Goal: Task Accomplishment & Management: Use online tool/utility

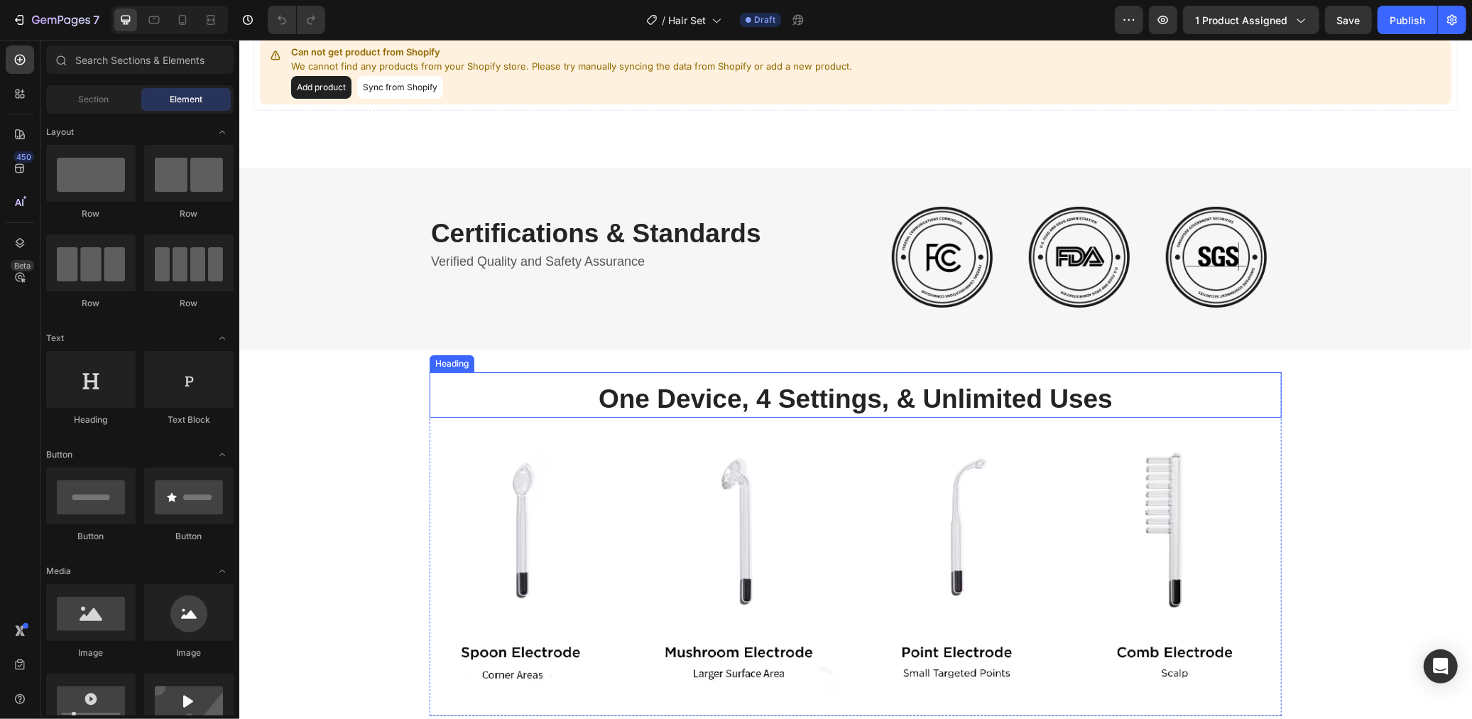
scroll to position [112, 0]
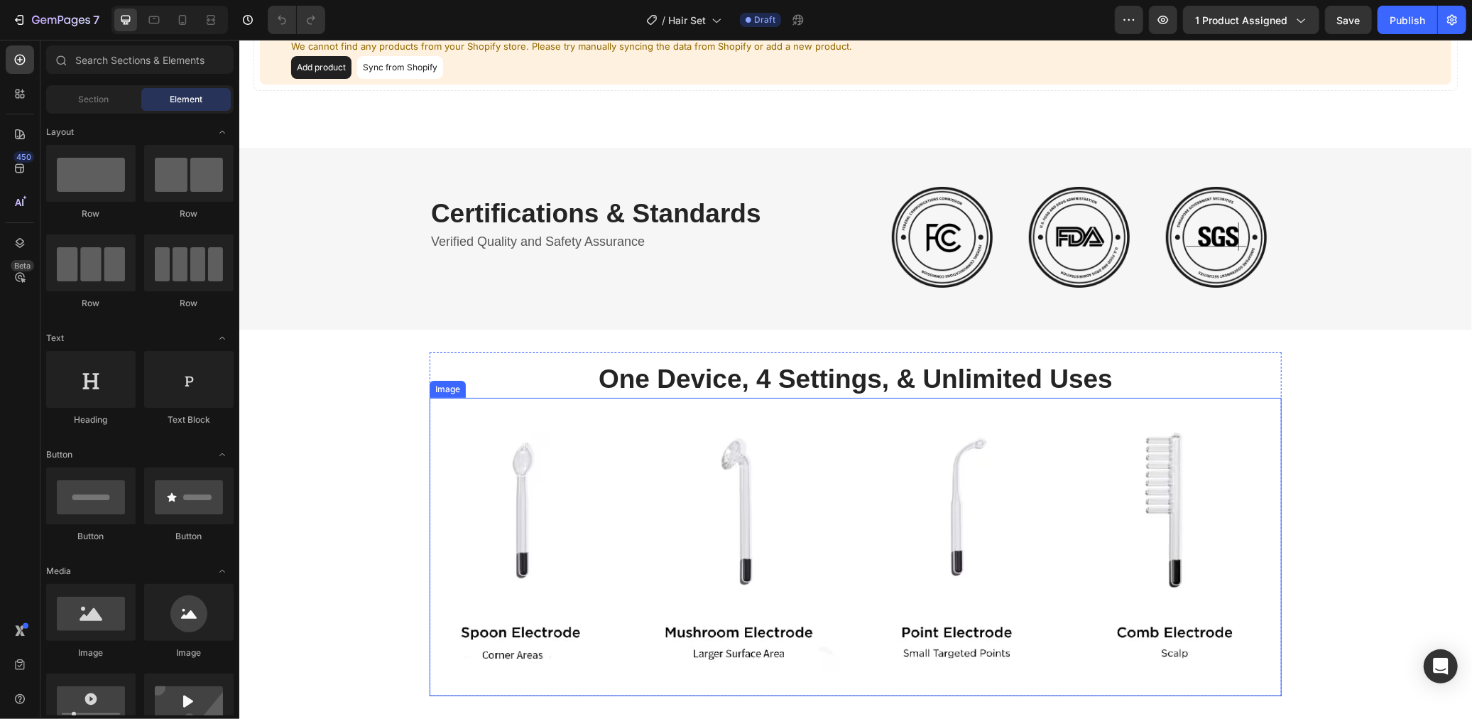
click at [827, 500] on img at bounding box center [855, 546] width 852 height 298
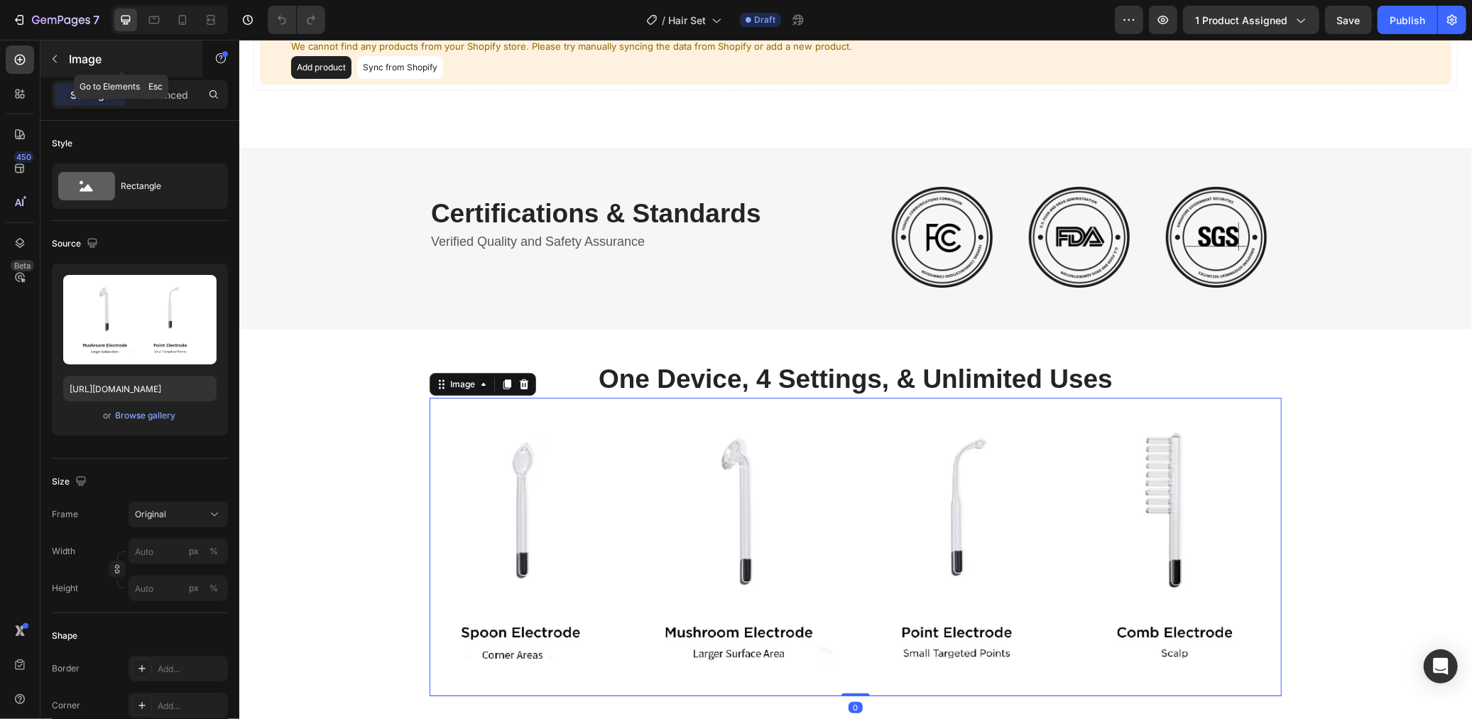
click at [55, 54] on icon "button" at bounding box center [54, 58] width 11 height 11
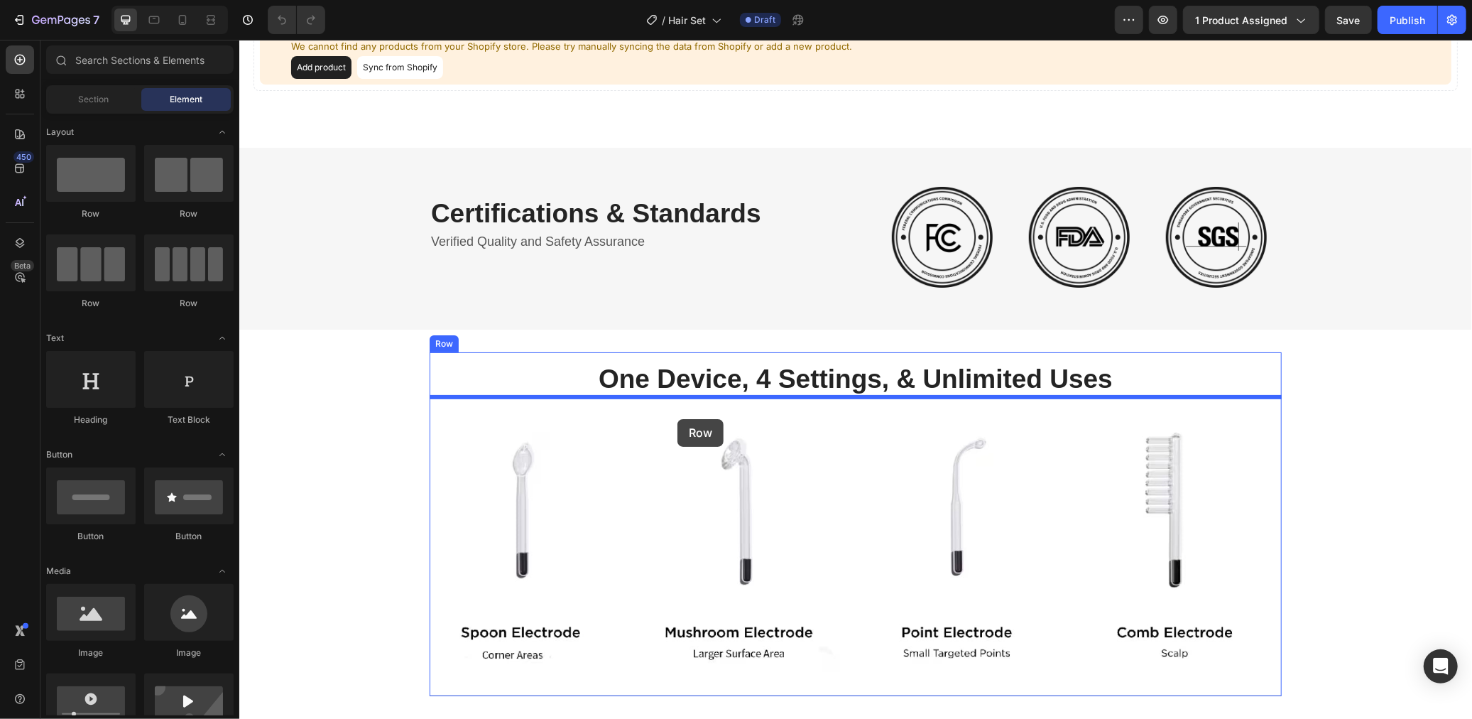
drag, startPoint x: 450, startPoint y: 226, endPoint x: 677, endPoint y: 418, distance: 297.2
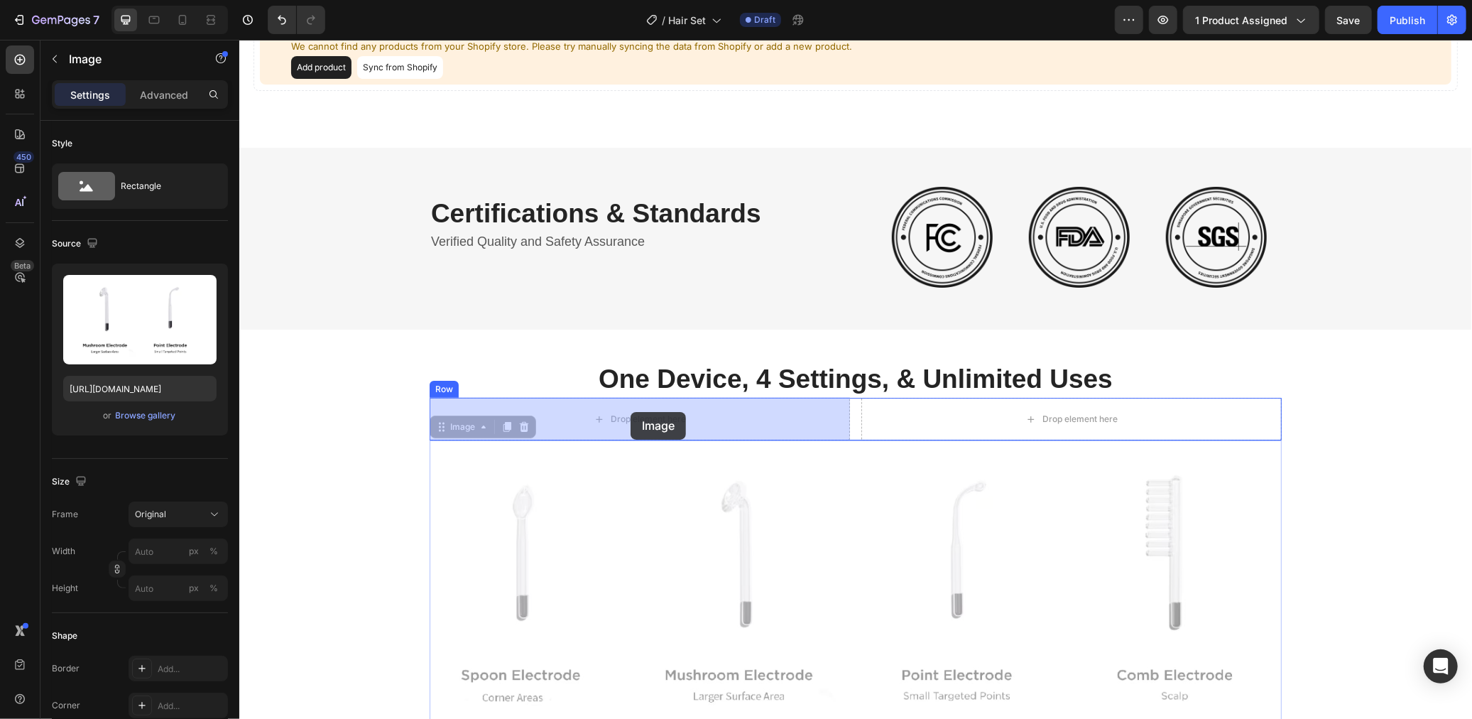
drag, startPoint x: 709, startPoint y: 508, endPoint x: 630, endPoint y: 411, distance: 125.1
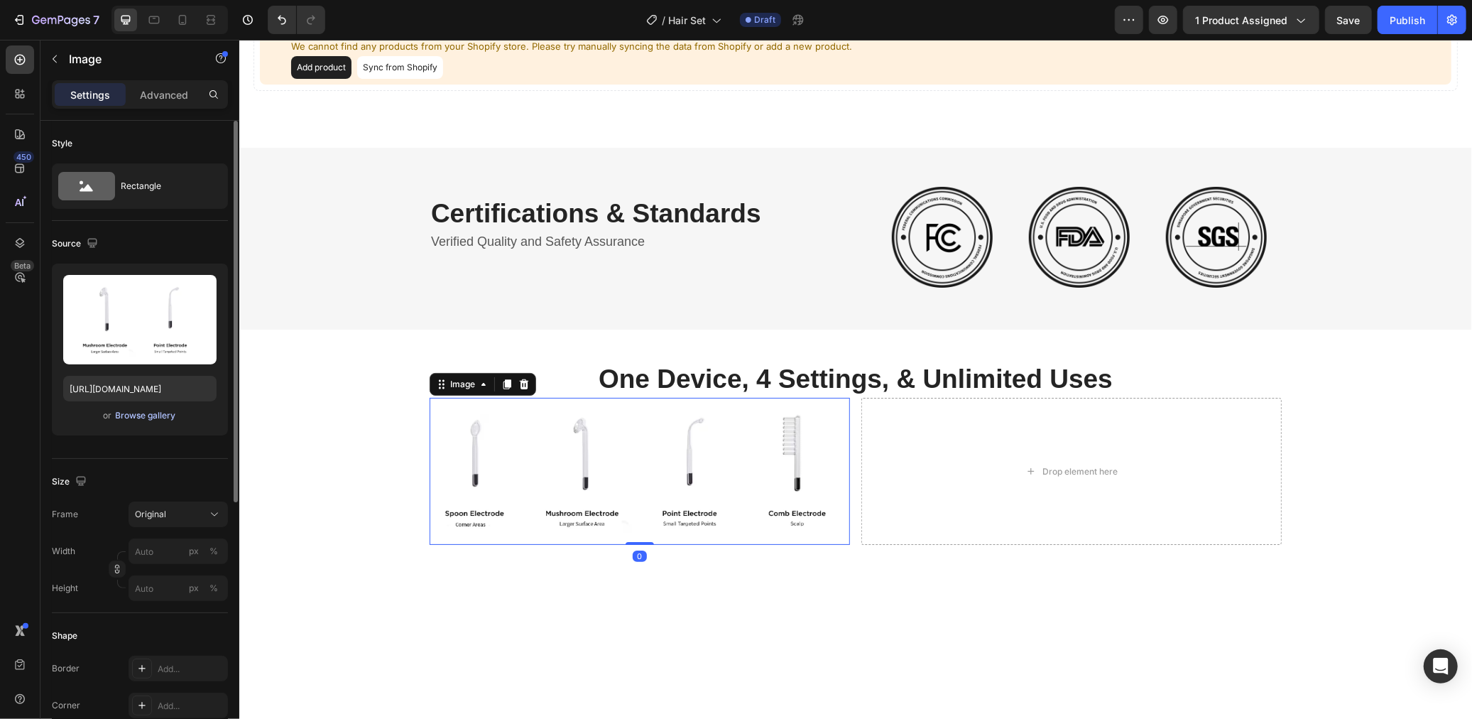
click at [143, 412] on div "Browse gallery" at bounding box center [146, 415] width 60 height 13
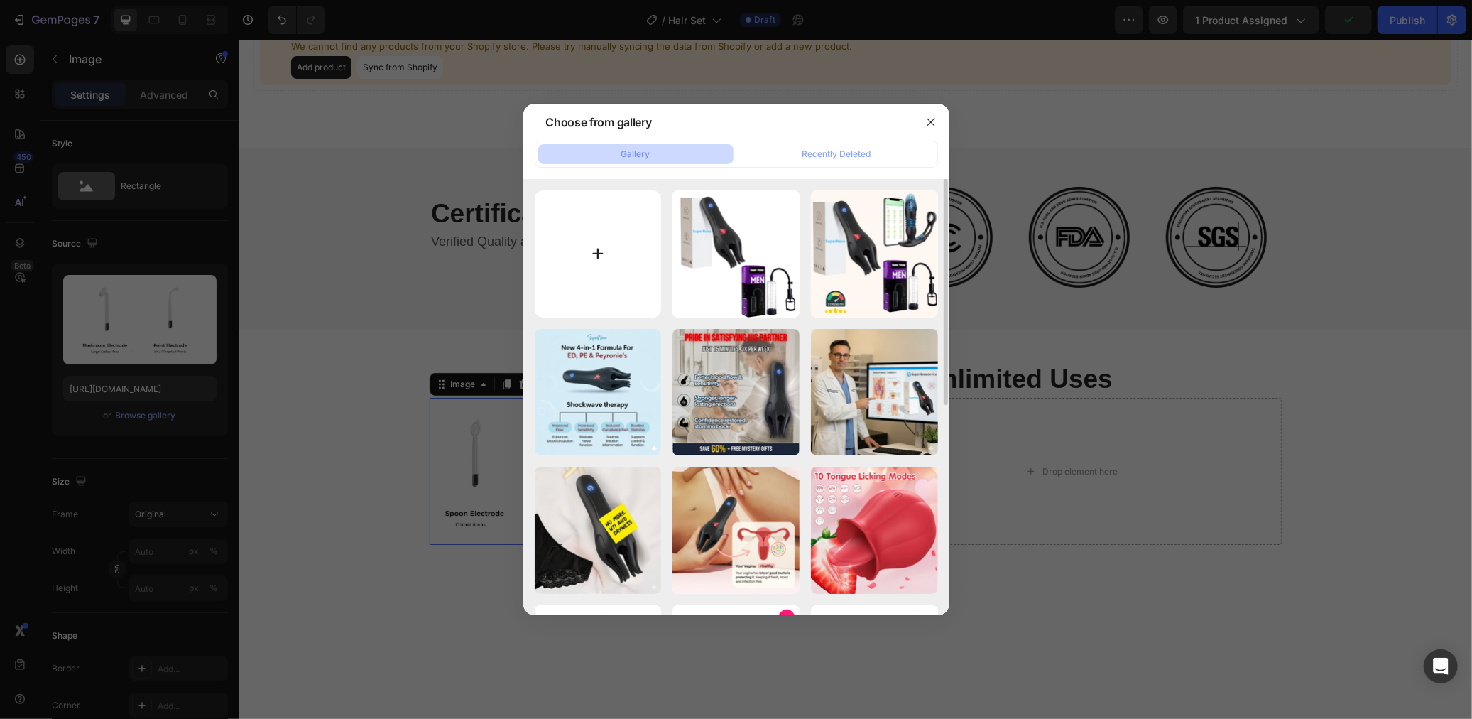
type input "C:\fakepath\Screenshot [DATE] 12.08.13.png"
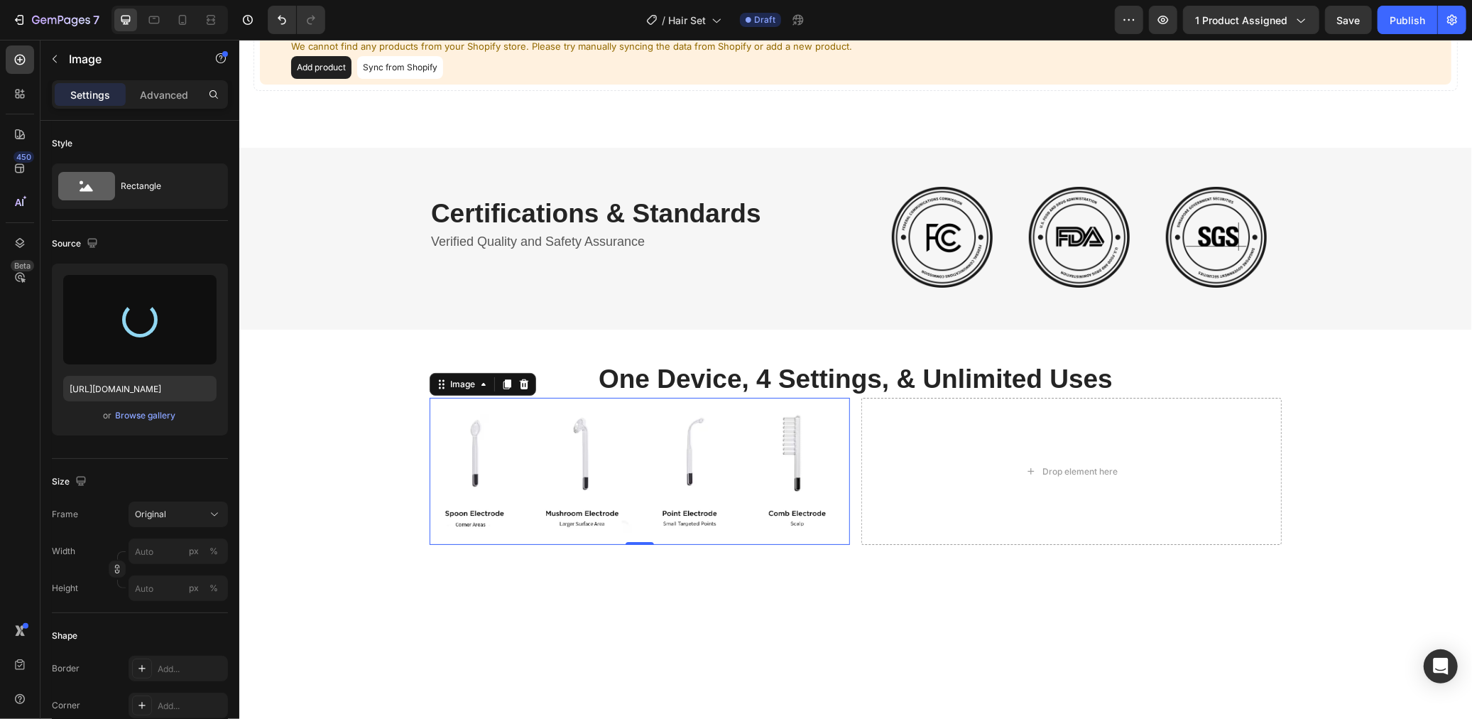
type input "[URL][DOMAIN_NAME]"
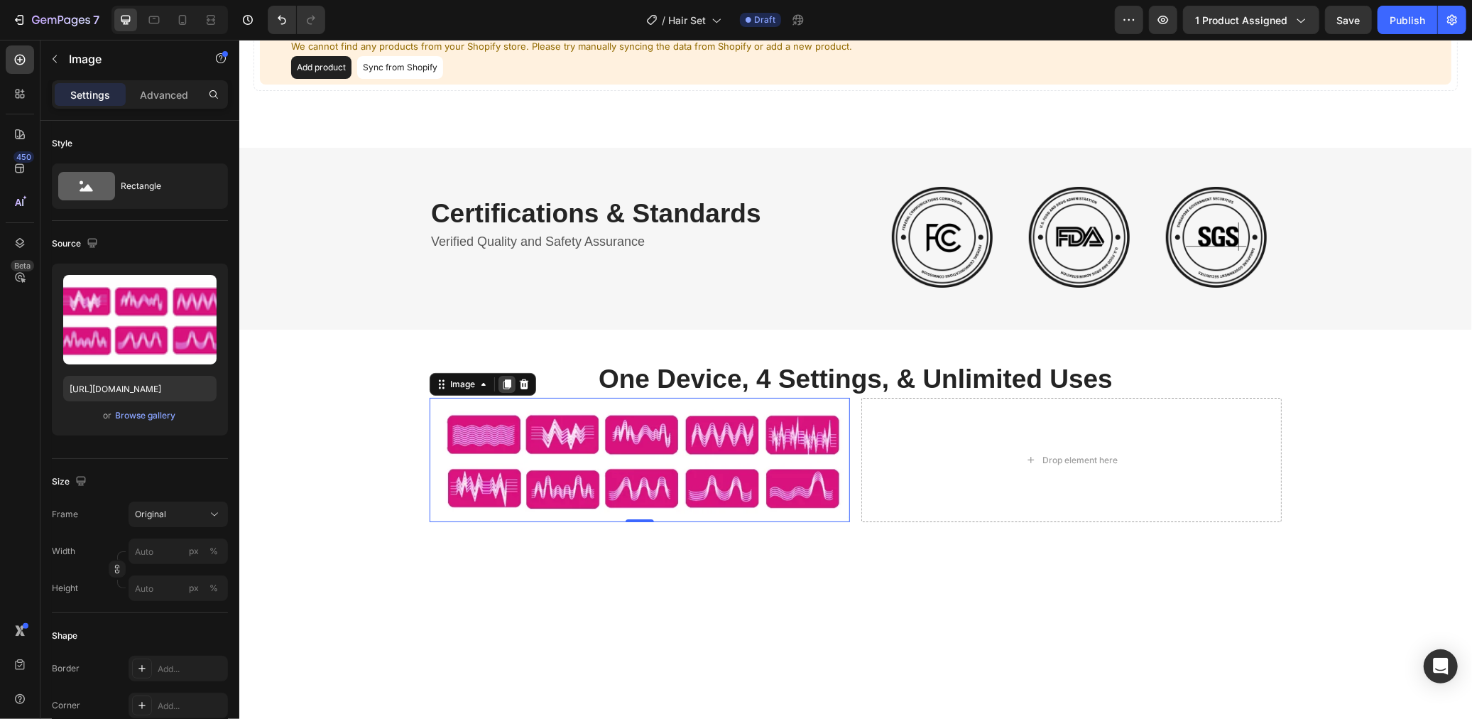
click at [503, 382] on icon at bounding box center [506, 383] width 11 height 11
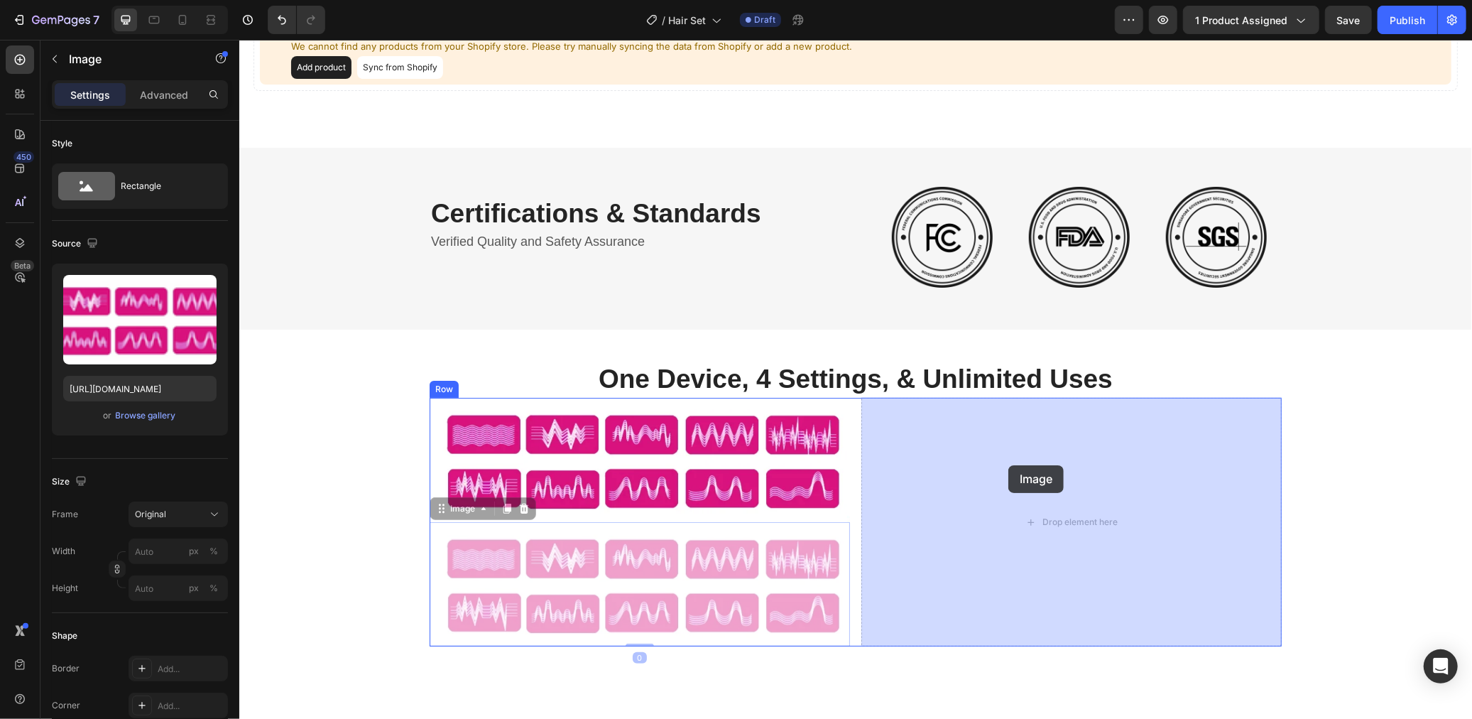
drag, startPoint x: 677, startPoint y: 565, endPoint x: 1008, endPoint y: 464, distance: 345.3
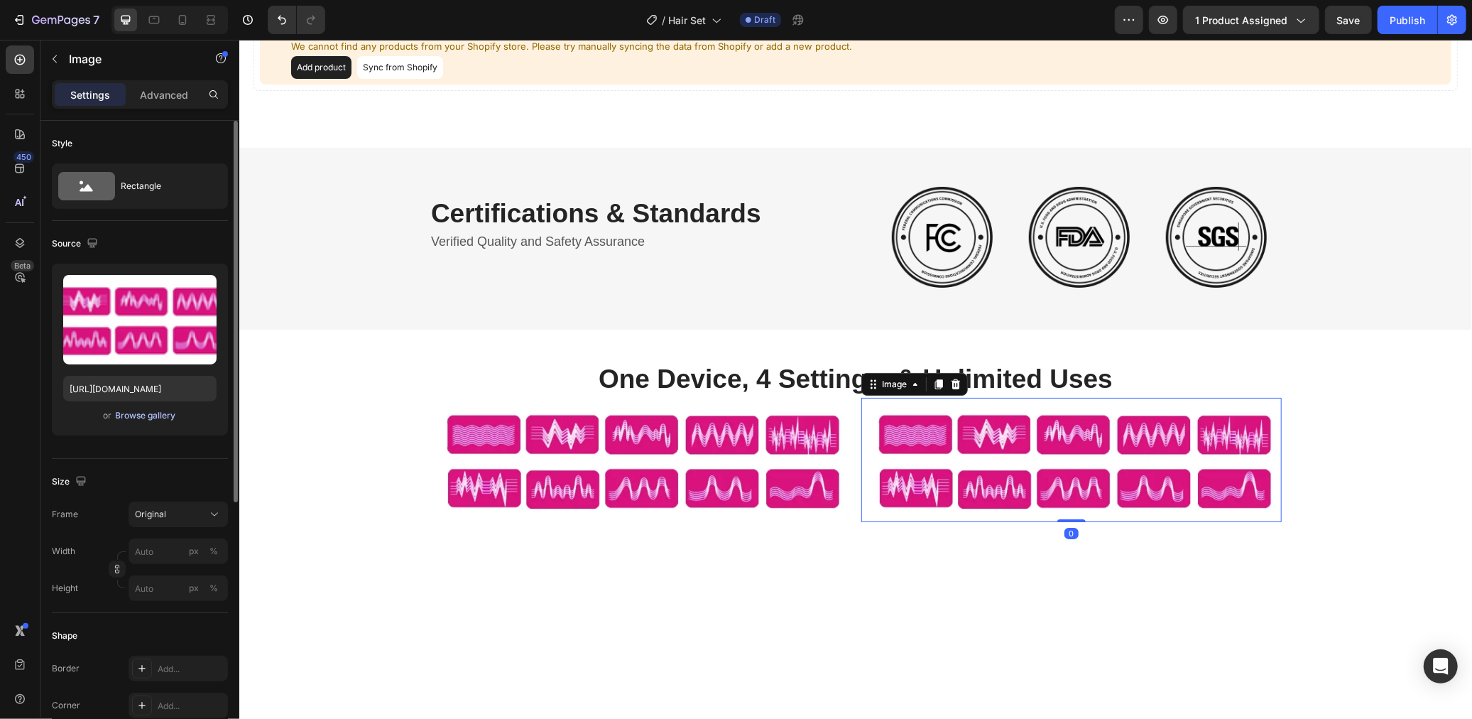
click at [162, 418] on div "Browse gallery" at bounding box center [146, 415] width 60 height 13
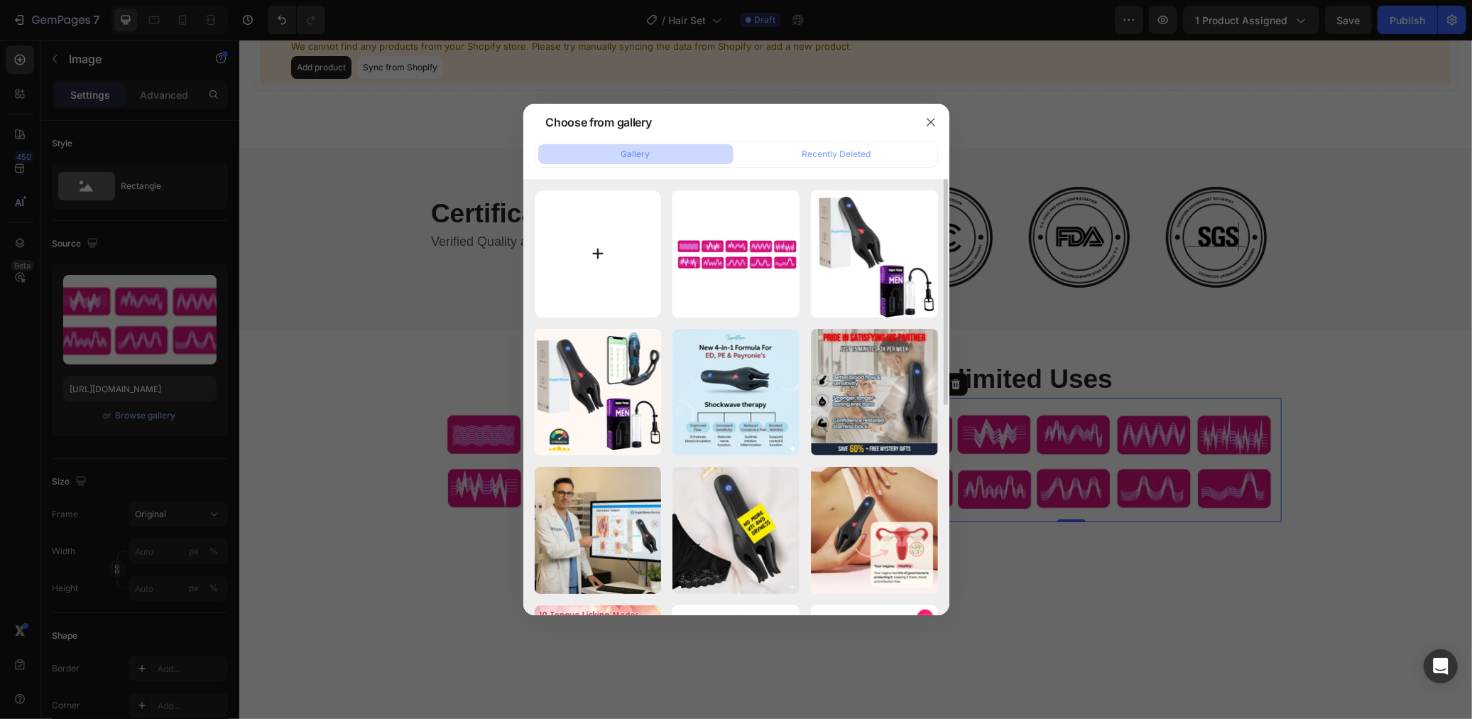
type input "C:\fakepath\Screenshot [DATE] 12.08.38.png"
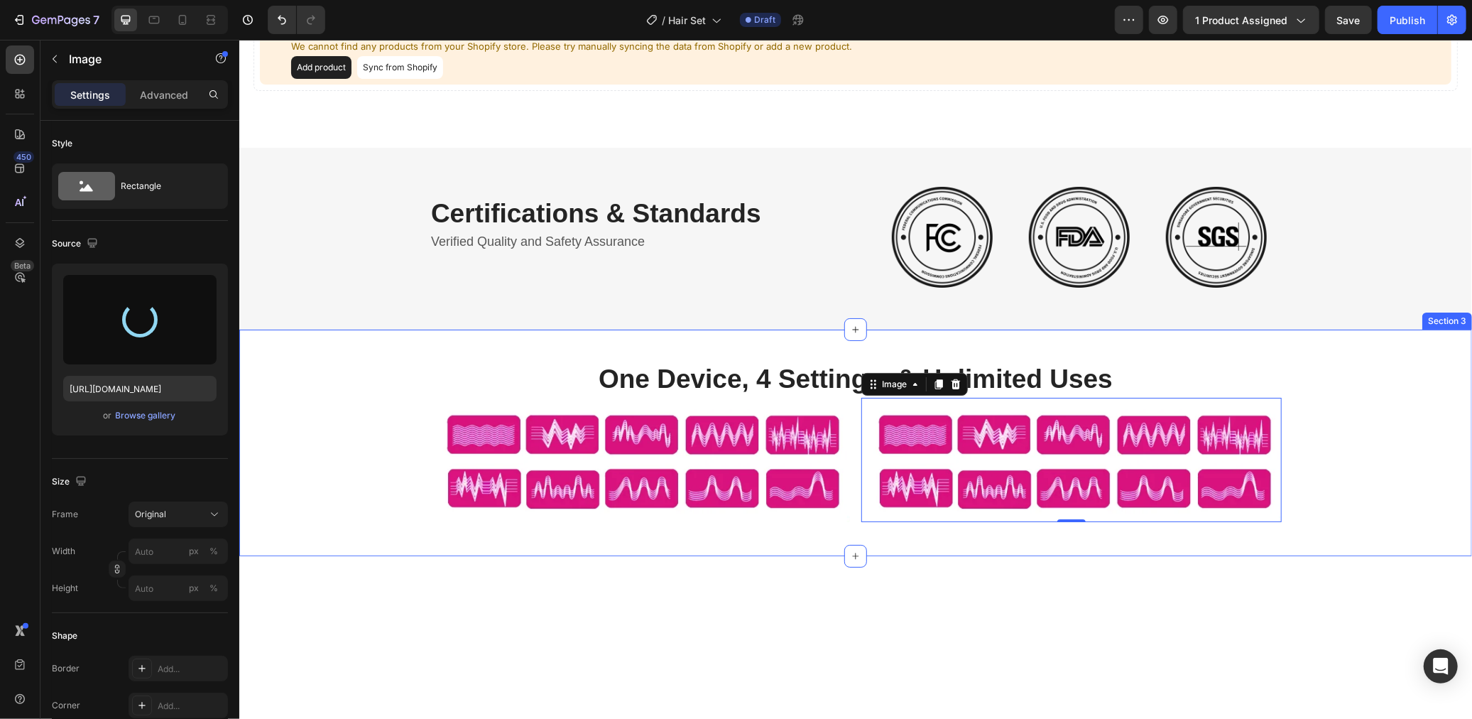
type input "[URL][DOMAIN_NAME]"
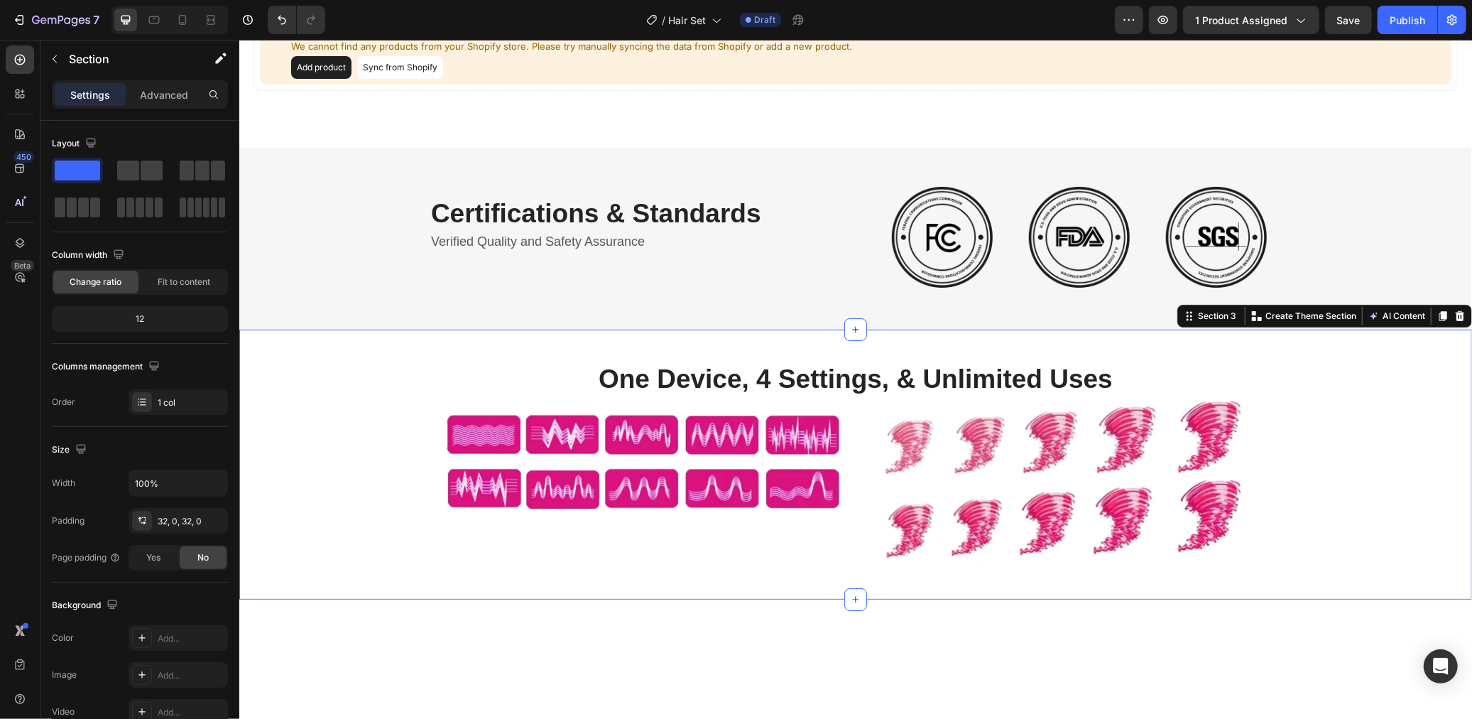
click at [1354, 334] on div "One Device, 4 Settings, & Unlimited Uses Heading Image Image Row Row Section 3 …" at bounding box center [855, 464] width 1233 height 270
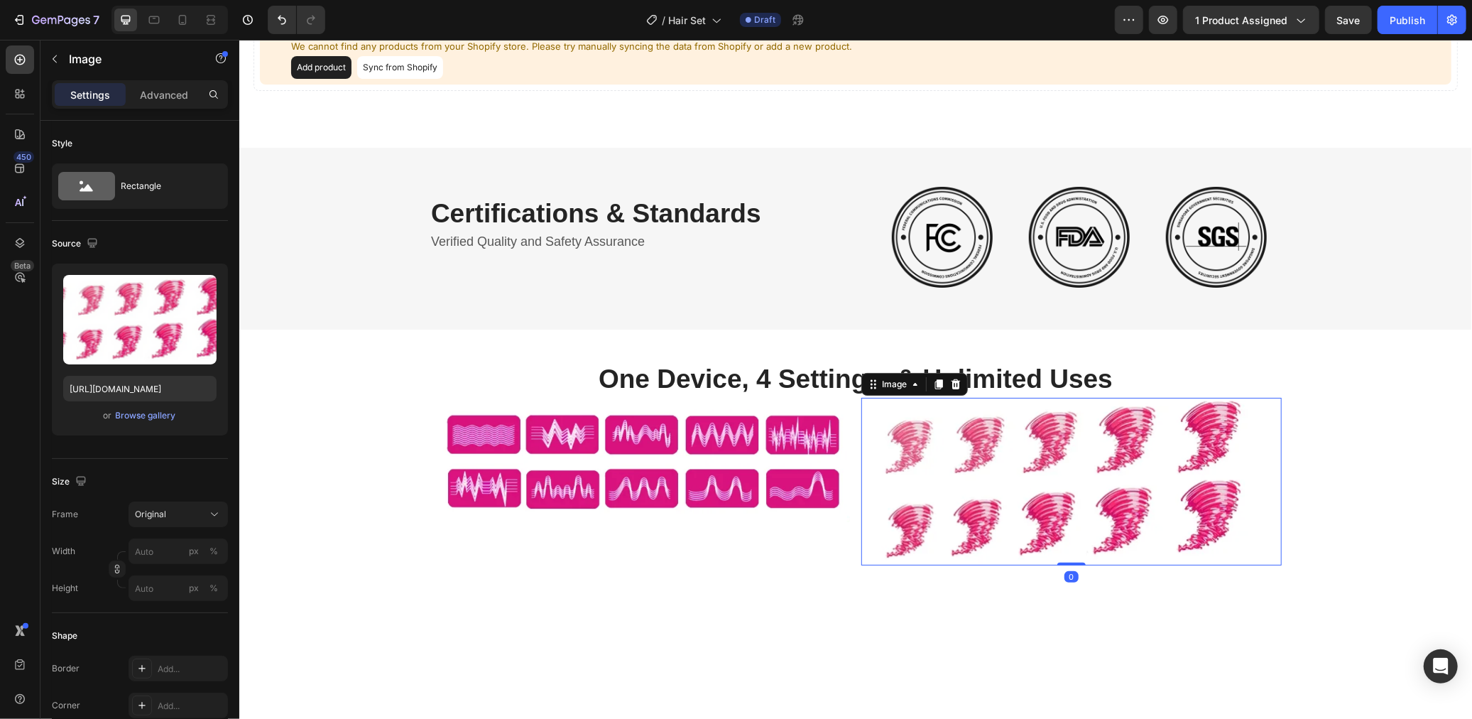
click at [1105, 525] on img at bounding box center [1071, 481] width 420 height 168
click at [614, 469] on img at bounding box center [639, 459] width 420 height 124
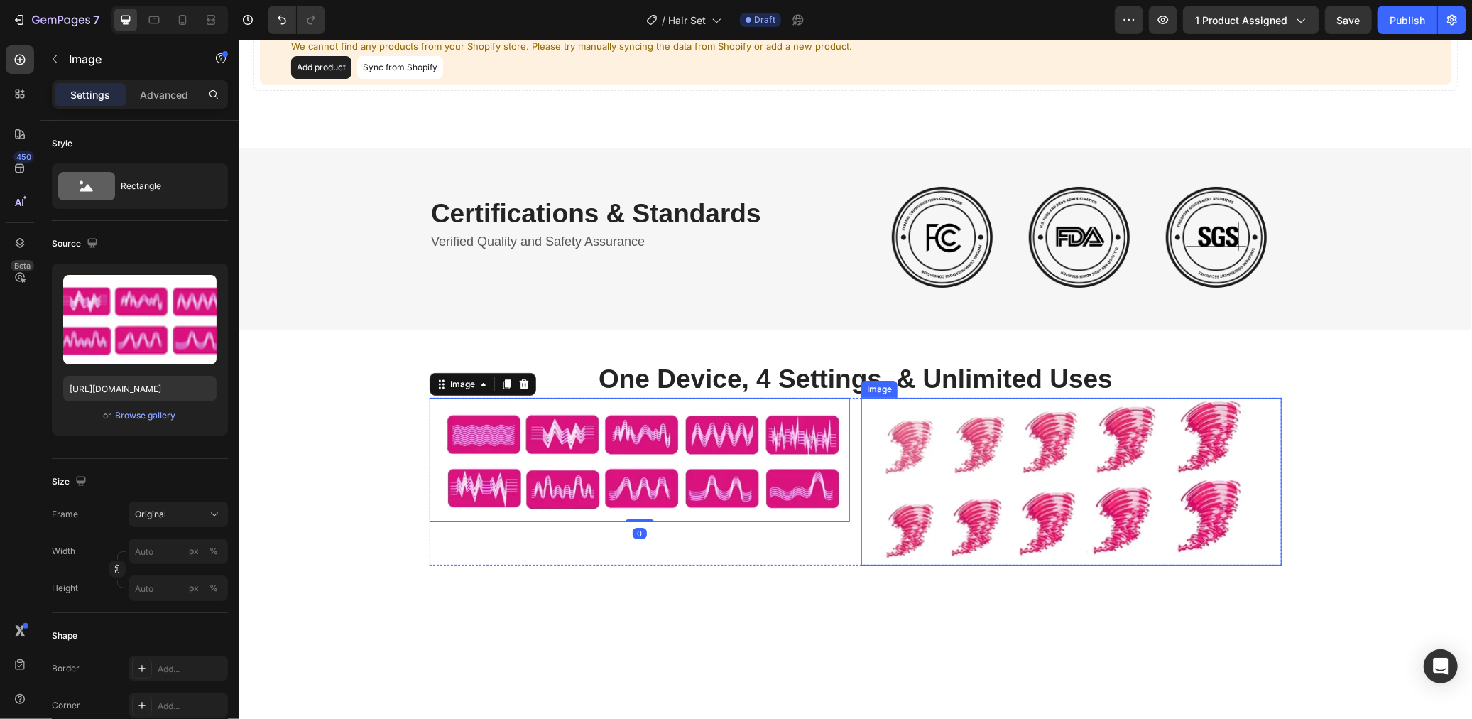
click at [1167, 467] on img at bounding box center [1071, 481] width 420 height 168
click at [667, 440] on img at bounding box center [639, 459] width 420 height 124
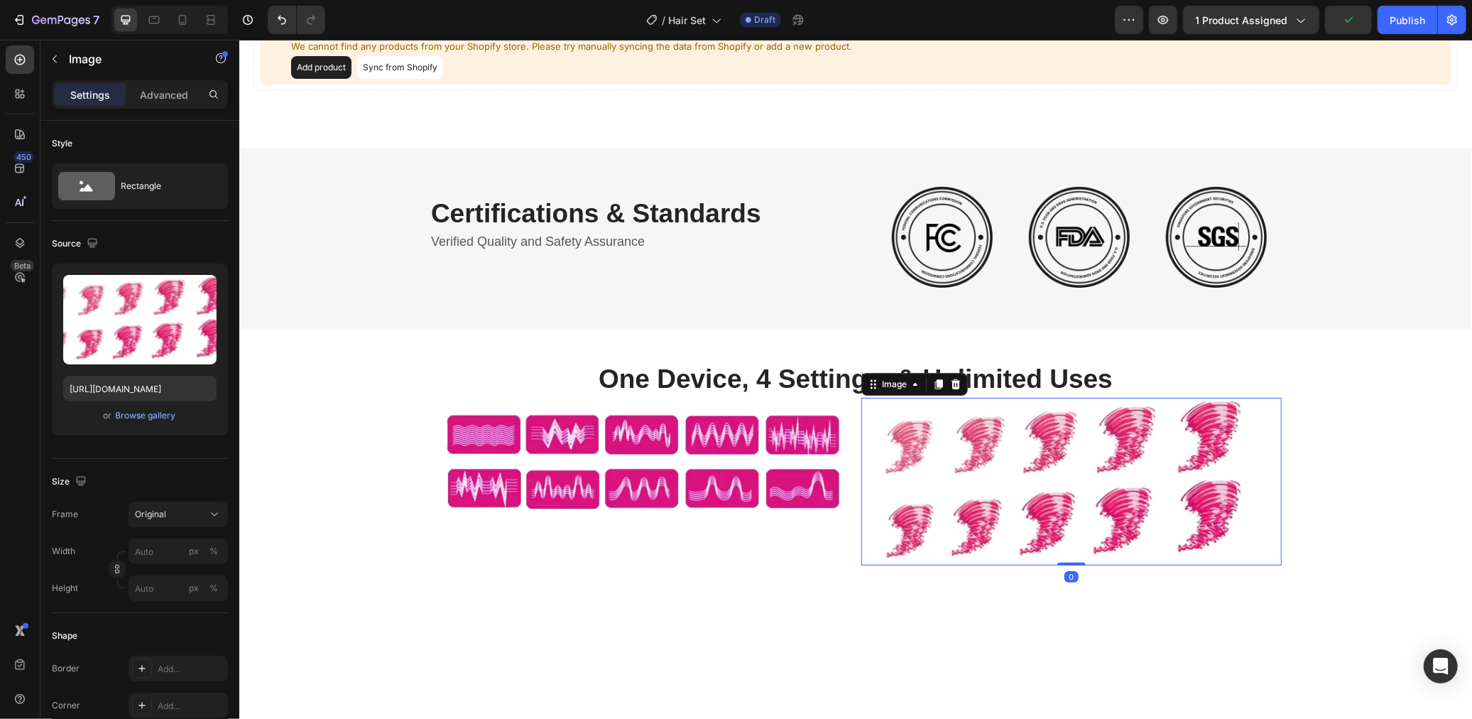
click at [1000, 418] on img at bounding box center [1071, 481] width 420 height 168
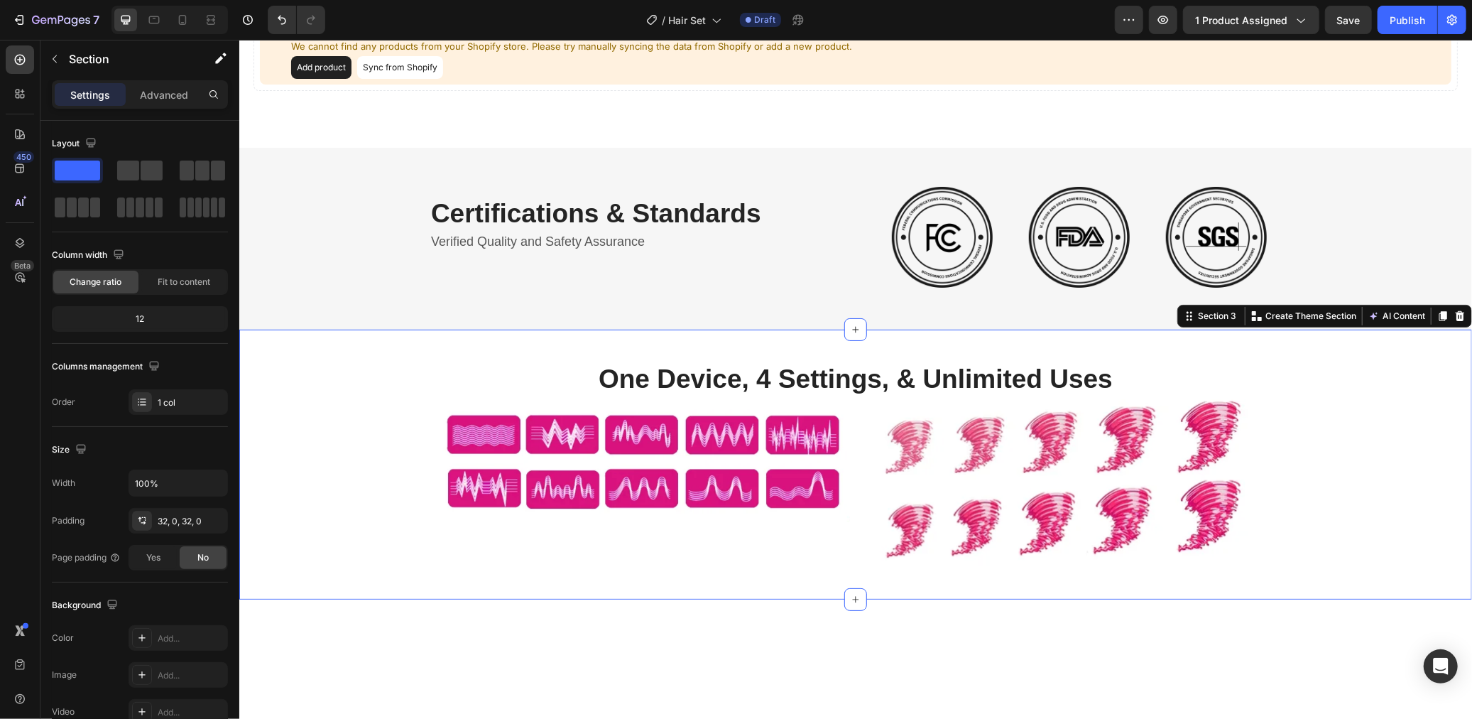
click at [1398, 454] on div "One Device, 4 Settings, & Unlimited Uses Heading Image Image Row Row" at bounding box center [855, 464] width 1233 height 224
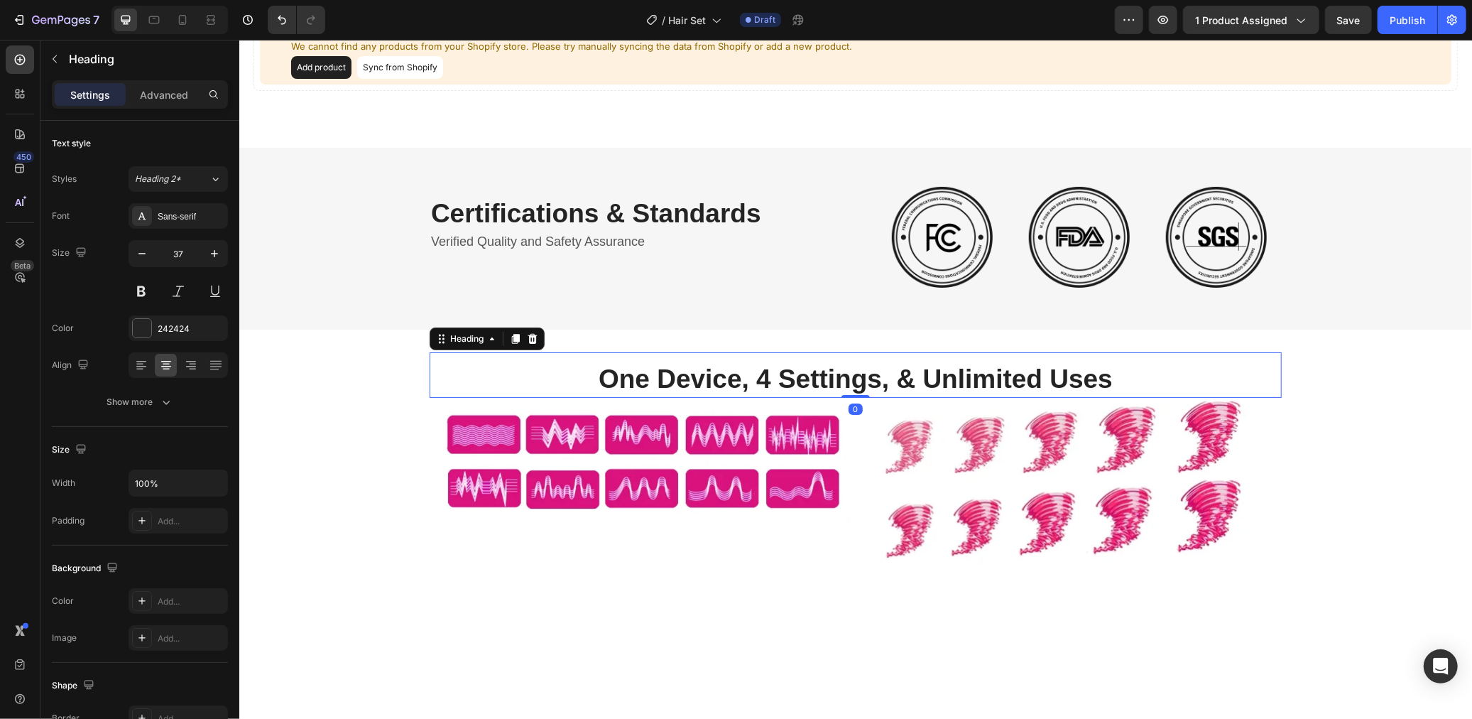
click at [795, 377] on h2 "One Device, 4 Settings, & Unlimited Uses" at bounding box center [855, 378] width 852 height 37
click at [800, 379] on h2 "One Device, 4 Settings, & Unlimited Uses" at bounding box center [855, 378] width 852 height 37
click at [772, 379] on p "One Device, 4 Settings, & Unlimited Uses" at bounding box center [854, 378] width 849 height 34
drag, startPoint x: 761, startPoint y: 377, endPoint x: 768, endPoint y: 377, distance: 7.8
click at [768, 377] on p "One Device, 4 Settings, & Unlimited Uses" at bounding box center [854, 378] width 849 height 34
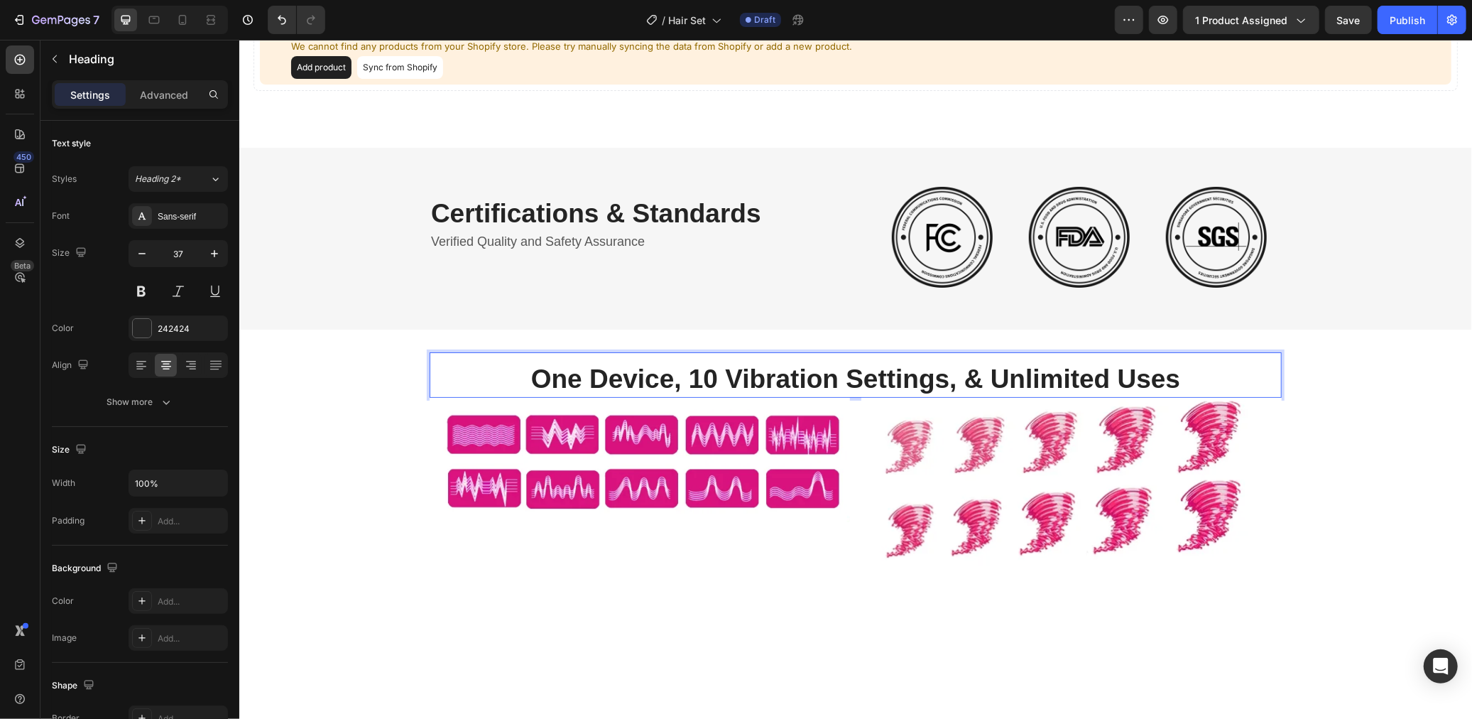
click at [980, 378] on p "One Device, 10 Vibration Settings, & Unlimited Uses" at bounding box center [854, 378] width 849 height 34
click at [961, 385] on p "One Device, 10 Vibration Settings, & Unlimited Uses" at bounding box center [854, 378] width 849 height 34
click at [954, 386] on p "One Device, 10 Vibration Settings, & Unlimited Uses" at bounding box center [854, 378] width 849 height 34
drag, startPoint x: 1006, startPoint y: 376, endPoint x: 988, endPoint y: 380, distance: 18.1
click at [1005, 376] on p "One Device, 10 Vibration Settings & Unlimited Uses" at bounding box center [854, 378] width 849 height 34
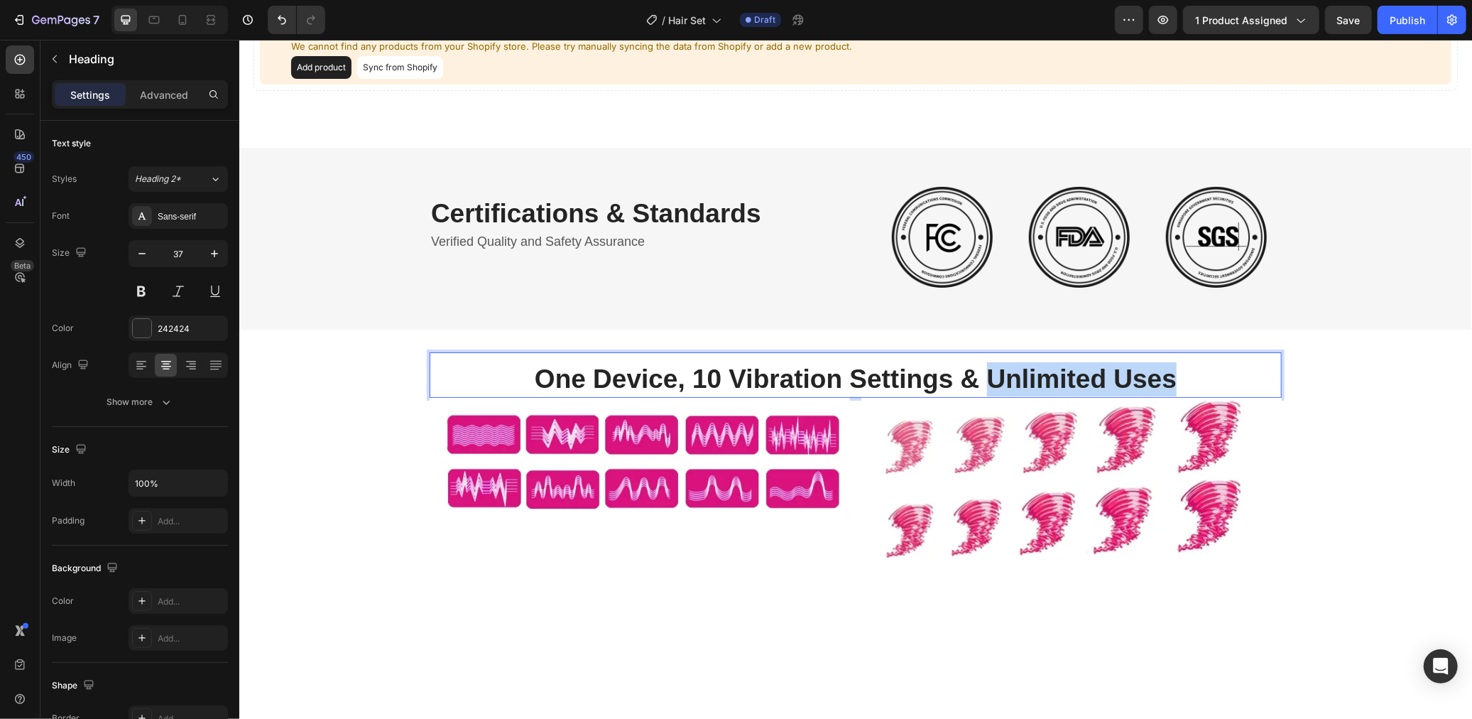
drag, startPoint x: 988, startPoint y: 380, endPoint x: 1182, endPoint y: 381, distance: 193.9
click at [1182, 381] on p "One Device, 10 Vibration Settings & Unlimited Uses" at bounding box center [854, 378] width 849 height 34
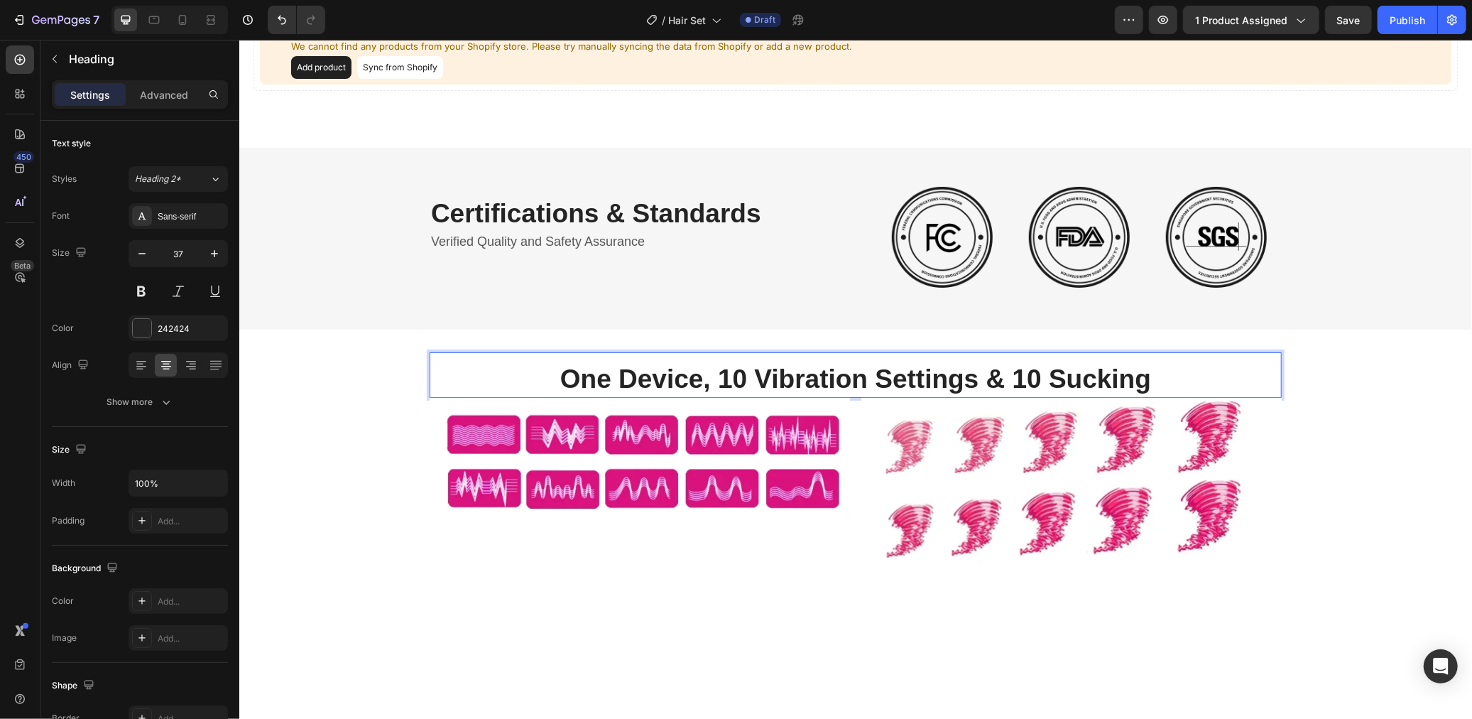
click at [899, 376] on p "One Device, 10 Vibration Settings & 10 Sucking" at bounding box center [854, 378] width 849 height 34
click at [1156, 385] on p "One Device, 10 Vibration & 10 Sucking" at bounding box center [854, 378] width 849 height 34
click at [1328, 396] on div "One Device, 10 Vibration & 10 Sucking Settings Heading 0 Image Image Row Row" at bounding box center [855, 464] width 1233 height 224
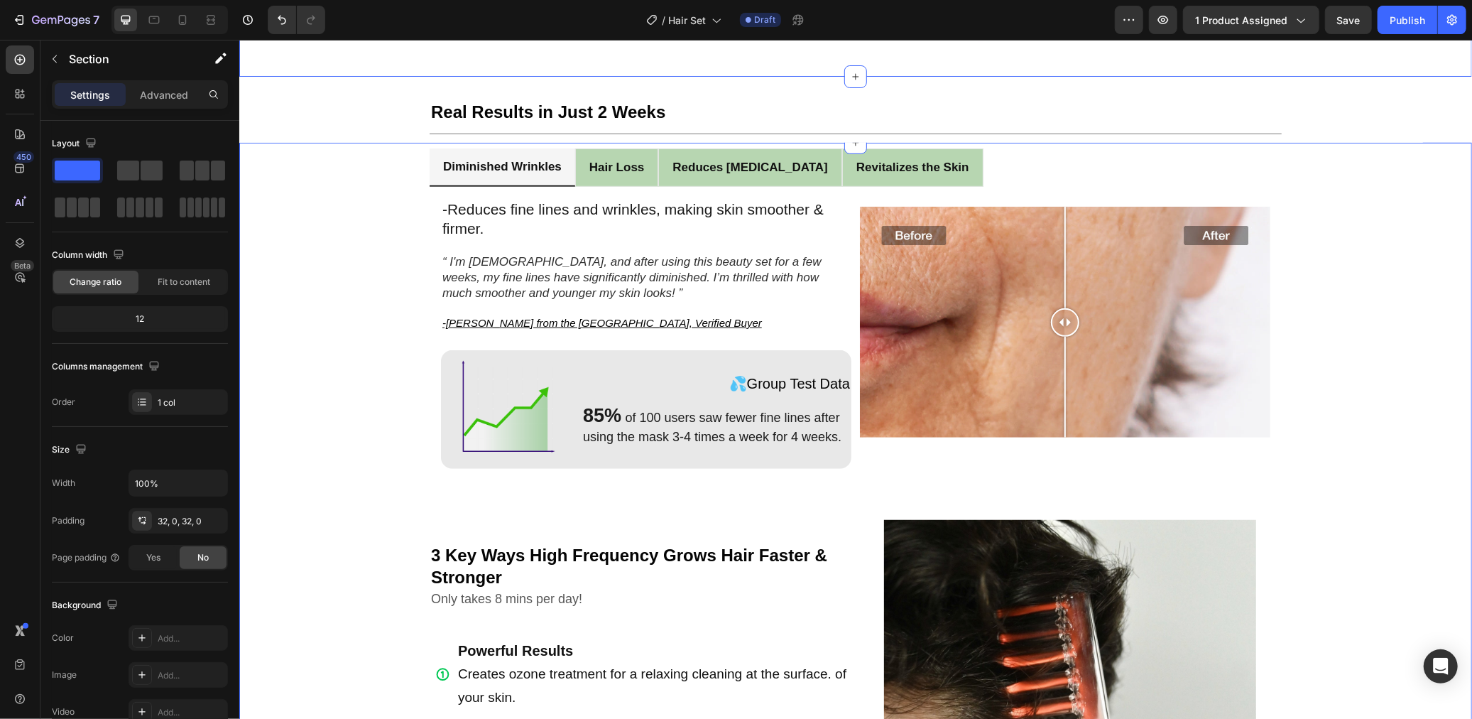
scroll to position [665, 0]
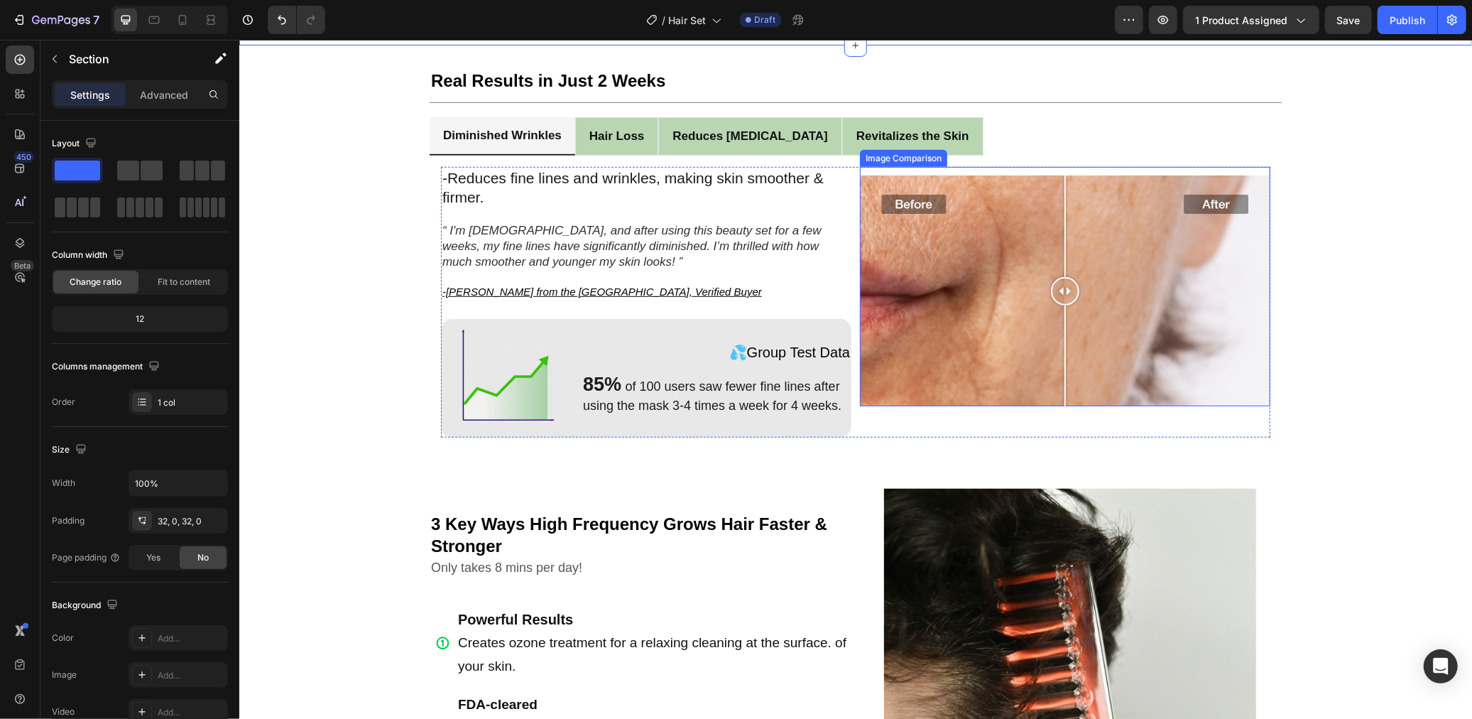
click at [1204, 271] on div at bounding box center [1064, 290] width 410 height 231
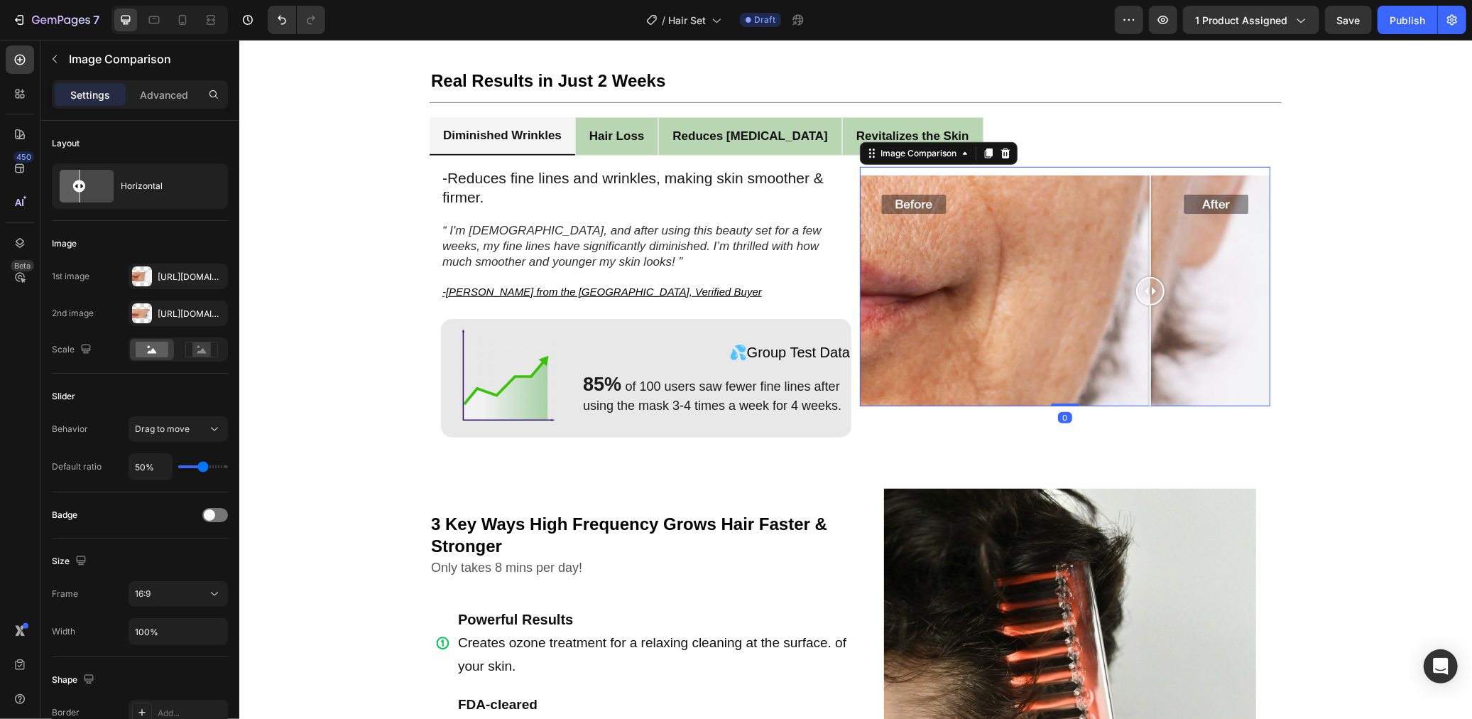
click at [1150, 282] on div at bounding box center [1064, 290] width 410 height 231
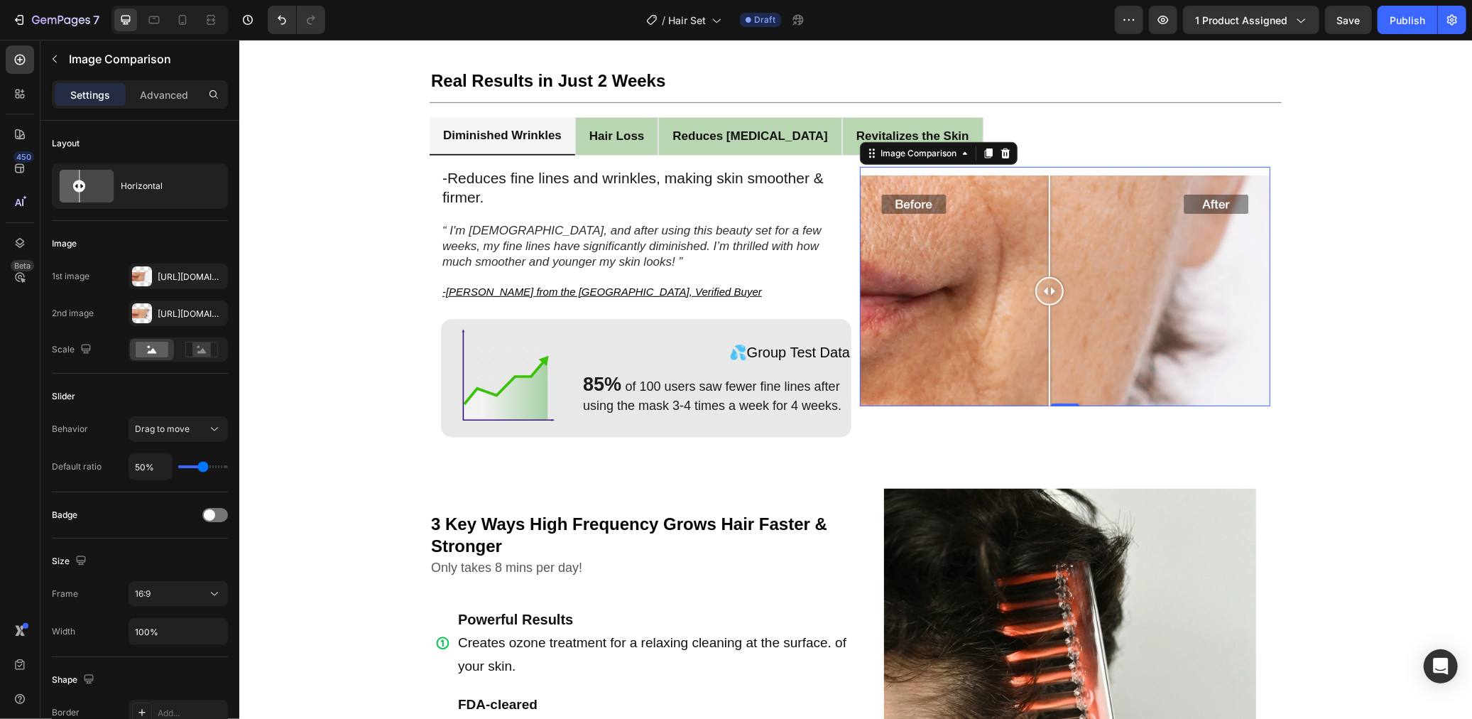
drag, startPoint x: 1150, startPoint y: 282, endPoint x: 1049, endPoint y: 282, distance: 100.8
click at [1049, 282] on div at bounding box center [1049, 290] width 28 height 28
click at [855, 129] on strong "Revitalizes the Skin" at bounding box center [911, 134] width 113 height 13
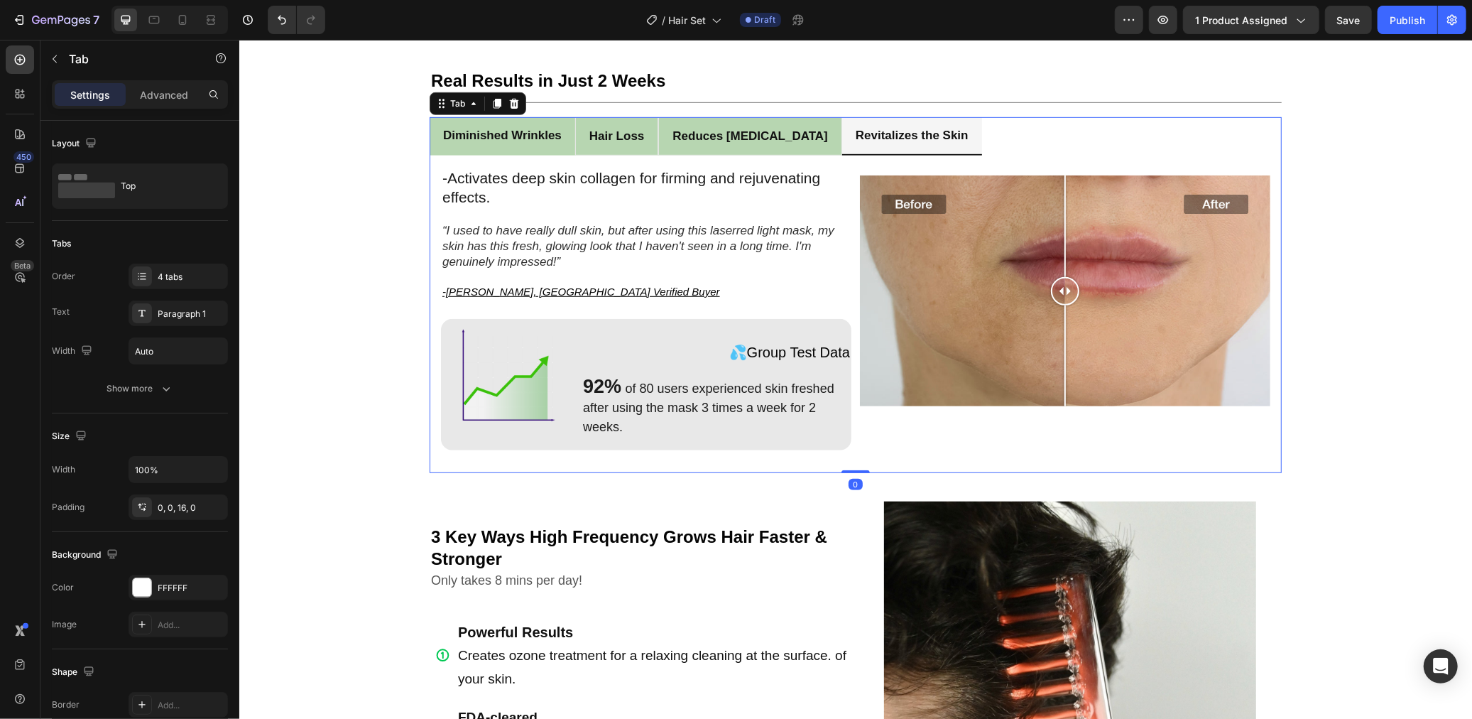
click at [489, 131] on strong "Diminished Wrinkles" at bounding box center [501, 134] width 119 height 13
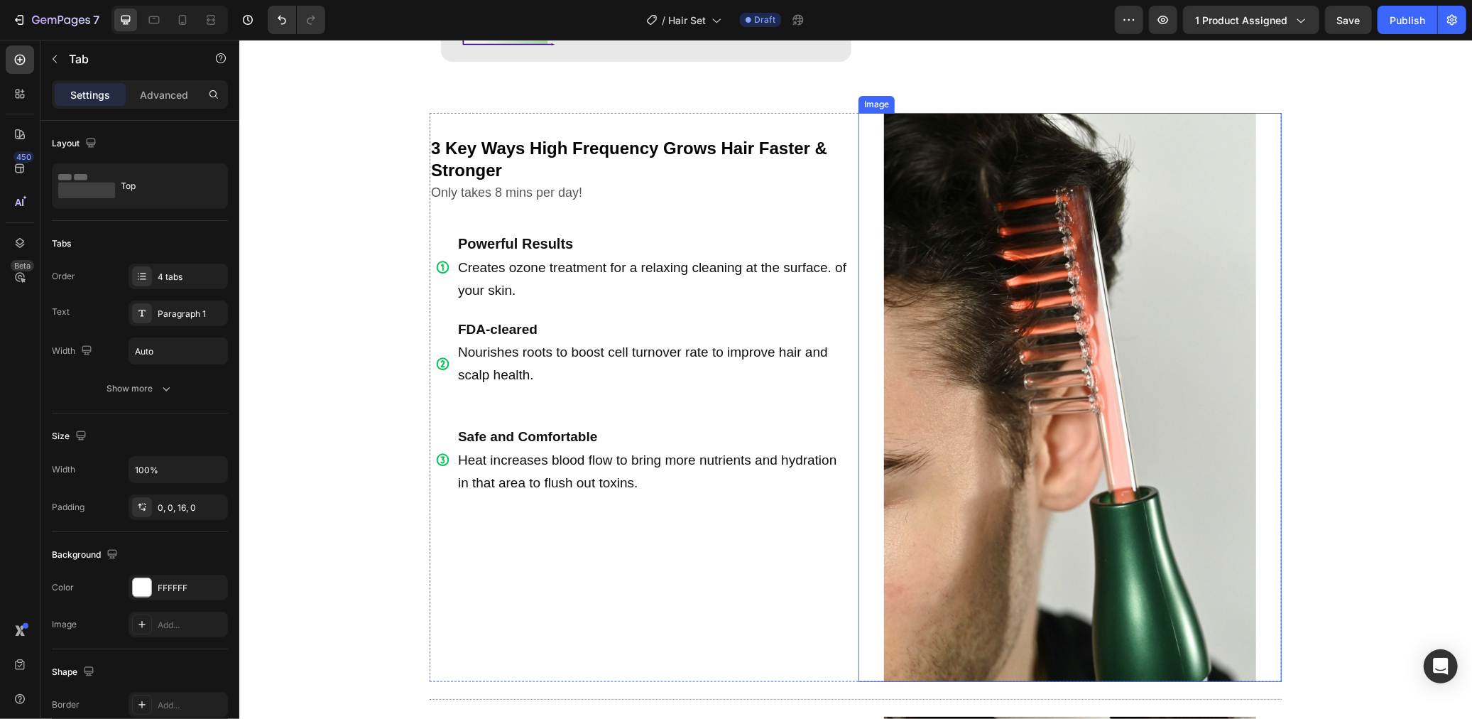
scroll to position [1041, 0]
click at [1050, 251] on img at bounding box center [1069, 395] width 372 height 569
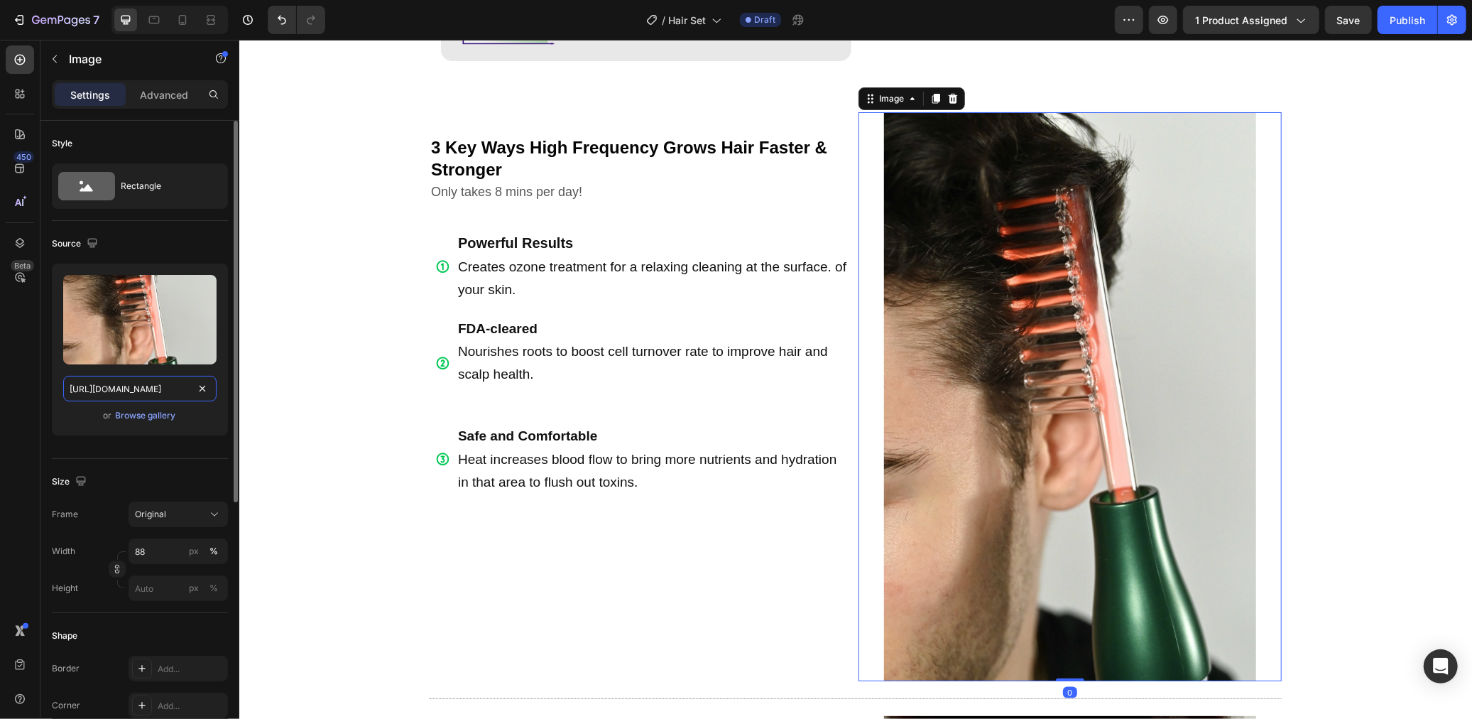
click at [138, 381] on input "[URL][DOMAIN_NAME]" at bounding box center [139, 389] width 153 height 26
paste input "[DOMAIN_NAME][URL]"
type input "[URL][DOMAIN_NAME]"
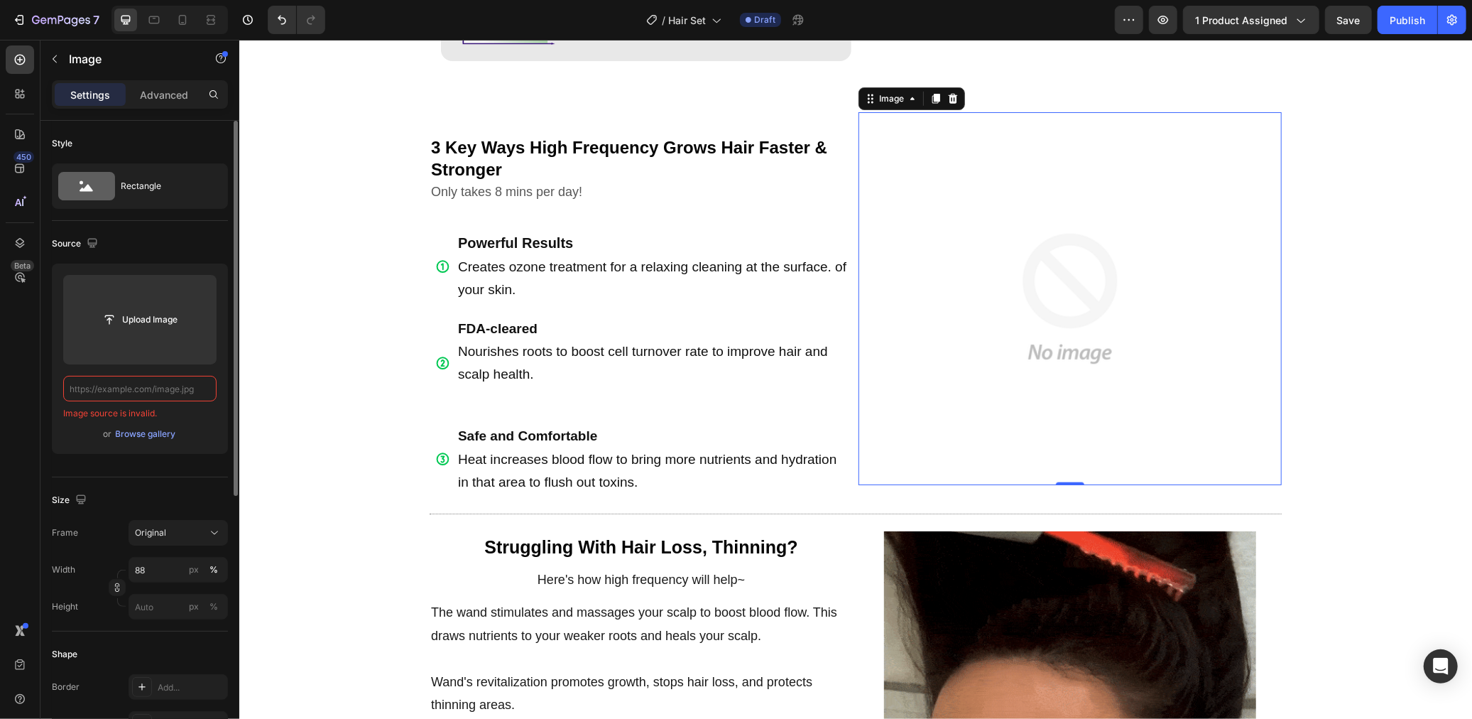
scroll to position [0, 0]
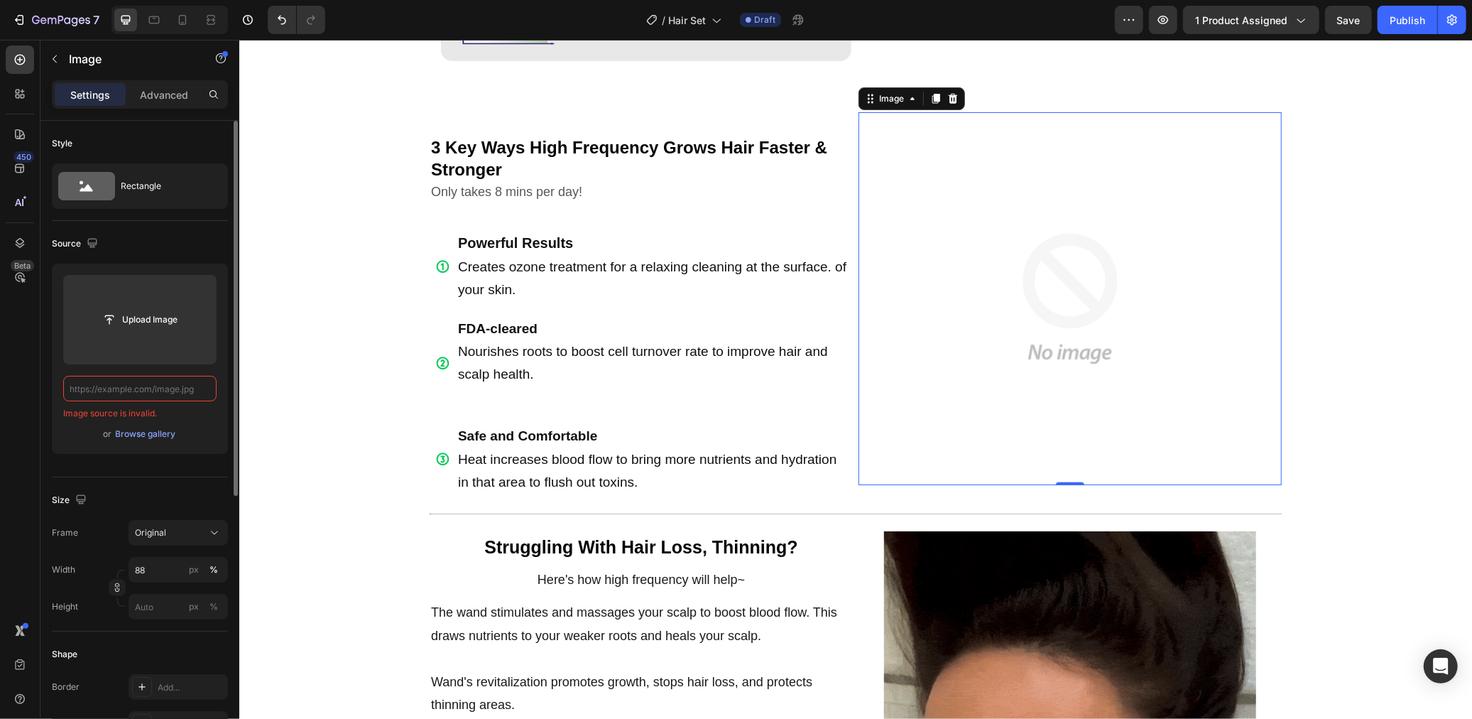
paste input "[URL][DOMAIN_NAME]"
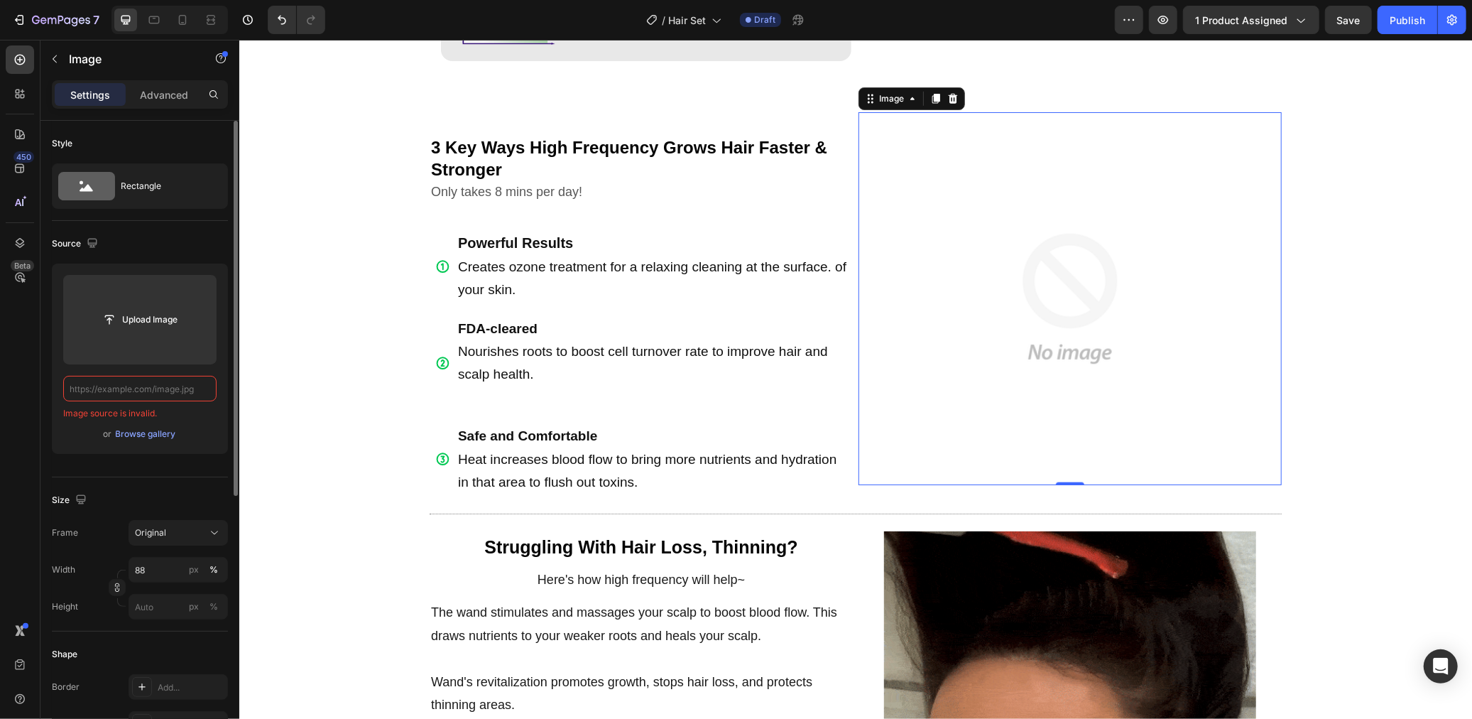
type input "[URL][DOMAIN_NAME]"
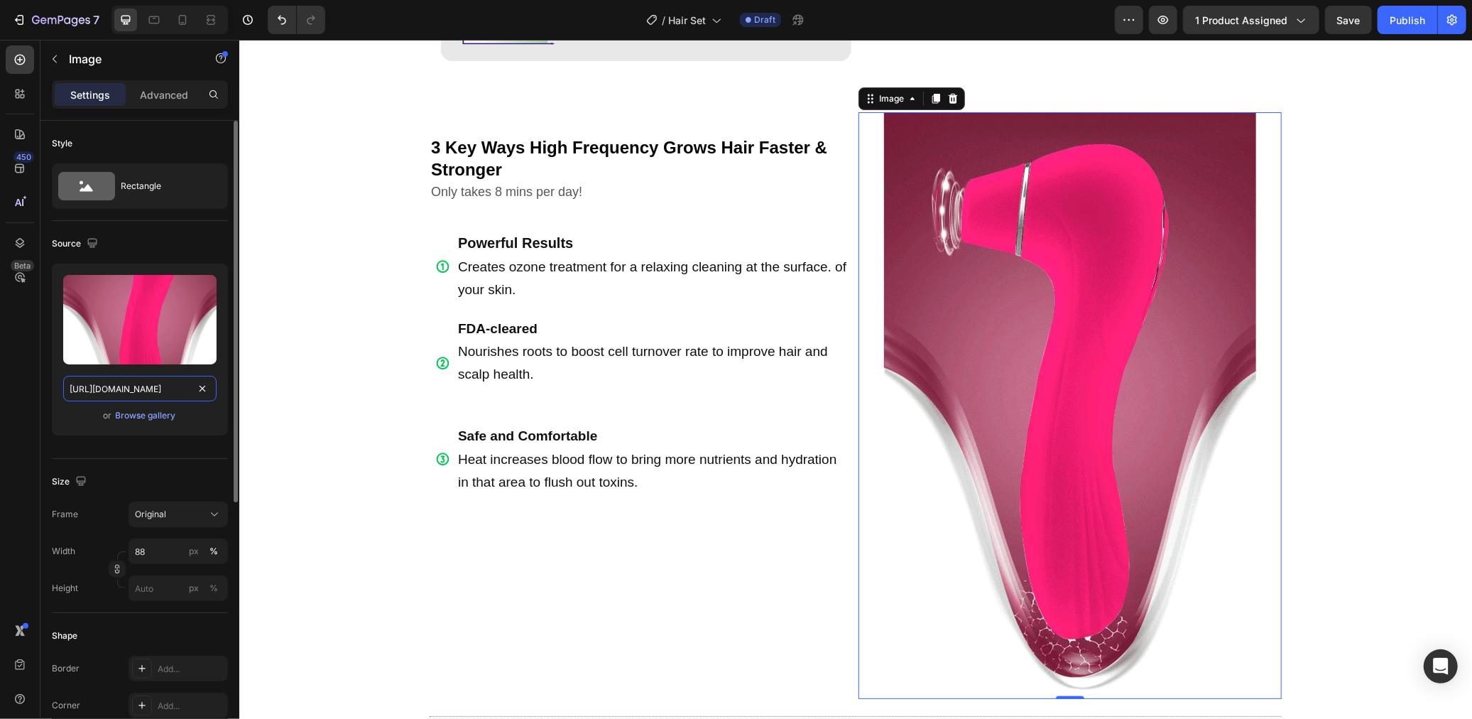
scroll to position [0, 170]
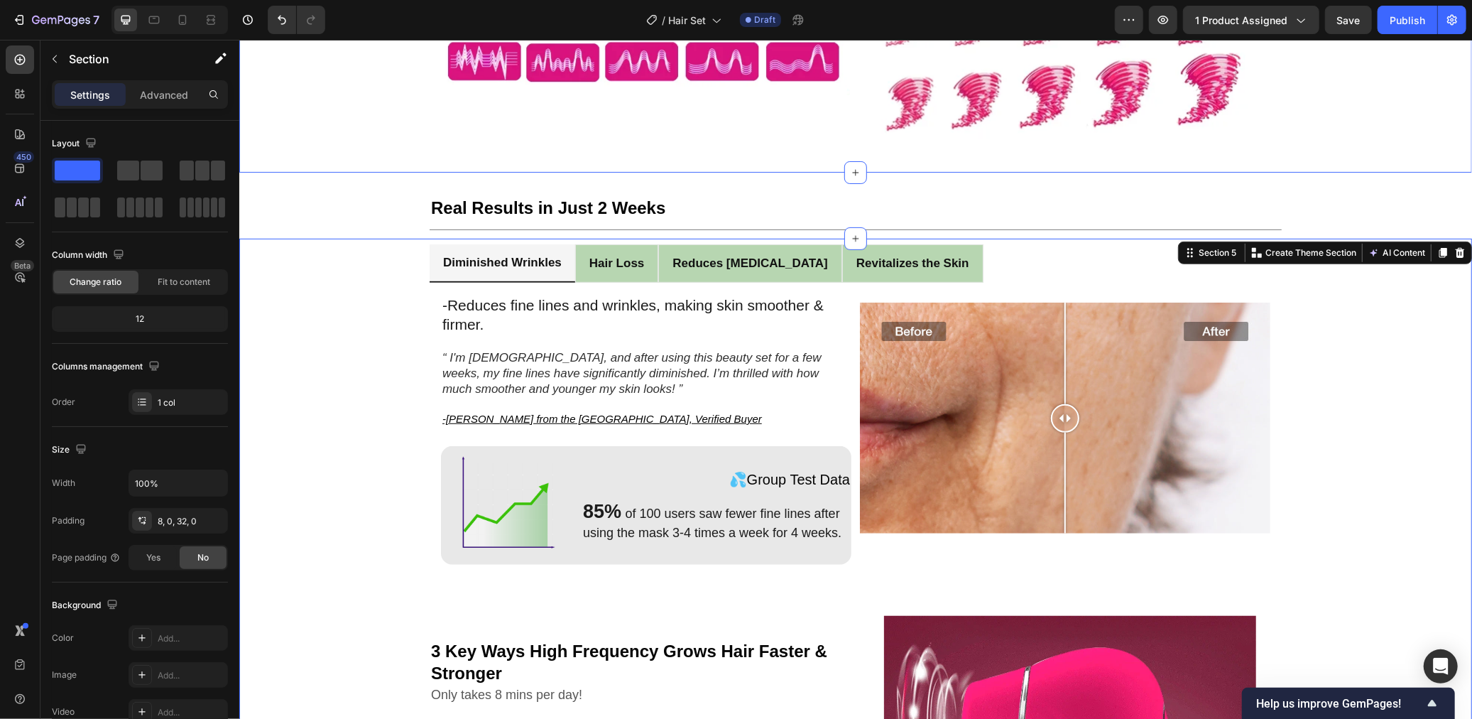
scroll to position [452, 0]
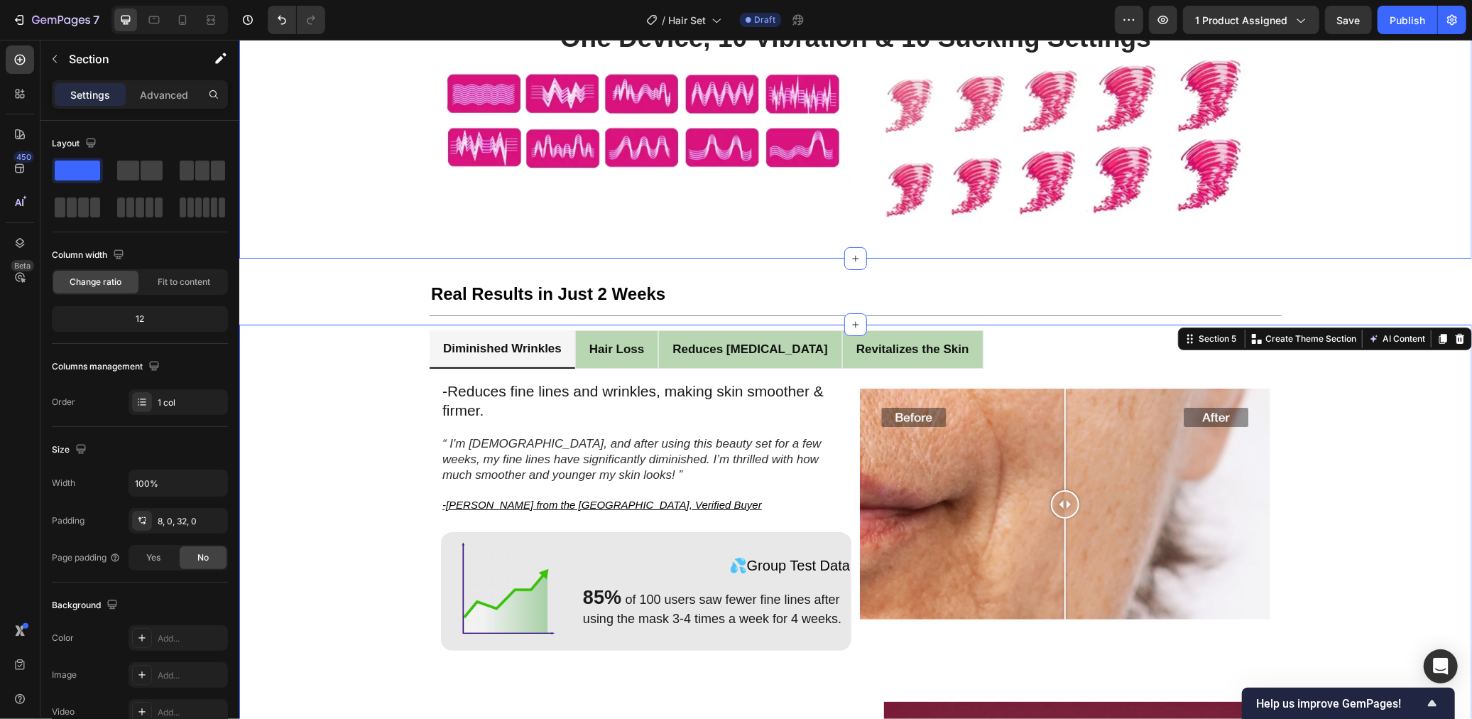
click at [381, 241] on div "One Device, 10 Vibration & 10 Sucking Settings Heading Image Image Row Row Sect…" at bounding box center [855, 123] width 1233 height 270
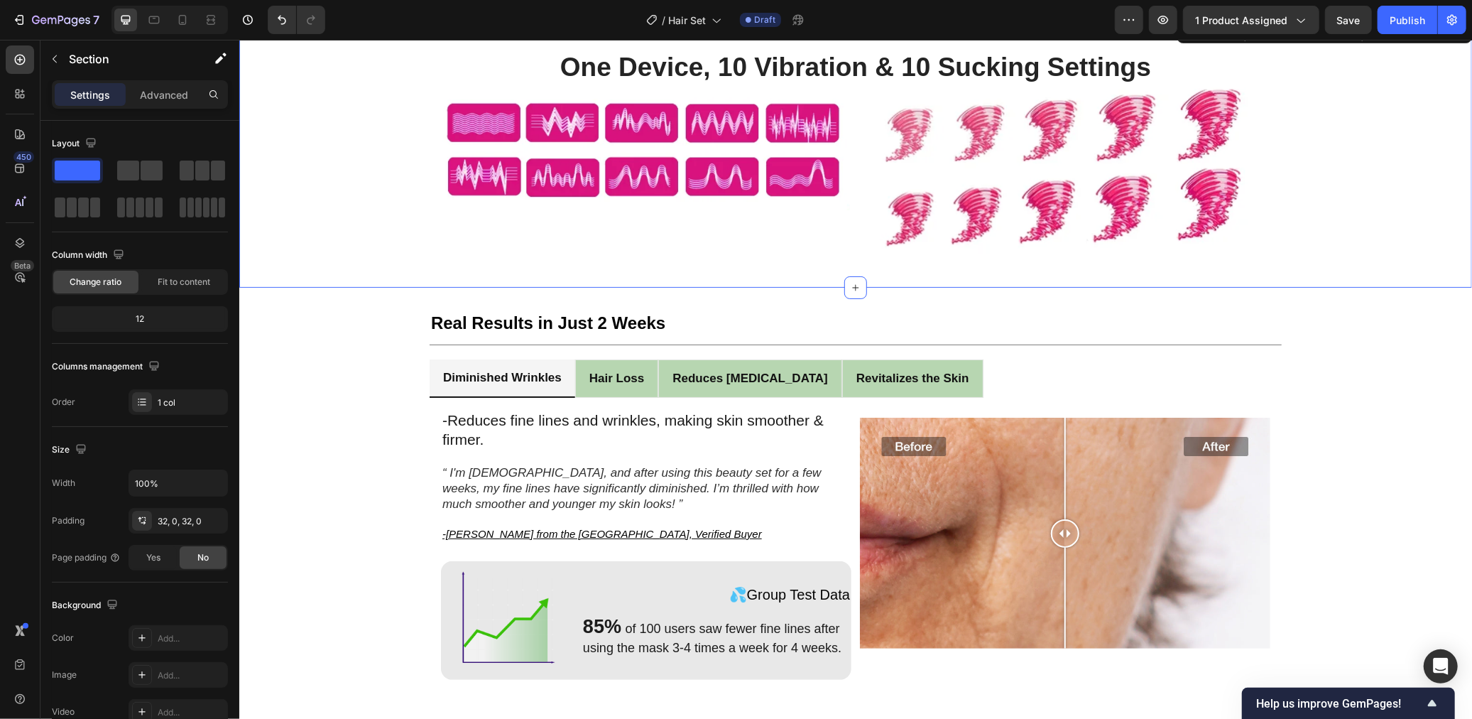
scroll to position [436, 0]
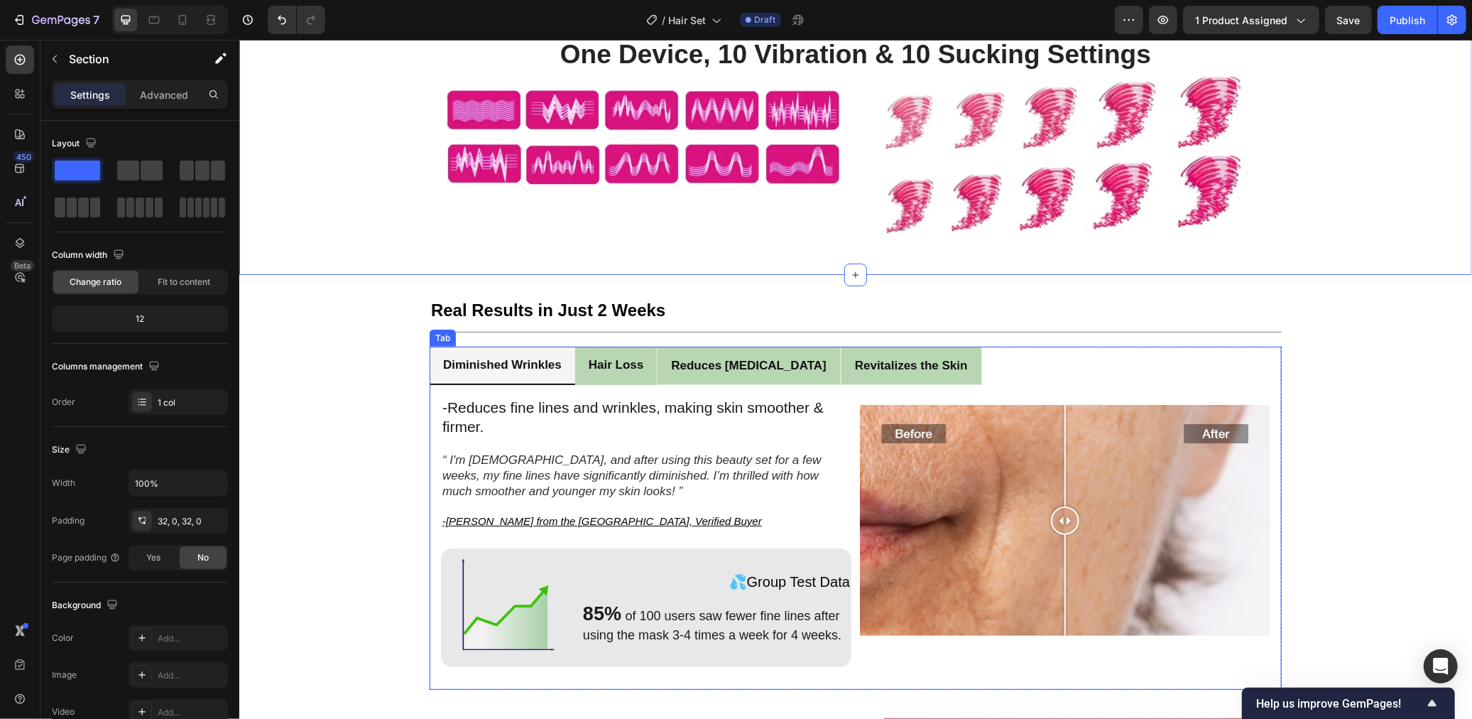
click at [624, 360] on strong "Hair Loss" at bounding box center [615, 363] width 55 height 13
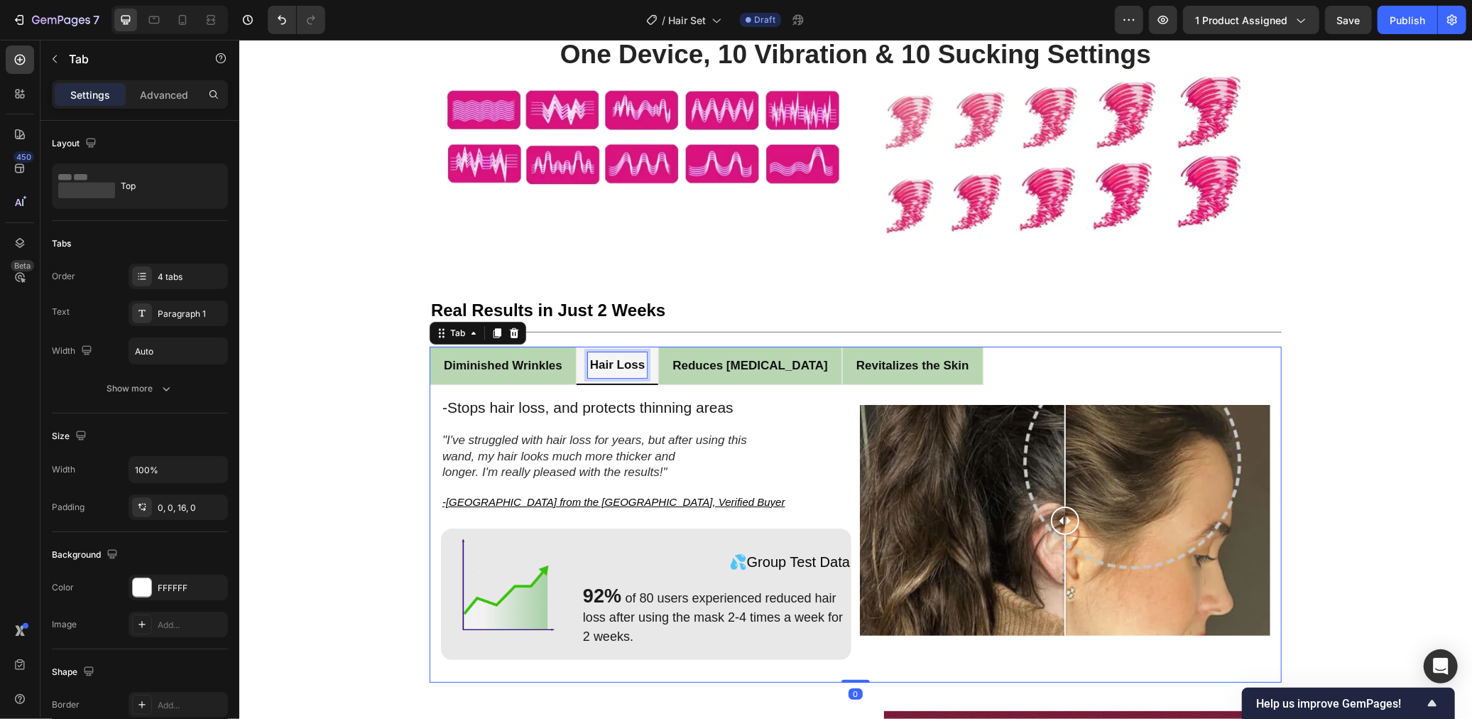
click at [624, 362] on strong "Hair Loss" at bounding box center [616, 363] width 55 height 13
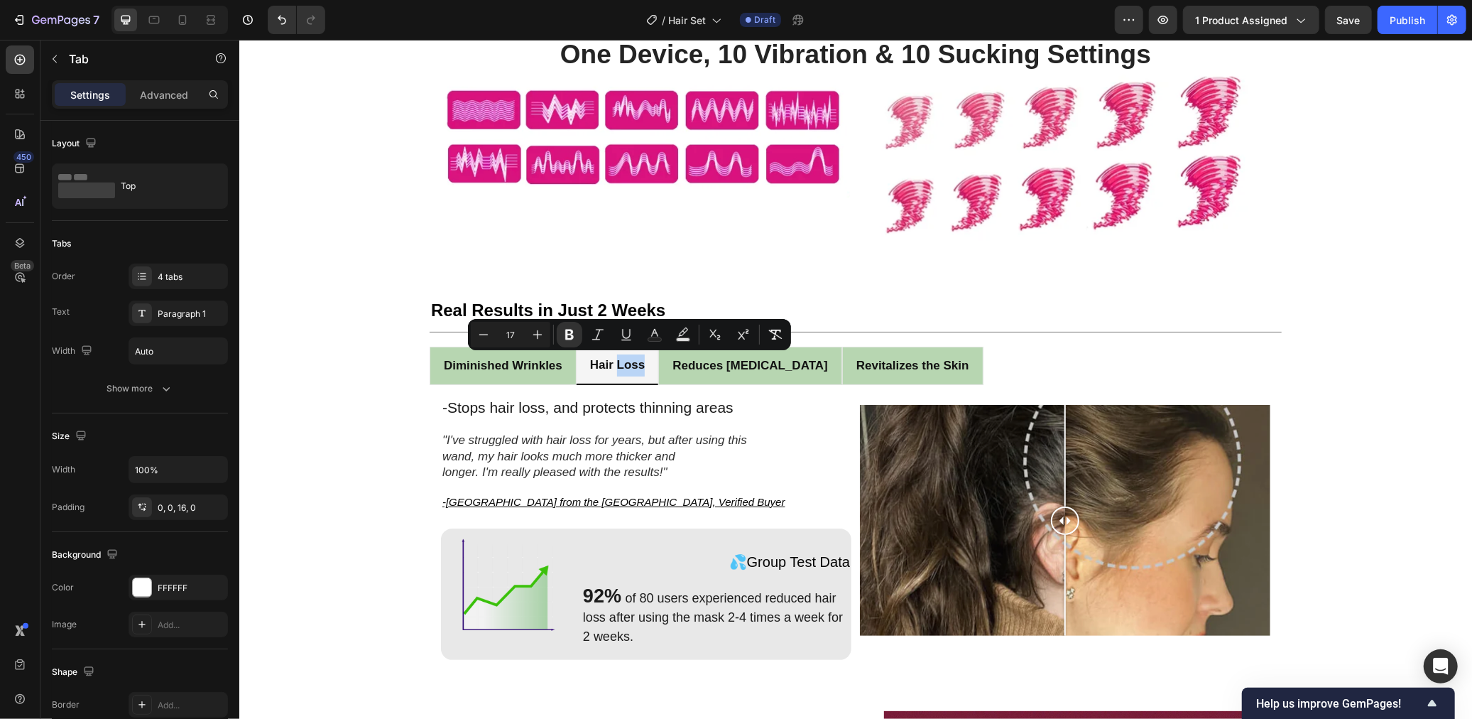
click at [1020, 347] on ul "Diminished Wrinkles Hair Loss Reduces [MEDICAL_DATA] Revitalizes the Skin" at bounding box center [855, 365] width 852 height 39
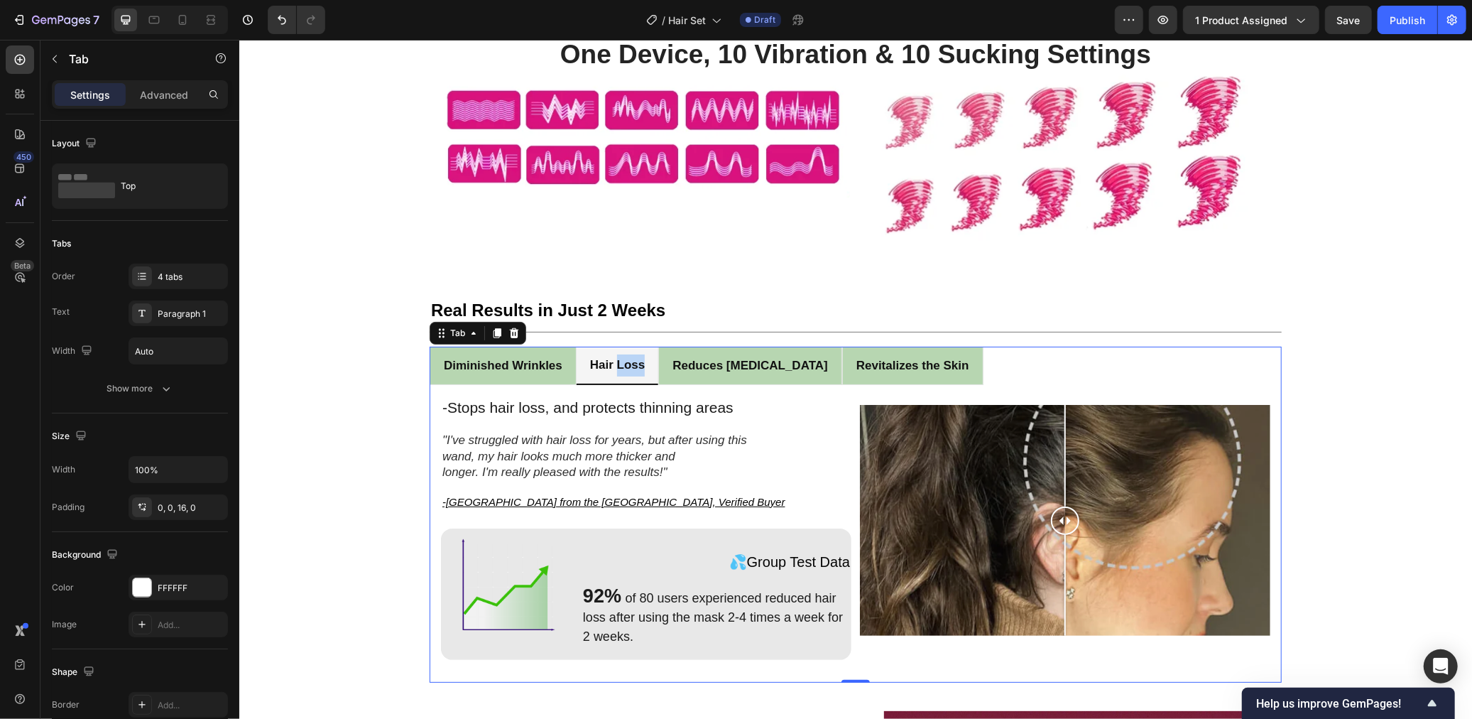
click at [1016, 353] on ul "Diminished Wrinkles Hair Loss Reduces [MEDICAL_DATA] Revitalizes the Skin" at bounding box center [855, 365] width 852 height 39
click at [182, 274] on div "4 tabs" at bounding box center [191, 277] width 67 height 13
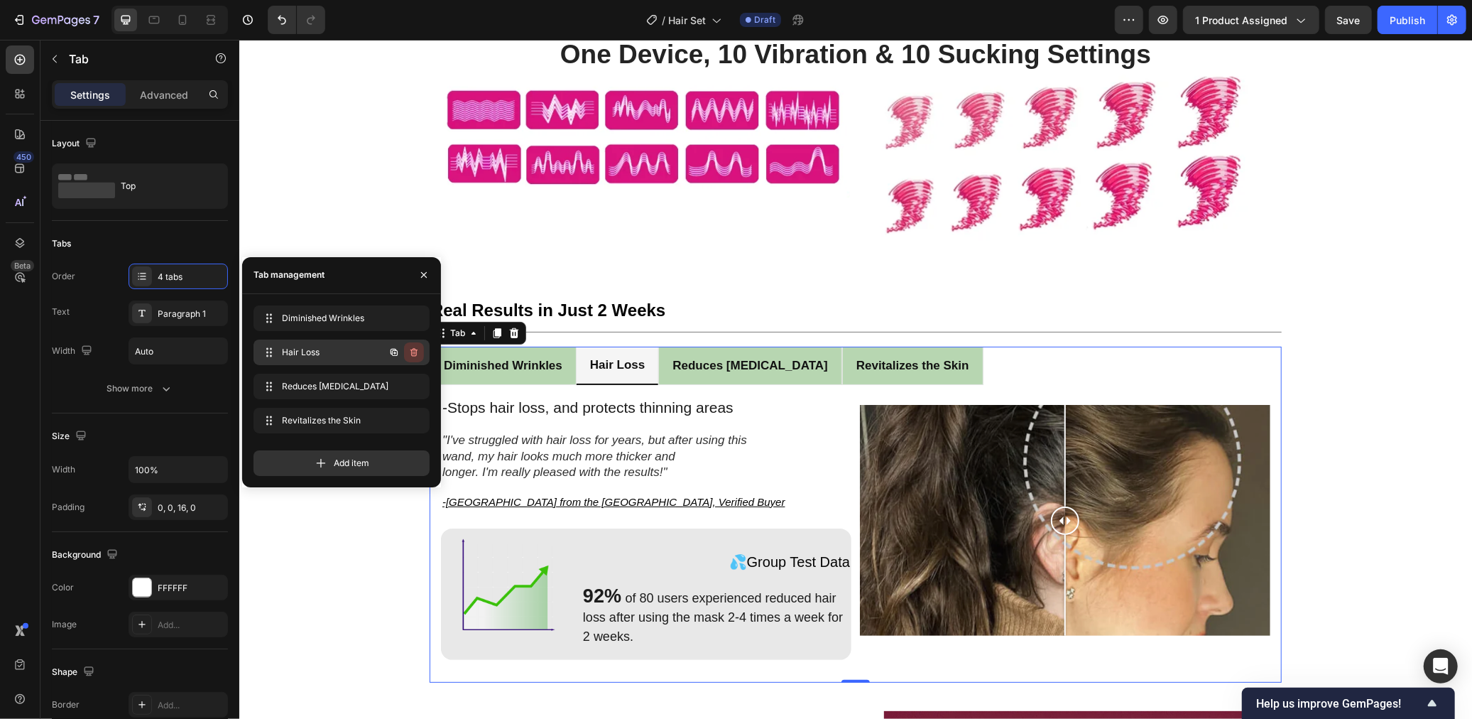
click at [420, 348] on button "button" at bounding box center [414, 352] width 20 height 20
click at [413, 356] on div "Delete" at bounding box center [404, 352] width 26 height 13
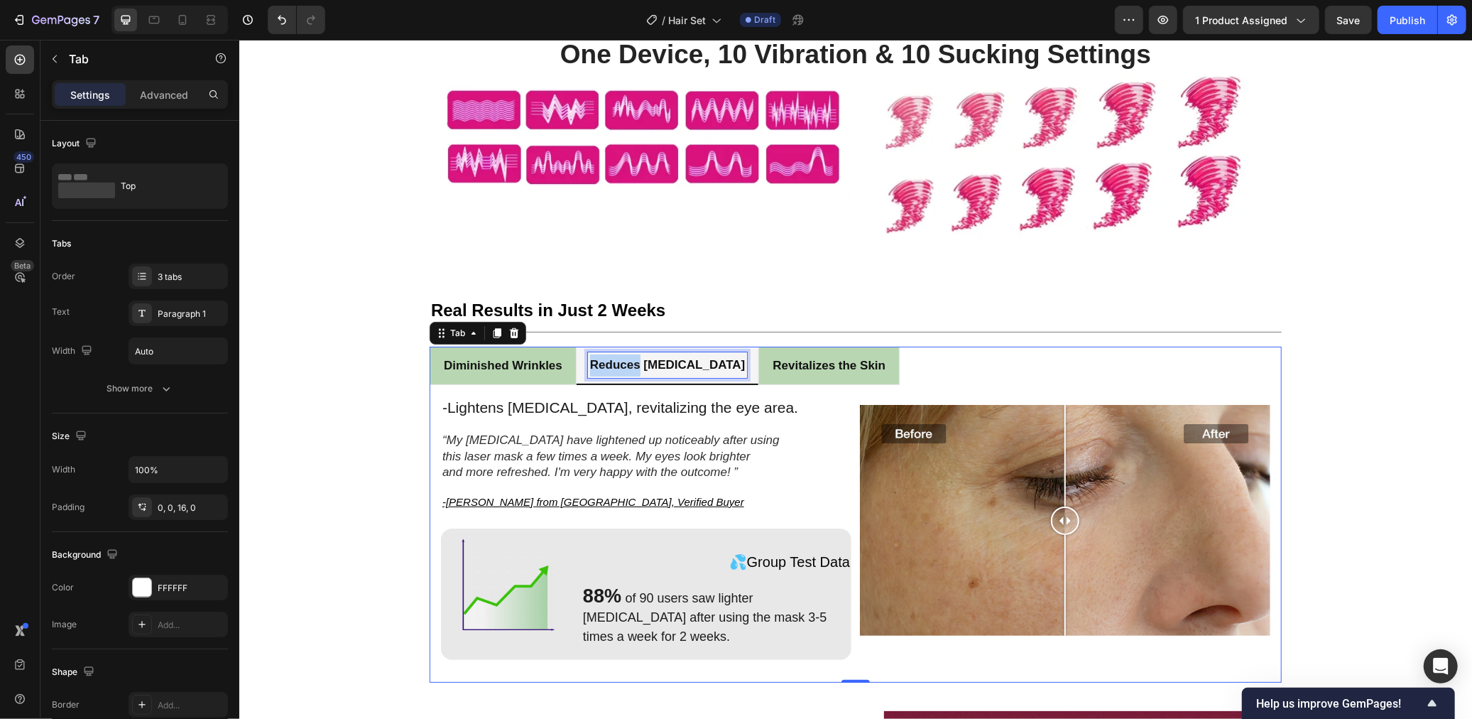
click at [622, 363] on strong "Reduces [MEDICAL_DATA]" at bounding box center [667, 363] width 156 height 13
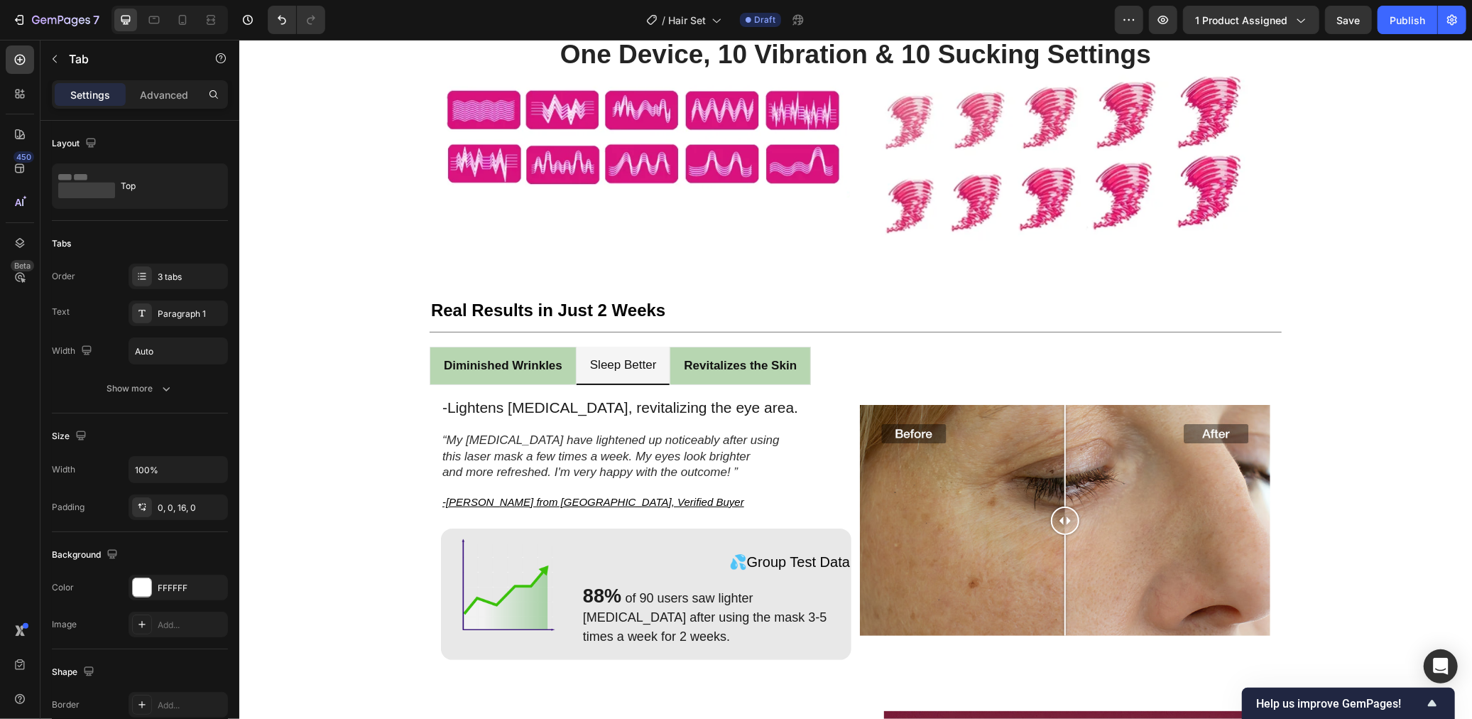
click at [611, 362] on p "Sleep Better" at bounding box center [622, 365] width 67 height 22
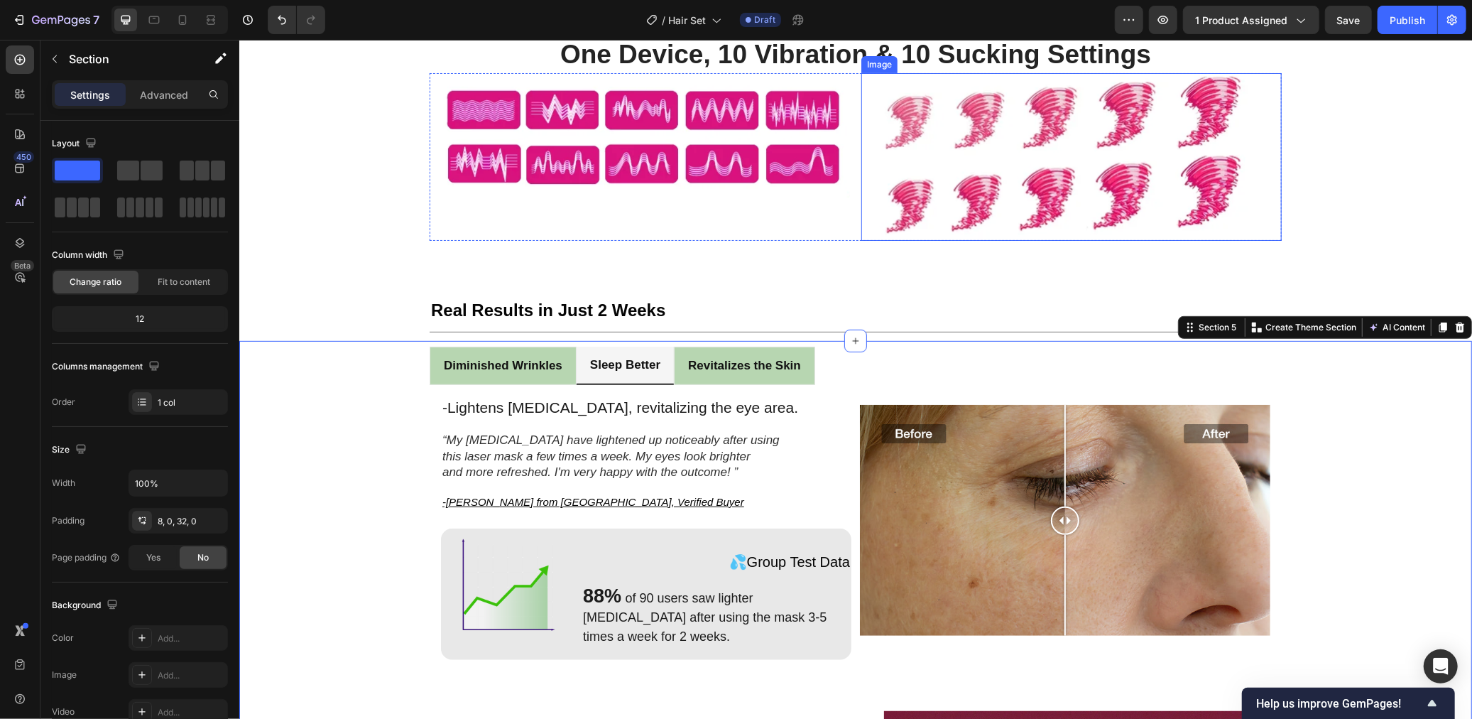
scroll to position [303, 0]
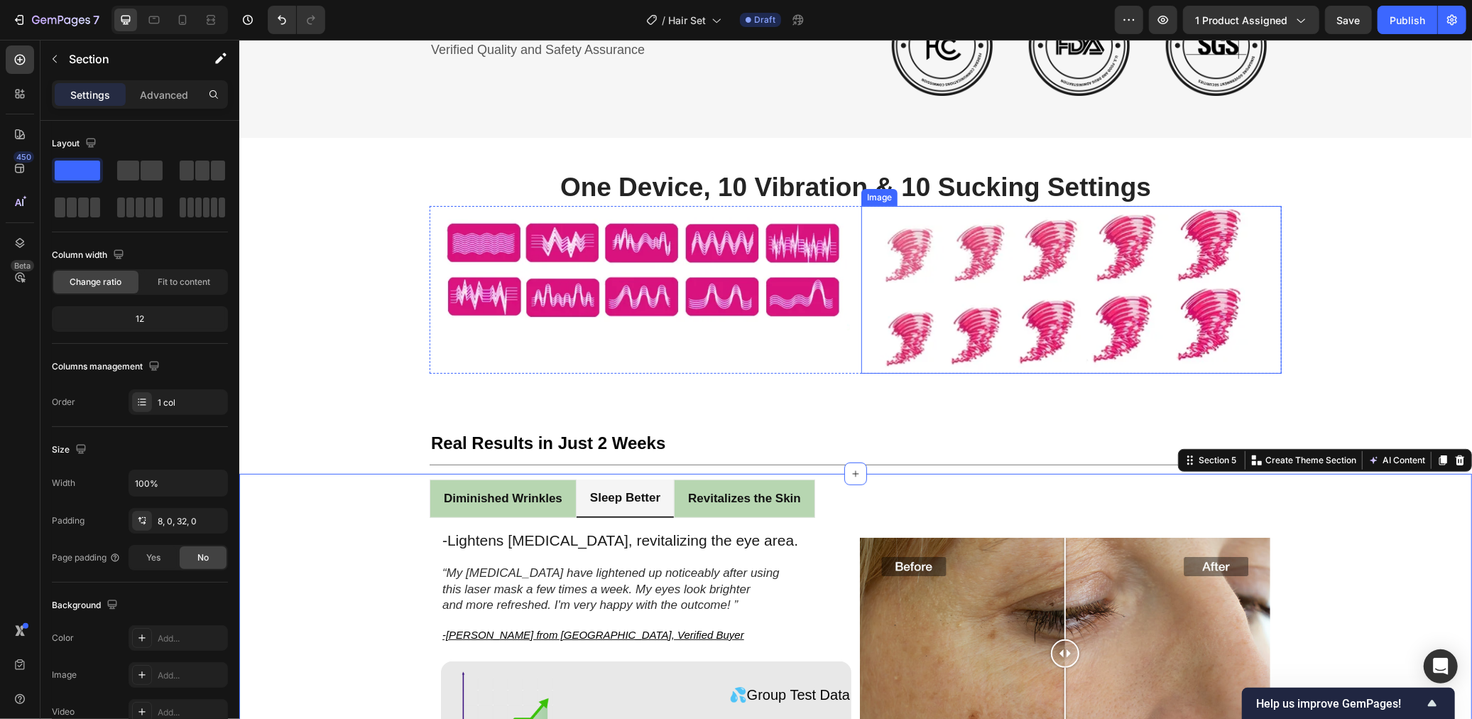
click at [1176, 270] on img at bounding box center [1071, 289] width 420 height 168
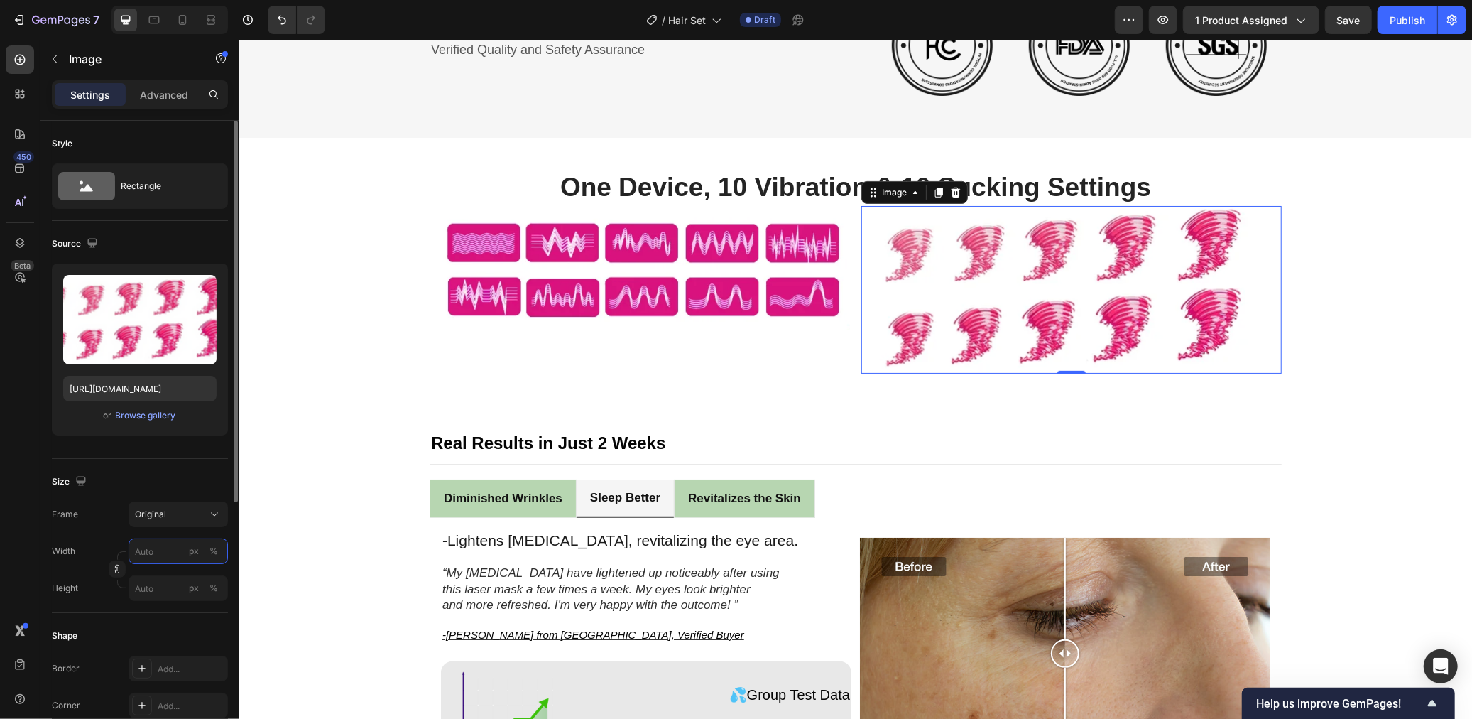
click at [172, 550] on input "px %" at bounding box center [178, 551] width 99 height 26
drag, startPoint x: 33, startPoint y: 565, endPoint x: 83, endPoint y: 574, distance: 51.4
click at [34, 564] on div "450 Beta" at bounding box center [20, 379] width 40 height 679
click at [182, 580] on input "px %" at bounding box center [178, 588] width 99 height 26
type input "90"
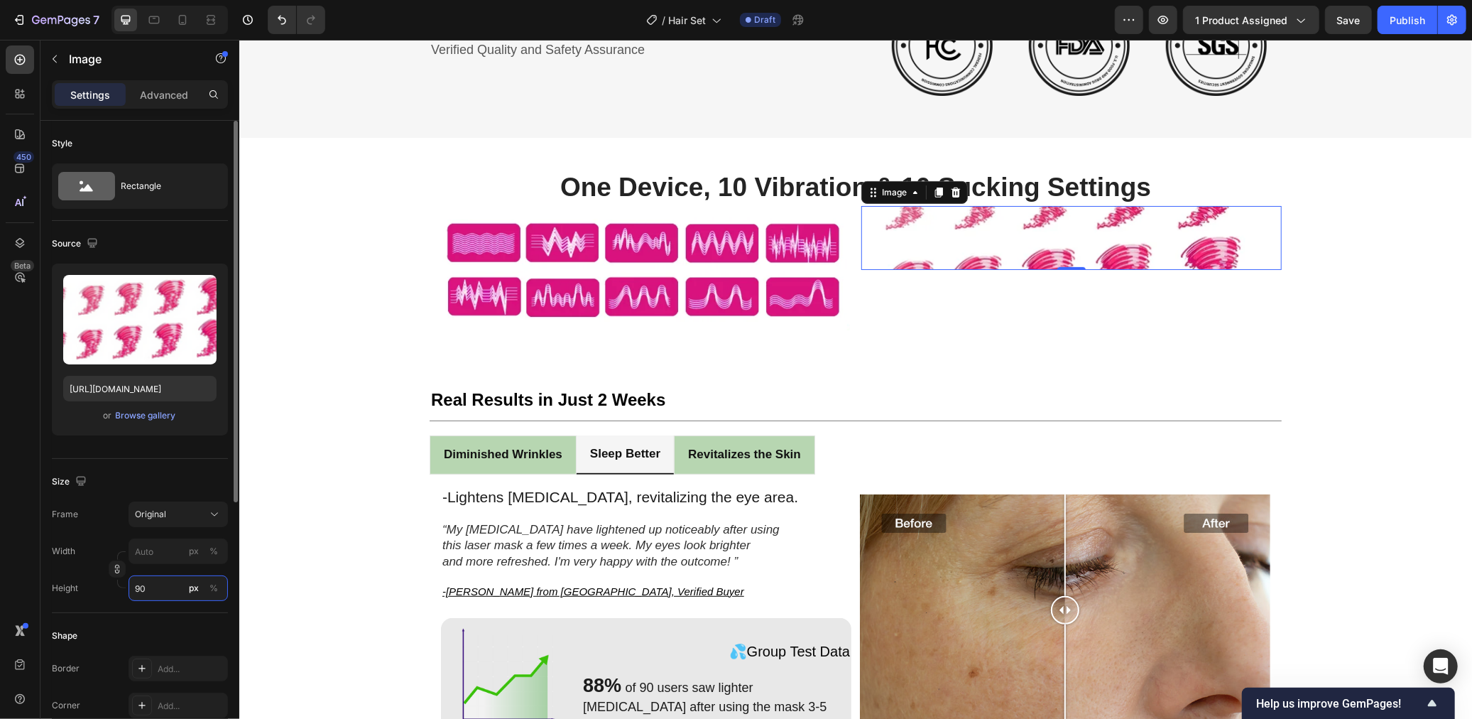
drag, startPoint x: 163, startPoint y: 586, endPoint x: 100, endPoint y: 584, distance: 63.2
click at [99, 584] on div "Height 90 px %" at bounding box center [140, 588] width 176 height 26
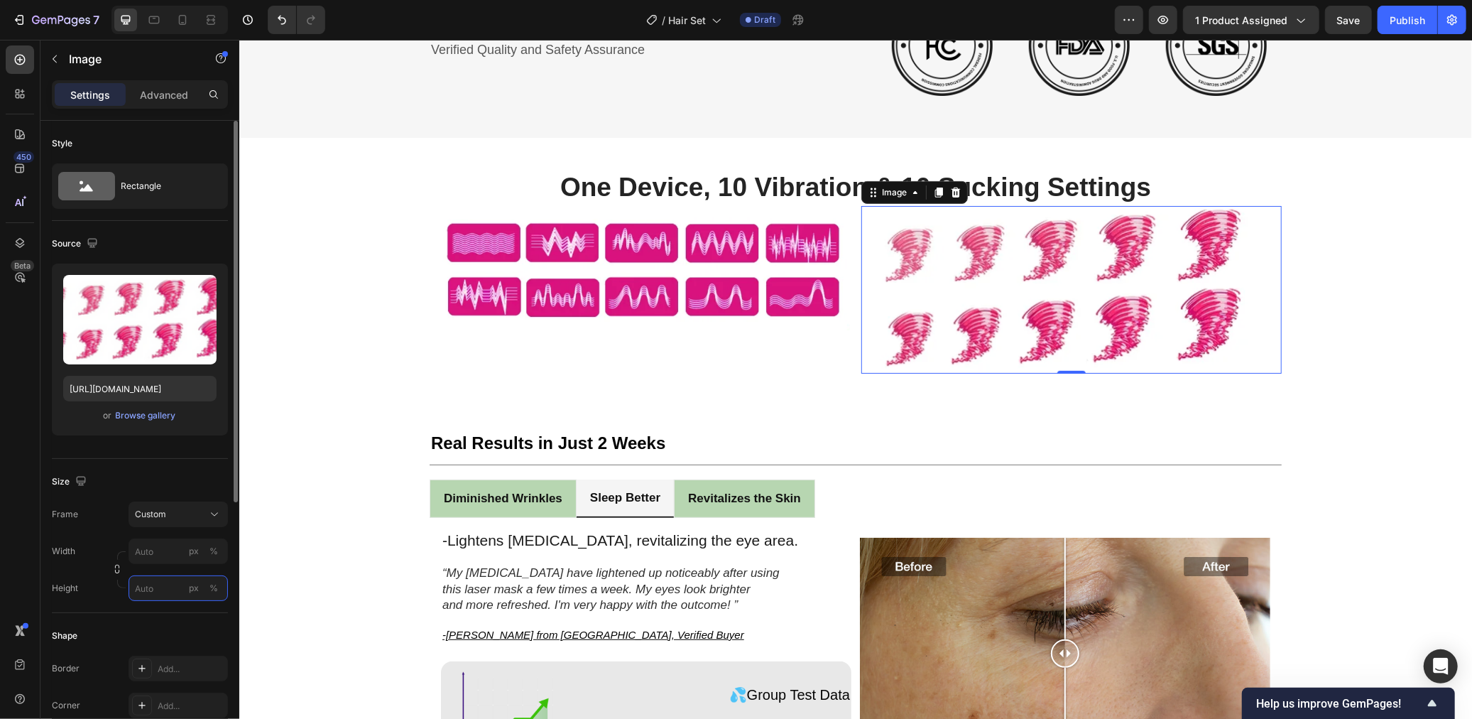
click at [160, 593] on input "px %" at bounding box center [178, 588] width 99 height 26
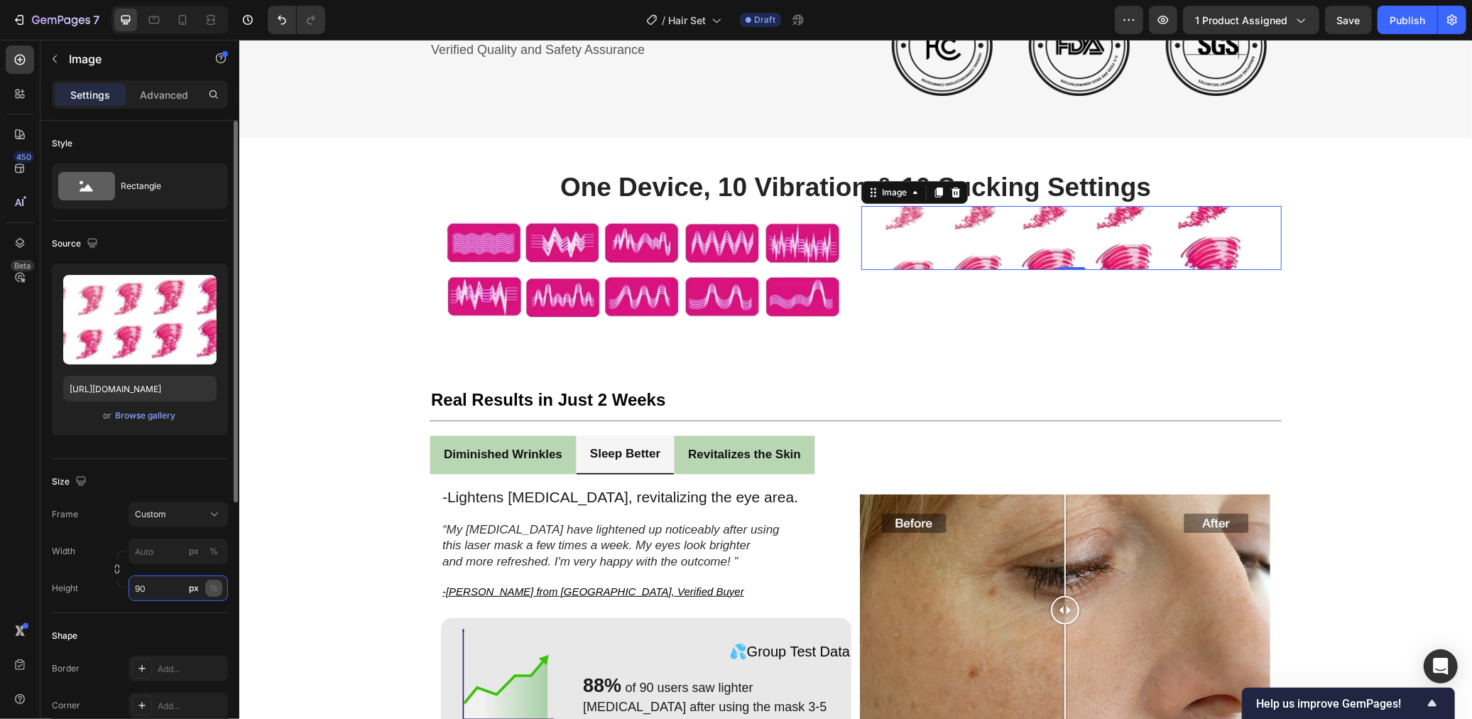
type input "90"
click at [212, 589] on div "Width px % Height 90 px %" at bounding box center [140, 569] width 176 height 62
click at [215, 626] on div "%" at bounding box center [213, 623] width 9 height 13
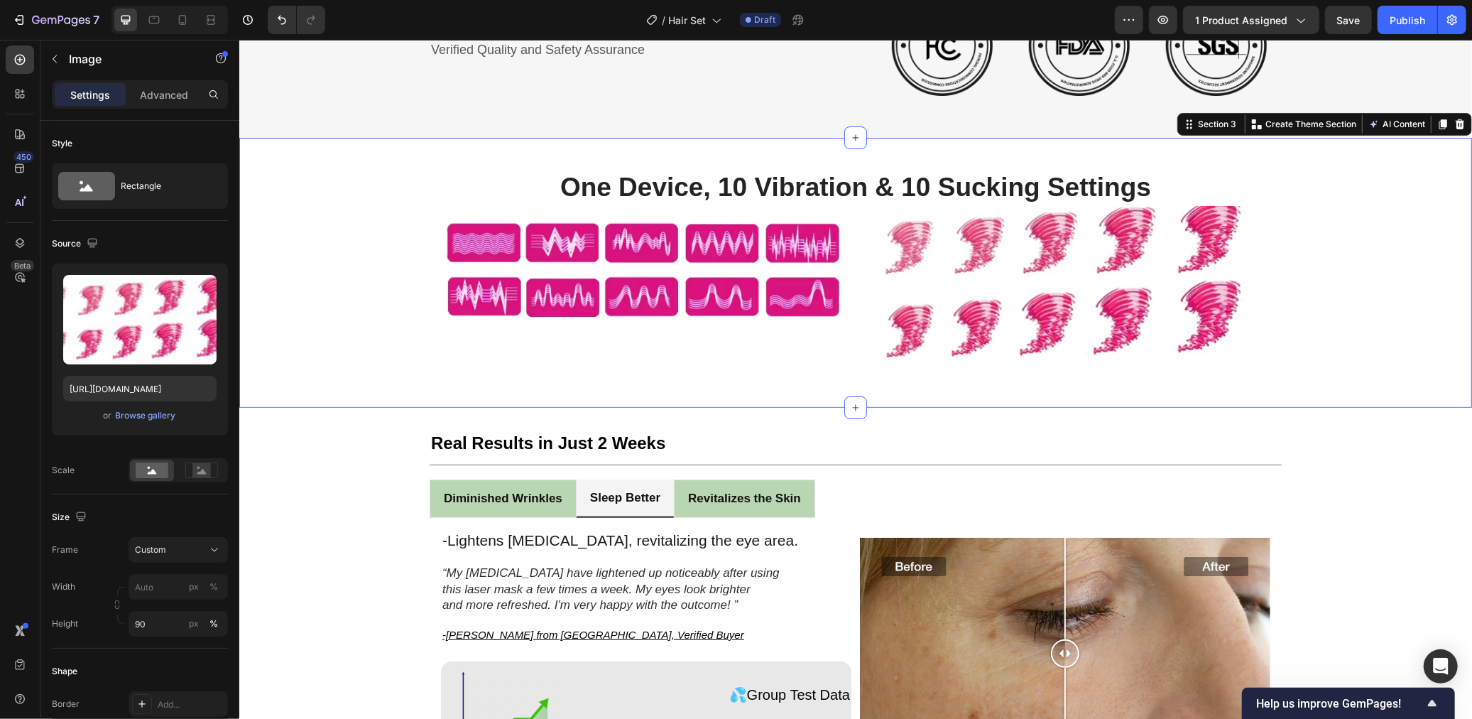
click at [1358, 297] on div "One Device, 10 Vibration & 10 Sucking Settings Heading Image Image Row Row" at bounding box center [855, 272] width 1233 height 224
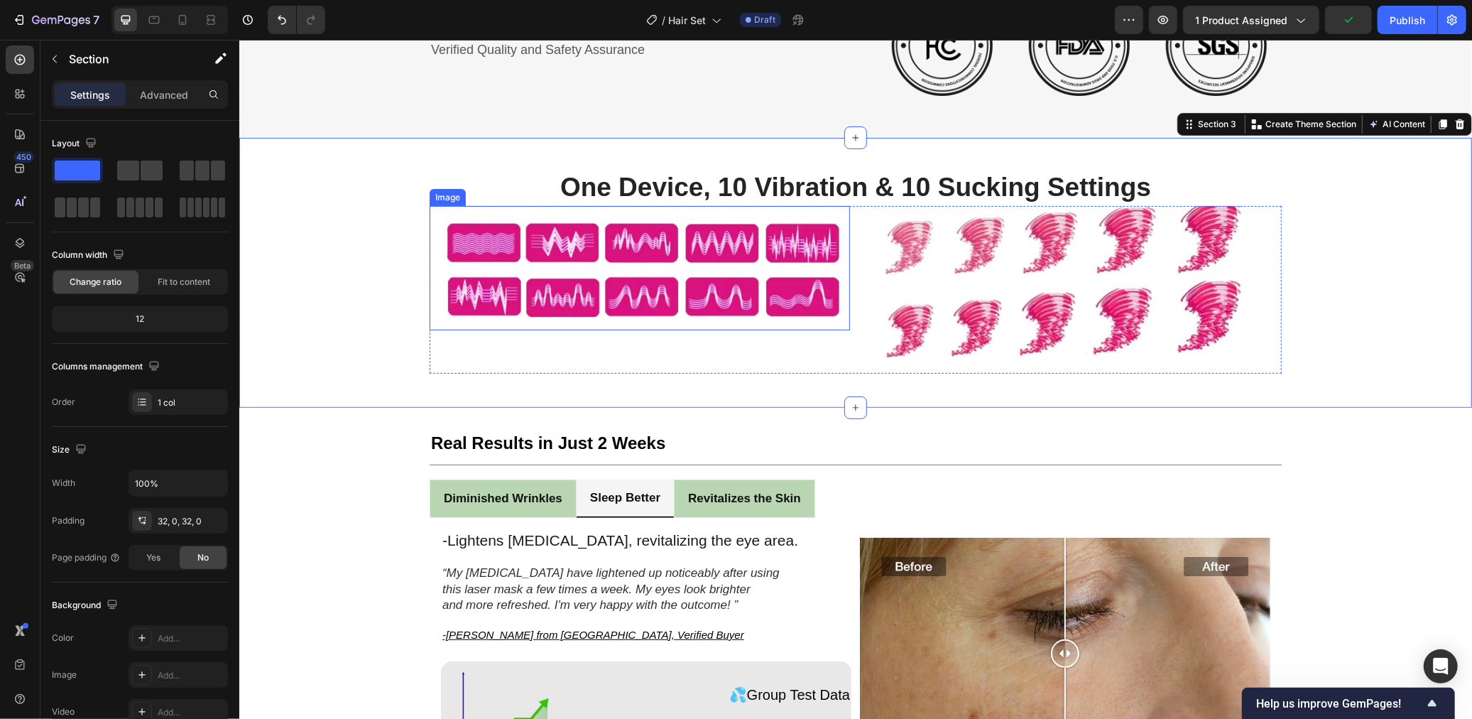
click at [610, 249] on img at bounding box center [639, 267] width 420 height 124
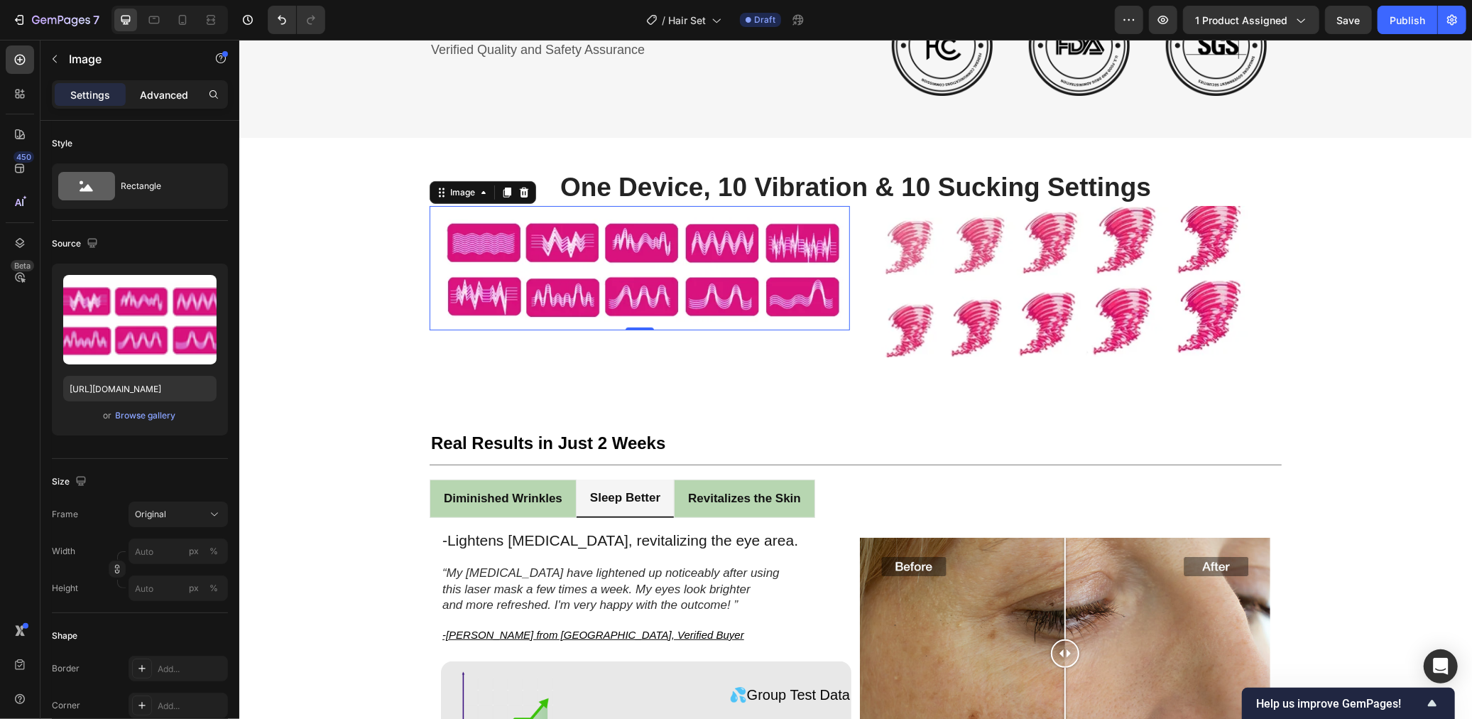
click at [160, 92] on p "Advanced" at bounding box center [164, 94] width 48 height 15
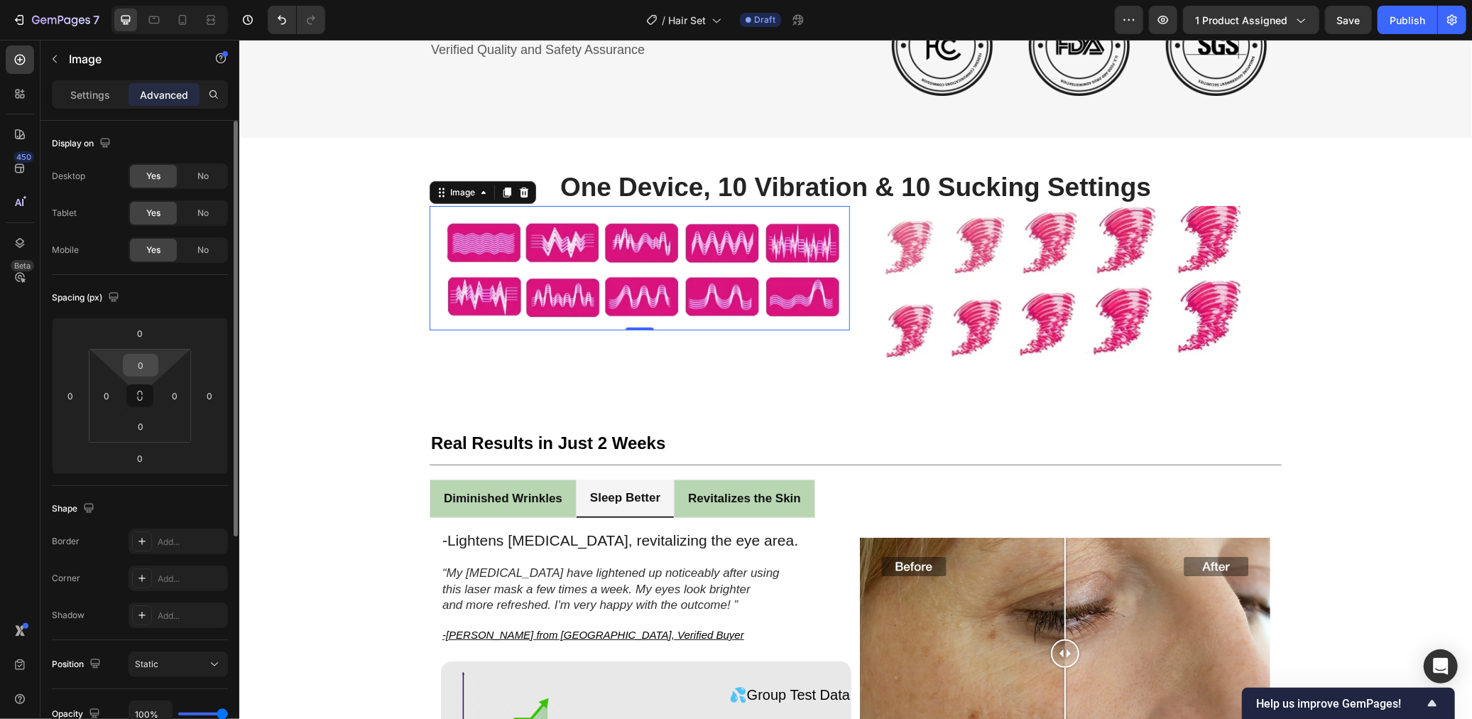
click at [133, 0] on html "7 / Hair Set Draft Preview 1 product assigned Save Publish 450 Beta Sections(18…" at bounding box center [736, 0] width 1472 height 0
click at [138, 366] on input "0" at bounding box center [140, 364] width 28 height 21
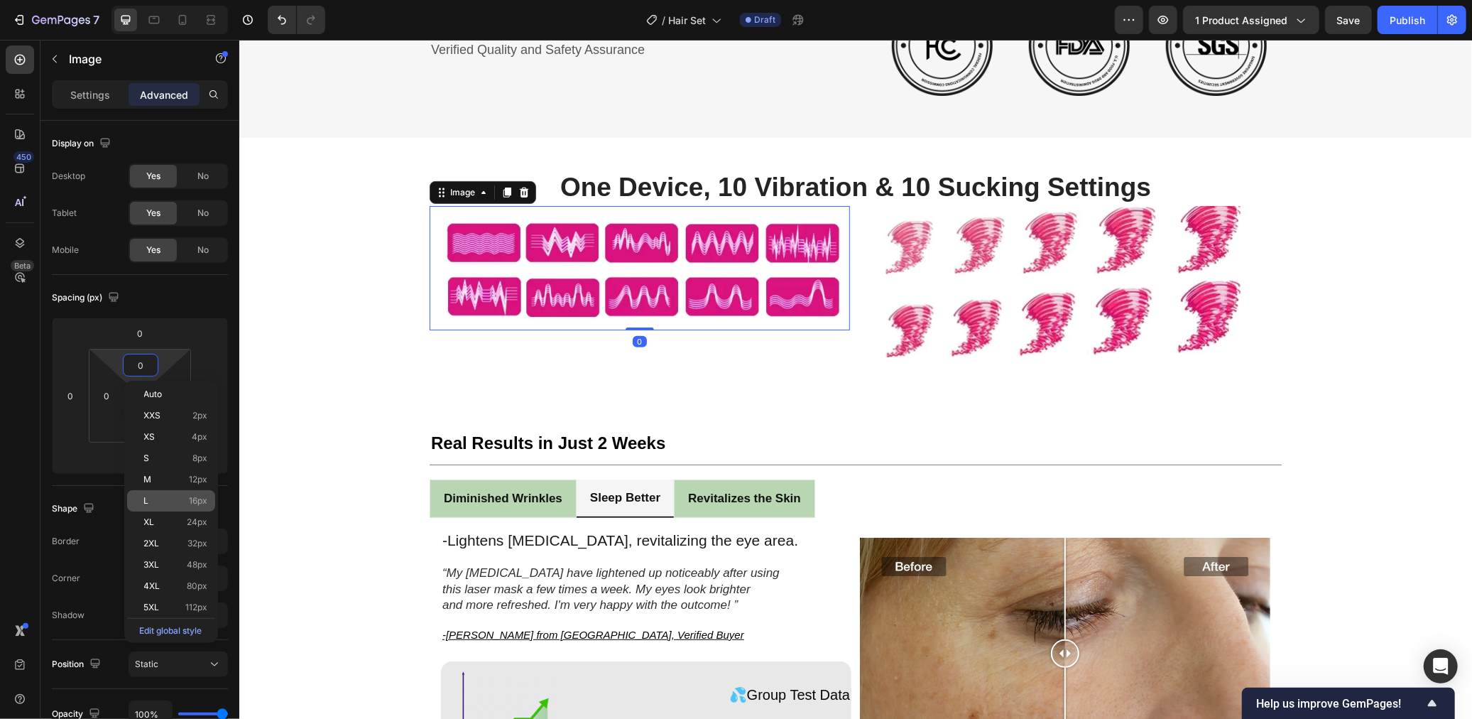
click at [176, 497] on p "L 16px" at bounding box center [176, 501] width 64 height 10
type input "16"
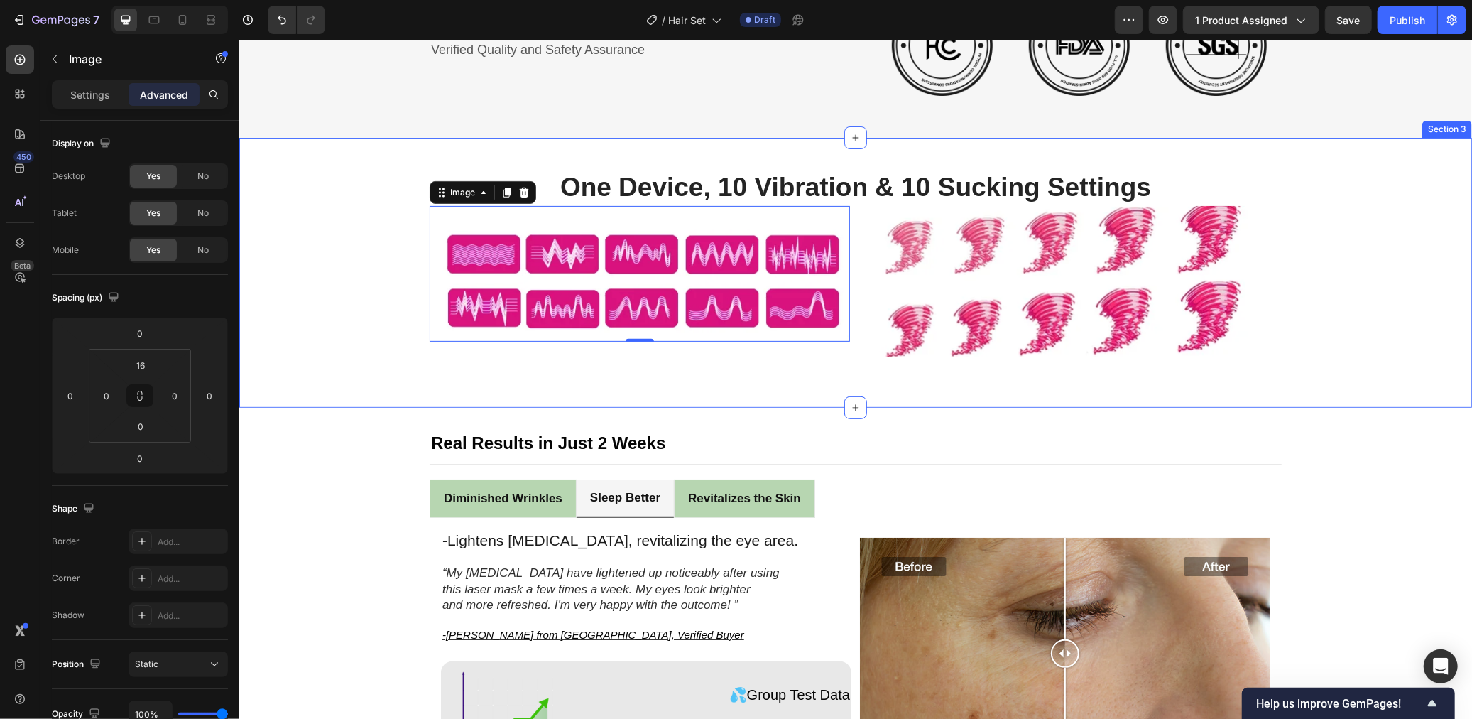
click at [1319, 290] on div "One Device, 10 Vibration & 10 Sucking Settings Heading Image 0 Image Row Row" at bounding box center [855, 272] width 1233 height 224
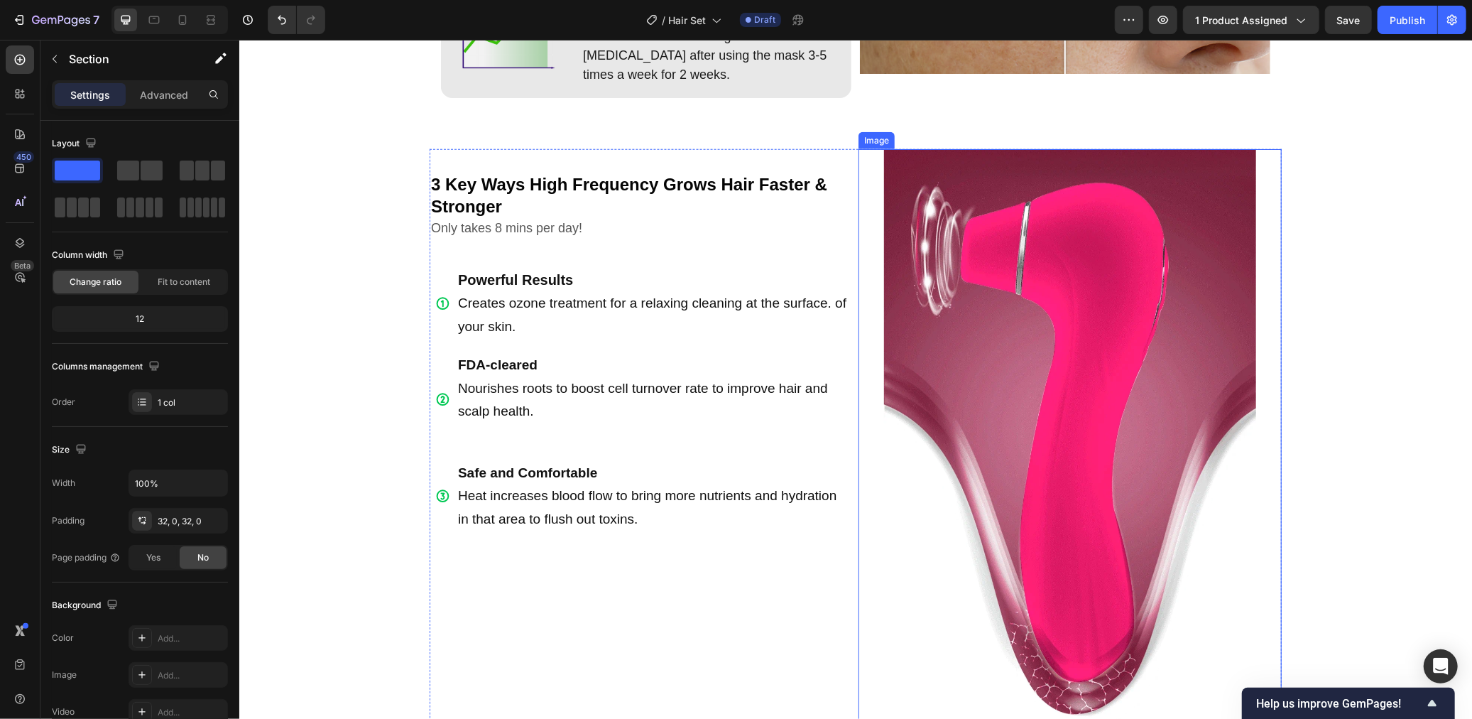
scroll to position [1754, 0]
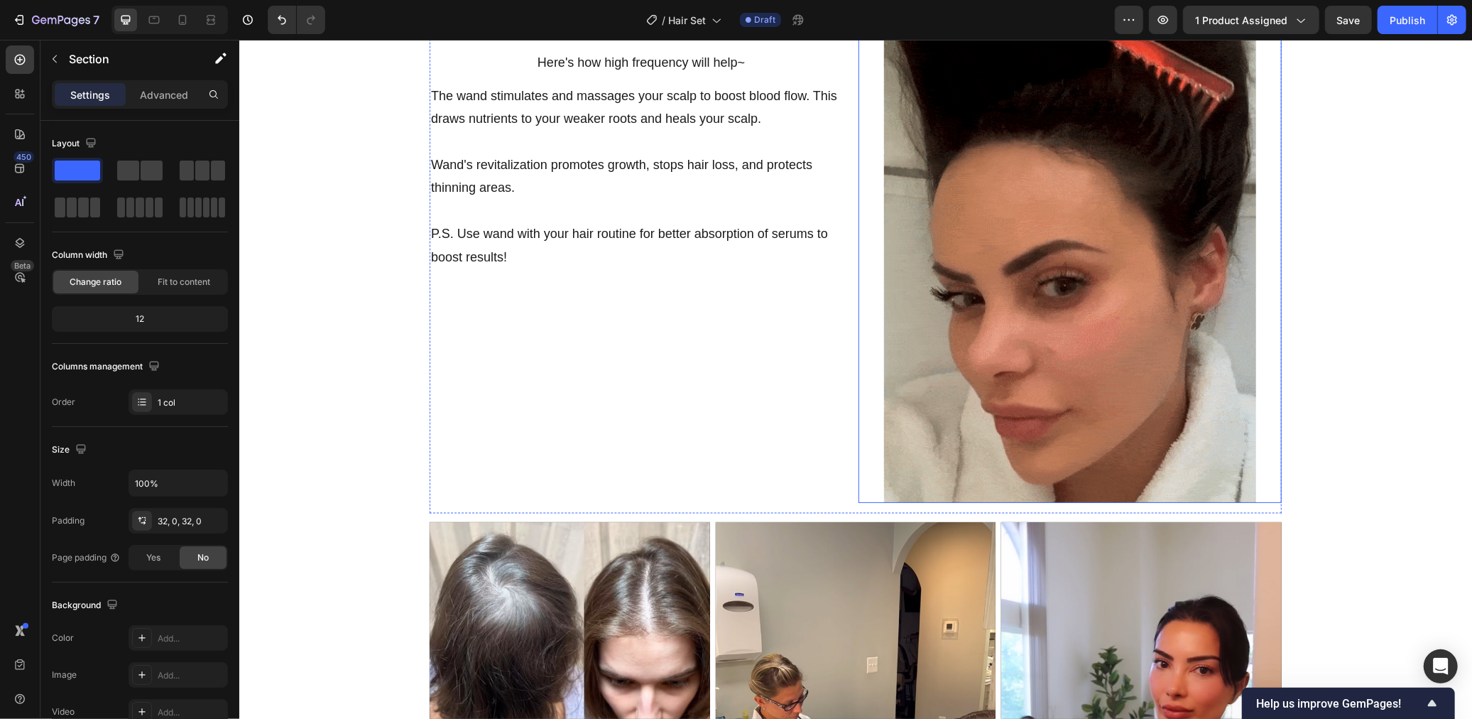
click at [1125, 318] on img at bounding box center [1069, 257] width 372 height 489
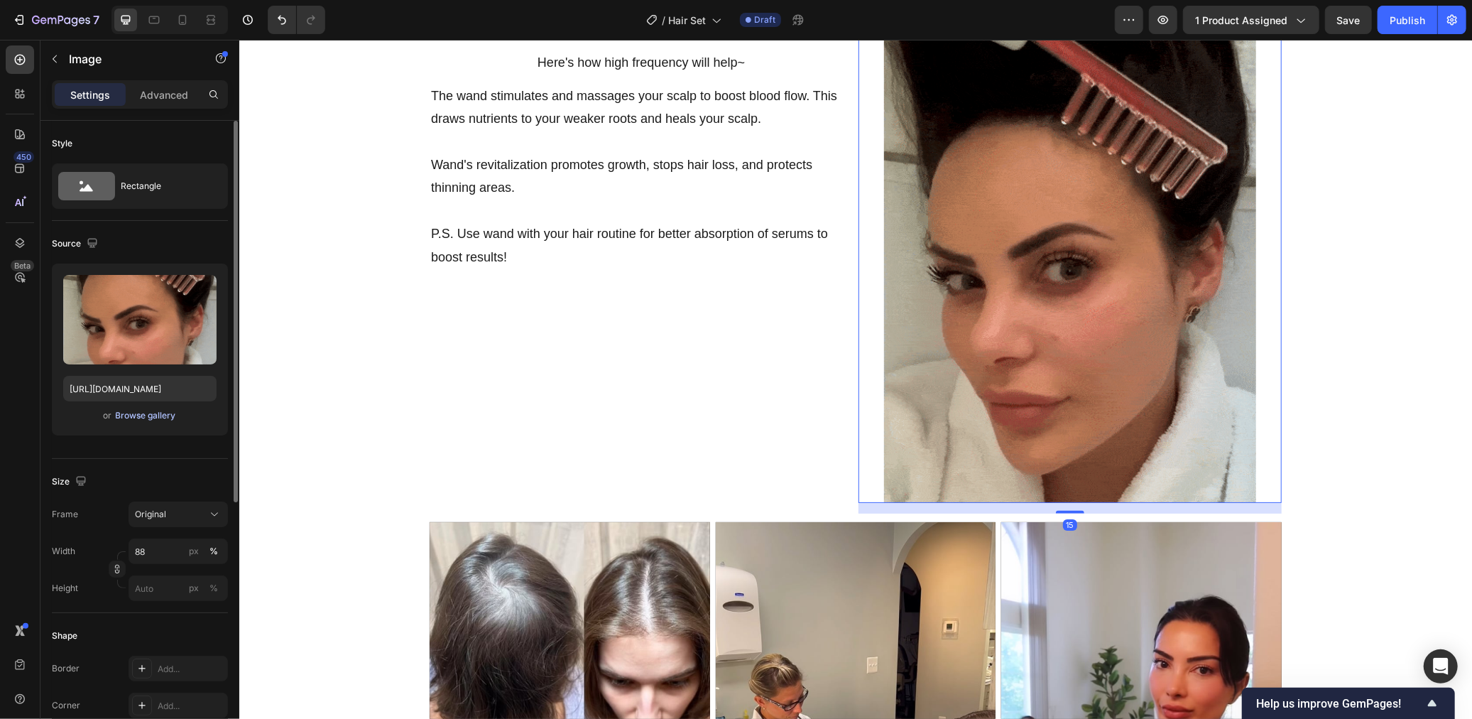
click at [151, 415] on div "Browse gallery" at bounding box center [146, 415] width 60 height 13
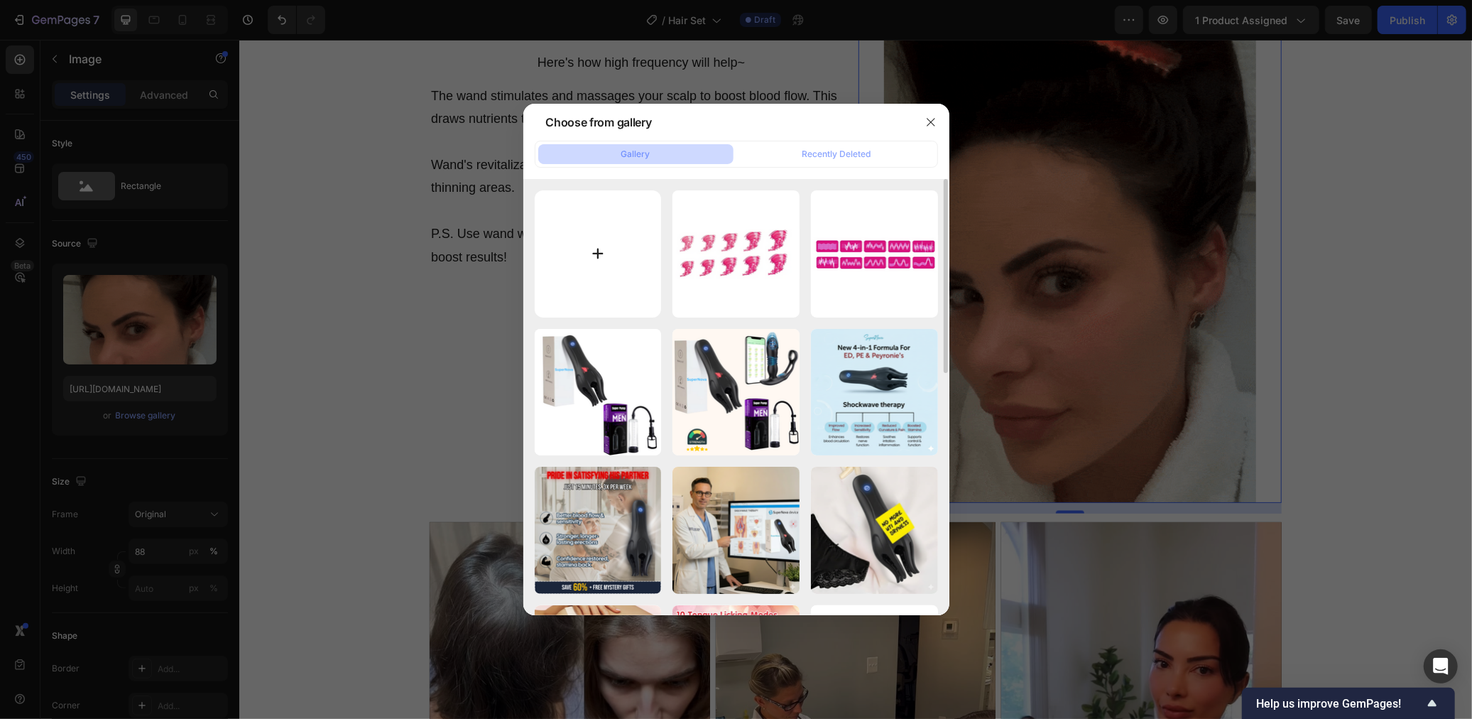
type input "C:\fakepath\Screenshot [DATE] 12.22.10.png"
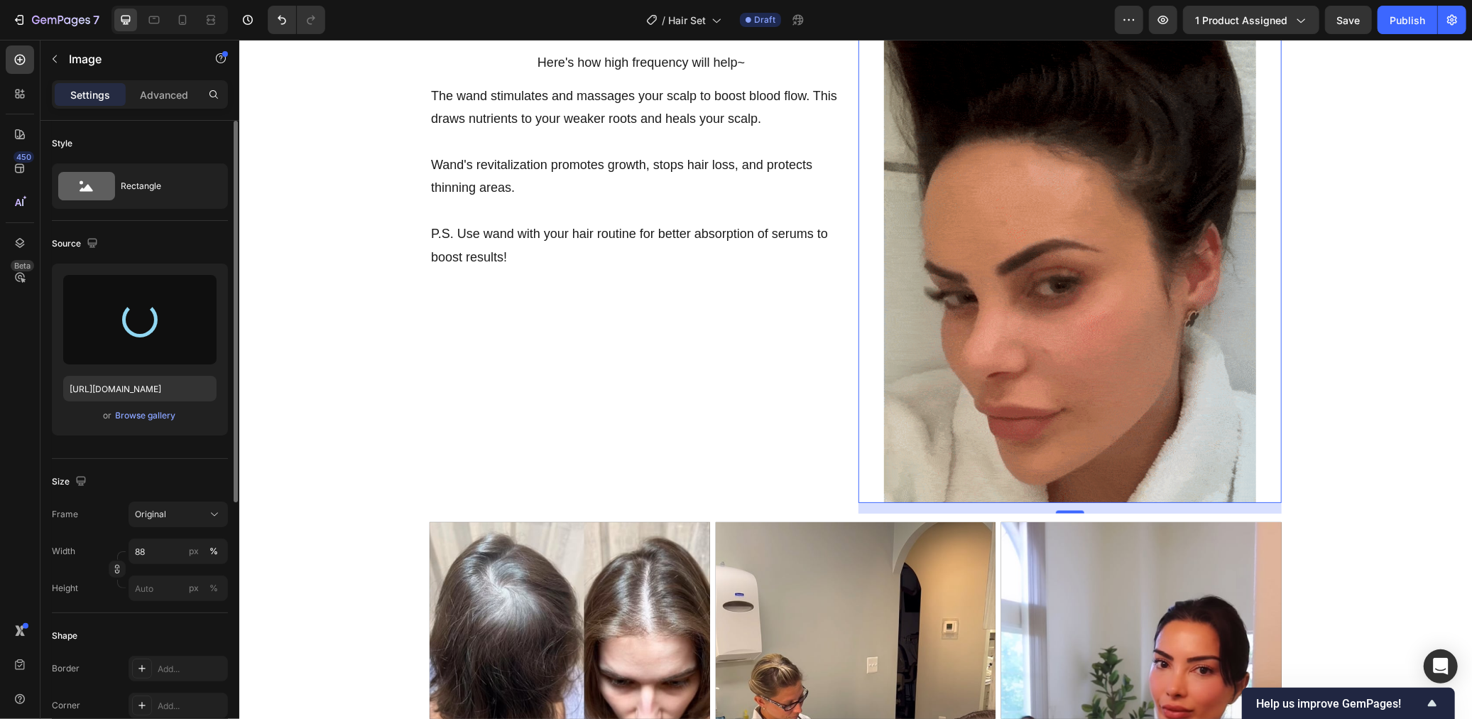
type input "[URL][DOMAIN_NAME]"
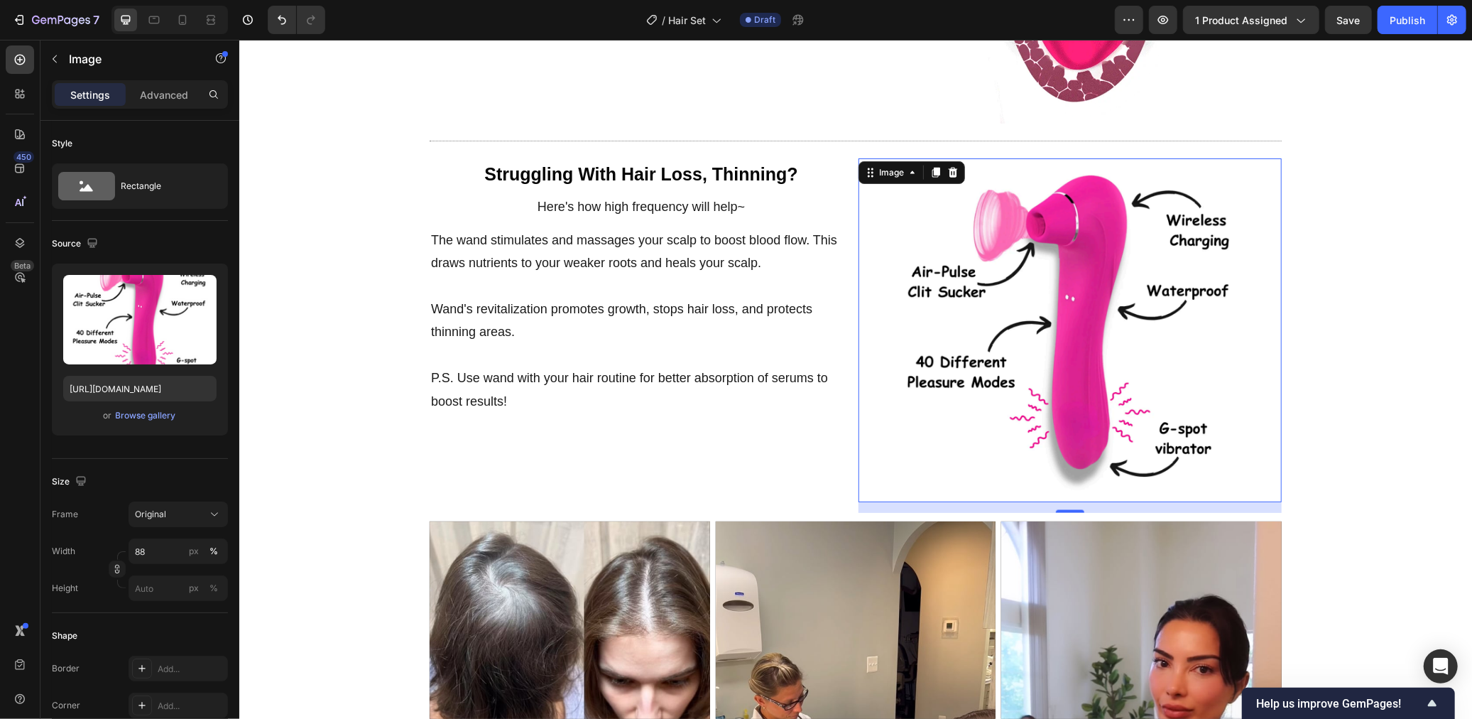
scroll to position [1511, 0]
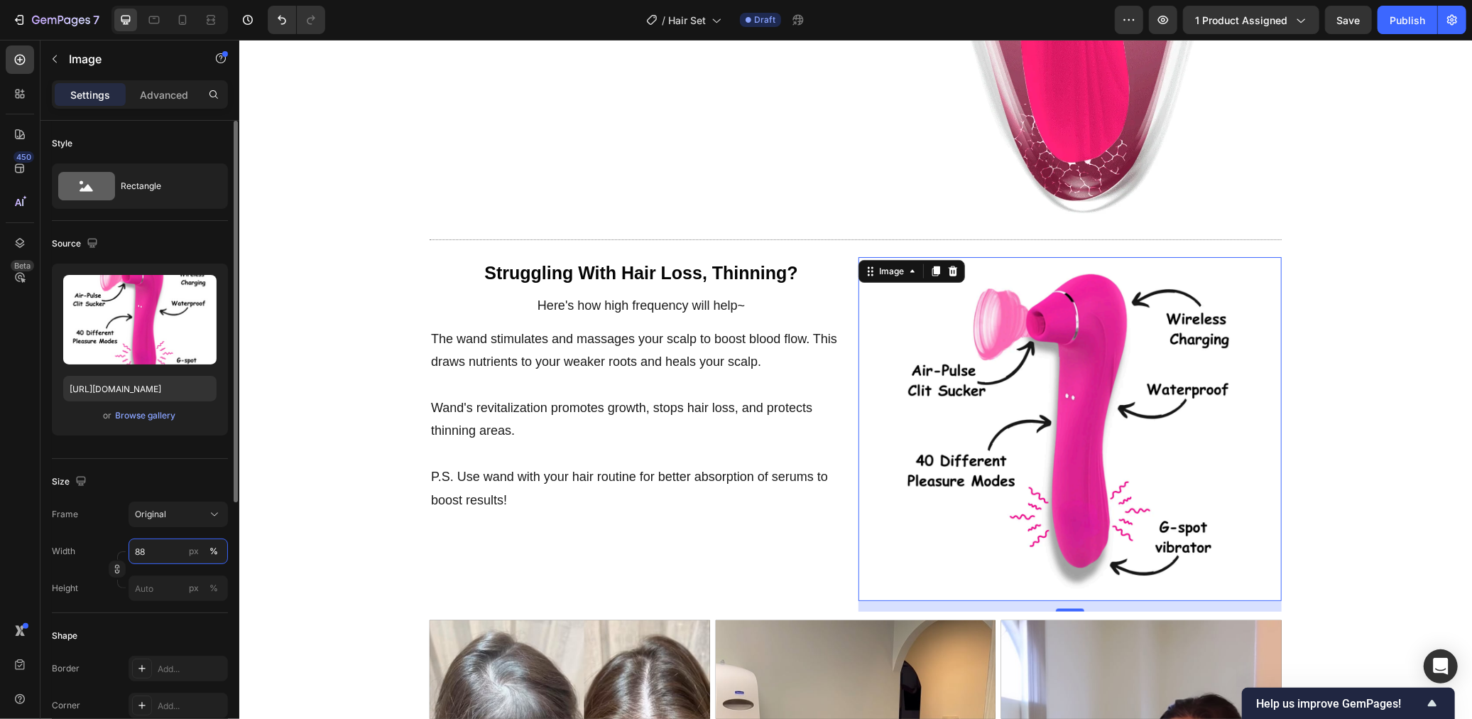
click at [154, 553] on input "88" at bounding box center [178, 551] width 99 height 26
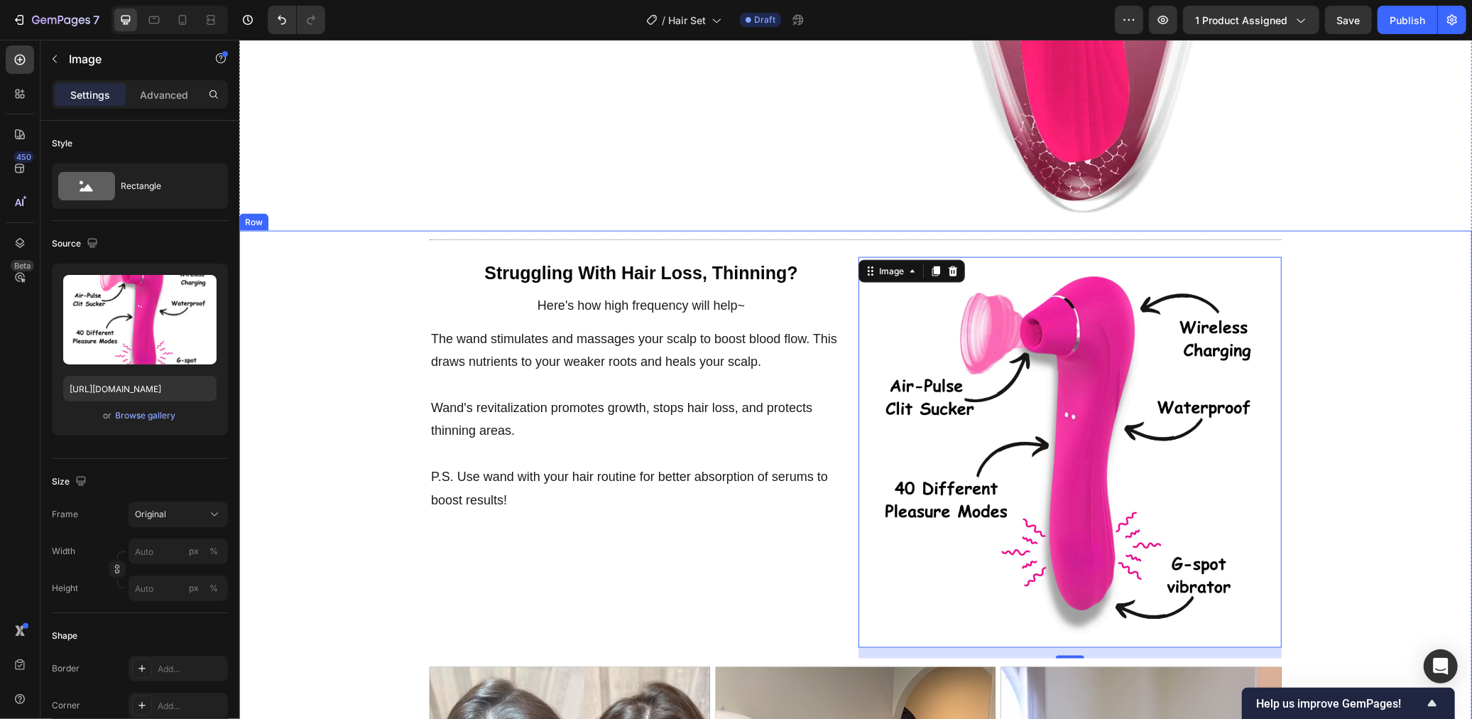
click at [1373, 391] on div "Title Line Struggling With Hair Loss, Thinning? Text Block Here's how high freq…" at bounding box center [855, 710] width 1233 height 961
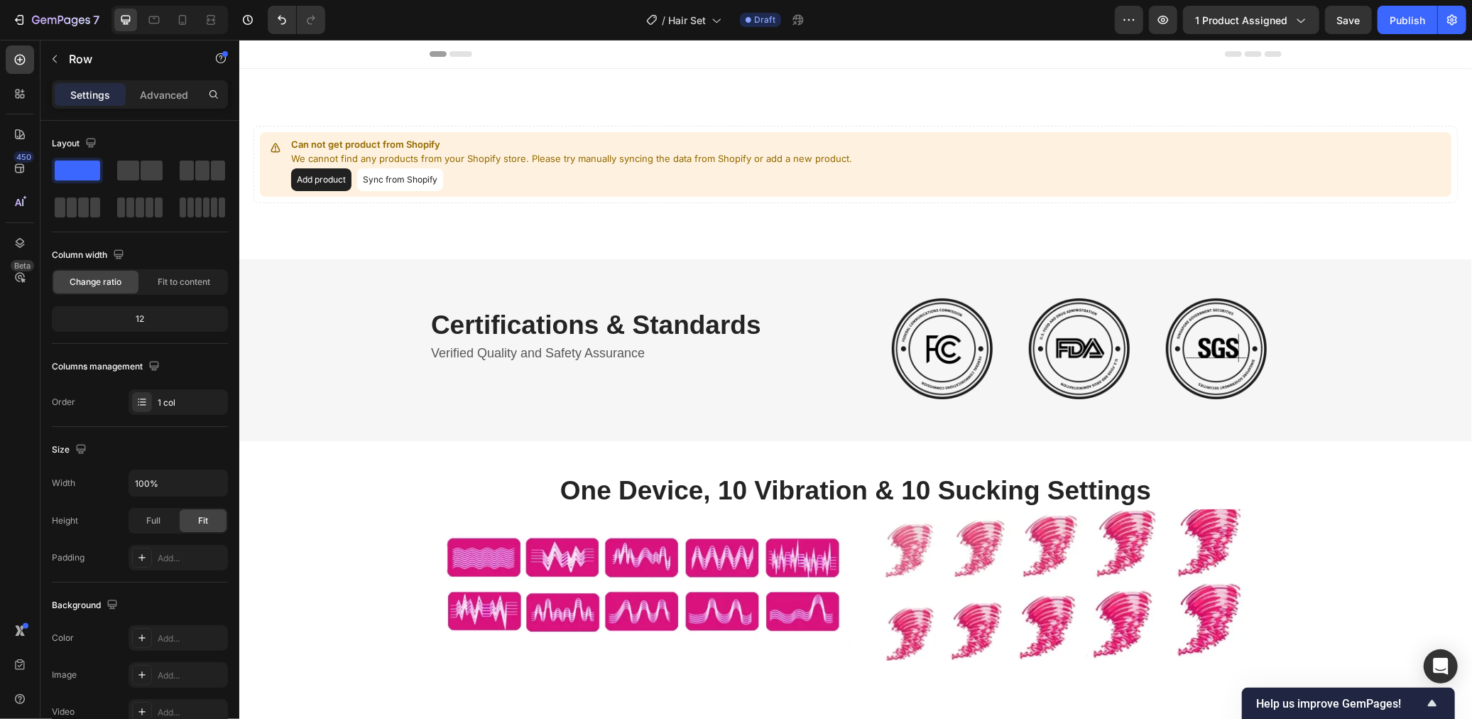
scroll to position [529, 0]
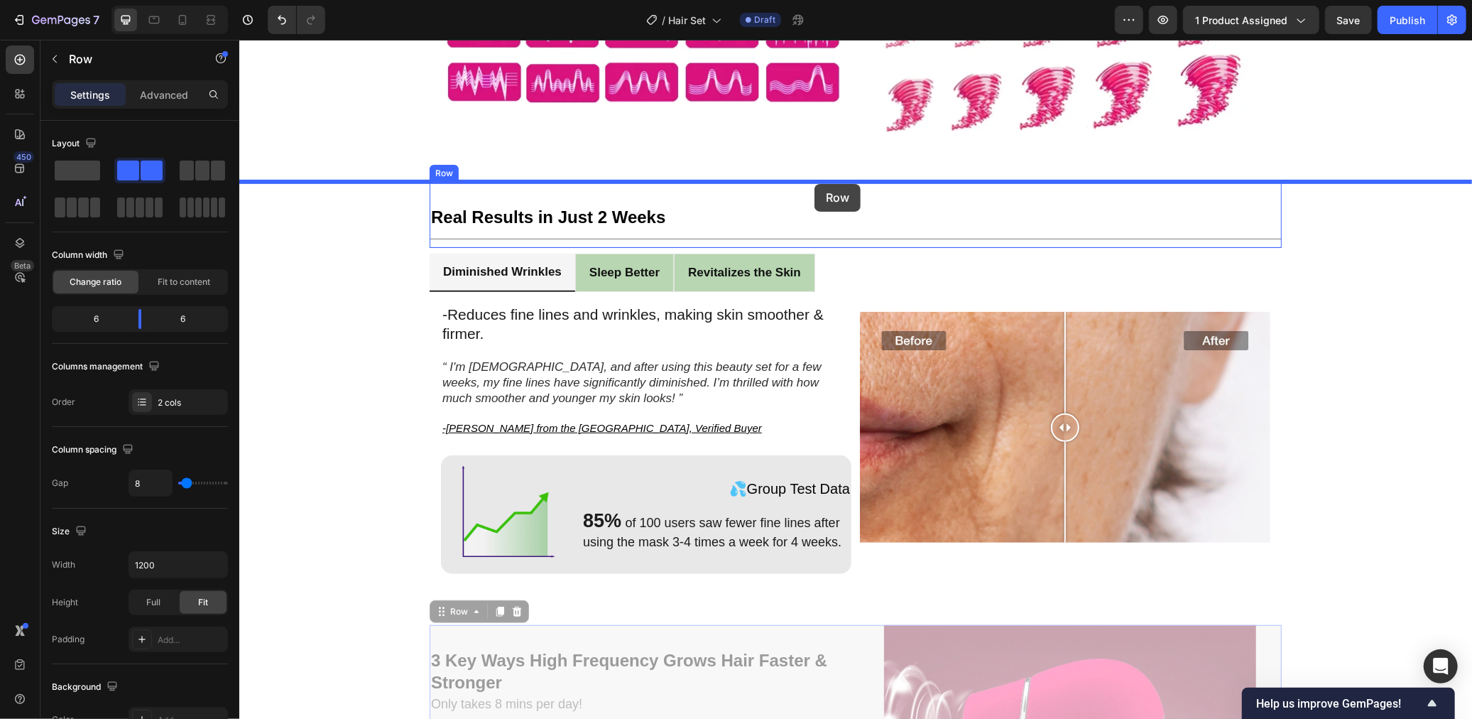
drag, startPoint x: 854, startPoint y: 626, endPoint x: 814, endPoint y: 183, distance: 444.2
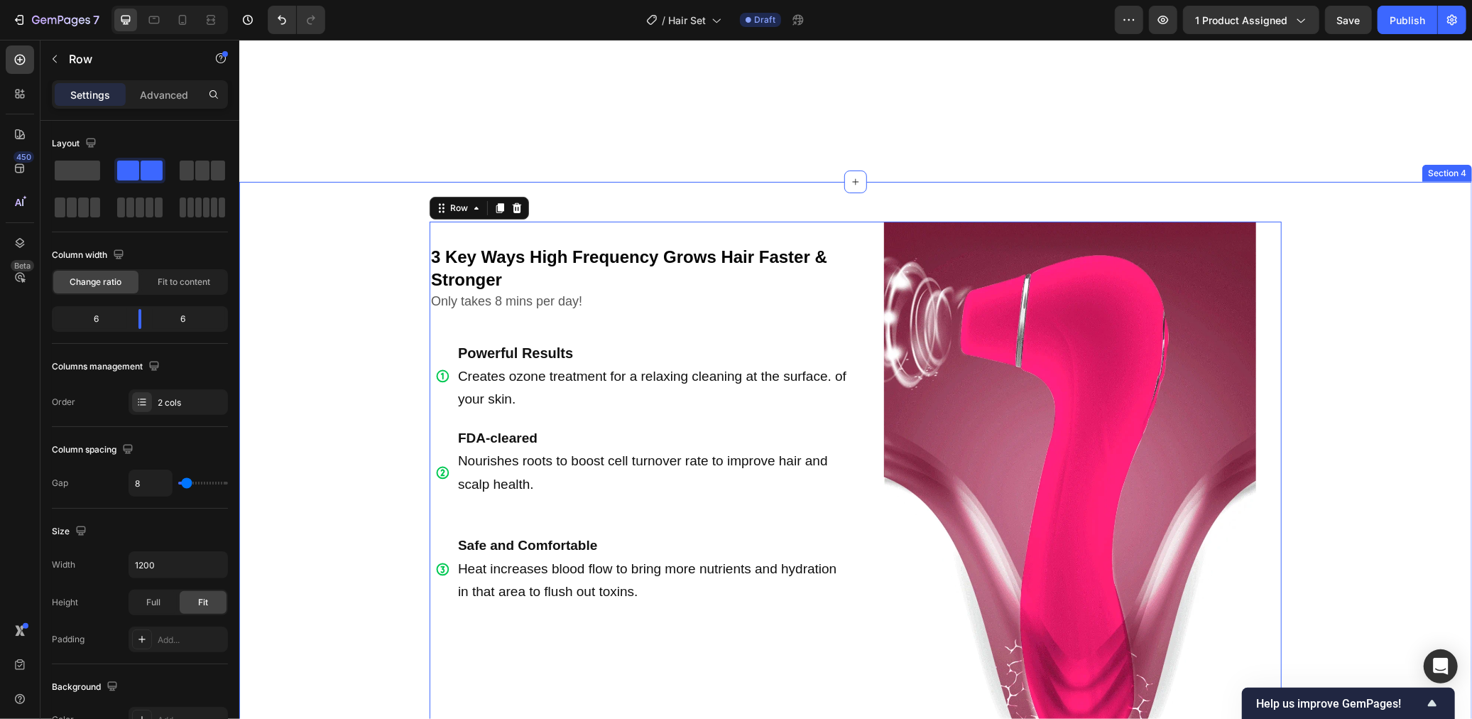
scroll to position [1231, 0]
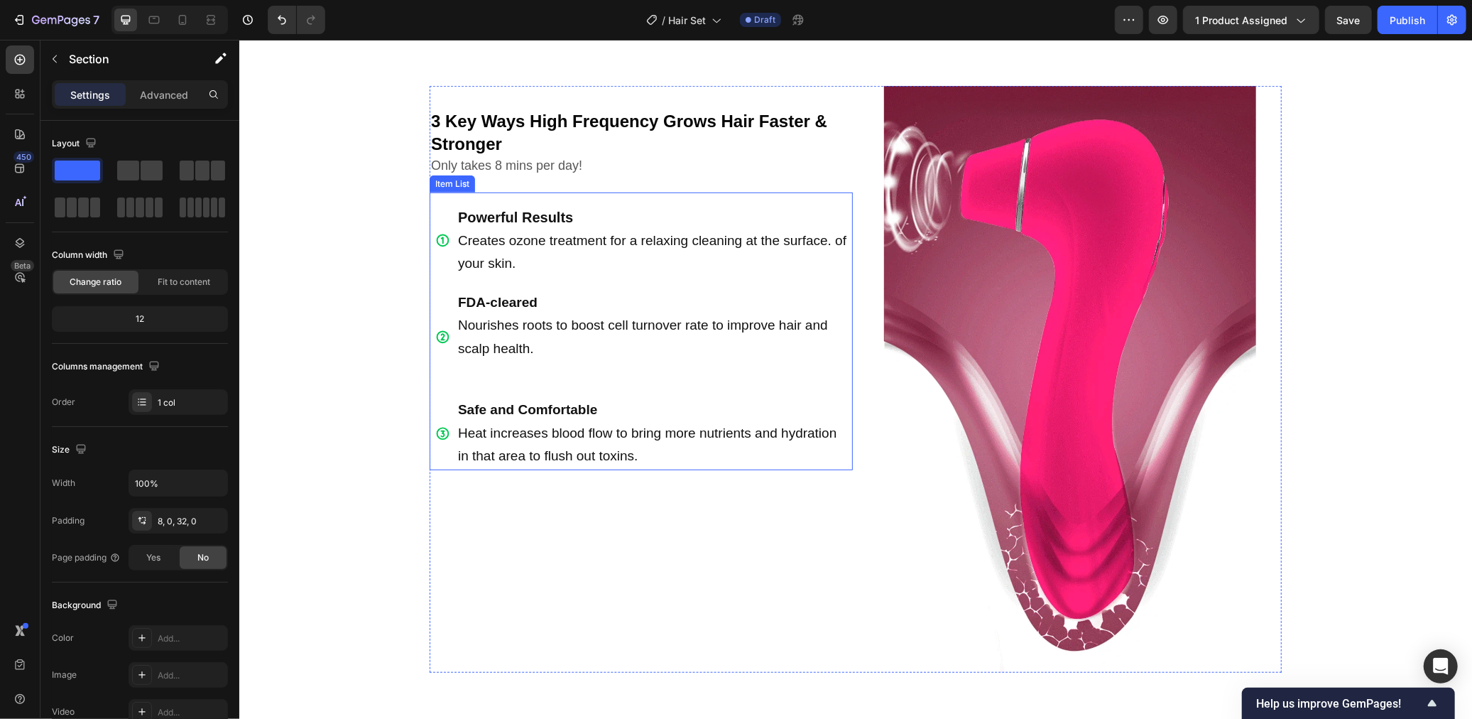
scroll to position [665, 0]
click at [503, 129] on p "3 Key Ways High Frequency Grows Hair Faster & Stronger" at bounding box center [640, 131] width 420 height 44
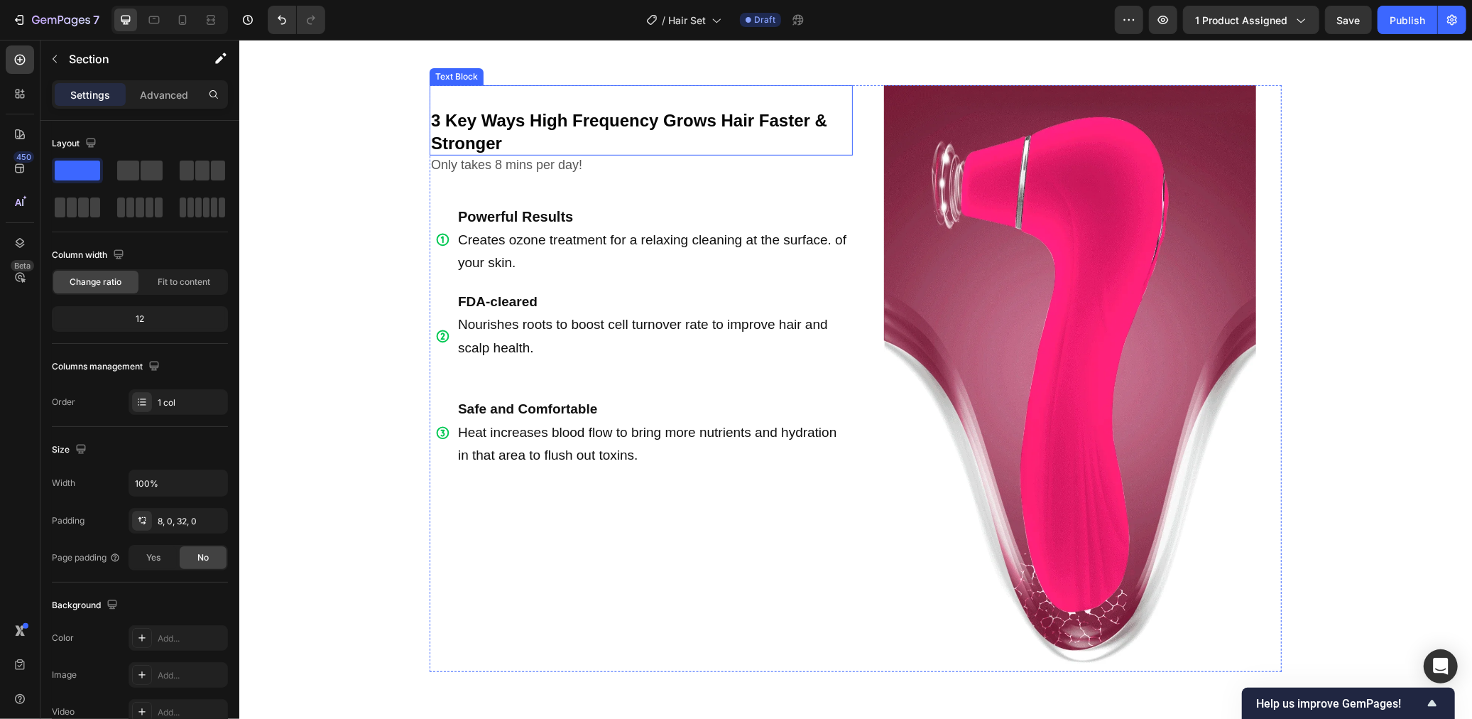
click at [503, 129] on p "3 Key Ways High Frequency Grows Hair Faster & Stronger" at bounding box center [640, 131] width 420 height 44
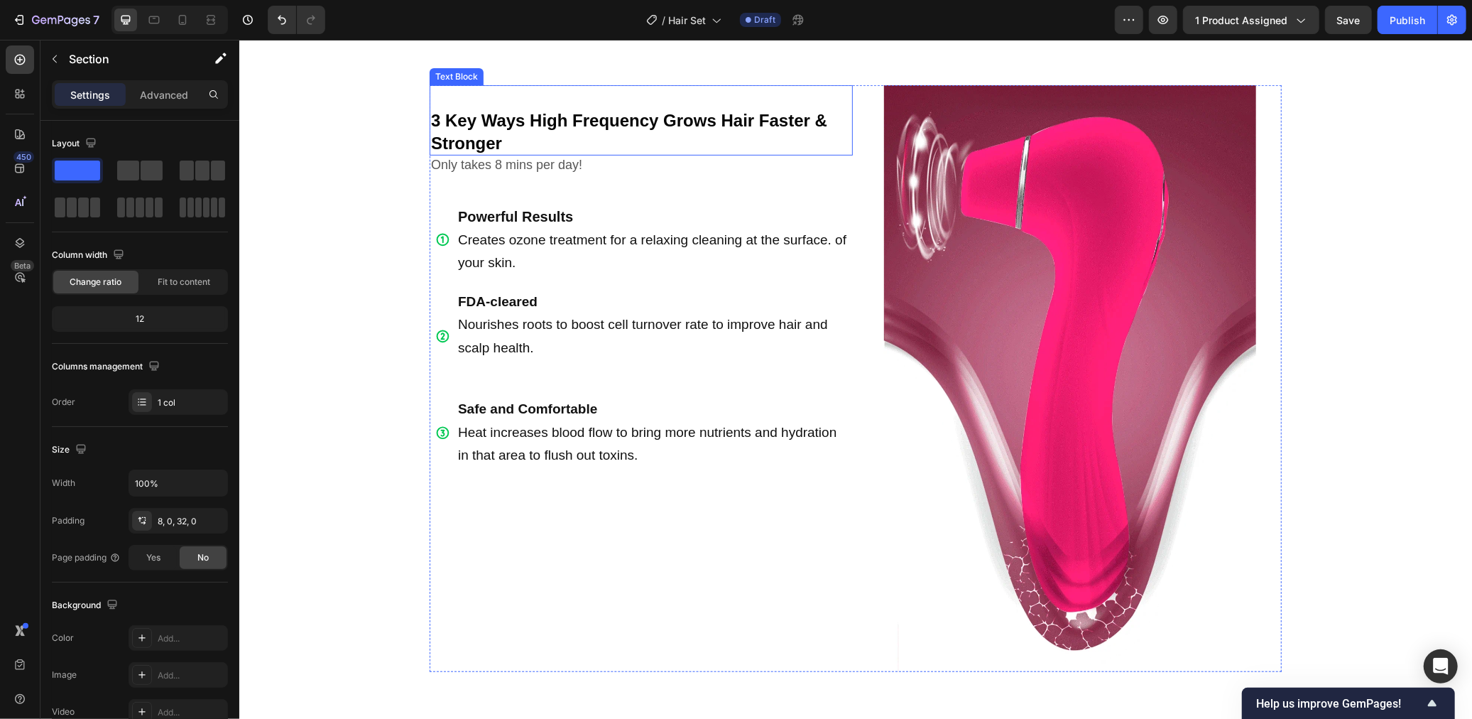
click at [503, 129] on p "3 Key Ways High Frequency Grows Hair Faster & Stronger" at bounding box center [640, 131] width 420 height 44
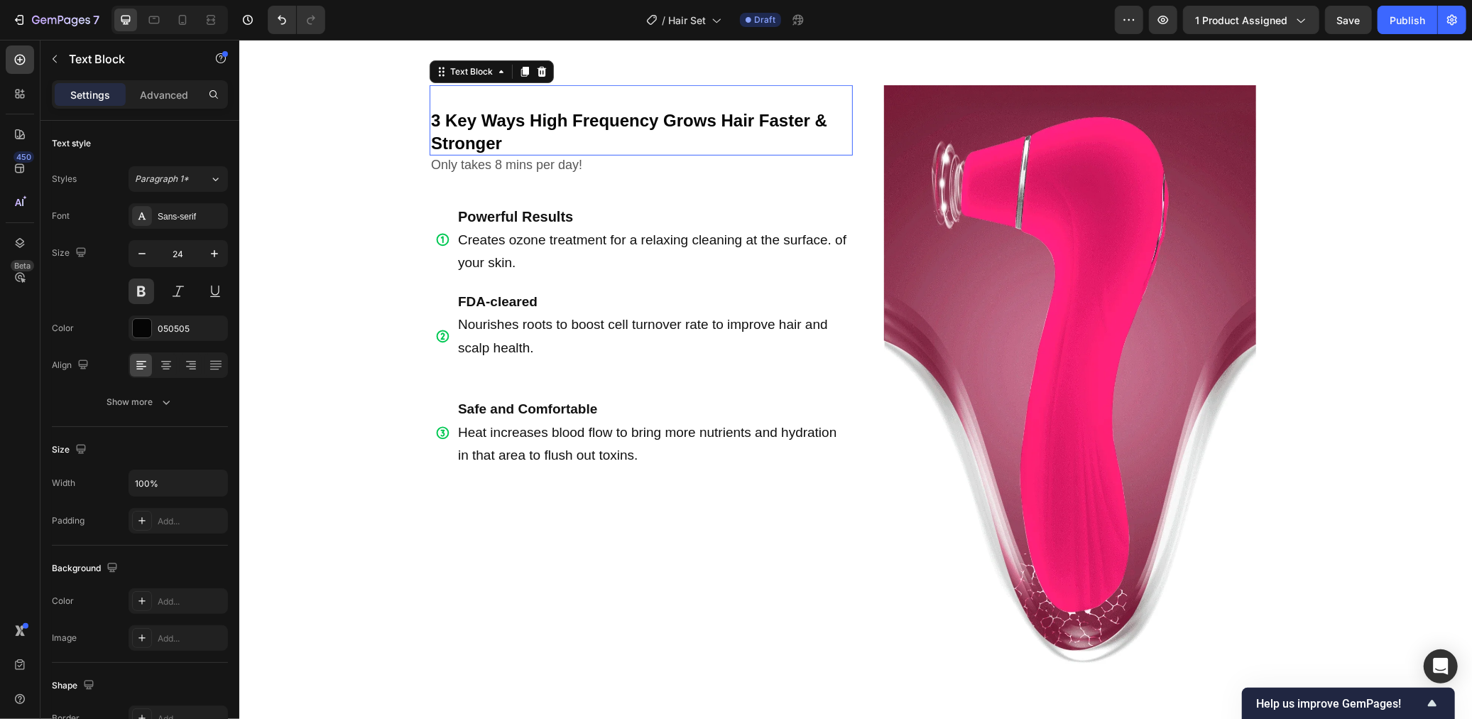
scroll to position [660, 0]
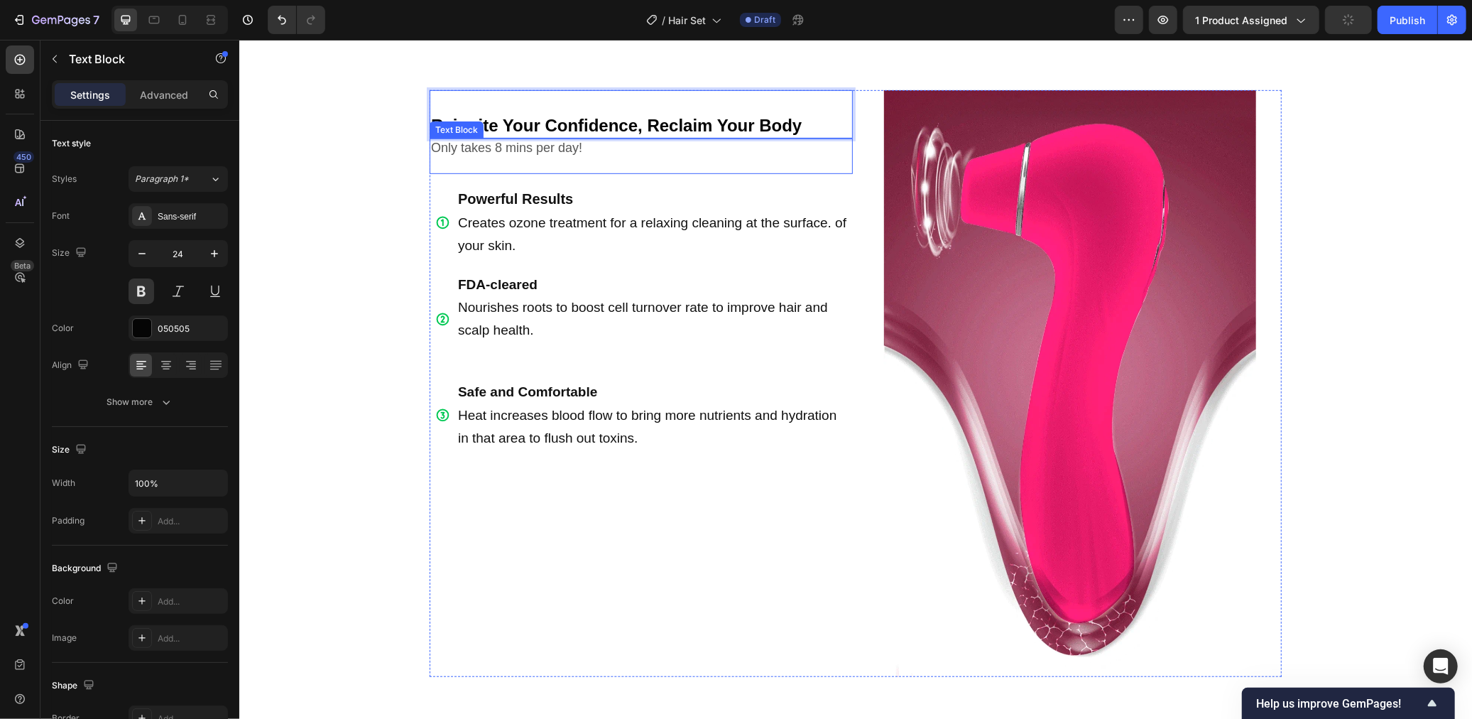
click at [526, 151] on p "Only takes 8 mins per day!" at bounding box center [640, 155] width 420 height 33
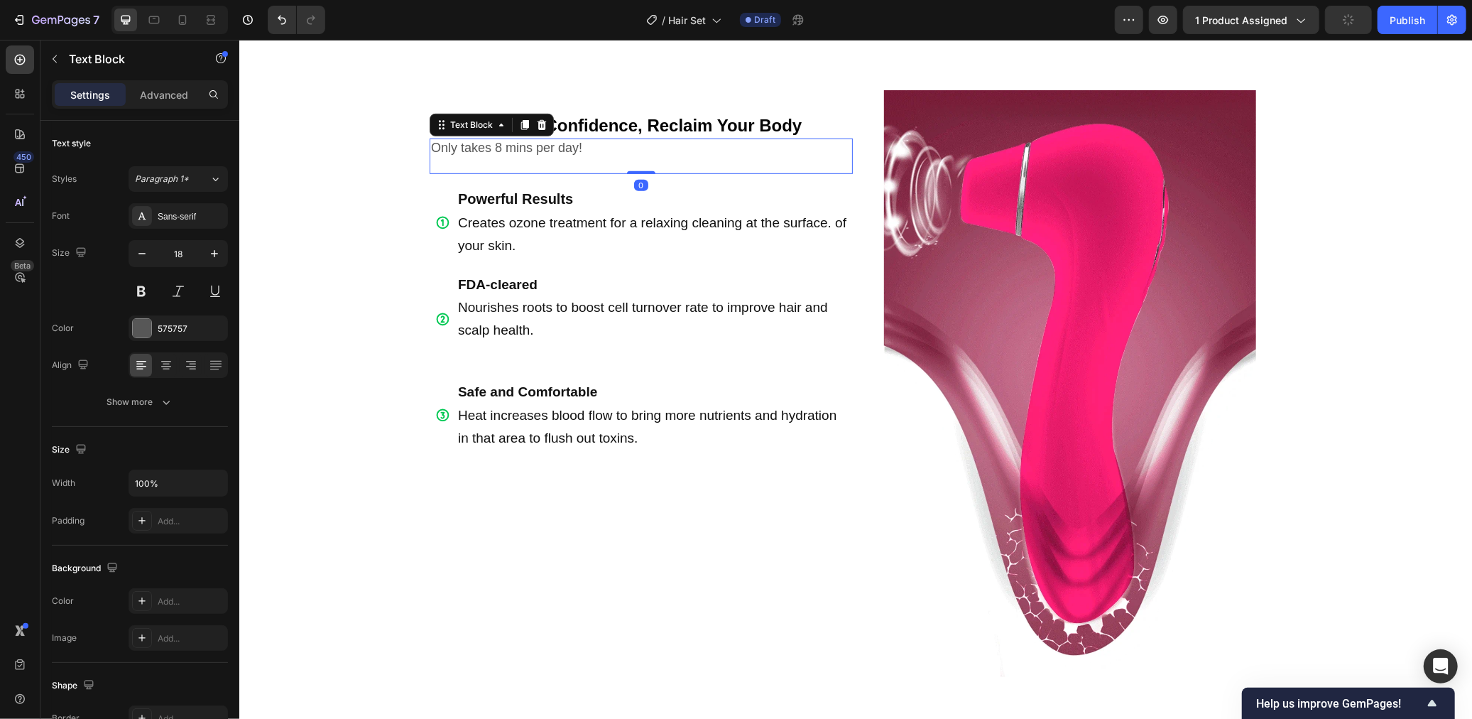
click at [498, 150] on p "Only takes 8 mins per day!" at bounding box center [640, 155] width 420 height 33
click at [499, 149] on p "Only takes 8 mins per day!" at bounding box center [640, 155] width 420 height 33
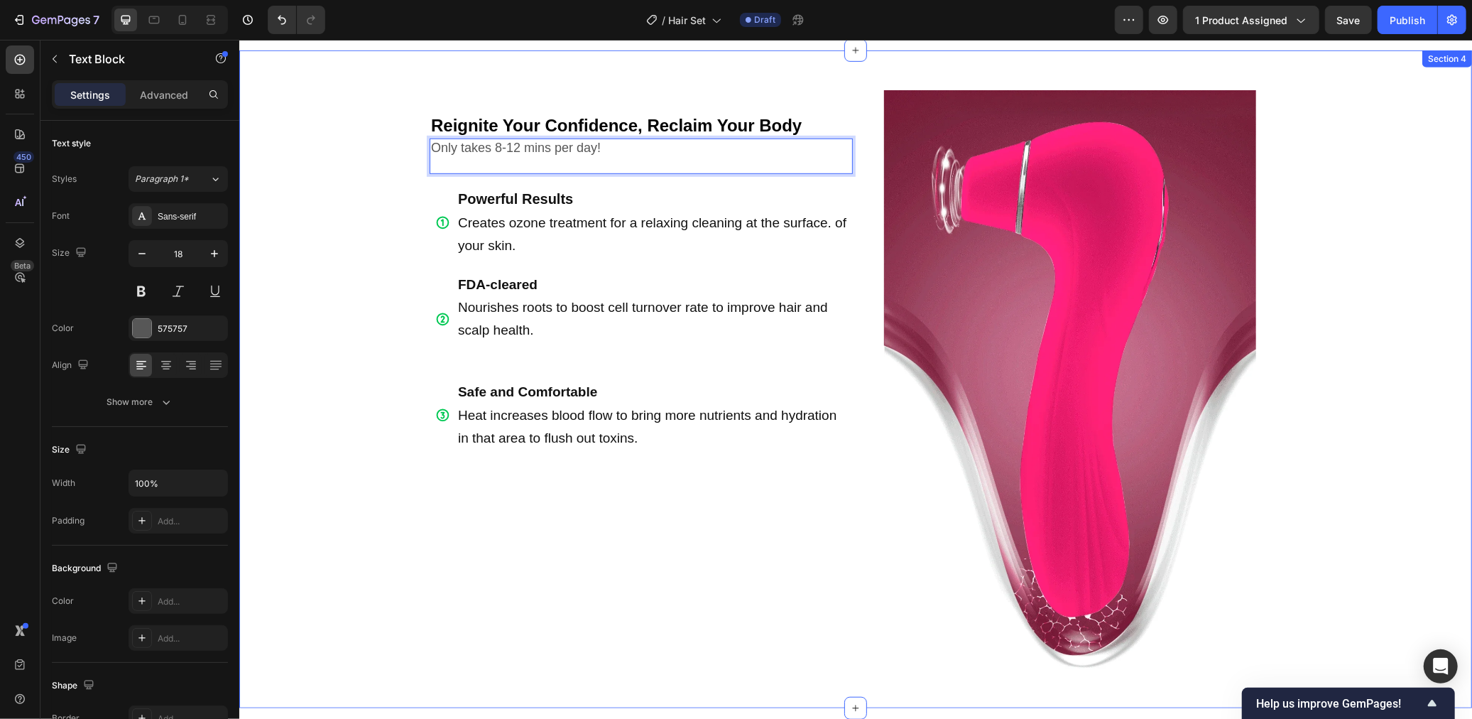
click at [371, 246] on div "Reignite Your Confidence, Reclaim Your Body Text Block Only takes 8-12 mins per…" at bounding box center [855, 378] width 1233 height 612
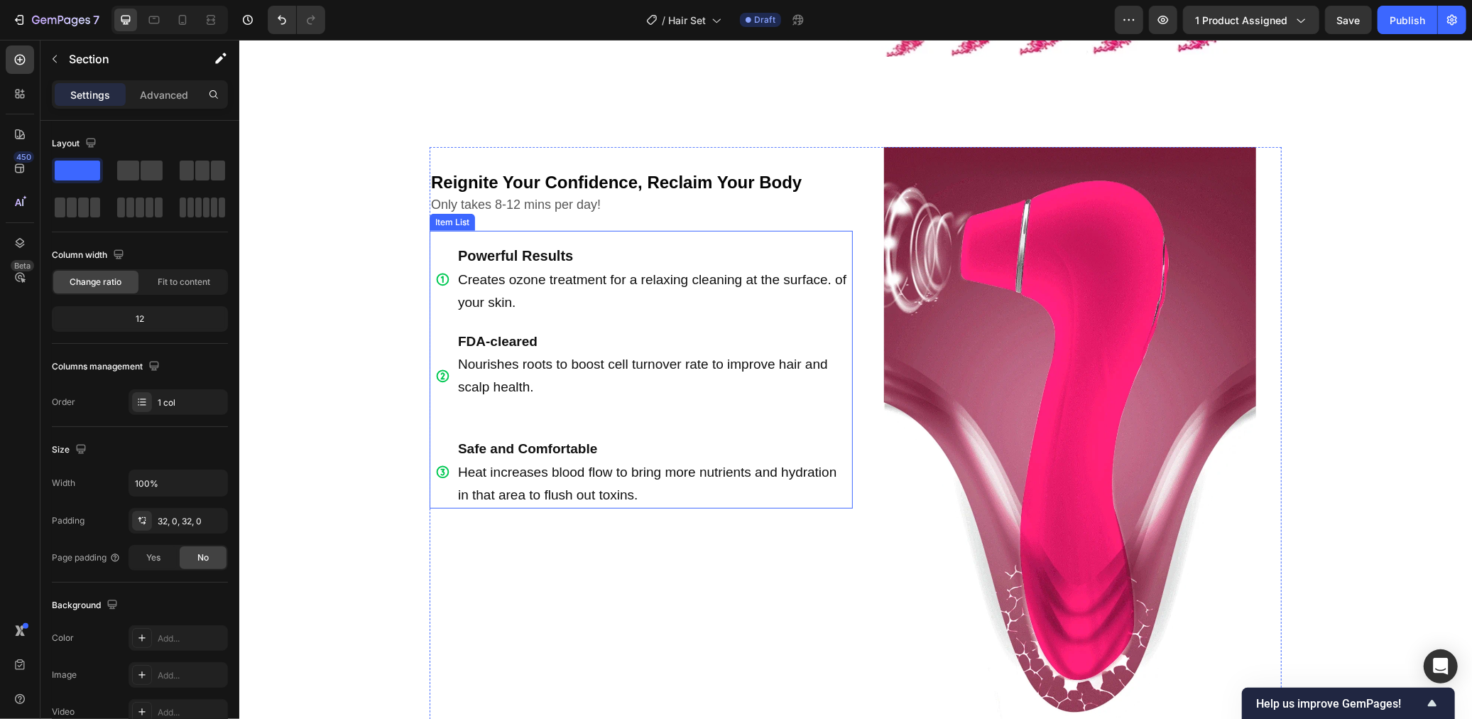
scroll to position [619, 0]
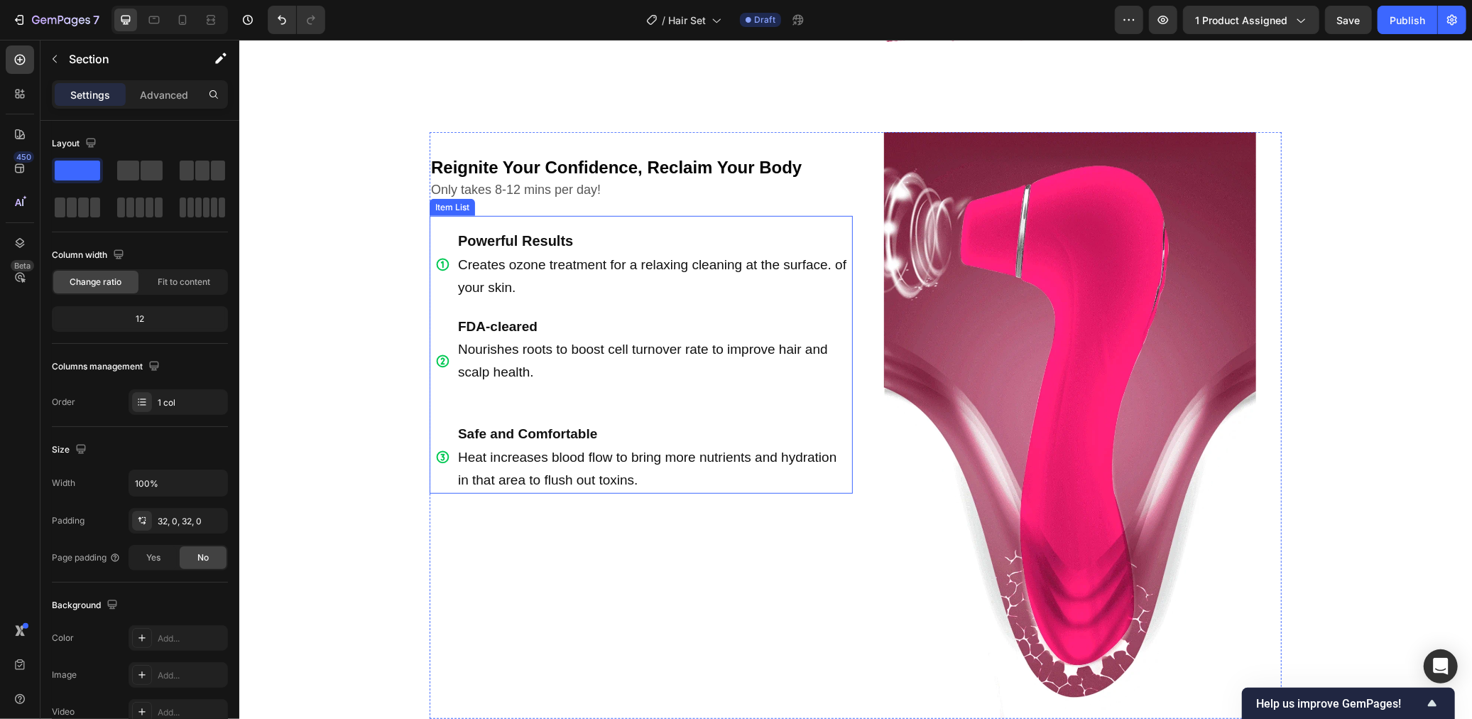
click at [508, 271] on p "Powerful Results Creates ozone treatment for a relaxing cleaning at the surface…" at bounding box center [653, 264] width 393 height 70
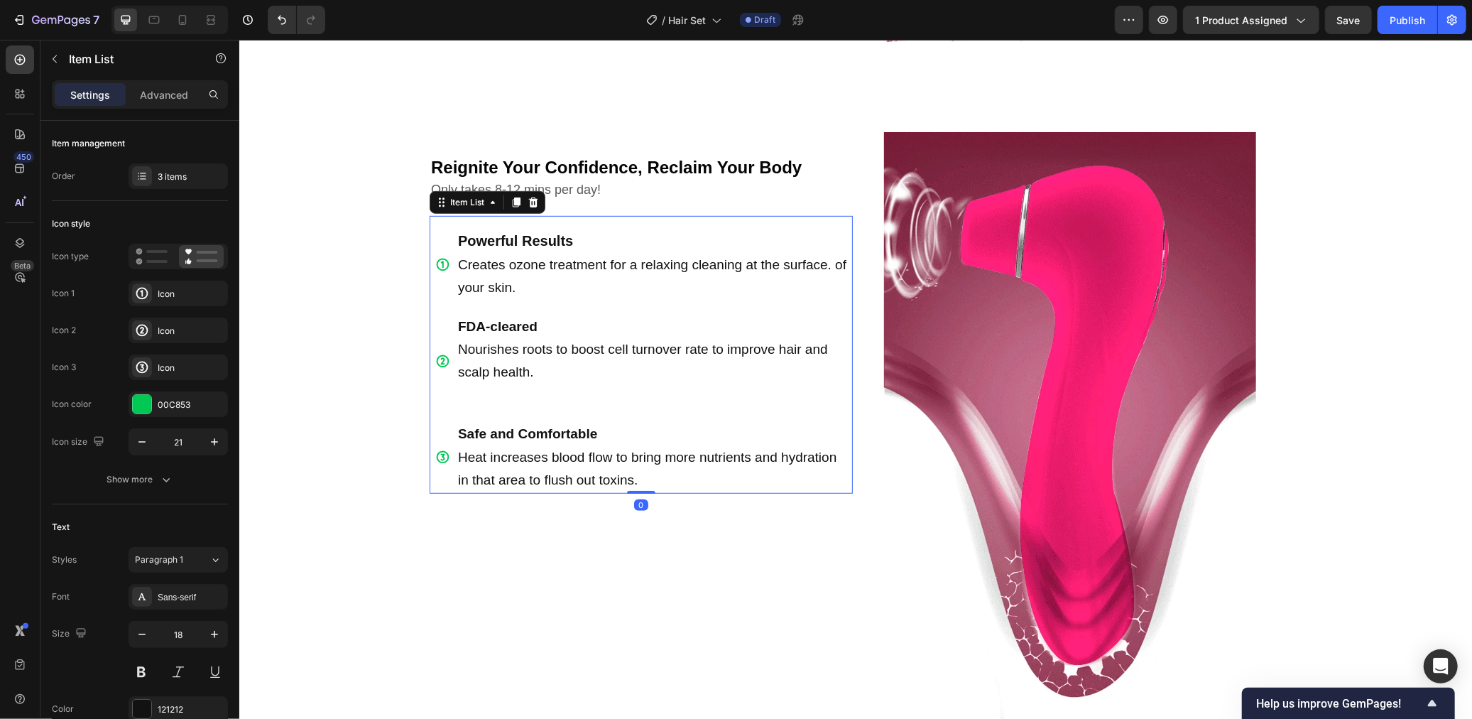
click at [508, 271] on p "Powerful Results Creates ozone treatment for a relaxing cleaning at the surface…" at bounding box center [653, 264] width 393 height 70
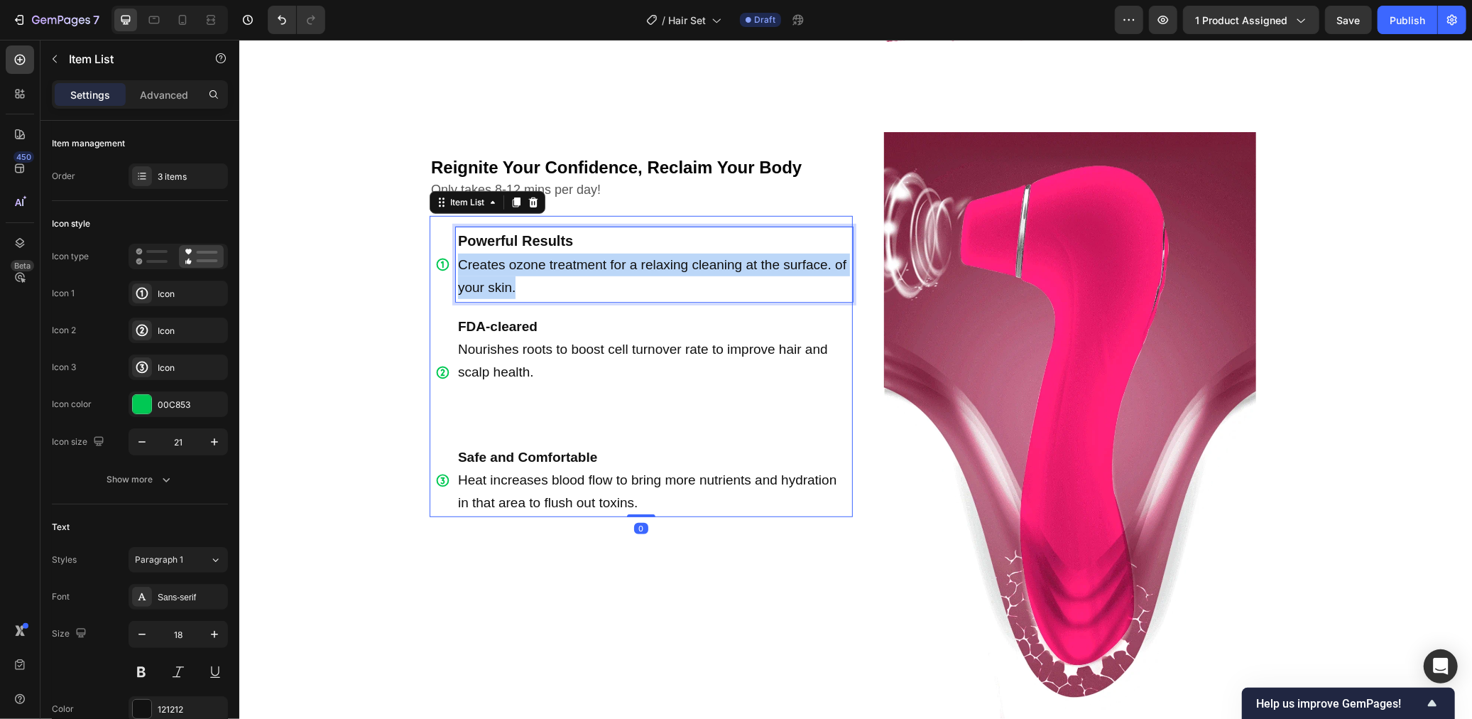
click at [508, 271] on p "Powerful Results Creates ozone treatment for a relaxing cleaning at the surface…" at bounding box center [653, 264] width 393 height 70
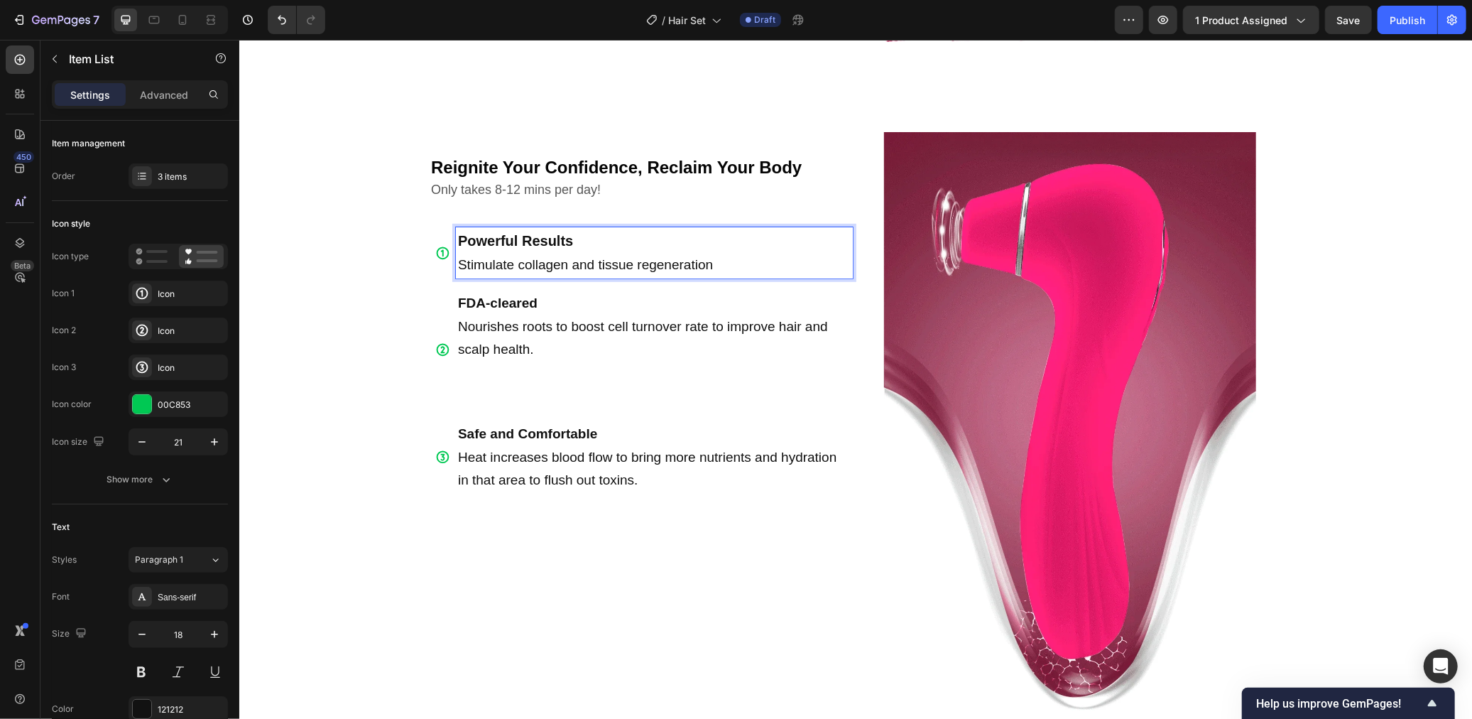
click at [524, 329] on span "Nourishes roots to boost cell turnover rate to improve hair and scalp health." at bounding box center [642, 337] width 370 height 38
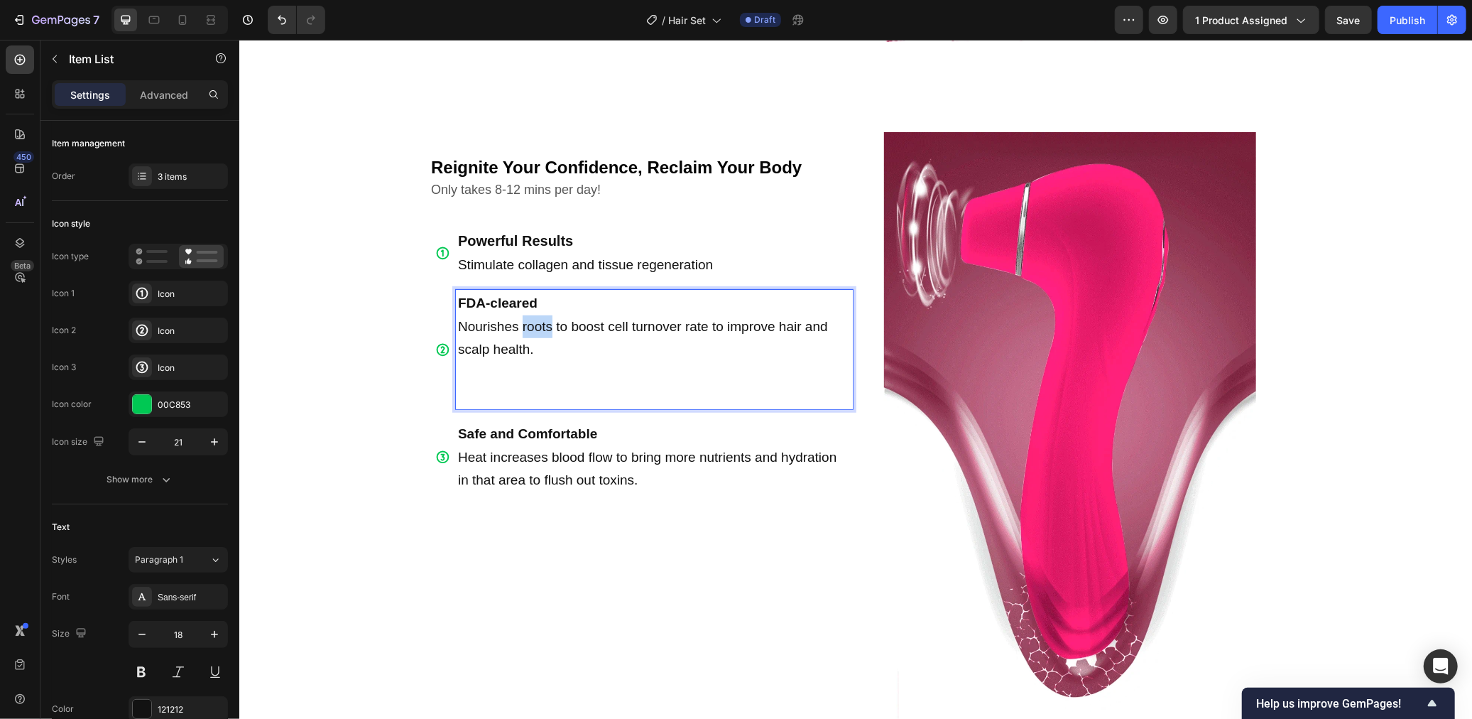
click at [524, 329] on span "Nourishes roots to boost cell turnover rate to improve hair and scalp health." at bounding box center [642, 337] width 370 height 38
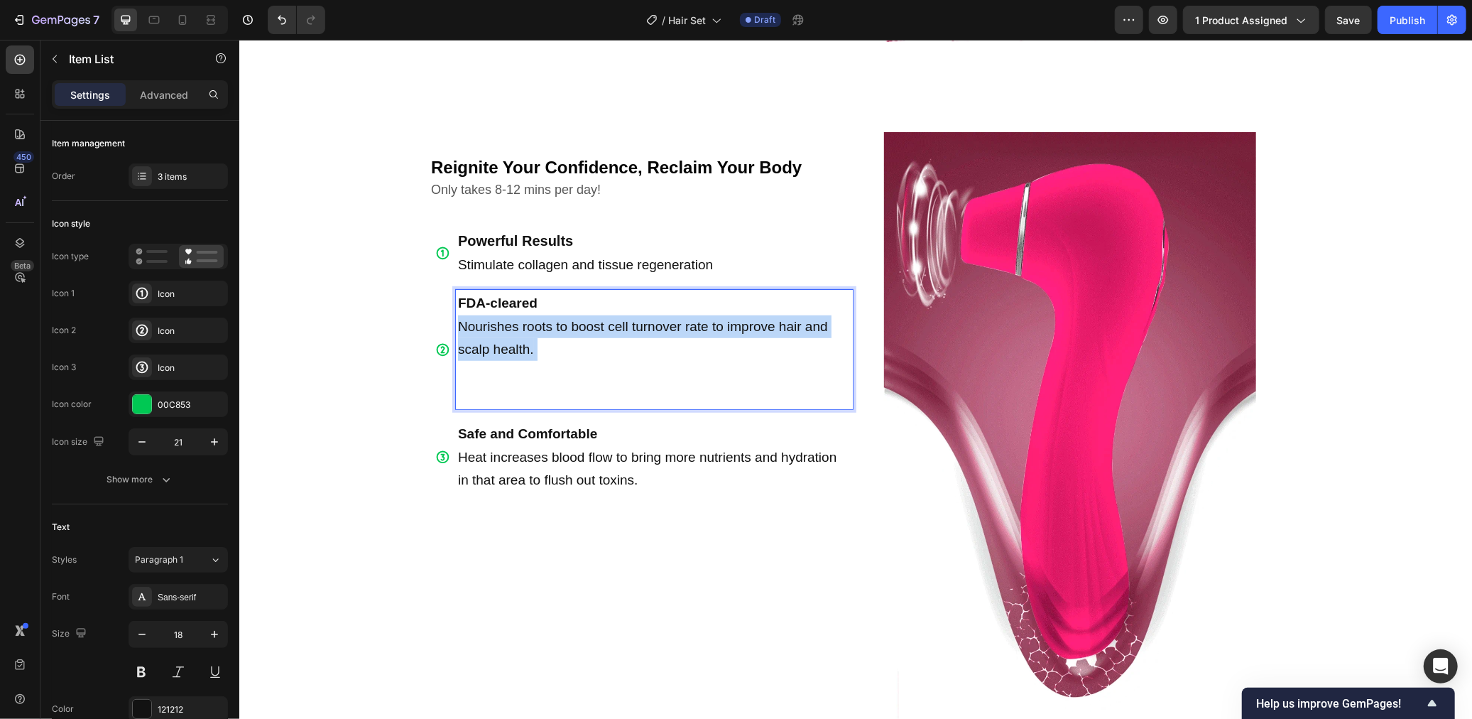
click at [524, 329] on span "Nourishes roots to boost cell turnover rate to improve hair and scalp health." at bounding box center [642, 337] width 370 height 38
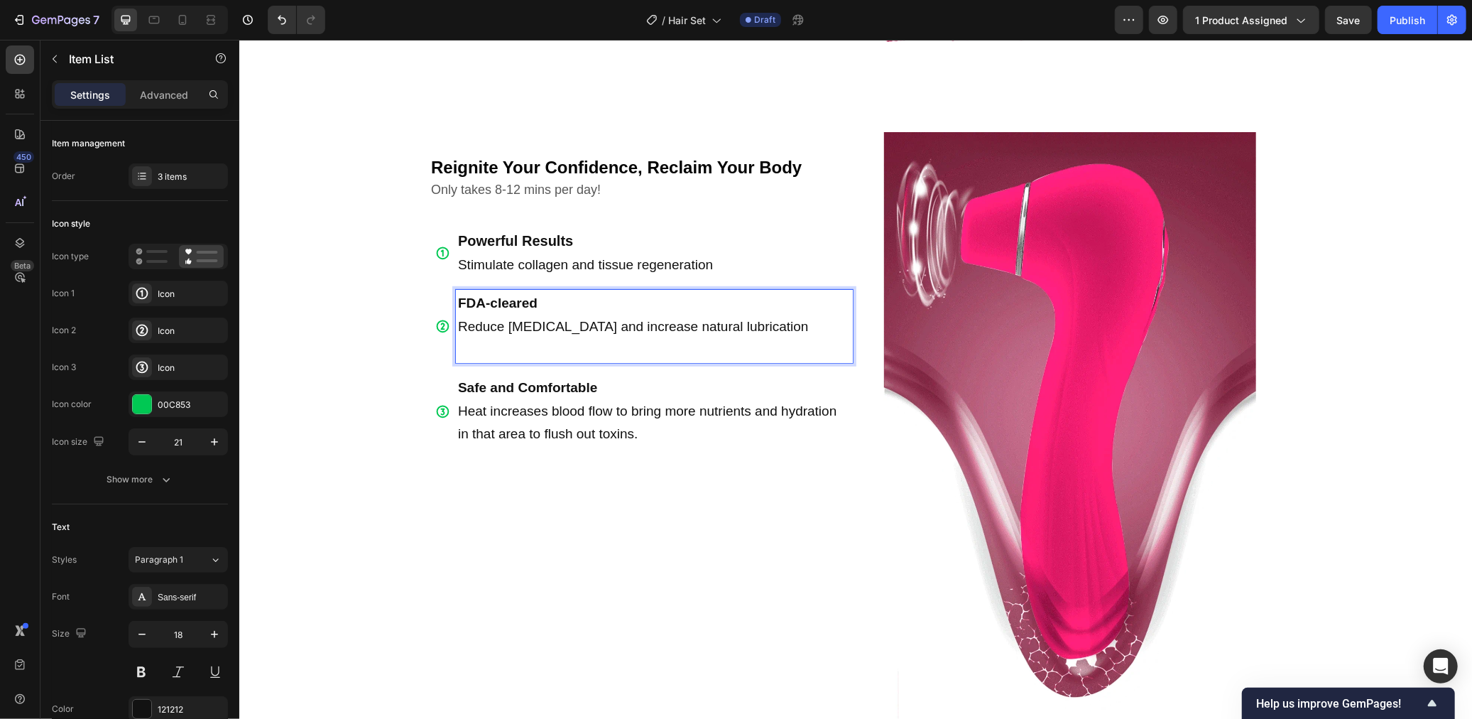
click at [528, 409] on span "Heat increases blood flow to bring more nutrients and hydration in that area to…" at bounding box center [646, 422] width 378 height 38
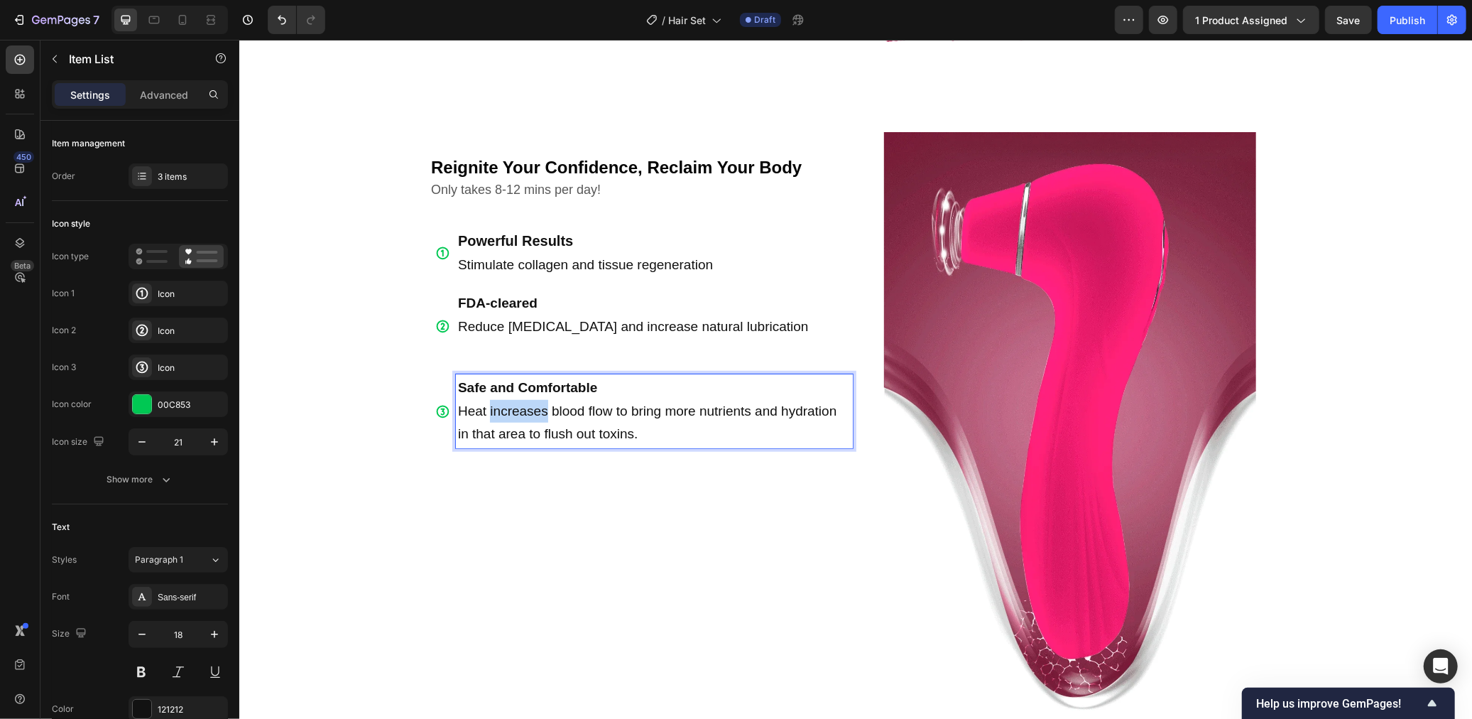
click at [528, 409] on span "Heat increases blood flow to bring more nutrients and hydration in that area to…" at bounding box center [646, 422] width 378 height 38
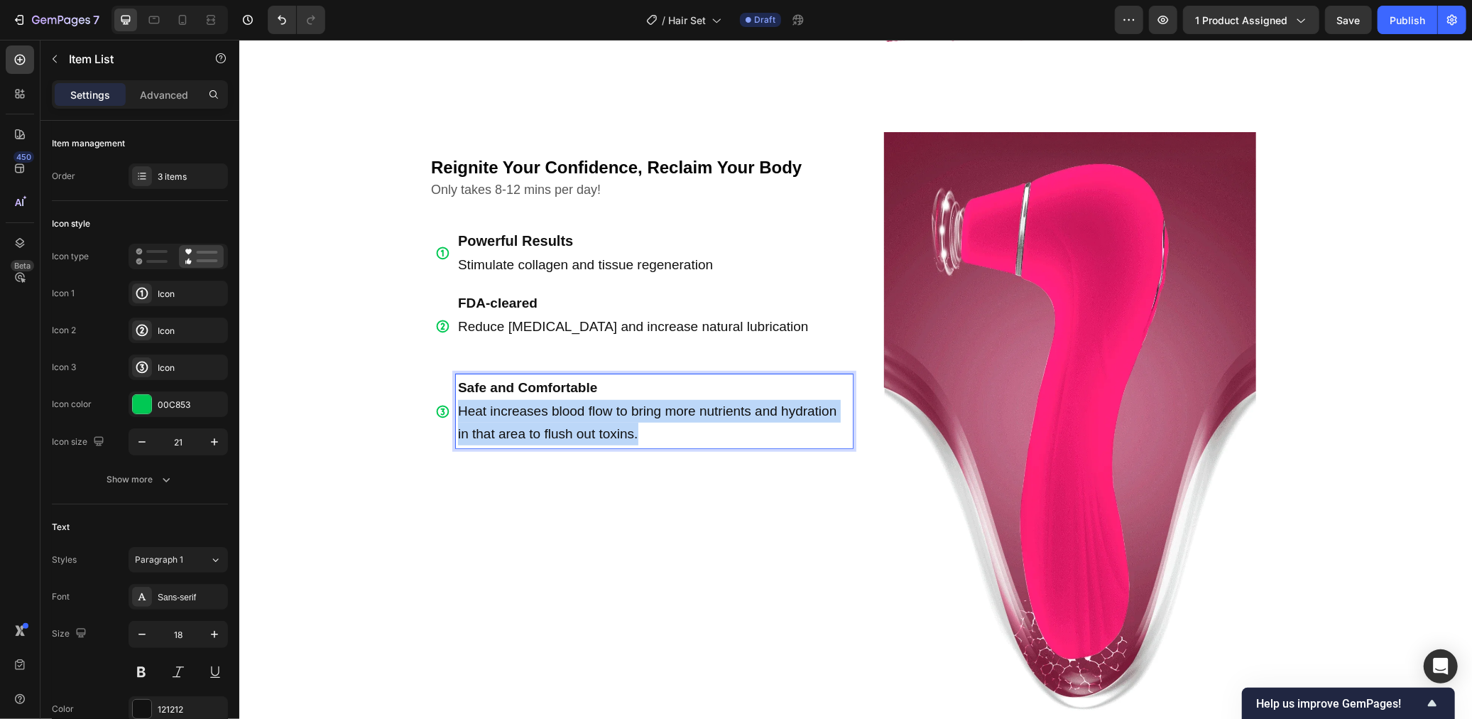
click at [528, 409] on span "Heat increases blood flow to bring more nutrients and hydration in that area to…" at bounding box center [646, 422] width 378 height 38
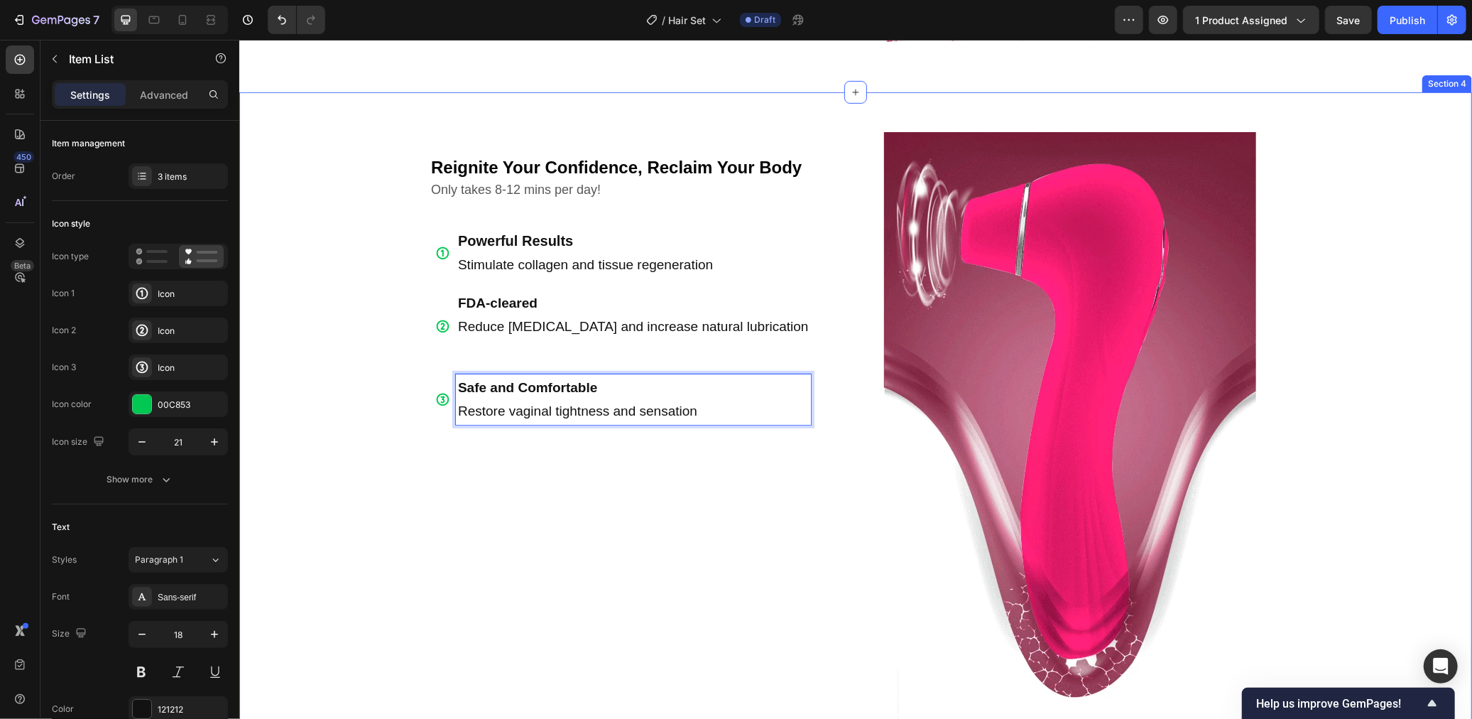
click at [393, 480] on div "Reignite Your Confidence, Reclaim Your Body Text Block Only takes 8-12 mins per…" at bounding box center [855, 420] width 1233 height 612
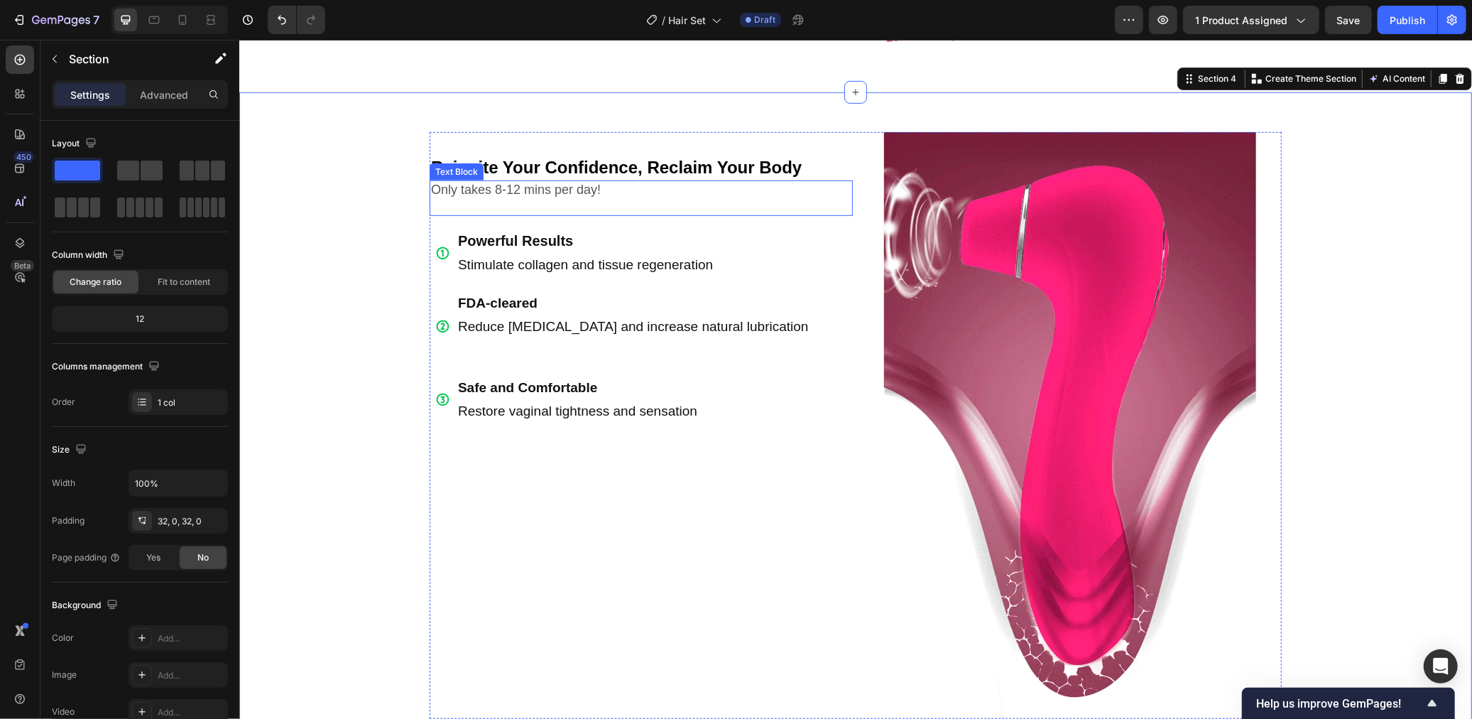
click at [582, 193] on p "Only takes 8-12 mins per day!" at bounding box center [640, 197] width 420 height 33
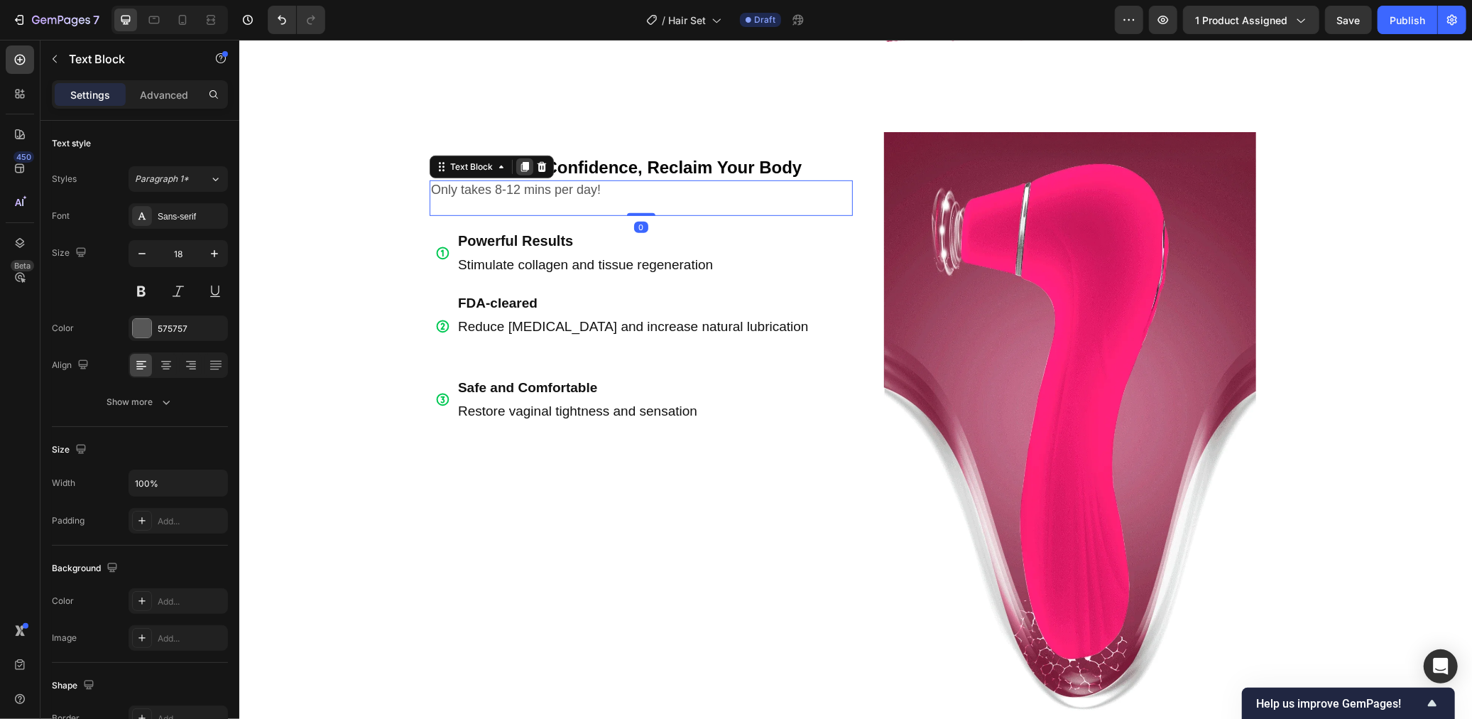
click at [525, 165] on icon at bounding box center [525, 166] width 8 height 10
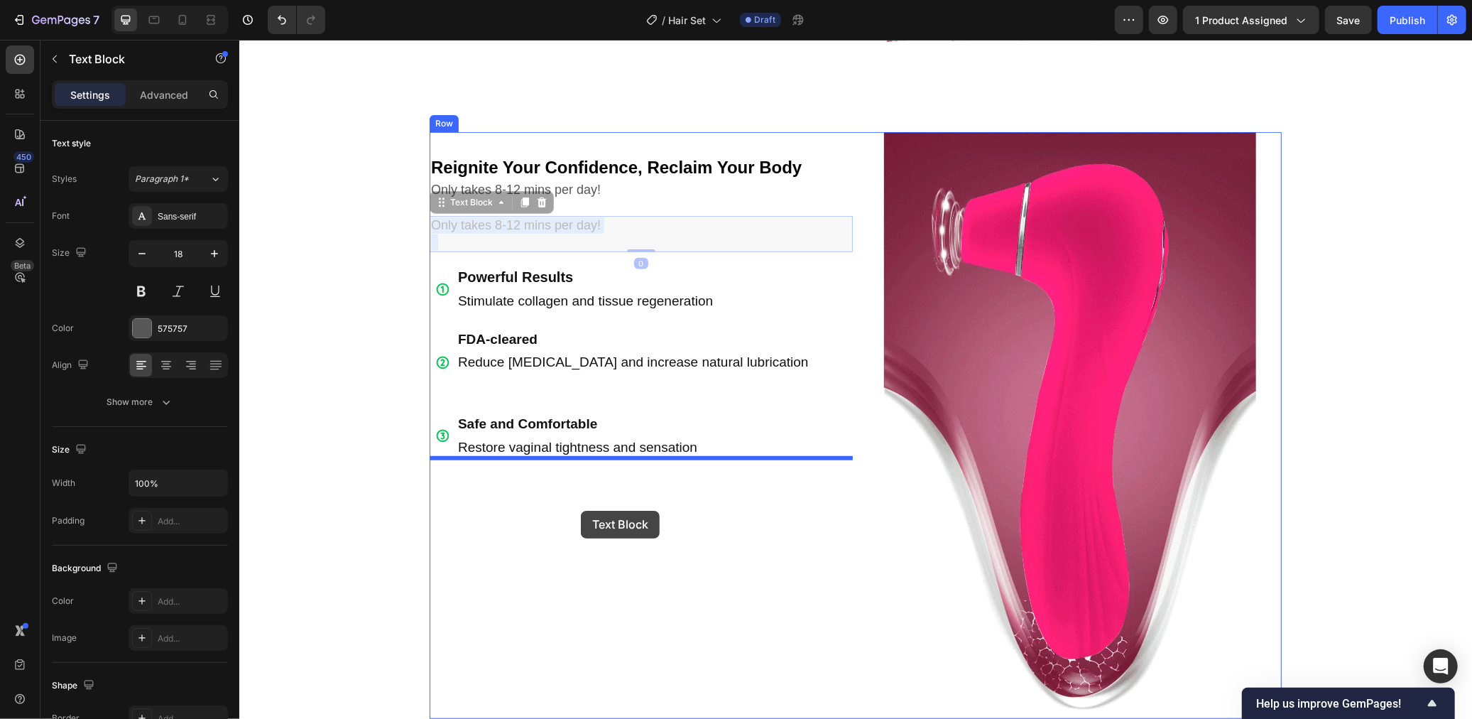
drag, startPoint x: 609, startPoint y: 224, endPoint x: 580, endPoint y: 510, distance: 286.9
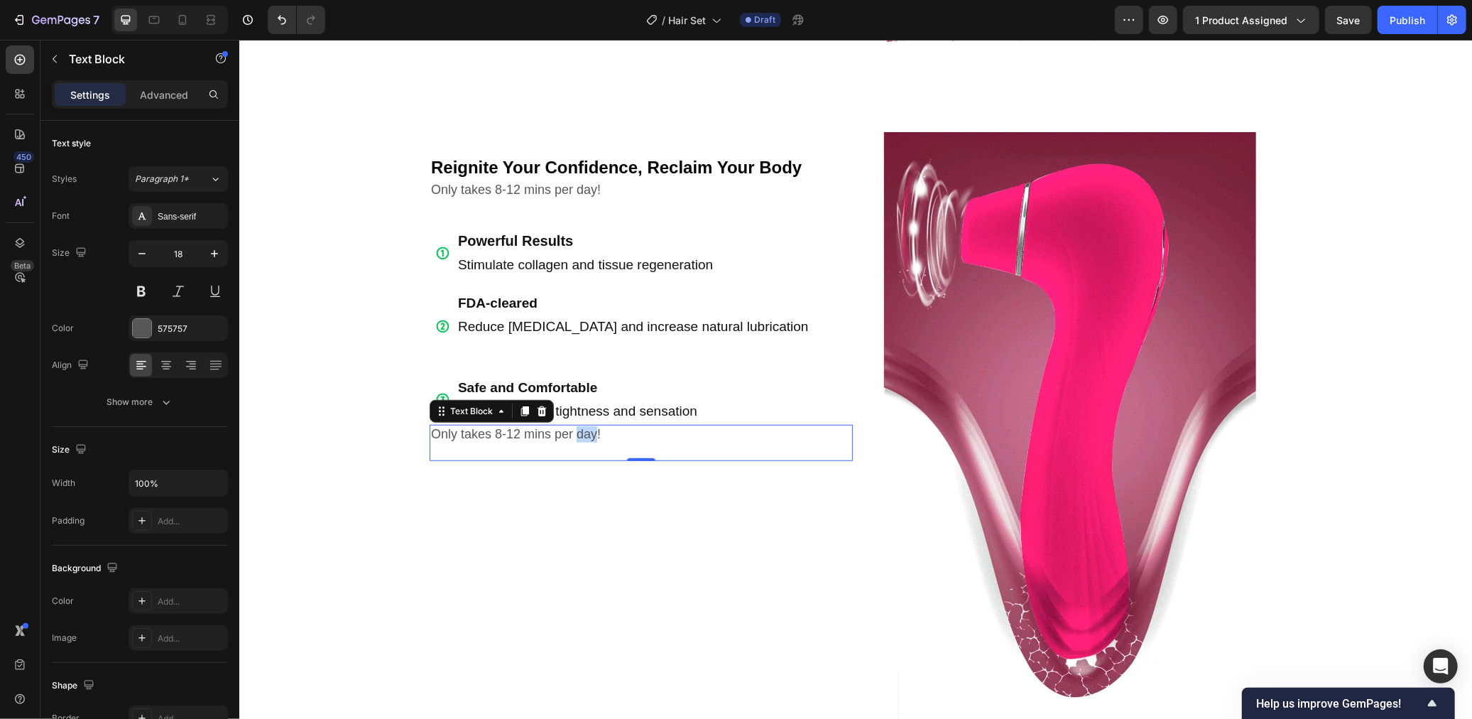
click at [584, 436] on p "Only takes 8-12 mins per day!" at bounding box center [640, 441] width 420 height 33
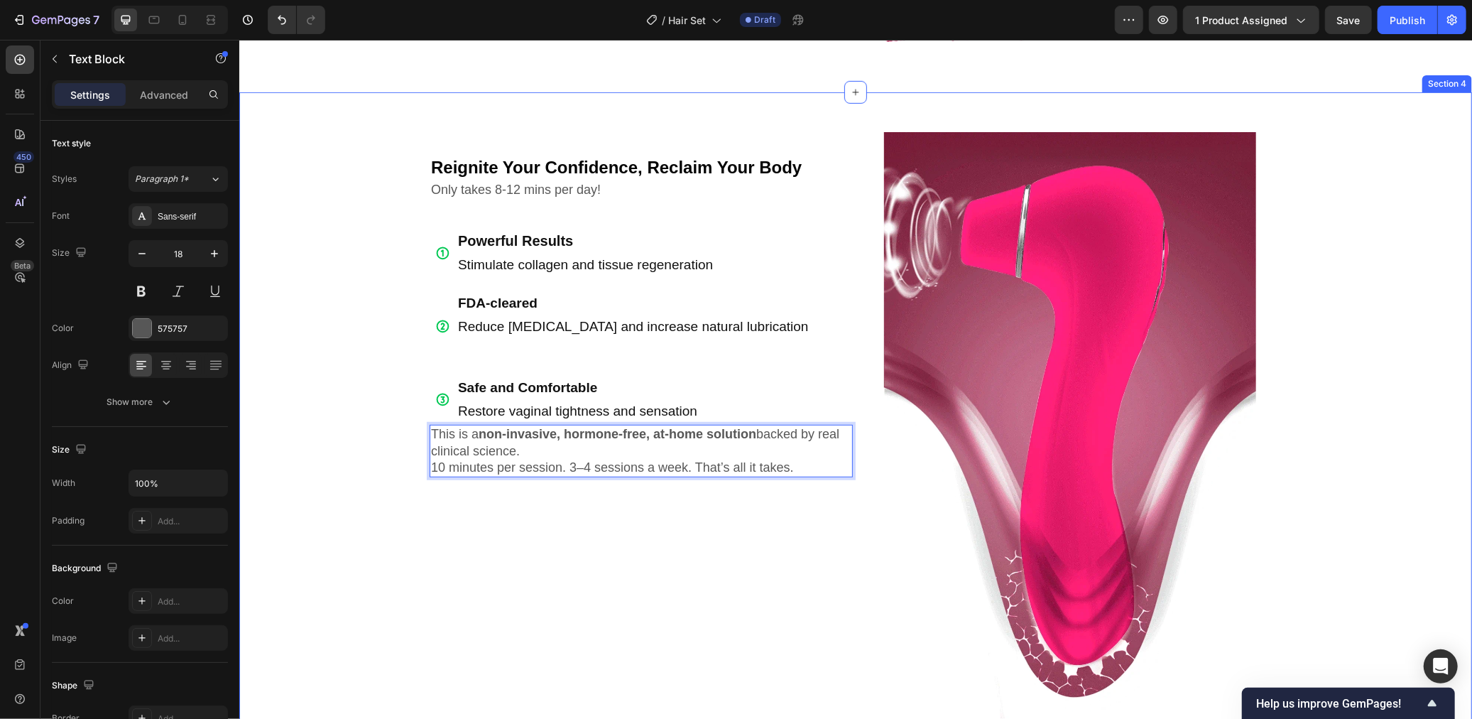
click at [349, 456] on div "Reignite Your Confidence, Reclaim Your Body Text Block Only takes 8-12 mins per…" at bounding box center [855, 420] width 1233 height 612
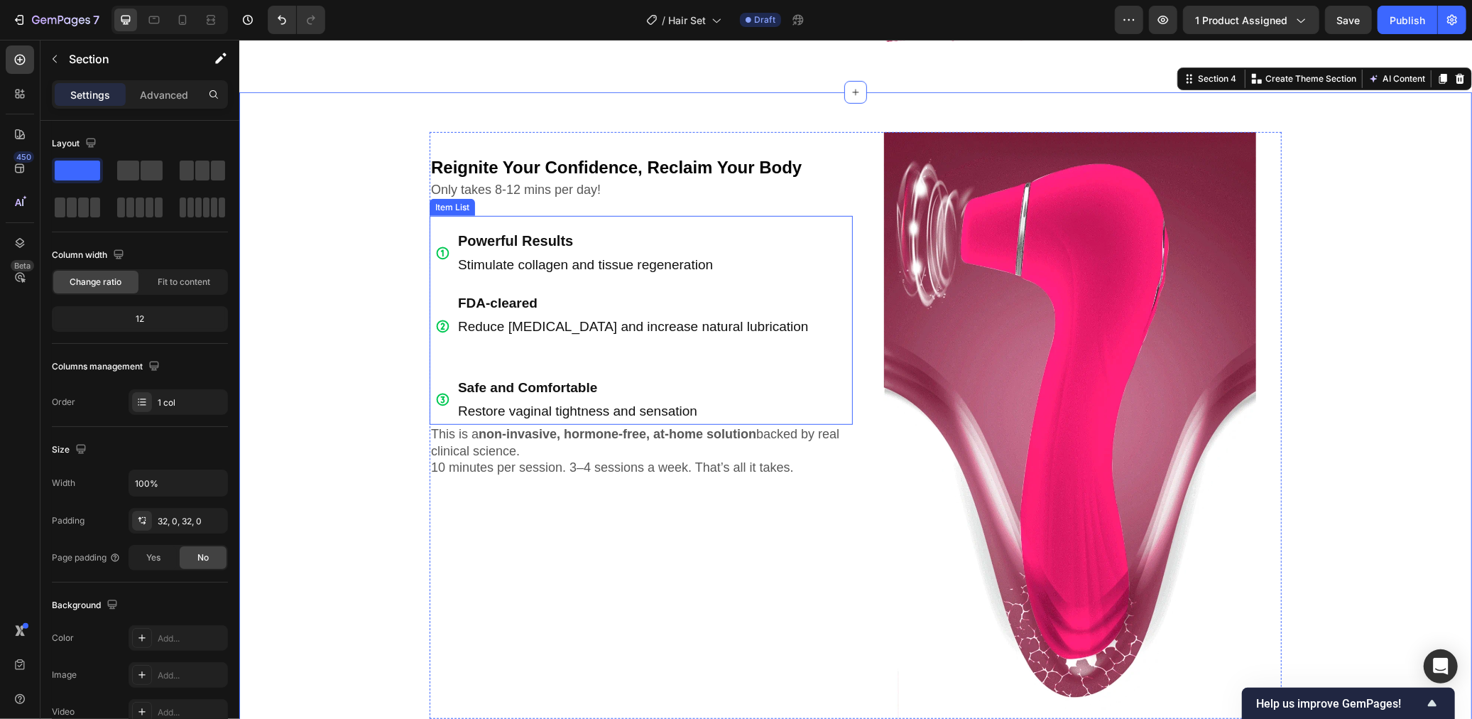
click at [694, 403] on span "Restore vaginal tightness and sensation" at bounding box center [576, 410] width 239 height 15
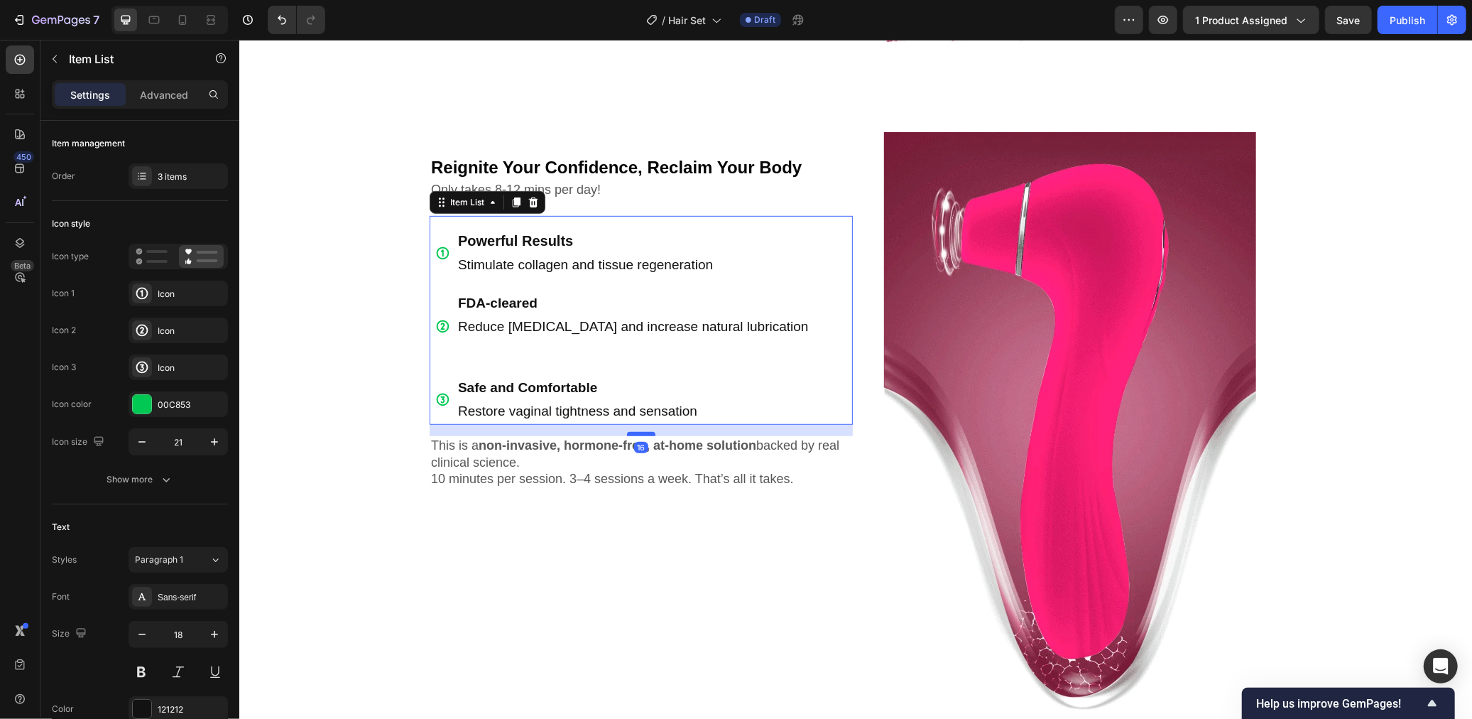
drag, startPoint x: 646, startPoint y: 420, endPoint x: 646, endPoint y: 432, distance: 11.4
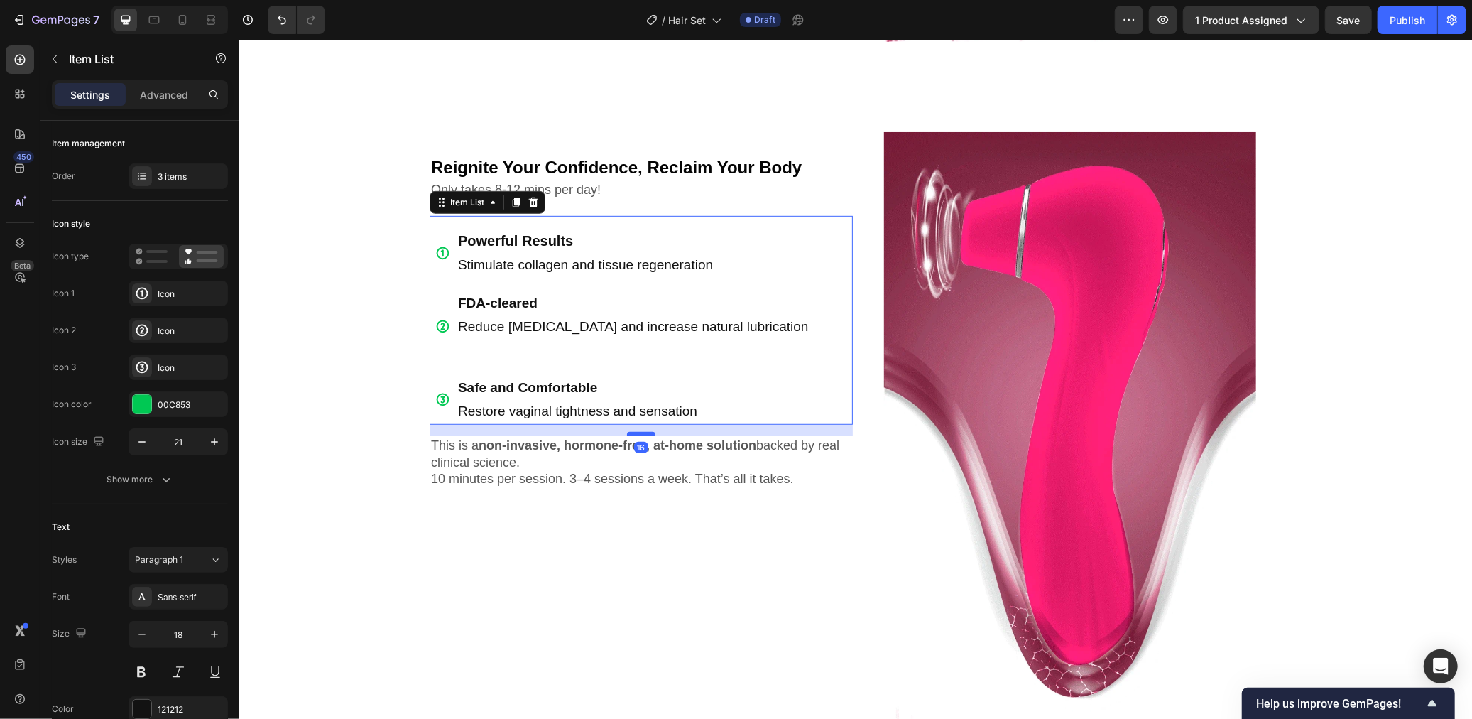
click at [646, 432] on div at bounding box center [640, 433] width 28 height 4
type input "100%"
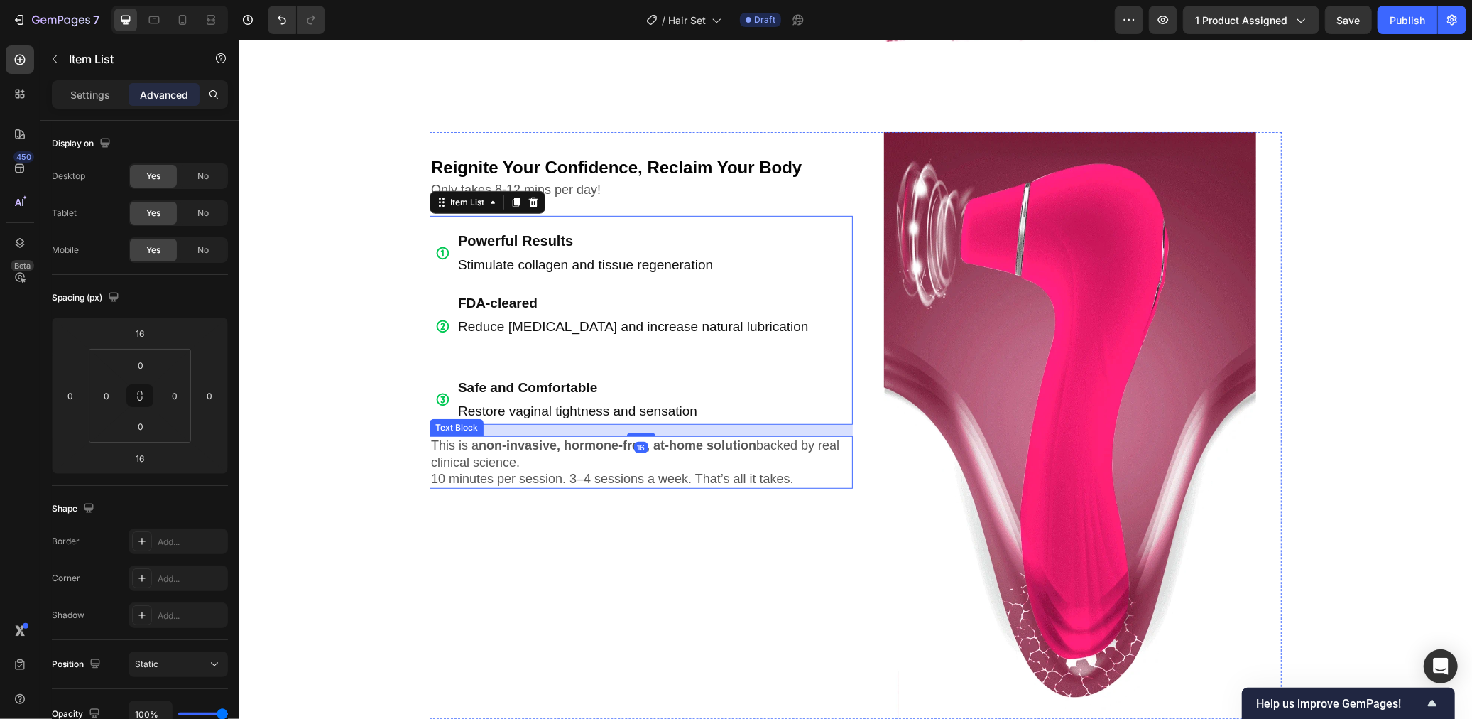
click at [709, 479] on p "10 minutes per session. 3–4 sessions a week. That’s all it takes." at bounding box center [640, 478] width 420 height 16
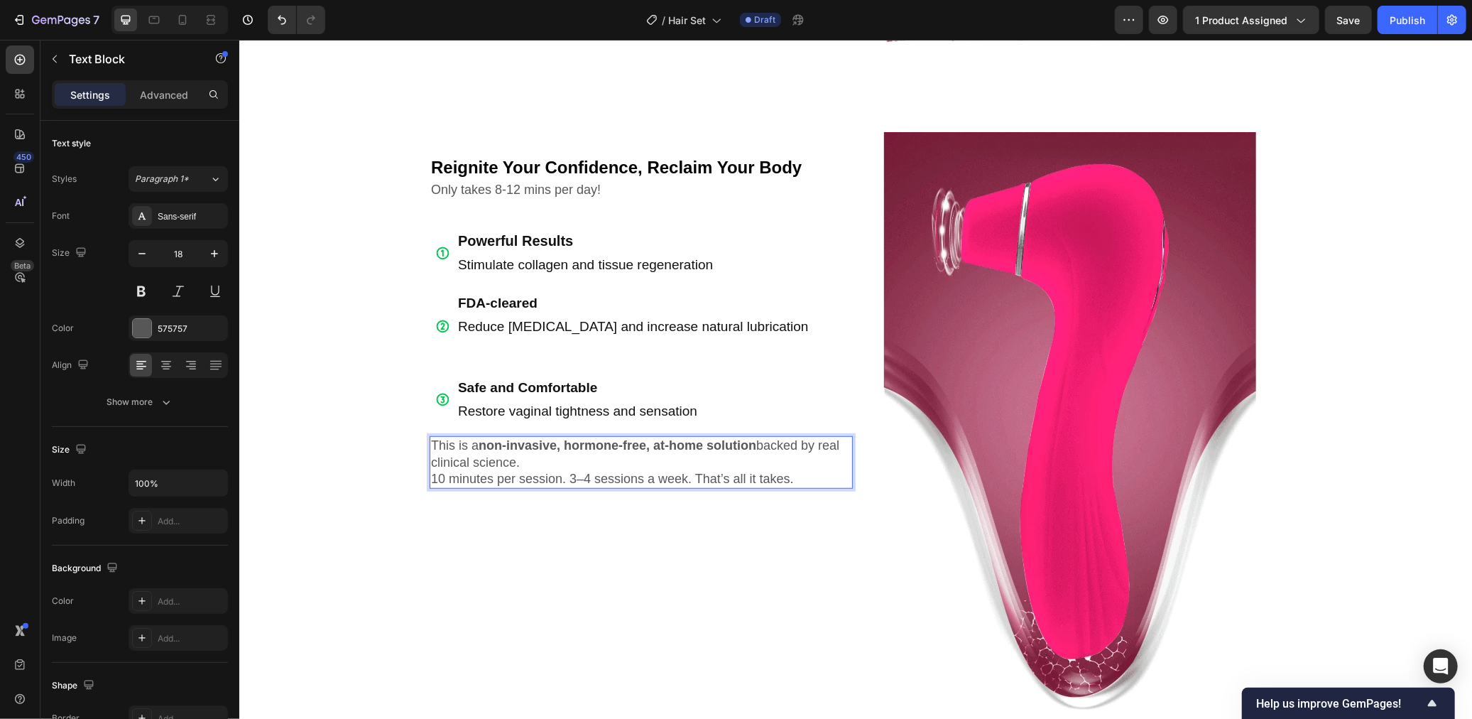
click at [709, 479] on p "10 minutes per session. 3–4 sessions a week. That’s all it takes." at bounding box center [640, 478] width 420 height 16
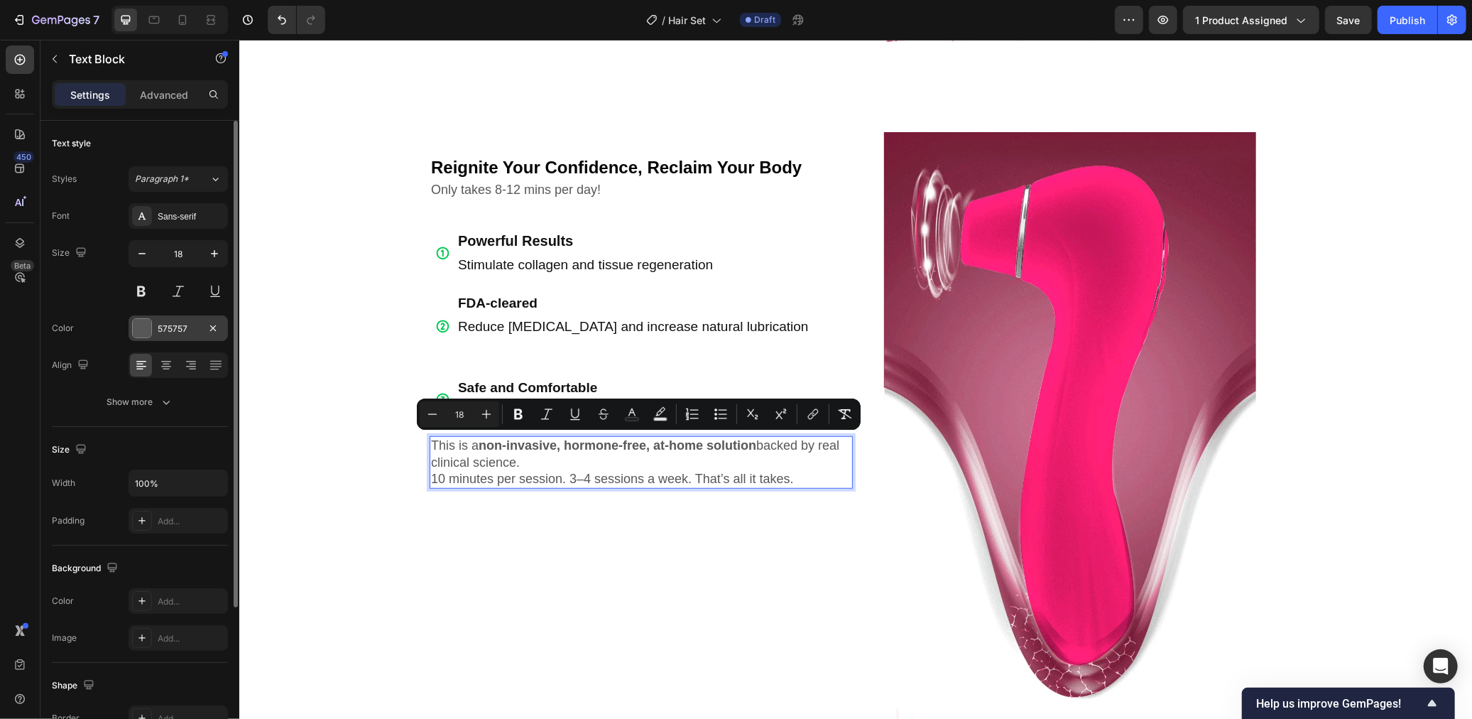
click at [137, 327] on div at bounding box center [142, 328] width 18 height 18
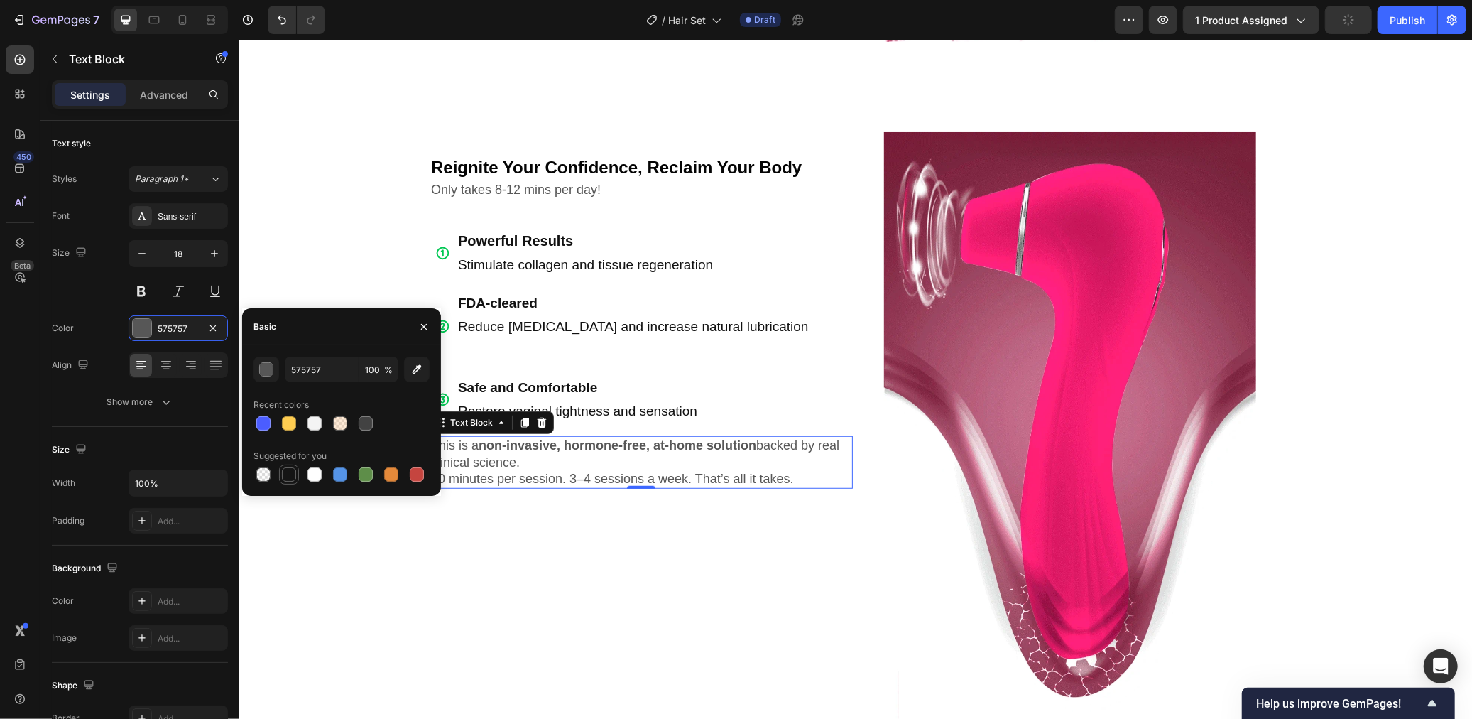
click at [293, 473] on div at bounding box center [289, 474] width 14 height 14
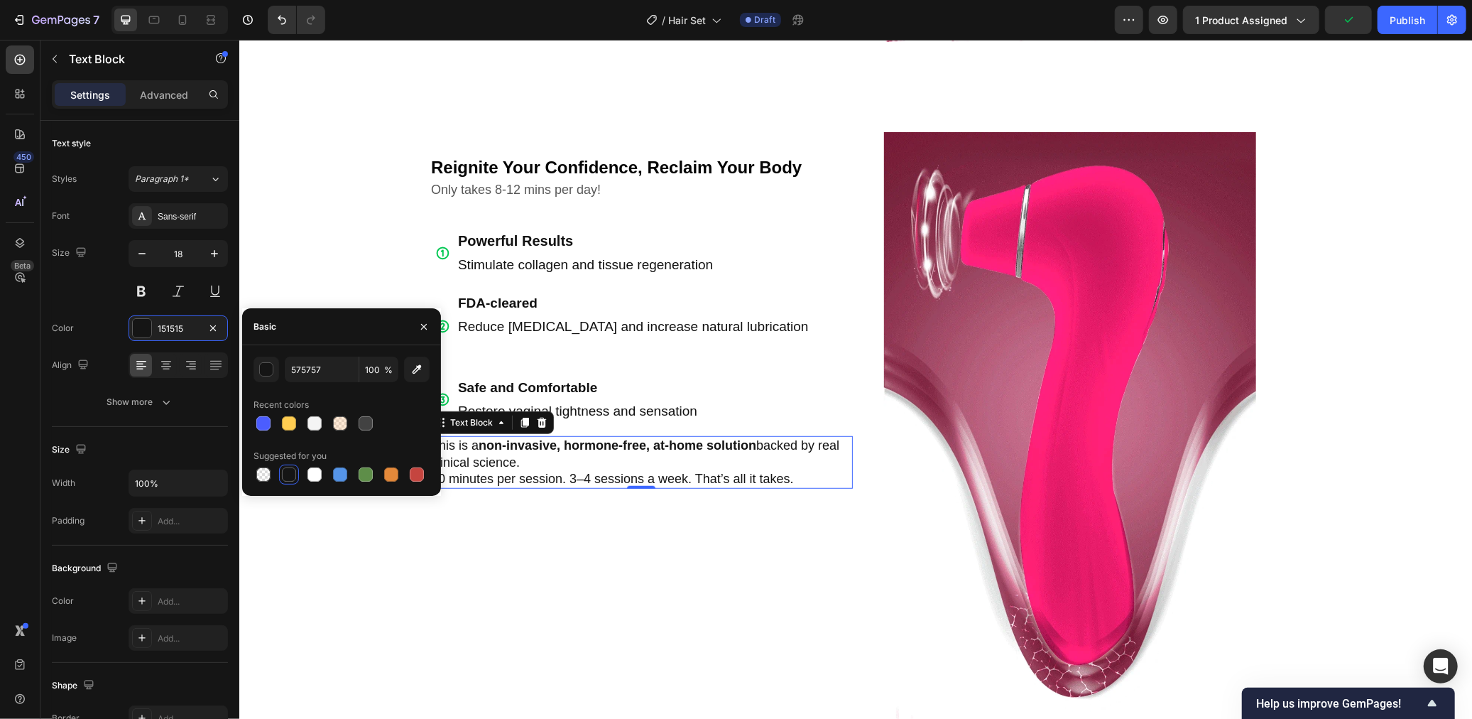
type input "151515"
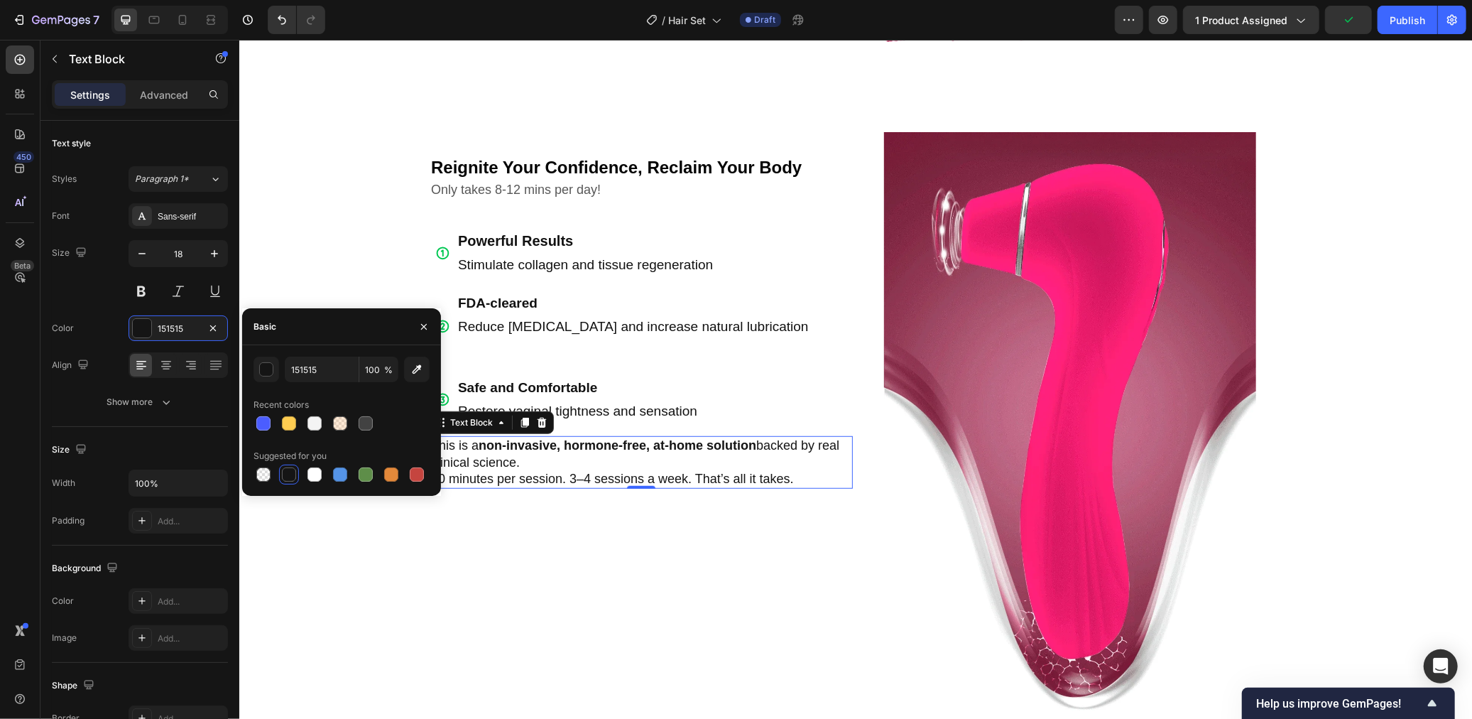
click at [284, 474] on div at bounding box center [289, 474] width 14 height 14
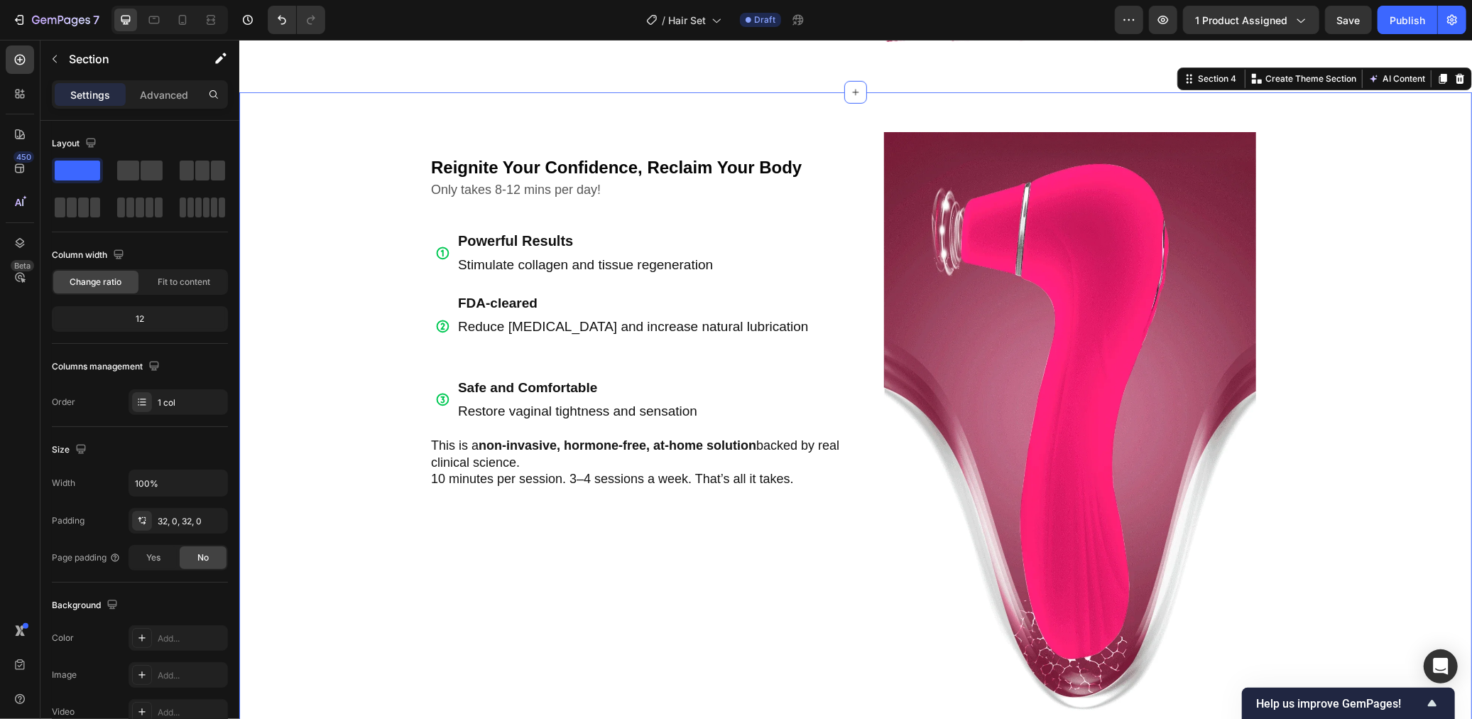
click at [386, 257] on div "Reignite Your Confidence, Reclaim Your Body Text Block Only takes 8-12 mins per…" at bounding box center [855, 420] width 1233 height 612
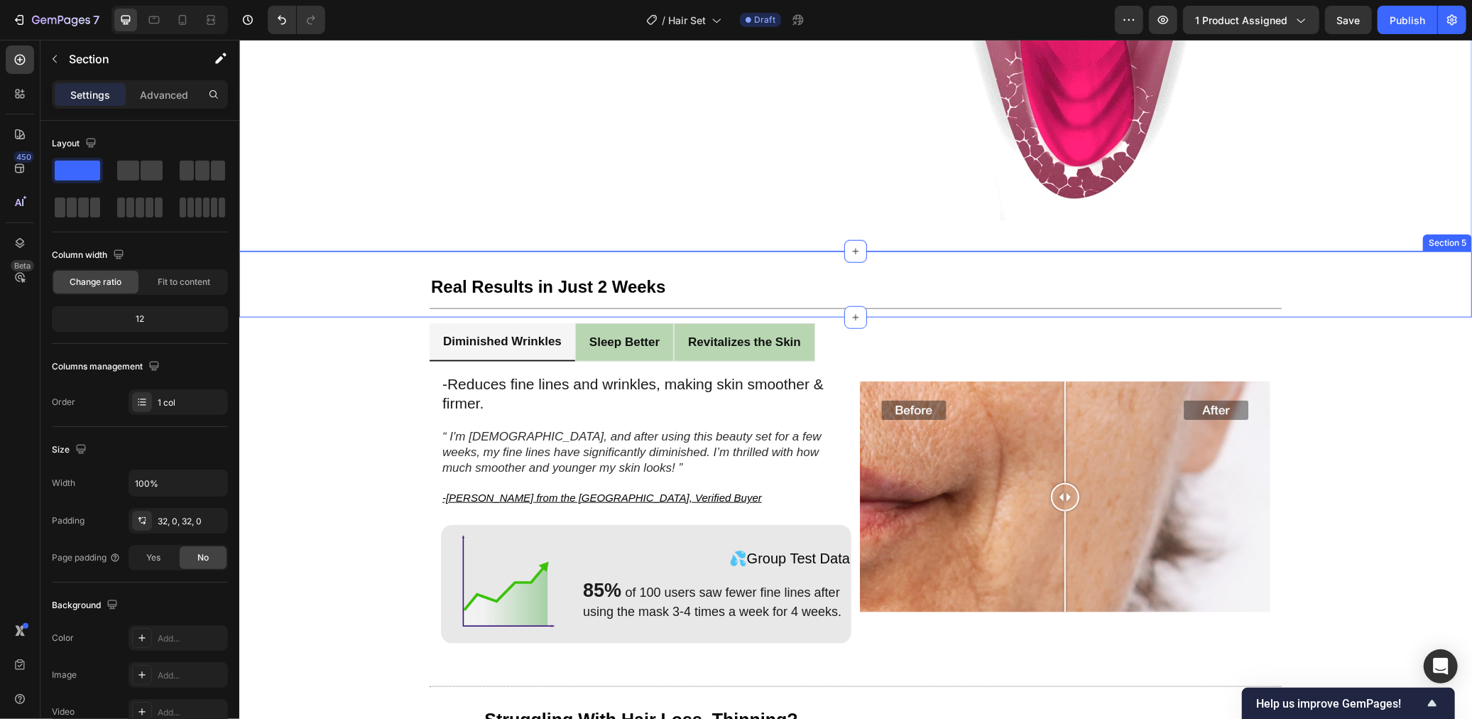
scroll to position [1120, 0]
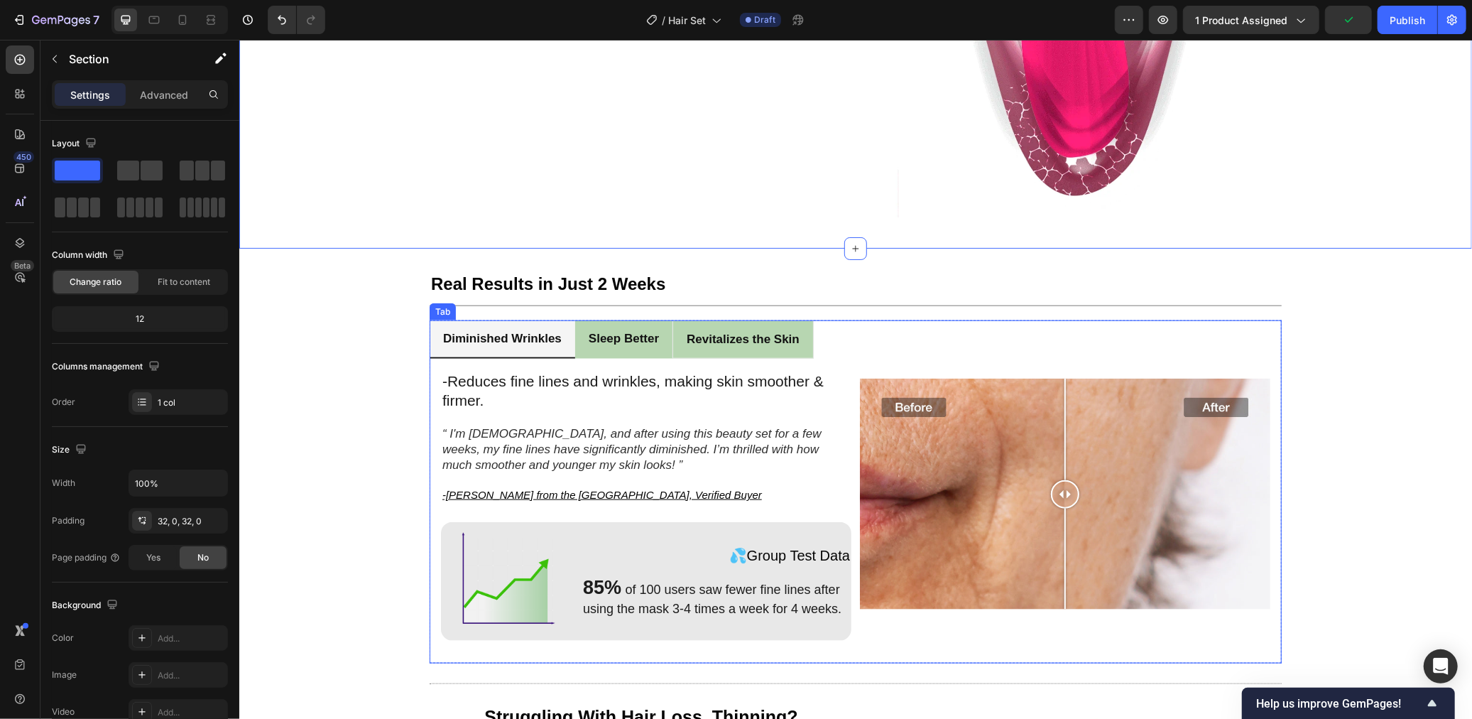
click at [633, 327] on p "Sleep Better" at bounding box center [623, 338] width 70 height 22
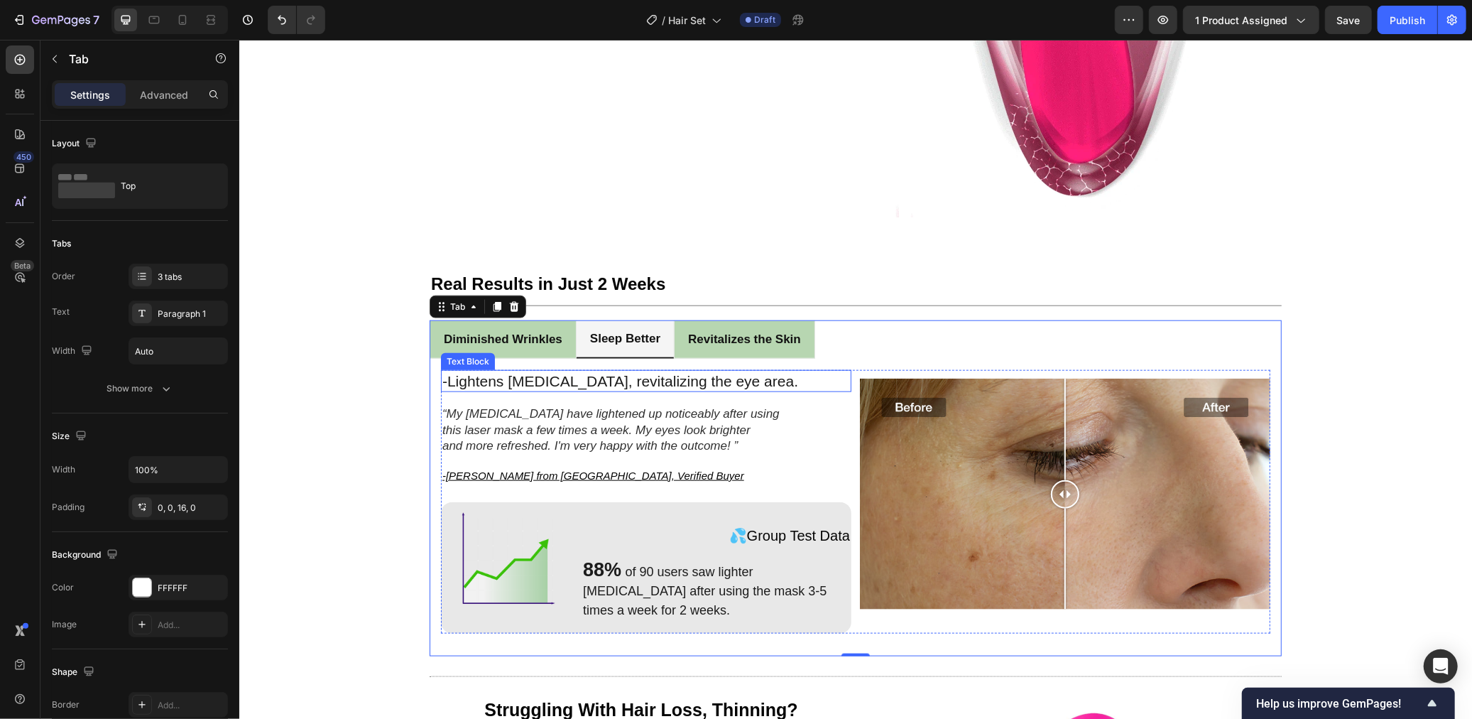
click at [500, 382] on p "-Lightens [MEDICAL_DATA], revitalizing the eye area." at bounding box center [646, 380] width 408 height 19
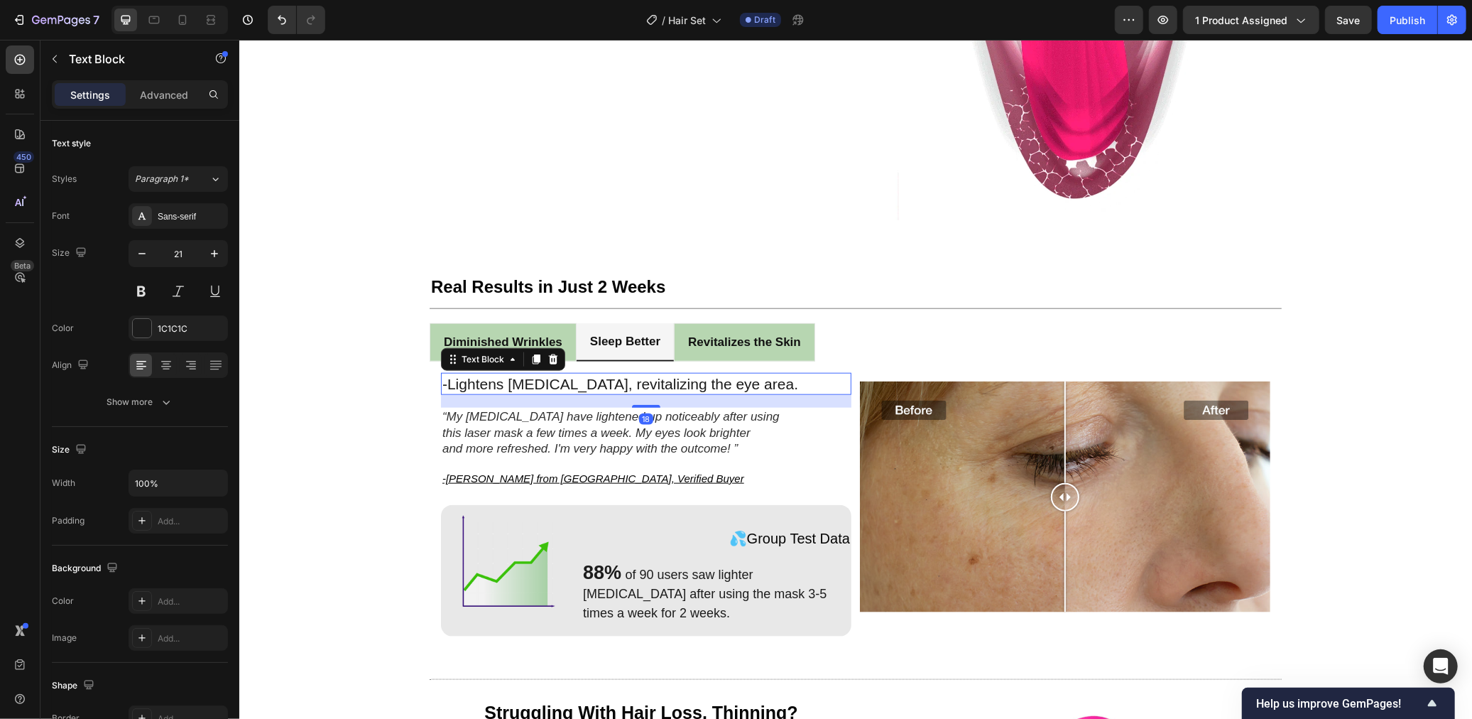
click at [459, 380] on p "-Lightens [MEDICAL_DATA], revitalizing the eye area." at bounding box center [646, 383] width 408 height 19
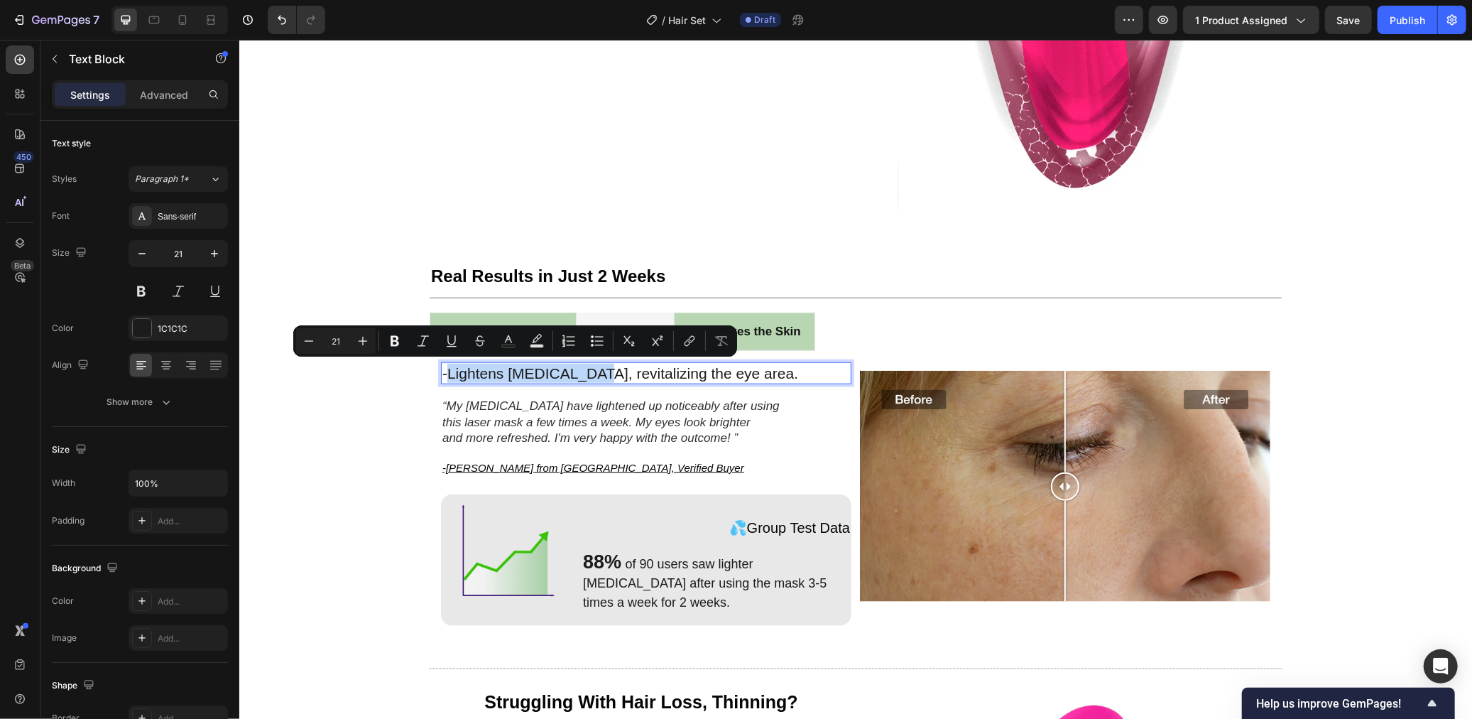
drag, startPoint x: 446, startPoint y: 379, endPoint x: 579, endPoint y: 378, distance: 132.8
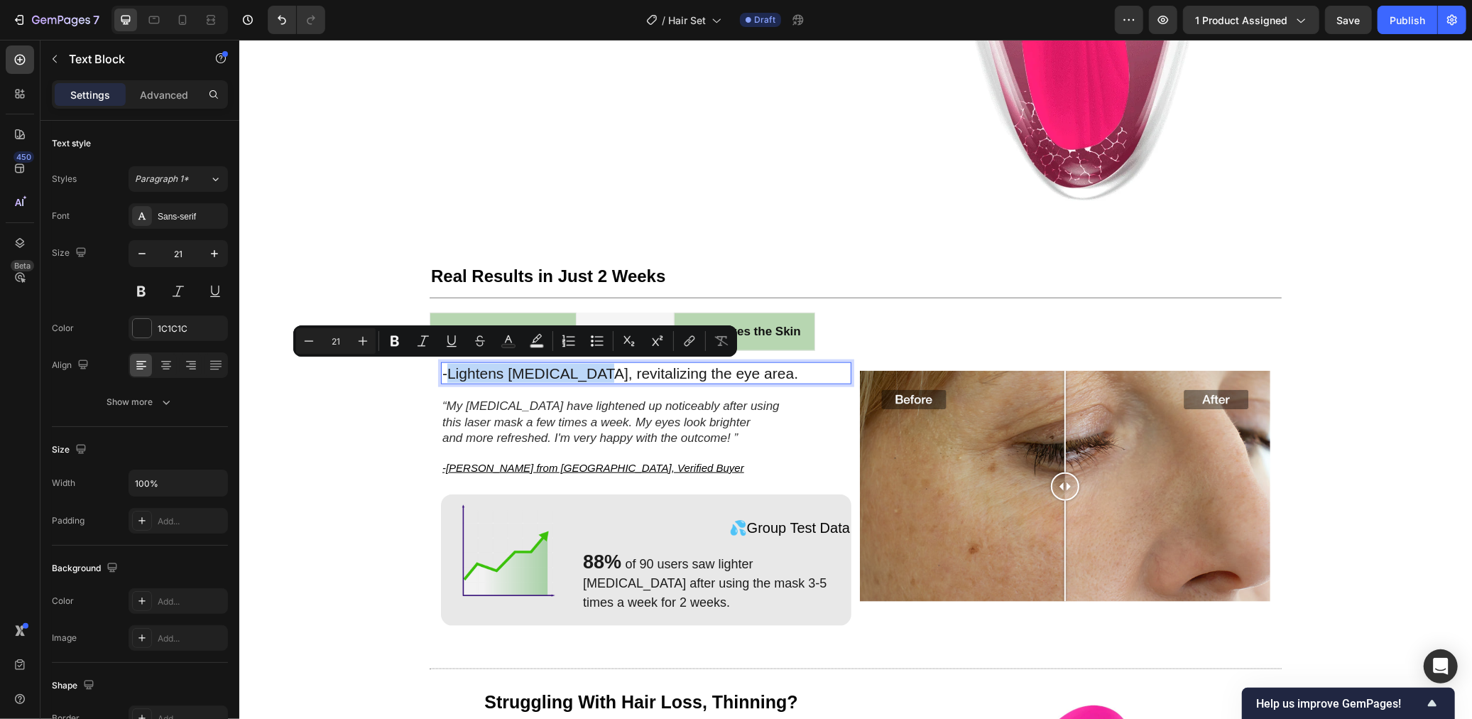
click at [579, 378] on p "-Lightens [MEDICAL_DATA], revitalizing the eye area." at bounding box center [646, 372] width 408 height 19
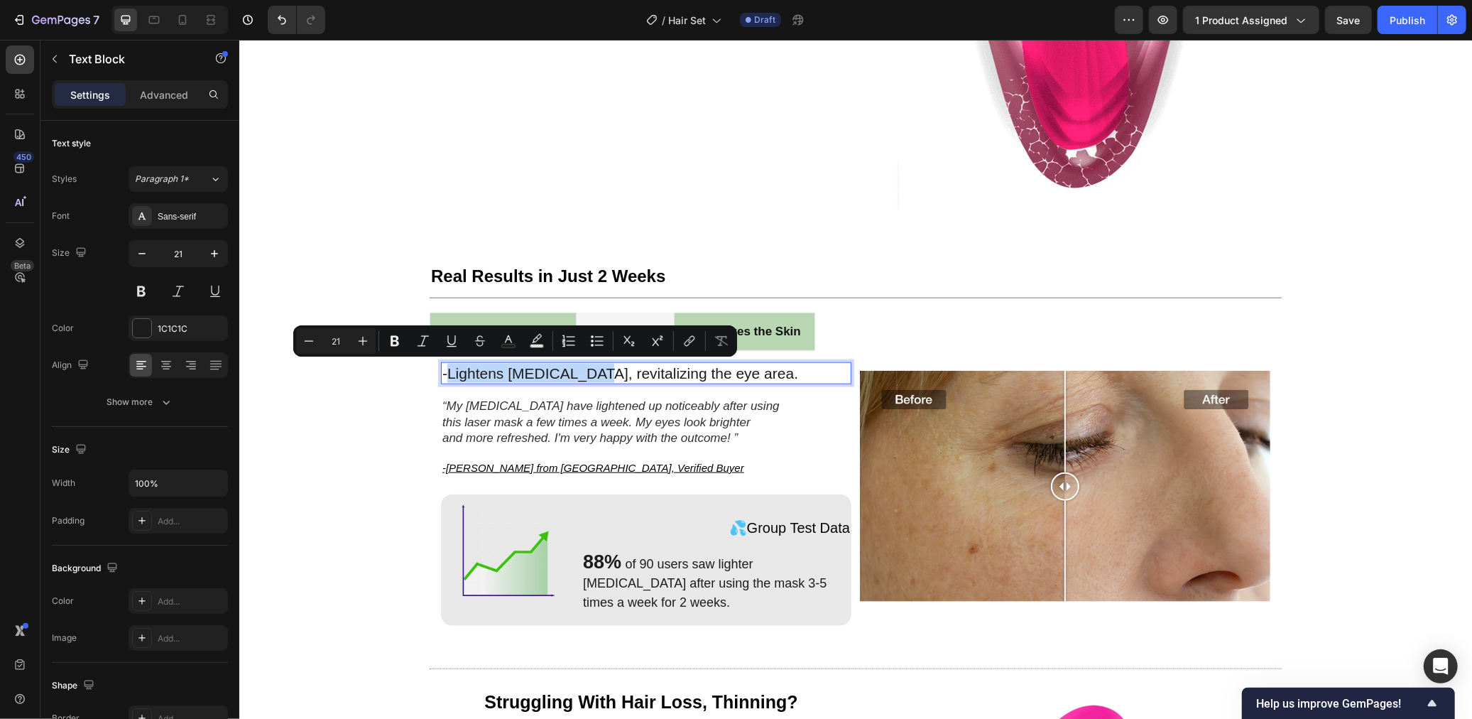
scroll to position [1126, 0]
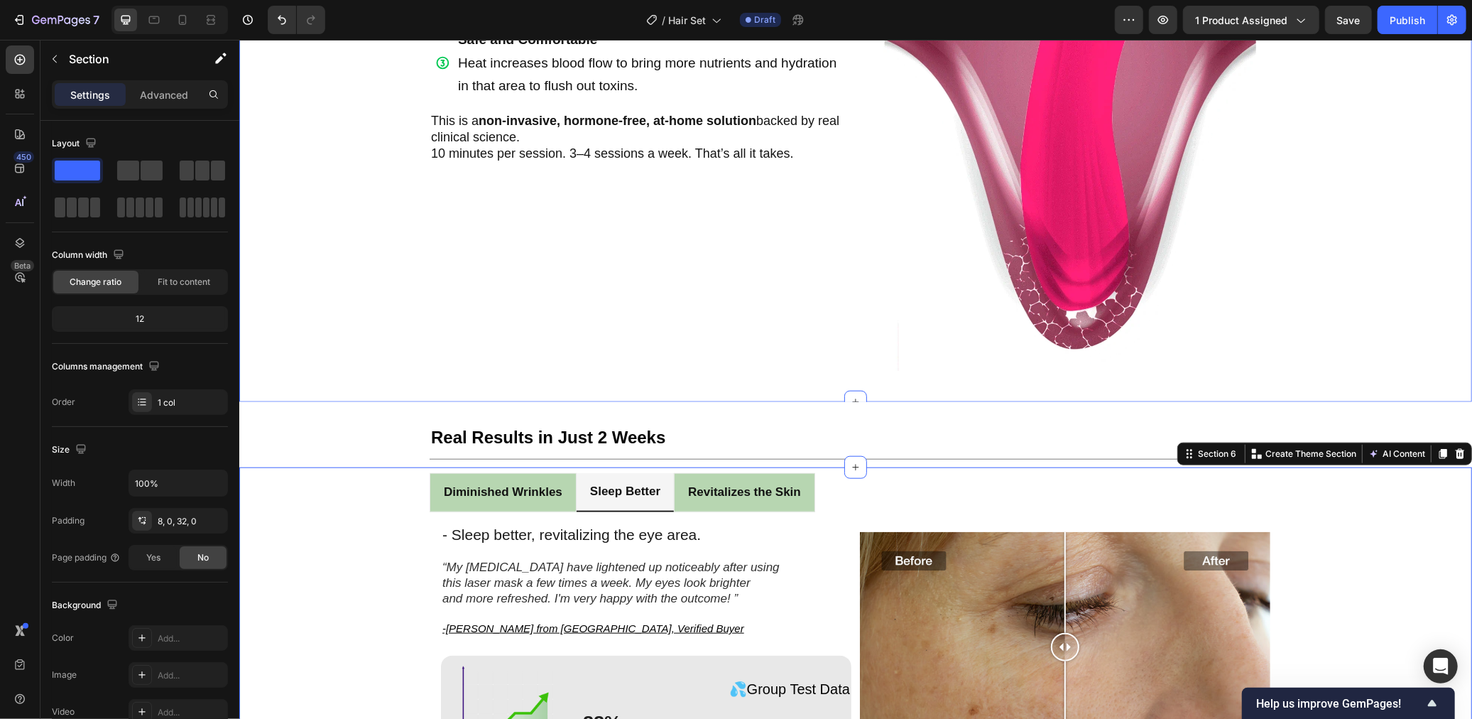
scroll to position [785, 0]
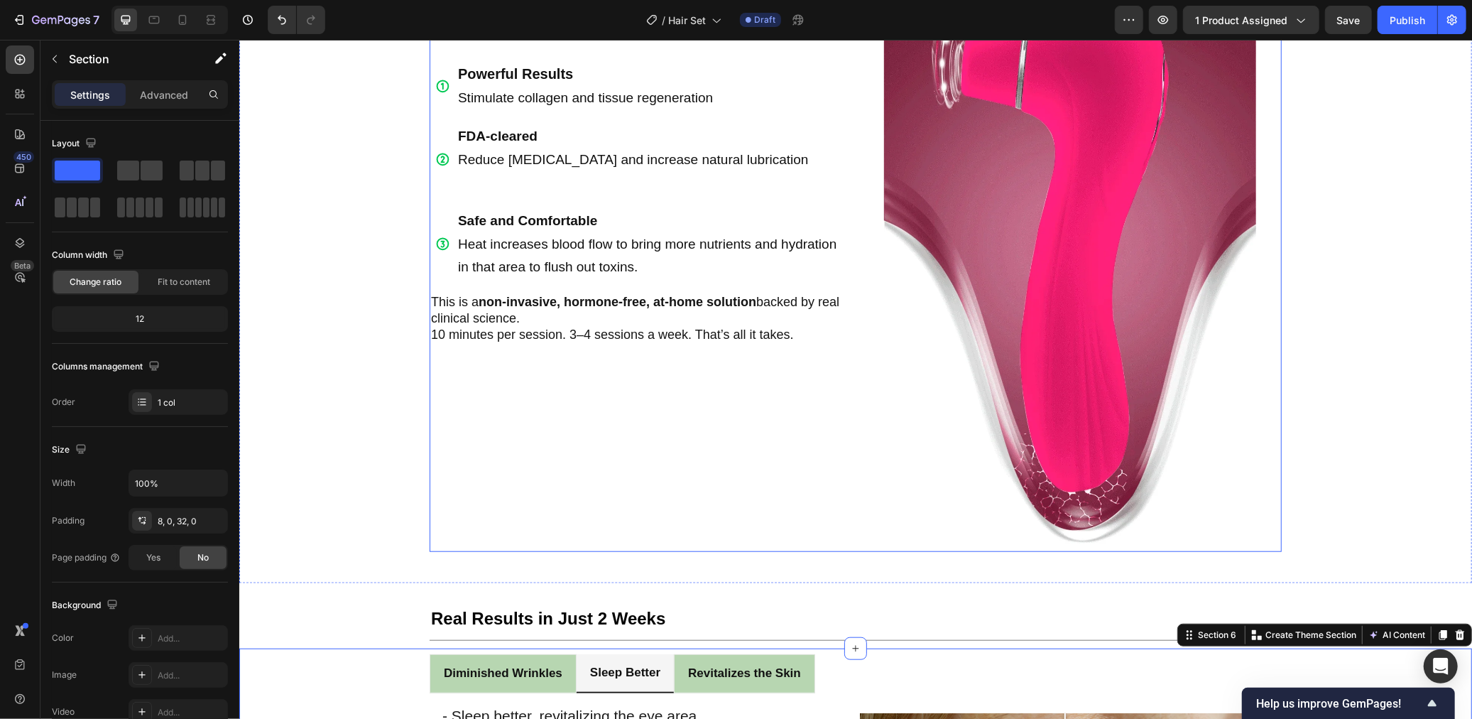
click at [522, 326] on p "10 minutes per session. 3–4 sessions a week. That’s all it takes." at bounding box center [640, 334] width 420 height 16
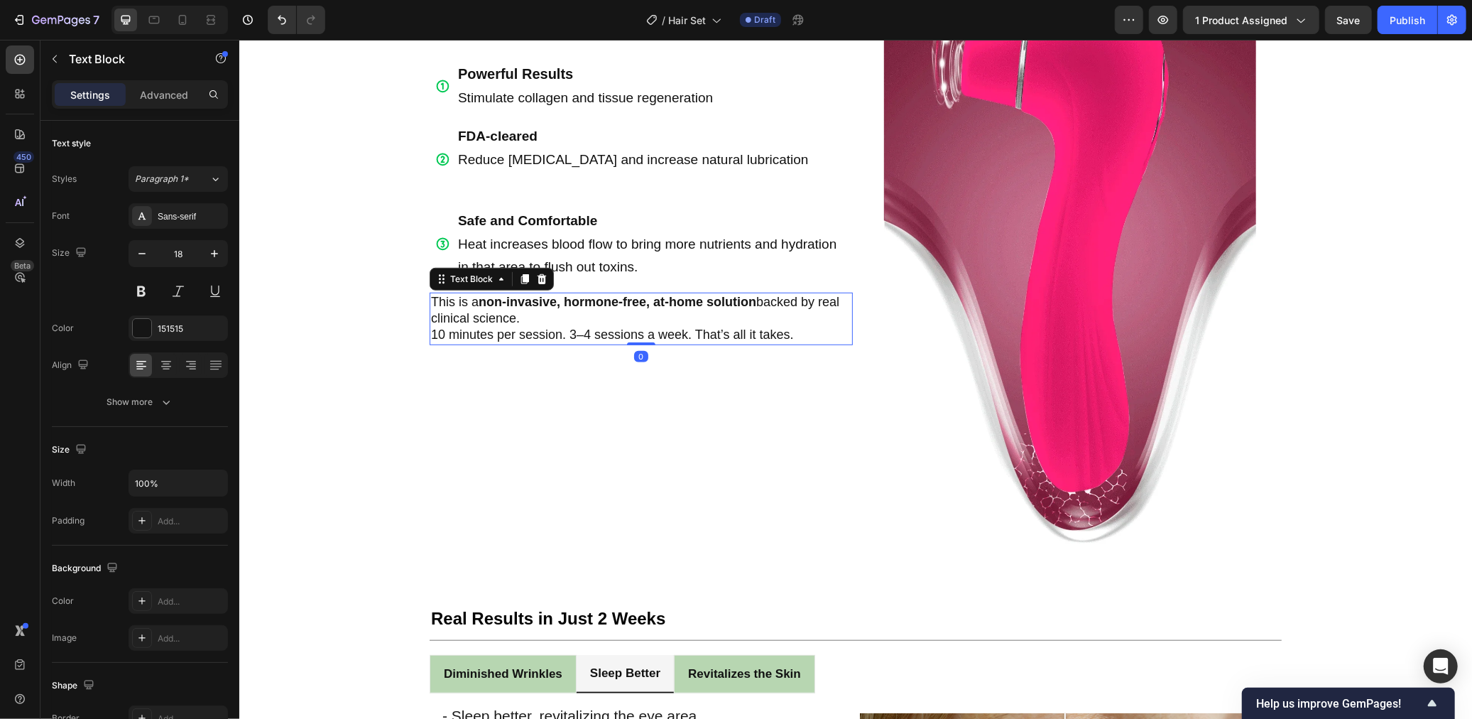
click at [522, 326] on p "10 minutes per session. 3–4 sessions a week. That’s all it takes." at bounding box center [640, 334] width 420 height 16
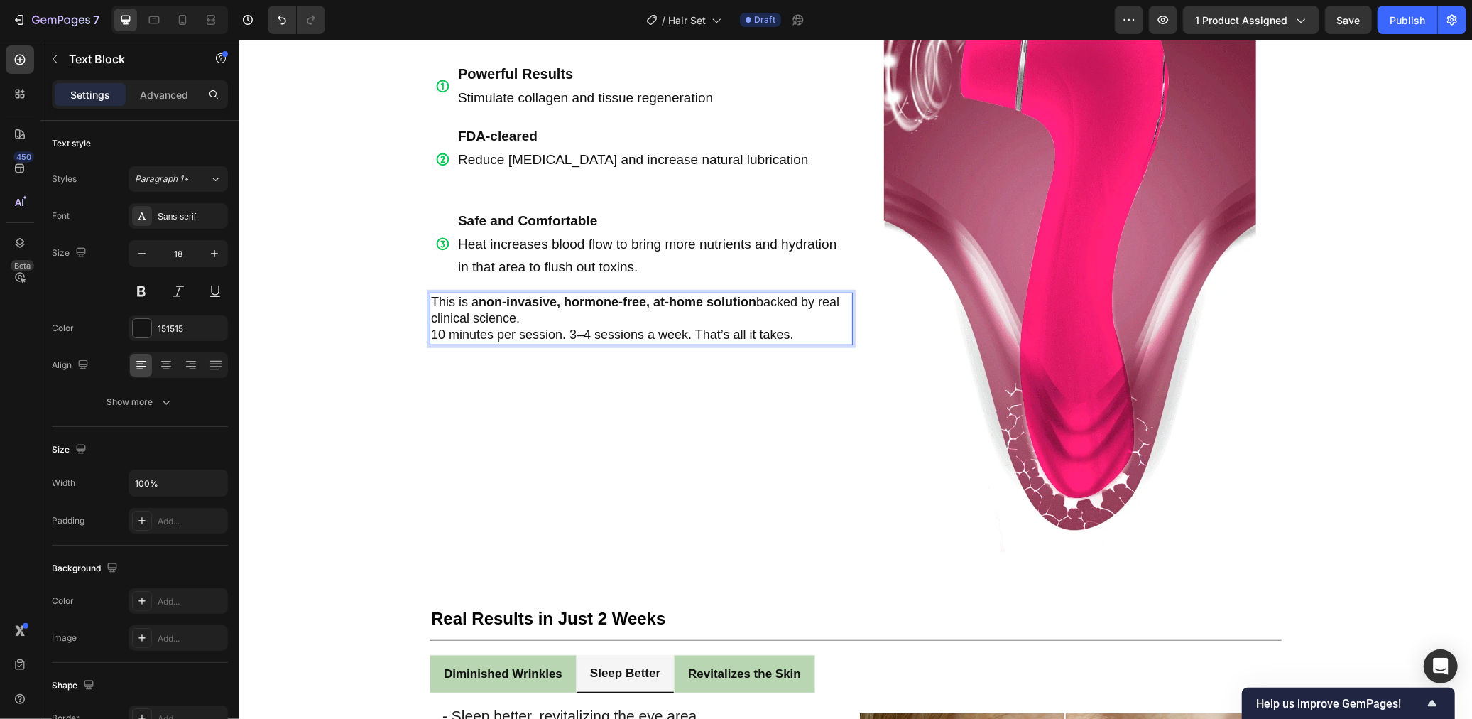
click at [501, 326] on p "10 minutes per session. 3–4 sessions a week. That’s all it takes." at bounding box center [640, 334] width 420 height 16
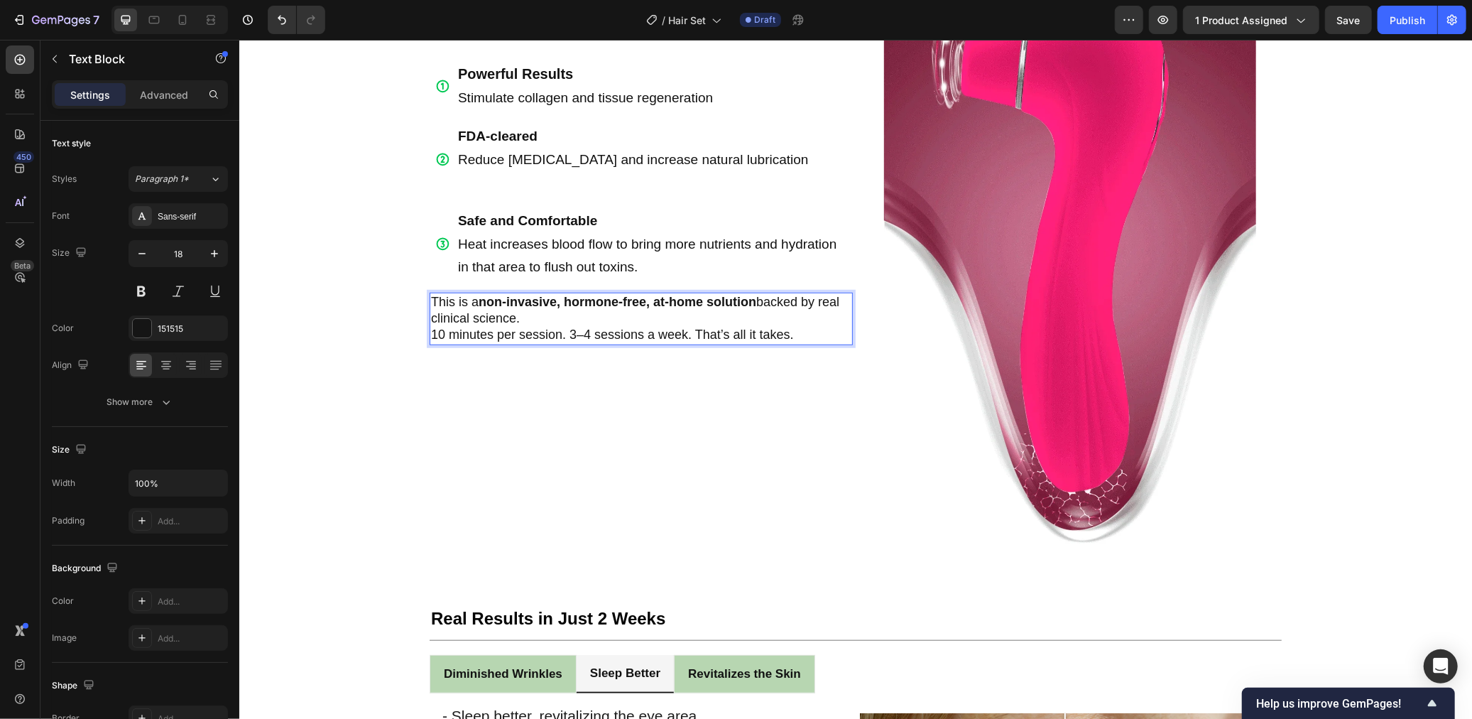
click at [487, 326] on p "10 minutes per session. 3–4 sessions a week. That’s all it takes." at bounding box center [640, 334] width 420 height 16
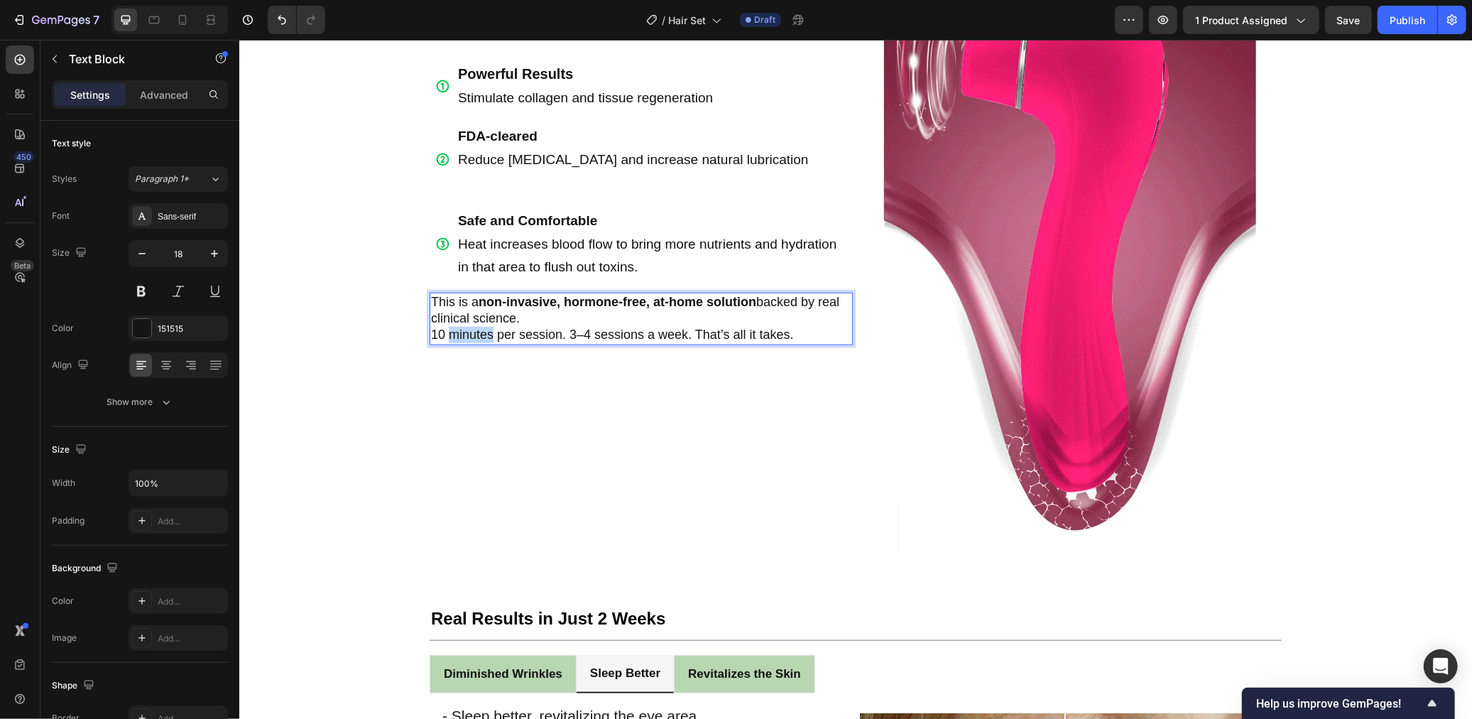
click at [487, 326] on p "10 minutes per session. 3–4 sessions a week. That’s all it takes." at bounding box center [640, 334] width 420 height 16
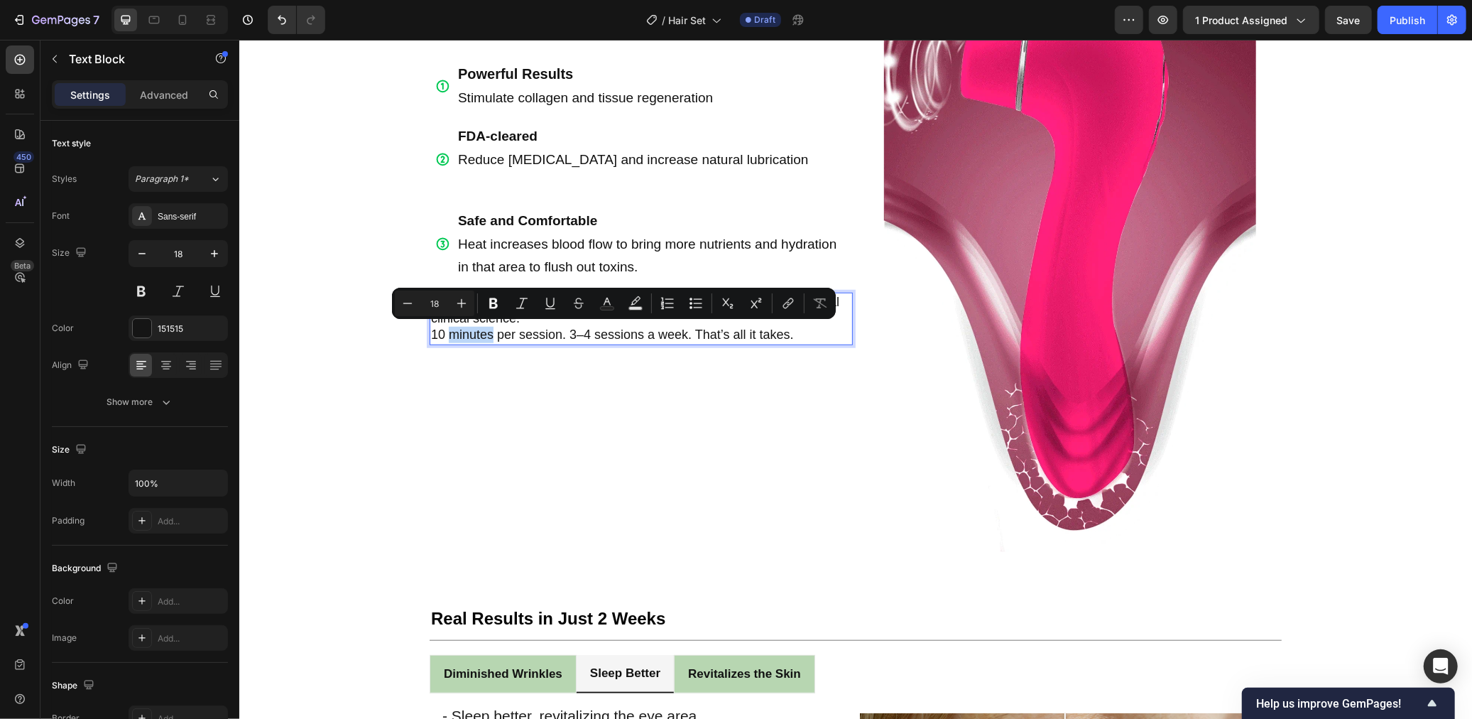
click at [522, 326] on p "10 minutes per session. 3–4 sessions a week. That’s all it takes." at bounding box center [640, 334] width 420 height 16
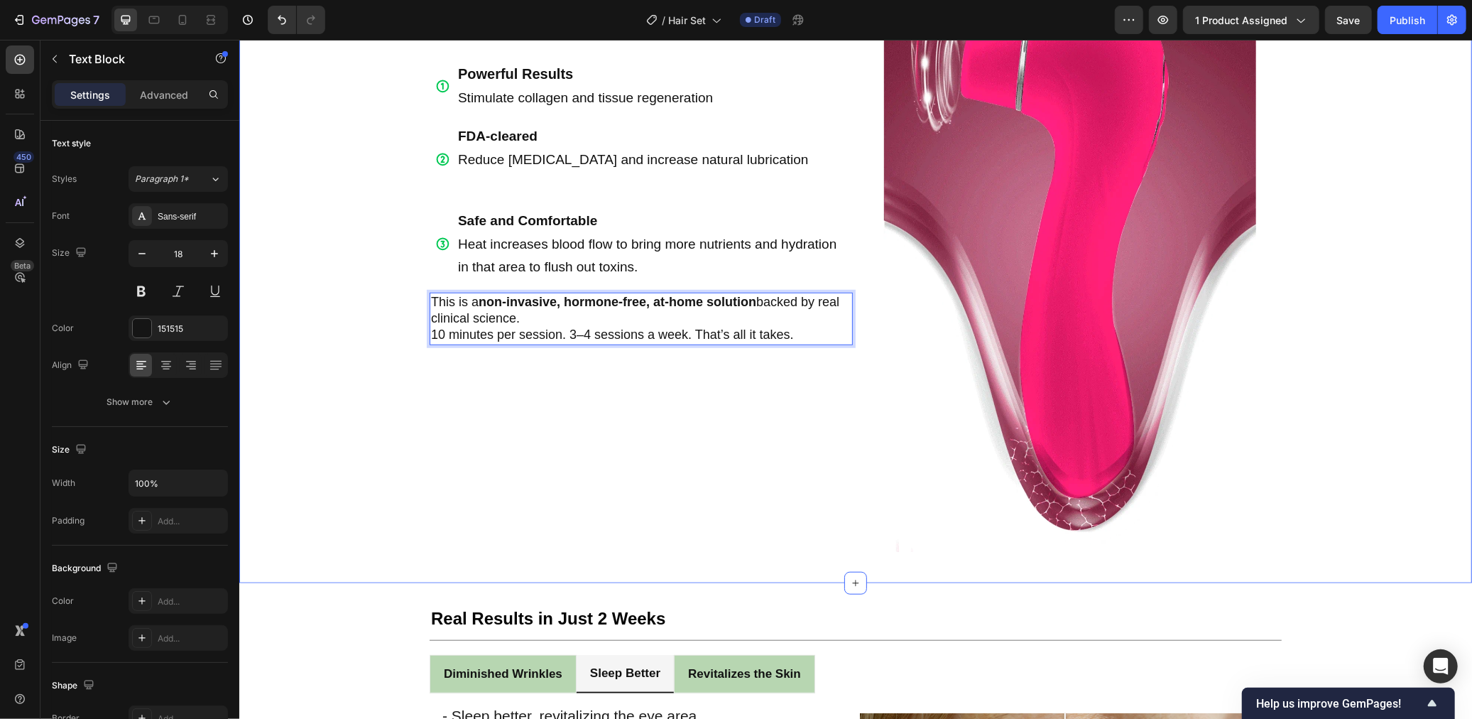
drag, startPoint x: 523, startPoint y: 315, endPoint x: 425, endPoint y: 295, distance: 99.3
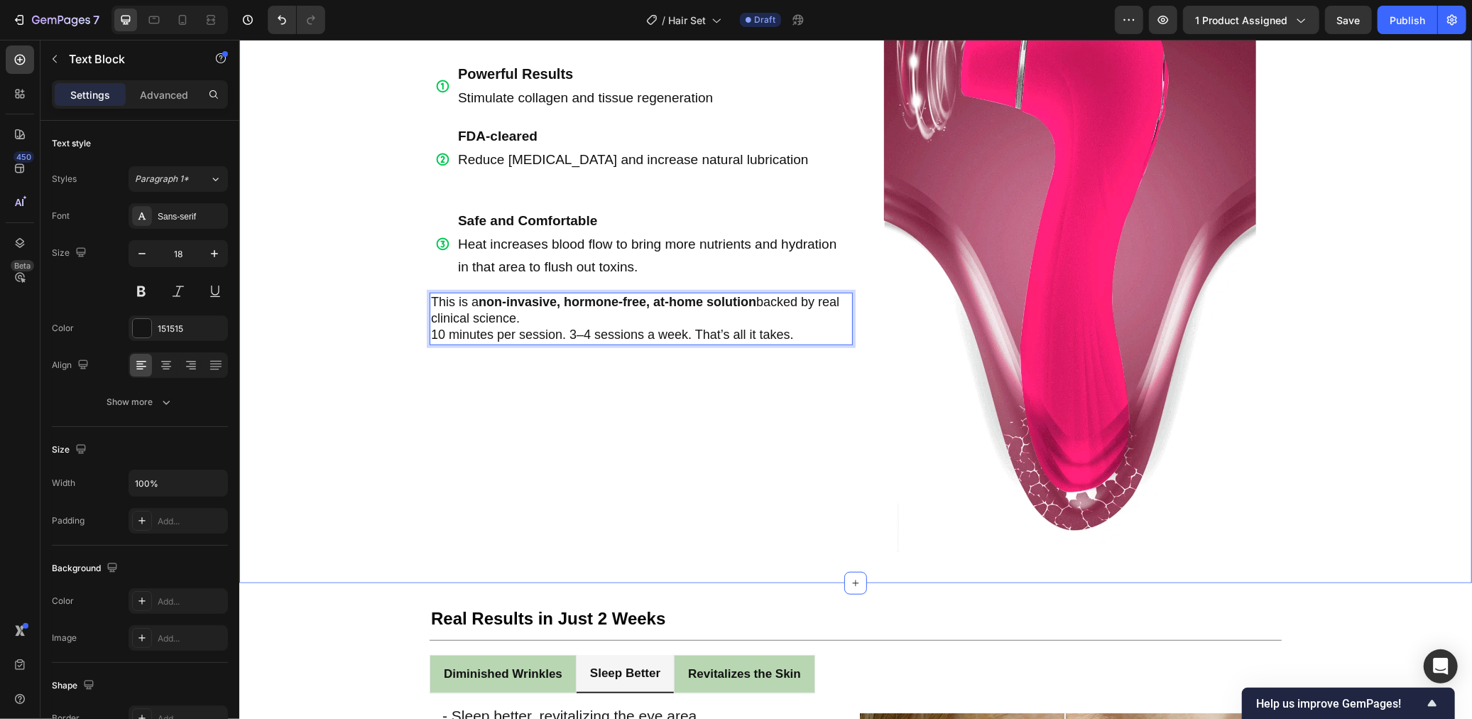
click at [425, 295] on div "Reignite Your Confidence, Reclaim Your Body Text Block Only takes 8-12 mins per…" at bounding box center [855, 253] width 1233 height 612
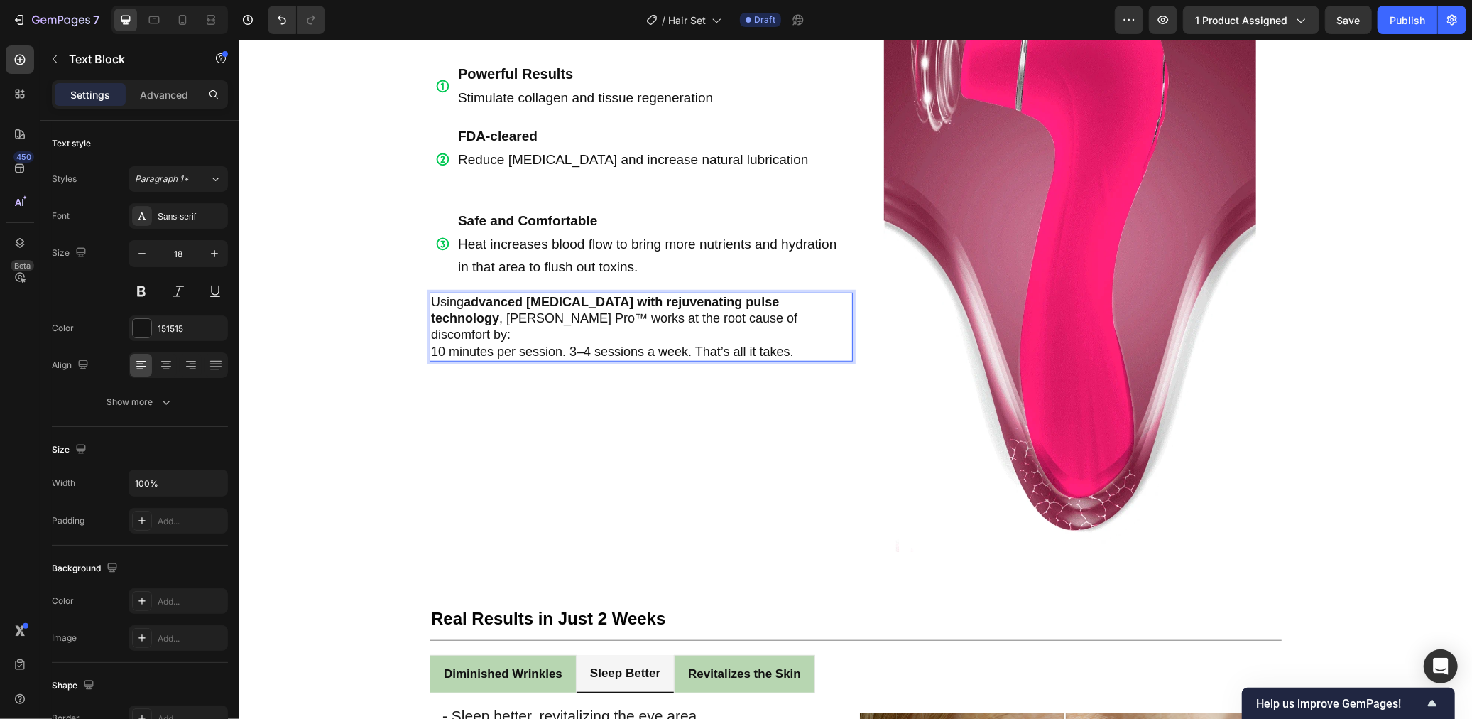
click at [801, 320] on p "Using advanced [MEDICAL_DATA] with rejuvenating pulse technology , [PERSON_NAME…" at bounding box center [640, 318] width 420 height 50
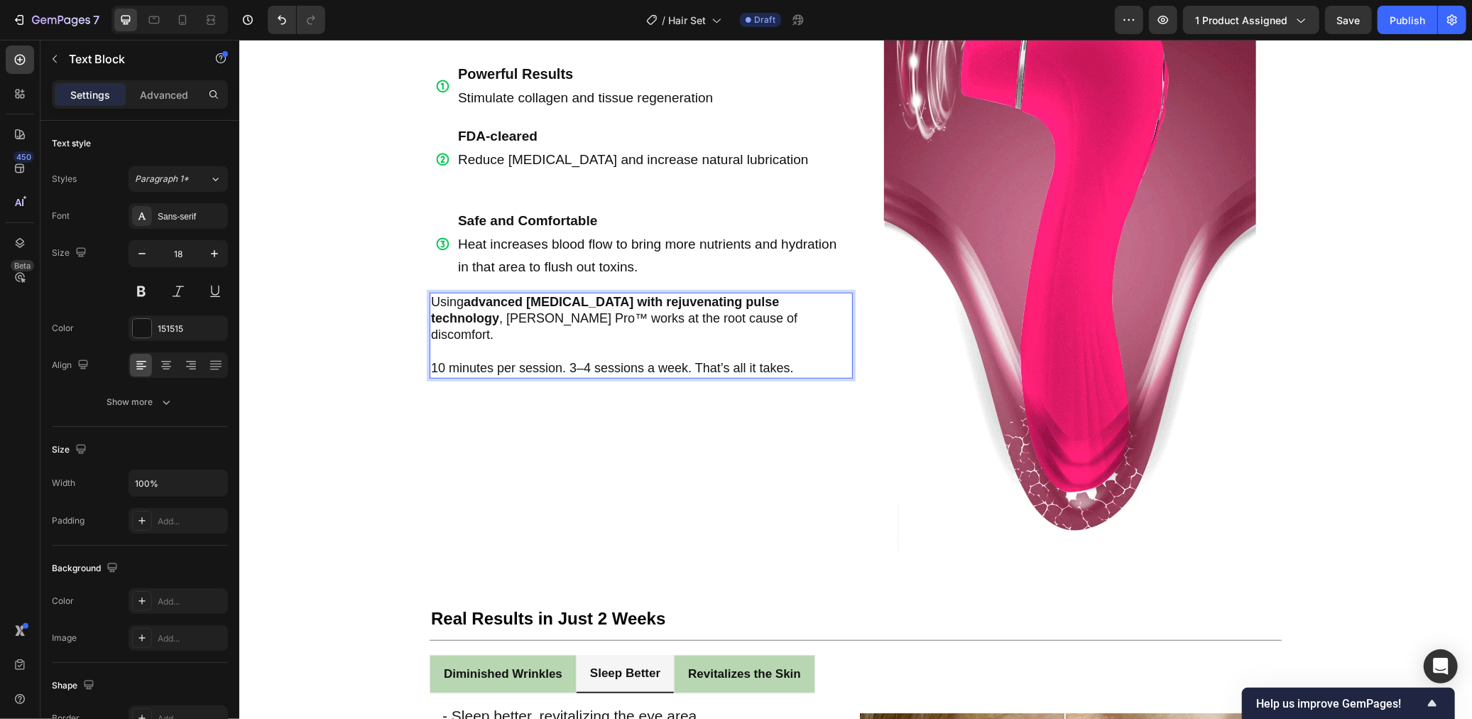
click at [347, 339] on div "Reignite Your Confidence, Reclaim Your Body Text Block Only takes 8-12 mins per…" at bounding box center [855, 253] width 1233 height 612
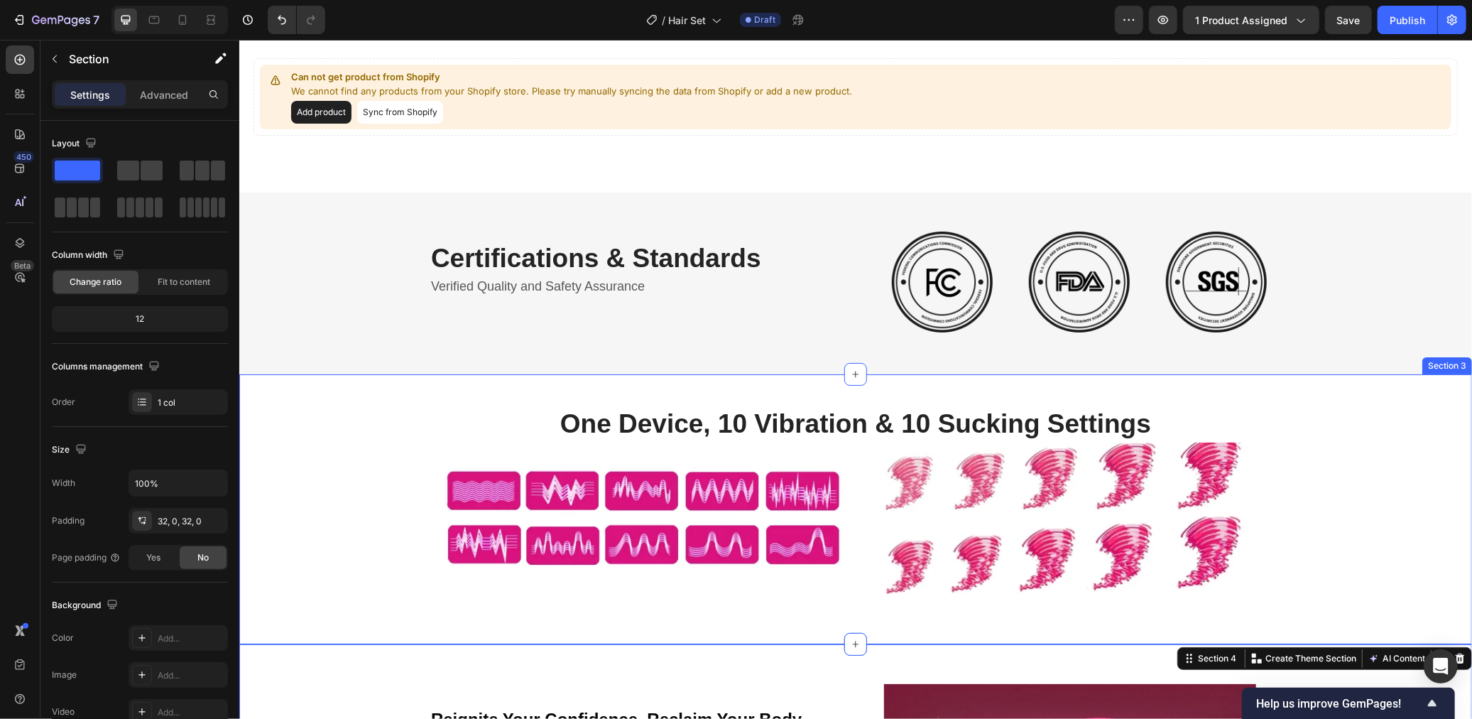
scroll to position [68, 0]
click at [496, 192] on div "Certifications & Standards Heading Verified Quality and Safety Assurance Text B…" at bounding box center [855, 282] width 1233 height 182
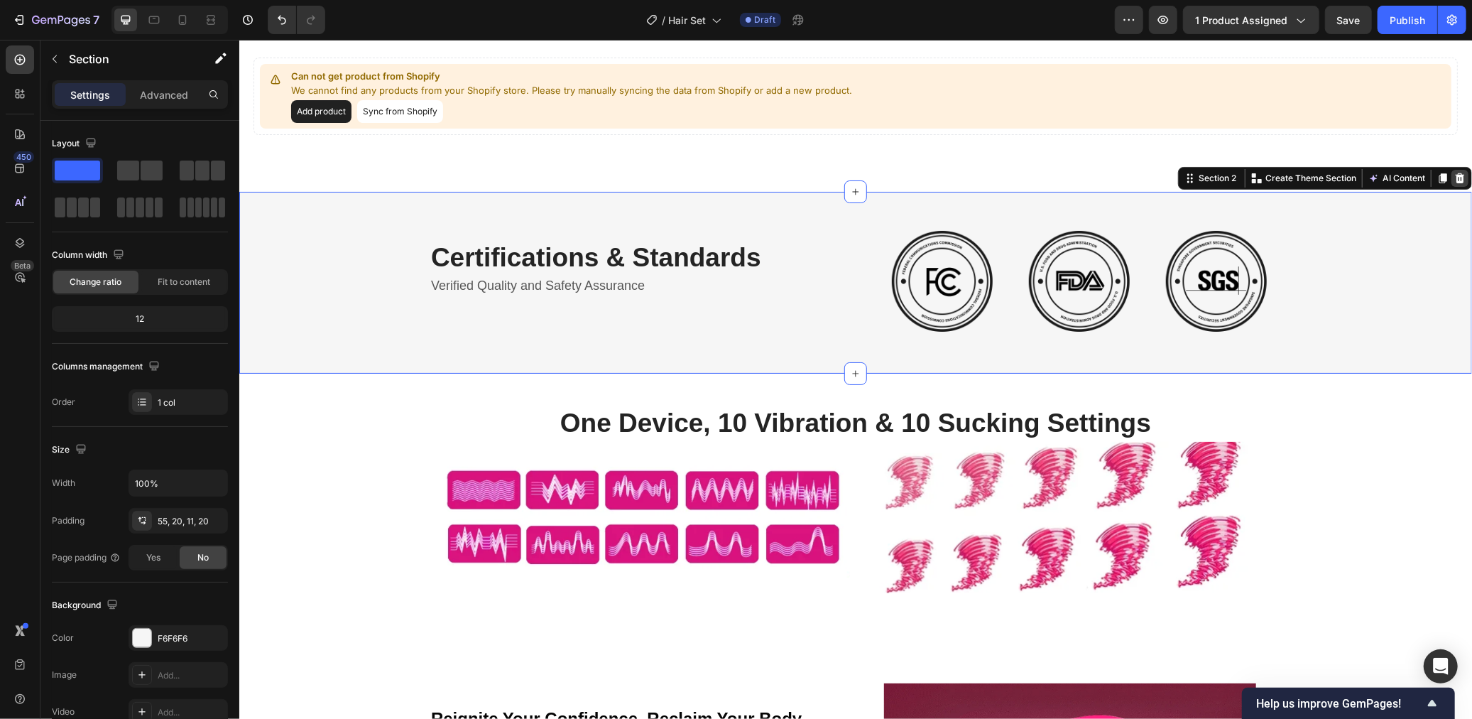
click at [1464, 181] on icon at bounding box center [1459, 177] width 11 height 11
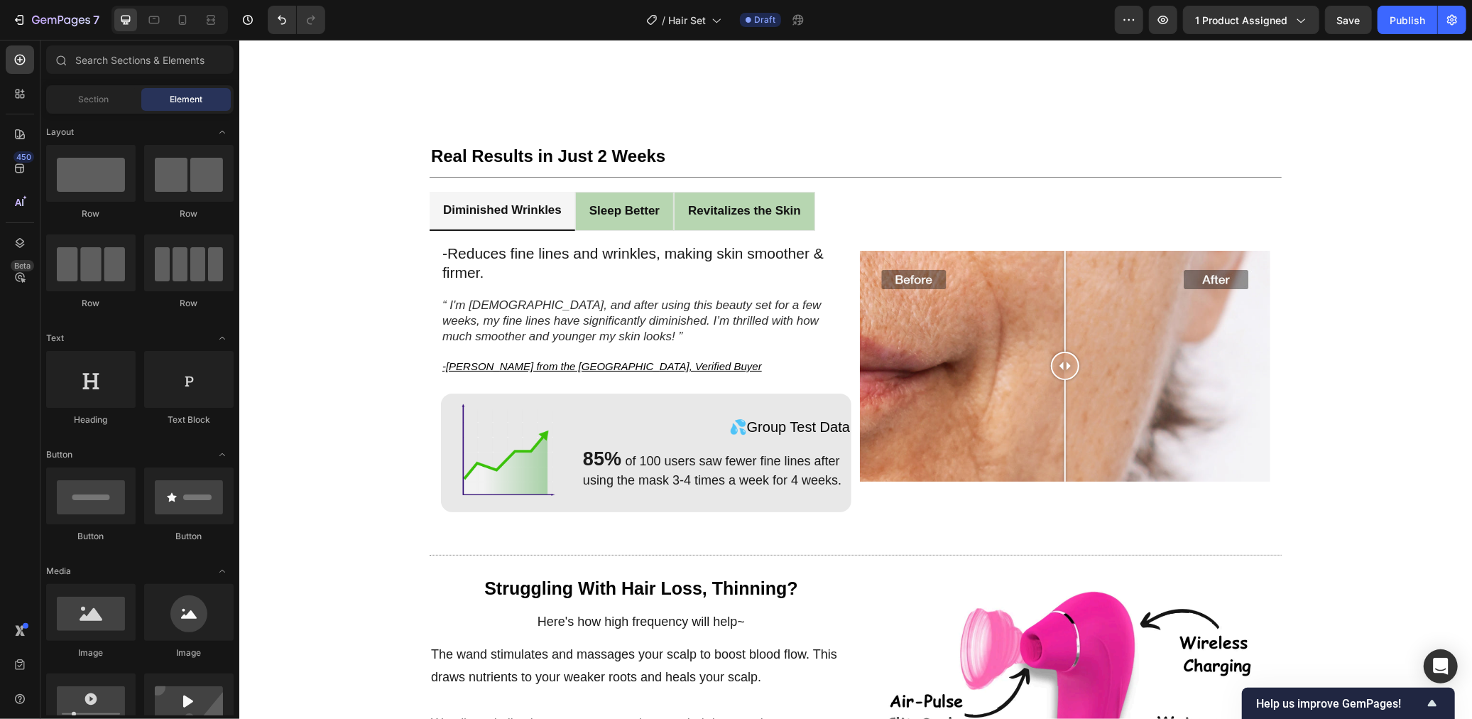
scroll to position [1204, 0]
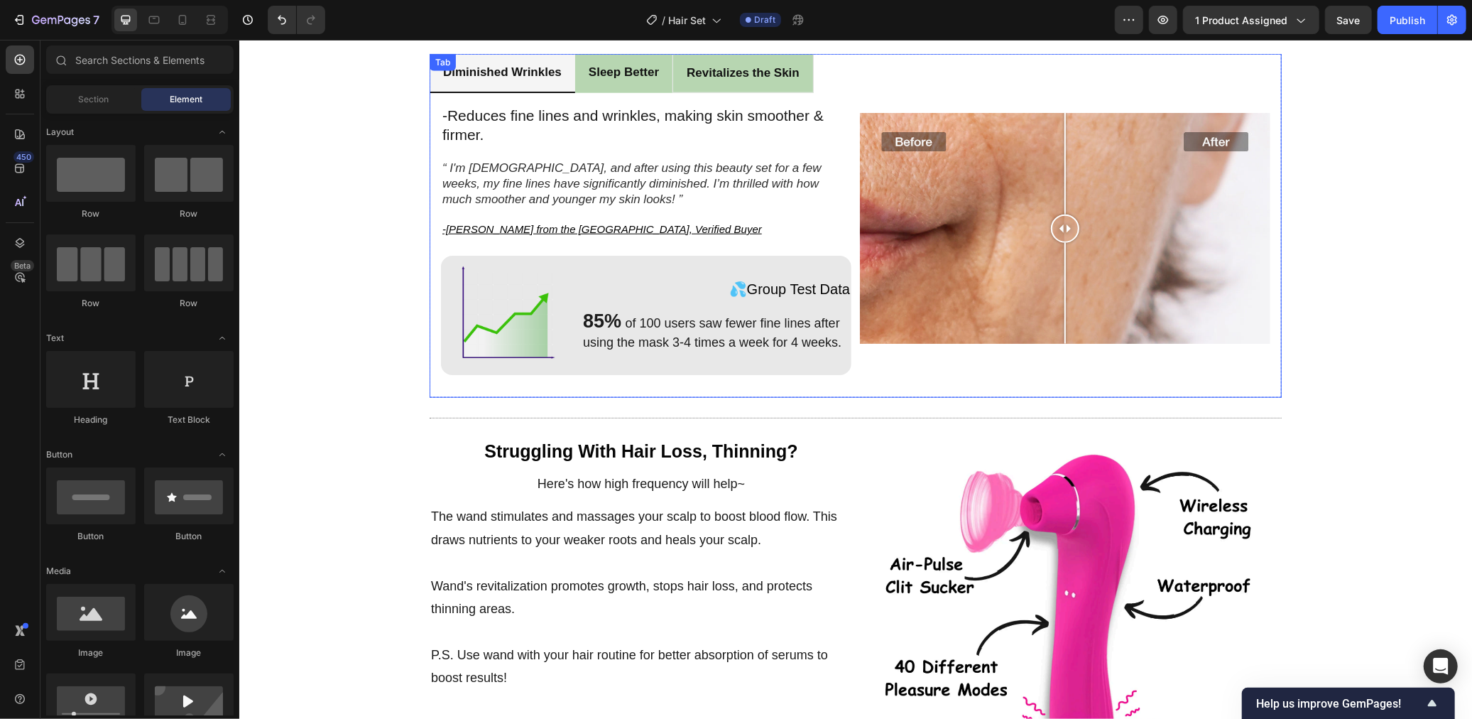
click at [644, 85] on li "Sleep Better" at bounding box center [622, 72] width 97 height 39
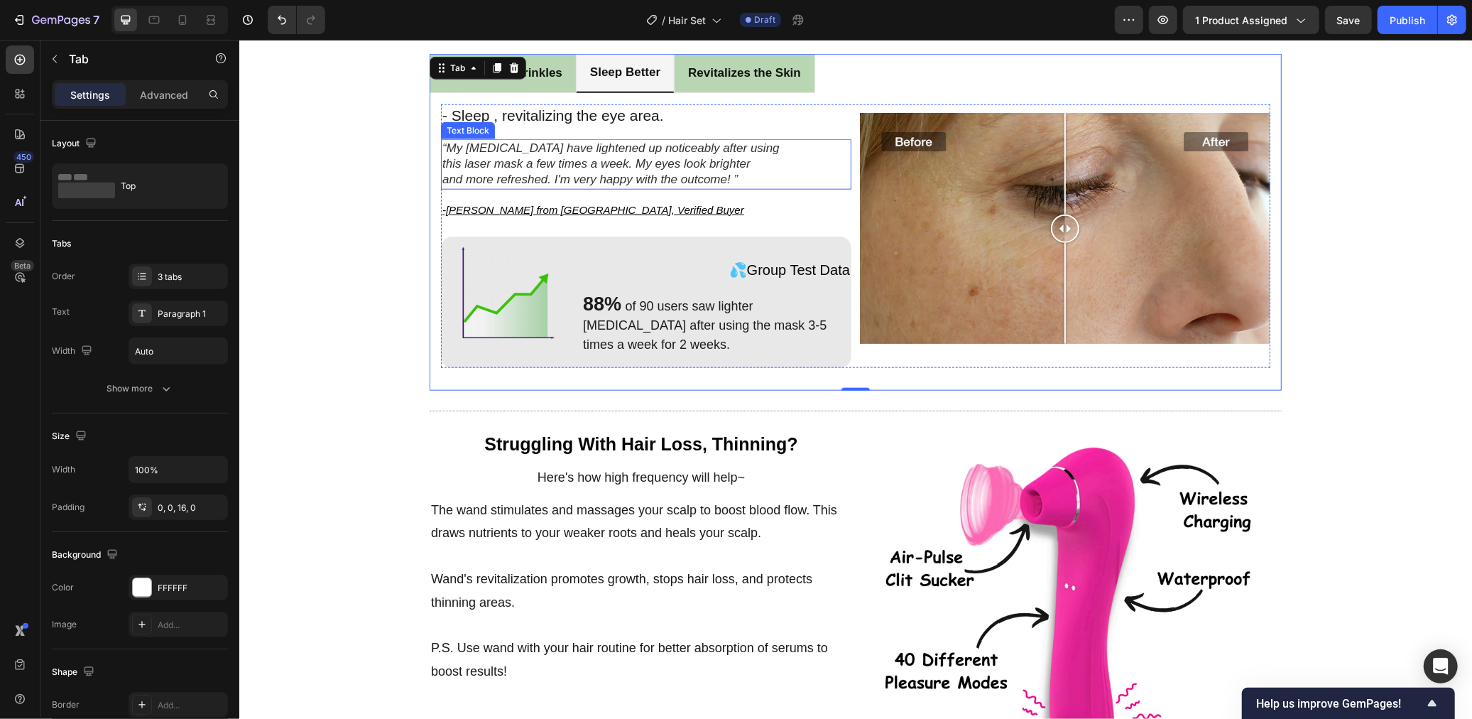
click at [483, 163] on p "“My [MEDICAL_DATA] have lightened up noticeably after using this laser mask a f…" at bounding box center [646, 163] width 408 height 47
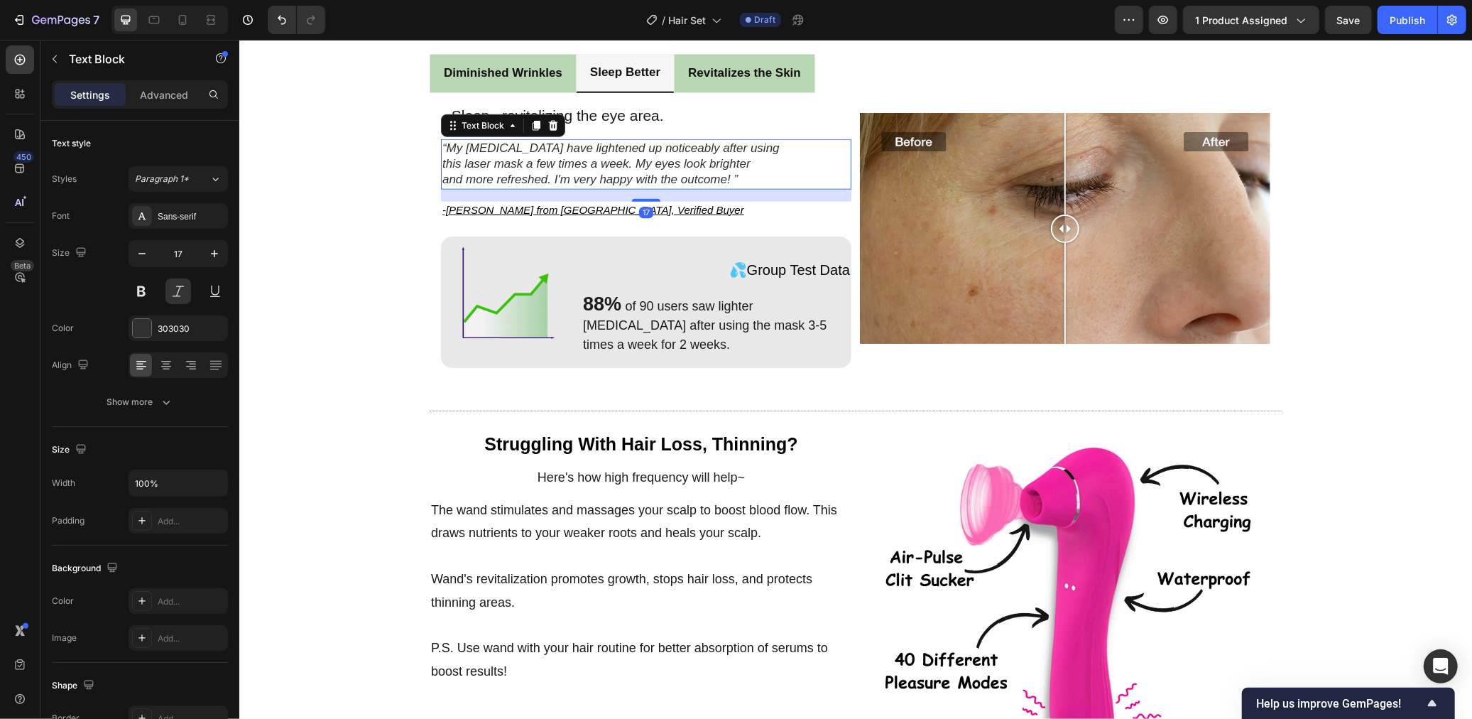
click at [483, 163] on p "“My [MEDICAL_DATA] have lightened up noticeably after using this laser mask a f…" at bounding box center [646, 163] width 408 height 47
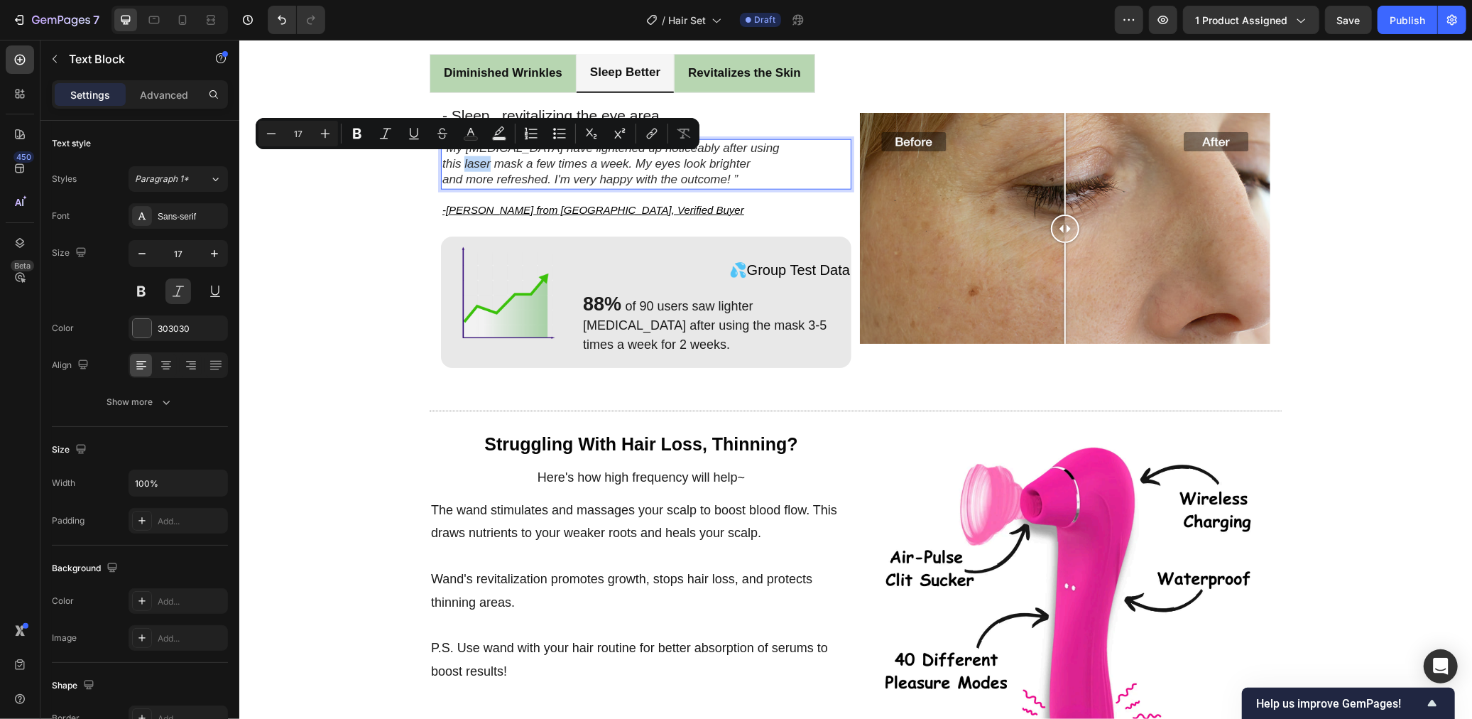
click at [458, 151] on p "“My [MEDICAL_DATA] have lightened up noticeably after using this laser mask a f…" at bounding box center [646, 163] width 408 height 47
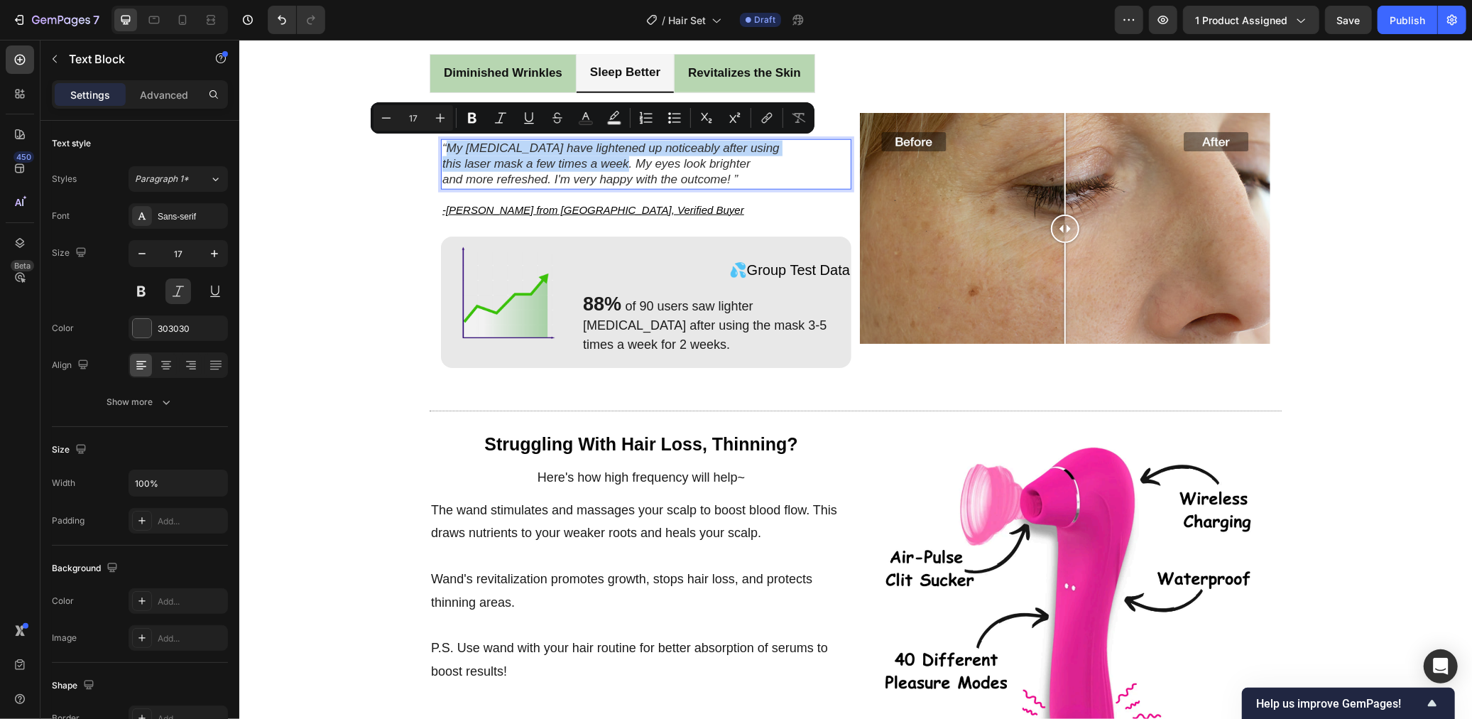
drag, startPoint x: 449, startPoint y: 146, endPoint x: 628, endPoint y: 167, distance: 179.5
click at [628, 167] on p "“My [MEDICAL_DATA] have lightened up noticeably after using this laser mask a f…" at bounding box center [646, 163] width 408 height 47
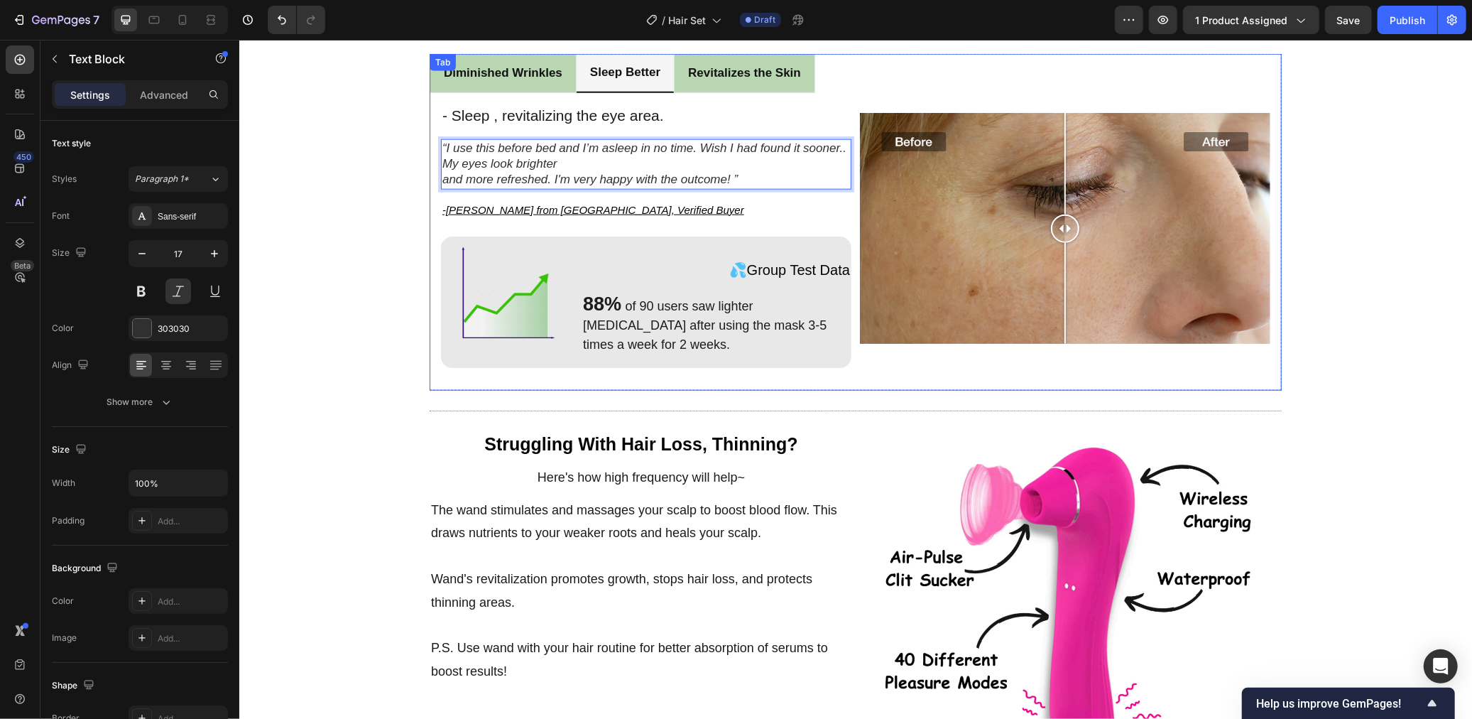
click at [439, 180] on div "-Reduces fine lines and wrinkles, making skin smoother & firmer. Text Block “ I…" at bounding box center [855, 235] width 852 height 286
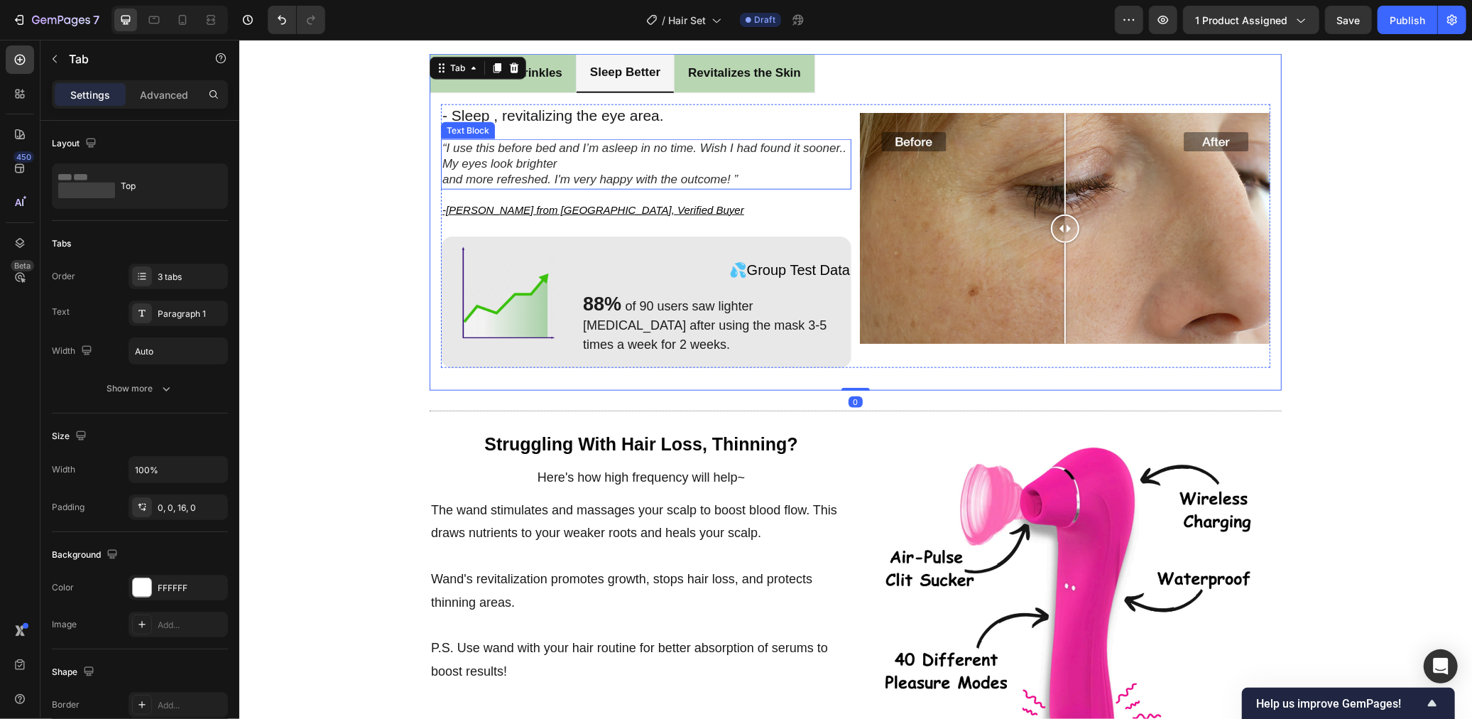
click at [741, 146] on p "“I use this before bed and I’m asleep in no time. Wish I had found it sooner.. …" at bounding box center [646, 163] width 408 height 47
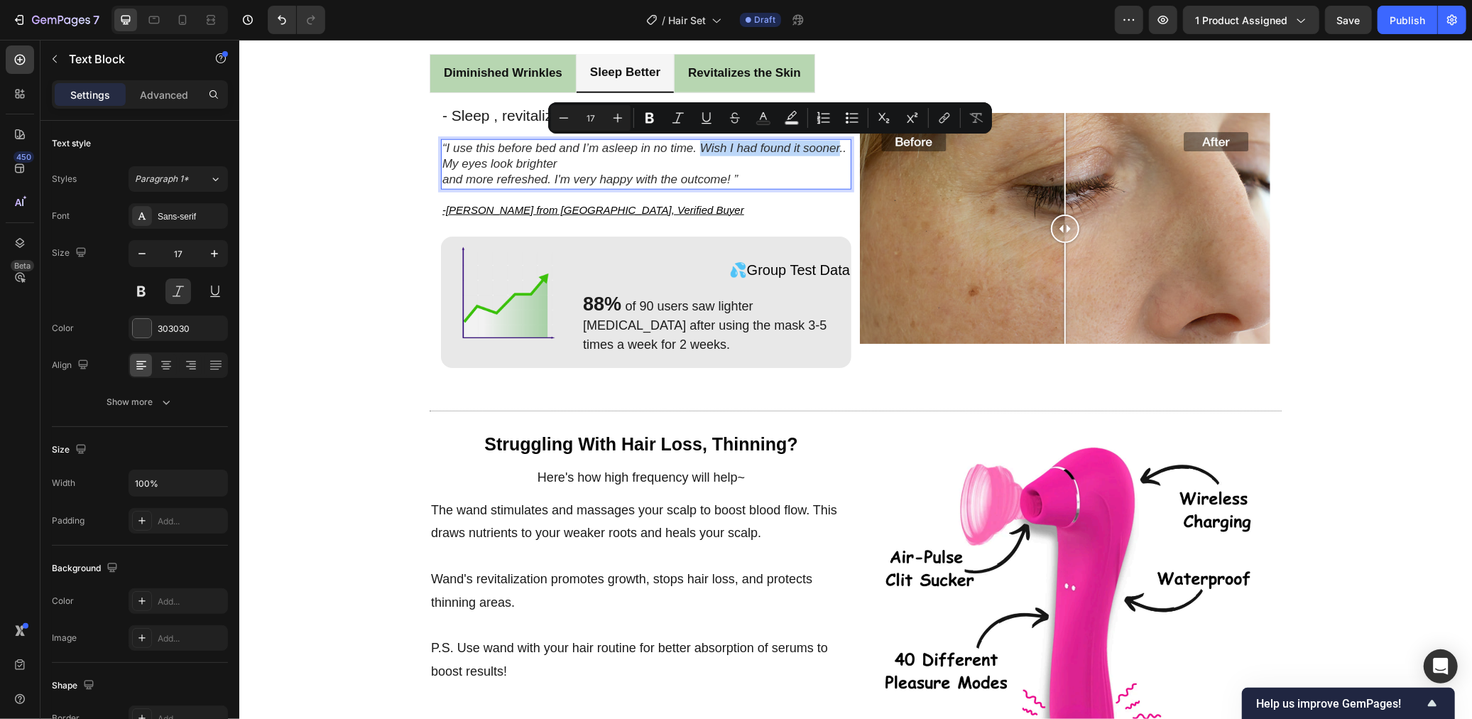
drag, startPoint x: 702, startPoint y: 145, endPoint x: 839, endPoint y: 148, distance: 137.8
click at [839, 148] on p "“I use this before bed and I’m asleep in no time. Wish I had found it sooner.. …" at bounding box center [646, 163] width 408 height 47
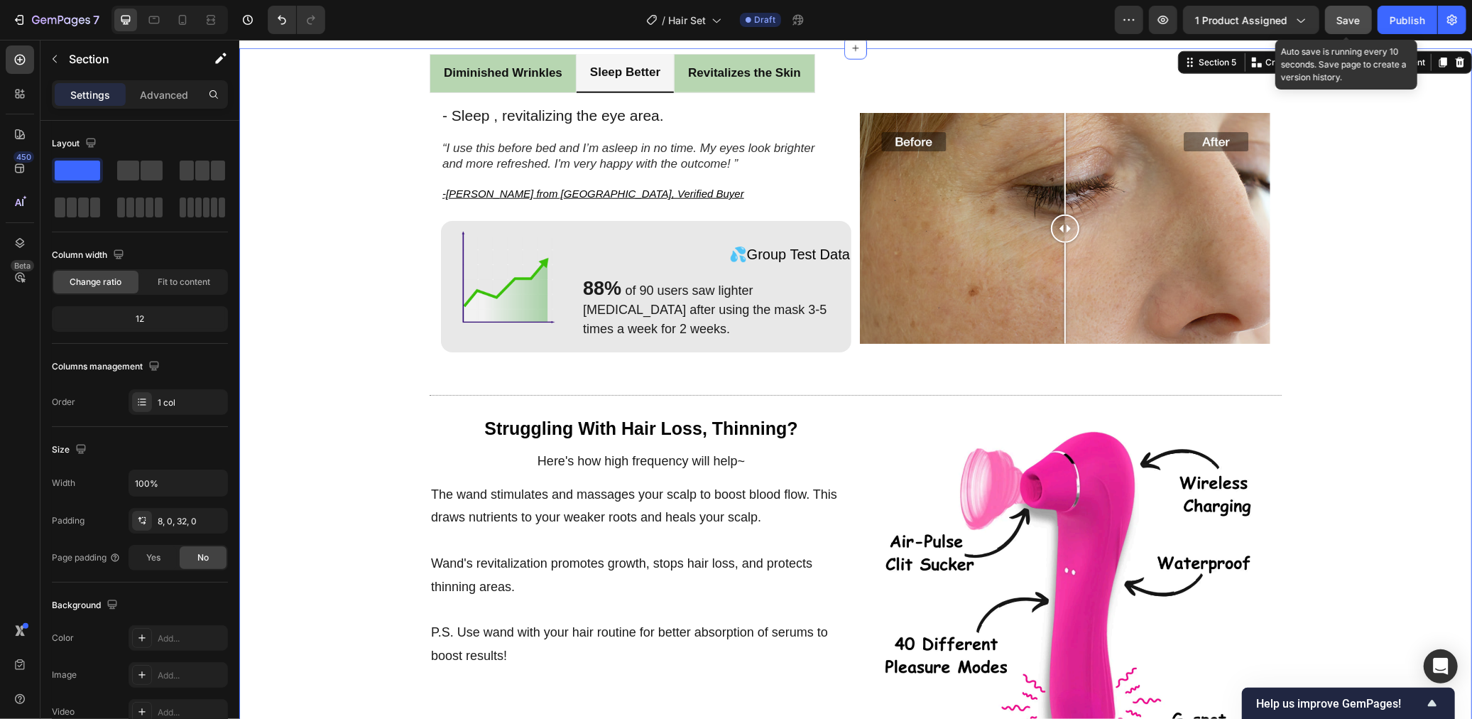
click at [1346, 18] on span "Save" at bounding box center [1348, 20] width 23 height 12
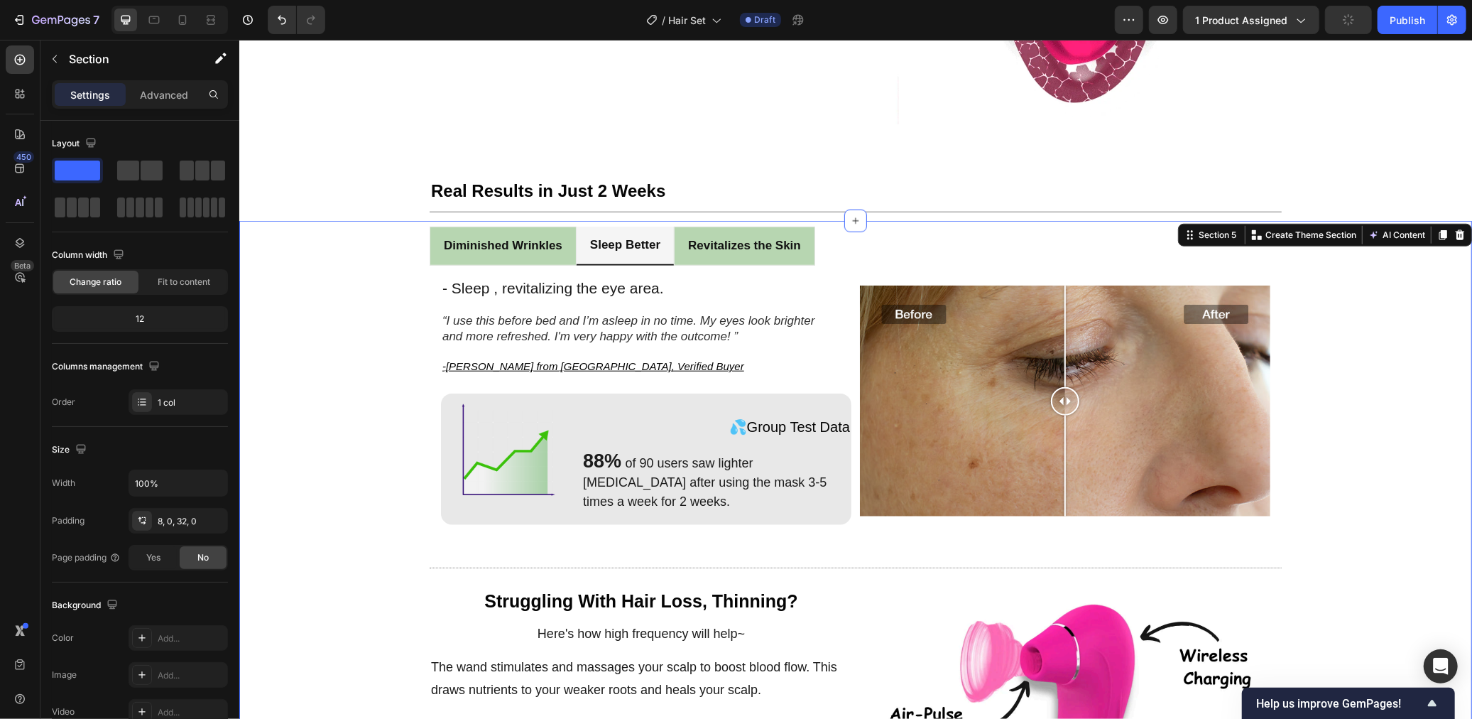
scroll to position [1018, 0]
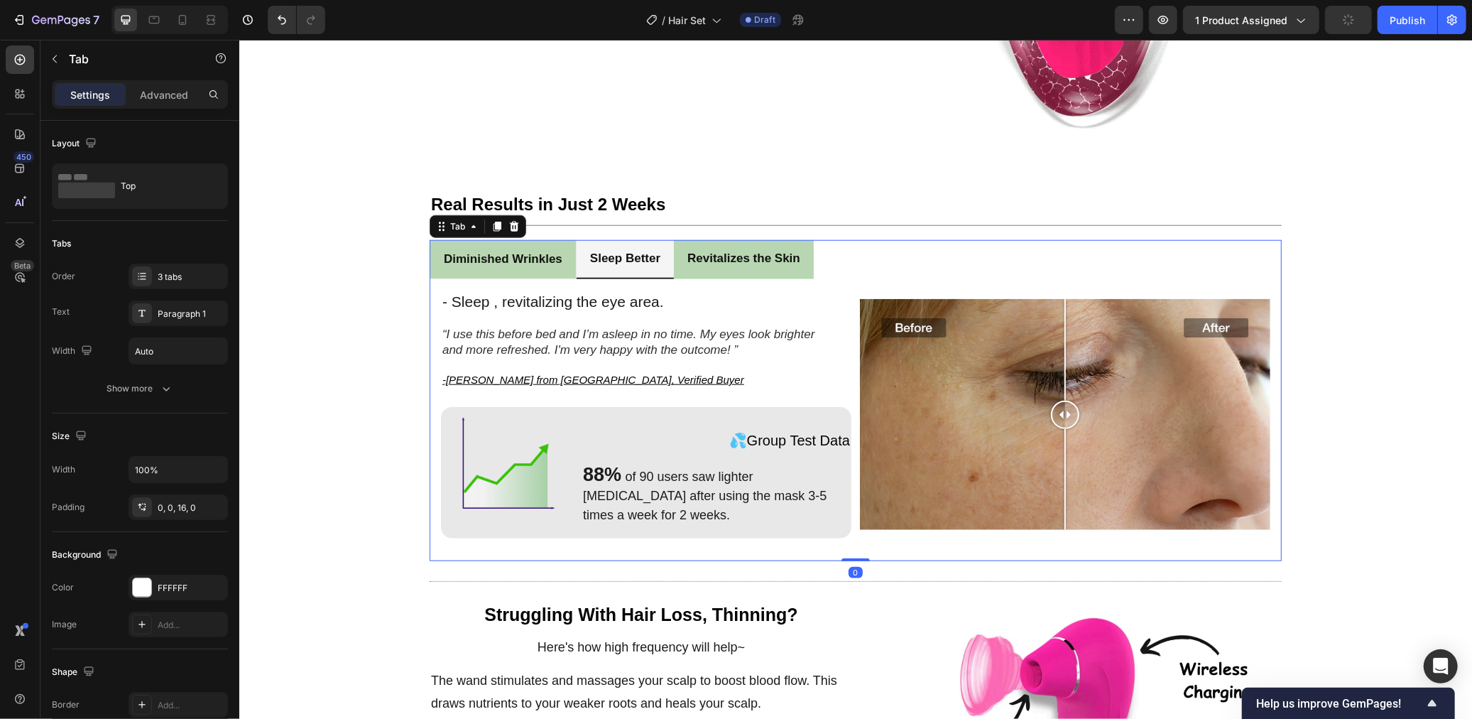
click at [767, 256] on strong "Revitalizes the Skin" at bounding box center [743, 257] width 113 height 13
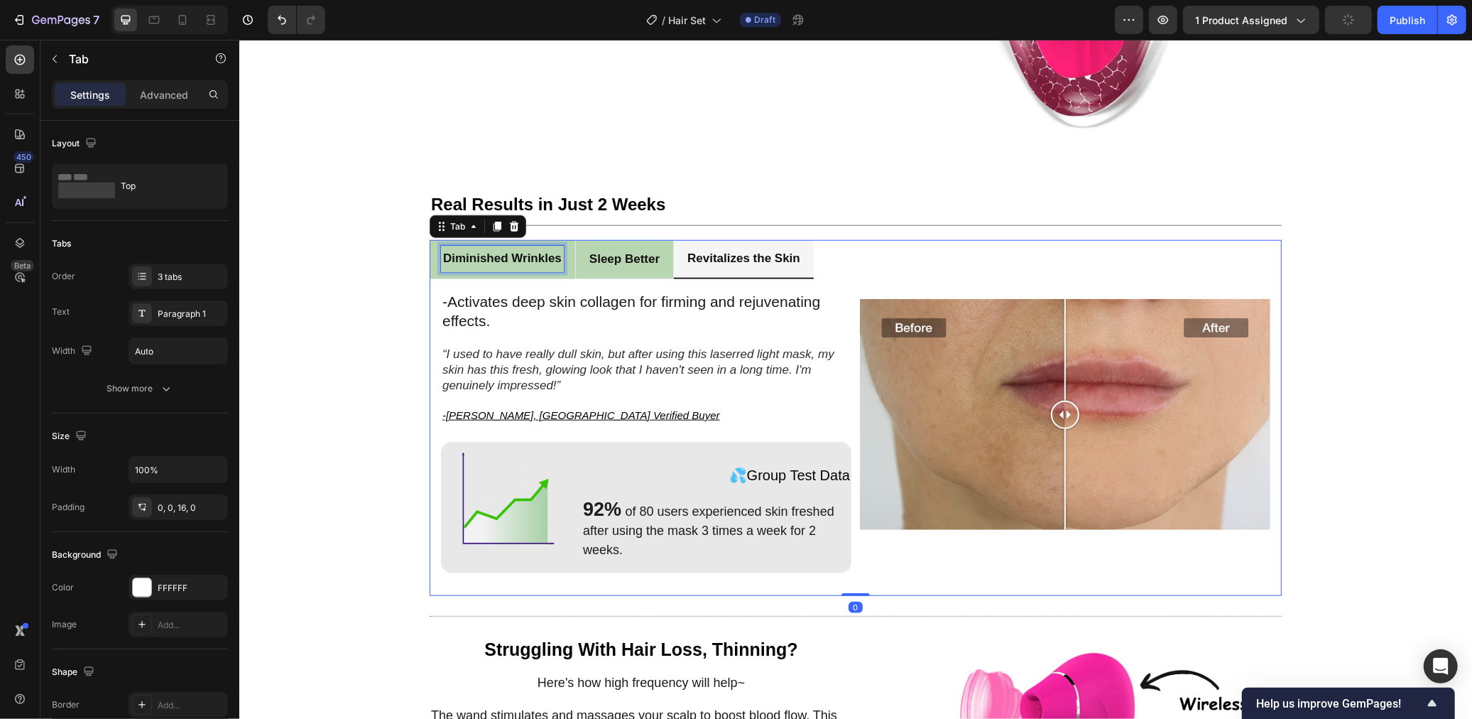
click at [479, 260] on strong "Diminished Wrinkles" at bounding box center [501, 257] width 119 height 13
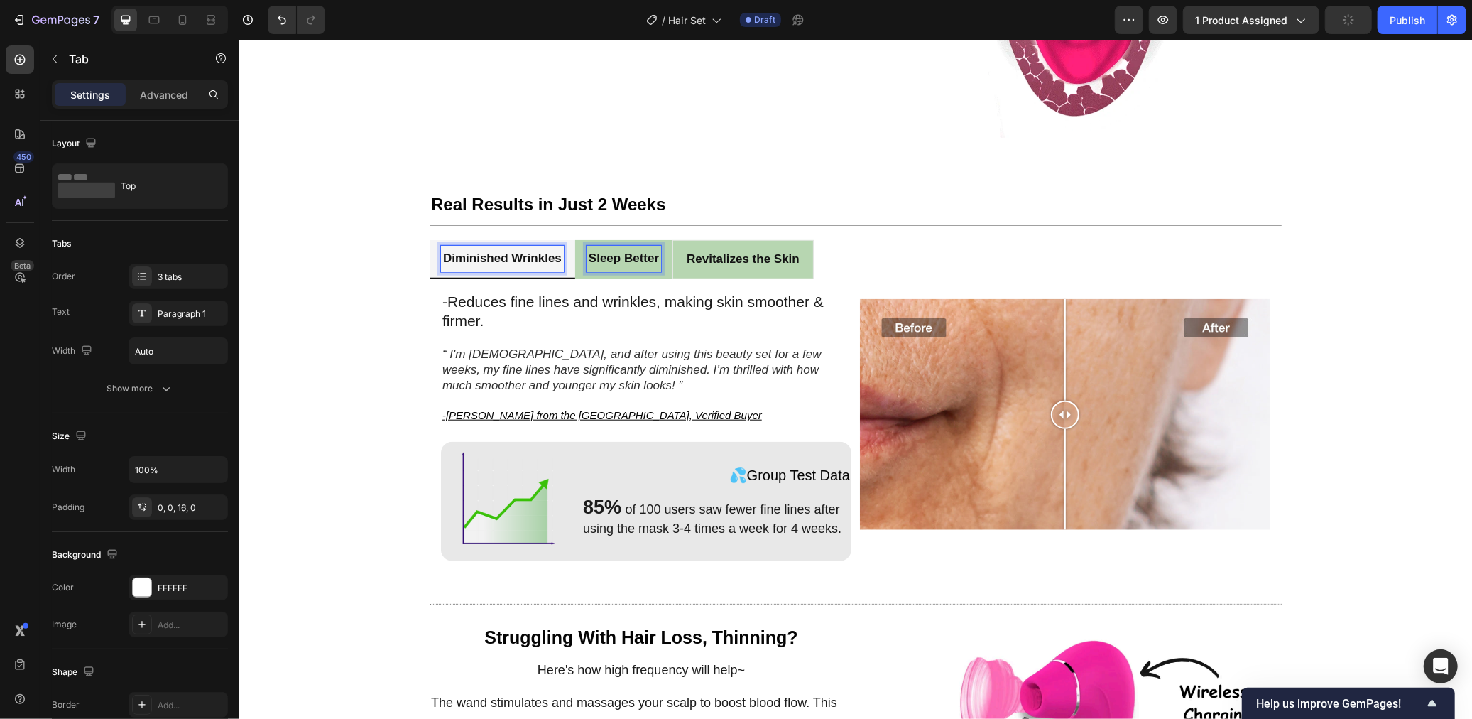
click at [620, 260] on strong "Sleep Better" at bounding box center [623, 257] width 70 height 13
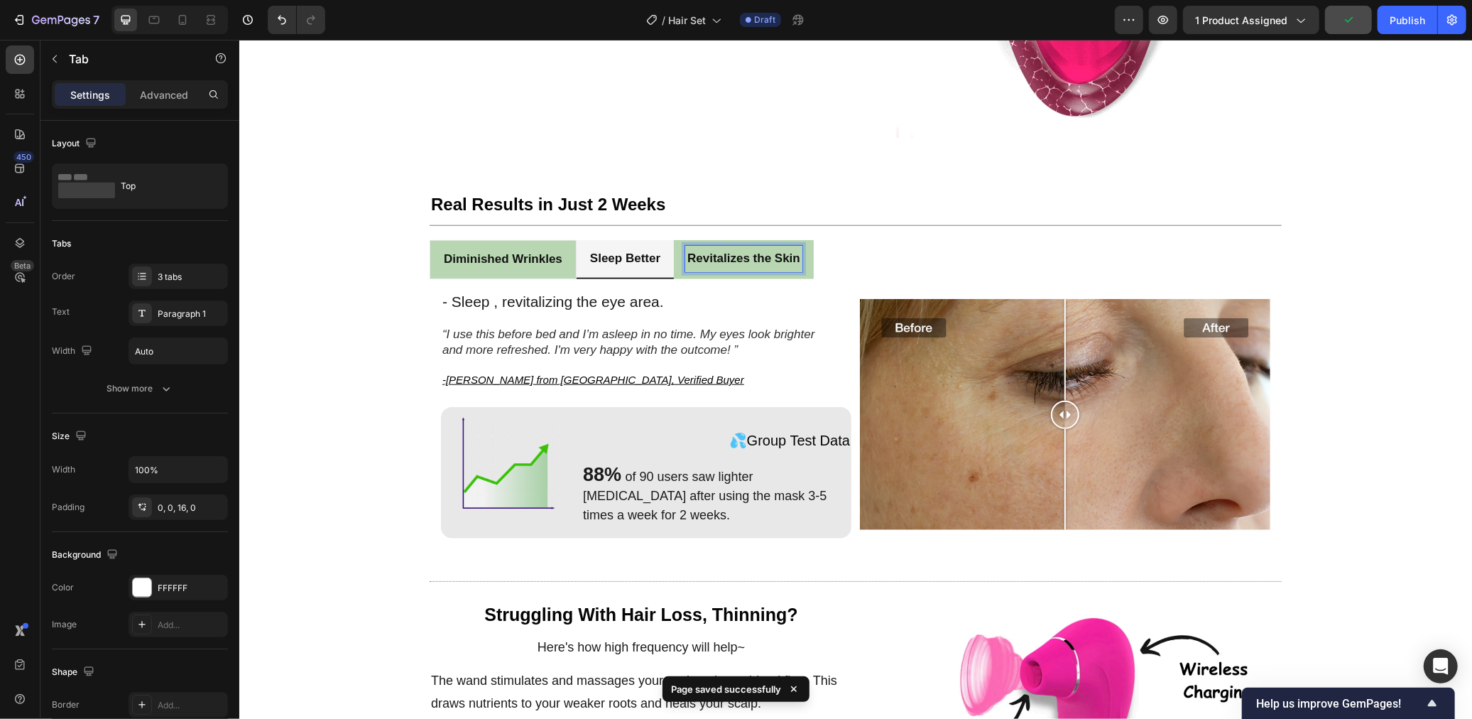
click at [699, 258] on strong "Revitalizes the Skin" at bounding box center [743, 257] width 113 height 13
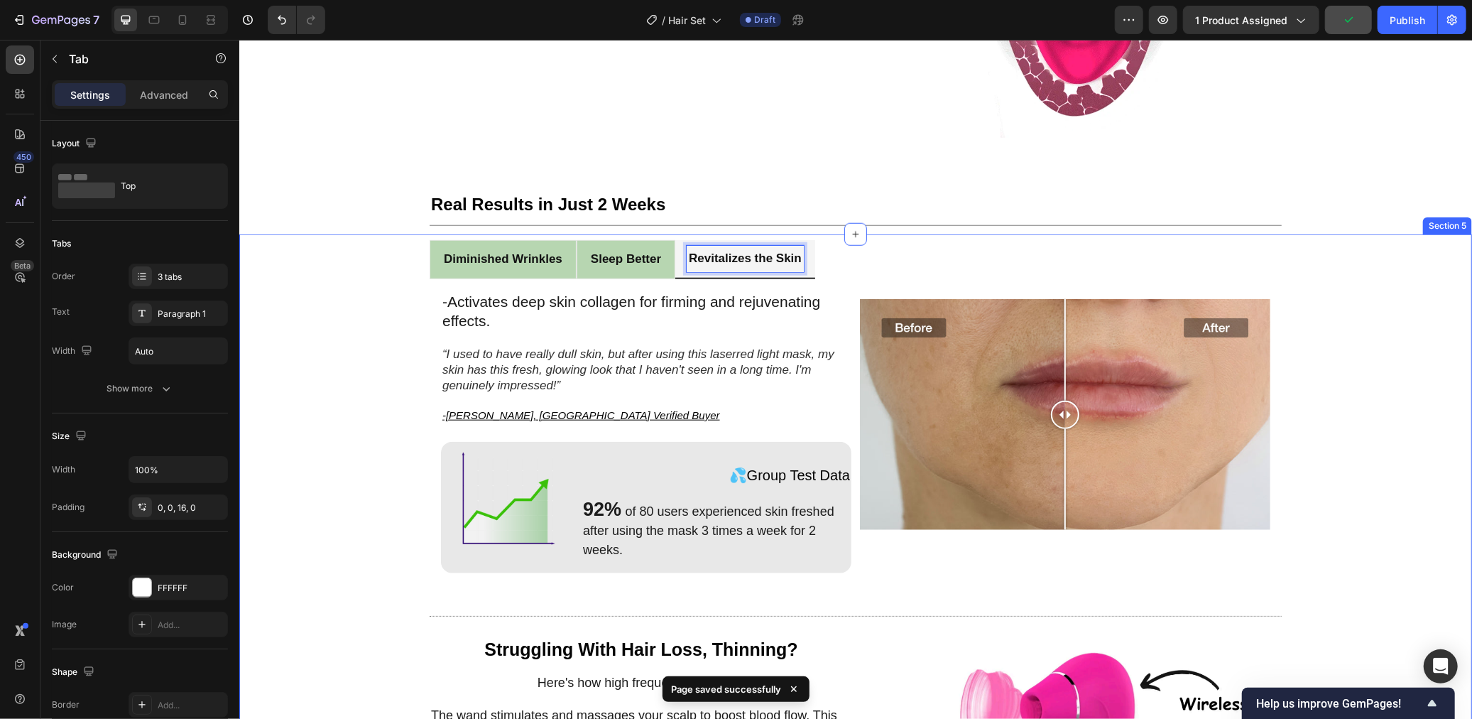
drag, startPoint x: 353, startPoint y: 341, endPoint x: 388, endPoint y: 334, distance: 35.5
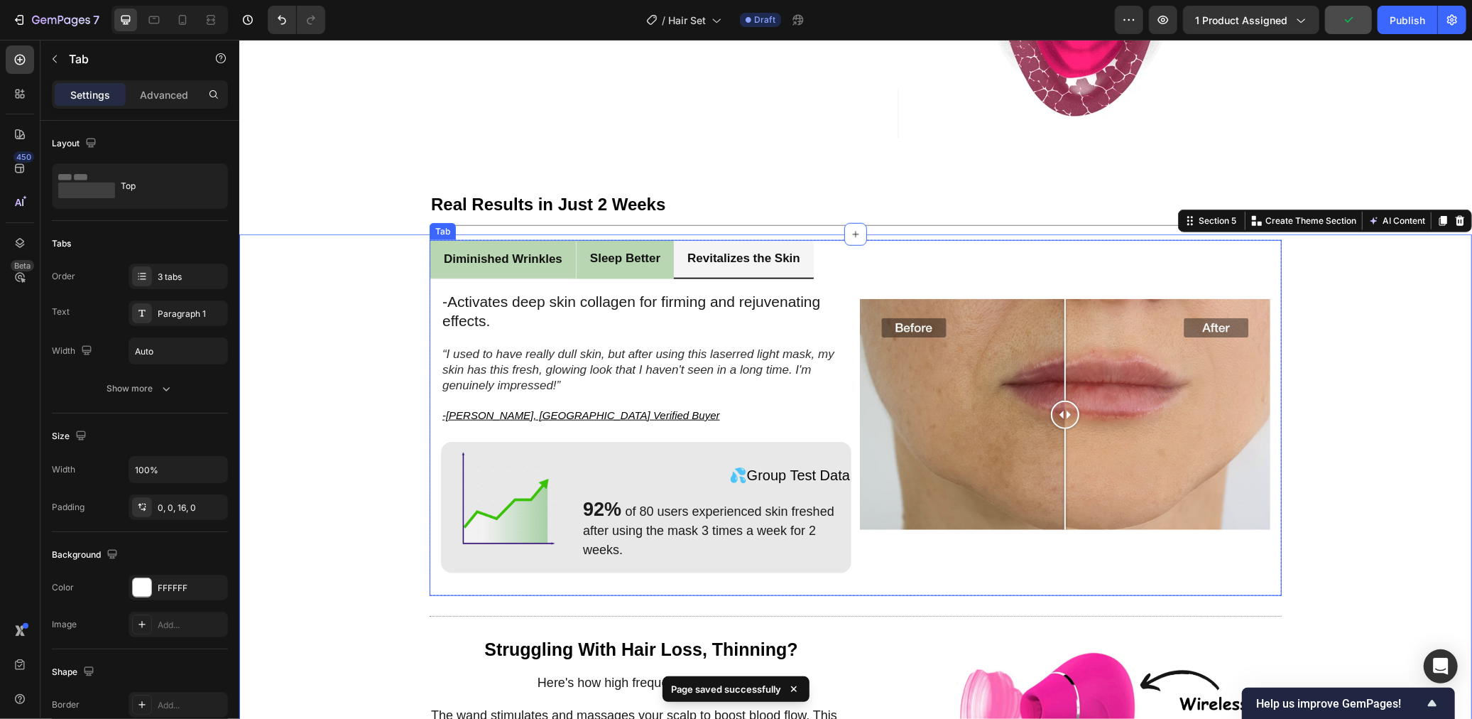
click at [609, 254] on strong "Sleep Better" at bounding box center [624, 257] width 70 height 13
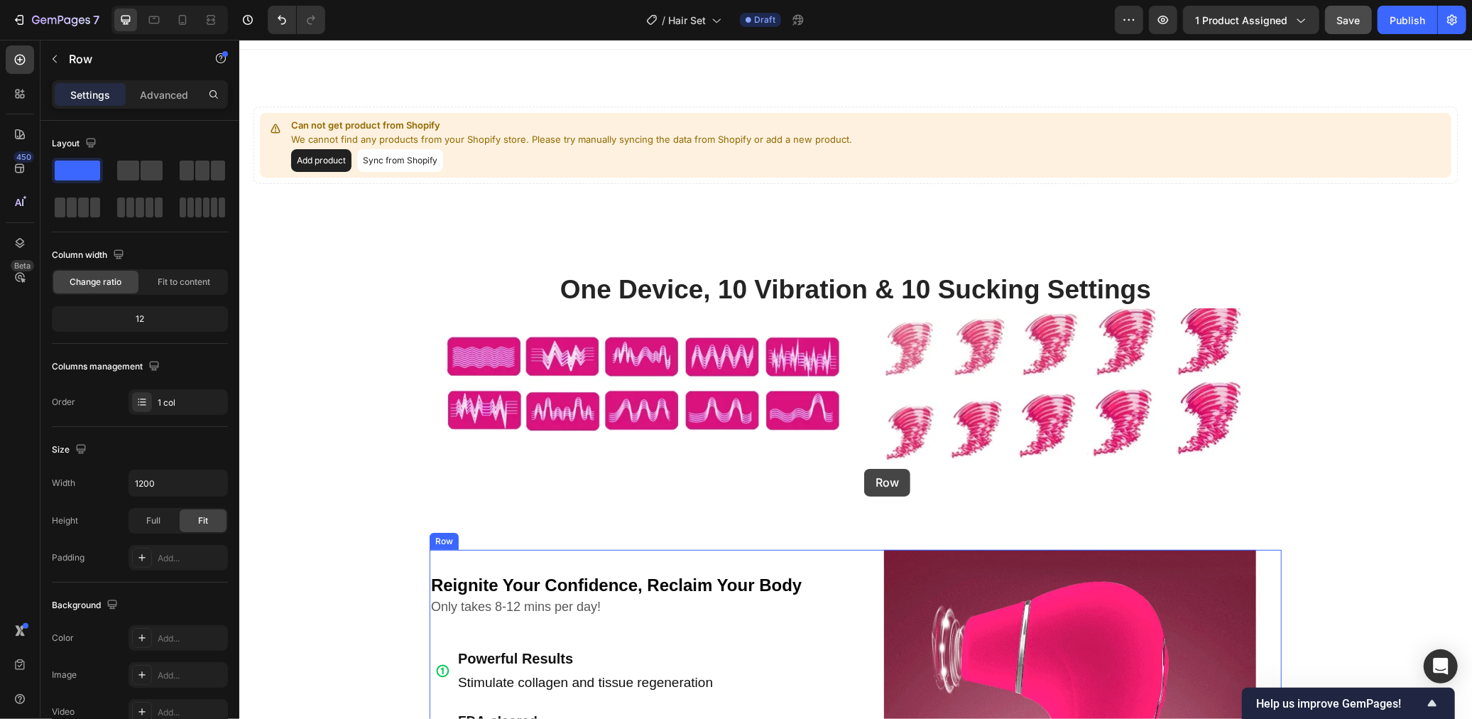
scroll to position [0, 0]
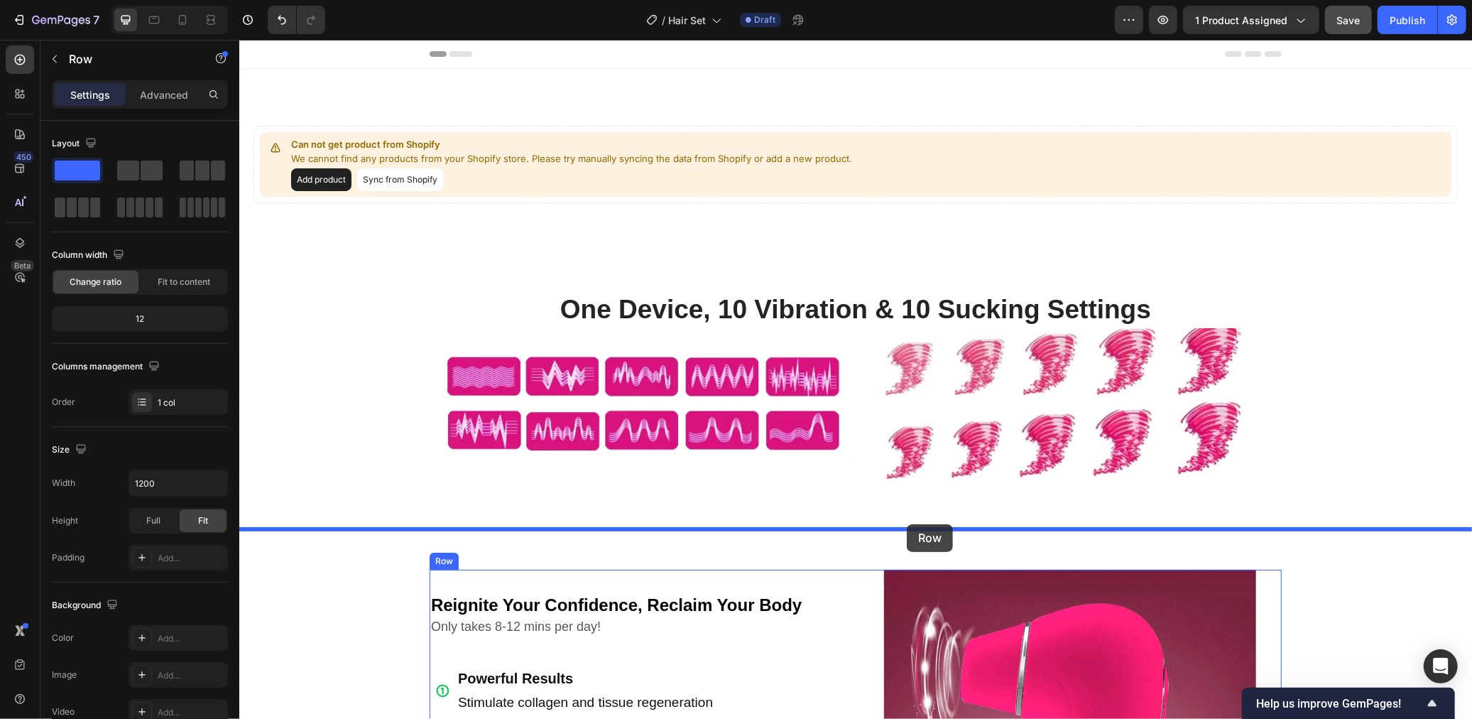
drag, startPoint x: 775, startPoint y: 359, endPoint x: 906, endPoint y: 523, distance: 210.2
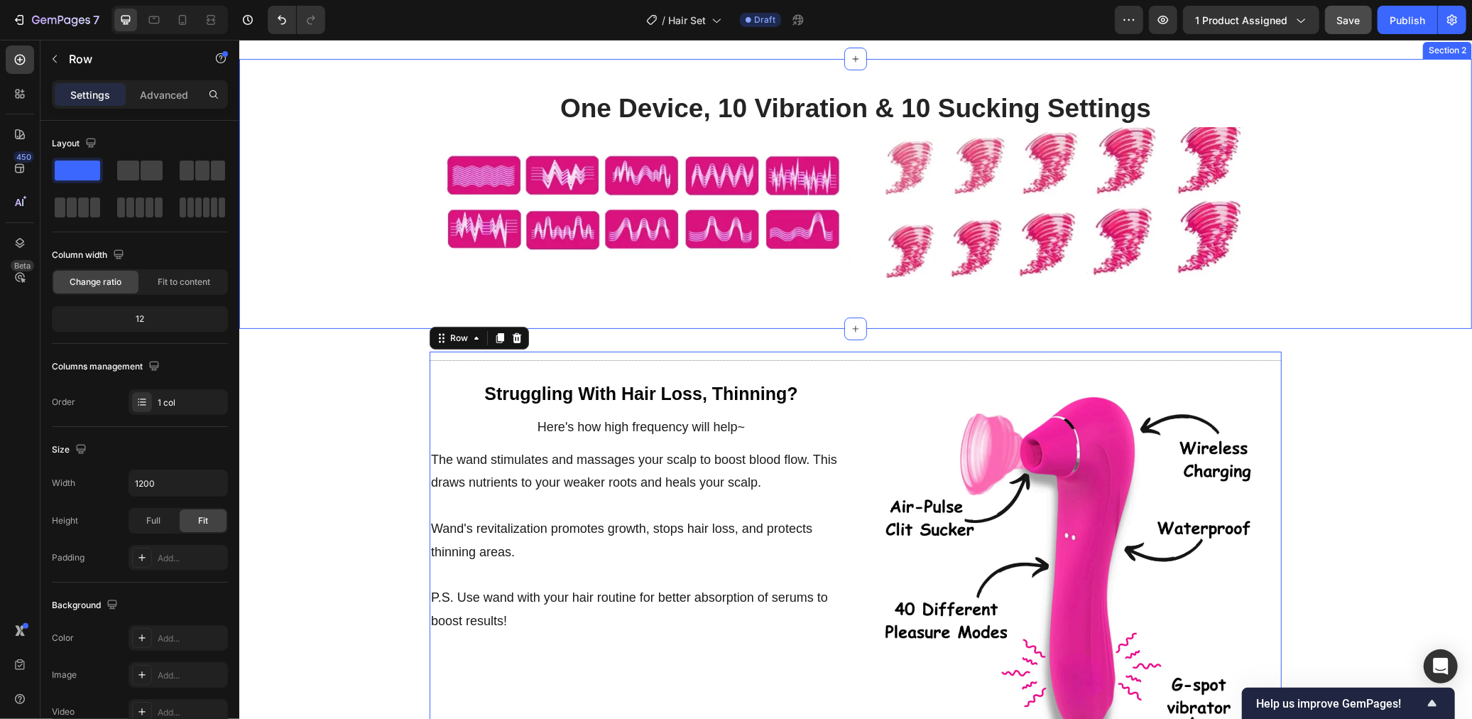
scroll to position [216, 0]
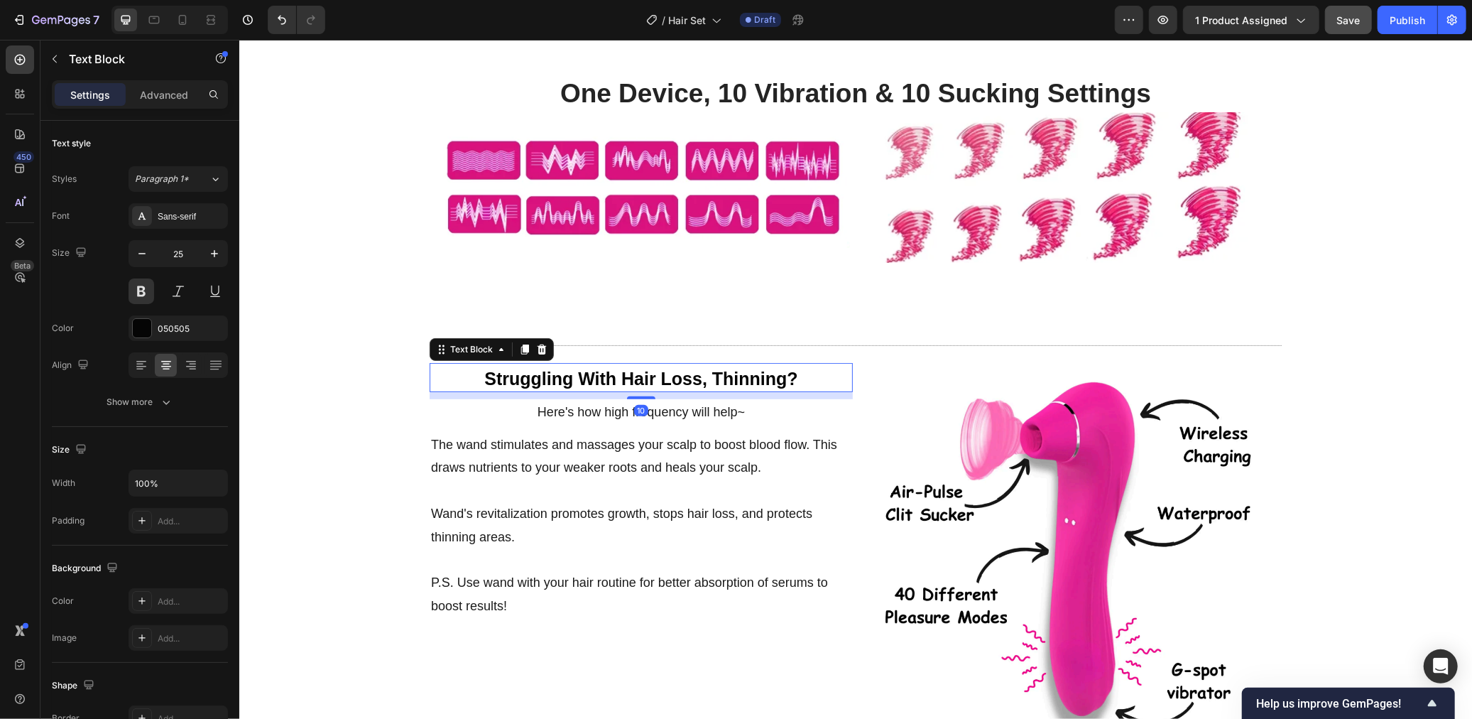
click at [608, 382] on p "Struggling With Hair Loss, Thinning?" at bounding box center [640, 377] width 420 height 23
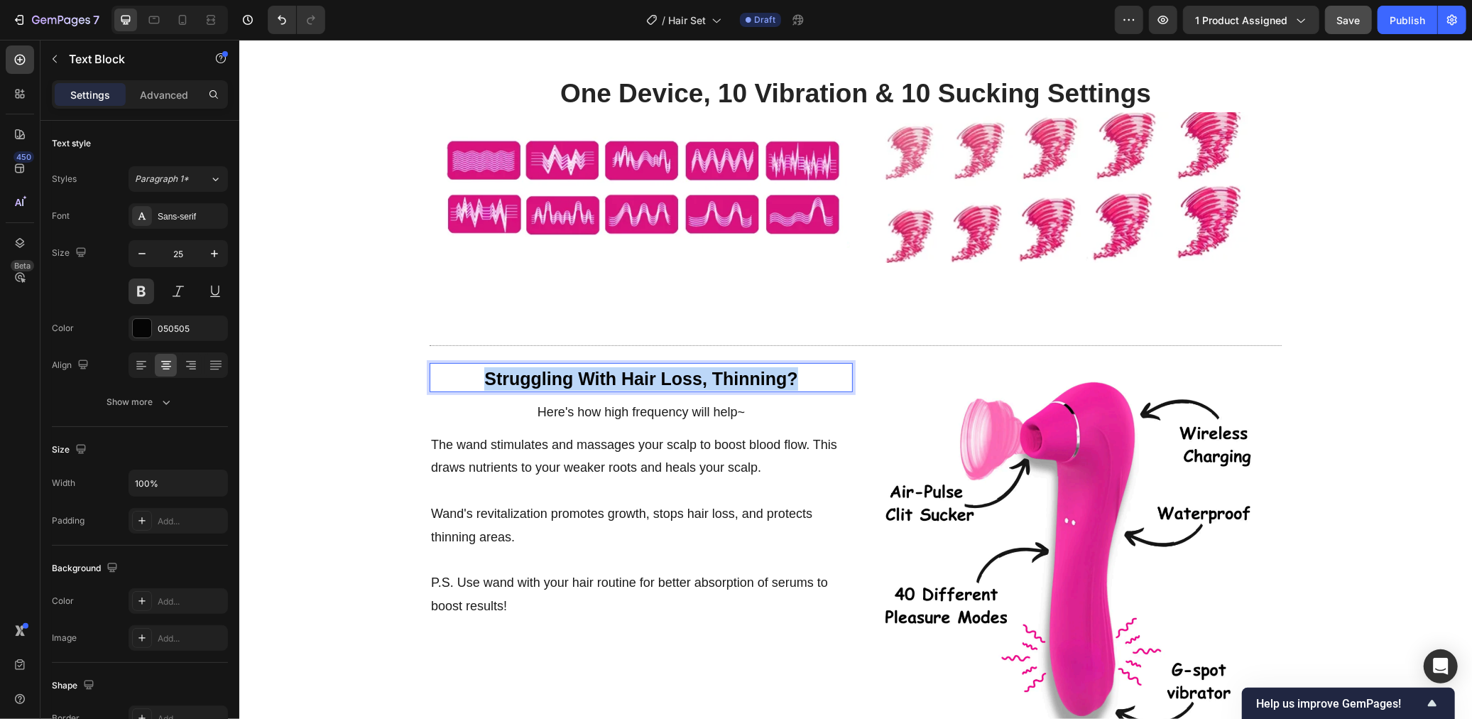
click at [608, 382] on p "Struggling With Hair Loss, Thinning?" at bounding box center [640, 377] width 420 height 23
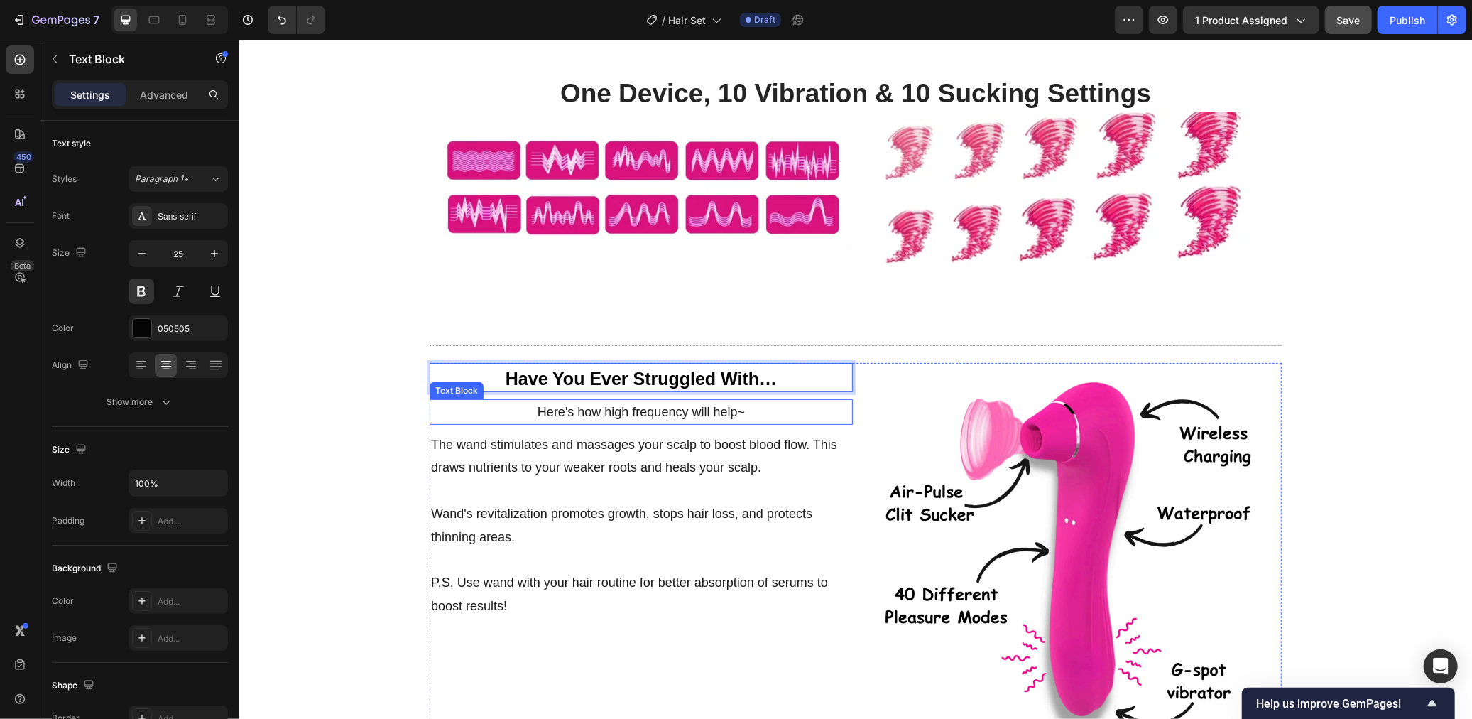
click at [614, 425] on div "Have You Ever Struggled With… Text Block 10 Here's how high frequency will help…" at bounding box center [640, 562] width 423 height 401
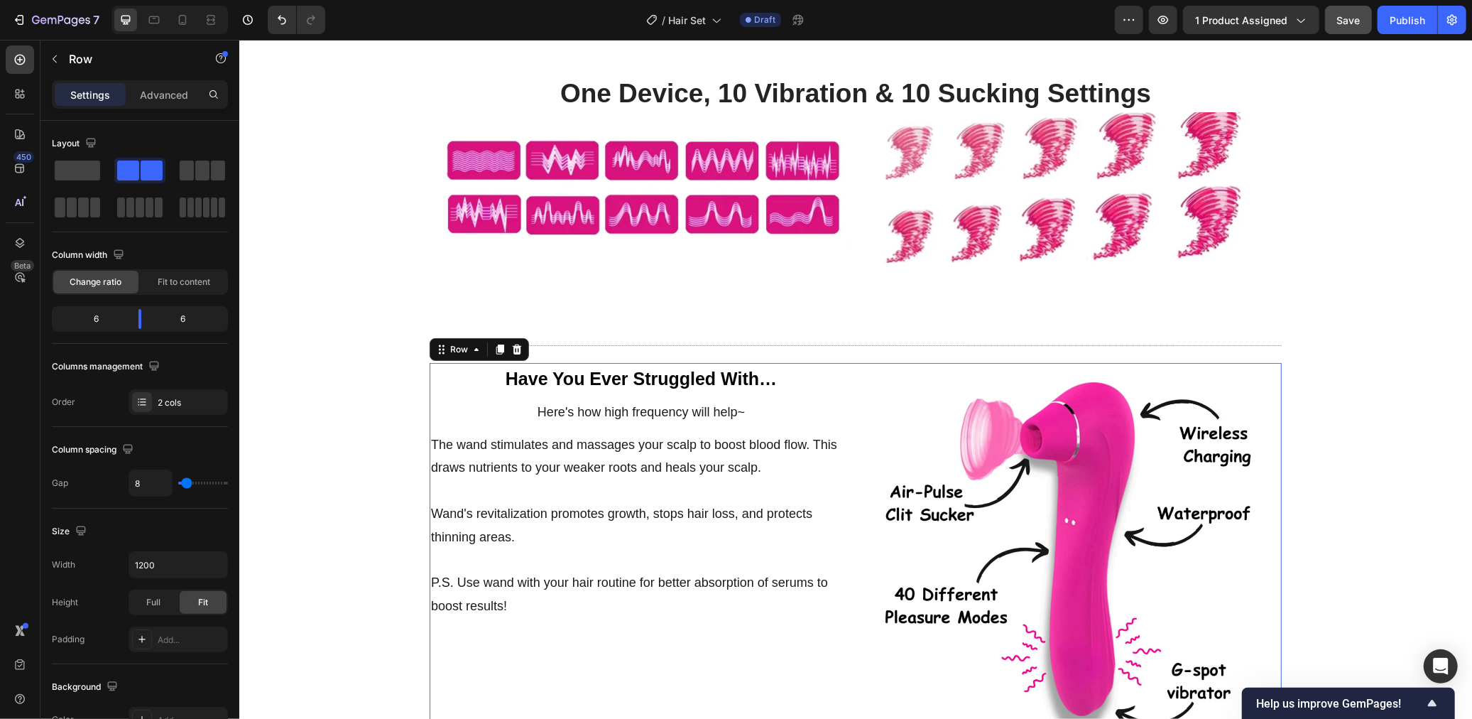
click at [614, 425] on div "Have You Ever Struggled With… Text Block Here's how high frequency will help~ T…" at bounding box center [640, 562] width 423 height 401
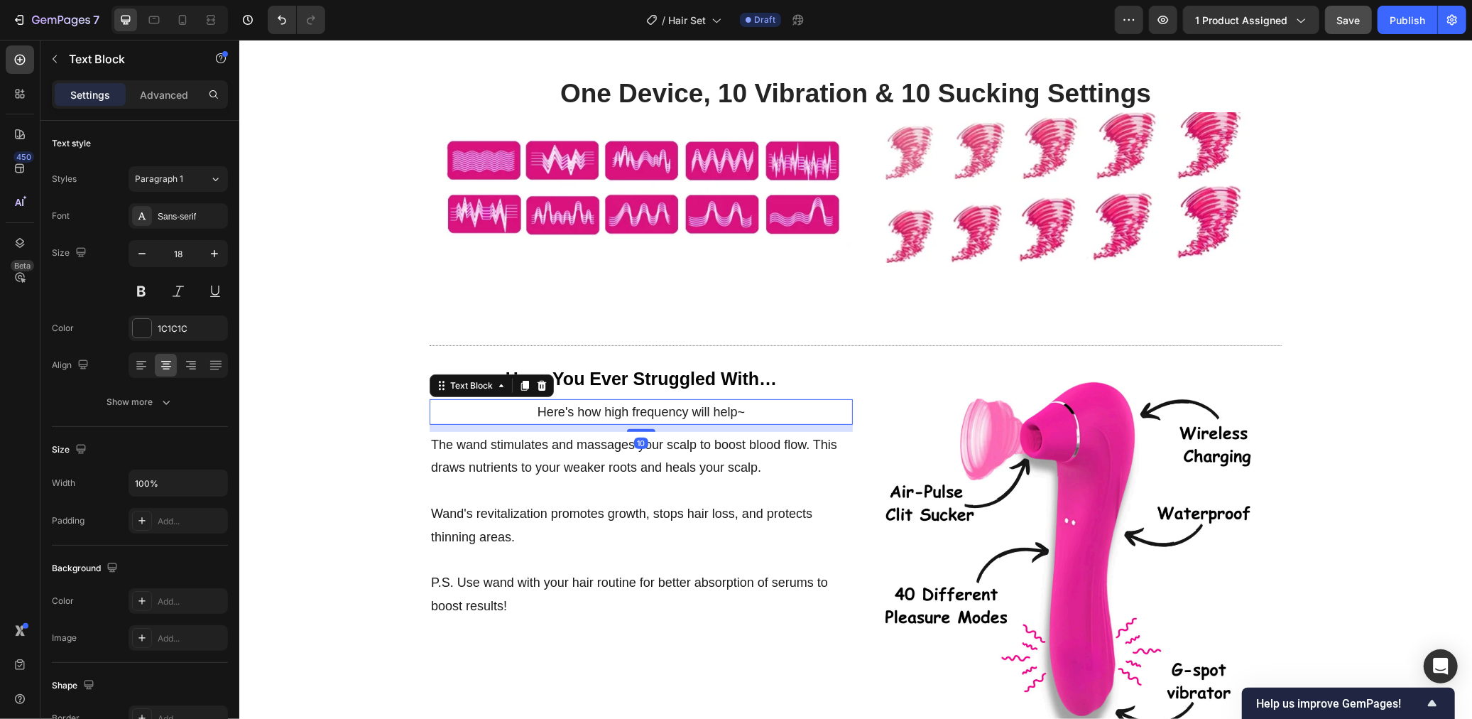
click at [613, 413] on p "Here's how high frequency will help~" at bounding box center [640, 411] width 420 height 23
click at [545, 418] on p "Here's how high frequency will help~" at bounding box center [640, 411] width 420 height 23
click at [503, 465] on p "The wand stimulates and massages your scalp to boost blood flow. This draws nut…" at bounding box center [640, 455] width 420 height 46
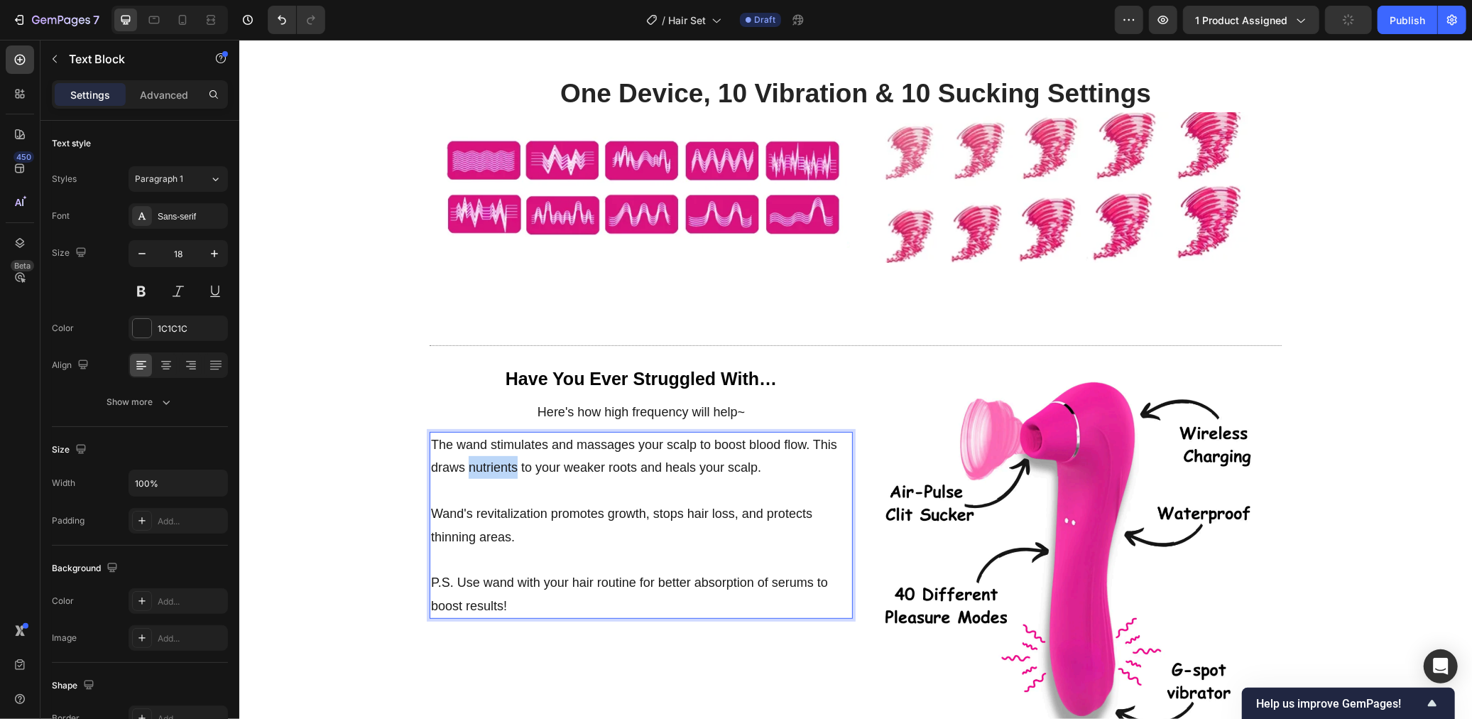
click at [503, 465] on p "The wand stimulates and massages your scalp to boost blood flow. This draws nut…" at bounding box center [640, 455] width 420 height 46
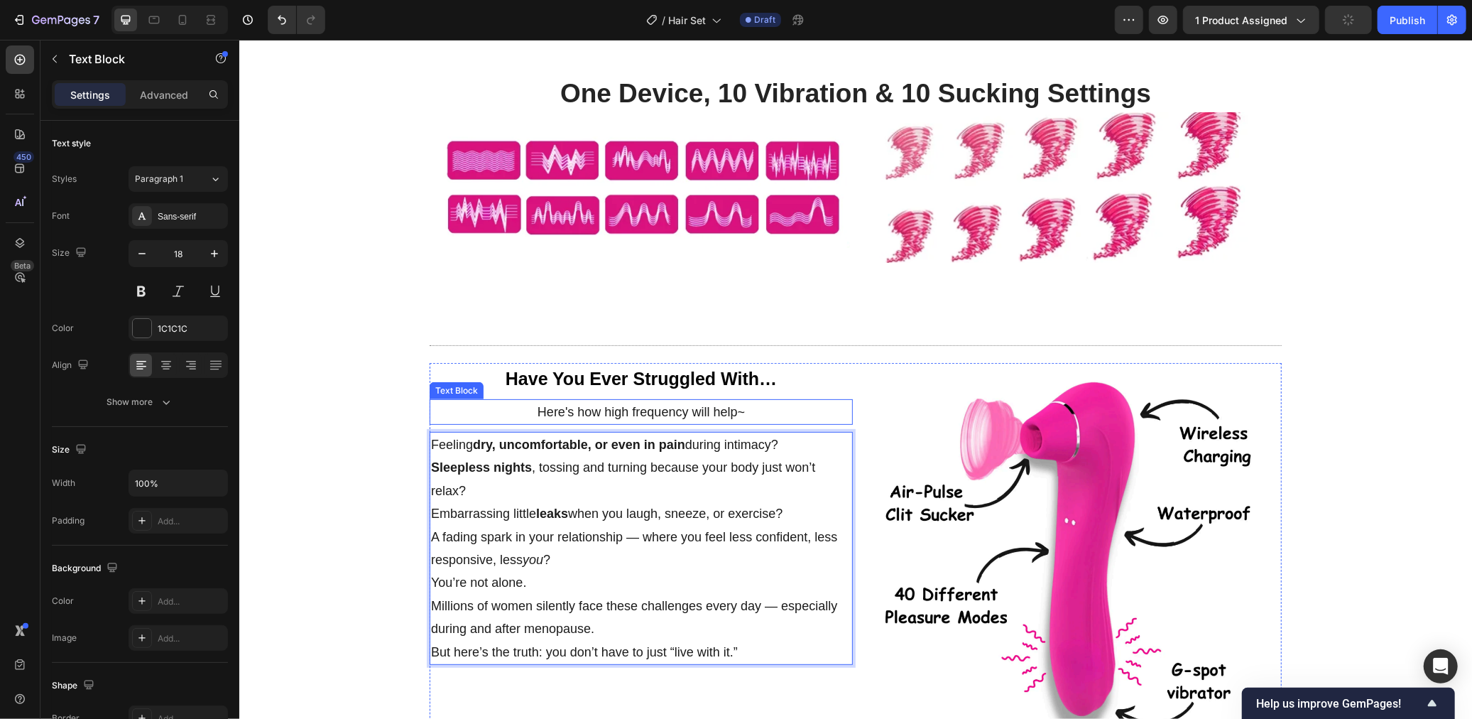
click at [740, 412] on p "Here's how high frequency will help~" at bounding box center [640, 411] width 420 height 23
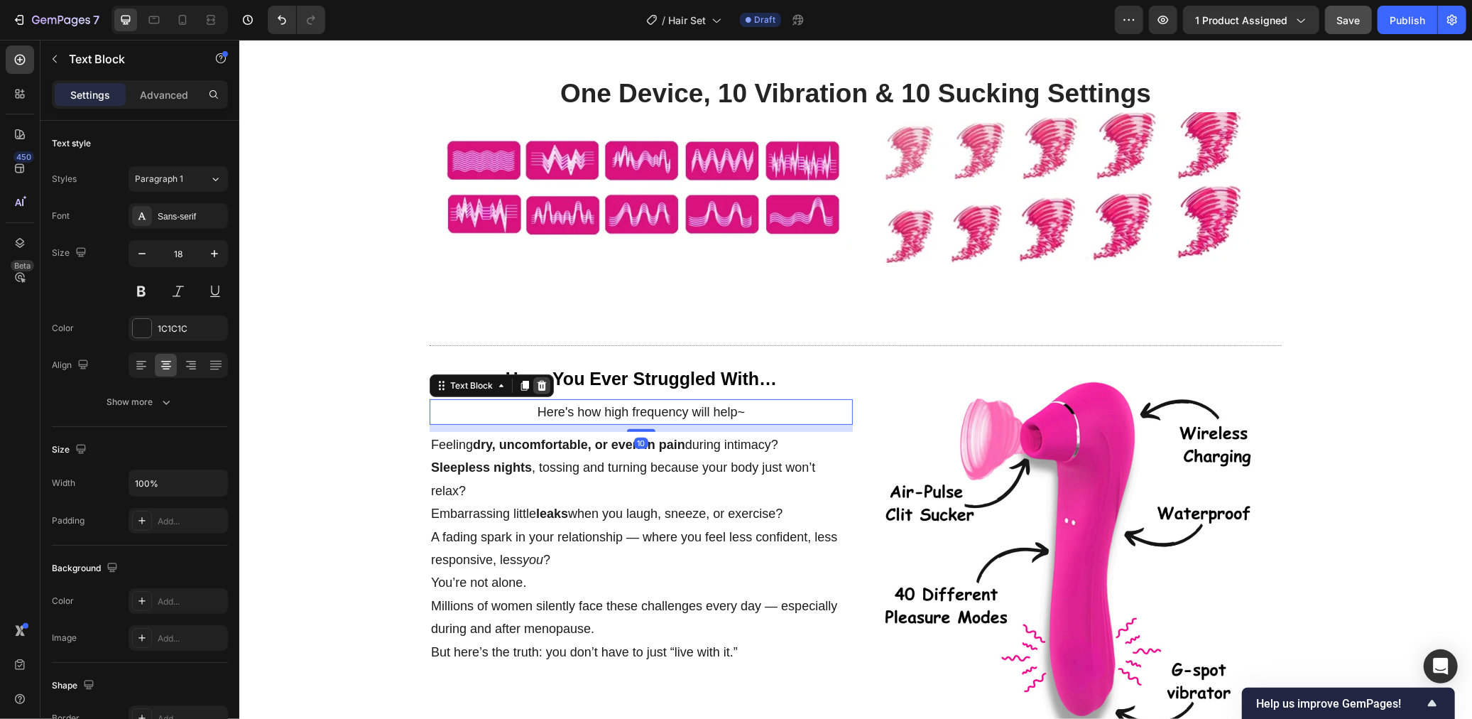
click at [543, 388] on div at bounding box center [541, 384] width 17 height 17
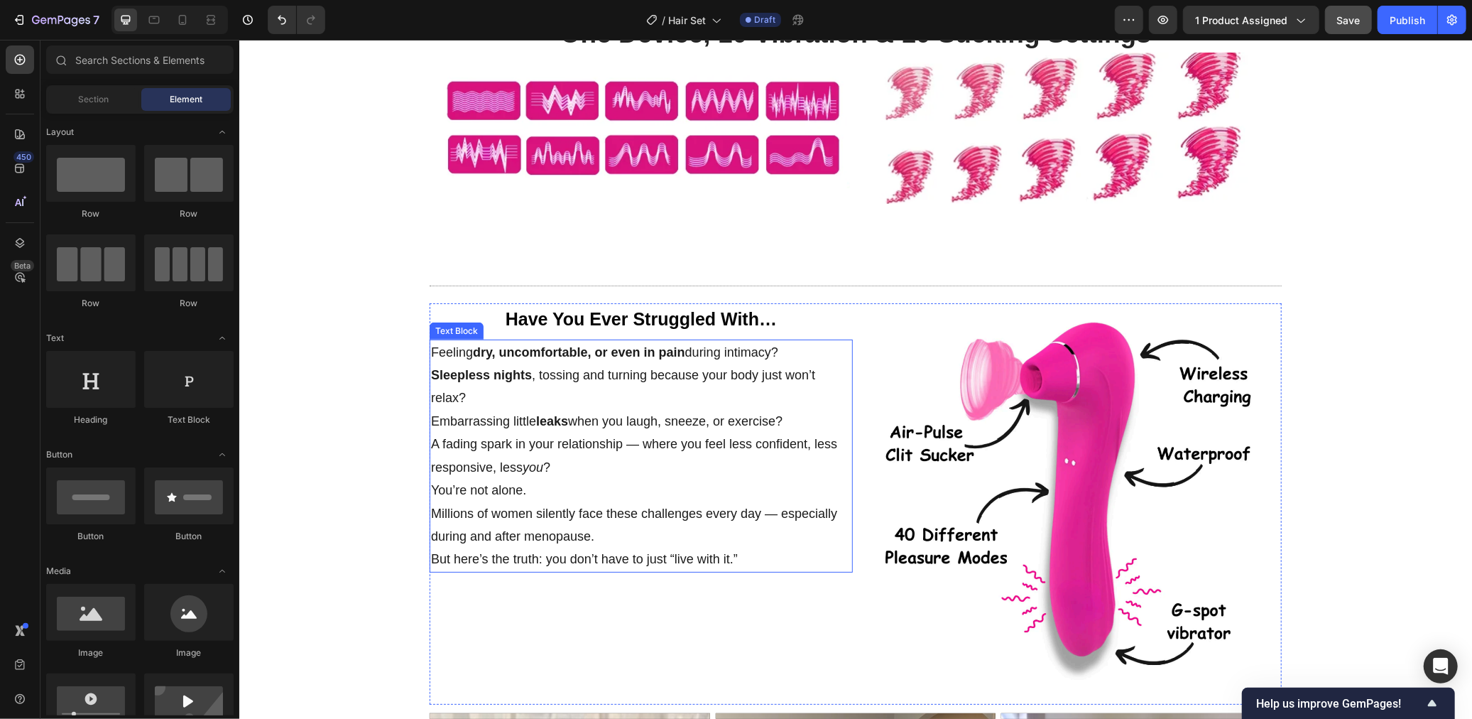
scroll to position [281, 0]
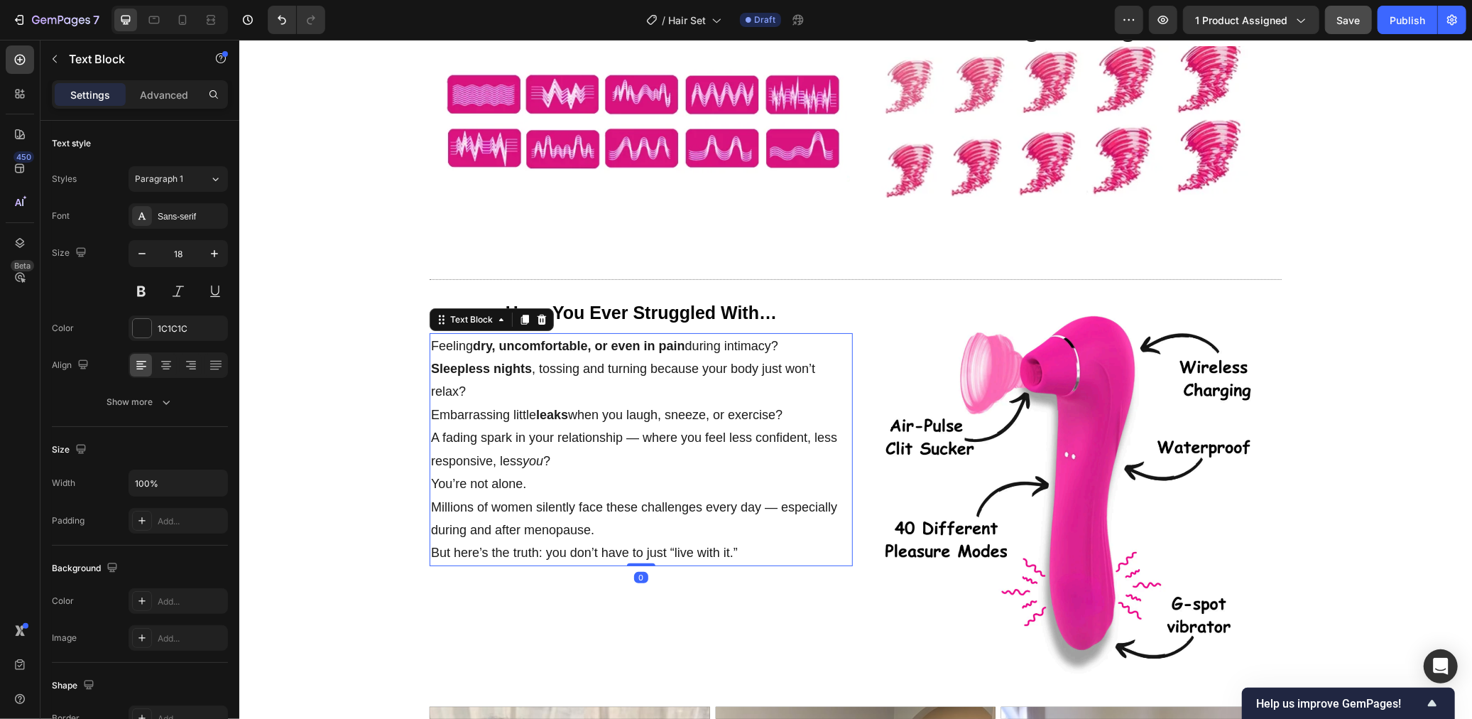
click at [791, 549] on p "But here’s the truth: you don’t have to just “live with it.”" at bounding box center [640, 551] width 420 height 23
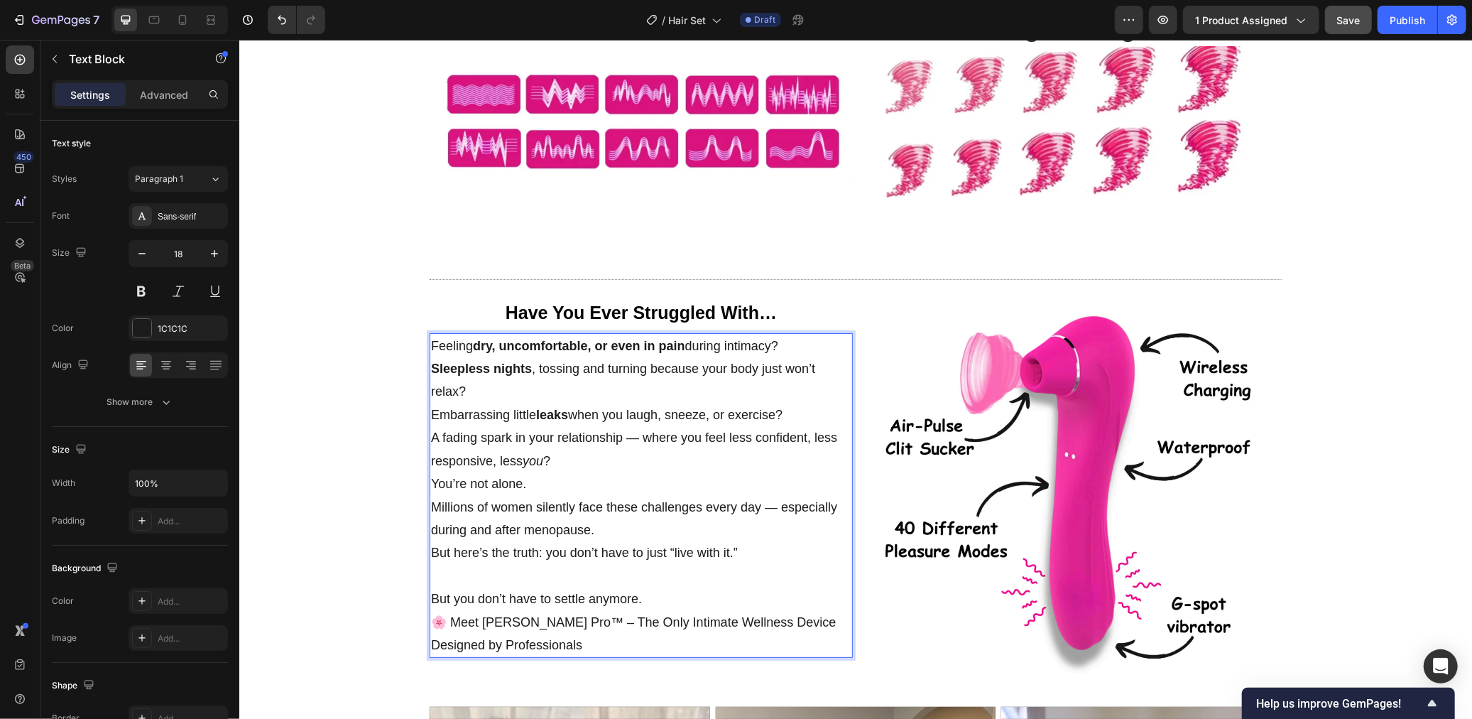
click at [564, 596] on p "But you don’t have to settle anymore." at bounding box center [640, 598] width 420 height 23
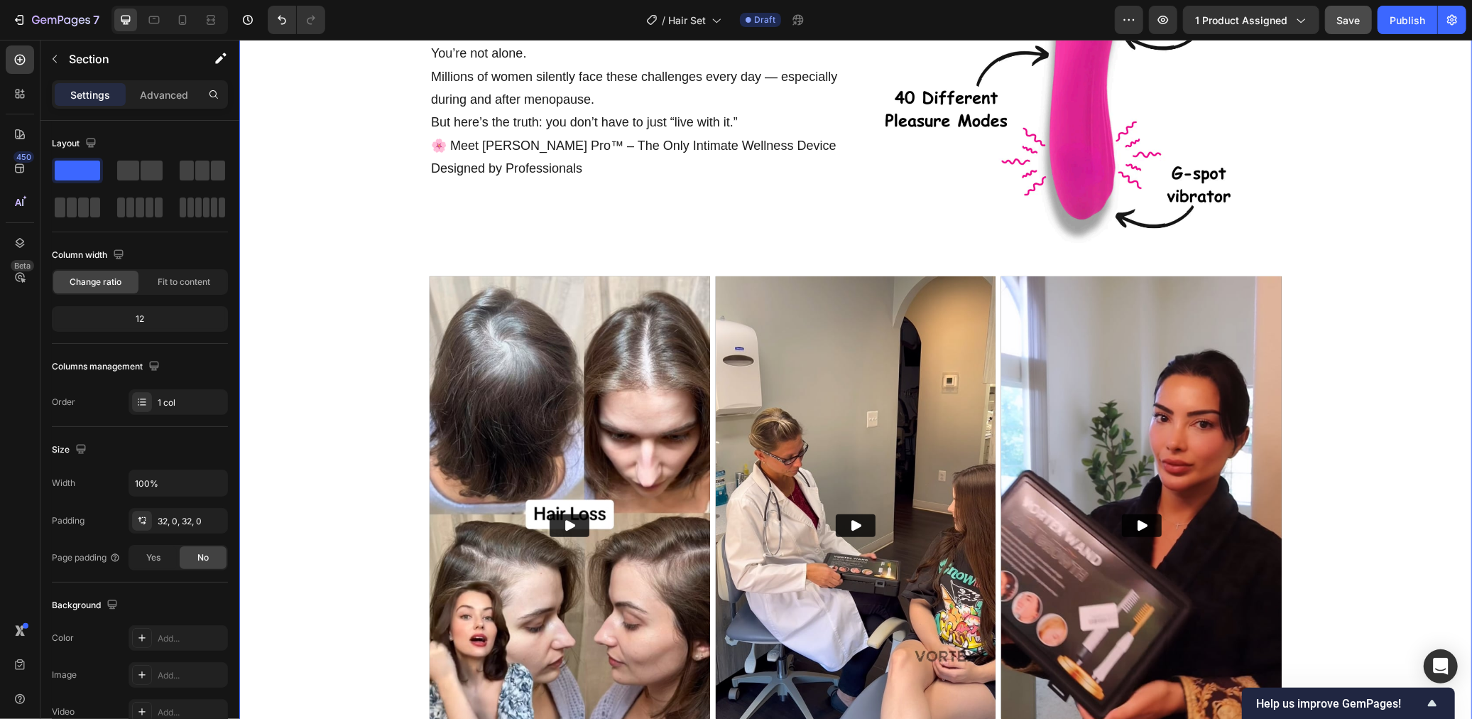
scroll to position [785, 0]
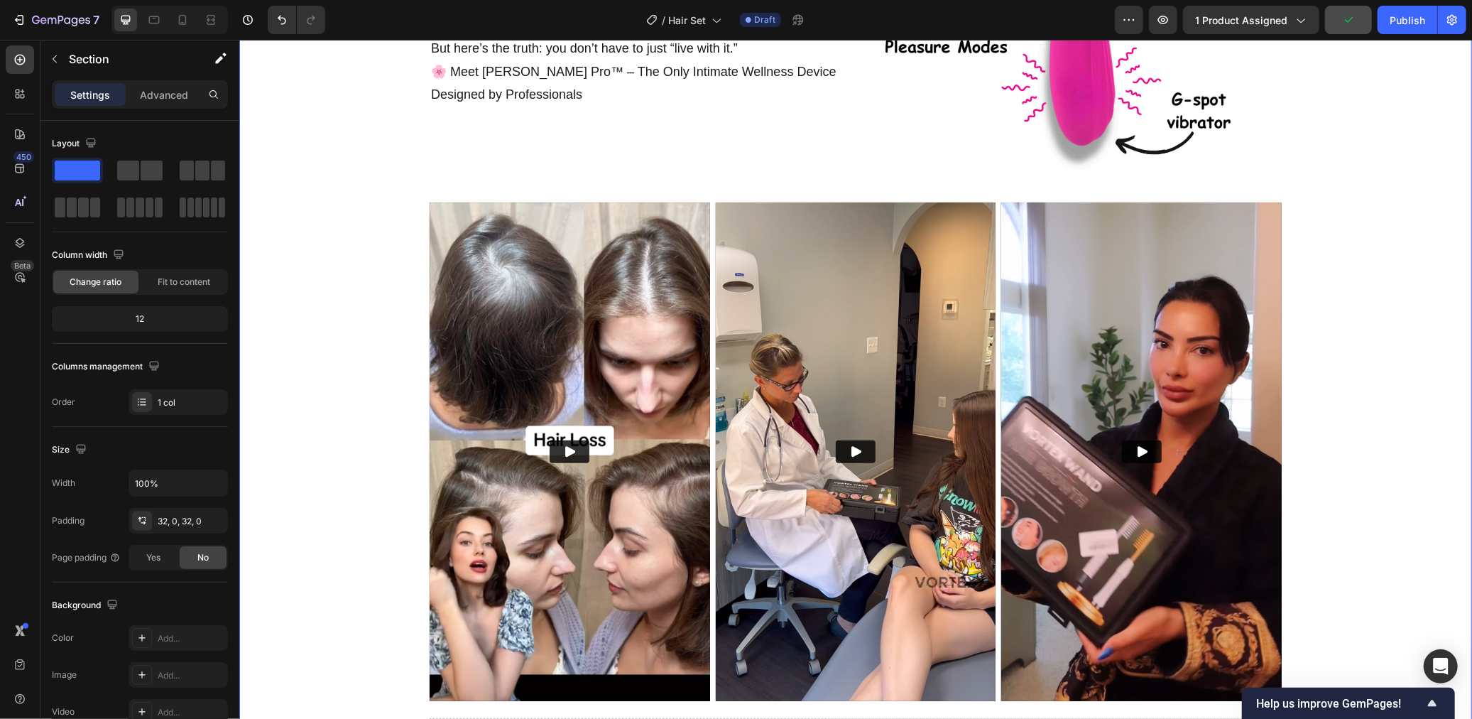
click at [1282, 223] on div "Title Line Have You Ever Struggled With… Text Block Feeling dry, uncomfortable,…" at bounding box center [855, 246] width 1233 height 961
click at [1275, 225] on img at bounding box center [1141, 451] width 280 height 498
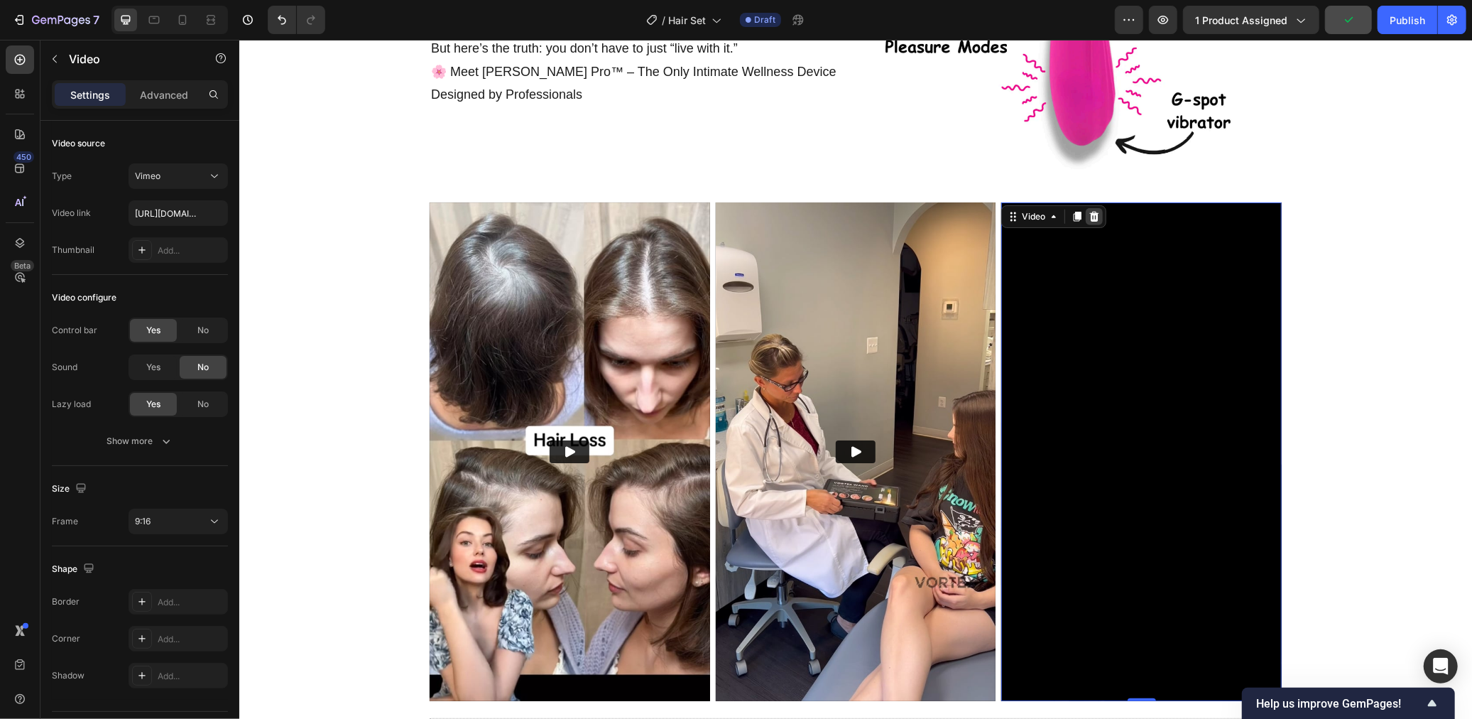
click at [1093, 217] on icon at bounding box center [1093, 216] width 9 height 10
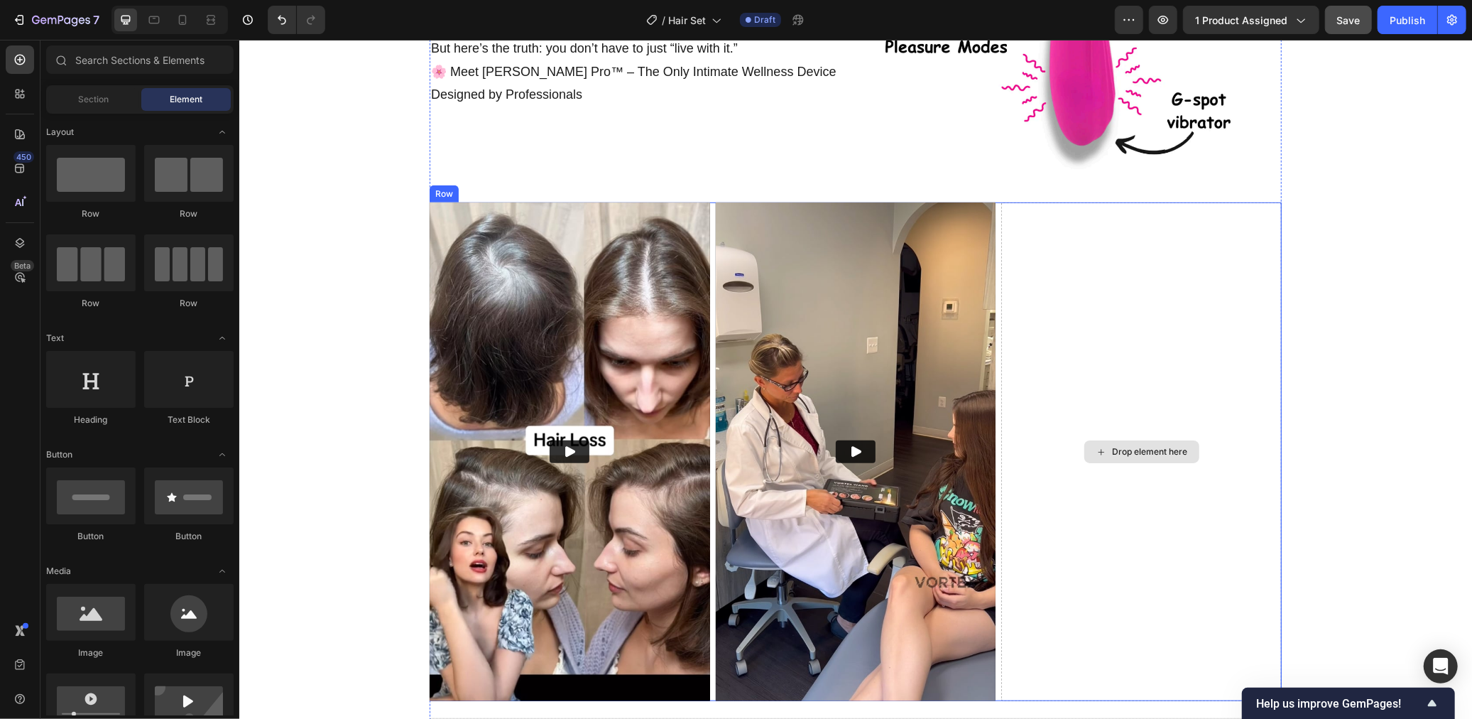
click at [1035, 239] on div "Drop element here" at bounding box center [1141, 451] width 280 height 498
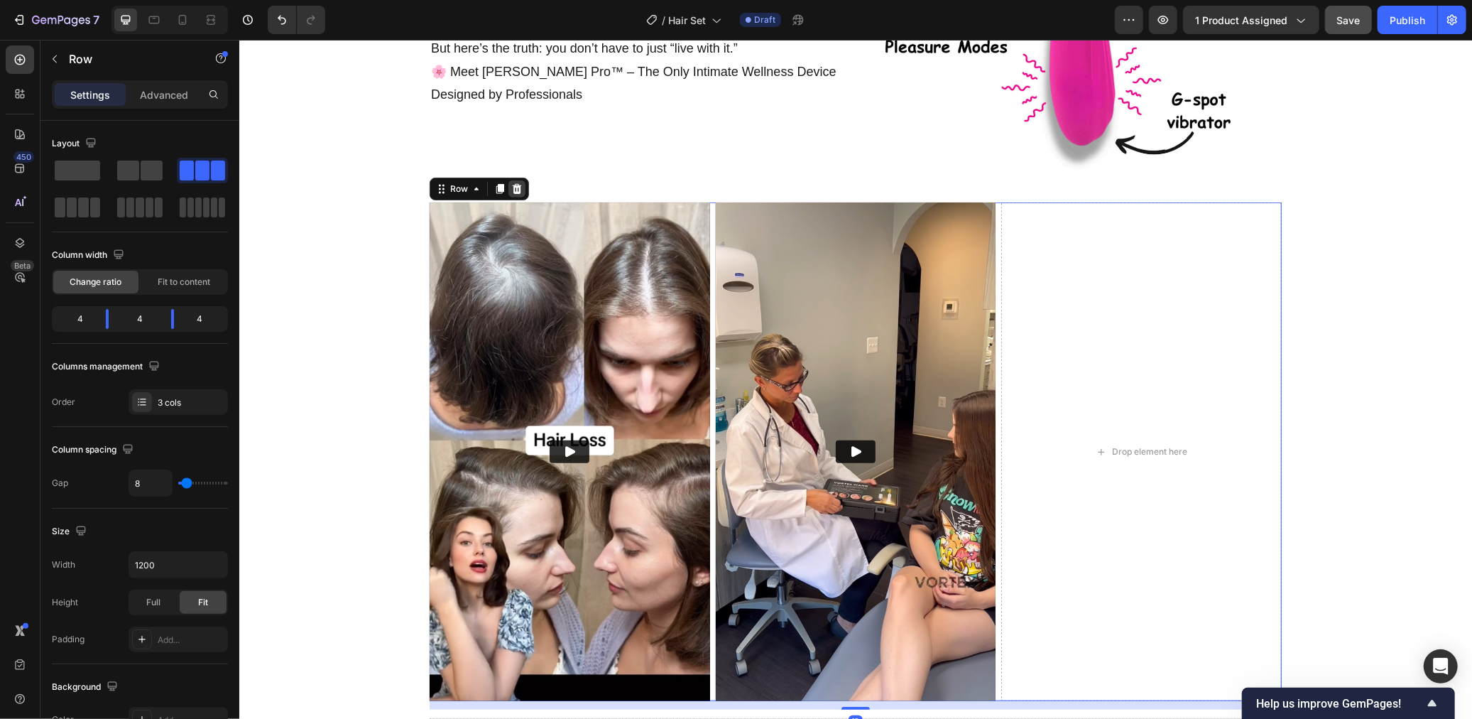
click at [516, 186] on icon at bounding box center [516, 187] width 11 height 11
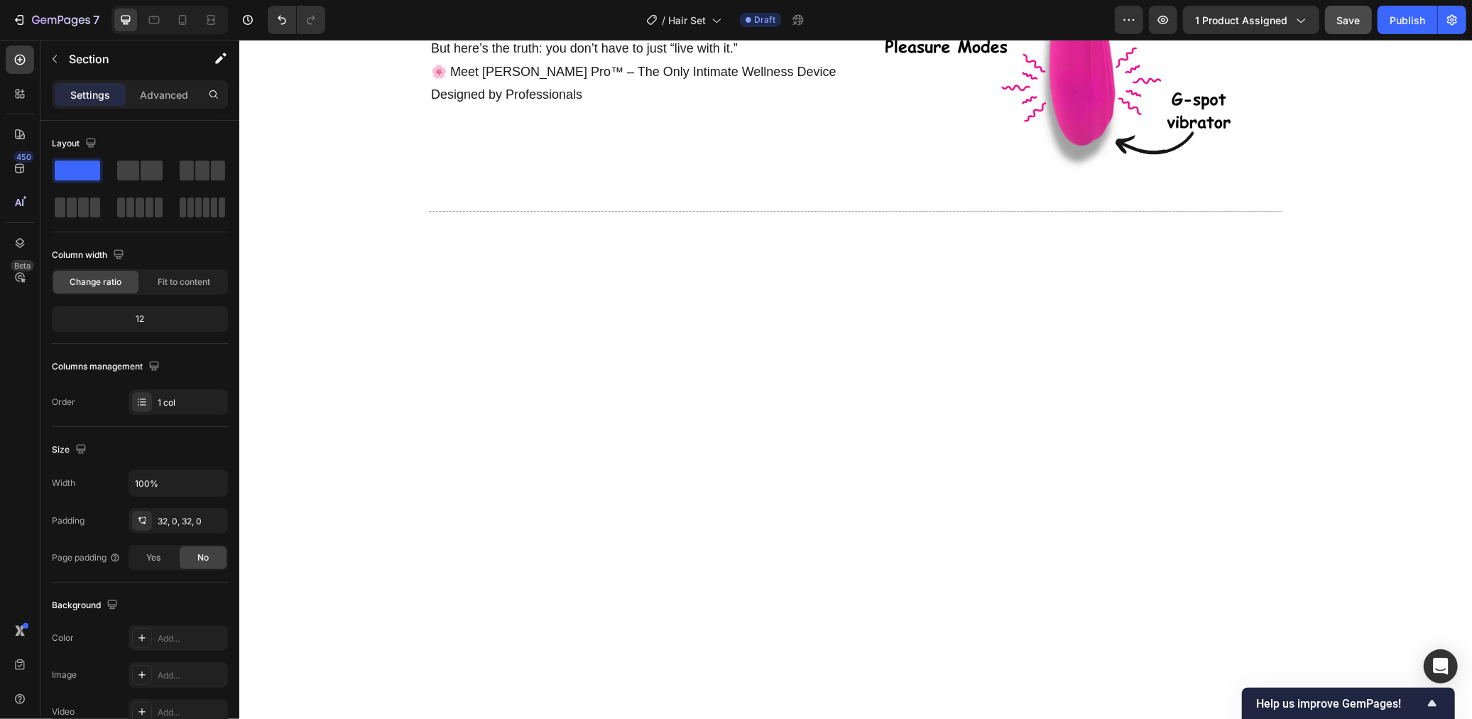
click at [786, 292] on div at bounding box center [855, 571] width 1233 height 658
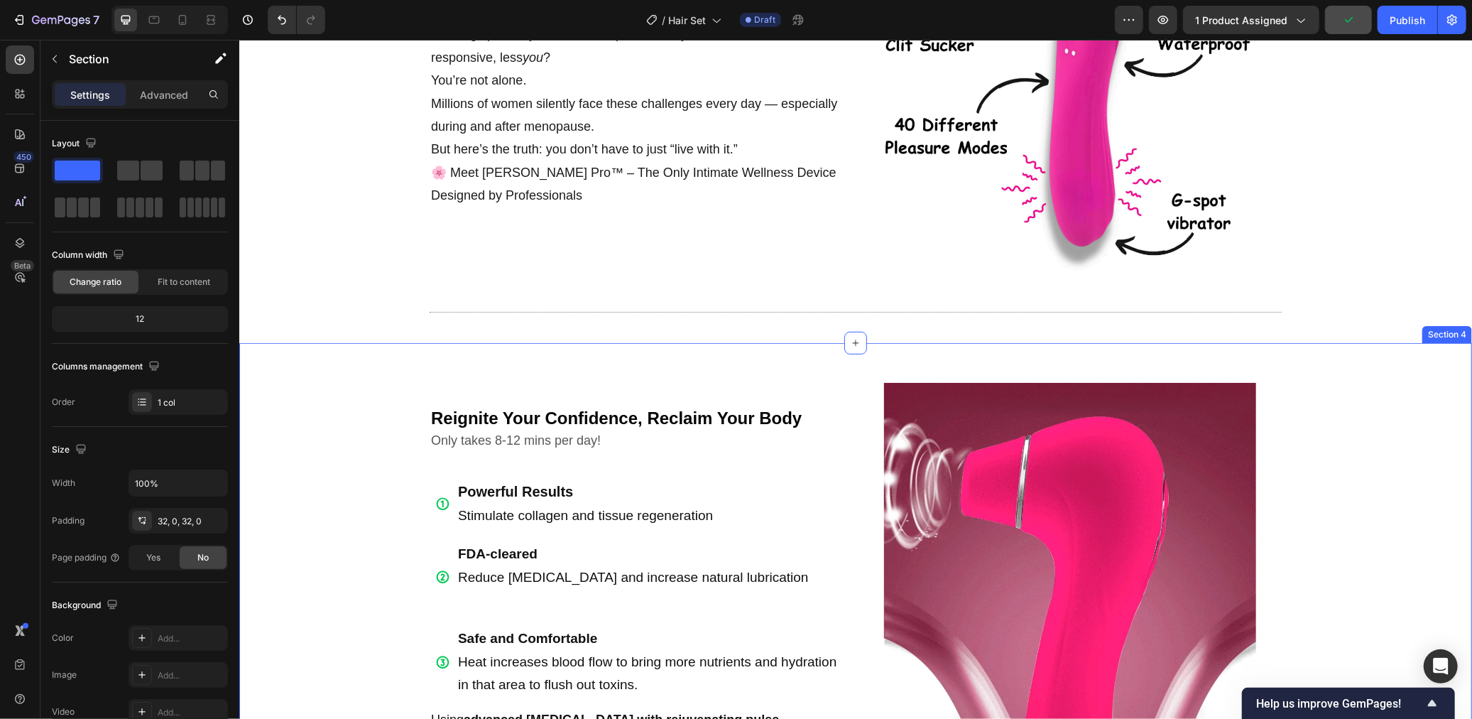
scroll to position [676, 0]
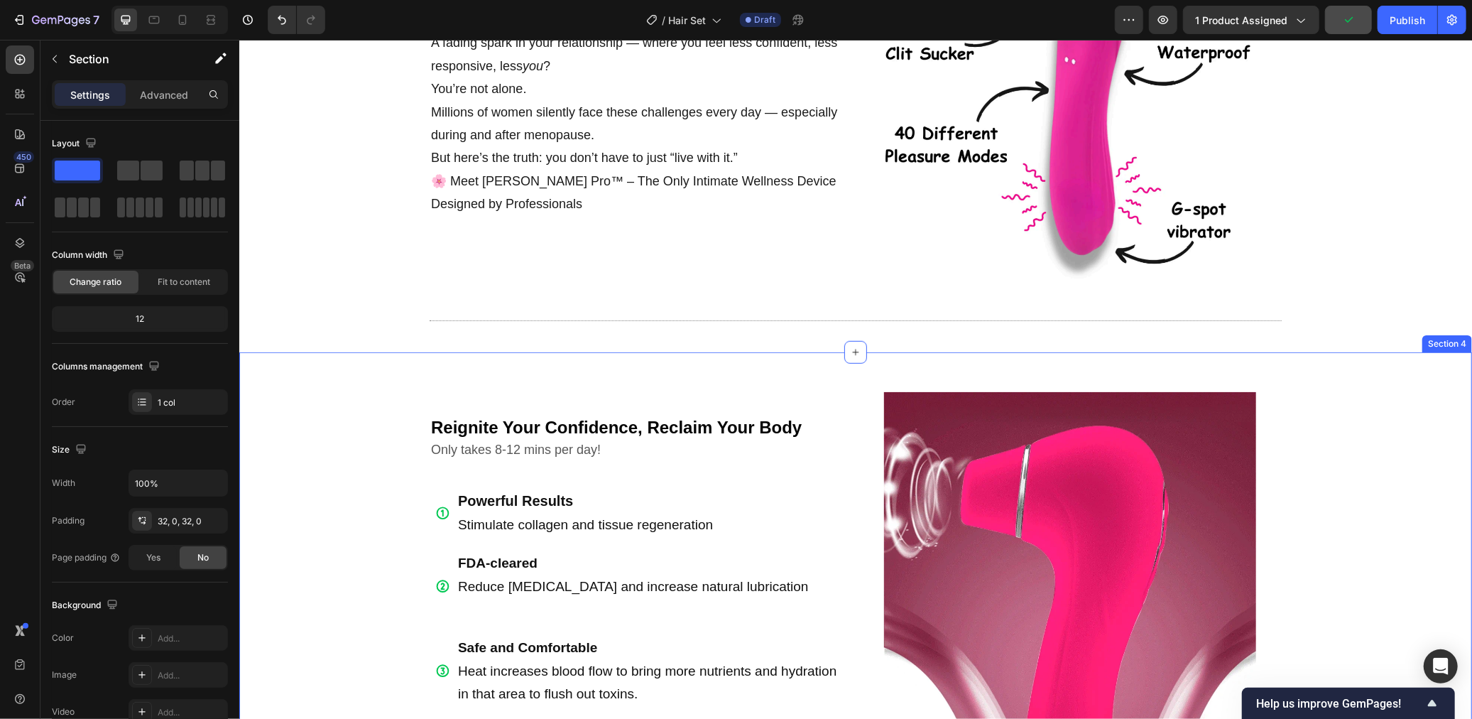
click at [972, 357] on div "Reignite Your Confidence, Reclaim Your Body Text Block Only takes 8-12 mins per…" at bounding box center [855, 681] width 1233 height 658
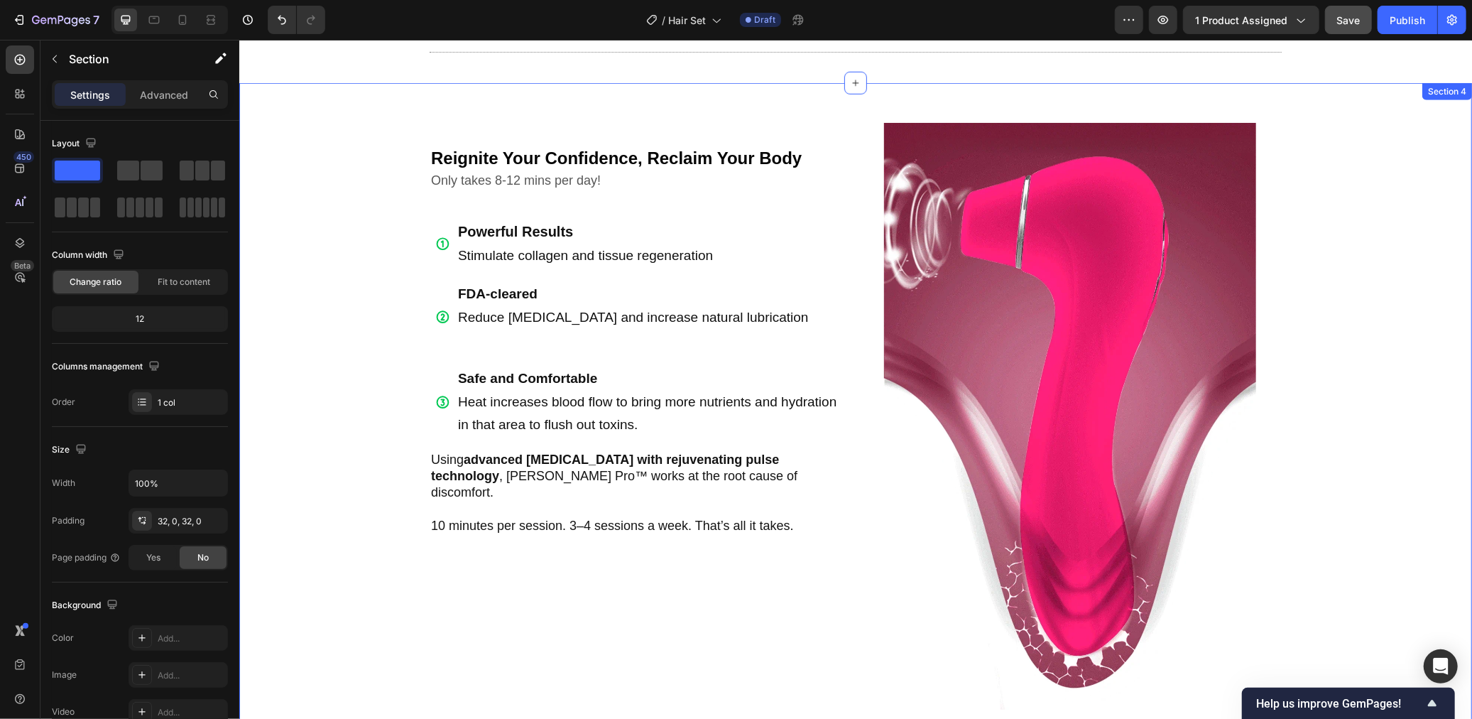
scroll to position [922, 0]
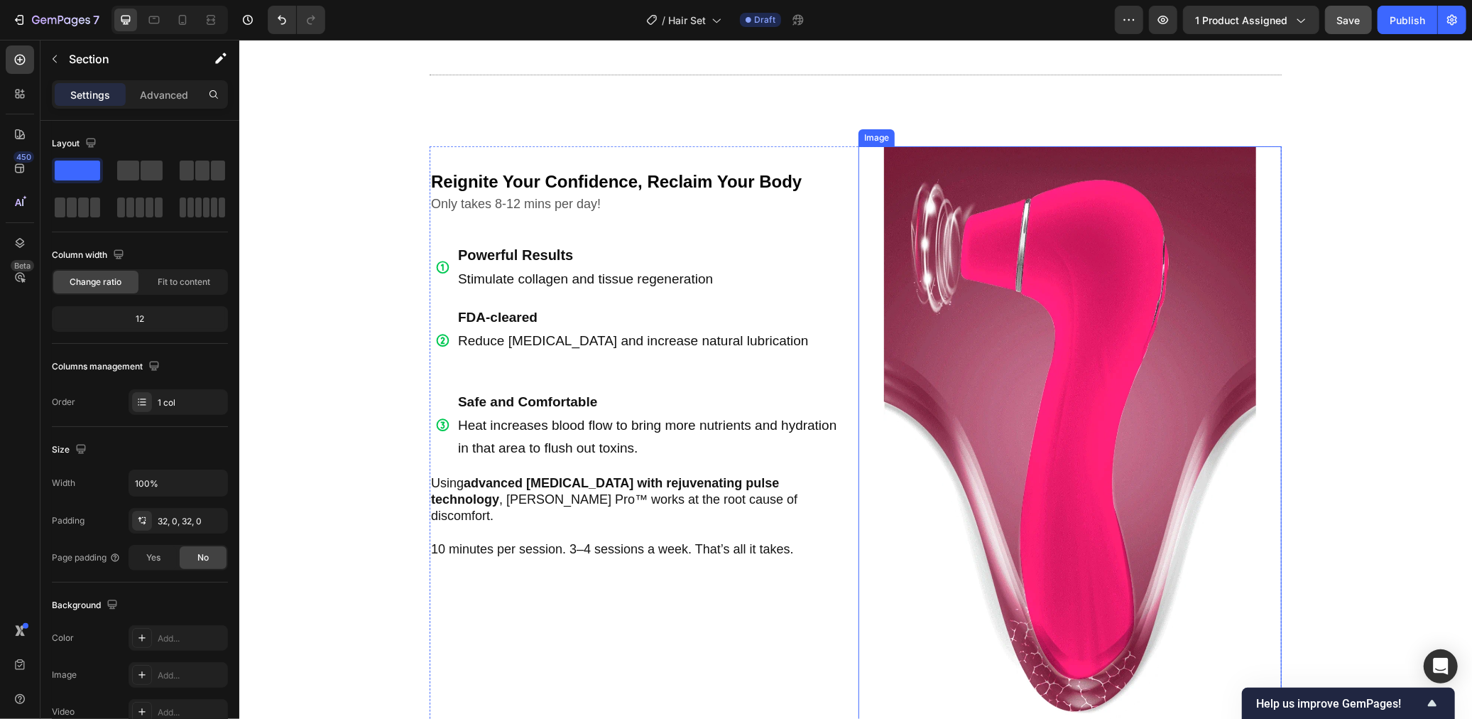
click at [1175, 332] on img at bounding box center [1069, 439] width 372 height 587
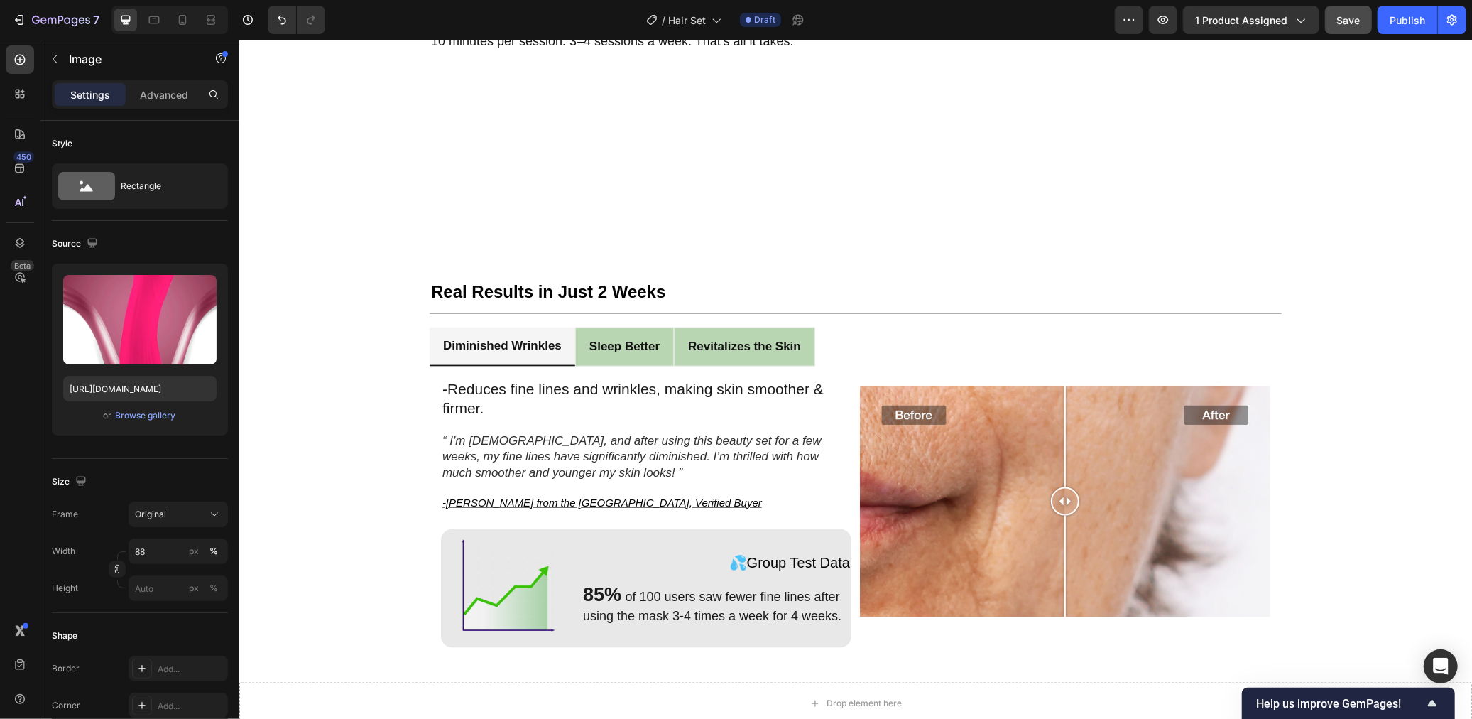
scroll to position [1155, 0]
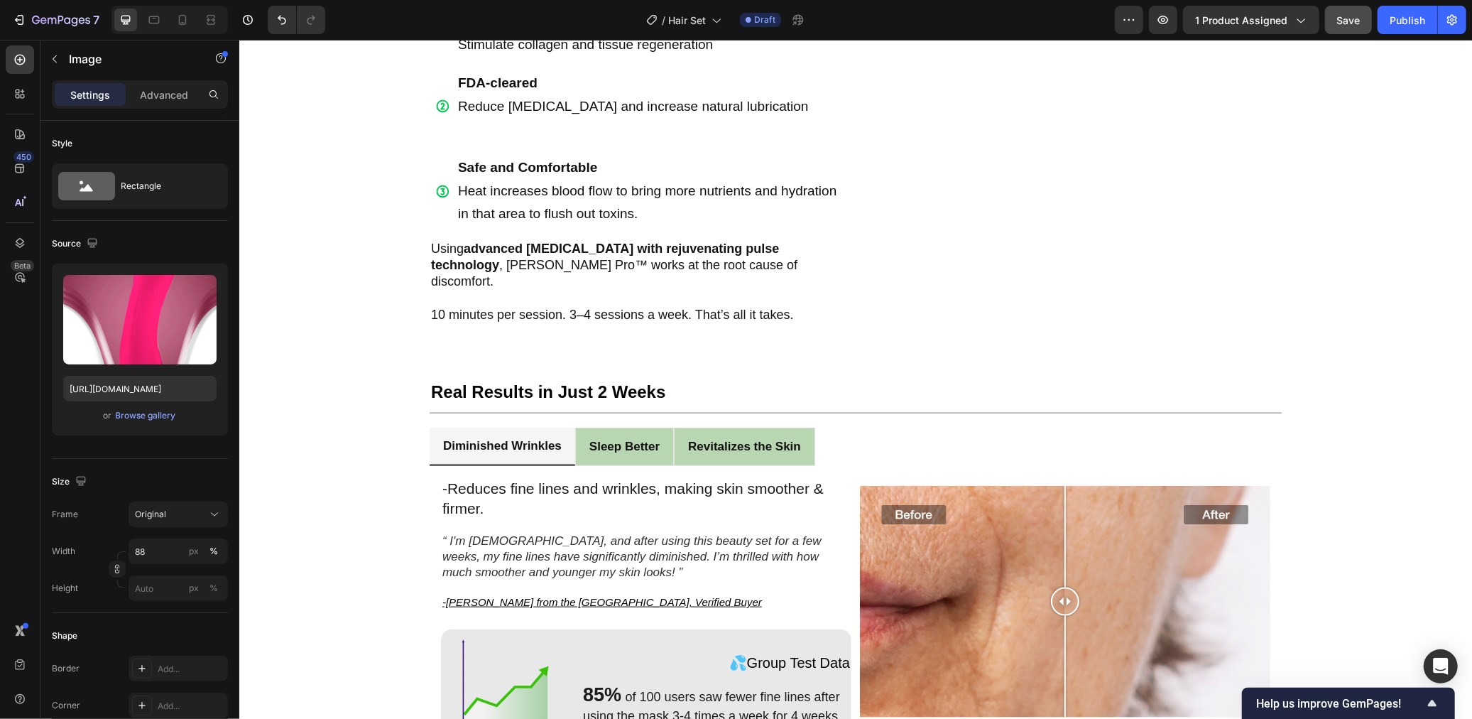
scroll to position [1081, 0]
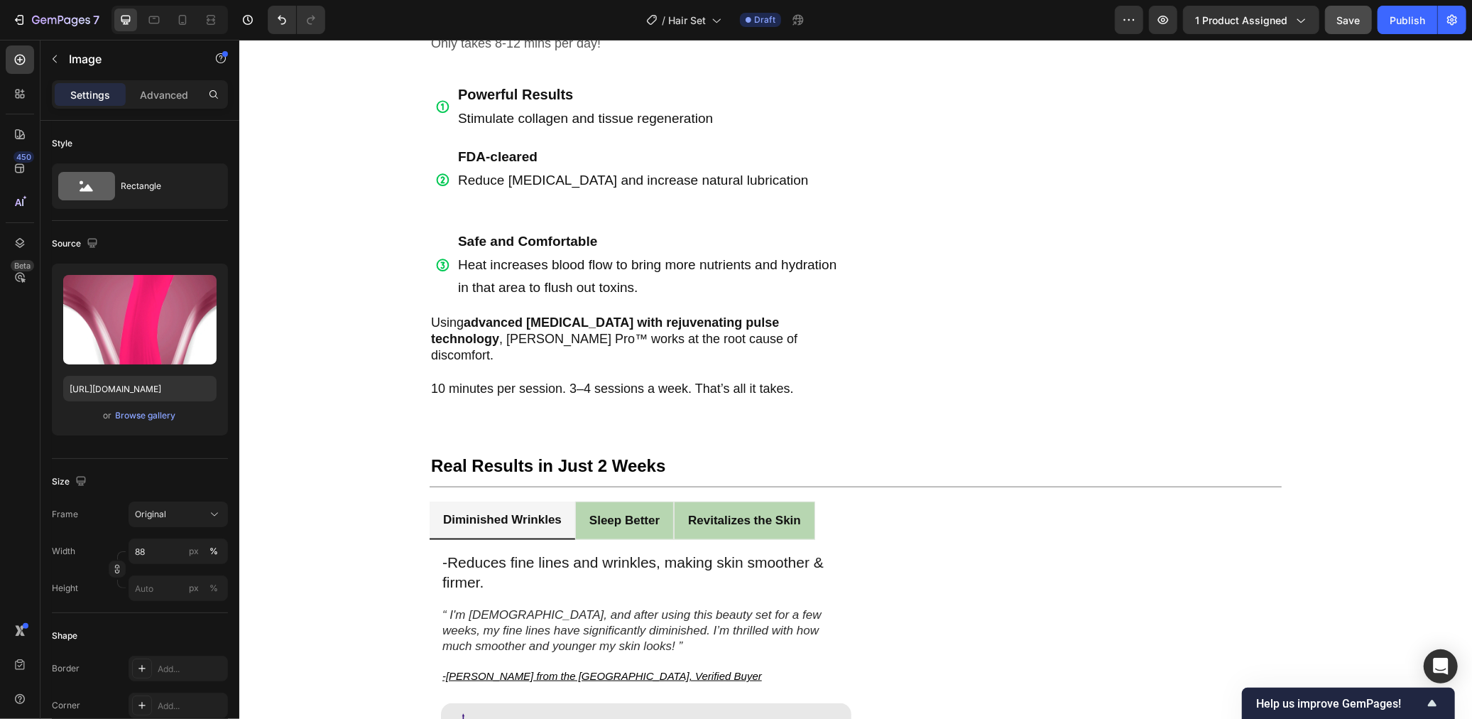
scroll to position [1033, 0]
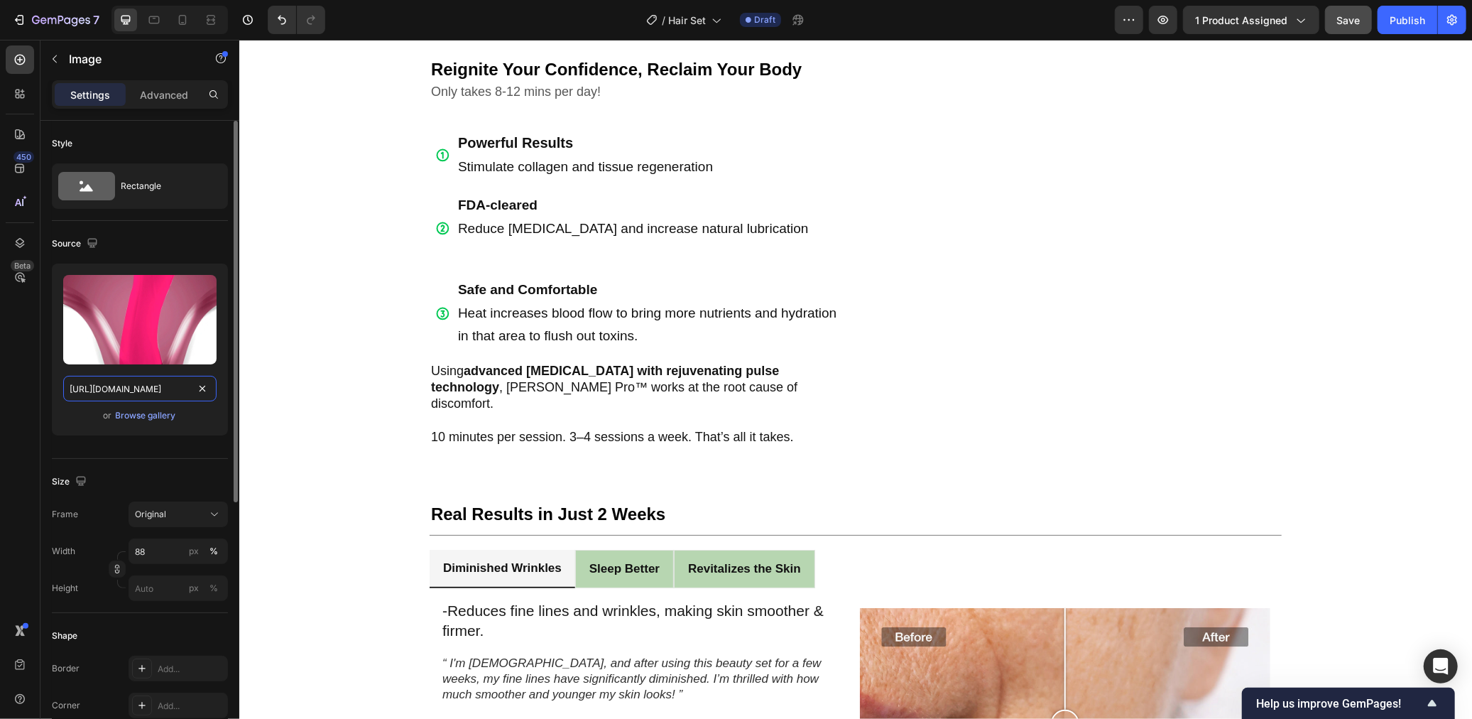
click at [154, 392] on input "[URL][DOMAIN_NAME]" at bounding box center [139, 389] width 153 height 26
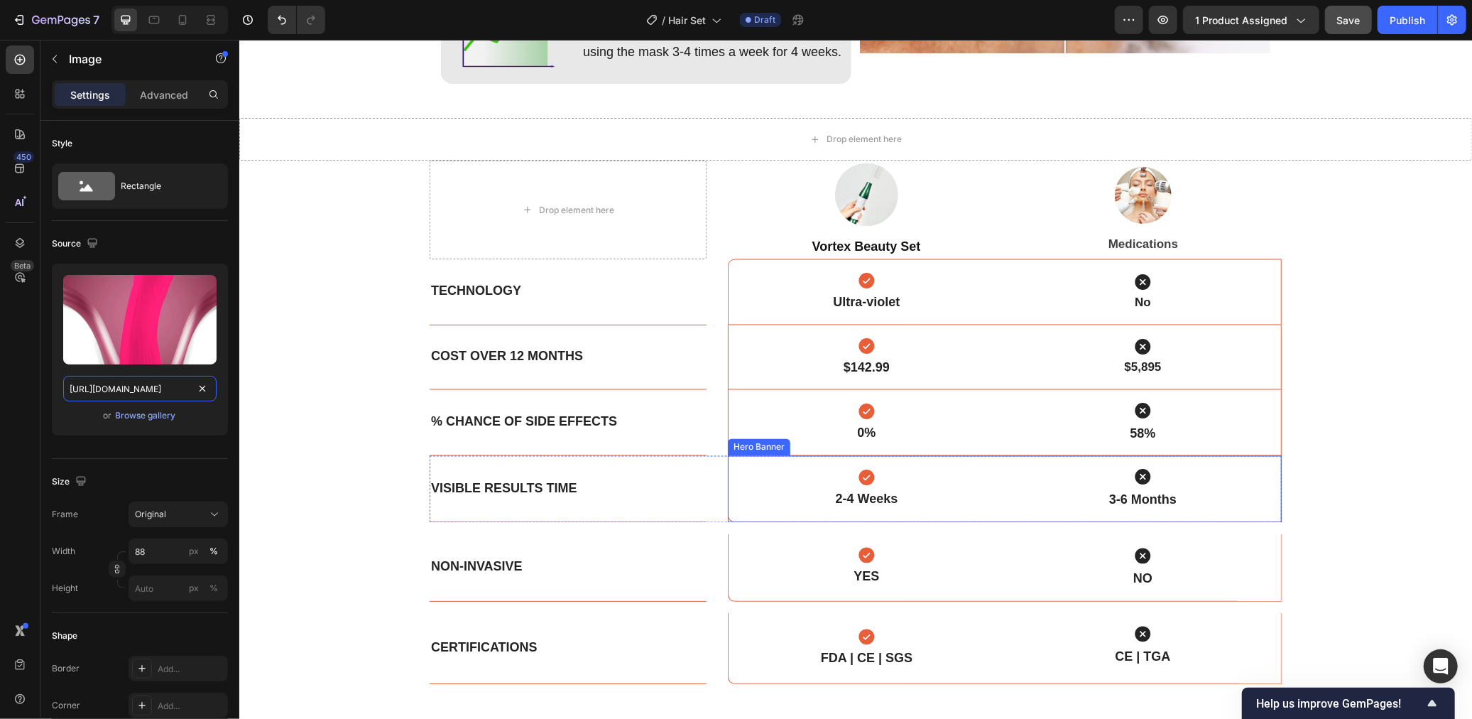
scroll to position [1764, 0]
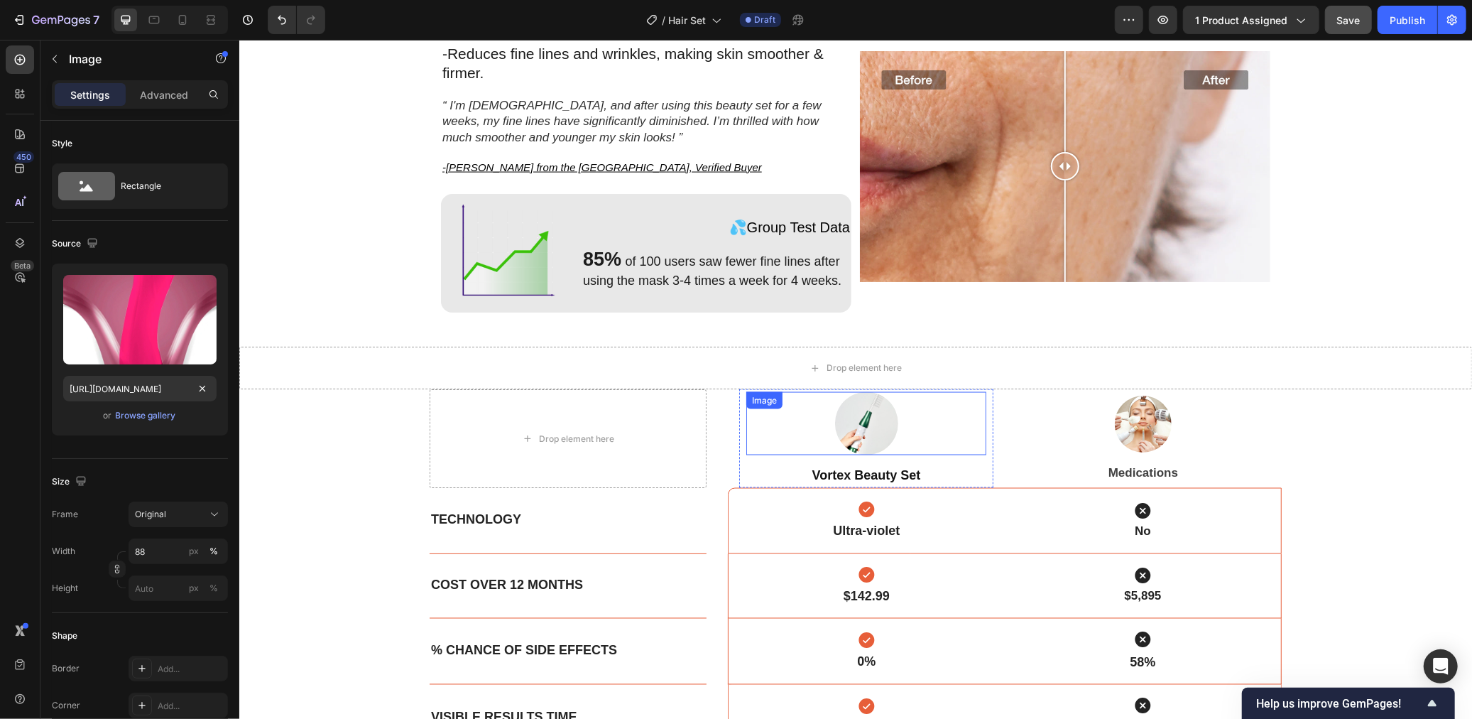
click at [855, 417] on img at bounding box center [865, 422] width 63 height 63
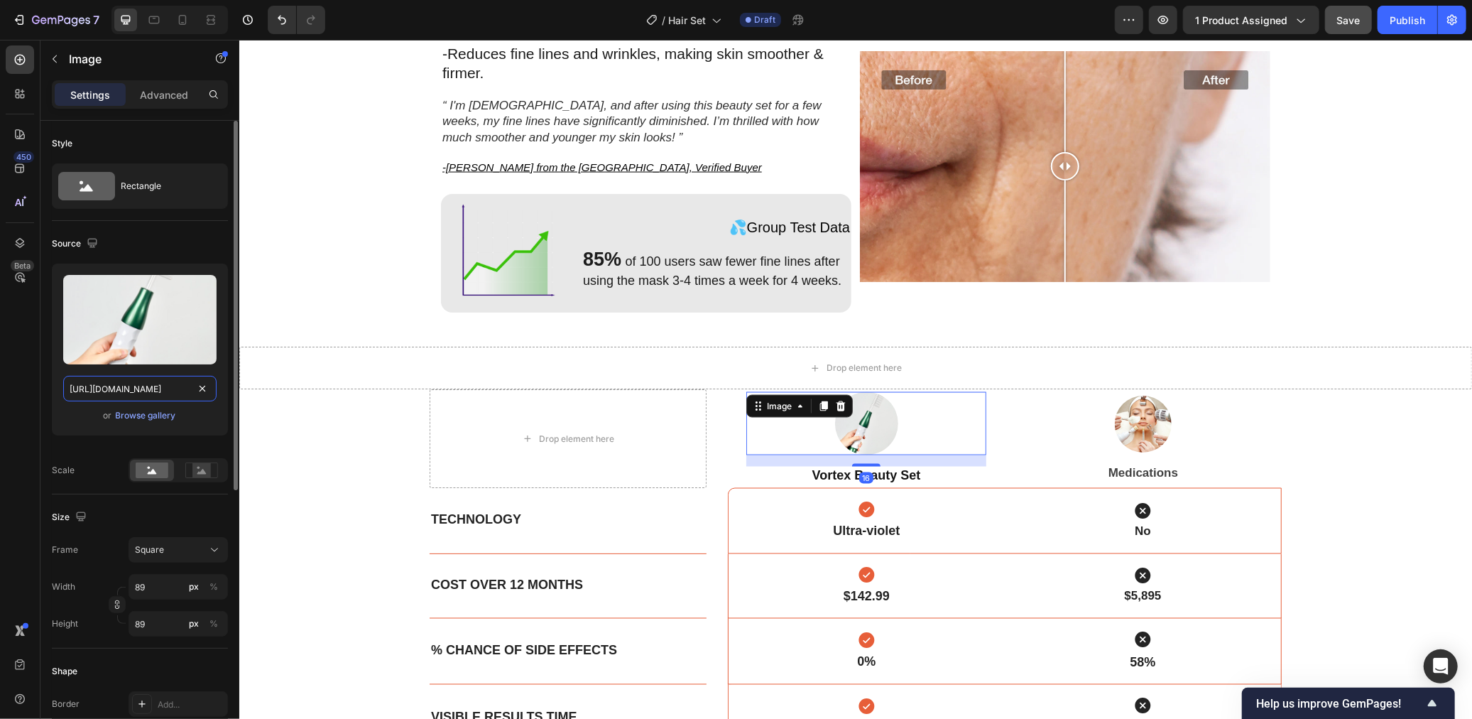
click at [164, 388] on input "[URL][DOMAIN_NAME]" at bounding box center [139, 389] width 153 height 26
paste input "[DOMAIN_NAME][URL]"
type input "[URL][DOMAIN_NAME]"
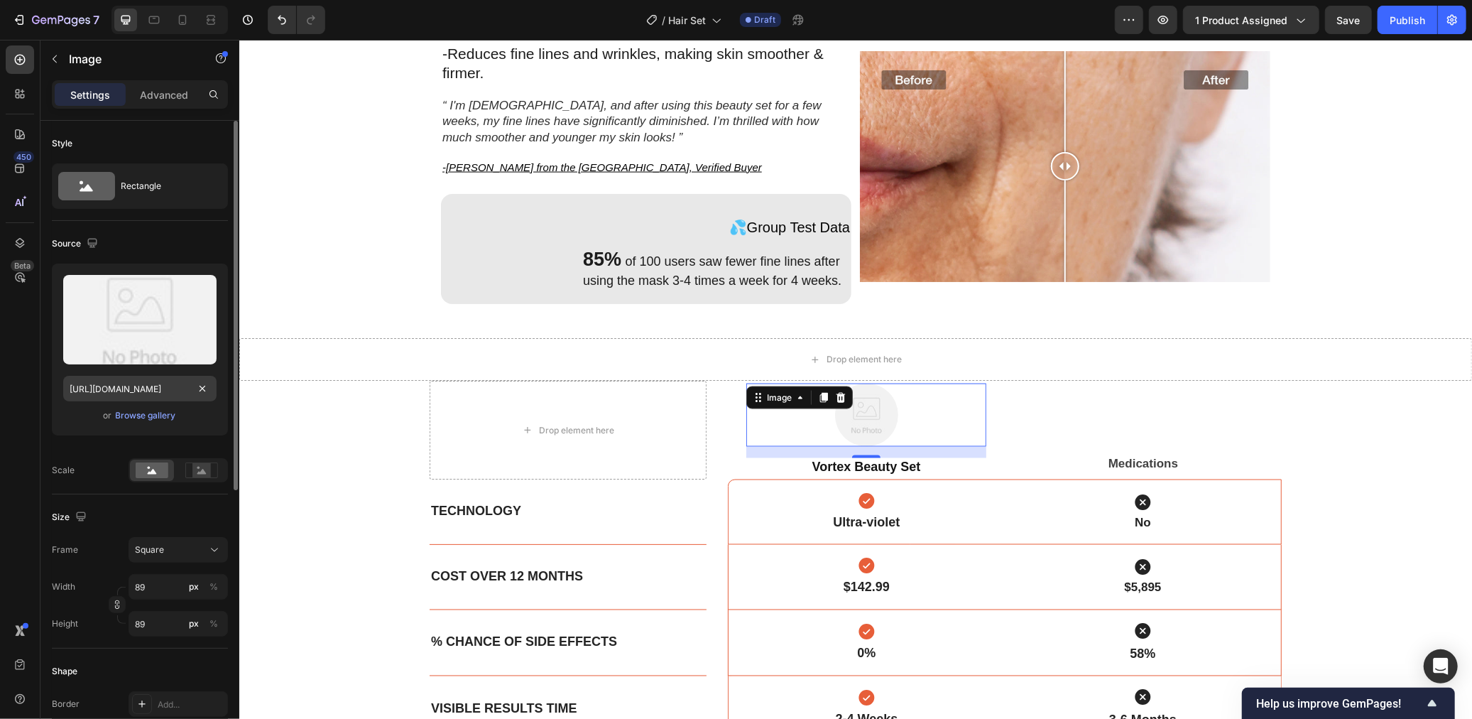
scroll to position [0, 171]
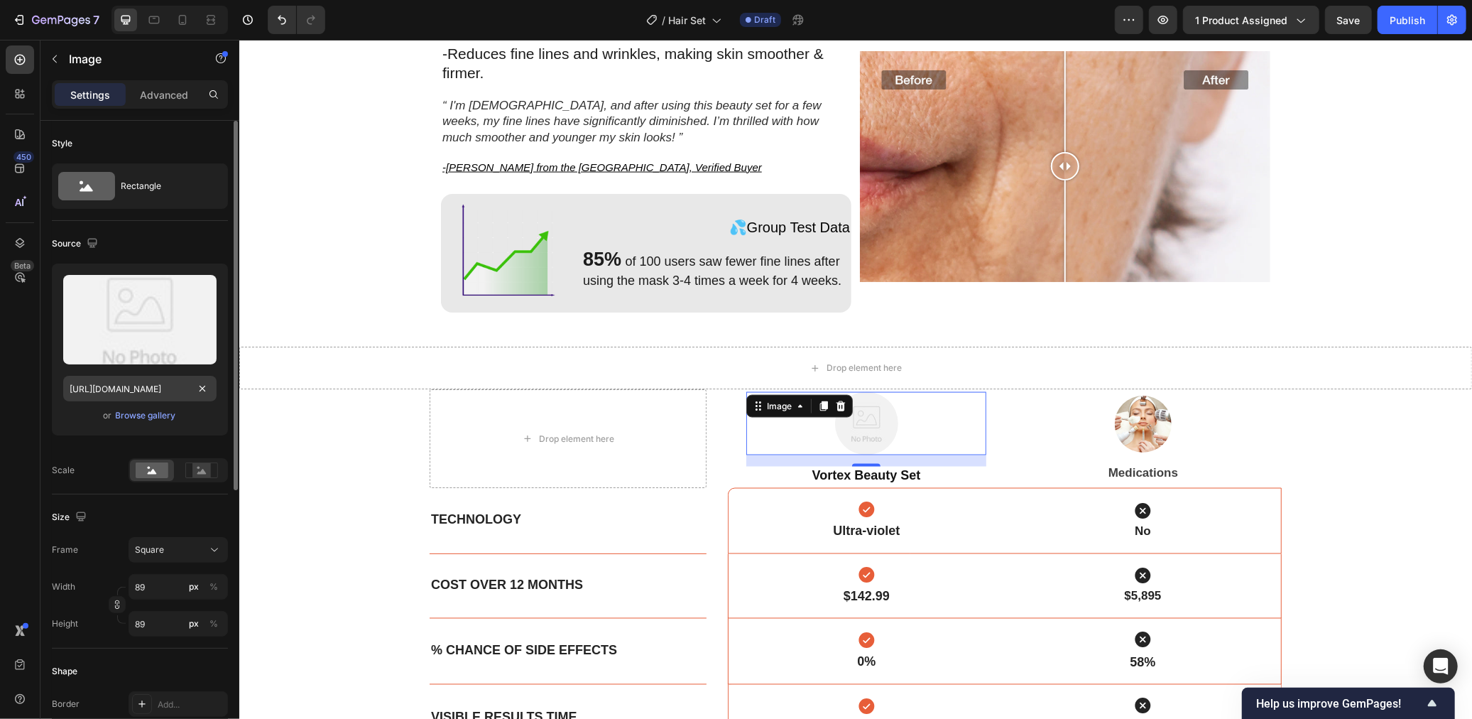
click at [146, 386] on input "[URL][DOMAIN_NAME]" at bounding box center [139, 389] width 153 height 26
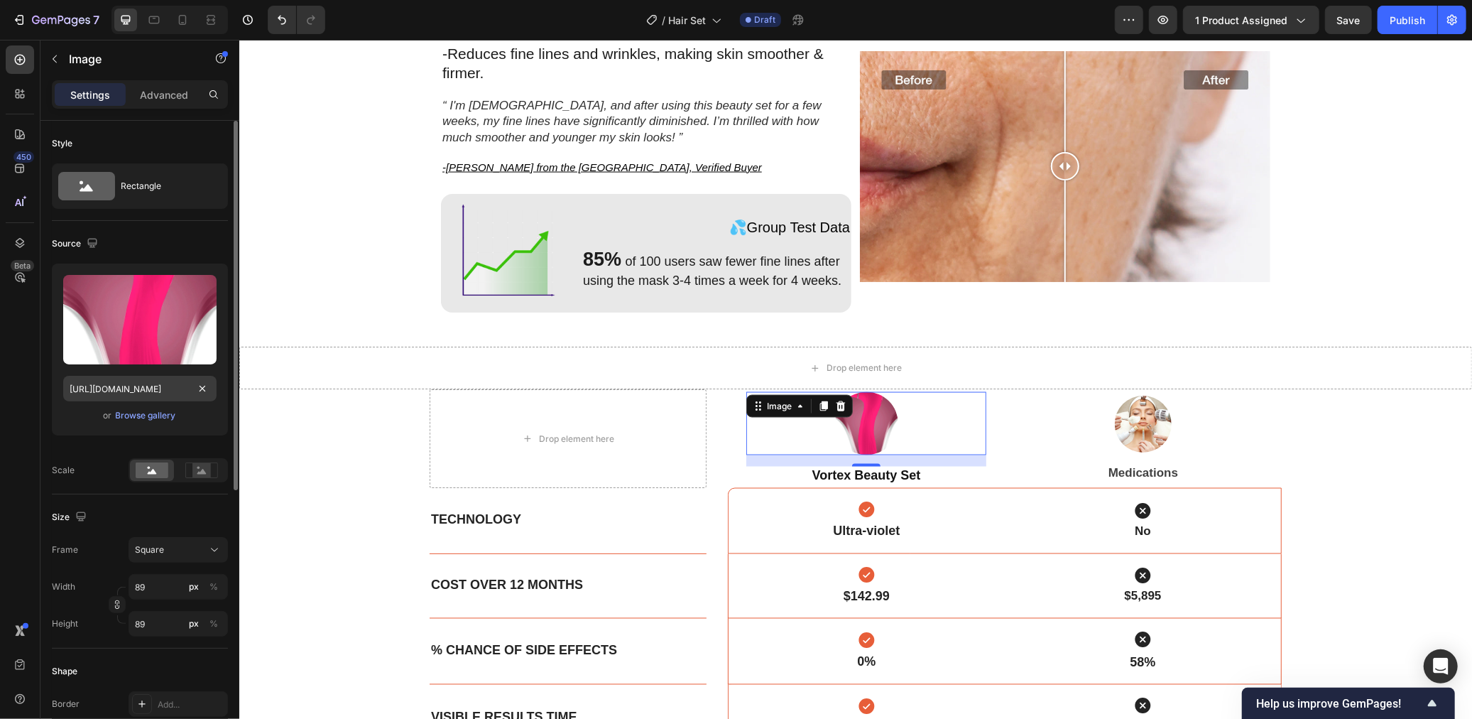
scroll to position [0, 170]
type input "[URL][DOMAIN_NAME]"
click at [170, 589] on input "89" at bounding box center [178, 587] width 99 height 26
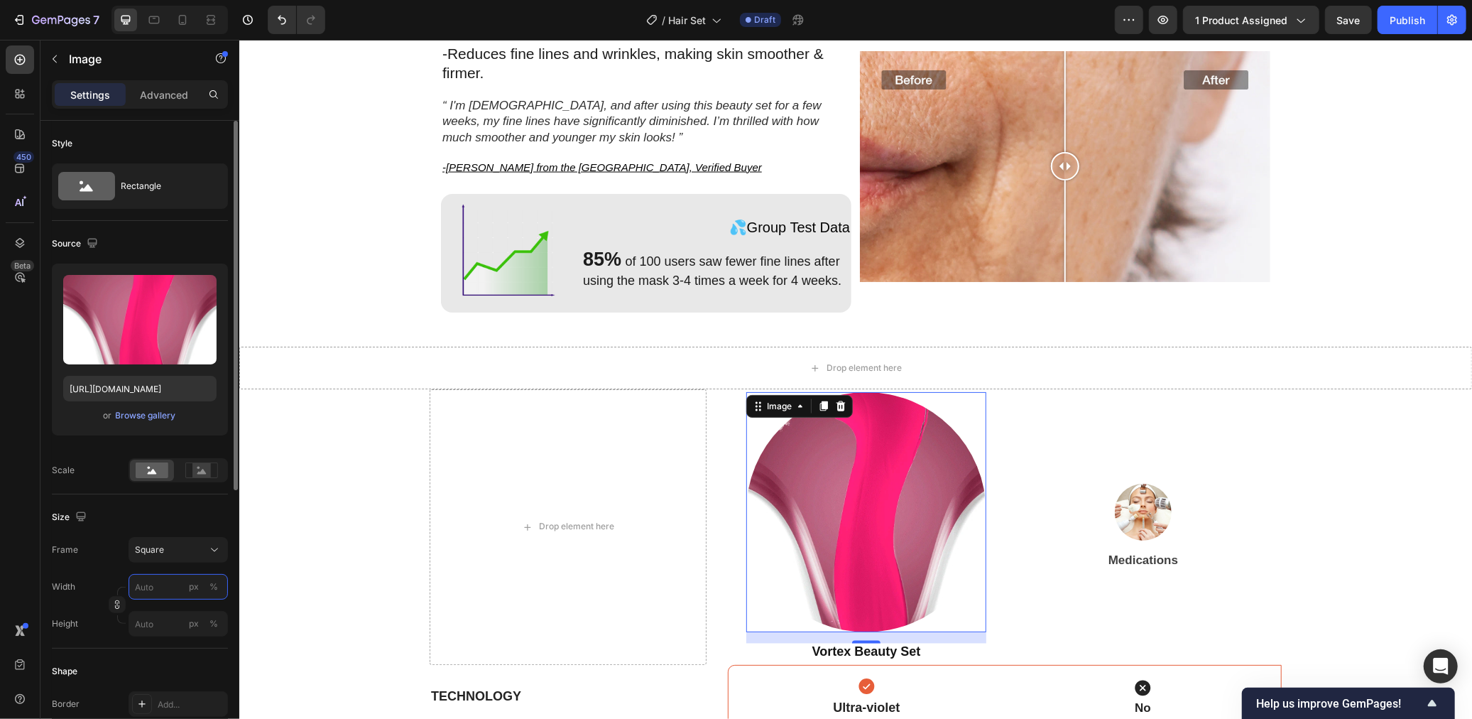
type input "89"
type input "8989"
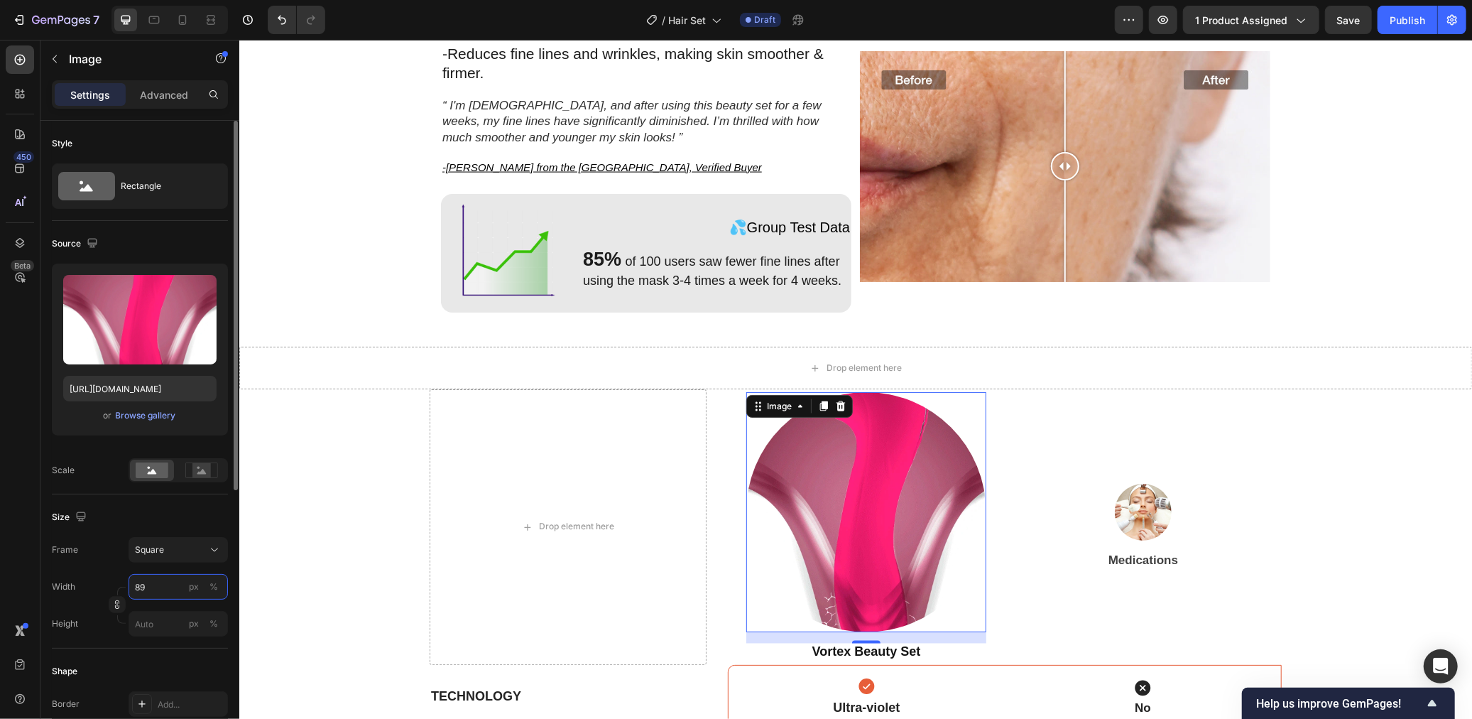
type input "8989"
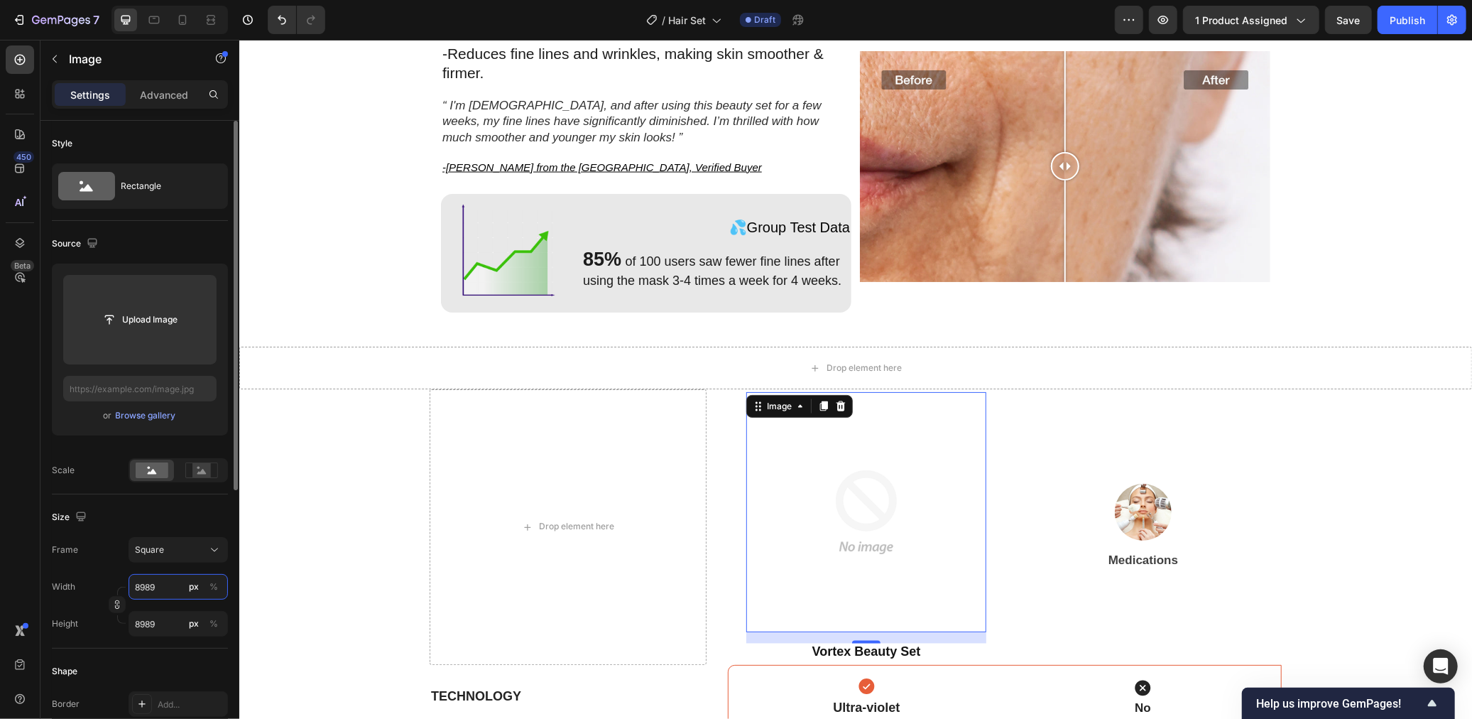
type input "89"
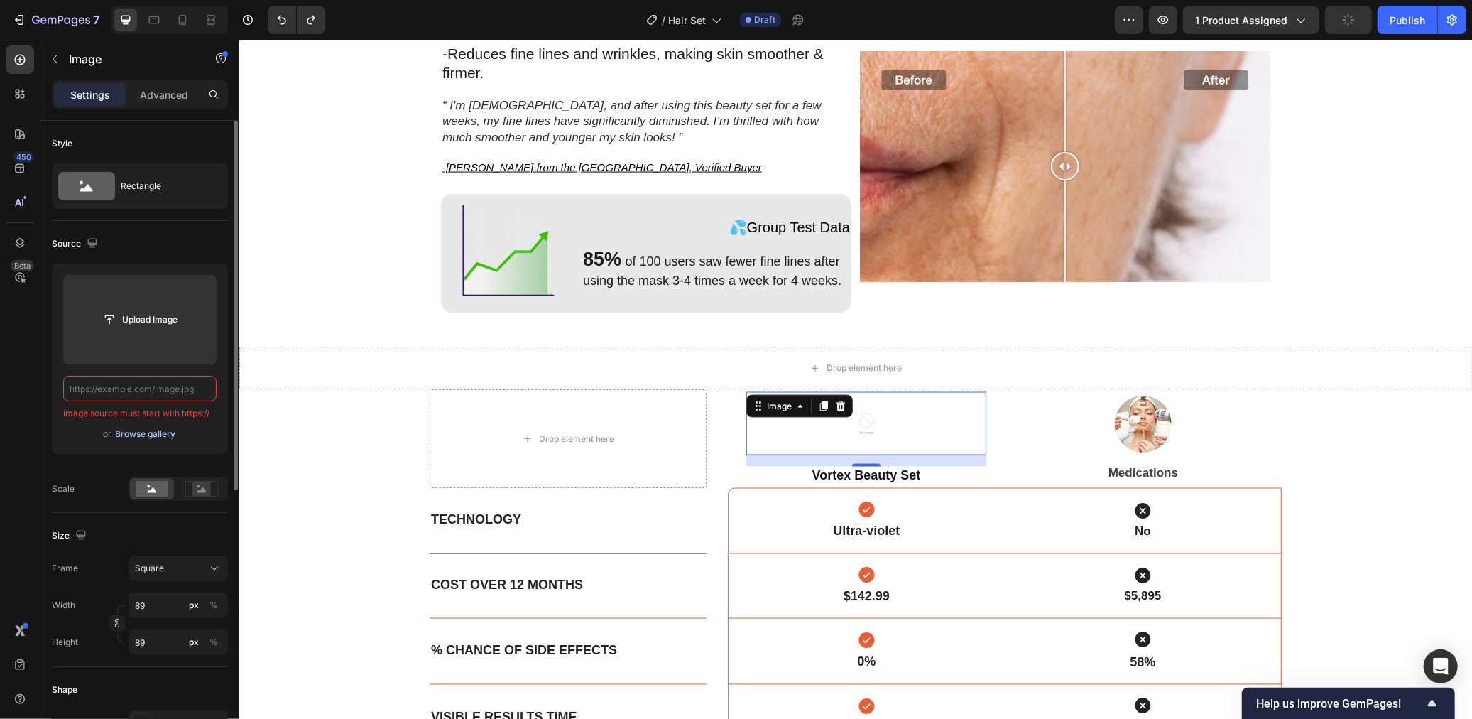
type input "v"
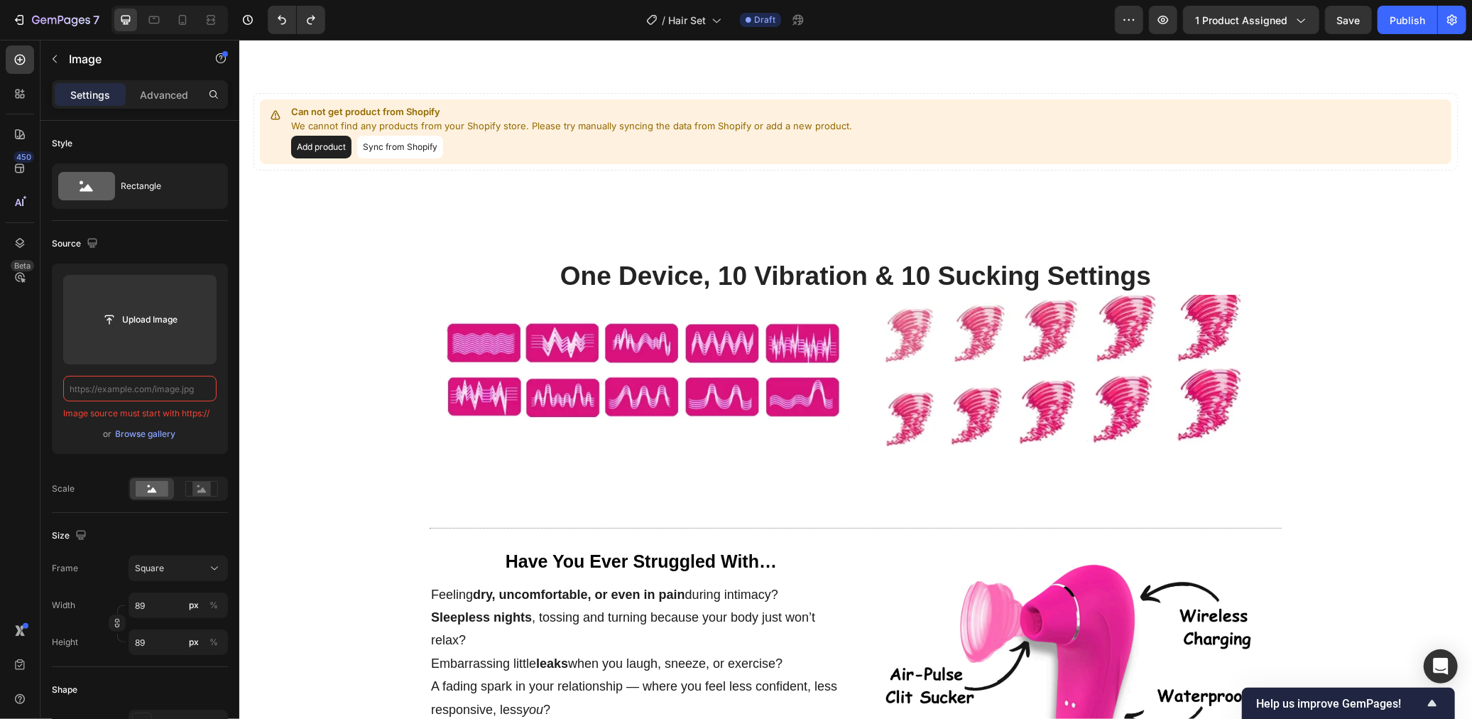
scroll to position [15, 0]
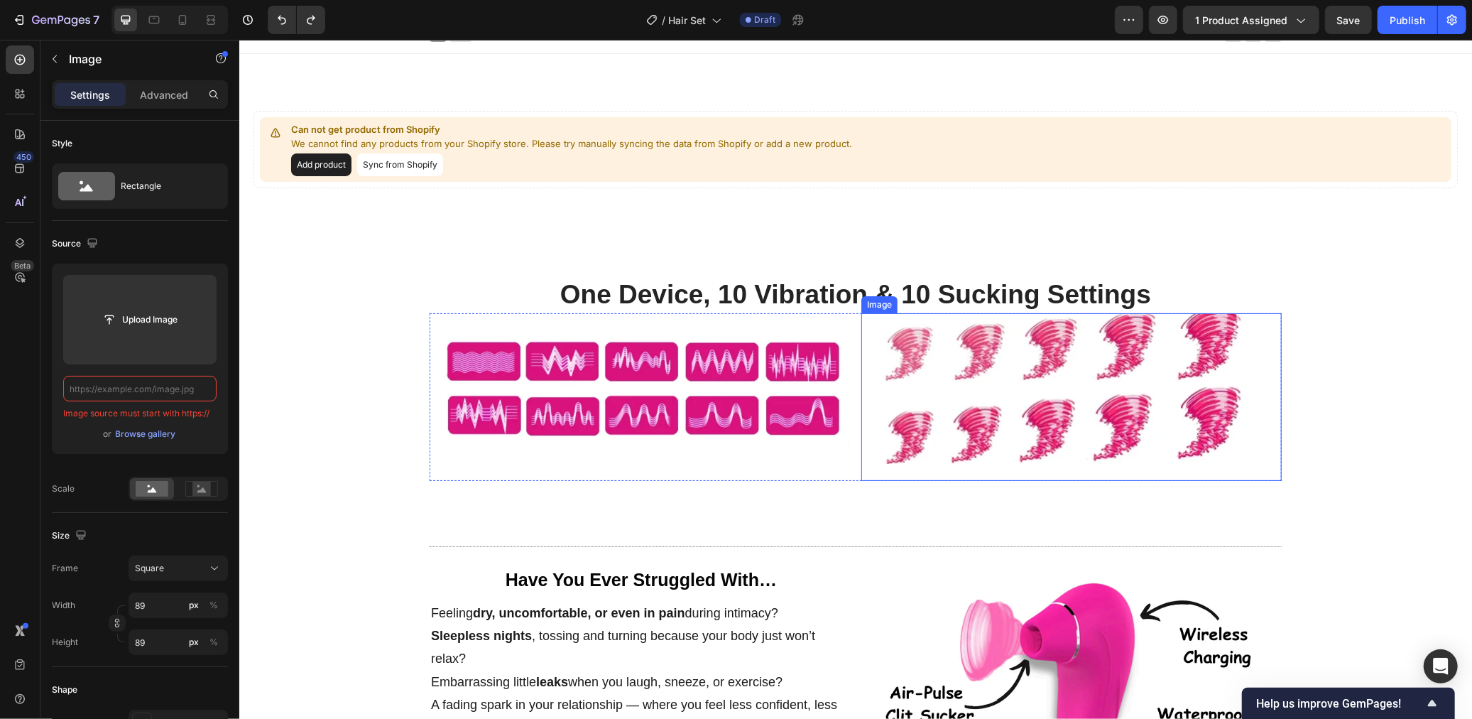
click at [1216, 464] on div at bounding box center [1071, 396] width 420 height 168
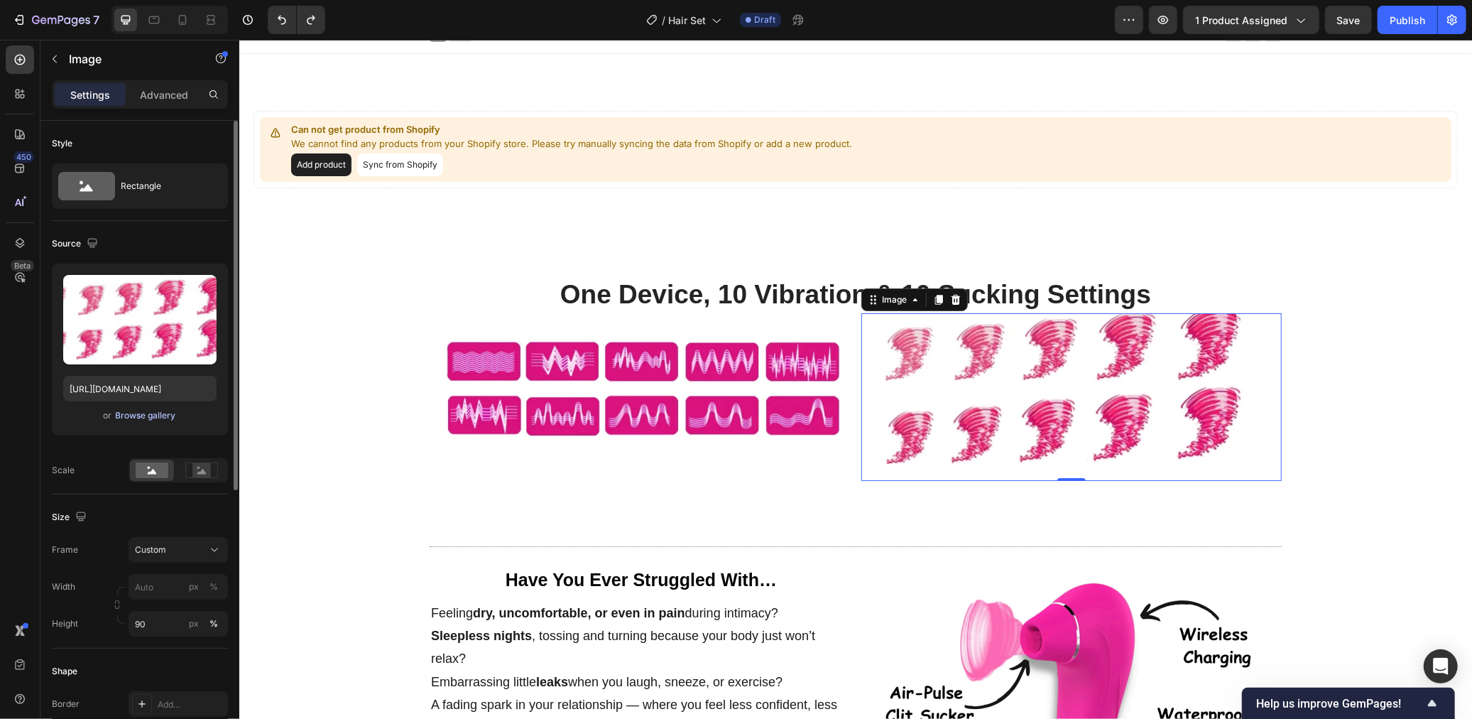
click at [149, 414] on div "Browse gallery" at bounding box center [146, 415] width 60 height 13
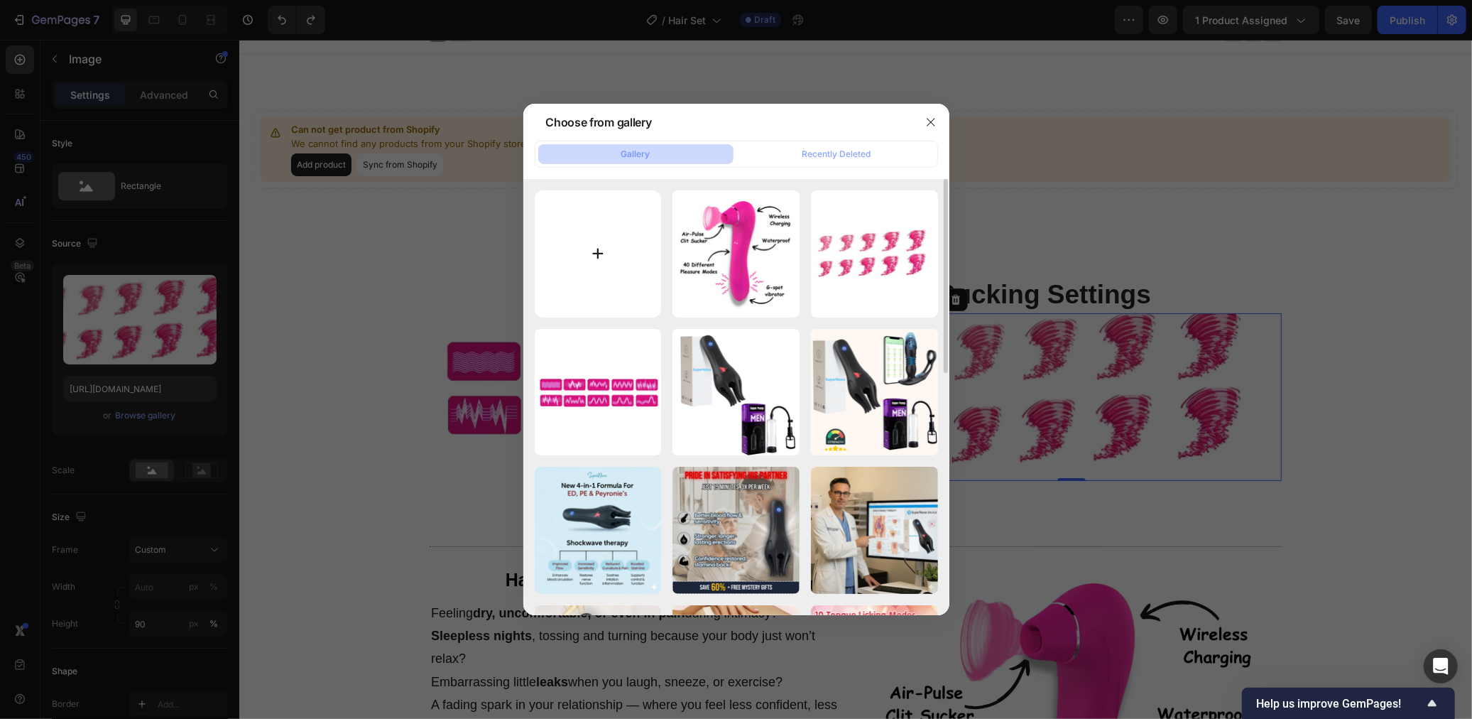
click at [653, 280] on input "file" at bounding box center [598, 253] width 127 height 127
type input "C:\fakepath\Screenshot 2025-09-29 at 12.34.00.png"
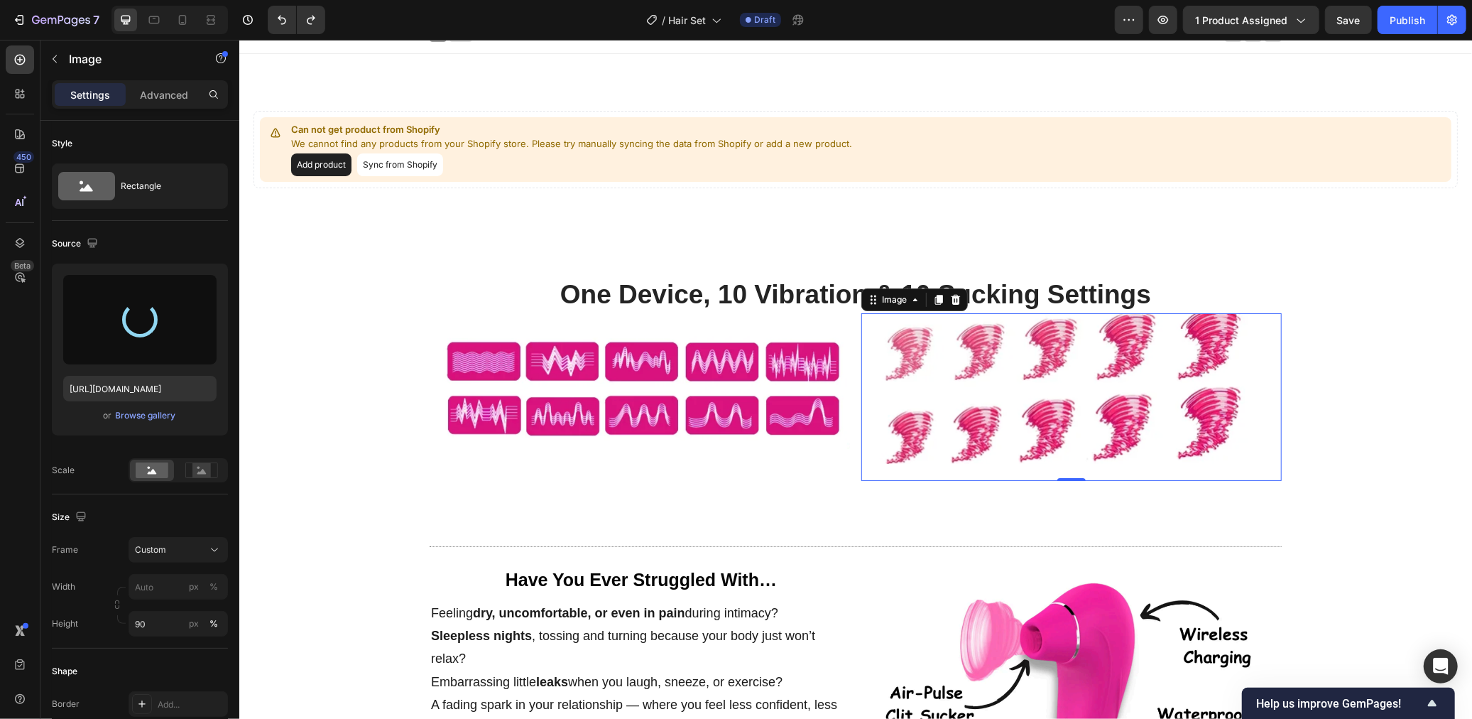
type input "https://cdn.shopify.com/s/files/1/0568/6951/9456/files/gempages_523677902294746…"
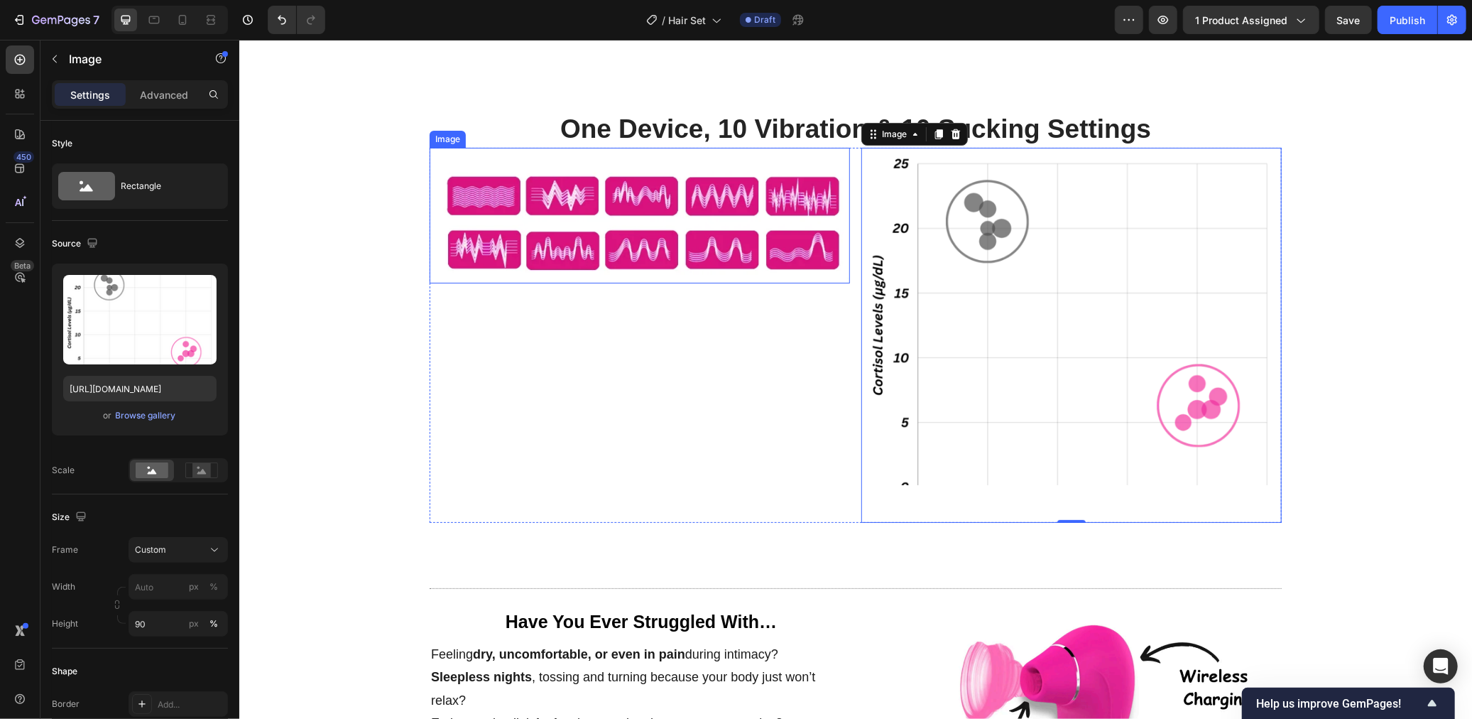
scroll to position [183, 0]
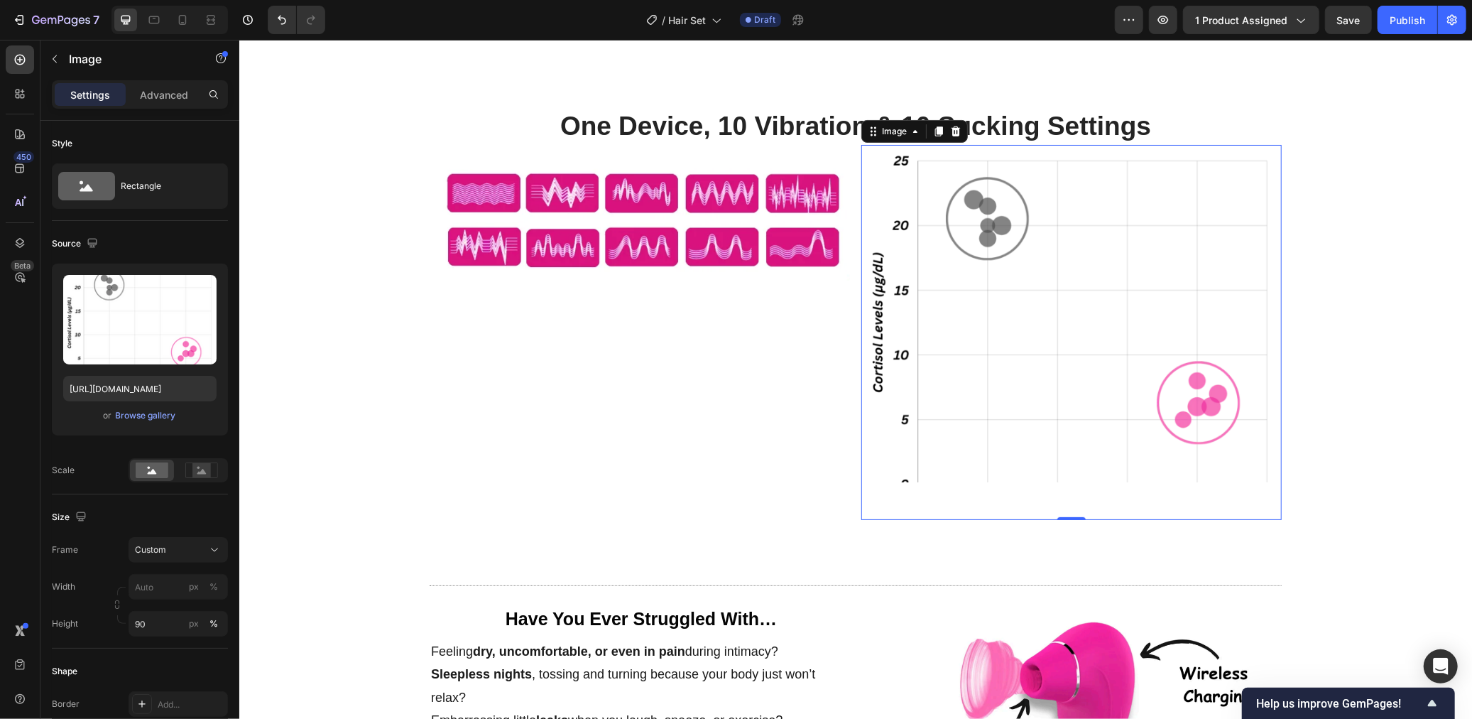
click at [837, 137] on h2 "One Device, 10 Vibration & 10 Sucking Settings" at bounding box center [855, 125] width 852 height 37
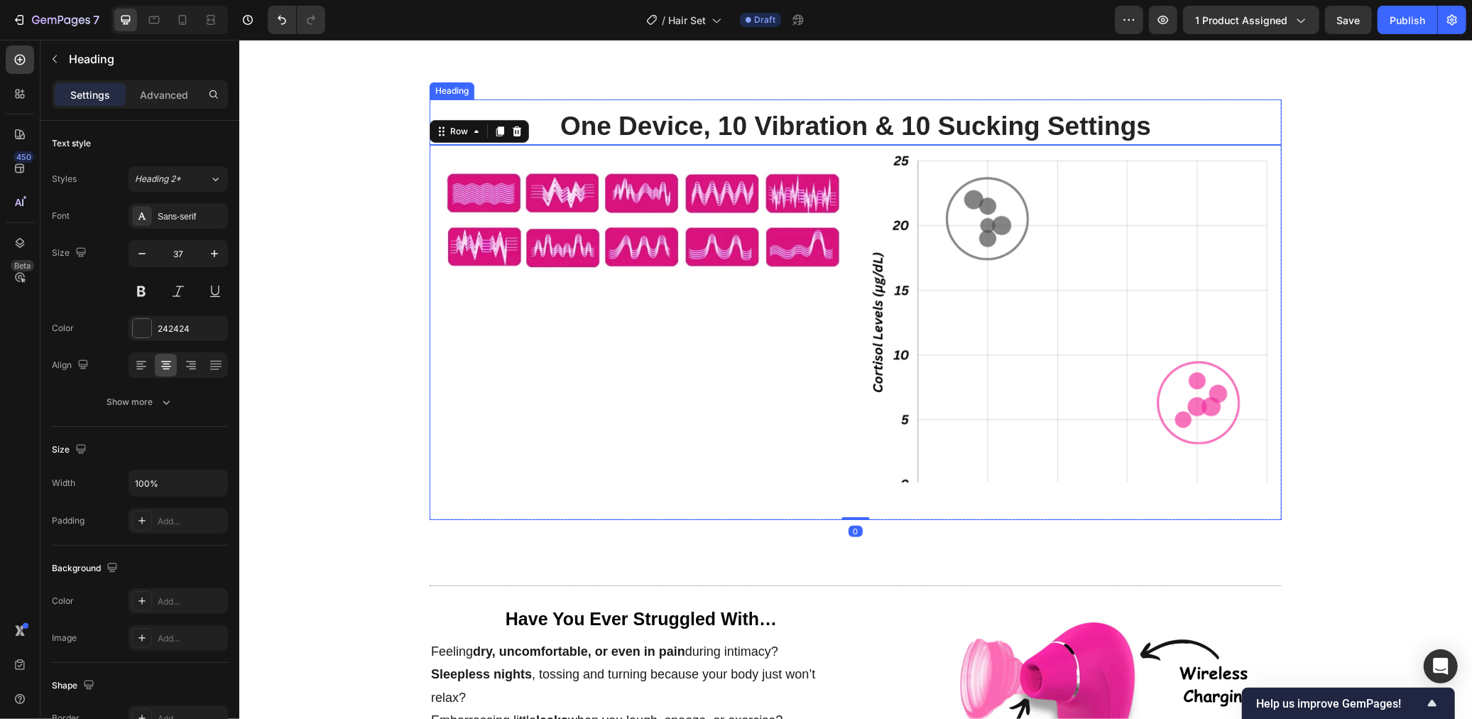
click at [855, 135] on h2 "One Device, 10 Vibration & 10 Sucking Settings" at bounding box center [855, 125] width 852 height 37
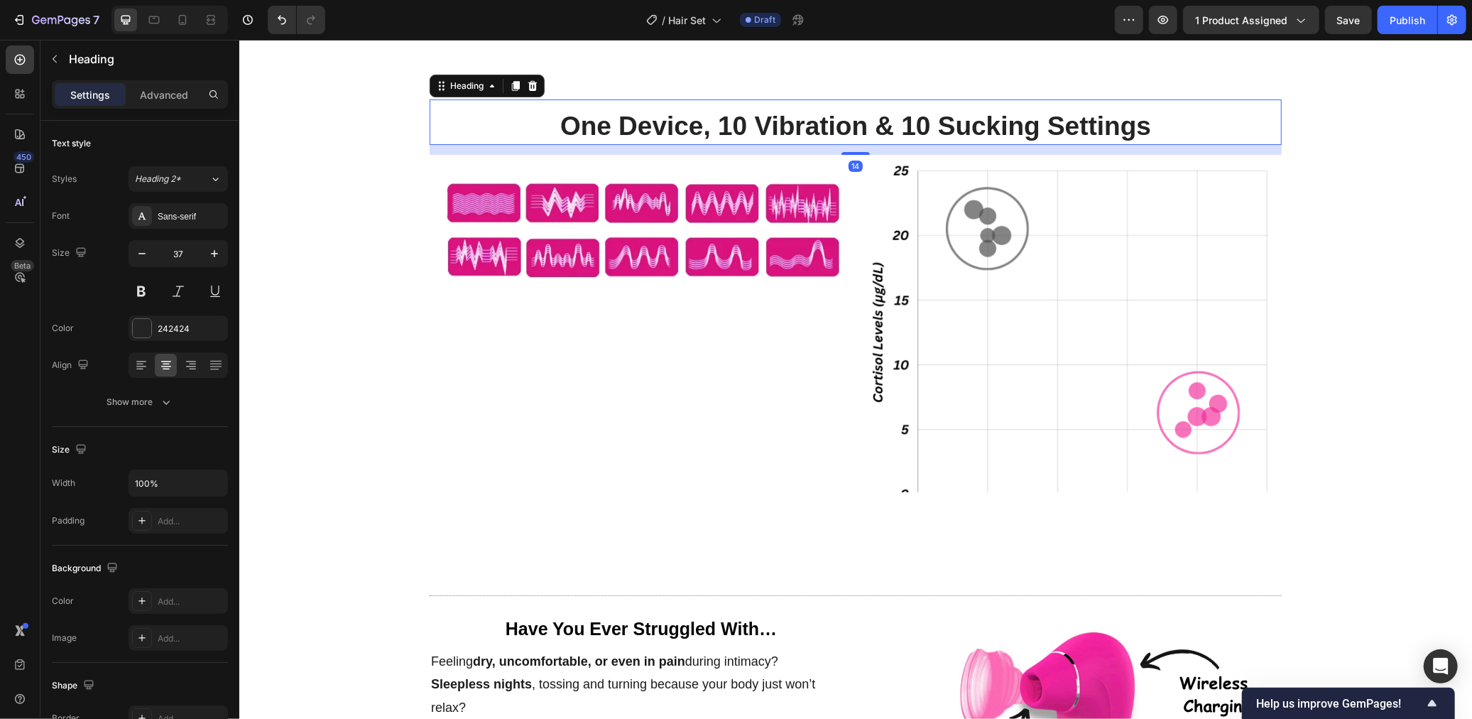
drag, startPoint x: 857, startPoint y: 141, endPoint x: 857, endPoint y: 151, distance: 9.9
click at [857, 151] on div at bounding box center [855, 152] width 28 height 3
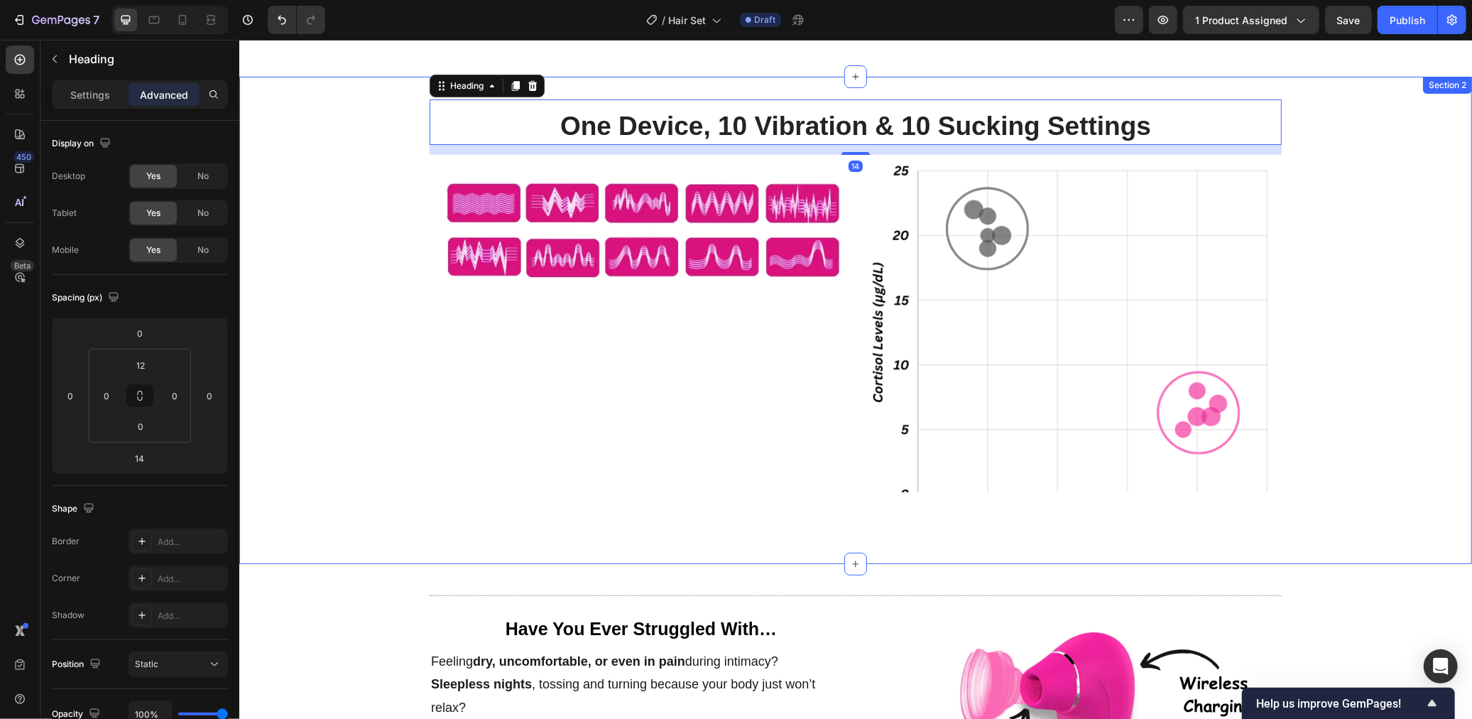
click at [344, 279] on div "One Device, 10 Vibration & 10 Sucking Settings Heading 14 Image Image Row Row" at bounding box center [855, 320] width 1233 height 442
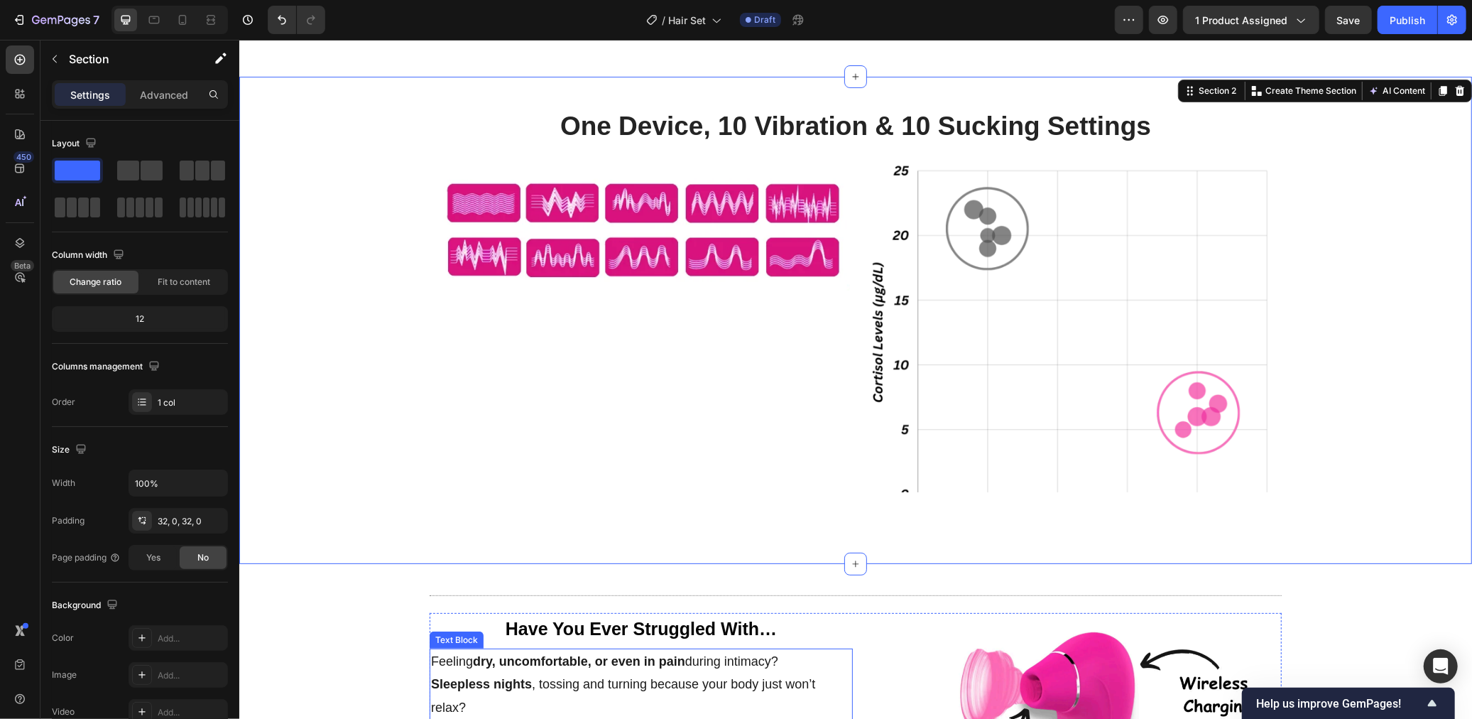
click at [688, 666] on p "Feeling dry, uncomfortable, or even in pain during intimacy?" at bounding box center [640, 660] width 420 height 23
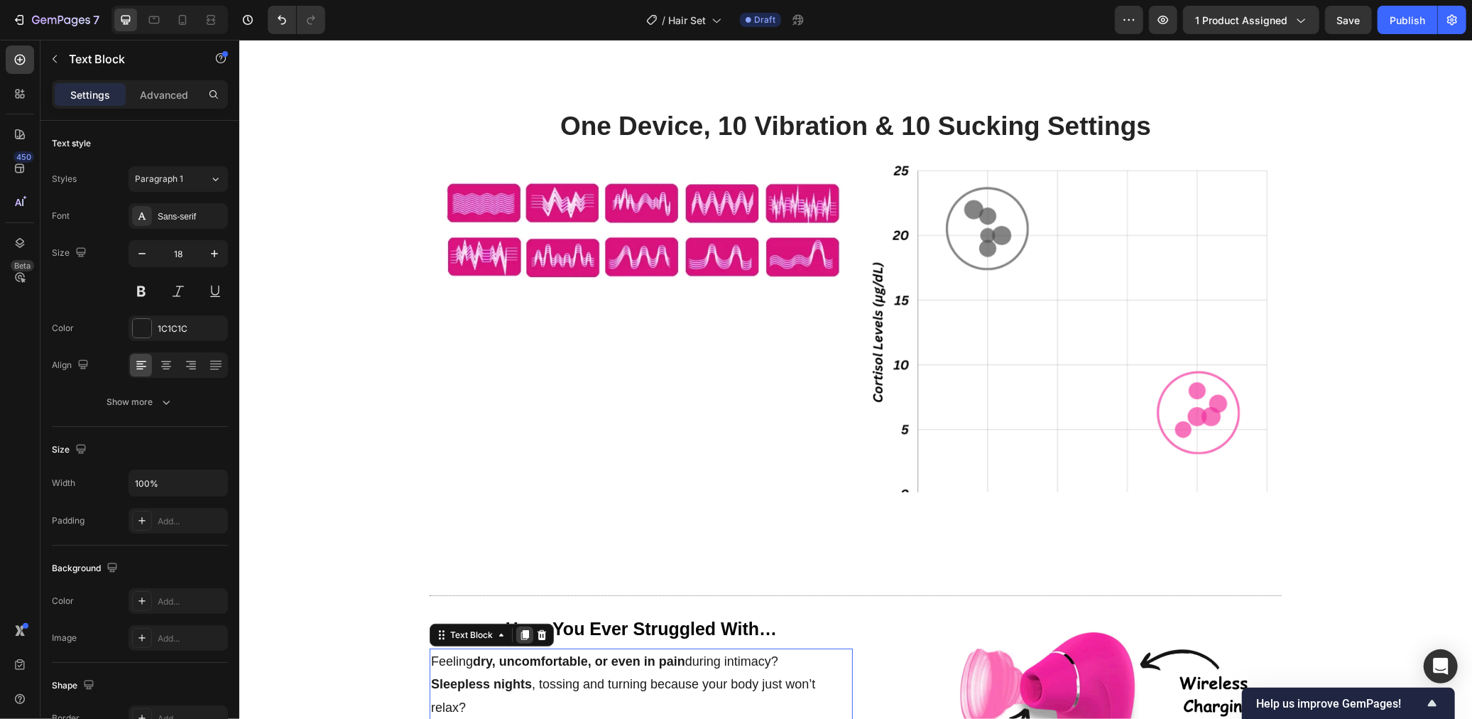
click at [523, 633] on icon at bounding box center [525, 634] width 8 height 10
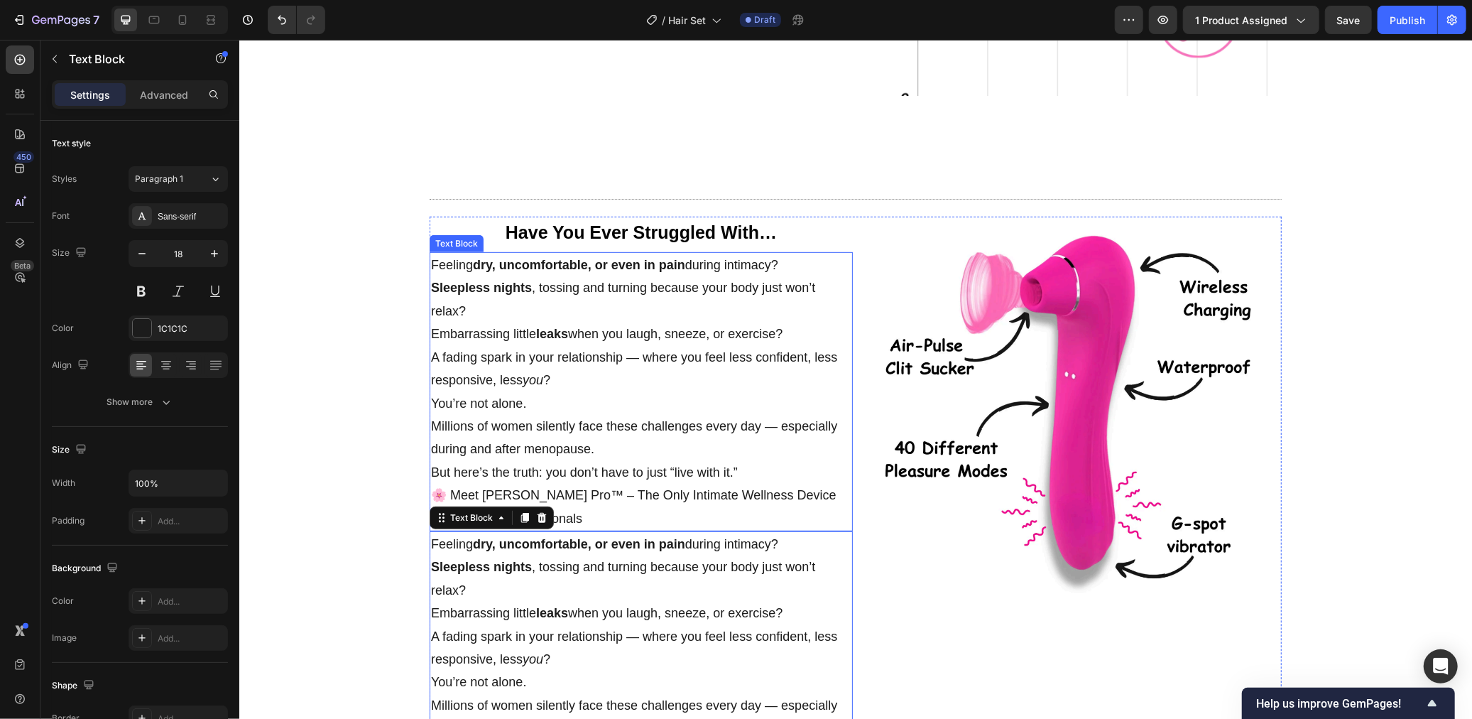
scroll to position [407, 0]
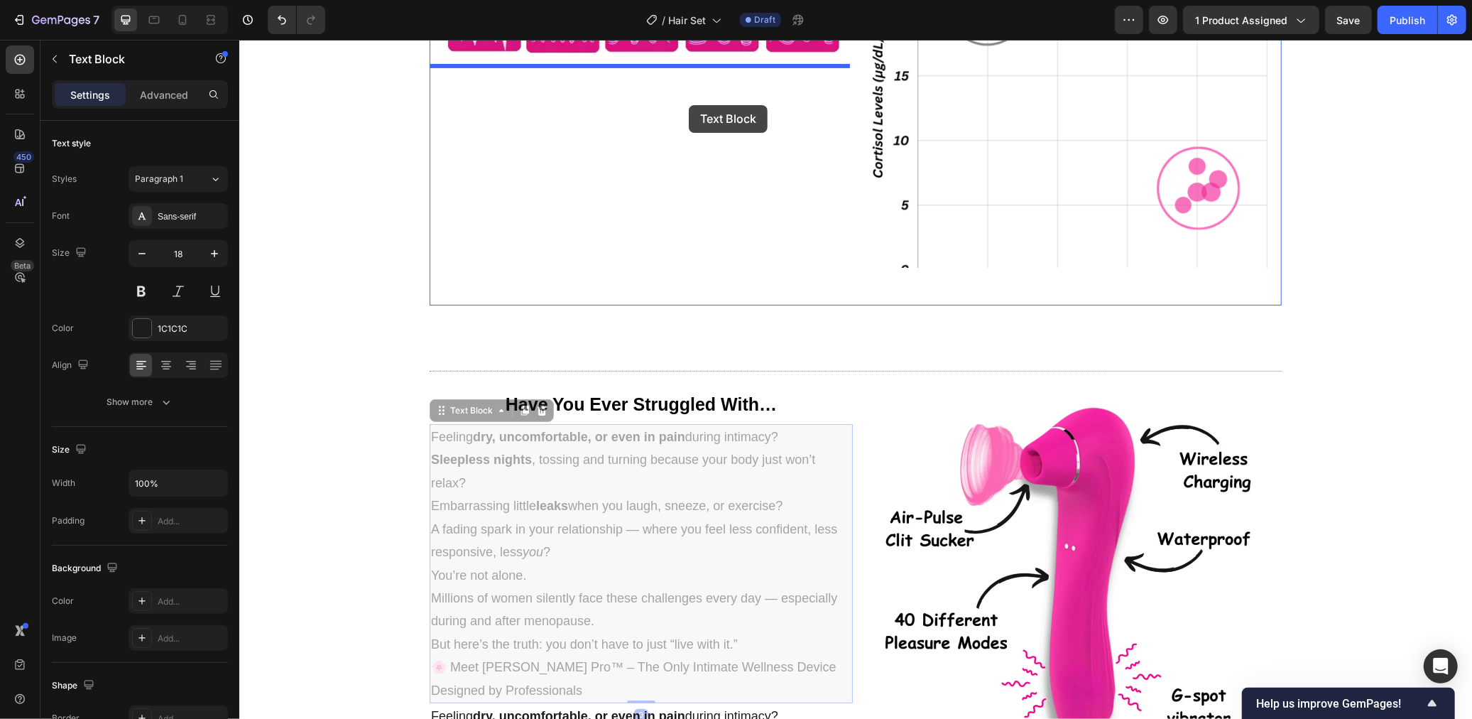
drag, startPoint x: 733, startPoint y: 493, endPoint x: 688, endPoint y: 104, distance: 391.0
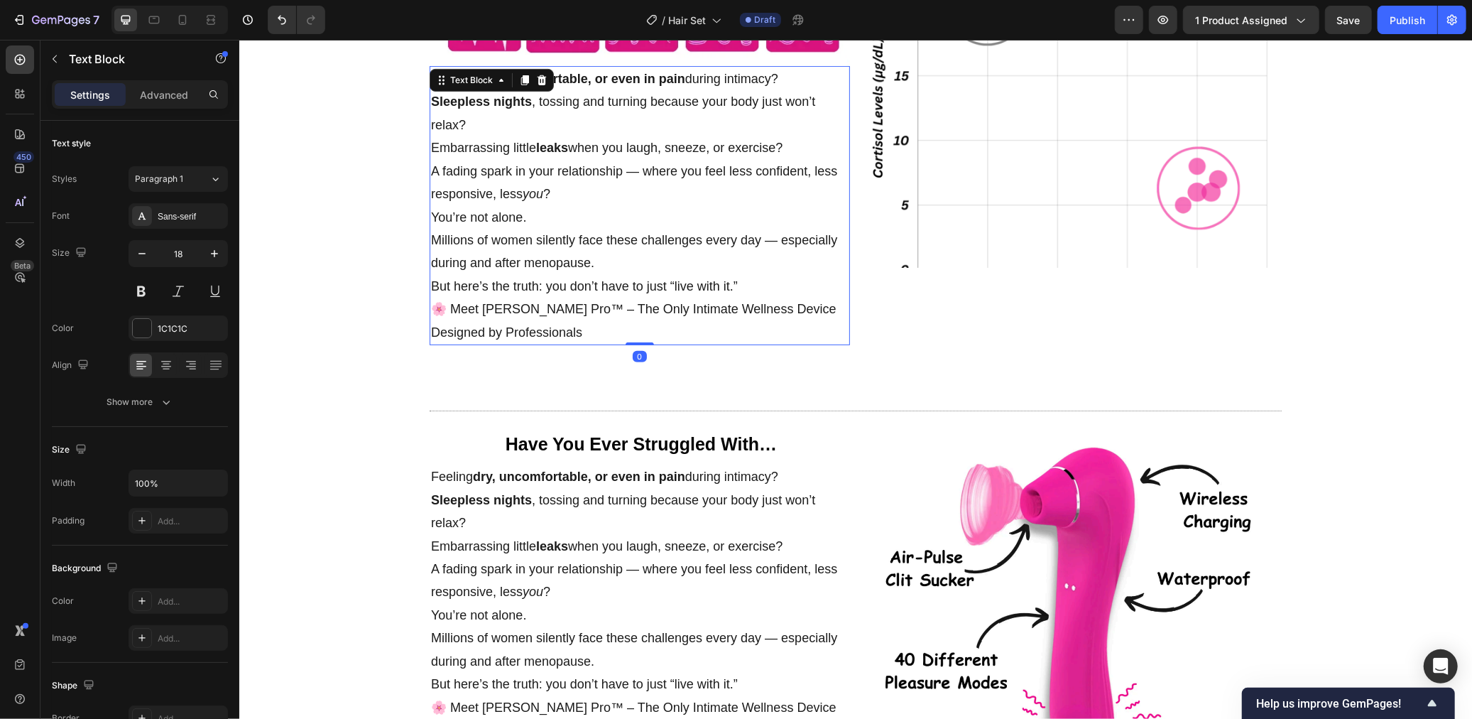
click at [650, 162] on p "A fading spark in your relationship — where you feel less confident, less respo…" at bounding box center [639, 182] width 418 height 46
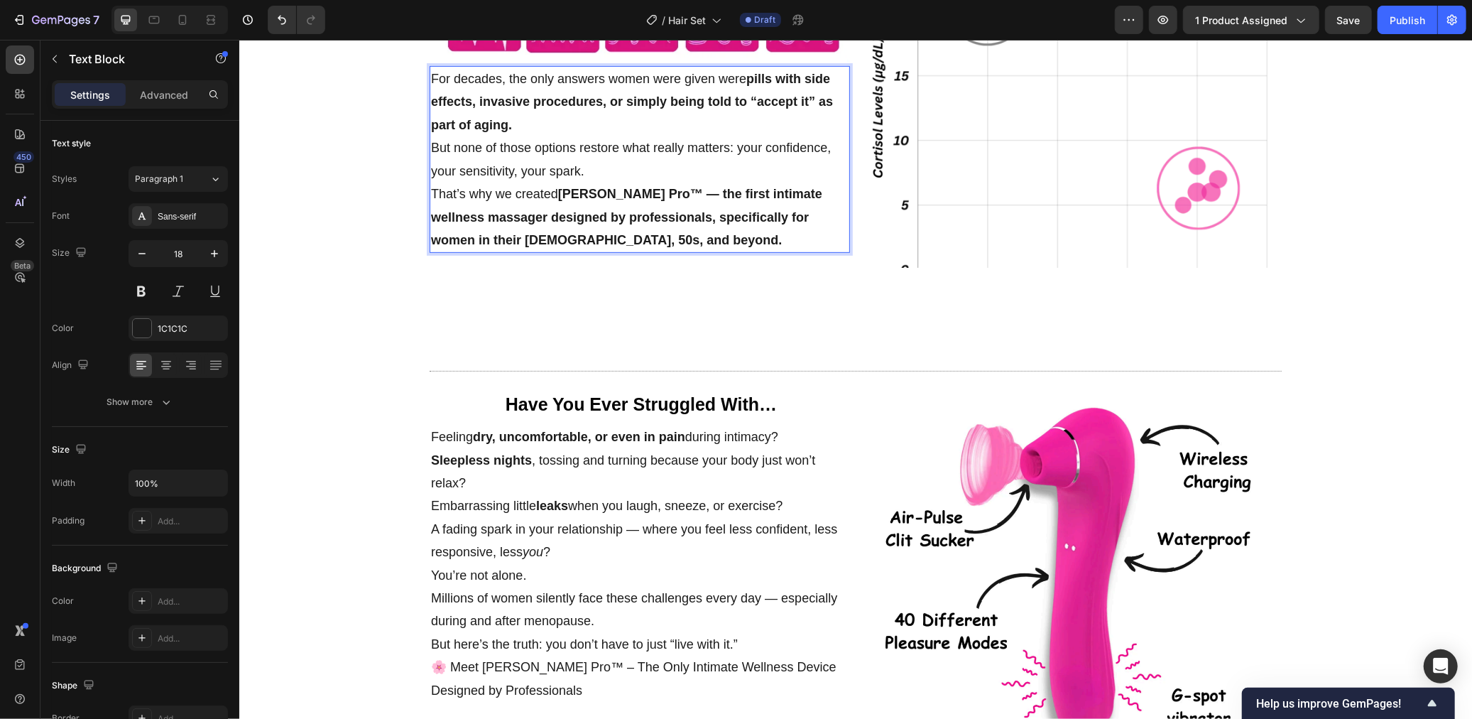
click at [572, 130] on p "For decades, the only answers women were given were pills with side effects, in…" at bounding box center [639, 124] width 418 height 115
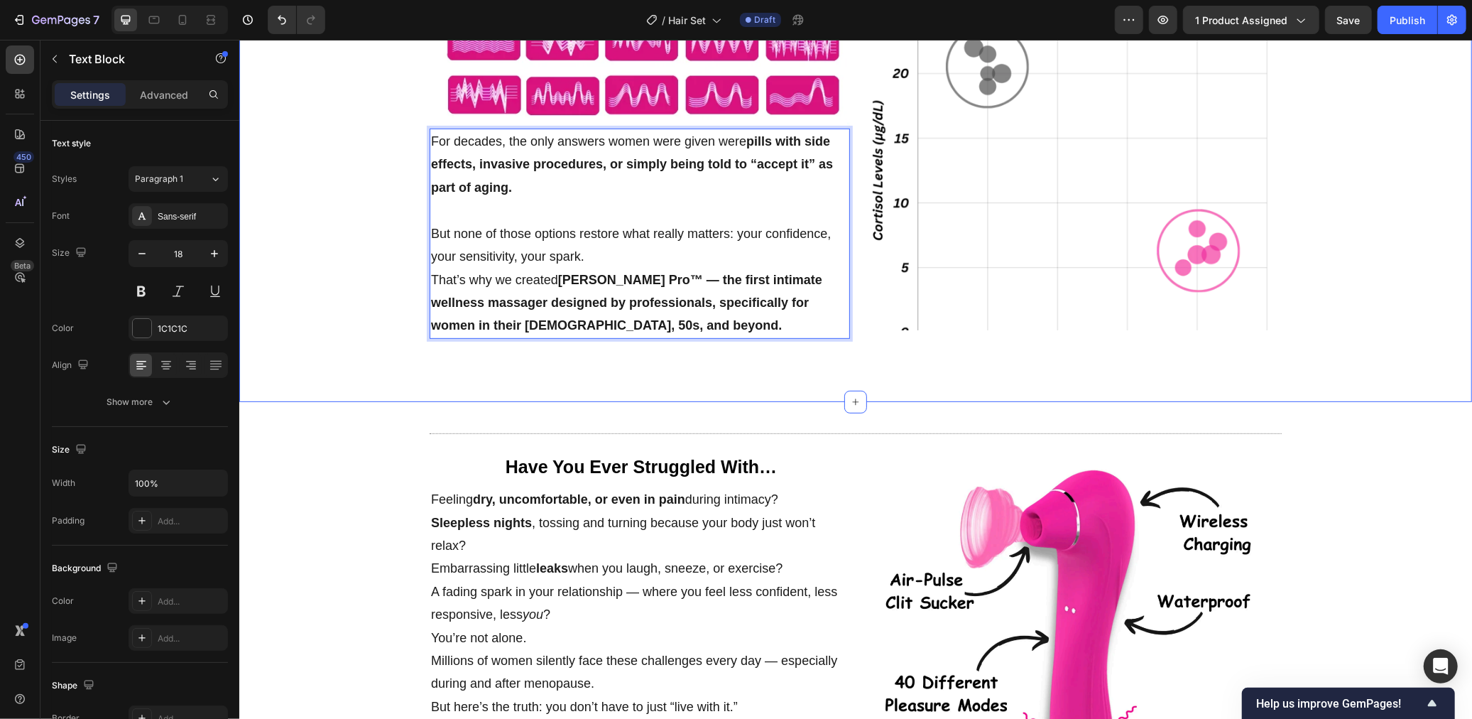
scroll to position [260, 0]
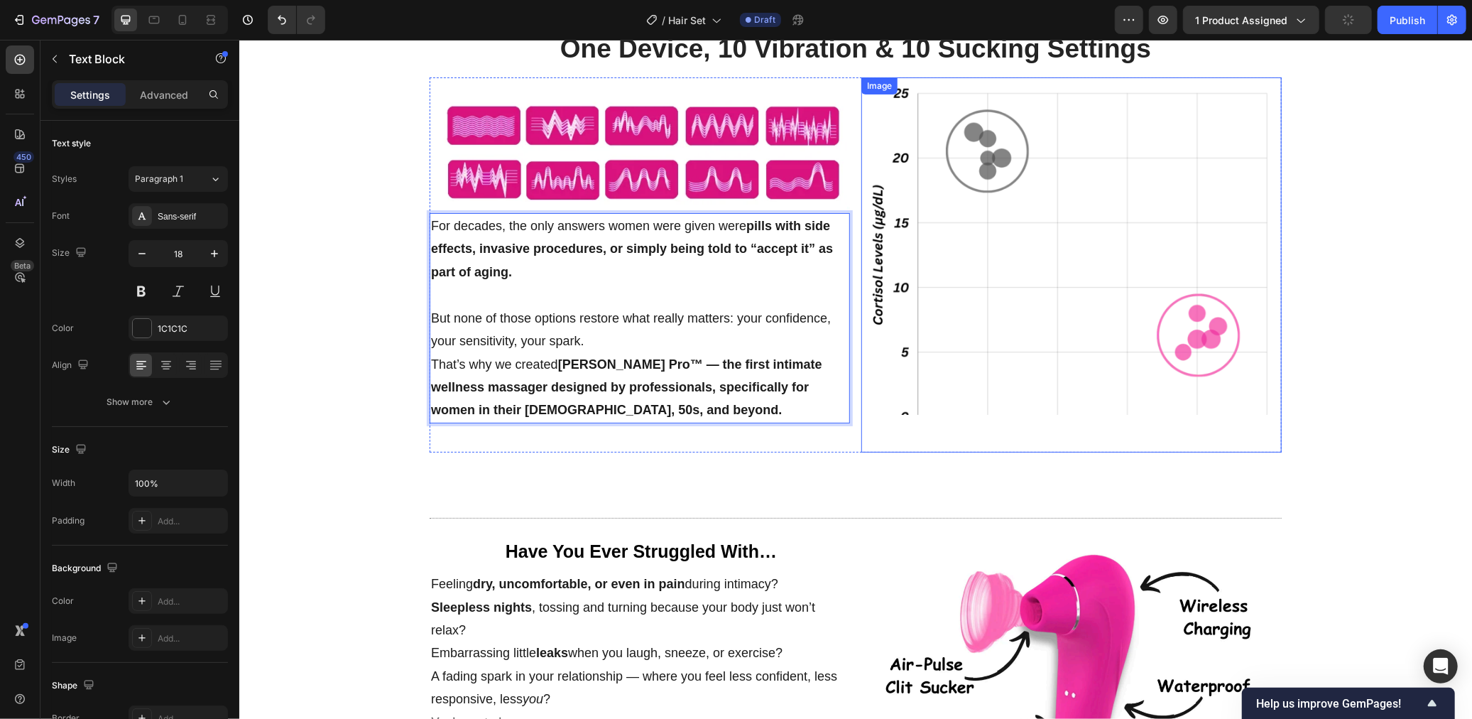
click at [1133, 344] on img at bounding box center [1071, 245] width 420 height 337
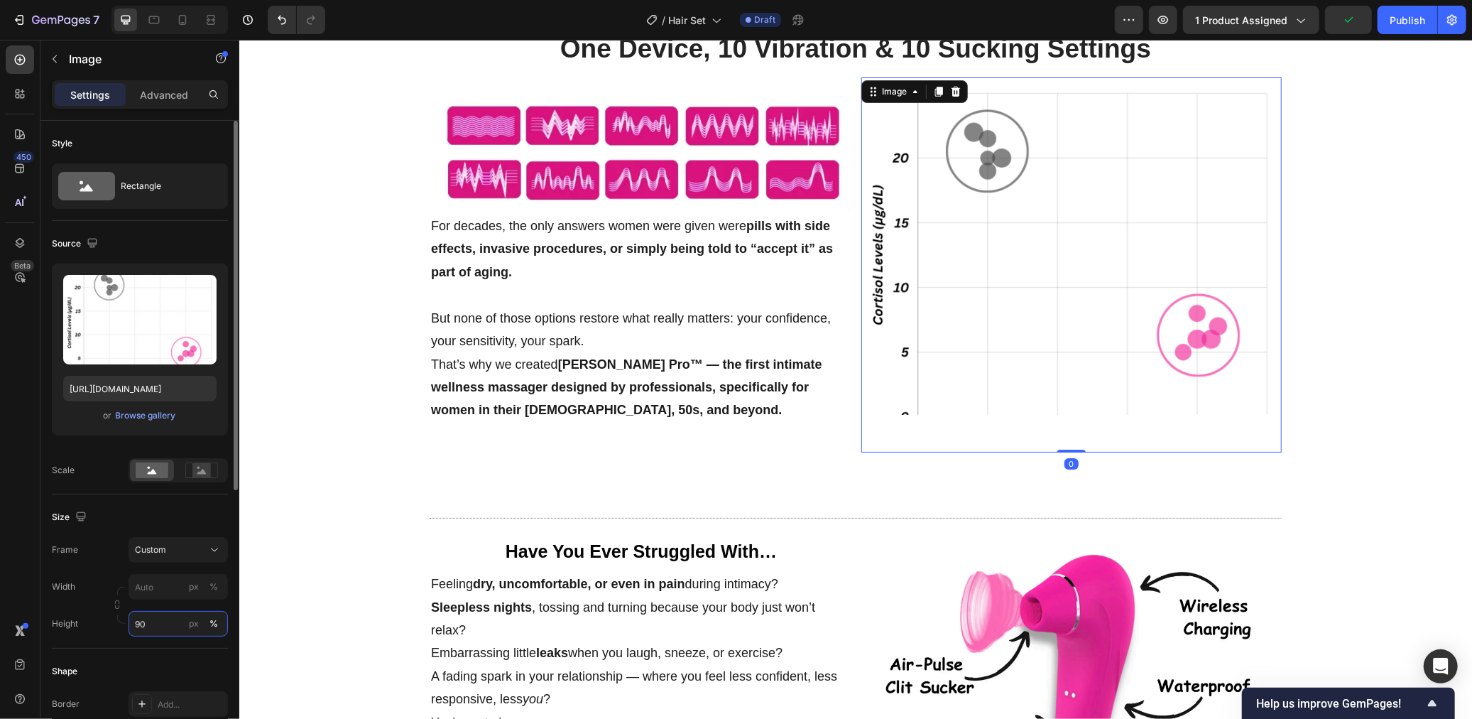
click at [158, 616] on input "90" at bounding box center [178, 624] width 99 height 26
click at [216, 612] on div "px %" at bounding box center [203, 624] width 37 height 26
click at [216, 612] on input "90" at bounding box center [178, 624] width 99 height 26
click at [216, 612] on div "px %" at bounding box center [203, 624] width 37 height 26
click at [216, 612] on input "90" at bounding box center [178, 624] width 99 height 26
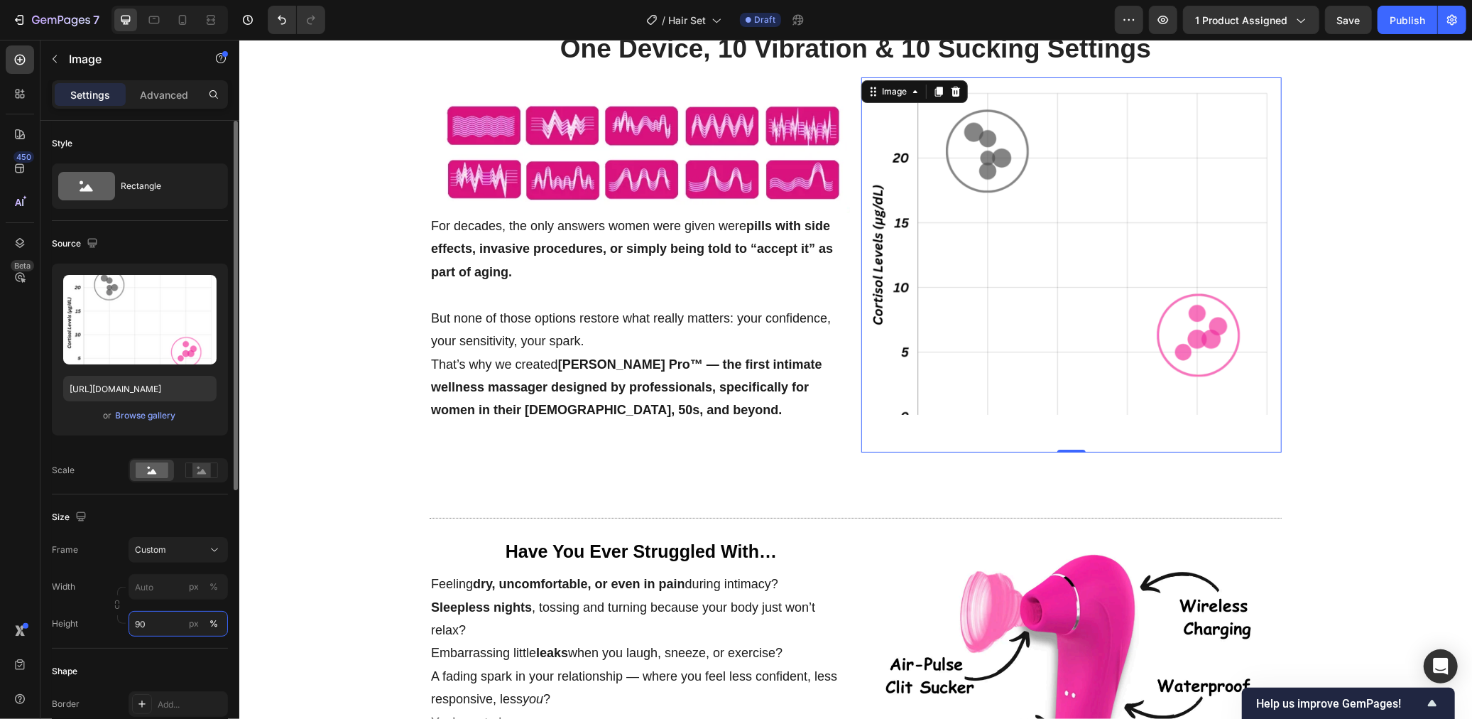
click at [178, 619] on input "90" at bounding box center [178, 624] width 99 height 26
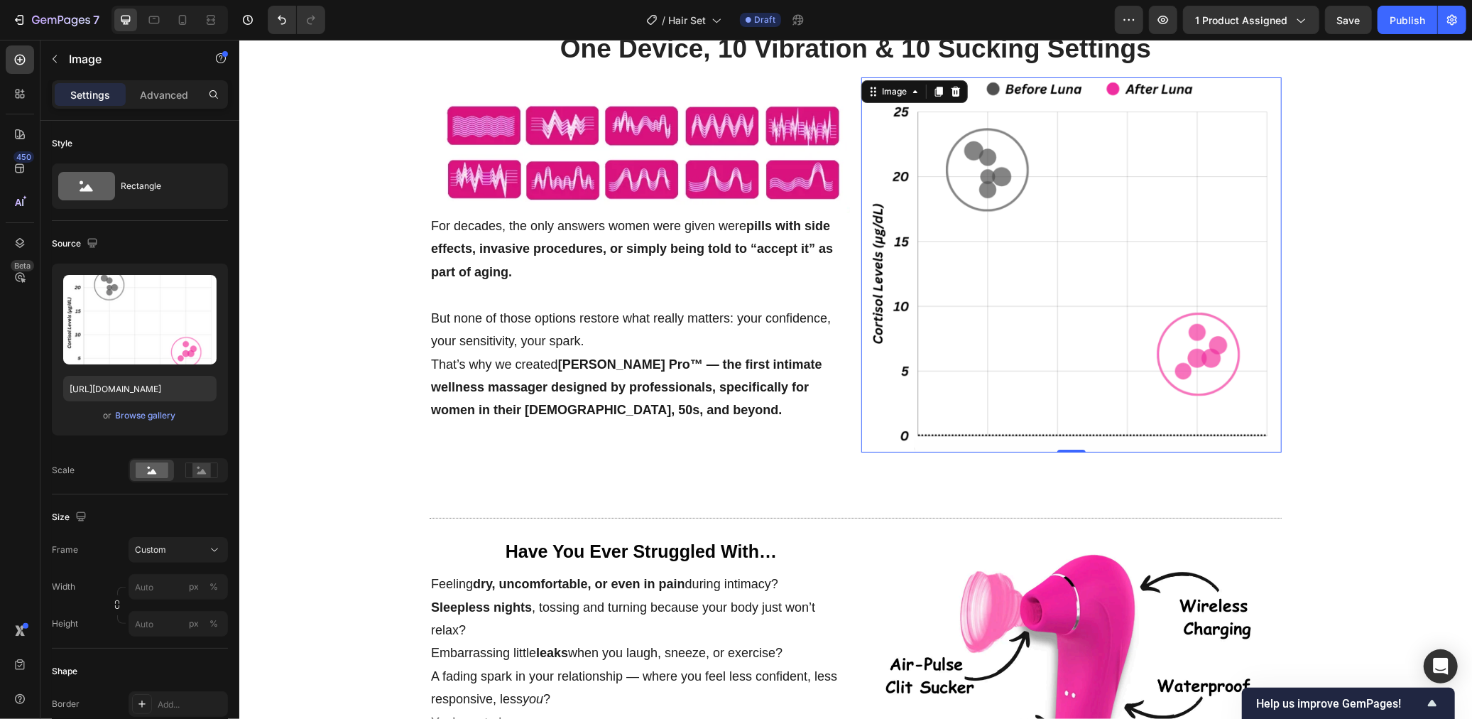
click at [1314, 306] on div "One Device, 10 Vibration & 10 Sucking Settings Heading Image For decades, the o…" at bounding box center [855, 242] width 1233 height 442
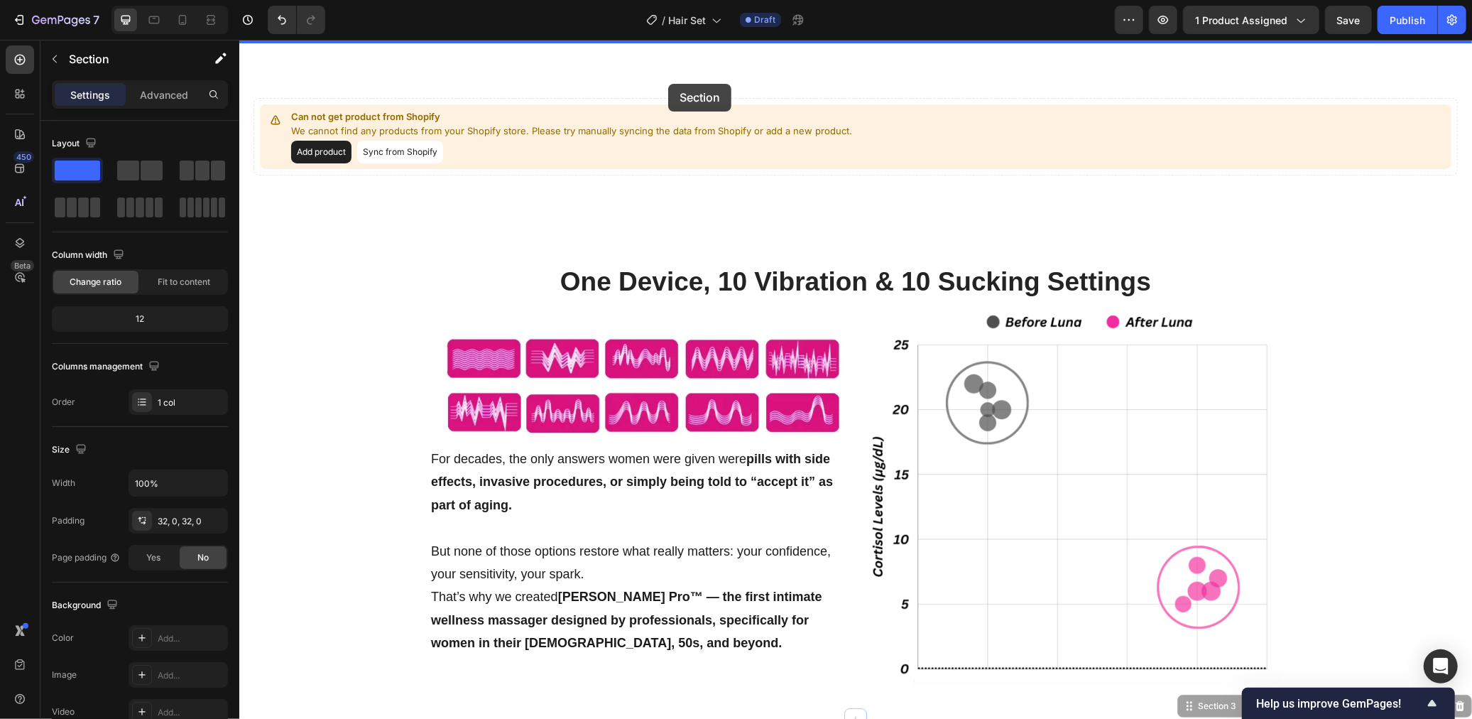
scroll to position [0, 0]
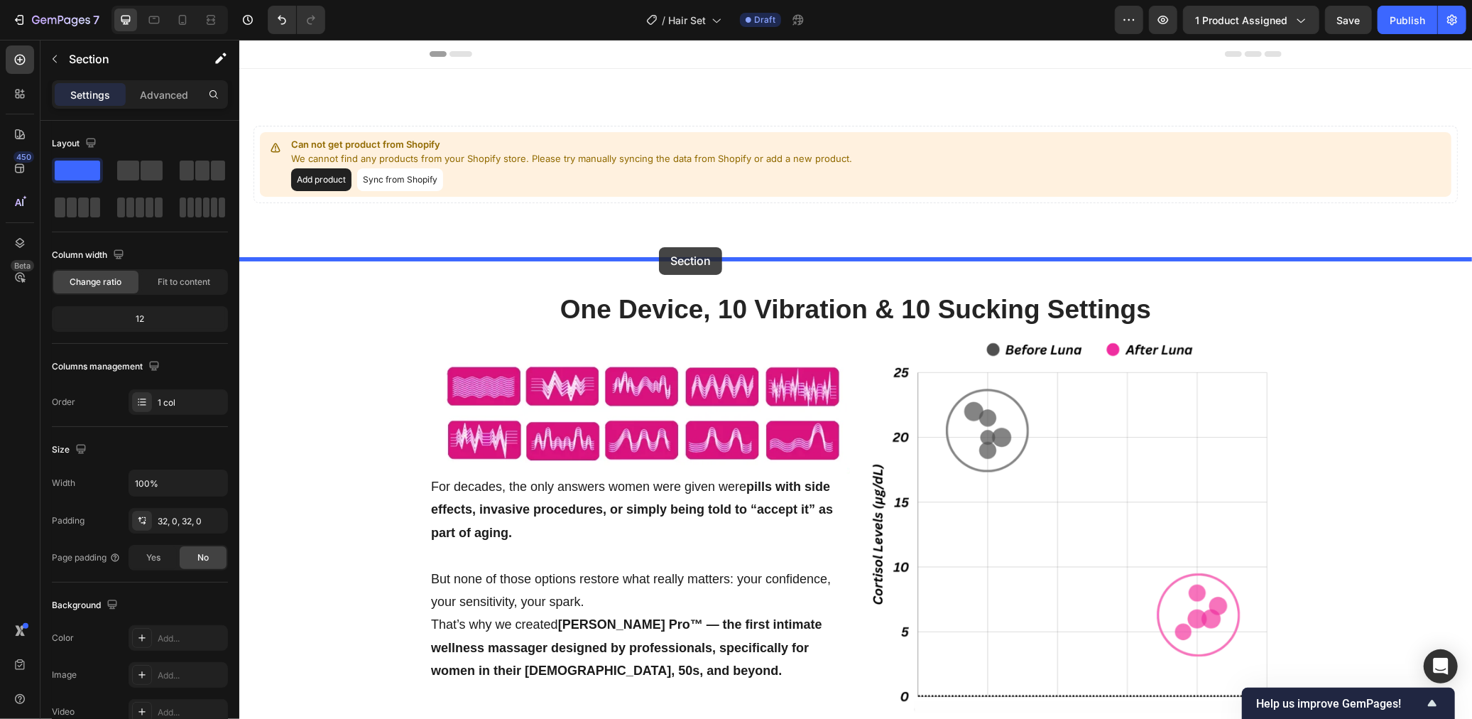
drag, startPoint x: 415, startPoint y: 555, endPoint x: 658, endPoint y: 246, distance: 392.8
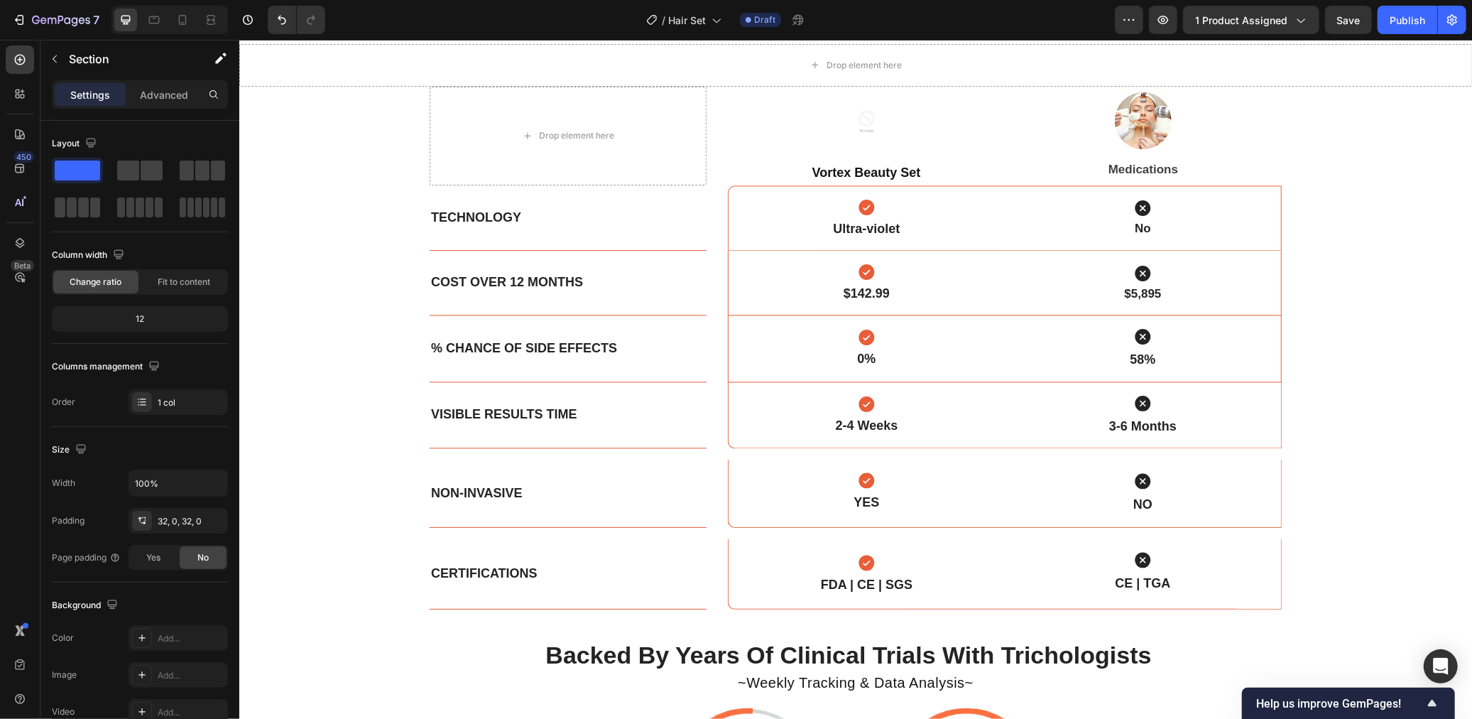
scroll to position [2281, 0]
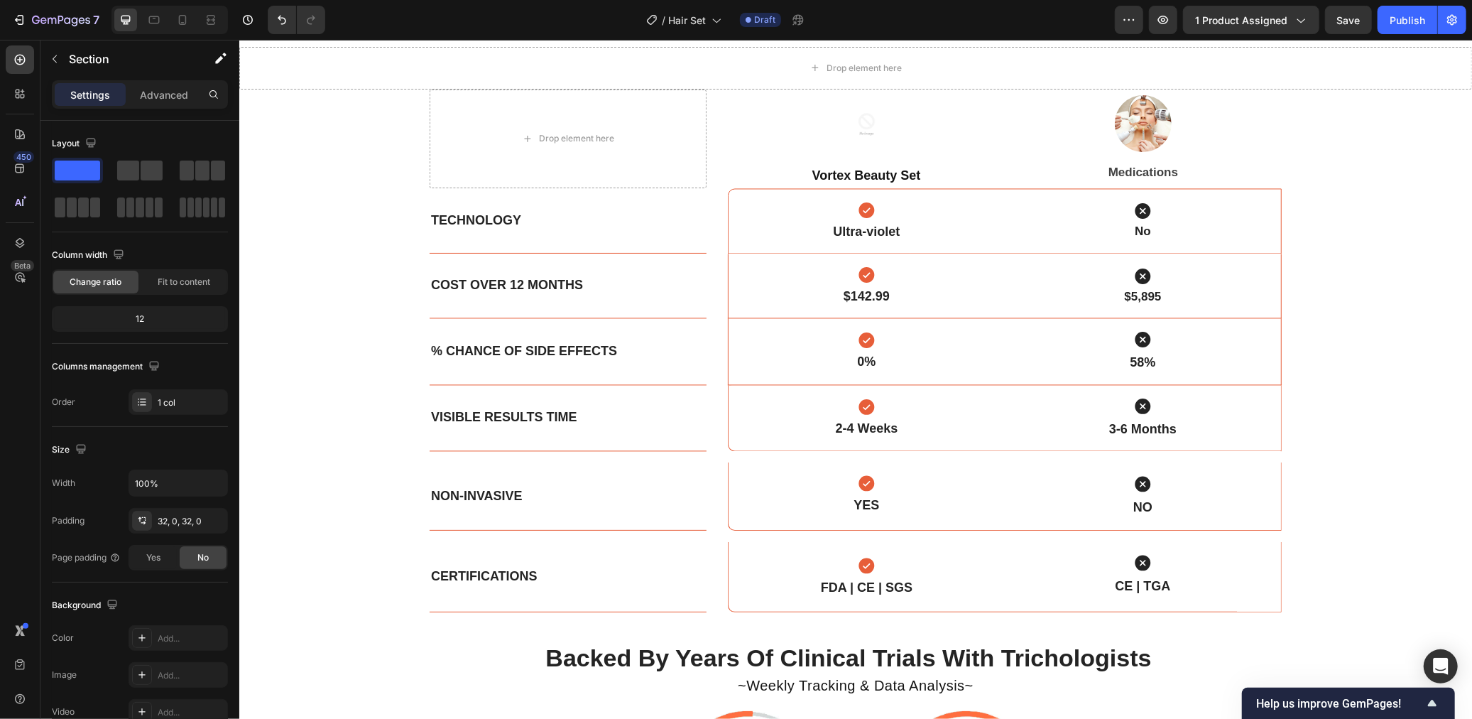
click at [871, 111] on img at bounding box center [865, 123] width 63 height 63
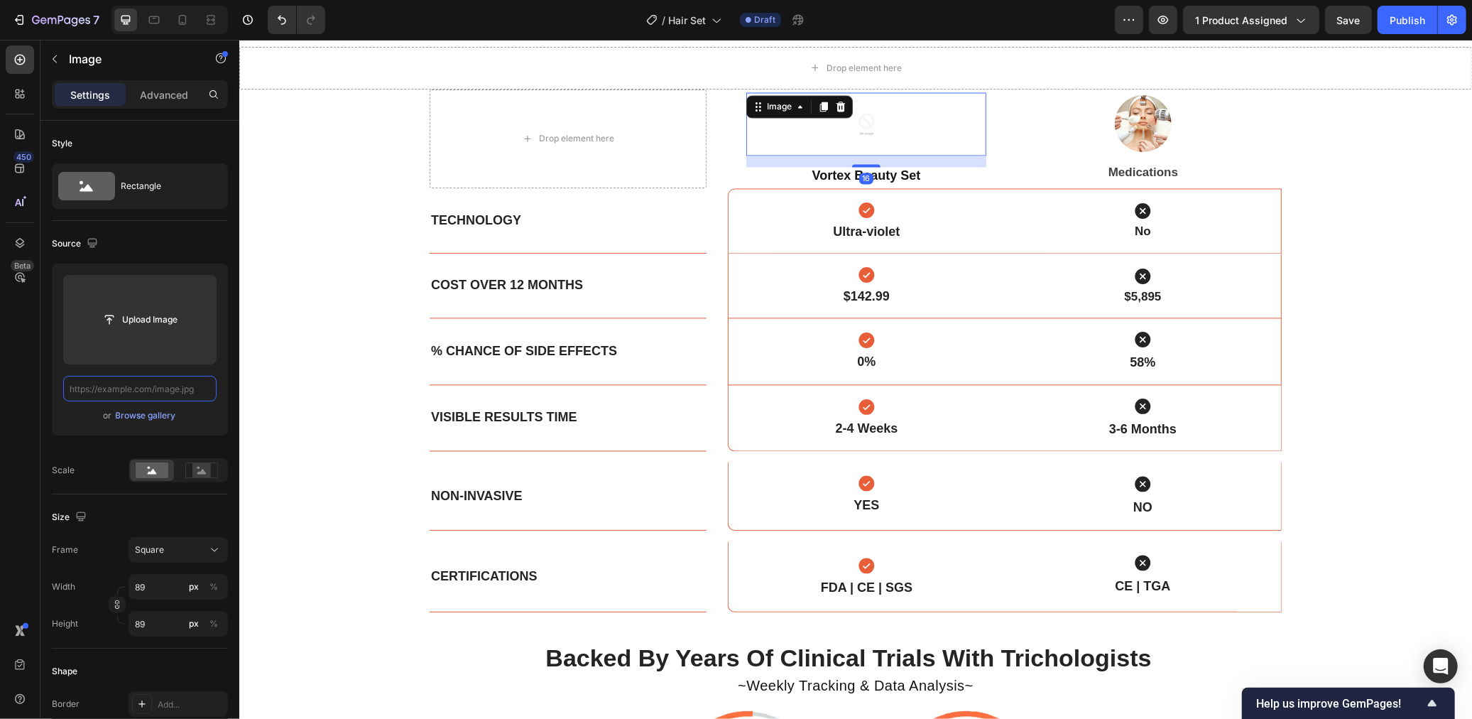
click at [161, 397] on input "text" at bounding box center [139, 389] width 153 height 26
paste input "https://ae01.alicdn.com/kf/S6131bab06e104e93bd841b36dac8212bO.jpg"
type input "https://ae01.alicdn.com/kf/S6131bab06e104e93bd841b36dac8212bO.jpg"
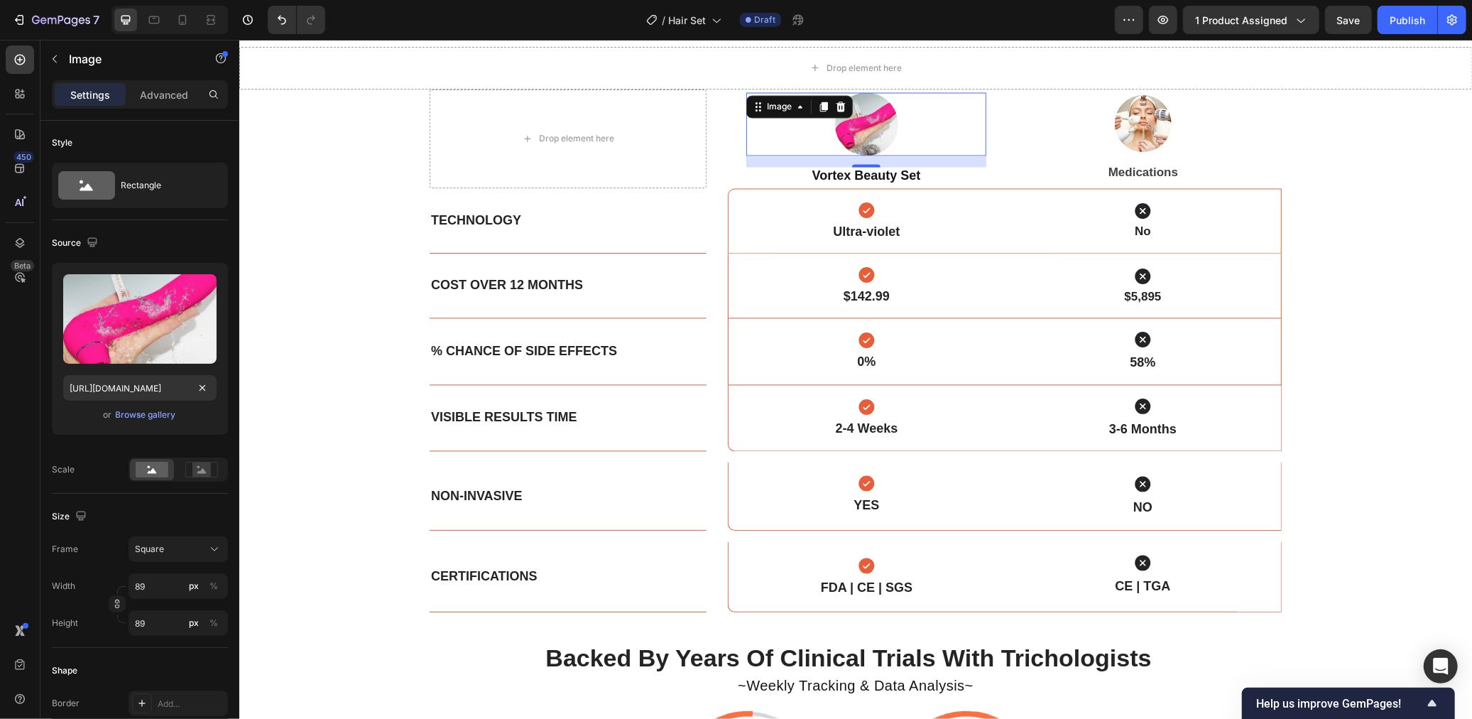
click at [1295, 246] on div "Diminished Wrinkles Sleep Better Revitalizes the Skin -Reduces fine lines and w…" at bounding box center [855, 303] width 1233 height 1222
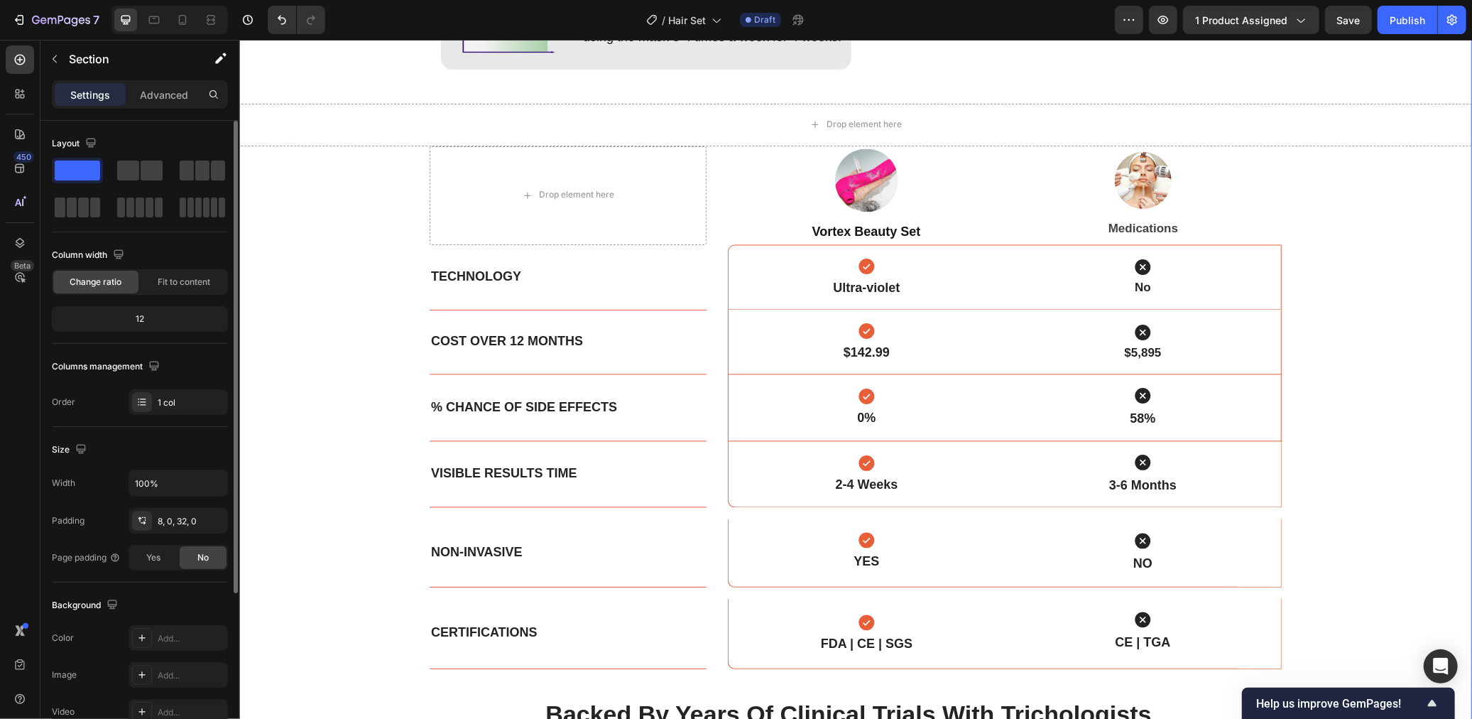
scroll to position [2208, 0]
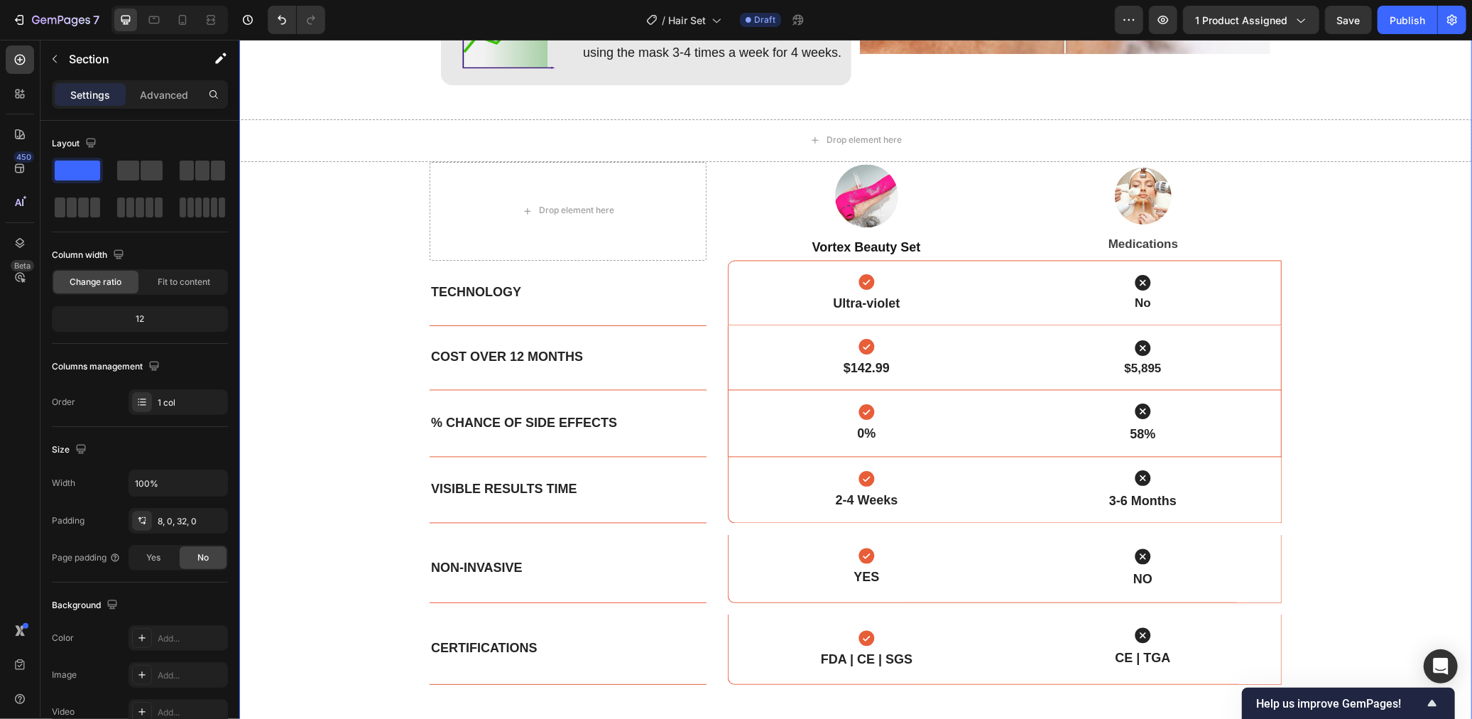
click at [875, 246] on strong "Vortex Beauty Set" at bounding box center [866, 247] width 109 height 14
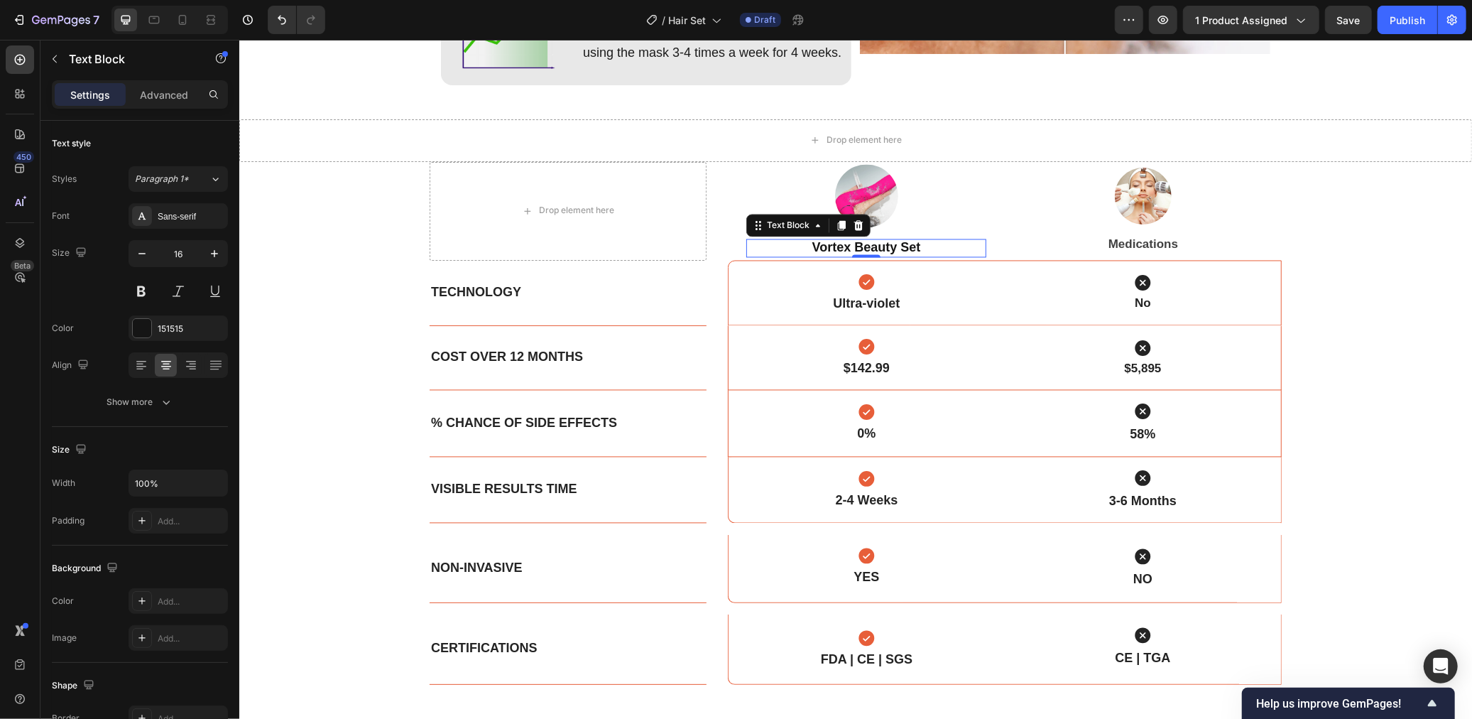
click at [875, 246] on strong "Vortex Beauty Set" at bounding box center [866, 247] width 109 height 14
click at [893, 246] on p "Luna Pro" at bounding box center [865, 247] width 237 height 15
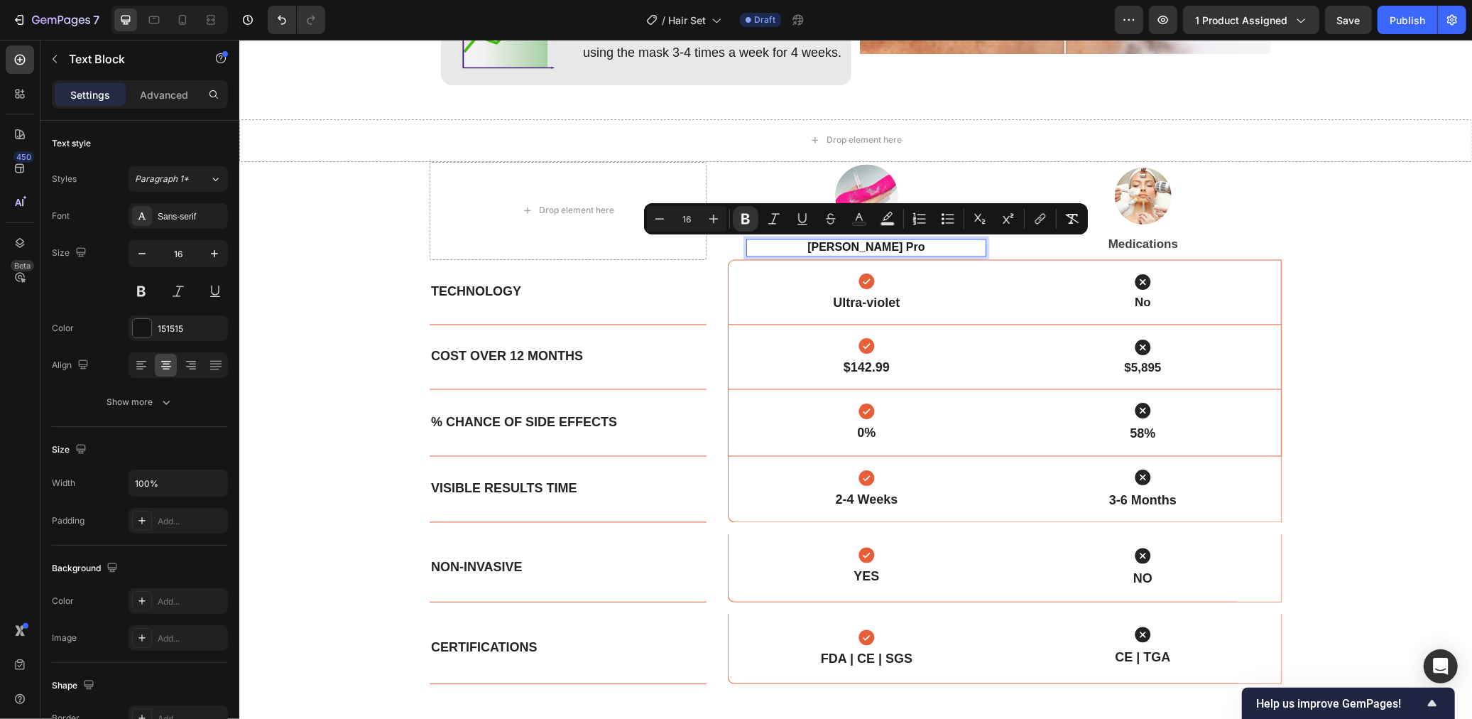
click at [871, 305] on strong "Ultra-violet" at bounding box center [865, 302] width 67 height 14
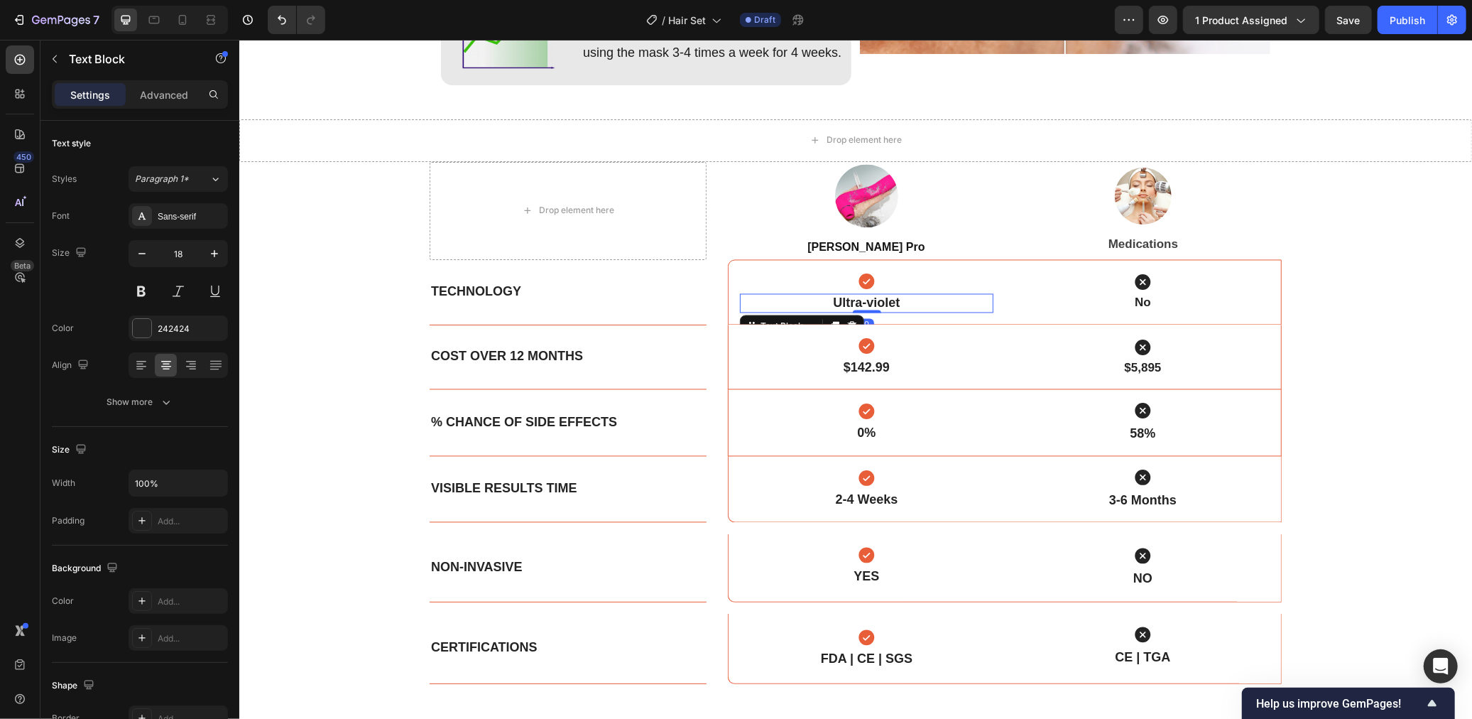
click at [871, 305] on strong "Ultra-violet" at bounding box center [865, 302] width 67 height 14
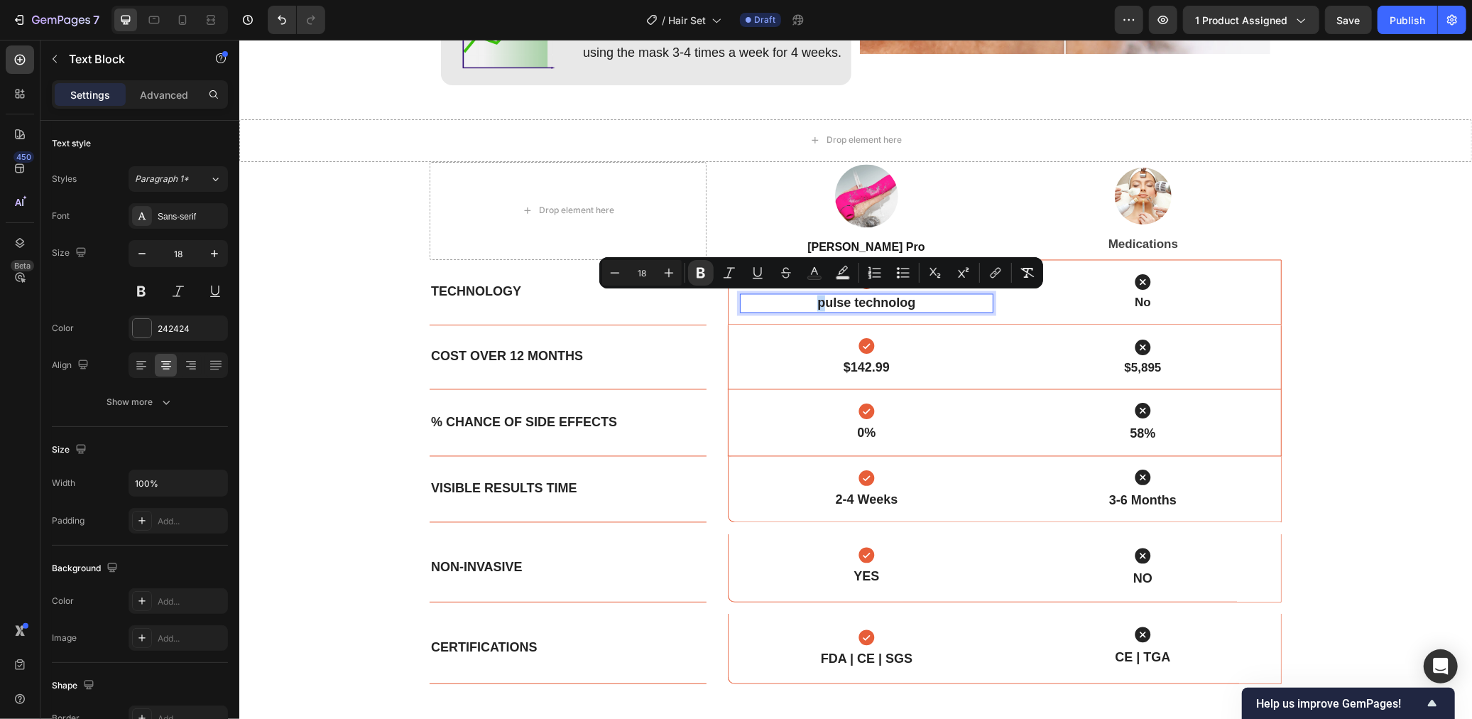
drag, startPoint x: 871, startPoint y: 111, endPoint x: 822, endPoint y: 303, distance: 198.8
click at [822, 303] on strong "pulse technolog" at bounding box center [866, 302] width 98 height 14
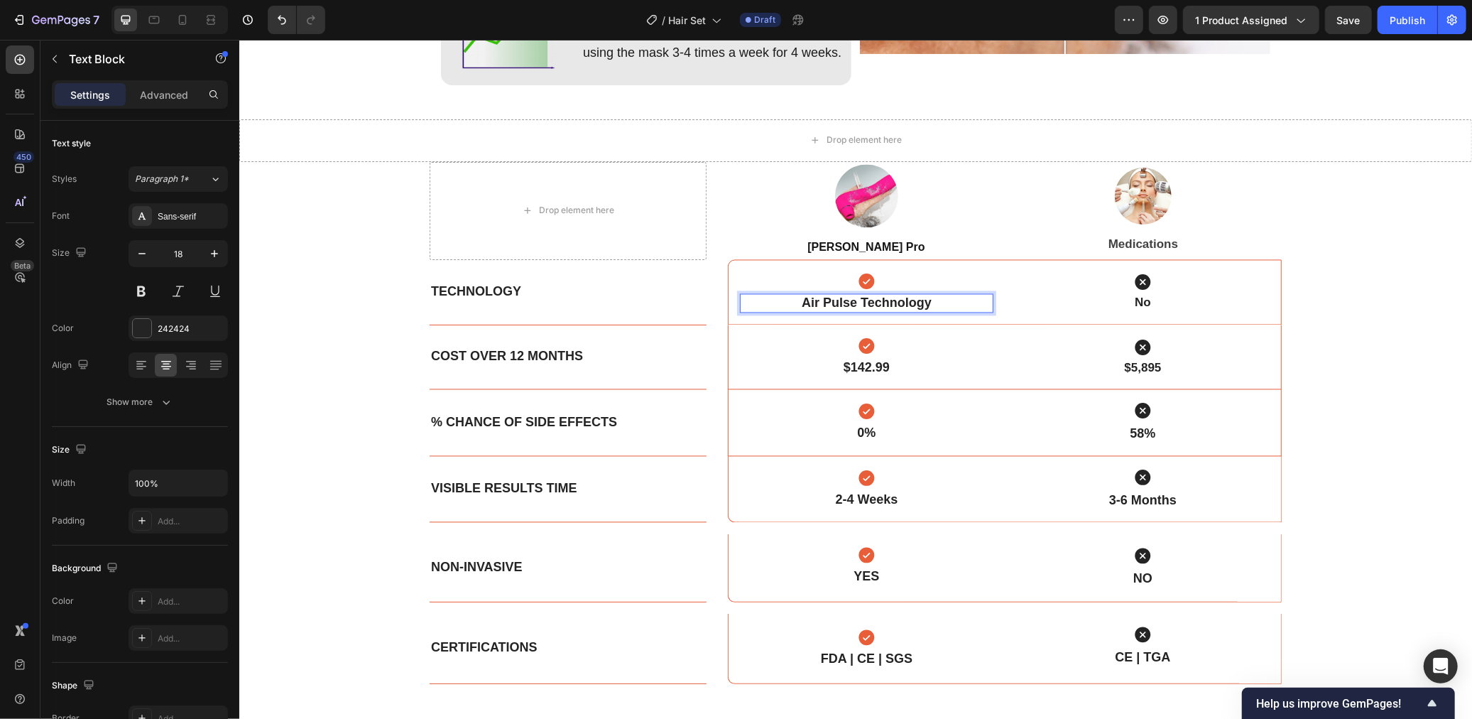
click at [937, 296] on p "Air Pulse Technology" at bounding box center [866, 303] width 251 height 16
click at [1380, 300] on div "Diminished Wrinkles Sleep Better Revitalizes the Skin -Reduces fine lines and w…" at bounding box center [855, 374] width 1233 height 1221
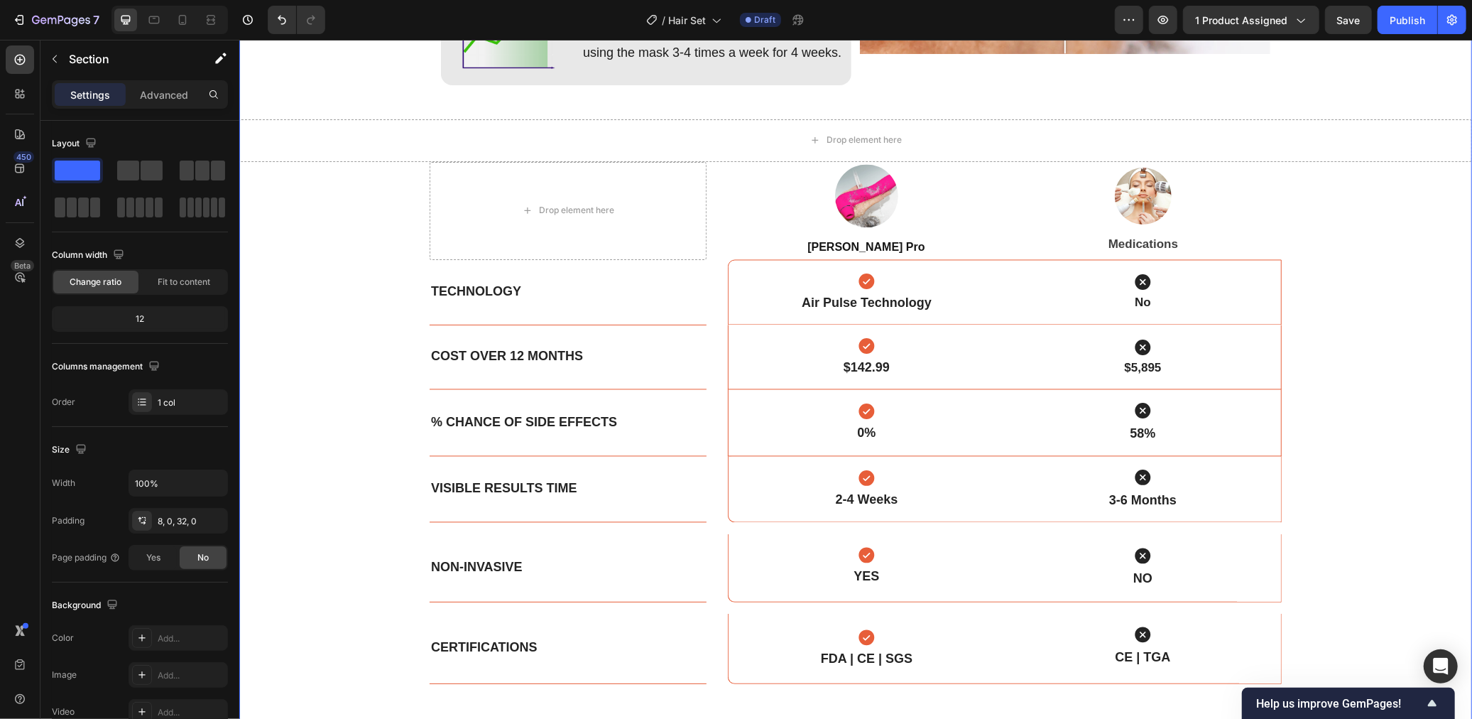
click at [1342, 33] on button "Save" at bounding box center [1348, 20] width 47 height 28
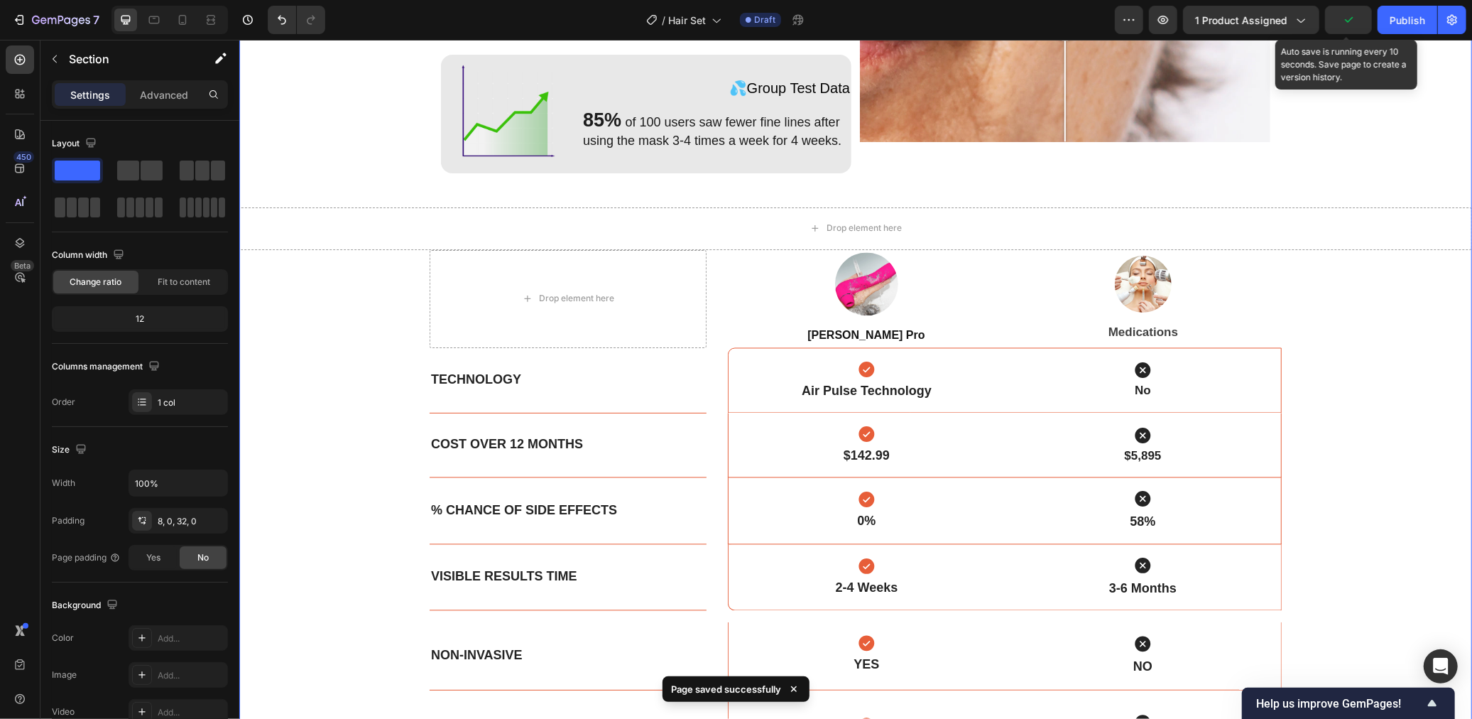
scroll to position [2120, 0]
click at [871, 454] on strong "$142.99" at bounding box center [866, 456] width 46 height 14
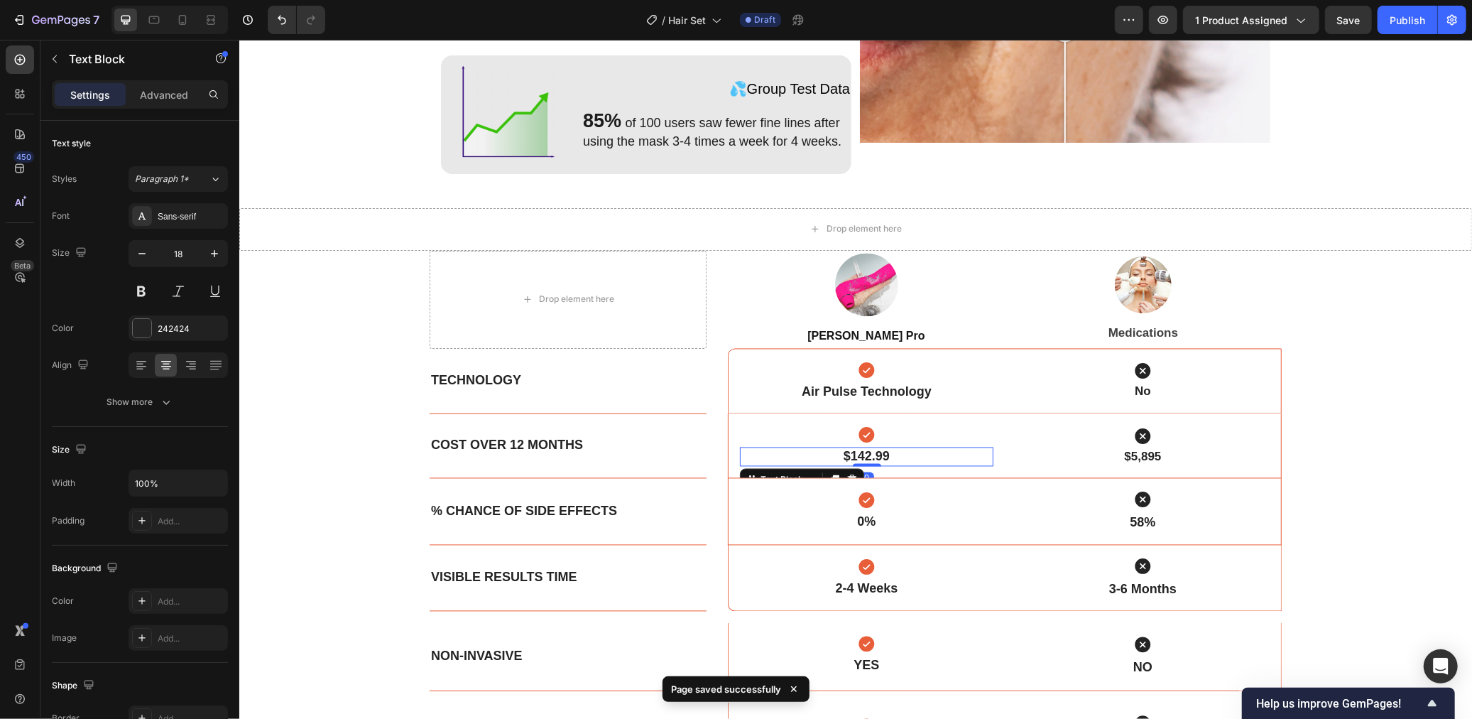
drag, startPoint x: 822, startPoint y: 303, endPoint x: 871, endPoint y: 454, distance: 159.0
click at [871, 454] on strong "$142.99" at bounding box center [866, 456] width 46 height 14
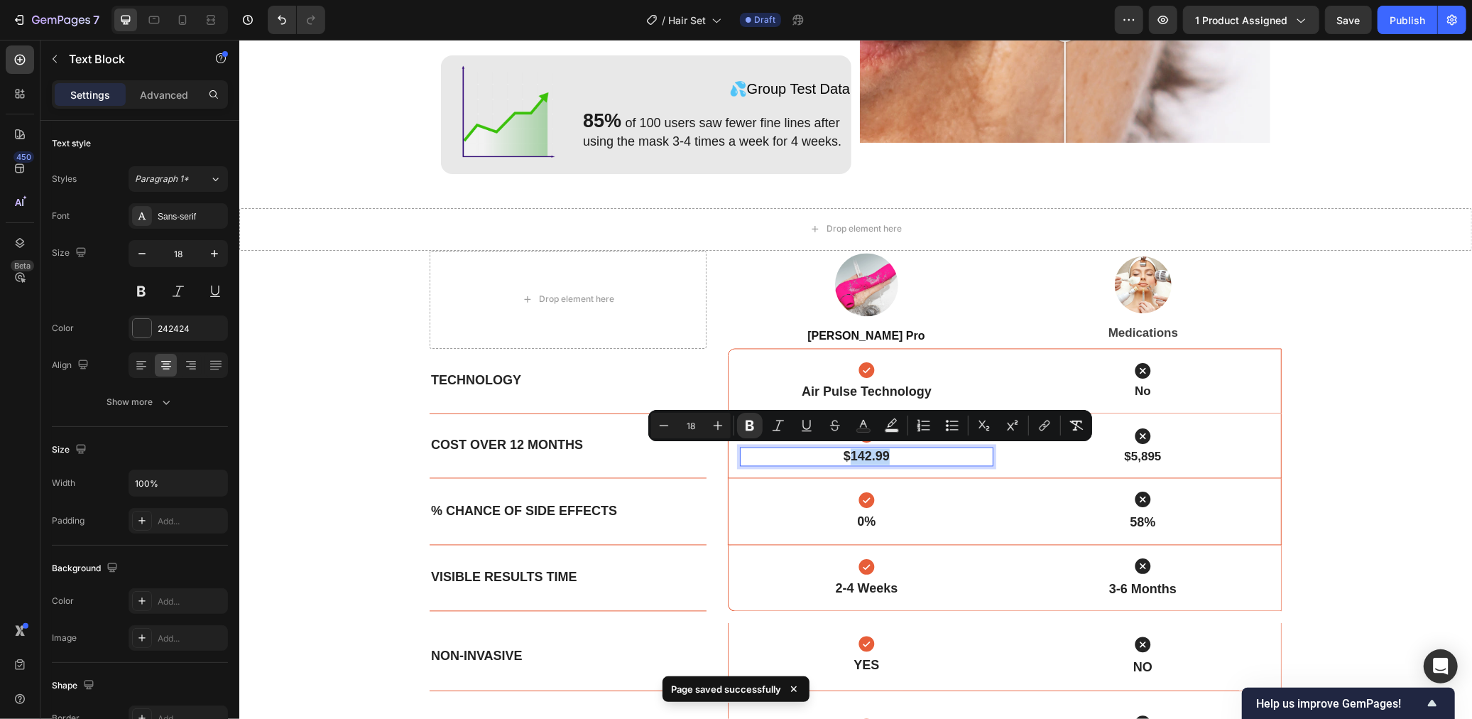
click at [868, 455] on strong "$142.99" at bounding box center [866, 456] width 46 height 14
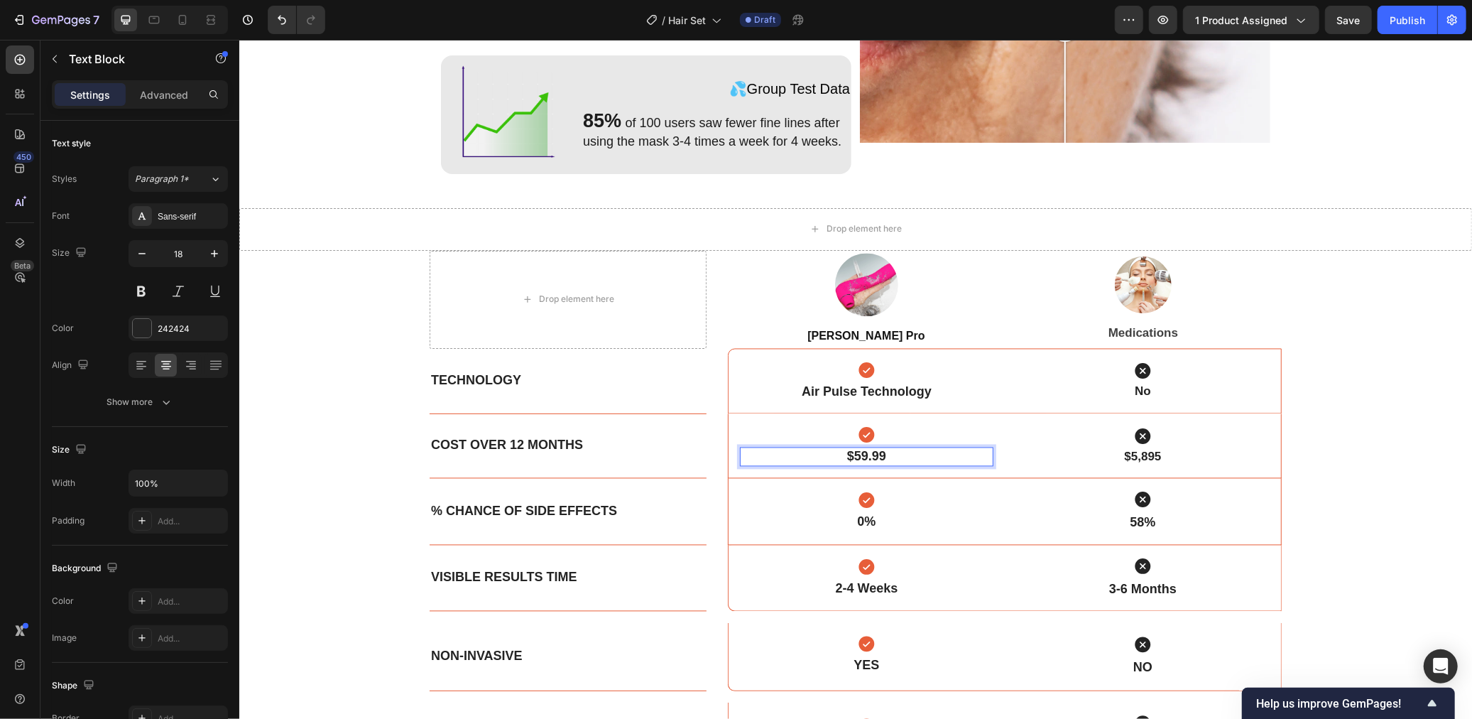
click at [1383, 415] on div "Diminished Wrinkles Sleep Better Revitalizes the Skin -Reduces fine lines and w…" at bounding box center [855, 463] width 1233 height 1221
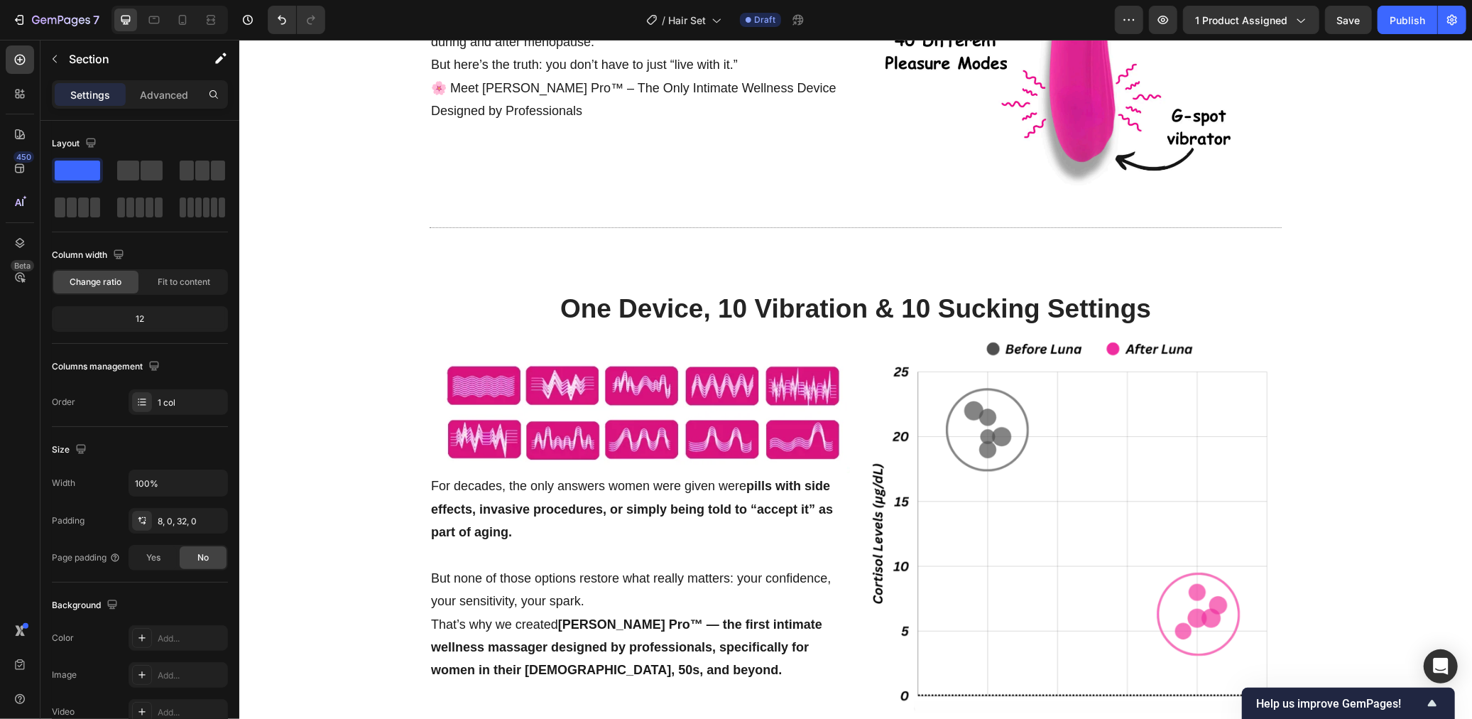
scroll to position [495, 0]
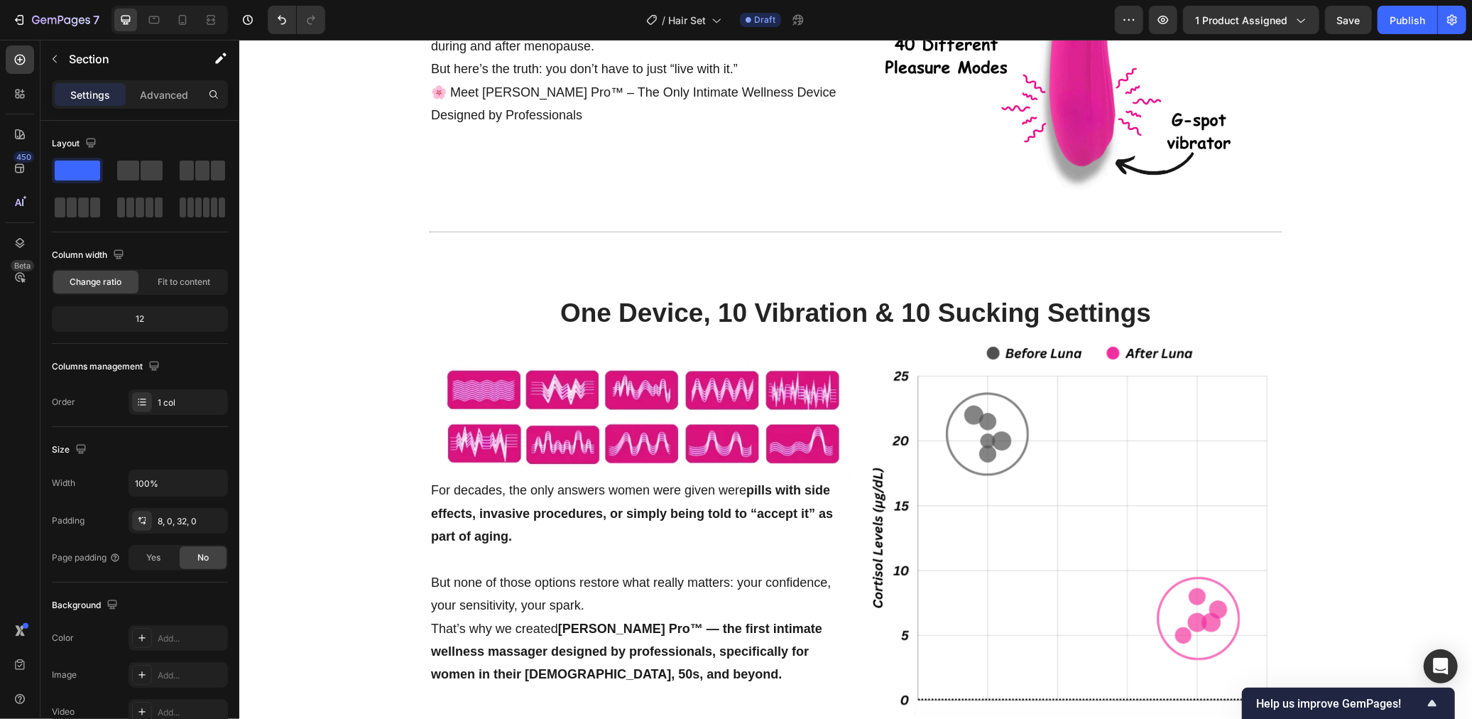
click at [640, 455] on img at bounding box center [639, 414] width 420 height 124
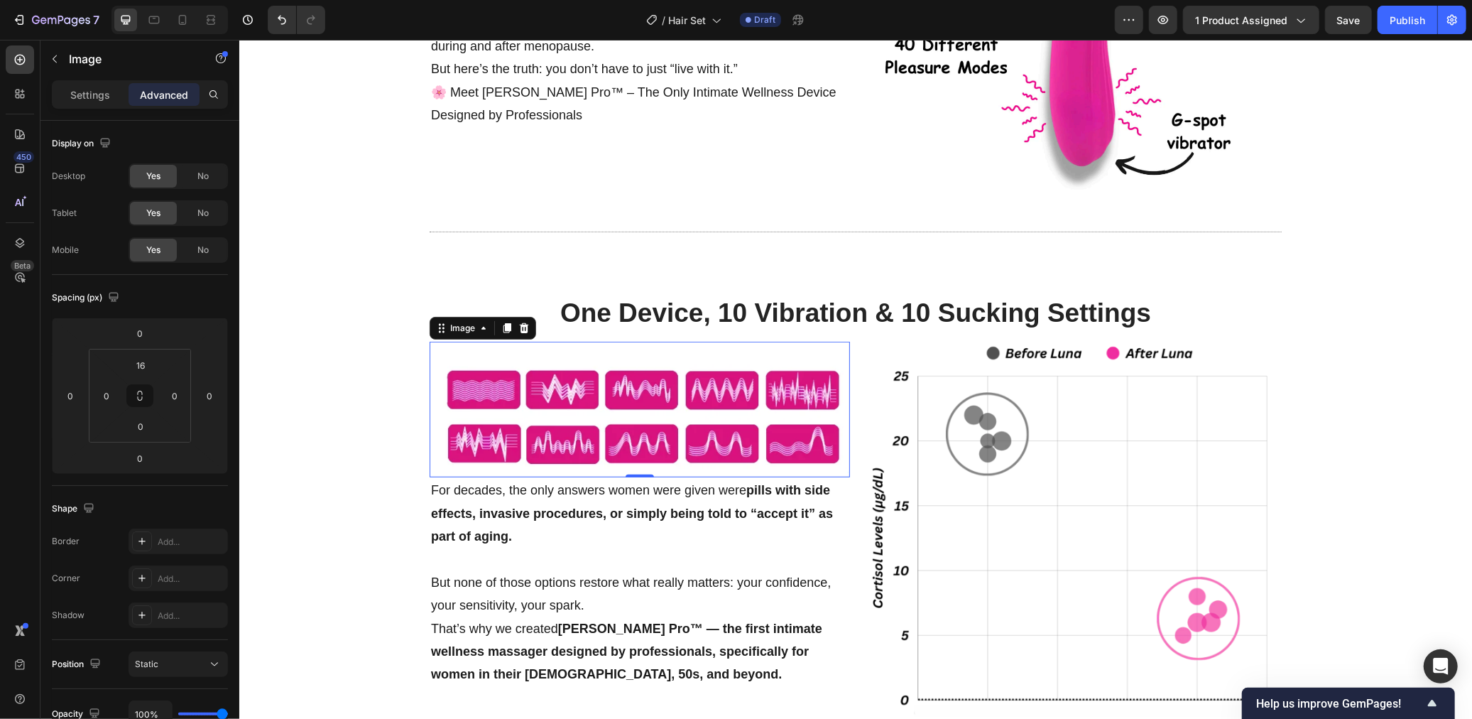
click at [641, 472] on div "0" at bounding box center [639, 476] width 14 height 11
click at [369, 495] on div "One Device, 10 Vibration & 10 Sucking Settings Heading Image 0 For decades, the…" at bounding box center [855, 506] width 1233 height 442
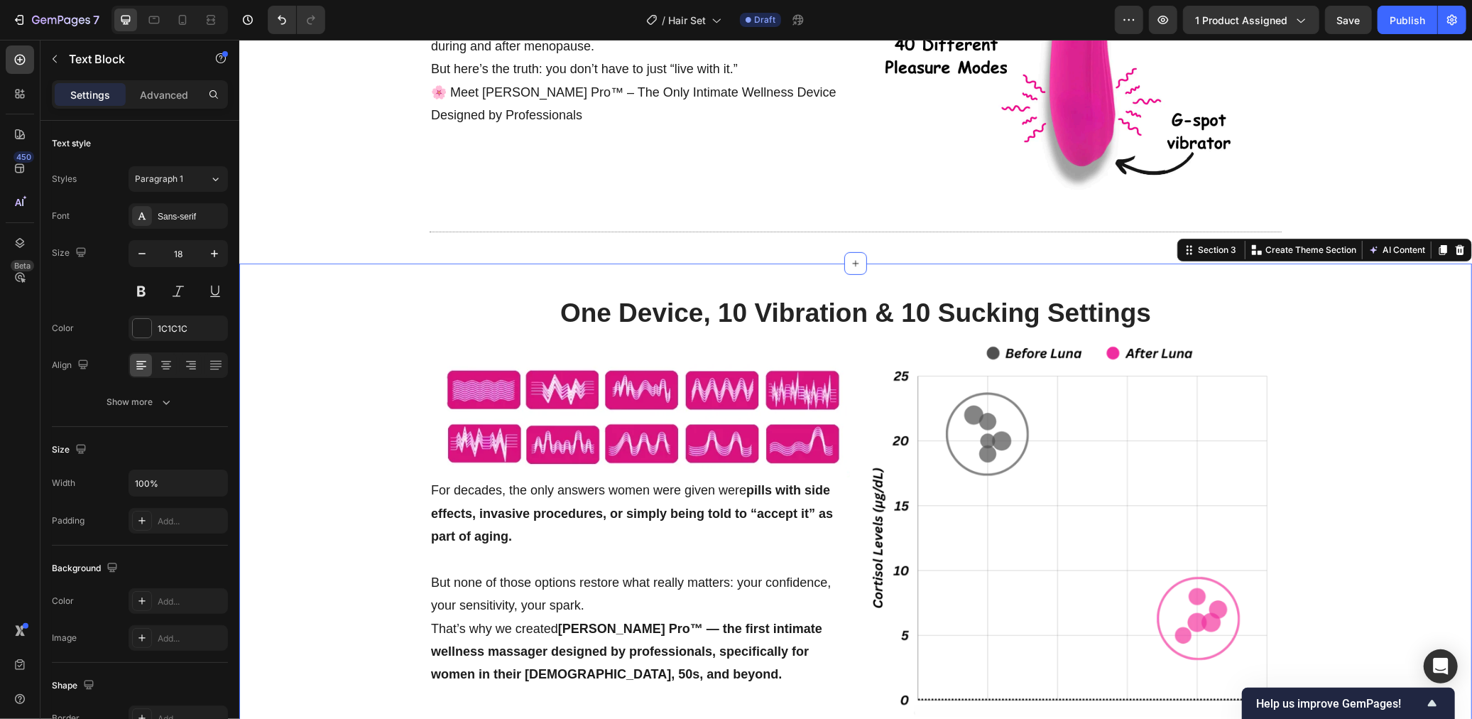
click at [633, 478] on p "For decades, the only answers women were given were pills with side effects, in…" at bounding box center [639, 512] width 418 height 69
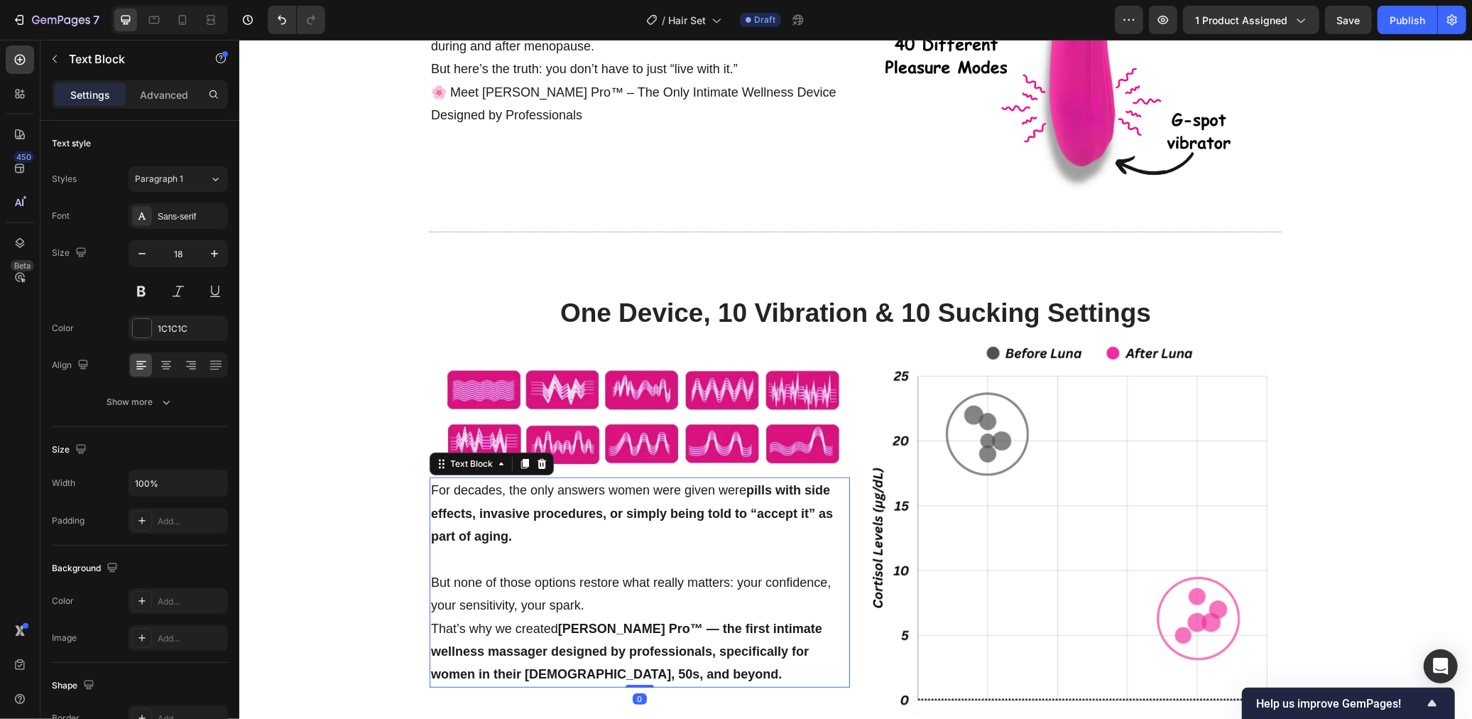
click at [642, 470] on div "Image" at bounding box center [639, 409] width 420 height 136
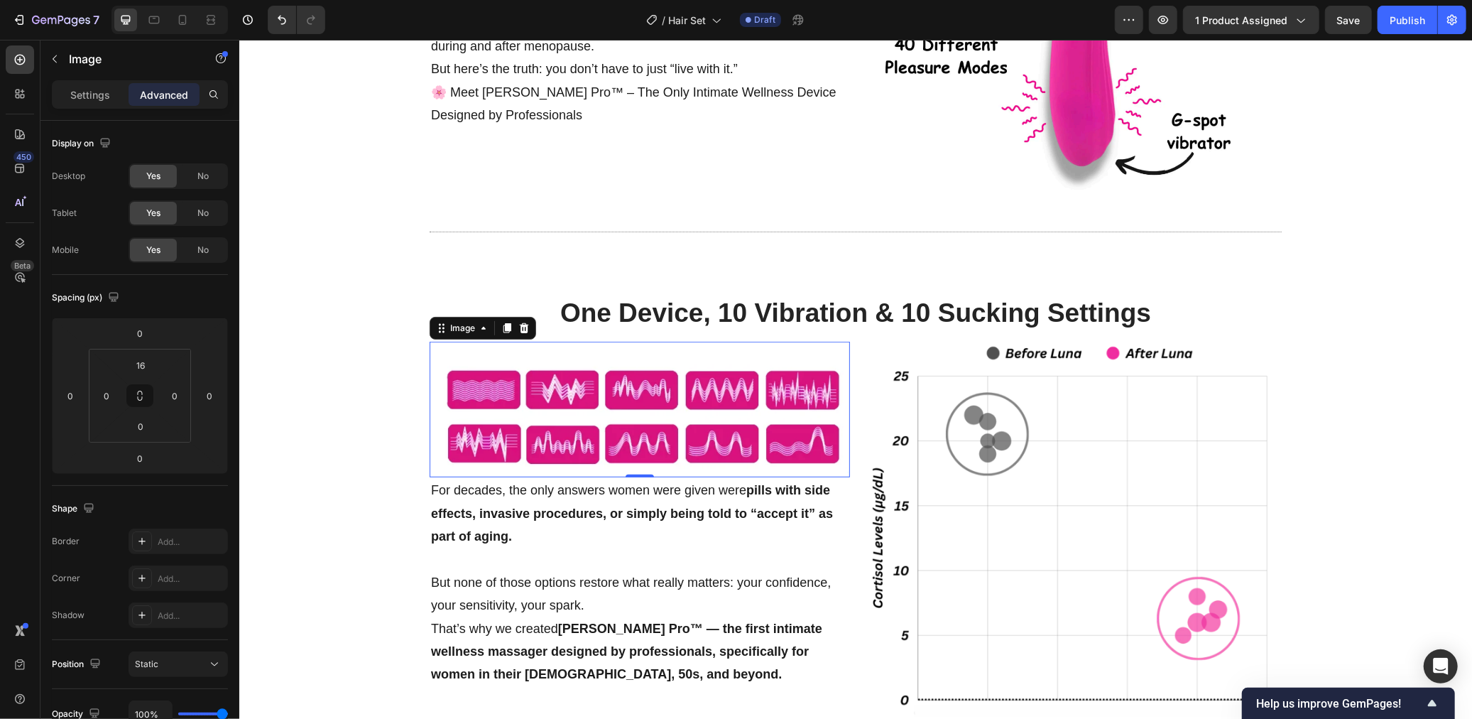
drag, startPoint x: 871, startPoint y: 454, endPoint x: 640, endPoint y: 469, distance: 231.3
click at [640, 471] on div "0" at bounding box center [639, 476] width 14 height 11
click at [156, 363] on div "16" at bounding box center [141, 365] width 36 height 23
click at [180, 521] on p "XL 24px" at bounding box center [176, 522] width 64 height 10
type input "24"
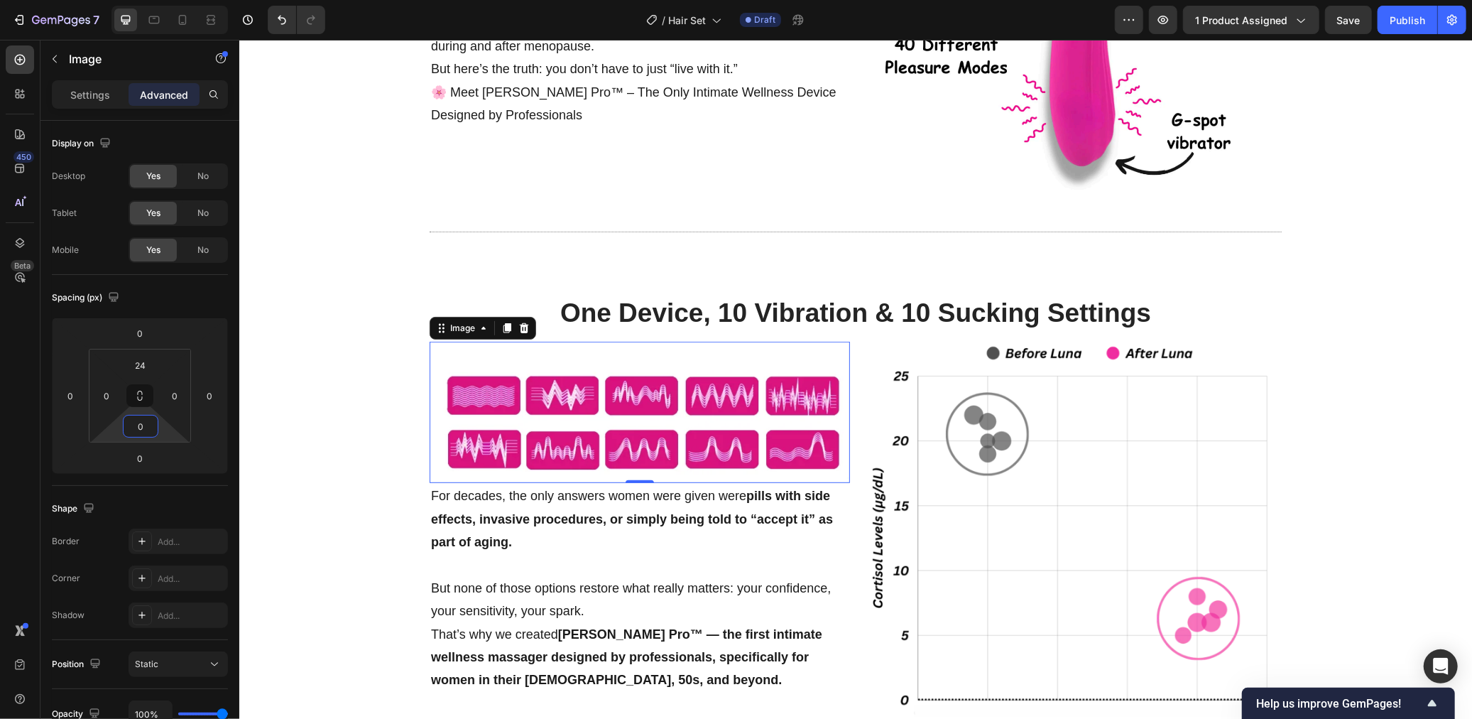
click at [146, 420] on input "0" at bounding box center [140, 425] width 28 height 21
click at [174, 543] on p "M 12px" at bounding box center [176, 541] width 64 height 10
type input "12"
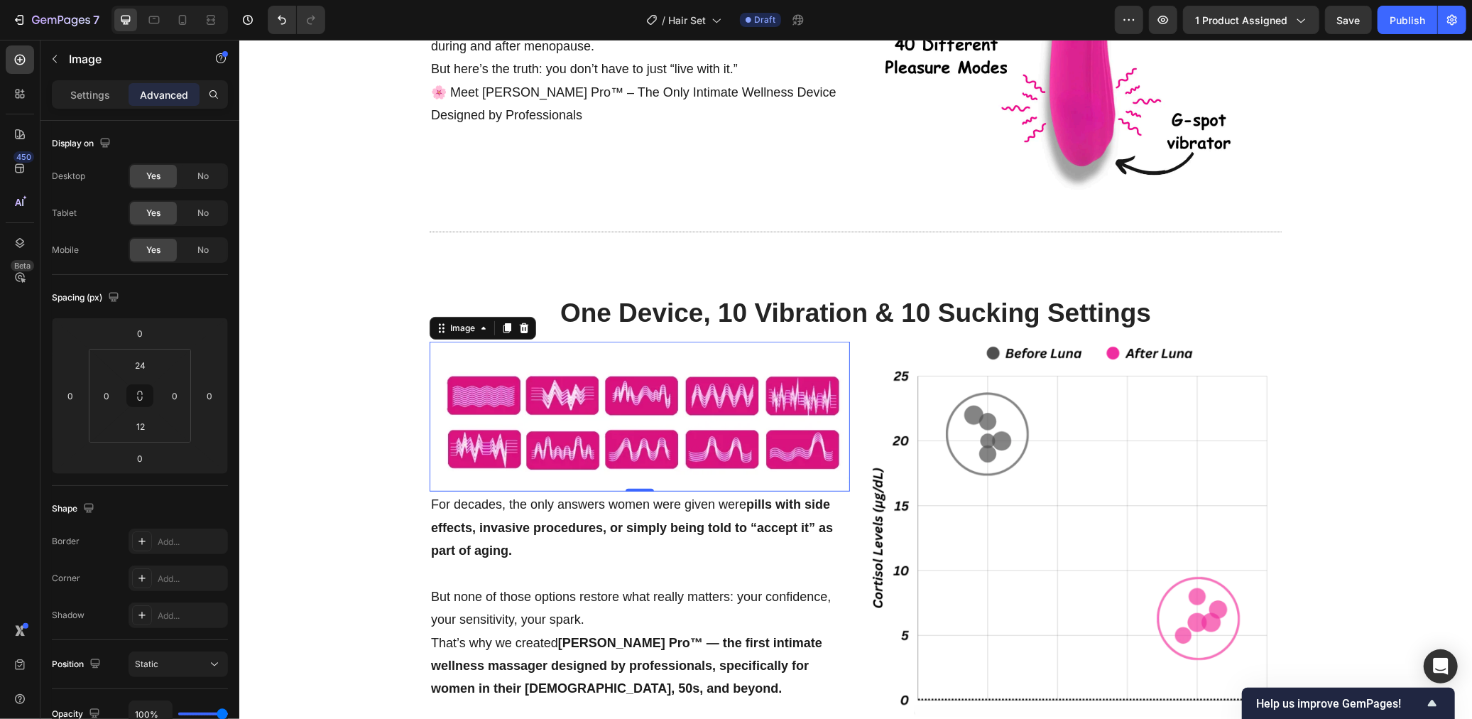
drag, startPoint x: 640, startPoint y: 469, endPoint x: 1403, endPoint y: 462, distance: 763.4
click at [1403, 462] on div "One Device, 10 Vibration & 10 Sucking Settings Heading Image 0 For decades, the…" at bounding box center [855, 506] width 1233 height 442
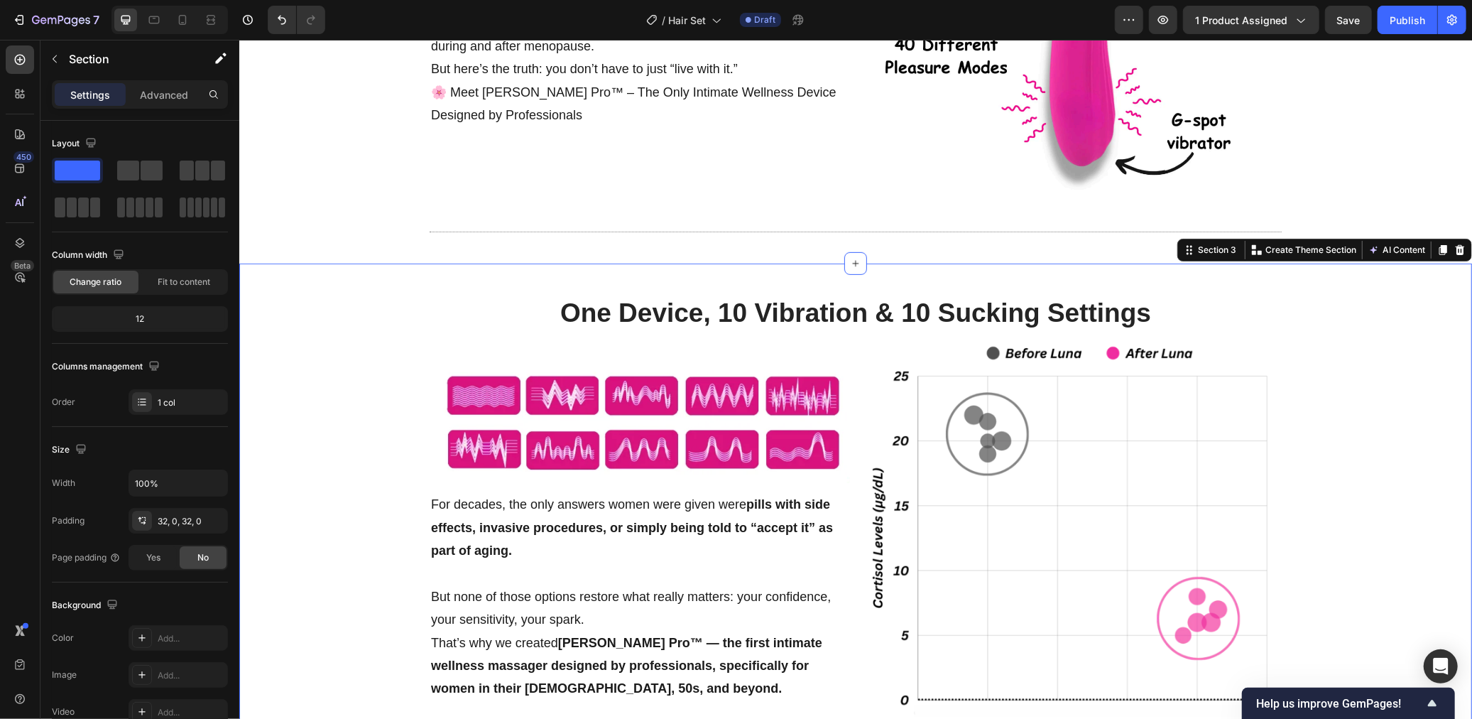
scroll to position [638, 0]
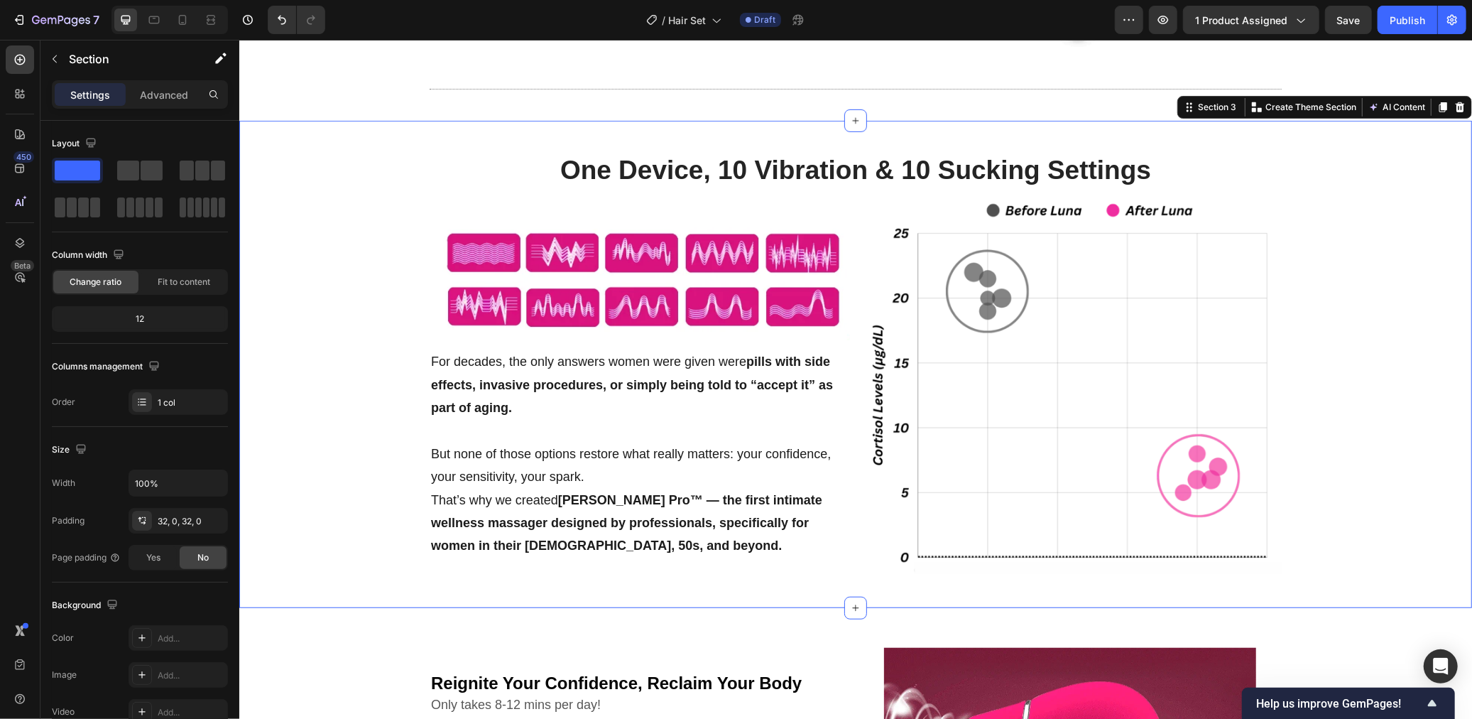
click at [1349, 25] on span "Save" at bounding box center [1348, 20] width 23 height 12
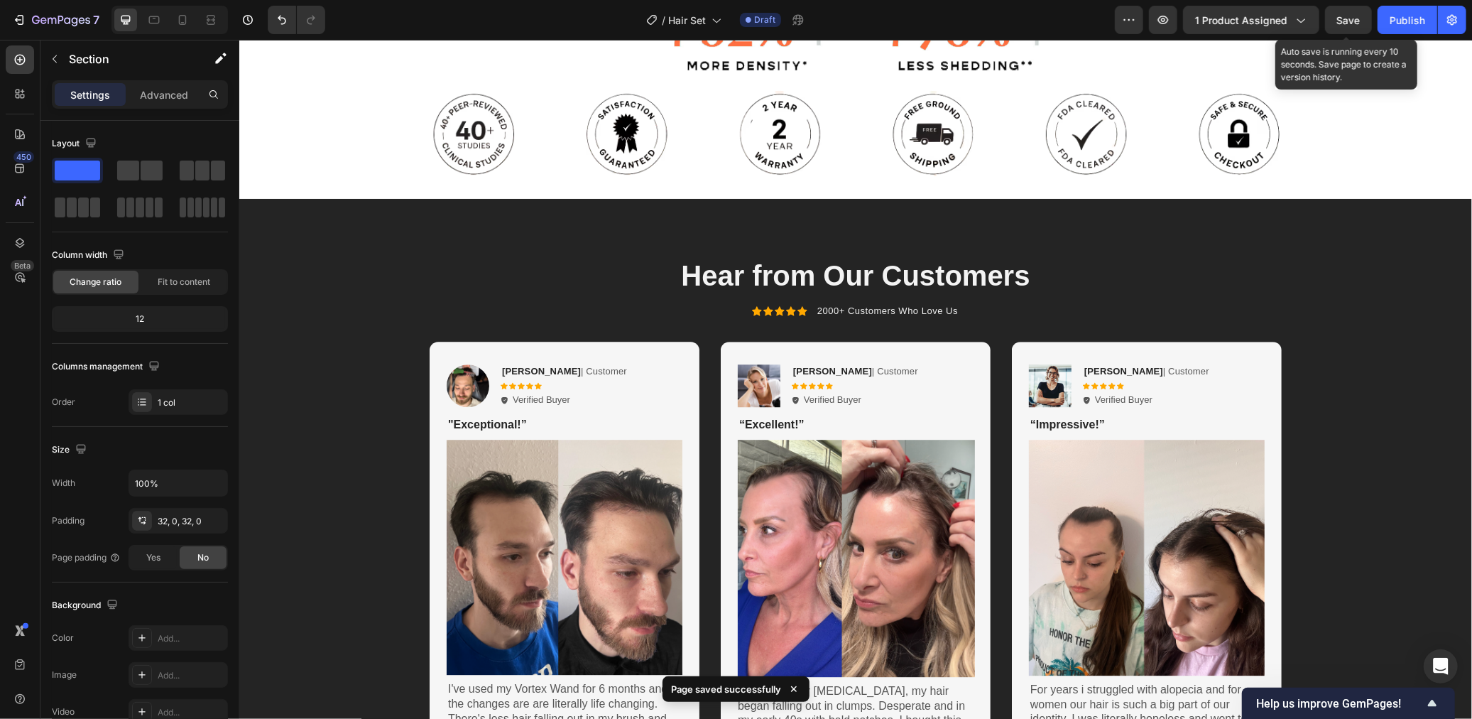
scroll to position [3083, 0]
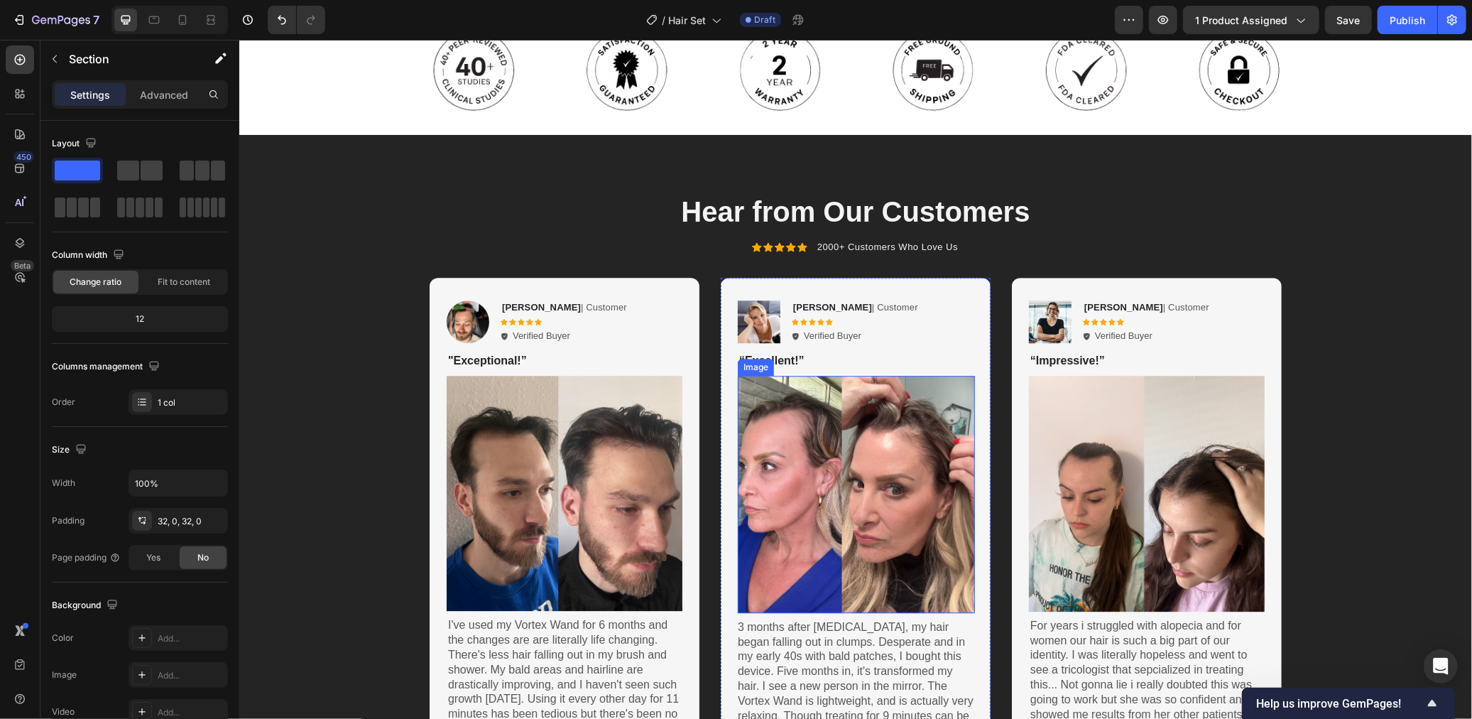
click at [853, 457] on img at bounding box center [855, 493] width 237 height 237
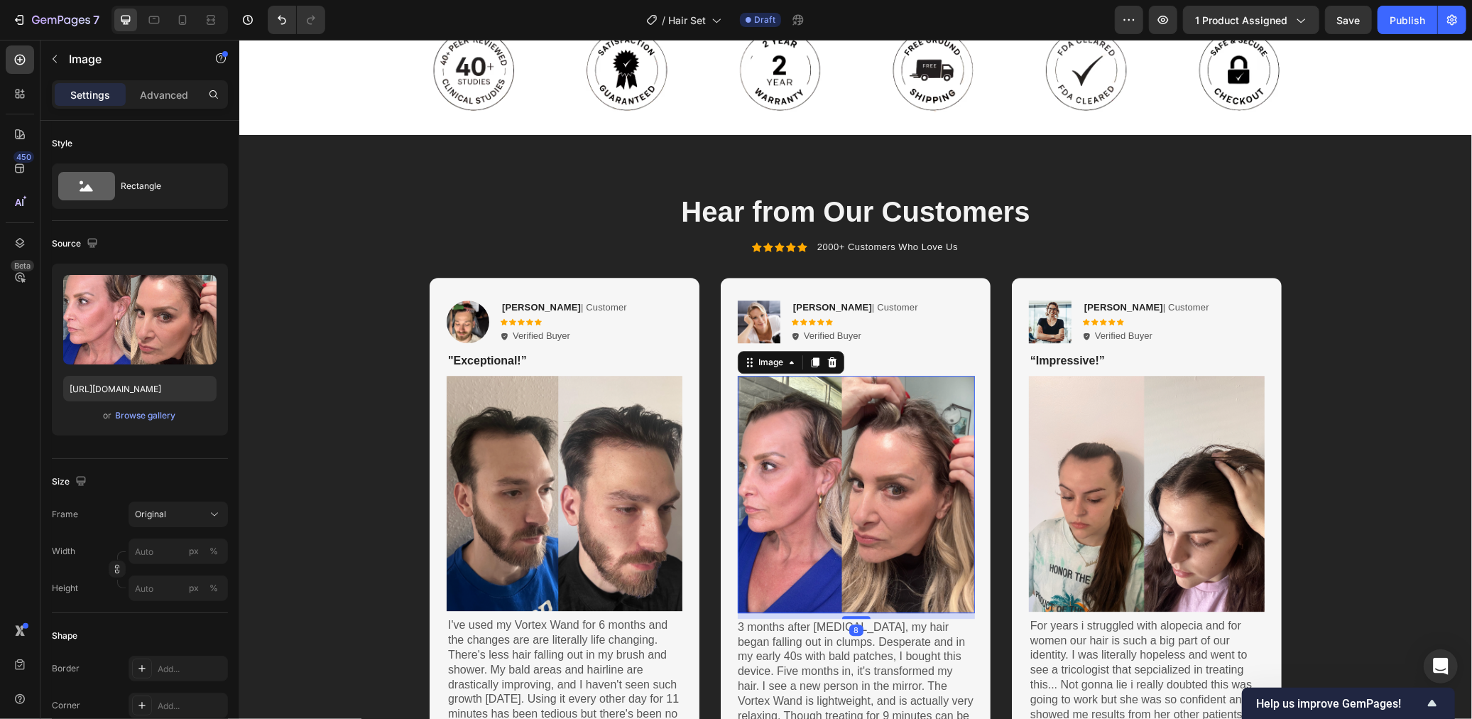
click at [606, 455] on img at bounding box center [564, 492] width 236 height 235
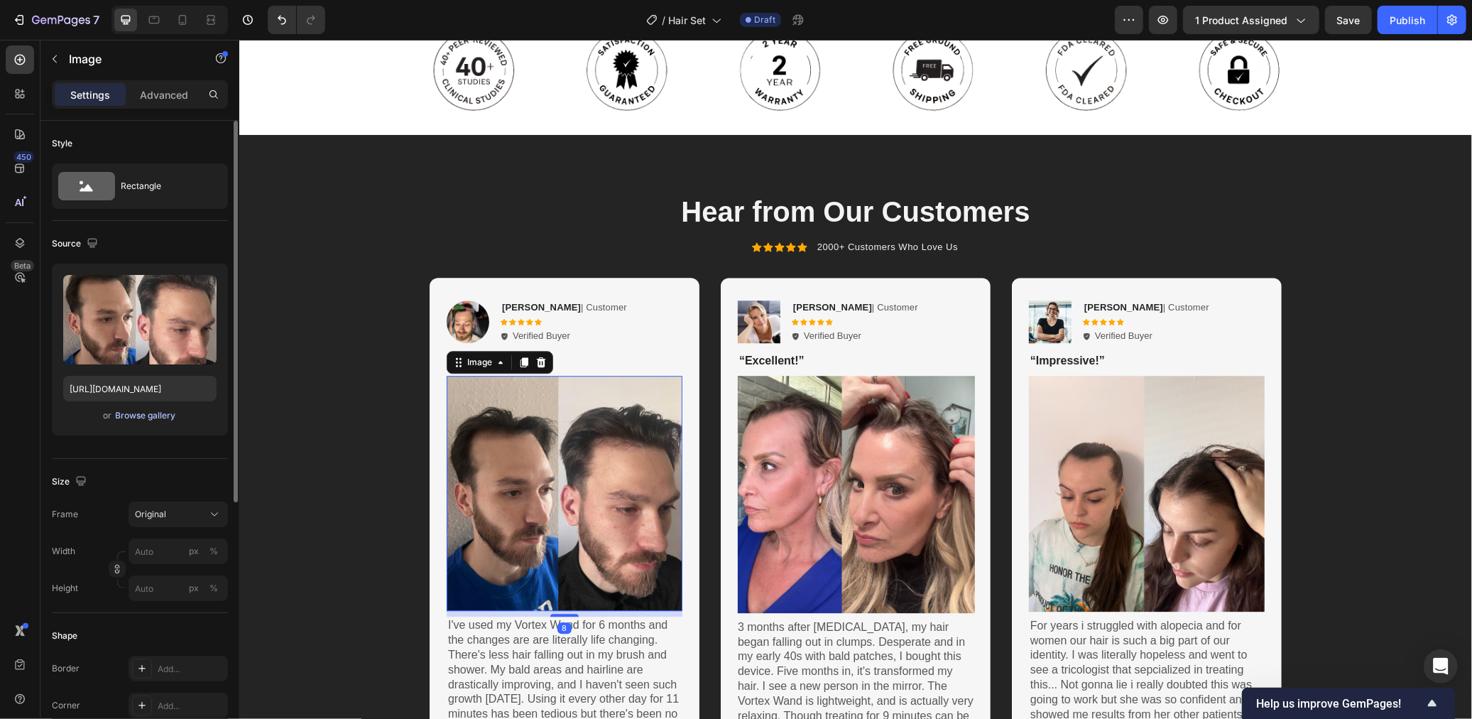
click at [160, 417] on div "Browse gallery" at bounding box center [146, 415] width 60 height 13
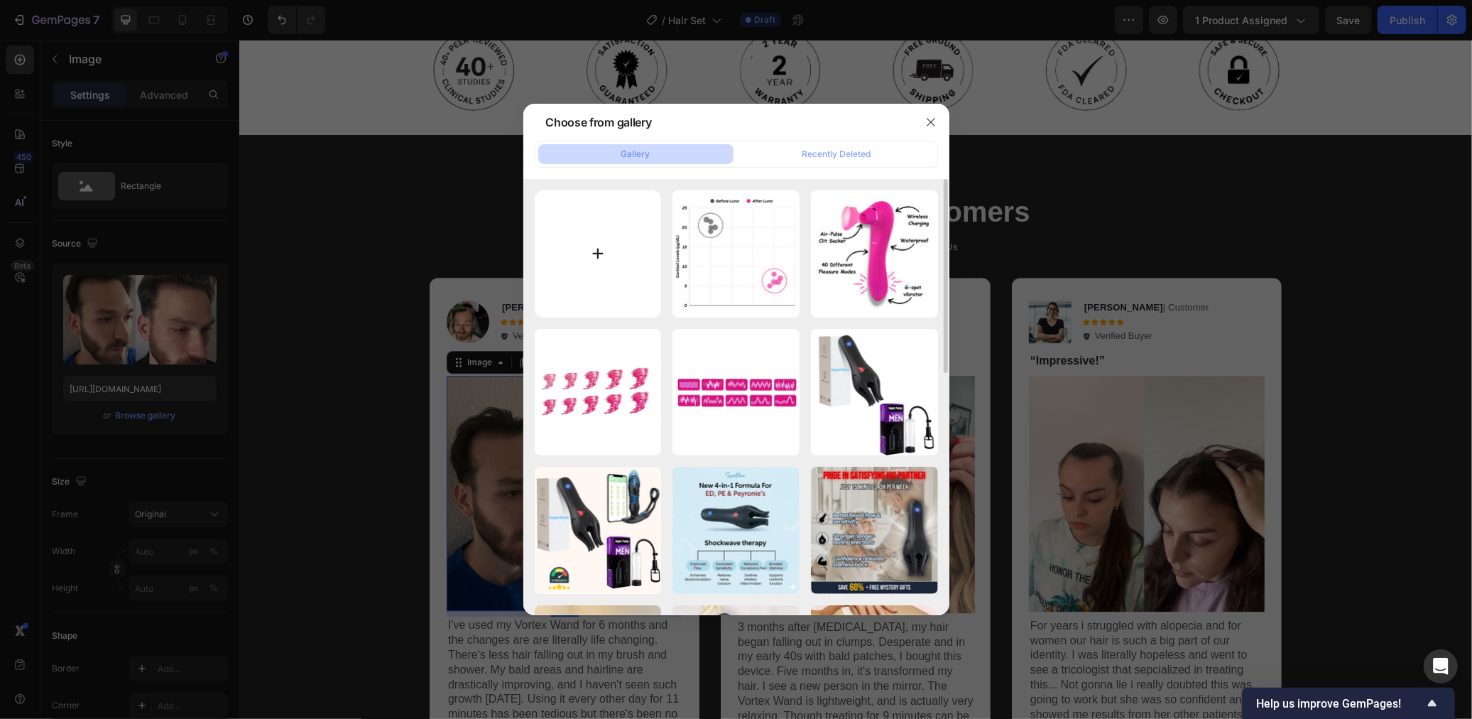
type input "C:\fakepath\Screenshot 2025-09-29 at 12.38.44.png"
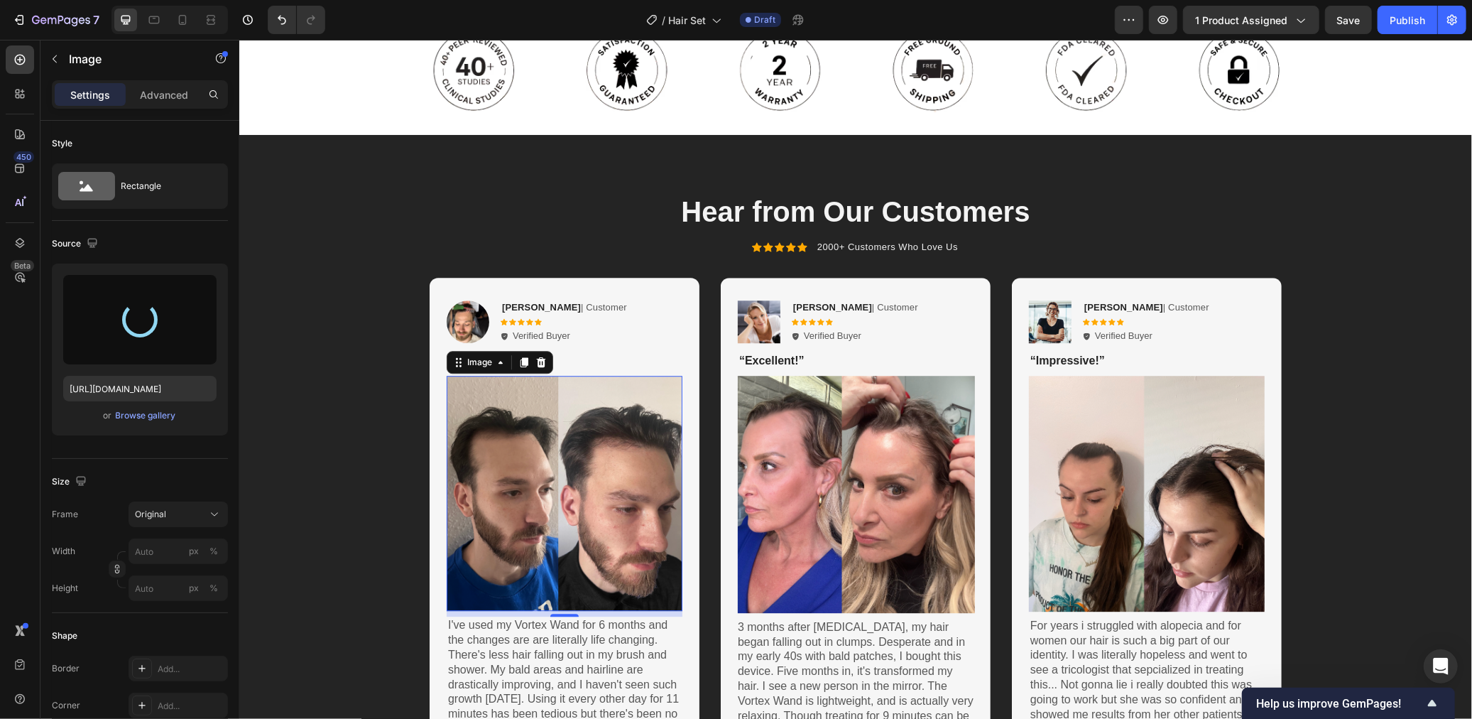
type input "https://cdn.shopify.com/s/files/1/0568/6951/9456/files/gempages_523677902294746…"
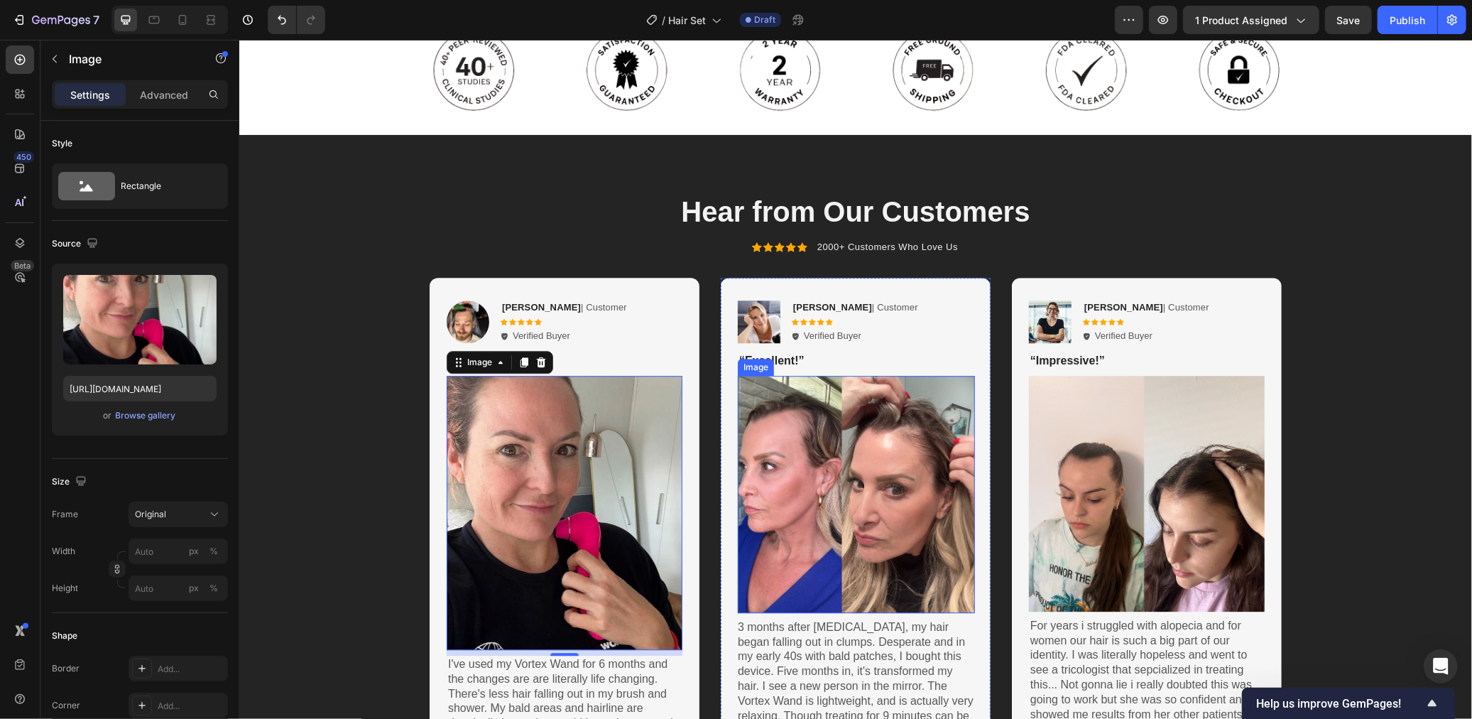
drag, startPoint x: 883, startPoint y: 519, endPoint x: 853, endPoint y: 511, distance: 31.5
click at [883, 519] on img at bounding box center [855, 493] width 237 height 237
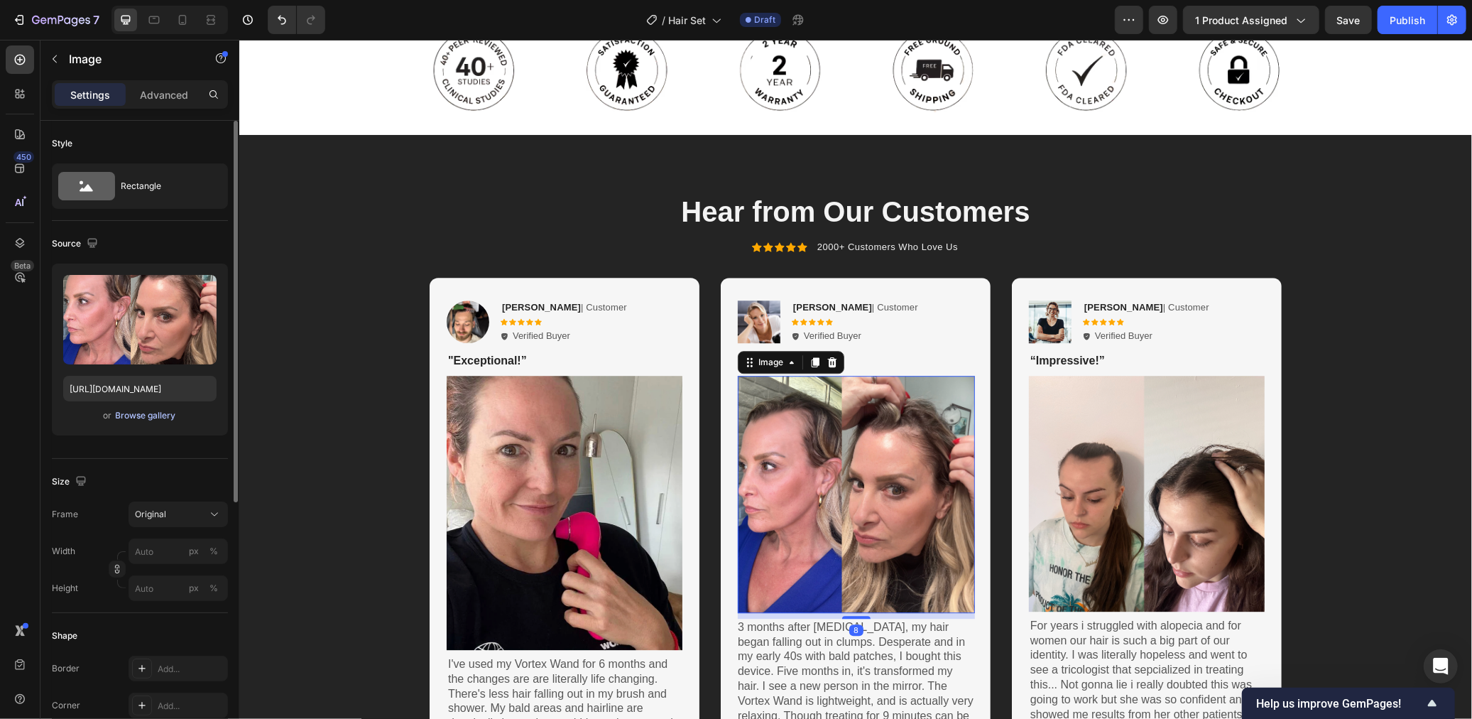
click at [163, 410] on div "Browse gallery" at bounding box center [146, 415] width 60 height 13
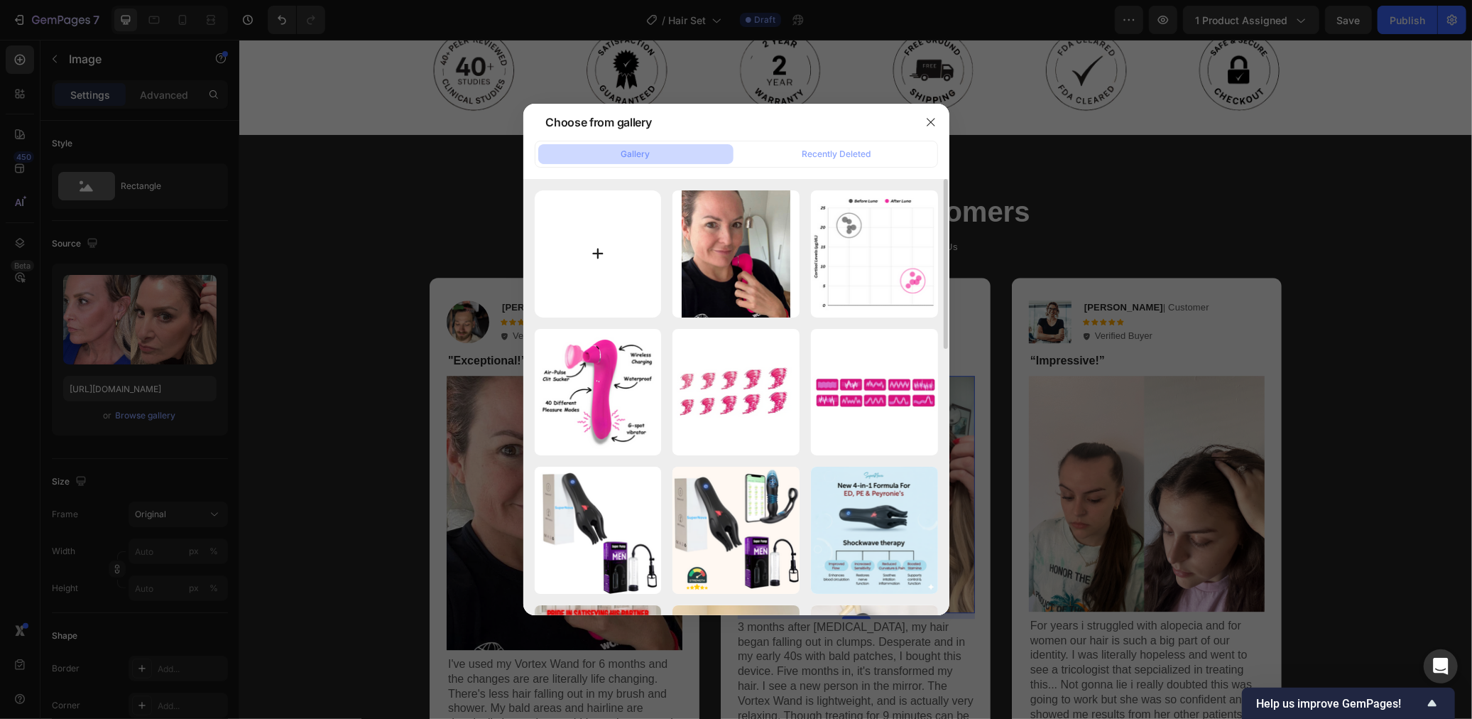
type input "C:\fakepath\Screenshot 2025-09-29 at 12.38.55.png"
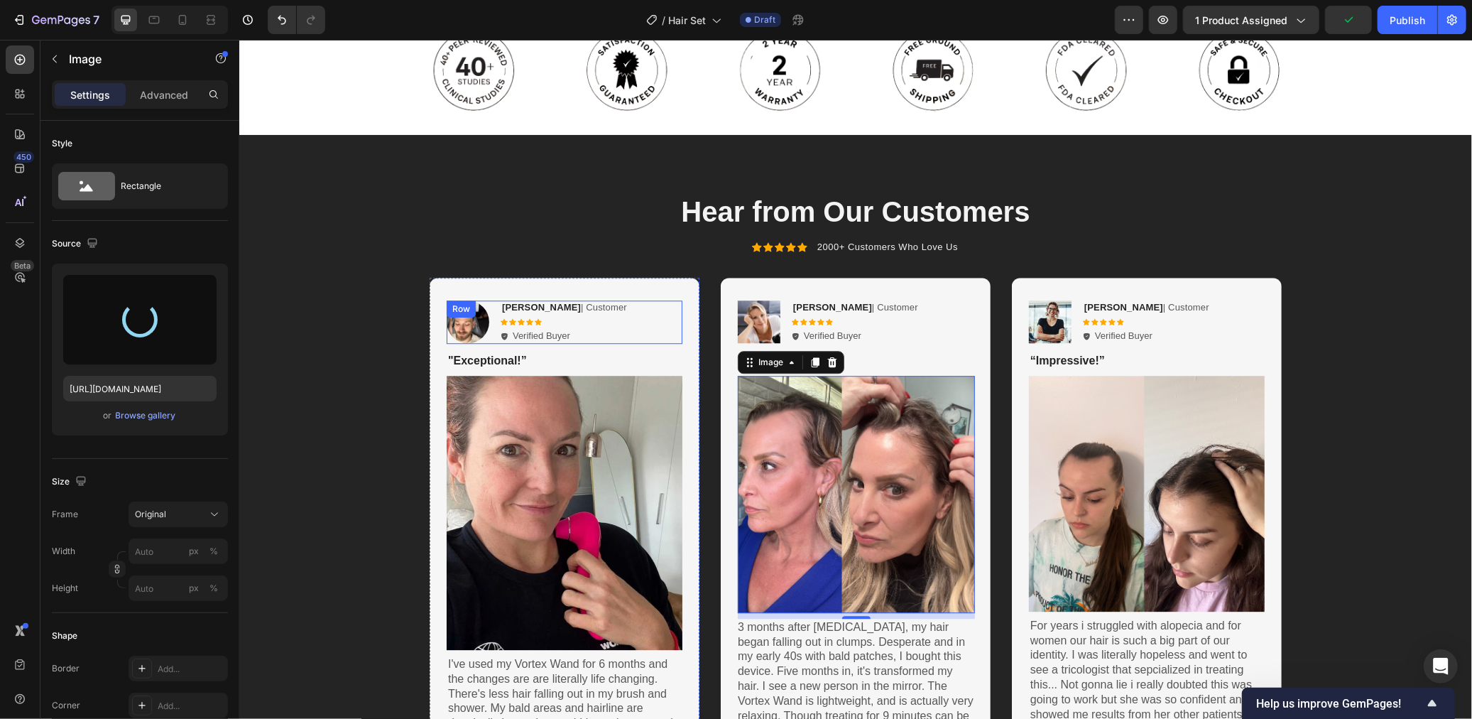
type input "https://cdn.shopify.com/s/files/1/0568/6951/9456/files/gempages_523677902294746…"
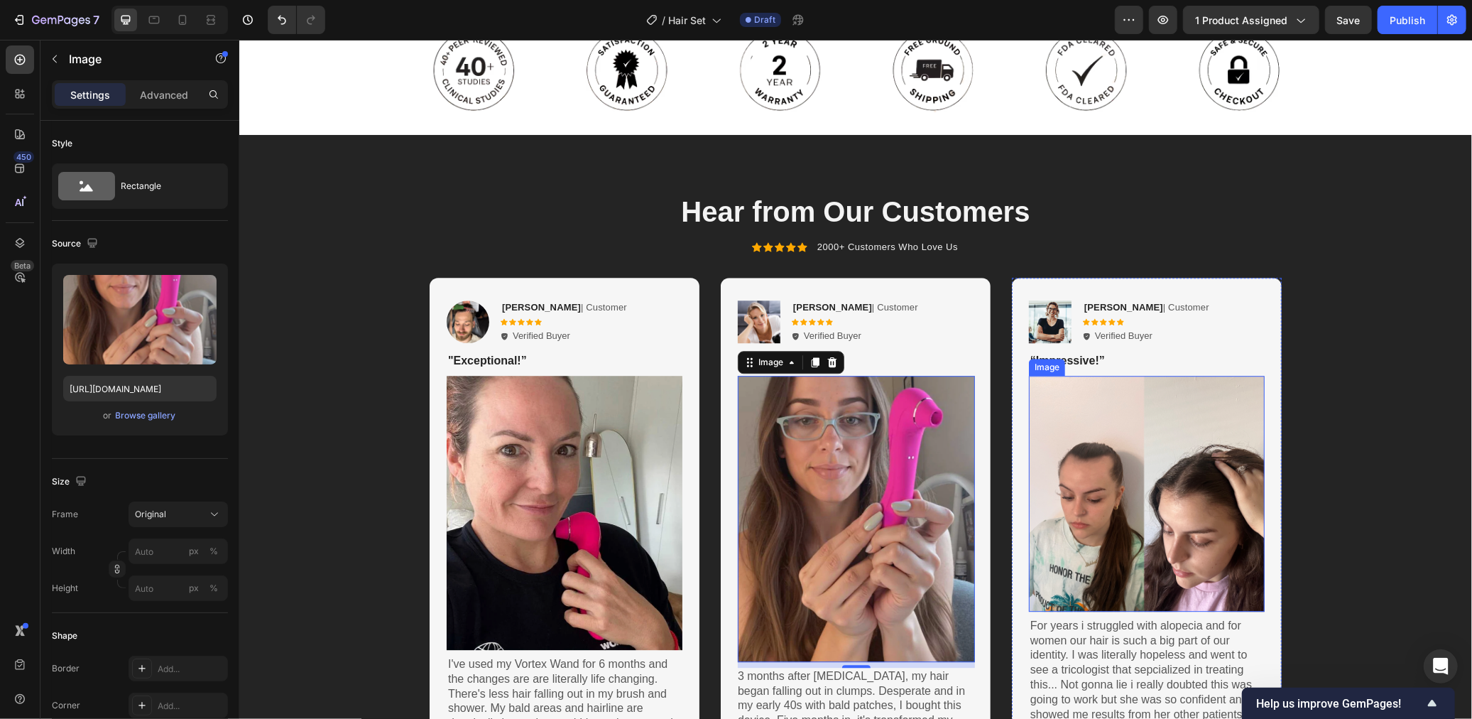
scroll to position [3142, 0]
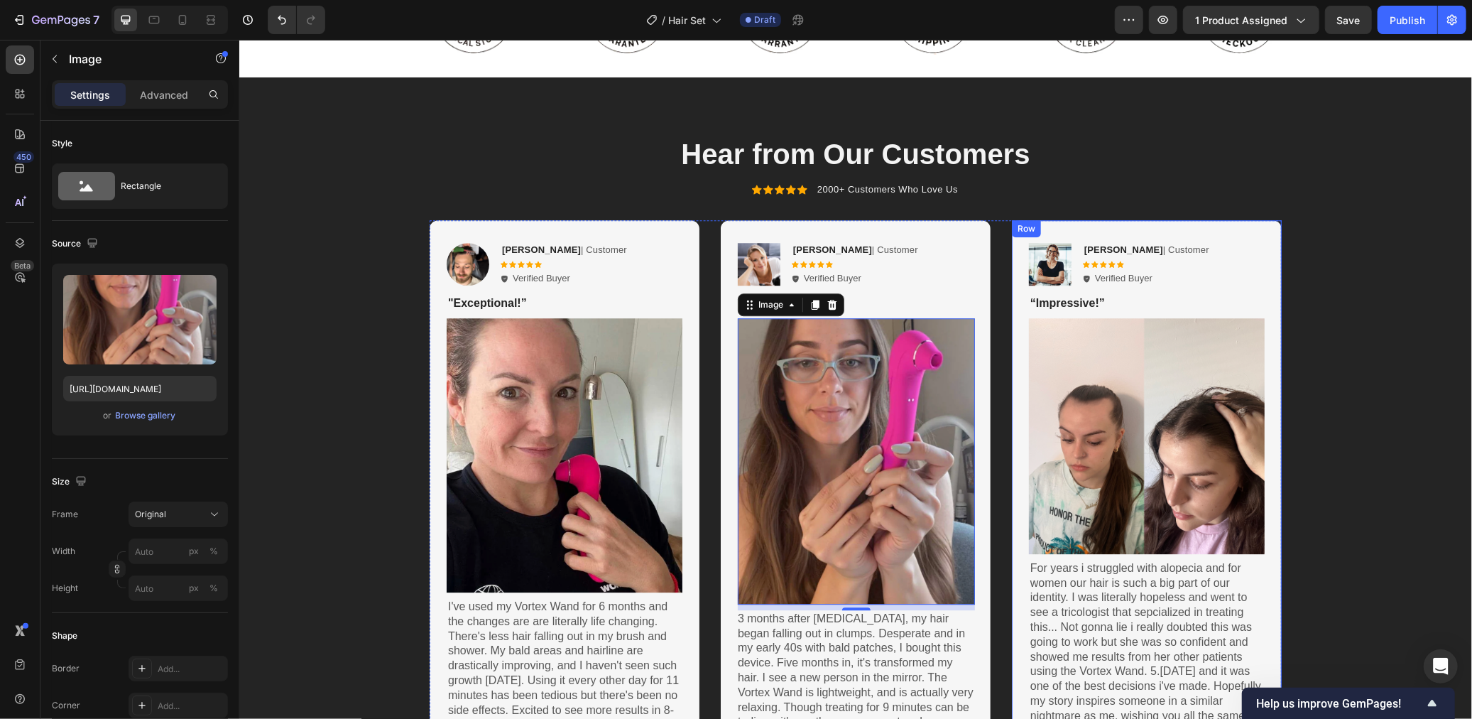
click at [1192, 222] on div "Image Ken K | Customer Text Block Icon Icon Icon Icon Icon Icon List Verified B…" at bounding box center [1146, 490] width 270 height 543
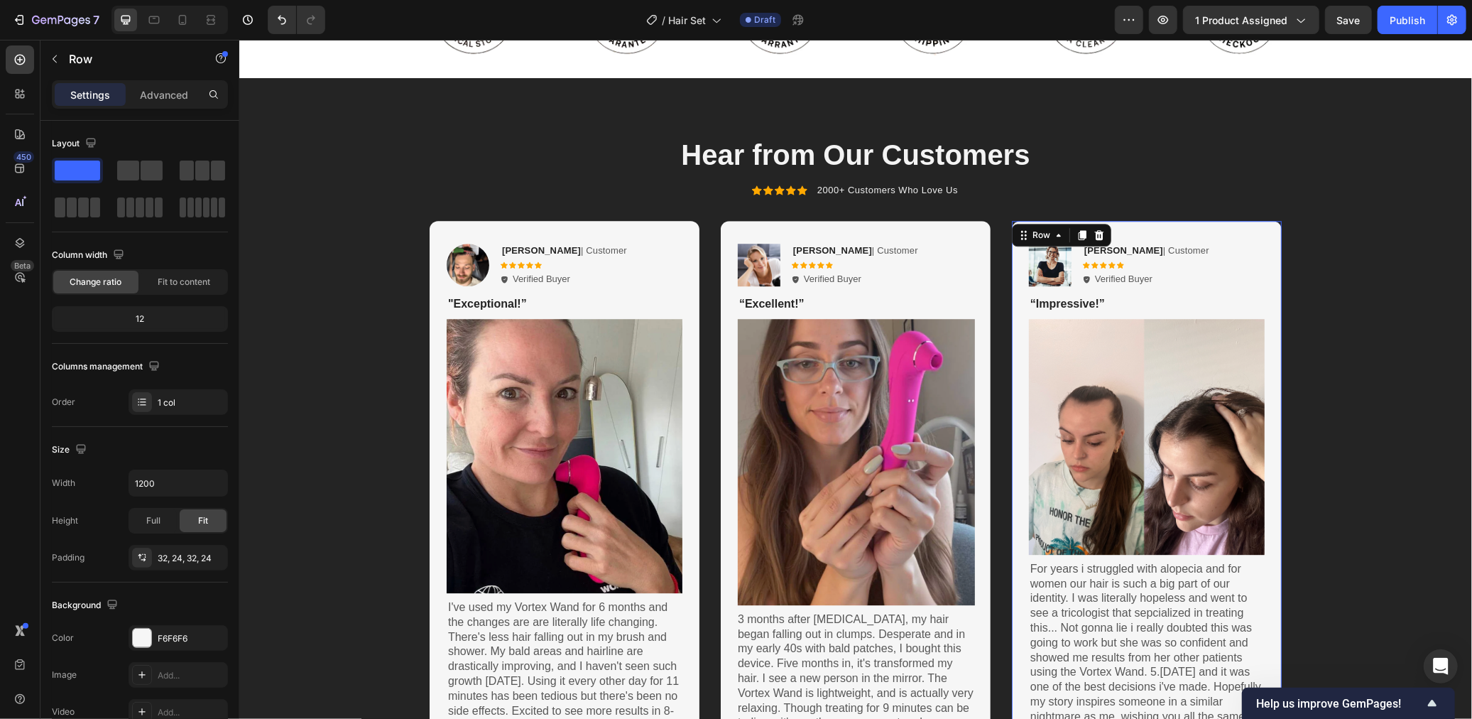
scroll to position [3144, 0]
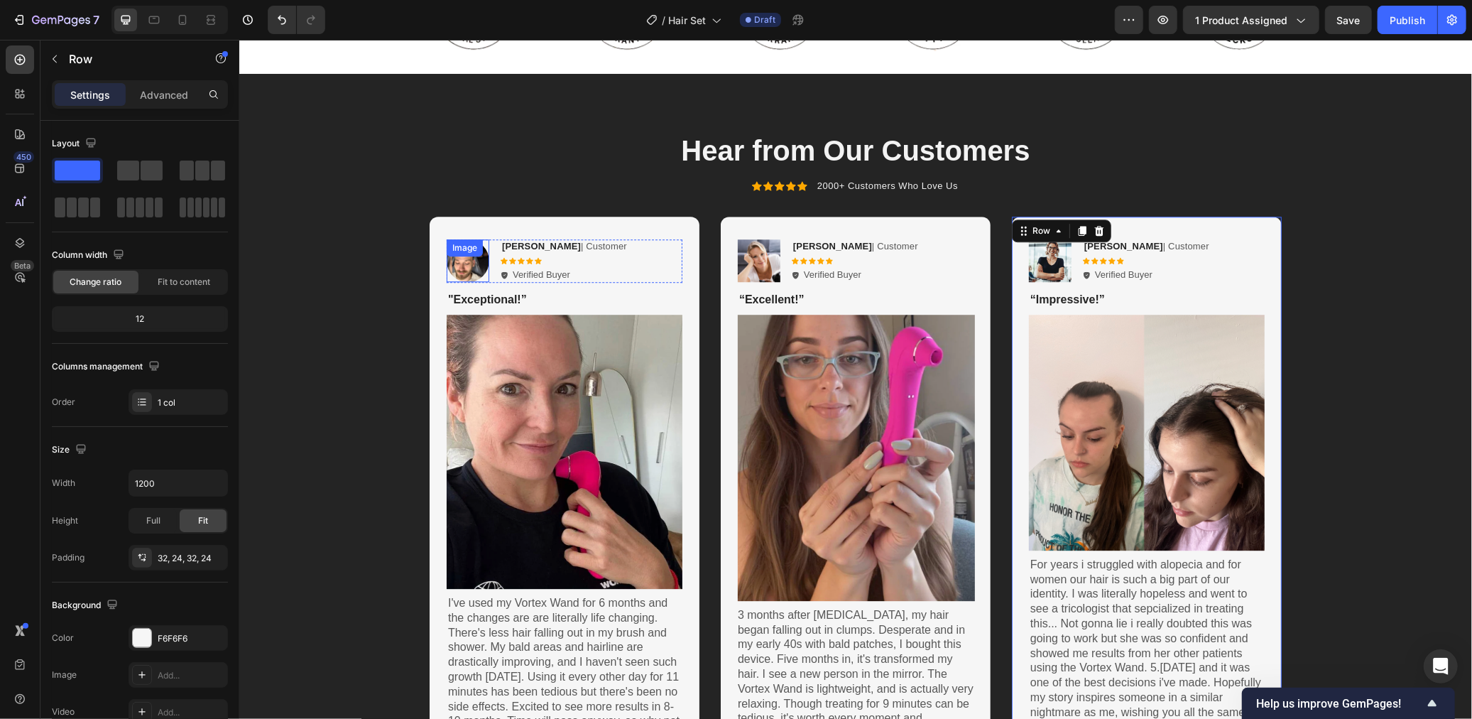
click at [461, 262] on img at bounding box center [467, 260] width 43 height 43
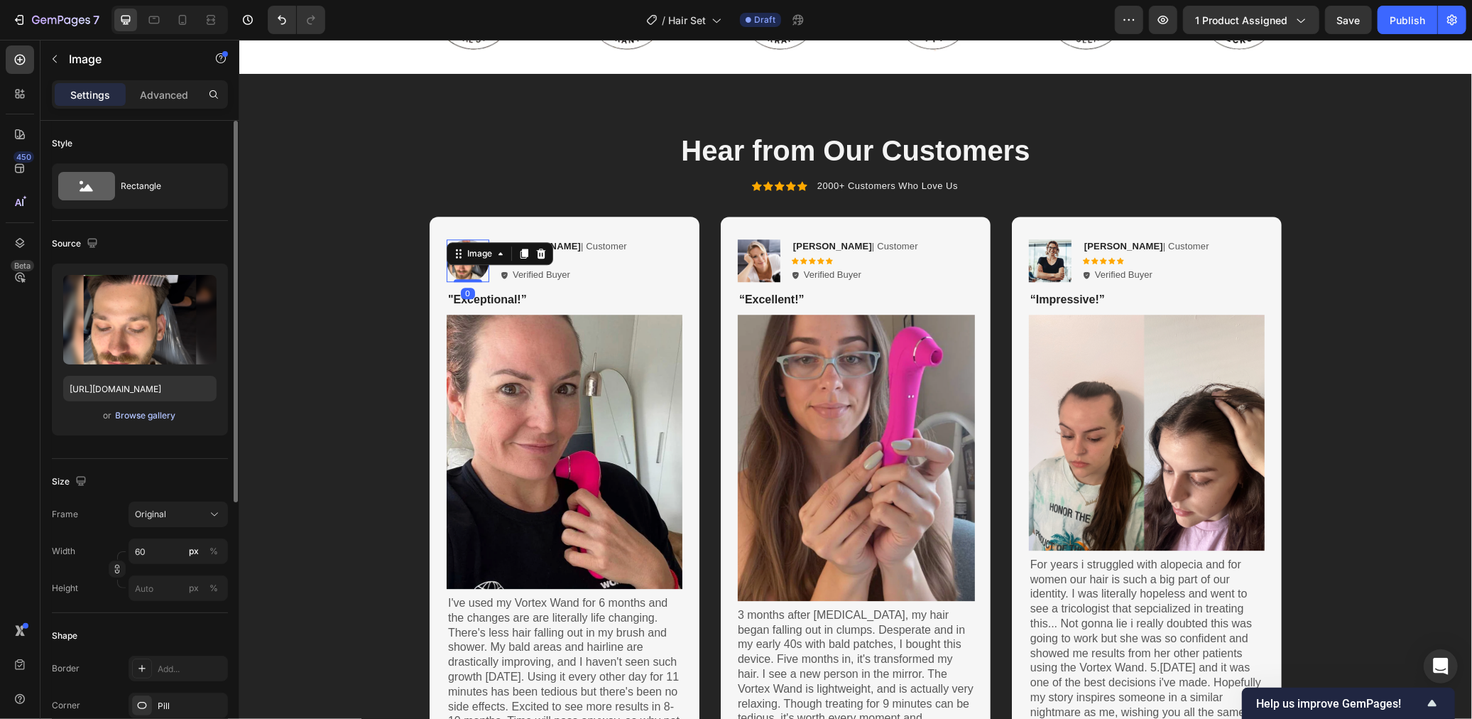
click at [138, 417] on div "Browse gallery" at bounding box center [146, 415] width 60 height 13
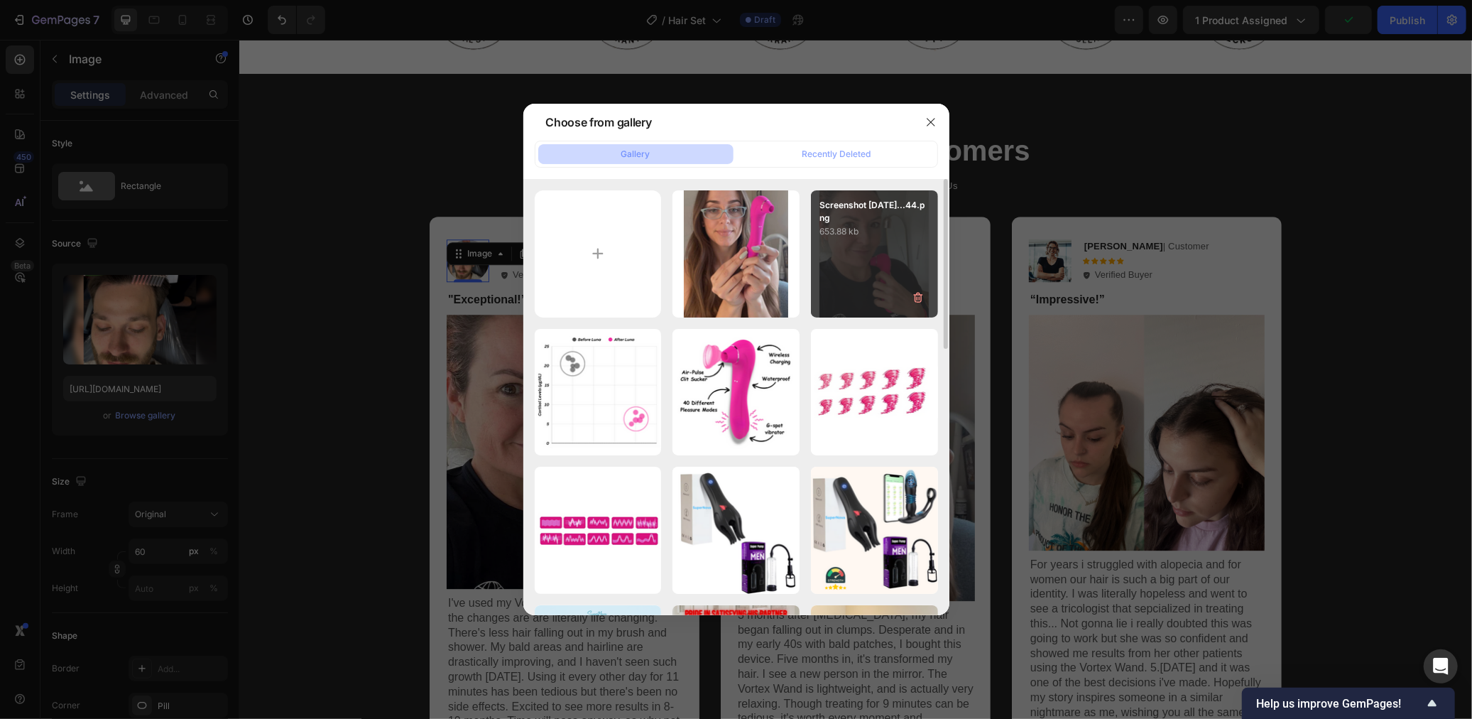
click at [875, 281] on div "Screenshot 2025-09-29...44.png 653.88 kb" at bounding box center [874, 253] width 127 height 127
type input "https://cdn.shopify.com/s/files/1/0568/6951/9456/files/gempages_523677902294746…"
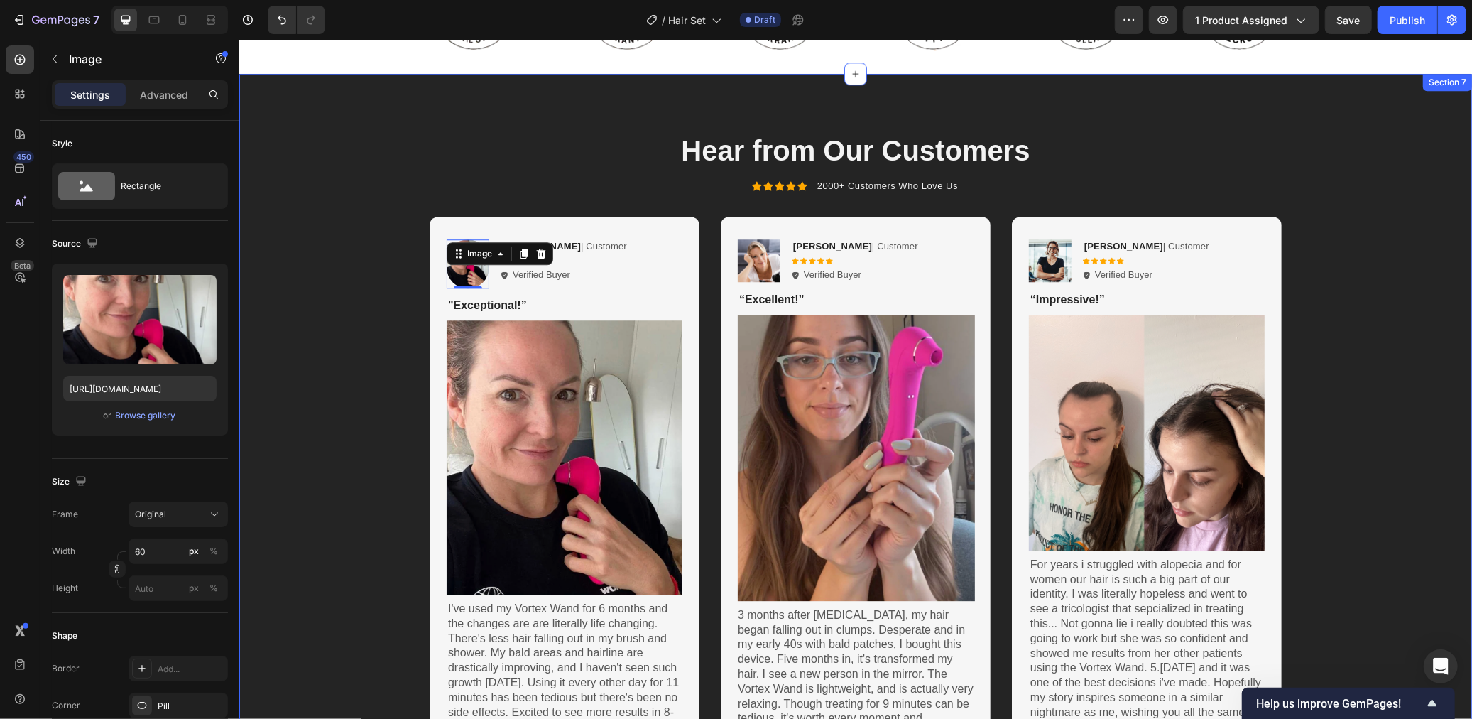
click at [1313, 360] on div "Image 0 David Carroll | Customer Text Block Icon Icon Icon Icon Icon Icon List …" at bounding box center [855, 494] width 1204 height 557
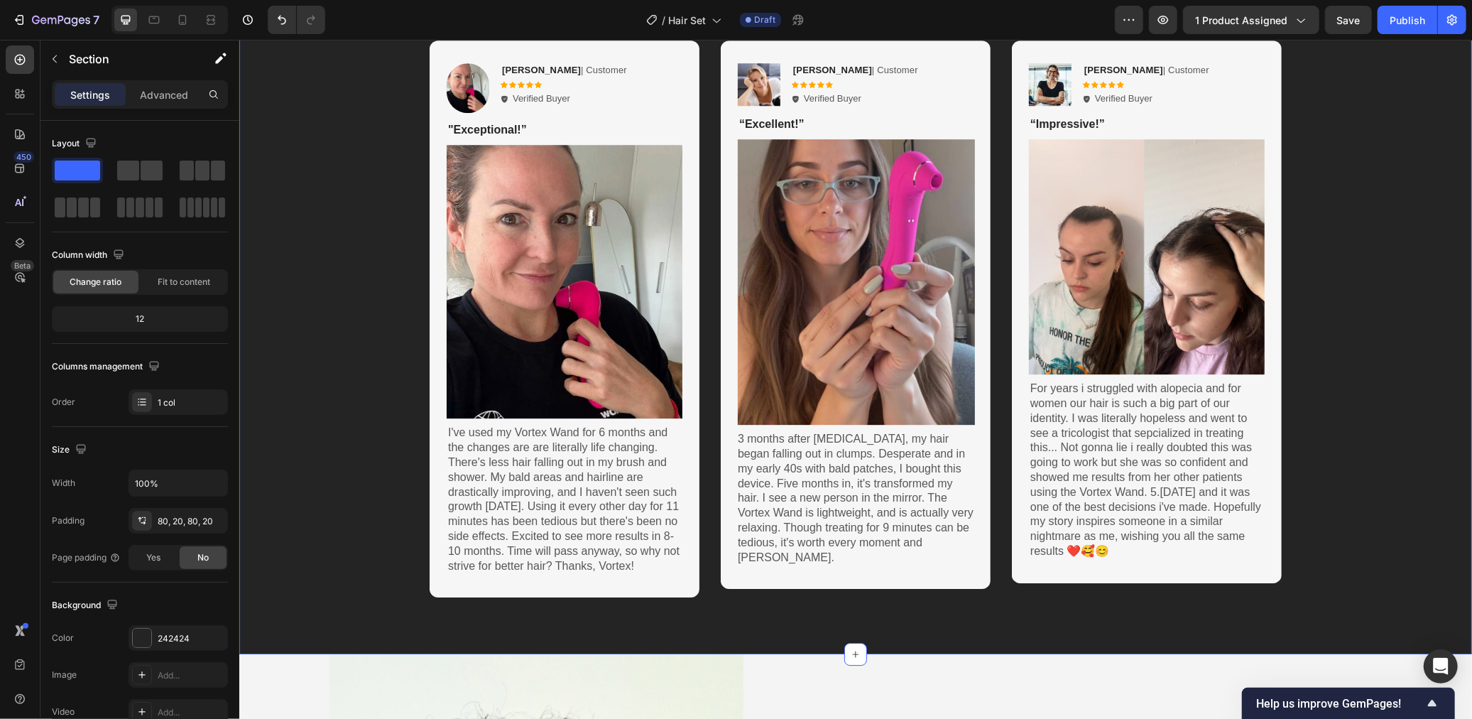
scroll to position [3315, 0]
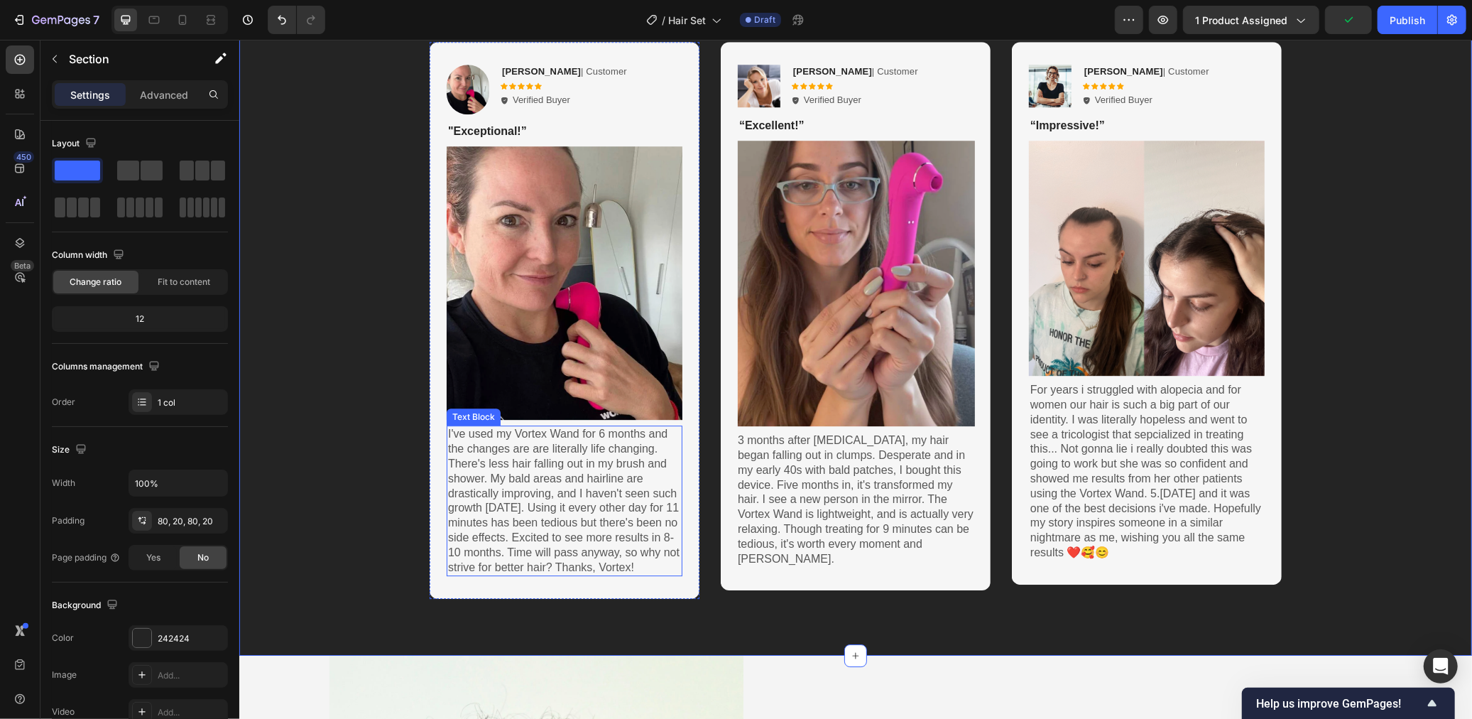
click at [511, 489] on p "I've used my Vortex Wand for 6 months and the changes are are literally life ch…" at bounding box center [563, 500] width 233 height 148
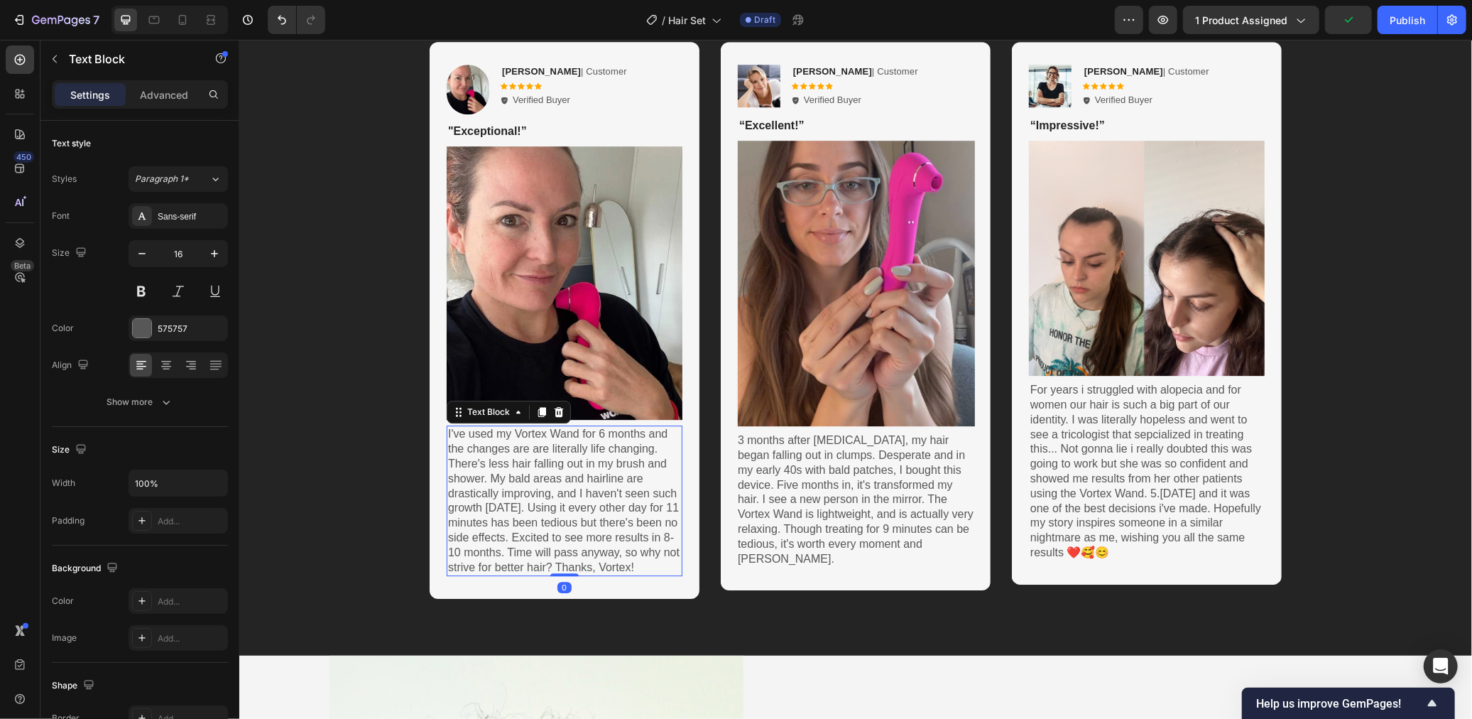
click at [511, 489] on p "I've used my Vortex Wand for 6 months and the changes are are literally life ch…" at bounding box center [563, 500] width 233 height 148
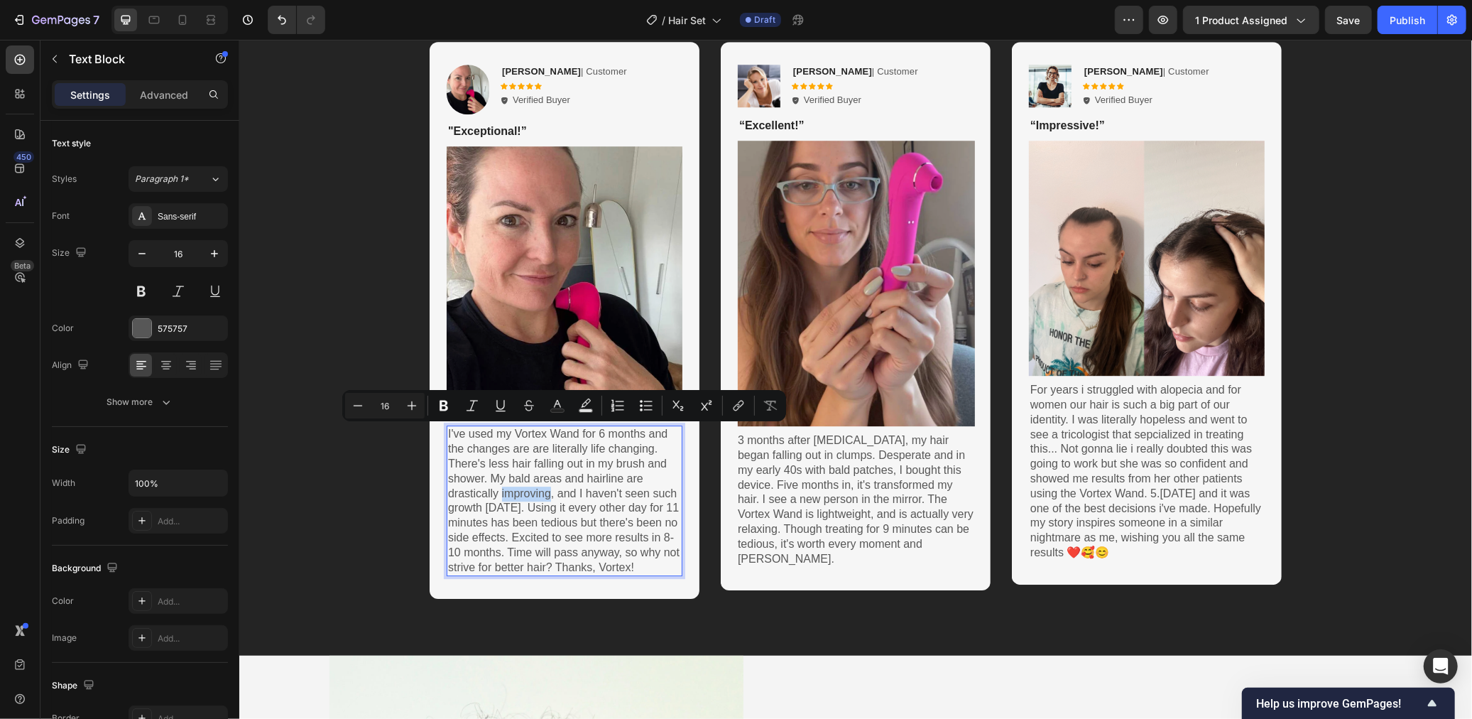
click at [537, 476] on p "I've used my Vortex Wand for 6 months and the changes are are literally life ch…" at bounding box center [563, 500] width 233 height 148
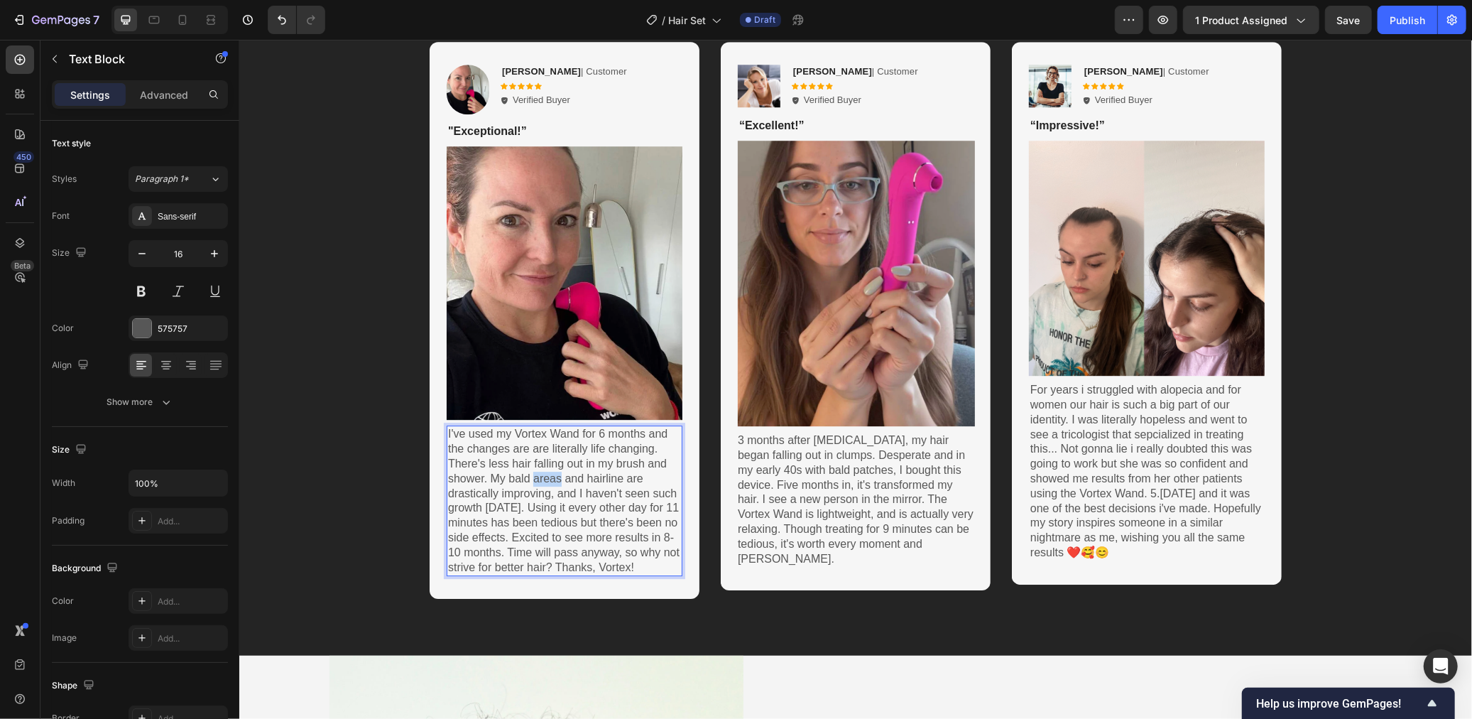
click at [537, 476] on p "I've used my Vortex Wand for 6 months and the changes are are literally life ch…" at bounding box center [563, 500] width 233 height 148
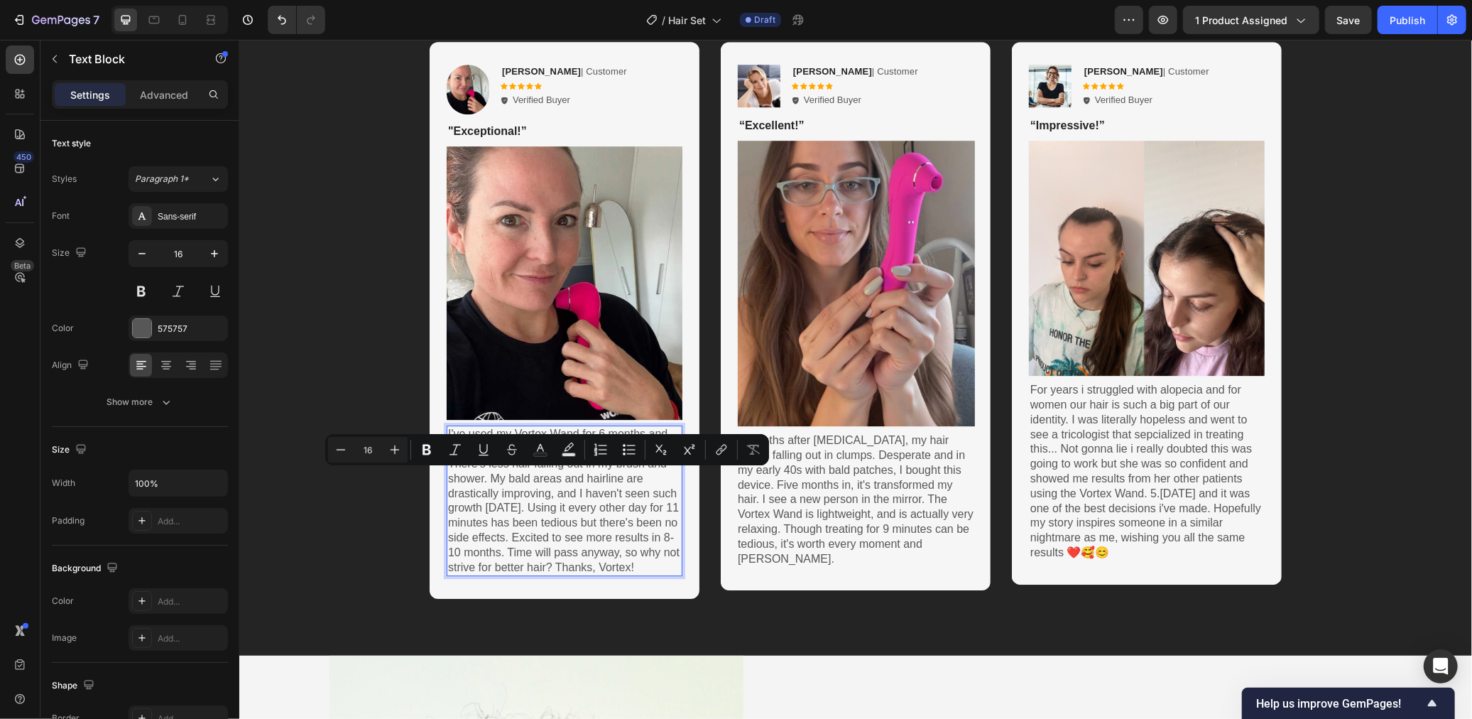
click at [577, 570] on p "I've used my Vortex Wand for 6 months and the changes are are literally life ch…" at bounding box center [563, 500] width 233 height 148
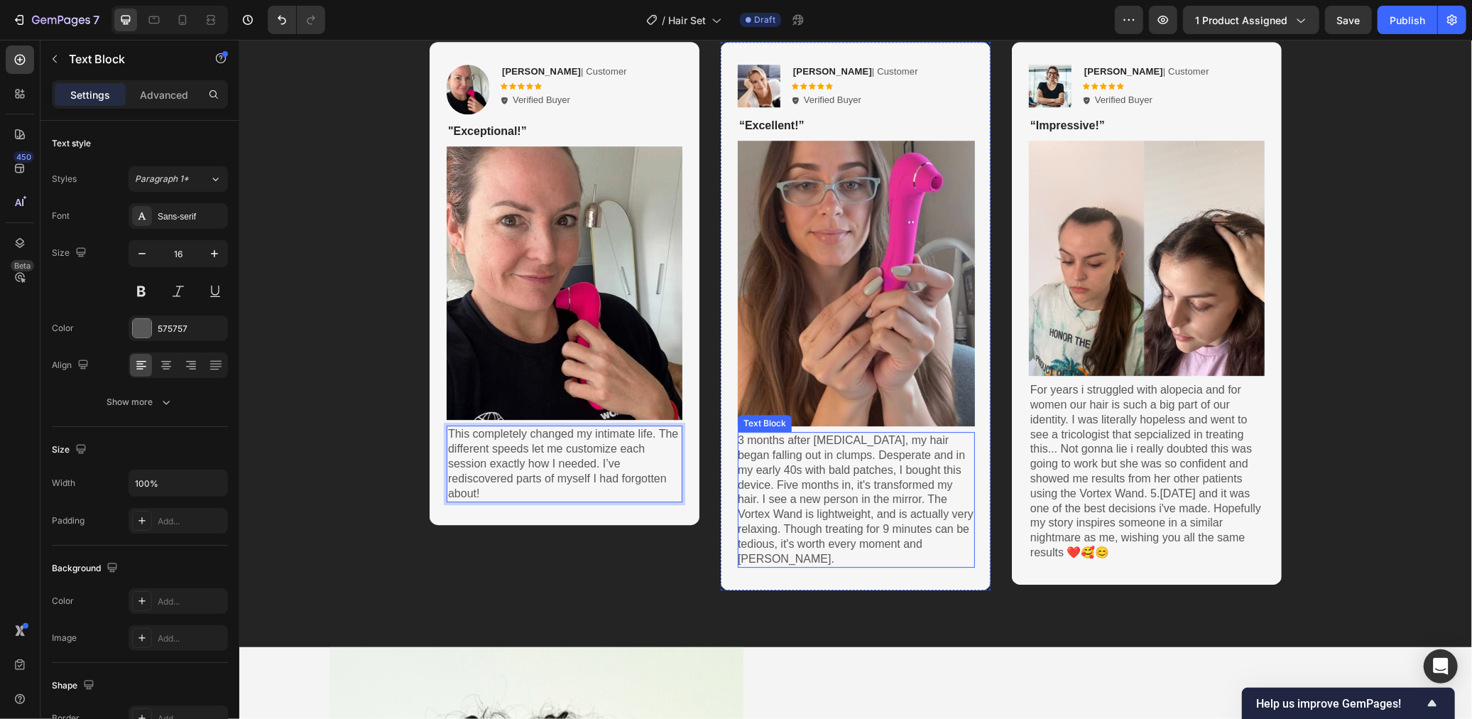
click at [800, 461] on p "3 months after [MEDICAL_DATA], my hair began falling out in clumps. Desperate a…" at bounding box center [855, 498] width 237 height 133
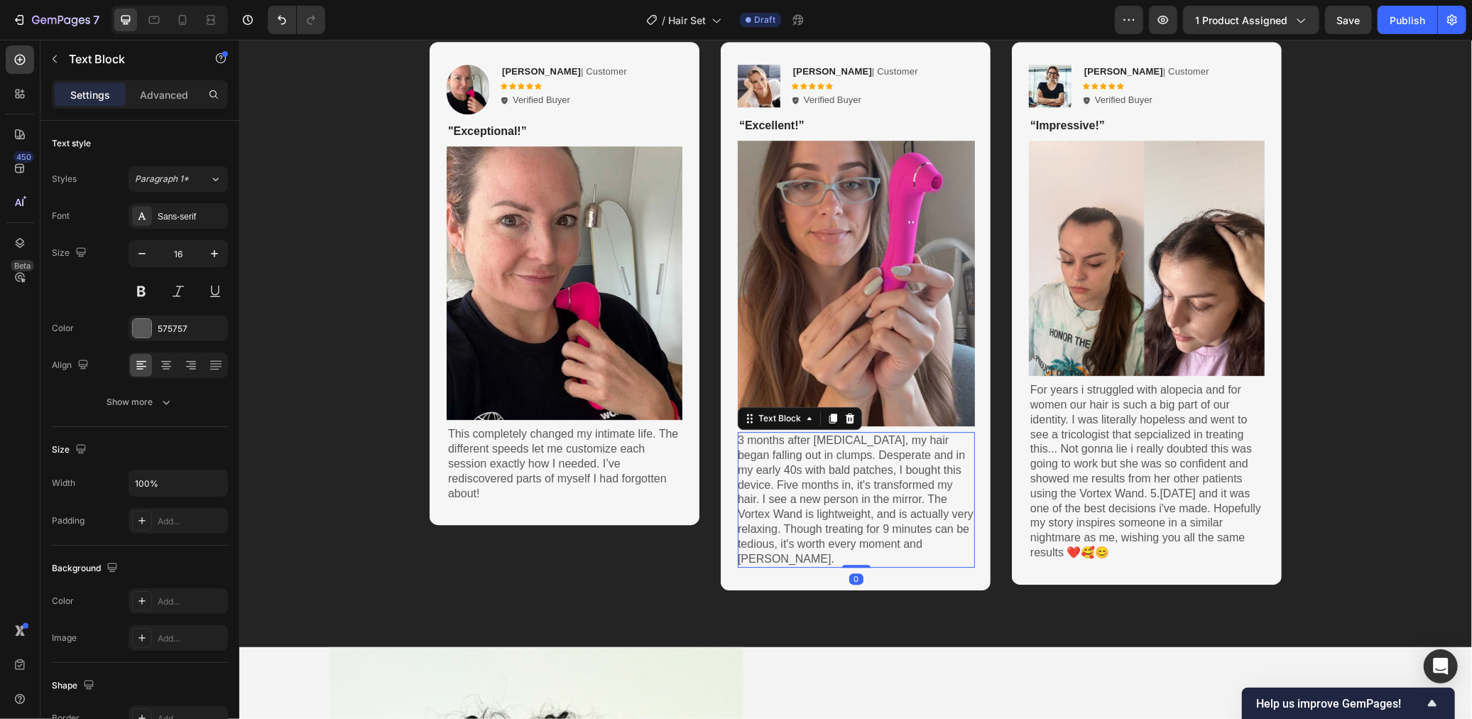
click at [800, 461] on p "3 months after [MEDICAL_DATA], my hair began falling out in clumps. Desperate a…" at bounding box center [855, 498] width 237 height 133
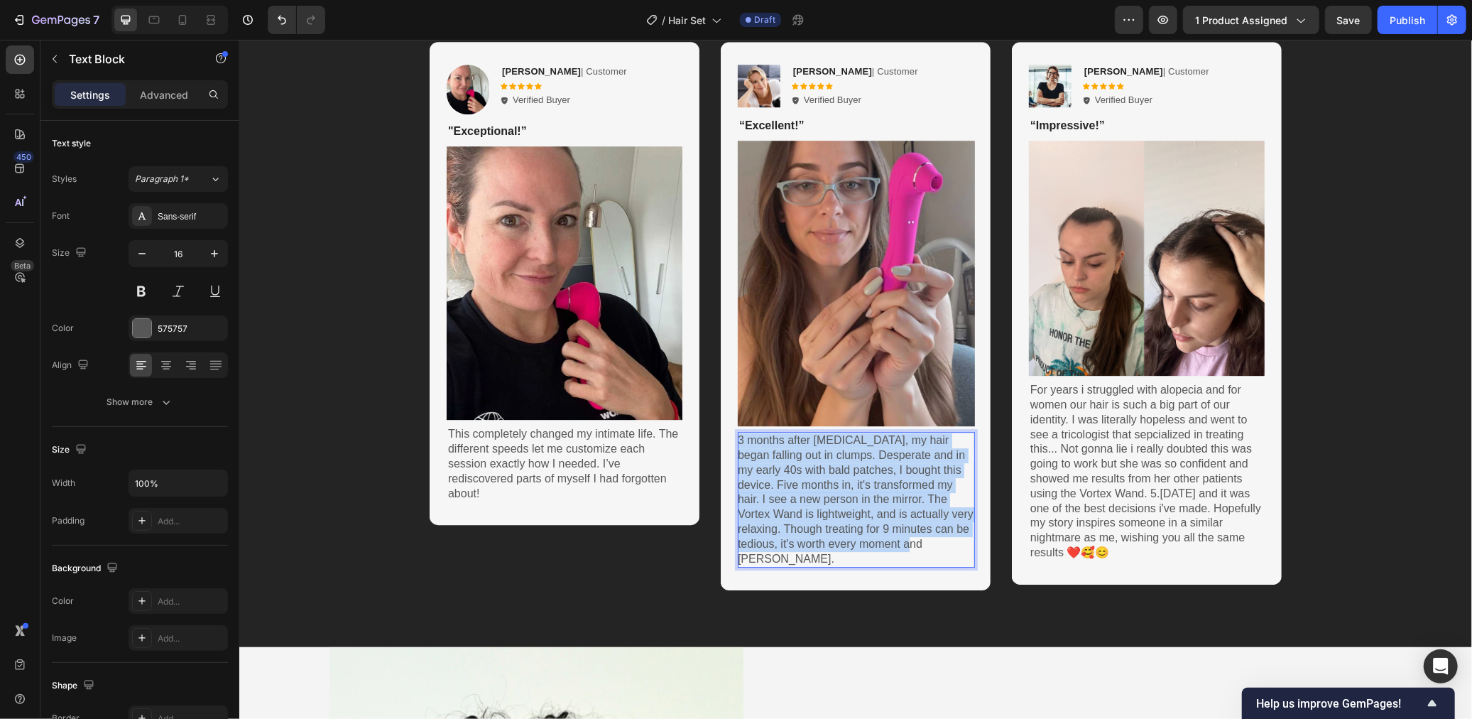
click at [800, 461] on p "3 months after [MEDICAL_DATA], my hair began falling out in clumps. Desperate a…" at bounding box center [855, 498] width 237 height 133
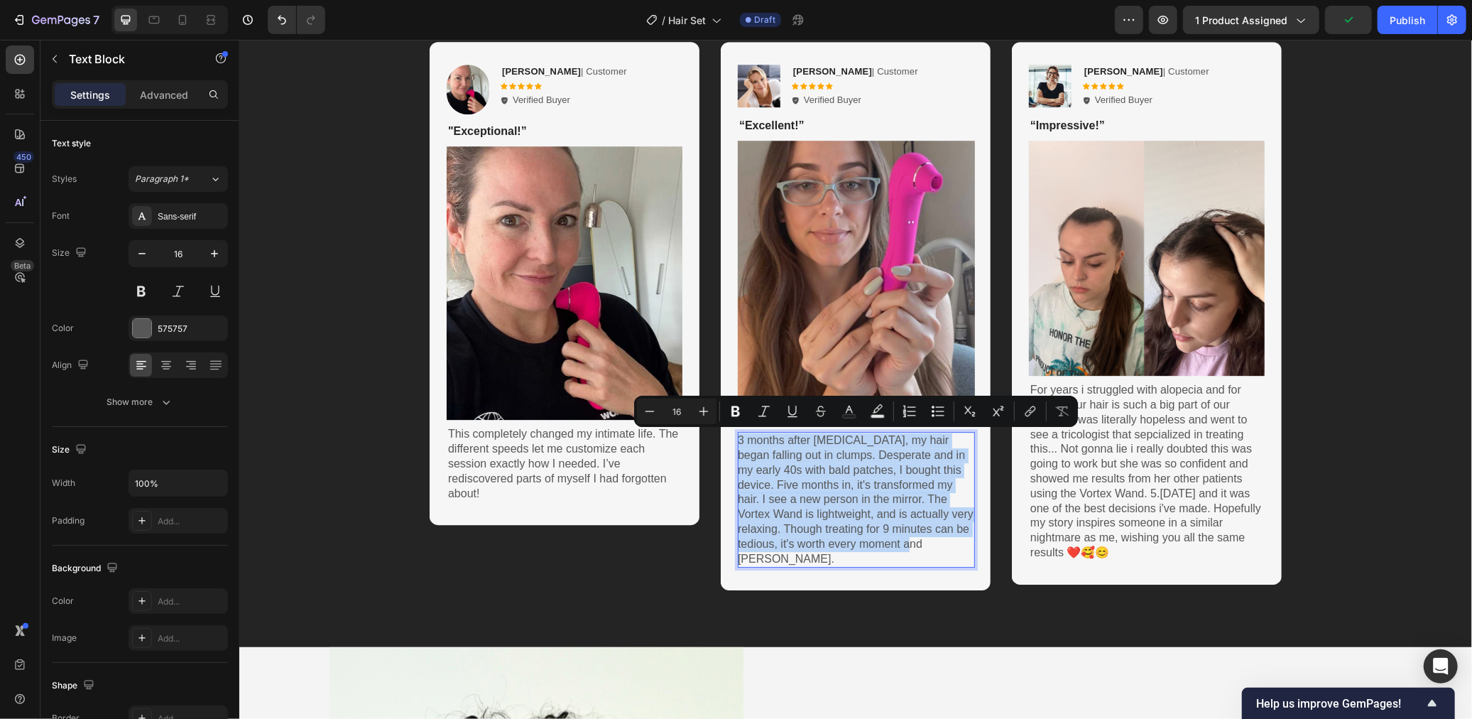
click at [881, 510] on p "3 months after [MEDICAL_DATA], my hair began falling out in clumps. Desperate a…" at bounding box center [855, 498] width 237 height 133
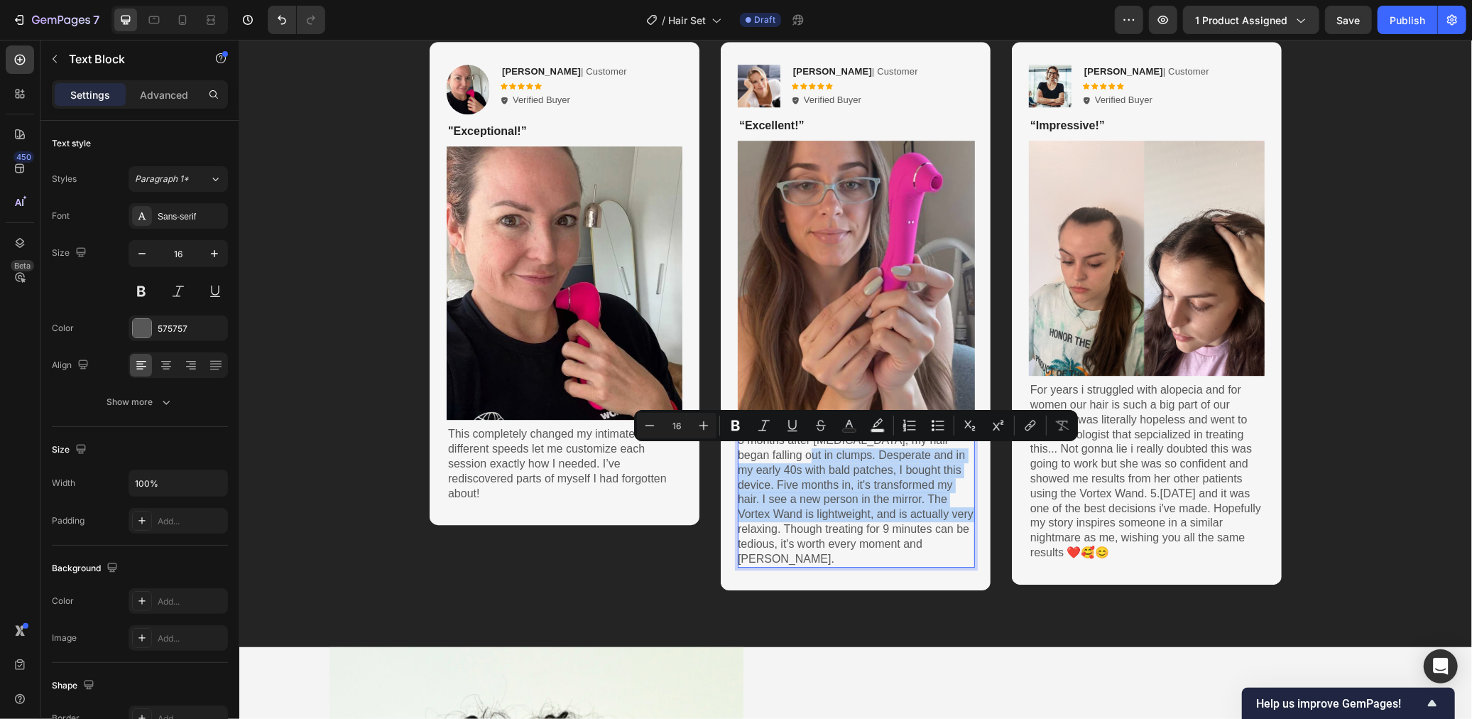
drag, startPoint x: 946, startPoint y: 512, endPoint x: 781, endPoint y: 457, distance: 173.6
click at [781, 457] on p "3 months after [MEDICAL_DATA], my hair began falling out in clumps. Desperate a…" at bounding box center [855, 498] width 237 height 133
click at [868, 506] on p "3 months after [MEDICAL_DATA], my hair began falling out in clumps. Desperate a…" at bounding box center [855, 498] width 237 height 133
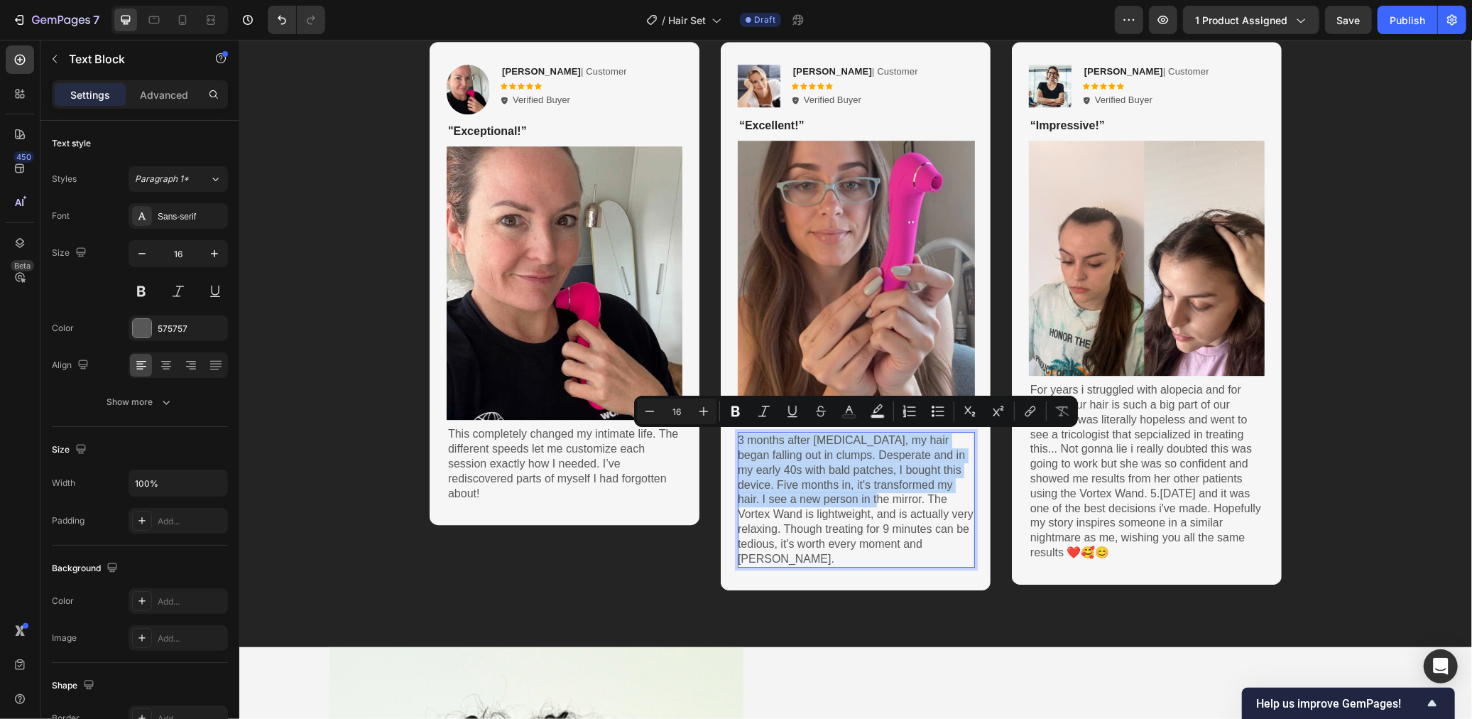
drag, startPoint x: 834, startPoint y: 499, endPoint x: 863, endPoint y: 474, distance: 37.7
click at [737, 440] on p "3 months after [MEDICAL_DATA], my hair began falling out in clumps. Desperate a…" at bounding box center [855, 498] width 237 height 133
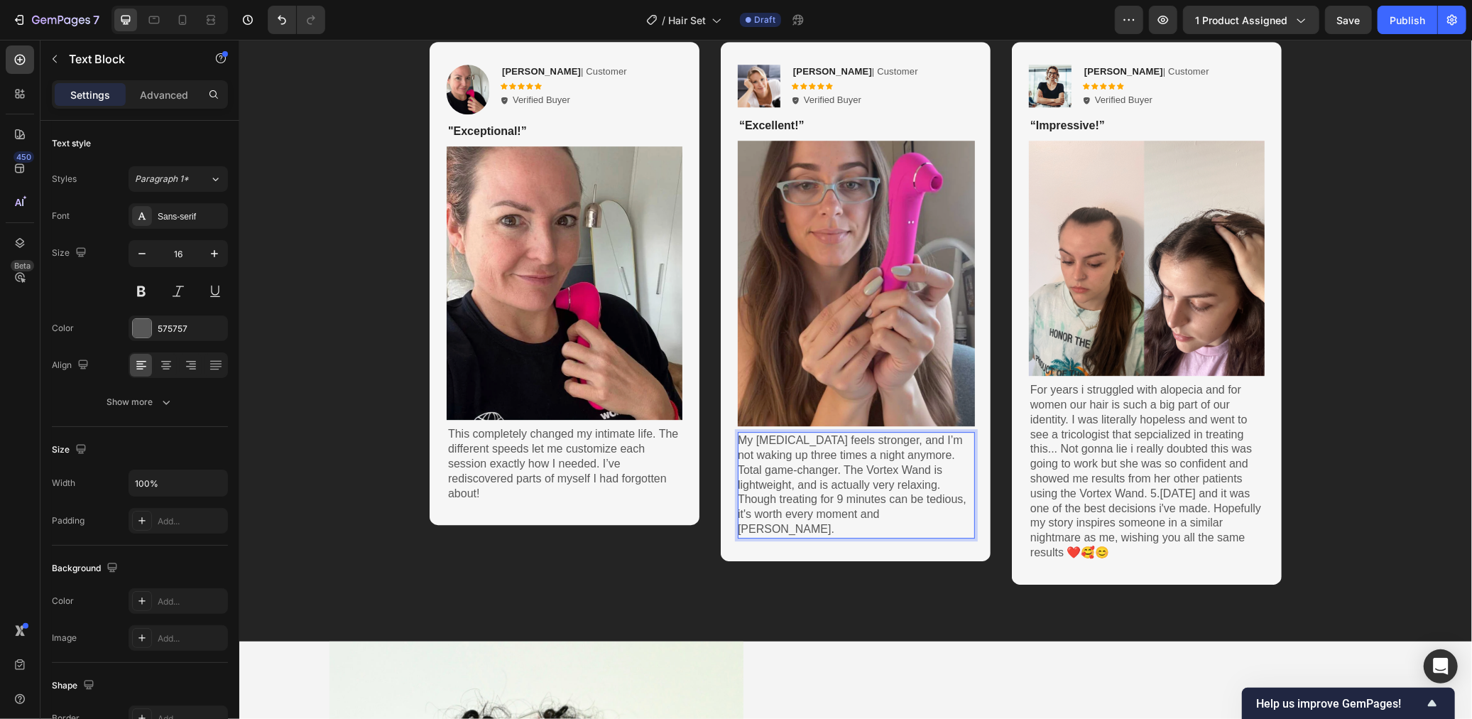
click at [851, 466] on p "My pelvic floor feels stronger, and I’m not waking up three times a night anymo…" at bounding box center [855, 484] width 237 height 104
drag, startPoint x: 837, startPoint y: 467, endPoint x: 903, endPoint y: 471, distance: 66.1
click at [903, 471] on p "My pelvic floor feels stronger, and I’m not waking up three times a night anymo…" at bounding box center [855, 484] width 237 height 104
click at [817, 484] on p "My pelvic floor feels stronger, and I’m not waking up three times a night anymo…" at bounding box center [855, 484] width 237 height 104
click at [884, 484] on p "My pelvic floor feels stronger, and I’m not waking up three times a night anymo…" at bounding box center [855, 484] width 237 height 104
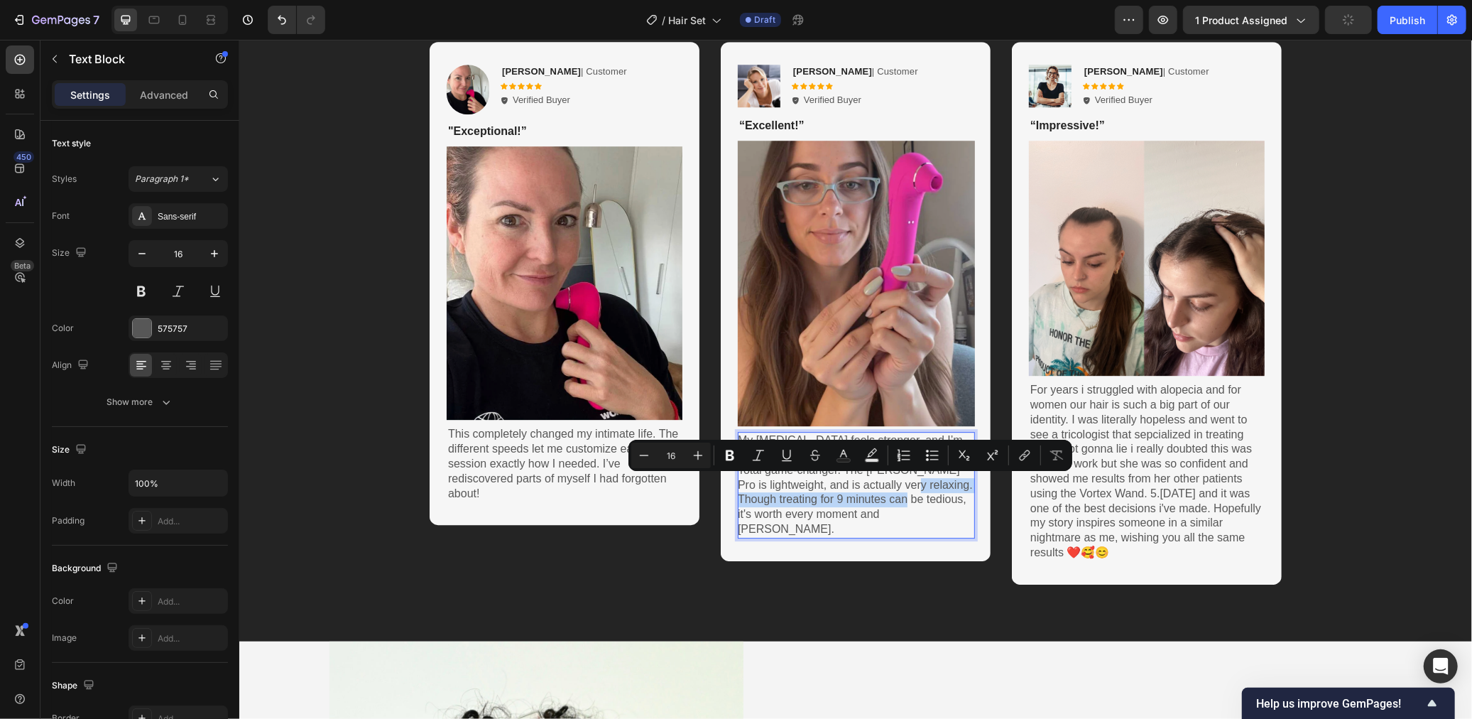
drag, startPoint x: 881, startPoint y: 481, endPoint x: 879, endPoint y: 499, distance: 17.9
click at [879, 499] on p "My pelvic floor feels stronger, and I’m not waking up three times a night anymo…" at bounding box center [855, 484] width 237 height 104
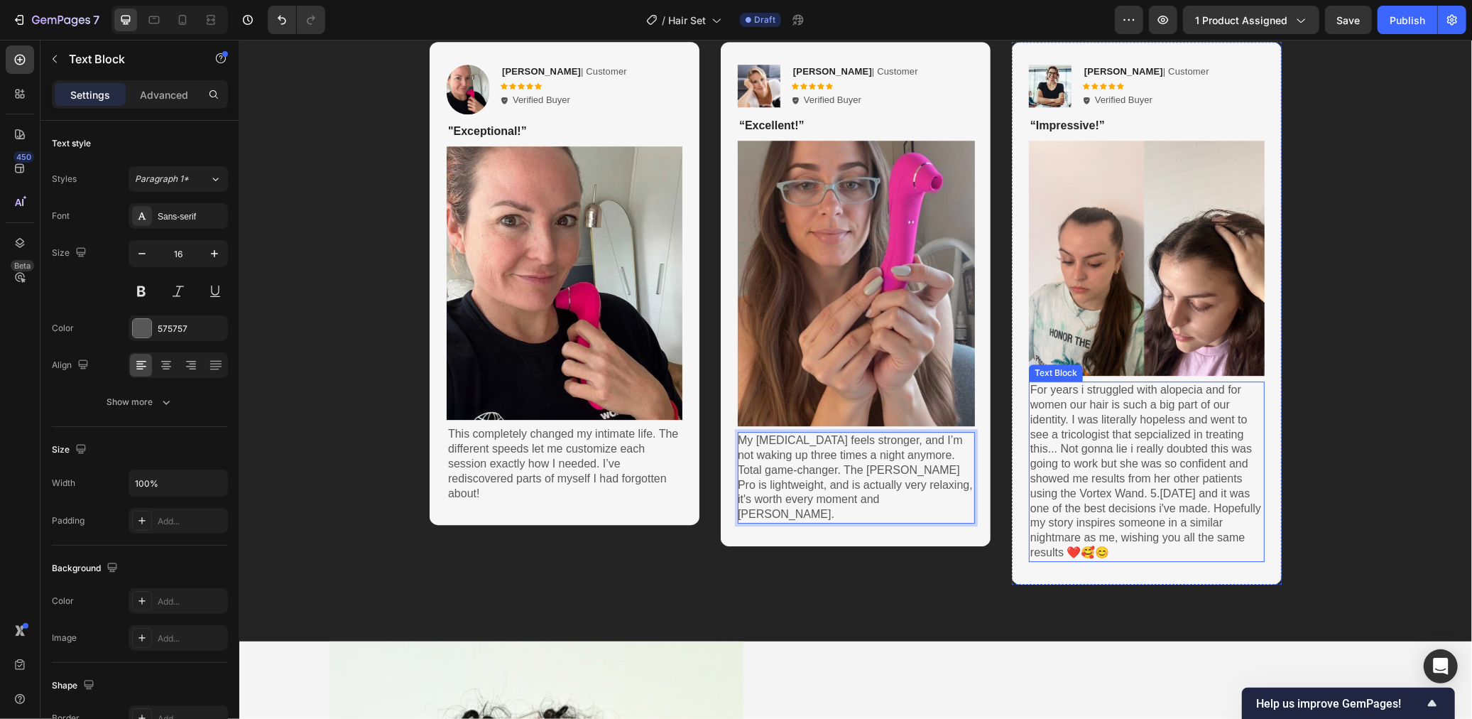
click at [1151, 485] on p "For years i struggled with alopecia and for women our hair is such a big part o…" at bounding box center [1146, 471] width 233 height 178
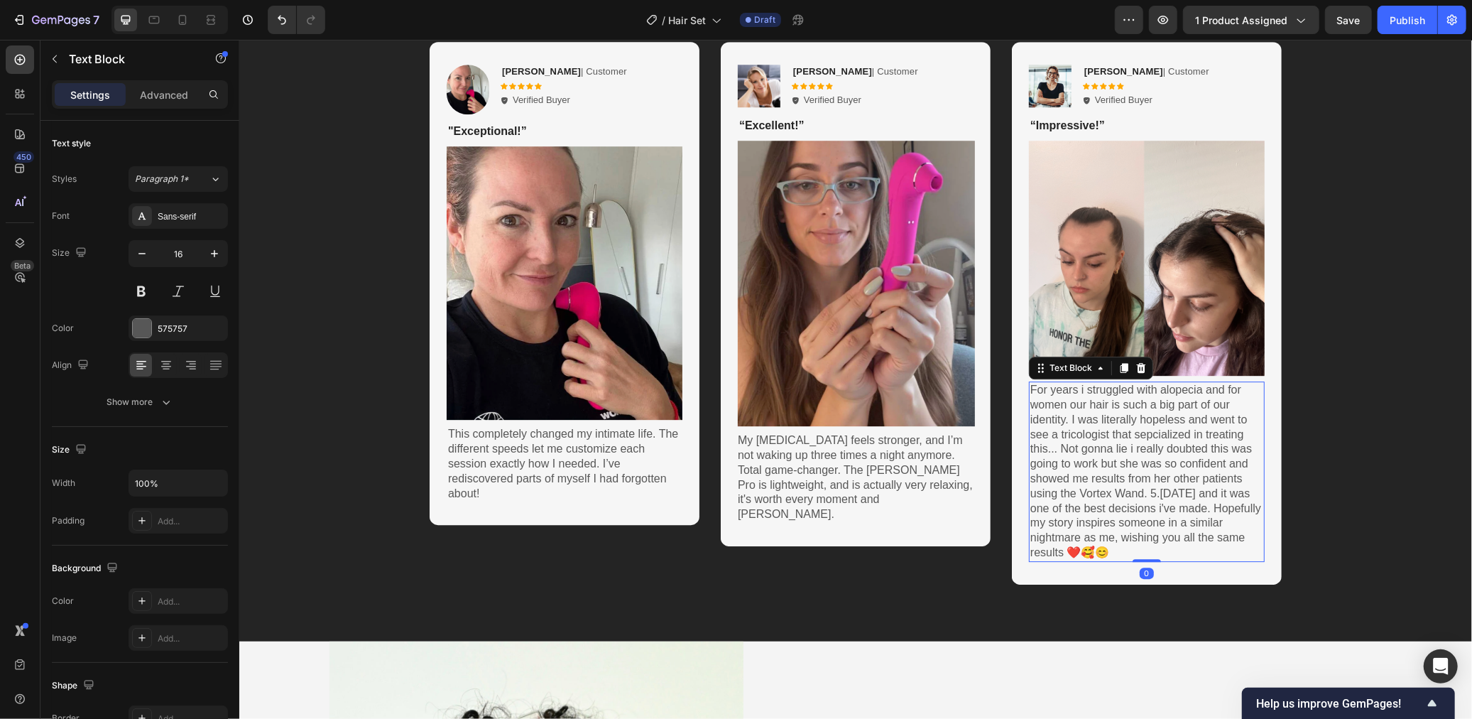
click at [1151, 485] on p "For years i struggled with alopecia and for women our hair is such a big part o…" at bounding box center [1146, 471] width 233 height 178
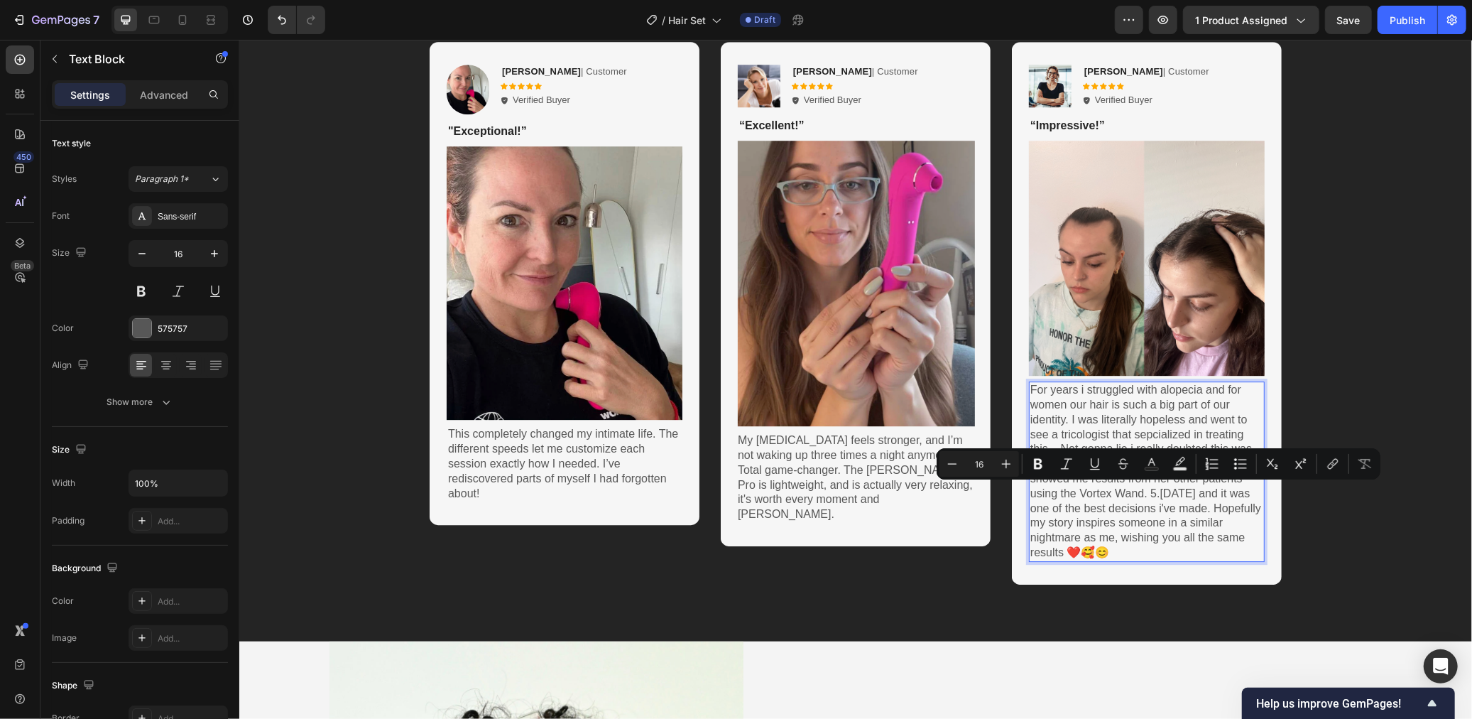
click at [1087, 506] on p "For years i struggled with alopecia and for women our hair is such a big part o…" at bounding box center [1146, 471] width 233 height 178
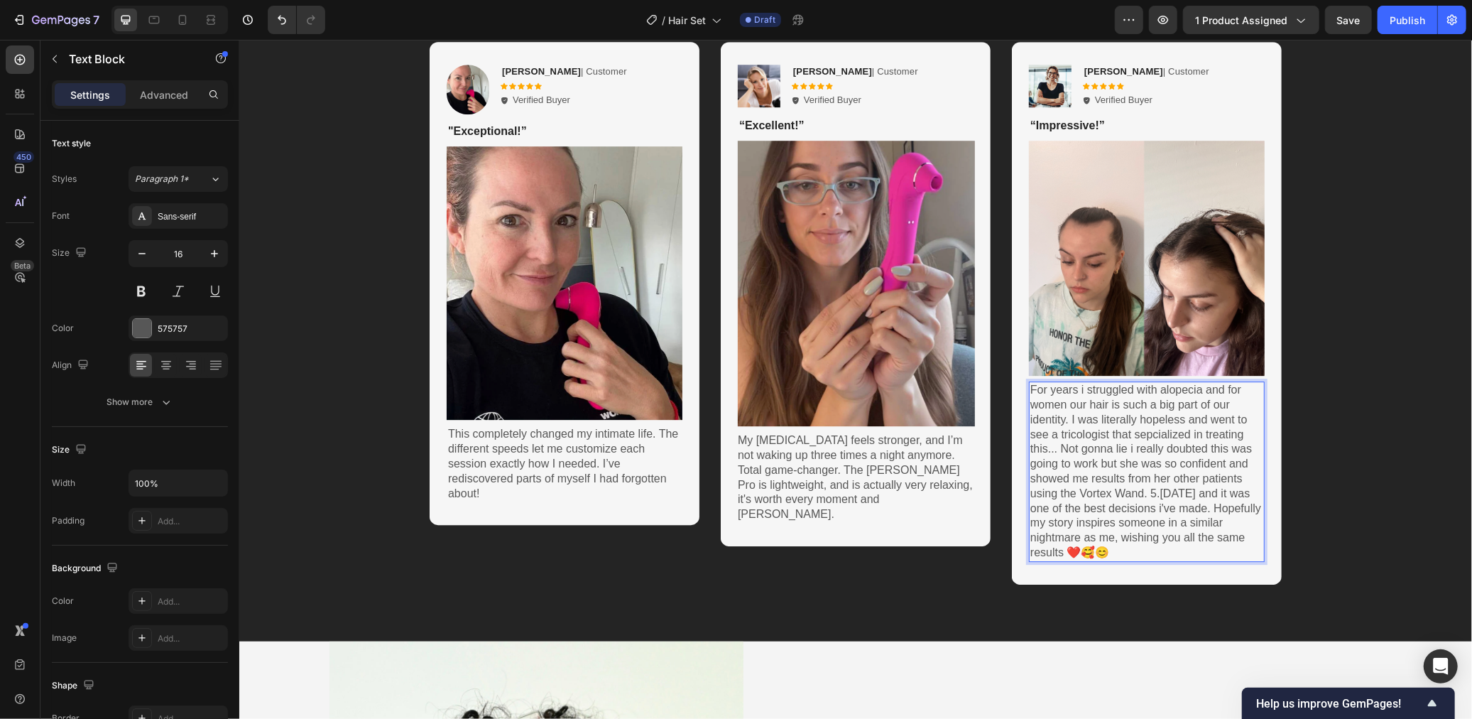
click at [1111, 511] on p "For years i struggled with alopecia and for women our hair is such a big part o…" at bounding box center [1146, 471] width 233 height 178
click at [1113, 427] on p "For years i struggled with alopecia and for women our hair is such a big part o…" at bounding box center [1146, 471] width 233 height 178
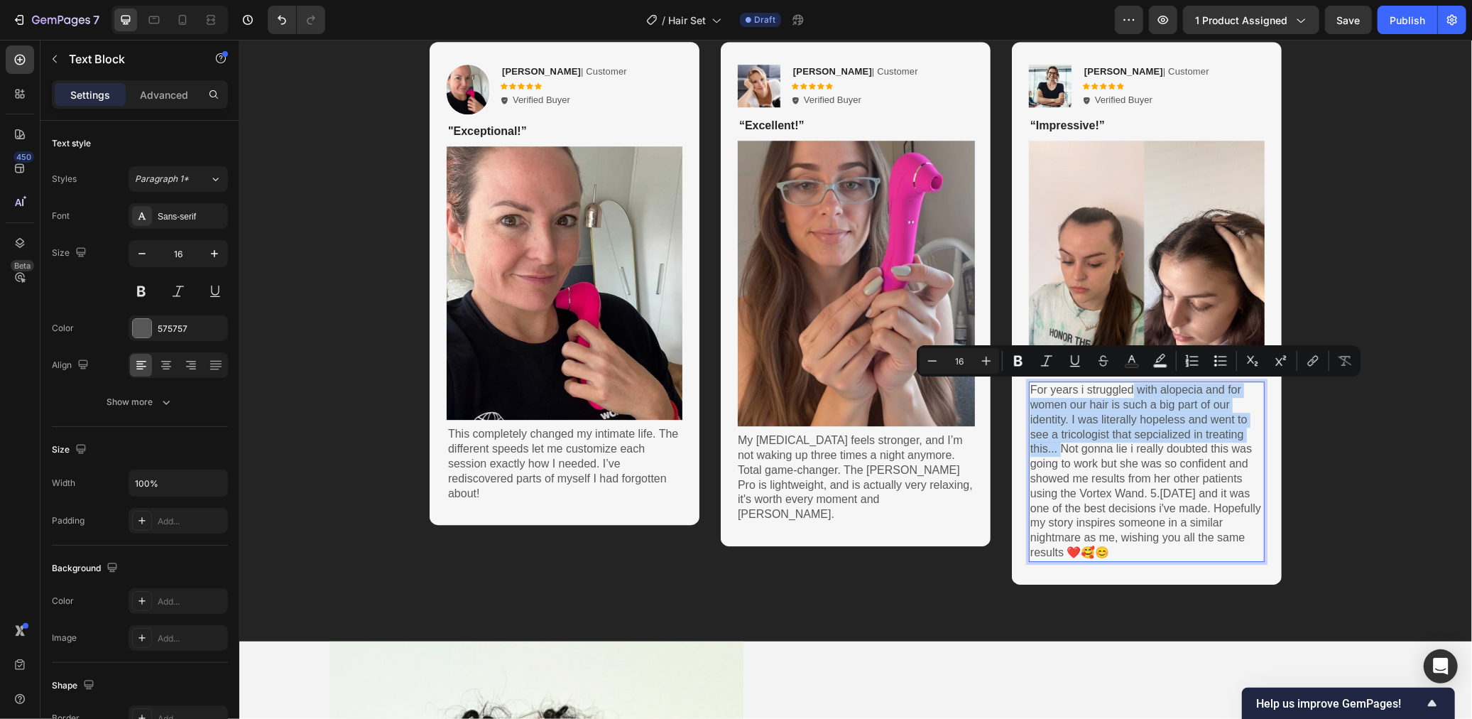
drag, startPoint x: 1059, startPoint y: 447, endPoint x: 1132, endPoint y: 400, distance: 86.3
click at [1132, 395] on p "For years i struggled with alopecia and for women our hair is such a big part o…" at bounding box center [1146, 471] width 233 height 178
click at [1139, 404] on p "For years i struggled with alopecia and for women our hair is such a big part o…" at bounding box center [1146, 471] width 233 height 178
drag, startPoint x: 1158, startPoint y: 386, endPoint x: 1106, endPoint y: 406, distance: 56.4
click at [1106, 406] on p "For years i struggled with alopecia and for women our hair is such a big part o…" at bounding box center [1146, 471] width 233 height 178
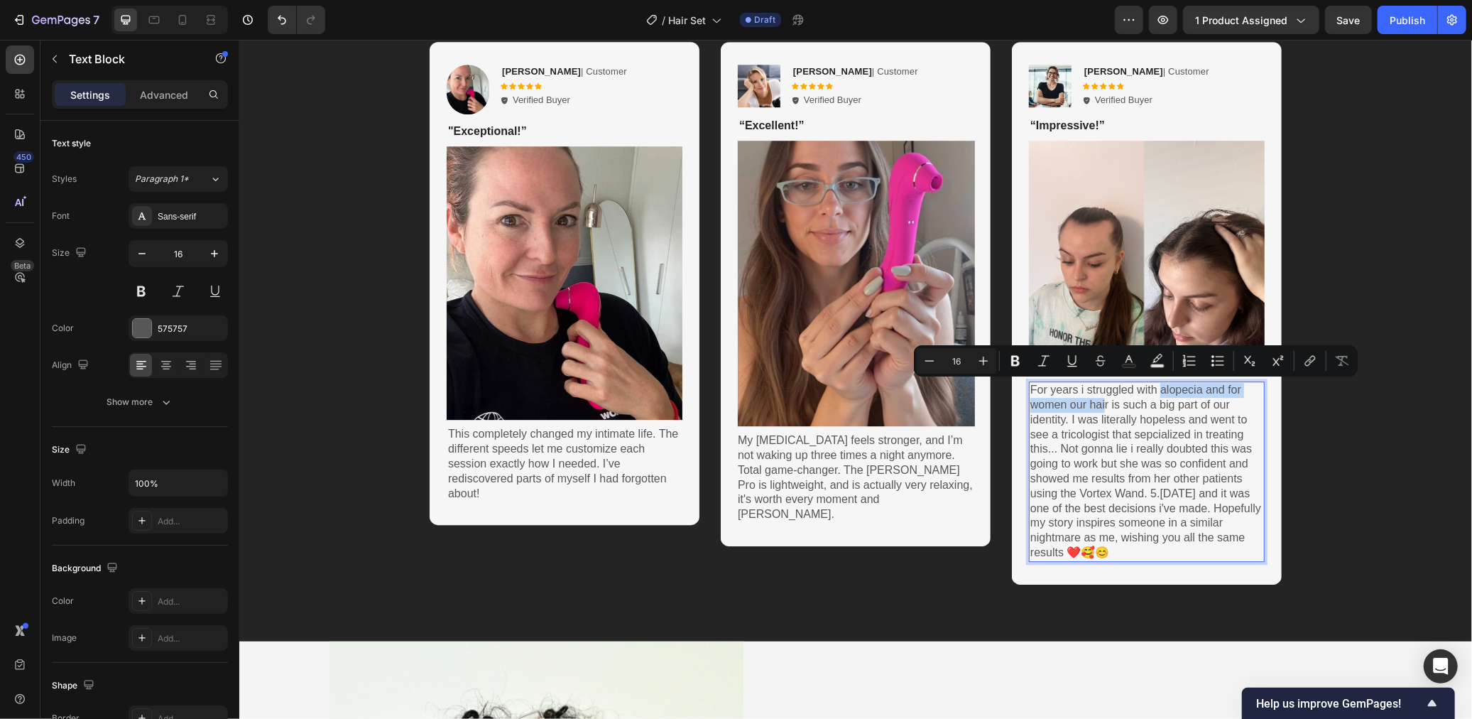
click at [1177, 388] on p "For years i struggled with alopecia and for women our hair is such a big part o…" at bounding box center [1146, 471] width 233 height 178
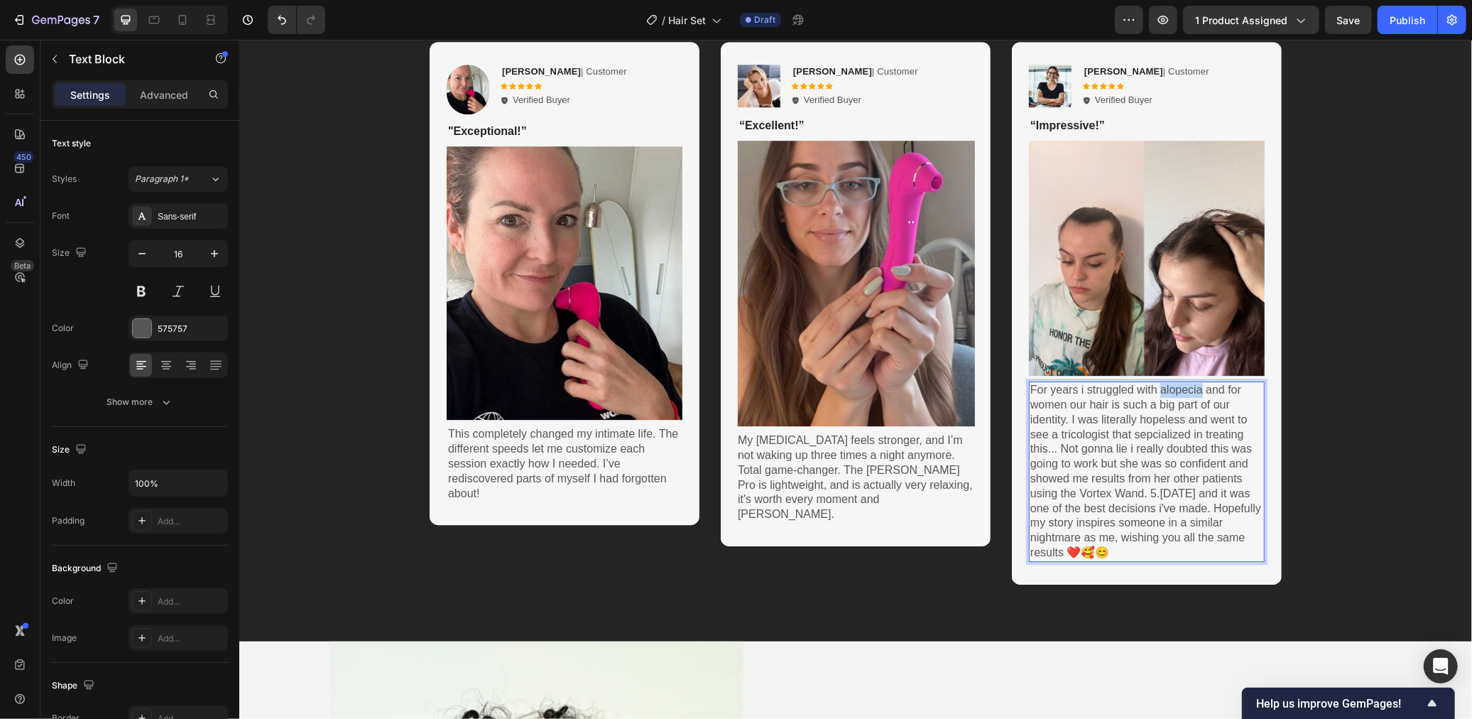
click at [1177, 388] on p "For years i struggled with alopecia and for women our hair is such a big part o…" at bounding box center [1146, 471] width 233 height 178
click at [1155, 416] on p "For years i struggled with dryness and for women our hair is such a big part of…" at bounding box center [1146, 471] width 233 height 178
click at [1133, 429] on p "For years i struggled with dryness and for women our hair is such a big part of…" at bounding box center [1146, 471] width 233 height 178
click at [1096, 430] on p "For years i struggled with dryness and for women our hair is such a big part of…" at bounding box center [1146, 471] width 233 height 178
click at [1074, 439] on p "For years i struggled with dryness and for women our hair is such a big part of…" at bounding box center [1146, 471] width 233 height 178
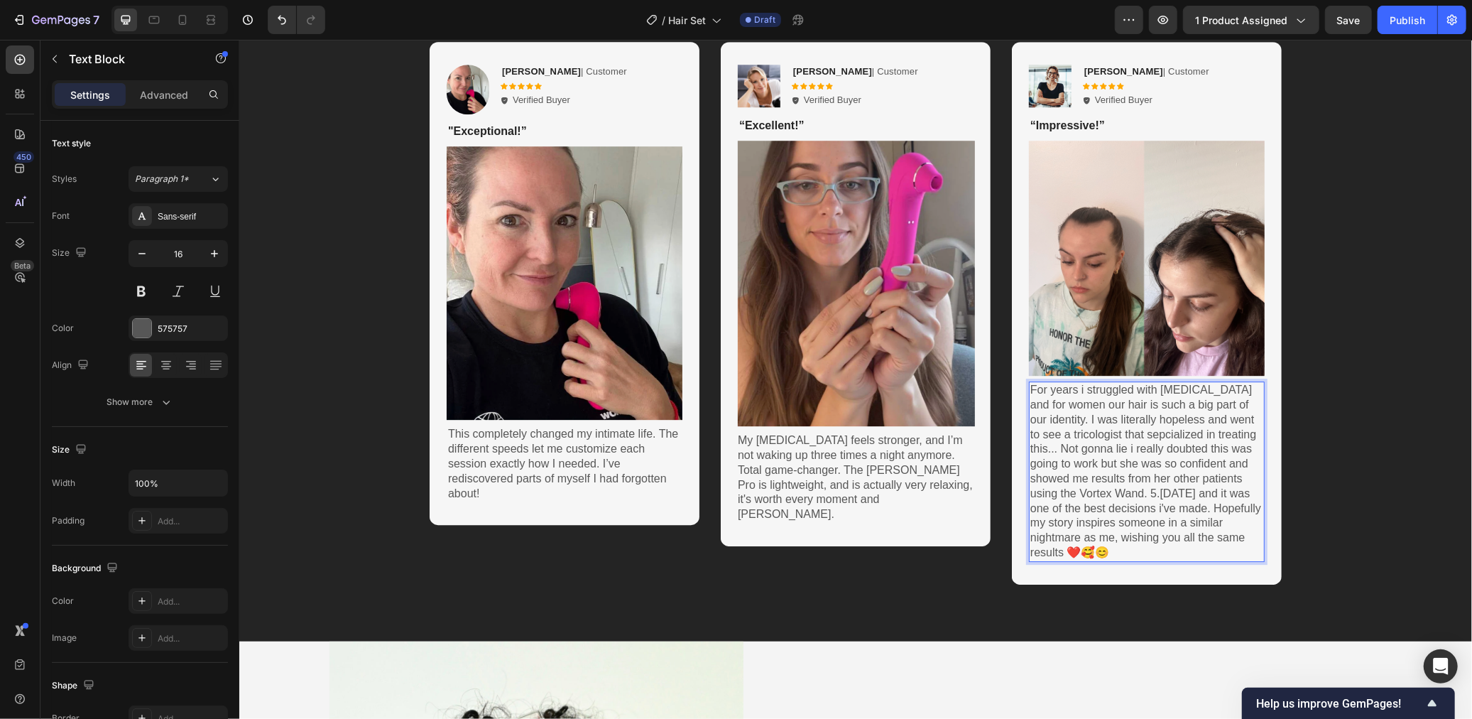
click at [1081, 433] on p "For years i struggled with dryness and for women our hair is such a big part of…" at bounding box center [1146, 471] width 233 height 178
click at [1150, 445] on p "For years i struggled with dryness and for women our hair is such a big part of…" at bounding box center [1146, 471] width 233 height 178
click at [1126, 457] on p "For years i struggled with dryness and for women our hair is such a big part of…" at bounding box center [1146, 471] width 233 height 178
click at [1073, 467] on p "For years i struggled with dryness and for women our hair is such a big part of…" at bounding box center [1146, 471] width 233 height 178
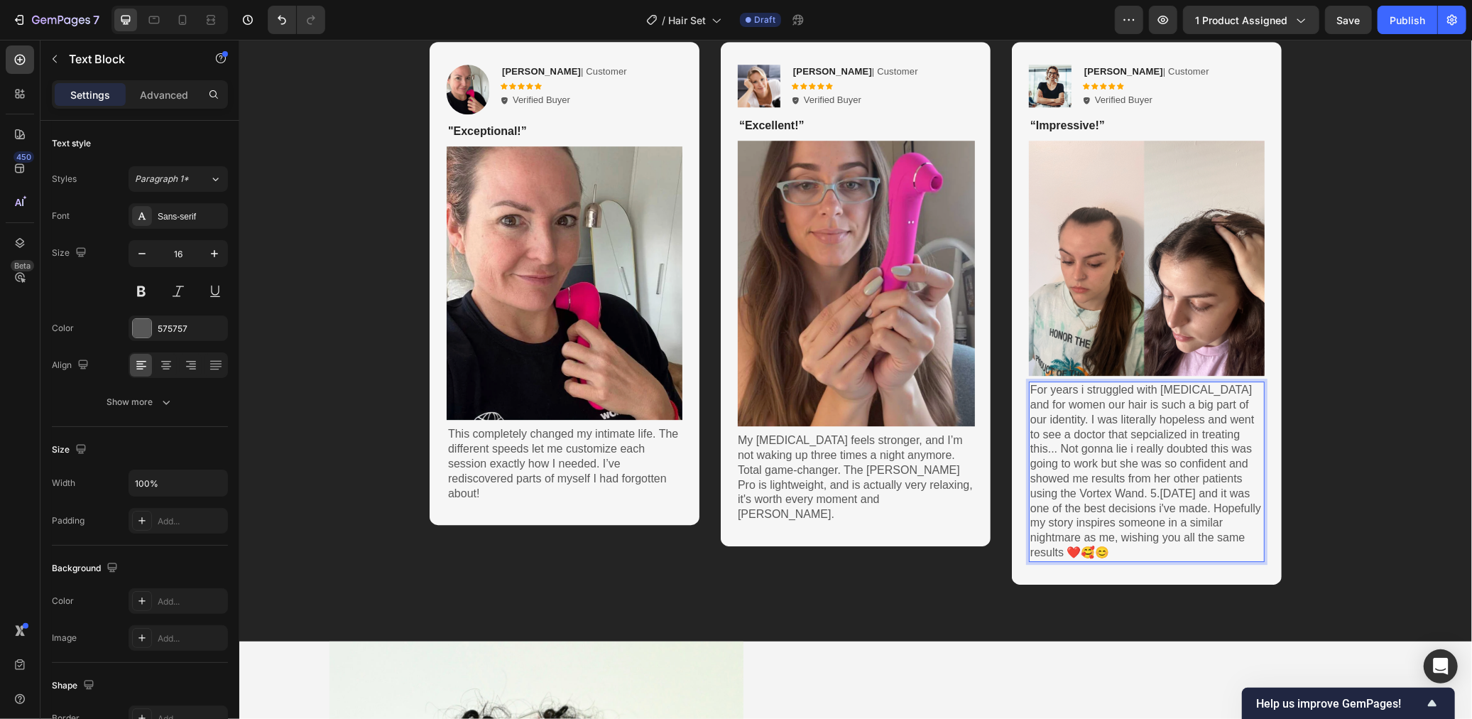
click at [1153, 472] on p "For years i struggled with dryness and for women our hair is such a big part of…" at bounding box center [1146, 471] width 233 height 178
click at [1077, 483] on p "For years i struggled with dryness and for women our hair is such a big part of…" at bounding box center [1146, 471] width 233 height 178
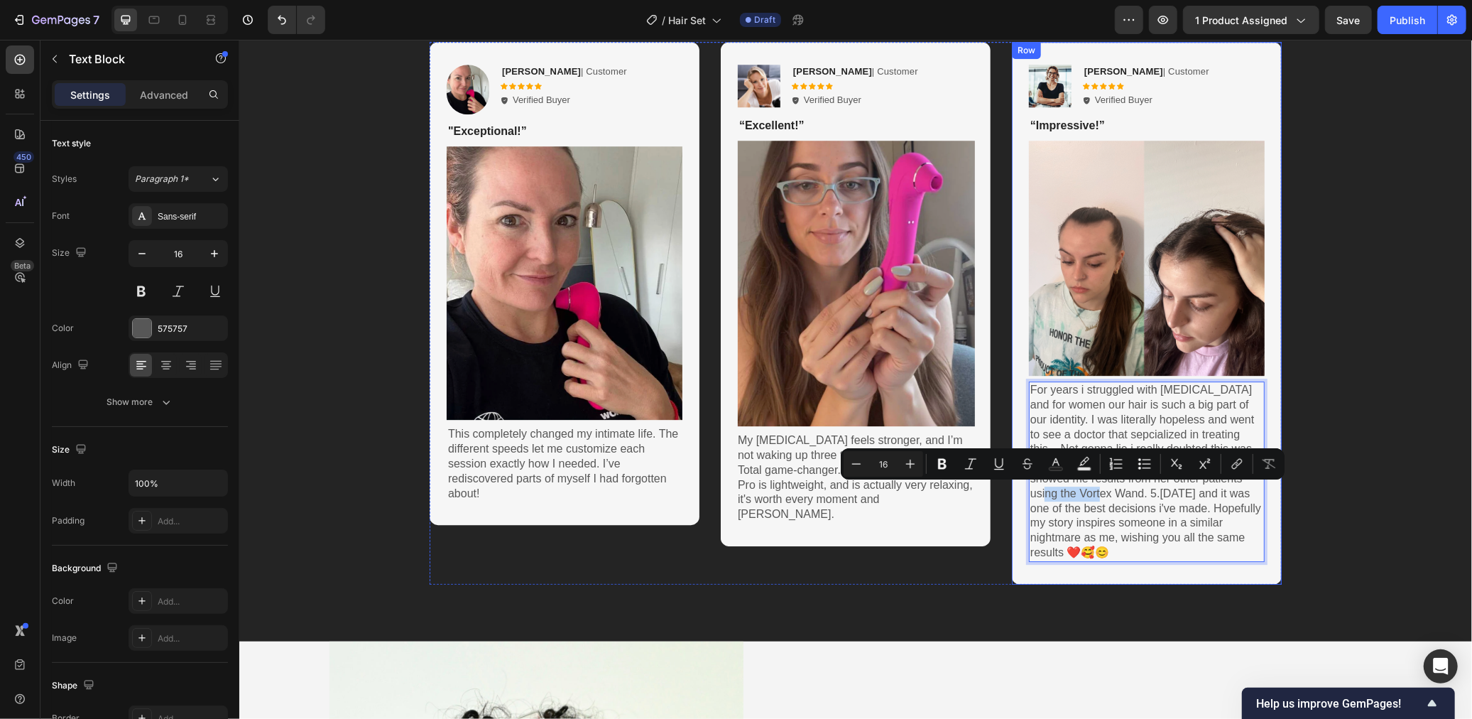
drag, startPoint x: 1094, startPoint y: 492, endPoint x: 1024, endPoint y: 494, distance: 69.6
click at [1024, 494] on div "Image Ken K | Customer Text Block Icon Icon Icon Icon Icon Icon List Verified B…" at bounding box center [1146, 312] width 270 height 543
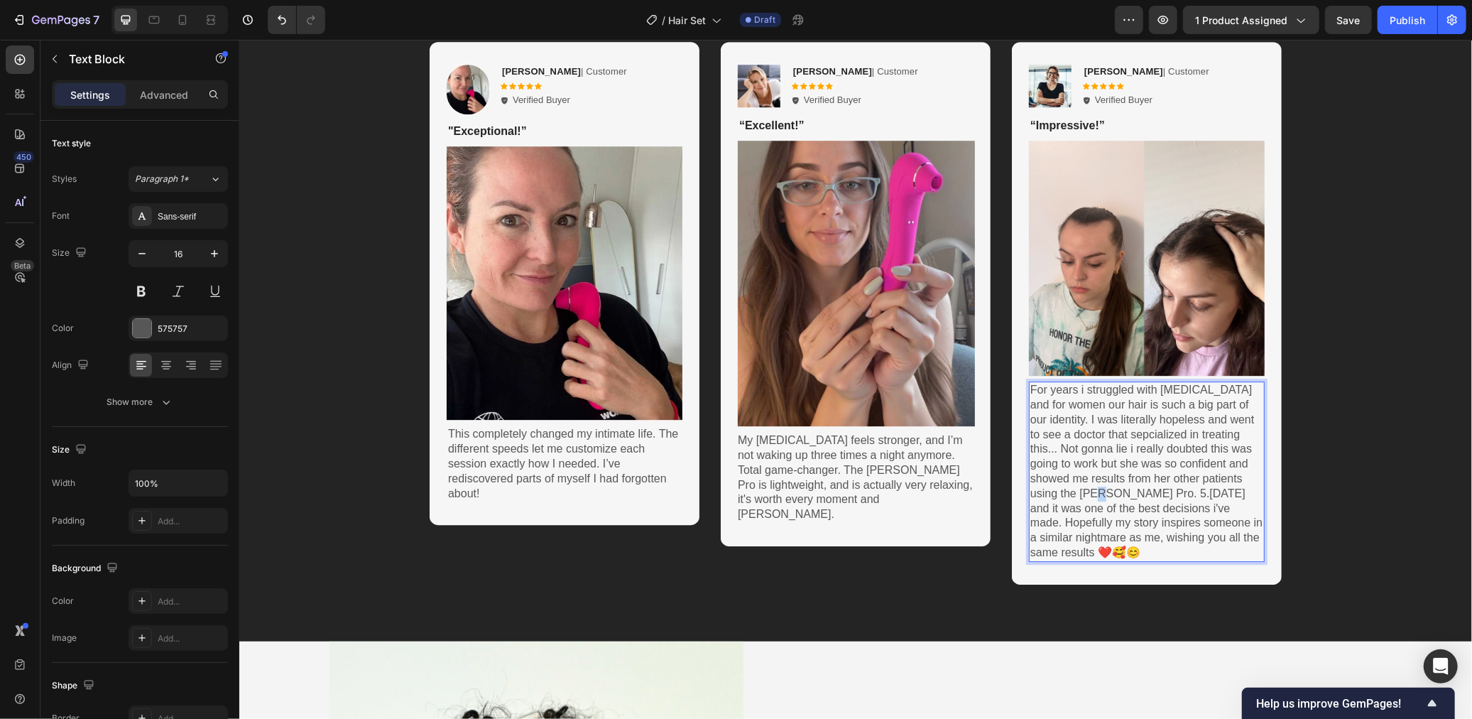
click at [1083, 494] on p "For years i struggled with dryness and for women our hair is such a big part of…" at bounding box center [1146, 471] width 233 height 178
drag, startPoint x: 1113, startPoint y: 500, endPoint x: 1126, endPoint y: 500, distance: 12.8
click at [1113, 500] on p "For years i struggled with dryness and for women our hair is such a big part of…" at bounding box center [1146, 471] width 233 height 178
click at [1130, 500] on p "For years i struggled with dryness and for women our hair is such a big part of…" at bounding box center [1146, 471] width 233 height 178
click at [1157, 504] on p "For years i struggled with dryness and for women our hair is such a big part of…" at bounding box center [1146, 471] width 233 height 178
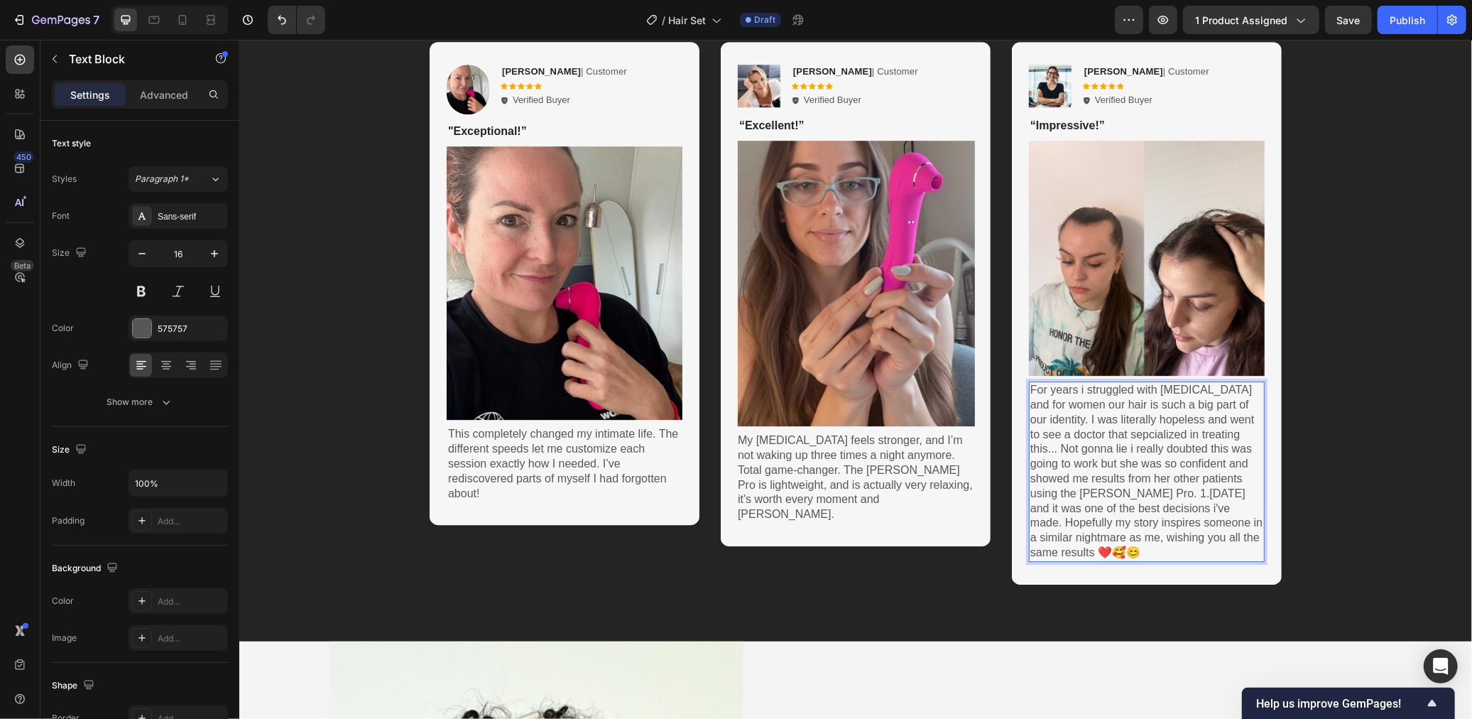
click at [1072, 518] on p "For years i struggled with dryness and for women our hair is such a big part of…" at bounding box center [1146, 471] width 233 height 178
click at [1338, 520] on div "Image David Carroll | Customer Text Block Icon Icon Icon Icon Icon Icon List Ve…" at bounding box center [855, 312] width 1204 height 543
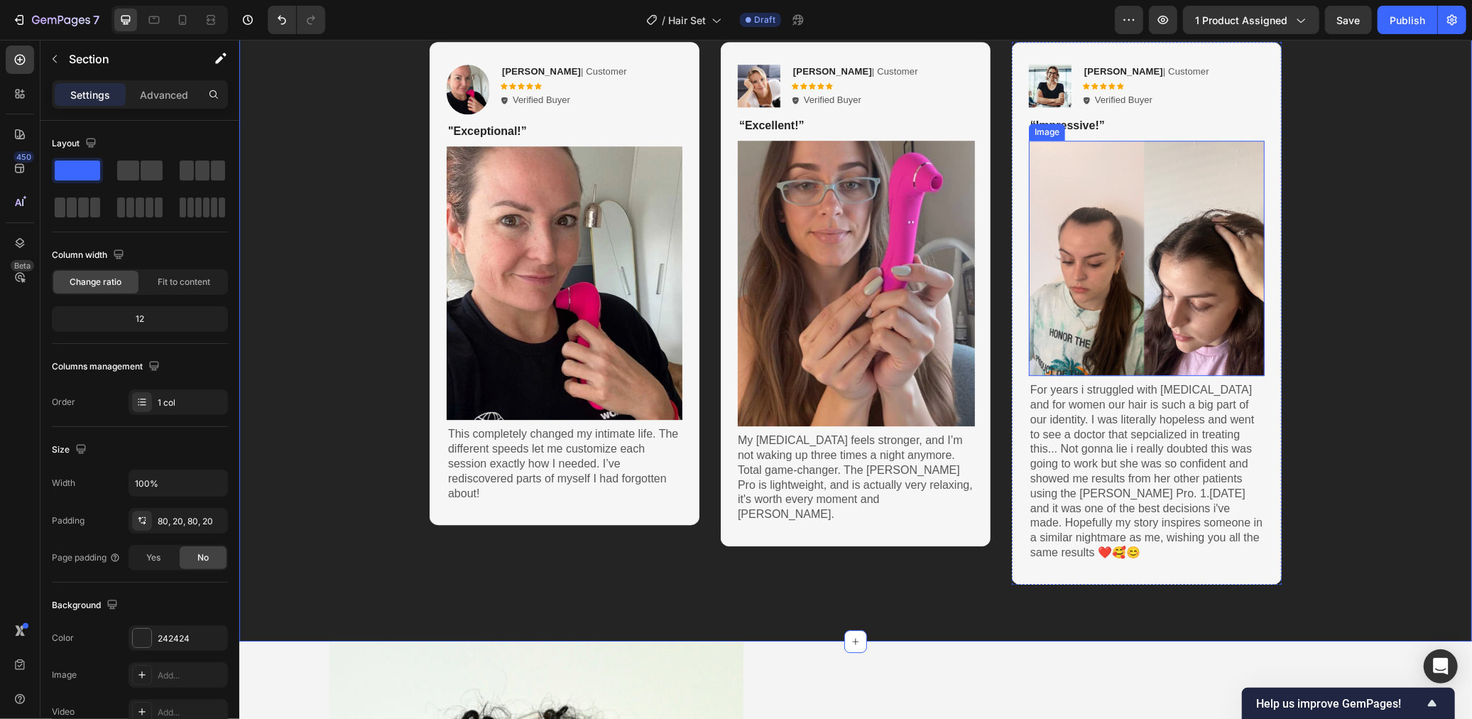
click at [1171, 311] on img at bounding box center [1146, 258] width 236 height 236
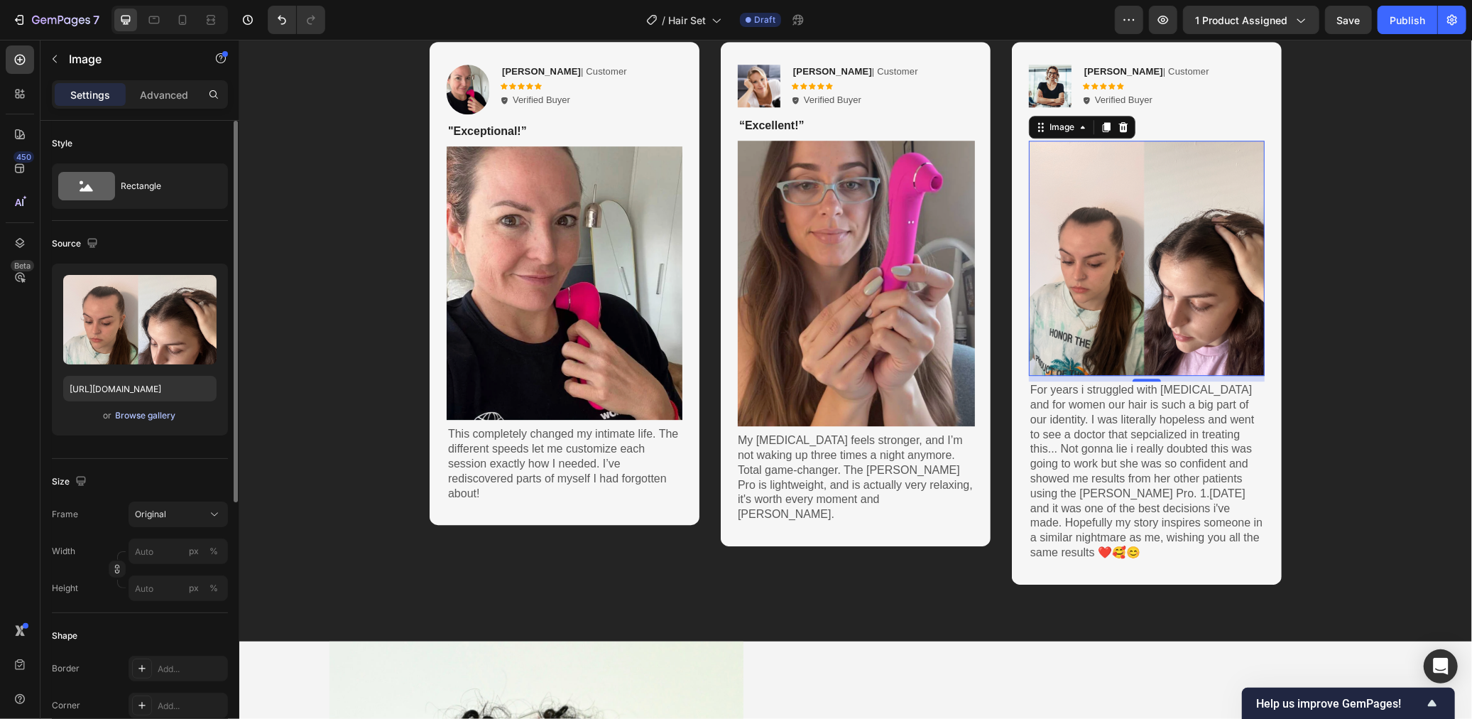
click at [164, 413] on div "Browse gallery" at bounding box center [146, 415] width 60 height 13
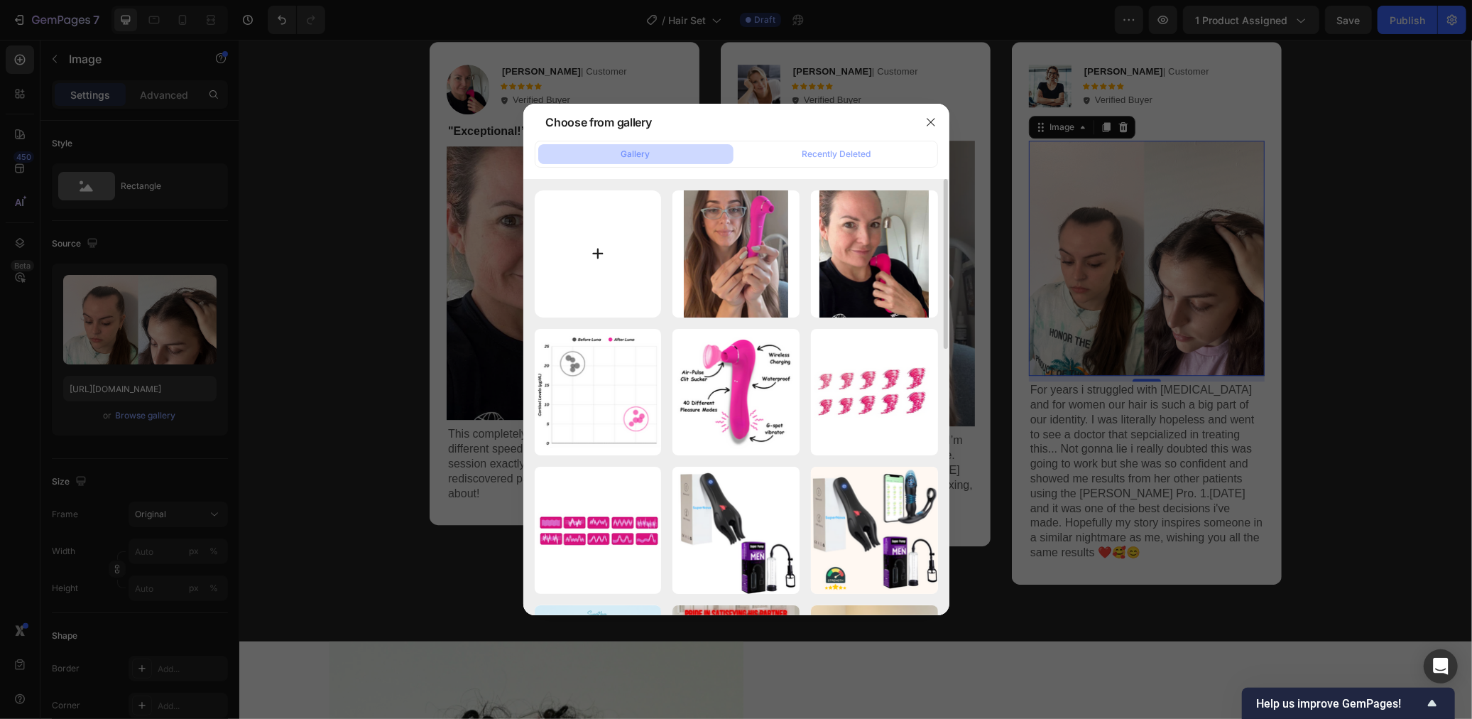
type input "C:\fakepath\Screenshot 2025-09-29 at 12.41.07.png"
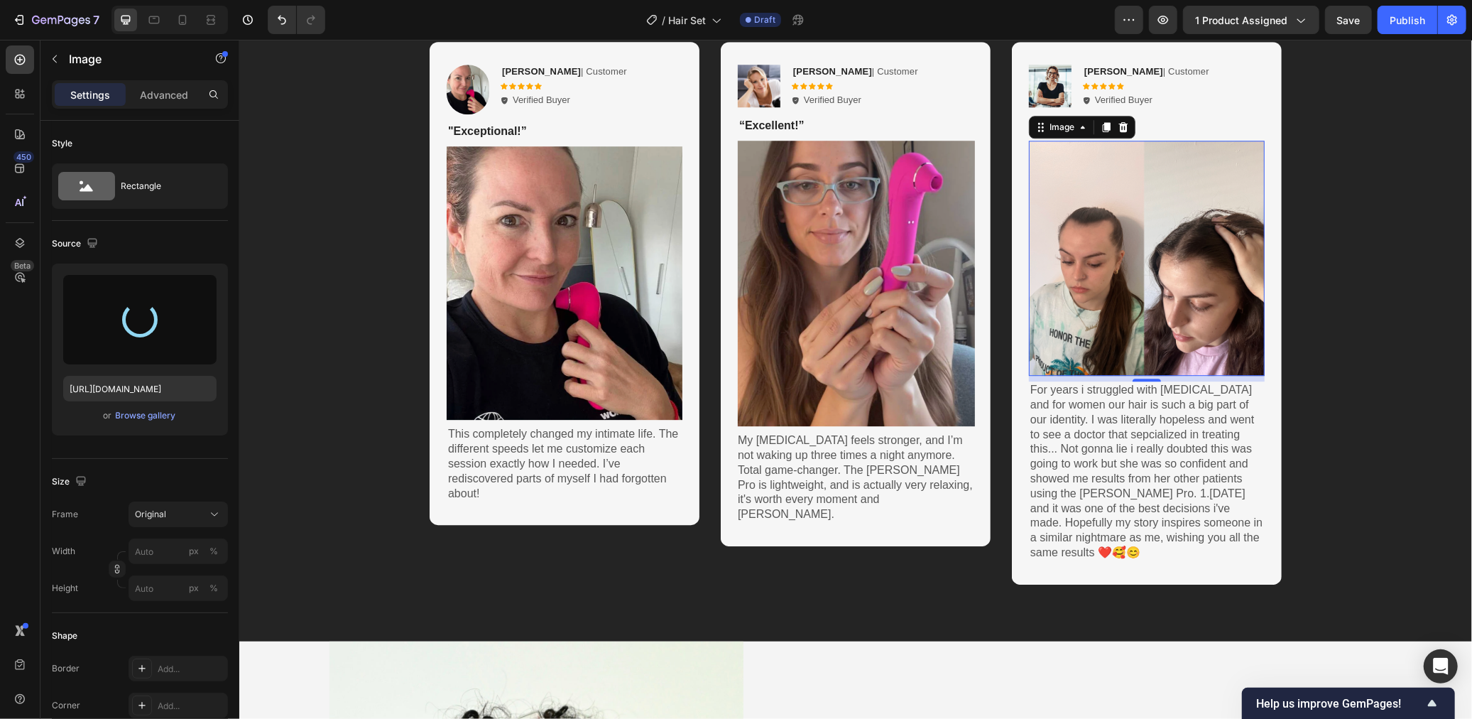
type input "https://cdn.shopify.com/s/files/1/0568/6951/9456/files/gempages_523677902294746…"
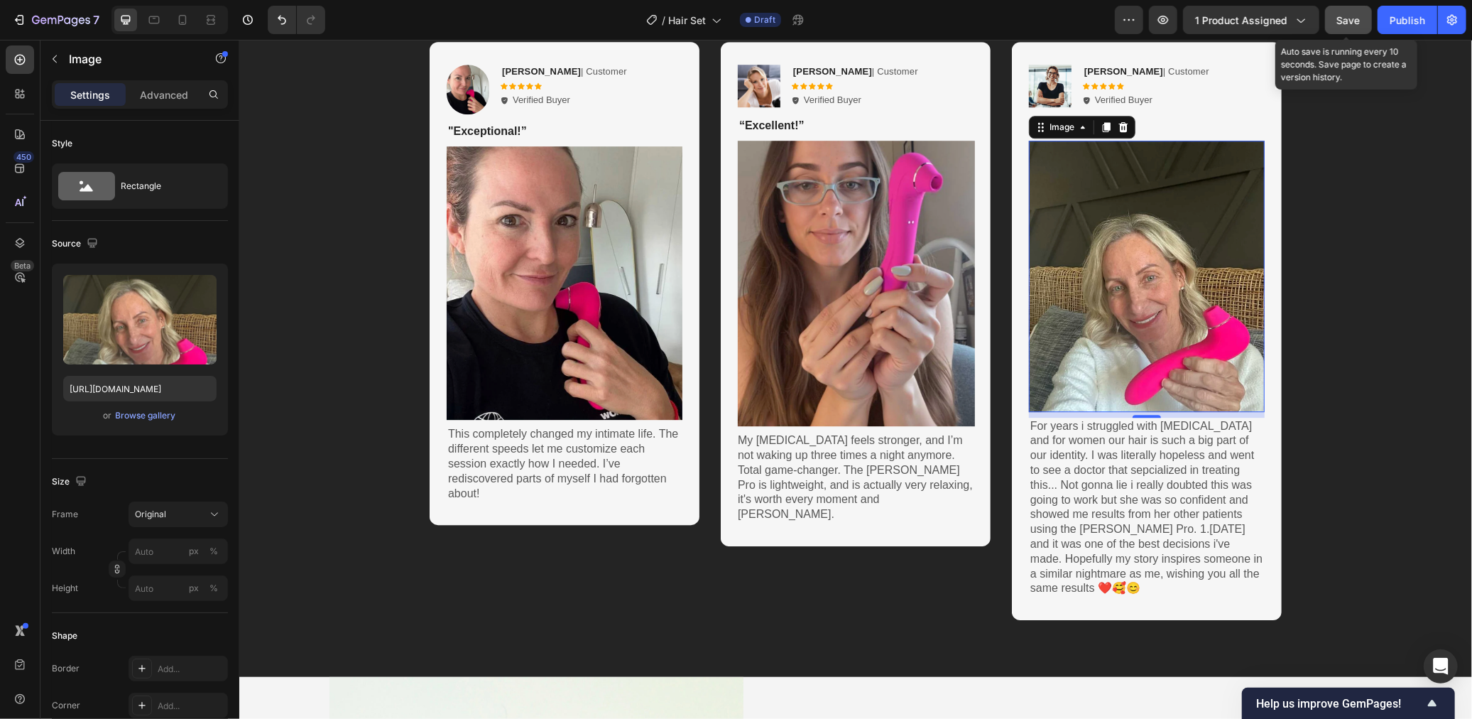
drag, startPoint x: 1361, startPoint y: 21, endPoint x: 1030, endPoint y: 112, distance: 342.7
click at [1361, 21] on span "Save" at bounding box center [1348, 20] width 23 height 12
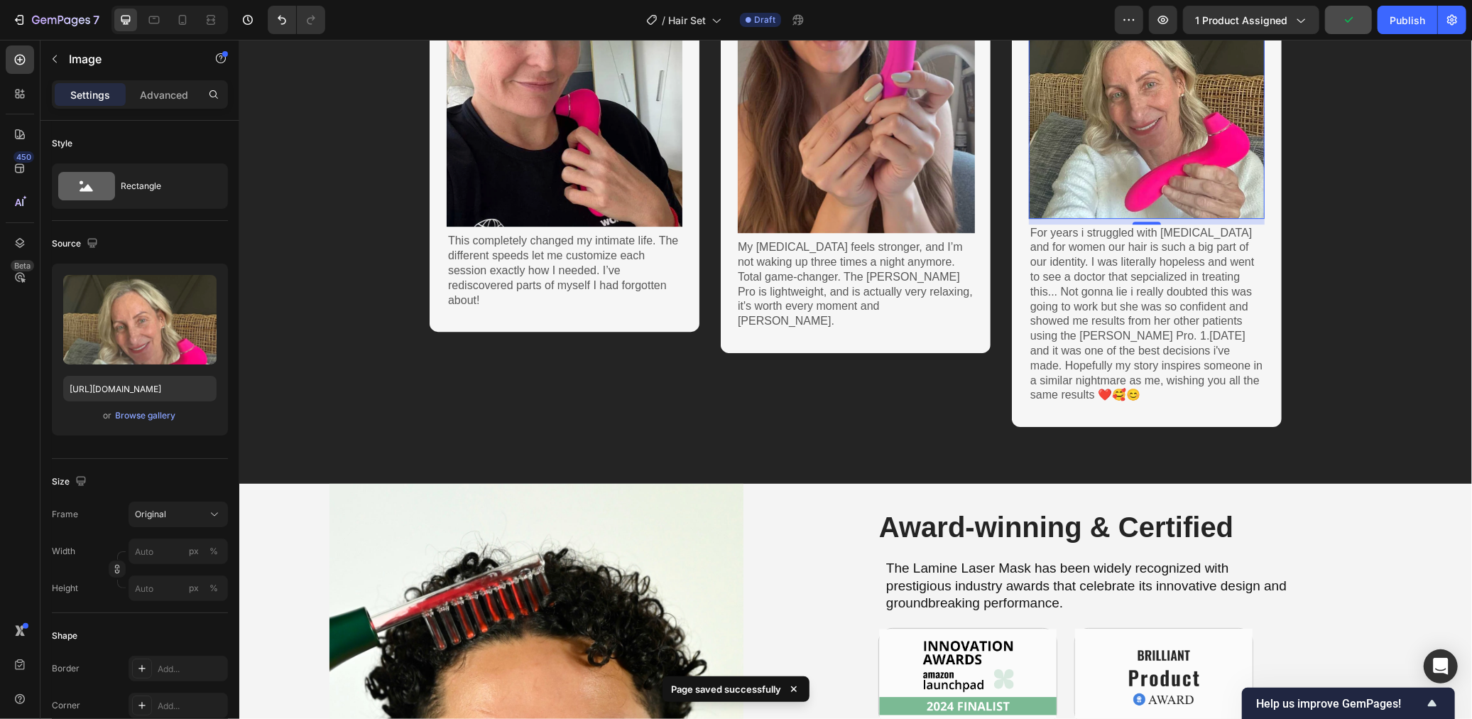
scroll to position [3799, 0]
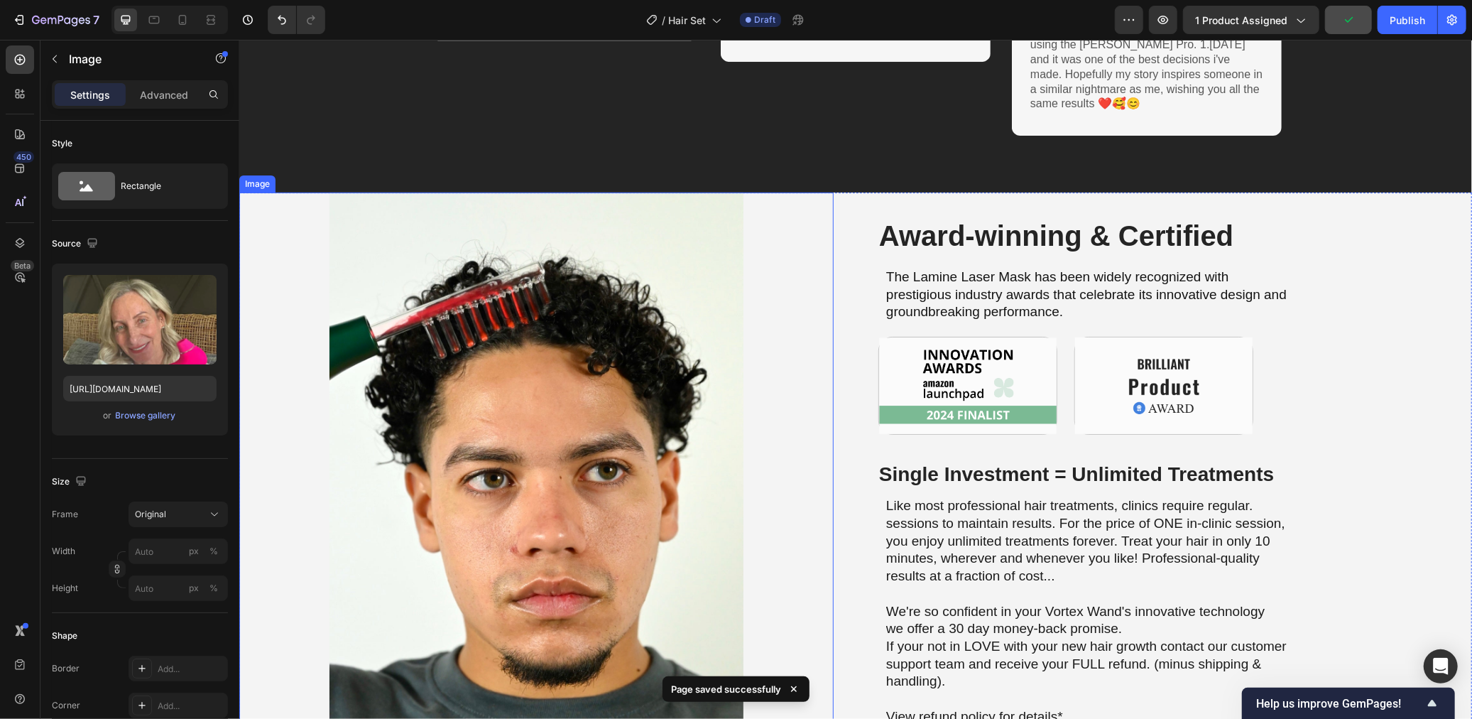
click at [588, 332] on img at bounding box center [536, 487] width 594 height 590
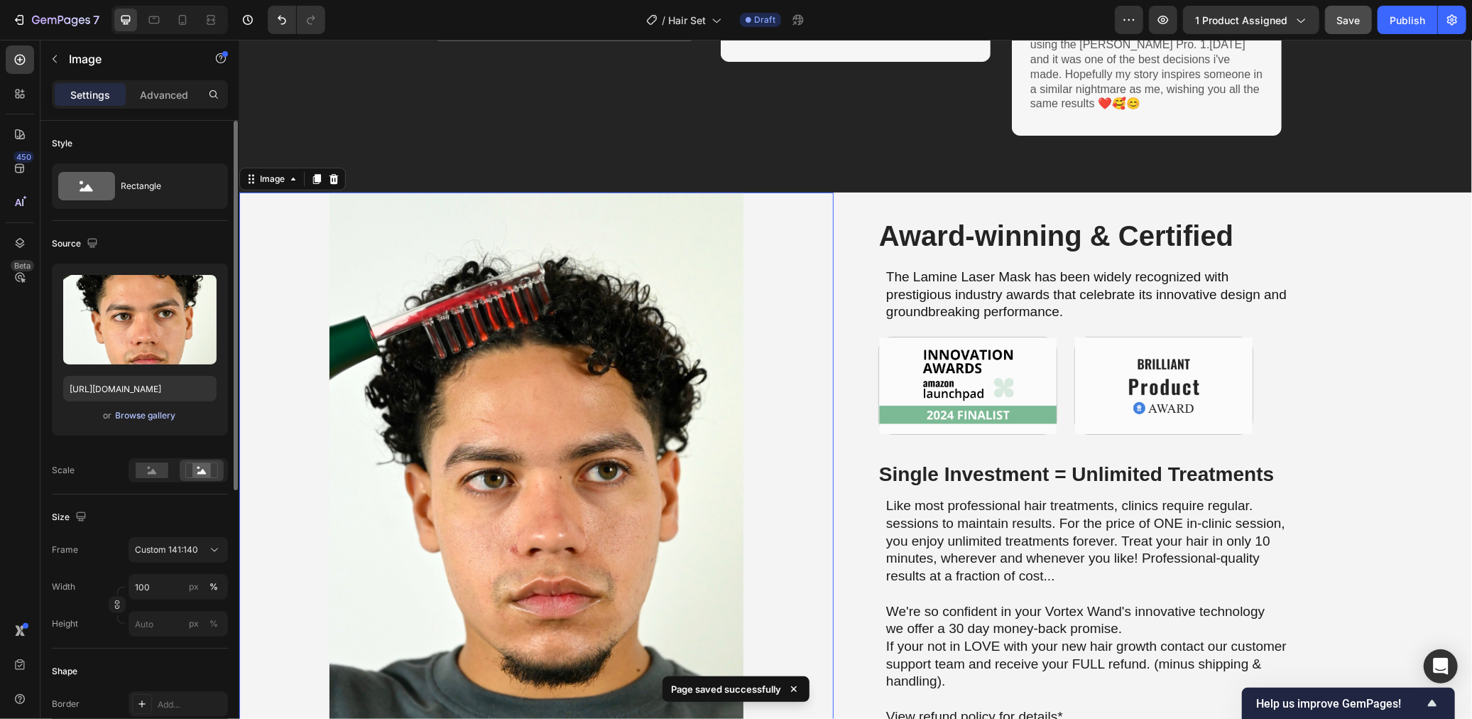
click at [144, 415] on div "Browse gallery" at bounding box center [146, 415] width 60 height 13
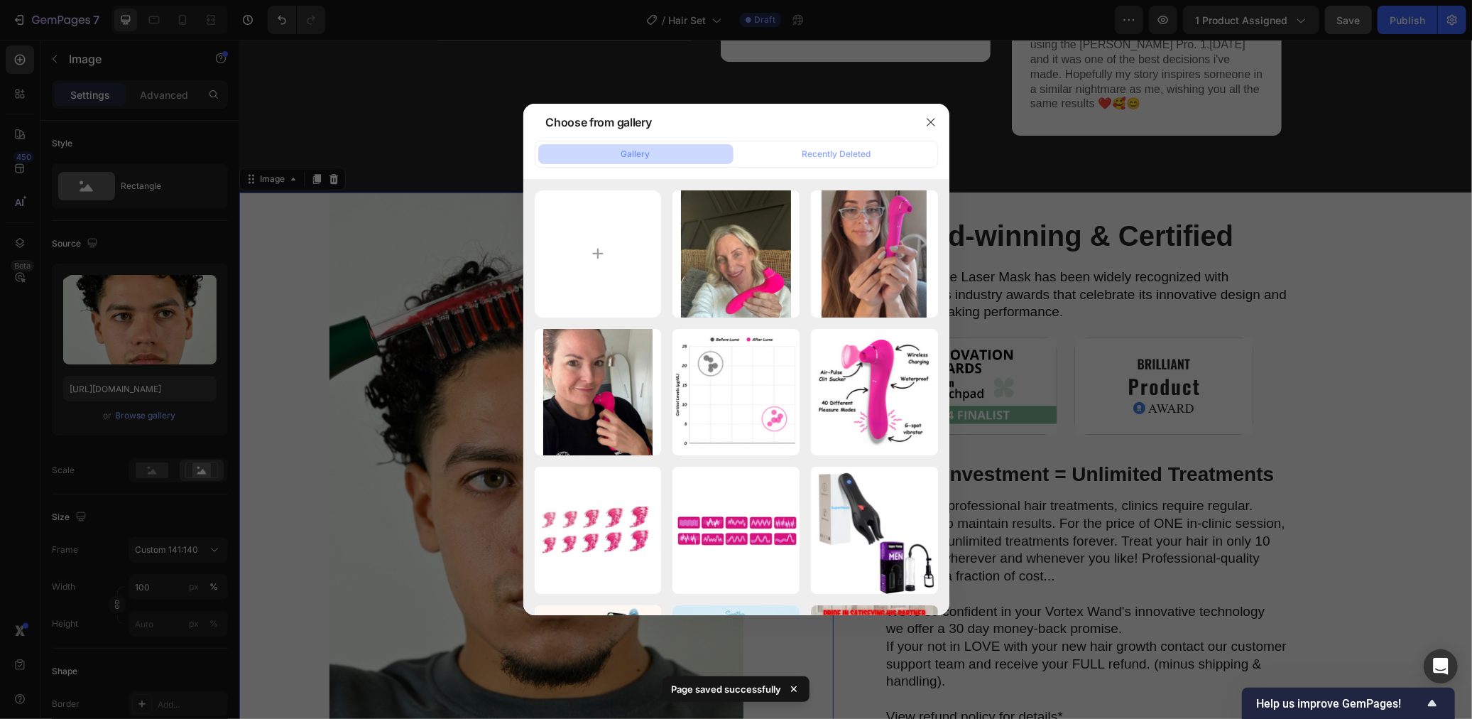
click at [1066, 183] on div at bounding box center [736, 359] width 1472 height 719
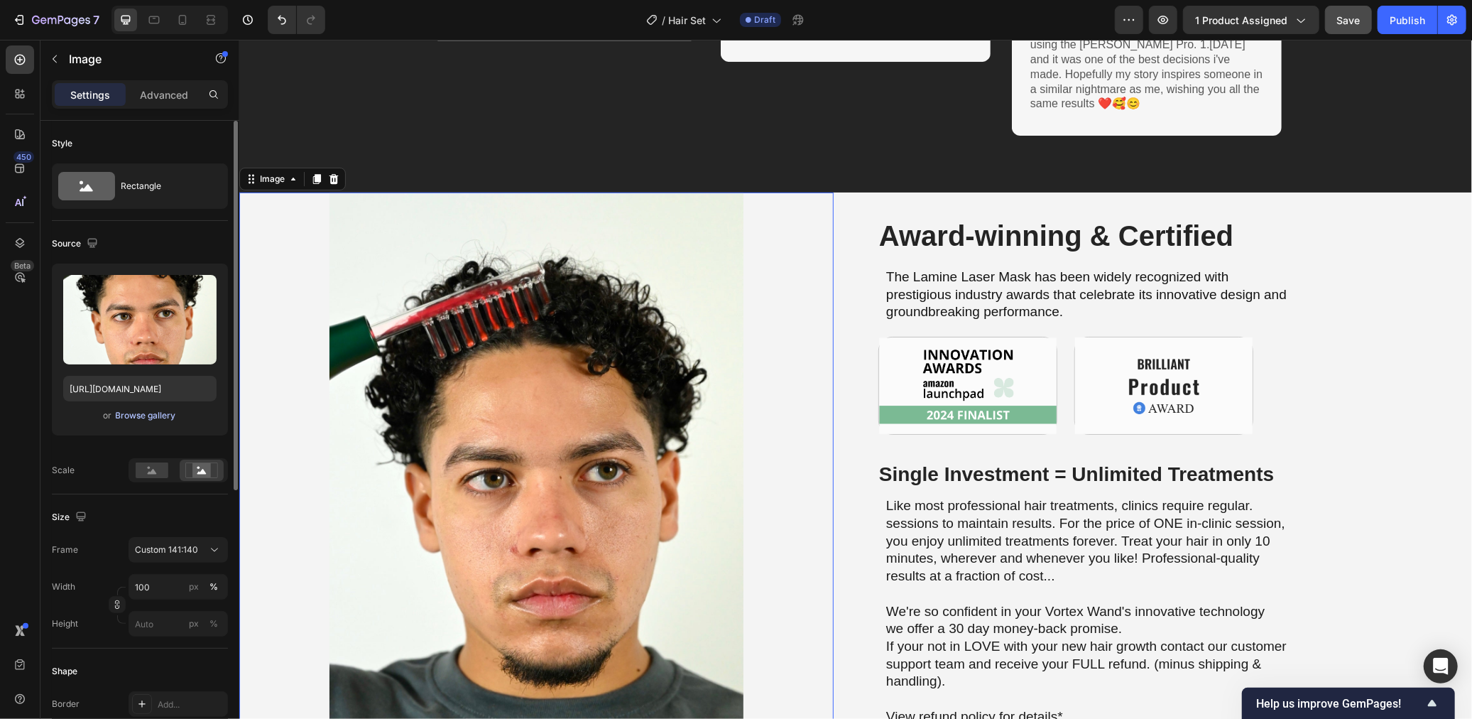
click at [149, 419] on div "Browse gallery" at bounding box center [146, 415] width 60 height 13
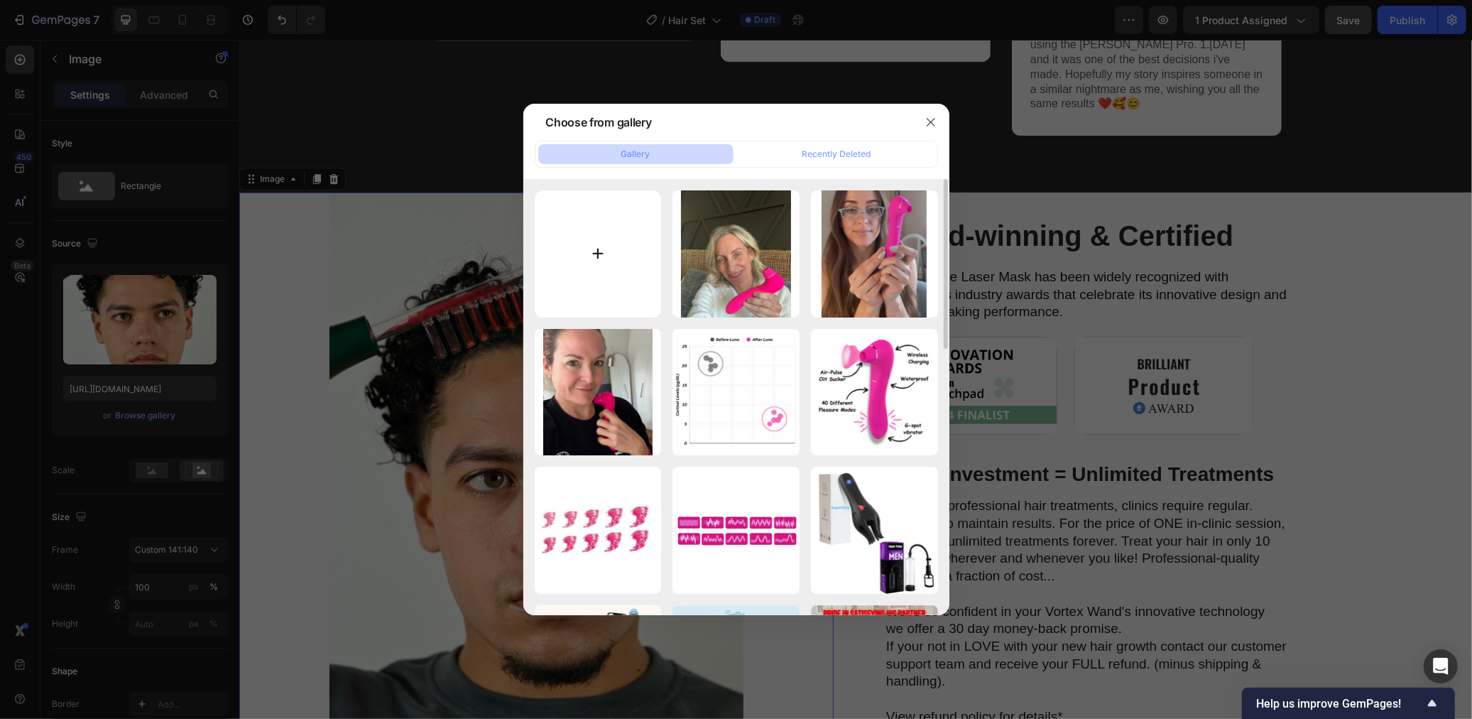
type input "C:\fakepath\Screenshot 2025-09-29 at 12.41.48.png"
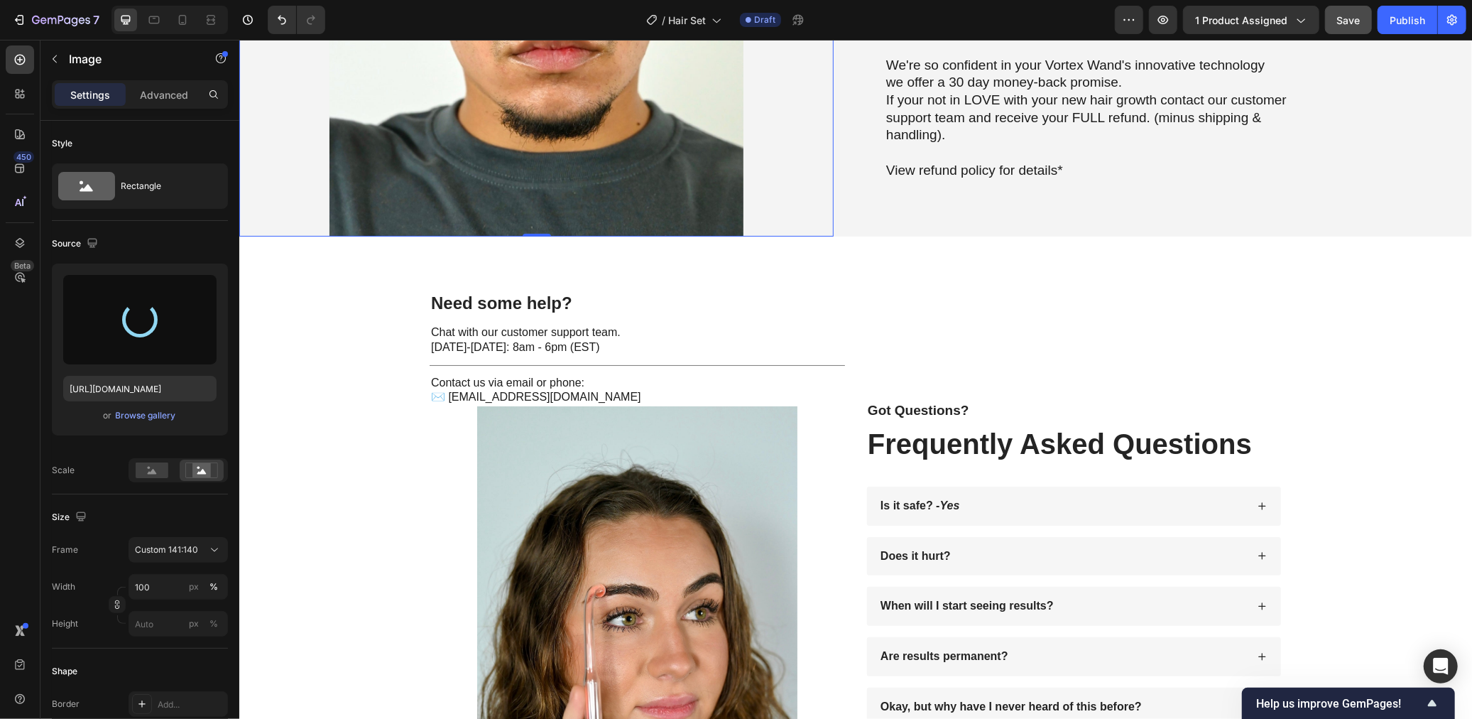
scroll to position [4036, 0]
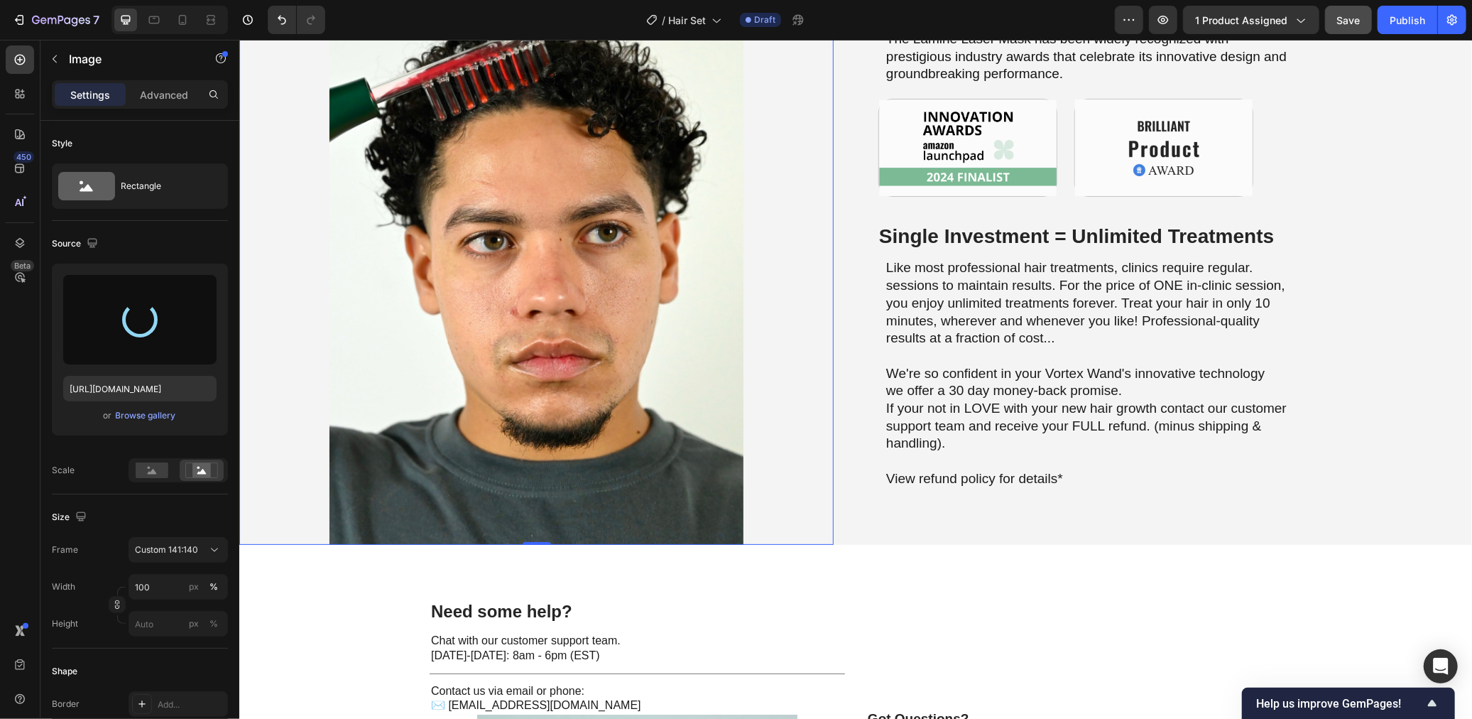
type input "https://cdn.shopify.com/s/files/1/0568/6951/9456/files/gempages_523677902294746…"
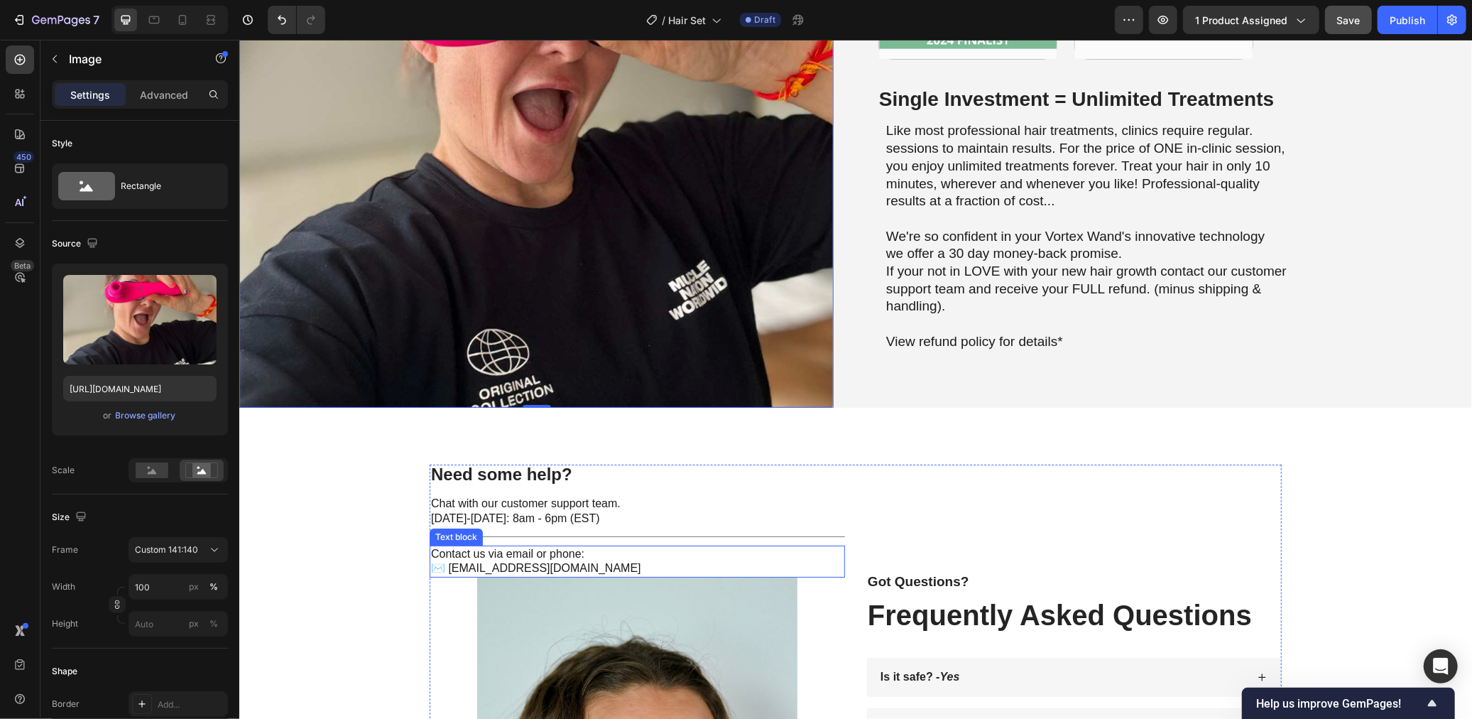
click at [528, 567] on p "✉️ support@wolfnotch.com" at bounding box center [636, 567] width 413 height 15
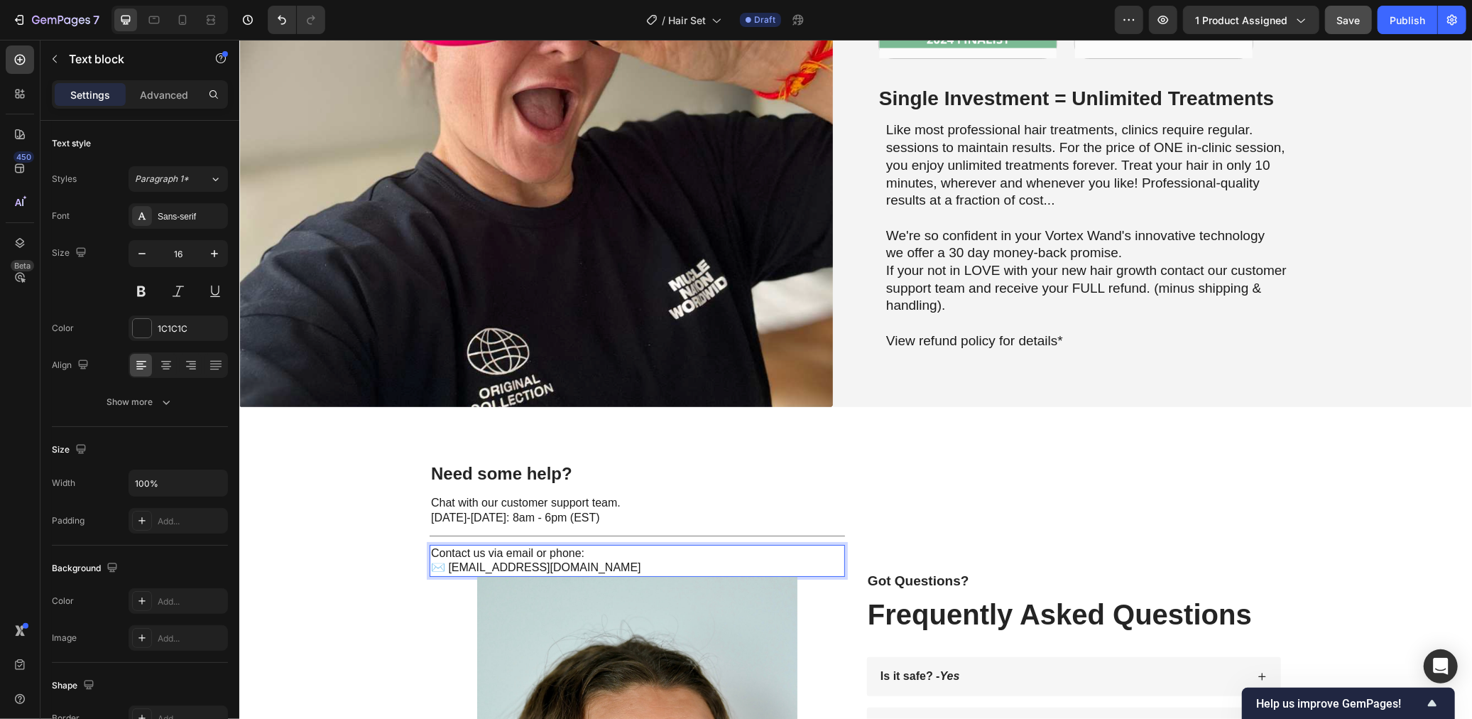
click at [536, 567] on p "✉️ support@wolfnotch.com" at bounding box center [636, 567] width 413 height 15
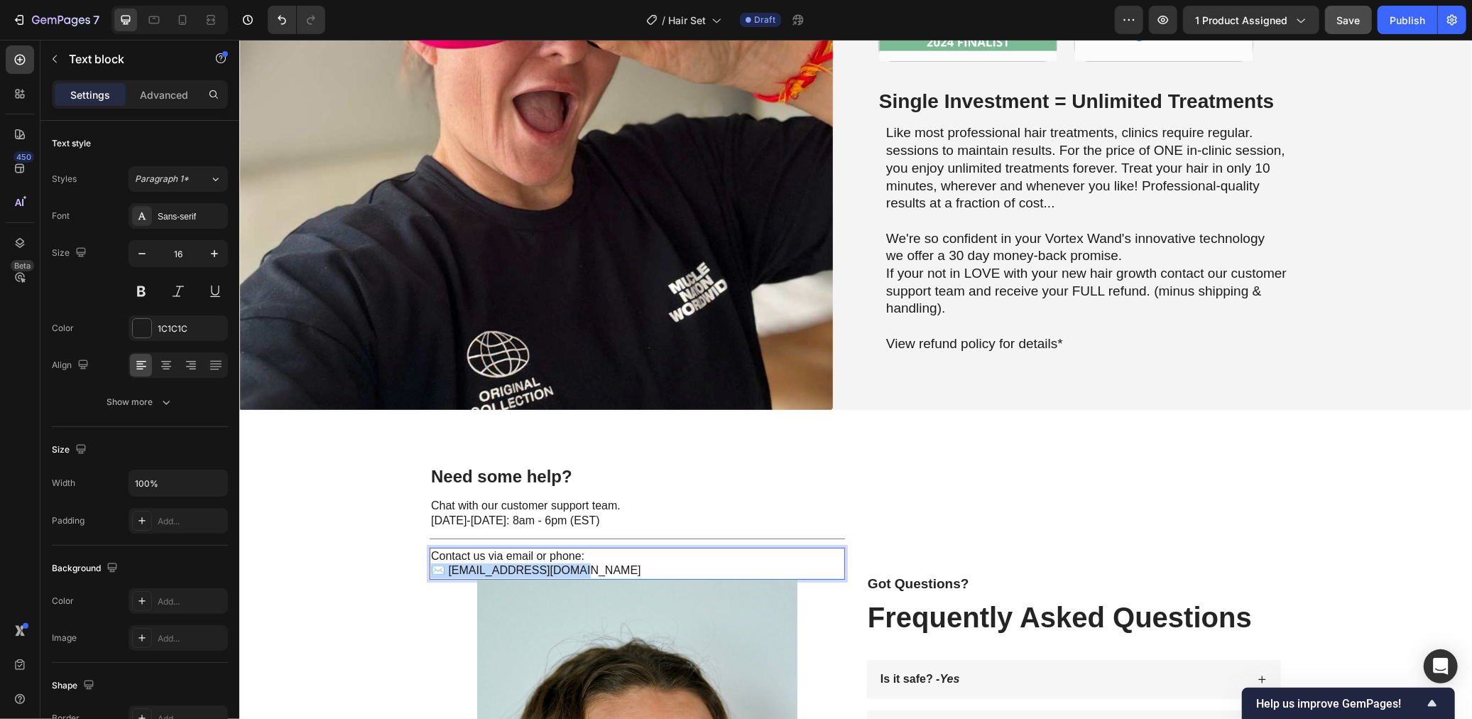
click at [536, 567] on p "✉️ support@wolfnotch.com" at bounding box center [636, 569] width 413 height 15
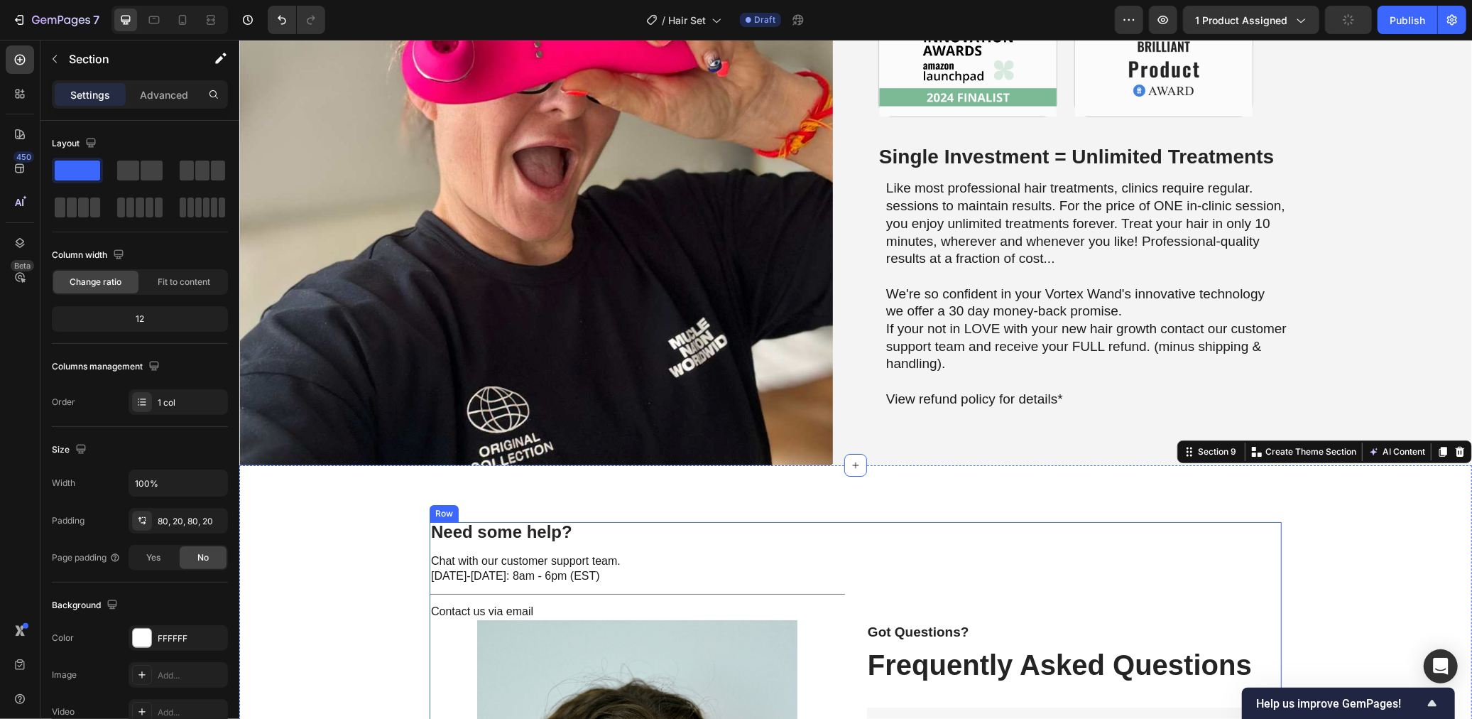
scroll to position [4477, 0]
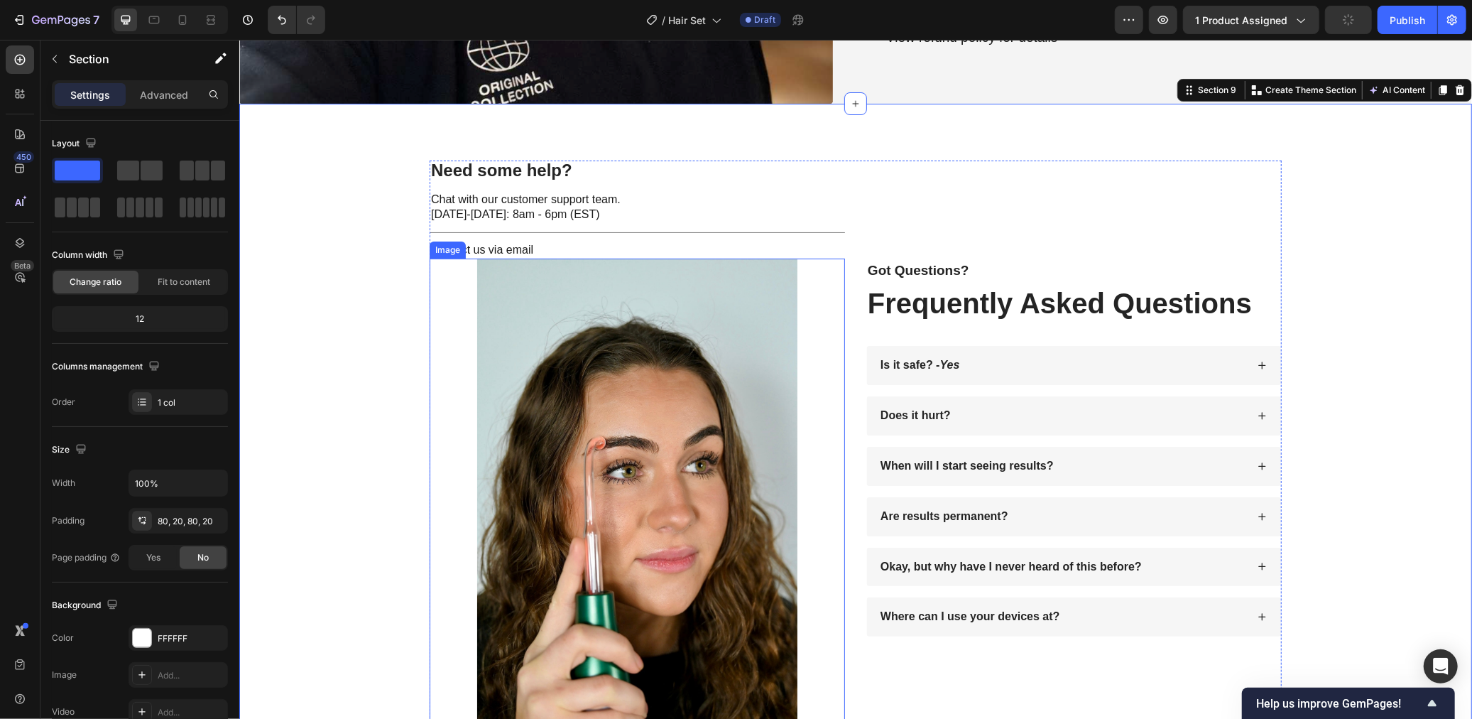
click at [609, 477] on img at bounding box center [636, 496] width 320 height 477
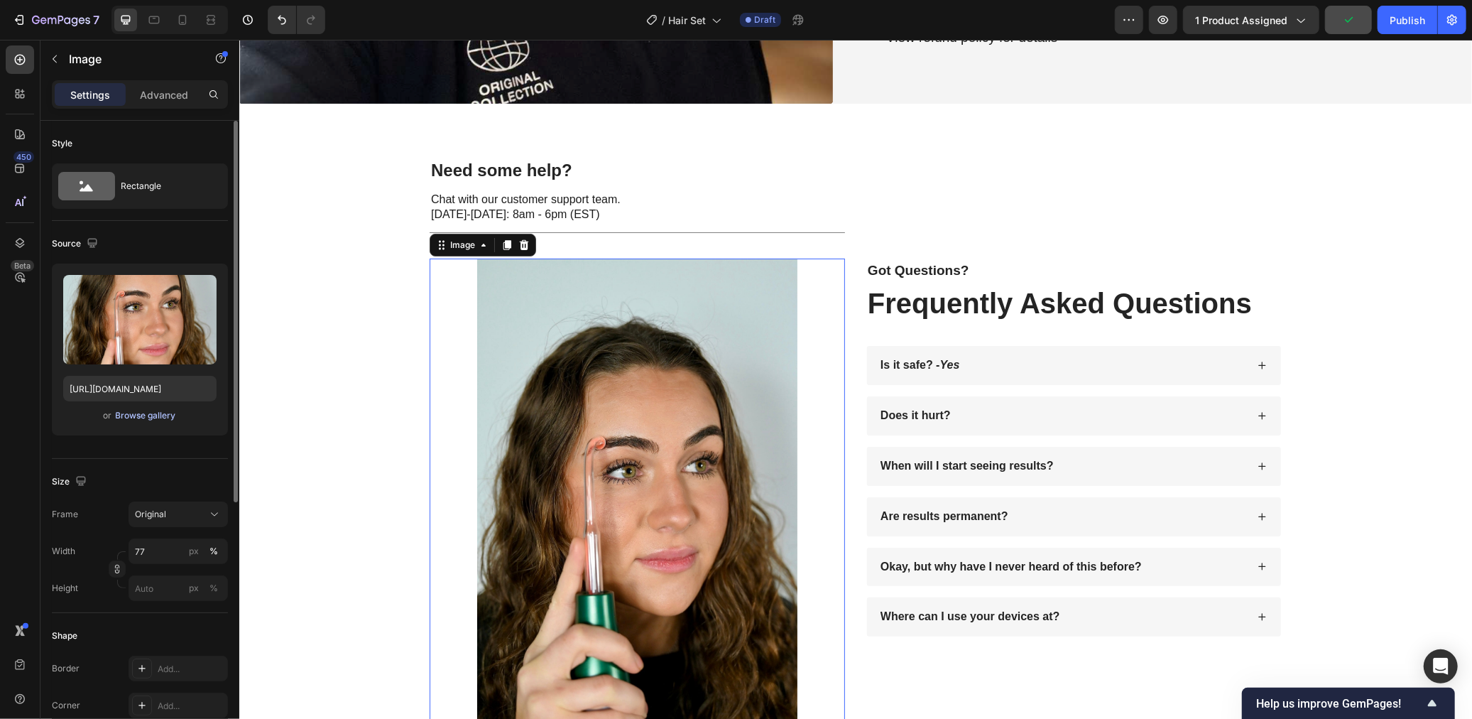
click at [150, 417] on div "Browse gallery" at bounding box center [146, 415] width 60 height 13
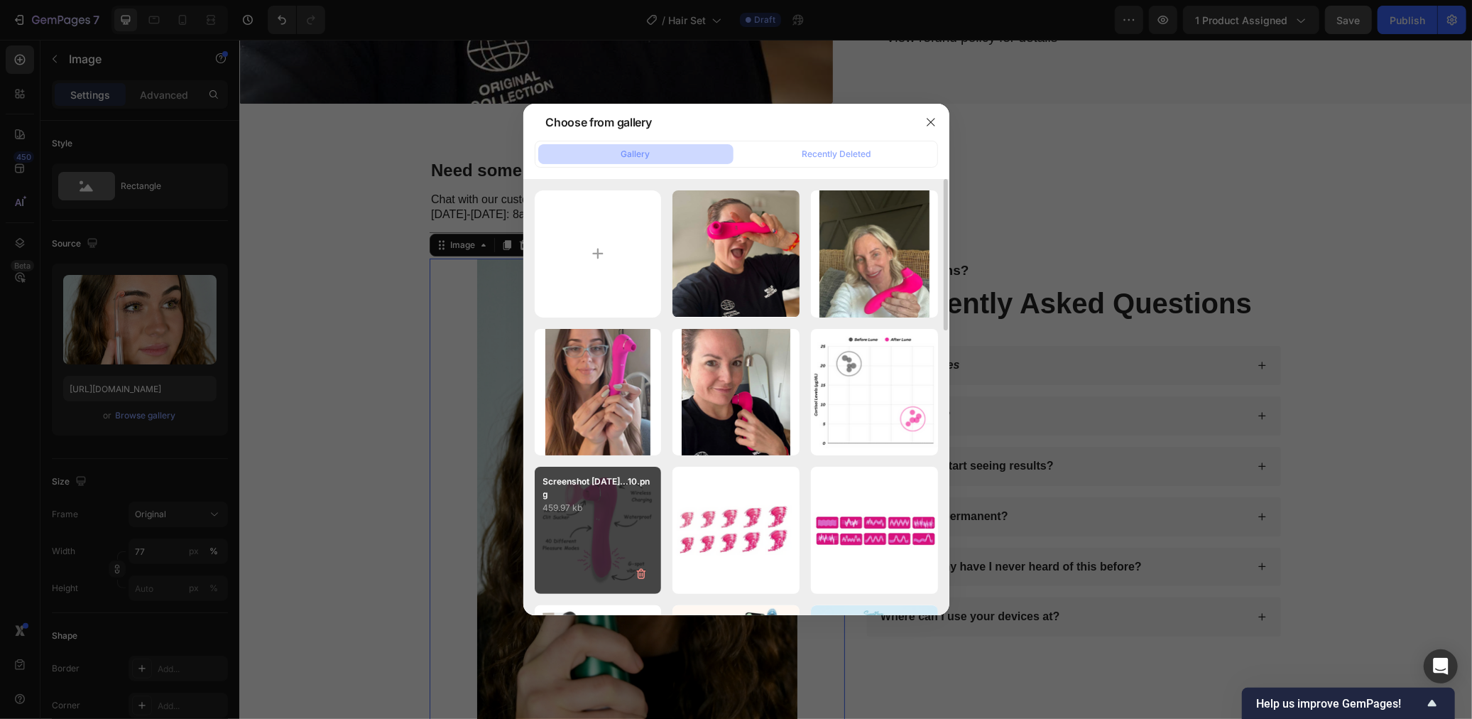
click at [590, 529] on div "Screenshot 2025-09-29...10.png 459.97 kb" at bounding box center [598, 530] width 127 height 127
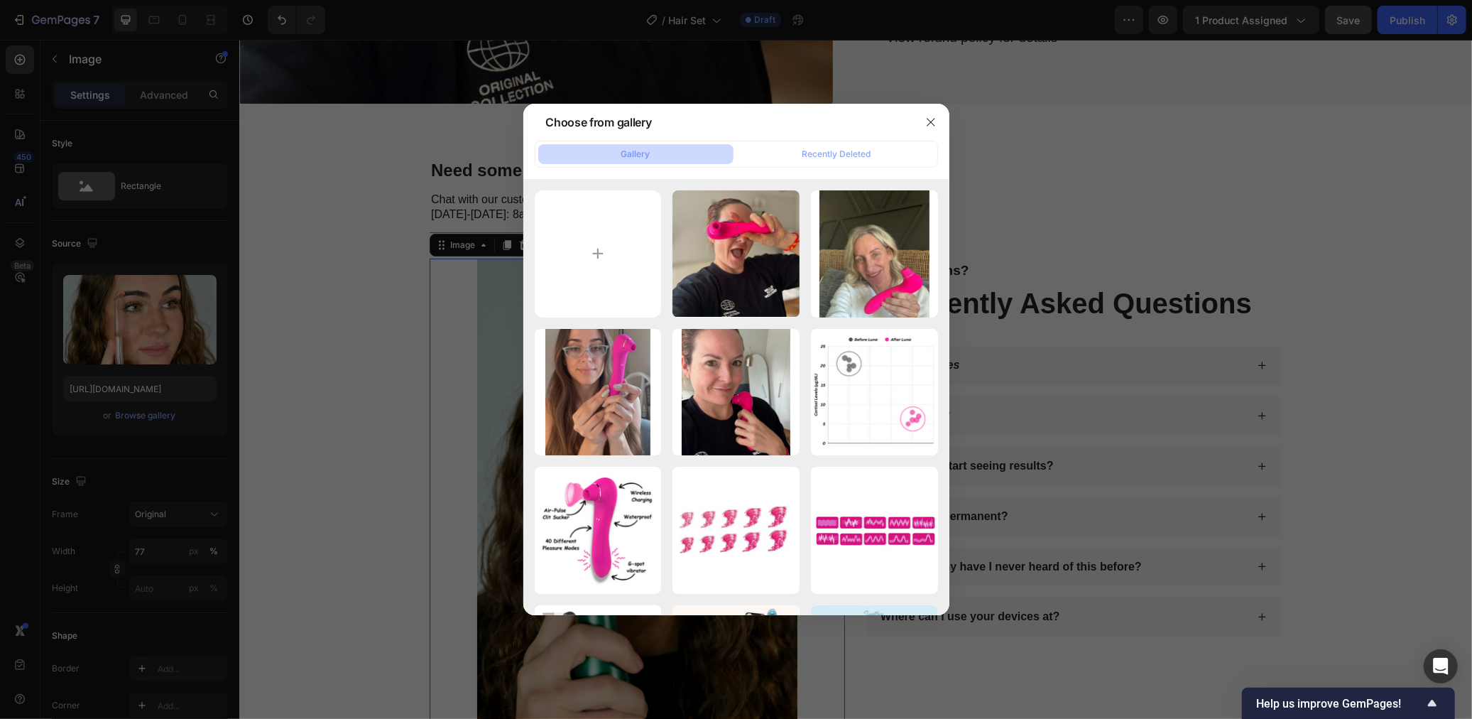
type input "[URL][DOMAIN_NAME]"
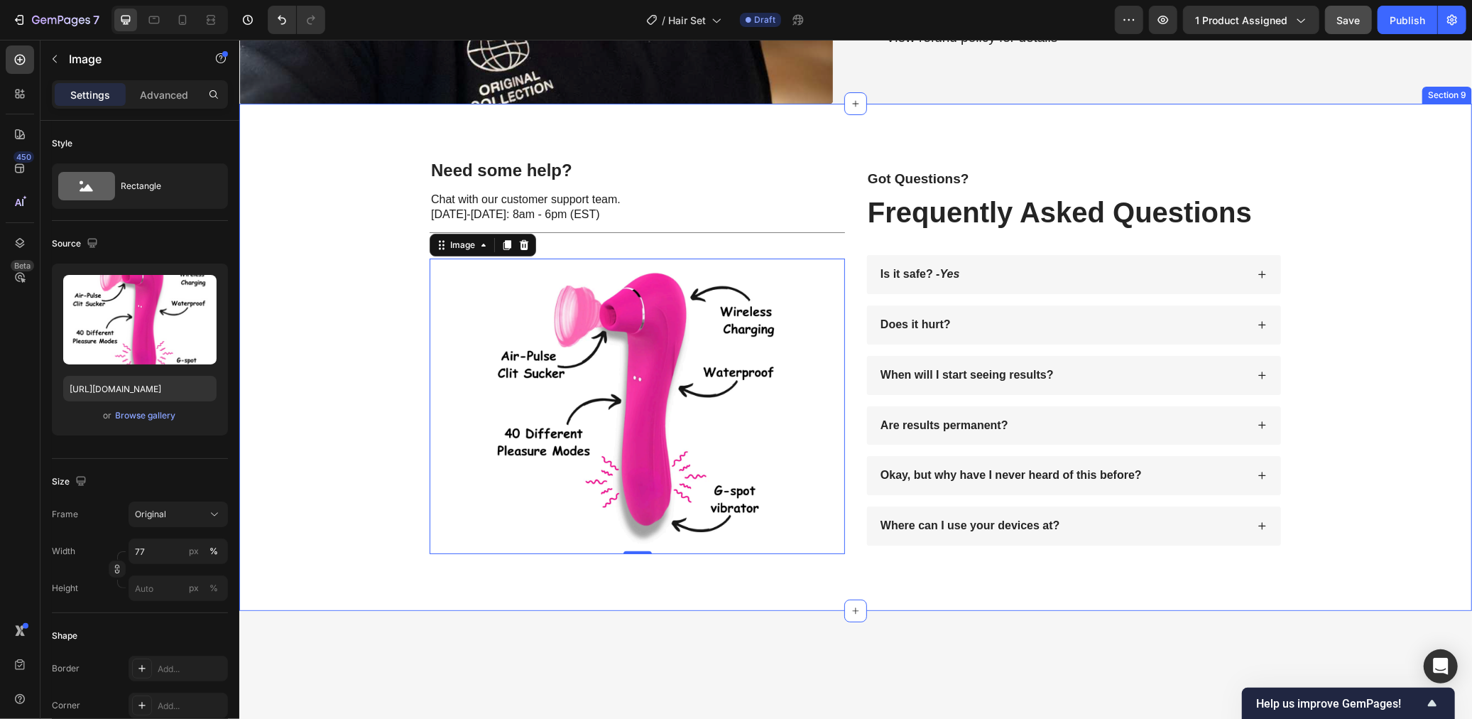
click at [1292, 408] on div "Need some help? Text Block Chat with our customer support team. Monday-Friday: …" at bounding box center [855, 356] width 1204 height 393
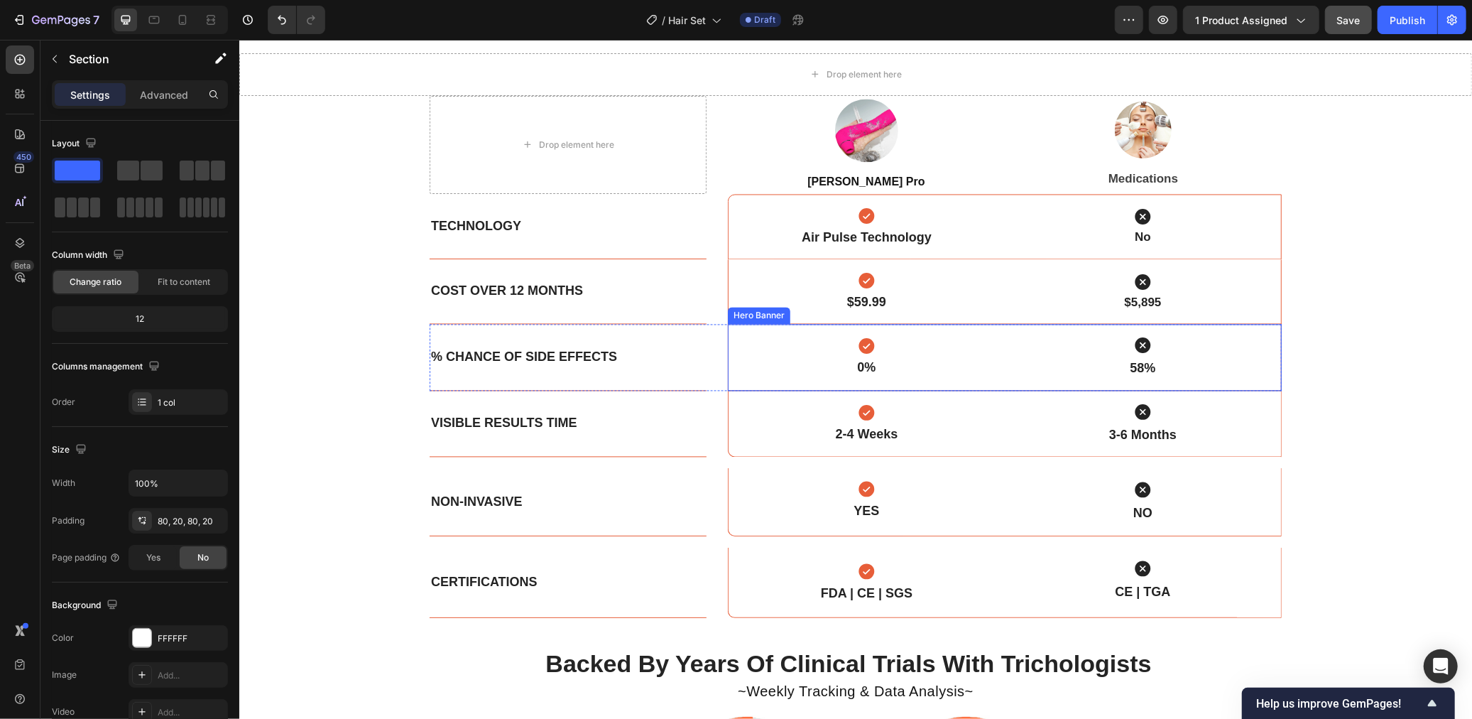
scroll to position [2275, 0]
click at [514, 358] on p "% Chance Of Side Effects" at bounding box center [567, 355] width 274 height 16
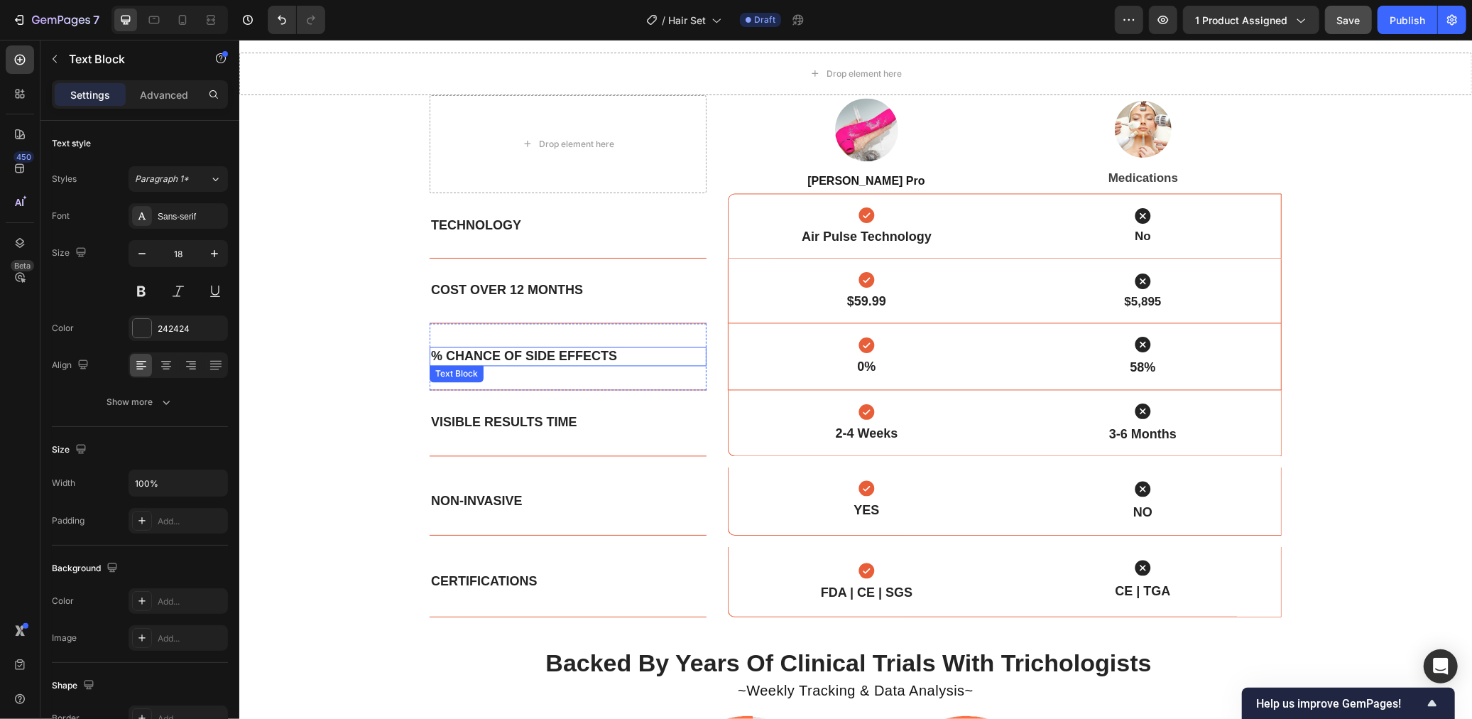
click at [514, 358] on p "% Chance Of Side Effects" at bounding box center [567, 355] width 274 height 16
click at [528, 355] on p "% Chance Of Side Effects" at bounding box center [567, 355] width 274 height 16
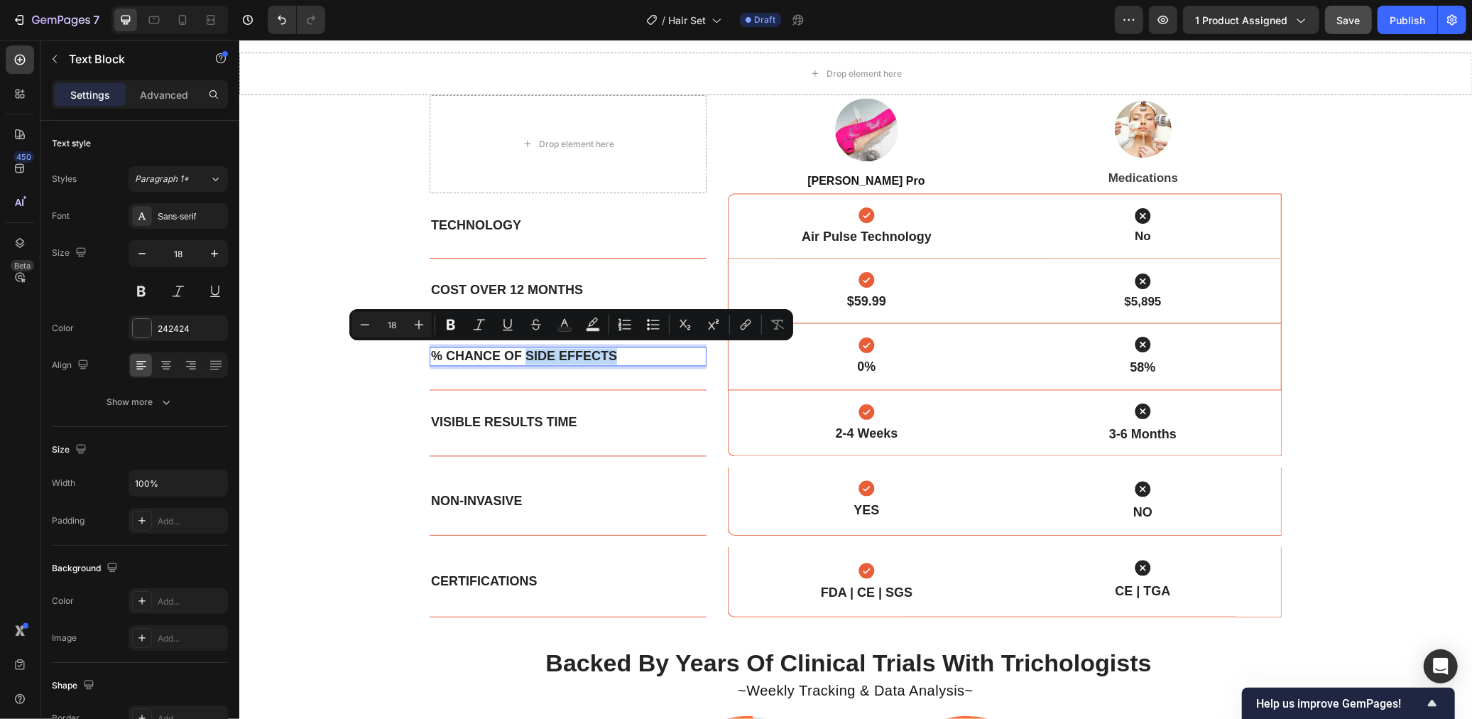
drag, startPoint x: 525, startPoint y: 354, endPoint x: 628, endPoint y: 354, distance: 103.7
click at [628, 354] on p "% Chance Of Side Effects" at bounding box center [567, 355] width 274 height 16
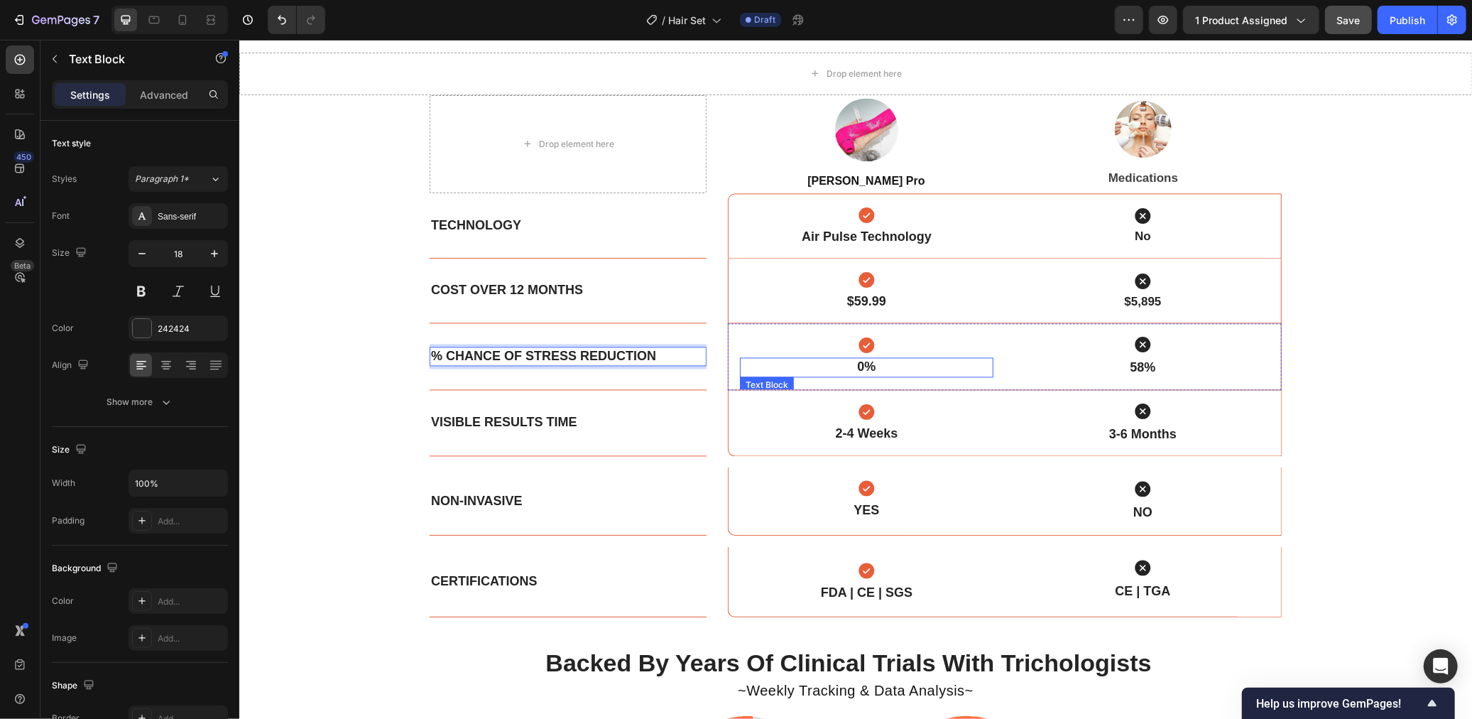
click at [853, 367] on p "0%" at bounding box center [866, 366] width 251 height 16
click at [857, 366] on strong "0%" at bounding box center [865, 366] width 18 height 14
click at [860, 365] on strong "0%" at bounding box center [865, 366] width 18 height 14
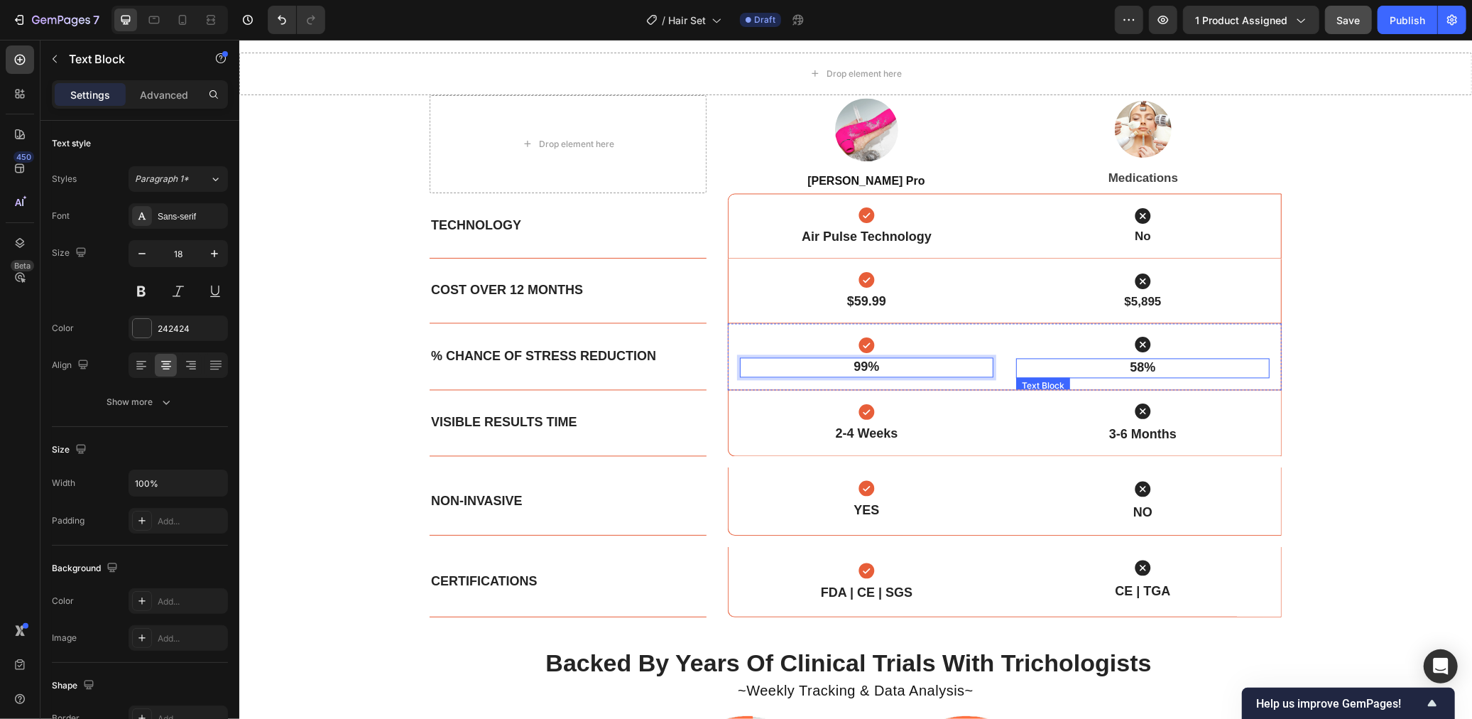
click at [1144, 366] on strong "58%" at bounding box center [1142, 366] width 26 height 14
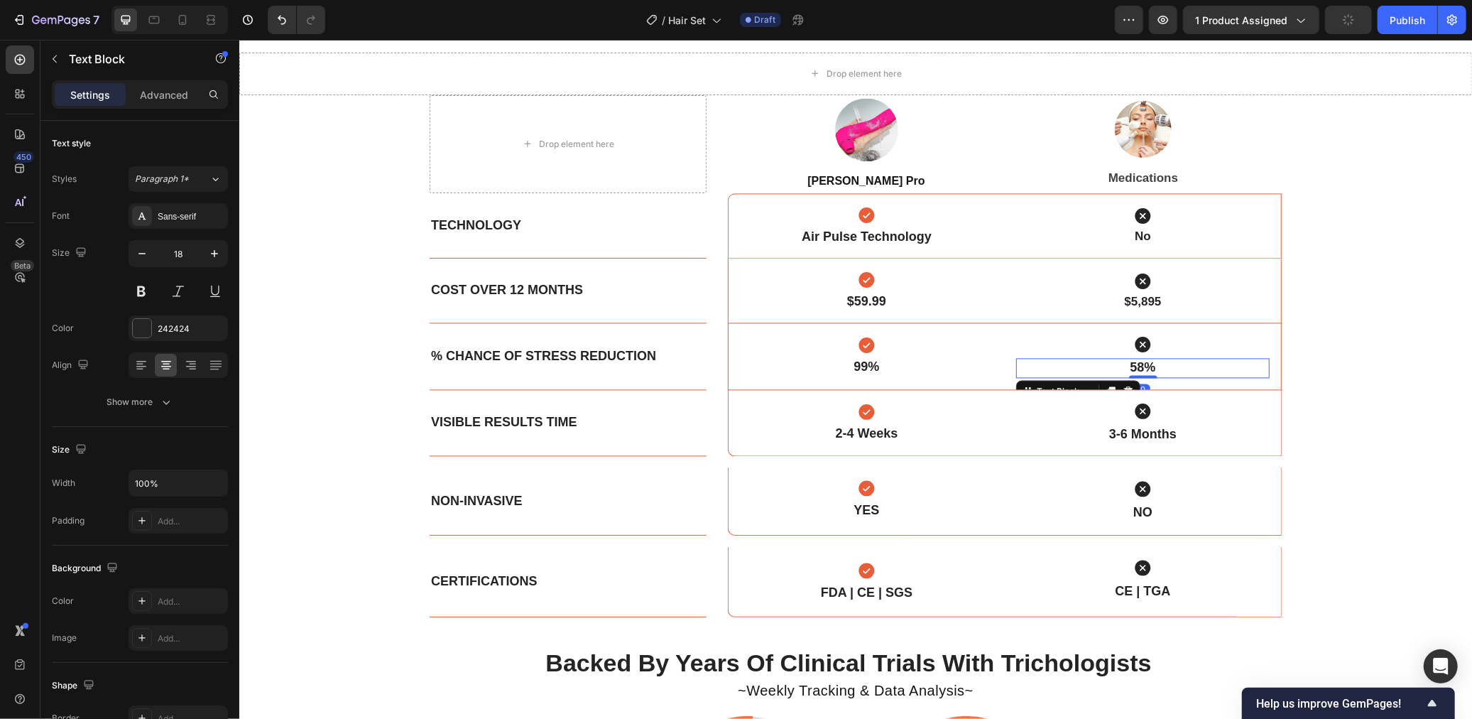
click at [1131, 366] on strong "58%" at bounding box center [1142, 366] width 26 height 14
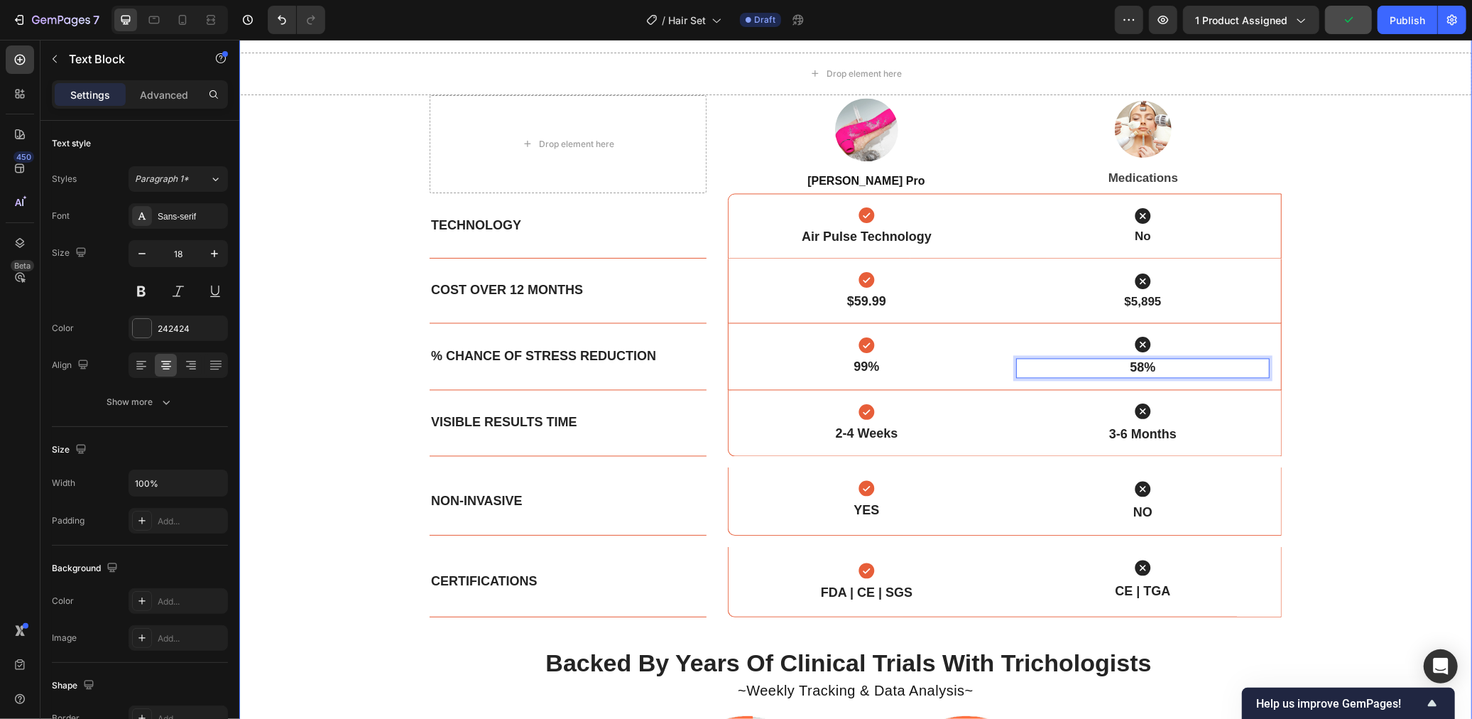
click at [1297, 377] on div "Diminished Wrinkles Sleep Better Revitalizes the Skin -Reduces fine lines and w…" at bounding box center [855, 307] width 1233 height 1221
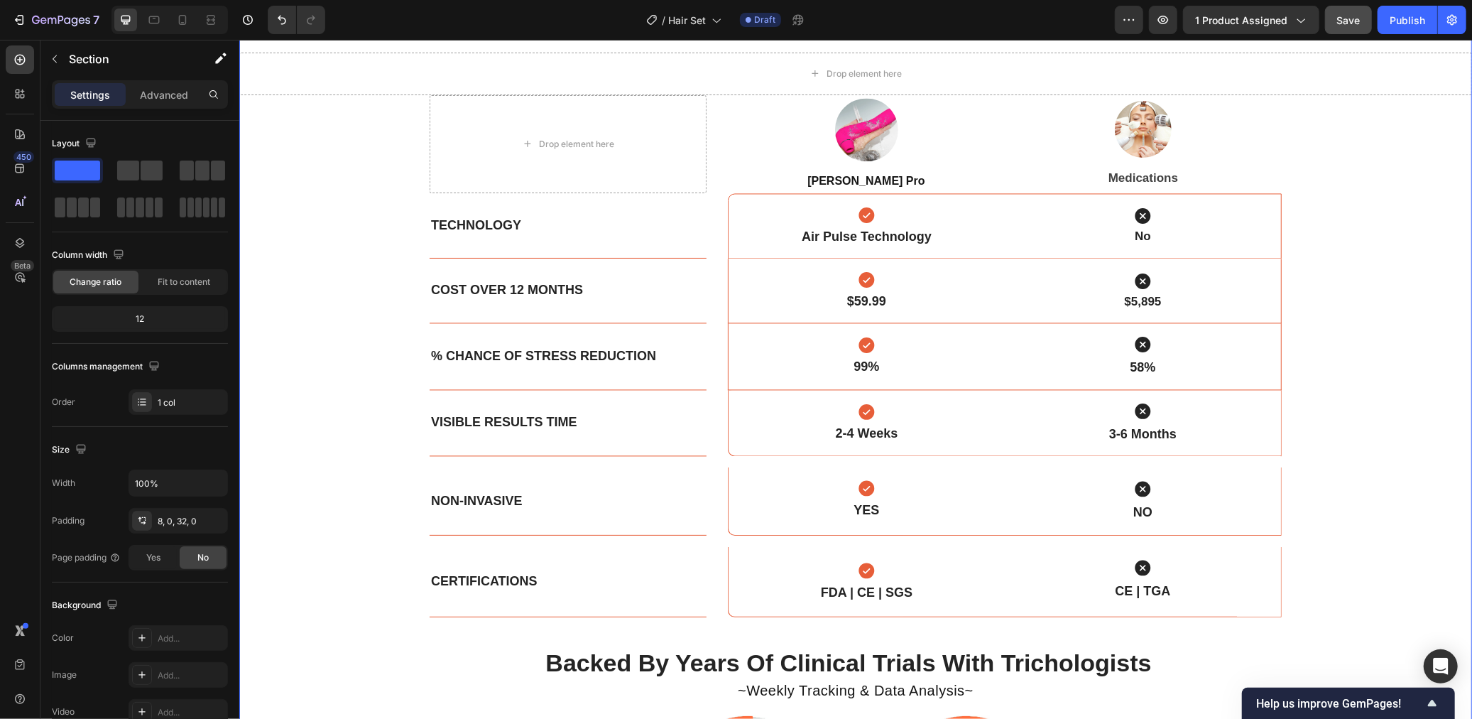
click at [1356, 360] on div "Diminished Wrinkles Sleep Better Revitalizes the Skin -Reduces fine lines and w…" at bounding box center [855, 307] width 1233 height 1221
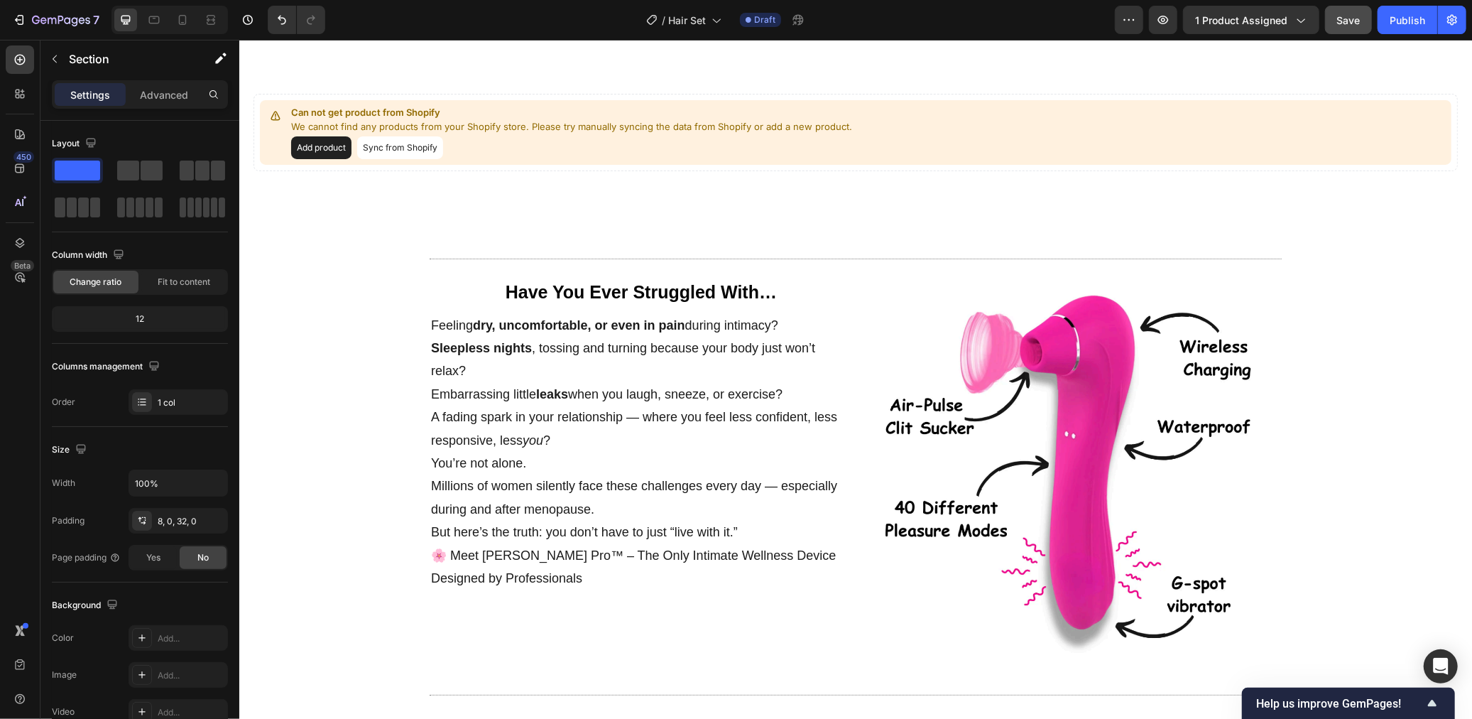
scroll to position [0, 0]
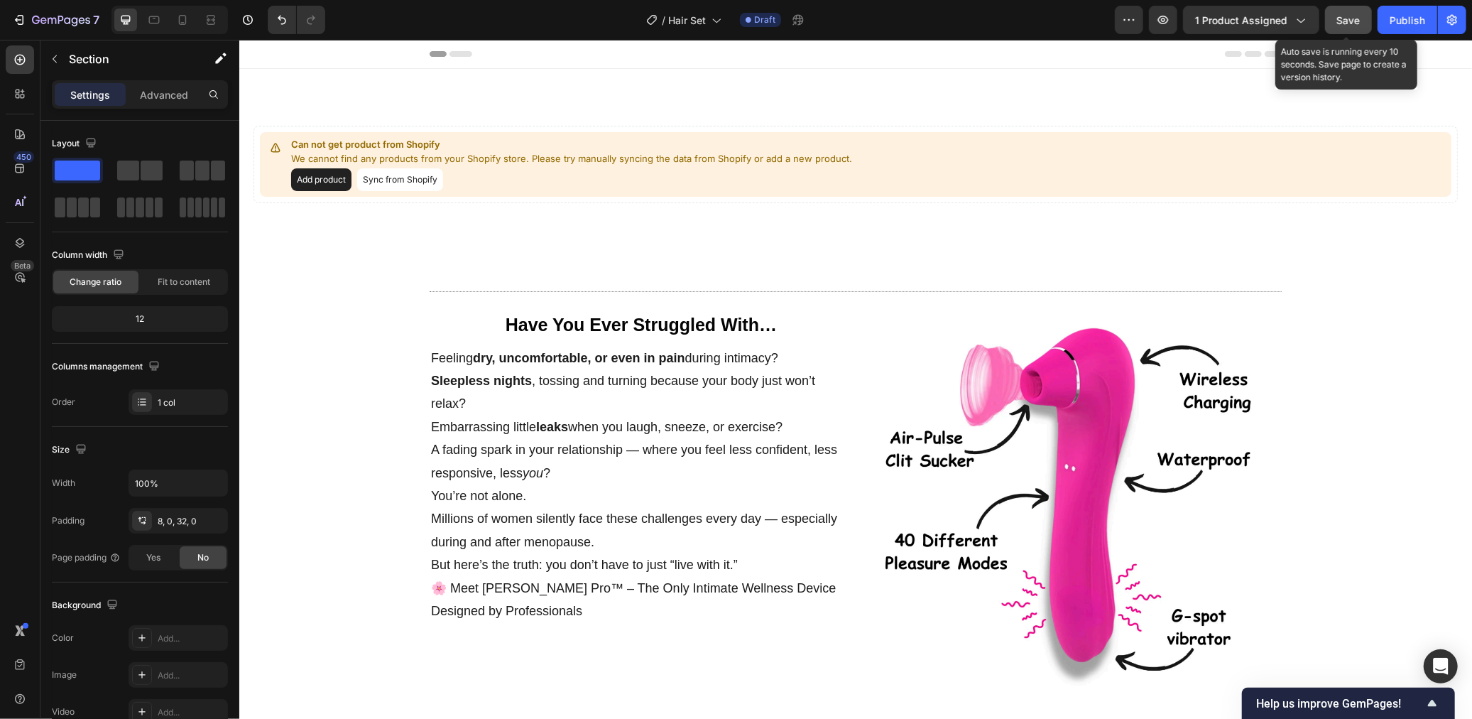
click at [1345, 23] on span "Save" at bounding box center [1348, 20] width 23 height 12
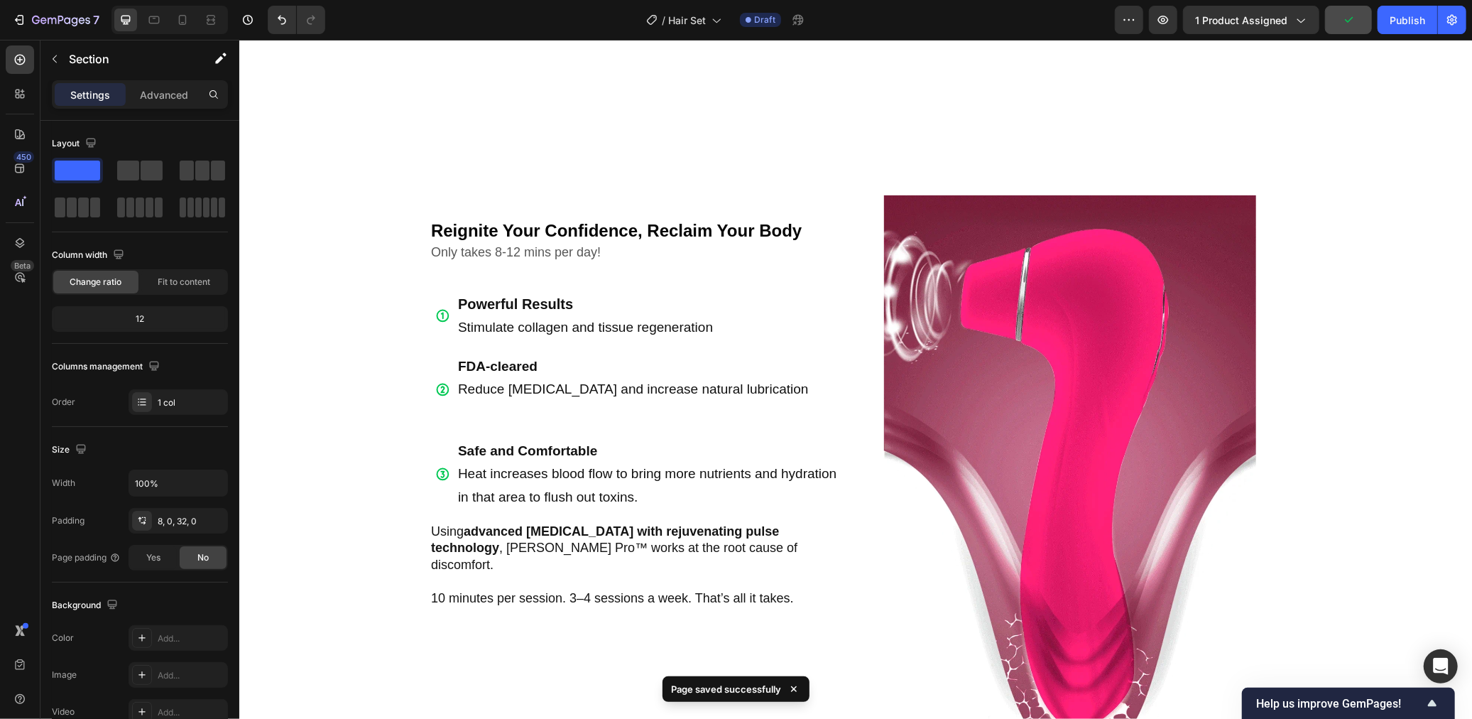
scroll to position [2386, 0]
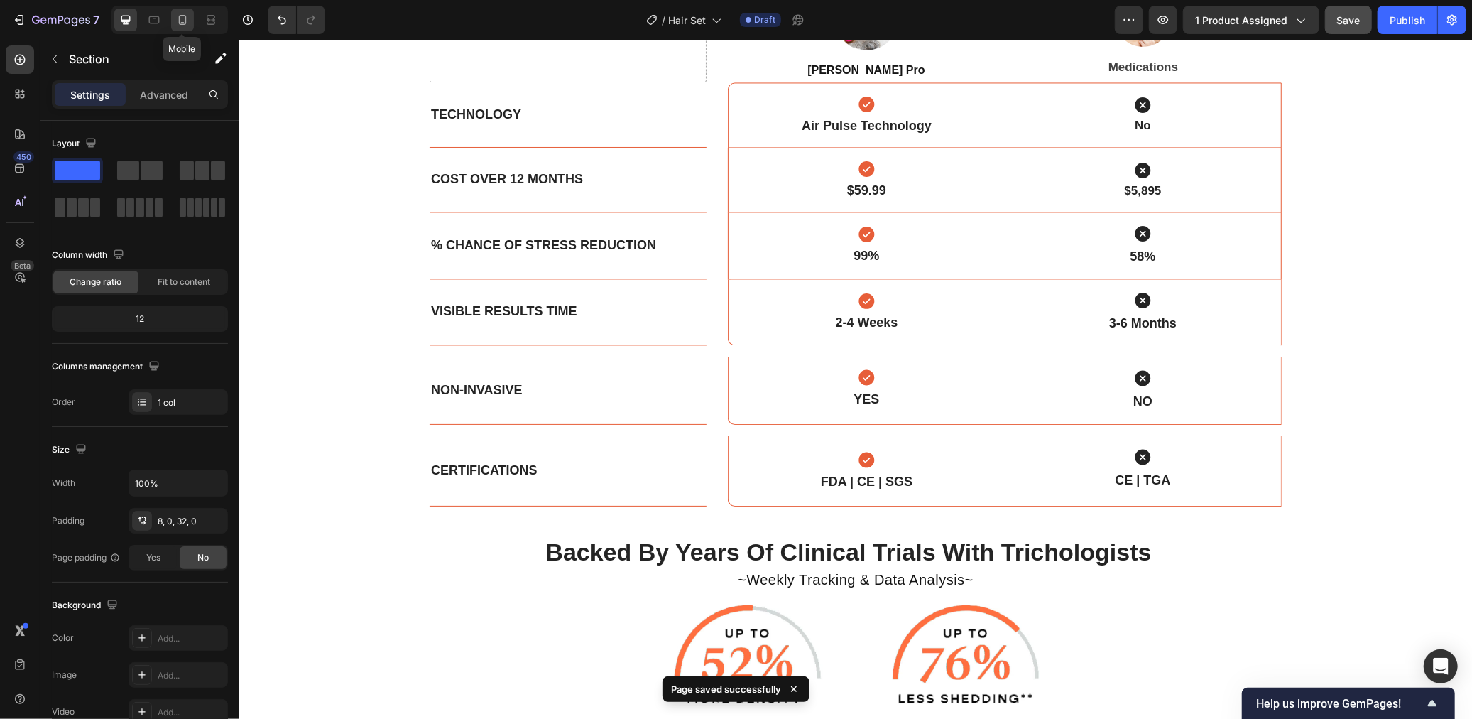
drag, startPoint x: 180, startPoint y: 17, endPoint x: 228, endPoint y: 62, distance: 66.3
click at [180, 17] on icon at bounding box center [182, 20] width 14 height 14
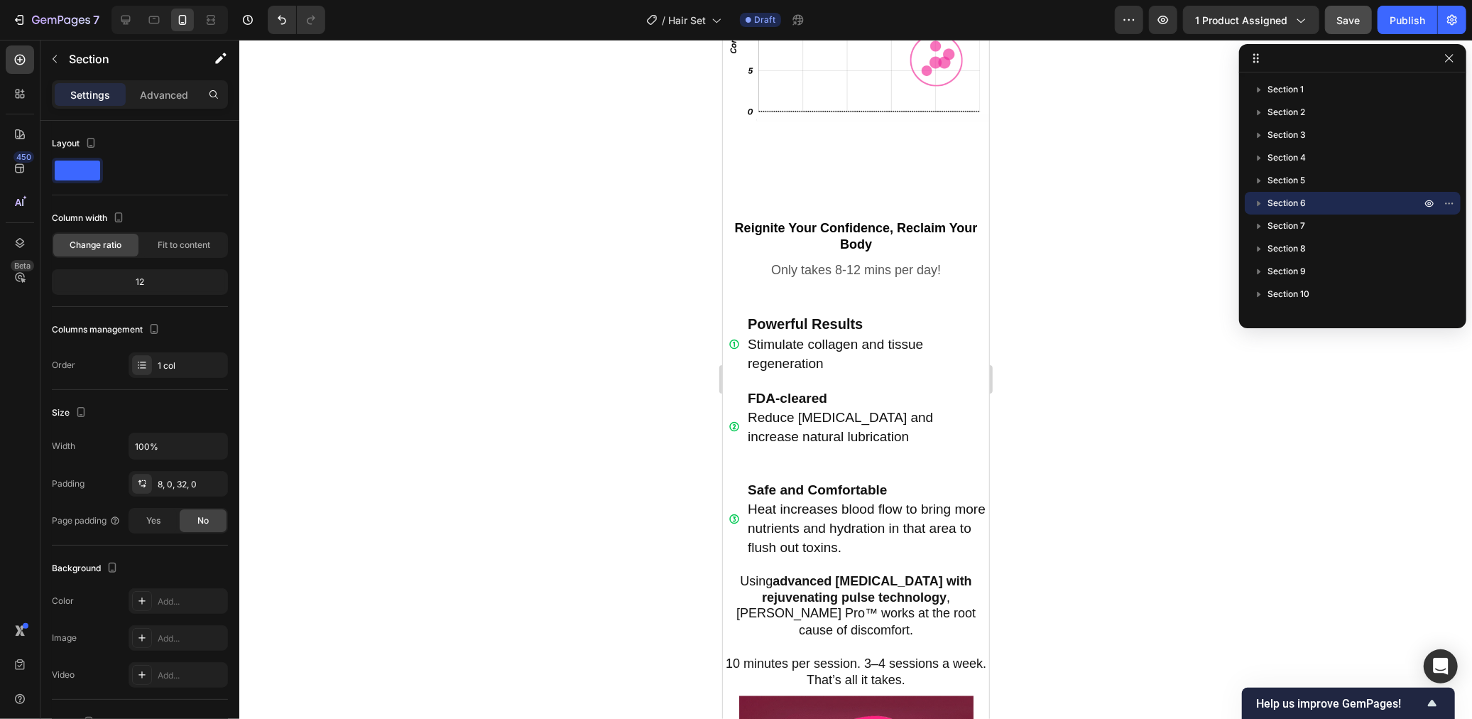
scroll to position [1643, 0]
click at [876, 219] on p "Reignite Your Confidence, Reclaim Your Body" at bounding box center [855, 235] width 265 height 33
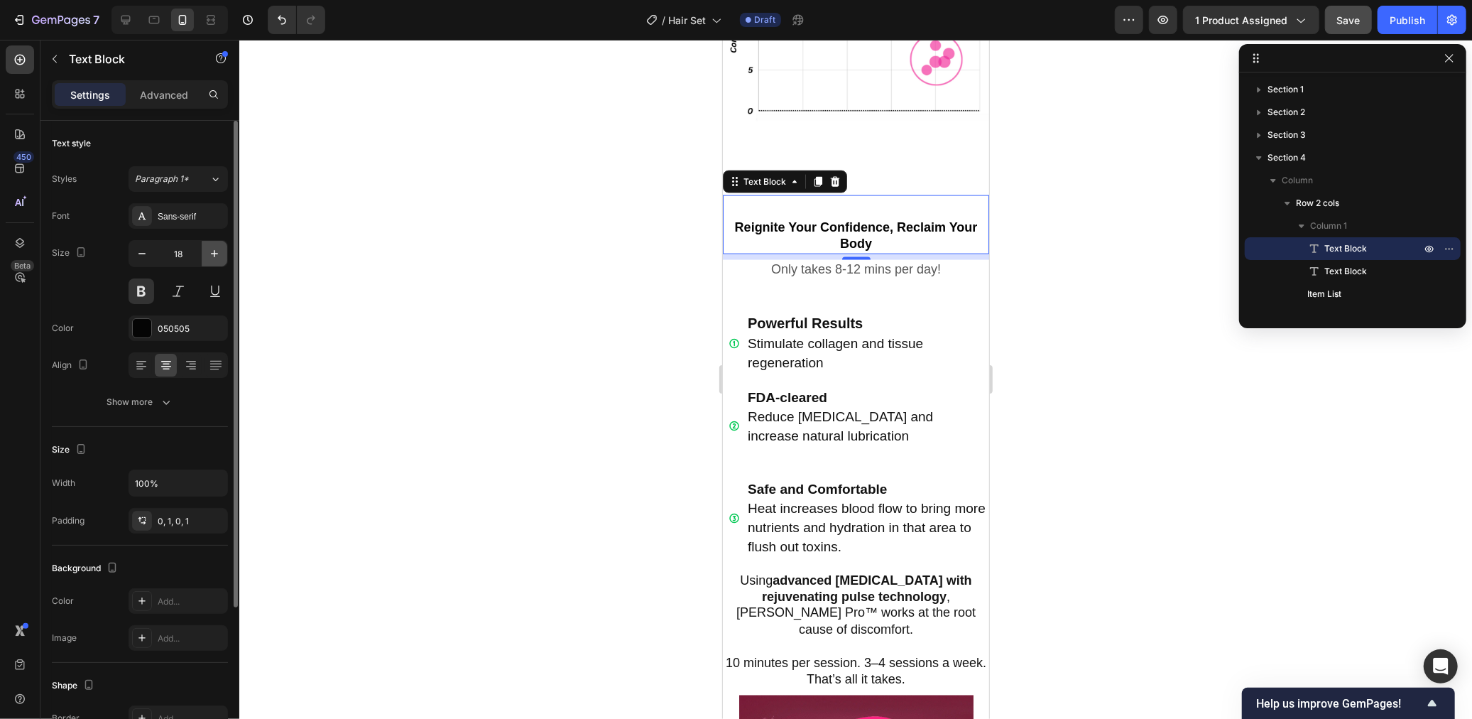
click at [223, 256] on button "button" at bounding box center [215, 254] width 26 height 26
type input "20"
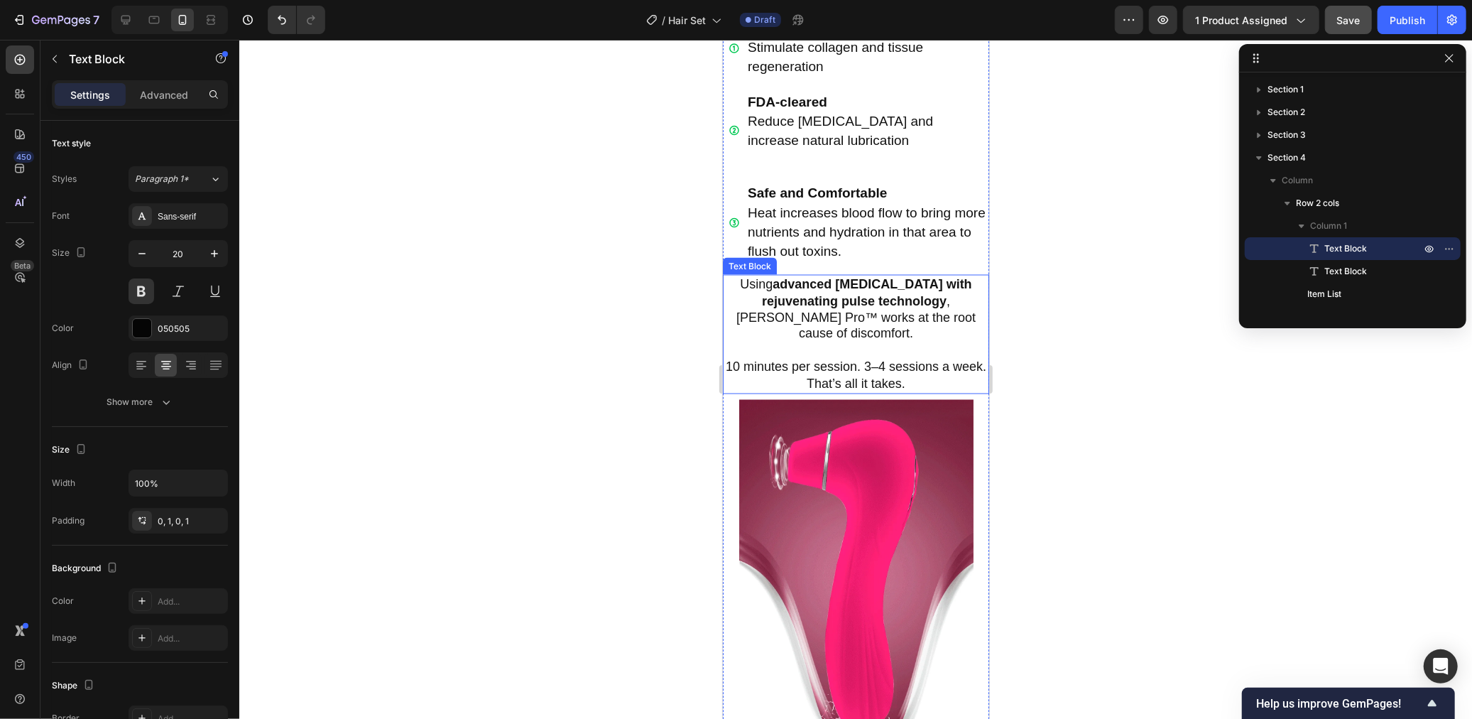
click at [861, 307] on p "Using advanced therapeutic massage with rejuvenating pulse technology , Luna Pr…" at bounding box center [855, 309] width 265 height 67
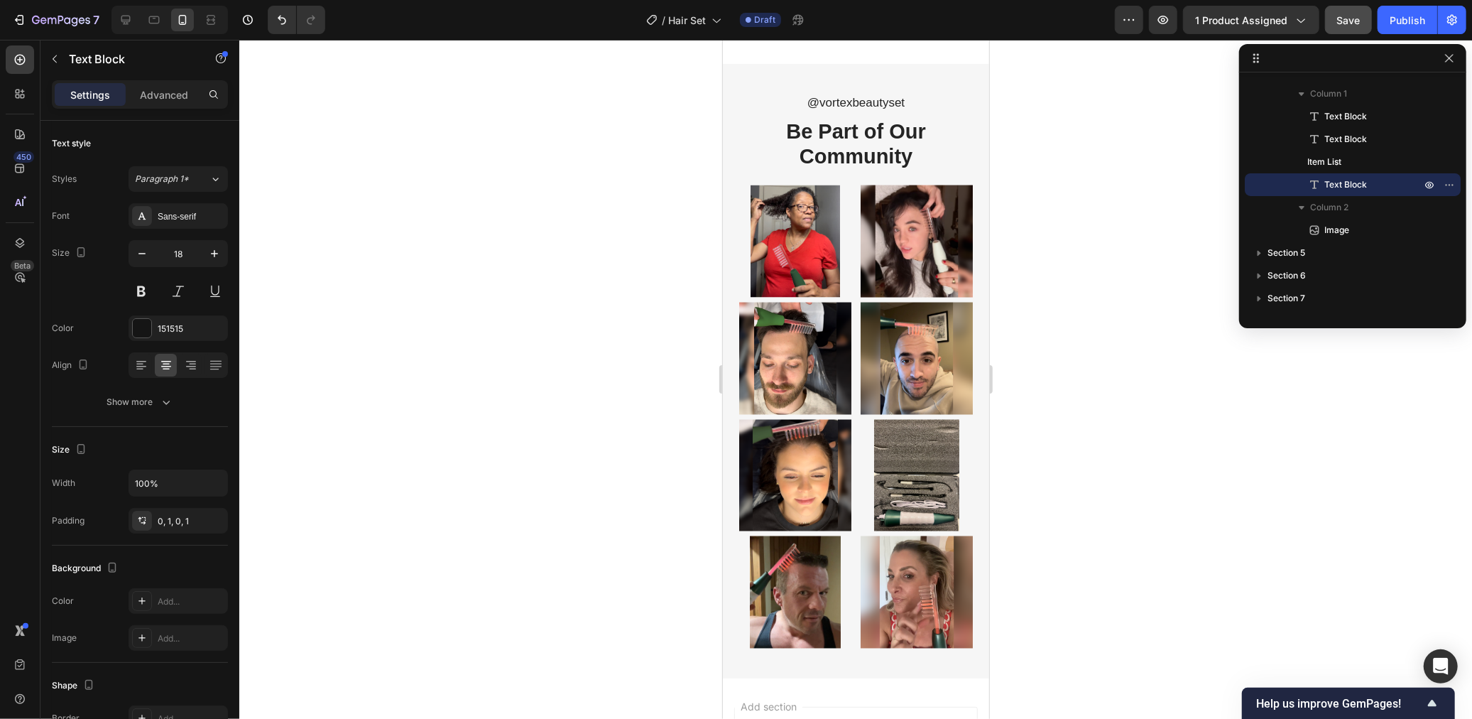
scroll to position [5935, 0]
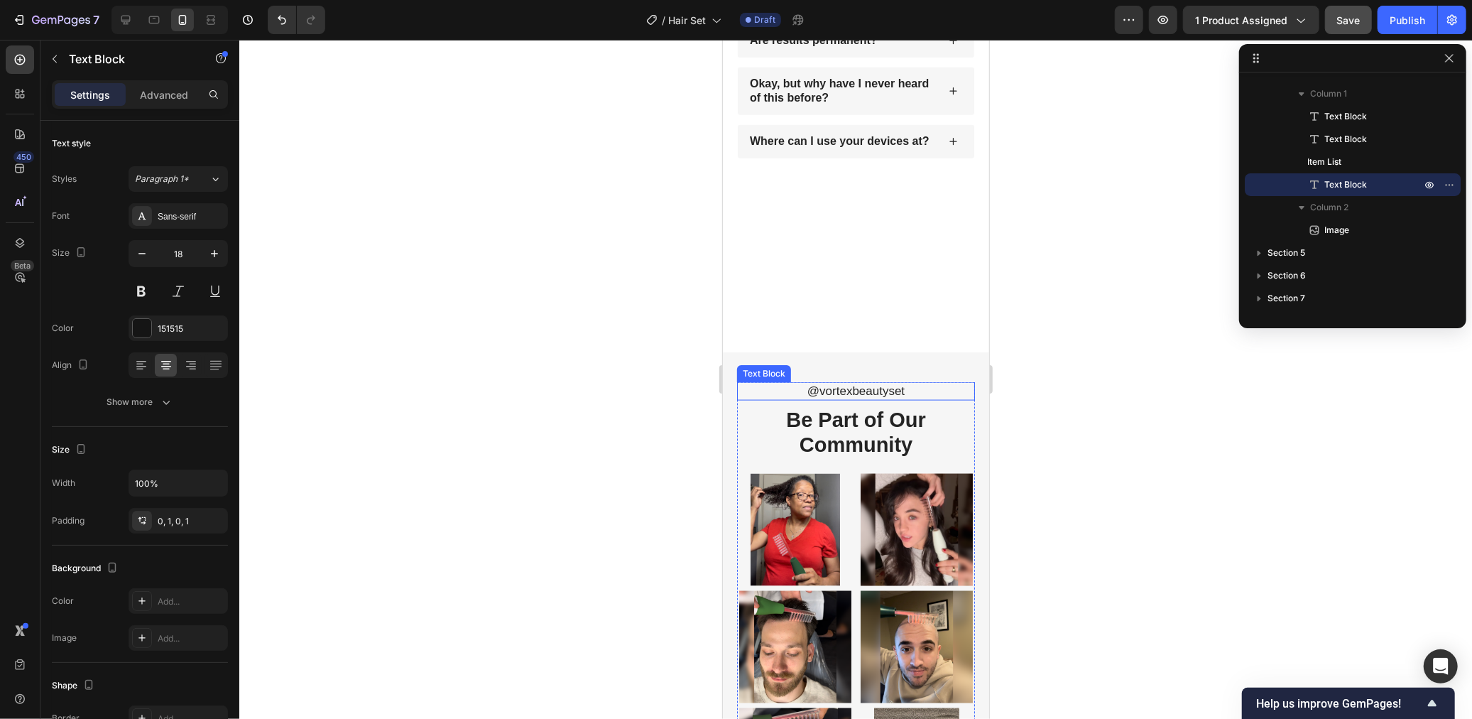
click at [855, 391] on p "@vortexbeautyset" at bounding box center [855, 391] width 235 height 16
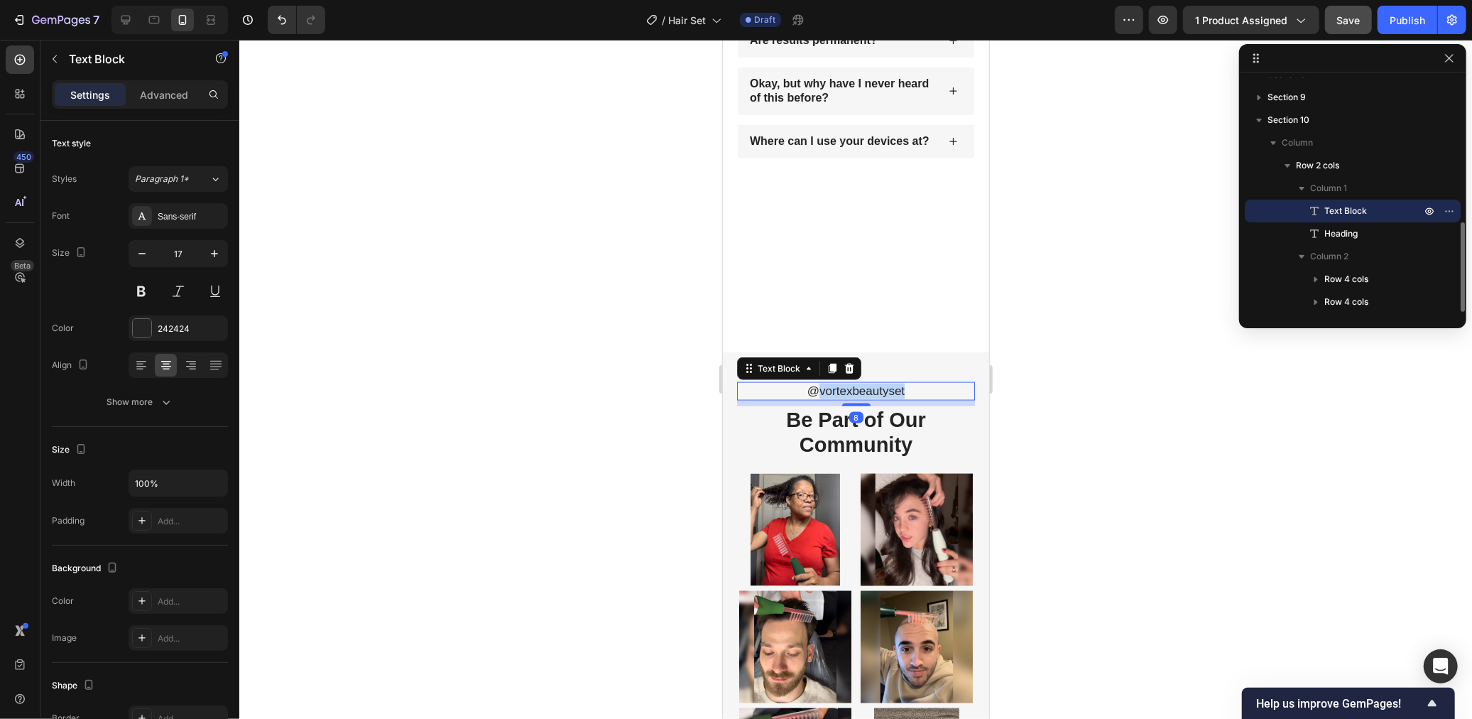
click at [855, 391] on p "@vortexbeautyset" at bounding box center [855, 391] width 235 height 16
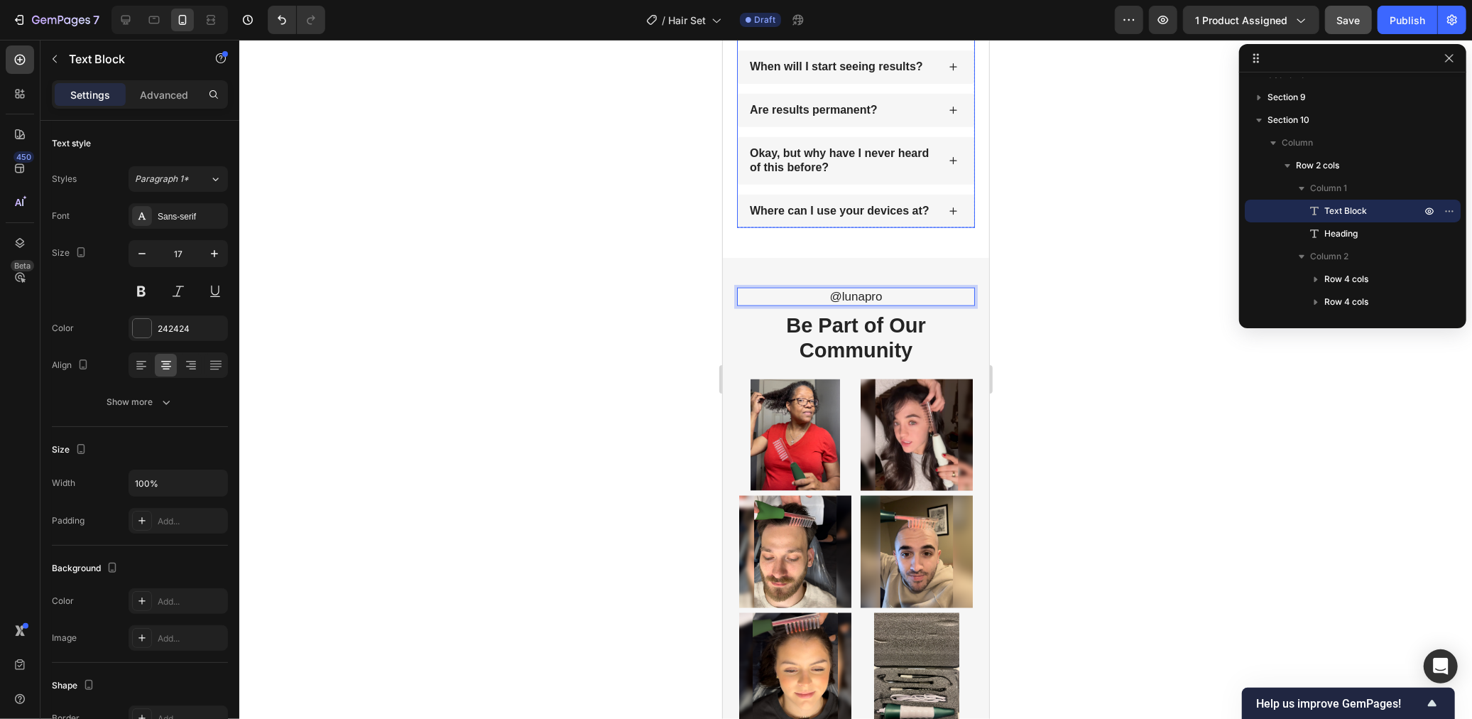
scroll to position [5856, 0]
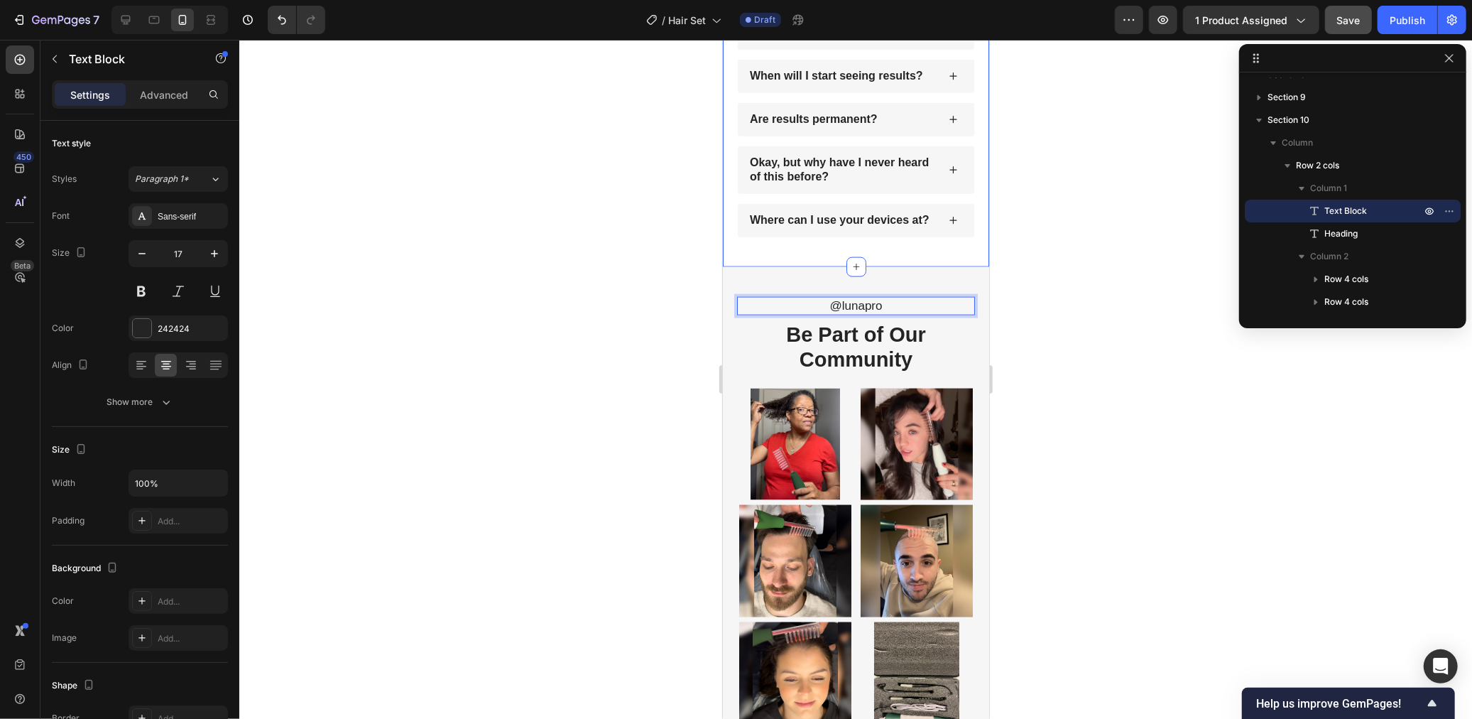
click at [564, 389] on div at bounding box center [855, 379] width 1233 height 679
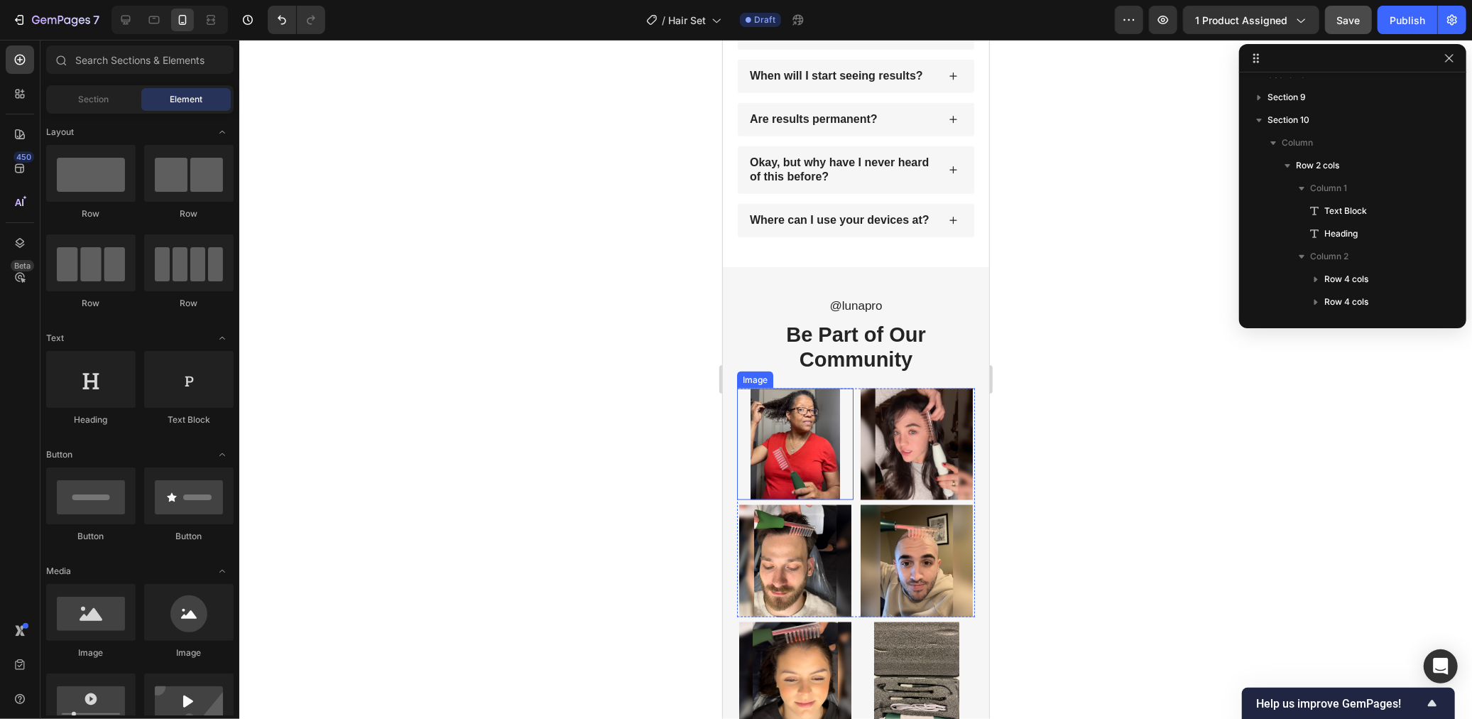
click at [800, 500] on img at bounding box center [794, 444] width 116 height 112
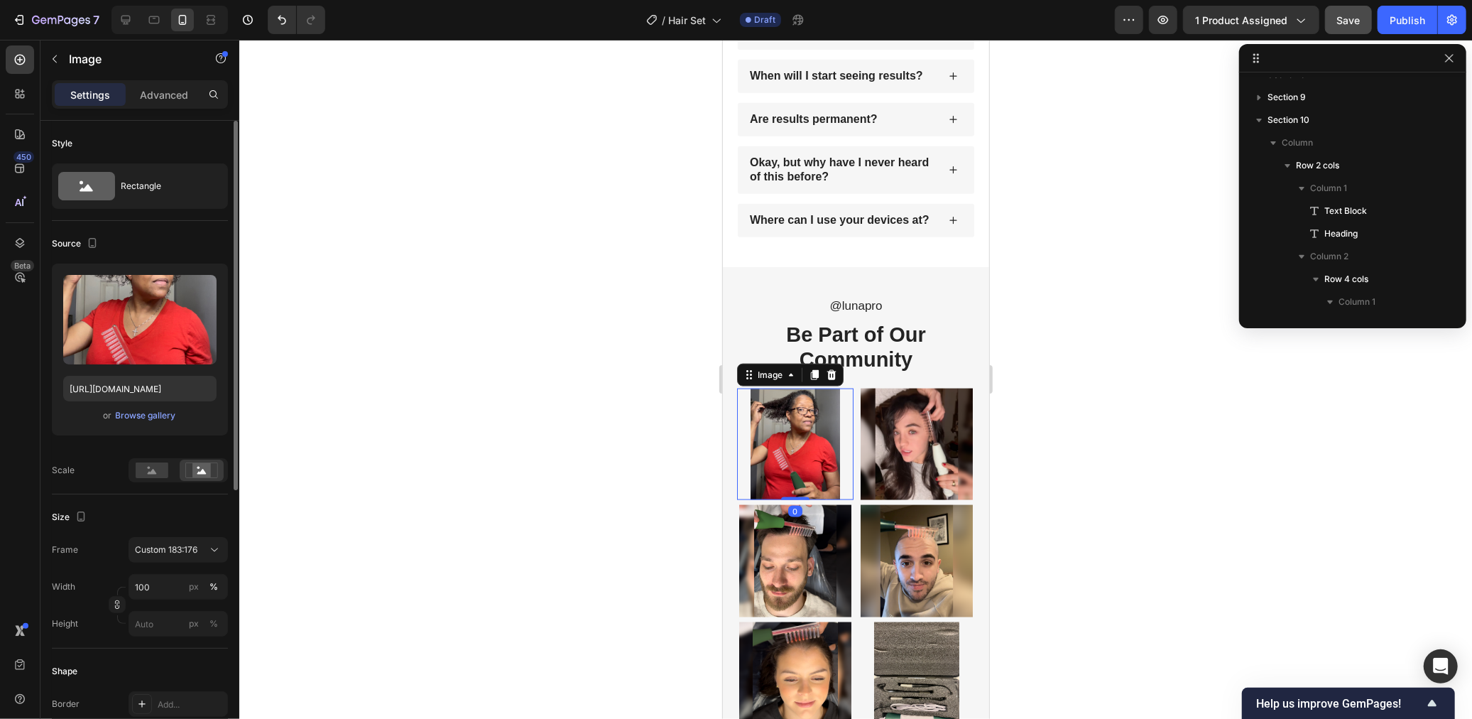
scroll to position [518, 0]
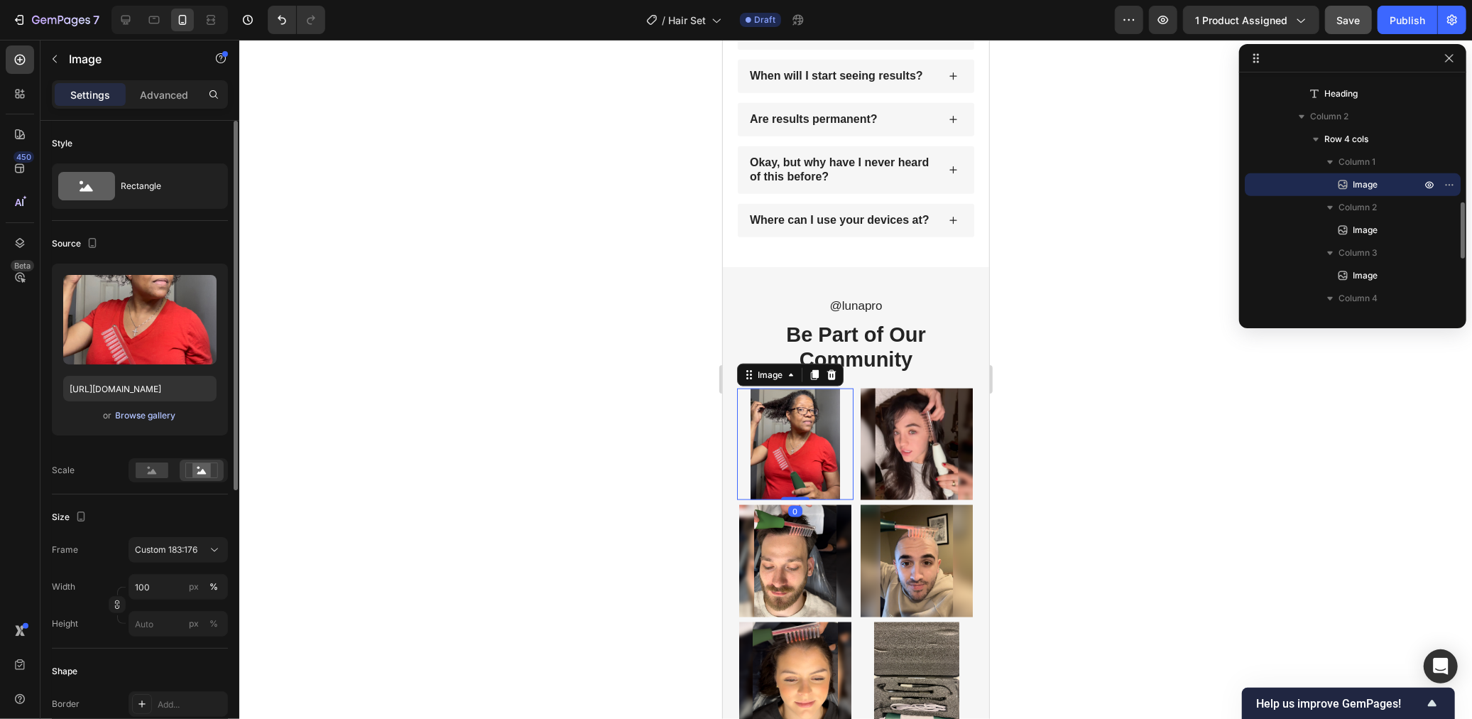
click at [147, 412] on div "Browse gallery" at bounding box center [146, 415] width 60 height 13
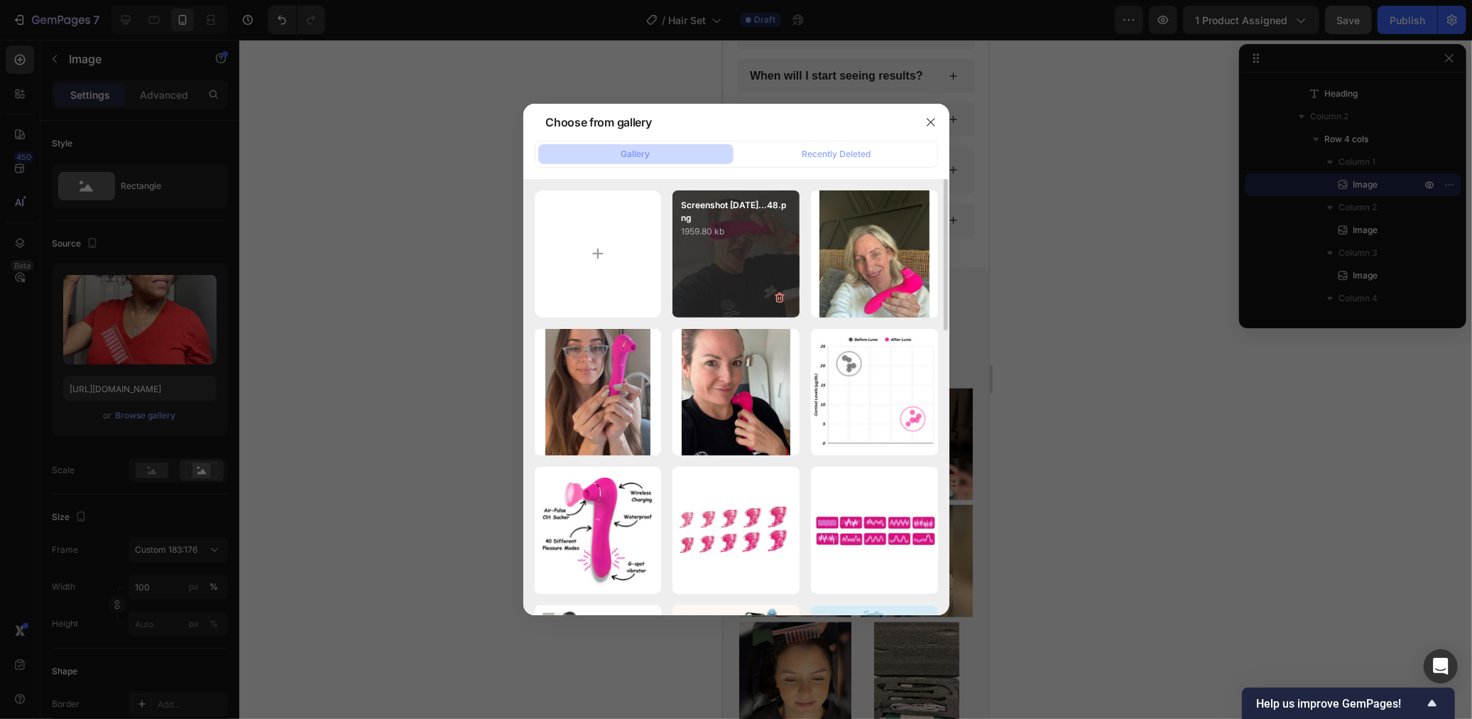
click at [751, 273] on div "Screenshot 2025-09-29...48.png 1959.80 kb" at bounding box center [735, 253] width 127 height 127
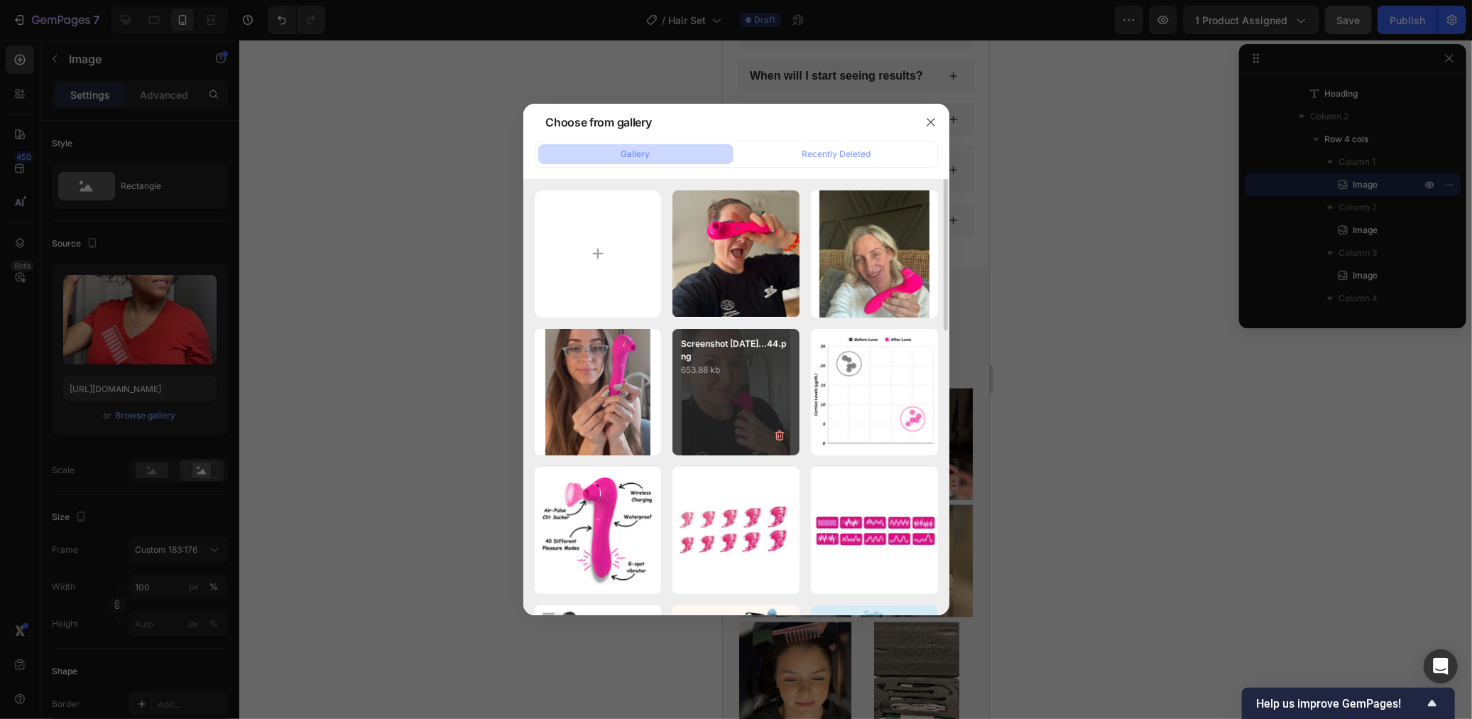
type input "https://cdn.shopify.com/s/files/1/0568/6951/9456/files/gempages_523677902294746…"
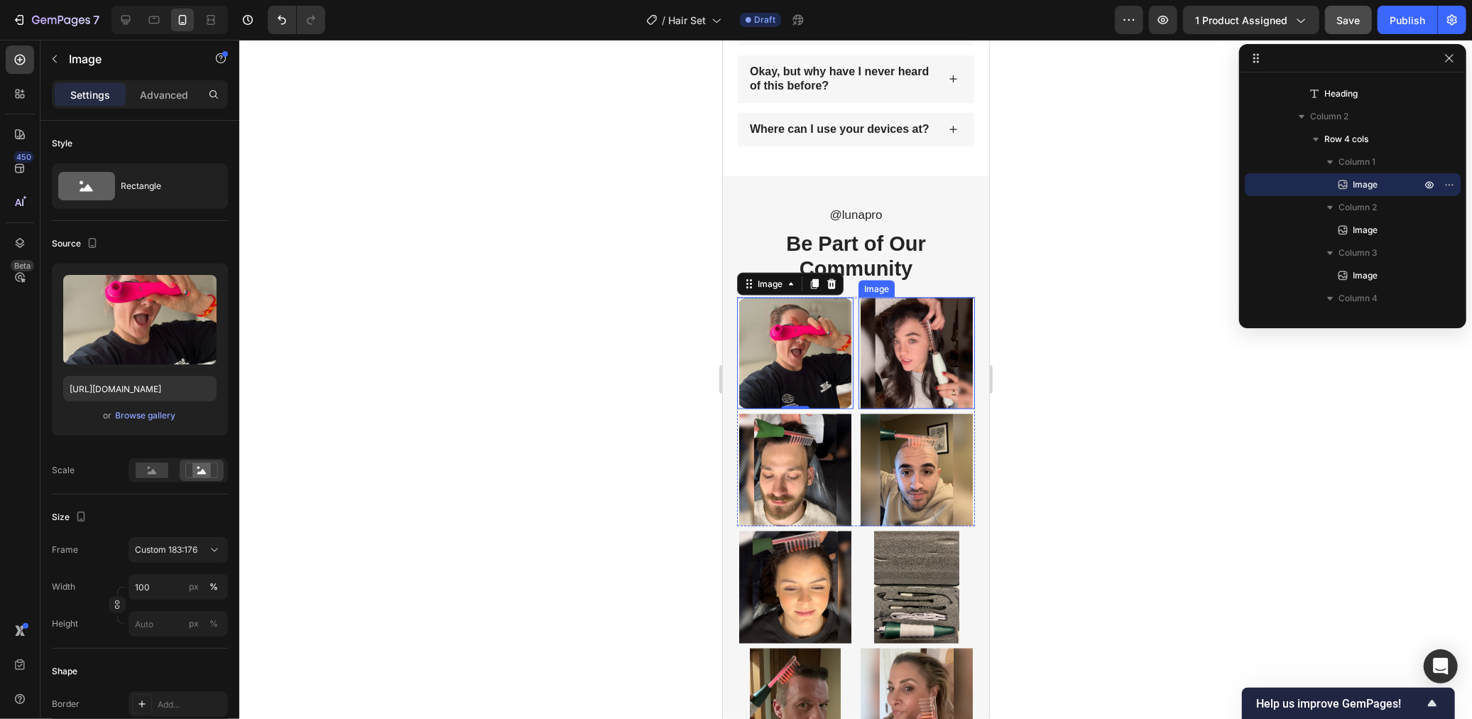
click at [912, 409] on img at bounding box center [916, 353] width 116 height 112
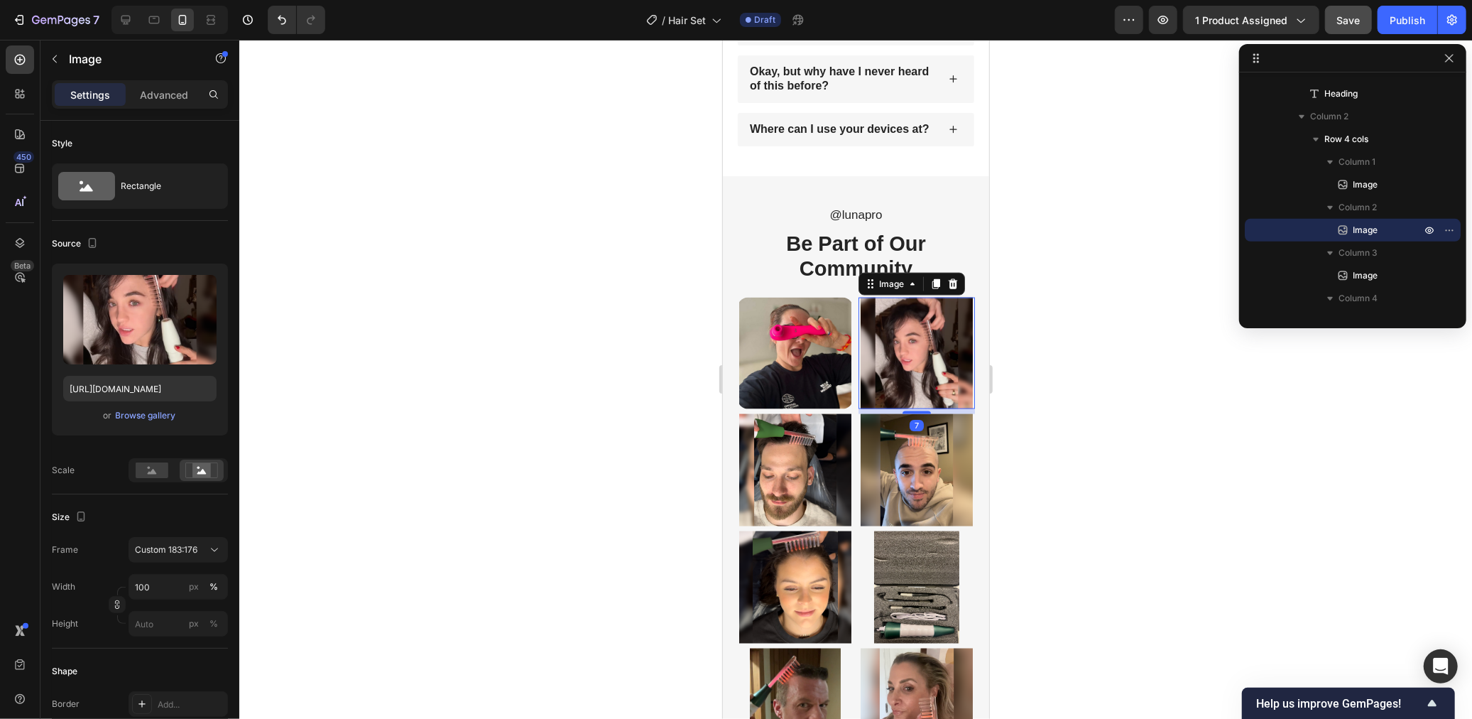
scroll to position [5945, 0]
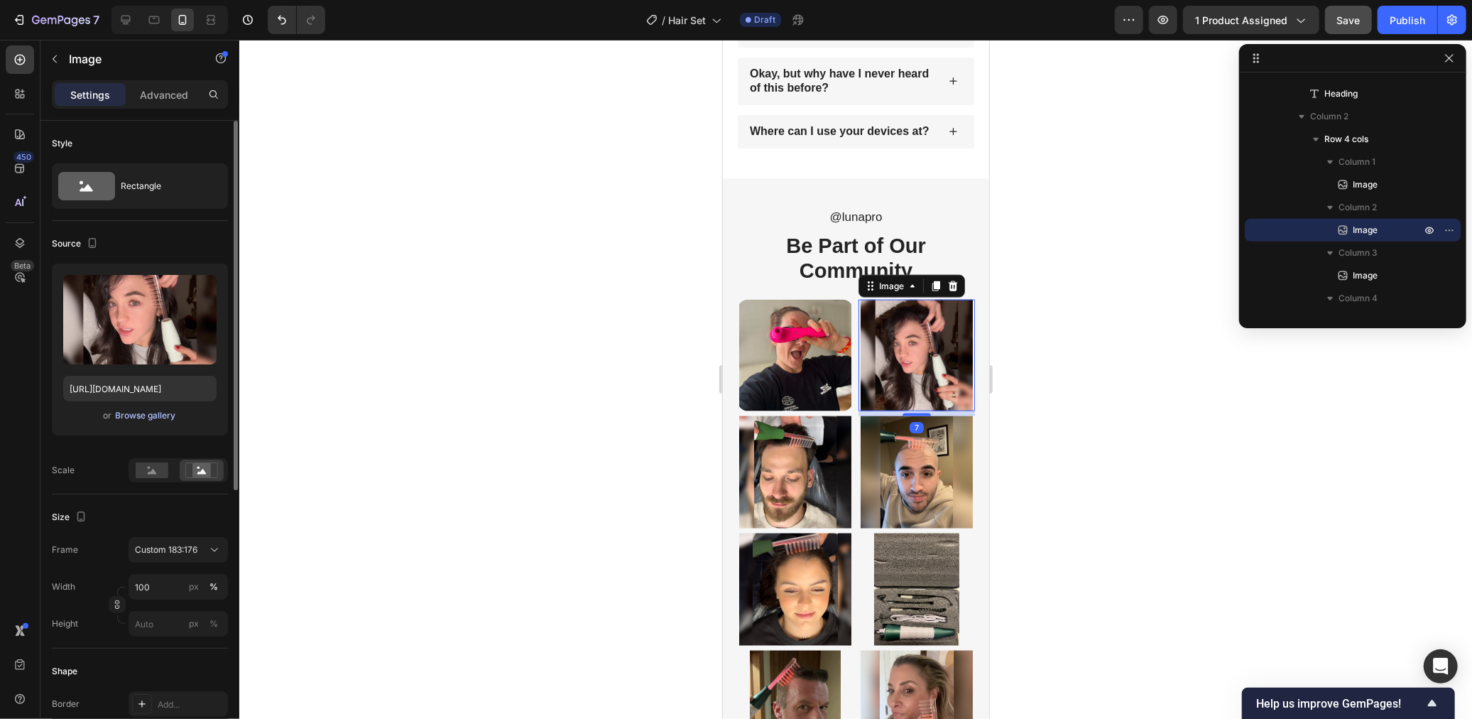
click at [155, 413] on div "Browse gallery" at bounding box center [146, 415] width 60 height 13
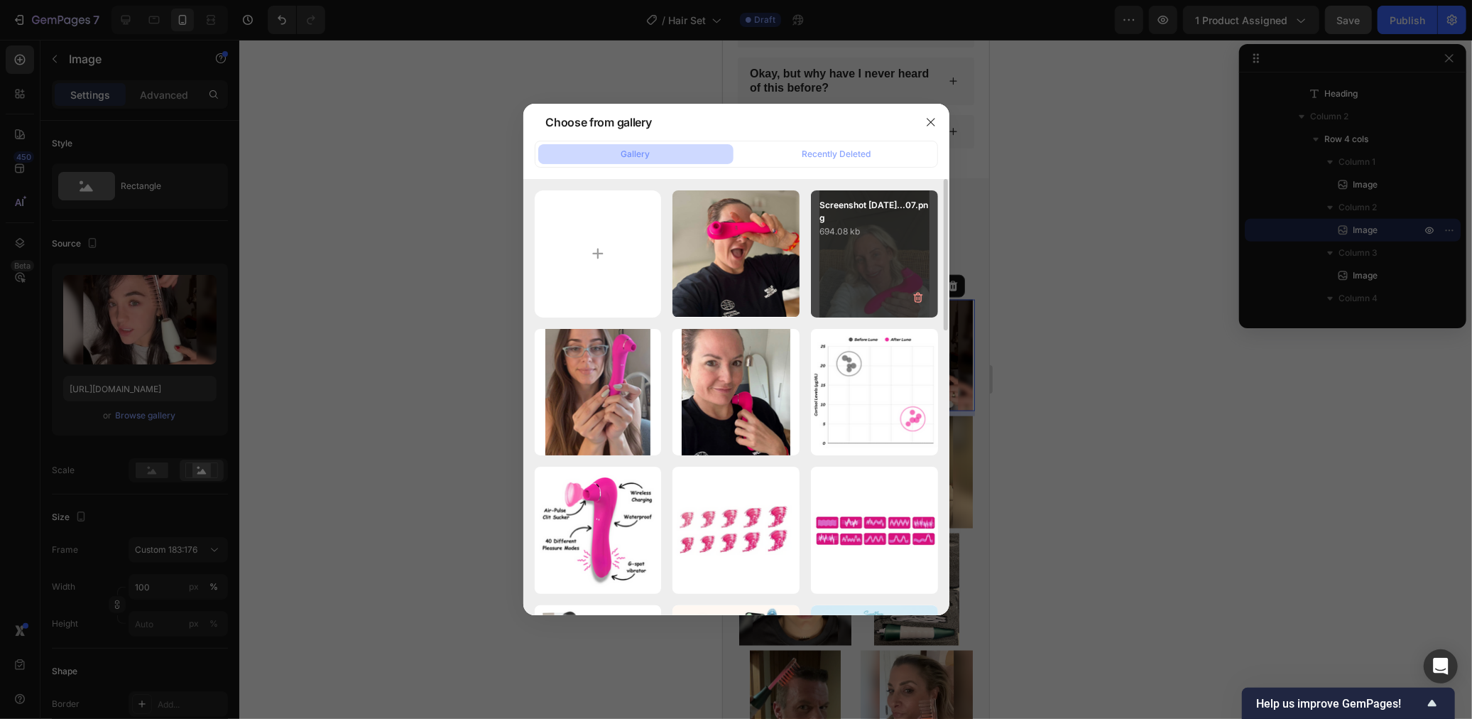
click at [860, 271] on div "Screenshot 2025-09-29...07.png 694.08 kb" at bounding box center [874, 253] width 127 height 127
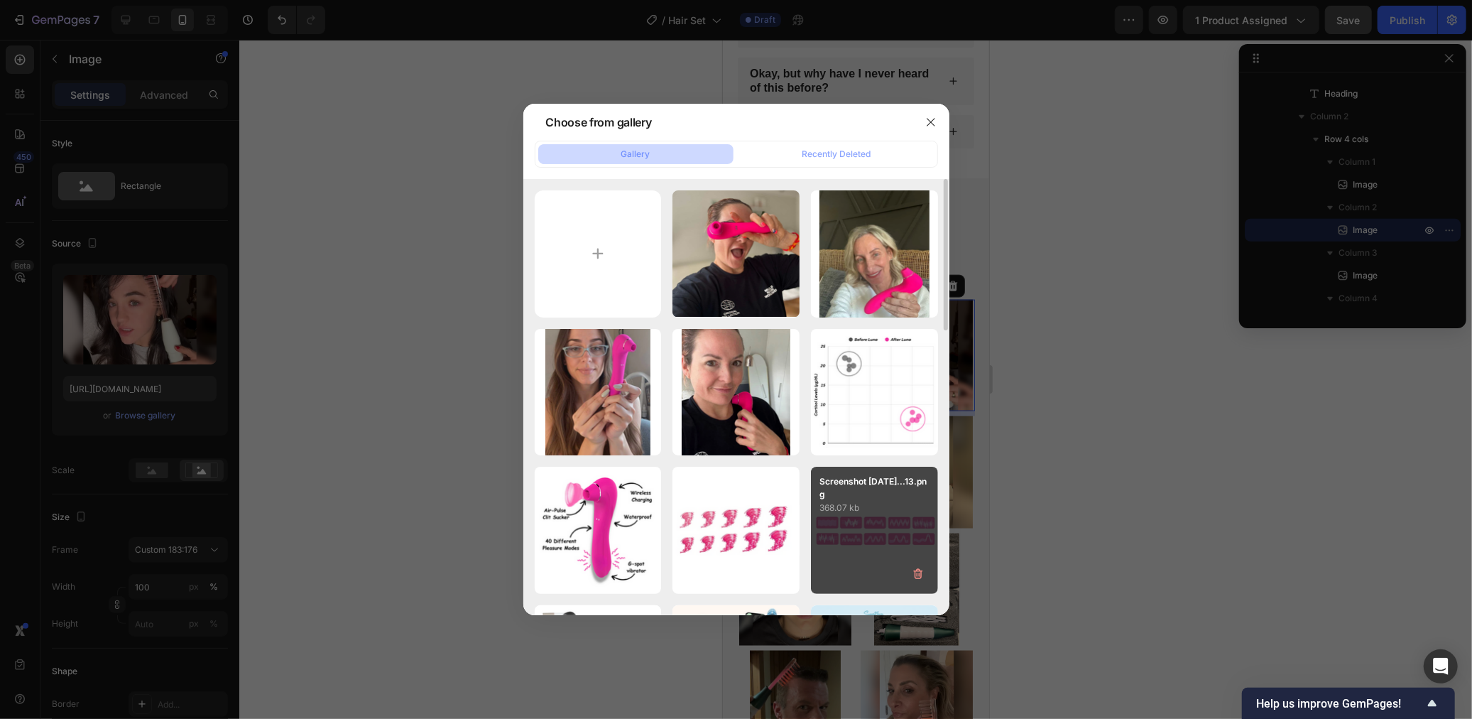
type input "https://cdn.shopify.com/s/files/1/0568/6951/9456/files/gempages_523677902294746…"
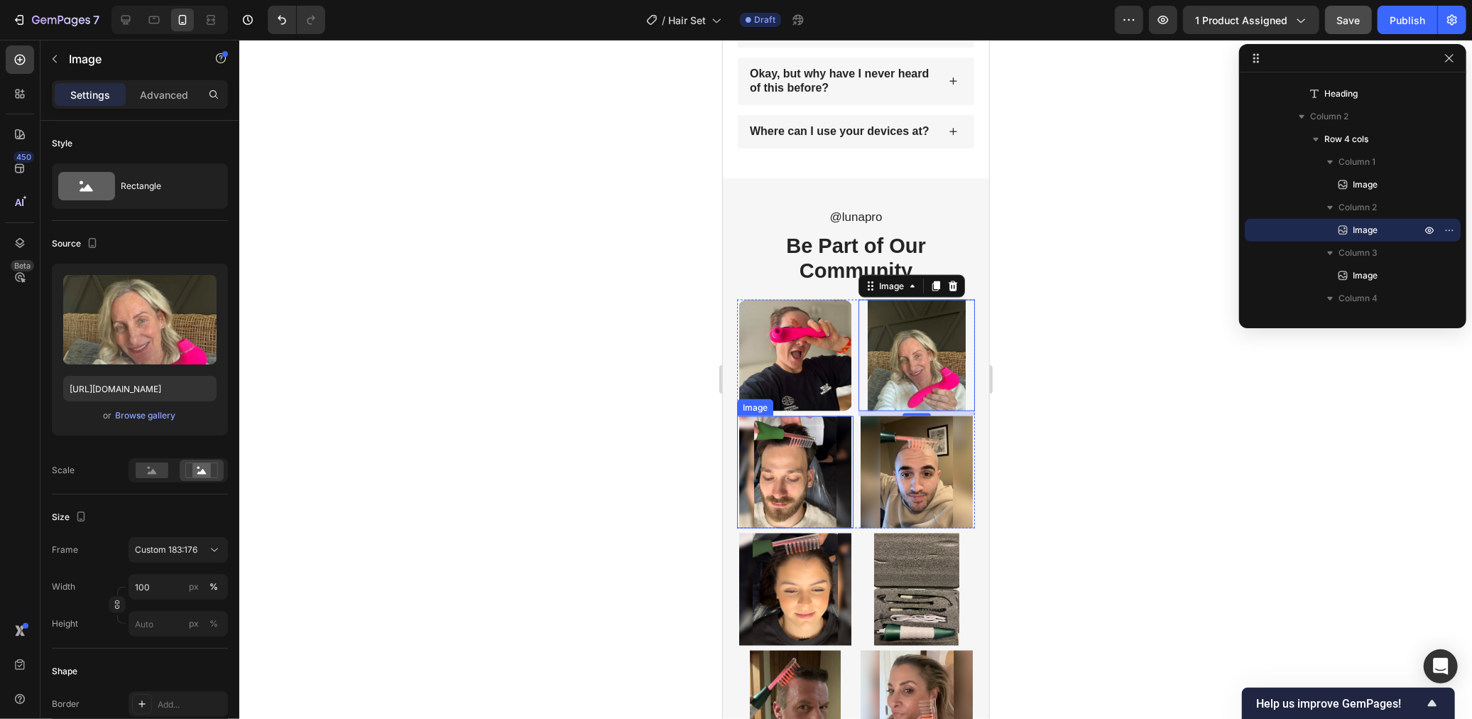
click at [792, 528] on img at bounding box center [794, 471] width 116 height 112
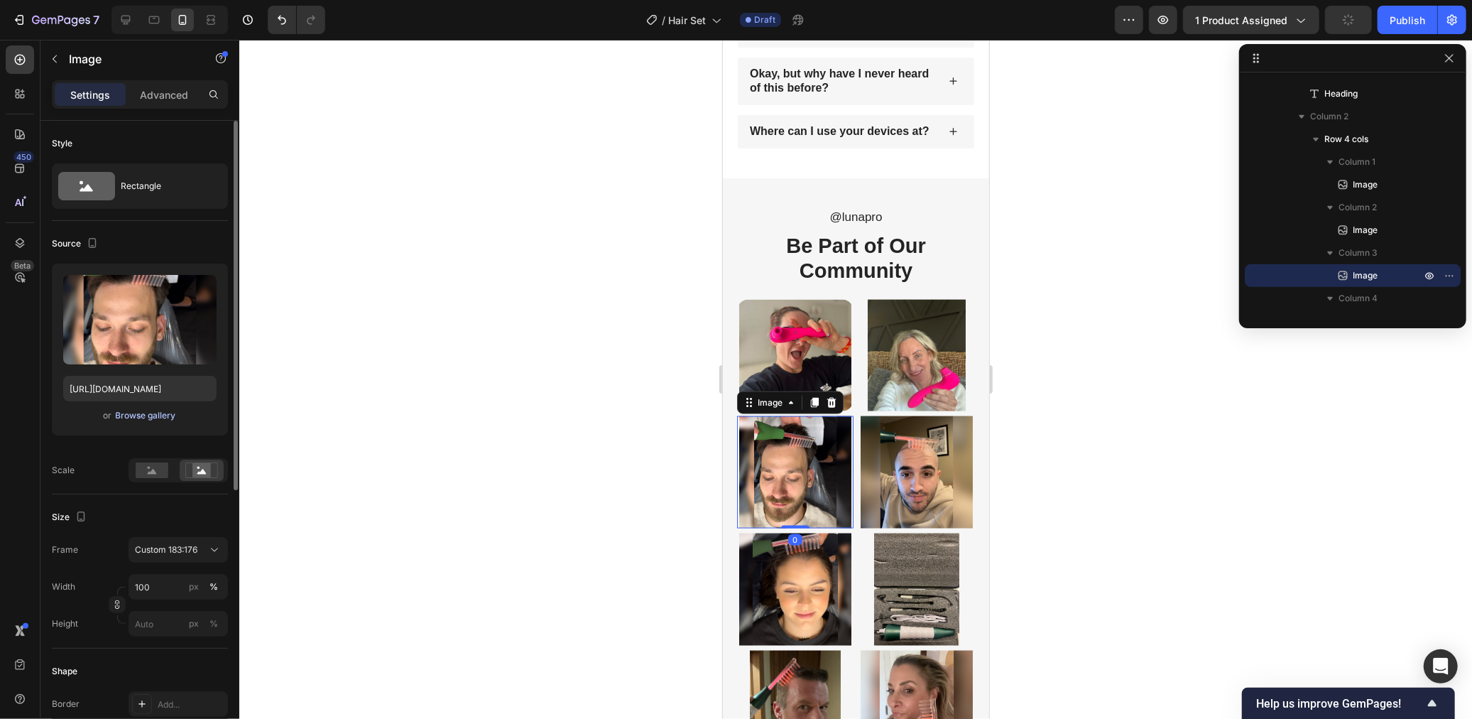
click at [146, 415] on div "Browse gallery" at bounding box center [146, 415] width 60 height 13
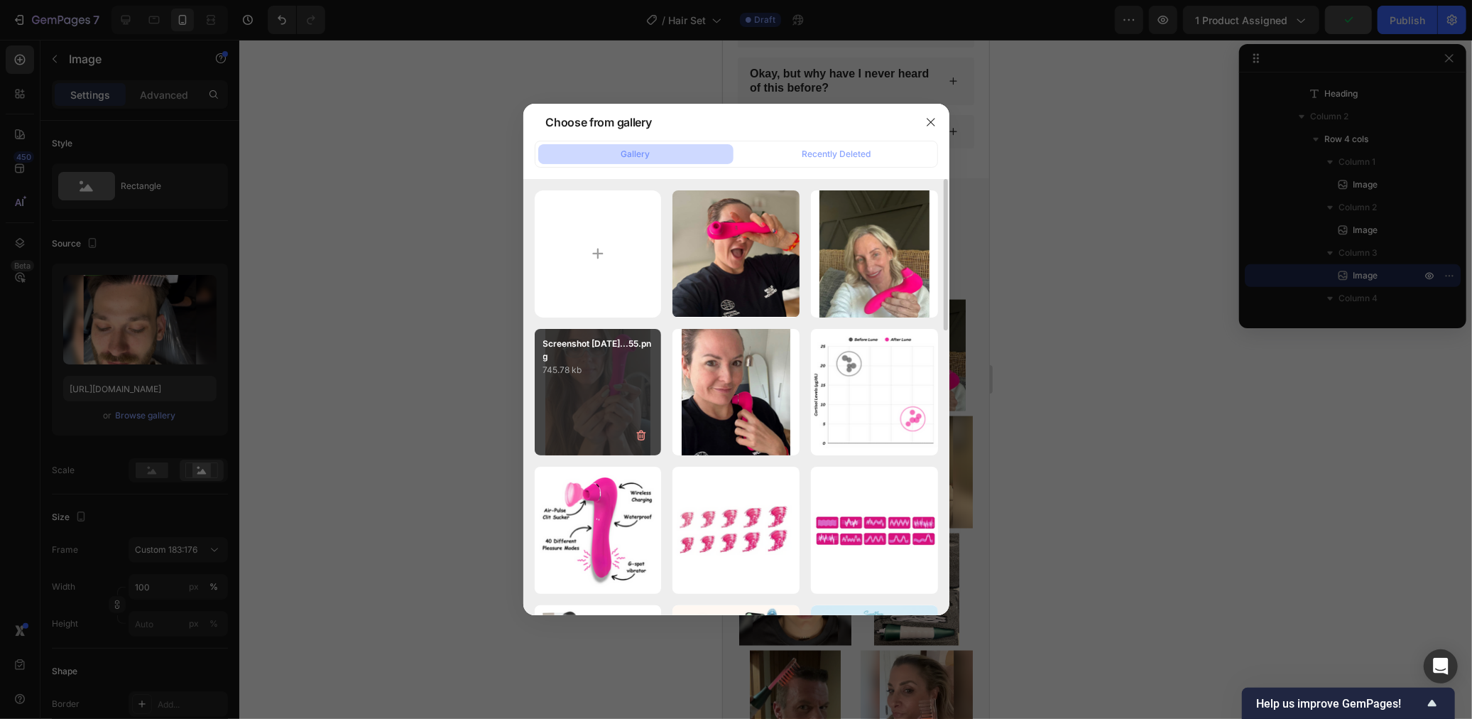
click at [592, 422] on div "Screenshot 2025-09-29...55.png 745.78 kb" at bounding box center [598, 392] width 127 height 127
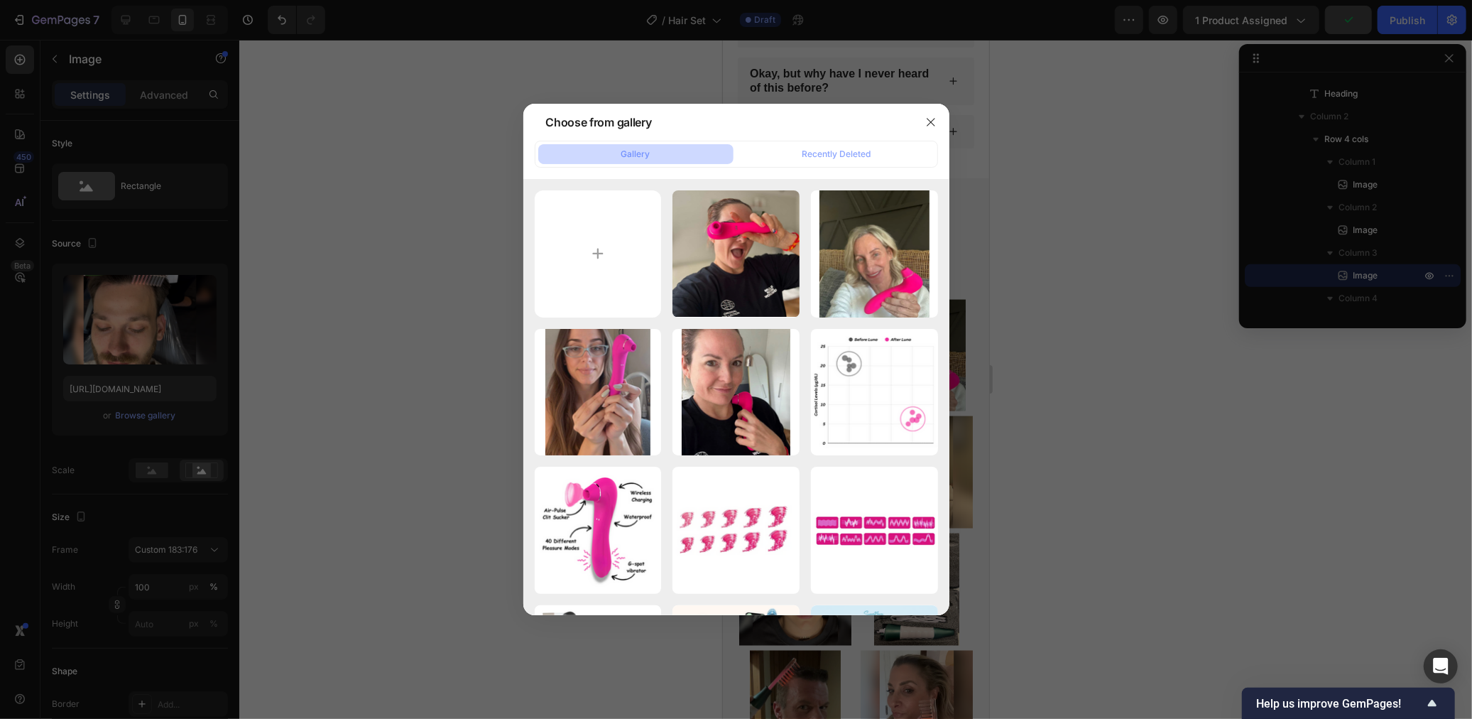
type input "https://cdn.shopify.com/s/files/1/0568/6951/9456/files/gempages_523677902294746…"
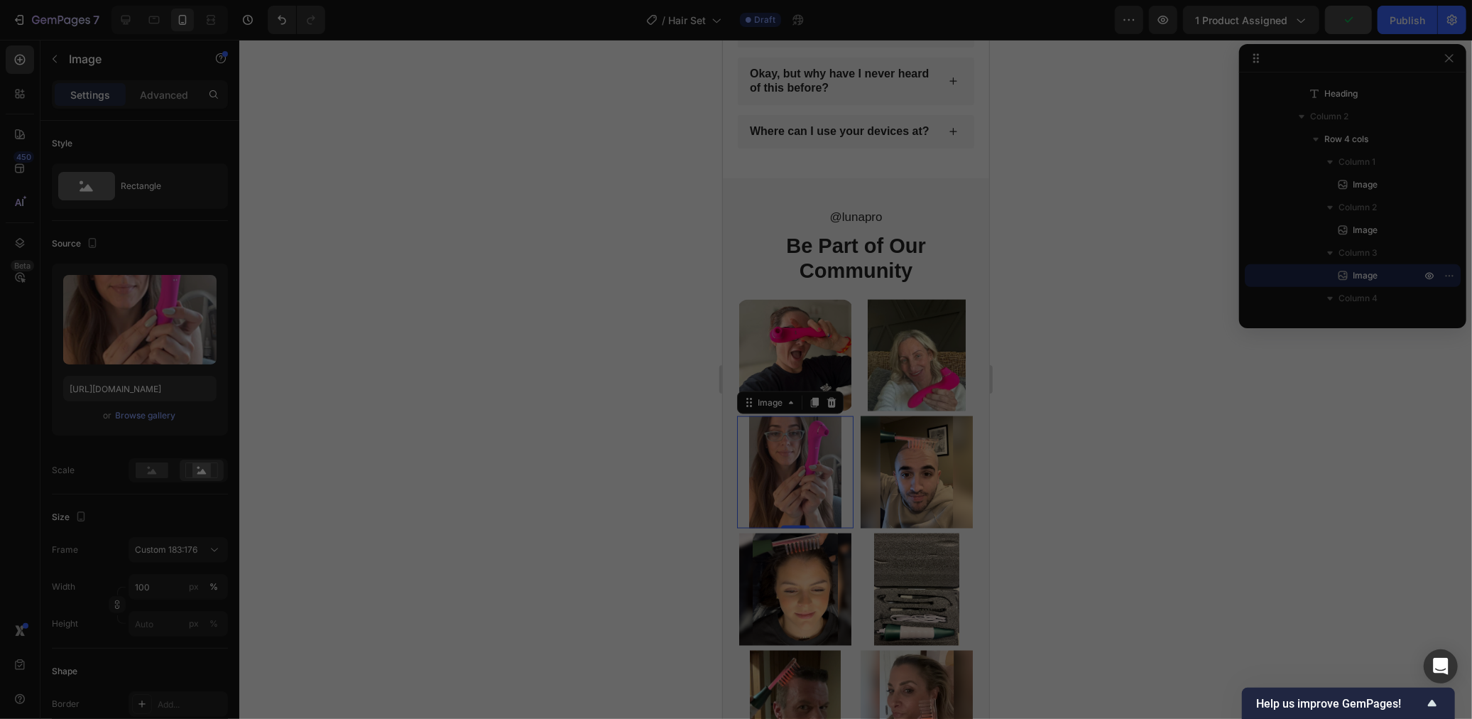
click at [908, 528] on img at bounding box center [916, 471] width 116 height 112
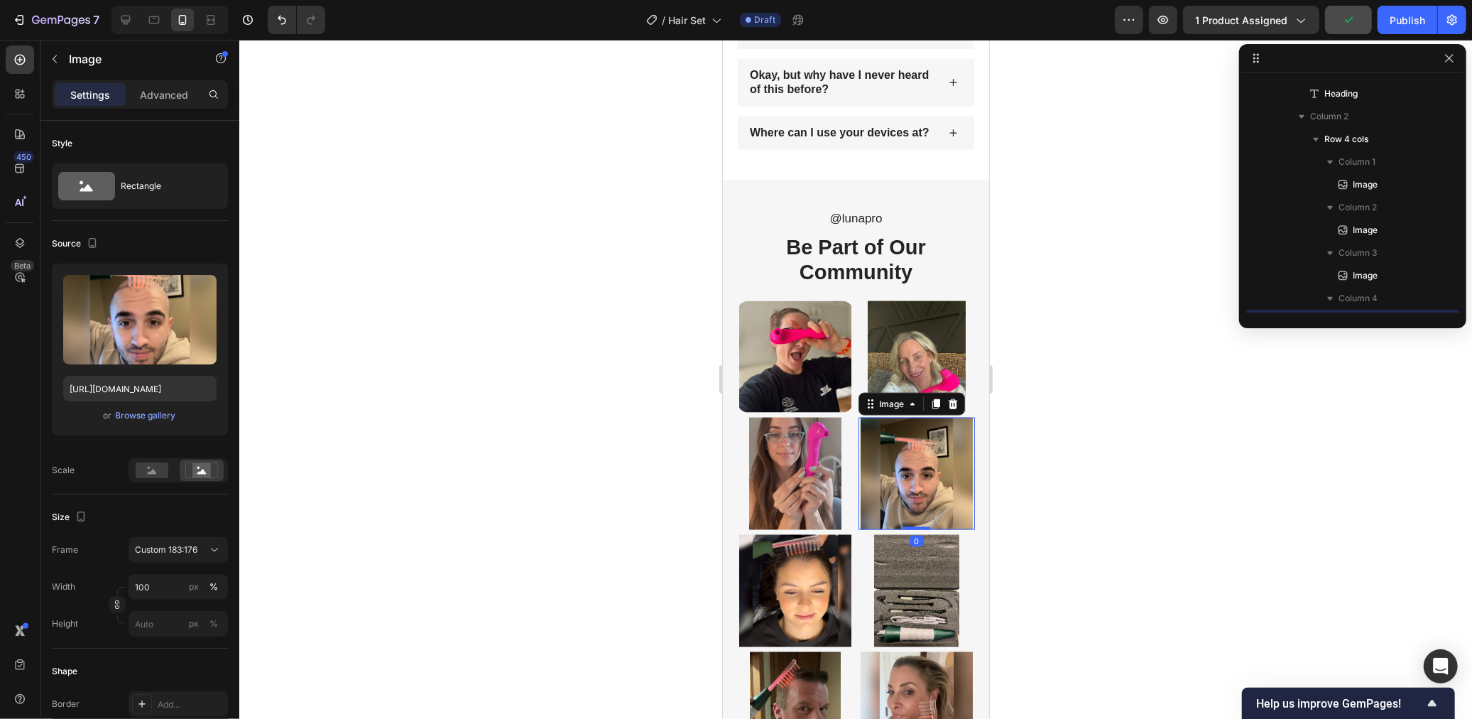
scroll to position [655, 0]
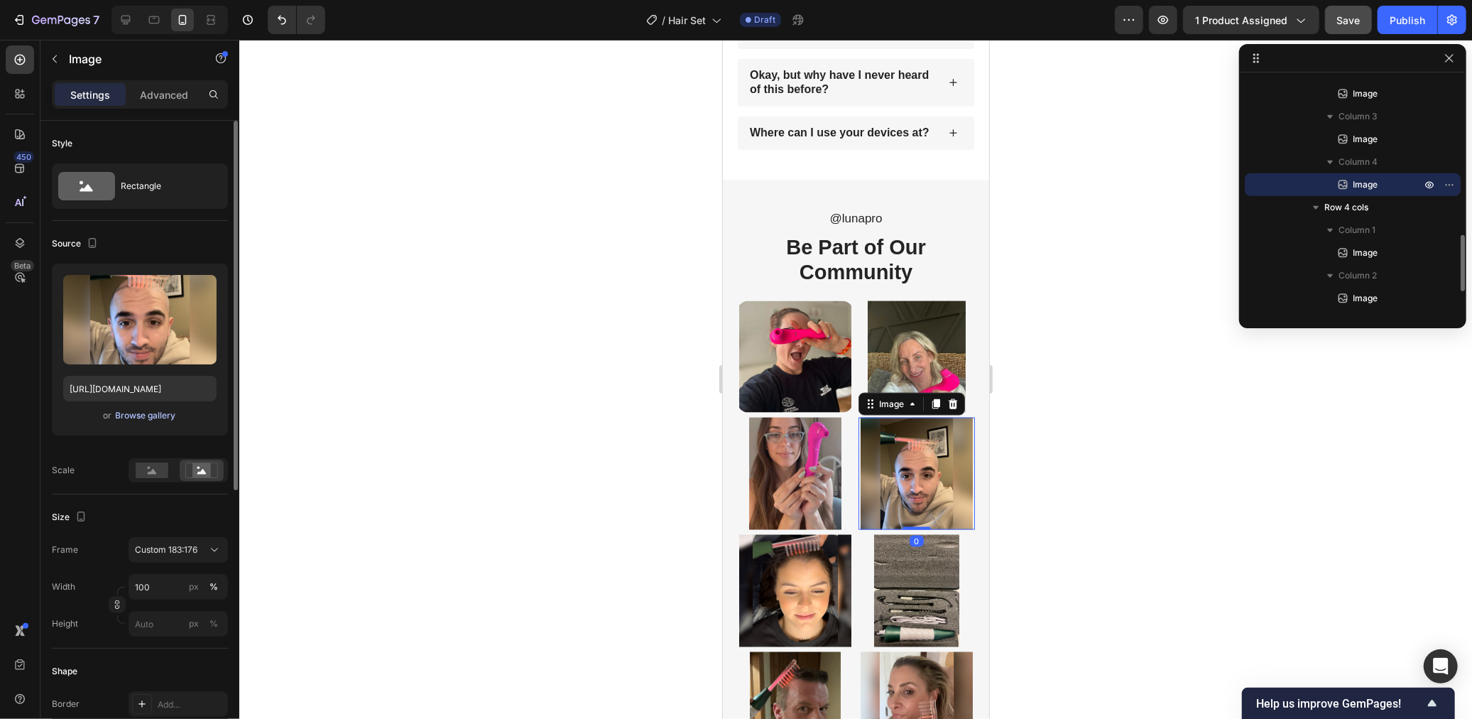
click at [138, 413] on div "Browse gallery" at bounding box center [146, 415] width 60 height 13
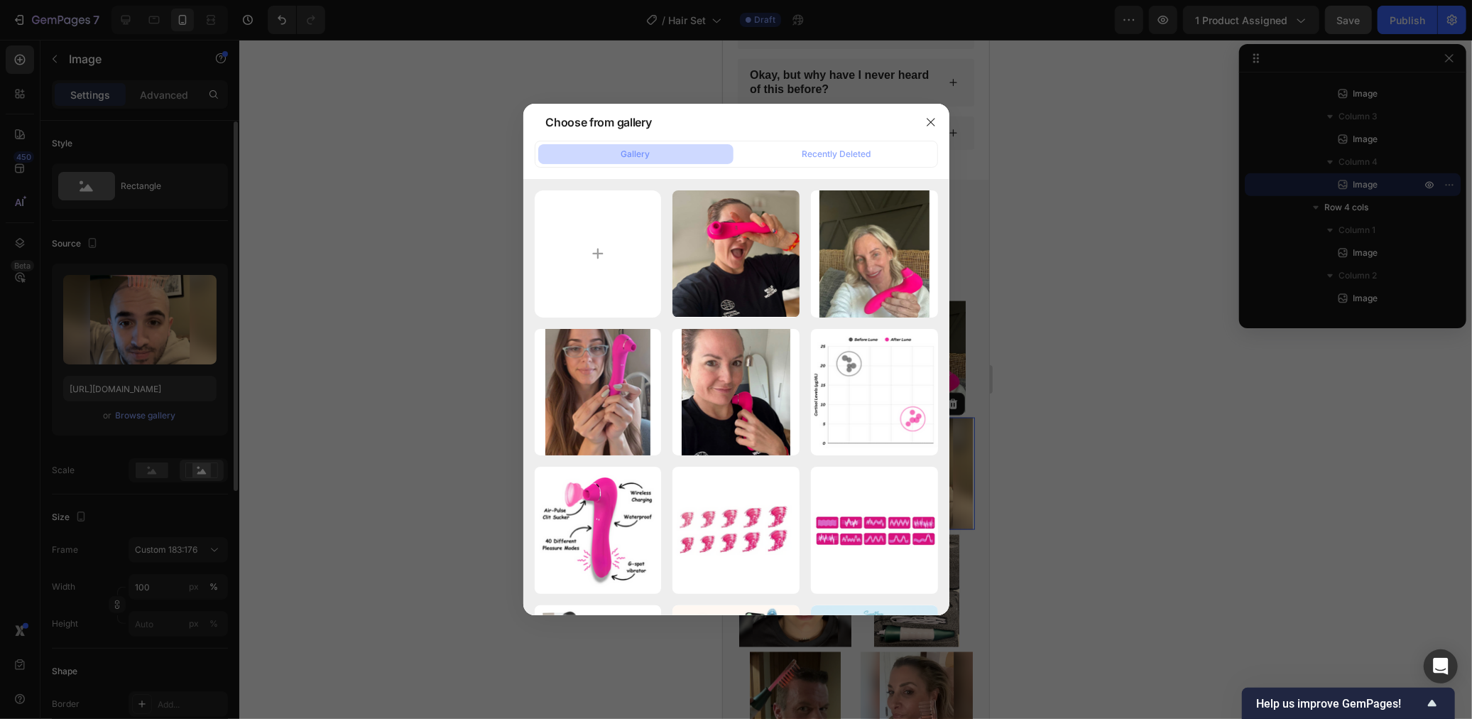
scroll to position [1, 0]
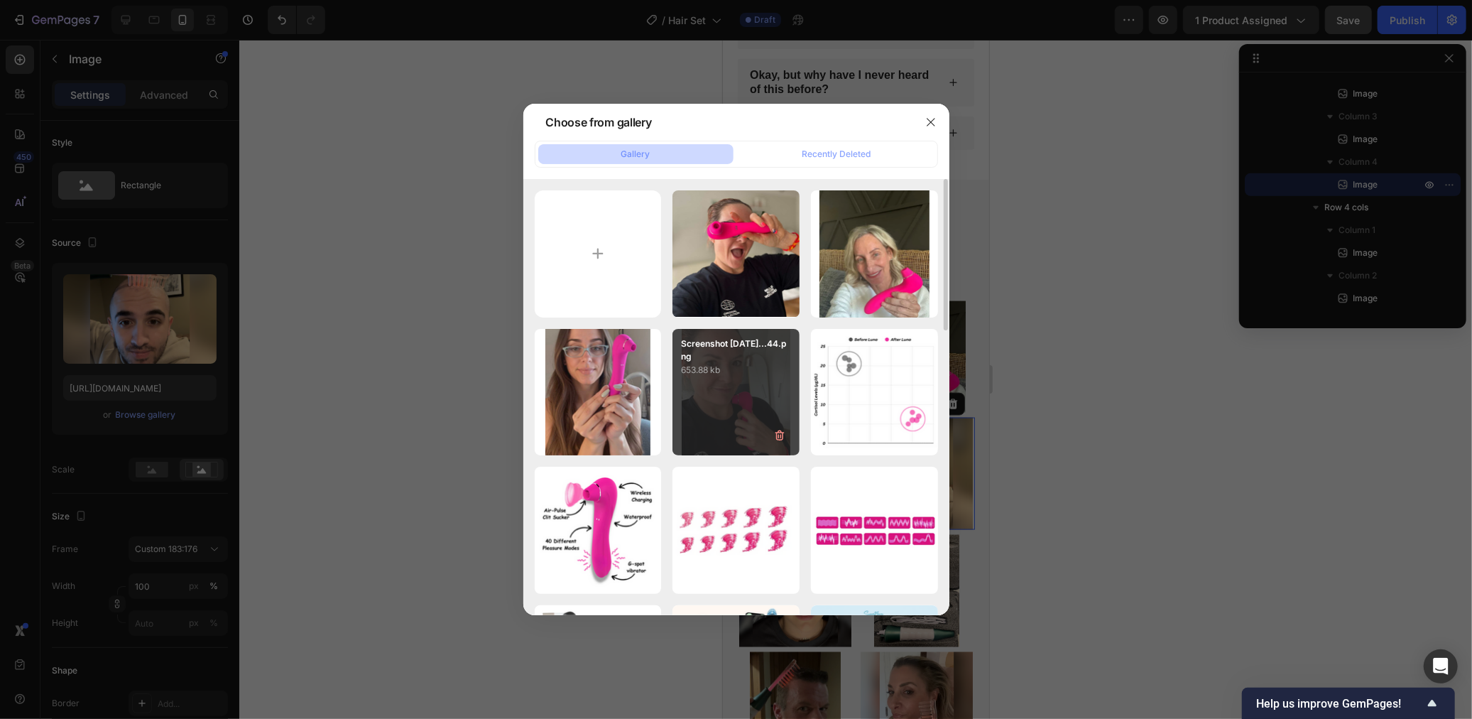
click at [741, 441] on div "Screenshot 2025-09-29...44.png 653.88 kb" at bounding box center [735, 392] width 127 height 127
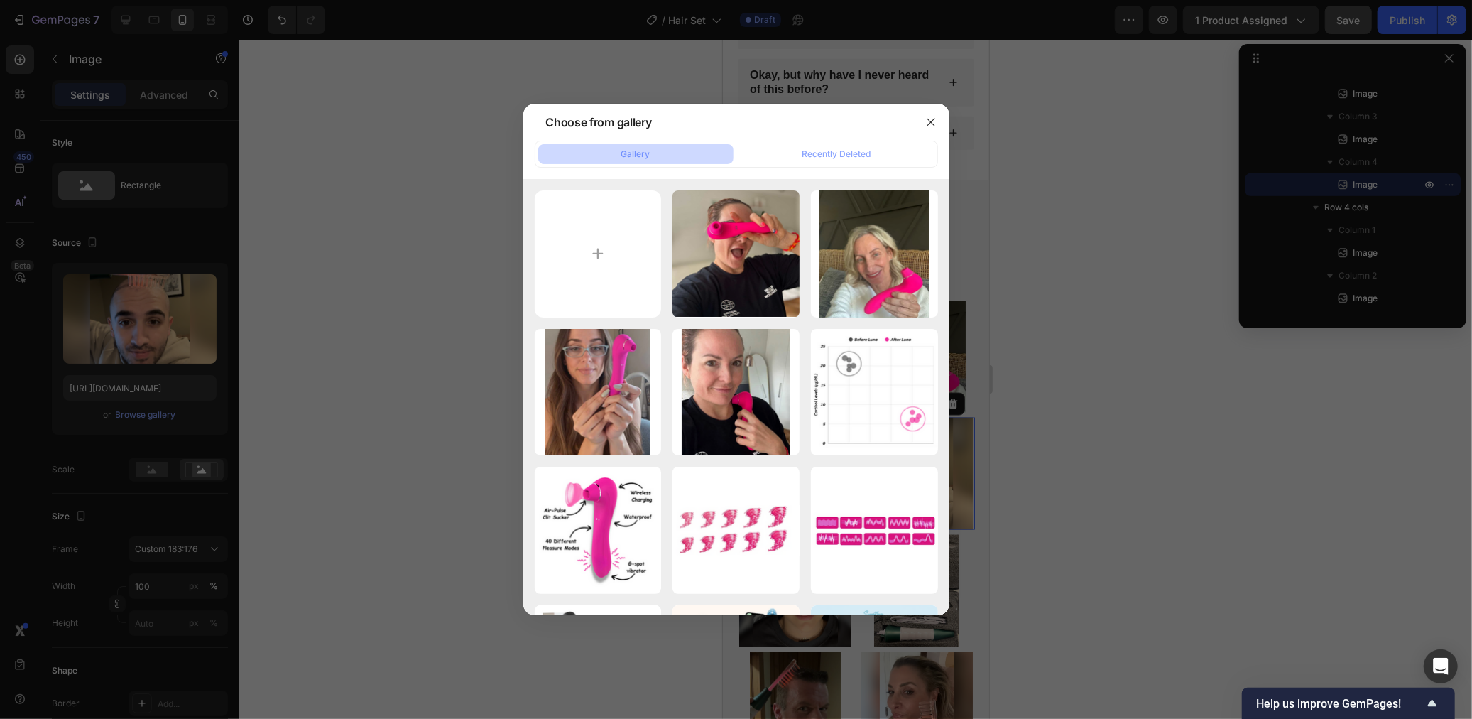
type input "https://cdn.shopify.com/s/files/1/0568/6951/9456/files/gempages_523677902294746…"
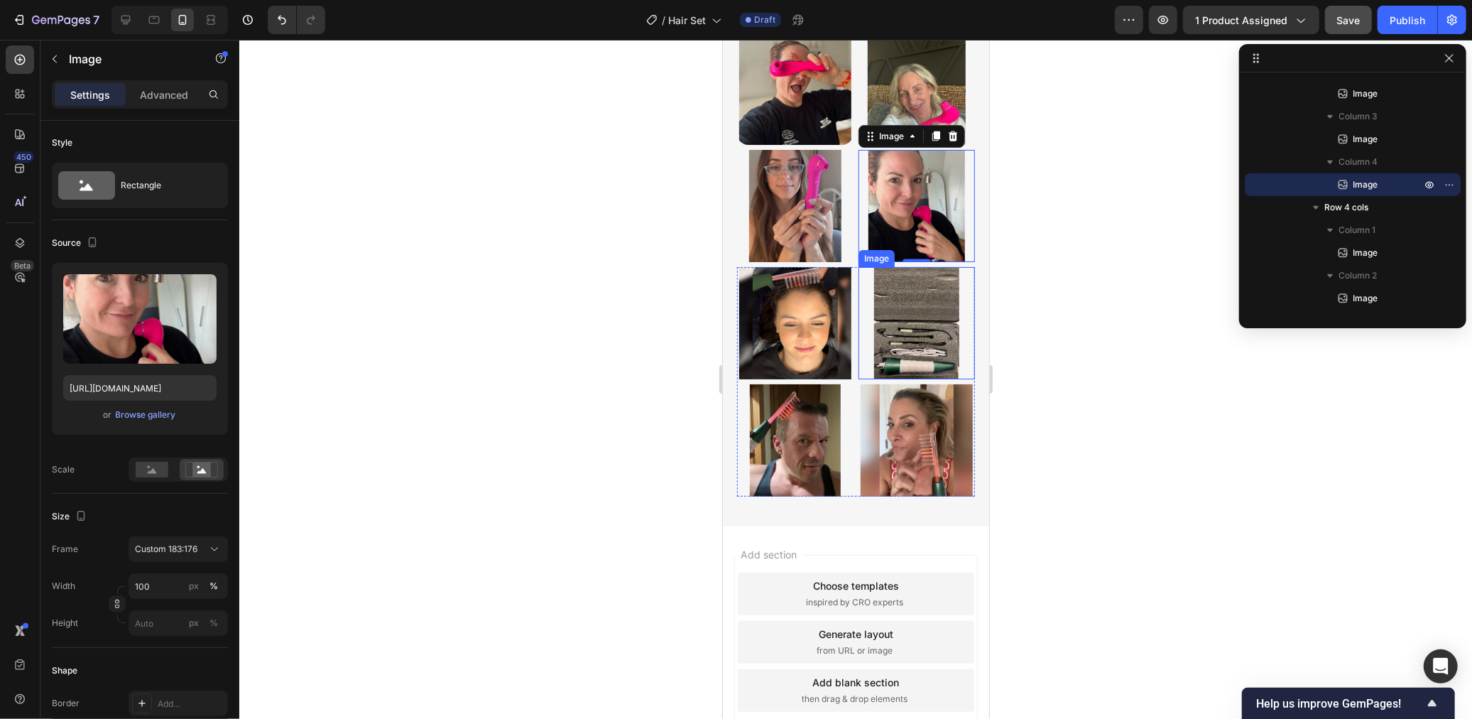
scroll to position [6221, 0]
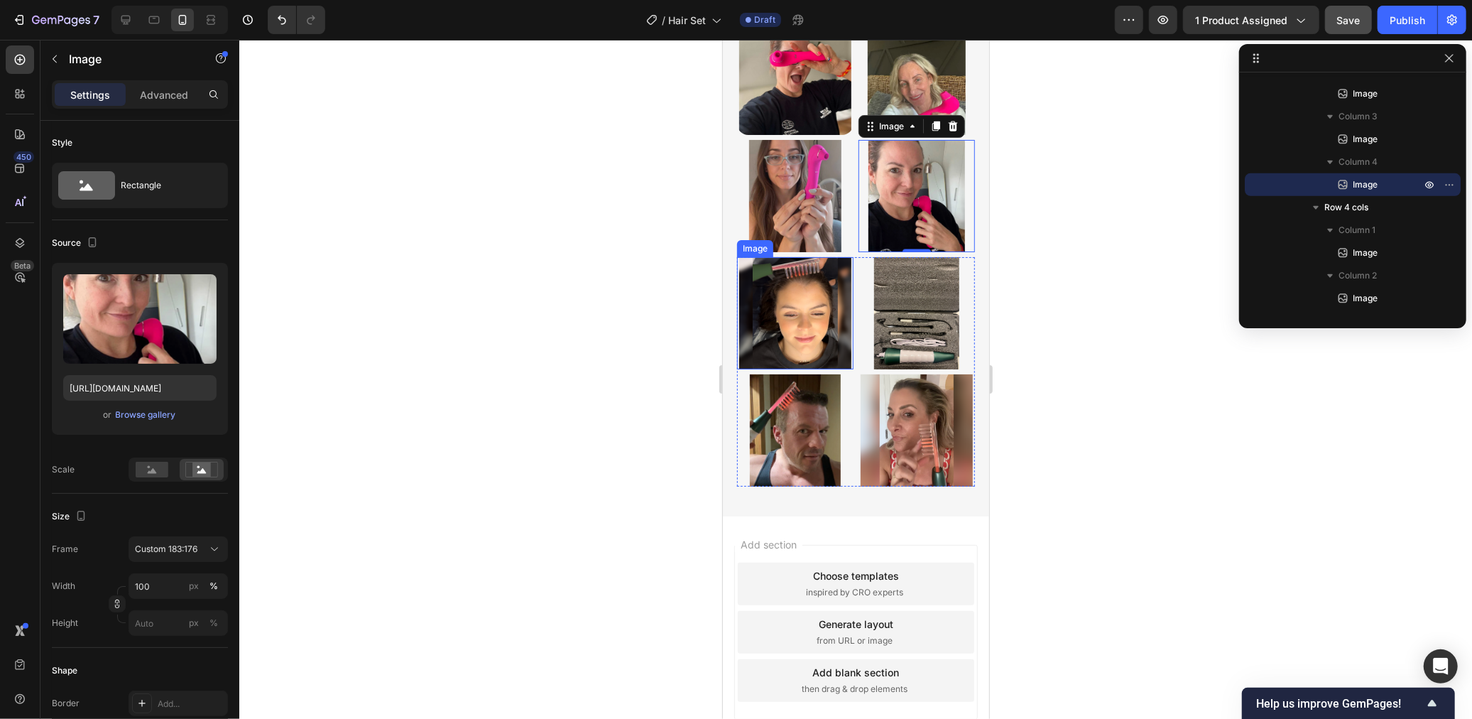
click at [802, 369] on img at bounding box center [794, 312] width 116 height 112
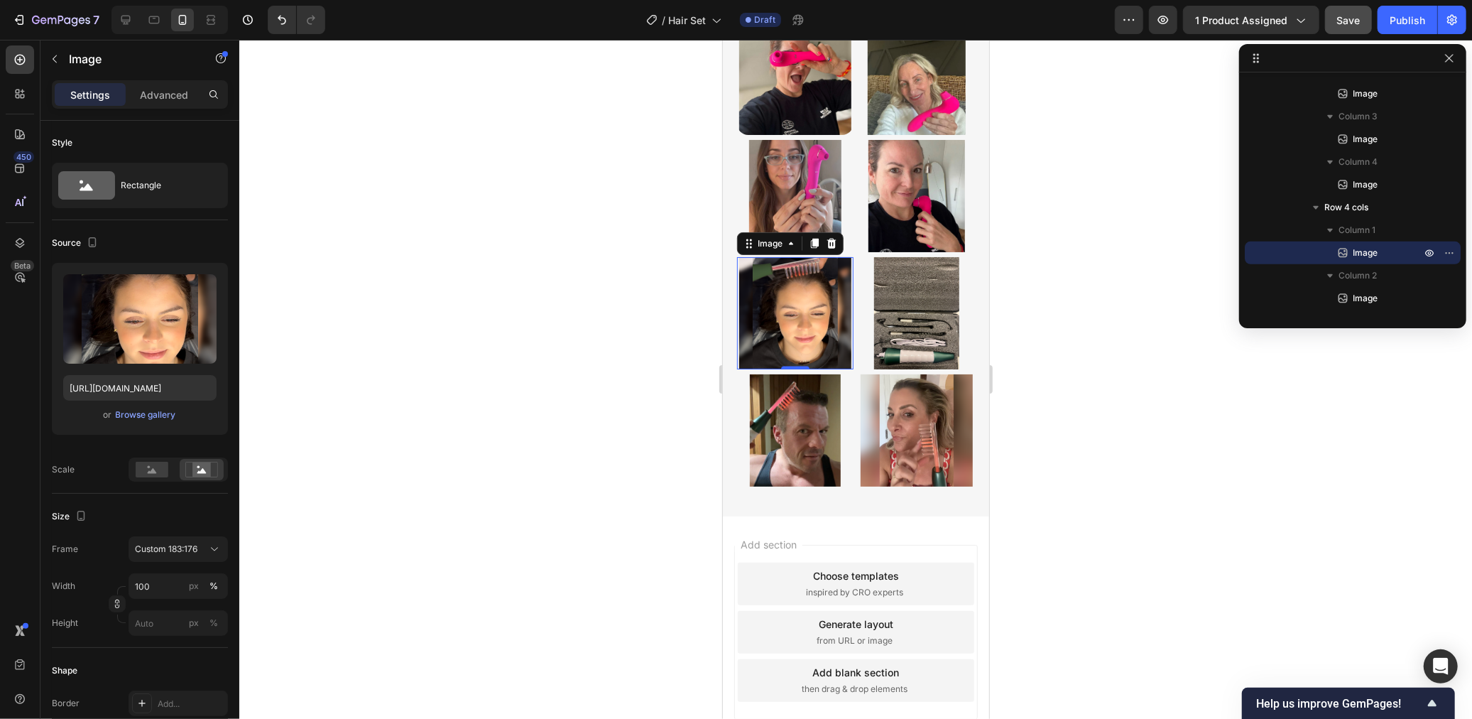
click at [852, 369] on img at bounding box center [794, 312] width 116 height 112
click at [859, 369] on img at bounding box center [916, 312] width 116 height 112
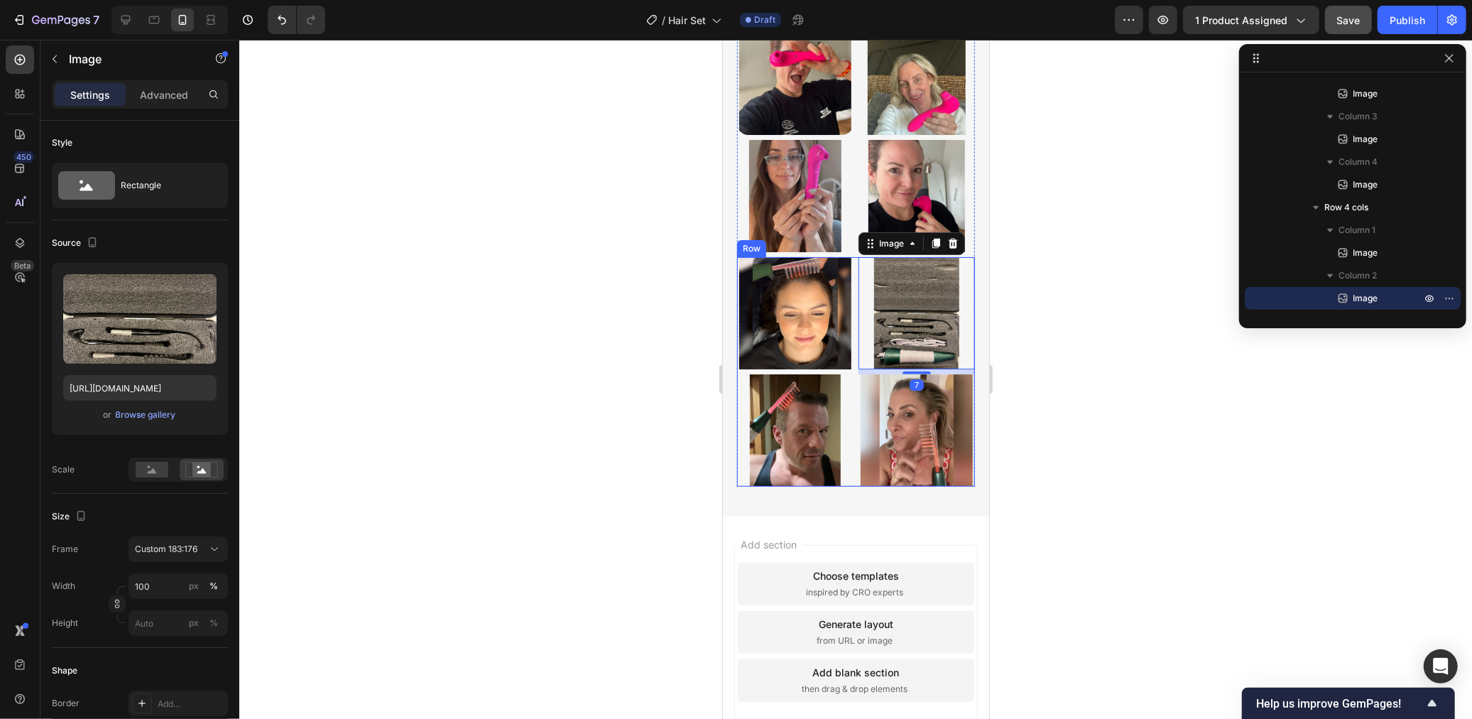
click at [854, 432] on div "Image Image 7 Image Image Row" at bounding box center [855, 370] width 238 height 229
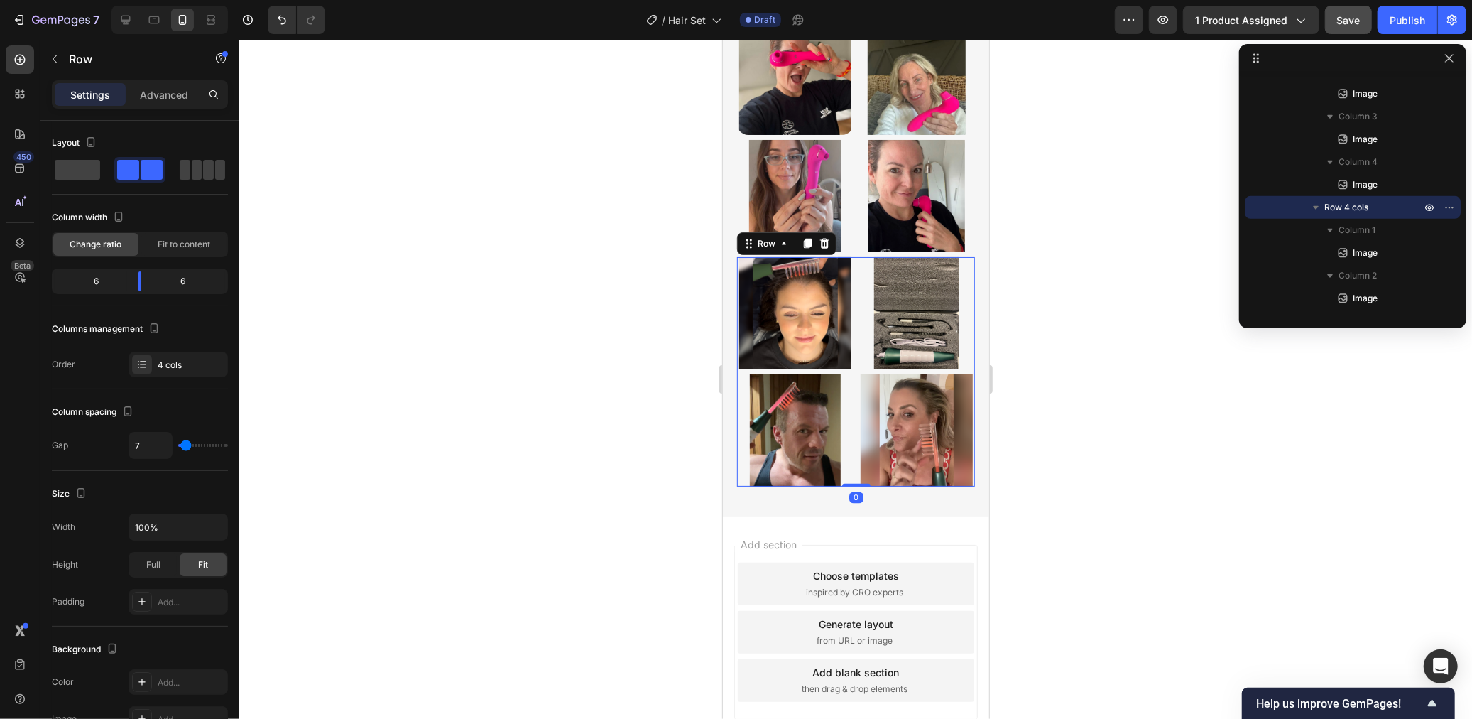
scroll to position [0, 0]
click at [828, 249] on icon at bounding box center [823, 242] width 11 height 11
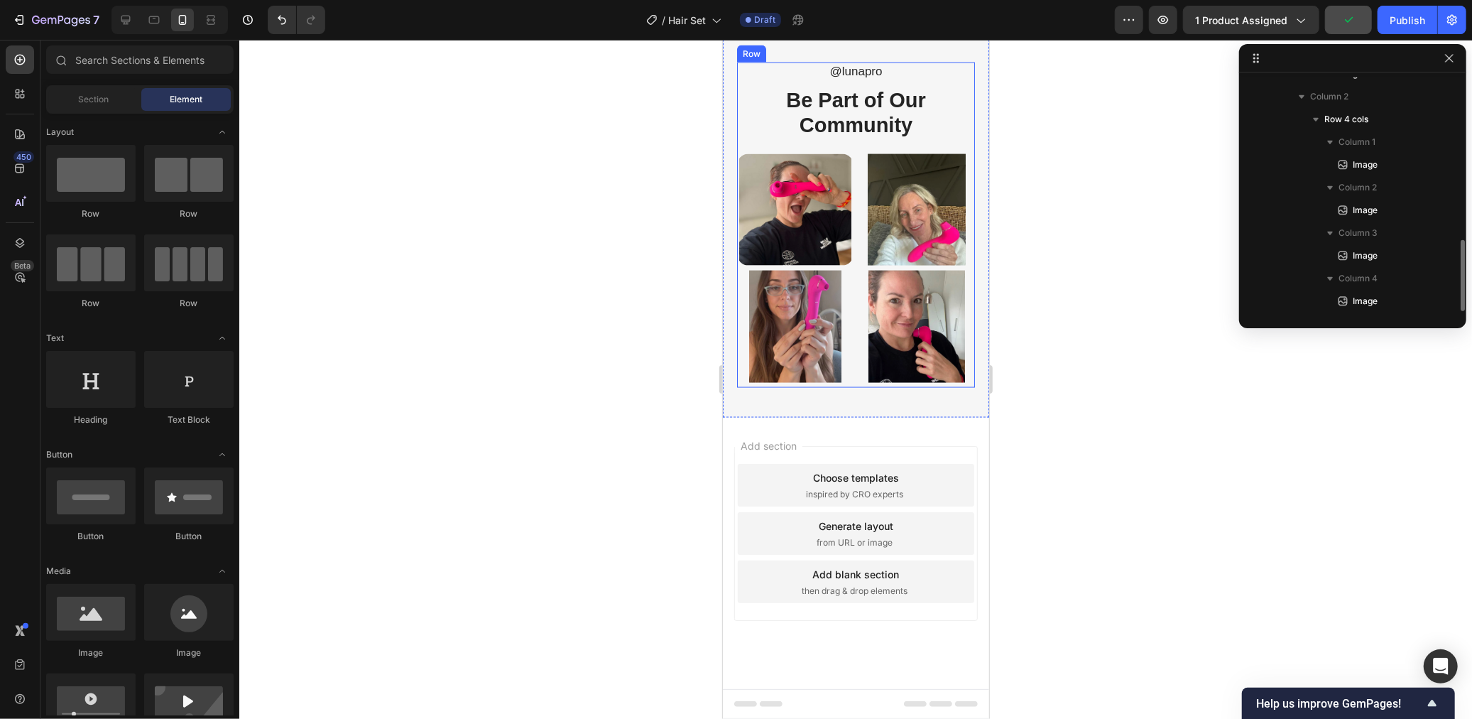
scroll to position [538, 0]
click at [119, 21] on icon at bounding box center [126, 20] width 14 height 14
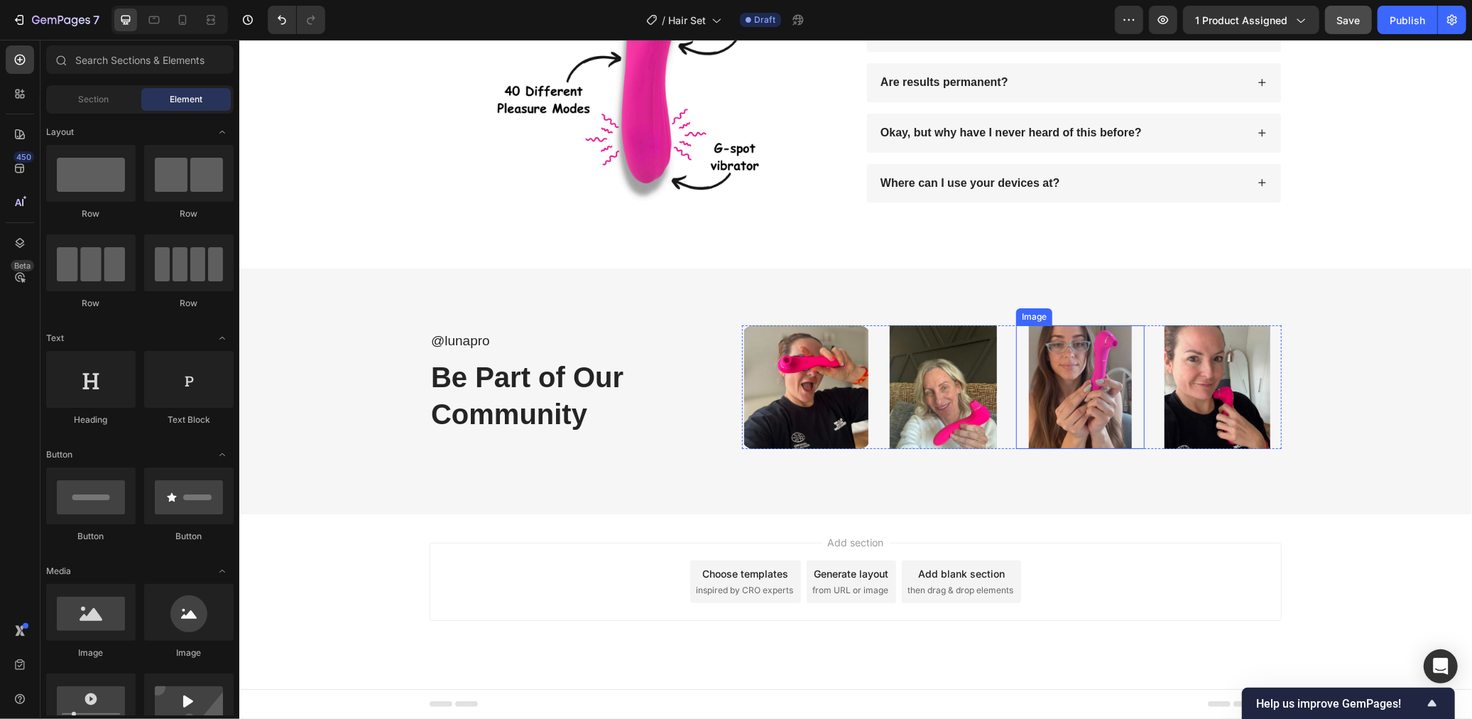
scroll to position [5799, 0]
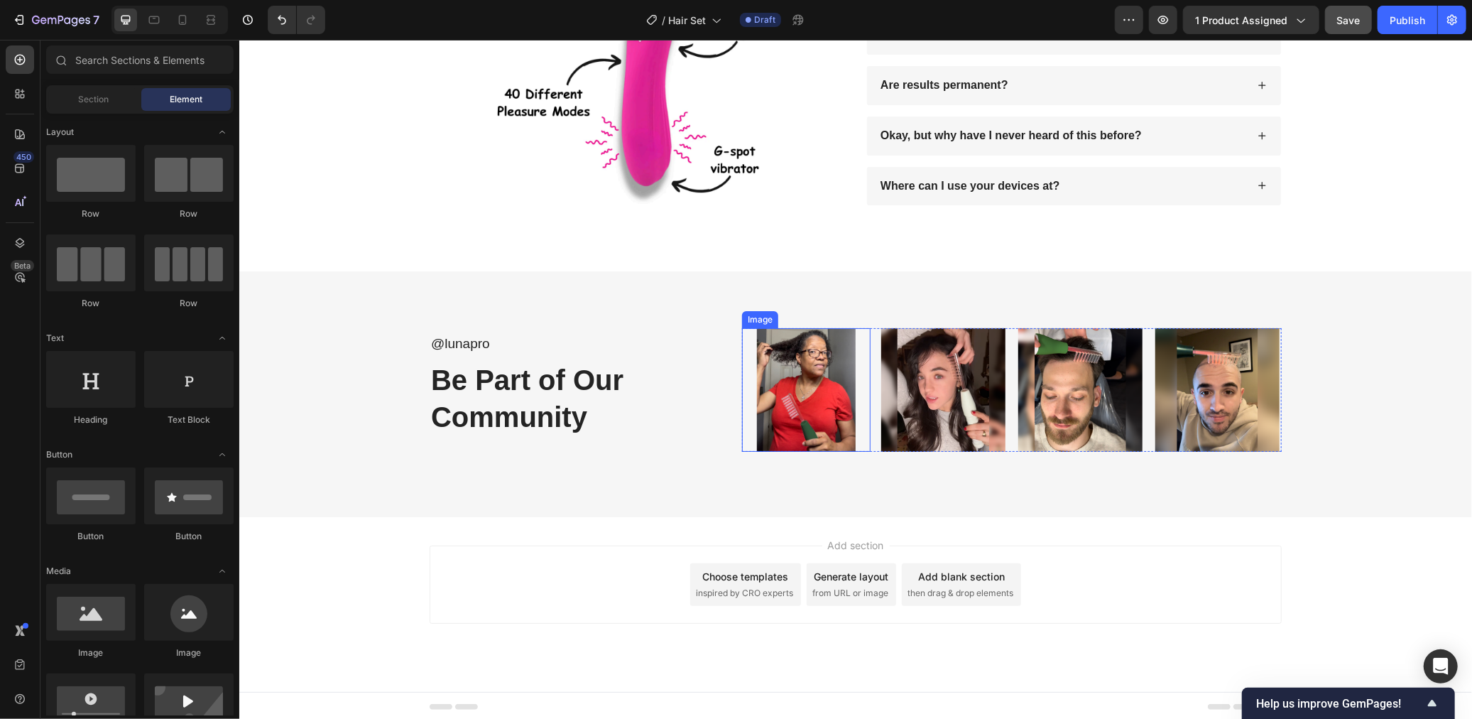
click at [807, 401] on img at bounding box center [805, 389] width 129 height 124
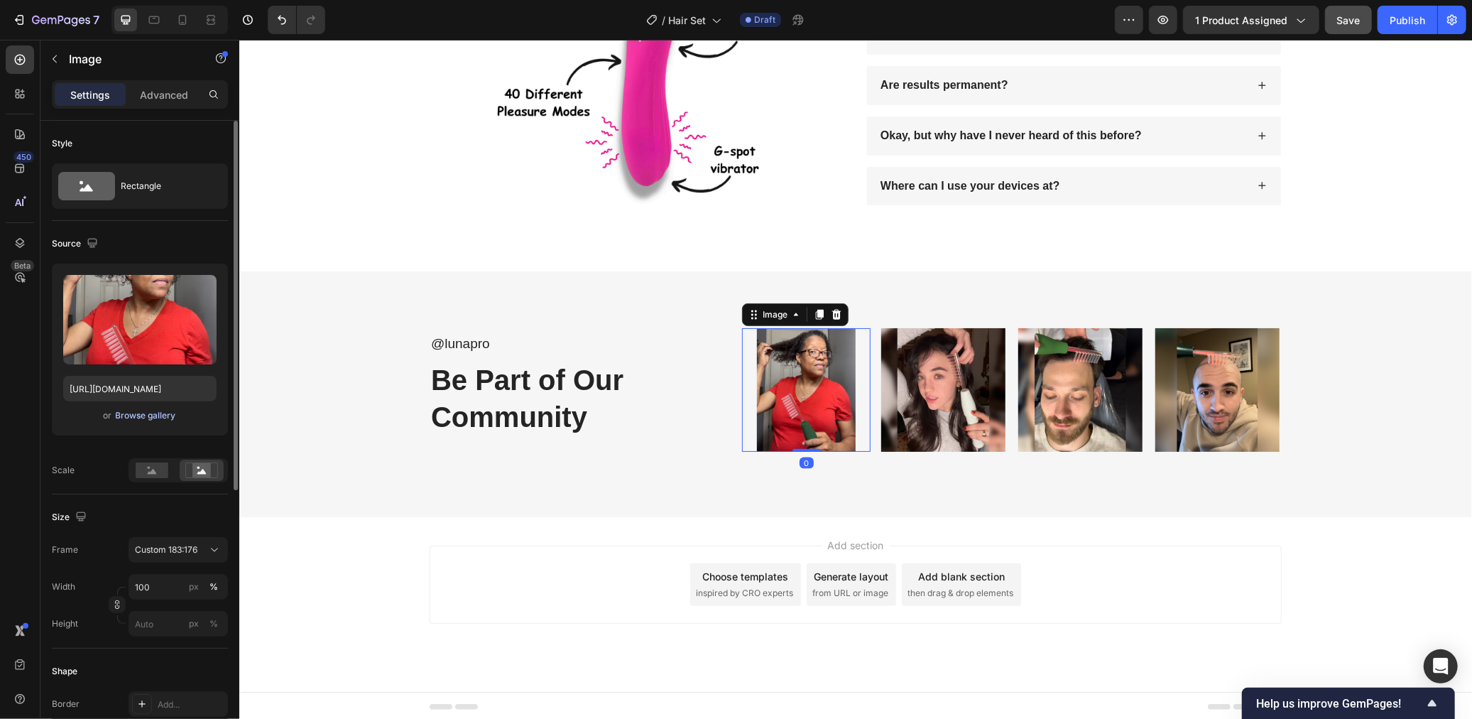
click at [155, 415] on div "Browse gallery" at bounding box center [146, 415] width 60 height 13
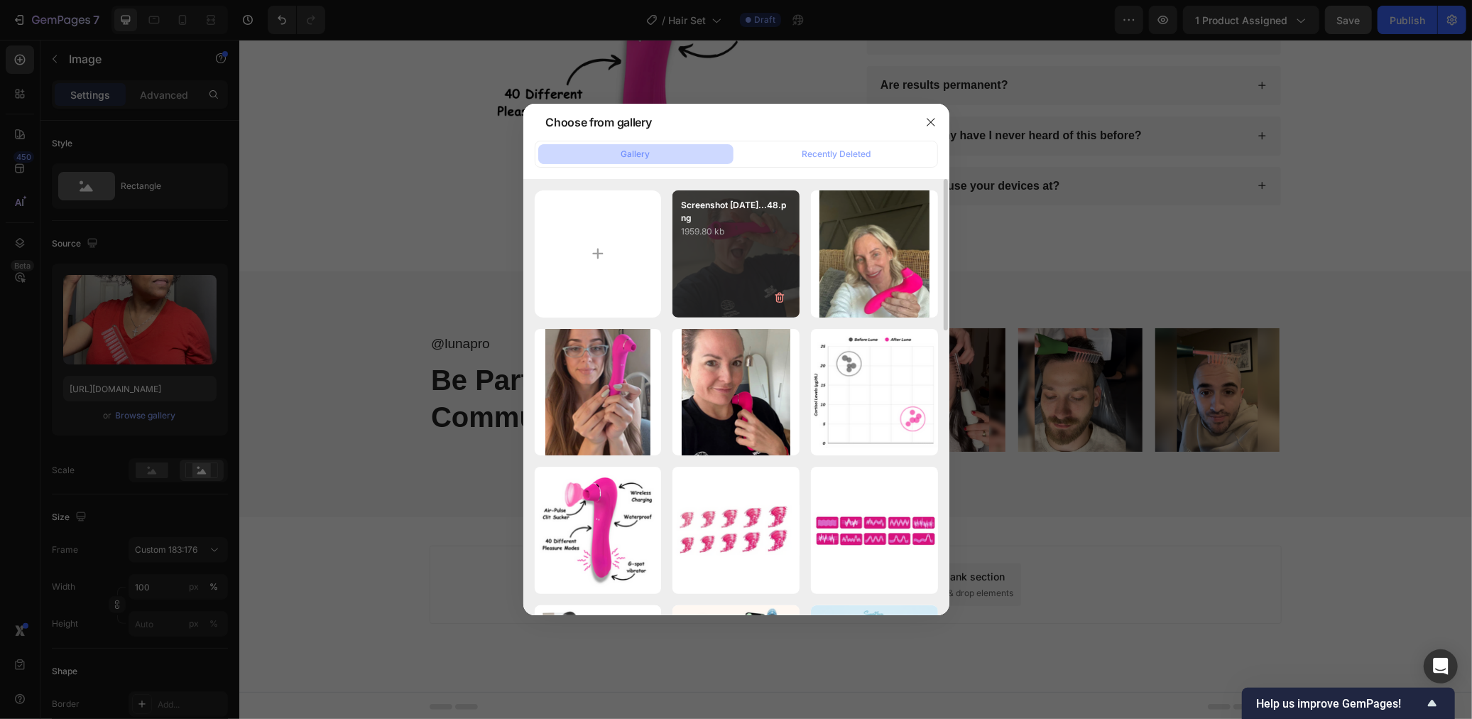
click at [748, 283] on div "Screenshot 2025-09-29...48.png 1959.80 kb" at bounding box center [735, 253] width 127 height 127
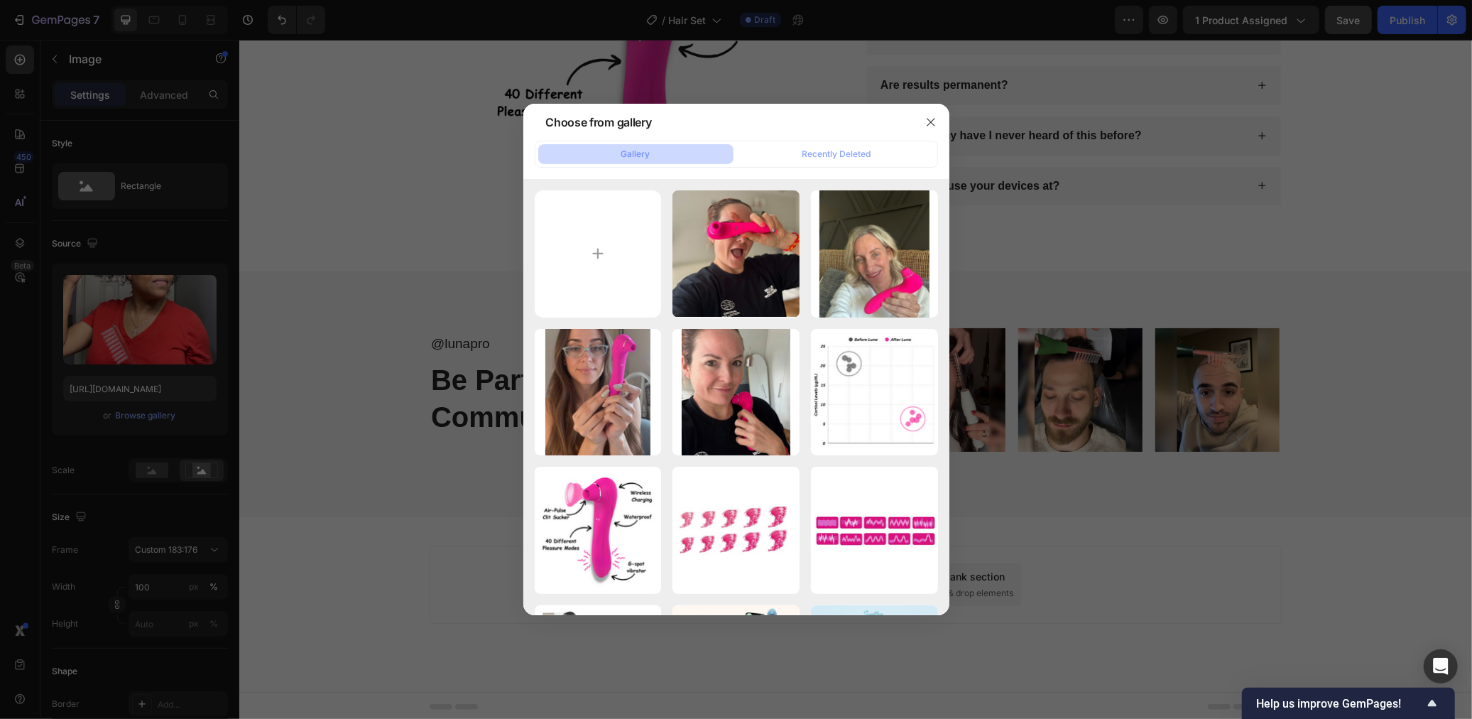
type input "https://cdn.shopify.com/s/files/1/0568/6951/9456/files/gempages_523677902294746…"
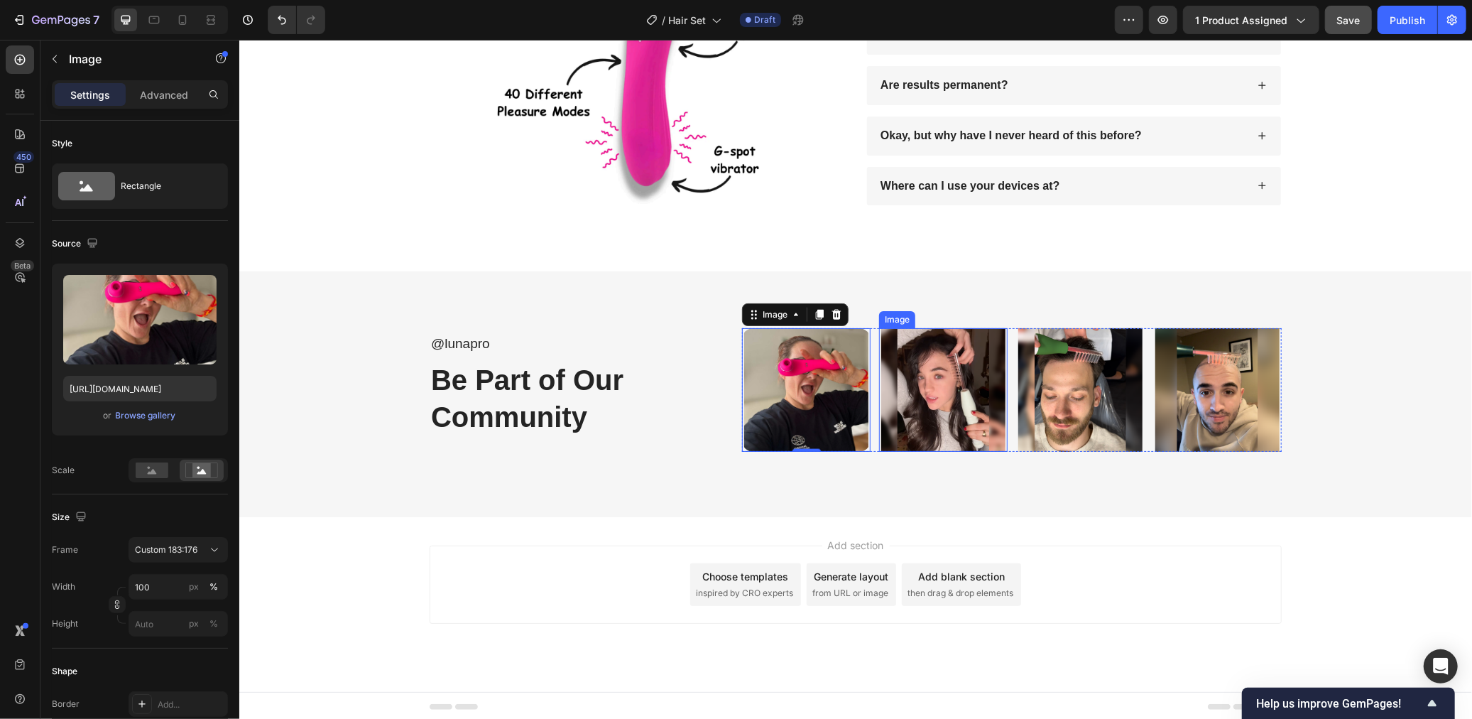
click at [959, 386] on img at bounding box center [942, 389] width 129 height 124
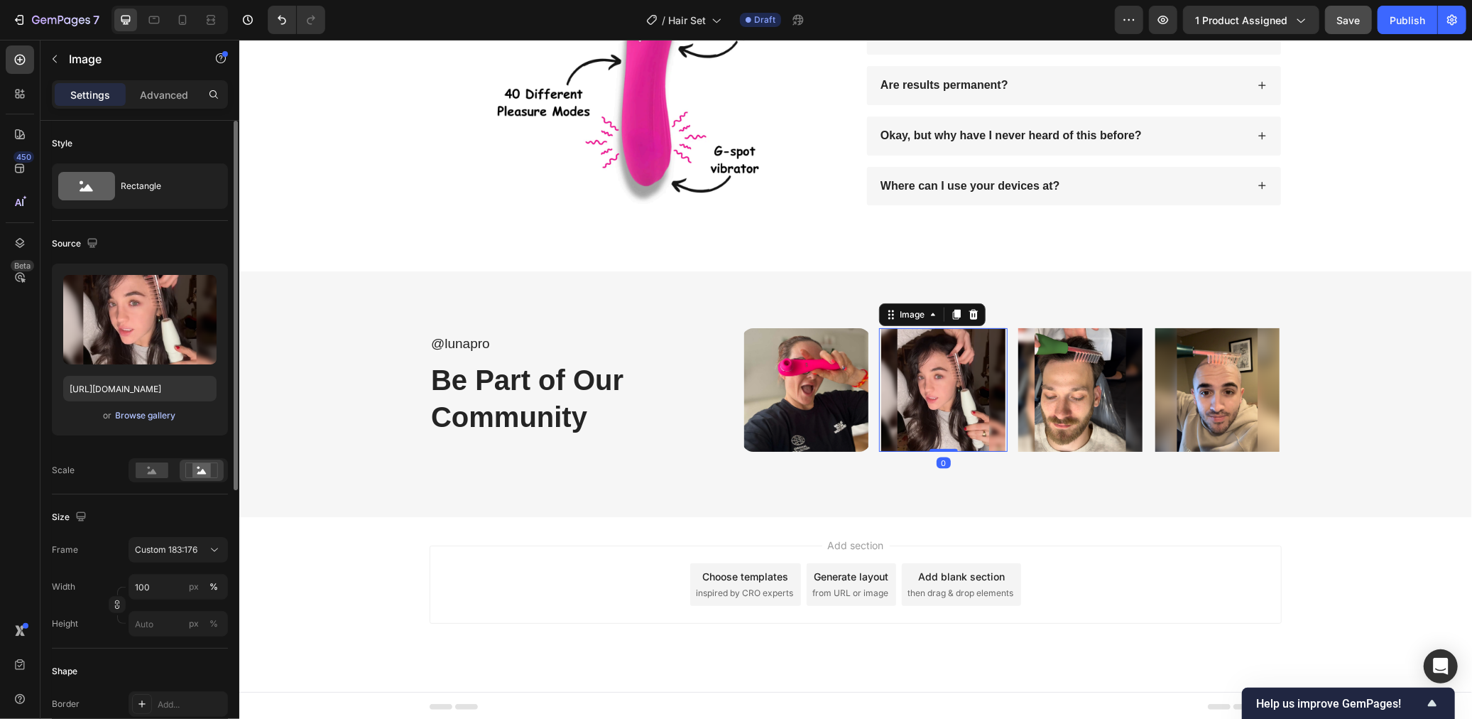
click at [153, 409] on div "Browse gallery" at bounding box center [146, 415] width 60 height 13
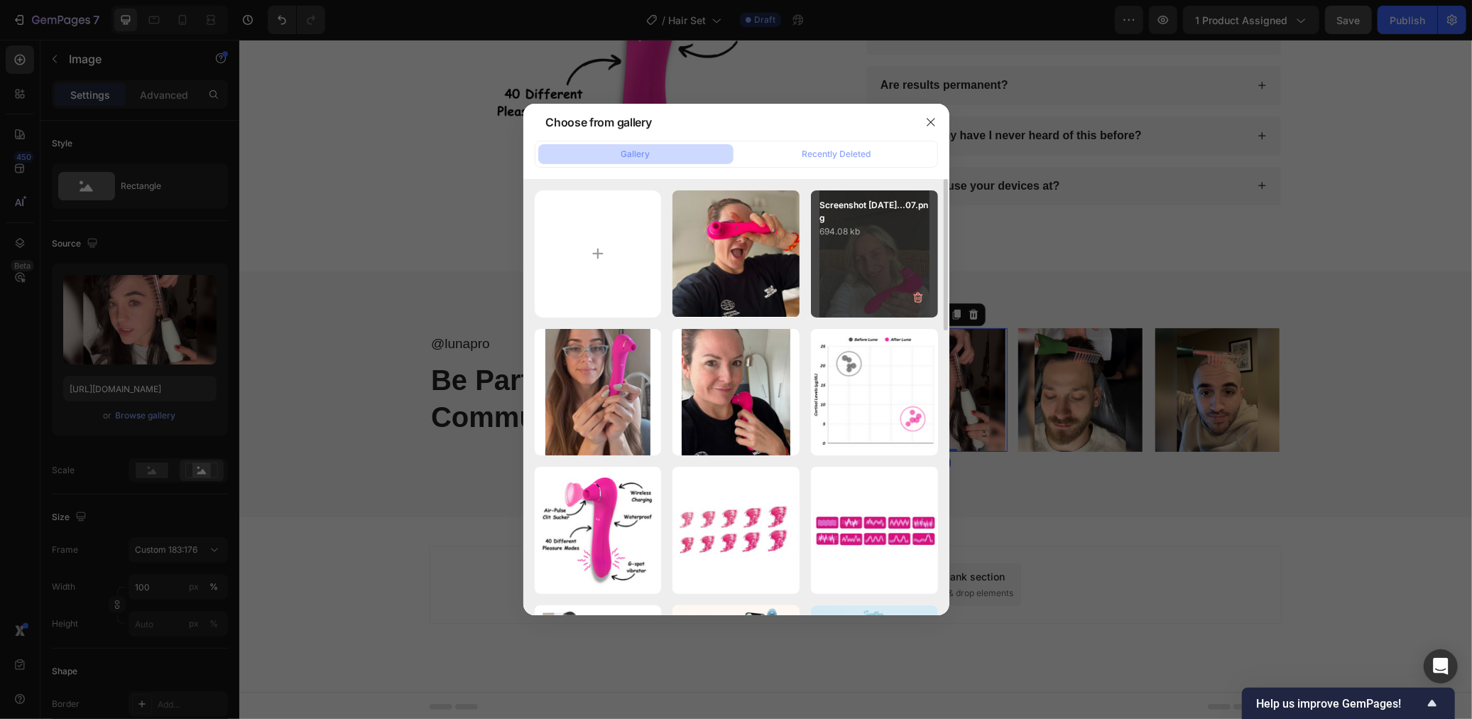
click at [851, 274] on div "Screenshot 2025-09-29...07.png 694.08 kb" at bounding box center [874, 253] width 127 height 127
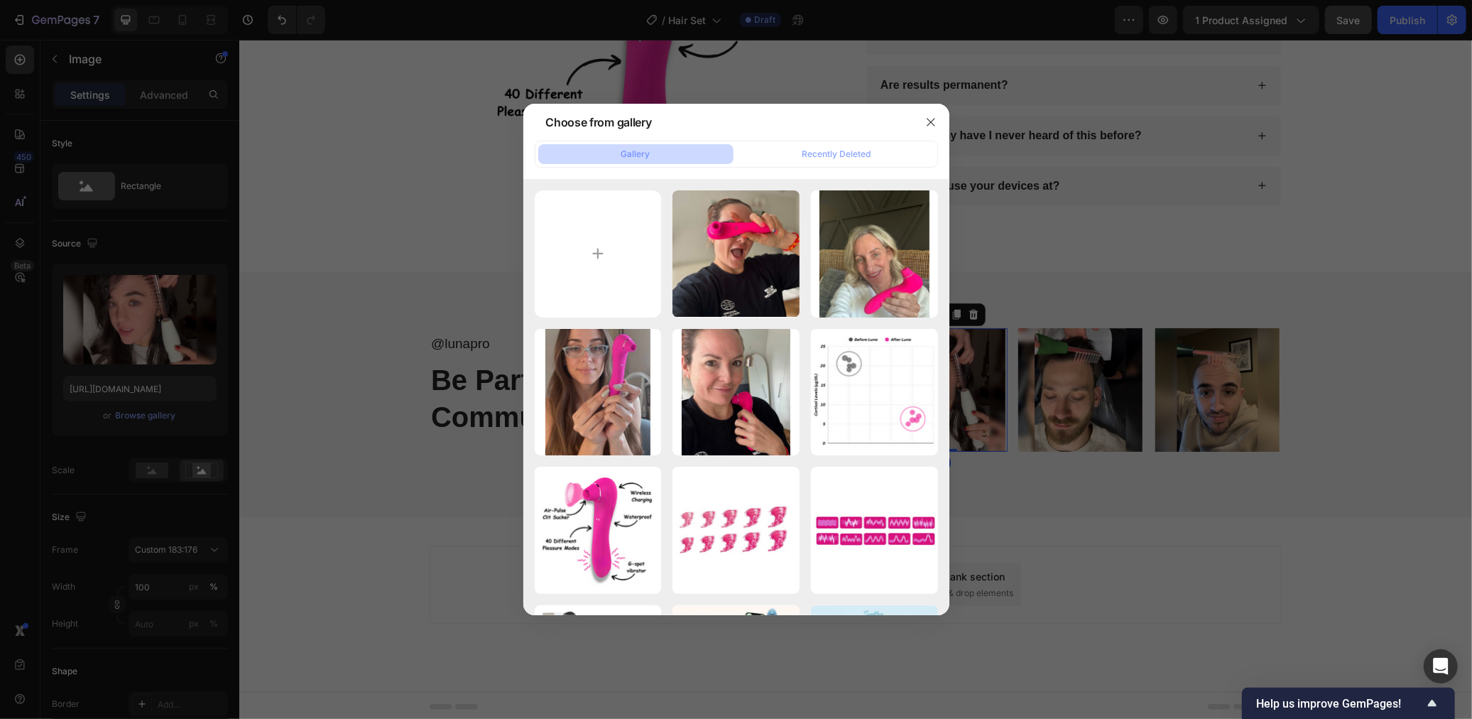
type input "https://cdn.shopify.com/s/files/1/0568/6951/9456/files/gempages_523677902294746…"
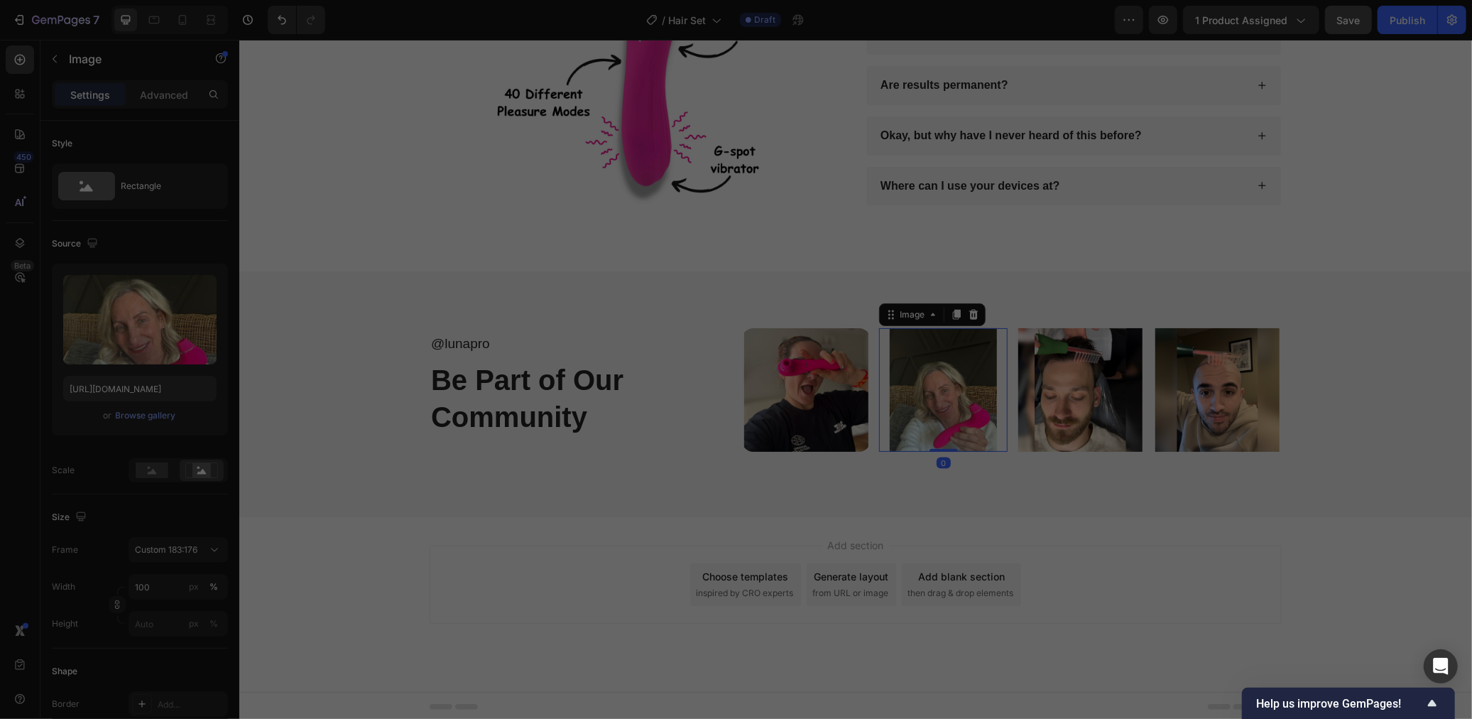
click at [1079, 415] on img at bounding box center [1079, 389] width 129 height 124
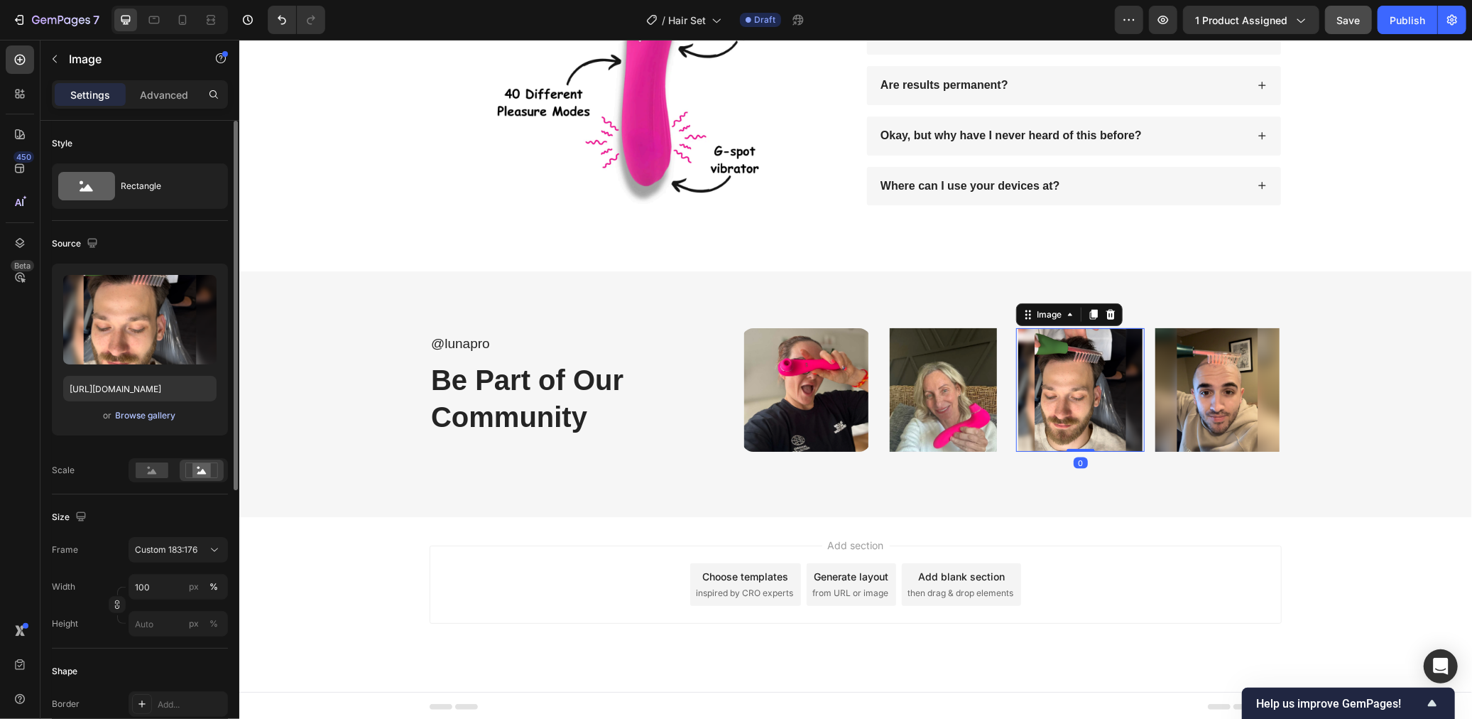
click at [124, 413] on div "Browse gallery" at bounding box center [146, 415] width 60 height 13
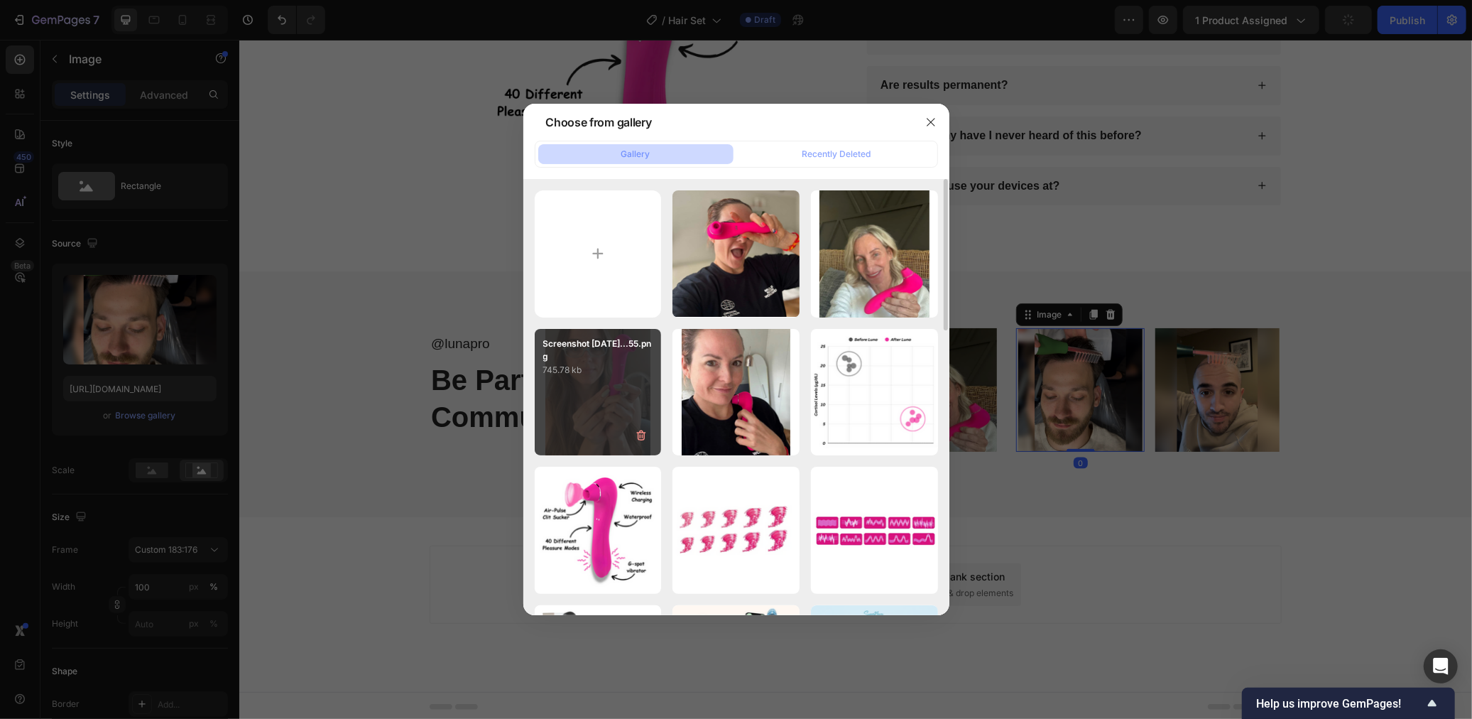
click at [592, 389] on div "Screenshot 2025-09-29...55.png 745.78 kb" at bounding box center [598, 392] width 127 height 127
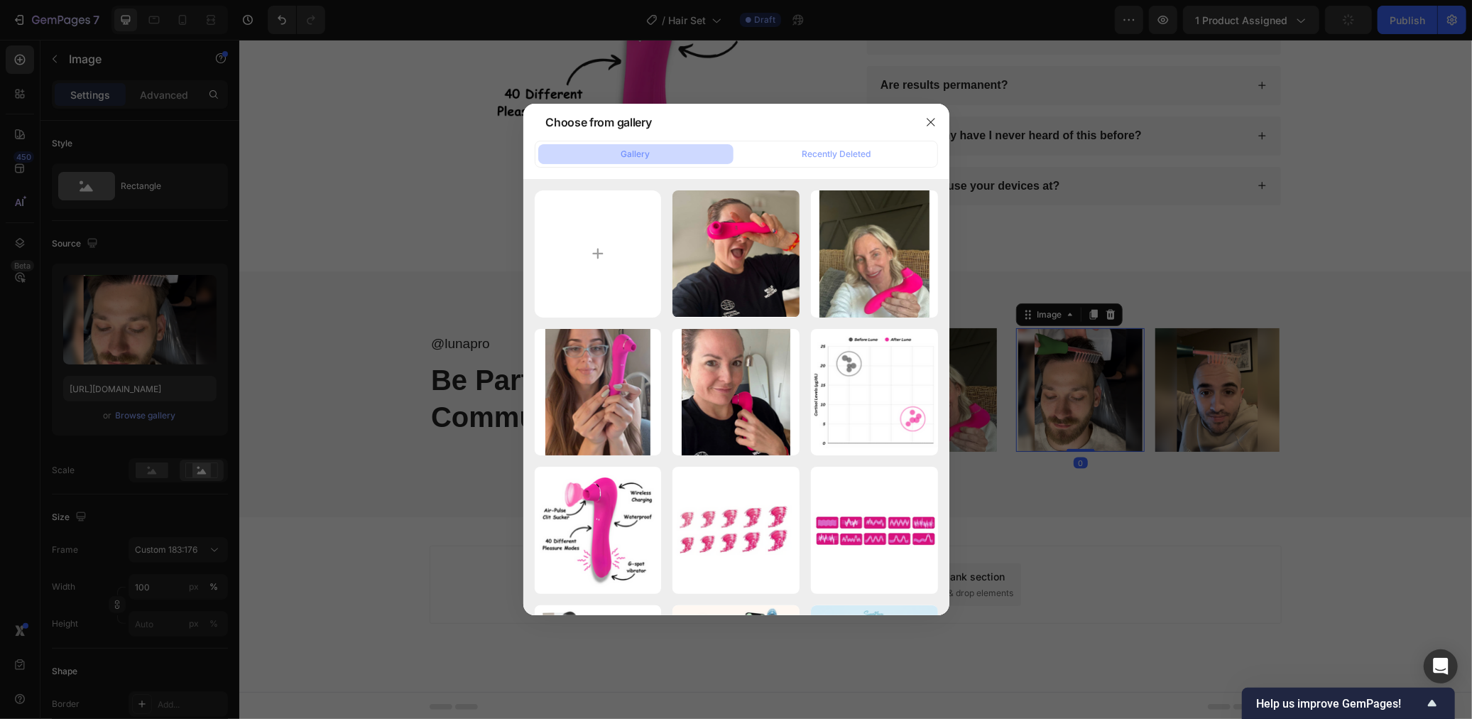
type input "https://cdn.shopify.com/s/files/1/0568/6951/9456/files/gempages_523677902294746…"
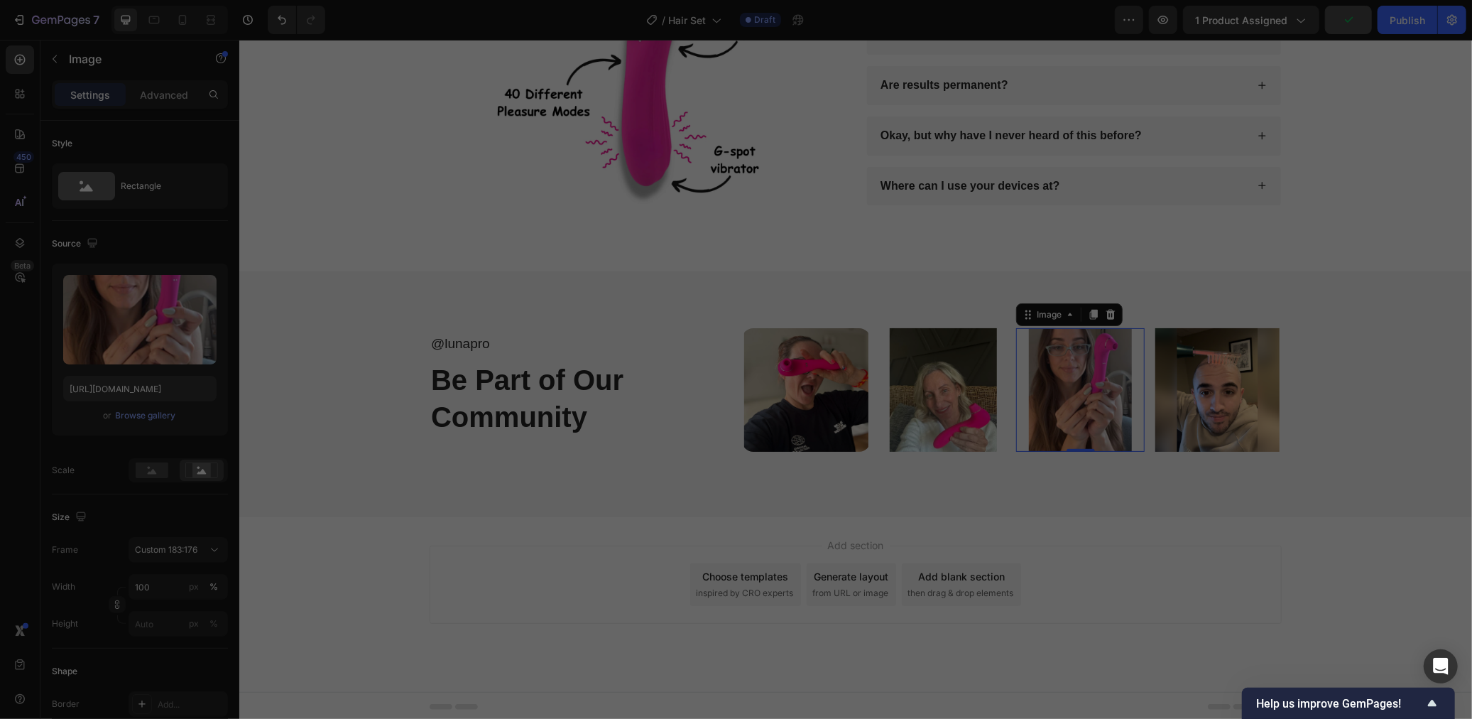
click at [1233, 410] on img at bounding box center [1217, 389] width 129 height 124
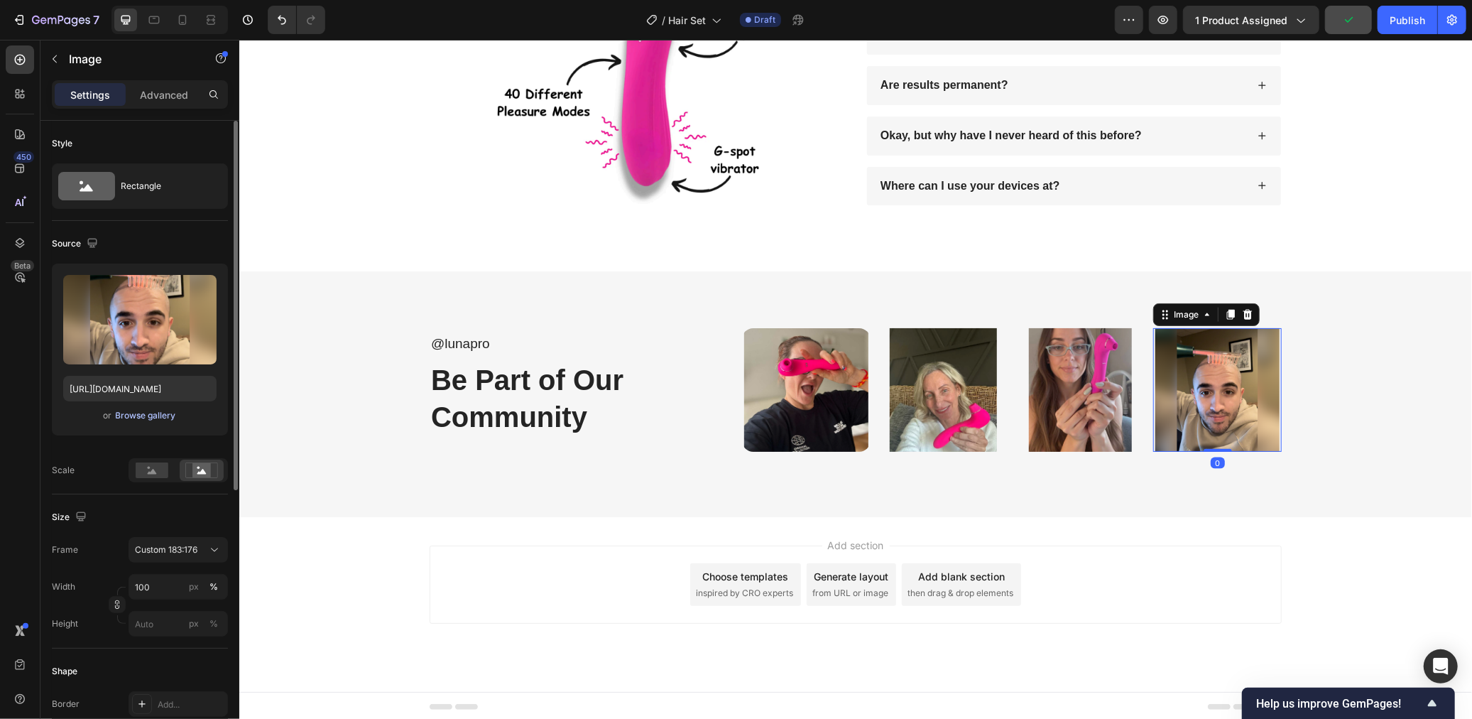
click at [152, 416] on div "Browse gallery" at bounding box center [146, 415] width 60 height 13
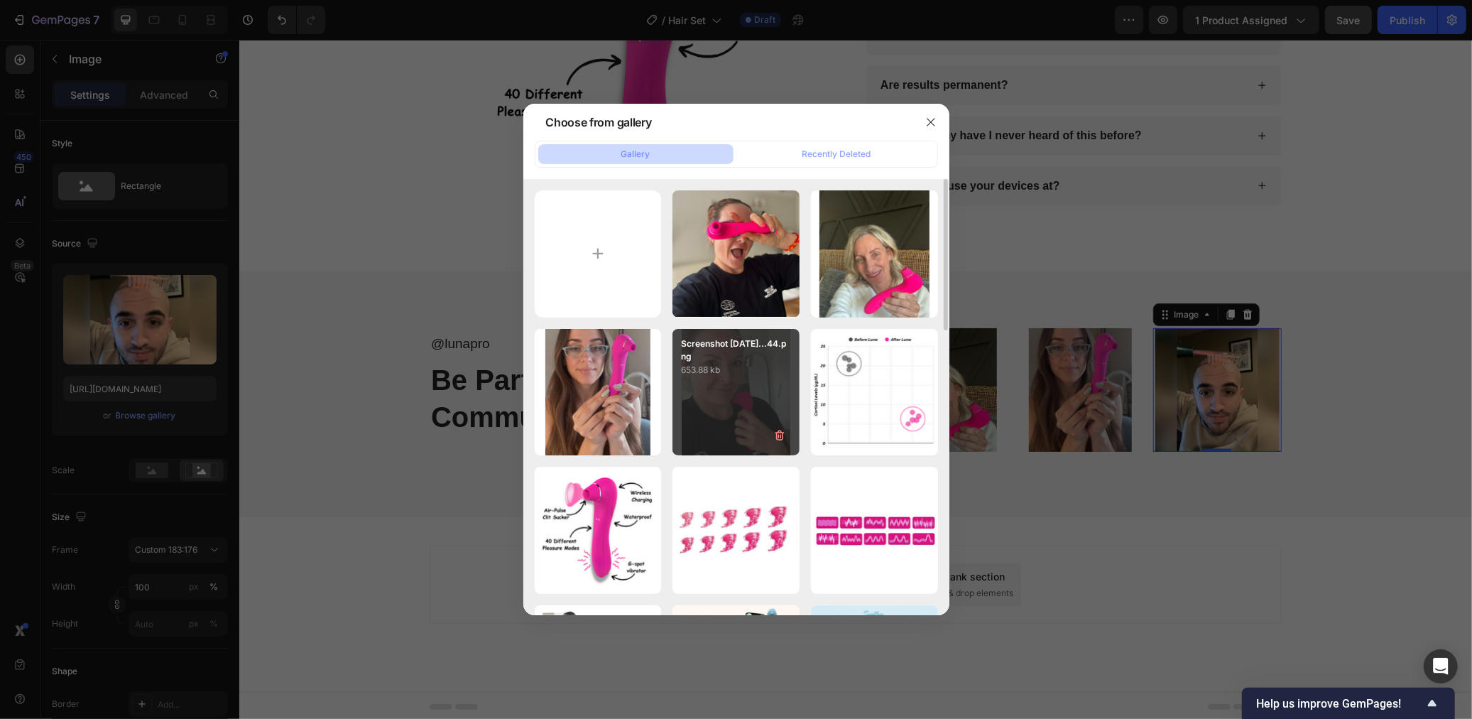
click at [719, 435] on div "Screenshot 2025-09-29...44.png 653.88 kb" at bounding box center [735, 392] width 127 height 127
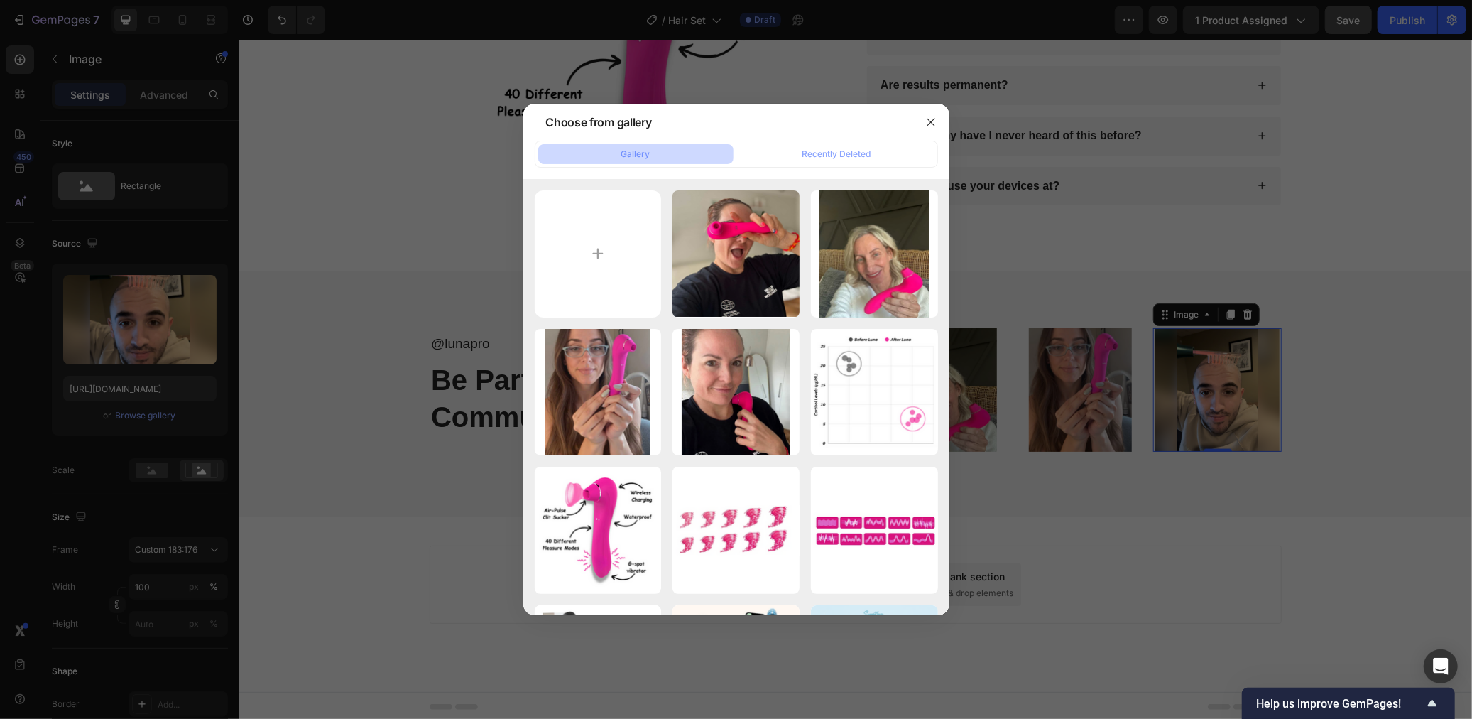
type input "https://cdn.shopify.com/s/files/1/0568/6951/9456/files/gempages_523677902294746…"
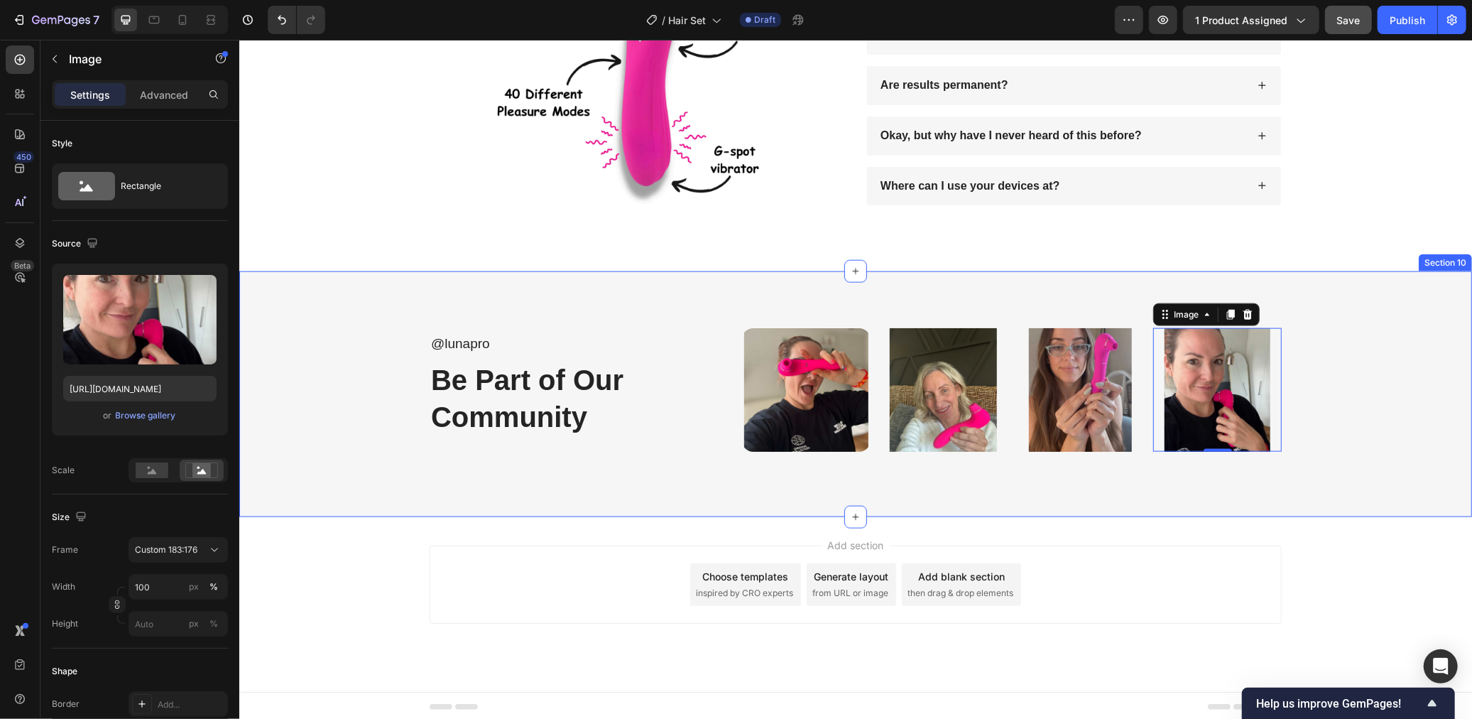
click at [1340, 439] on div "@lunapro Text Block Be Part of Our Community Heading Image Image Image Image 0 …" at bounding box center [855, 393] width 1204 height 132
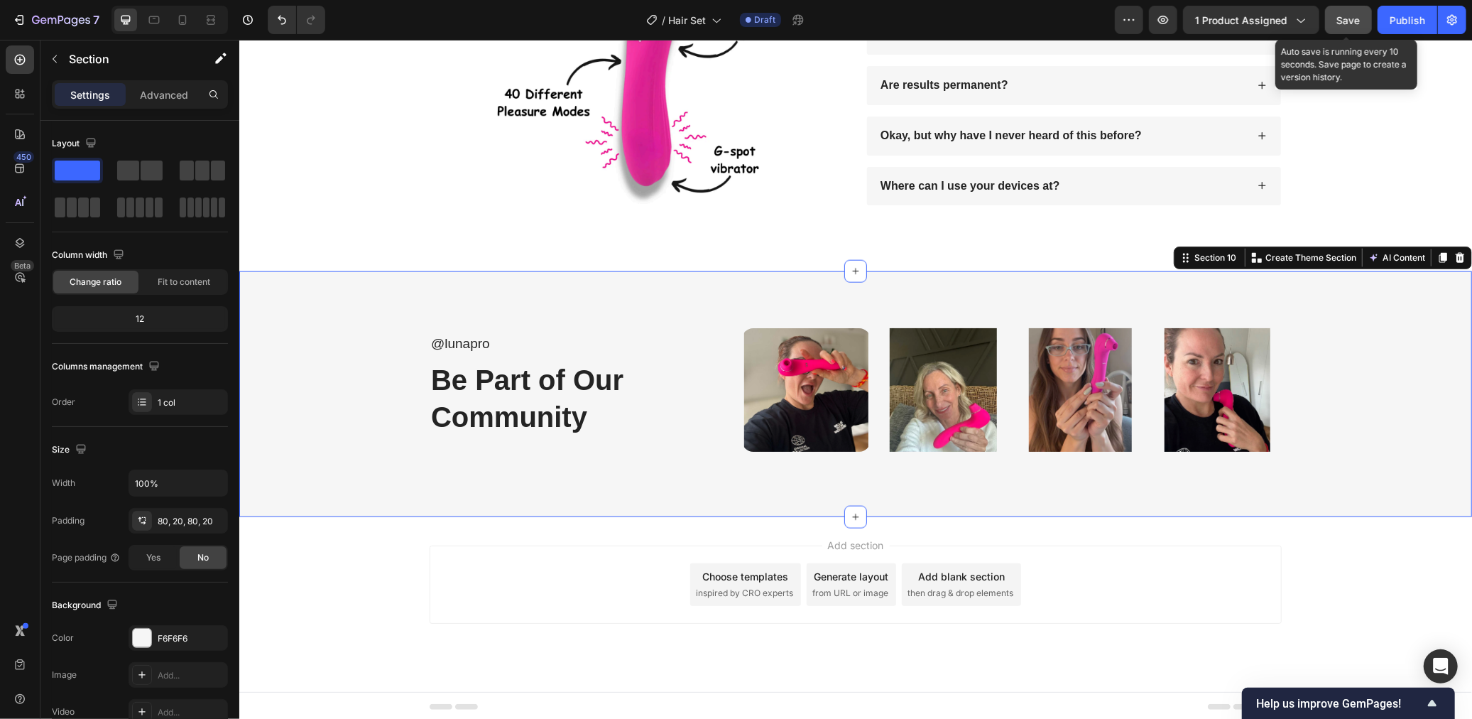
click at [1353, 22] on span "Save" at bounding box center [1348, 20] width 23 height 12
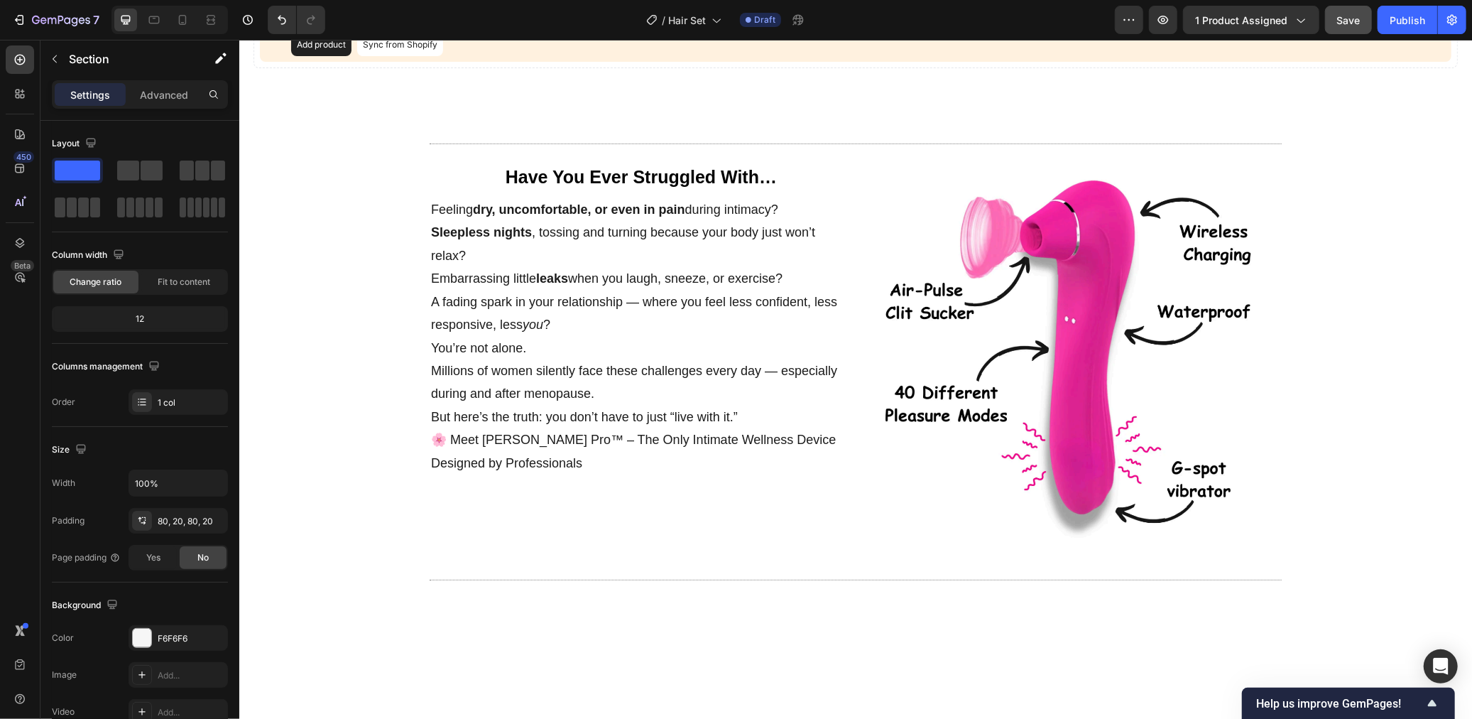
scroll to position [0, 0]
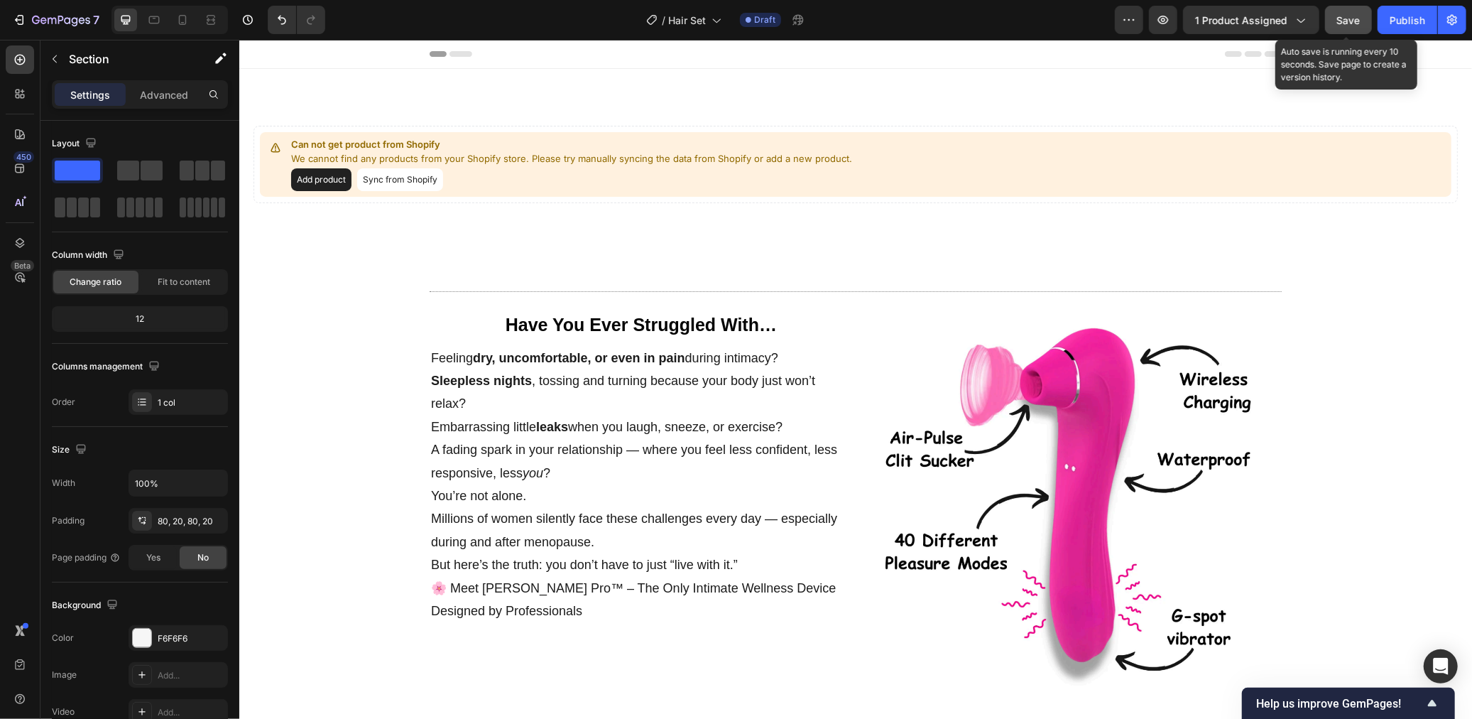
click at [1347, 23] on span "Save" at bounding box center [1348, 20] width 23 height 12
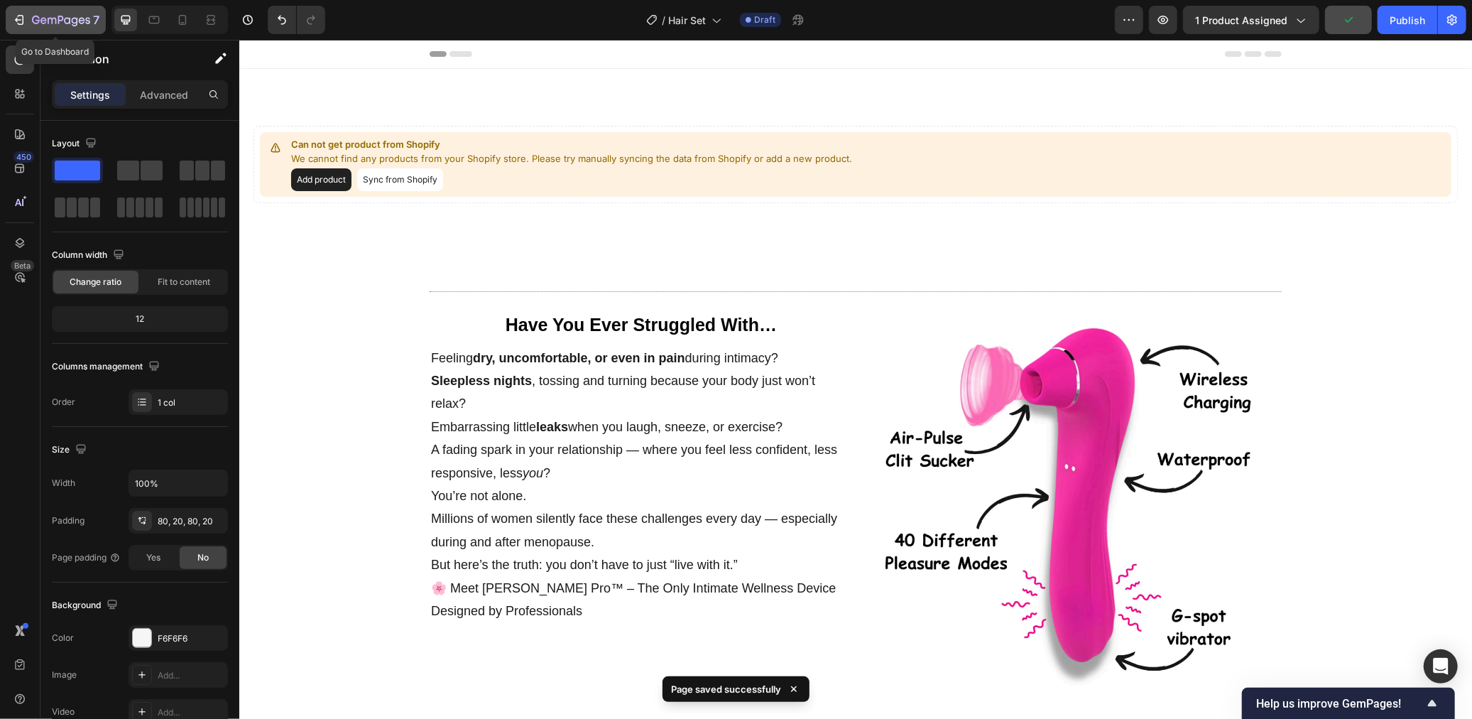
click at [45, 28] on div "7" at bounding box center [65, 19] width 67 height 17
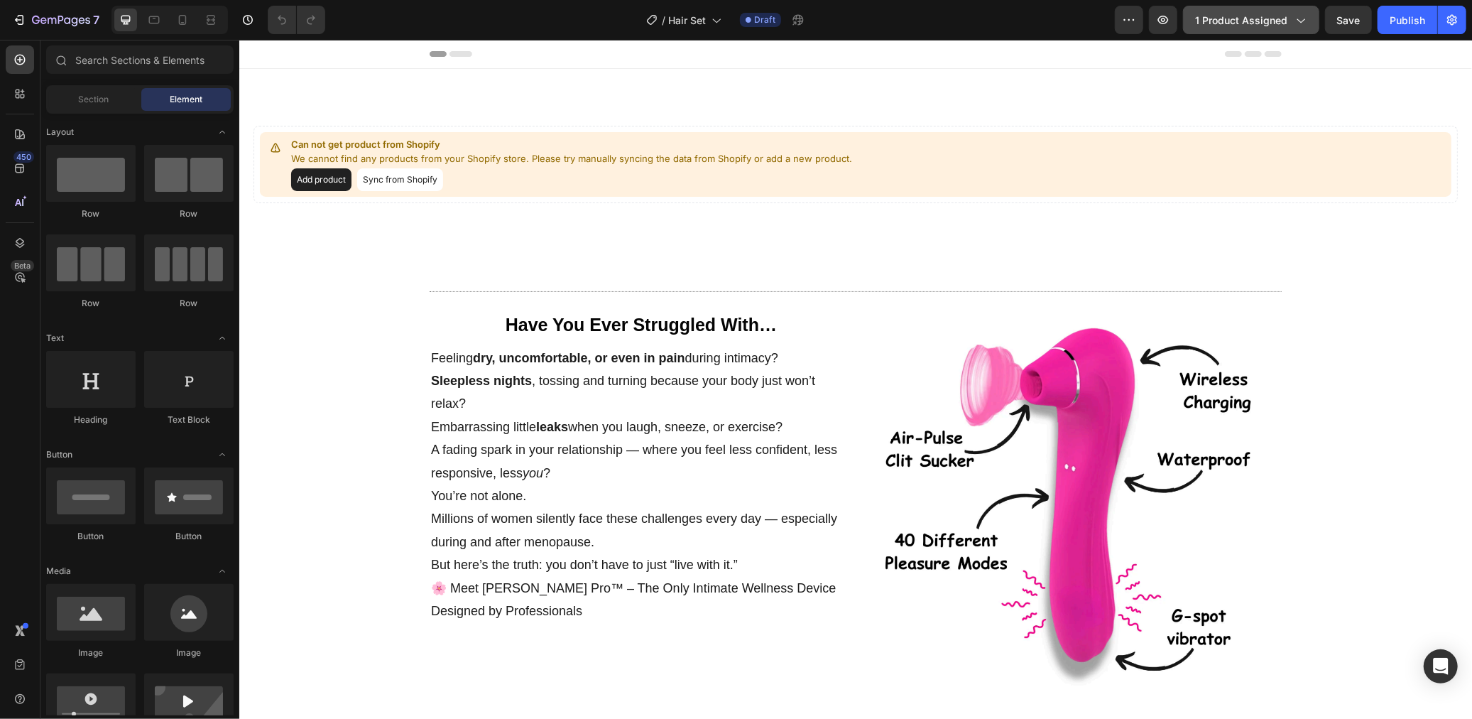
click at [1246, 18] on span "1 product assigned" at bounding box center [1241, 20] width 92 height 15
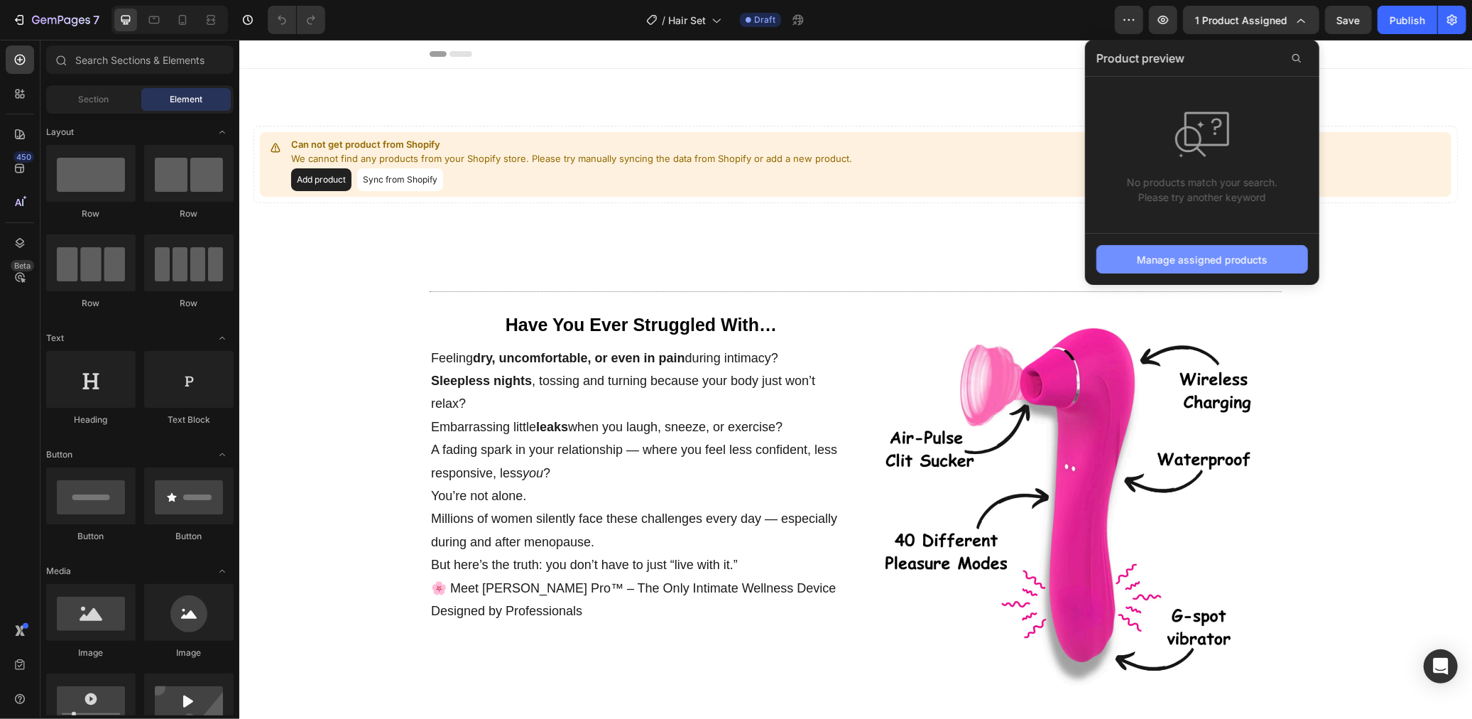
click at [1217, 254] on div "Manage assigned products" at bounding box center [1202, 259] width 131 height 15
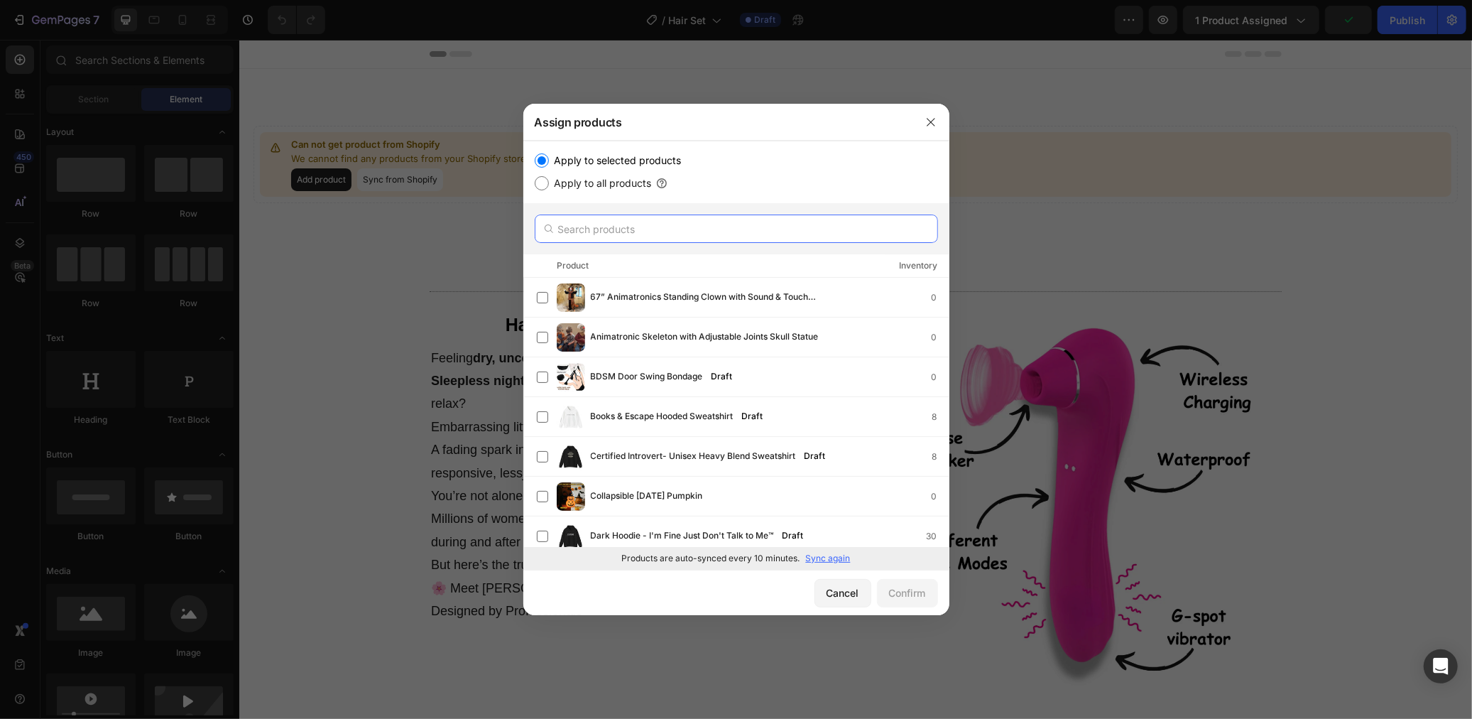
click at [620, 231] on input "text" at bounding box center [736, 228] width 403 height 28
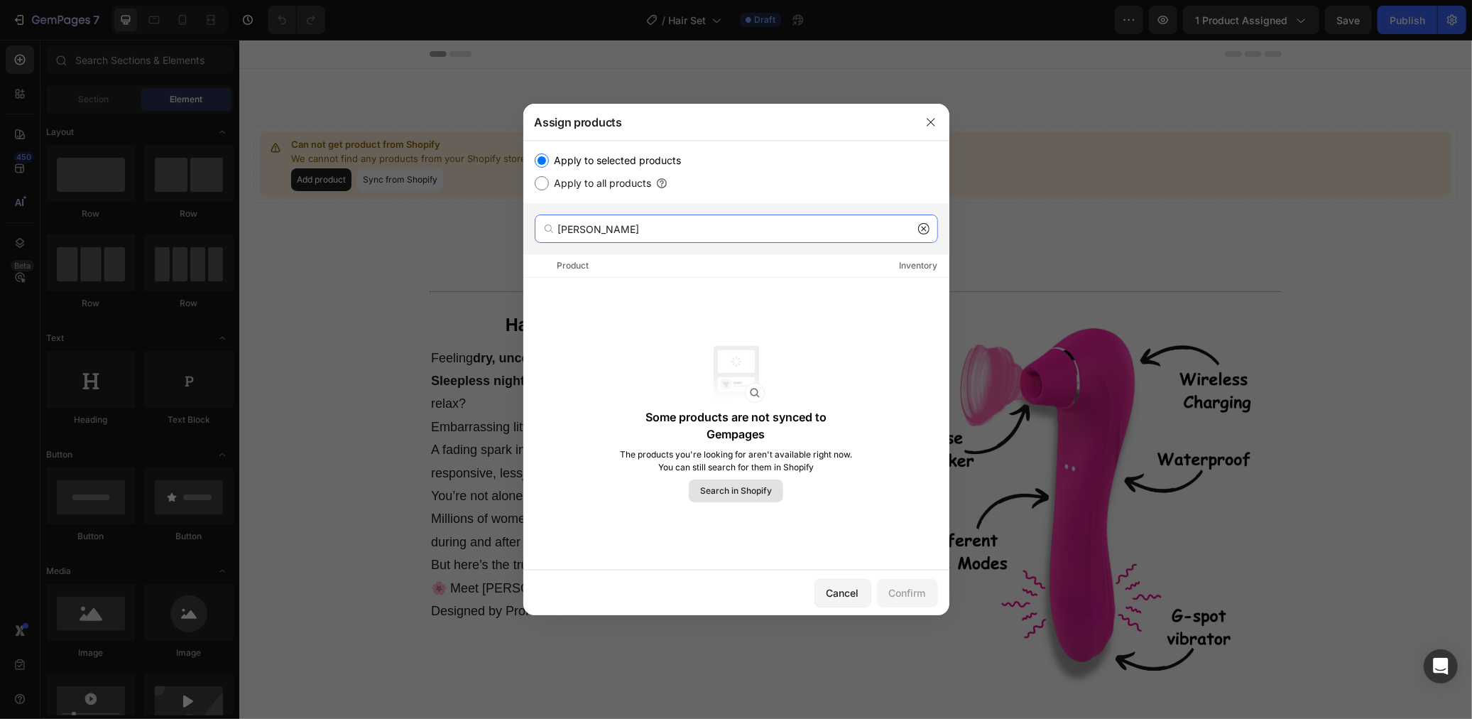
type input "luna"
click at [773, 488] on button "Search in Shopify" at bounding box center [736, 490] width 94 height 23
drag, startPoint x: 923, startPoint y: 126, endPoint x: 396, endPoint y: 120, distance: 527.6
click at [923, 126] on button "button" at bounding box center [931, 122] width 23 height 23
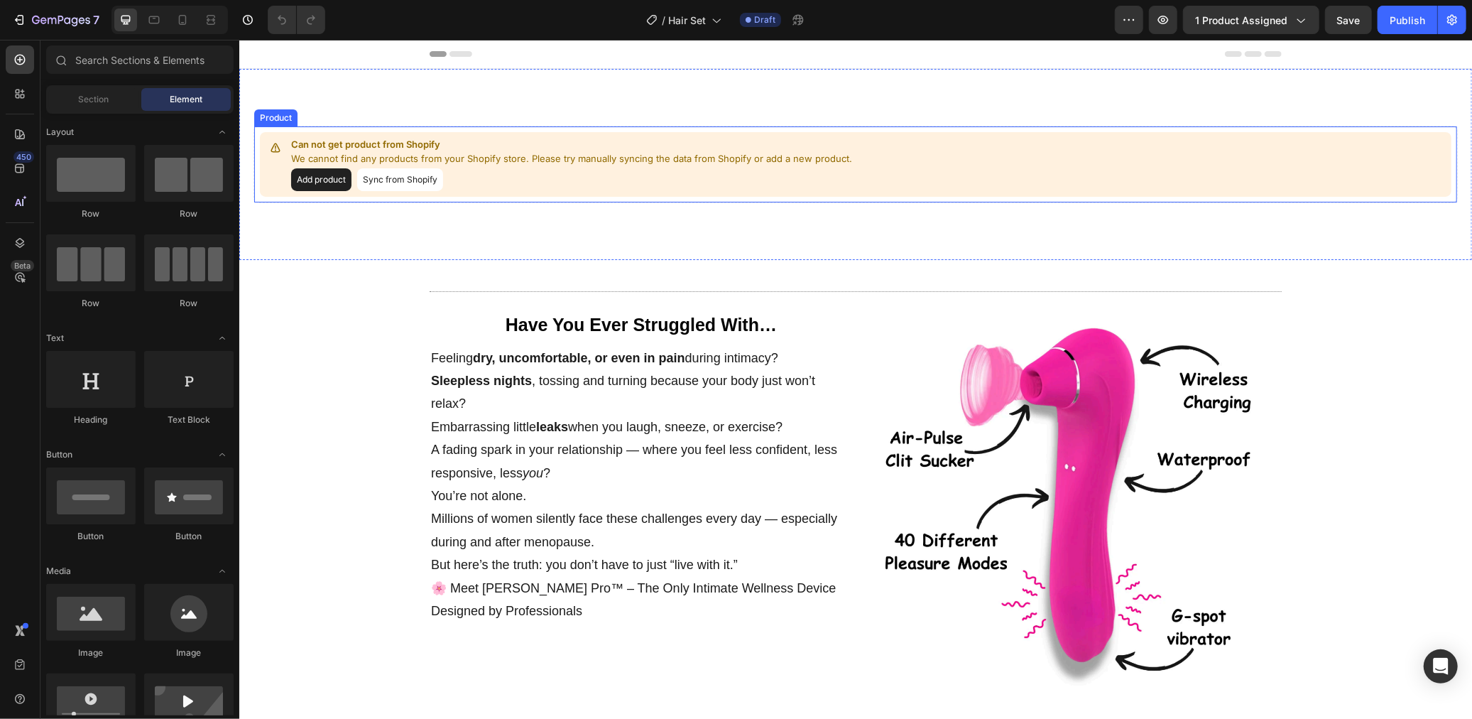
click at [381, 177] on button "Sync from Shopify" at bounding box center [399, 179] width 86 height 23
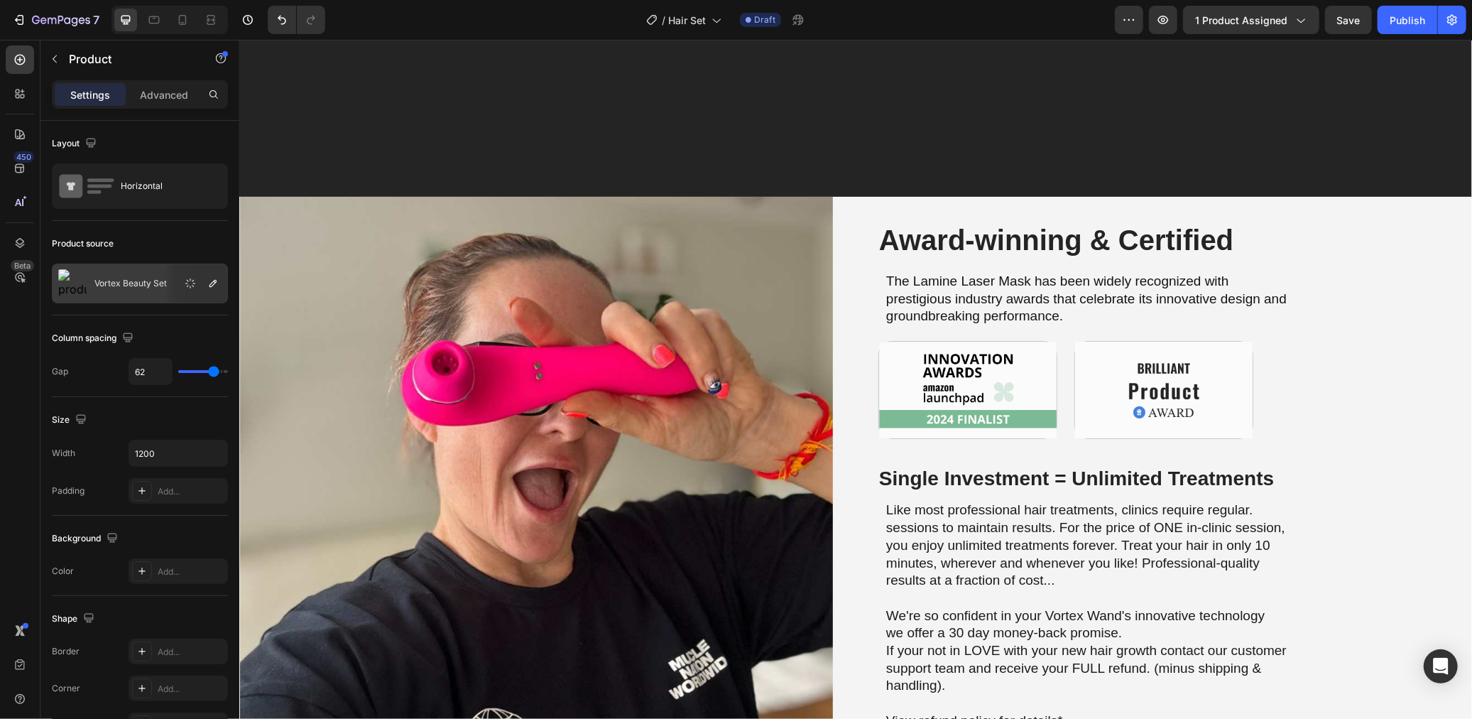
scroll to position [4082, 0]
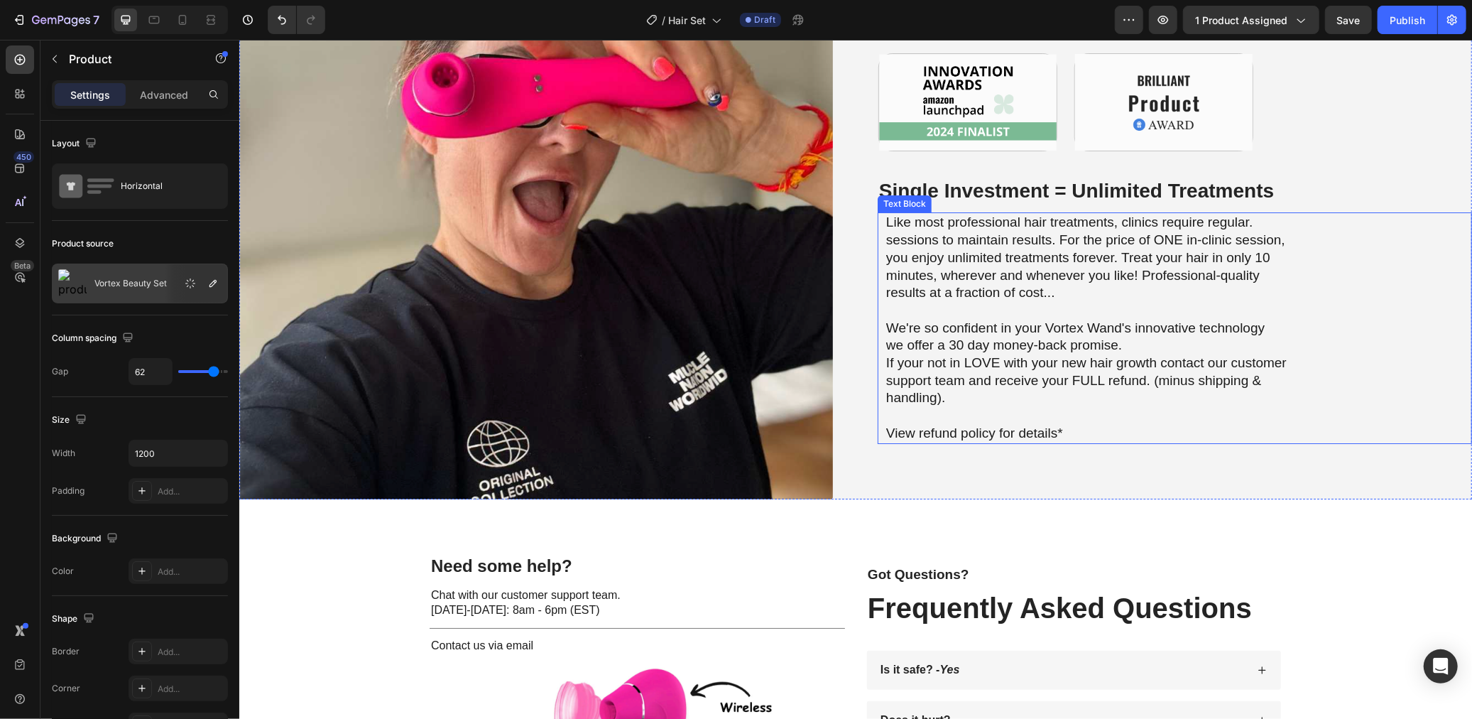
click at [1050, 319] on p "We're so confident in your Vortex Wand's innovative technology" at bounding box center [1087, 328] width 402 height 18
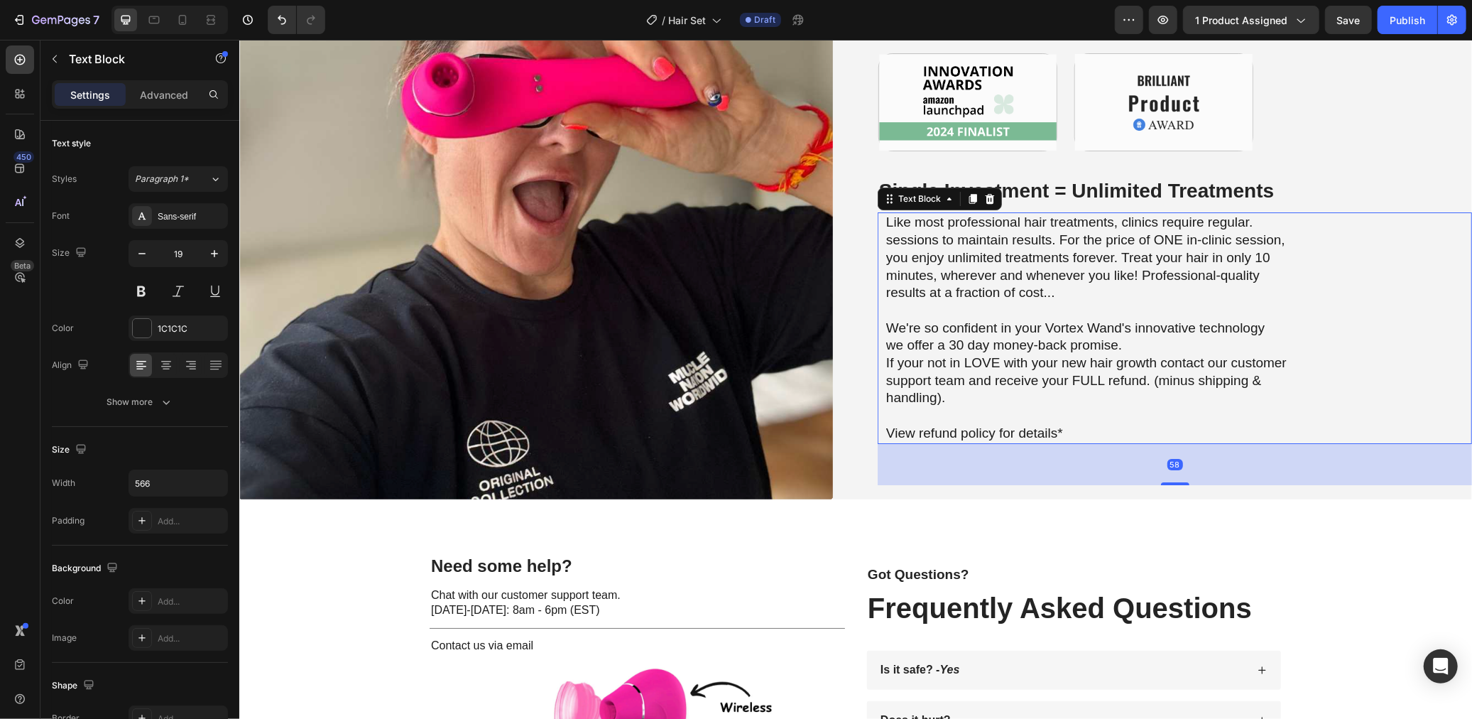
click at [1053, 323] on p "We're so confident in your Vortex Wand's innovative technology" at bounding box center [1087, 328] width 402 height 18
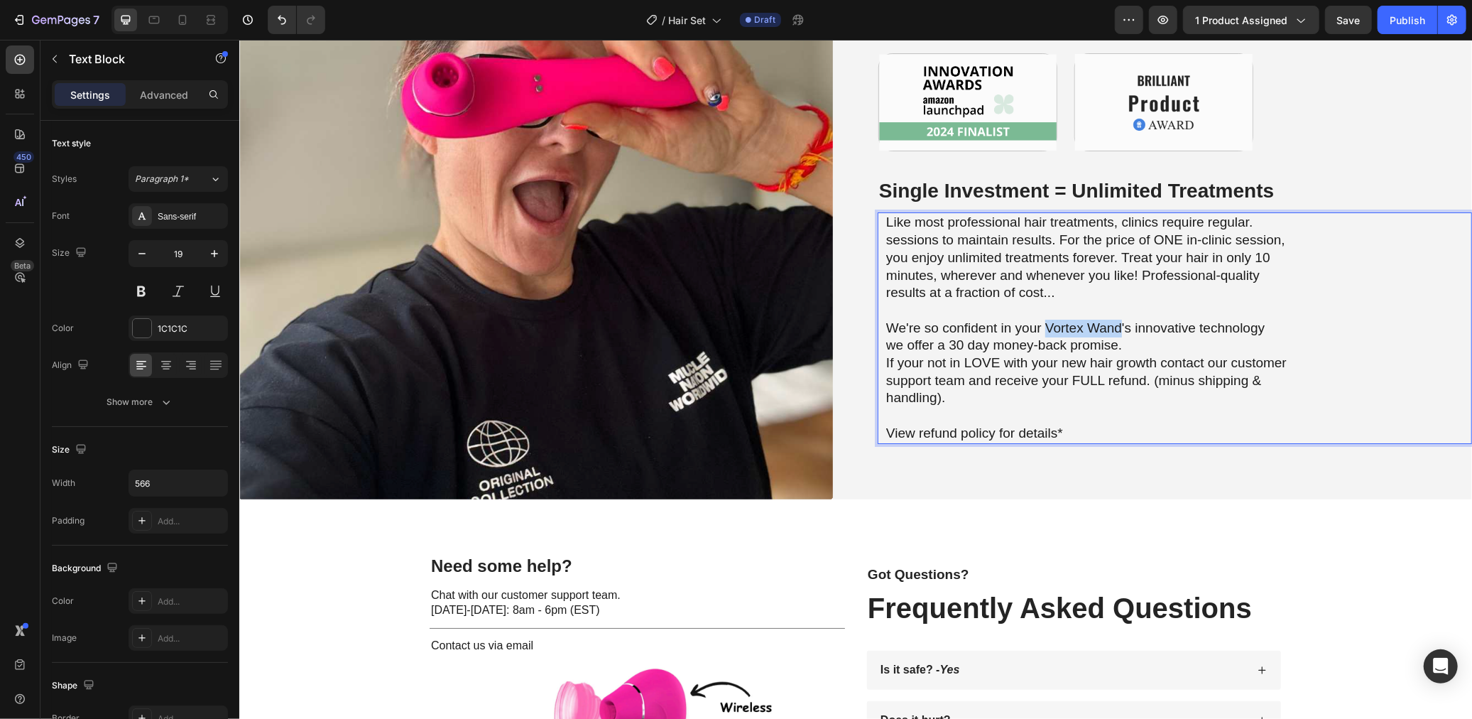
drag, startPoint x: 1048, startPoint y: 327, endPoint x: 1118, endPoint y: 328, distance: 70.3
click at [1118, 328] on p "We're so confident in your Vortex Wand's innovative technology" at bounding box center [1087, 328] width 402 height 18
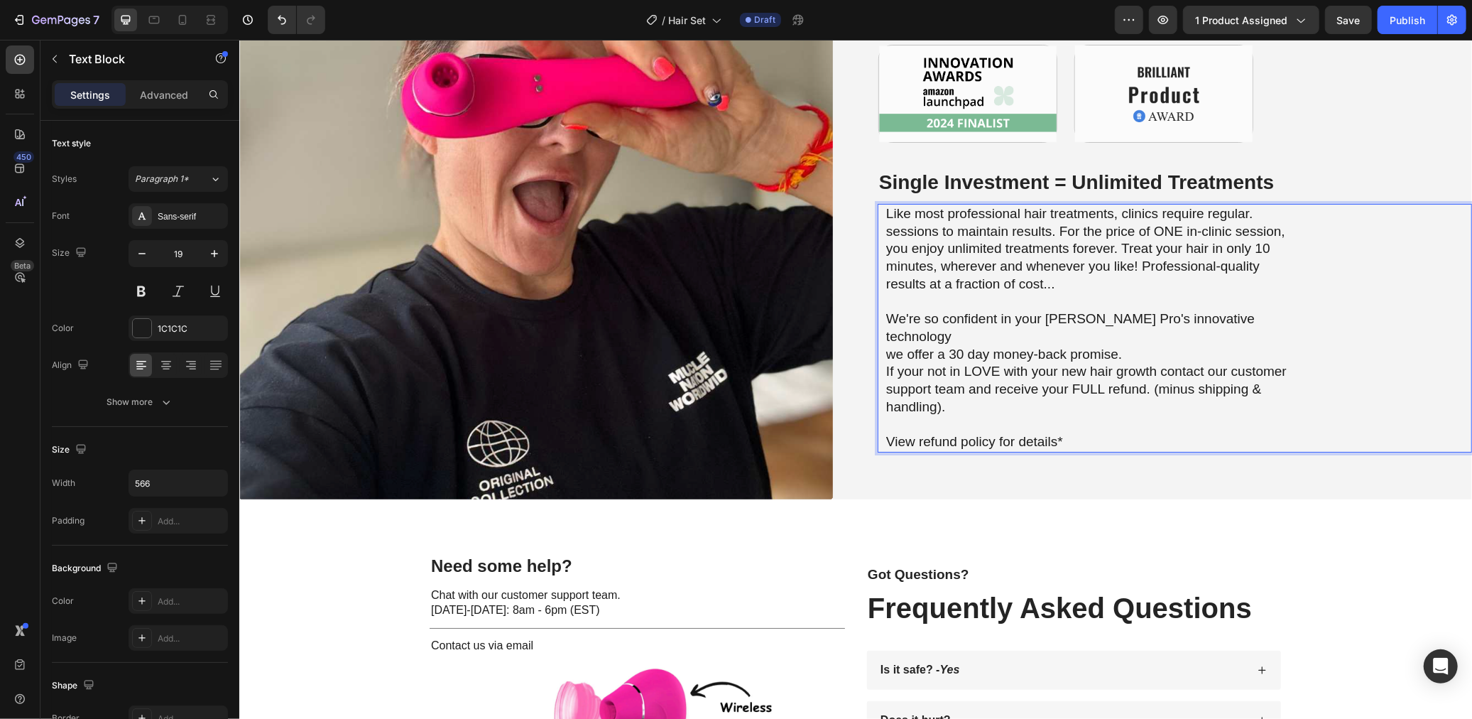
click at [1121, 391] on p "If your not in LOVE with your new hair growth contact our customer support team…" at bounding box center [1087, 388] width 402 height 53
click at [1093, 364] on p "If your not in LOVE with your new hair growth contact our customer support team…" at bounding box center [1087, 388] width 402 height 53
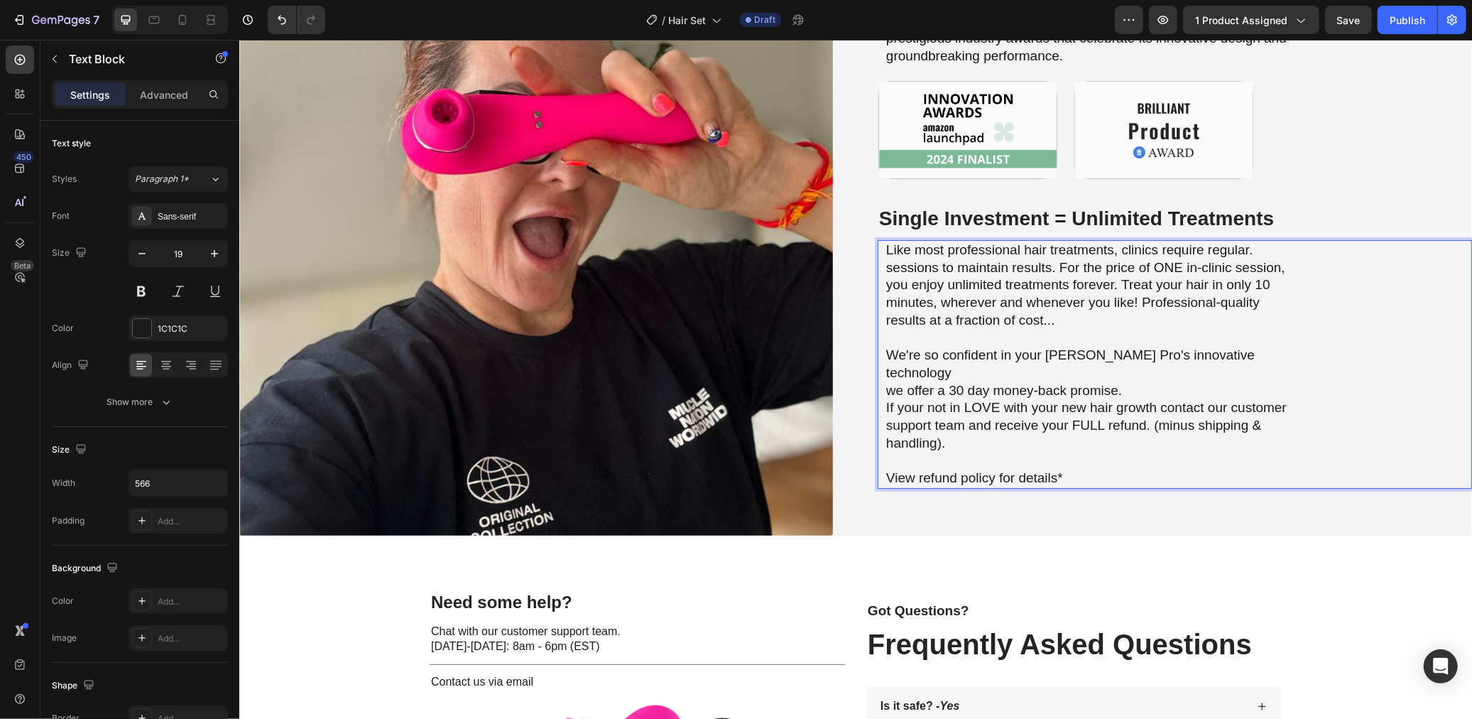
scroll to position [4045, 0]
click at [1123, 283] on p "Like most professional hair treatments, clinics require regular. sessions to ma…" at bounding box center [1087, 285] width 402 height 88
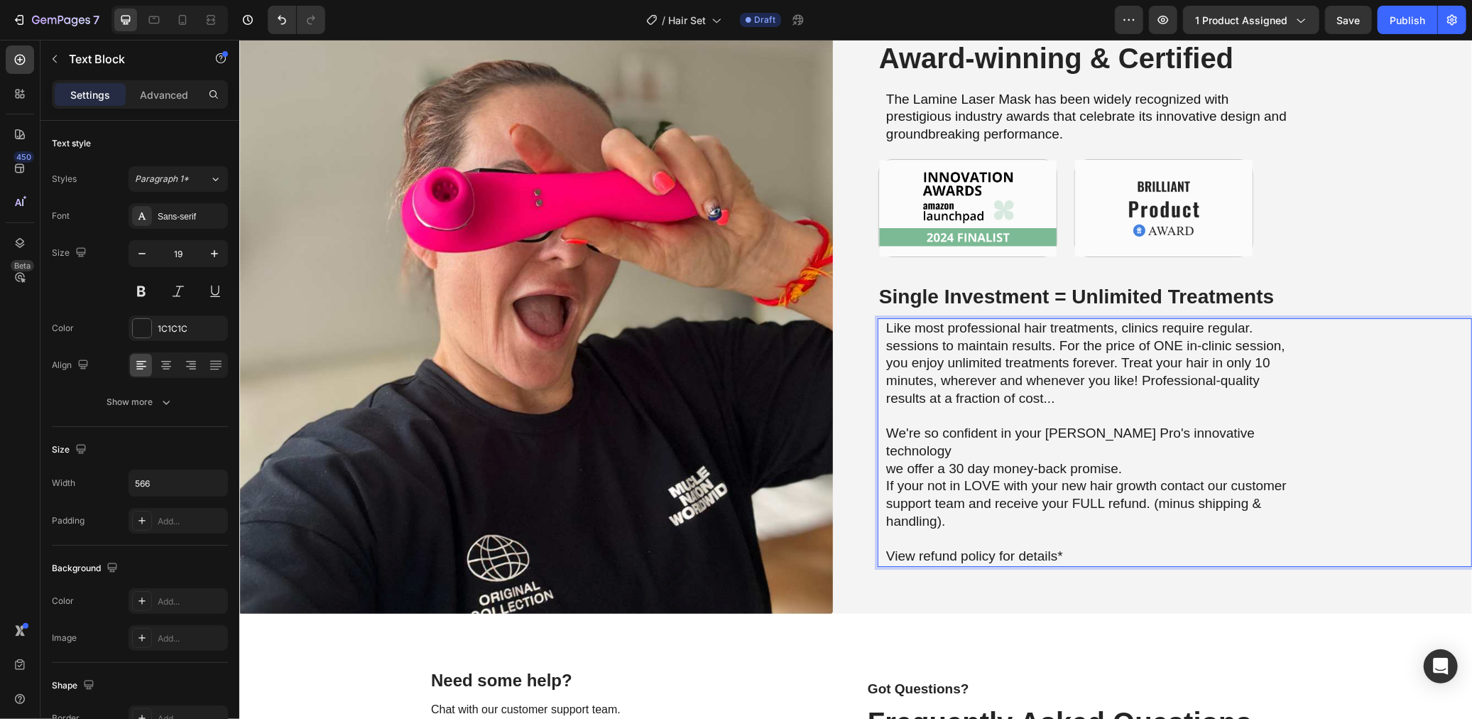
scroll to position [3967, 0]
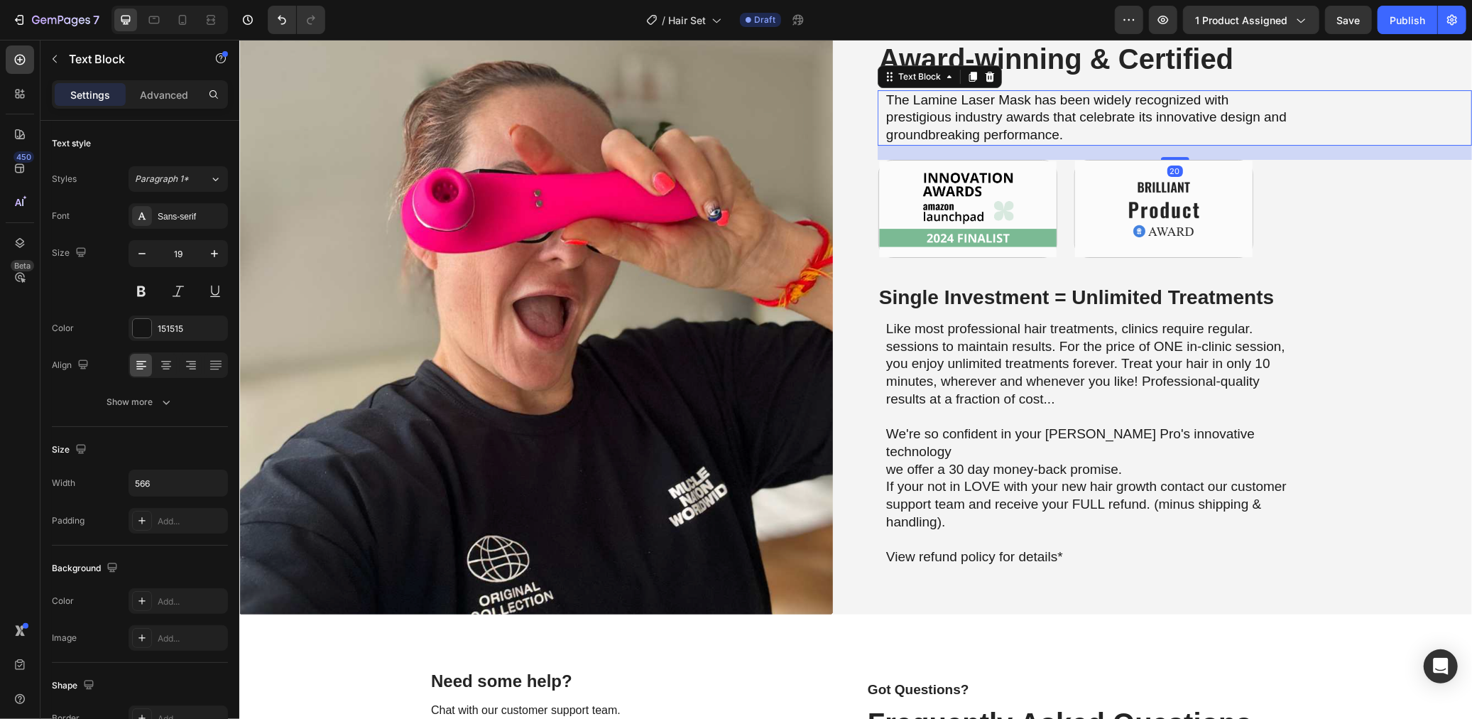
click at [970, 104] on p "The Lamine Laser Mask has been widely recognized with prestigious industry awar…" at bounding box center [1087, 117] width 402 height 53
click at [940, 109] on p "The Lamine Laser Mask has been widely recognized with prestigious industry awar…" at bounding box center [1087, 117] width 402 height 53
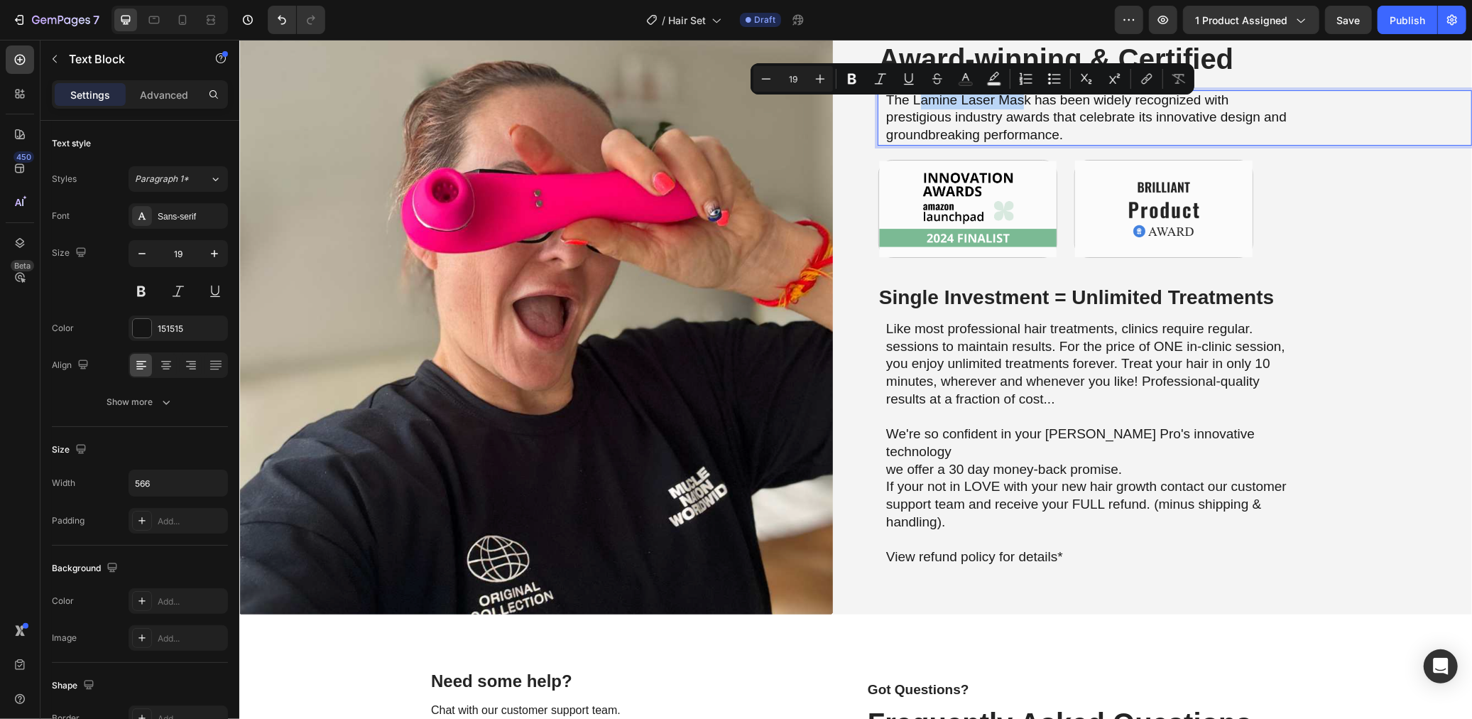
drag, startPoint x: 921, startPoint y: 109, endPoint x: 1027, endPoint y: 109, distance: 105.8
click at [1027, 109] on p "The Lamine Laser Mask has been widely recognized with prestigious industry awar…" at bounding box center [1087, 117] width 402 height 53
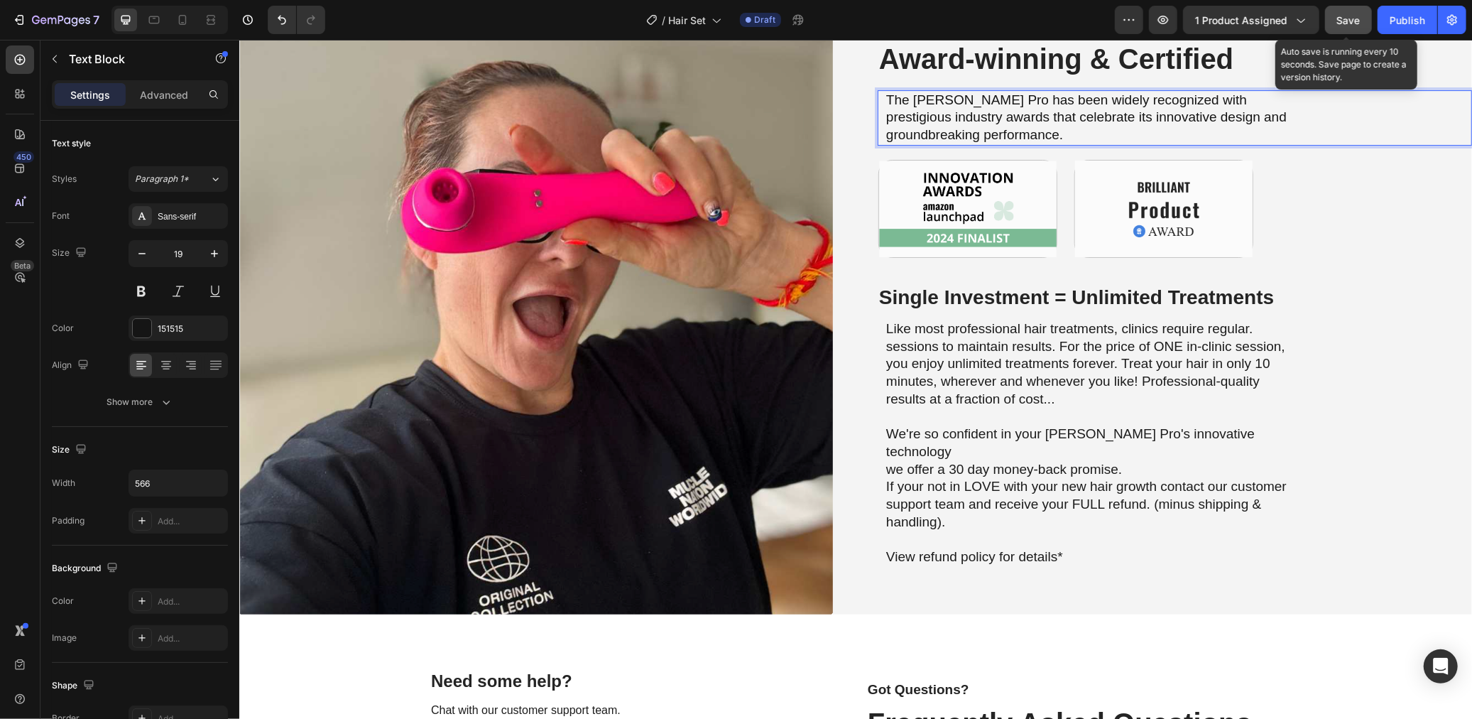
click at [1340, 29] on button "Save" at bounding box center [1348, 20] width 47 height 28
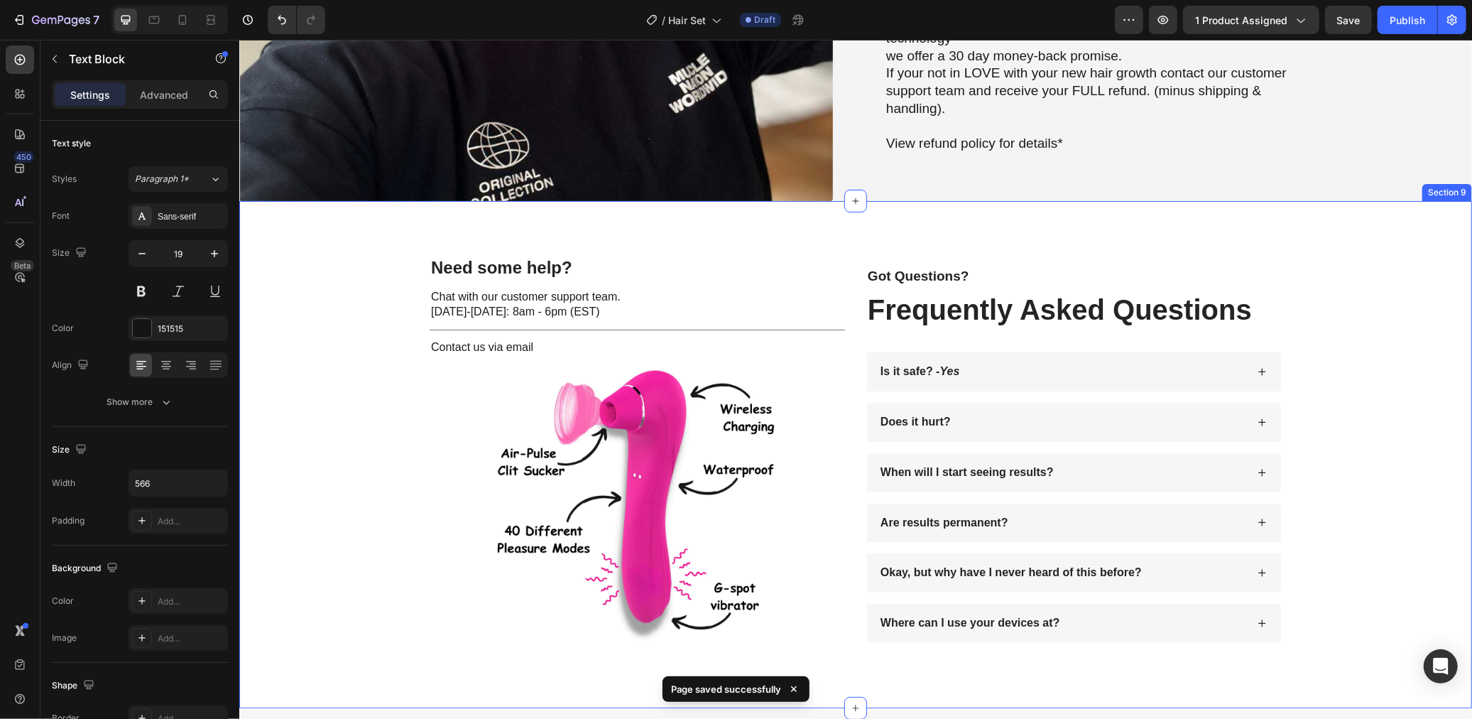
scroll to position [4300, 0]
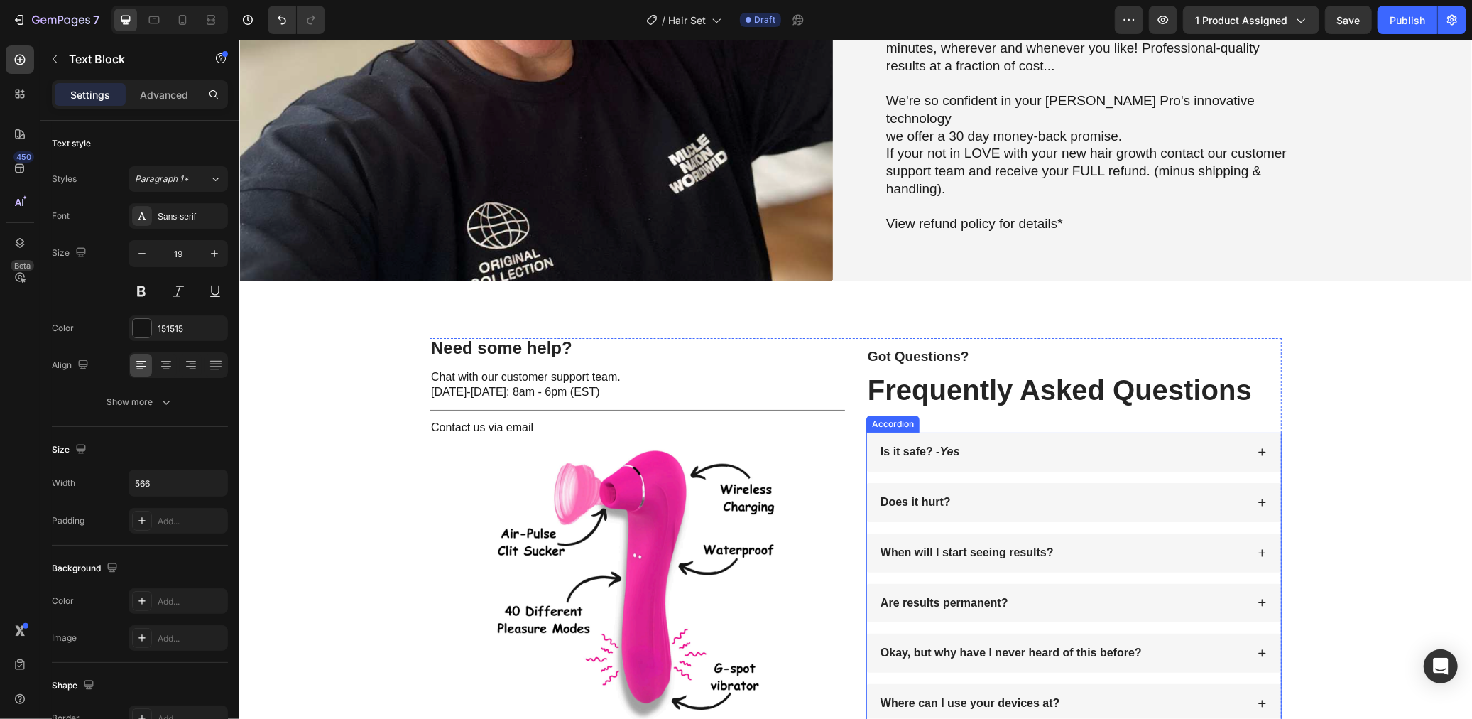
click at [1260, 497] on icon at bounding box center [1261, 501] width 9 height 9
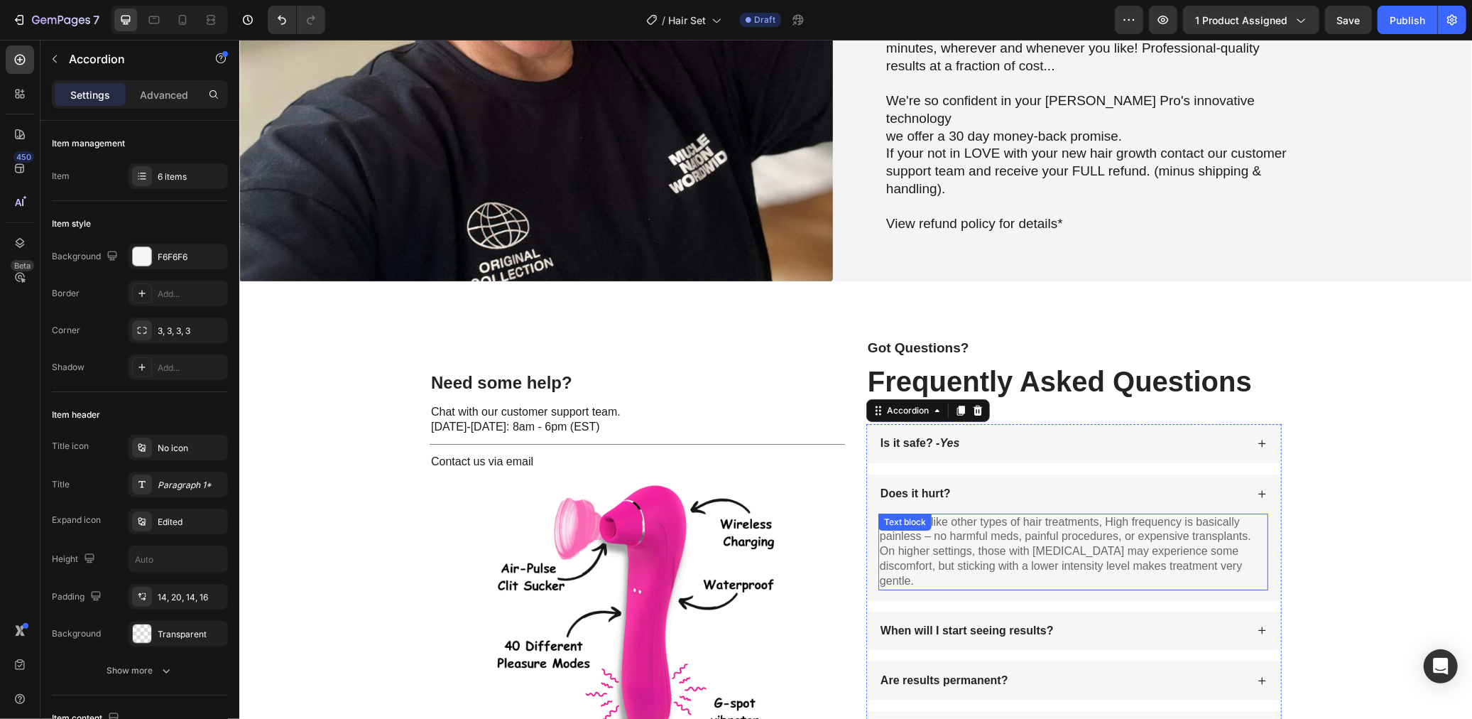
click at [1060, 520] on p "Nope! Unlike other types of hair treatments, High frequency is basically painle…" at bounding box center [1072, 551] width 387 height 74
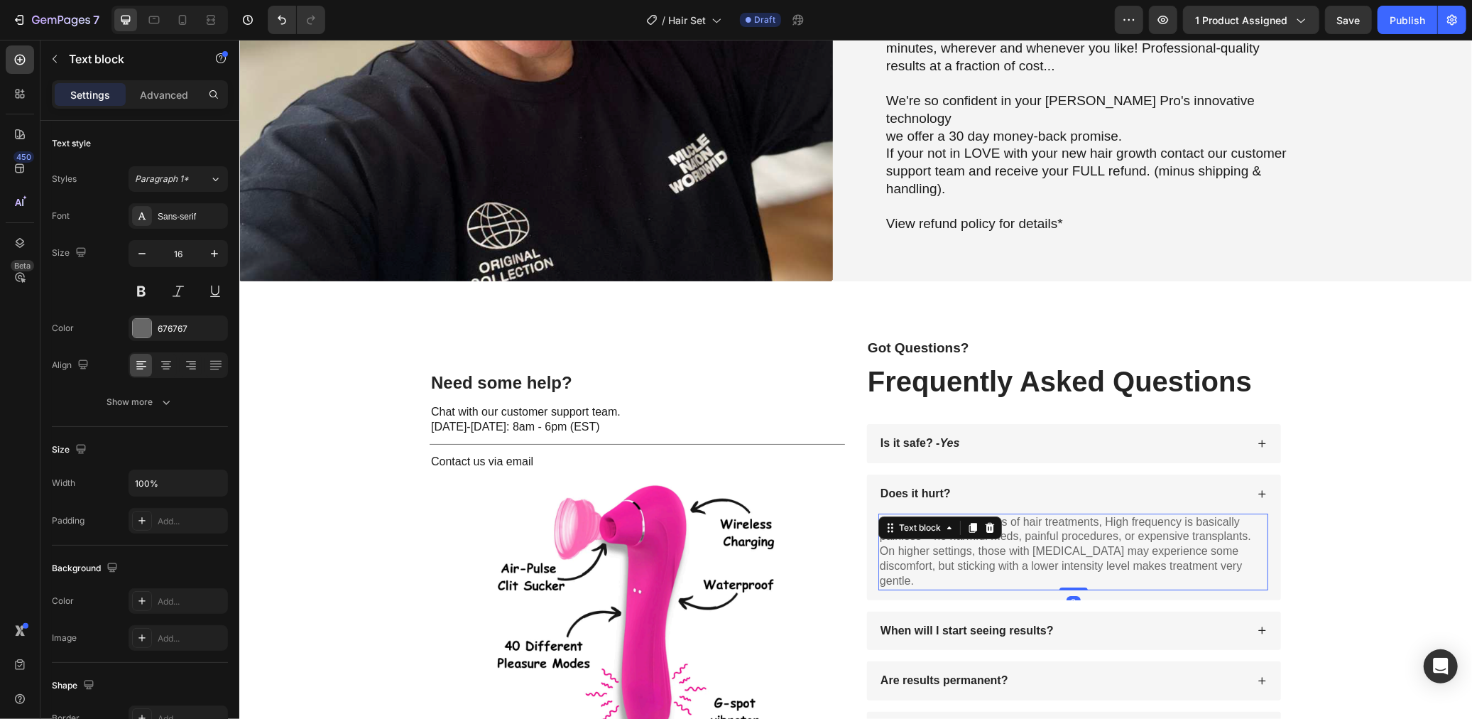
click at [1037, 519] on p "Nope! Unlike other types of hair treatments, High frequency is basically painle…" at bounding box center [1072, 551] width 387 height 74
click at [1011, 520] on p "Nope! Unlike other types of hair treatments, High frequency is basically painle…" at bounding box center [1072, 551] width 387 height 74
click at [1042, 521] on p "Nope! Unlike other types of hair treatments, High frequency is basically painle…" at bounding box center [1072, 551] width 387 height 74
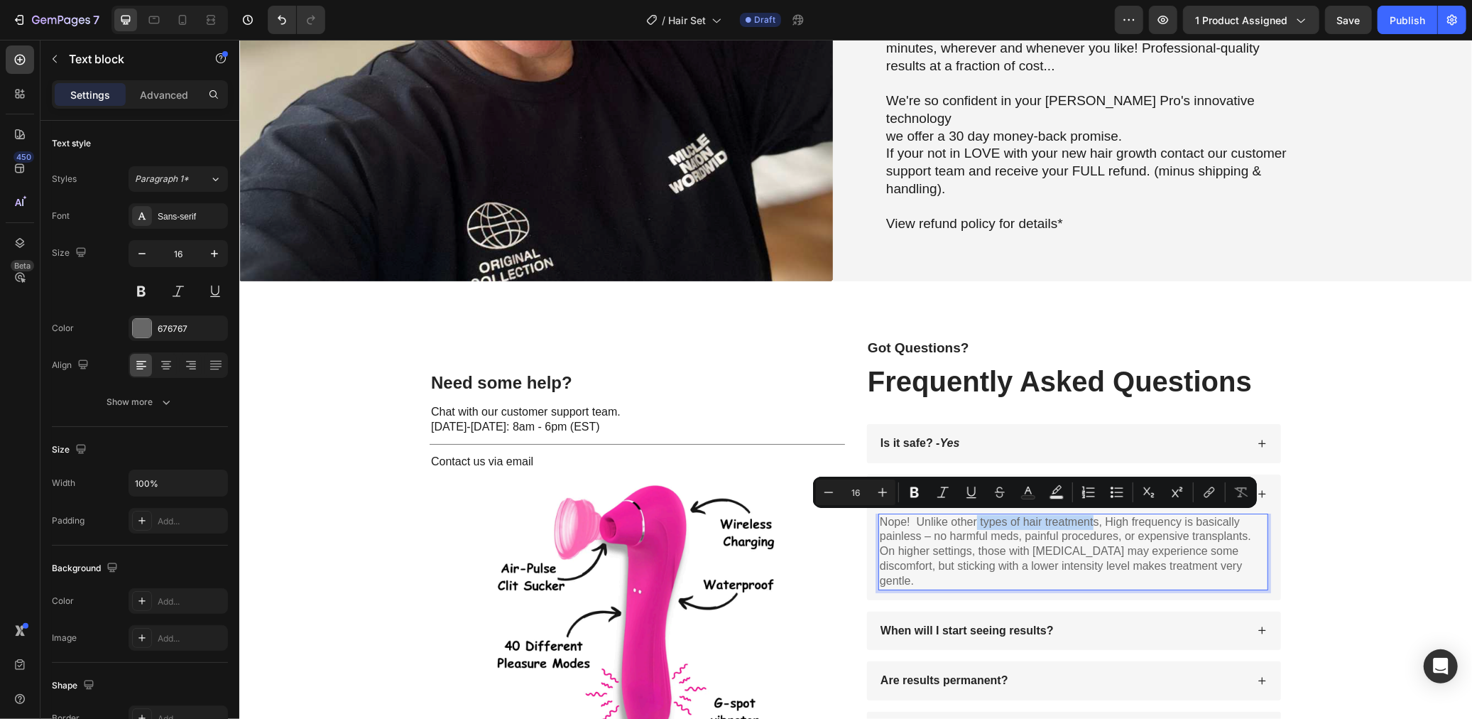
drag, startPoint x: 975, startPoint y: 521, endPoint x: 1092, endPoint y: 523, distance: 117.2
click at [1092, 523] on p "Nope! Unlike other types of hair treatments, High frequency is basically painle…" at bounding box center [1072, 551] width 387 height 74
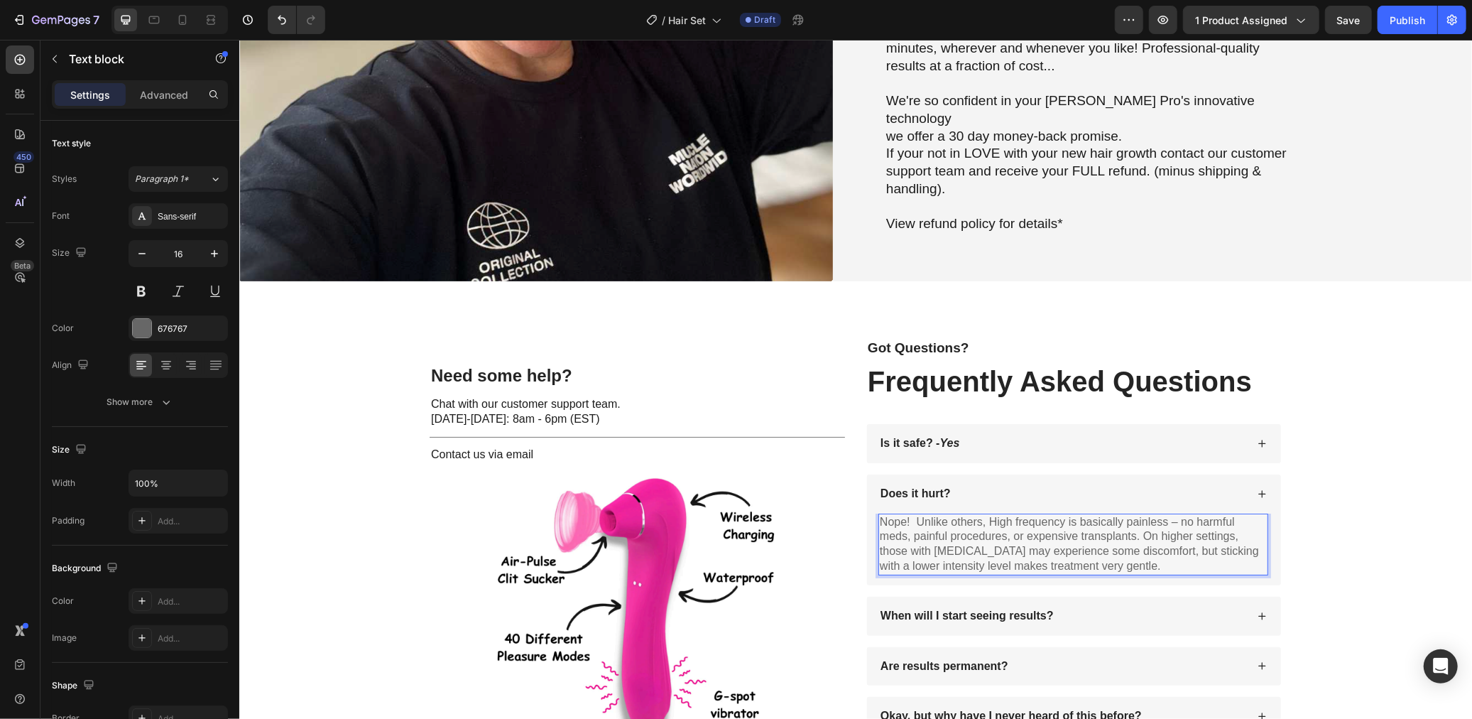
click at [1036, 532] on p "Nope! Unlike others, High frequency is basically painless – no harmful meds, pa…" at bounding box center [1072, 543] width 387 height 59
click at [1037, 532] on p "Nope! Unlike others, High frequency is basically painless – no harmful meds, pa…" at bounding box center [1072, 543] width 387 height 59
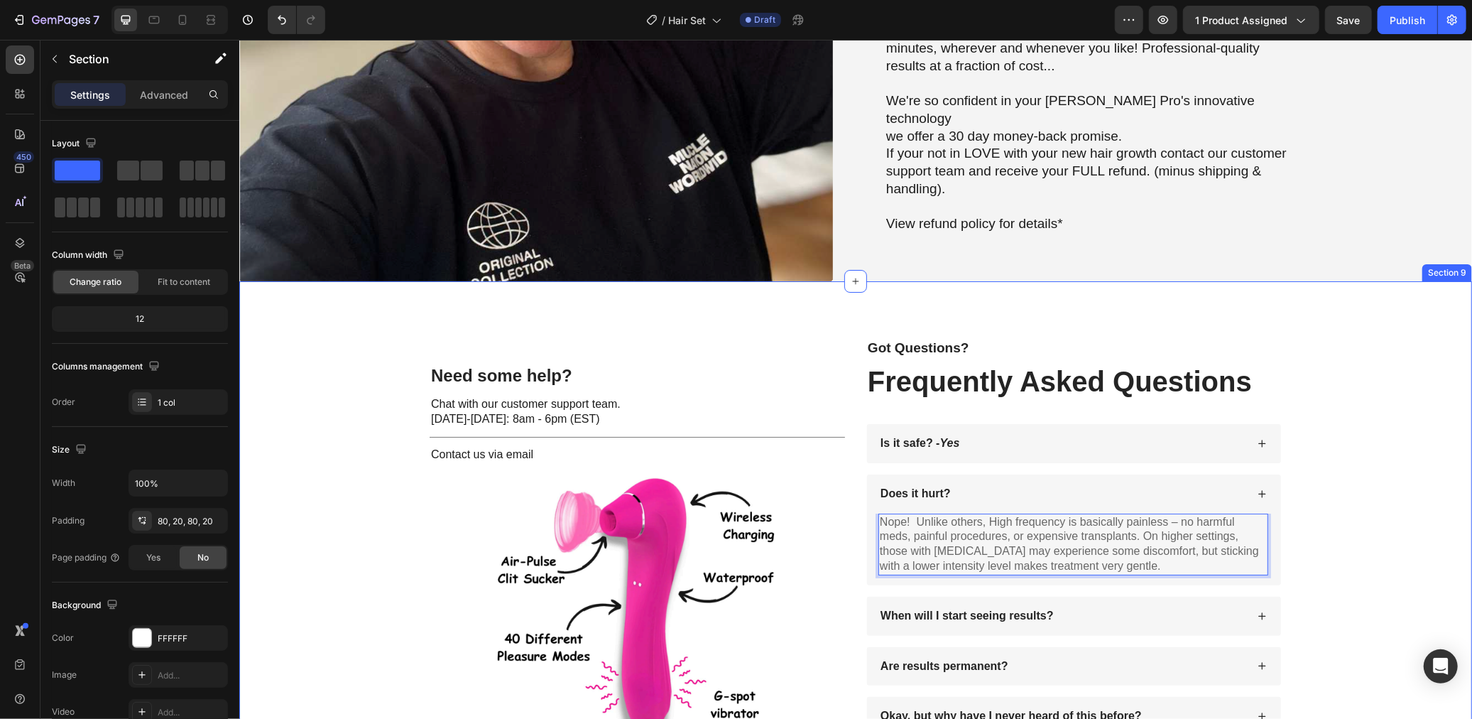
click at [1333, 495] on div "Need some help? Text Block Chat with our customer support team. Monday-Friday: …" at bounding box center [855, 561] width 1204 height 448
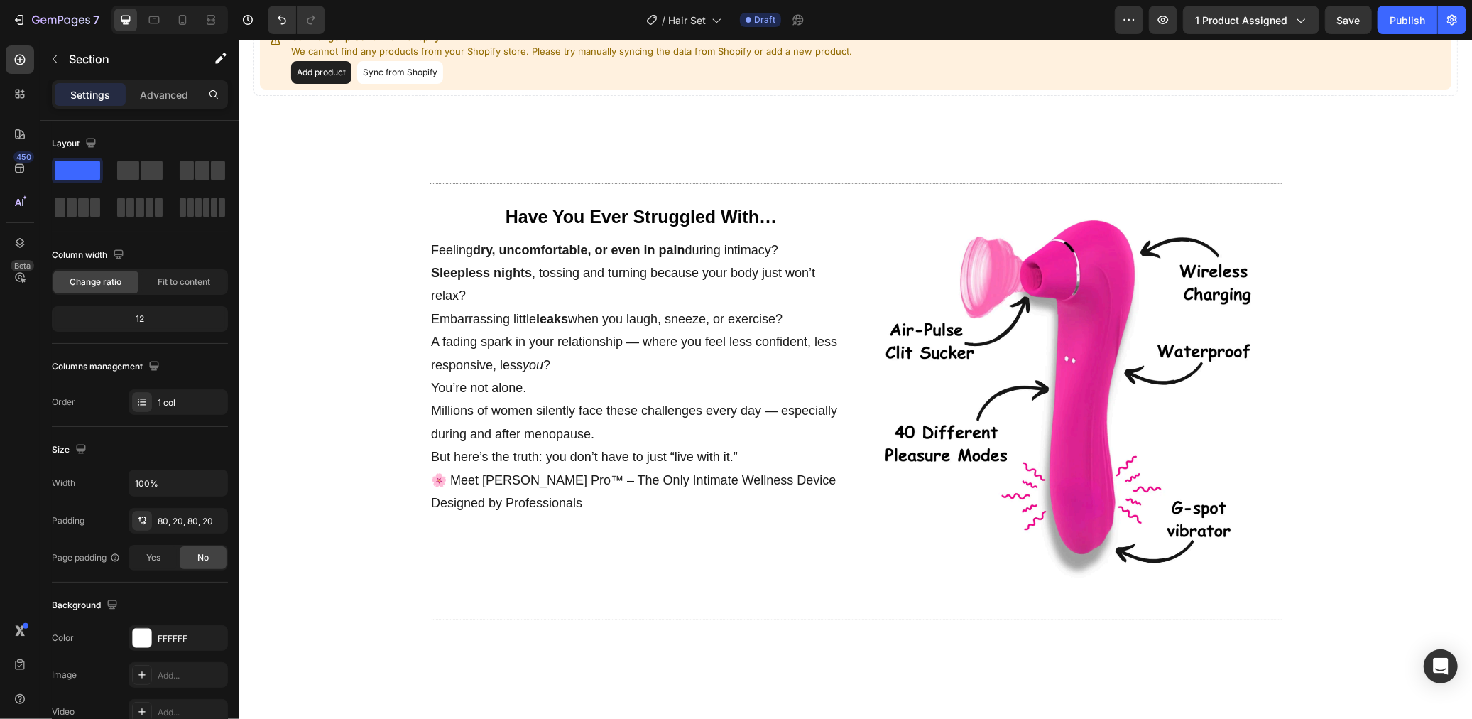
scroll to position [0, 0]
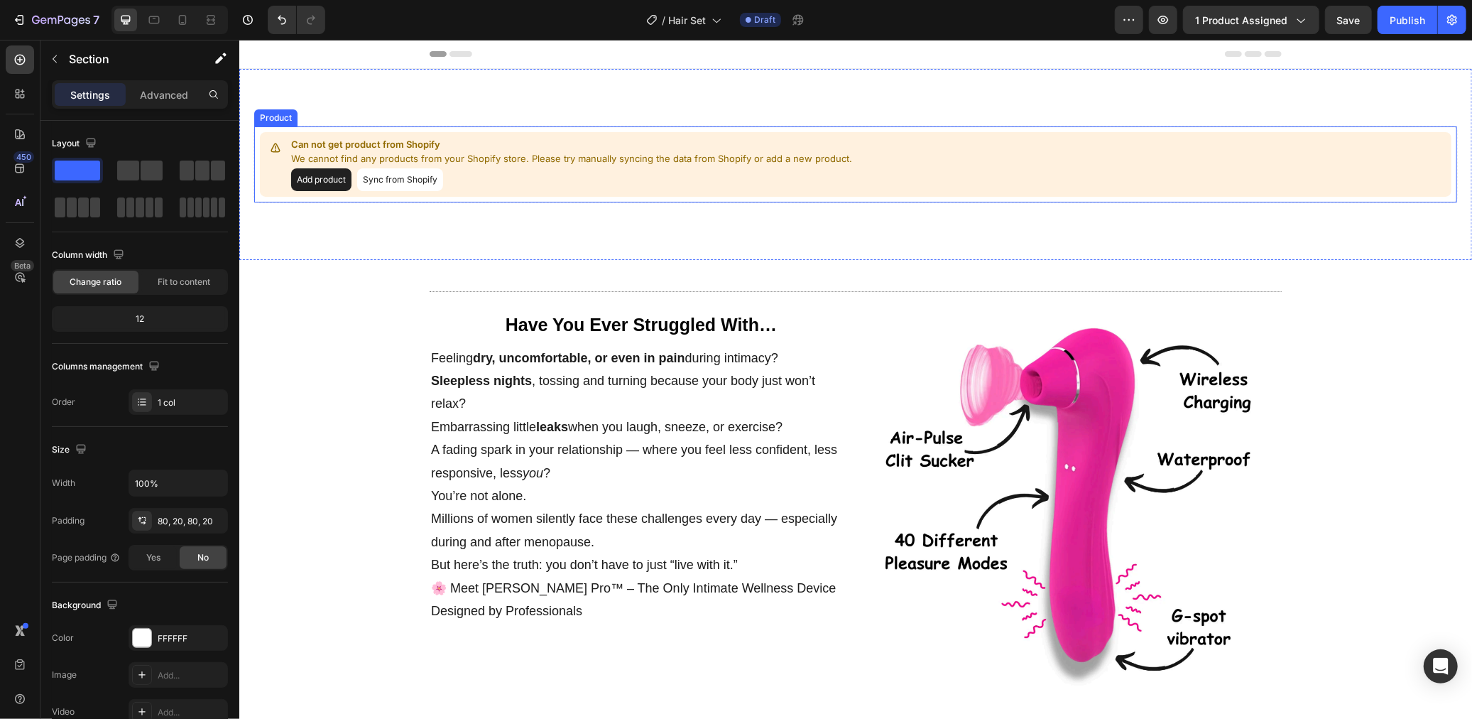
click at [497, 163] on p "We cannot find any products from your Shopify store. Please try manually syncin…" at bounding box center [570, 158] width 561 height 14
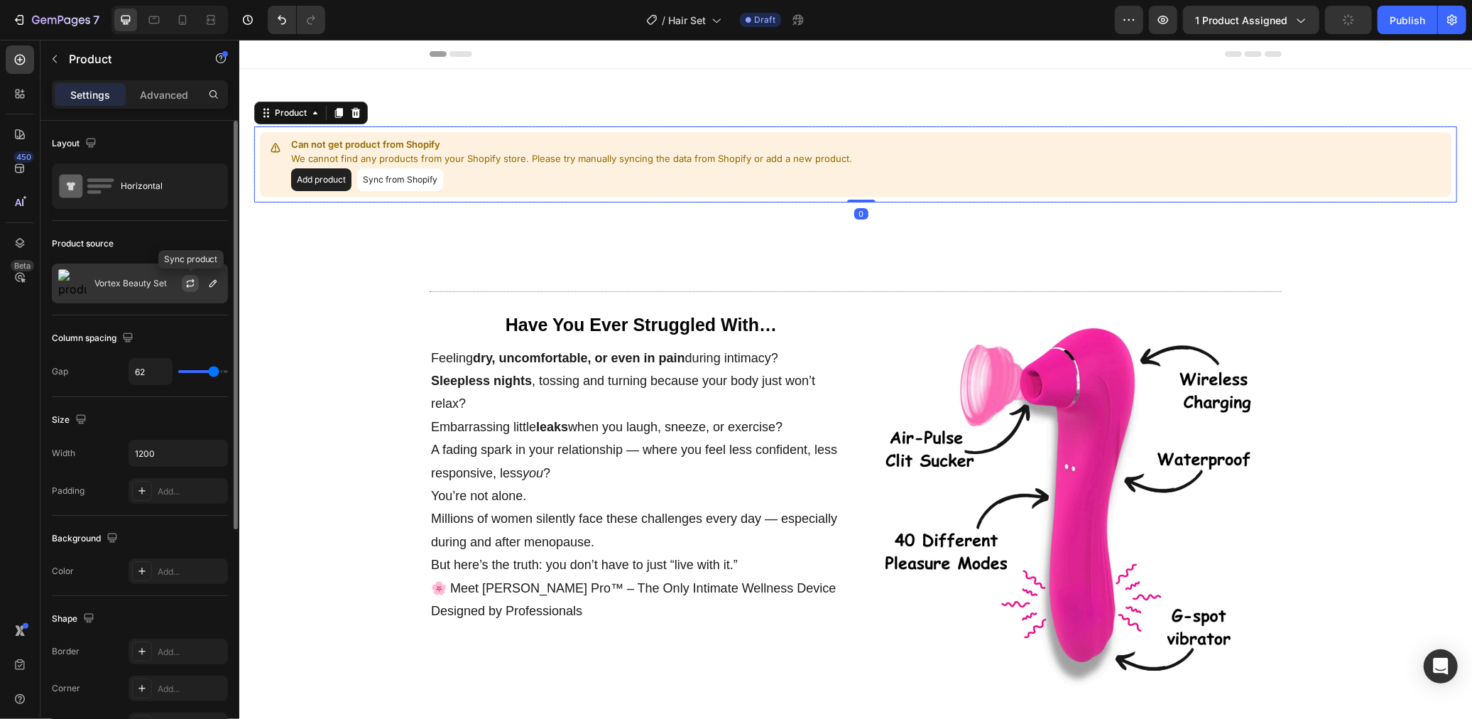
click at [187, 280] on icon "button" at bounding box center [191, 281] width 8 height 4
click at [213, 283] on icon "button" at bounding box center [212, 283] width 7 height 7
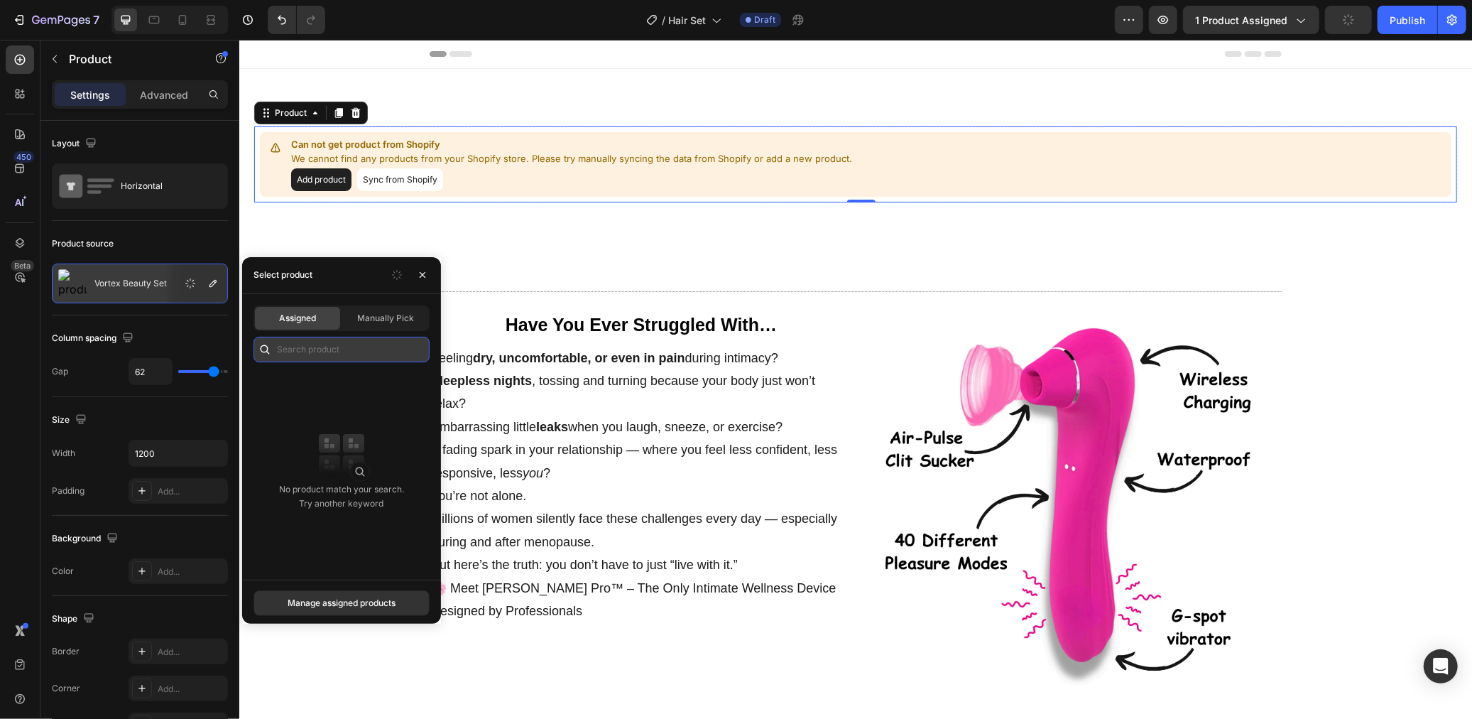
click at [305, 350] on input "text" at bounding box center [342, 350] width 176 height 26
type input "luna"
click at [393, 326] on div "Manually Pick" at bounding box center [385, 318] width 85 height 23
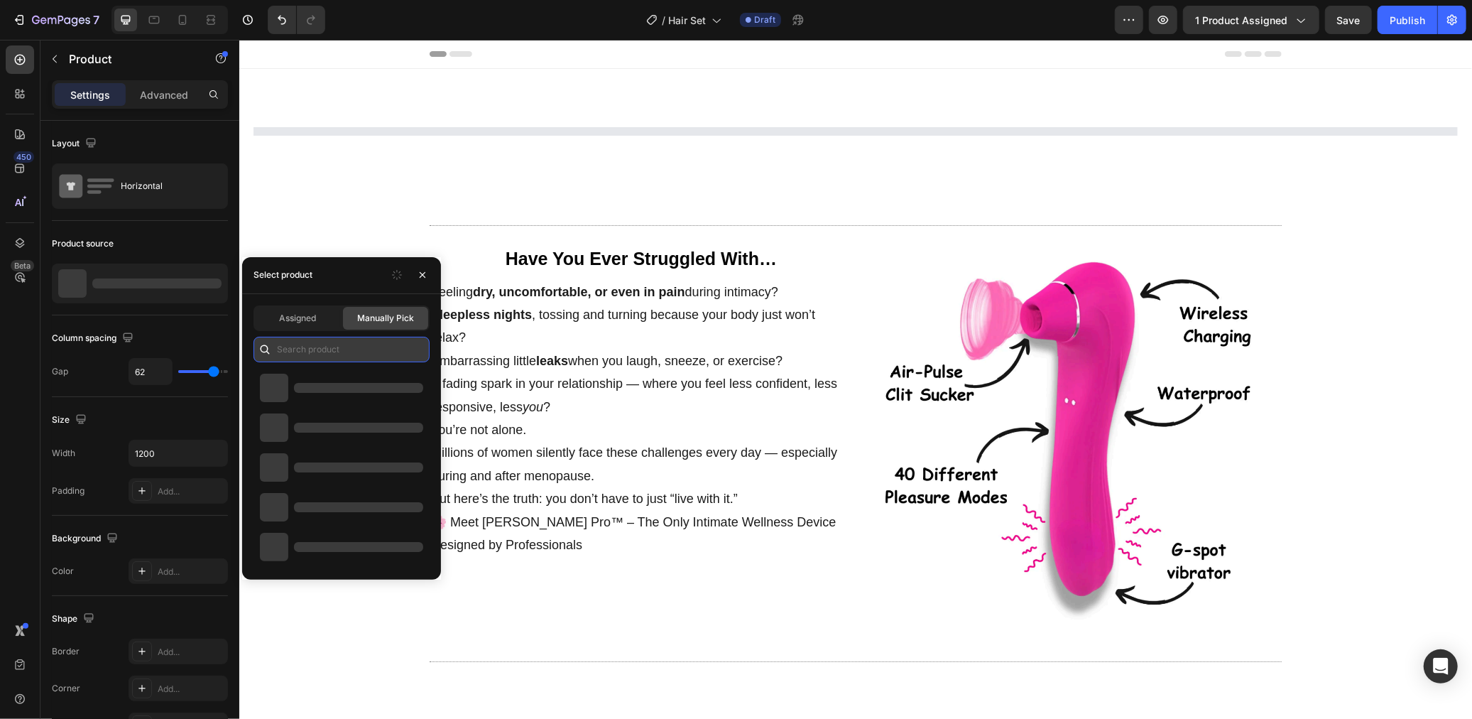
click at [350, 351] on input "text" at bounding box center [342, 350] width 176 height 26
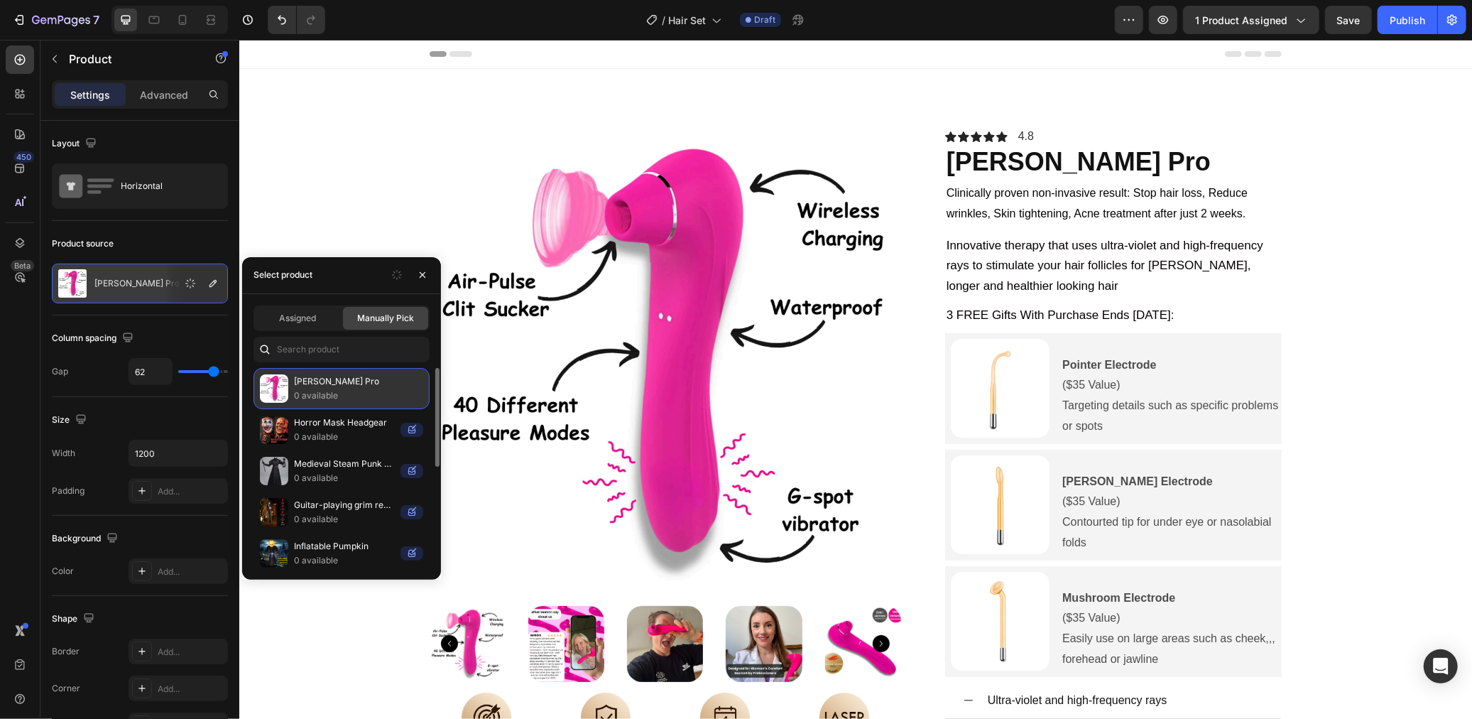
click at [327, 393] on p "0 available" at bounding box center [358, 395] width 129 height 14
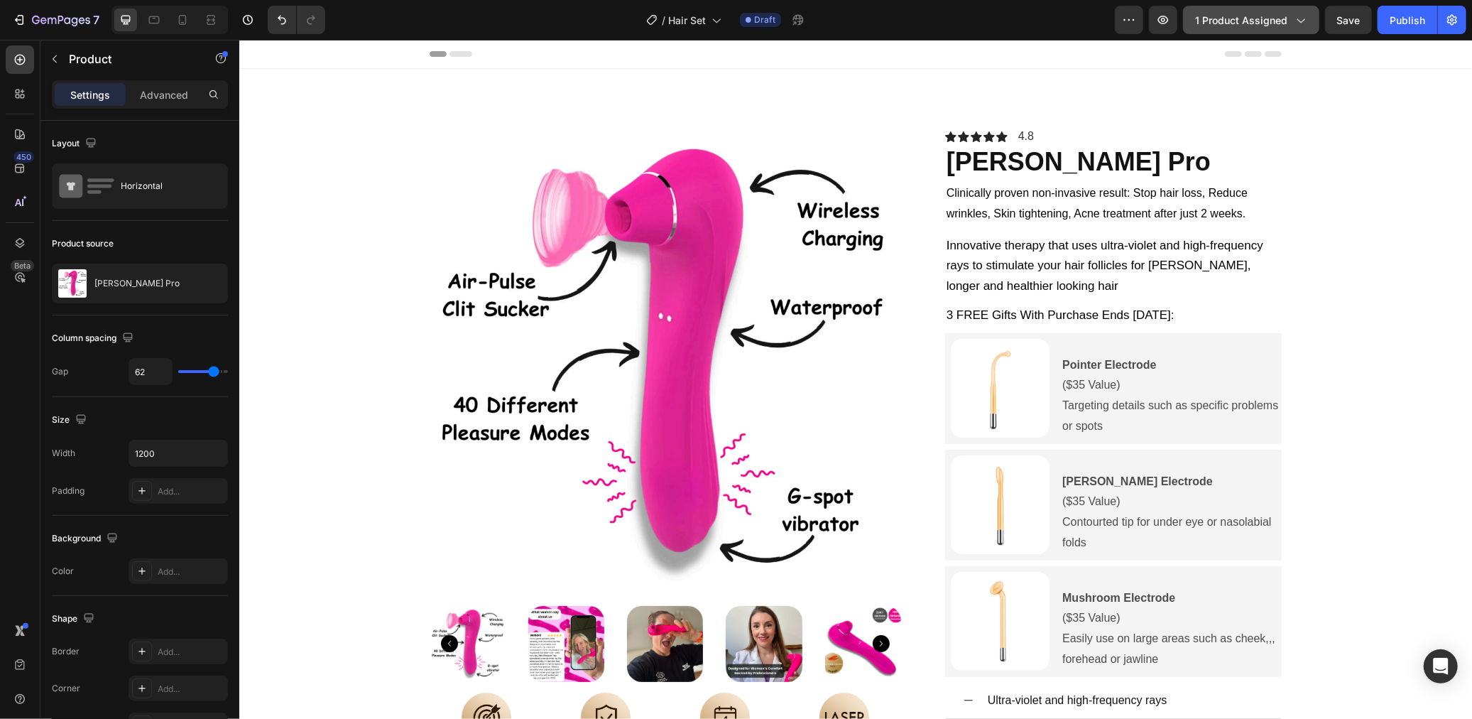
click at [1225, 30] on button "1 product assigned" at bounding box center [1251, 20] width 136 height 28
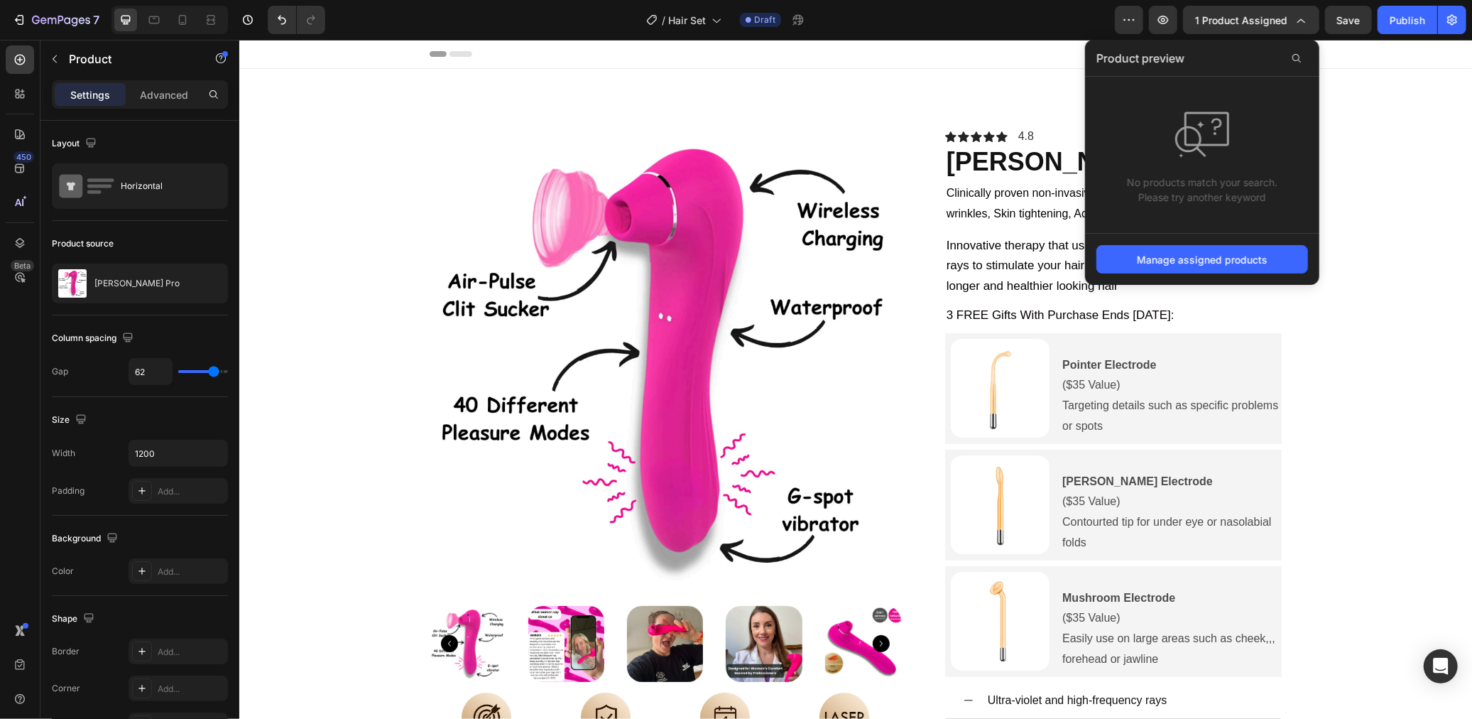
click at [1231, 274] on div "Manage assigned products" at bounding box center [1202, 259] width 234 height 52
click at [1234, 261] on div "Manage assigned products" at bounding box center [1202, 259] width 131 height 15
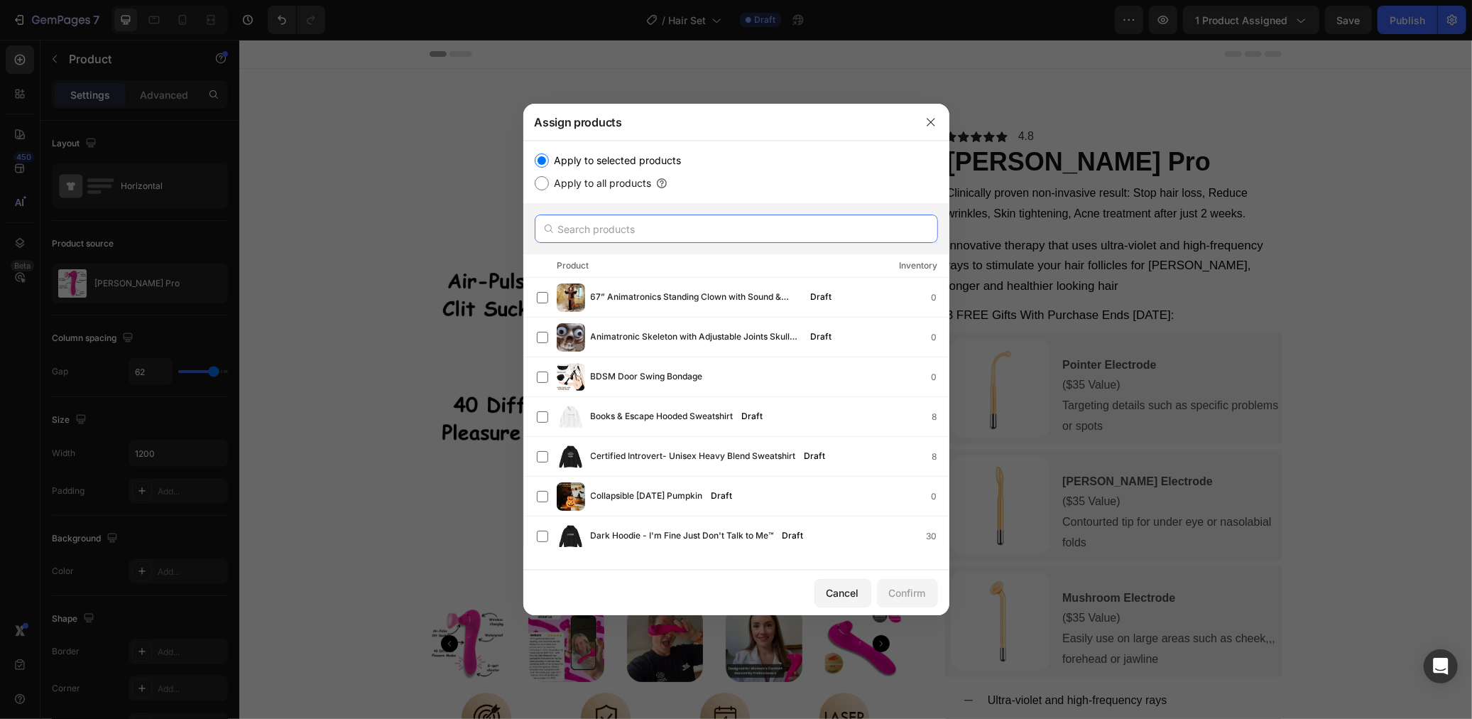
click at [633, 228] on input "text" at bounding box center [736, 228] width 403 height 28
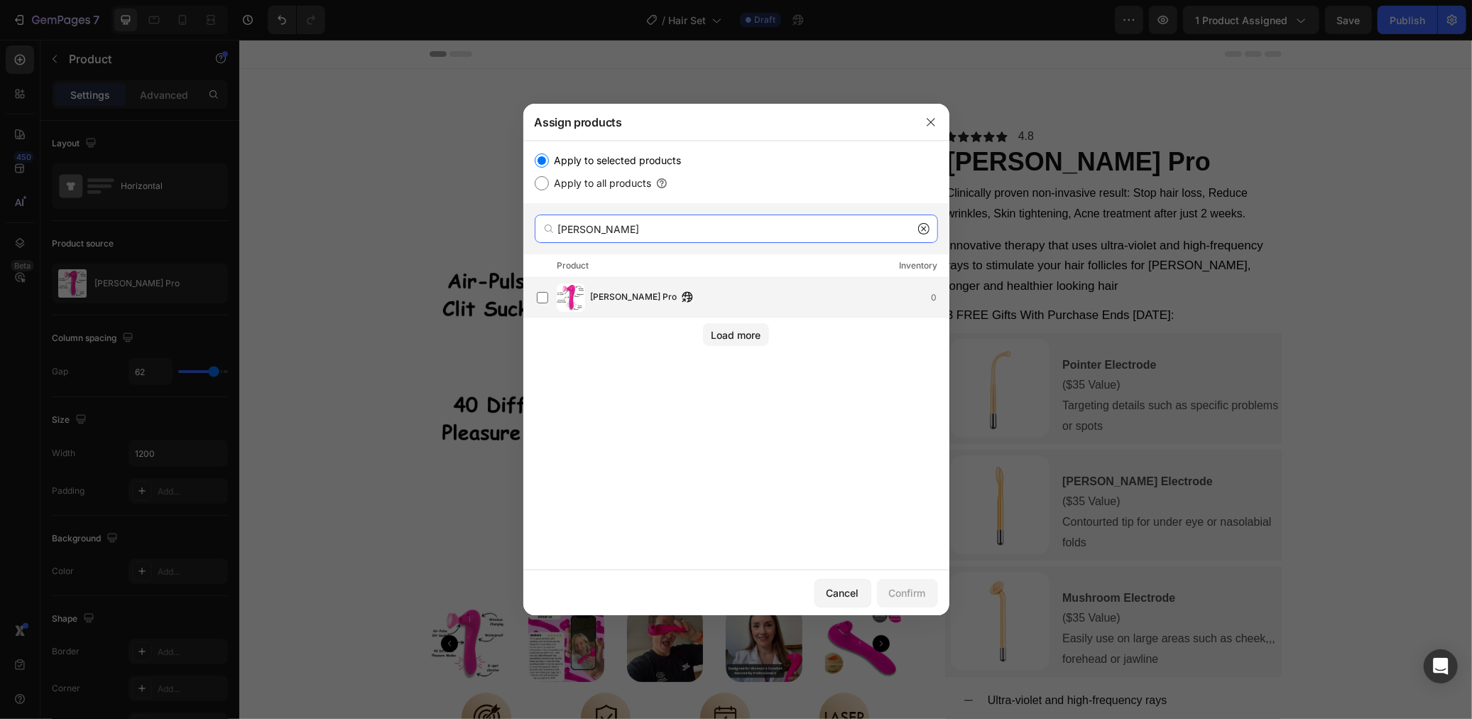
type input "luna"
click at [651, 304] on div "Luna Pro 0" at bounding box center [770, 298] width 358 height 16
drag, startPoint x: 921, startPoint y: 601, endPoint x: 935, endPoint y: 594, distance: 15.6
click at [921, 600] on button "Confirm" at bounding box center [907, 593] width 61 height 28
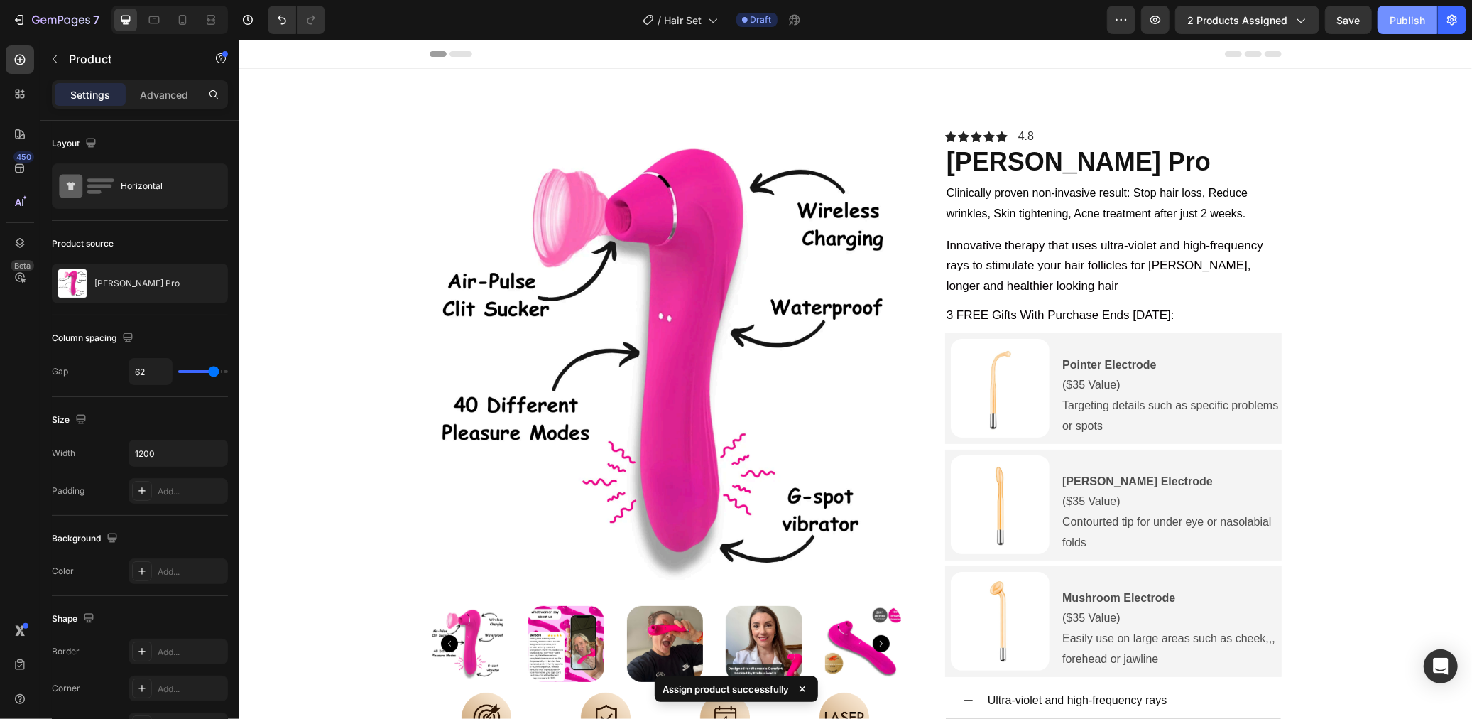
click at [1415, 29] on button "Publish" at bounding box center [1408, 20] width 60 height 28
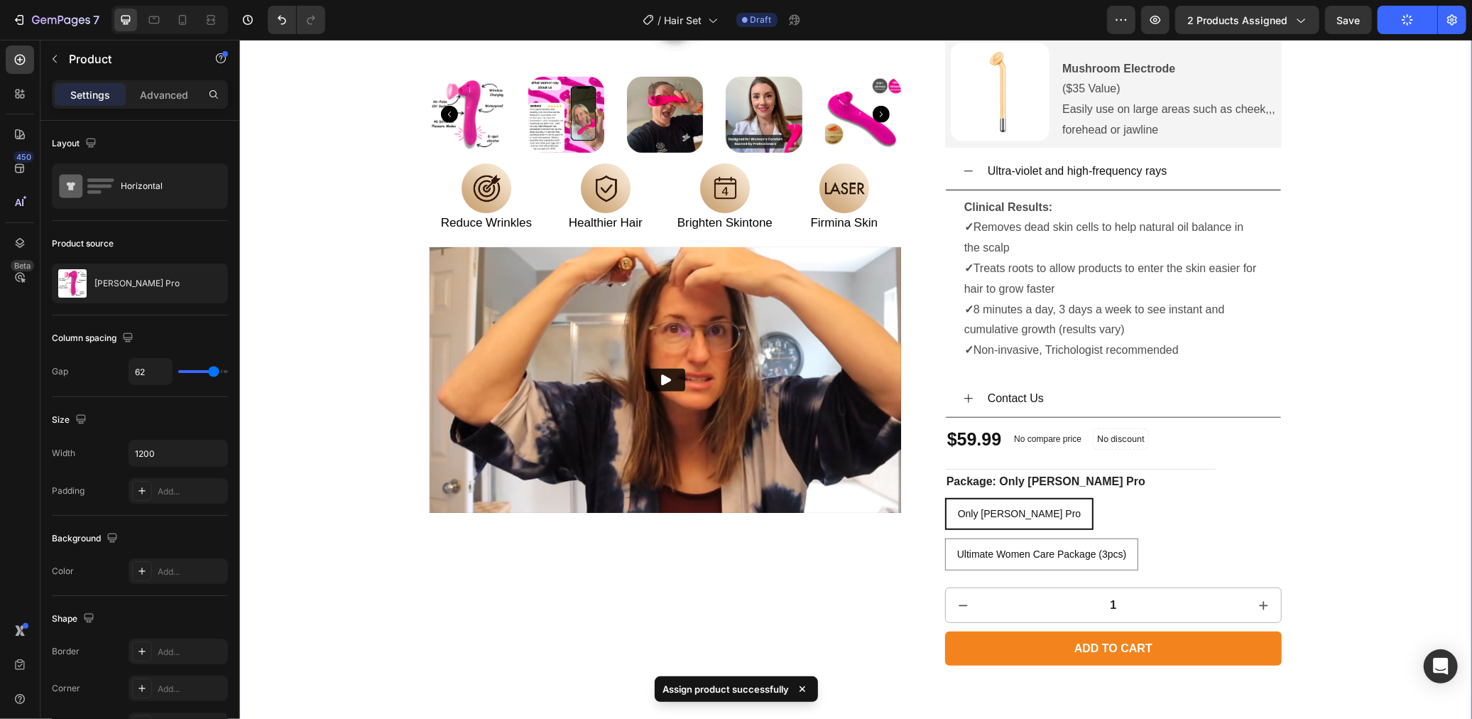
scroll to position [351, 0]
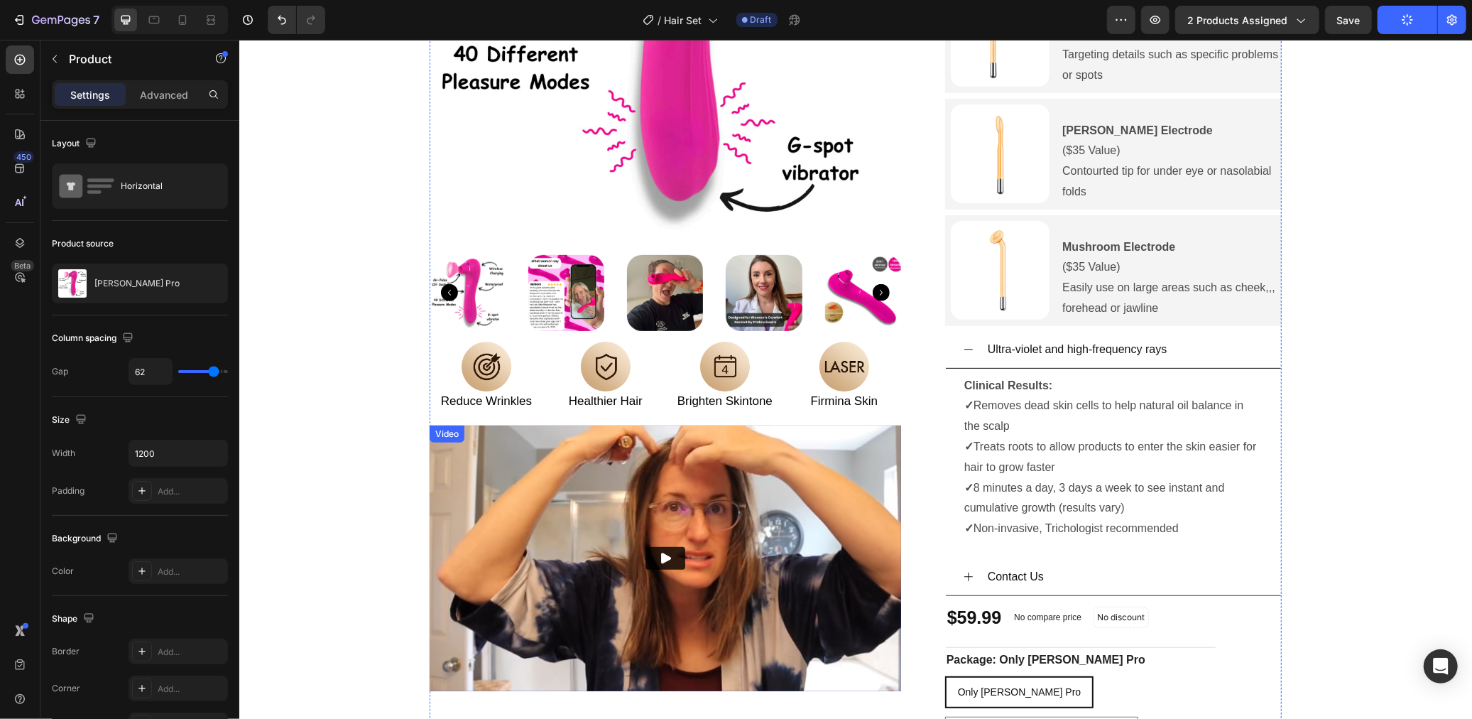
click at [883, 435] on img at bounding box center [665, 557] width 472 height 265
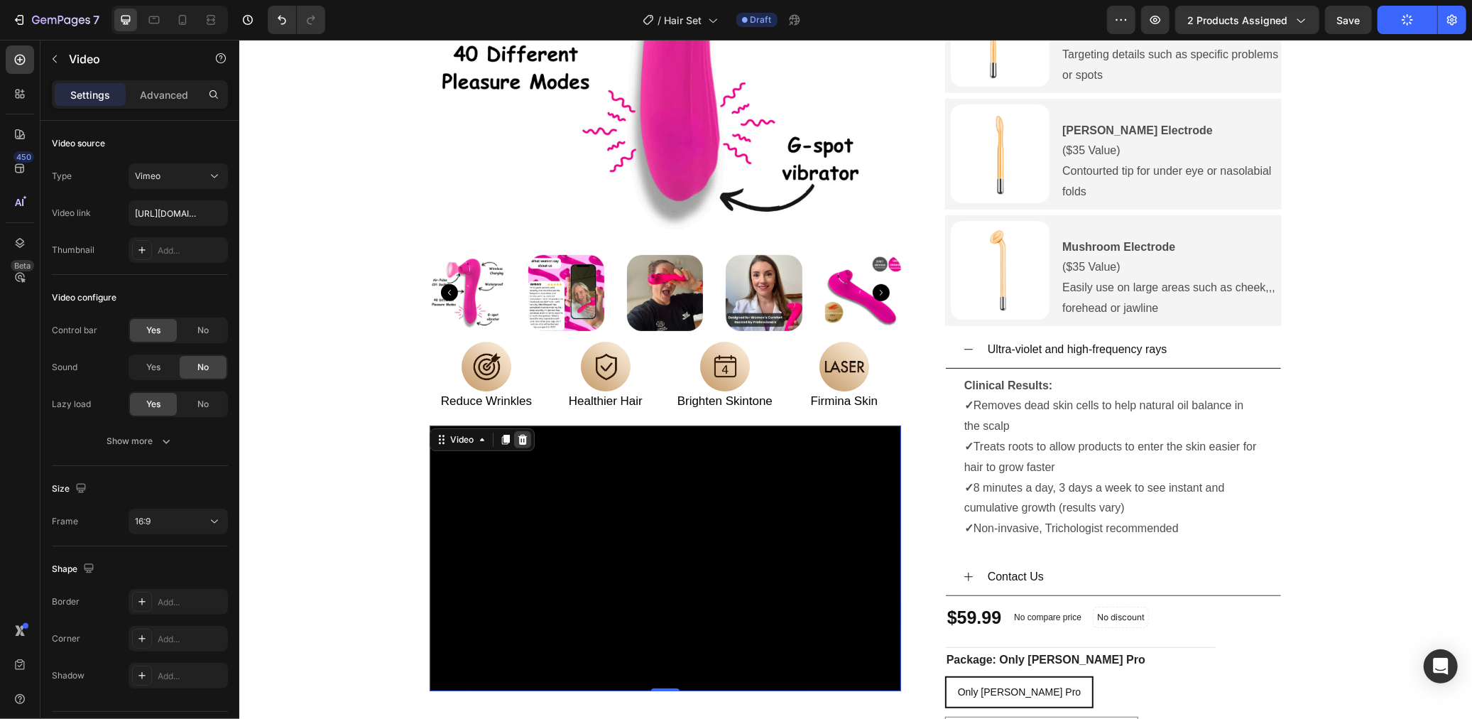
click at [519, 437] on icon at bounding box center [522, 439] width 9 height 10
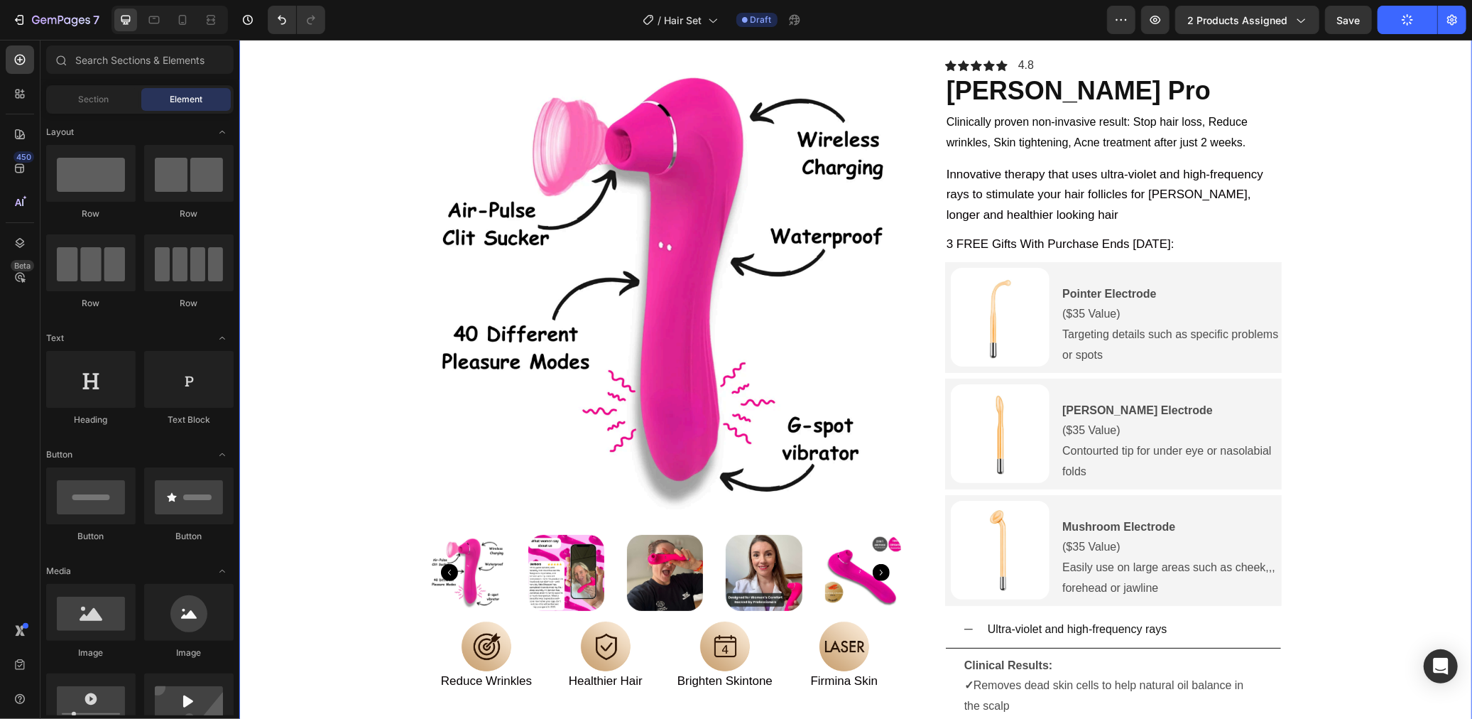
scroll to position [68, 0]
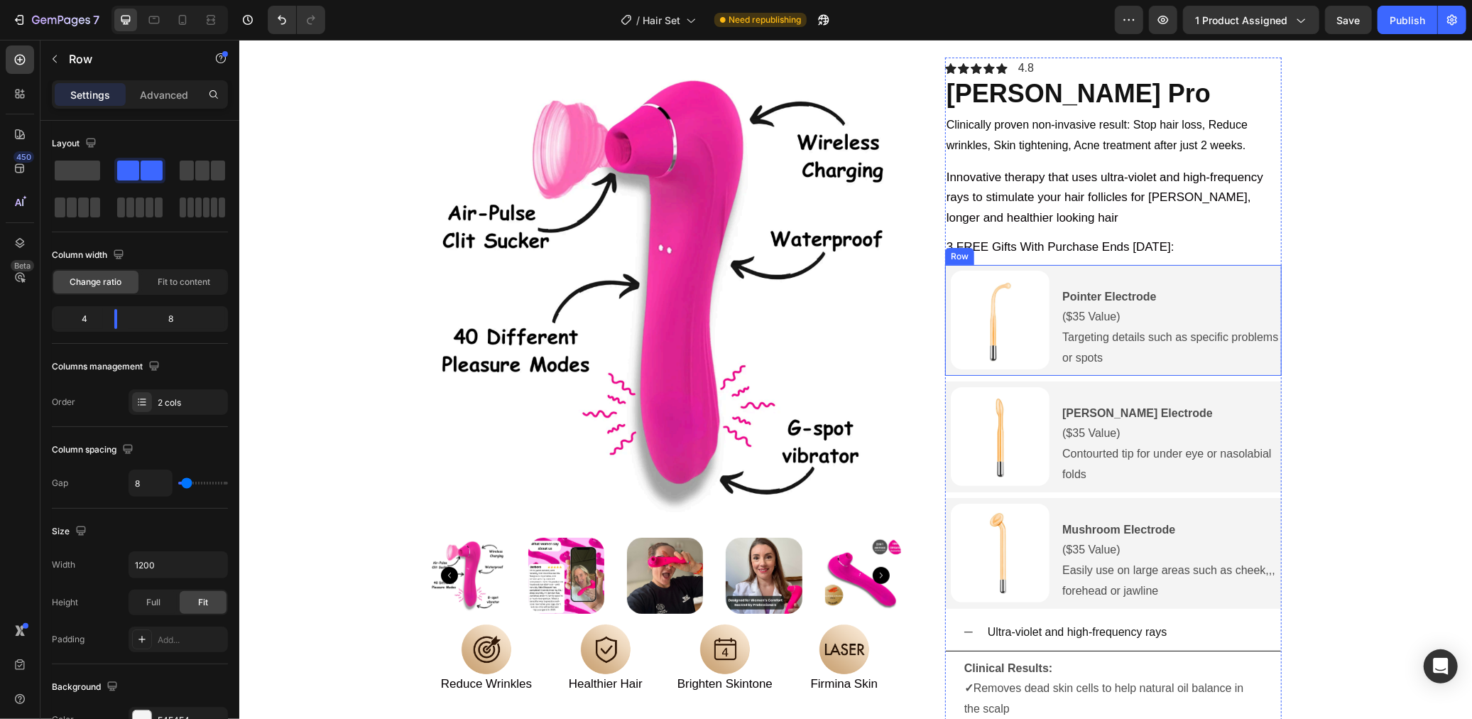
click at [1231, 374] on div "Pointer Electrode ($35 Value) Targeting details such as specific problems or sp…" at bounding box center [1170, 319] width 221 height 111
click at [1037, 254] on div at bounding box center [1031, 250] width 17 height 17
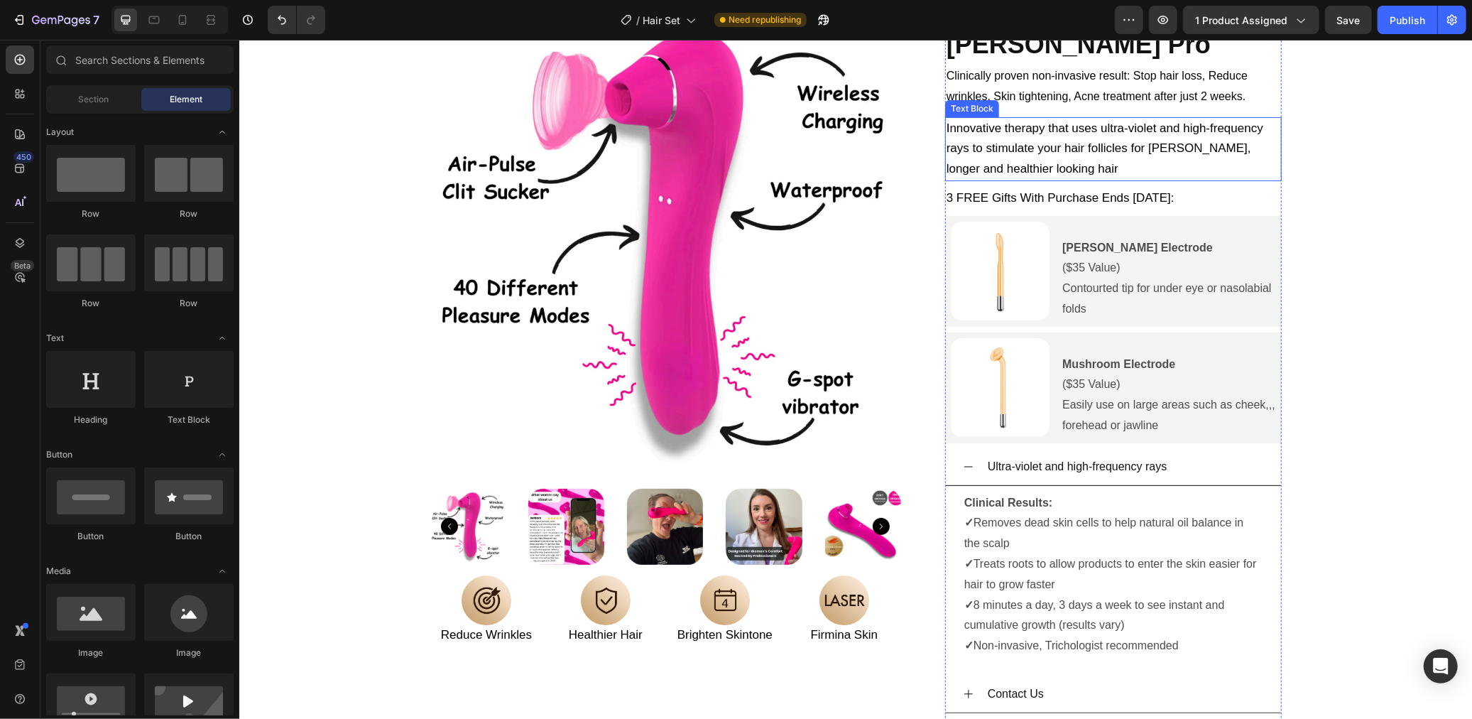
scroll to position [143, 0]
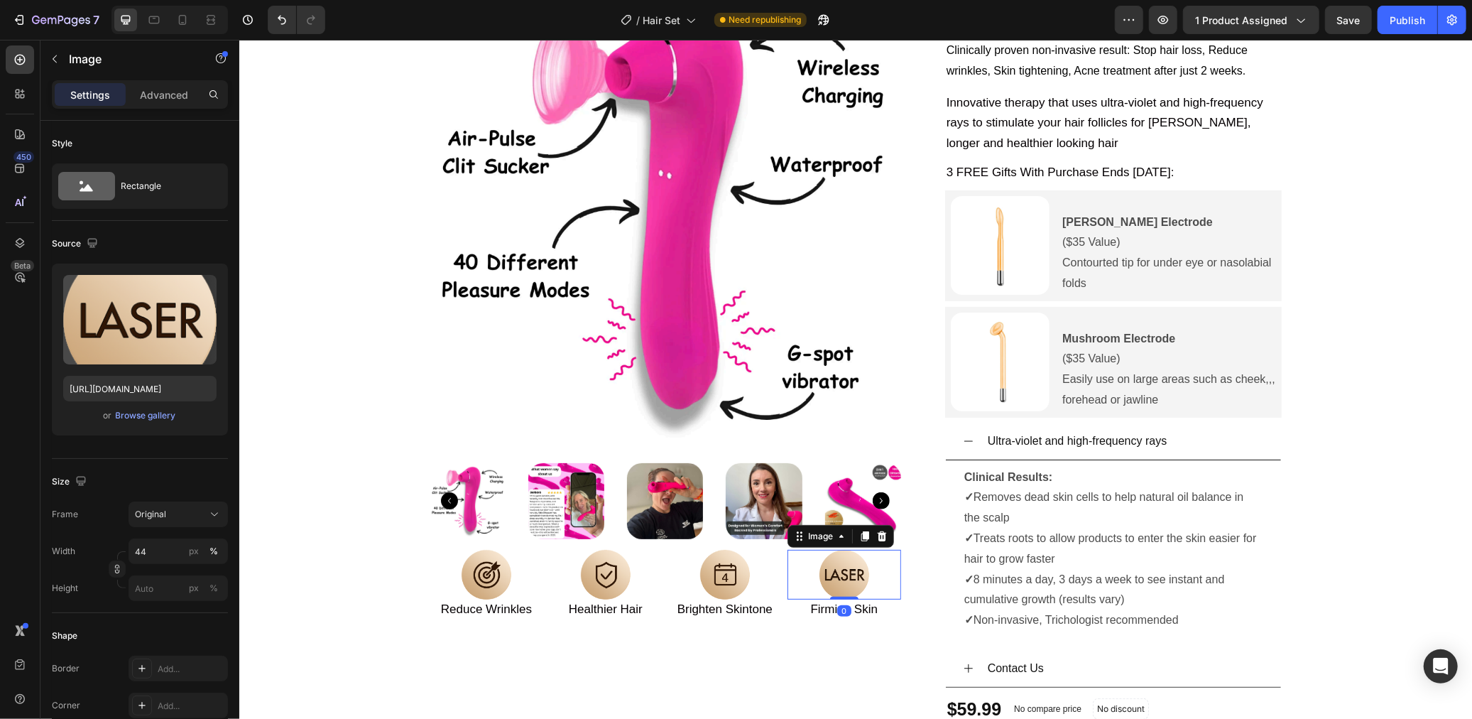
click at [857, 579] on img at bounding box center [844, 574] width 50 height 50
click at [846, 609] on div "0" at bounding box center [844, 609] width 14 height 11
click at [868, 611] on span "Firmina Skin" at bounding box center [843, 607] width 67 height 13
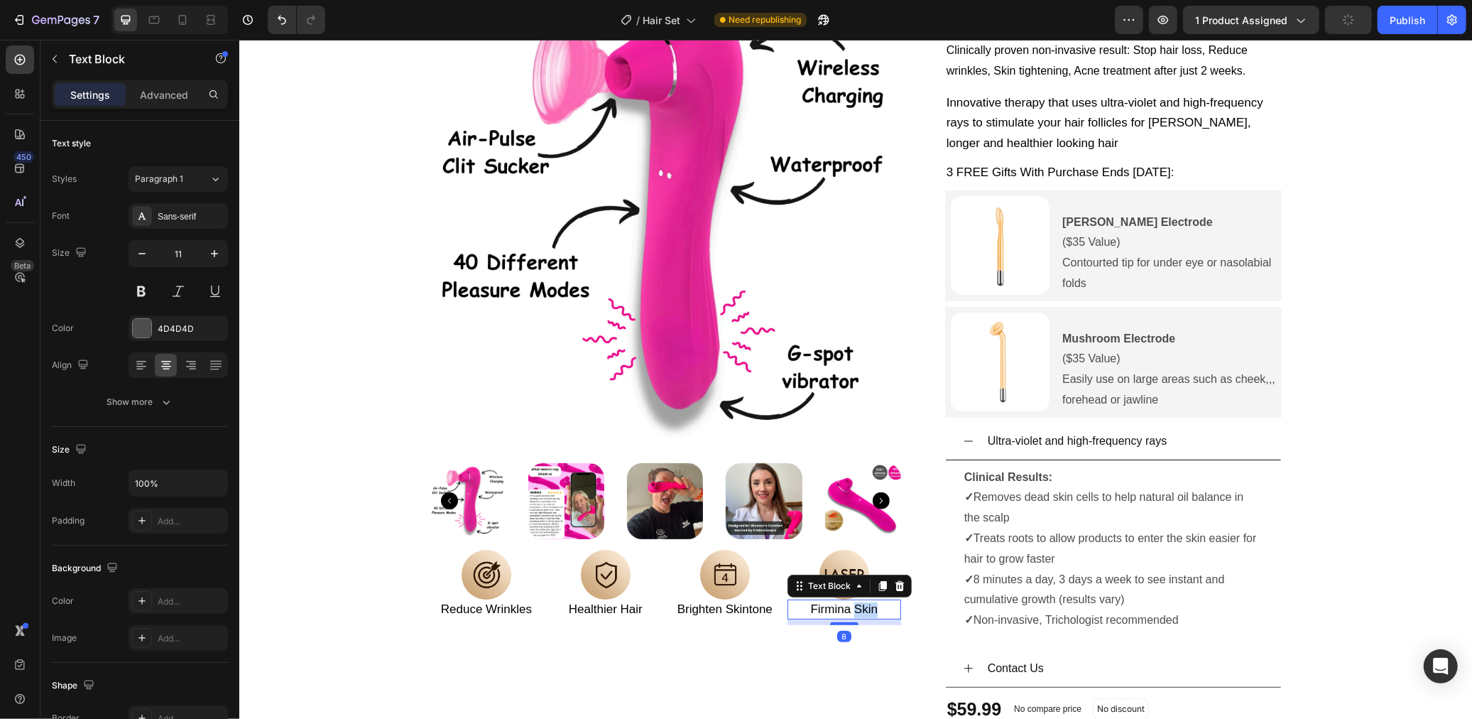
click at [868, 611] on span "Firmina Skin" at bounding box center [843, 607] width 67 height 13
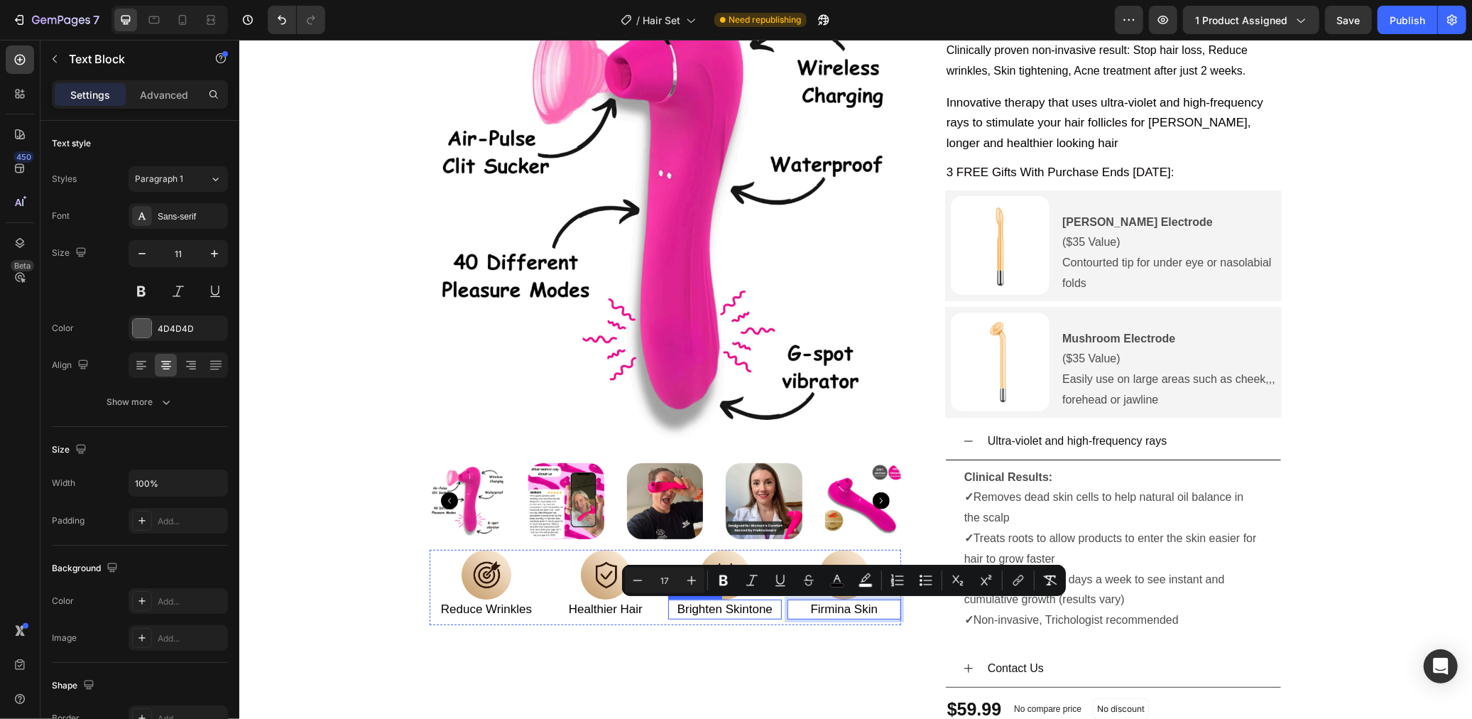
click at [731, 611] on span "Brighten Skintone" at bounding box center [724, 607] width 95 height 13
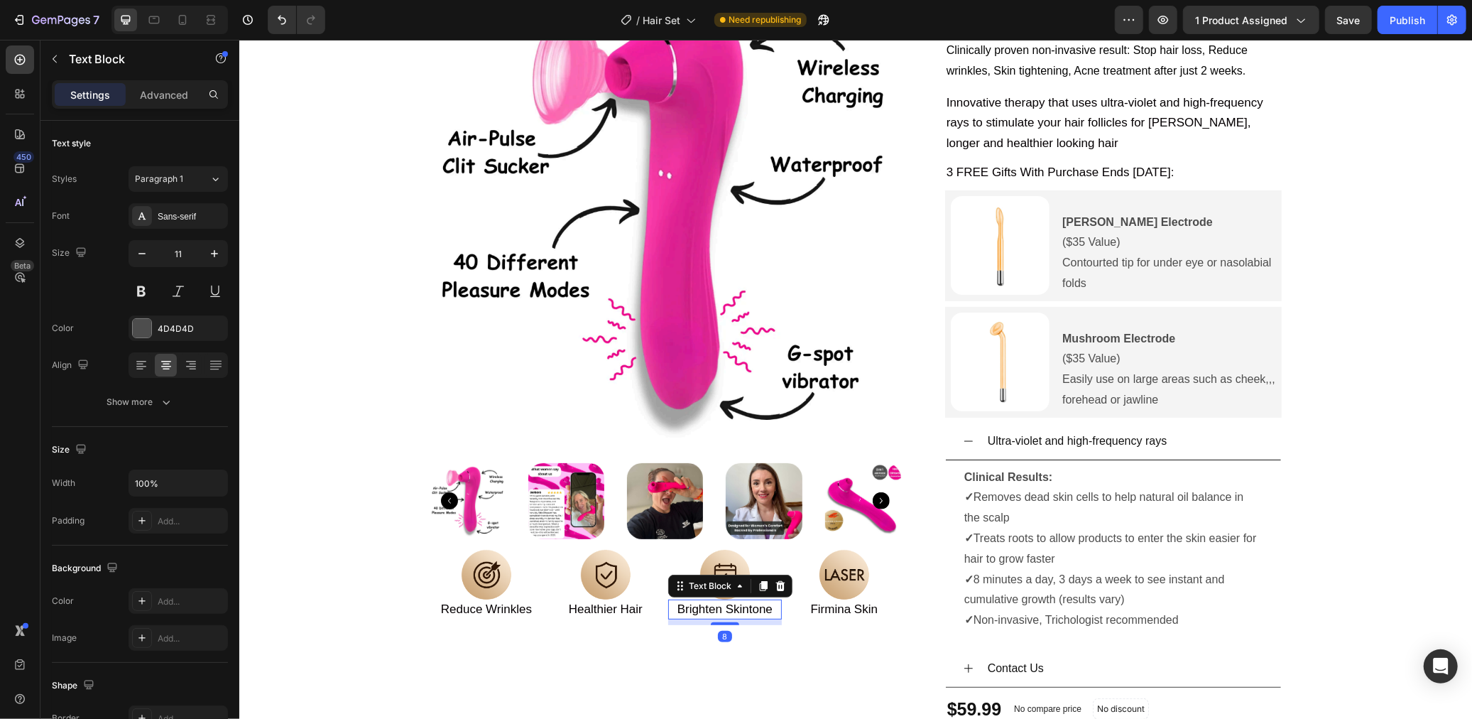
click at [731, 611] on span "Brighten Skintone" at bounding box center [724, 607] width 95 height 13
click at [669, 638] on div "Product Images Image Reduce Wrinkles Text Block Image Healthier Hair Text Block…" at bounding box center [665, 475] width 472 height 986
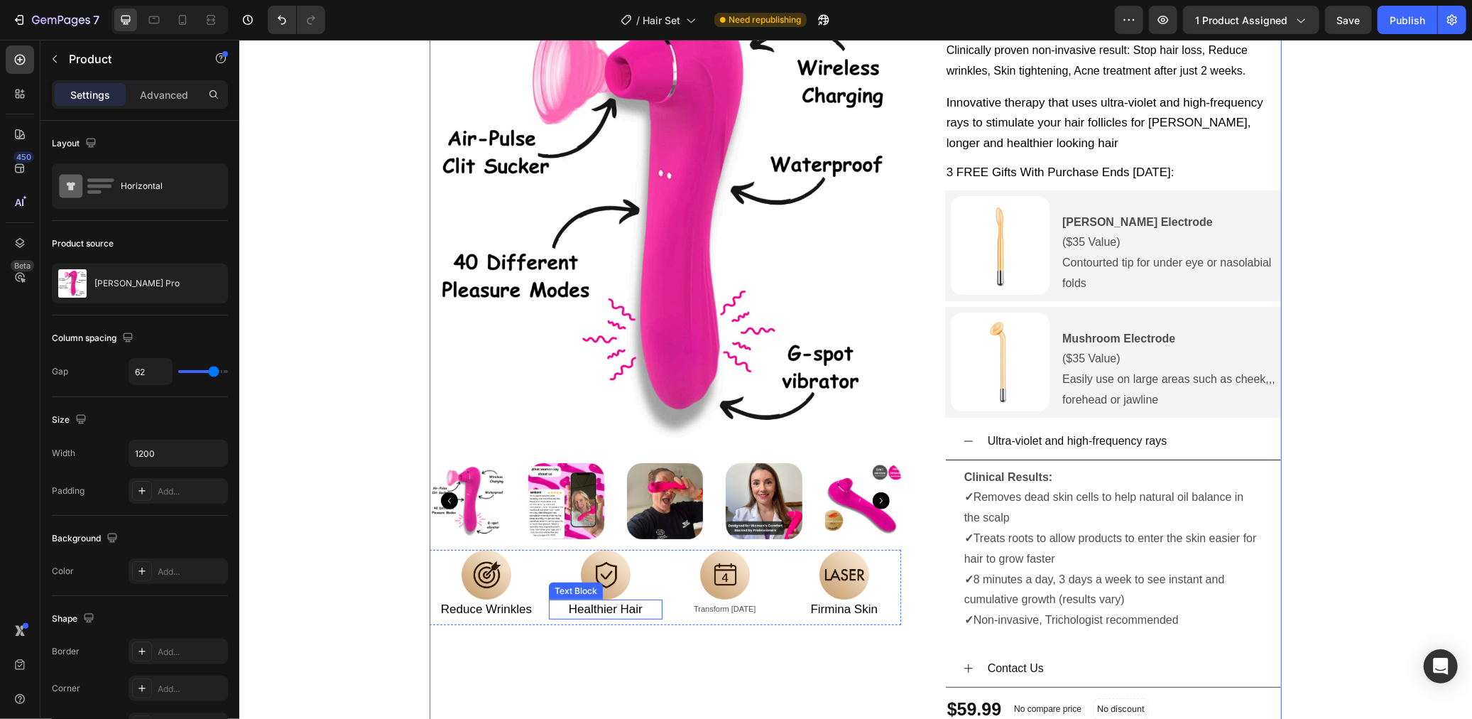
click at [631, 612] on span "Healthier Hair" at bounding box center [605, 607] width 74 height 13
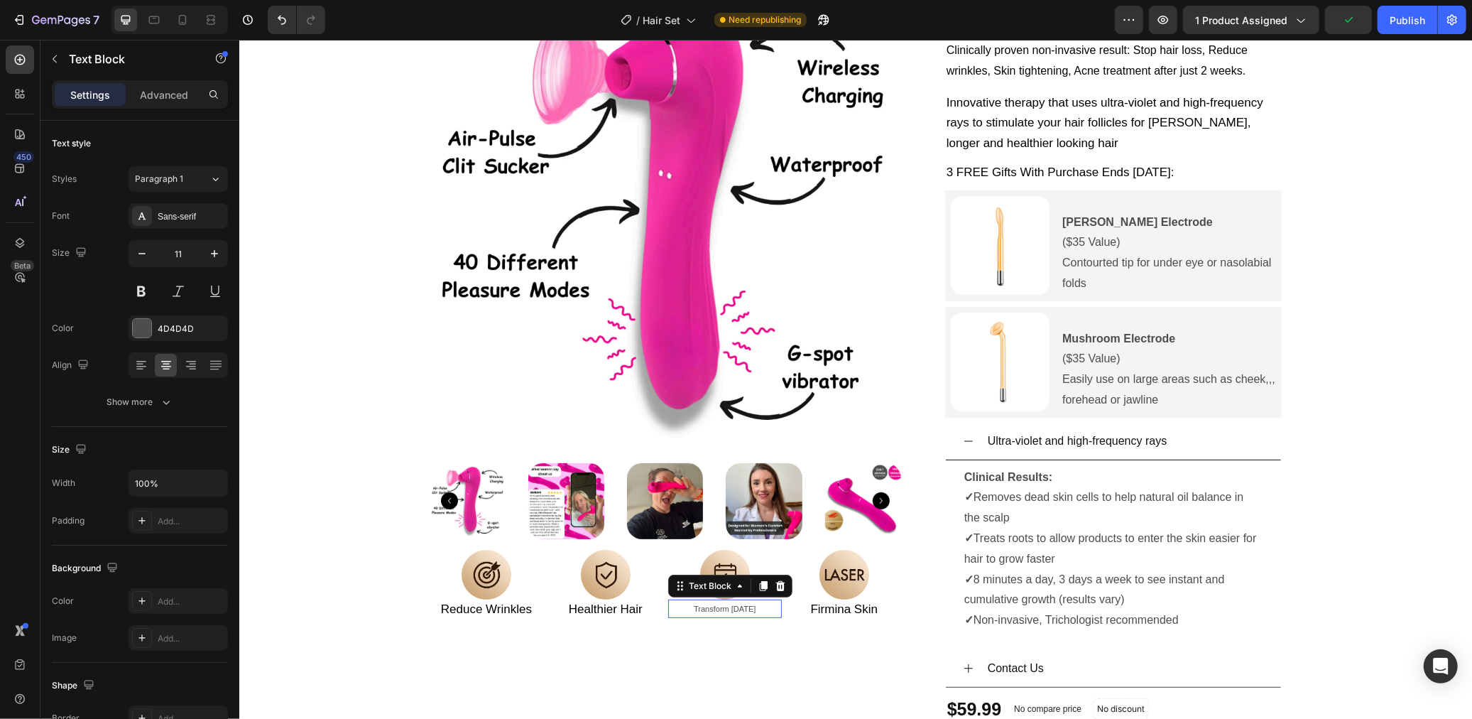
click at [704, 606] on p "Transform in 4 weeks" at bounding box center [724, 608] width 111 height 14
click at [702, 616] on div "Transform in 4 weeks" at bounding box center [725, 608] width 114 height 17
click at [702, 611] on p "Transform in 4 weeks" at bounding box center [724, 608] width 111 height 14
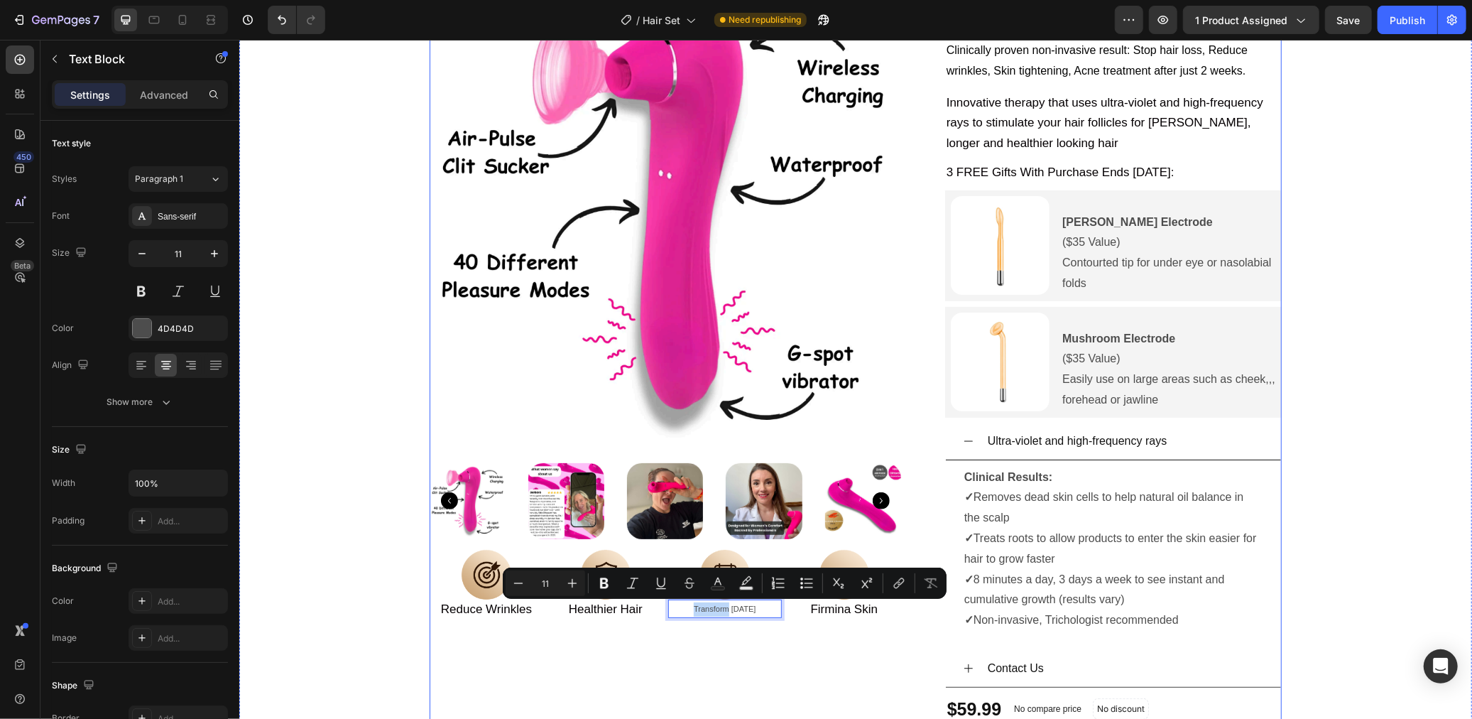
click at [673, 623] on div "Image Transform in 4 weeks Text Block 8" at bounding box center [725, 586] width 114 height 75
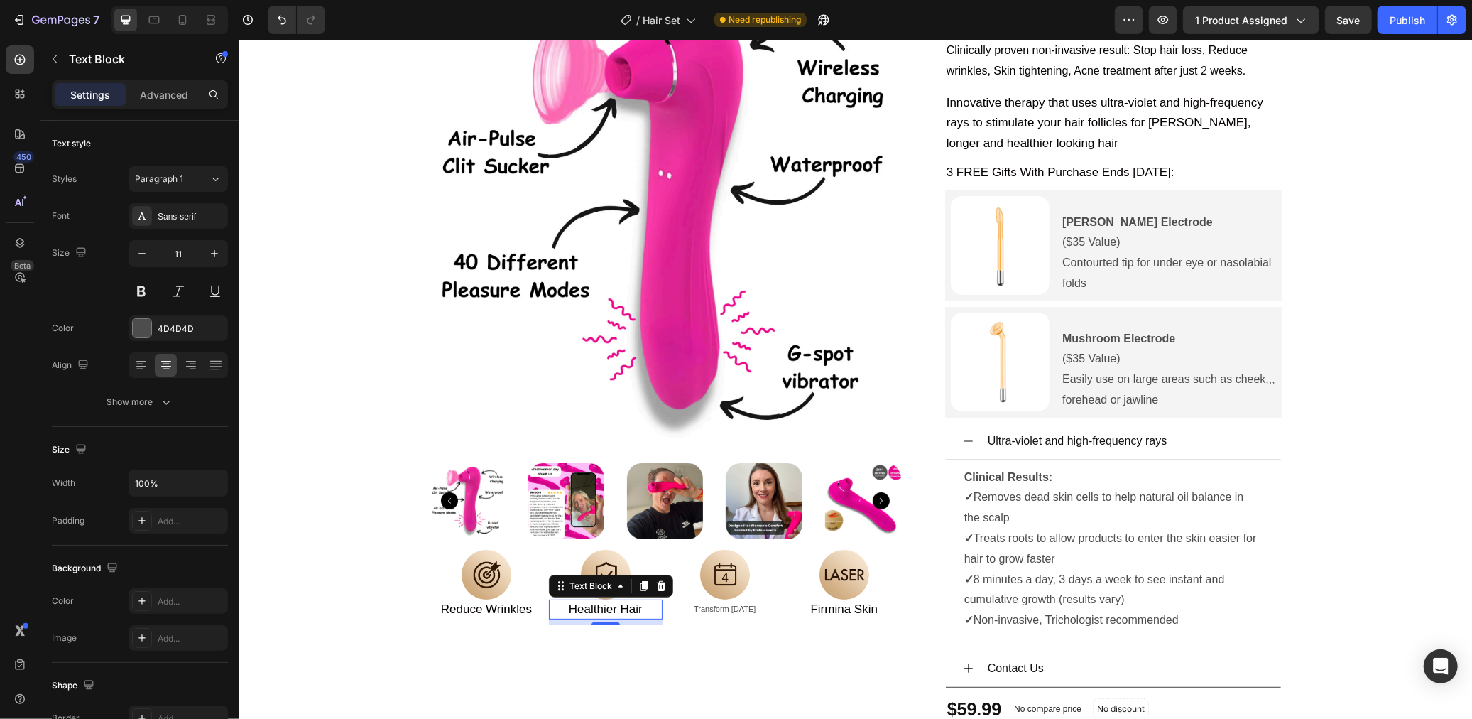
click at [611, 604] on span "Healthier Hair" at bounding box center [605, 607] width 74 height 13
click at [706, 608] on p "Transform in 4 weeks" at bounding box center [724, 608] width 111 height 14
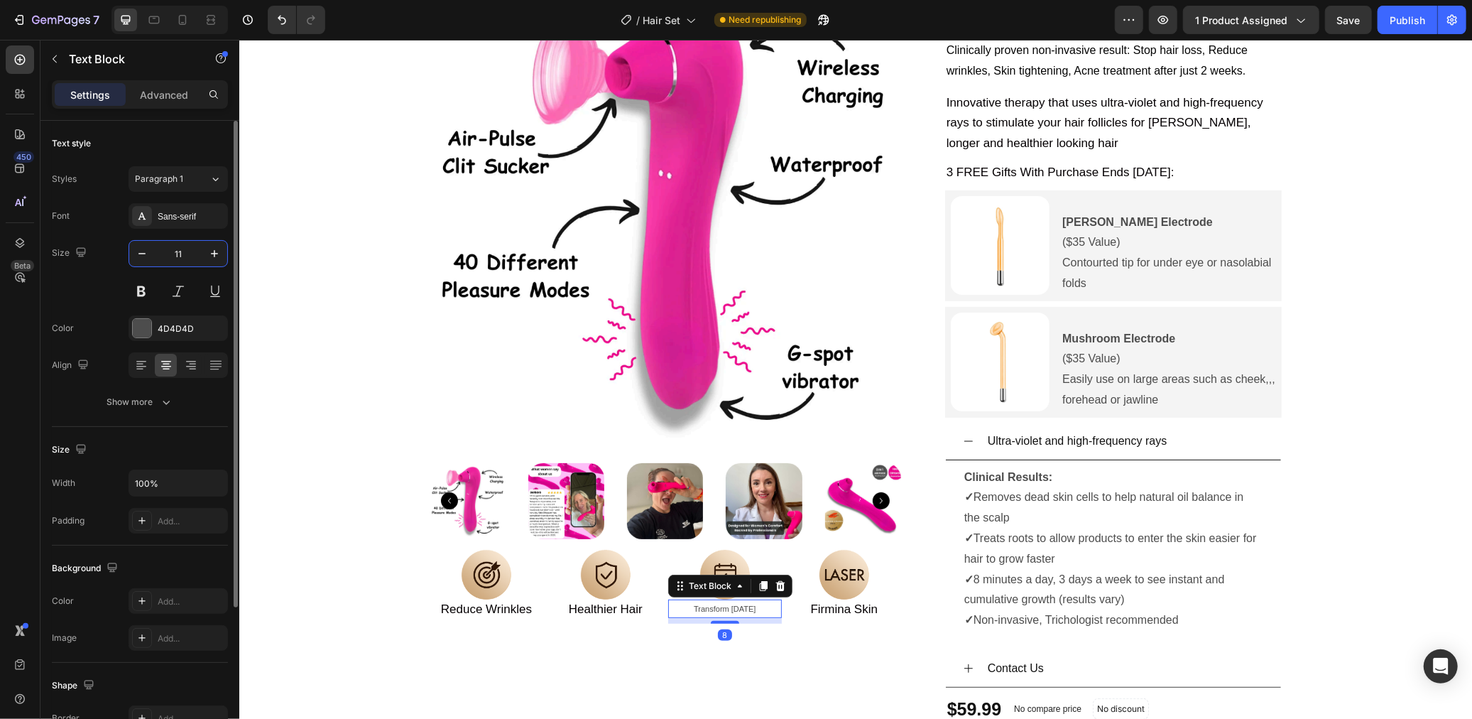
drag, startPoint x: 190, startPoint y: 254, endPoint x: 173, endPoint y: 254, distance: 17.8
click at [173, 254] on input "11" at bounding box center [178, 254] width 47 height 26
drag, startPoint x: 190, startPoint y: 254, endPoint x: 169, endPoint y: 255, distance: 20.6
click at [169, 255] on input "11" at bounding box center [178, 254] width 47 height 26
type input "17"
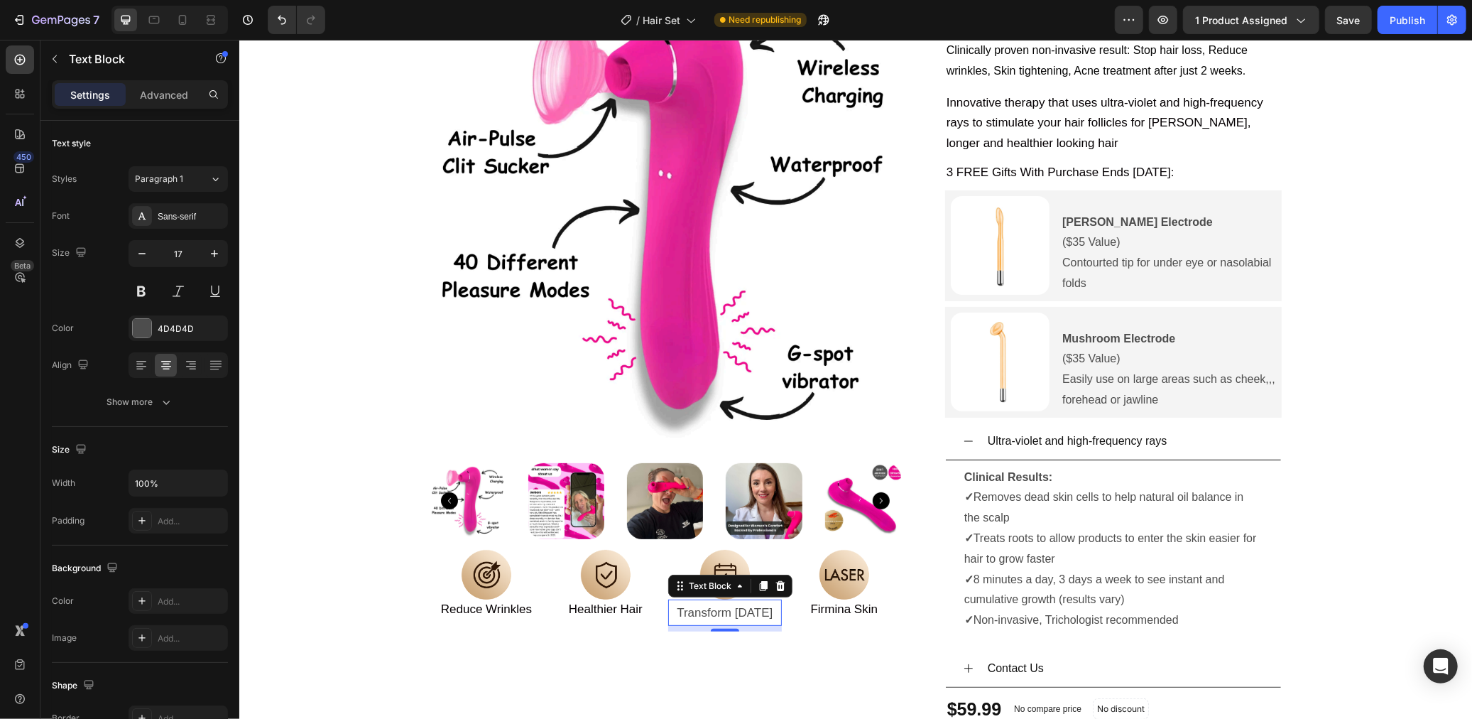
click at [730, 613] on p "Transform in 4 weeks" at bounding box center [724, 612] width 111 height 22
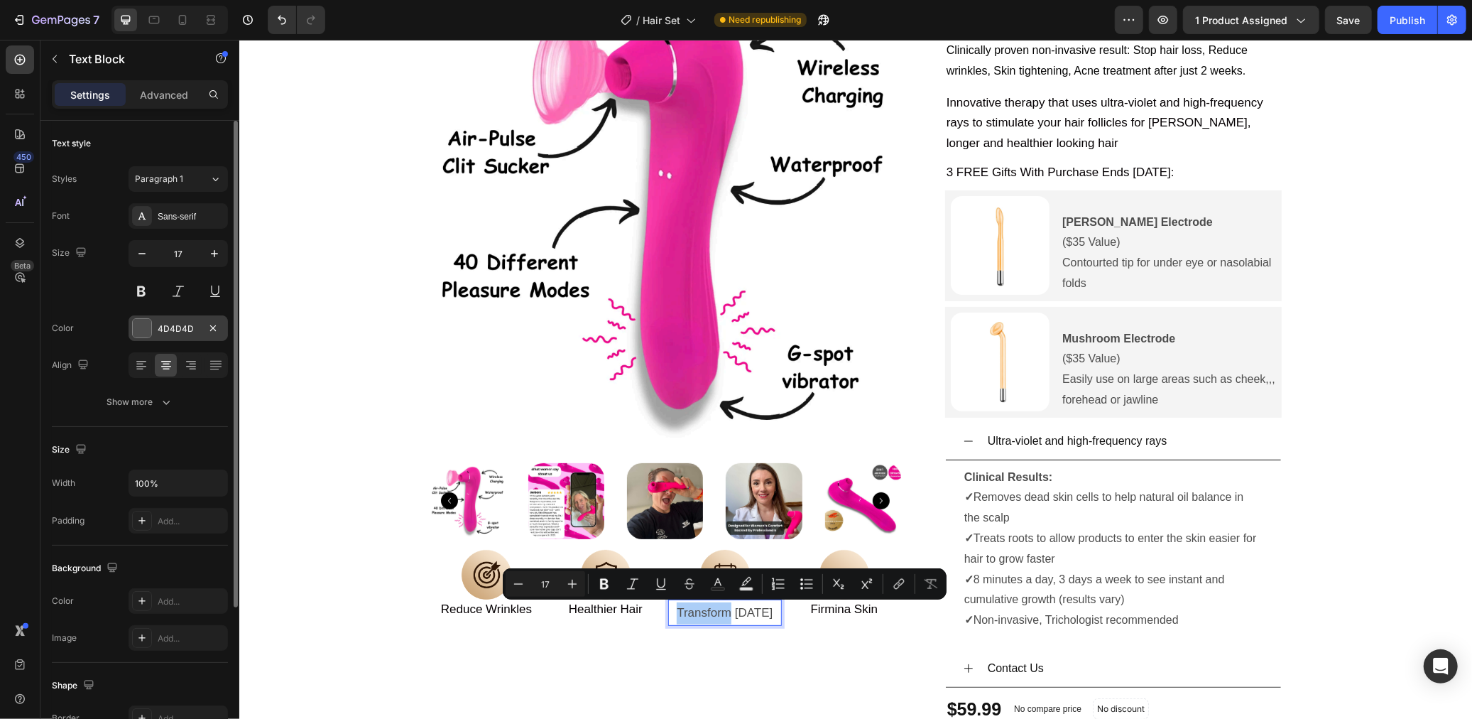
click at [138, 329] on div at bounding box center [142, 328] width 18 height 18
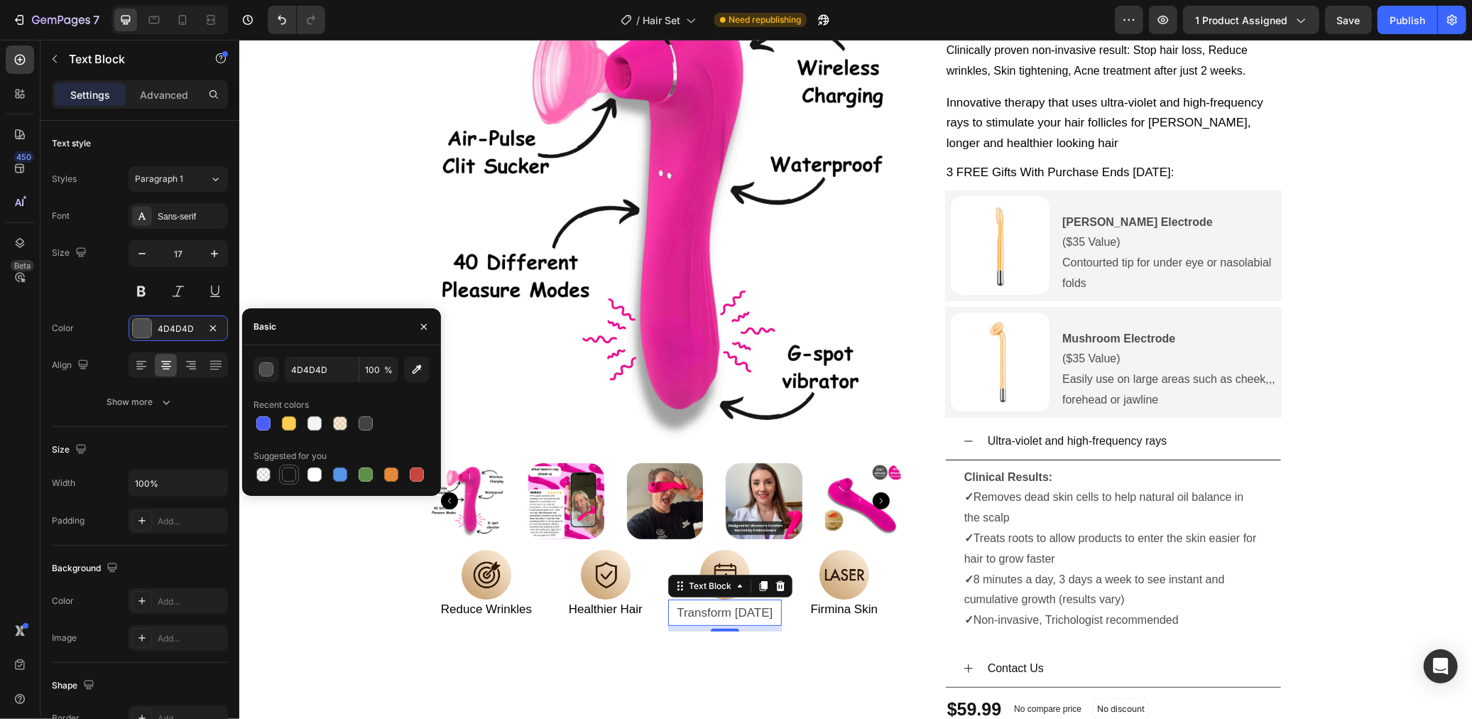
click at [294, 471] on div at bounding box center [289, 474] width 14 height 14
click at [393, 476] on div at bounding box center [391, 474] width 14 height 14
click at [284, 470] on div at bounding box center [289, 474] width 14 height 14
click at [344, 428] on div at bounding box center [340, 423] width 14 height 14
type input "FFB977"
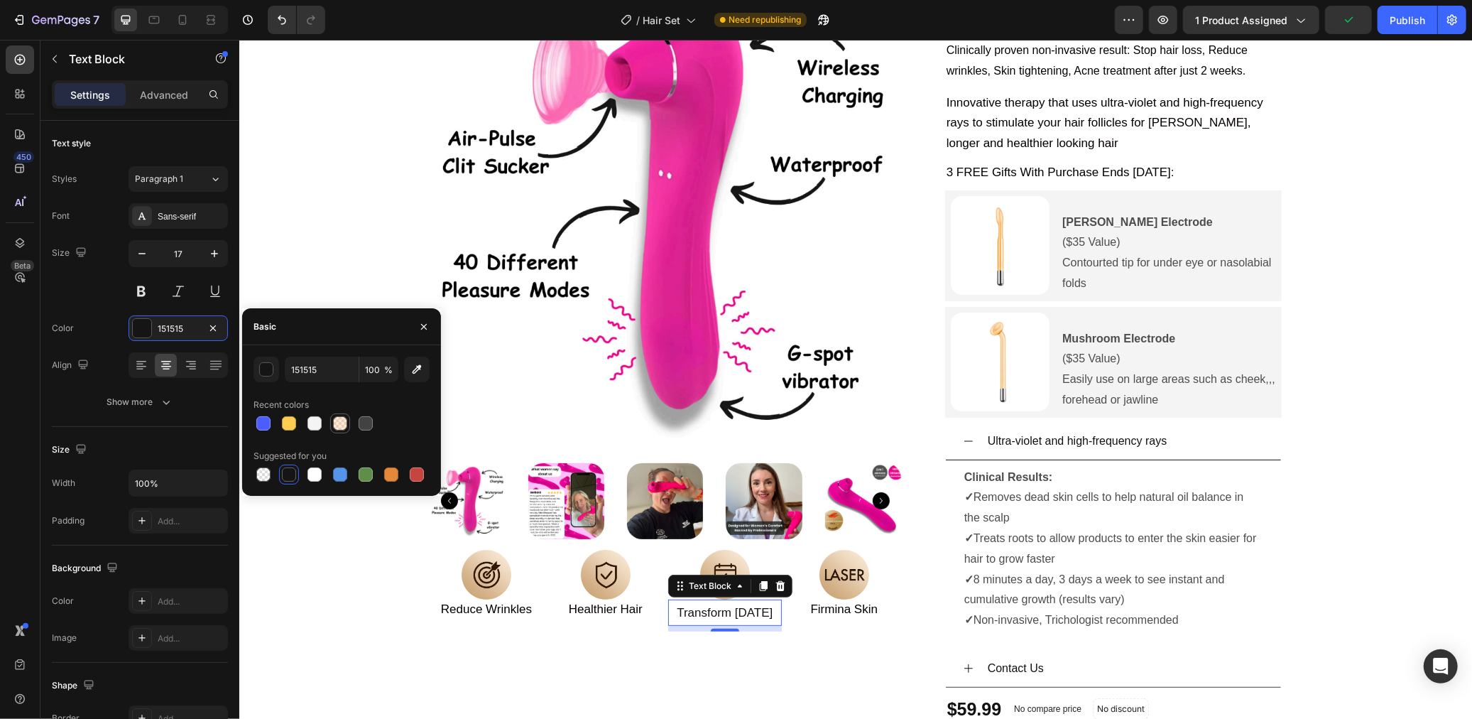
type input "30"
click at [295, 478] on div at bounding box center [289, 474] width 14 height 14
type input "151515"
type input "100"
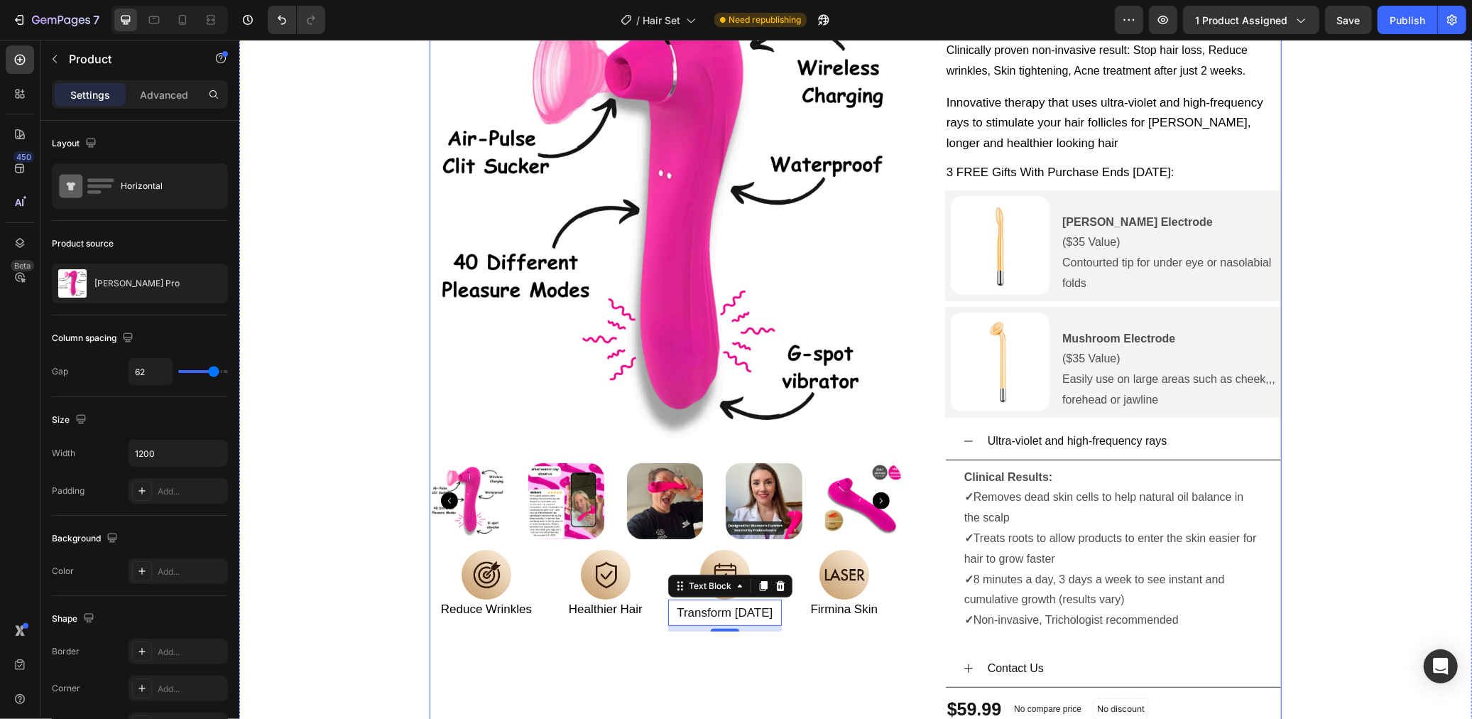
click at [487, 668] on div "Product Images Image Reduce Wrinkles Text Block Image Healthier Hair Text Block…" at bounding box center [665, 475] width 472 height 986
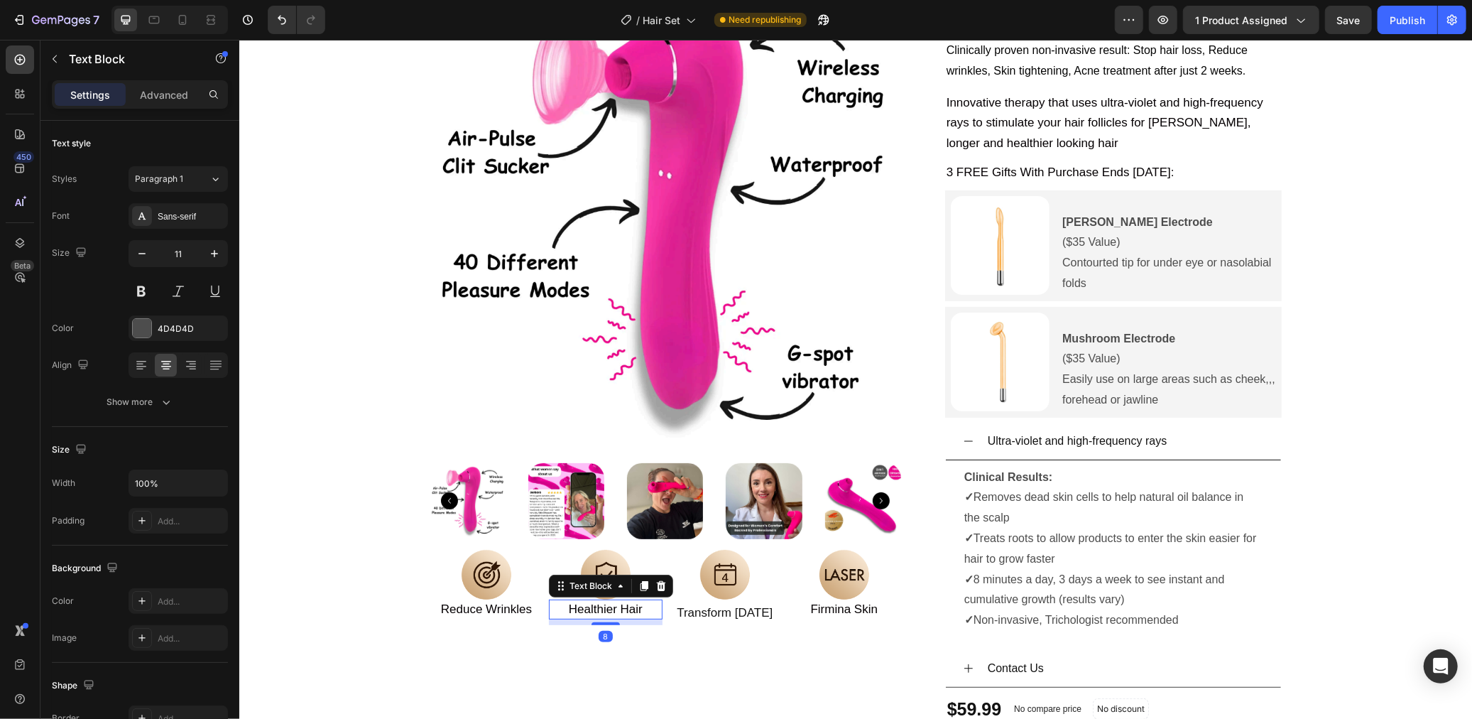
click at [619, 609] on span "Healthier Hair" at bounding box center [605, 607] width 74 height 13
click at [638, 611] on span "Healthier Hair" at bounding box center [605, 607] width 74 height 13
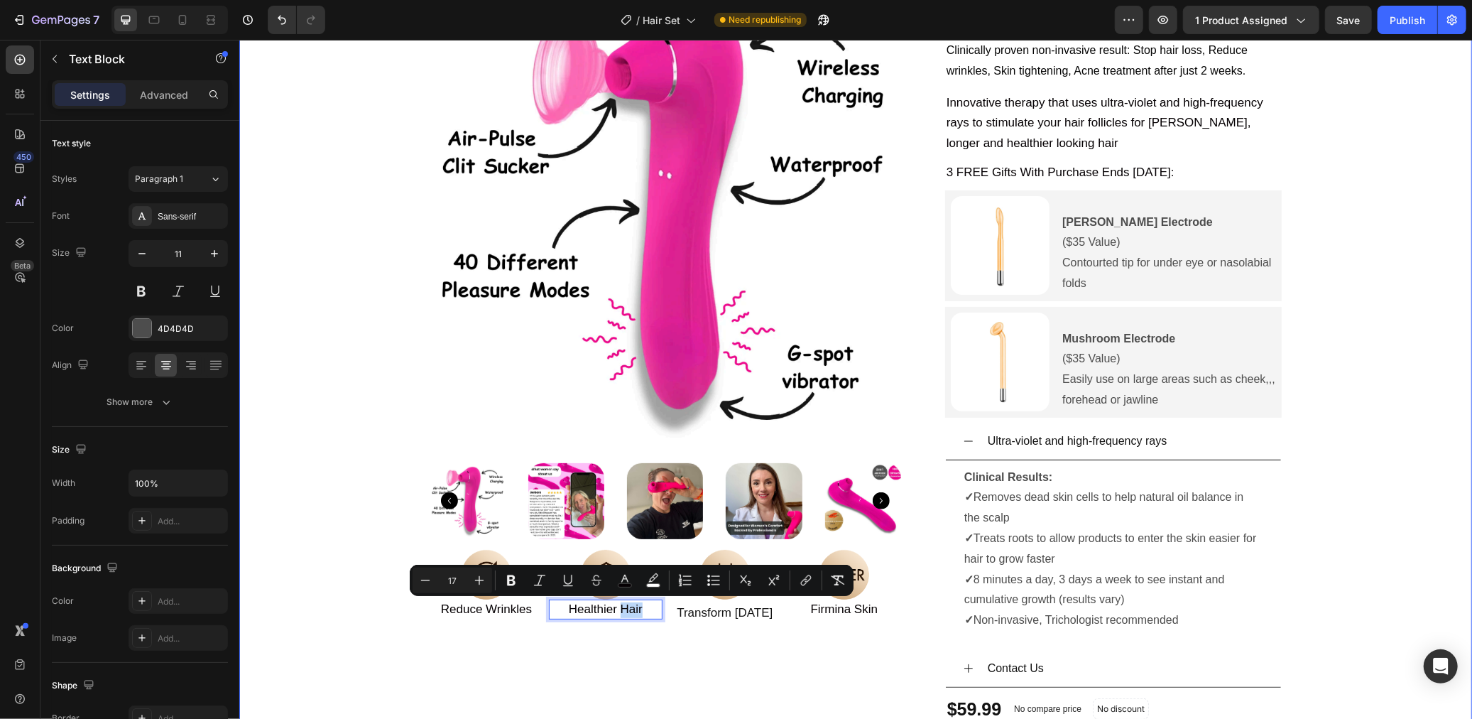
click at [369, 621] on div "Product Images Image Reduce Wrinkles Text Block Image Healthier Hair Text Block…" at bounding box center [855, 475] width 1204 height 986
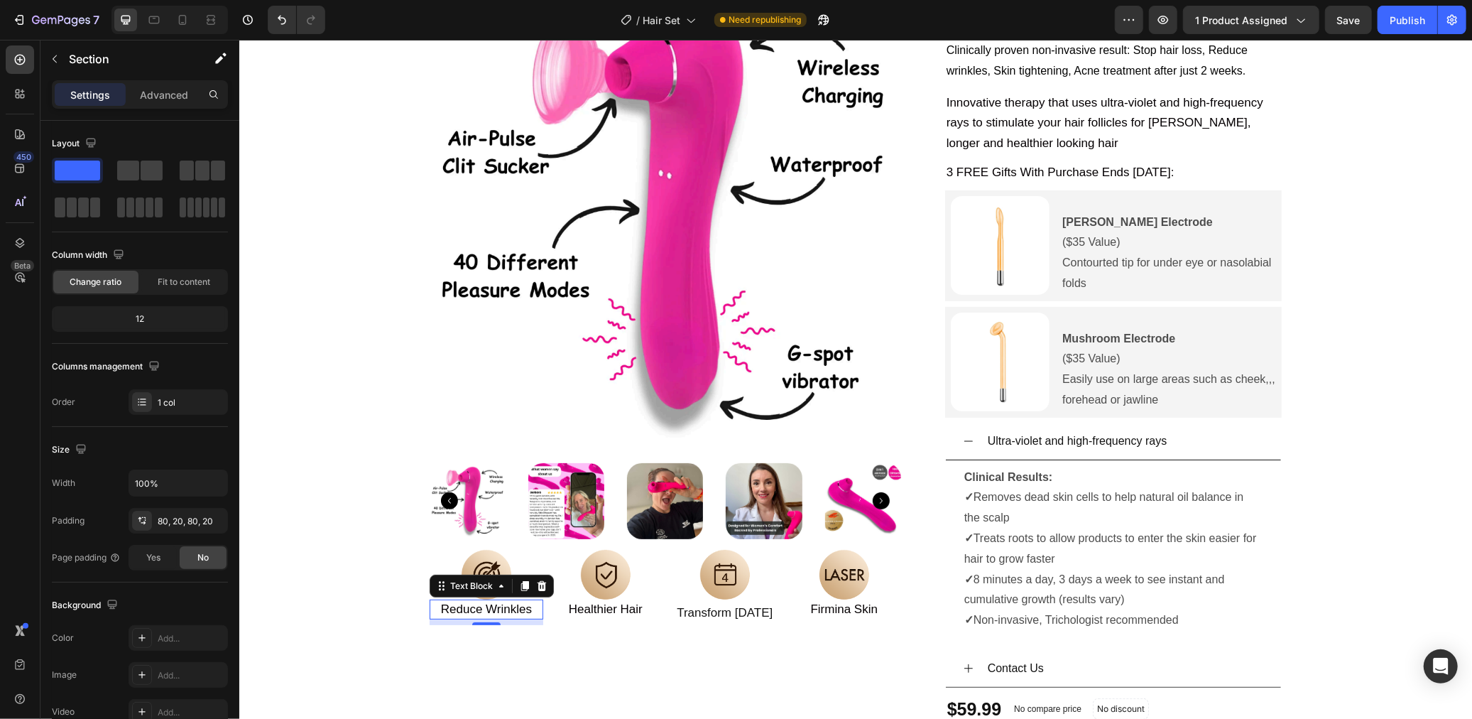
click at [481, 603] on span "Reduce Wrinkles" at bounding box center [485, 607] width 91 height 13
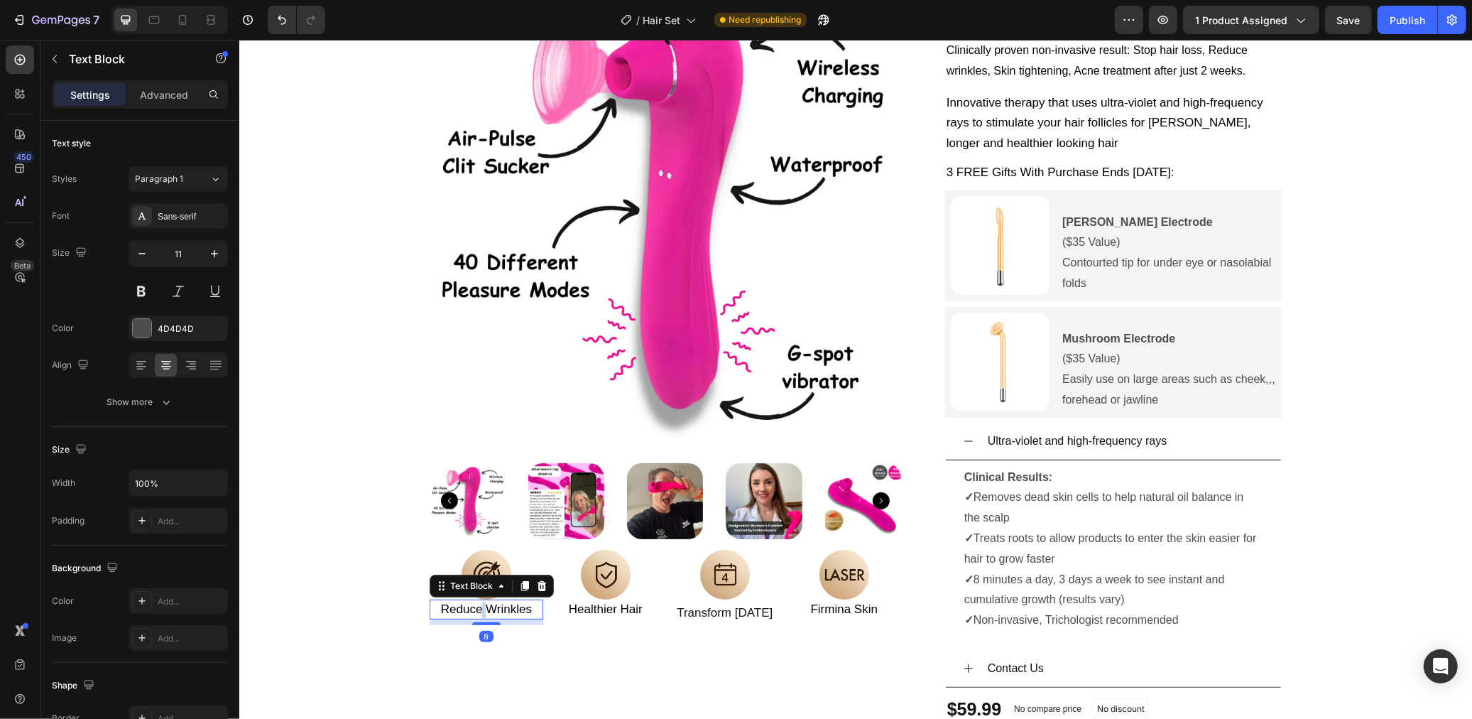
click at [481, 603] on span "Reduce Wrinkles" at bounding box center [485, 607] width 91 height 13
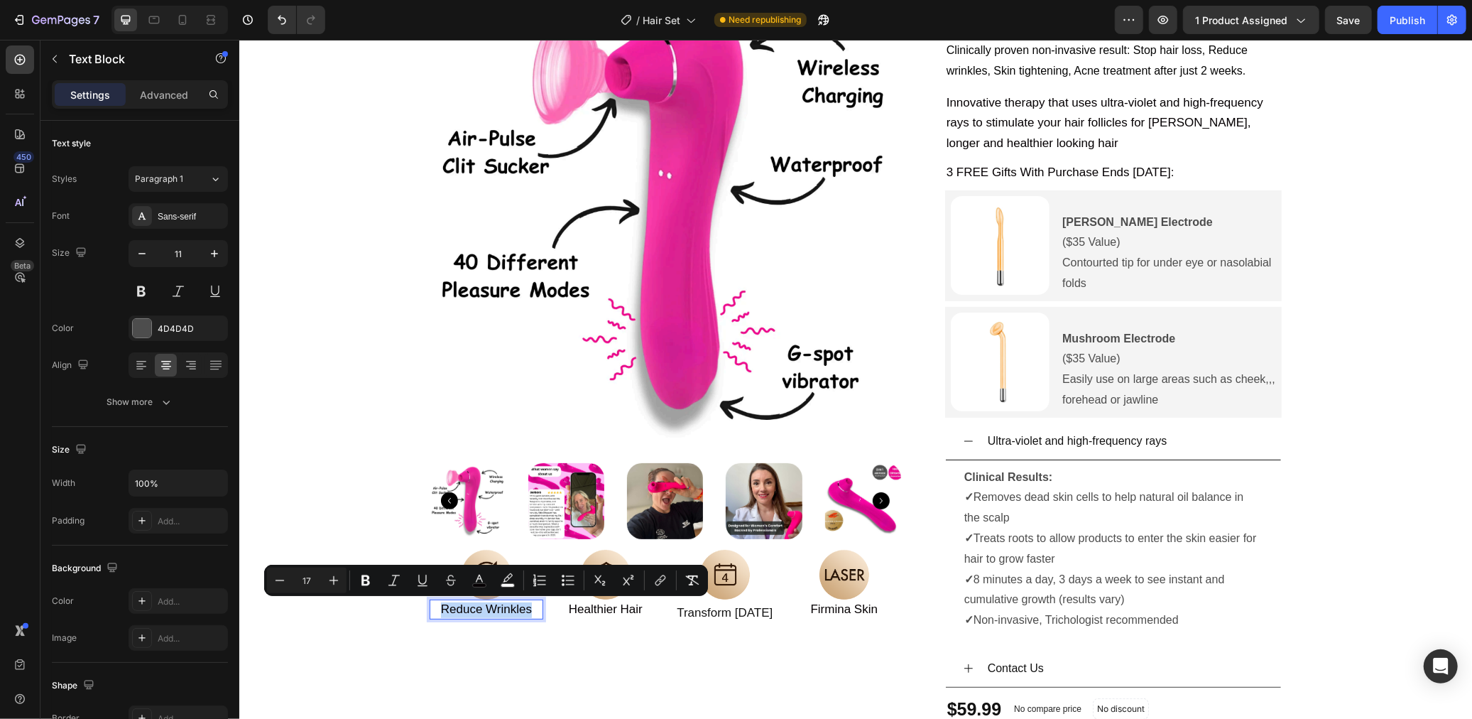
type input "11"
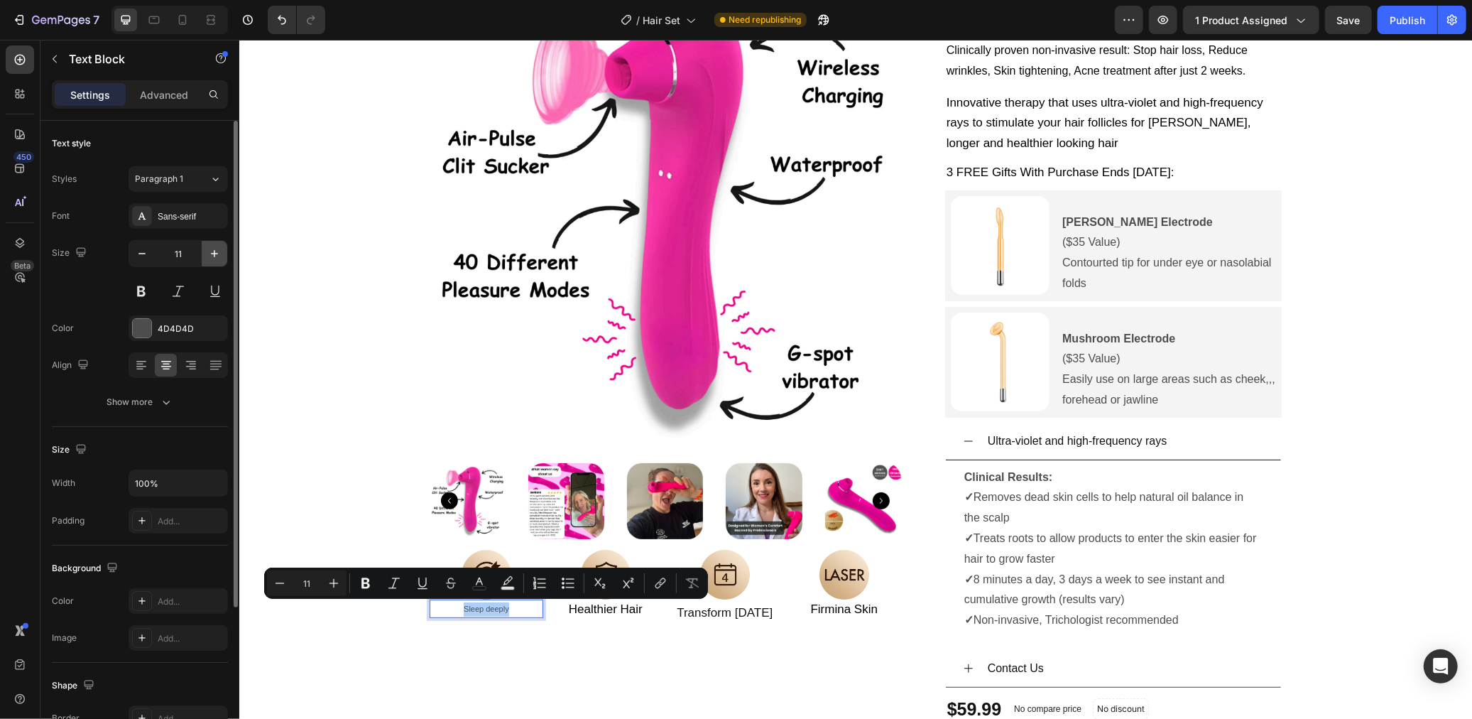
click at [205, 254] on button "button" at bounding box center [215, 254] width 26 height 26
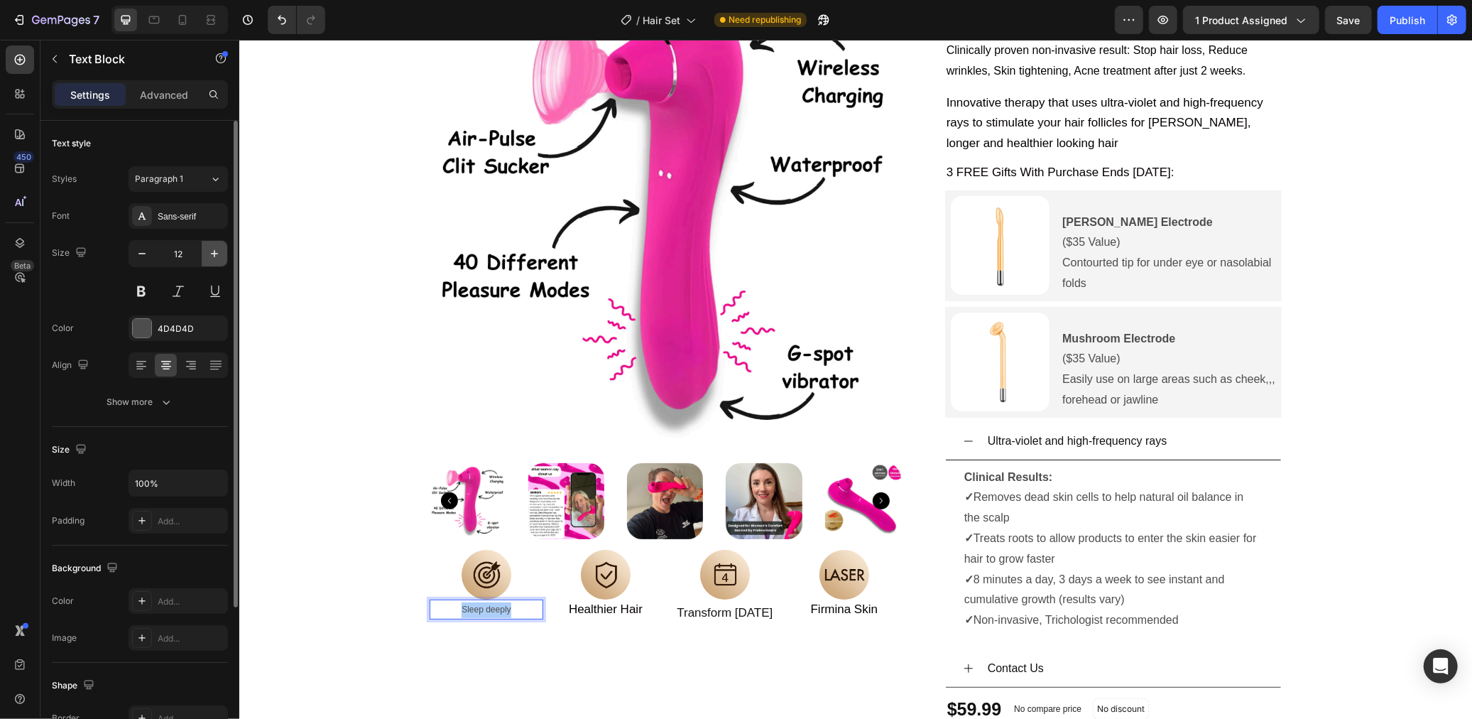
click at [205, 254] on button "button" at bounding box center [215, 254] width 26 height 26
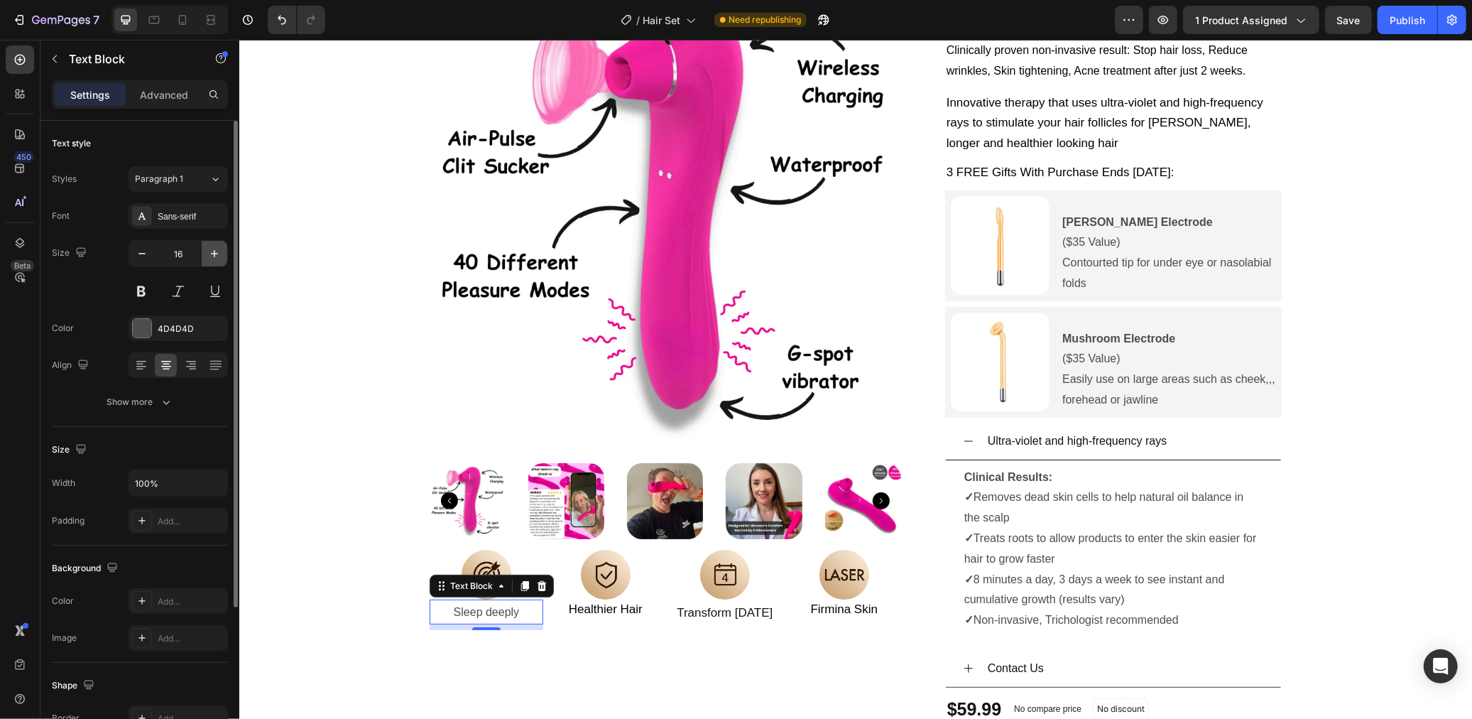
click at [205, 254] on button "button" at bounding box center [215, 254] width 26 height 26
type input "17"
click at [492, 614] on p "Sleep deeply" at bounding box center [485, 612] width 111 height 22
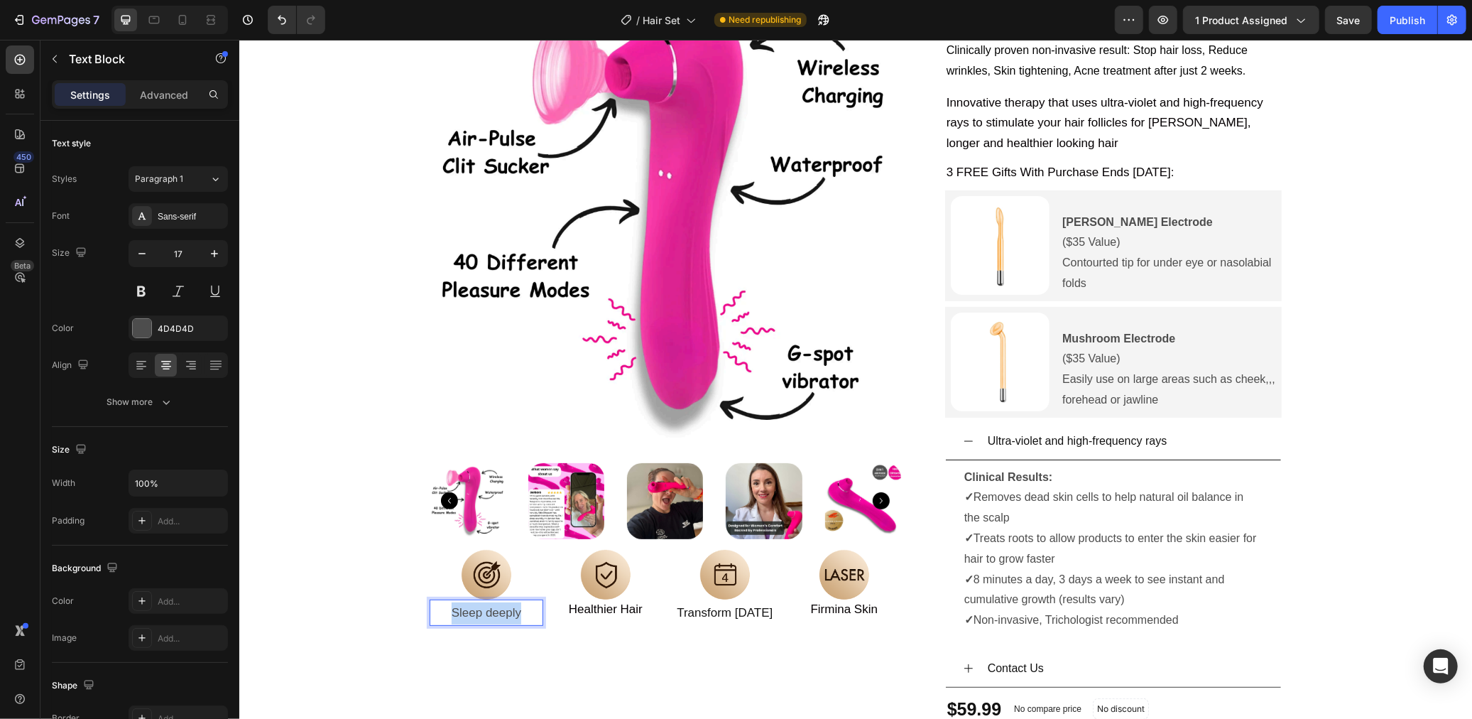
click at [492, 614] on p "Sleep deeply" at bounding box center [485, 612] width 111 height 22
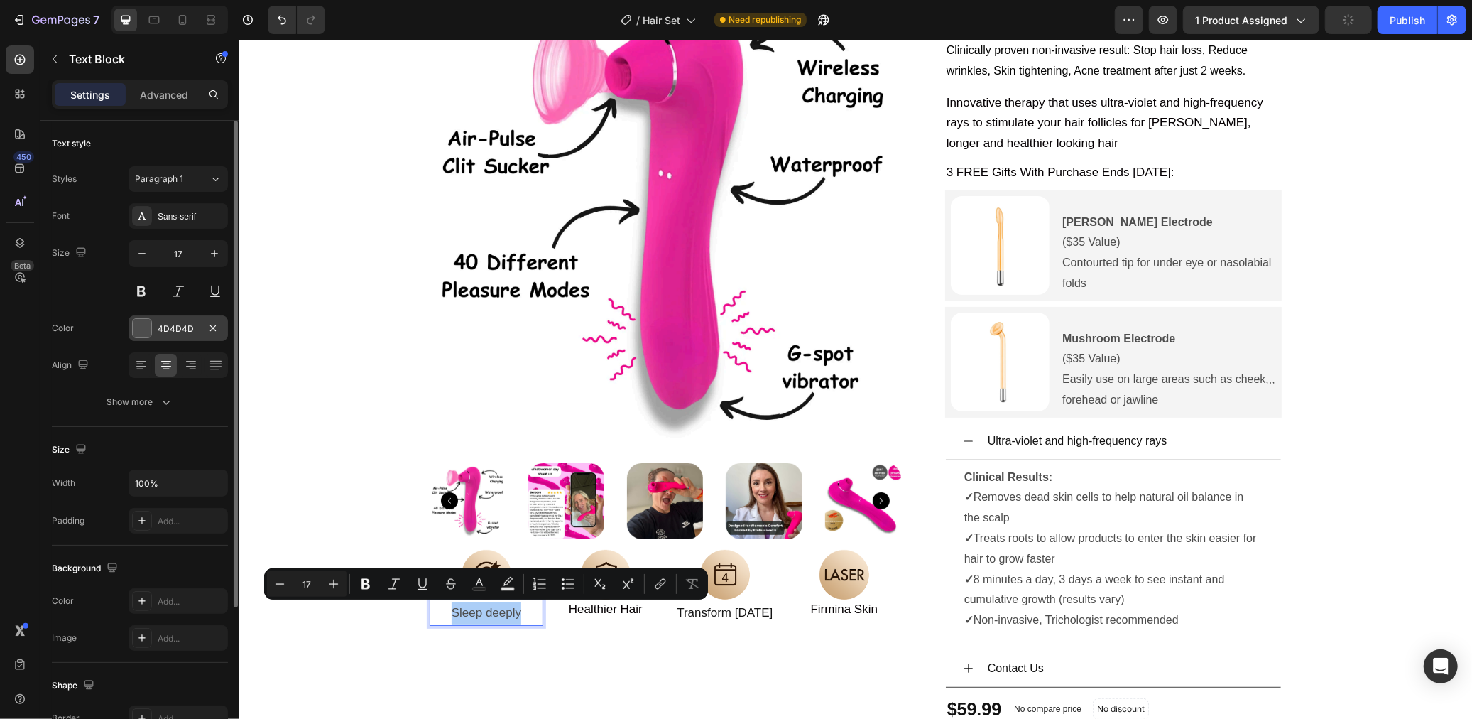
click at [136, 329] on div at bounding box center [142, 328] width 18 height 18
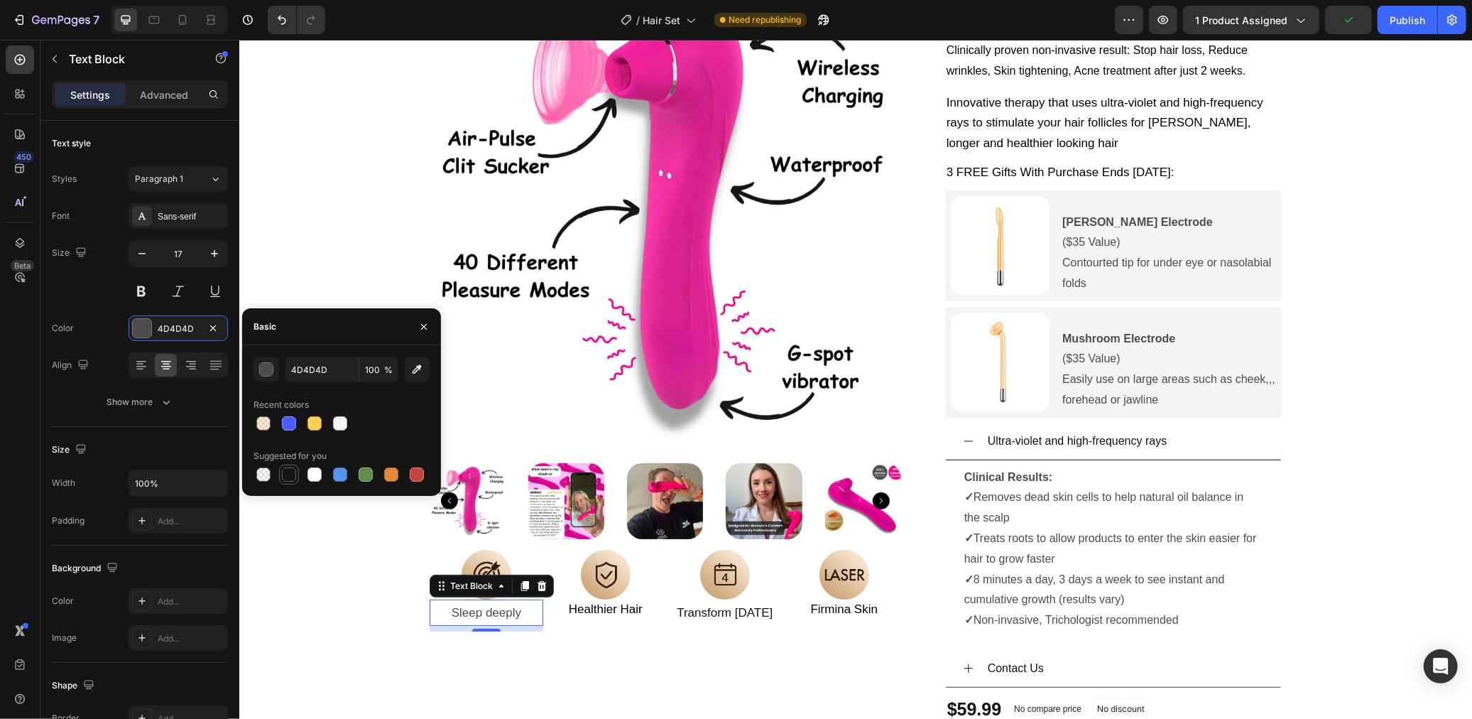
click at [295, 478] on div at bounding box center [289, 474] width 14 height 14
type input "151515"
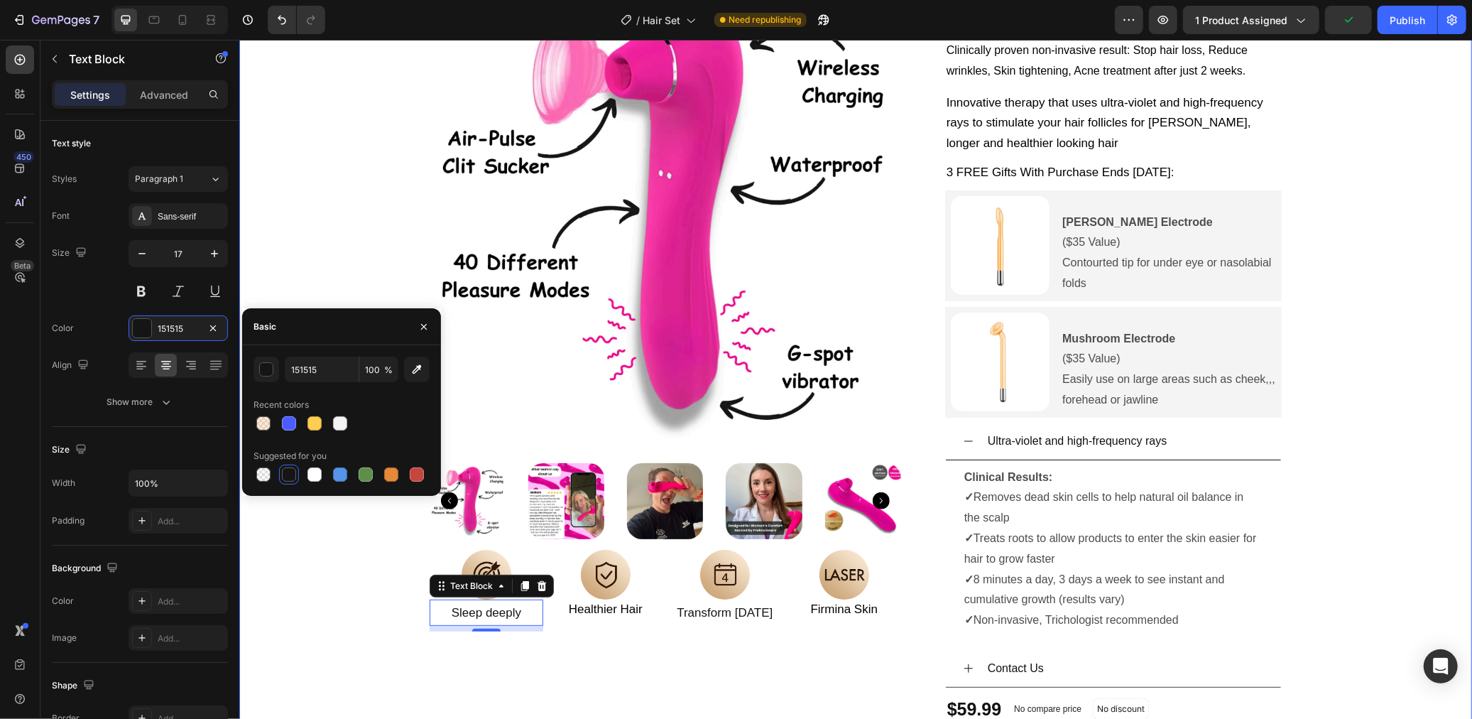
click at [354, 598] on div "Product Images Image Sleep deeply Text Block 8 Image Healthier Hair Text Block …" at bounding box center [855, 475] width 1204 height 986
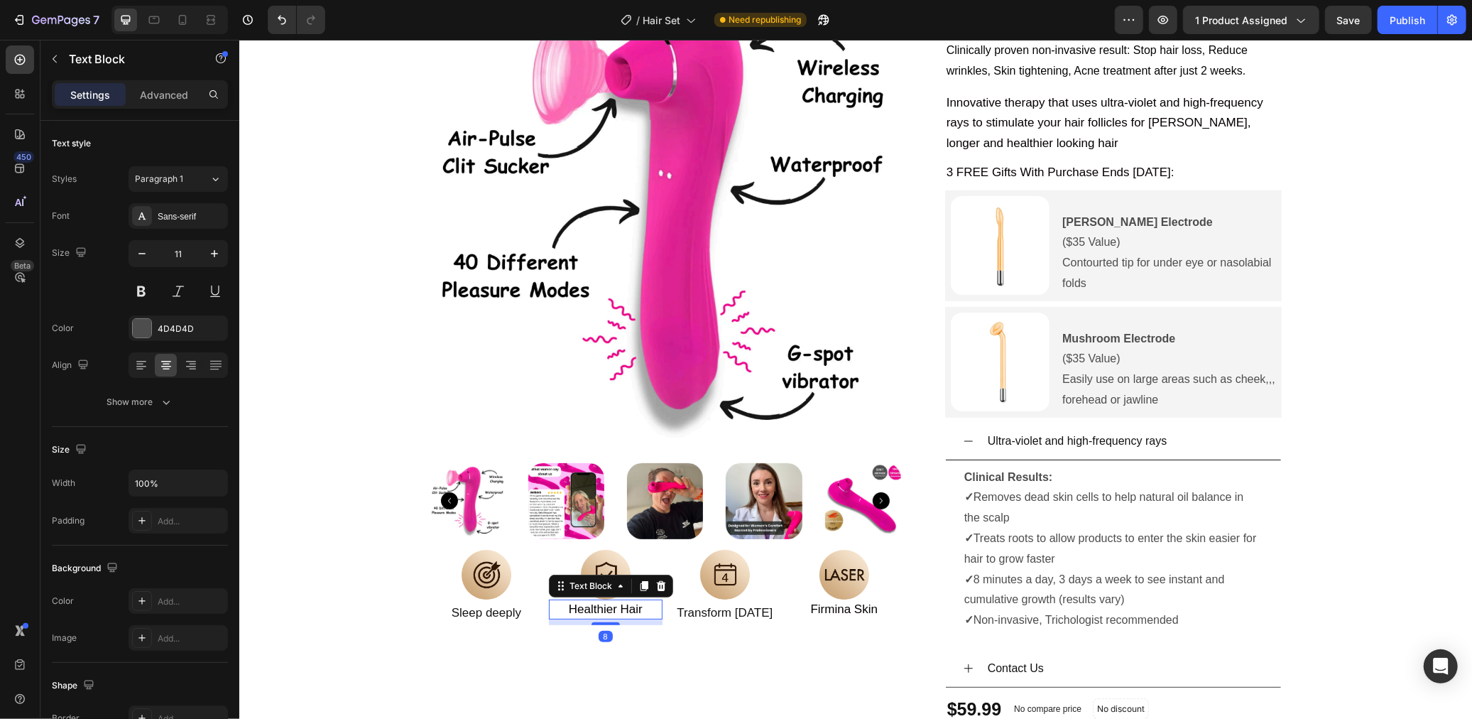
click at [592, 614] on span "Healthier Hair" at bounding box center [605, 607] width 74 height 13
click at [655, 585] on icon at bounding box center [660, 584] width 11 height 11
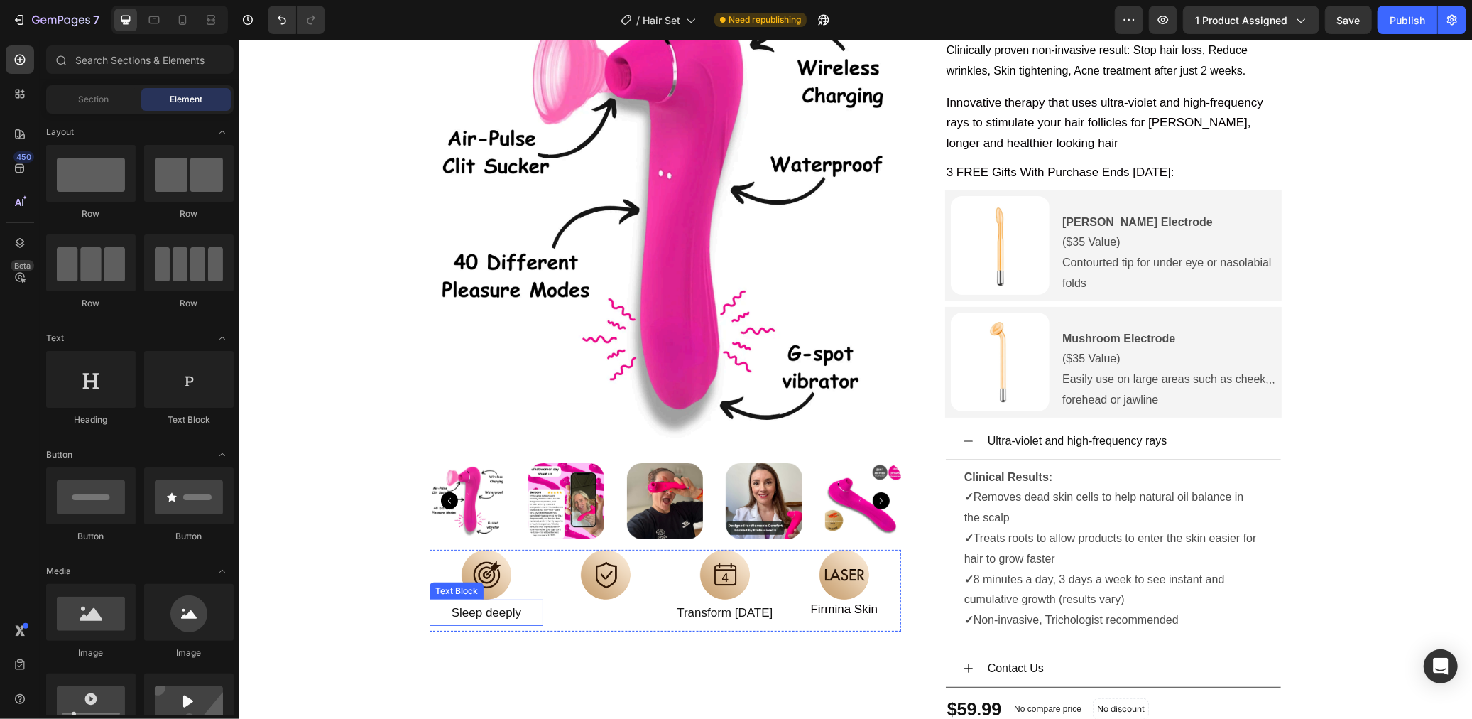
click at [506, 614] on p "Sleep deeply" at bounding box center [485, 612] width 111 height 22
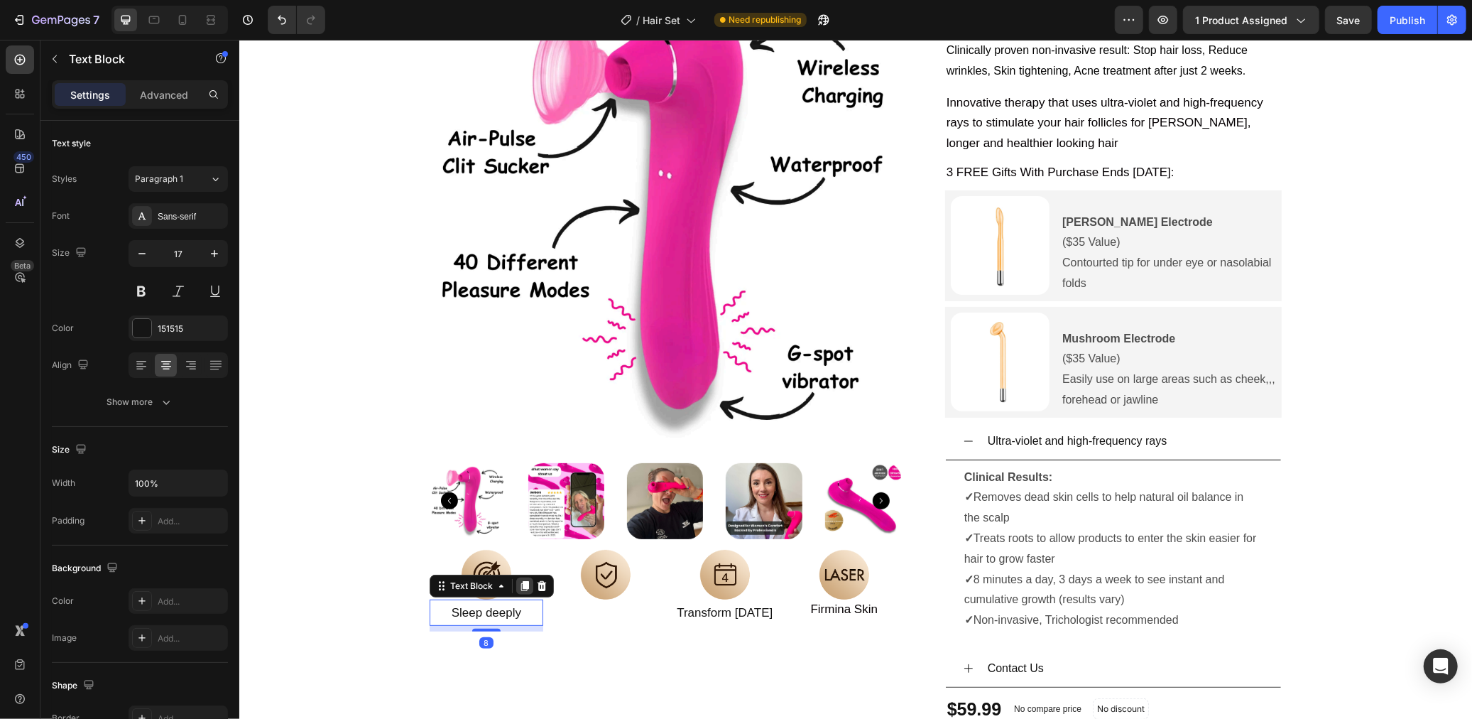
click at [523, 586] on icon at bounding box center [525, 586] width 8 height 10
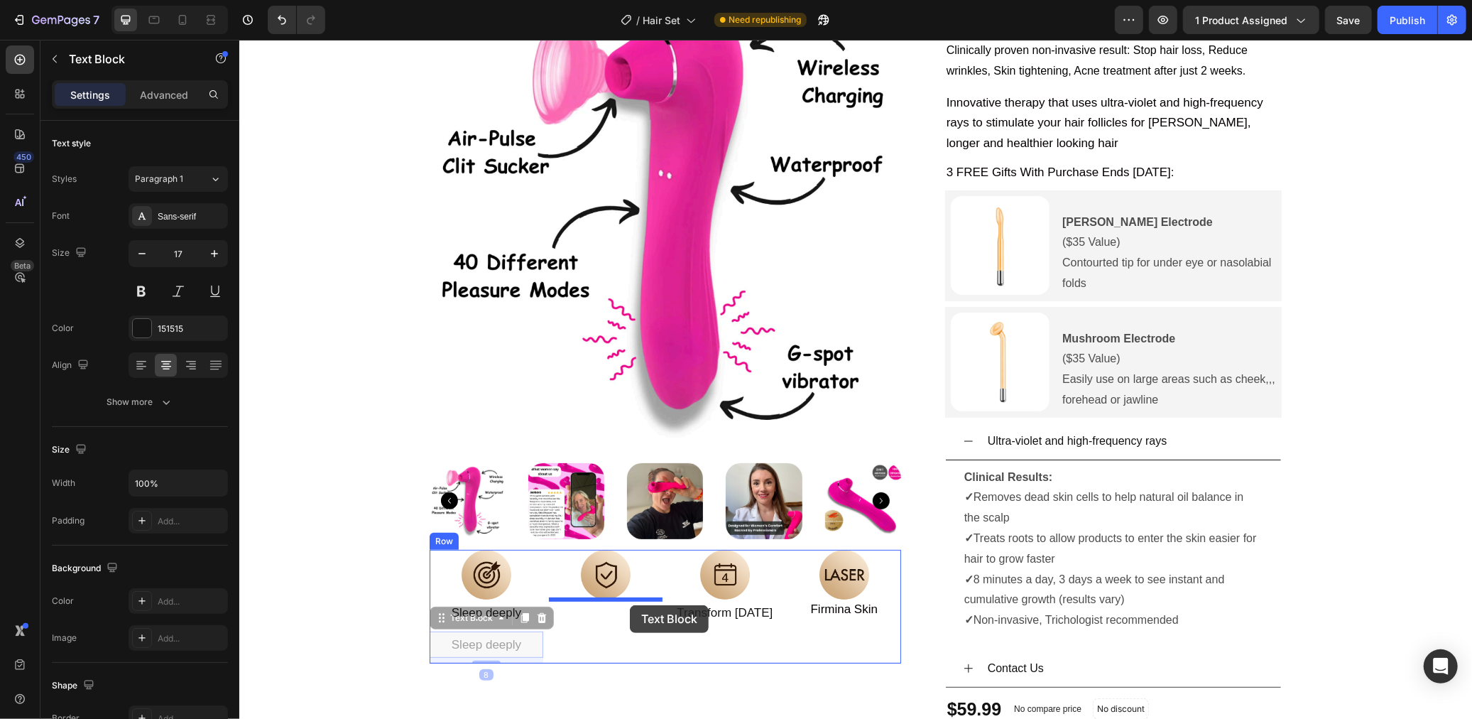
drag, startPoint x: 446, startPoint y: 619, endPoint x: 629, endPoint y: 604, distance: 183.8
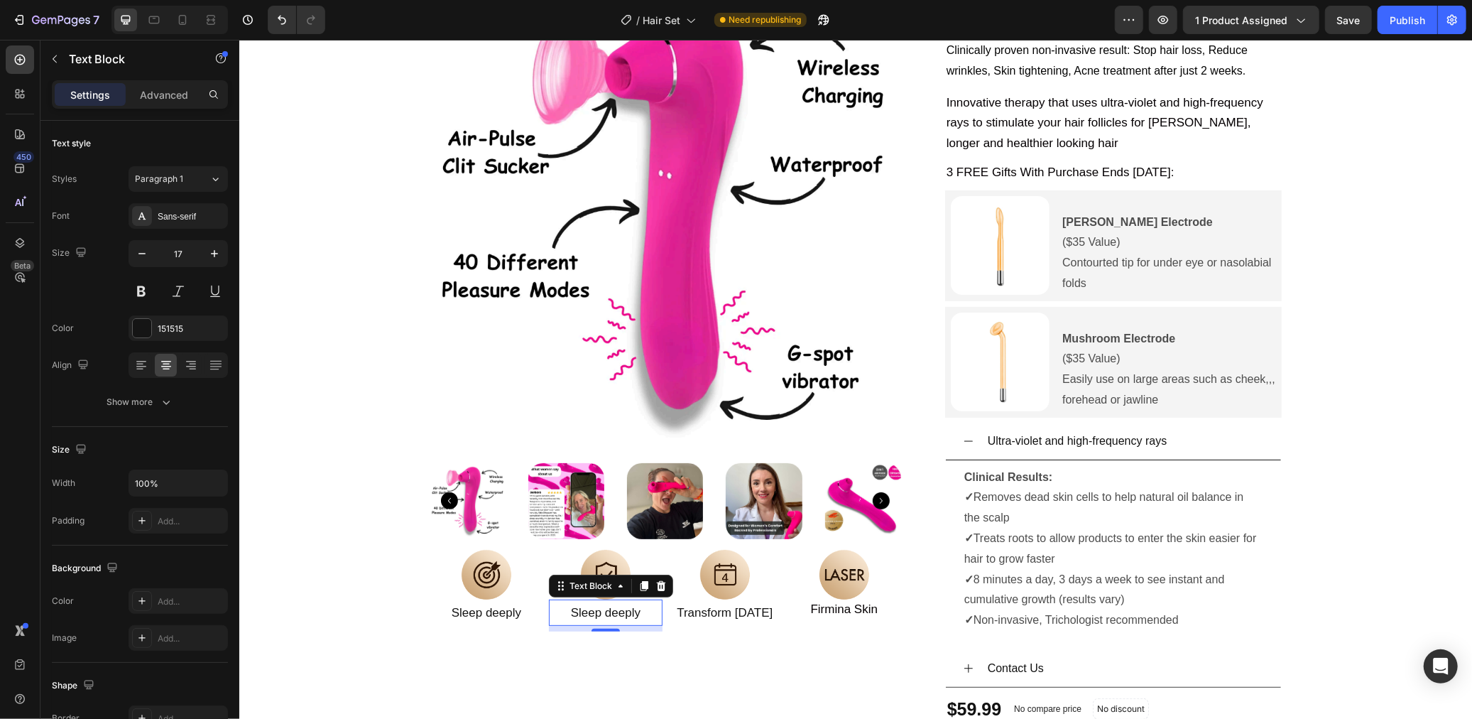
click at [620, 619] on p "Sleep deeply" at bounding box center [605, 612] width 111 height 22
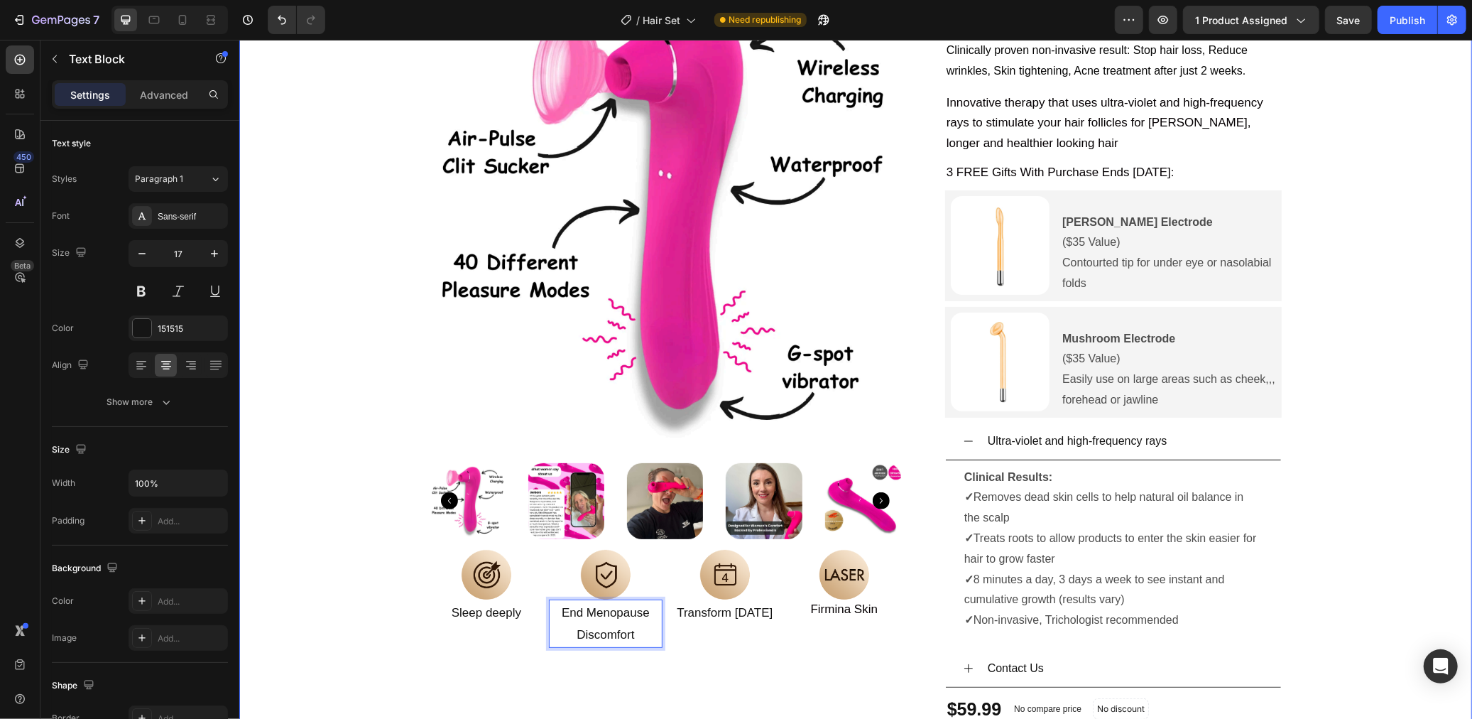
click at [415, 577] on div "Product Images Image Sleep deeply Text Block Image End Menopause Discomfort Tex…" at bounding box center [855, 475] width 1204 height 986
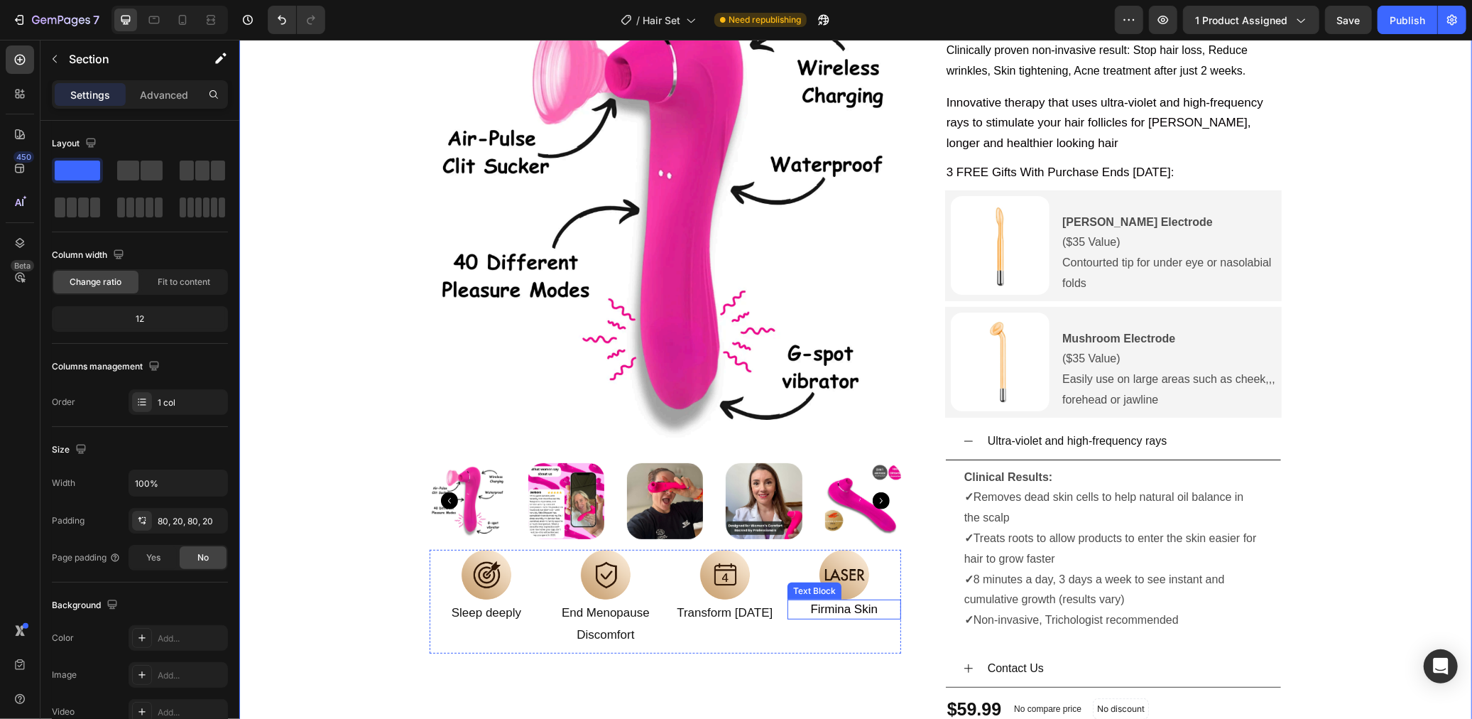
click at [849, 606] on span "Firmina Skin" at bounding box center [843, 607] width 67 height 13
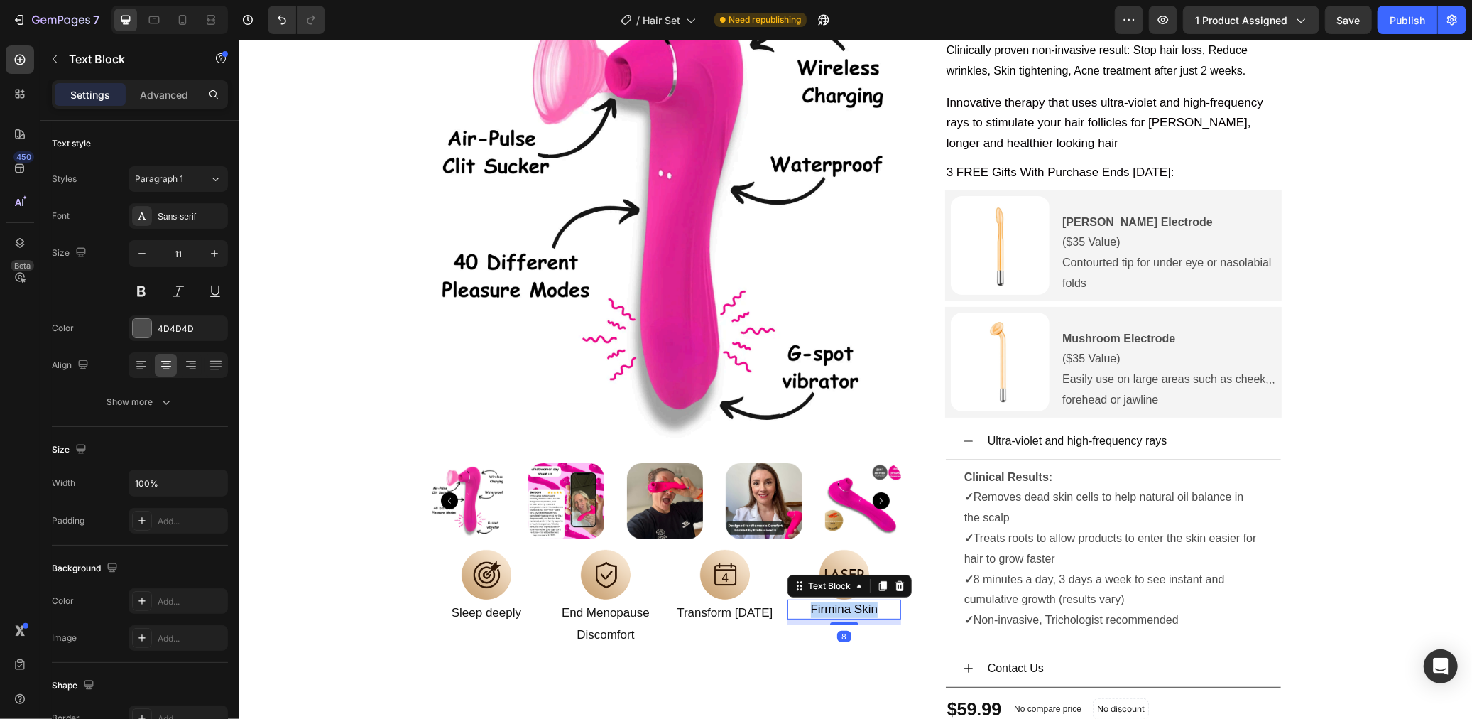
click at [849, 606] on span "Firmina Skin" at bounding box center [843, 607] width 67 height 13
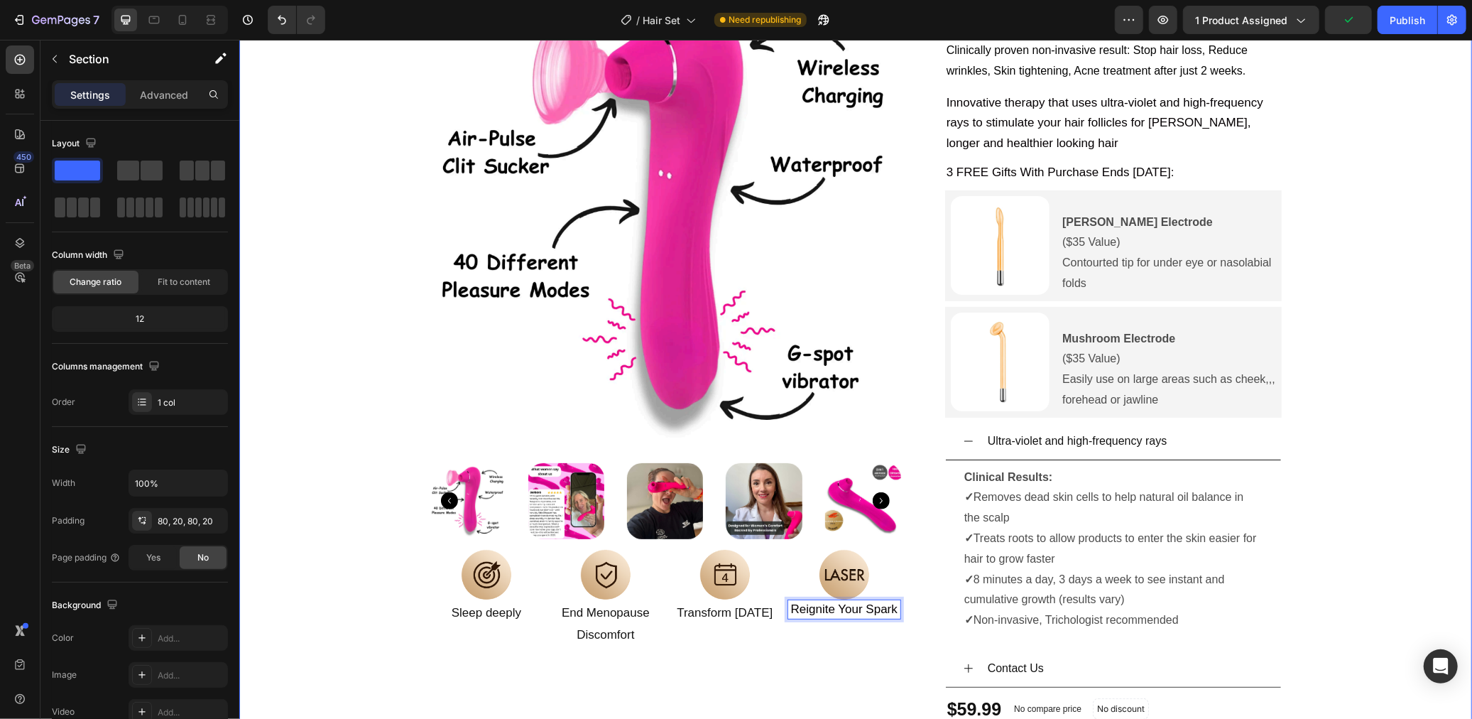
click at [403, 570] on div "Product Images Image Sleep deeply Text Block Image End Menopause Discomfort Tex…" at bounding box center [855, 475] width 1204 height 986
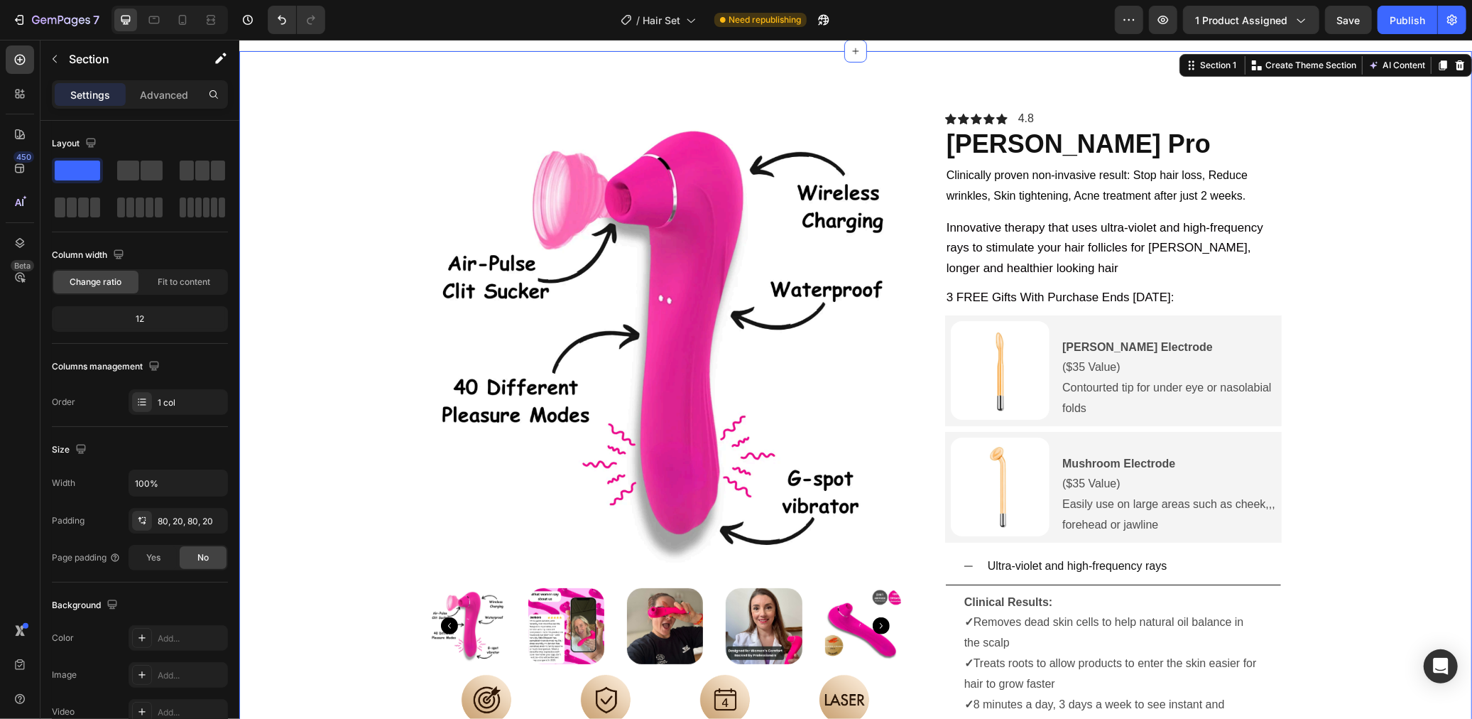
scroll to position [16, 0]
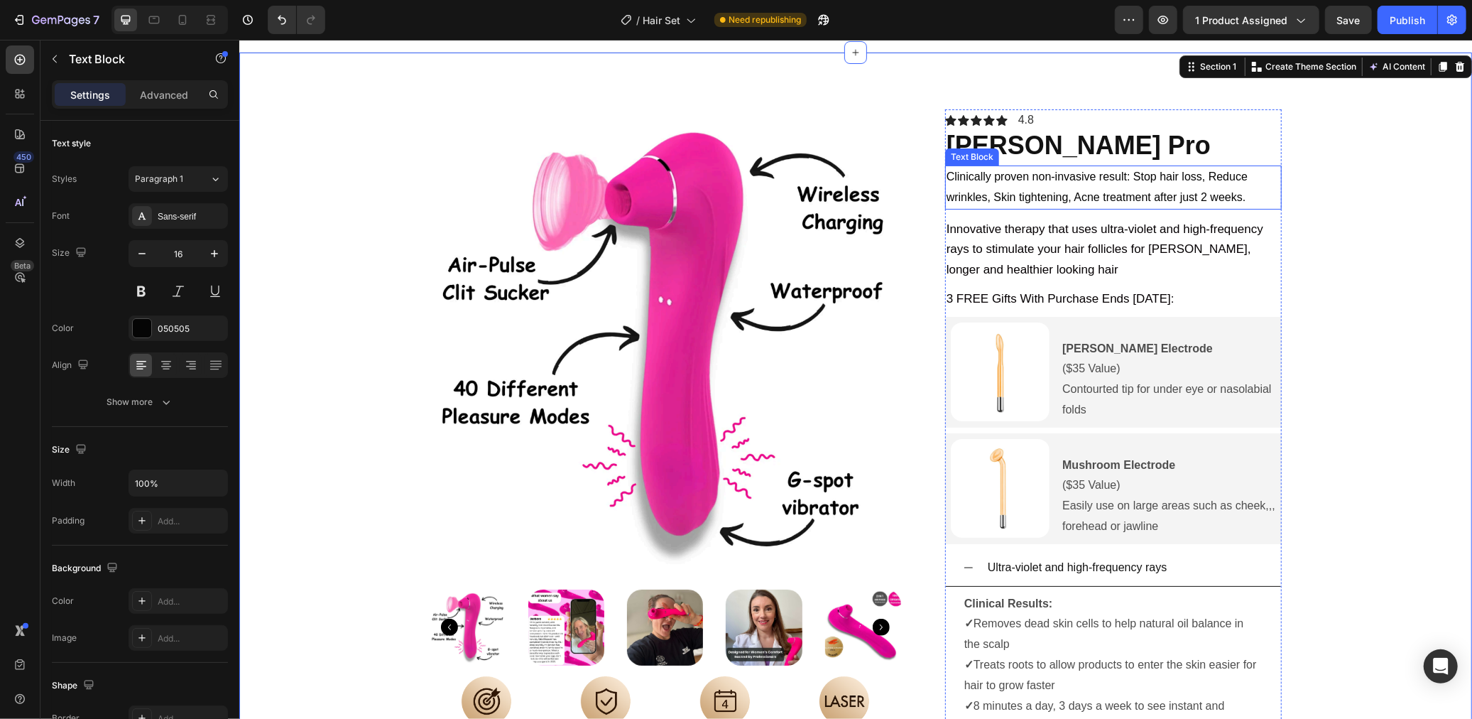
click at [1041, 195] on p "Clinically proven non-invasive result: Stop hair loss, Reduce wrinkles, Skin ti…" at bounding box center [1113, 186] width 334 height 41
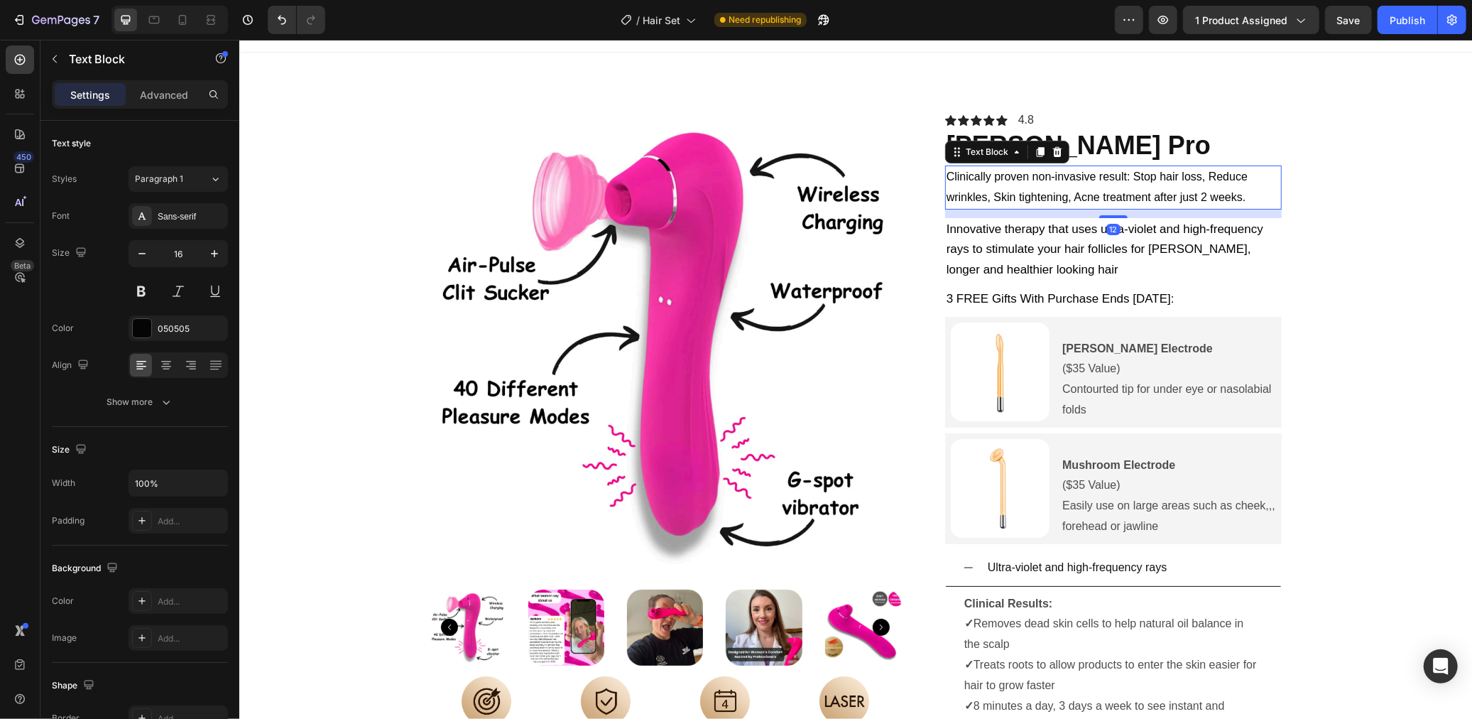
click at [1041, 195] on p "Clinically proven non-invasive result: Stop hair loss, Reduce wrinkles, Skin ti…" at bounding box center [1113, 186] width 334 height 41
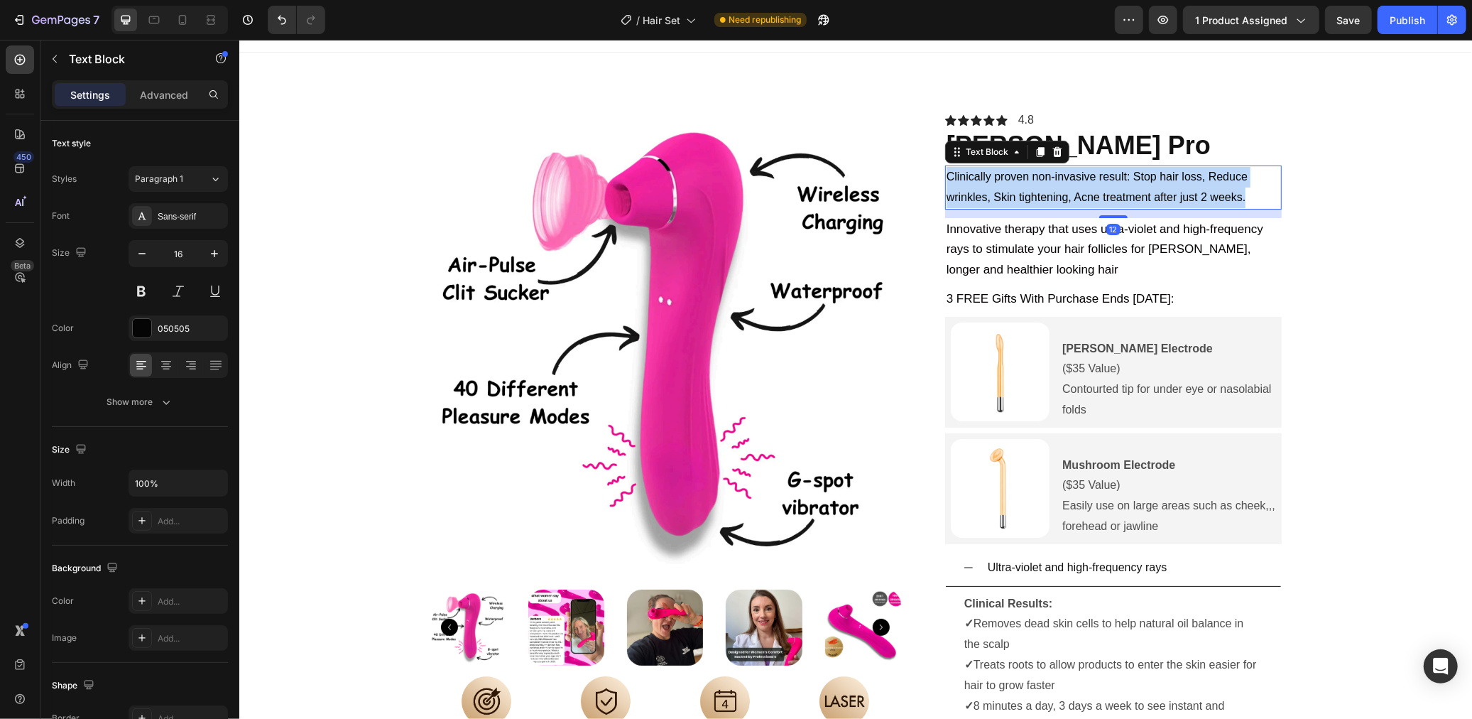
click at [1041, 195] on p "Clinically proven non-invasive result: Stop hair loss, Reduce wrinkles, Skin ti…" at bounding box center [1113, 186] width 334 height 41
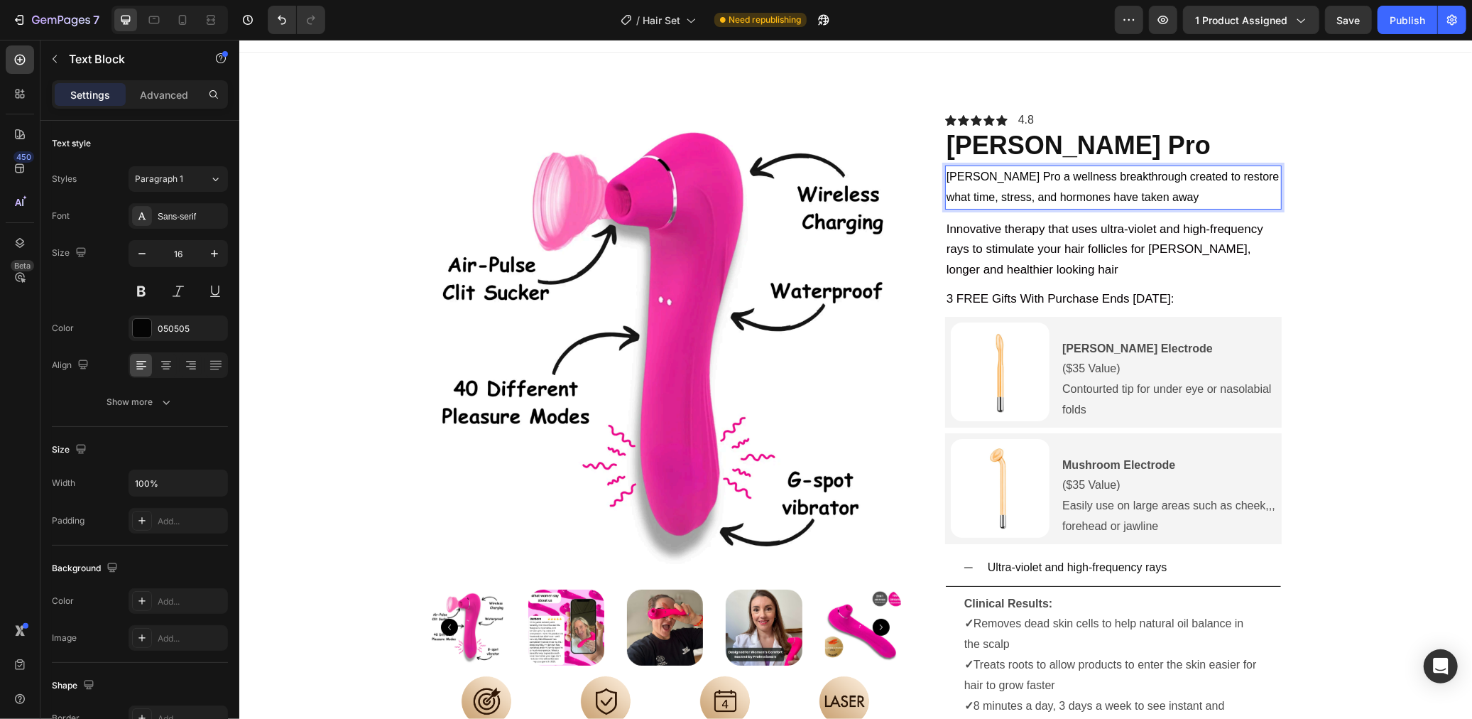
click at [992, 178] on p "Luna Pro a wellness breakthrough created to restore what time, stress, and horm…" at bounding box center [1113, 186] width 334 height 41
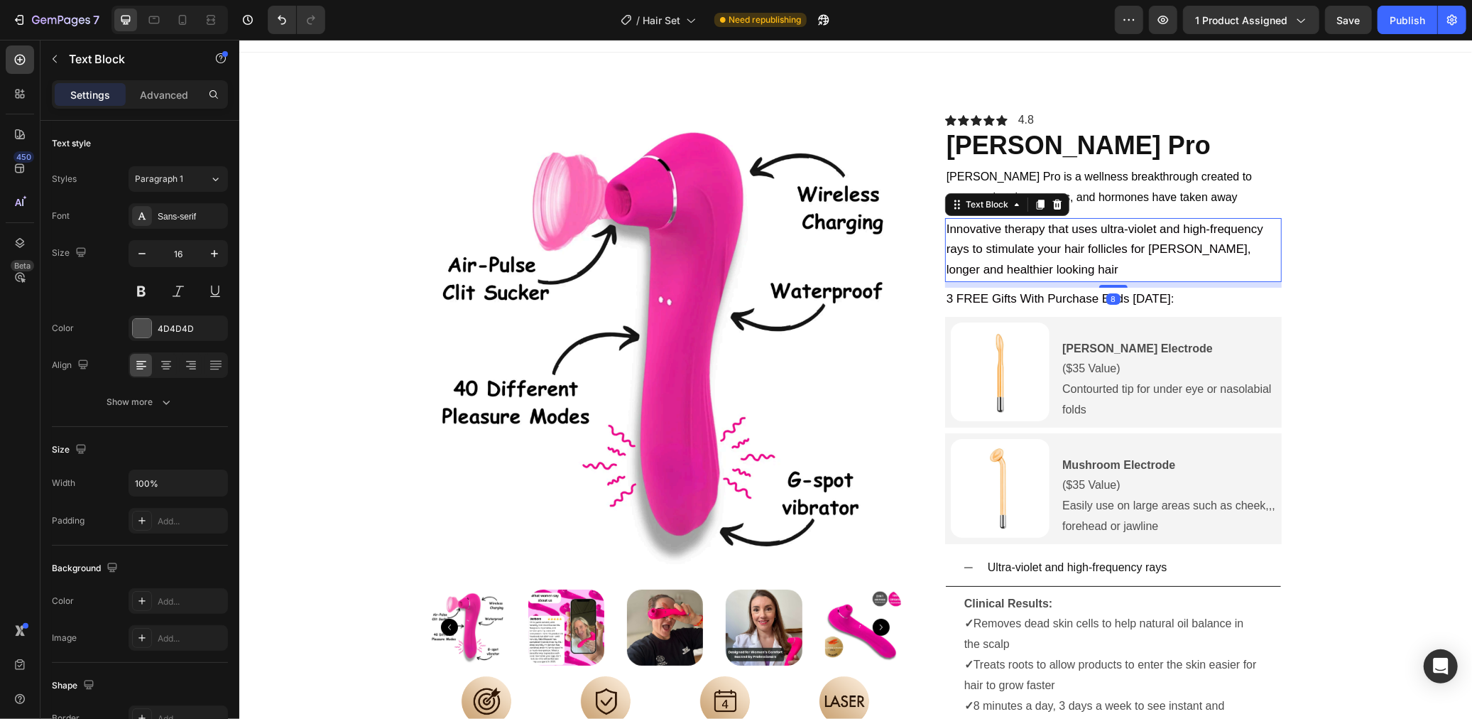
click at [1099, 247] on span "Innovative therapy that uses ultra-violet and high-frequency rays to stimulate …" at bounding box center [1104, 249] width 317 height 55
click at [1055, 205] on icon at bounding box center [1056, 203] width 9 height 10
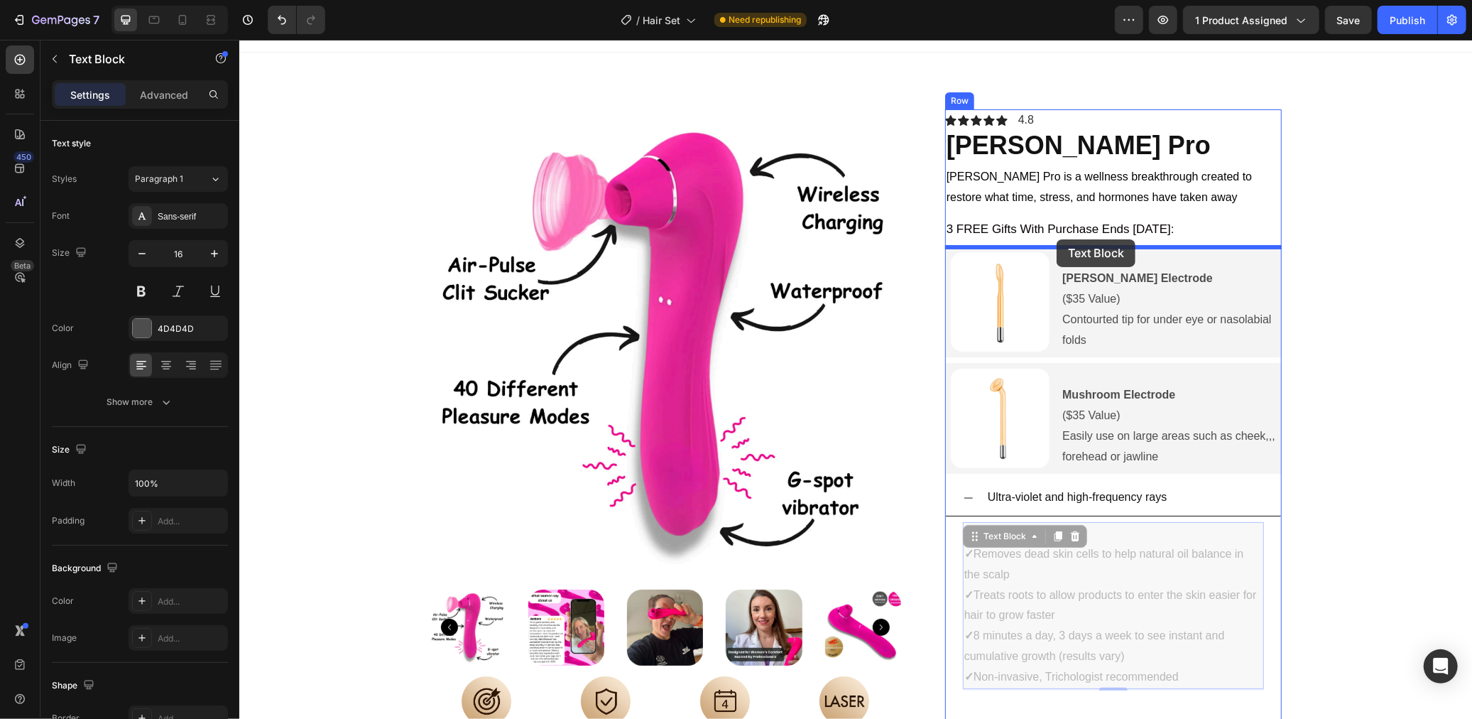
drag, startPoint x: 1155, startPoint y: 528, endPoint x: 1056, endPoint y: 239, distance: 305.6
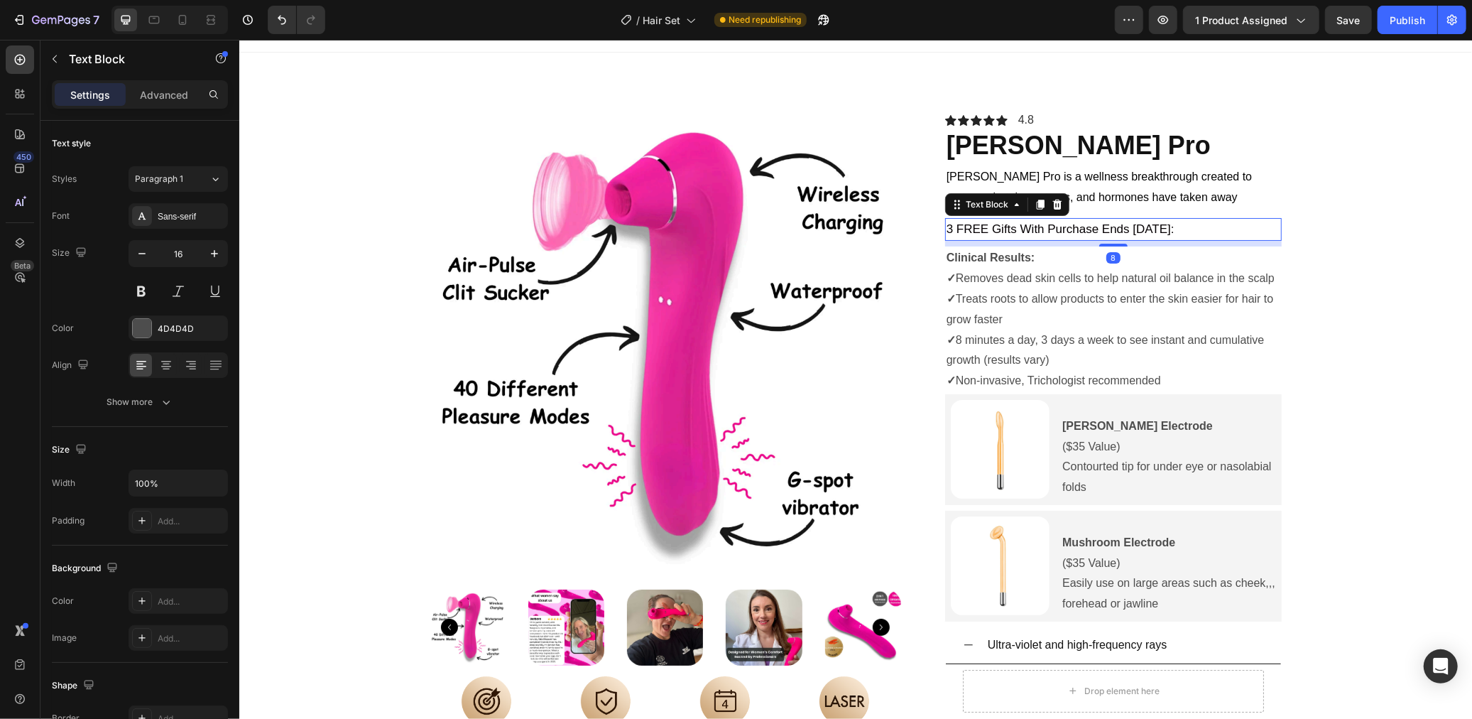
click at [1131, 227] on span "3 FREE Gifts With Purchase Ends Today:" at bounding box center [1060, 228] width 228 height 13
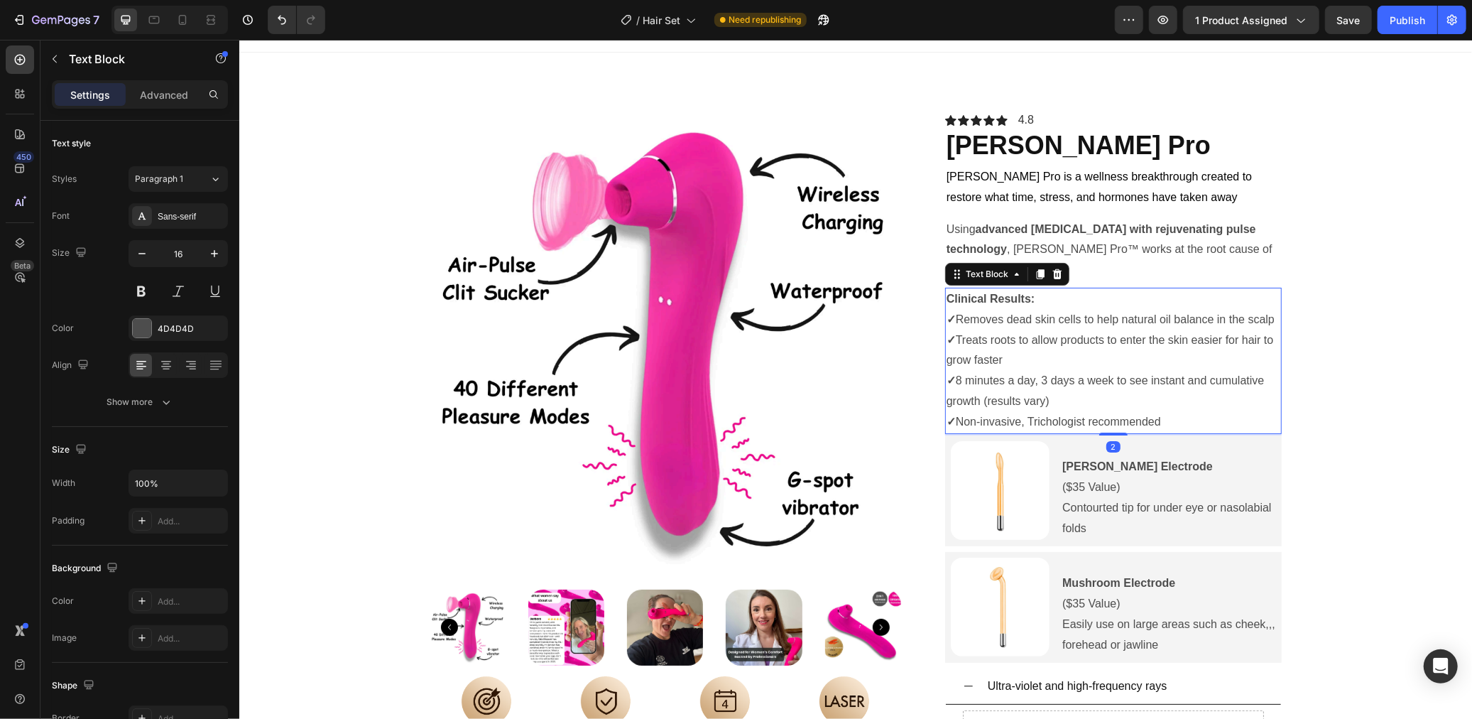
click at [968, 309] on p "✓ Removes dead skin cells to help natural oil balance in the scalp" at bounding box center [1113, 319] width 334 height 21
click at [962, 309] on p "✓ Removes dead skin cells to help natural oil balance in the scalp" at bounding box center [1113, 319] width 334 height 21
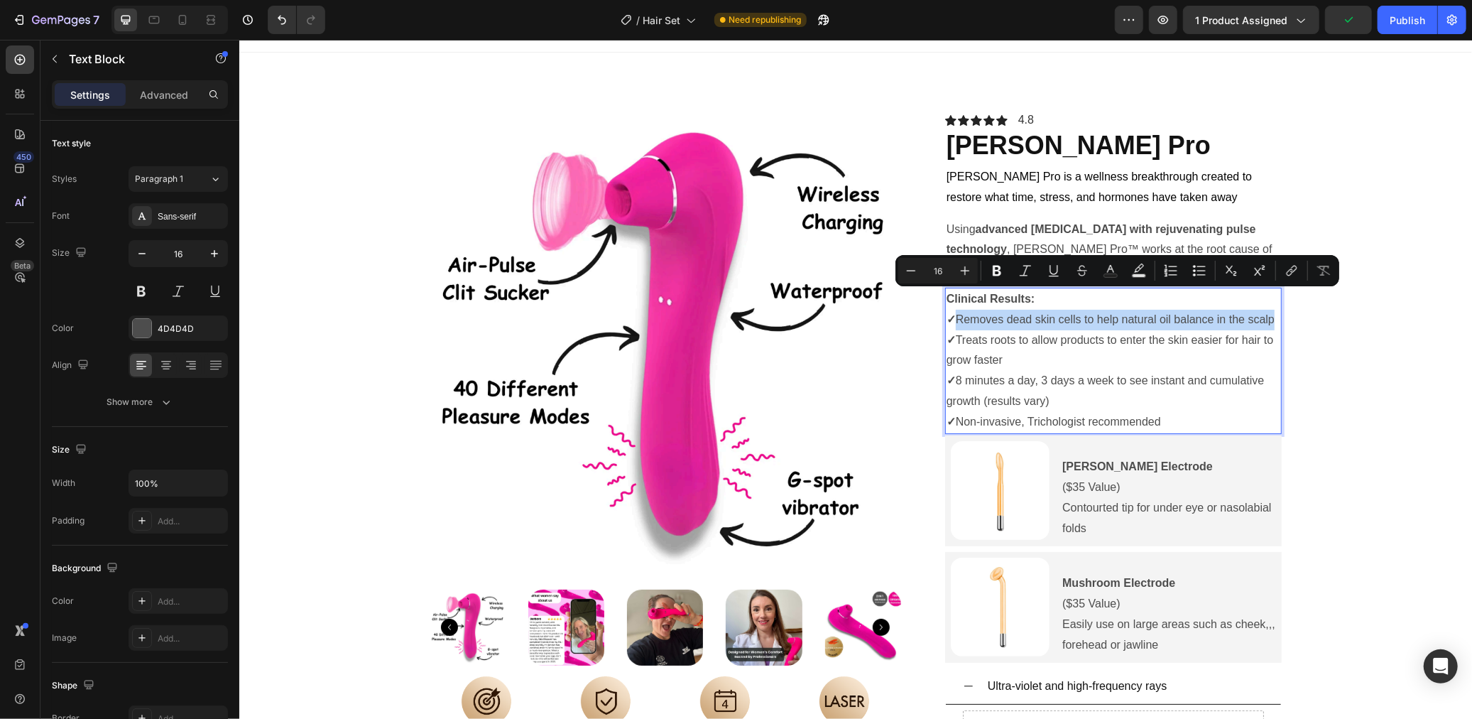
drag, startPoint x: 961, startPoint y: 299, endPoint x: 1275, endPoint y: 305, distance: 313.2
click at [1275, 309] on p "✓ Removes dead skin cells to help natural oil balance in the scalp" at bounding box center [1113, 319] width 334 height 21
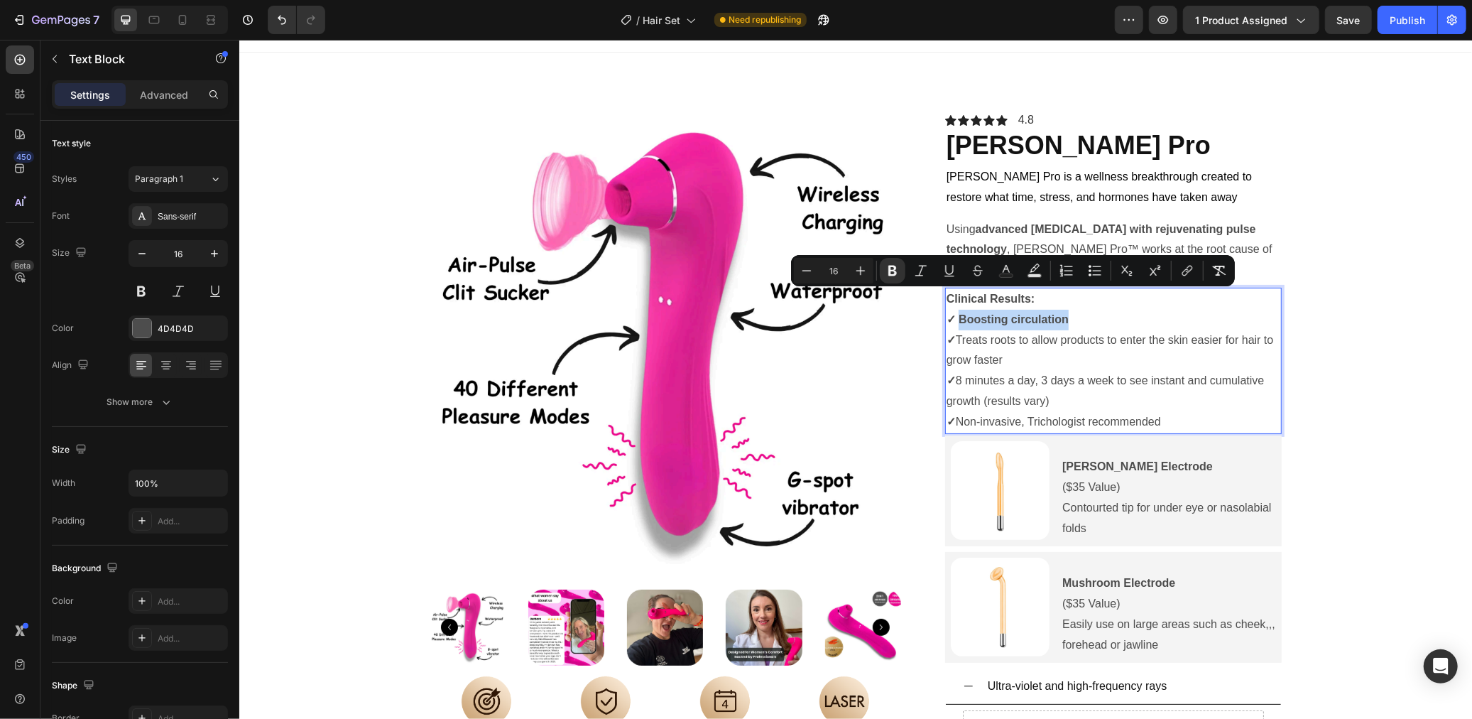
drag, startPoint x: 959, startPoint y: 300, endPoint x: 1092, endPoint y: 305, distance: 132.9
click at [1092, 309] on p "✓ Boosting circulation" at bounding box center [1113, 319] width 334 height 21
click at [1282, 269] on div "Product Images Image Sleep deeply Text Block Image End Menopause Discomfort Tex…" at bounding box center [855, 598] width 1204 height 979
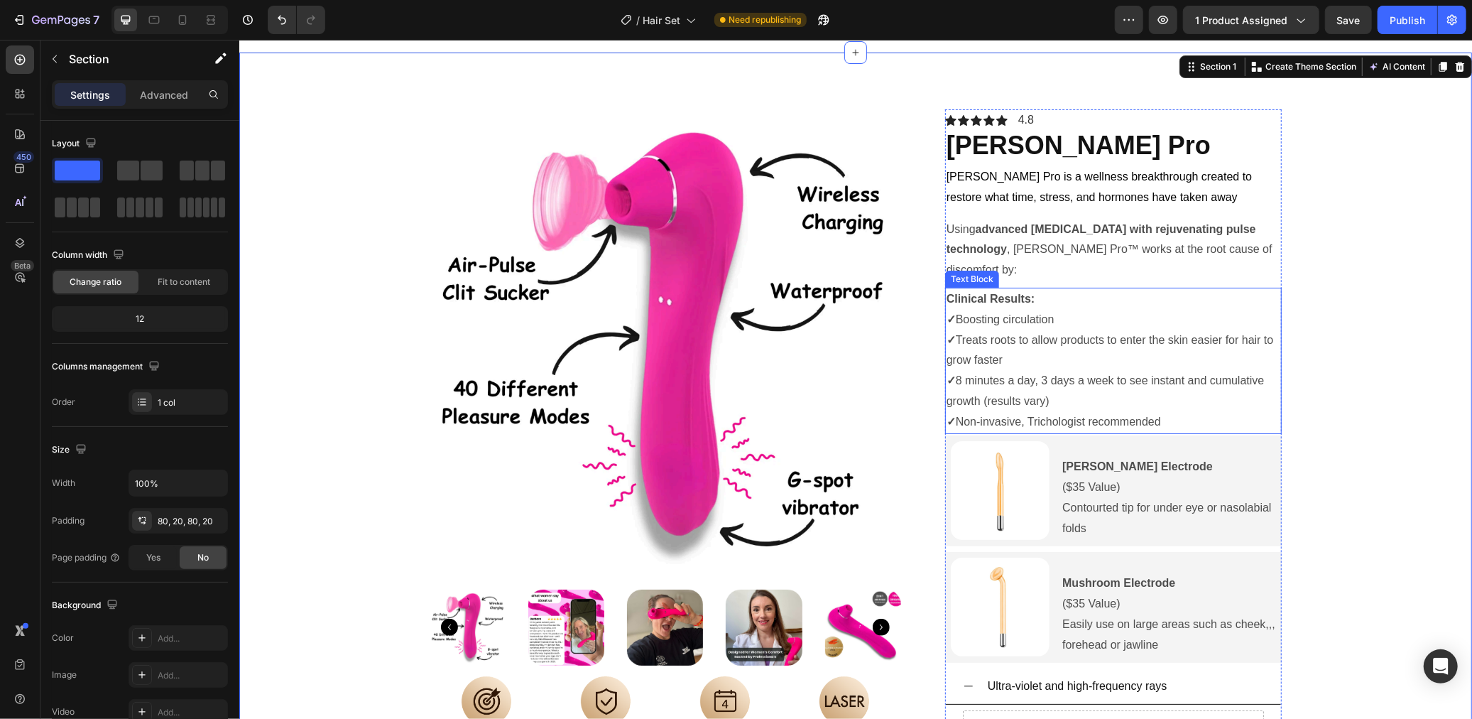
click at [991, 292] on strong "Clinical Results:" at bounding box center [990, 298] width 88 height 12
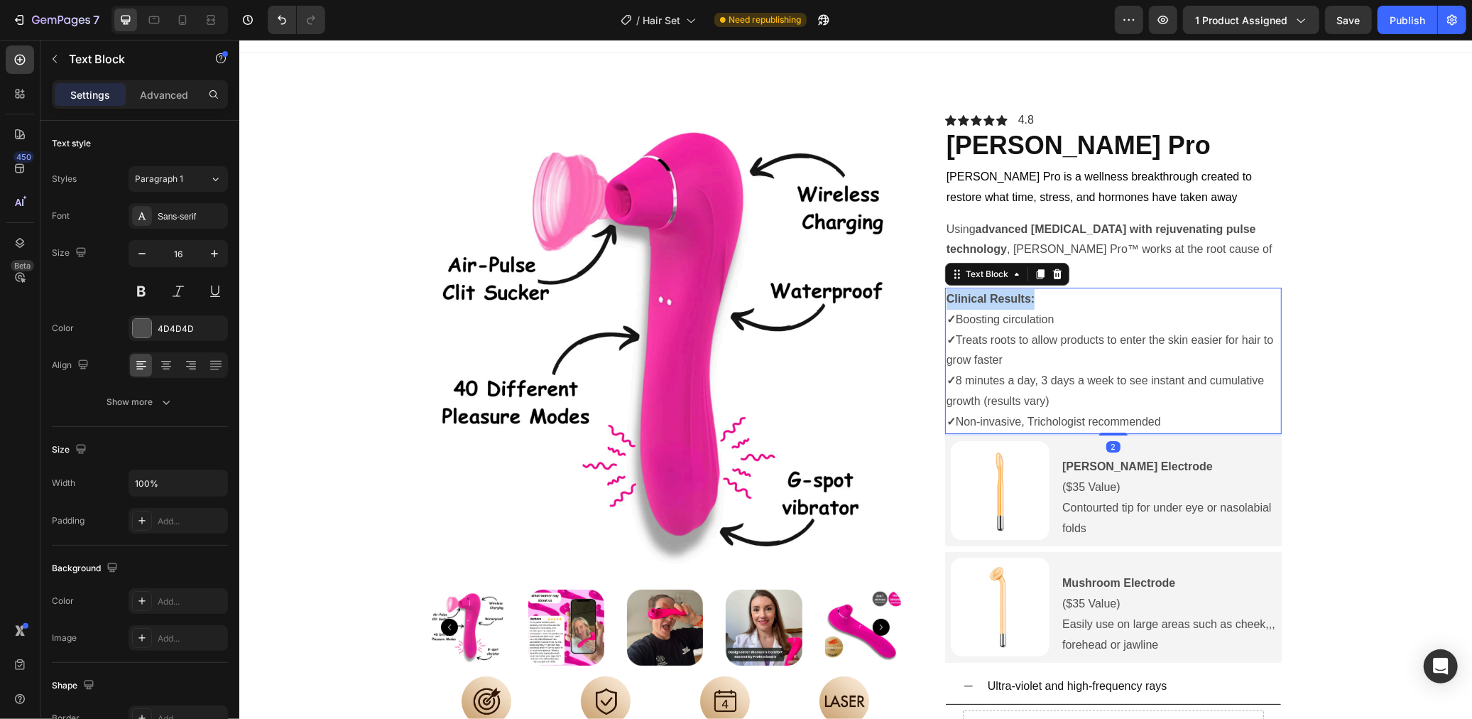
click at [991, 292] on strong "Clinical Results:" at bounding box center [990, 298] width 88 height 12
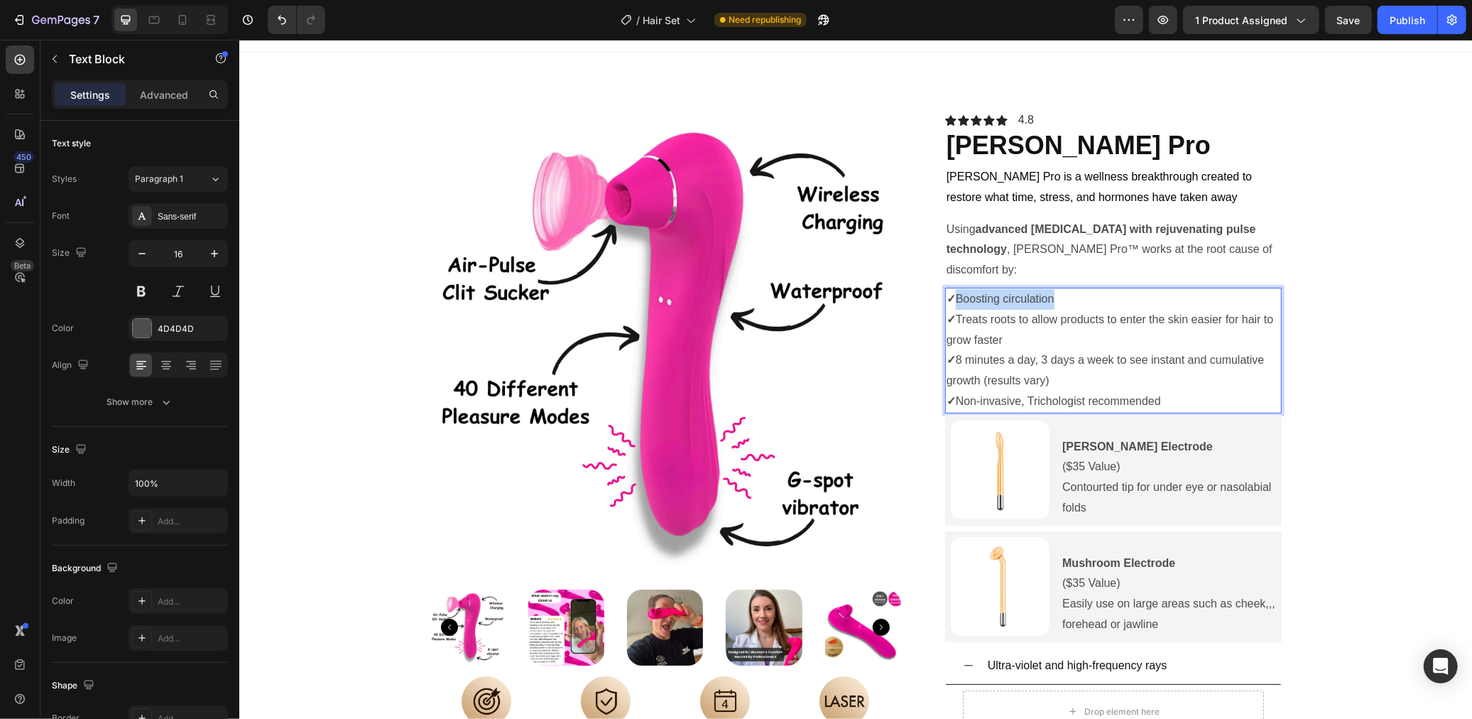
drag, startPoint x: 959, startPoint y: 280, endPoint x: 1075, endPoint y: 280, distance: 116.5
click at [1075, 288] on p "✓ Boosting circulation" at bounding box center [1113, 298] width 334 height 21
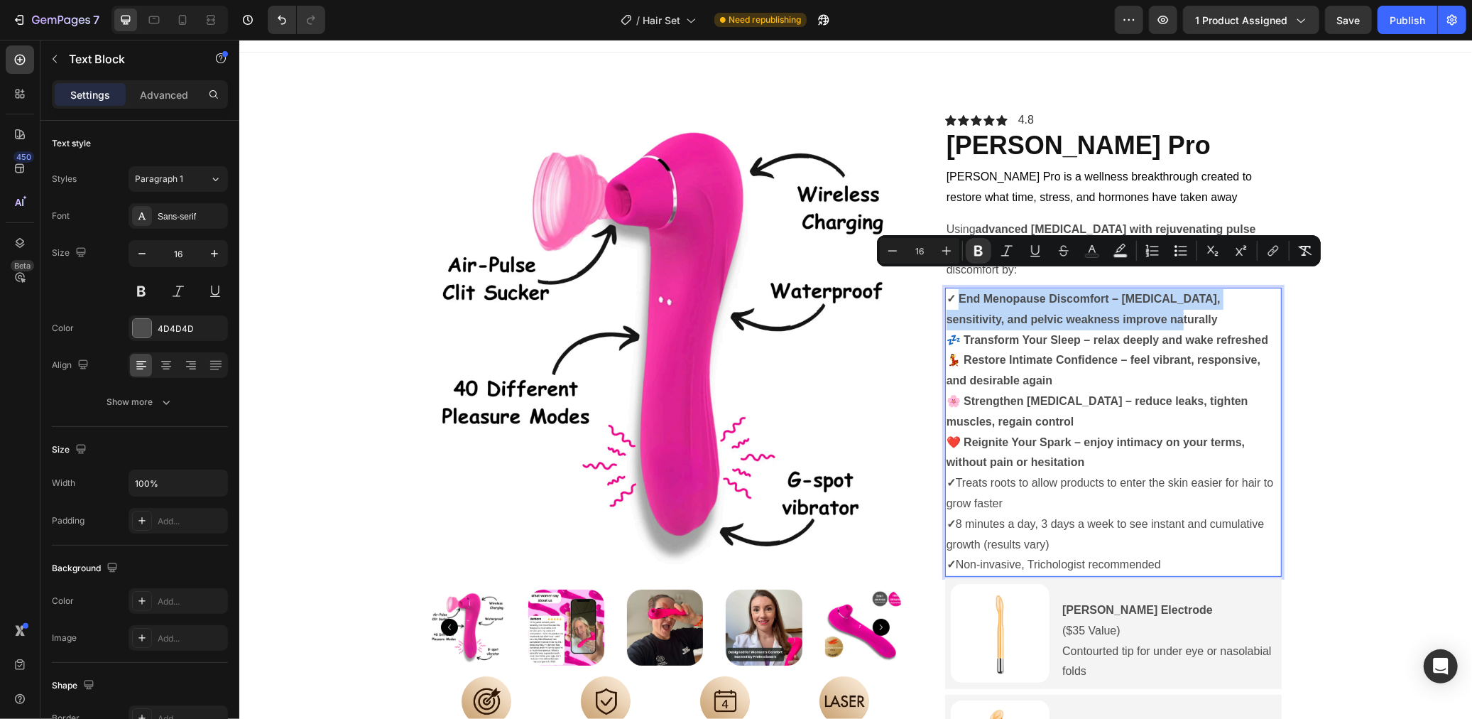
drag, startPoint x: 960, startPoint y: 276, endPoint x: 1149, endPoint y: 299, distance: 190.3
click at [1149, 299] on p "✓ End Menopause Discomfort – dryness, sensitivity, and pelvic weakness improve …" at bounding box center [1113, 308] width 334 height 41
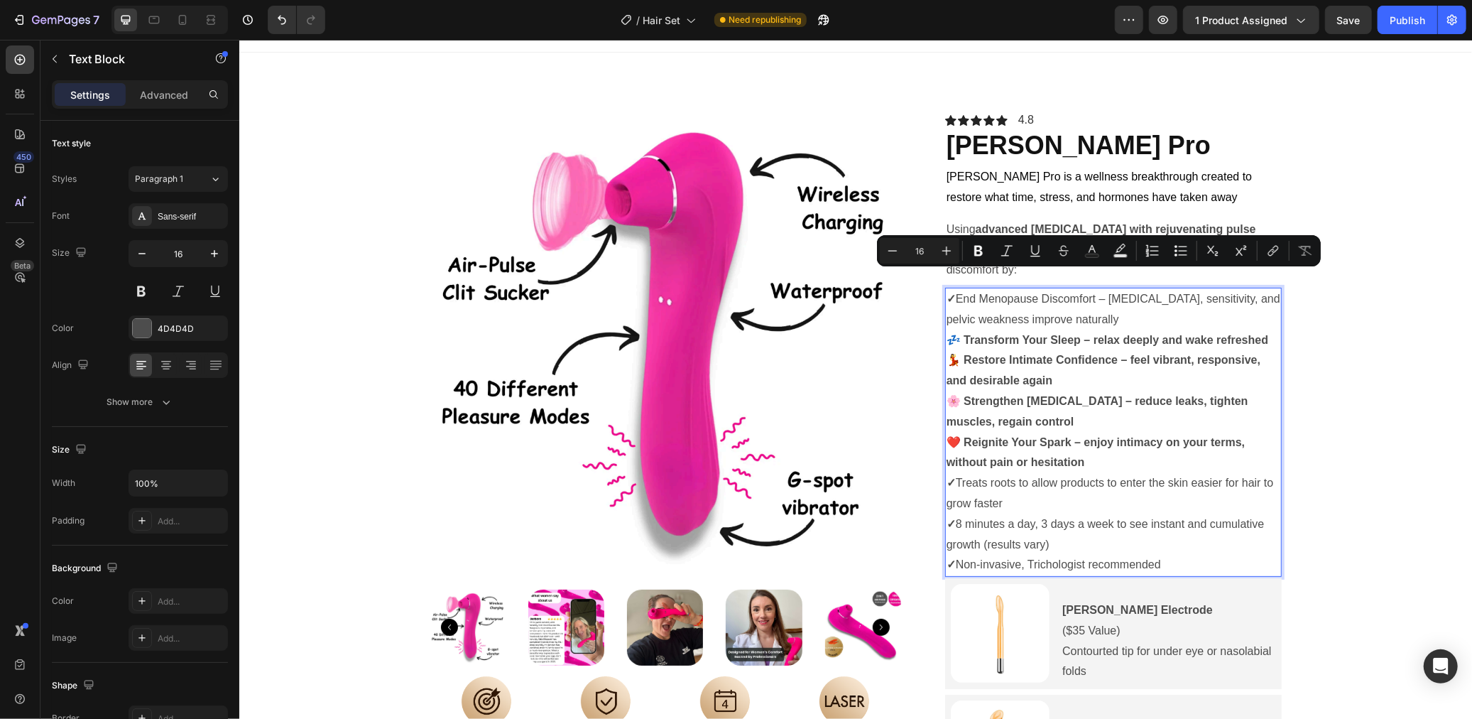
click at [1084, 333] on strong "💤 Transform Your Sleep – relax deeply and wake refreshed" at bounding box center [1107, 339] width 322 height 12
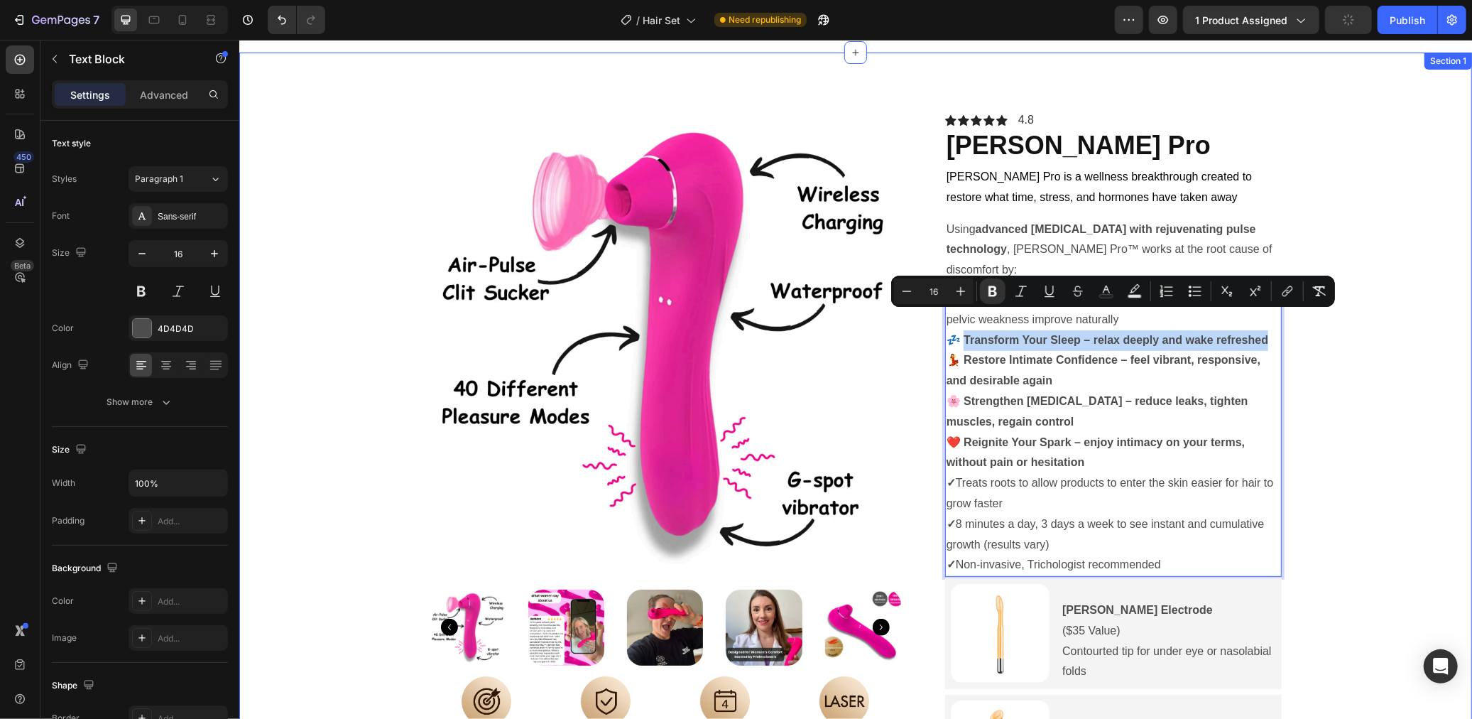
drag, startPoint x: 960, startPoint y: 320, endPoint x: 1286, endPoint y: 319, distance: 325.9
click at [1286, 319] on div "Product Images Image Sleep deeply Text Block Image End Menopause Discomfort Tex…" at bounding box center [855, 670] width 1204 height 1123
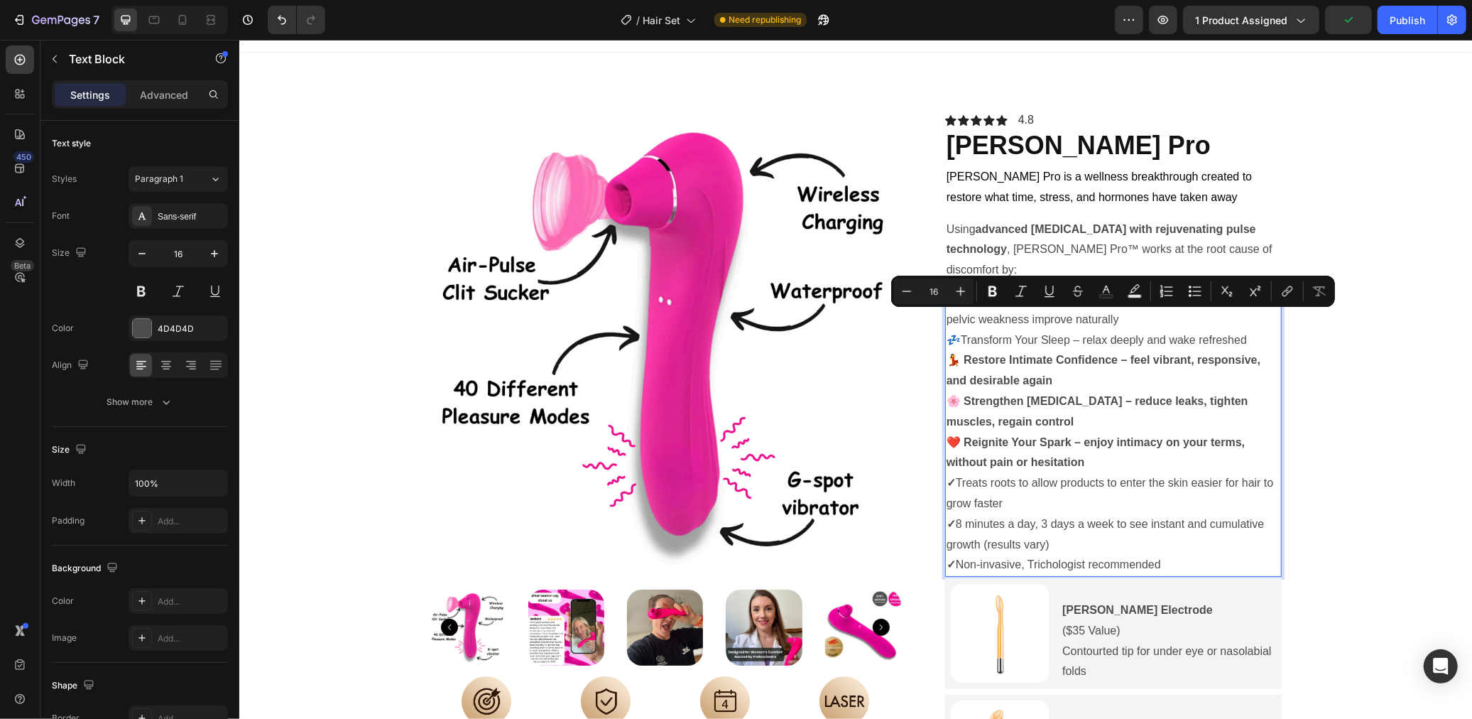
click at [952, 356] on strong "💃 Restore Intimate Confidence – feel vibrant, responsive, and desirable again" at bounding box center [1103, 369] width 314 height 33
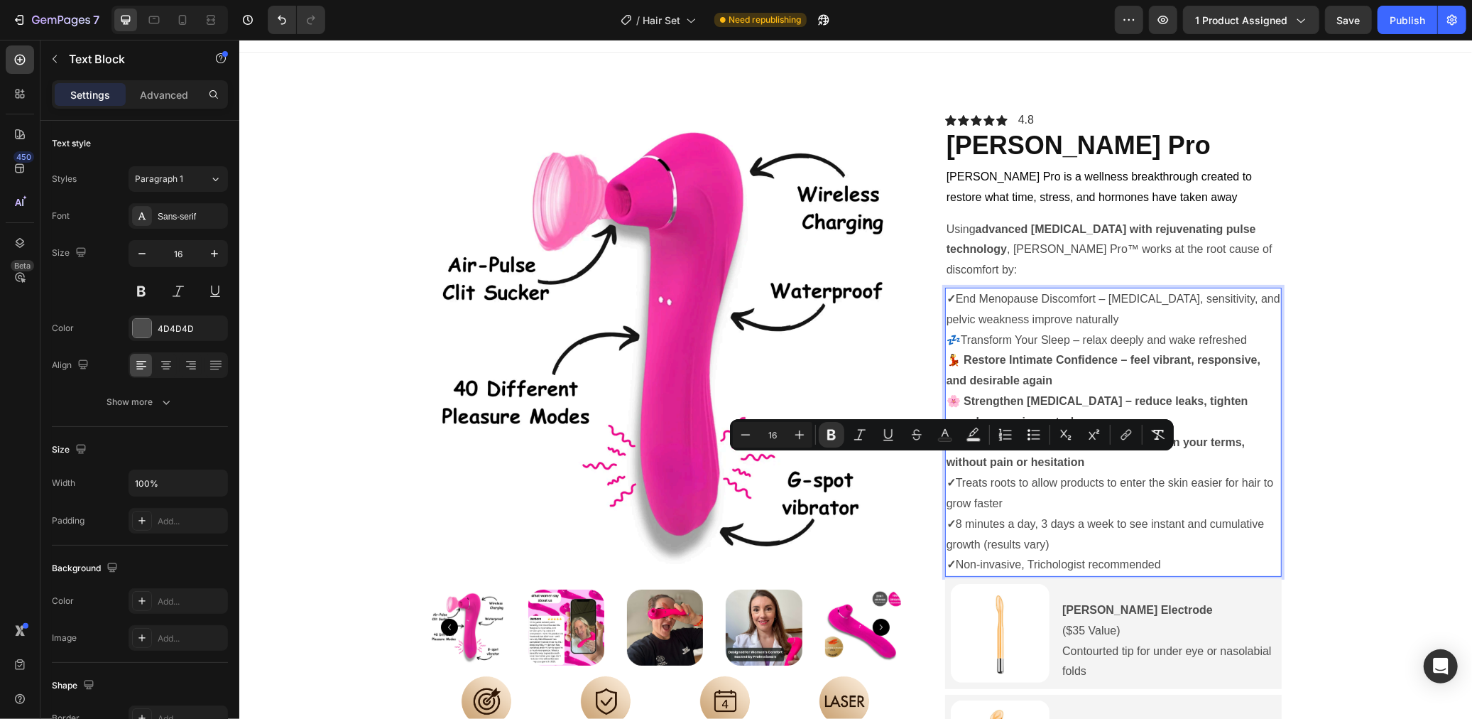
drag, startPoint x: 957, startPoint y: 459, endPoint x: 949, endPoint y: 459, distance: 8.6
click at [949, 476] on strong "✓" at bounding box center [950, 482] width 9 height 12
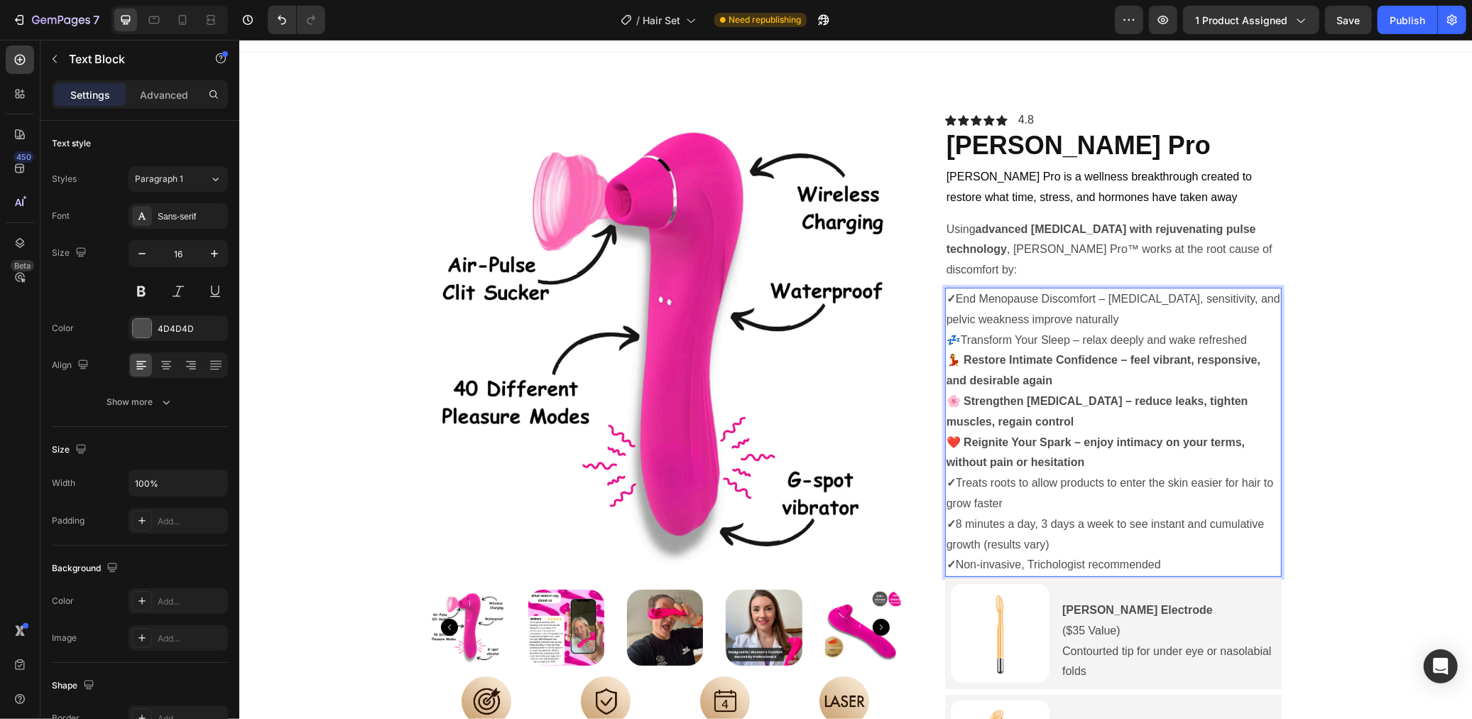
click at [1018, 351] on p "💃 Restore Intimate Confidence – feel vibrant, responsive, and desirable again" at bounding box center [1113, 369] width 334 height 41
drag, startPoint x: 954, startPoint y: 460, endPoint x: 946, endPoint y: 462, distance: 7.9
click at [946, 476] on strong "✓" at bounding box center [950, 482] width 9 height 12
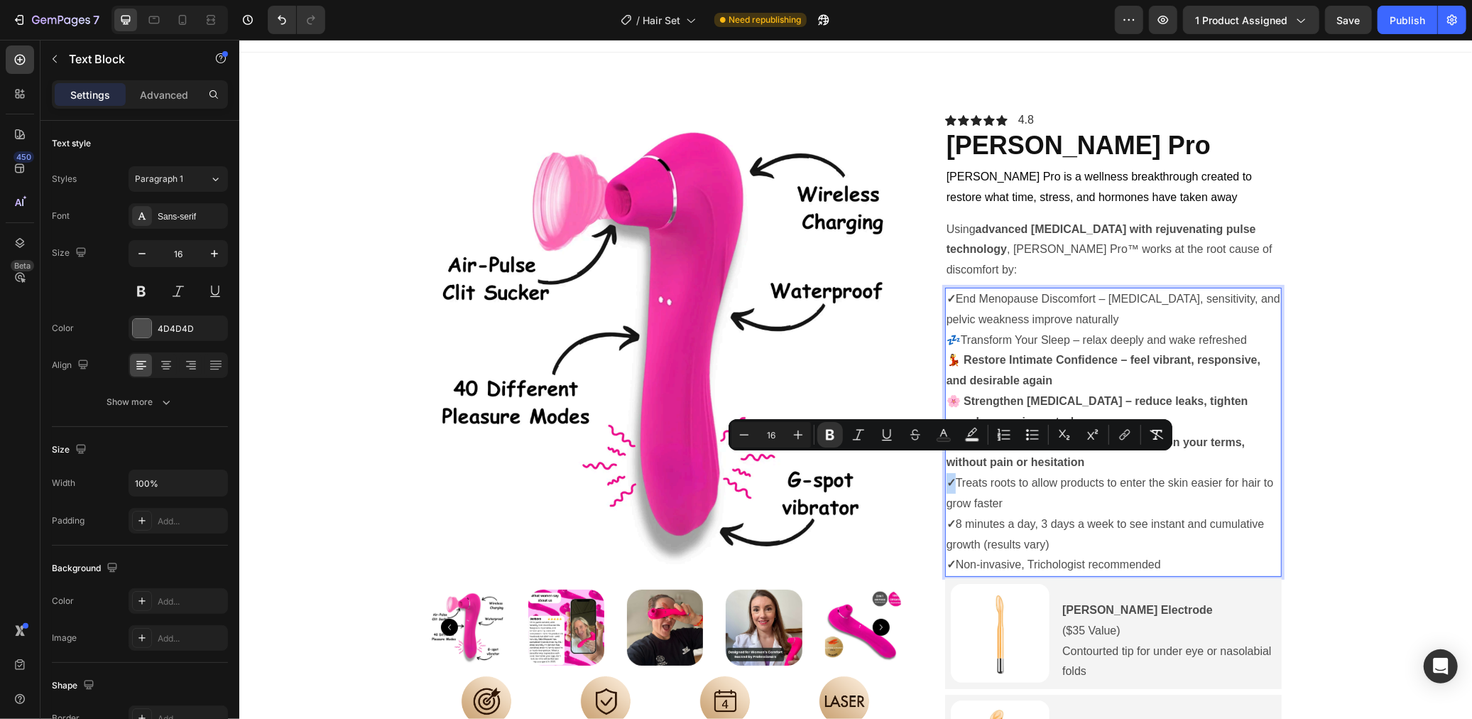
copy strong "✓"
click at [961, 349] on p "💃 Restore Intimate Confidence – feel vibrant, responsive, and desirable again" at bounding box center [1113, 369] width 334 height 41
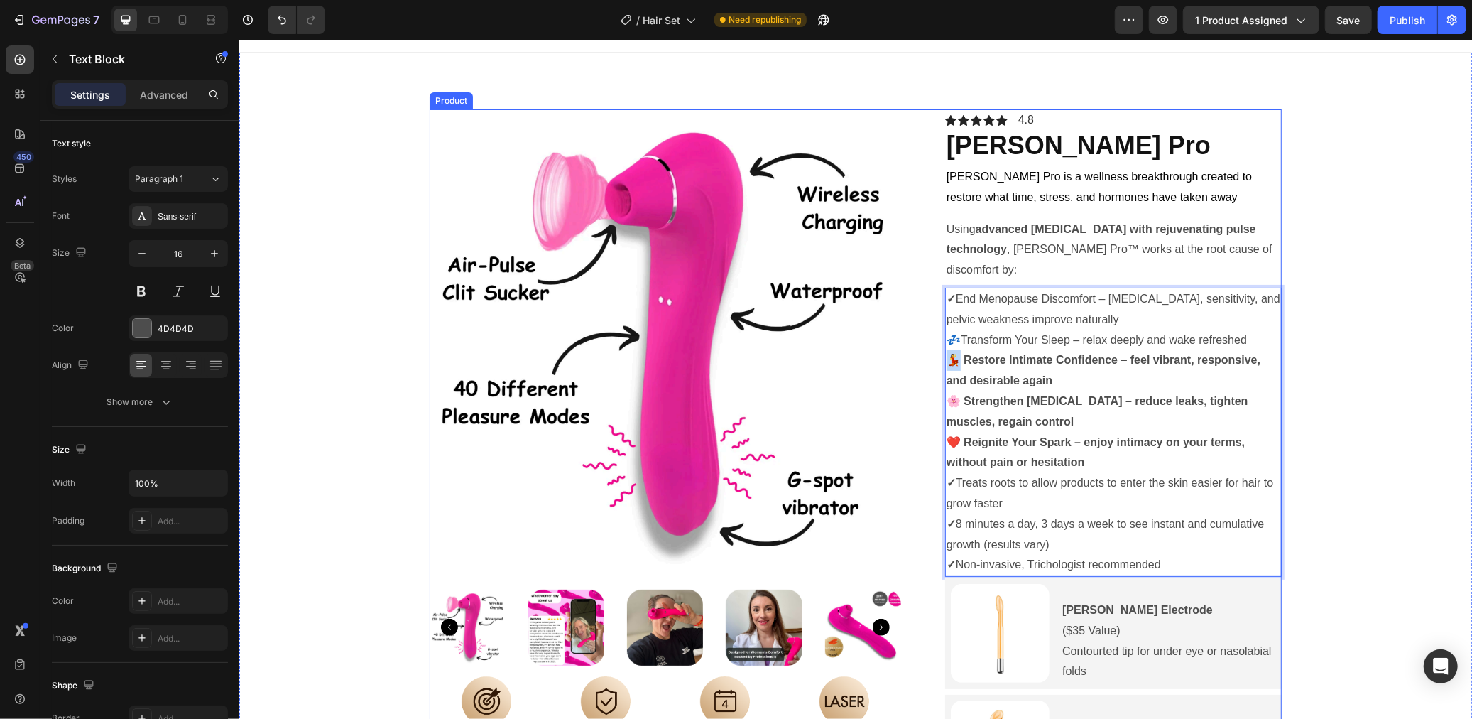
drag, startPoint x: 954, startPoint y: 339, endPoint x: 942, endPoint y: 339, distance: 12.1
click at [942, 339] on div "Product Images Image Sleep deeply Text Block Image End Menopause Discomfort Tex…" at bounding box center [855, 670] width 852 height 1123
click at [948, 476] on strong "✓" at bounding box center [950, 482] width 9 height 12
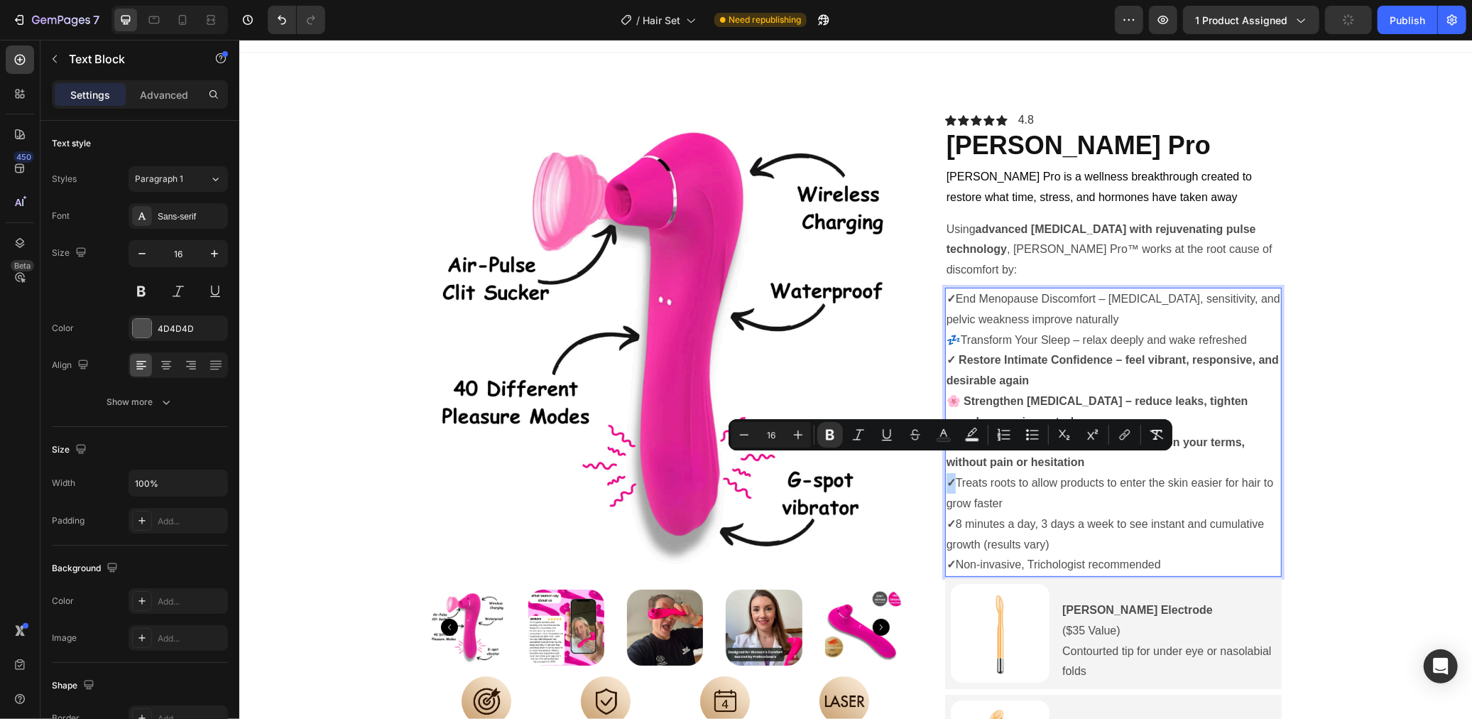
copy strong "✓"
click at [956, 394] on strong "🌸 Strengthen Pelvic Floor – reduce leaks, tighten muscles, regain control" at bounding box center [1097, 410] width 302 height 33
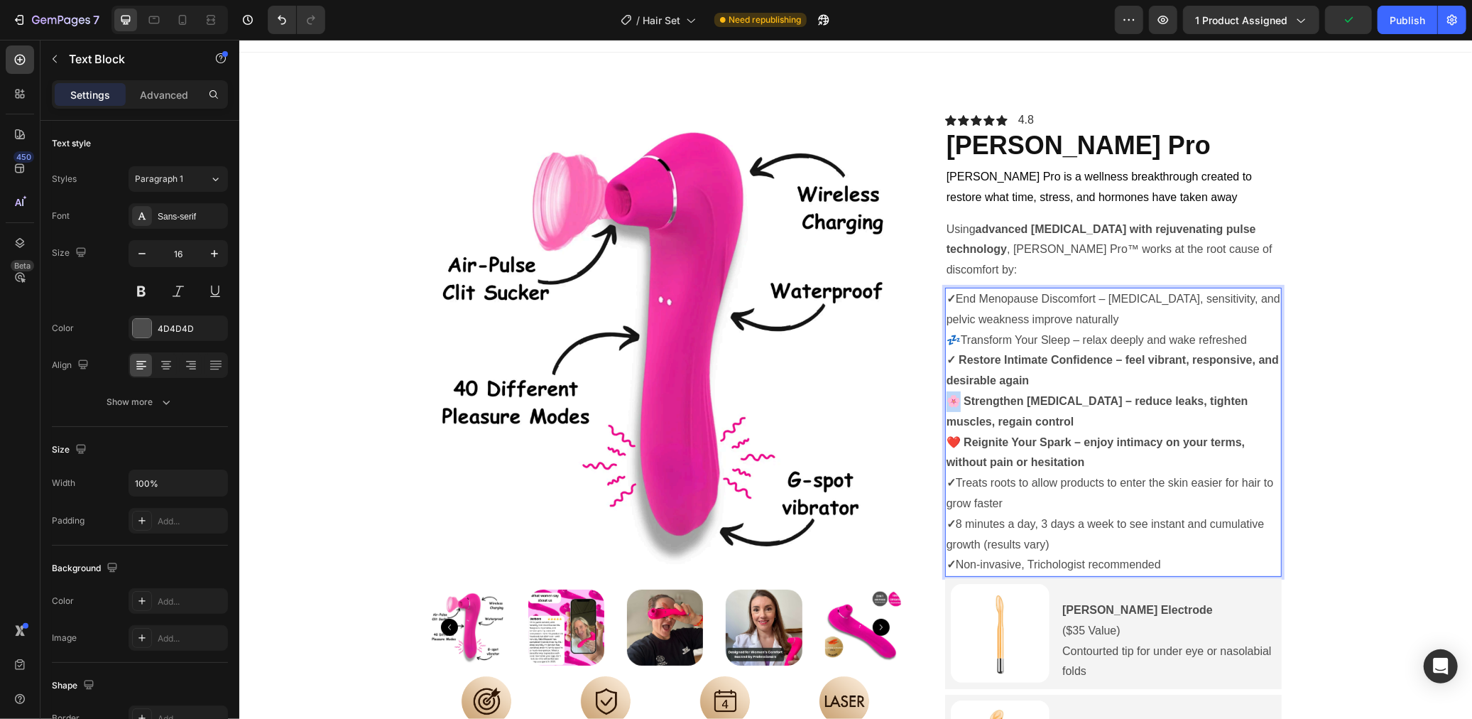
drag, startPoint x: 958, startPoint y: 378, endPoint x: 949, endPoint y: 378, distance: 9.3
click at [949, 394] on strong "🌸 Strengthen Pelvic Floor – reduce leaks, tighten muscles, regain control" at bounding box center [1097, 410] width 302 height 33
click at [963, 432] on p "❤️ Reignite Your Spark – enjoy intimacy on your terms, without pain or hesitati…" at bounding box center [1113, 452] width 334 height 41
click at [949, 476] on strong "✓" at bounding box center [950, 482] width 9 height 12
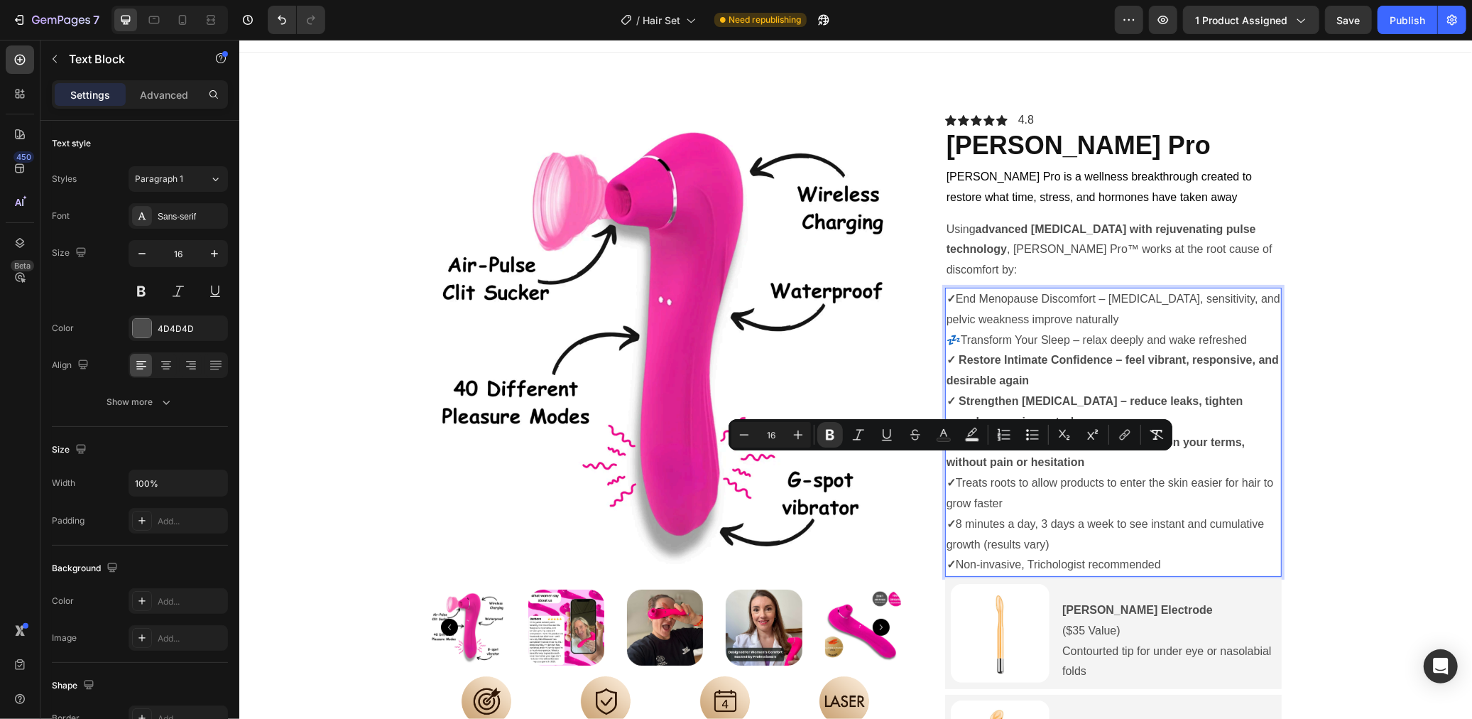
click at [1002, 406] on strong "✓ Strengthen Pelvic Floor – reduce leaks, tighten muscles, regain control" at bounding box center [1094, 410] width 297 height 33
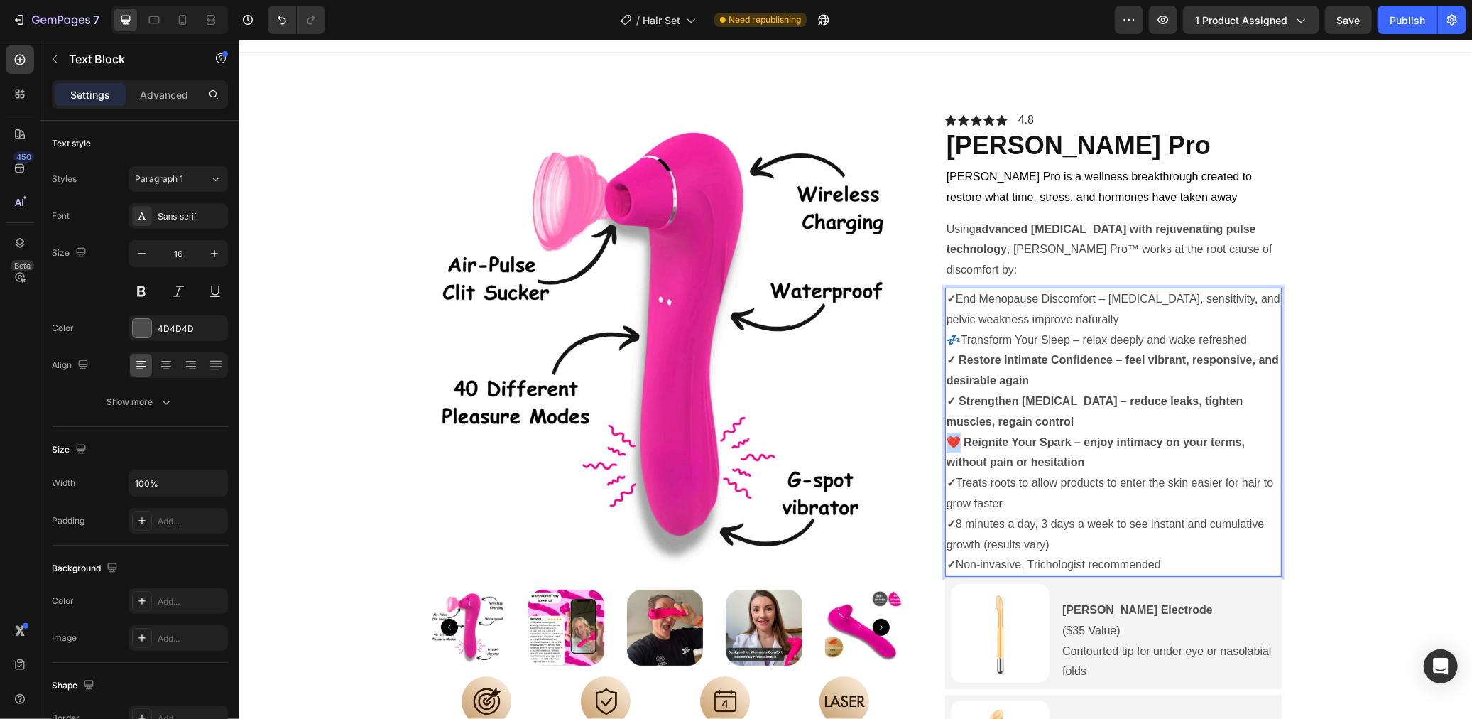
click at [949, 435] on strong "❤️ Reignite Your Spark – enjoy intimacy on your terms, without pain or hesitati…" at bounding box center [1095, 451] width 298 height 33
drag, startPoint x: 973, startPoint y: 465, endPoint x: 957, endPoint y: 464, distance: 15.7
click at [973, 472] on p "✓ Treats roots to allow products to enter the skin easier for hair to grow fast…" at bounding box center [1113, 492] width 334 height 41
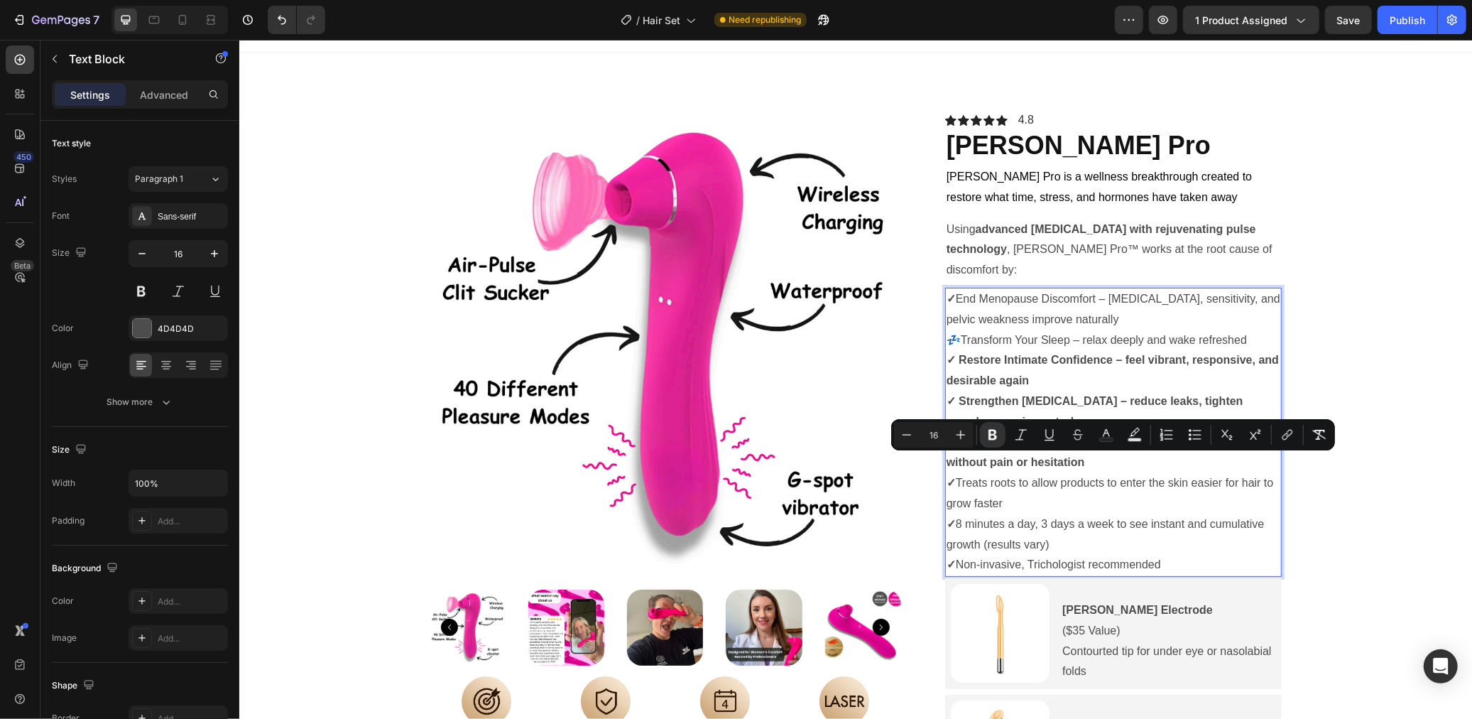
drag, startPoint x: 947, startPoint y: 462, endPoint x: 1179, endPoint y: 540, distance: 245.9
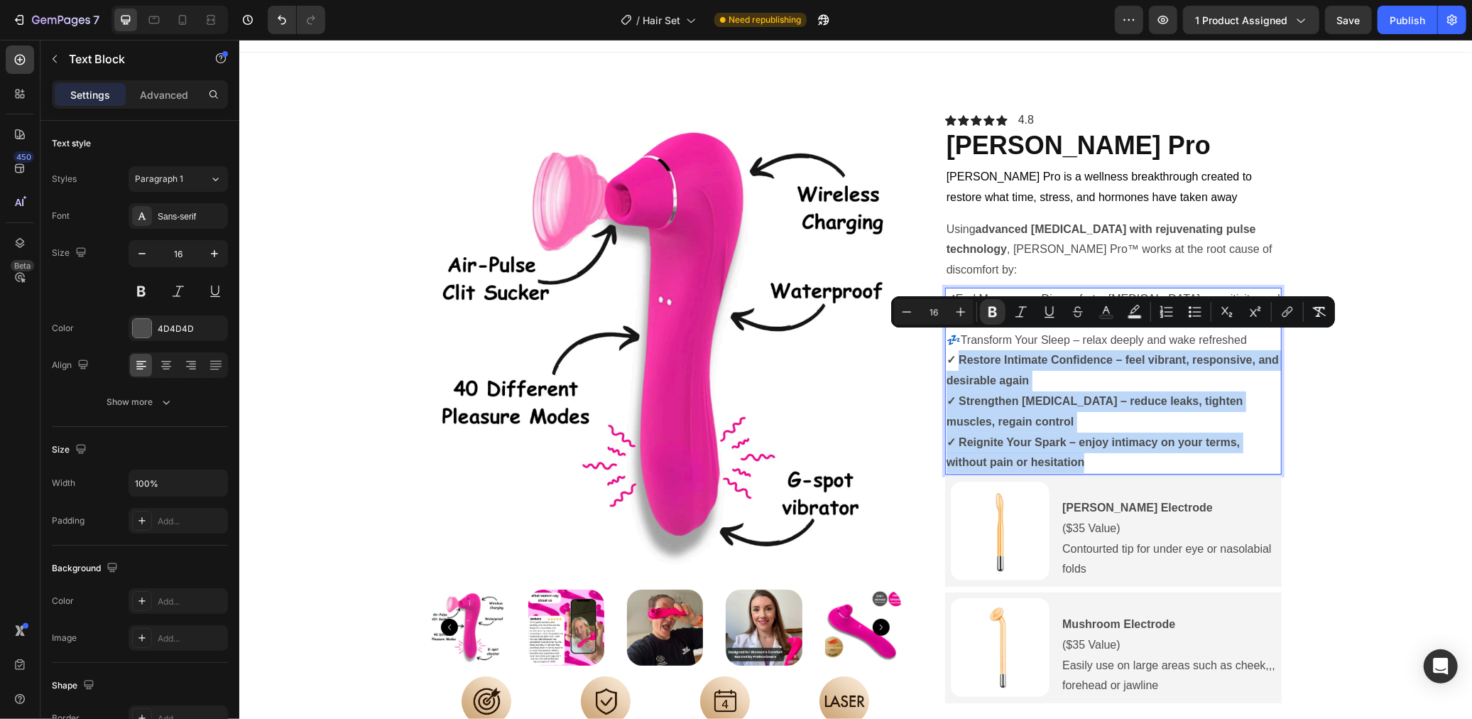
drag, startPoint x: 958, startPoint y: 339, endPoint x: 1105, endPoint y: 448, distance: 182.8
click at [1105, 448] on div "✓ End Menopause Discomfort – dryness, sensitivity, and pelvic weakness improve …" at bounding box center [1112, 380] width 337 height 187
click at [1065, 391] on p "✓ Strengthen Pelvic Floor – reduce leaks, tighten muscles, regain control" at bounding box center [1113, 411] width 334 height 41
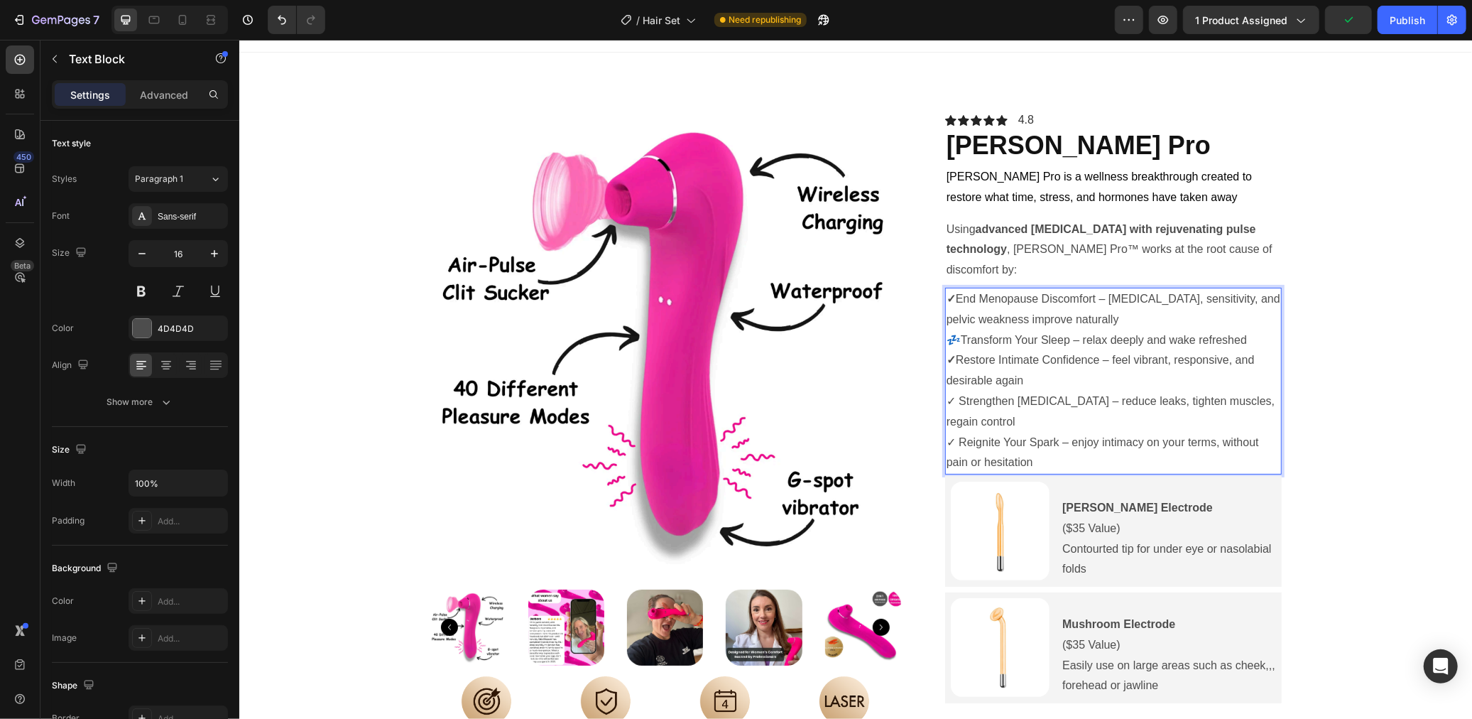
click at [951, 353] on strong "✓" at bounding box center [950, 359] width 9 height 12
click at [1023, 359] on p "✓ Restore Intimate Confidence – feel vibrant, responsive, and desirable again" at bounding box center [1113, 369] width 334 height 41
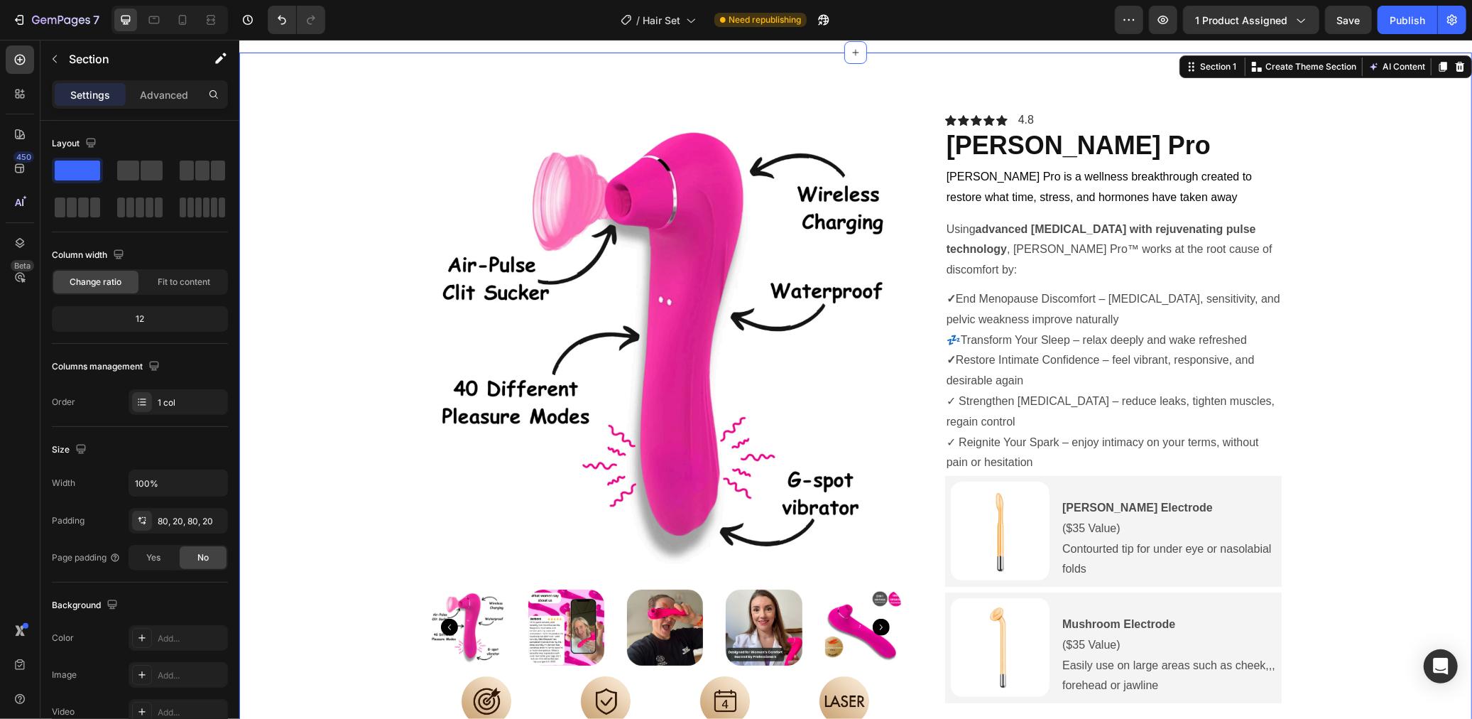
click at [1351, 401] on div "Product Images Image Sleep deeply Text Block Image End Menopause Discomfort Tex…" at bounding box center [855, 619] width 1204 height 1020
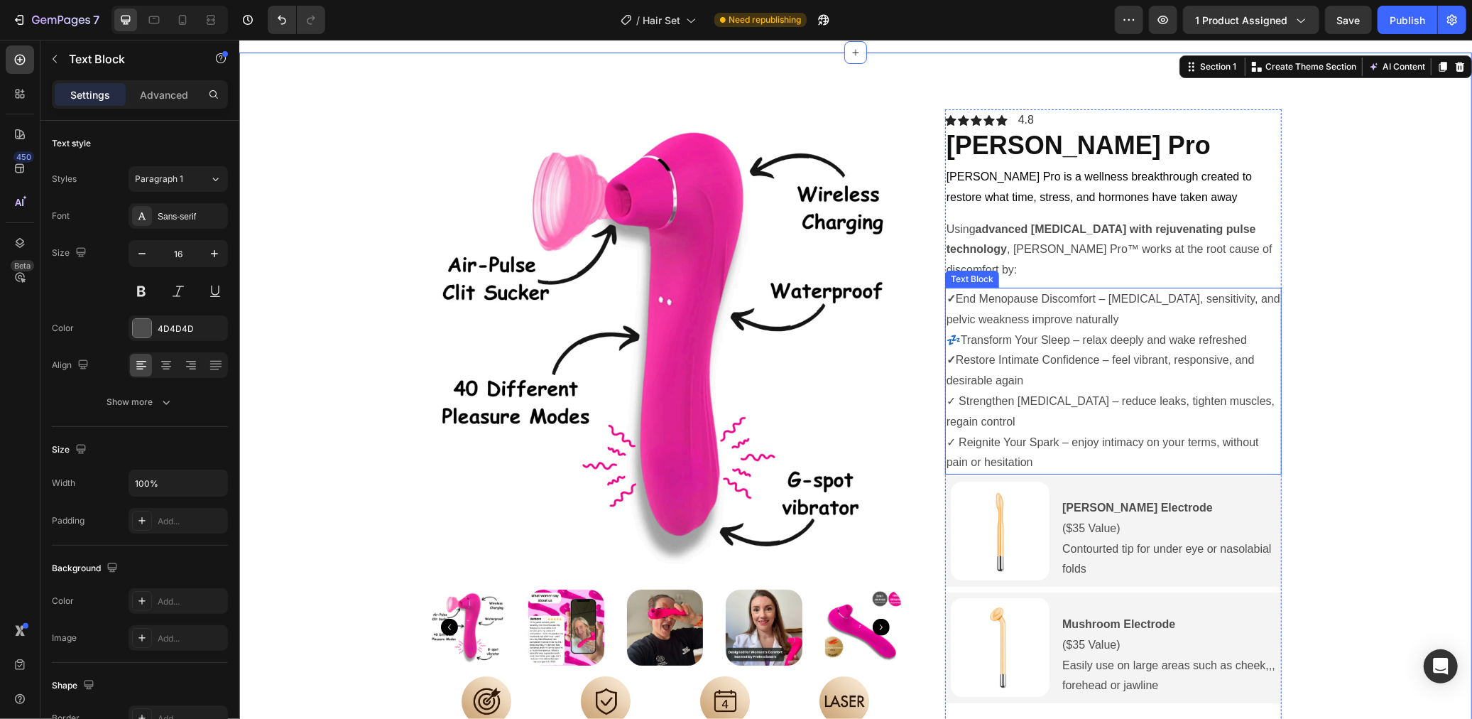
click at [1035, 349] on p "✓ Restore Intimate Confidence – feel vibrant, responsive, and desirable again" at bounding box center [1113, 369] width 334 height 41
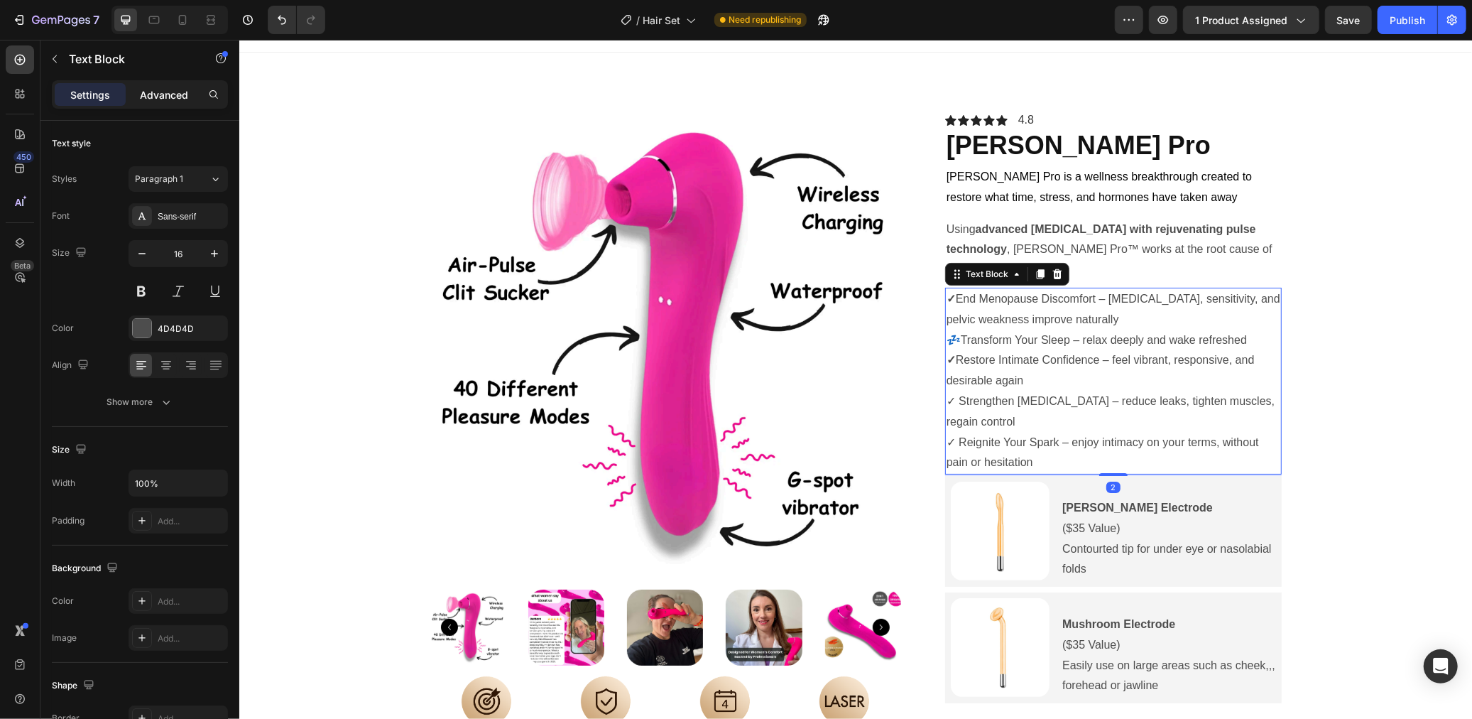
click at [163, 91] on p "Advanced" at bounding box center [164, 94] width 48 height 15
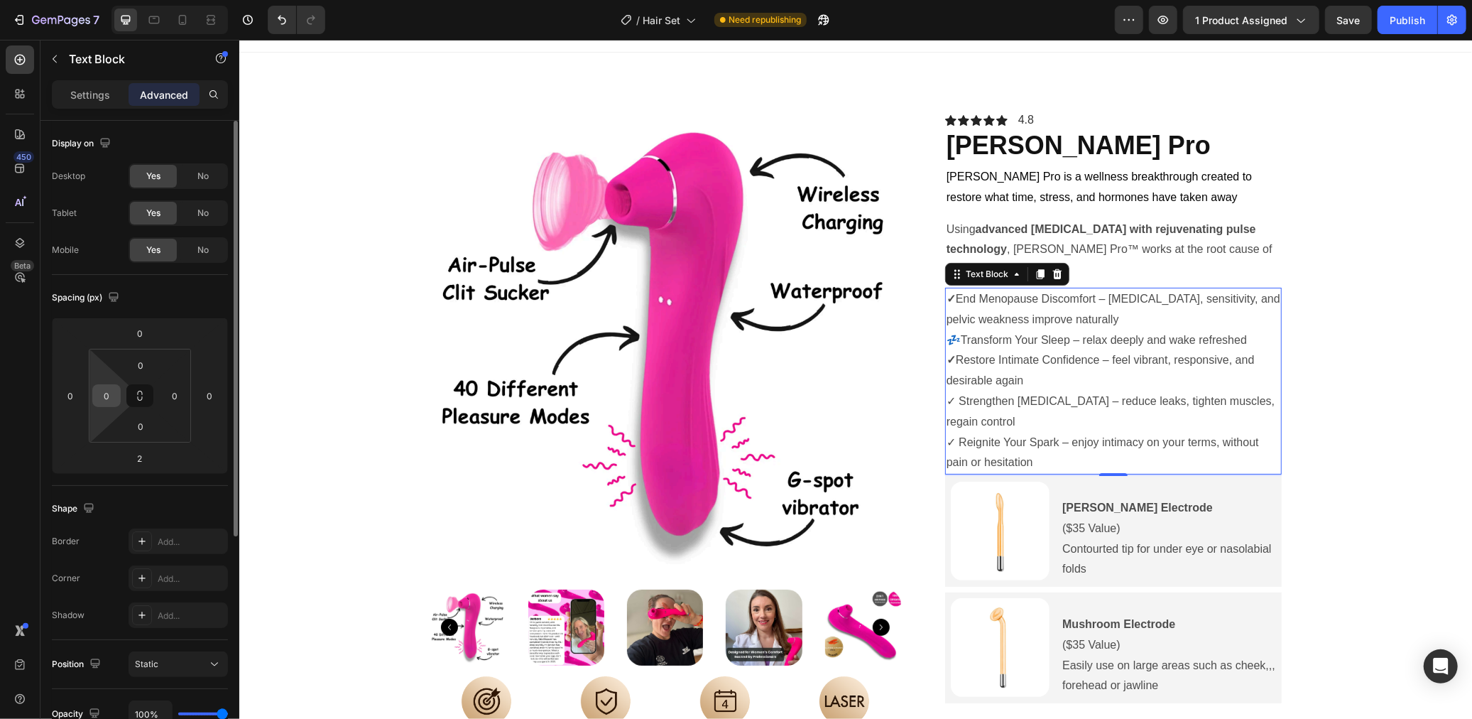
click at [109, 401] on input "0" at bounding box center [106, 395] width 21 height 21
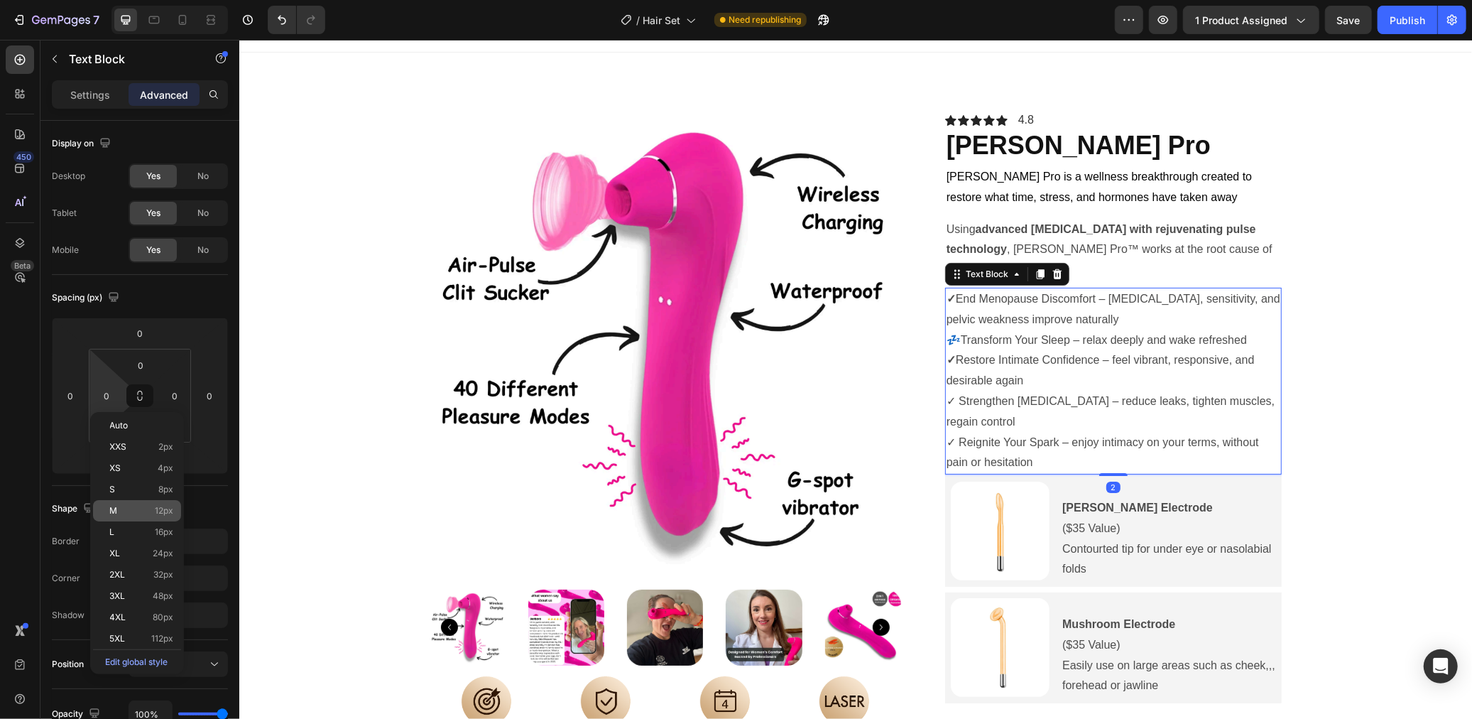
click at [148, 506] on p "M 12px" at bounding box center [142, 511] width 64 height 10
type input "12"
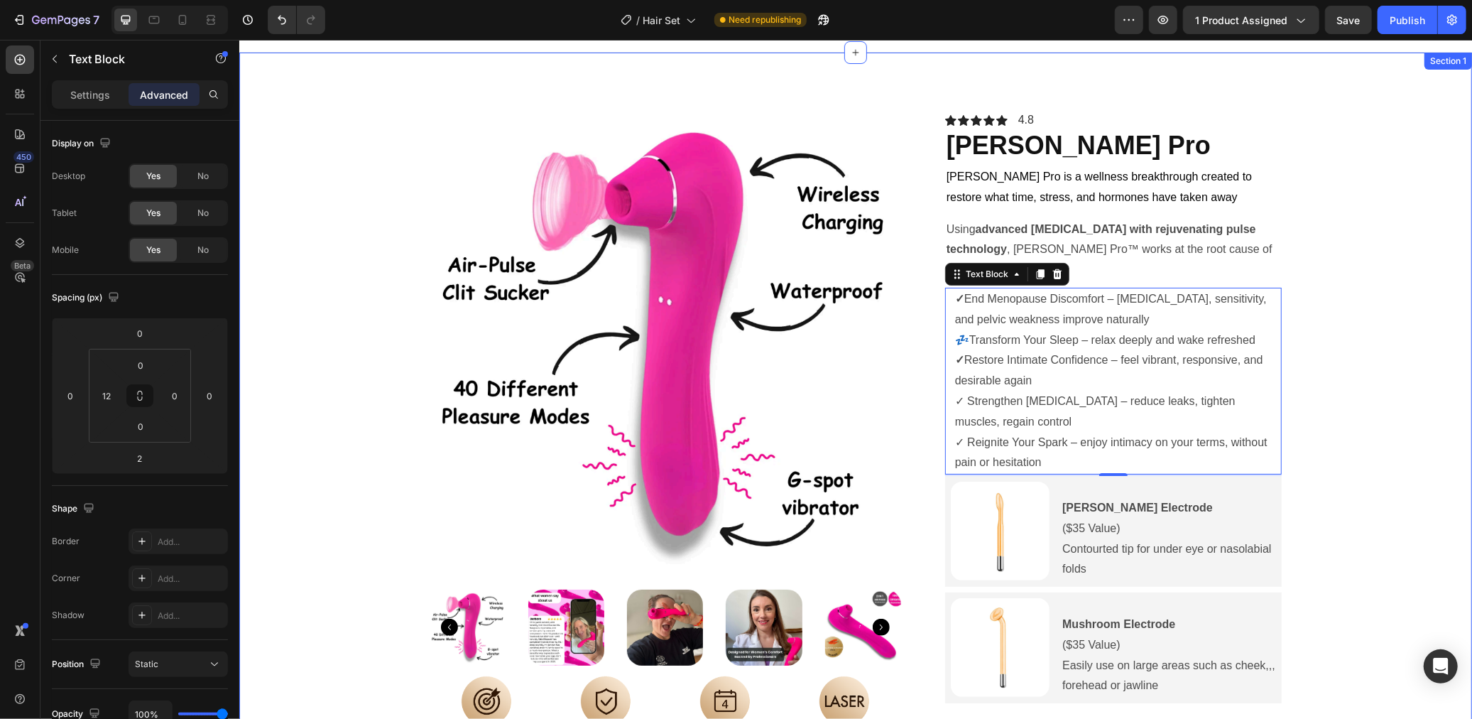
click at [1343, 293] on div "Product Images Image Sleep deeply Text Block Image End Menopause Discomfort Tex…" at bounding box center [855, 619] width 1204 height 1020
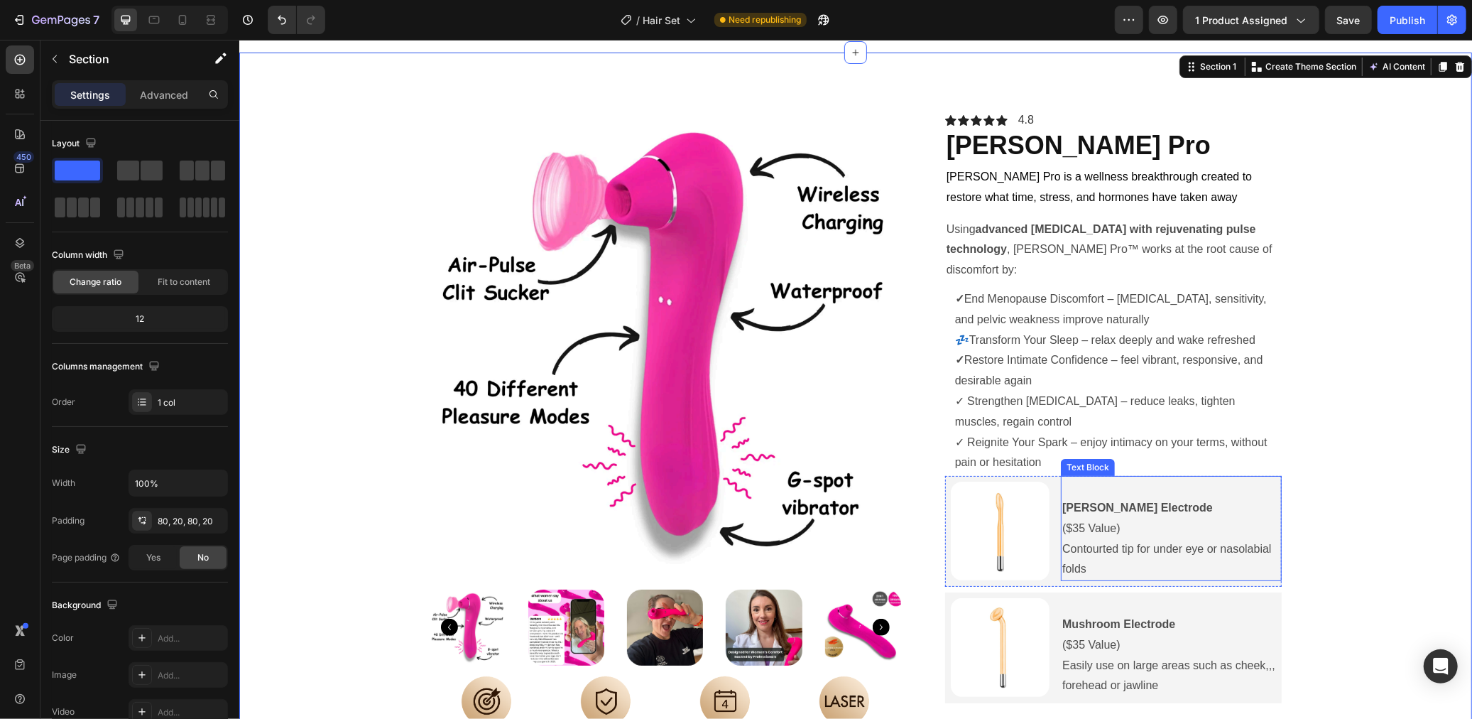
scroll to position [166, 0]
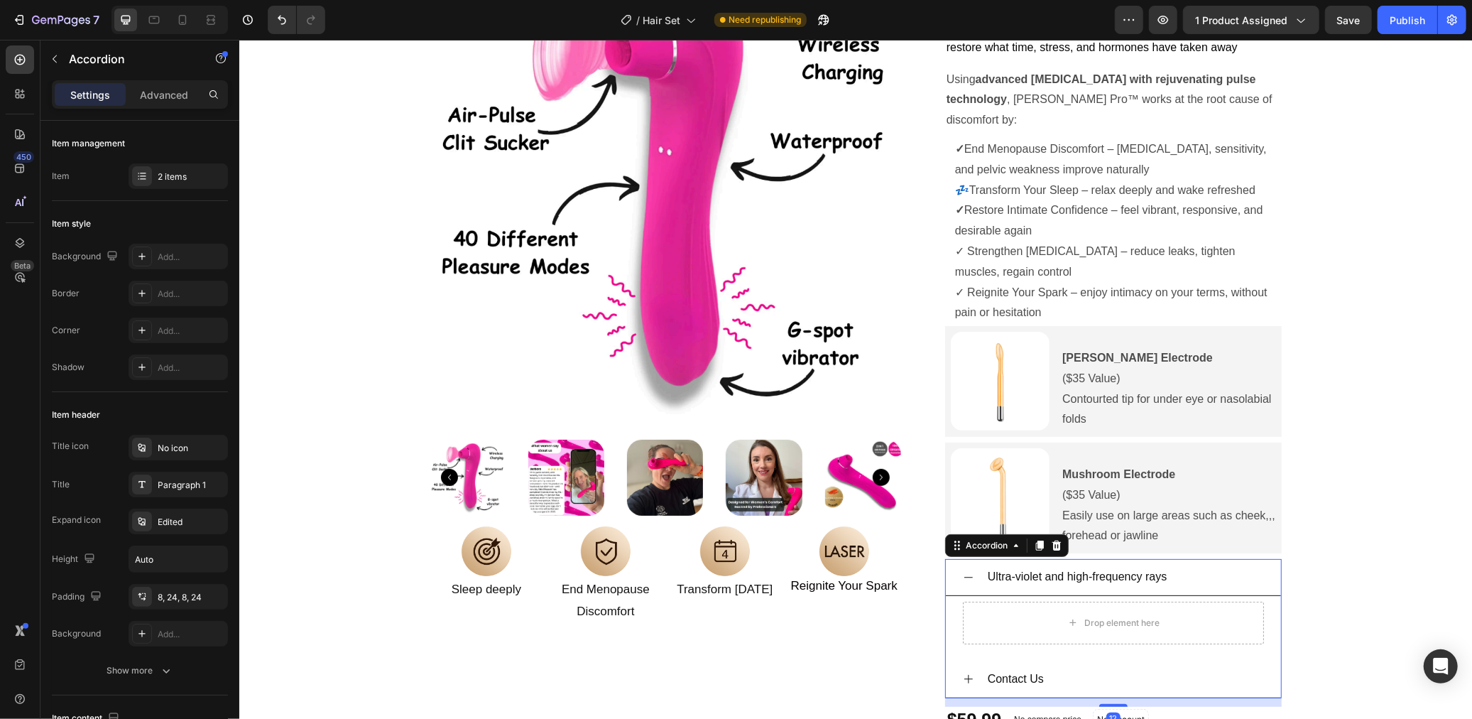
click at [1200, 564] on div "Ultra-violet and high-frequency rays" at bounding box center [1124, 576] width 278 height 25
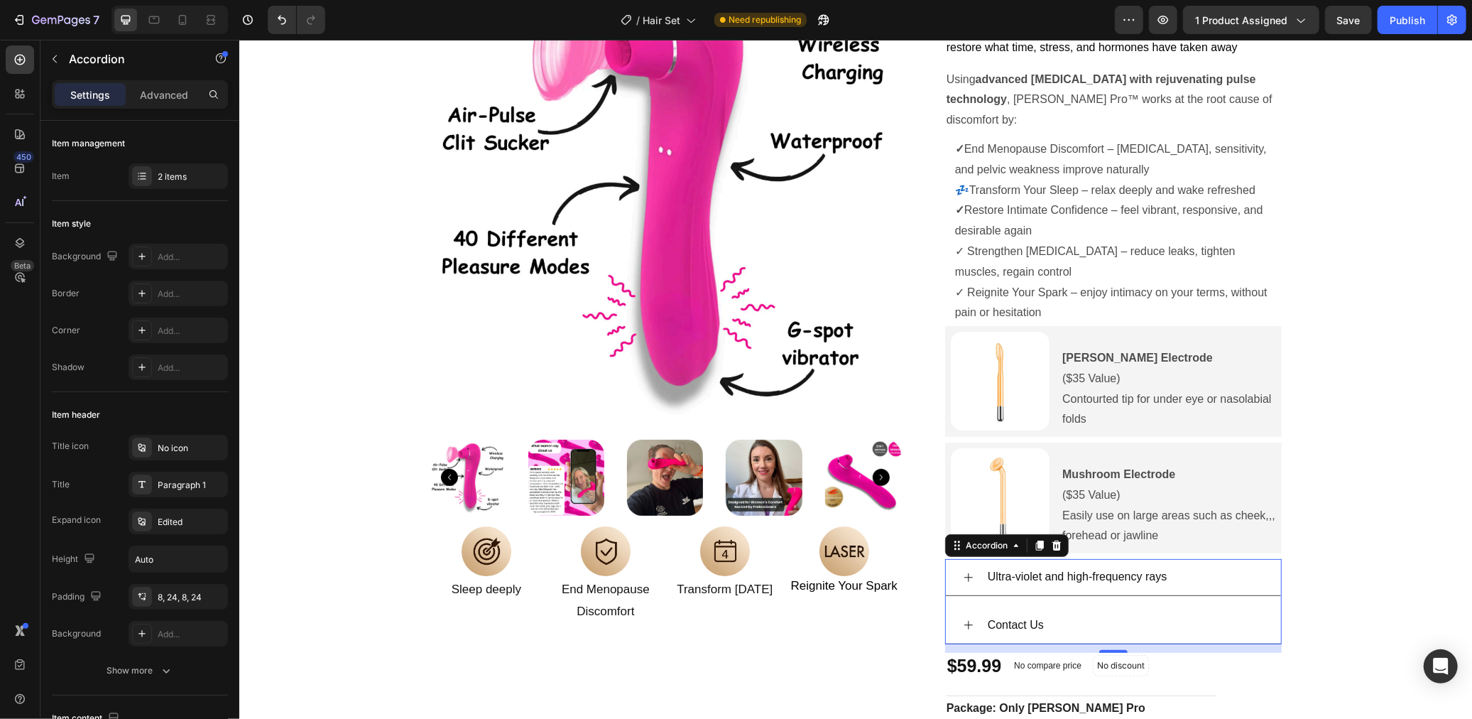
drag, startPoint x: 1055, startPoint y: 525, endPoint x: 1135, endPoint y: 489, distance: 88.0
click at [1055, 540] on icon at bounding box center [1055, 545] width 9 height 10
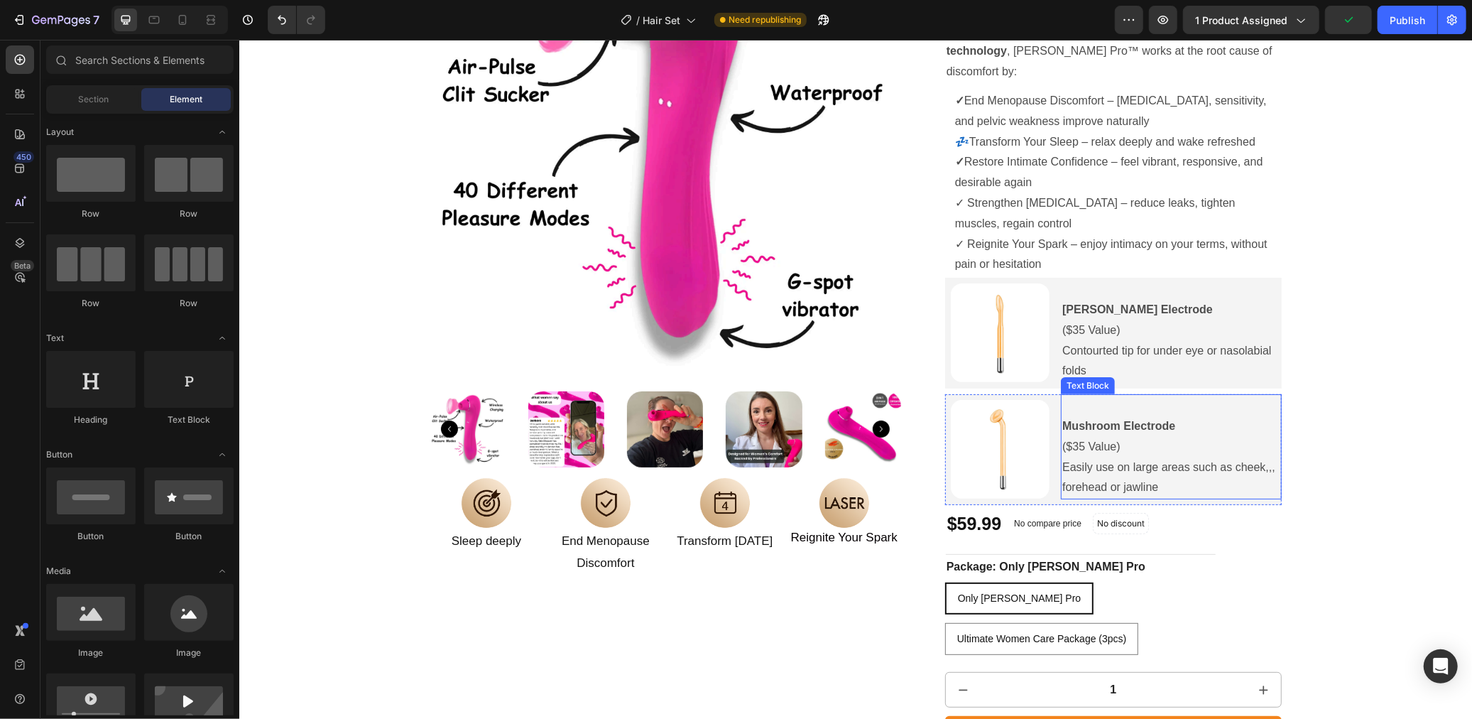
scroll to position [210, 0]
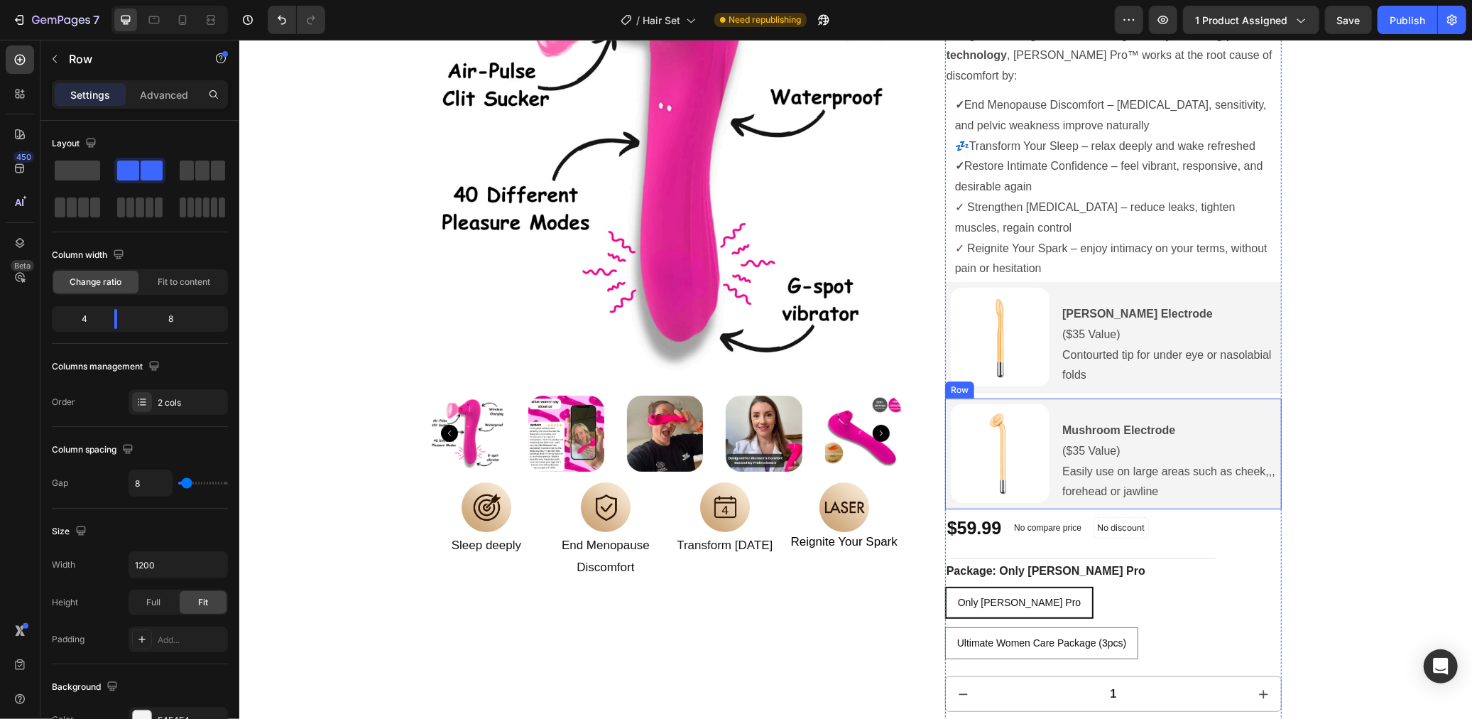
click at [1254, 484] on div "Mushroom Electrode ($35 Value) Easily use on large areas such as cheek,,, foreh…" at bounding box center [1170, 453] width 221 height 111
click at [1032, 378] on icon at bounding box center [1031, 383] width 11 height 11
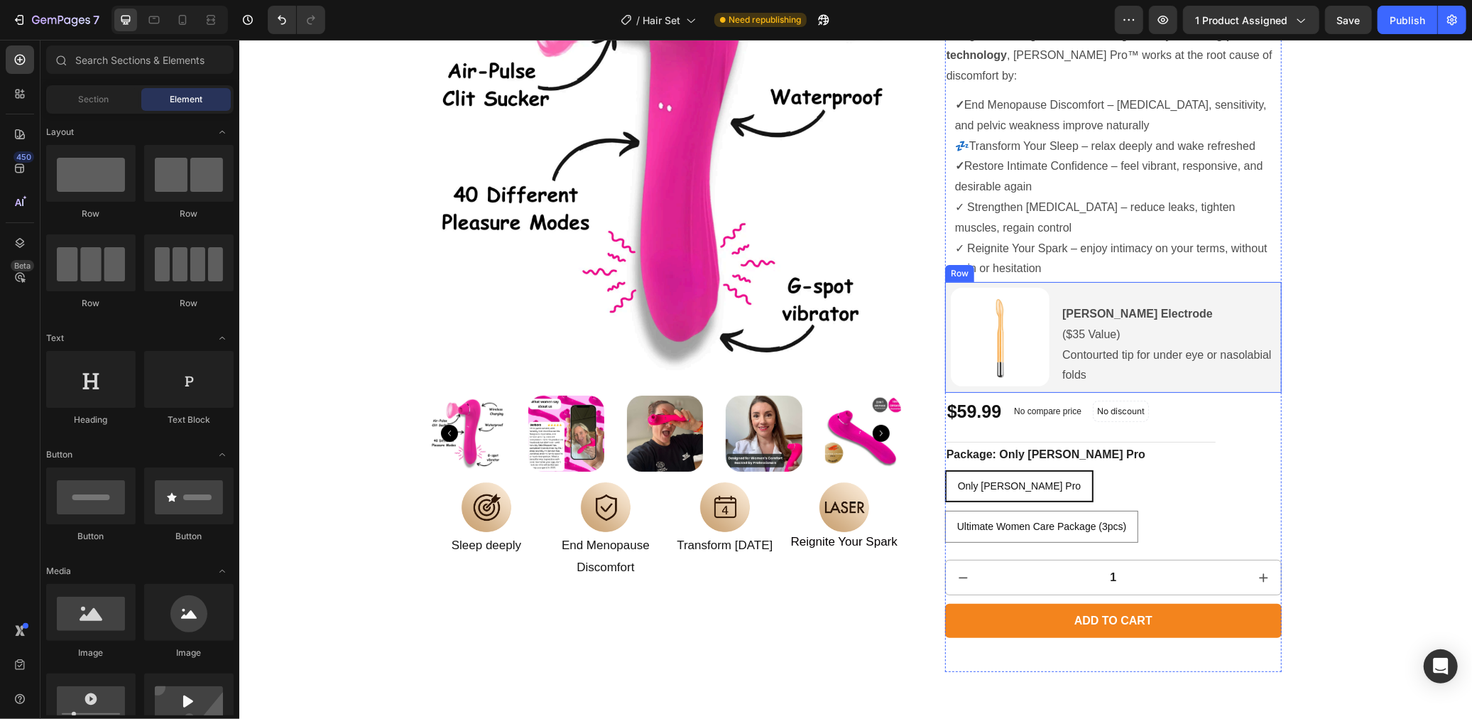
click at [1186, 366] on div "Tonge Electrode ($35 Value) Contourted tip for under eye or nasolabial folds Te…" at bounding box center [1170, 336] width 221 height 111
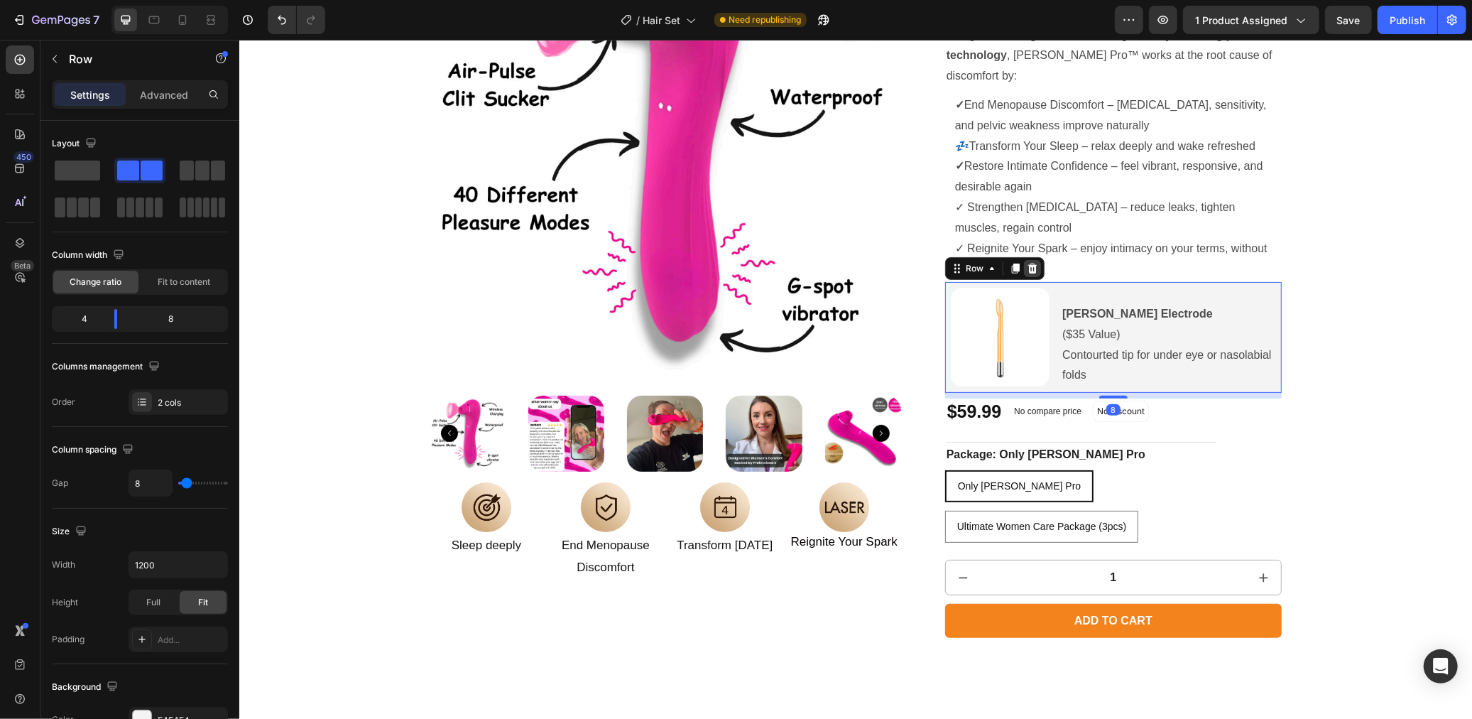
click at [1031, 262] on icon at bounding box center [1031, 267] width 11 height 11
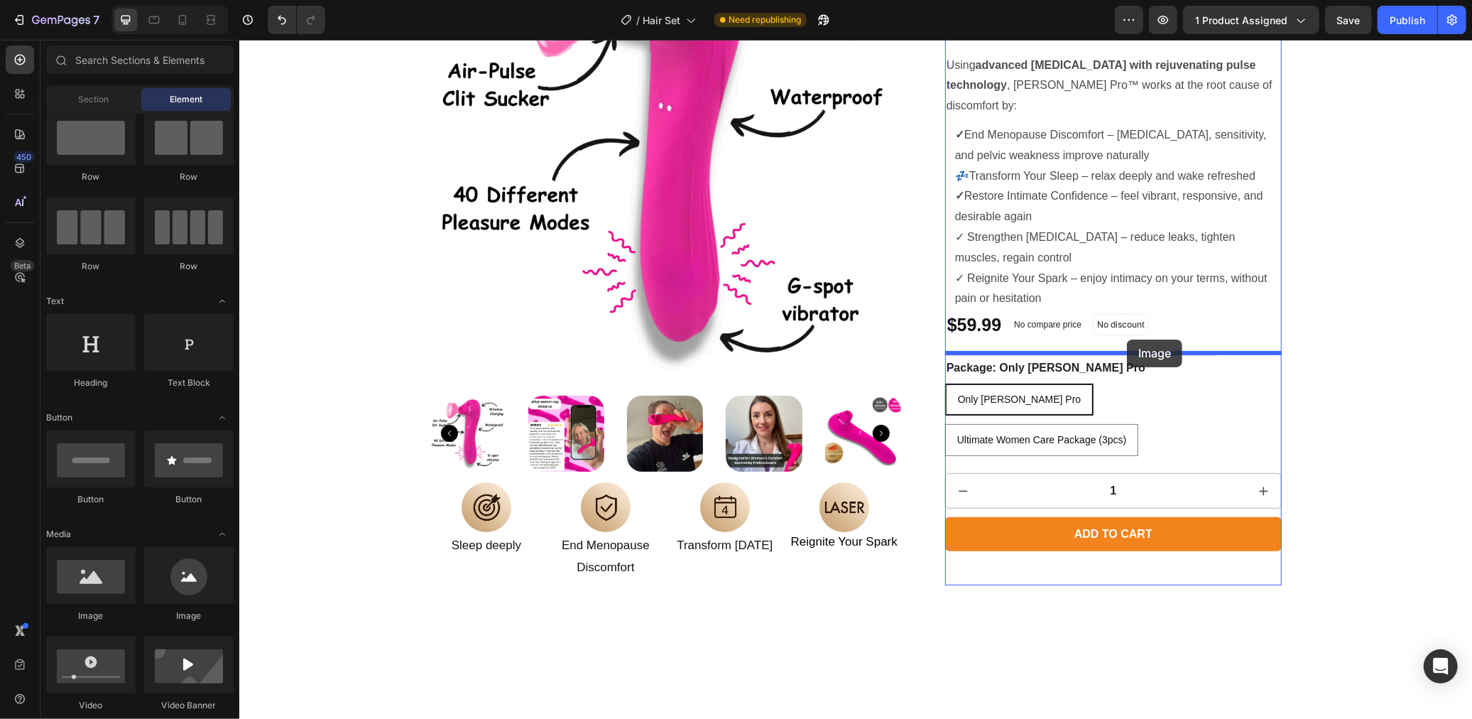
scroll to position [38, 0]
drag, startPoint x: 346, startPoint y: 609, endPoint x: 1125, endPoint y: 339, distance: 824.4
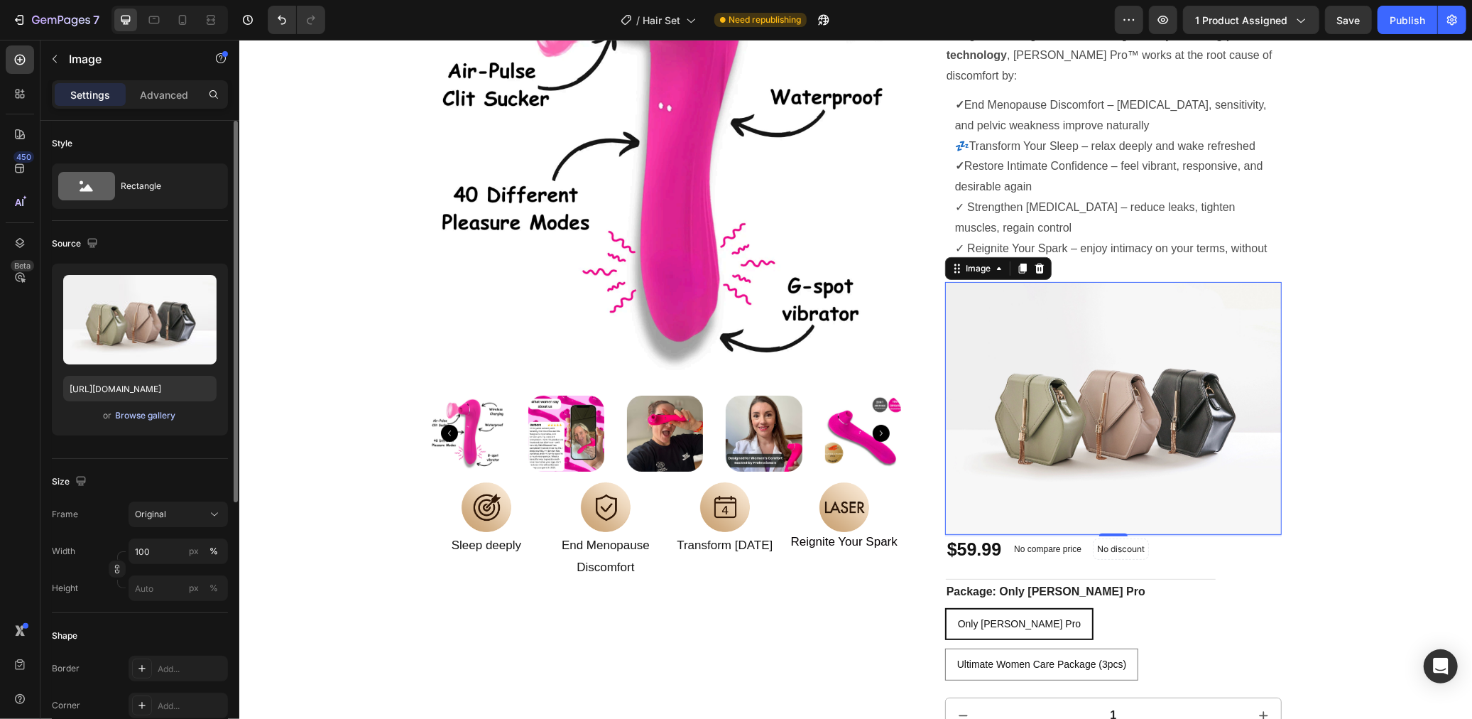
click at [131, 413] on div "Browse gallery" at bounding box center [146, 415] width 60 height 13
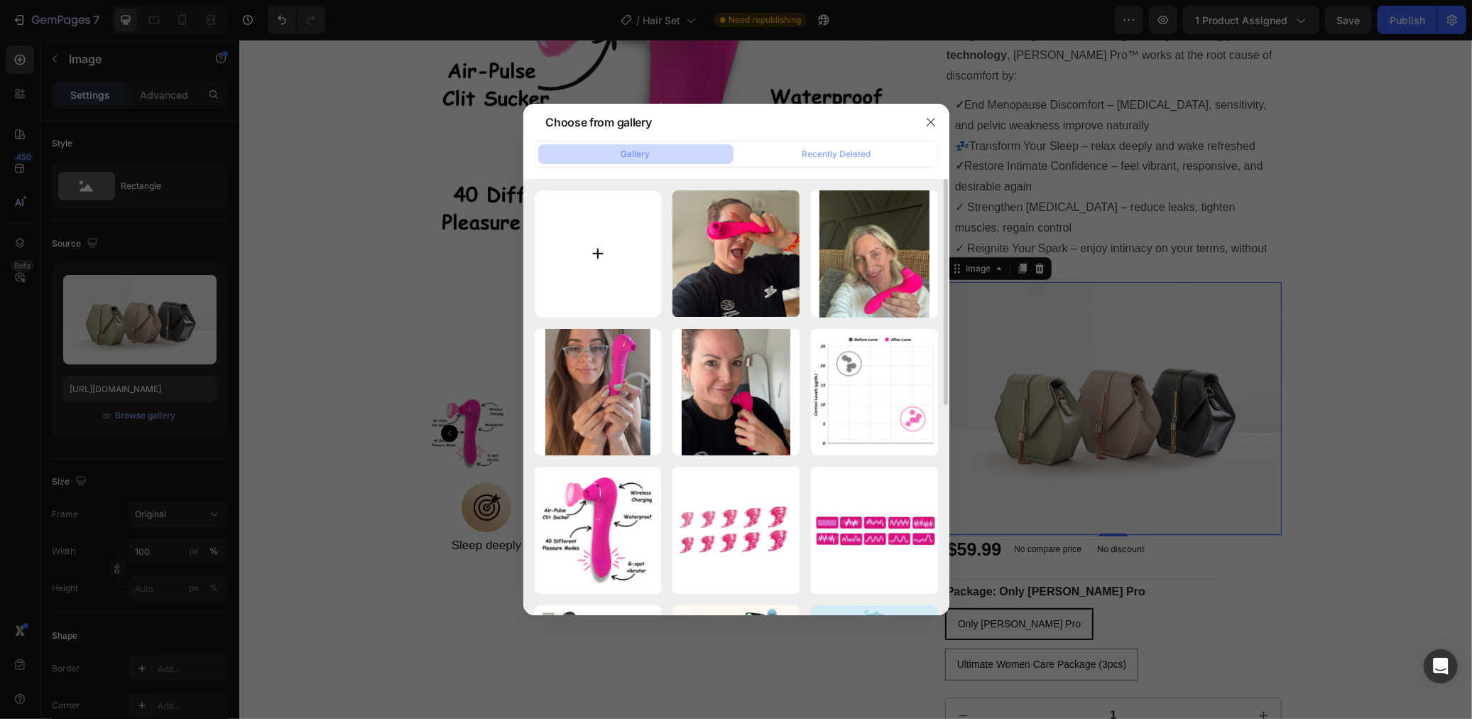
click at [601, 273] on input "file" at bounding box center [598, 253] width 127 height 127
type input "C:\fakepath\book for women.png"
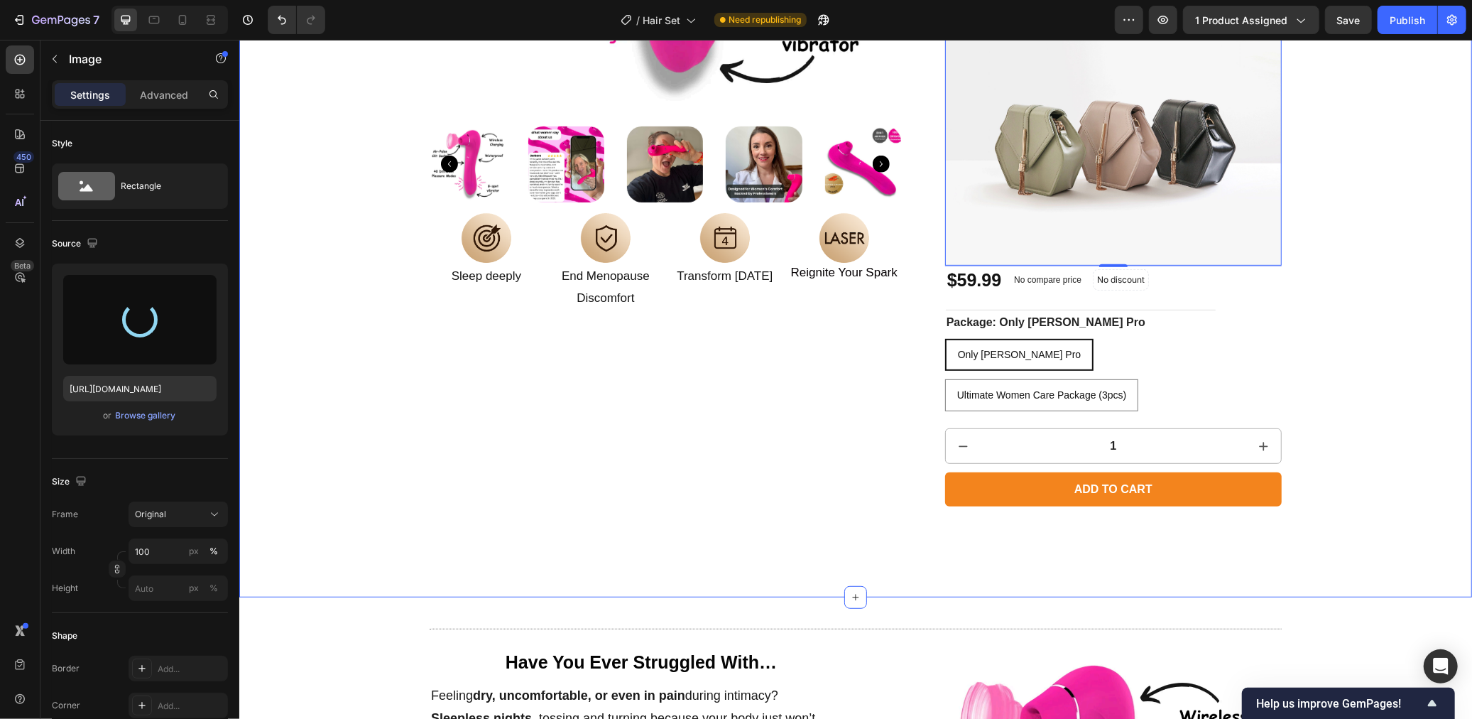
scroll to position [195, 0]
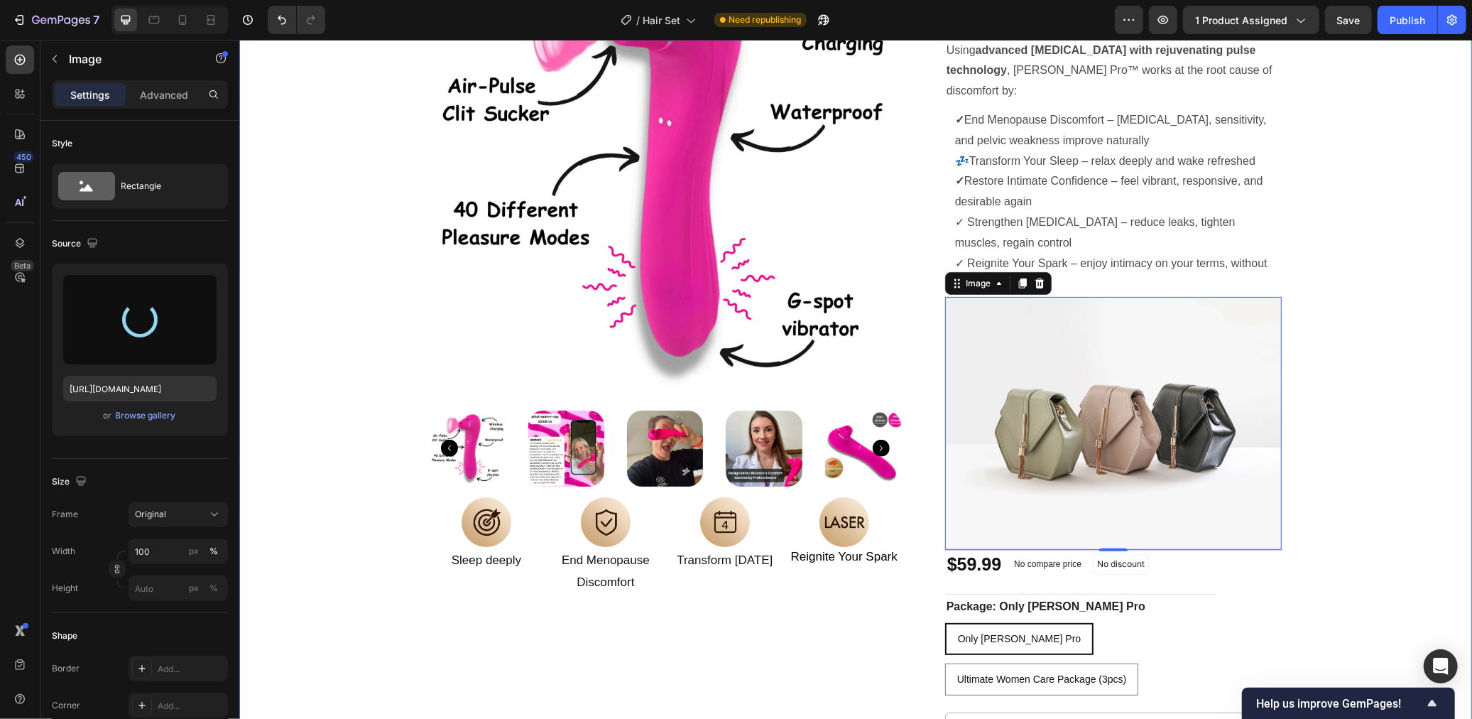
type input "https://cdn.shopify.com/s/files/1/0568/6951/9456/files/gempages_523677902294746…"
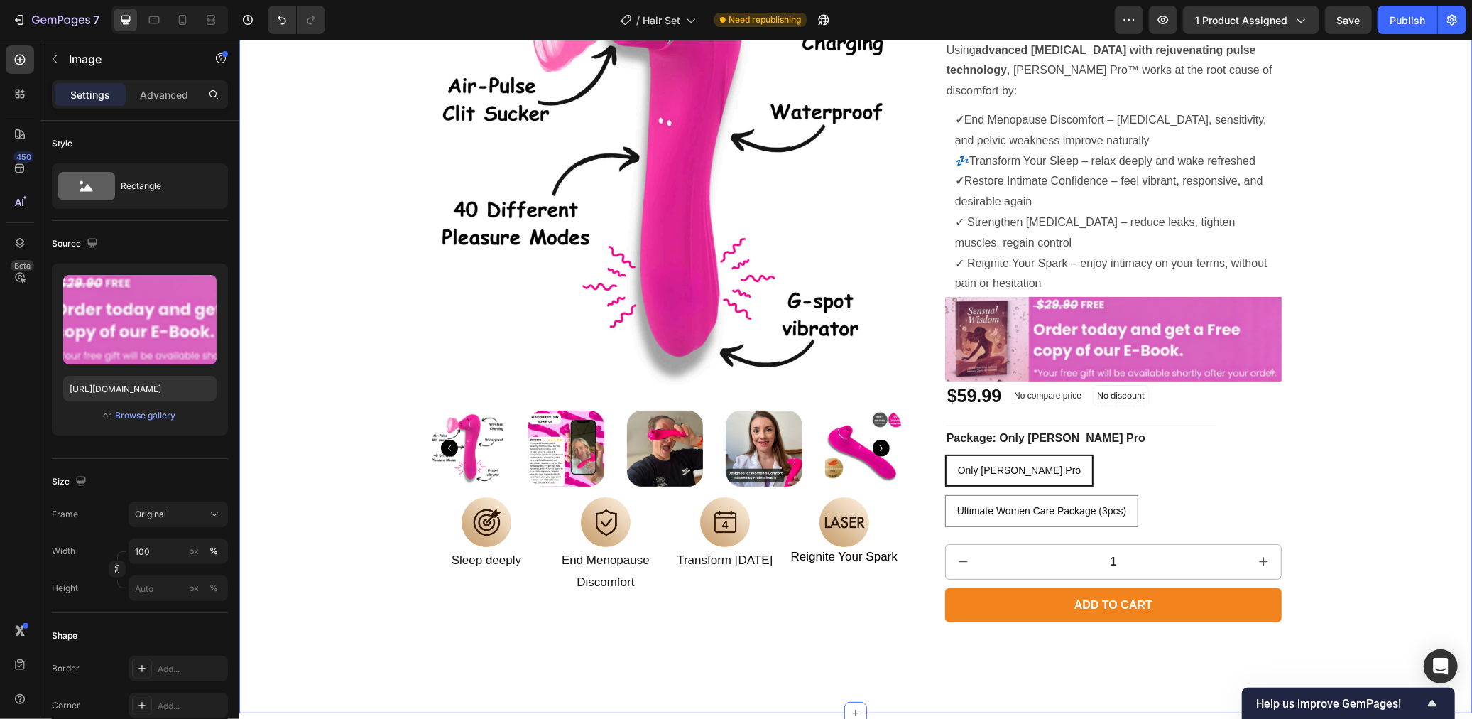
click at [1336, 351] on div "Product Images Image Sleep deeply Text Block Image End Menopause Discomfort Tex…" at bounding box center [855, 293] width 1204 height 726
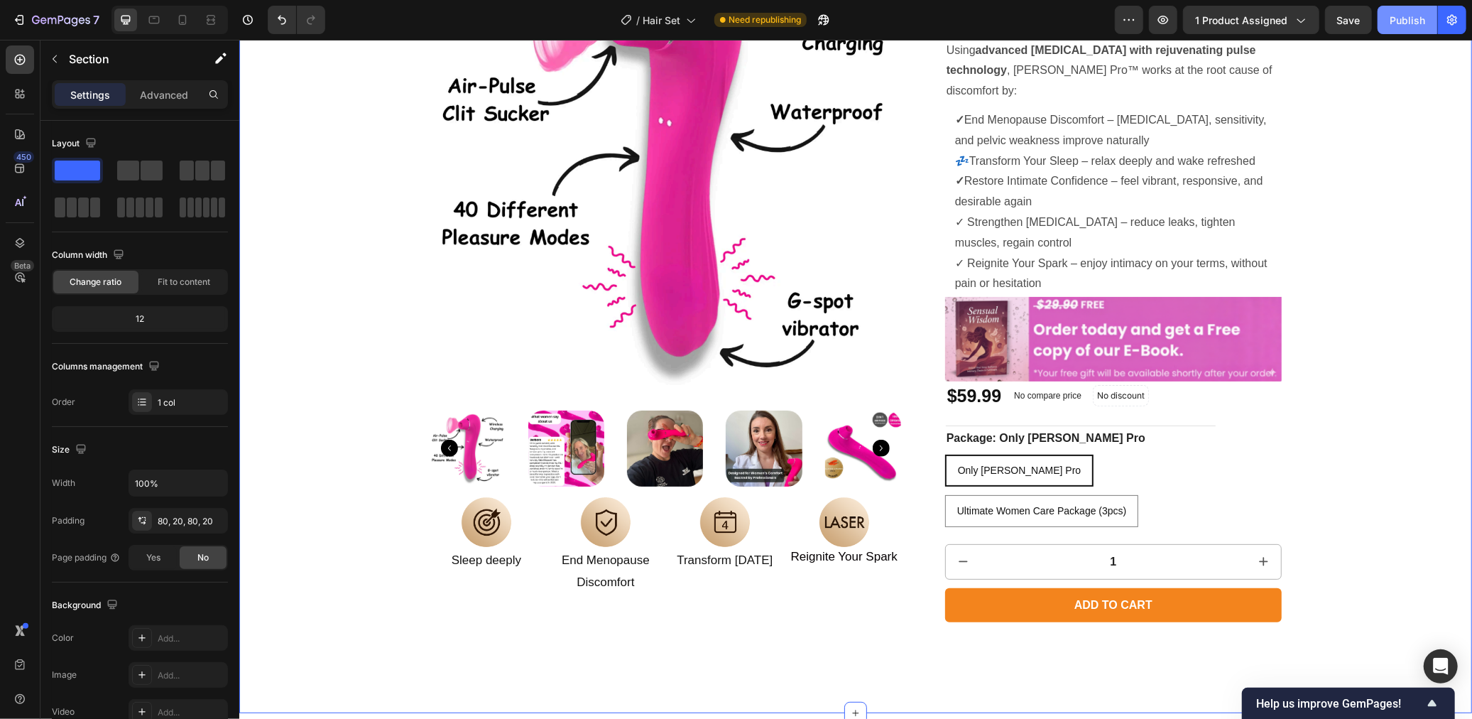
click at [1398, 28] on button "Publish" at bounding box center [1408, 20] width 60 height 28
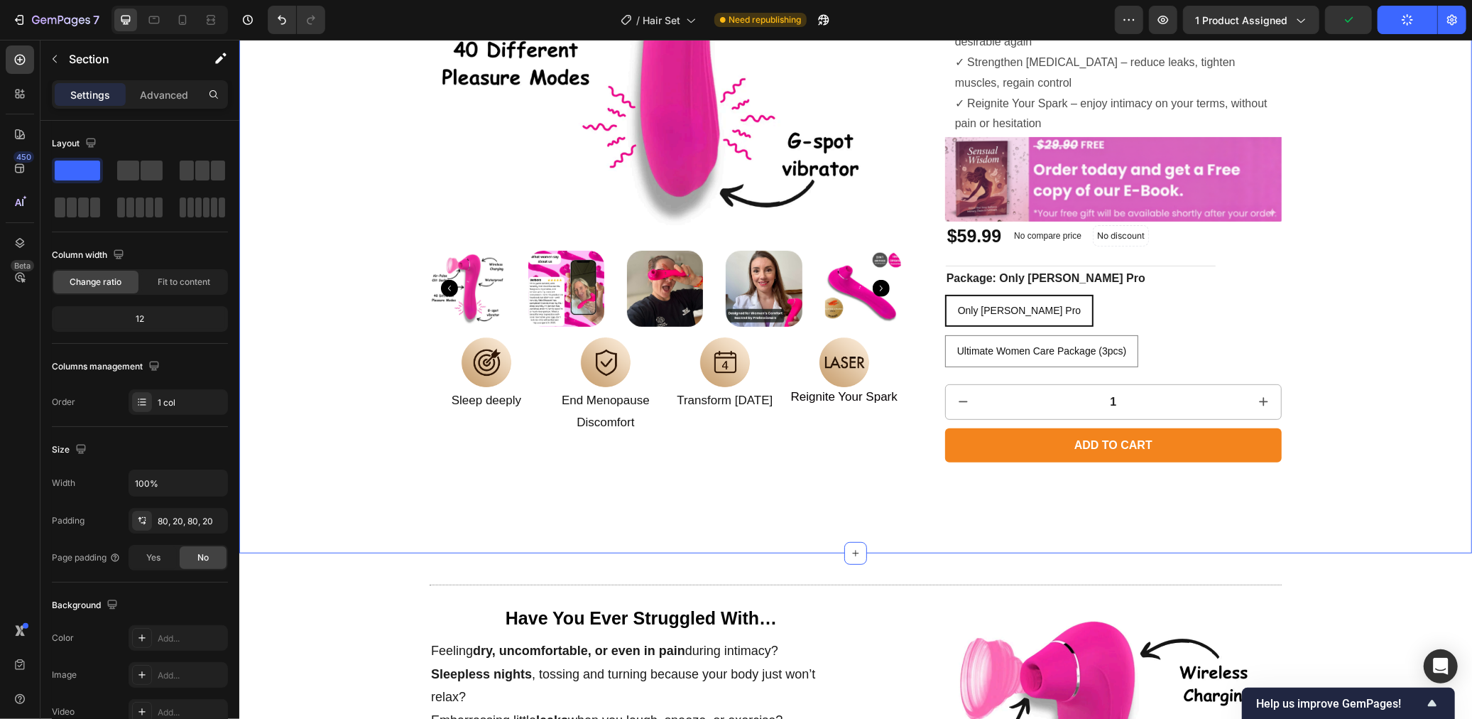
scroll to position [356, 0]
click at [1182, 197] on img at bounding box center [1112, 178] width 337 height 85
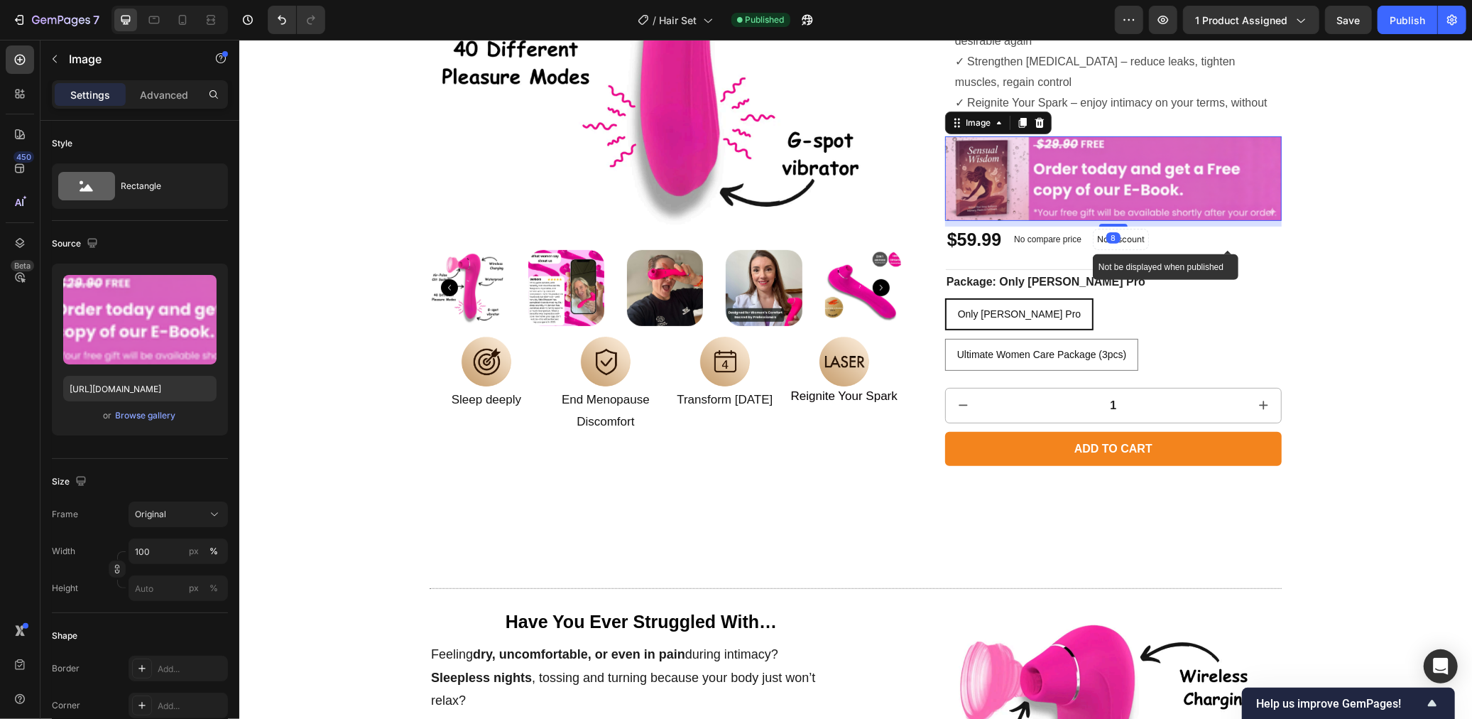
click at [1115, 209] on div "Icon Icon Icon Icon Icon Icon List 4.8 Text Block Row Luna Pro Product Title Lu…" at bounding box center [1112, 134] width 337 height 730
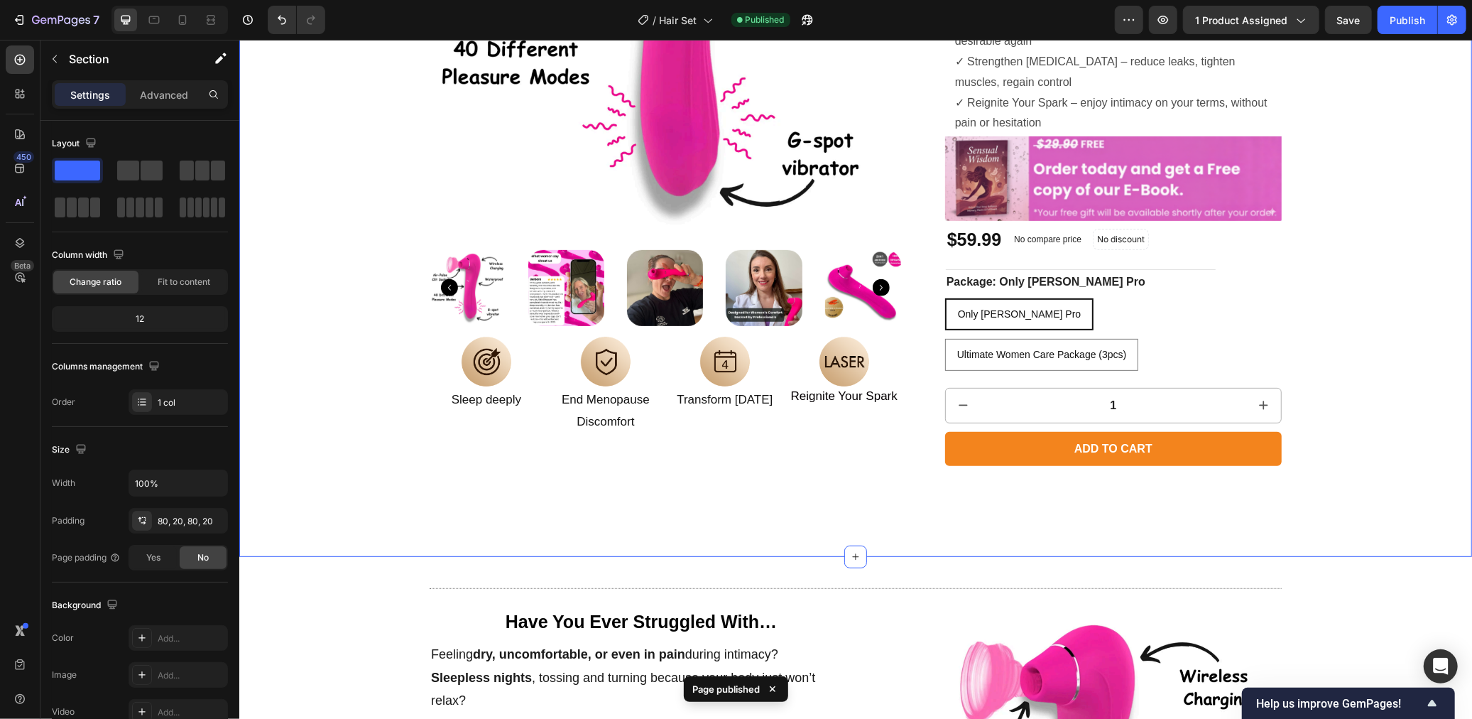
click at [1383, 266] on div "Product Images Image Sleep deeply Text Block Image End Menopause Discomfort Tex…" at bounding box center [855, 134] width 1204 height 730
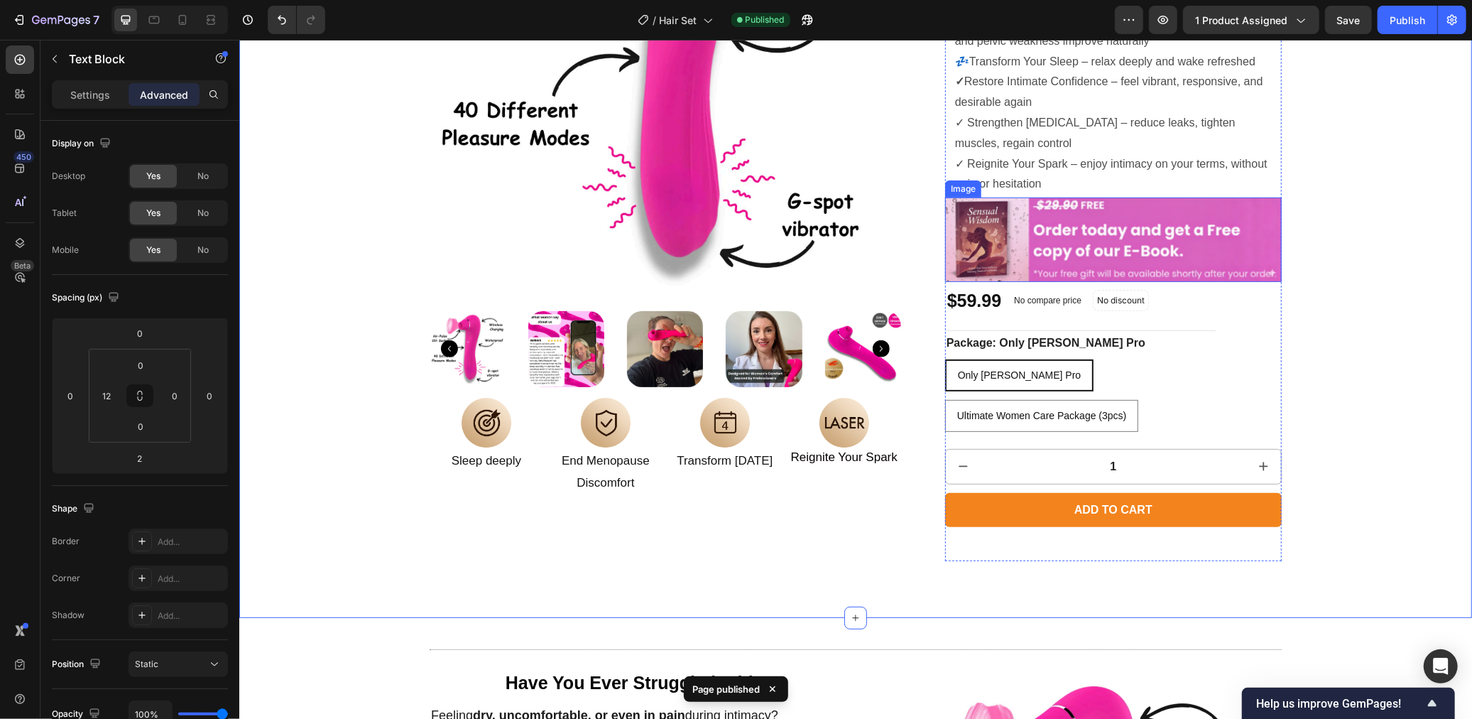
click at [1113, 168] on p "✓ Reignite Your Spark – enjoy intimacy on your terms, without pain or hesitation" at bounding box center [1116, 173] width 325 height 41
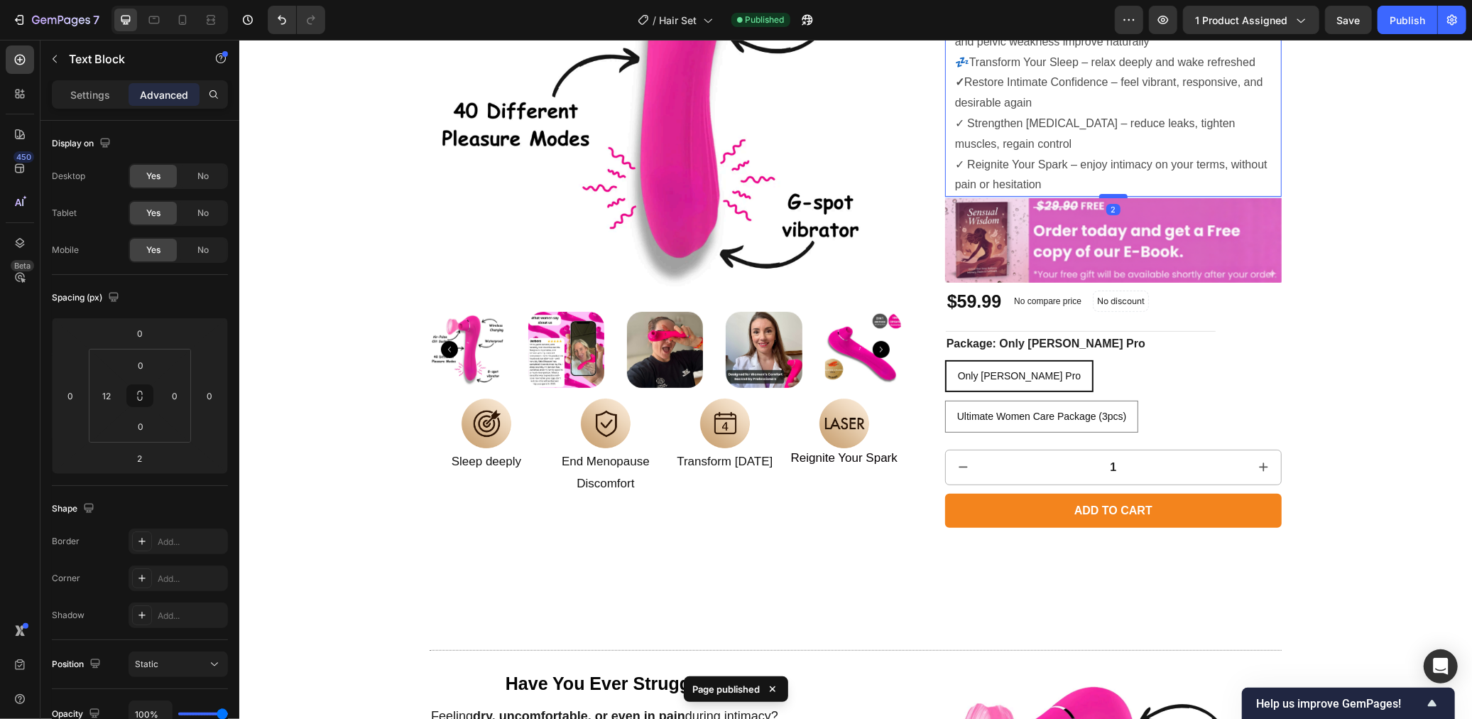
scroll to position [293, 0]
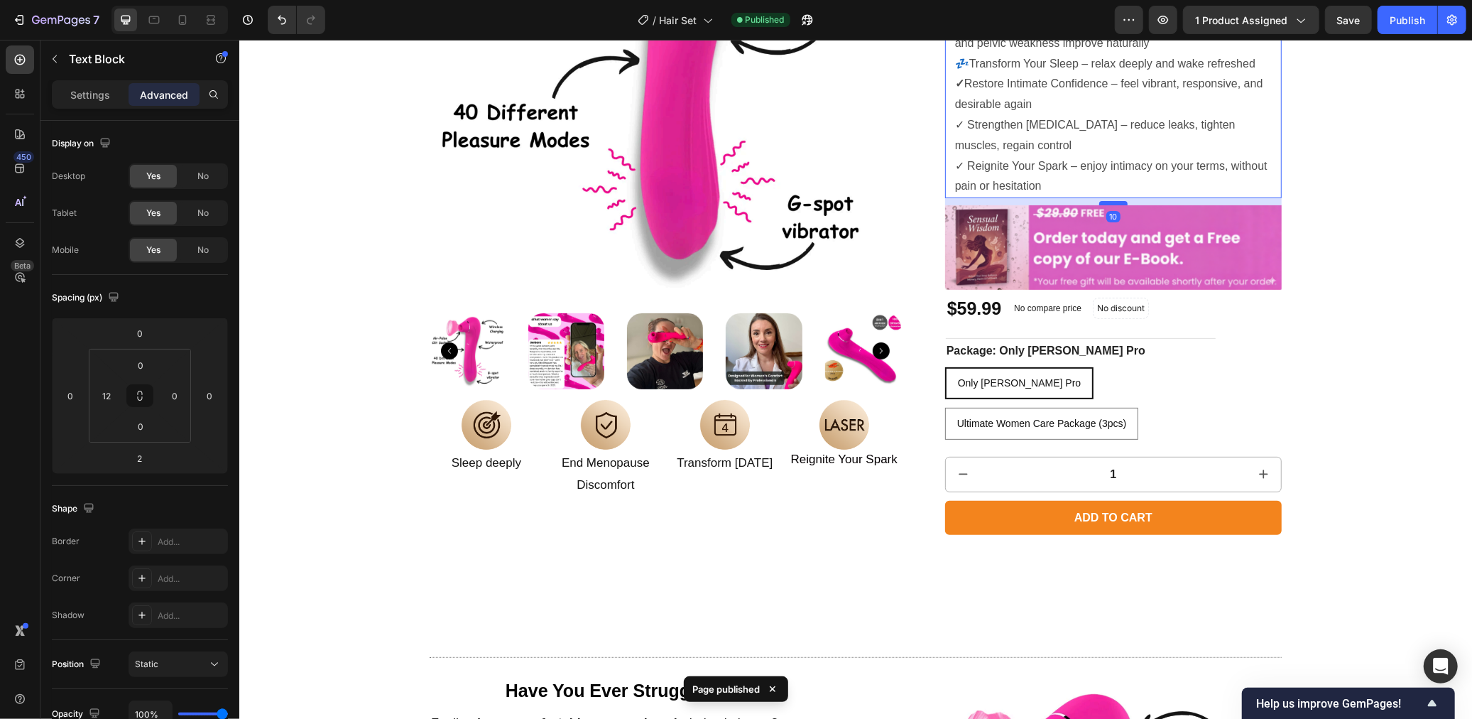
click at [1112, 200] on div at bounding box center [1113, 202] width 28 height 4
type input "10"
click at [1358, 220] on div "Product Images Image Sleep deeply Text Block Image End Menopause Discomfort Tex…" at bounding box center [855, 200] width 1204 height 736
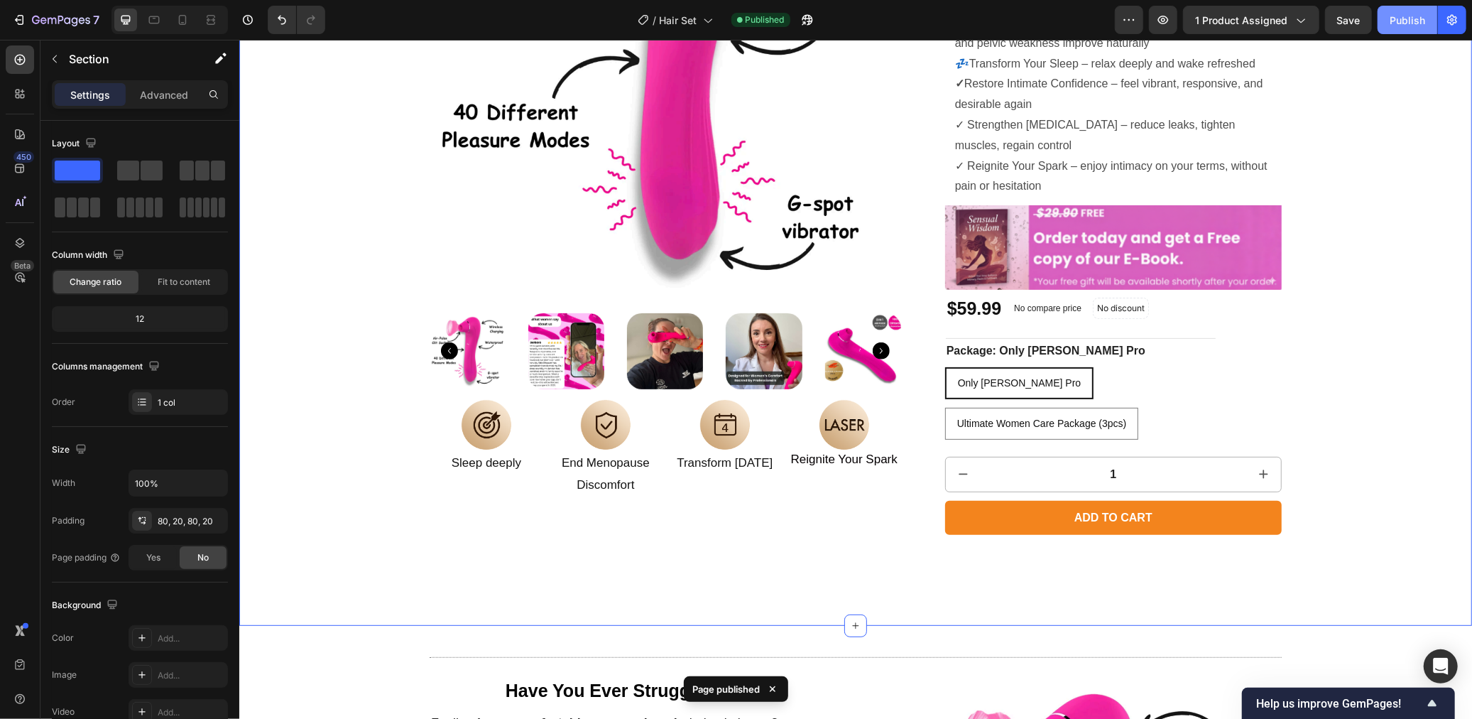
click at [1405, 26] on div "Publish" at bounding box center [1408, 20] width 36 height 15
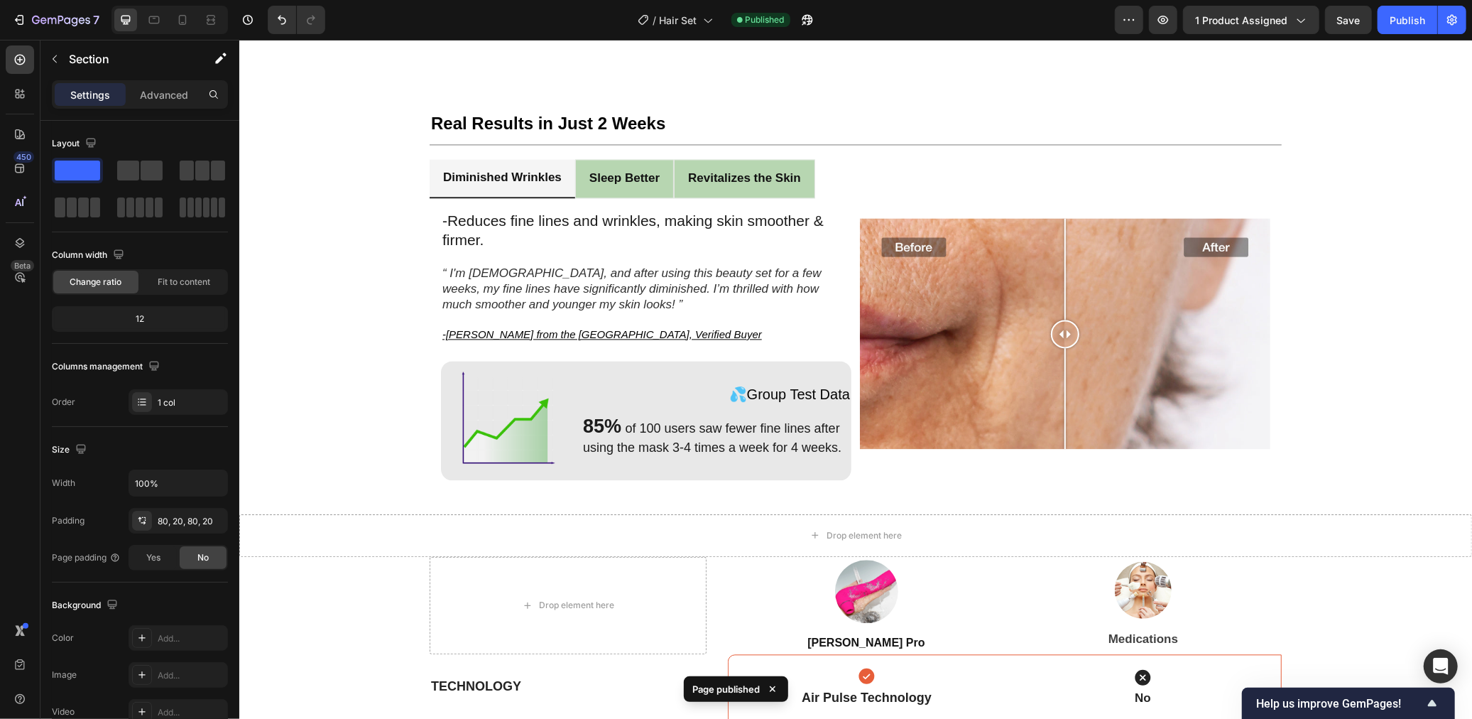
scroll to position [2576, 0]
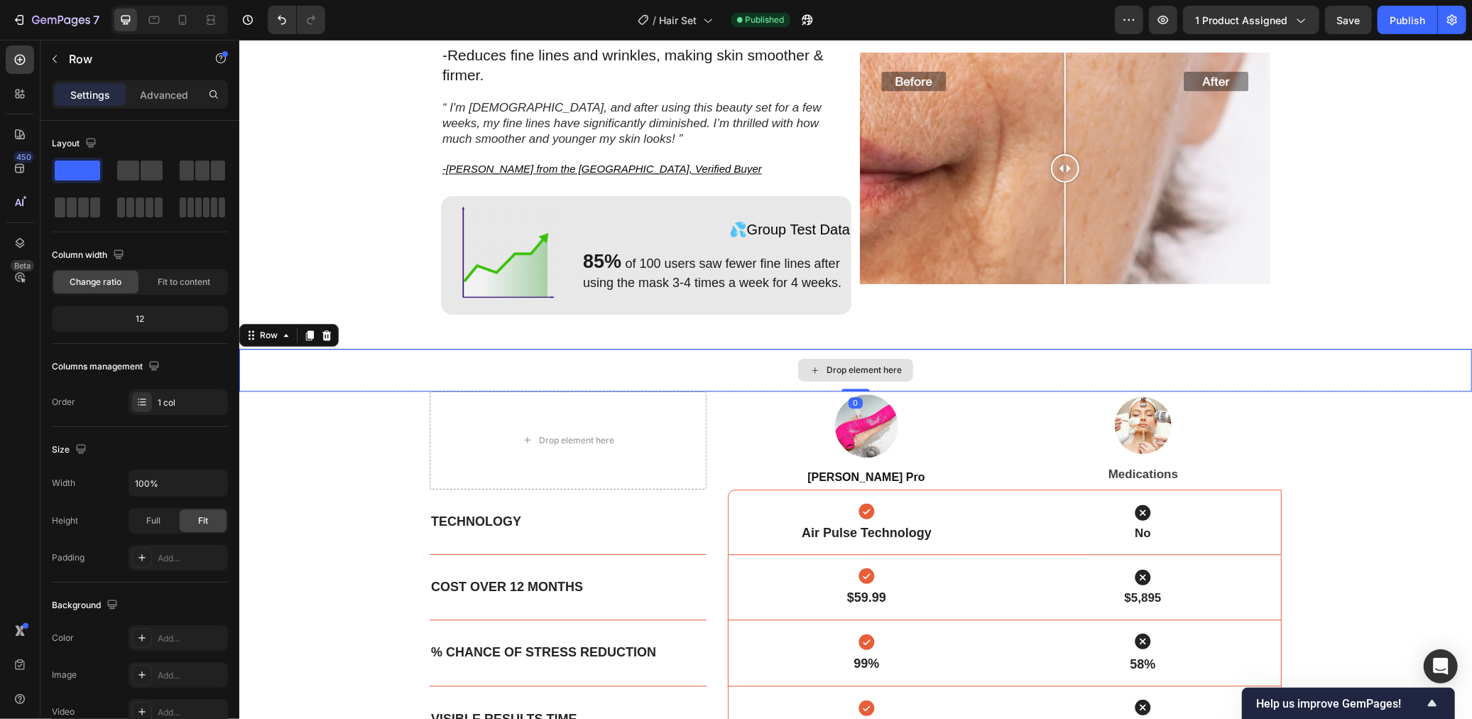
click at [1088, 366] on div "Drop element here" at bounding box center [855, 369] width 1233 height 43
click at [320, 330] on icon at bounding box center [325, 334] width 11 height 11
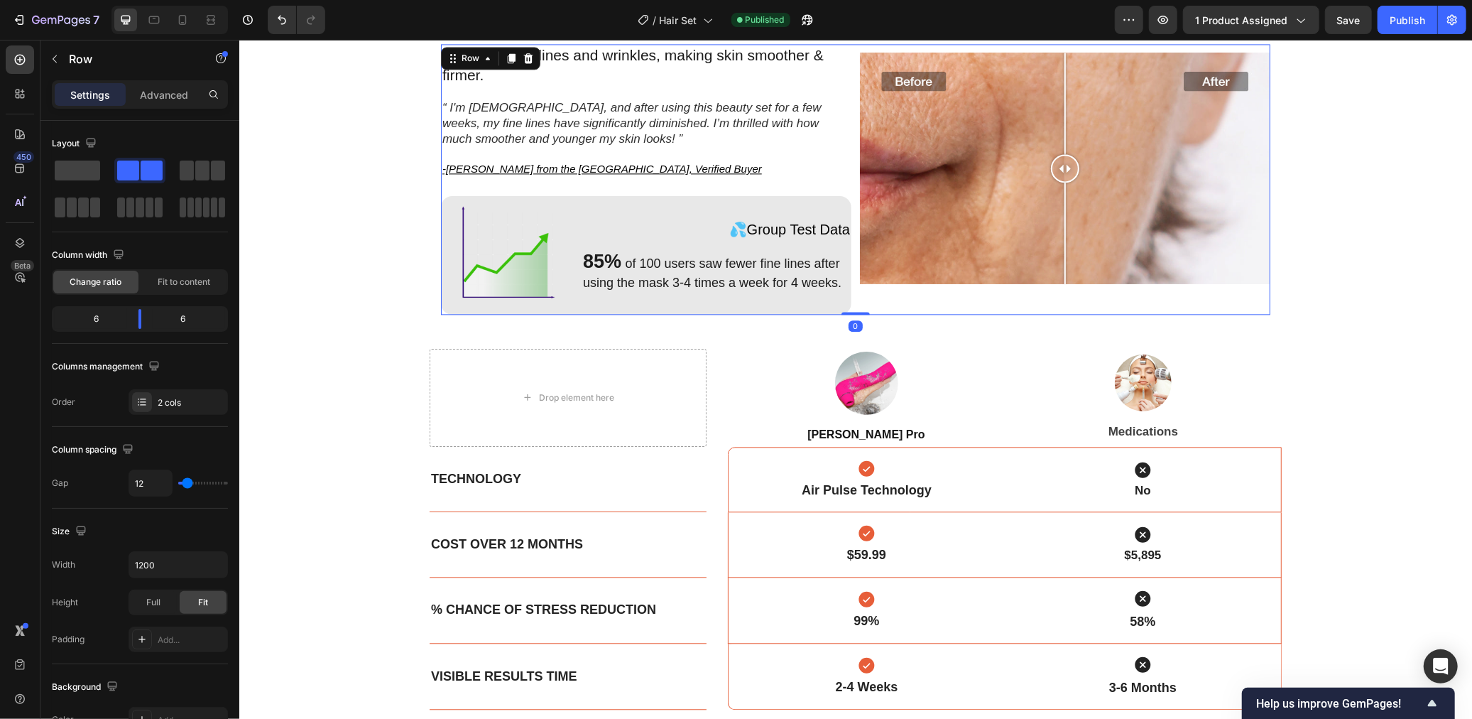
click at [971, 301] on div "Image Comparison" at bounding box center [1064, 178] width 410 height 271
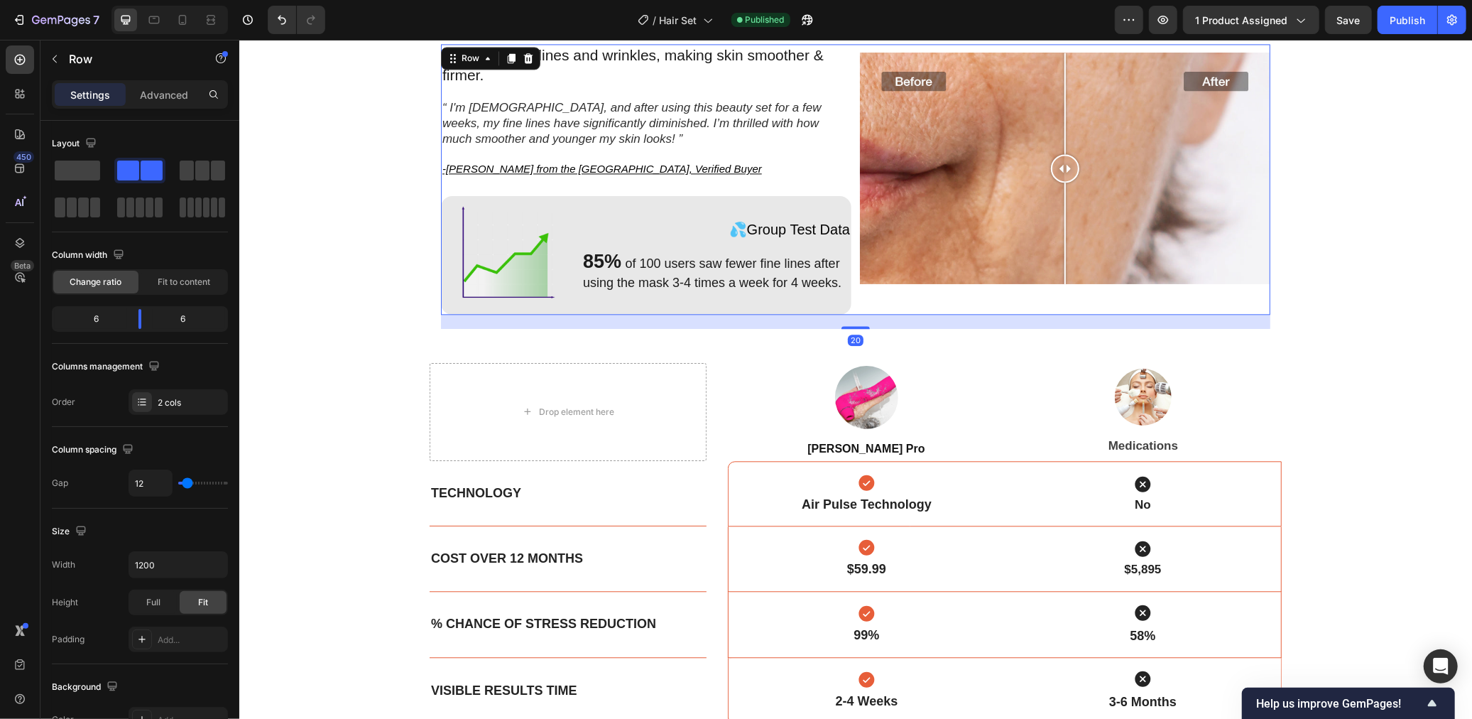
drag, startPoint x: 859, startPoint y: 310, endPoint x: 1254, endPoint y: 374, distance: 400.1
click at [859, 325] on div at bounding box center [855, 326] width 28 height 3
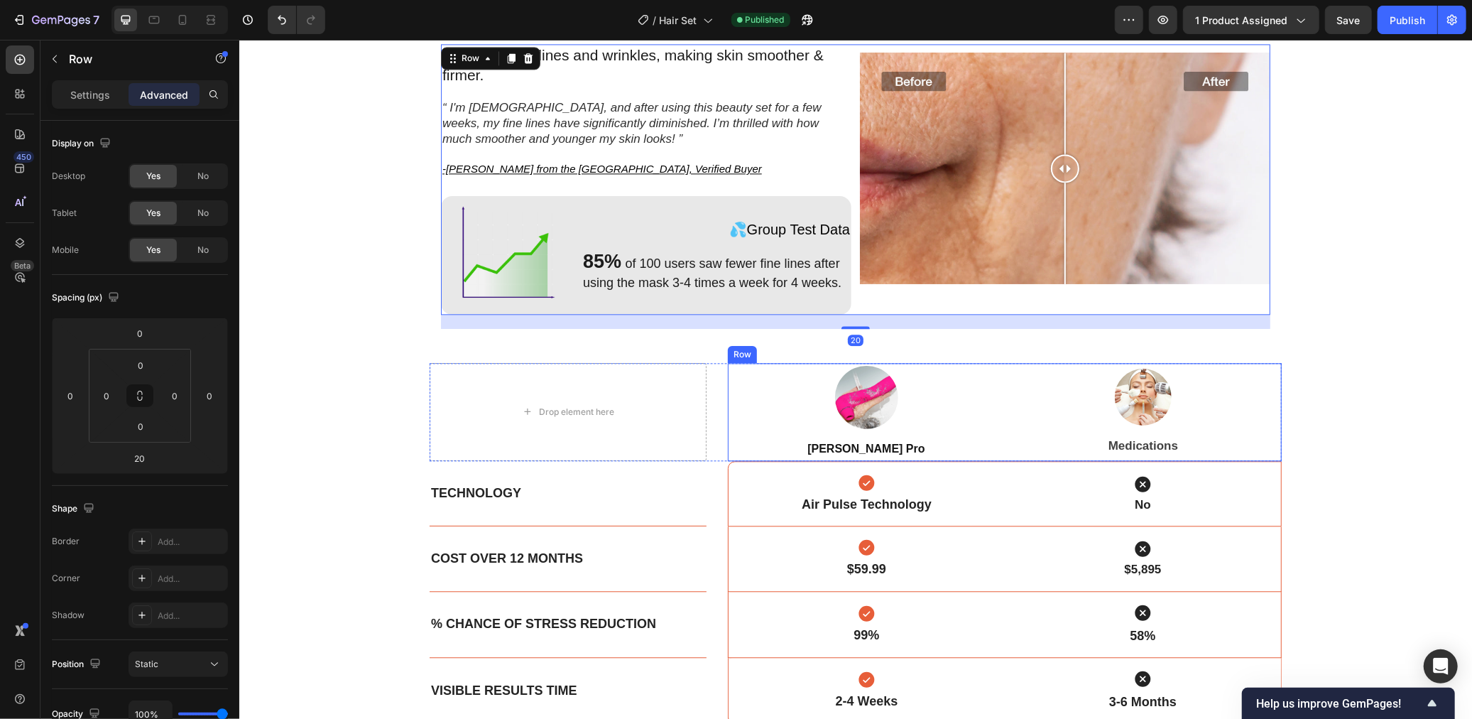
click at [1302, 375] on div "Diminished Wrinkles Sleep Better Revitalizes the Skin -Reduces fine lines and w…" at bounding box center [855, 491] width 1233 height 995
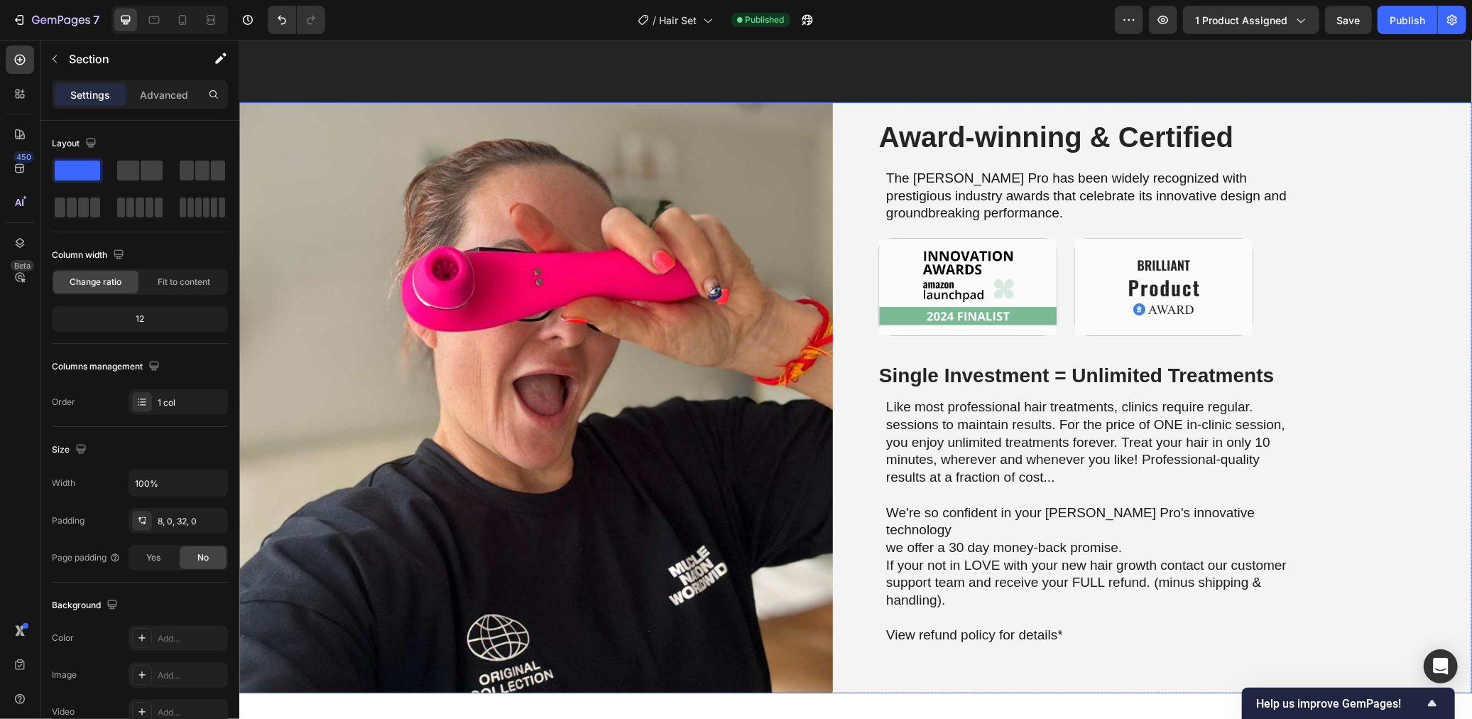
scroll to position [4996, 0]
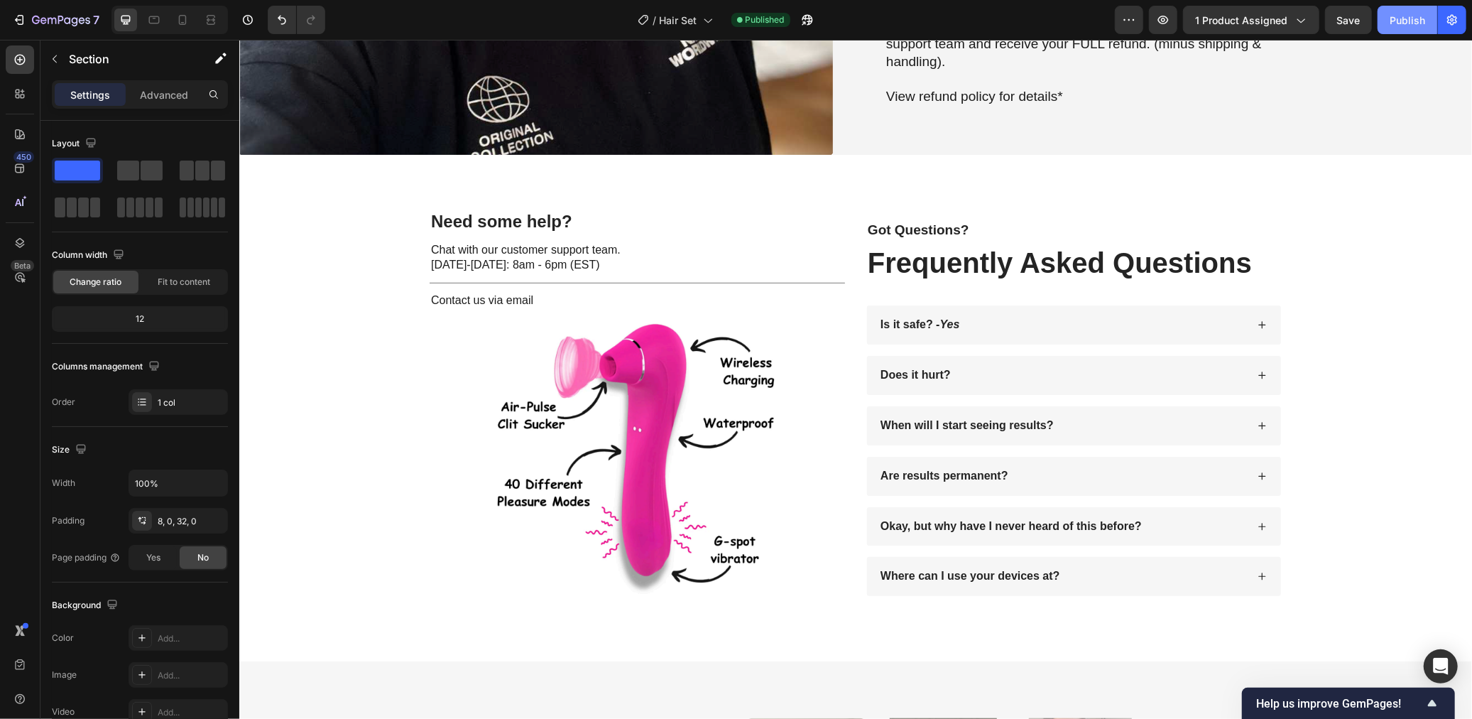
click at [1400, 29] on button "Publish" at bounding box center [1408, 20] width 60 height 28
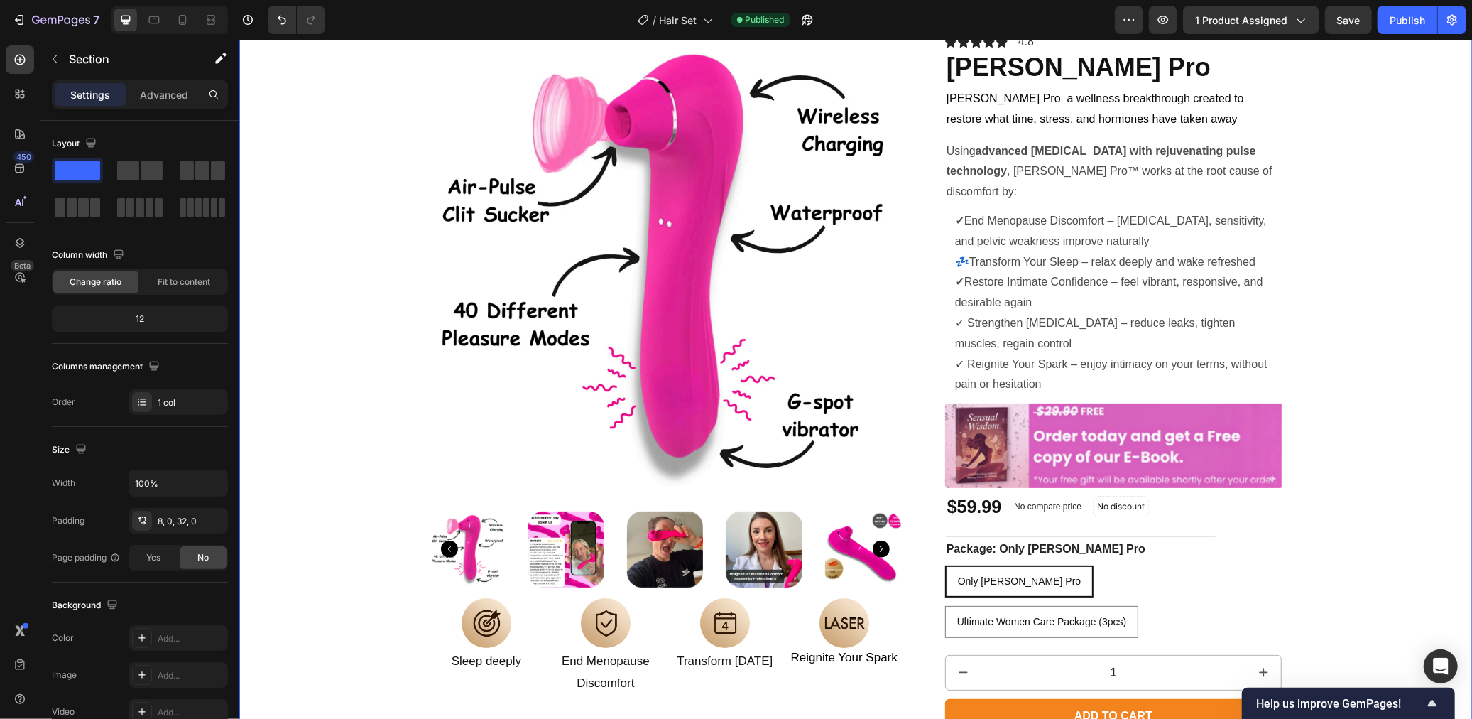
scroll to position [93, 0]
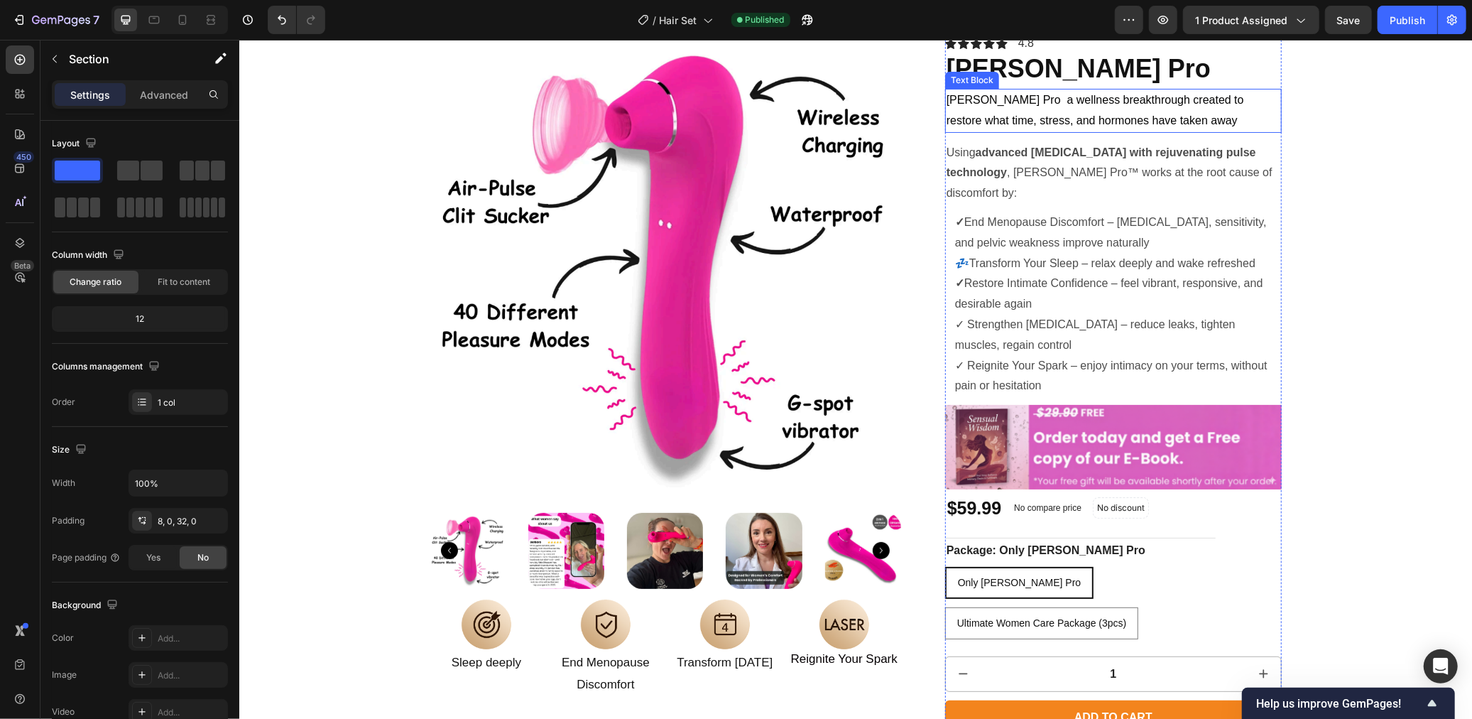
click at [1035, 112] on p "Luna Pro a wellness breakthrough created to restore what time, stress, and horm…" at bounding box center [1113, 109] width 334 height 41
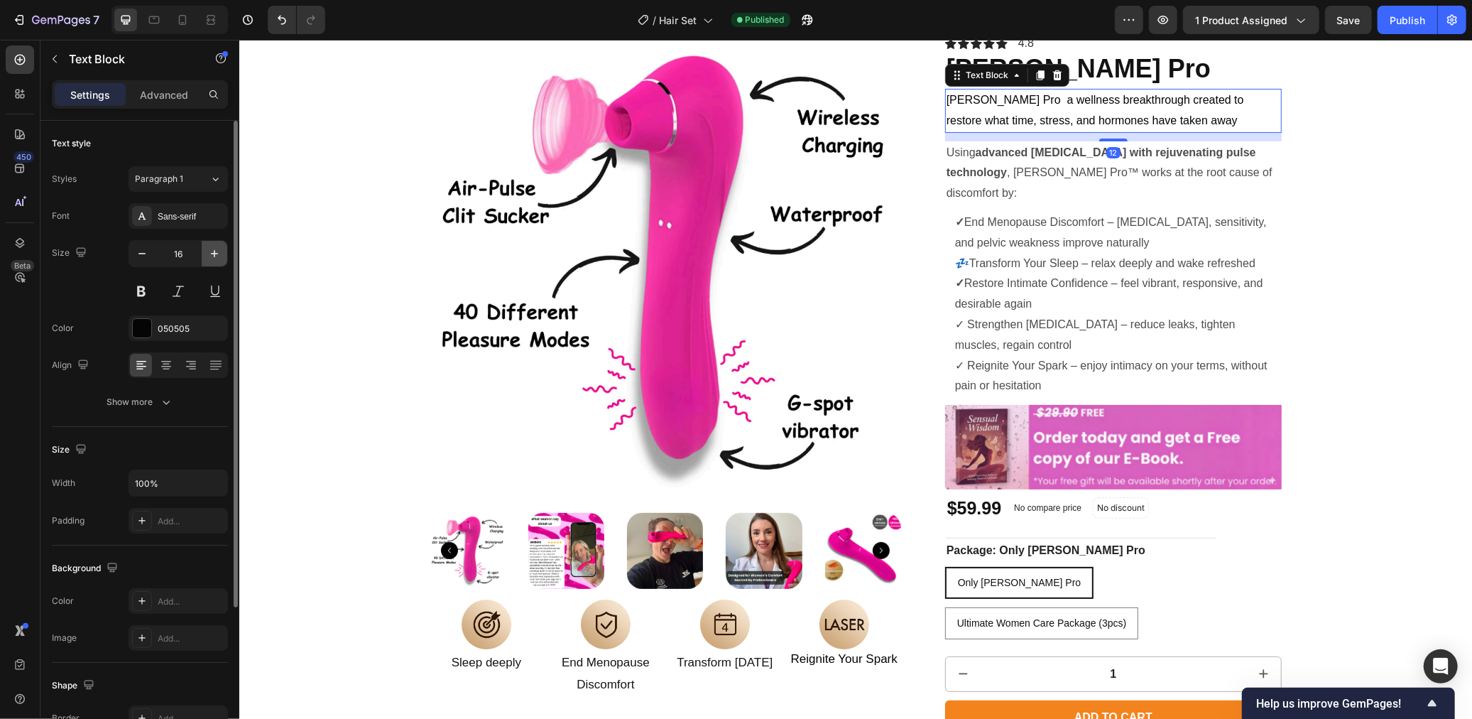
click at [220, 248] on icon "button" at bounding box center [214, 253] width 14 height 14
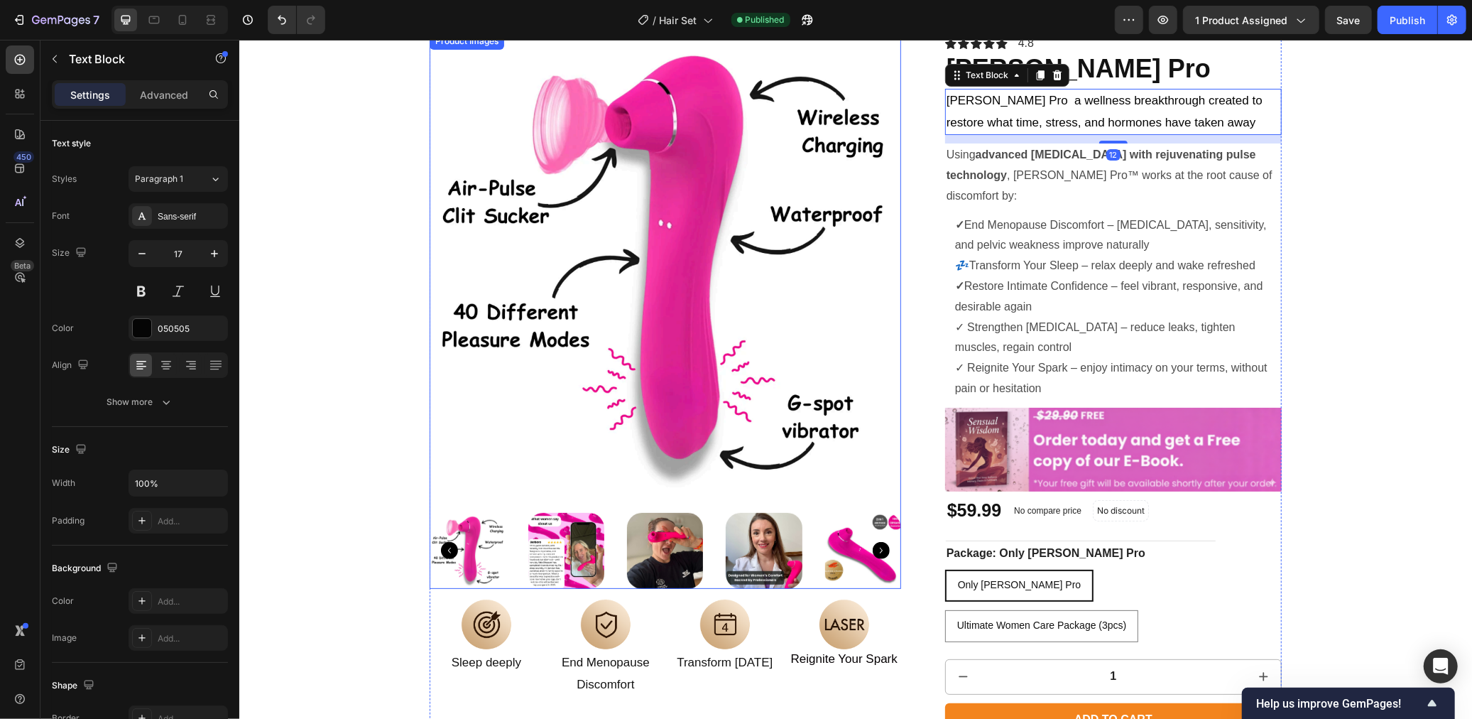
type input "18"
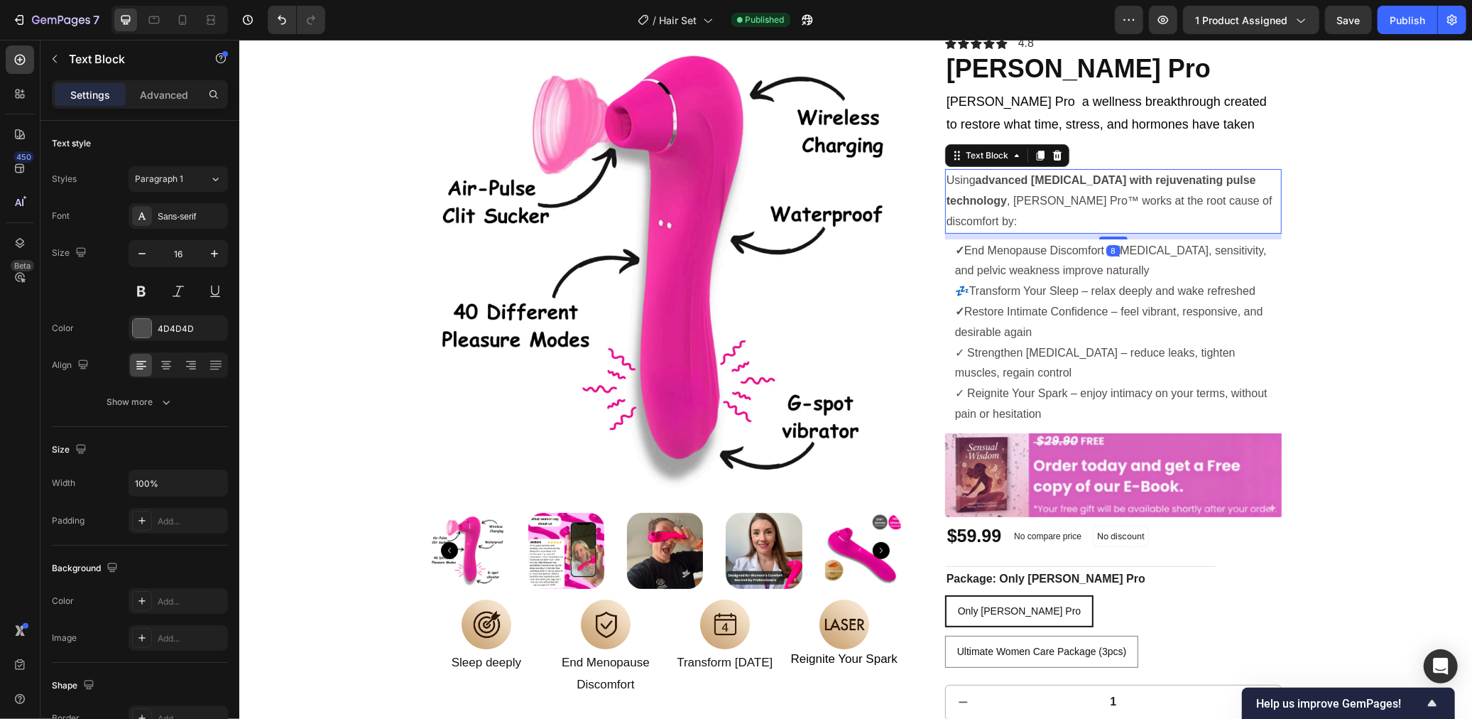
click at [1083, 173] on p "Using advanced [MEDICAL_DATA] with rejuvenating pulse technology , [PERSON_NAME…" at bounding box center [1113, 200] width 334 height 61
click at [222, 247] on button "button" at bounding box center [215, 254] width 26 height 26
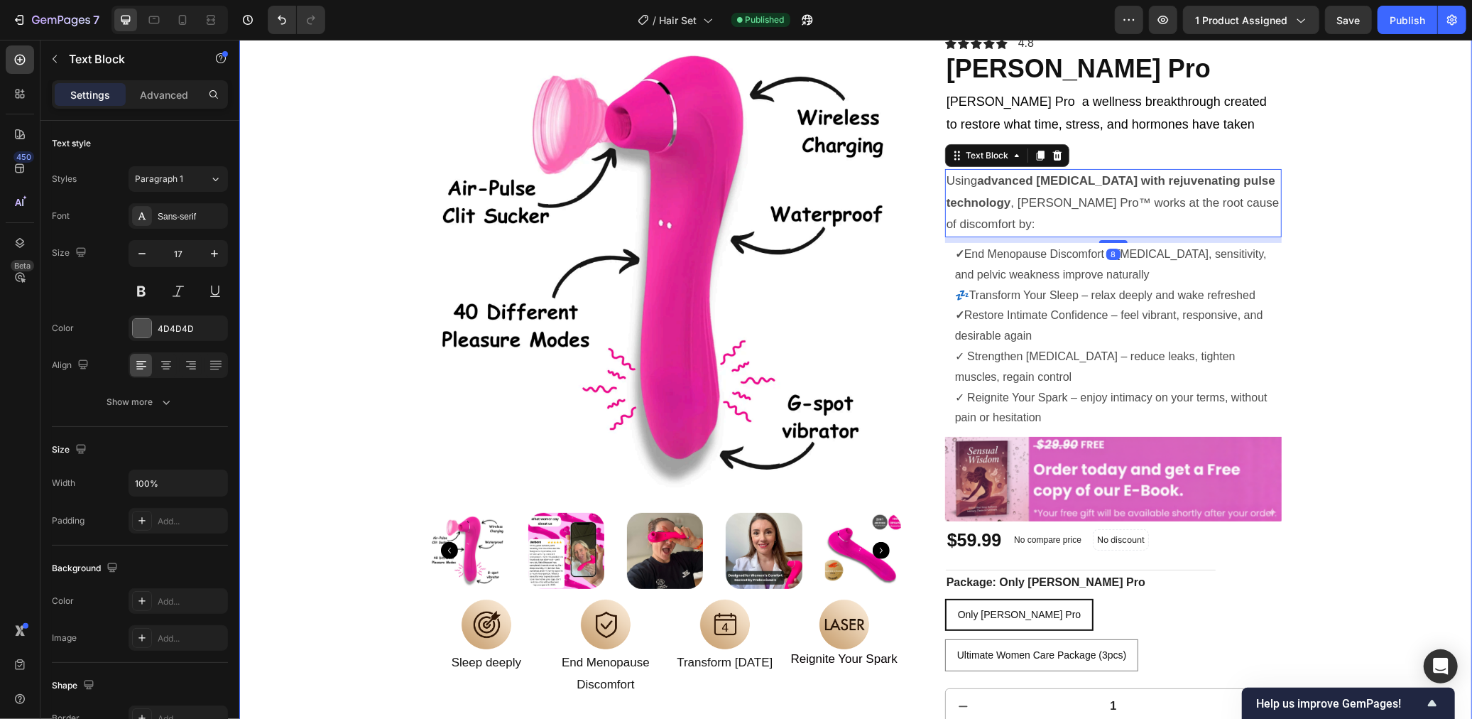
type input "18"
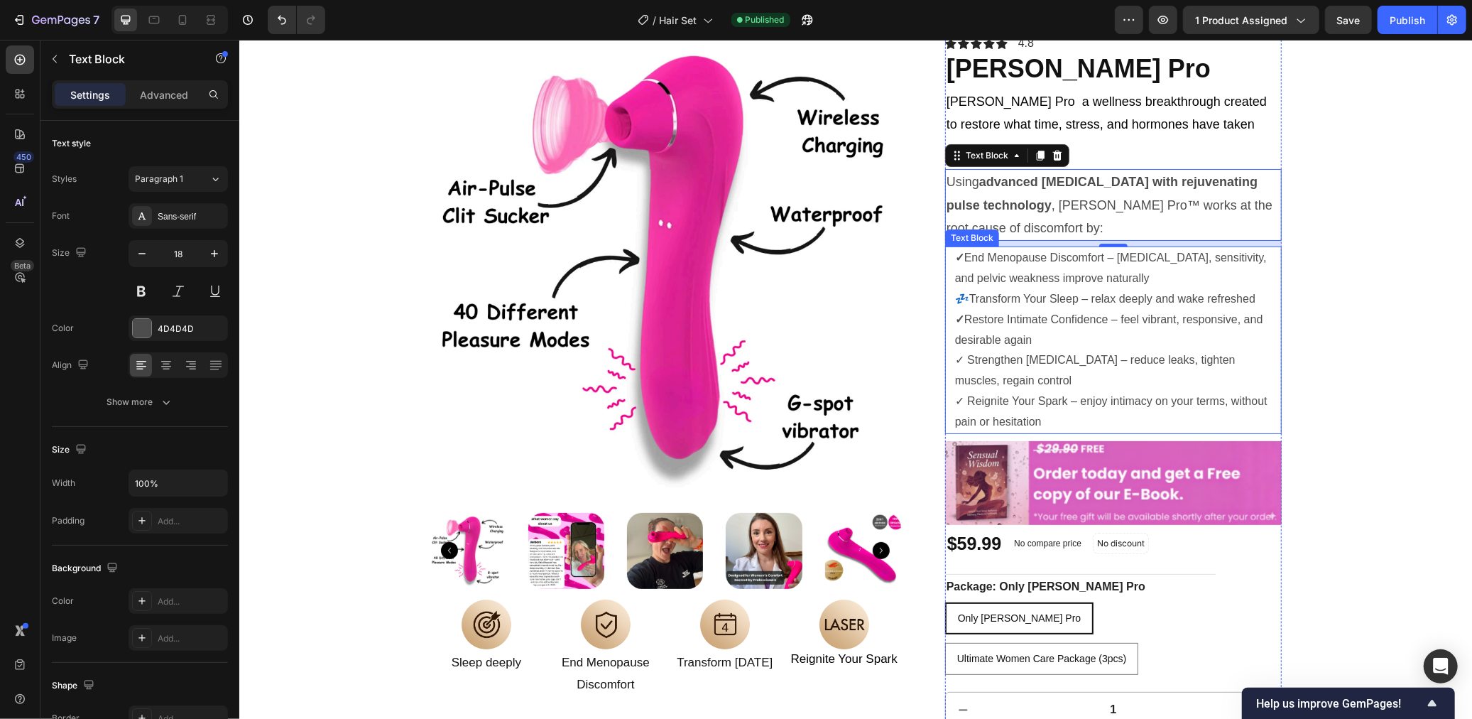
click at [1086, 288] on p "💤 Transform Your Sleep – relax deeply and wake refreshed" at bounding box center [1116, 298] width 325 height 21
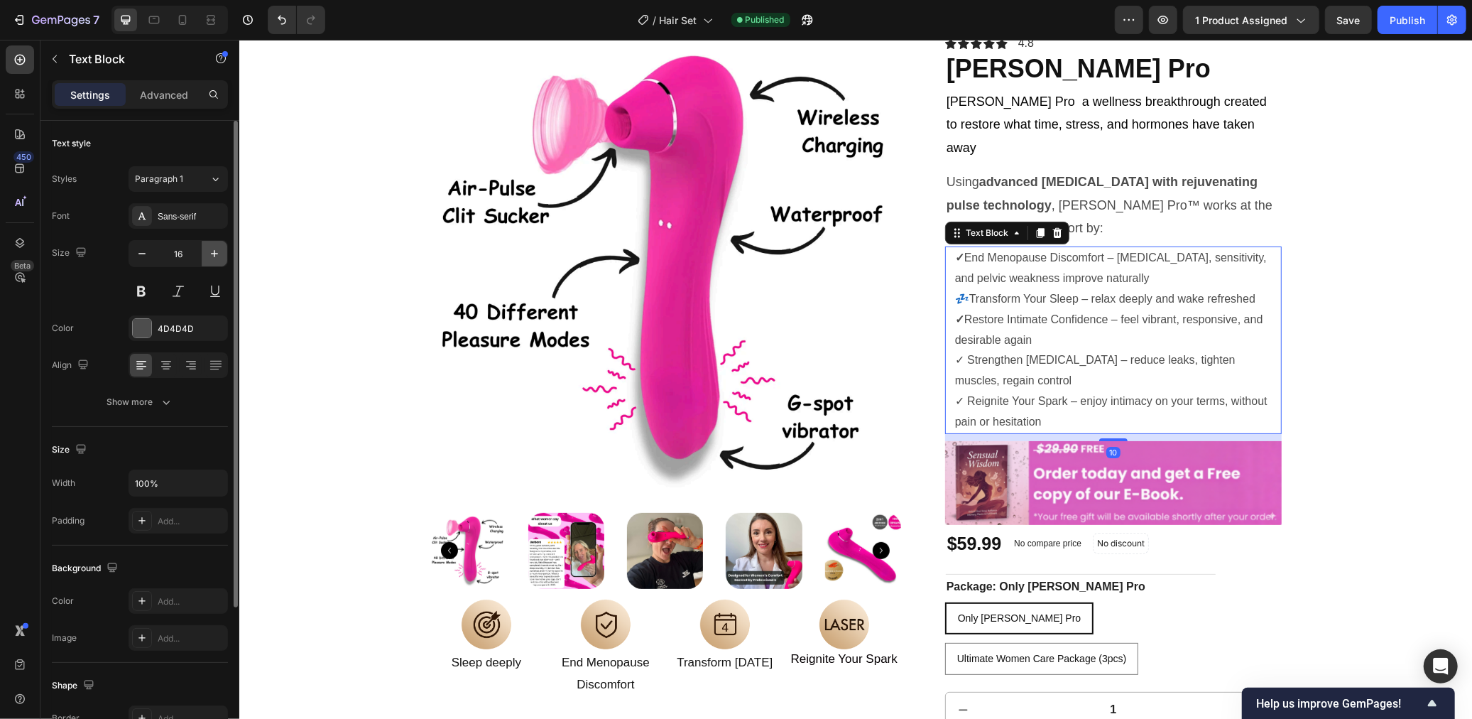
click at [213, 249] on icon "button" at bounding box center [214, 253] width 14 height 14
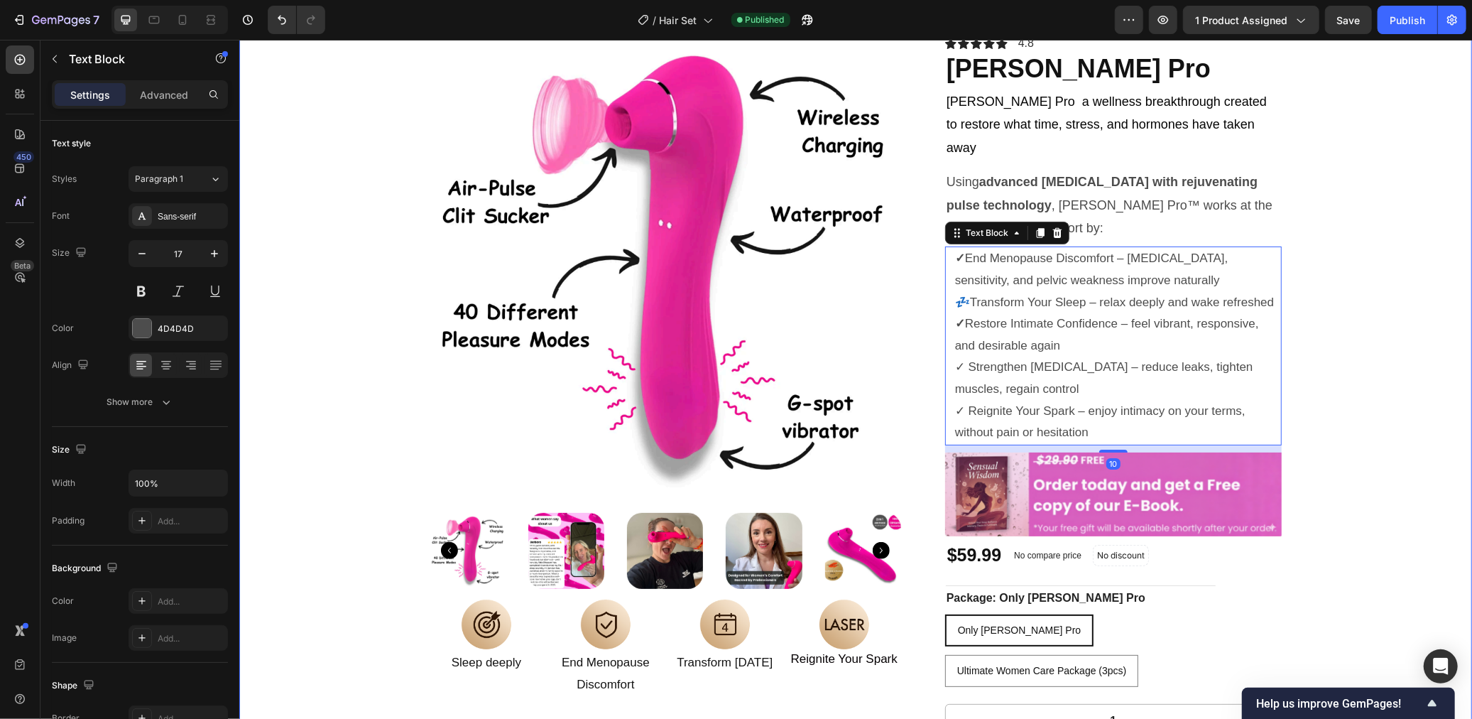
type input "18"
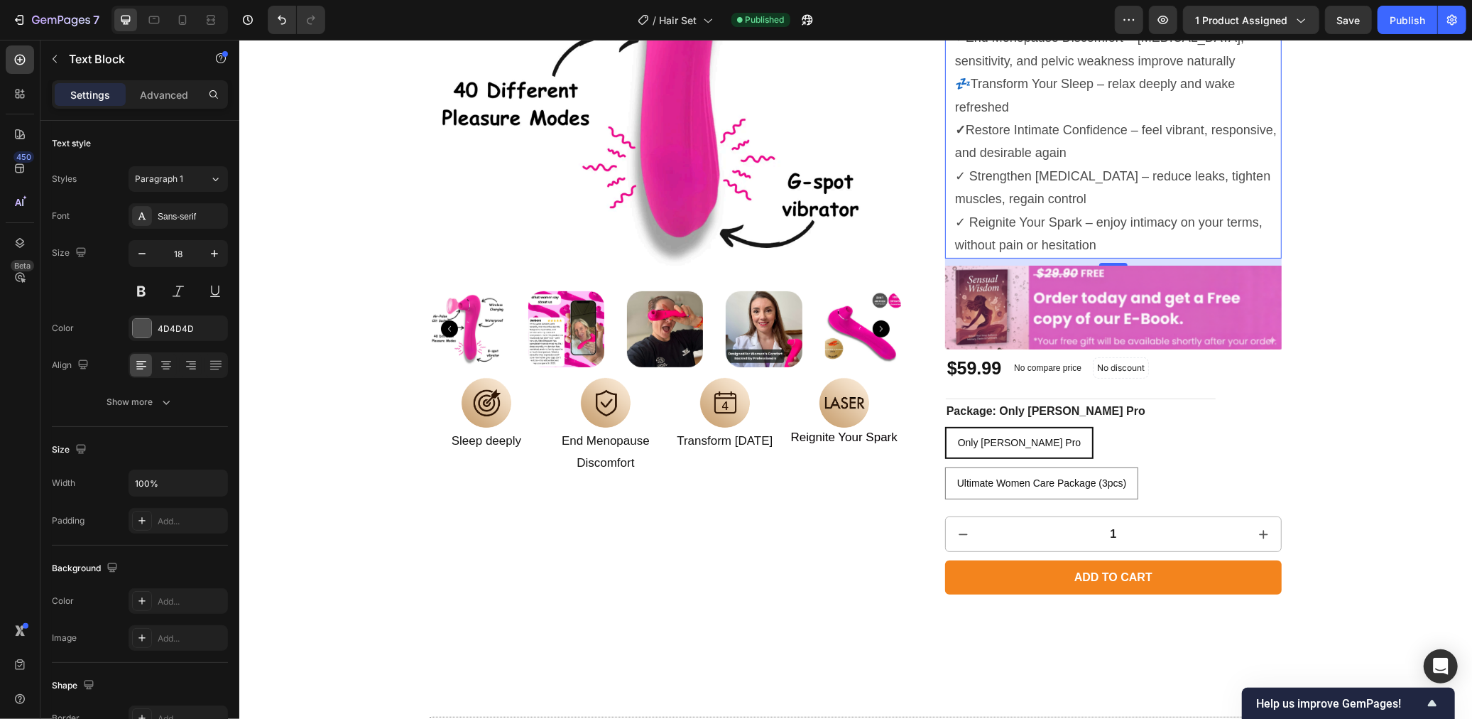
scroll to position [391, 0]
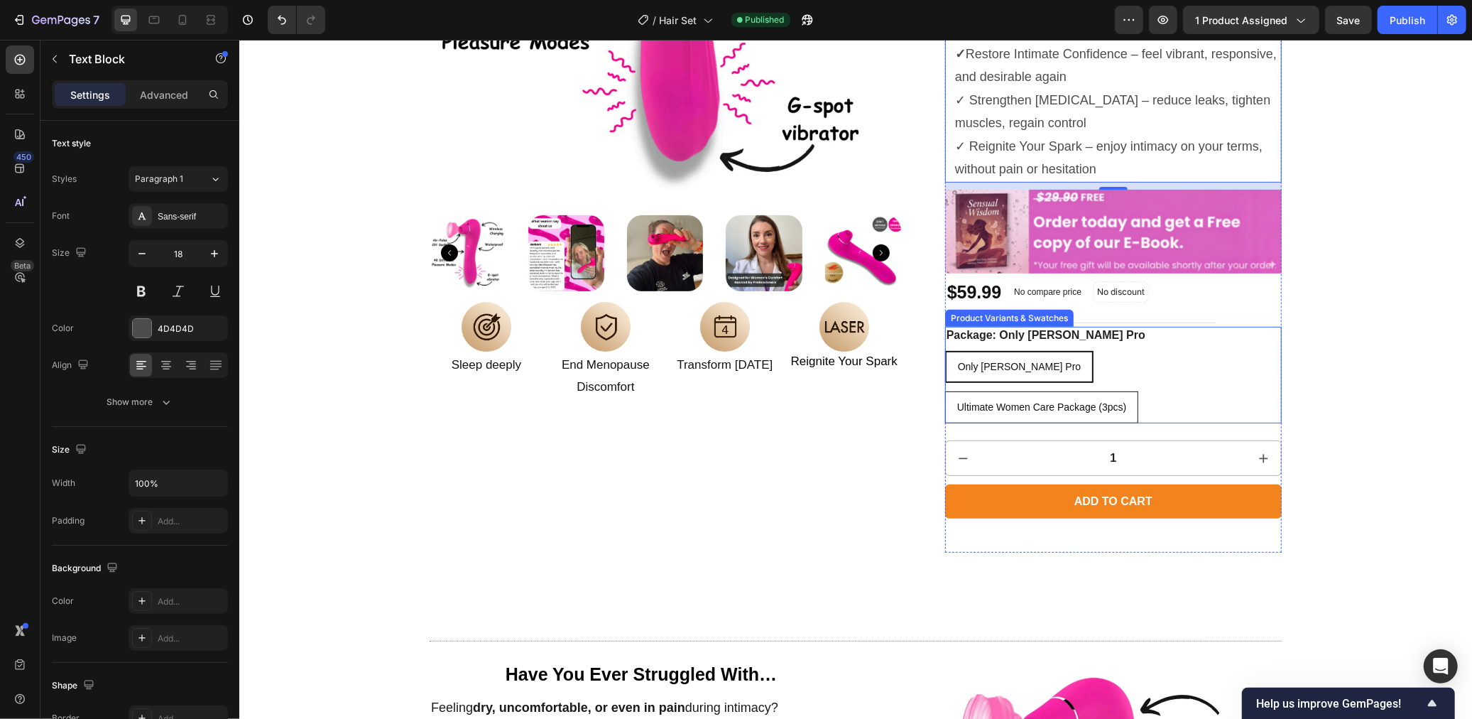
click at [1138, 392] on div "Ultimate Women Care Package (3pcs)" at bounding box center [1041, 406] width 192 height 29
click at [944, 390] on input "Ultimate Women Care Package (3pcs) Ultimate Women Care Package (3pcs) Ultimate …" at bounding box center [944, 390] width 1 height 1
radio input "true"
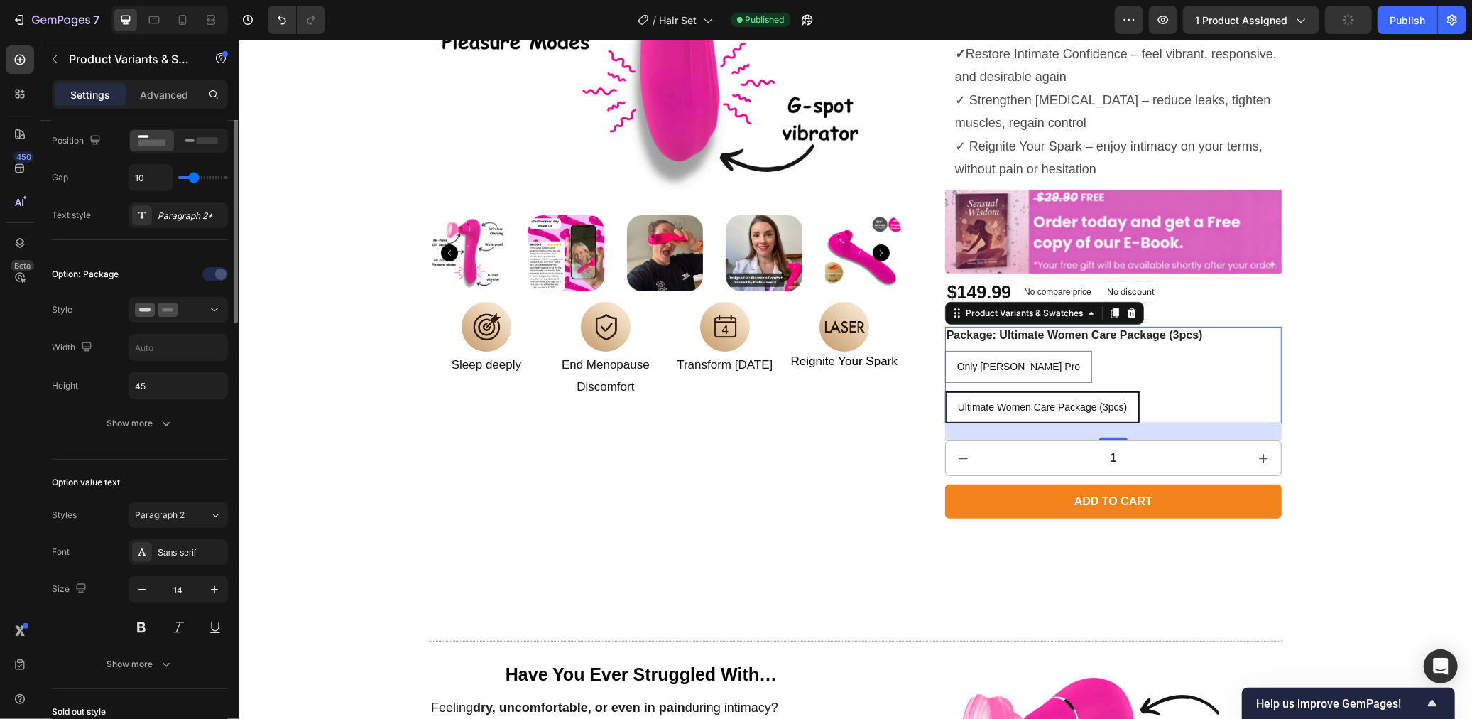
scroll to position [308, 0]
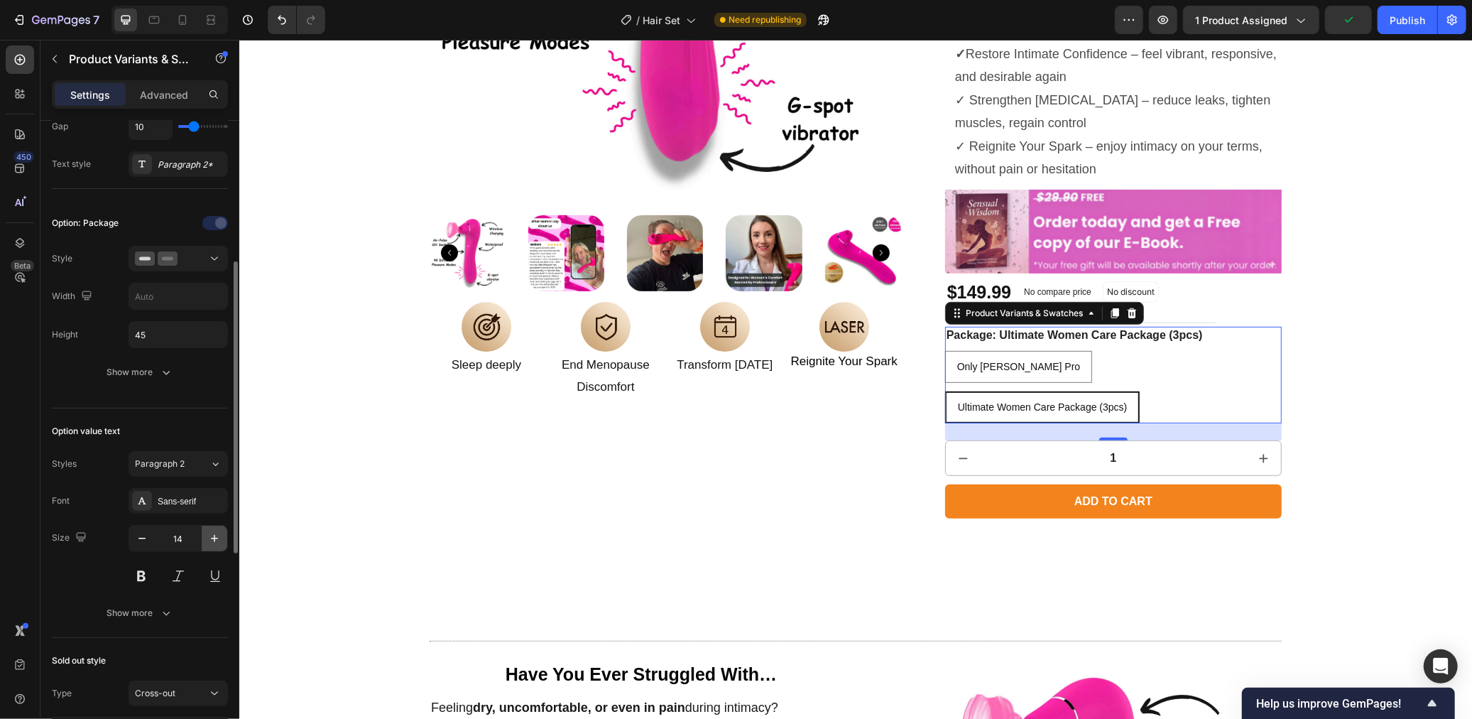
click at [214, 525] on button "button" at bounding box center [215, 538] width 26 height 26
type input "16"
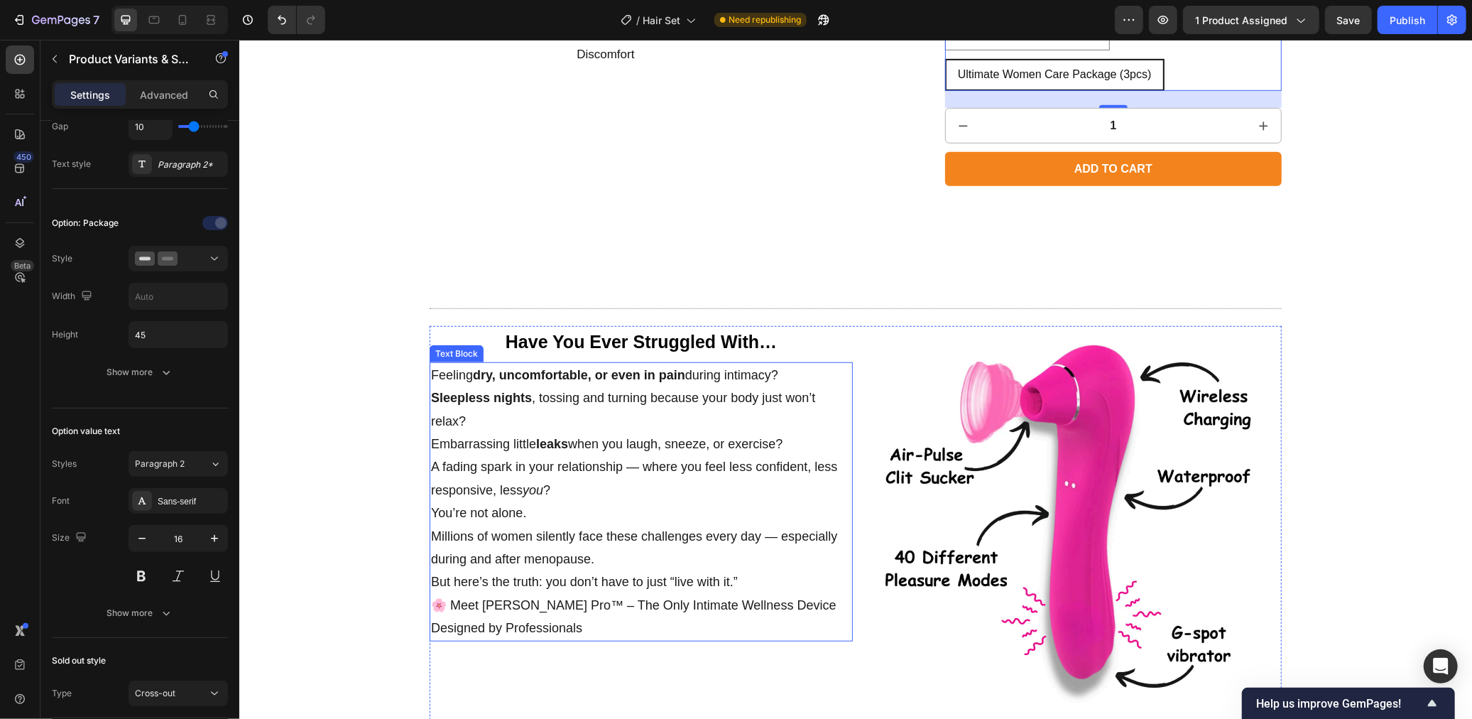
click at [692, 386] on p "Sleepless nights , tossing and turning because your body just won’t relax?" at bounding box center [640, 409] width 420 height 46
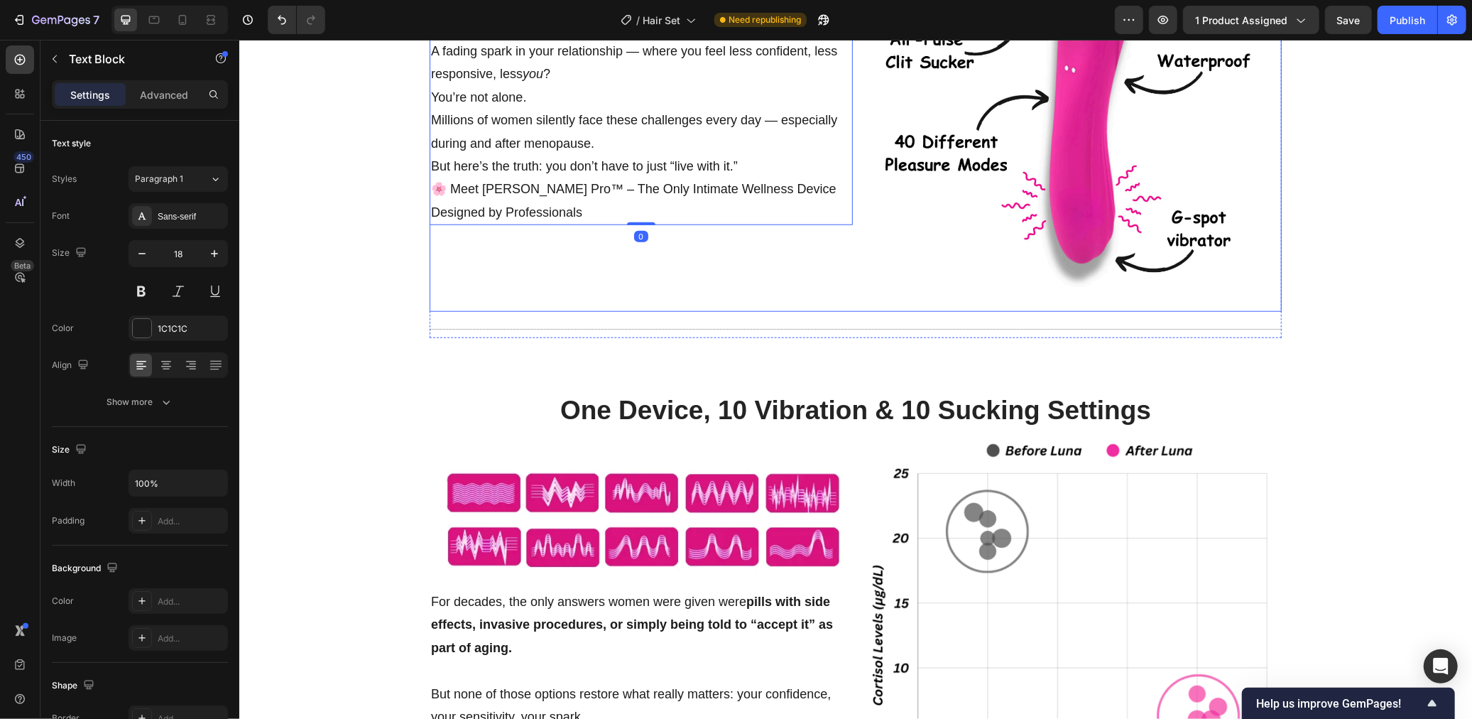
scroll to position [1209, 0]
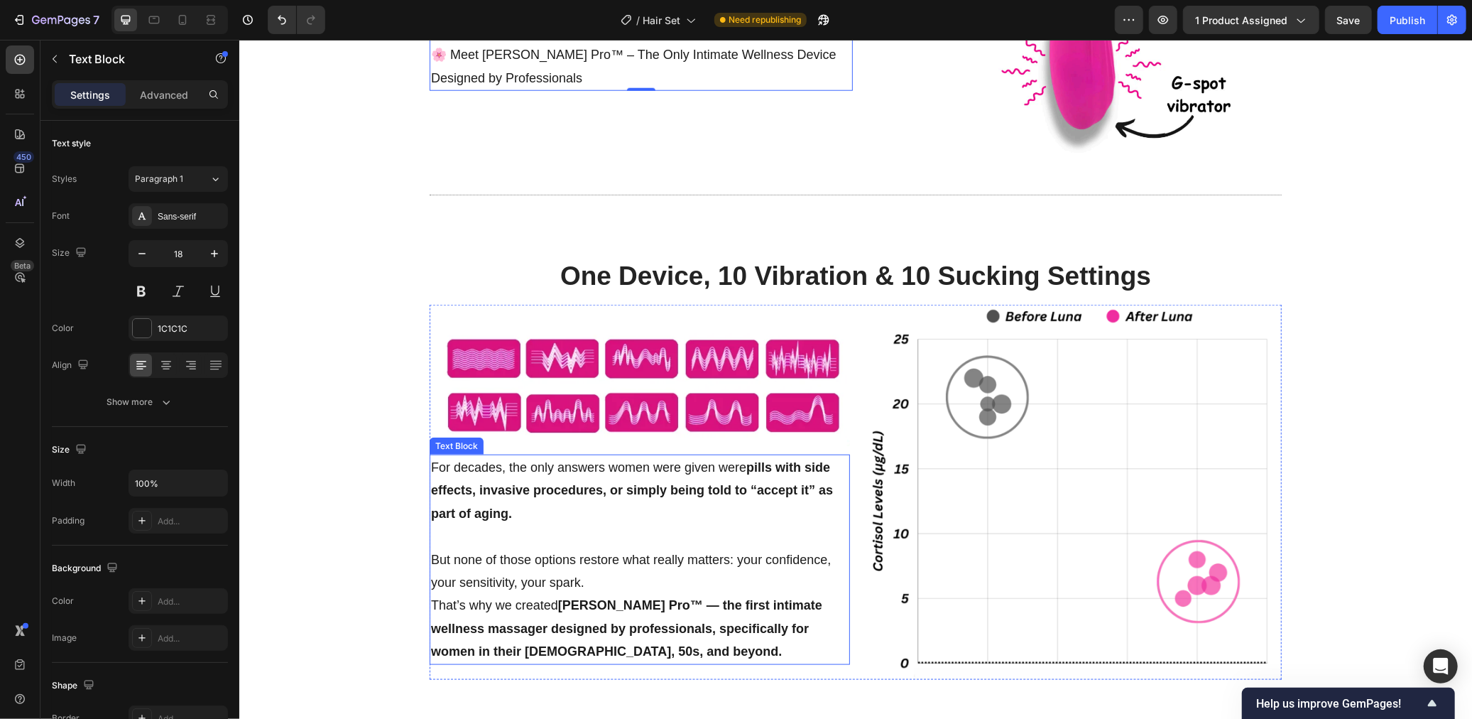
click at [644, 501] on p "For decades, the only answers women were given were pills with side effects, in…" at bounding box center [639, 489] width 418 height 69
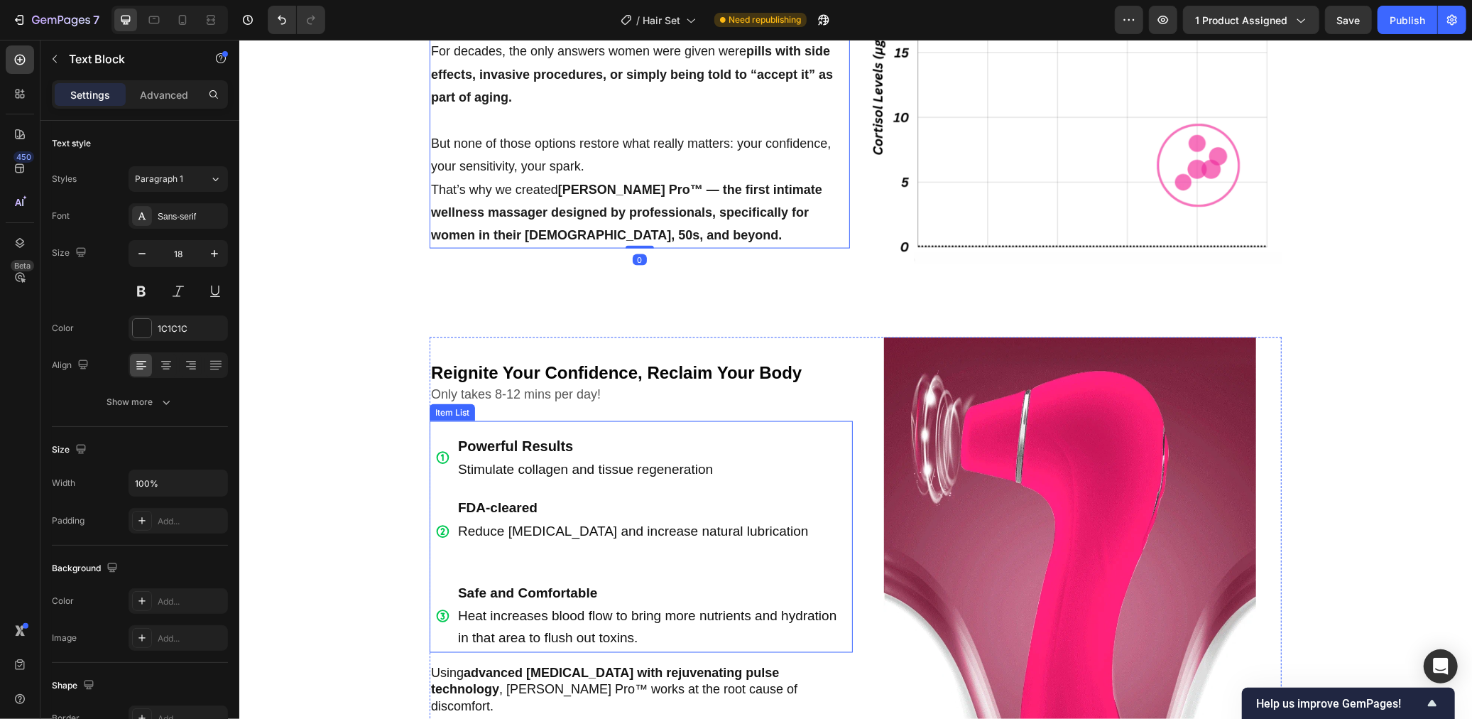
scroll to position [1838, 0]
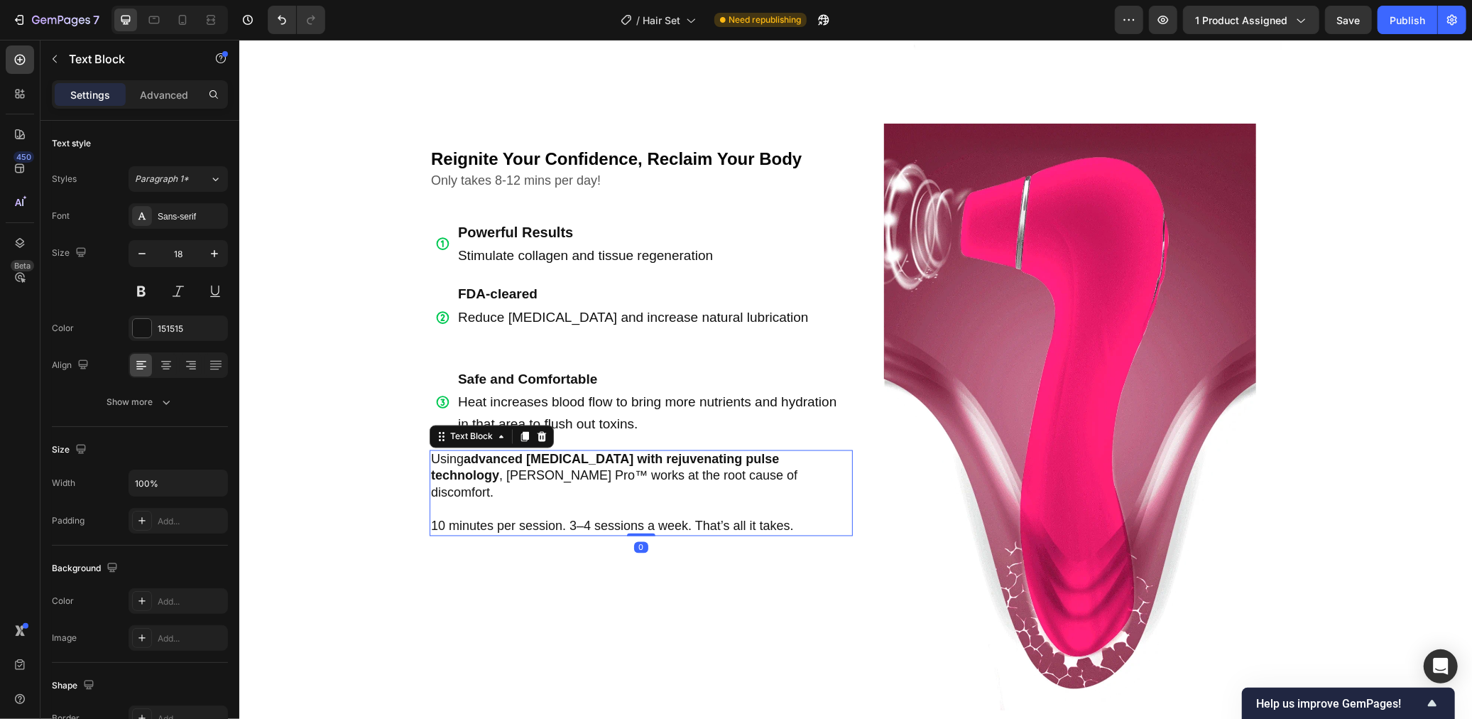
click at [640, 518] on p "10 minutes per session. 3–4 sessions a week. That’s all it takes." at bounding box center [640, 526] width 420 height 16
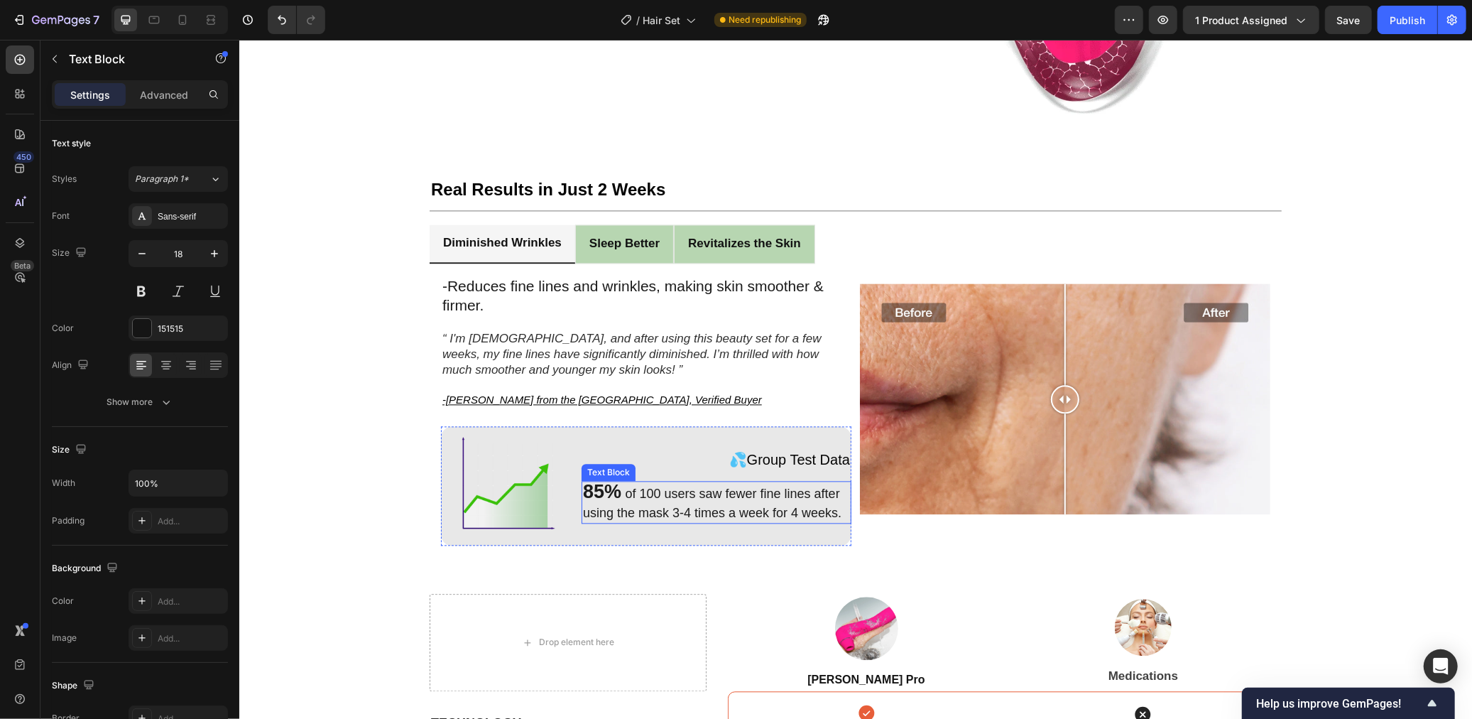
scroll to position [2546, 0]
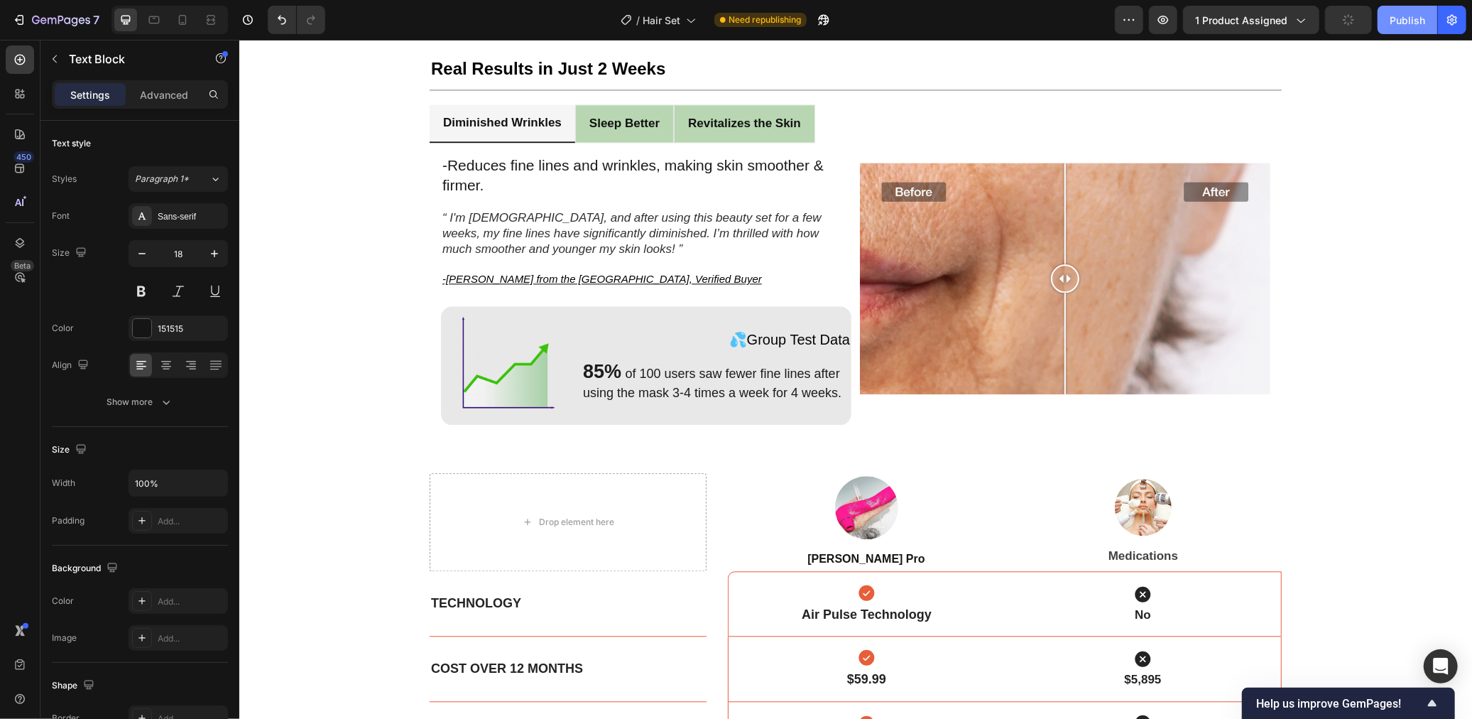
click at [1409, 24] on div "Publish" at bounding box center [1408, 20] width 36 height 15
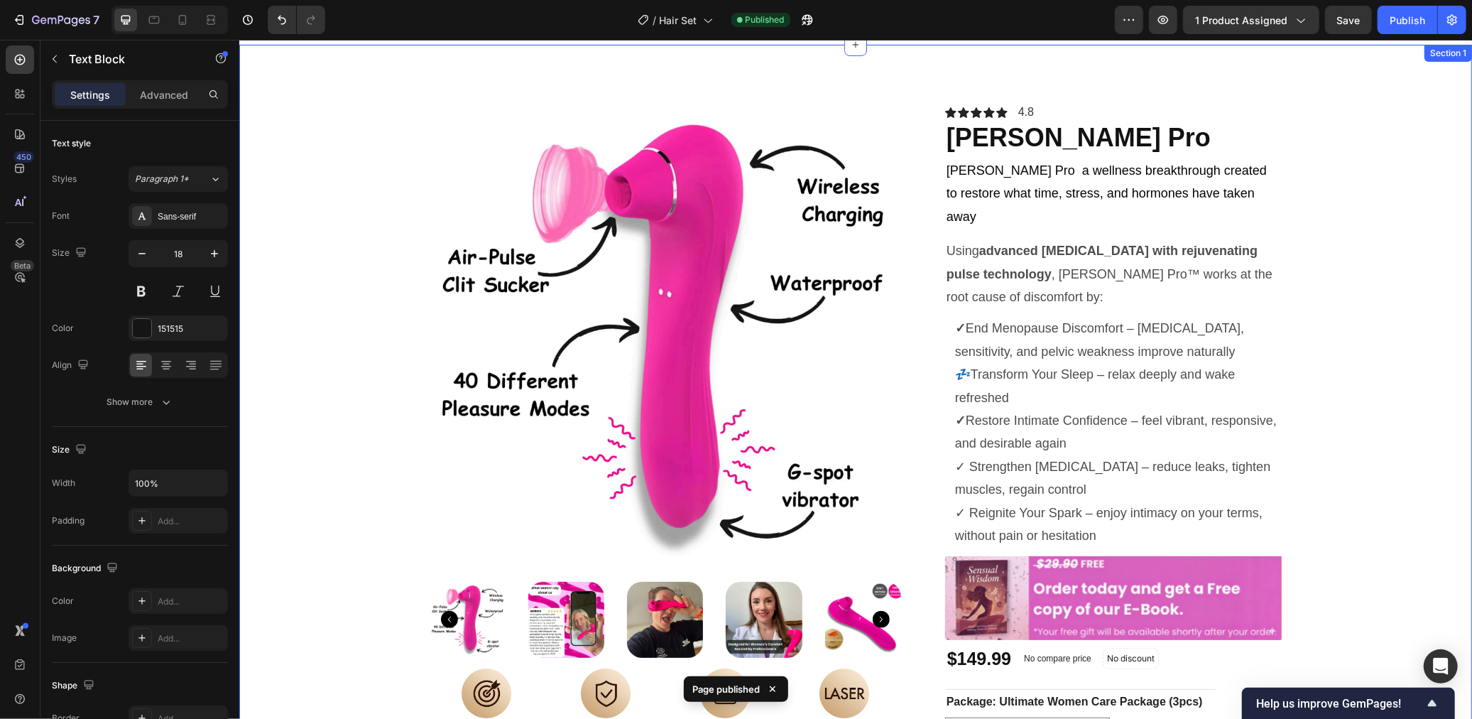
scroll to position [25, 0]
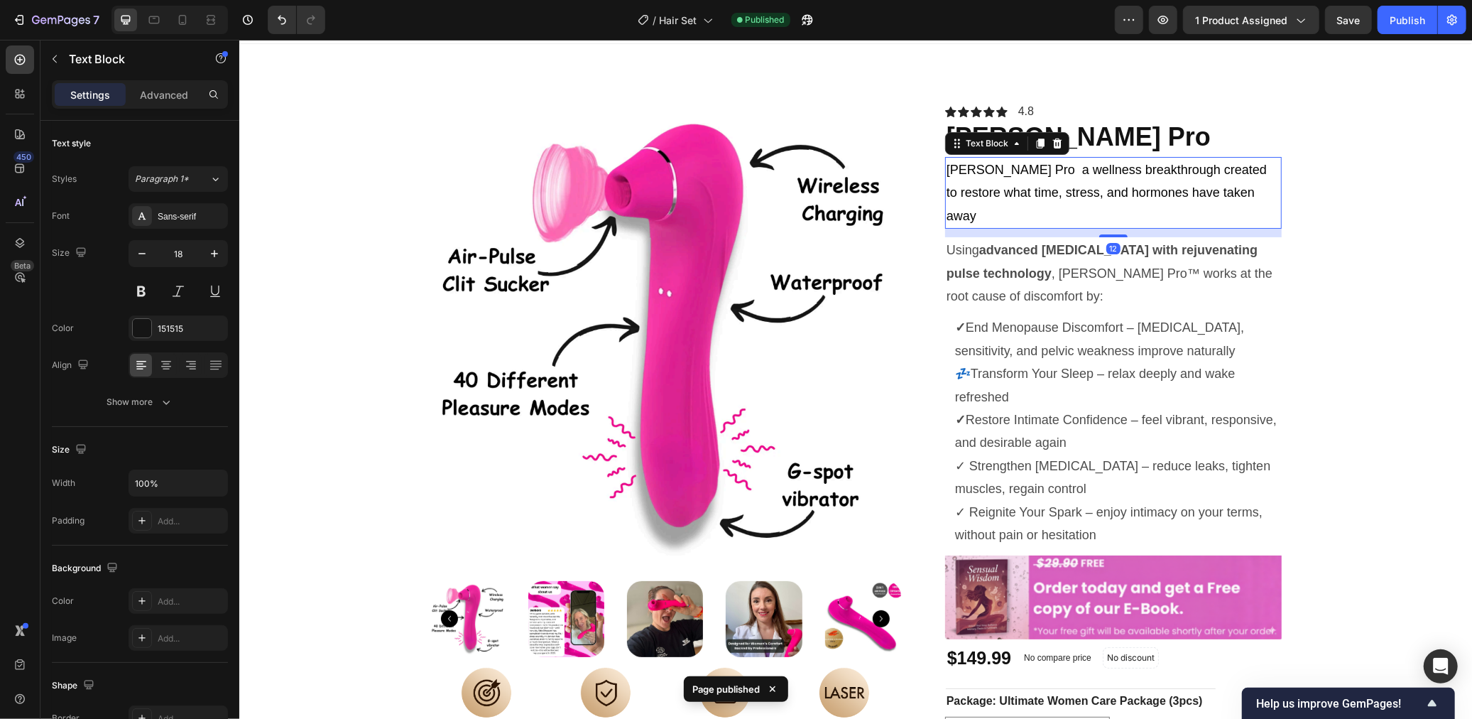
click at [1003, 175] on p "Luna Pro a wellness breakthrough created to restore what time, stress, and horm…" at bounding box center [1113, 192] width 334 height 69
click at [1001, 170] on p "Luna Pro a wellness breakthrough created to restore what time, stress, and horm…" at bounding box center [1113, 192] width 334 height 69
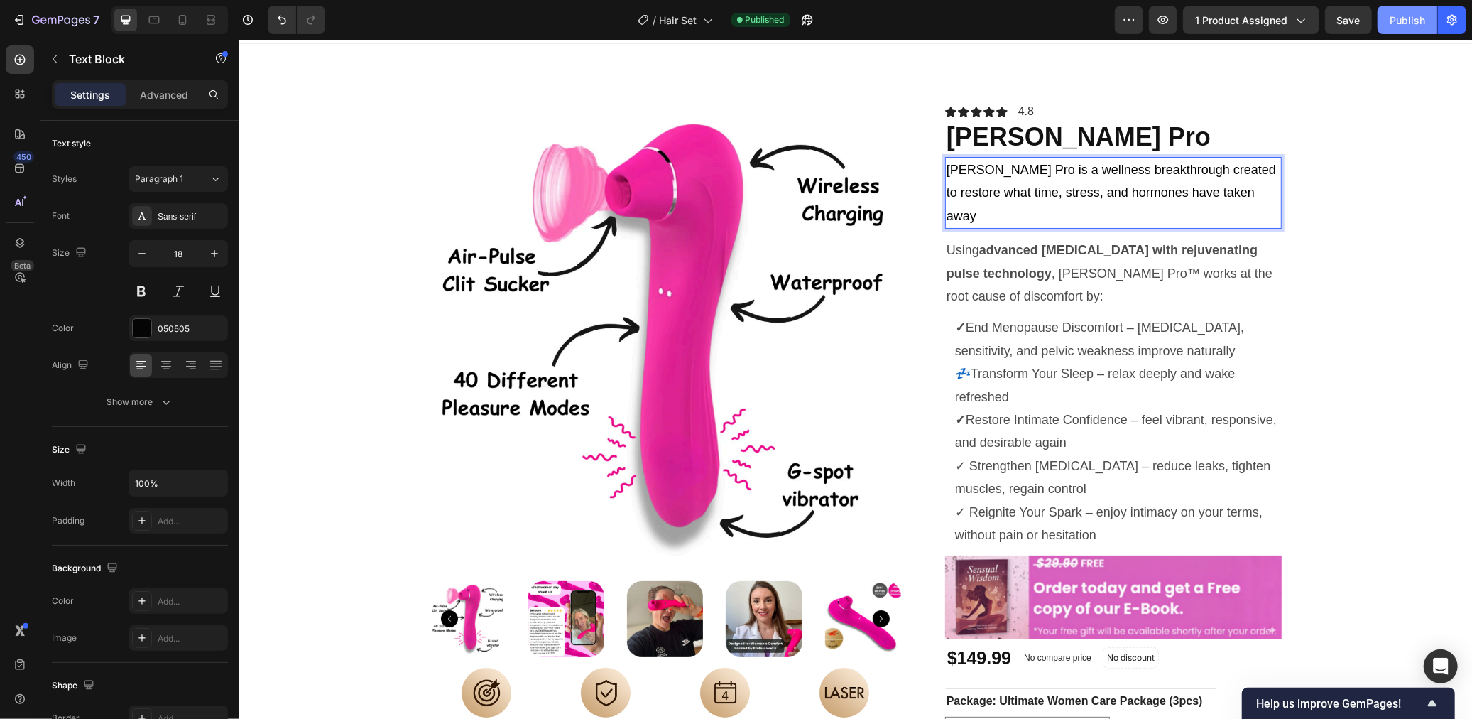
click at [1412, 26] on div "Publish" at bounding box center [1408, 20] width 36 height 15
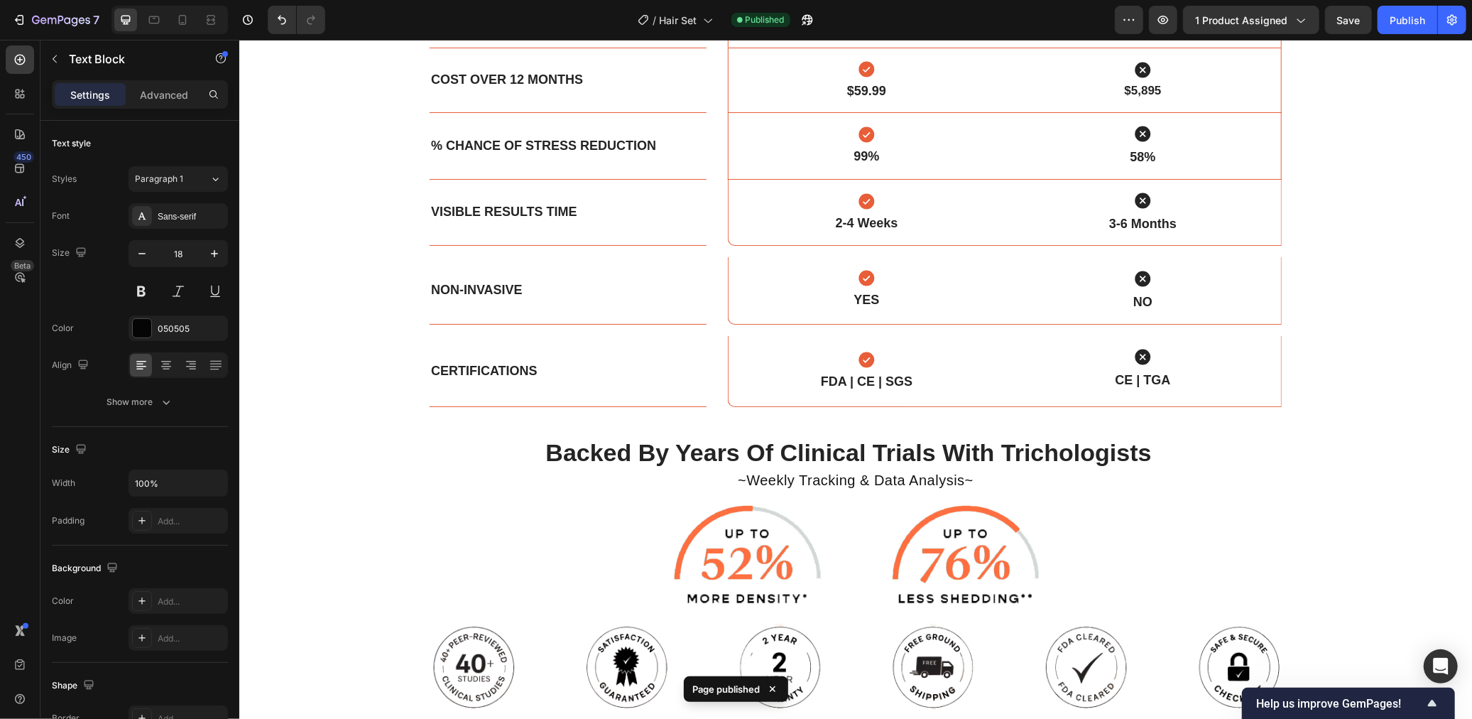
scroll to position [3717, 0]
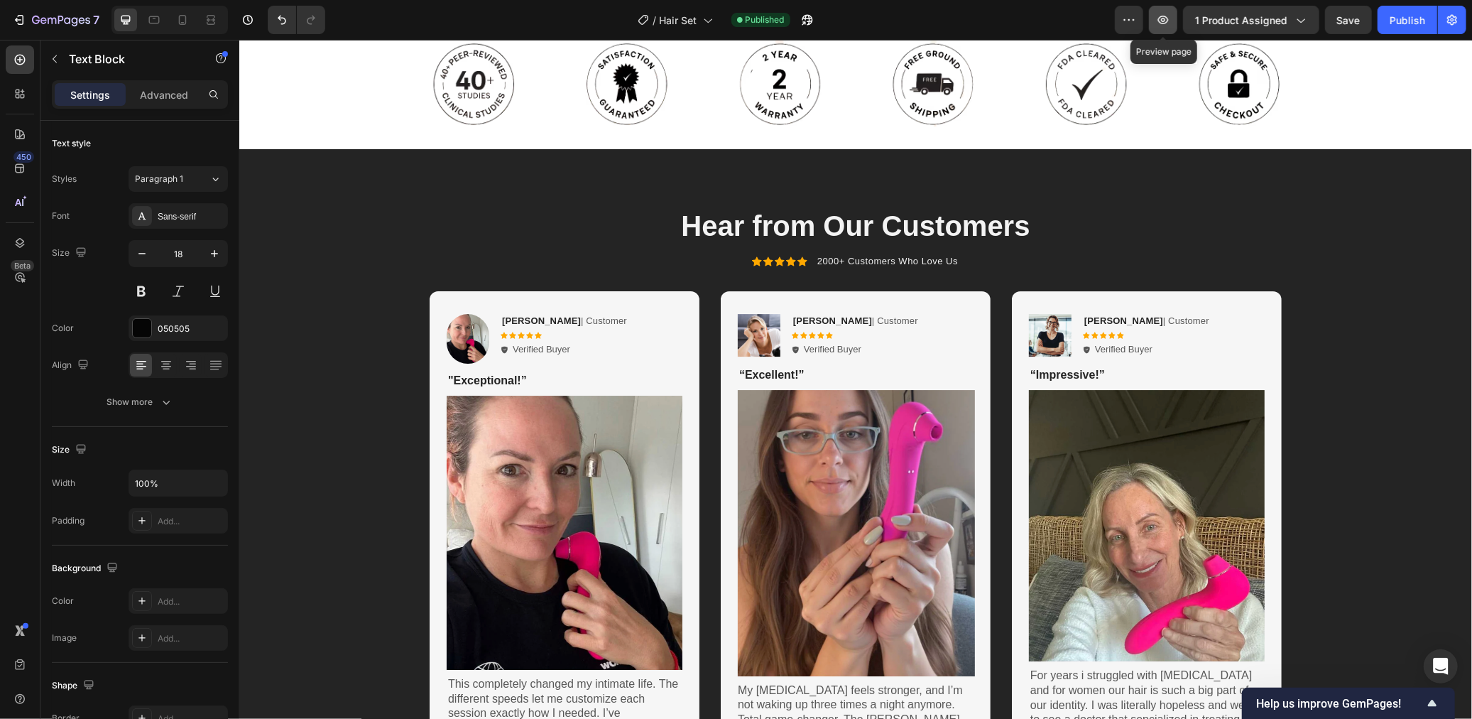
click at [1165, 29] on button "button" at bounding box center [1163, 20] width 28 height 28
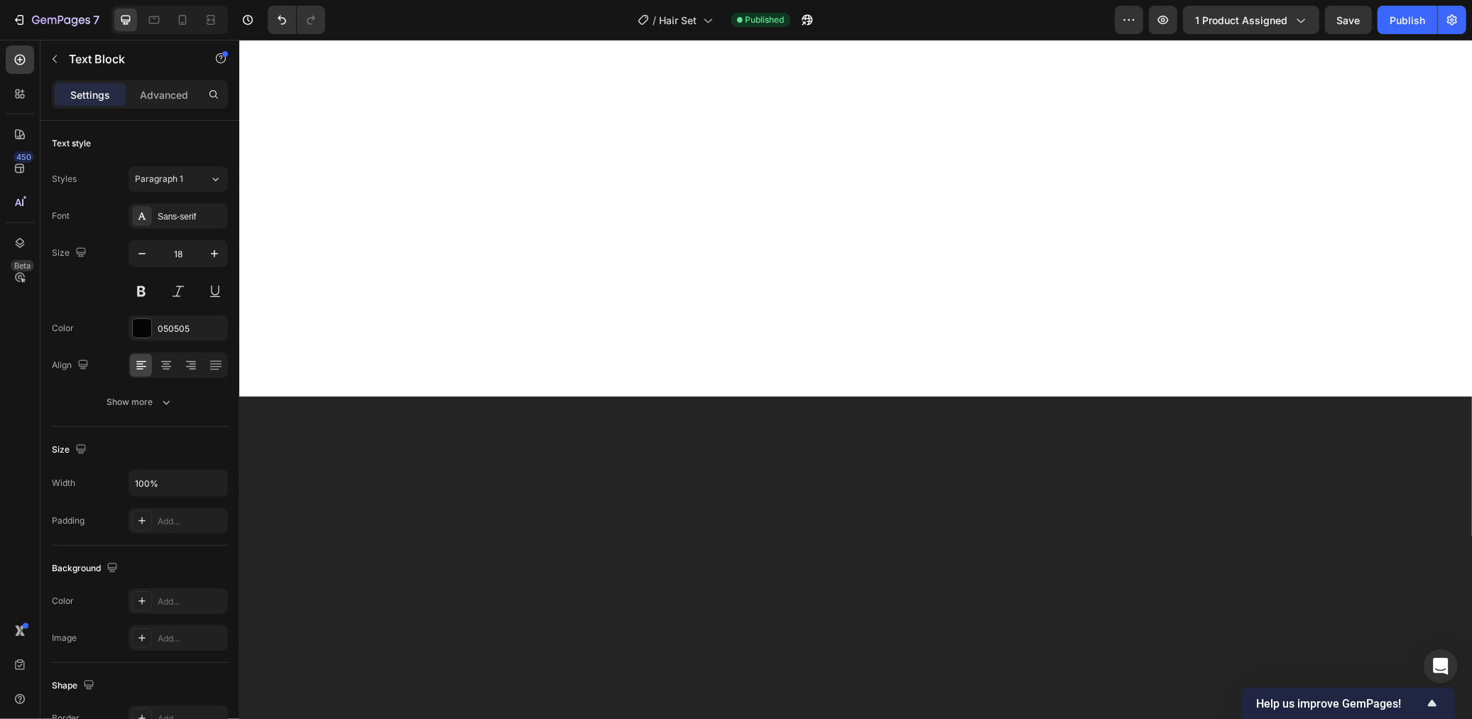
scroll to position [541, 0]
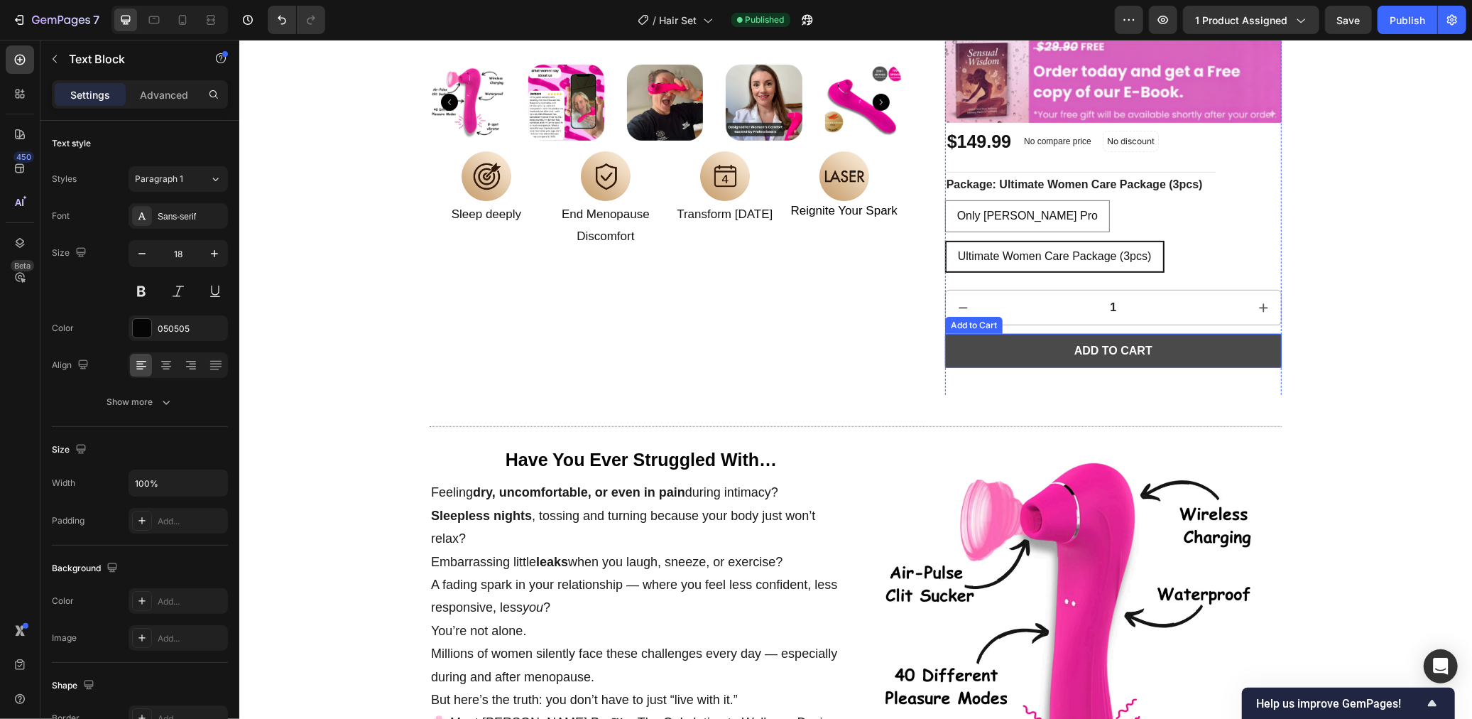
click at [1162, 333] on button "Add to cart" at bounding box center [1112, 350] width 337 height 34
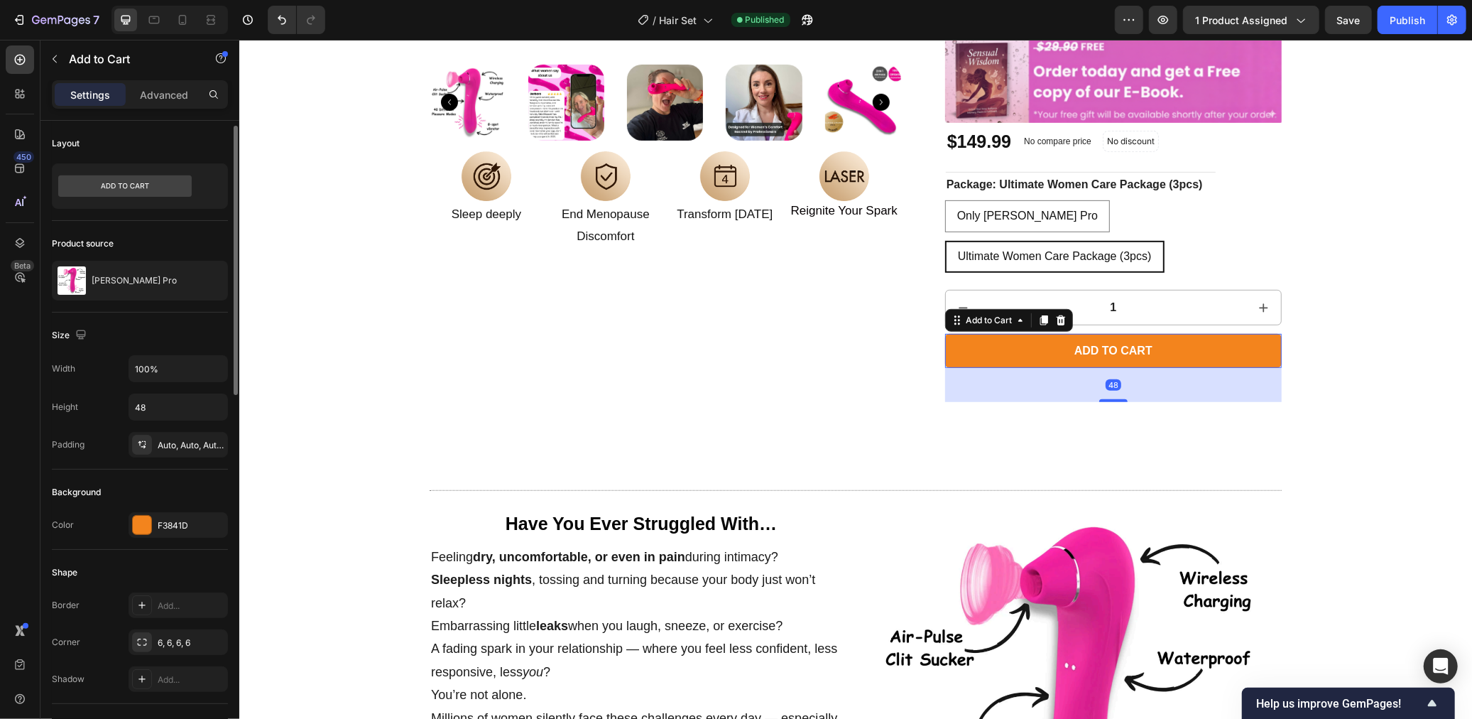
scroll to position [516, 0]
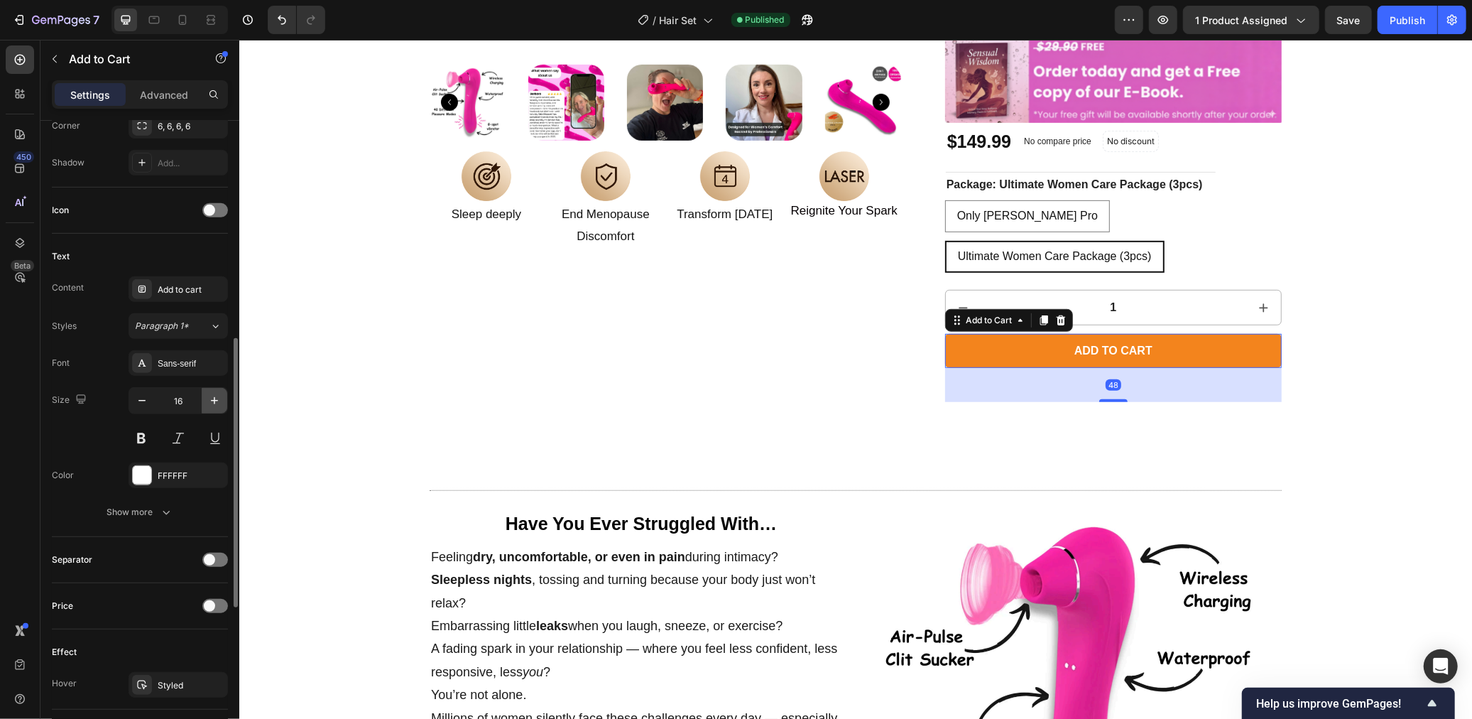
click at [217, 399] on icon "button" at bounding box center [214, 400] width 14 height 14
type input "18"
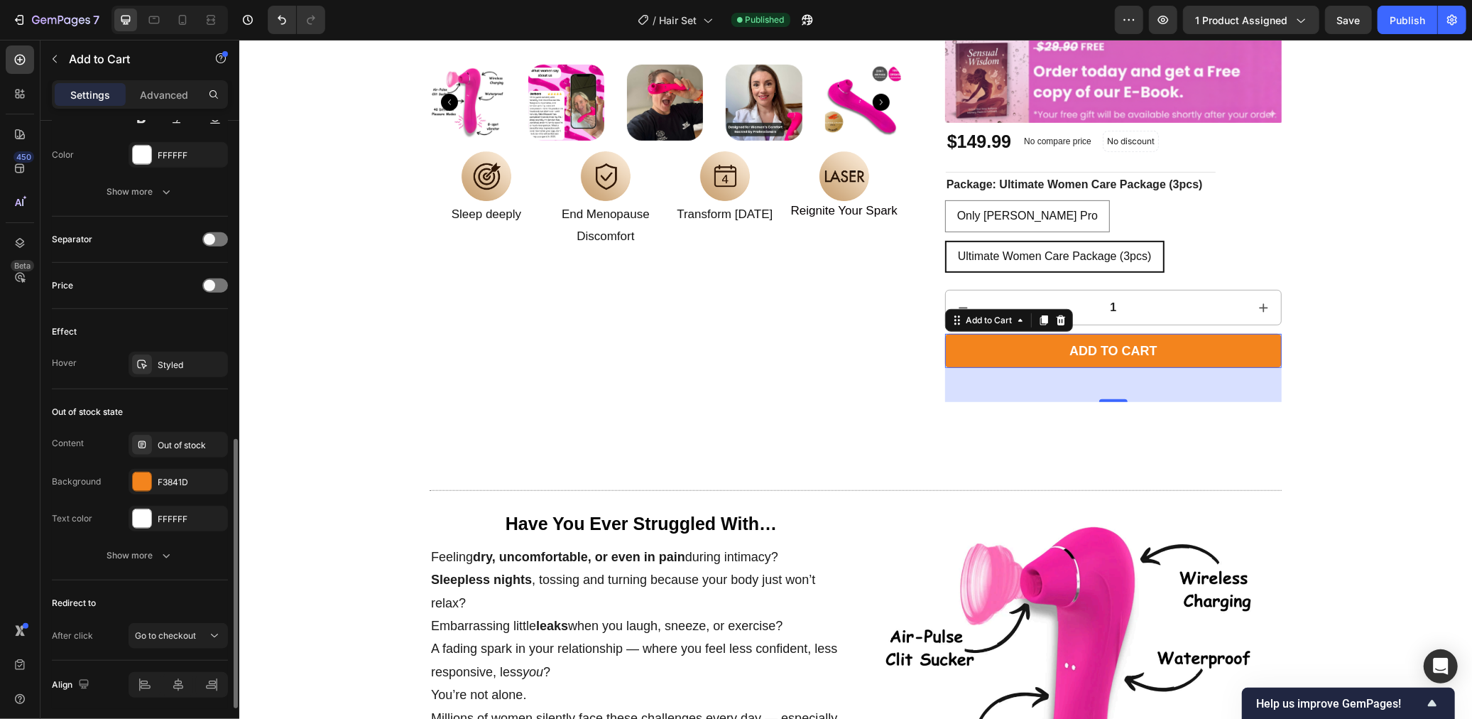
scroll to position [800, 0]
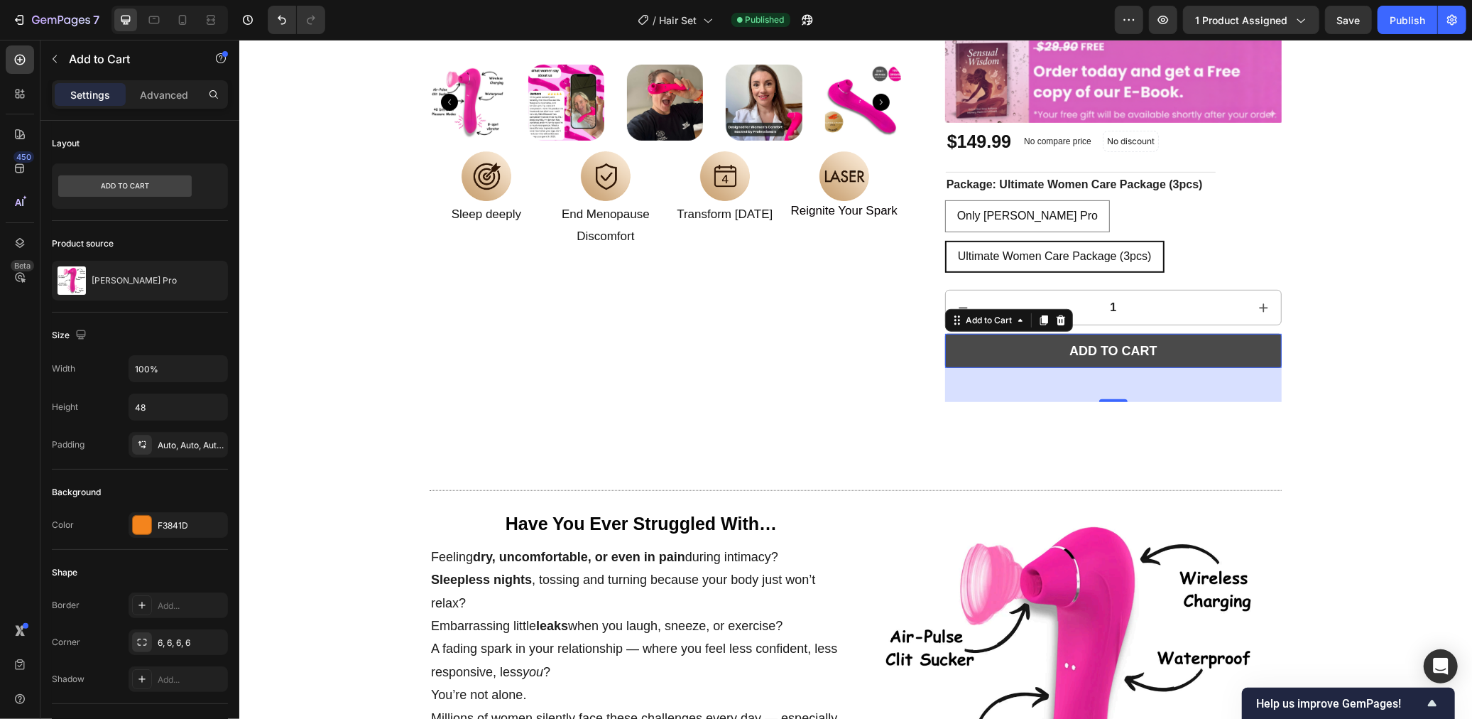
click at [1020, 333] on button "Add to cart" at bounding box center [1112, 350] width 337 height 34
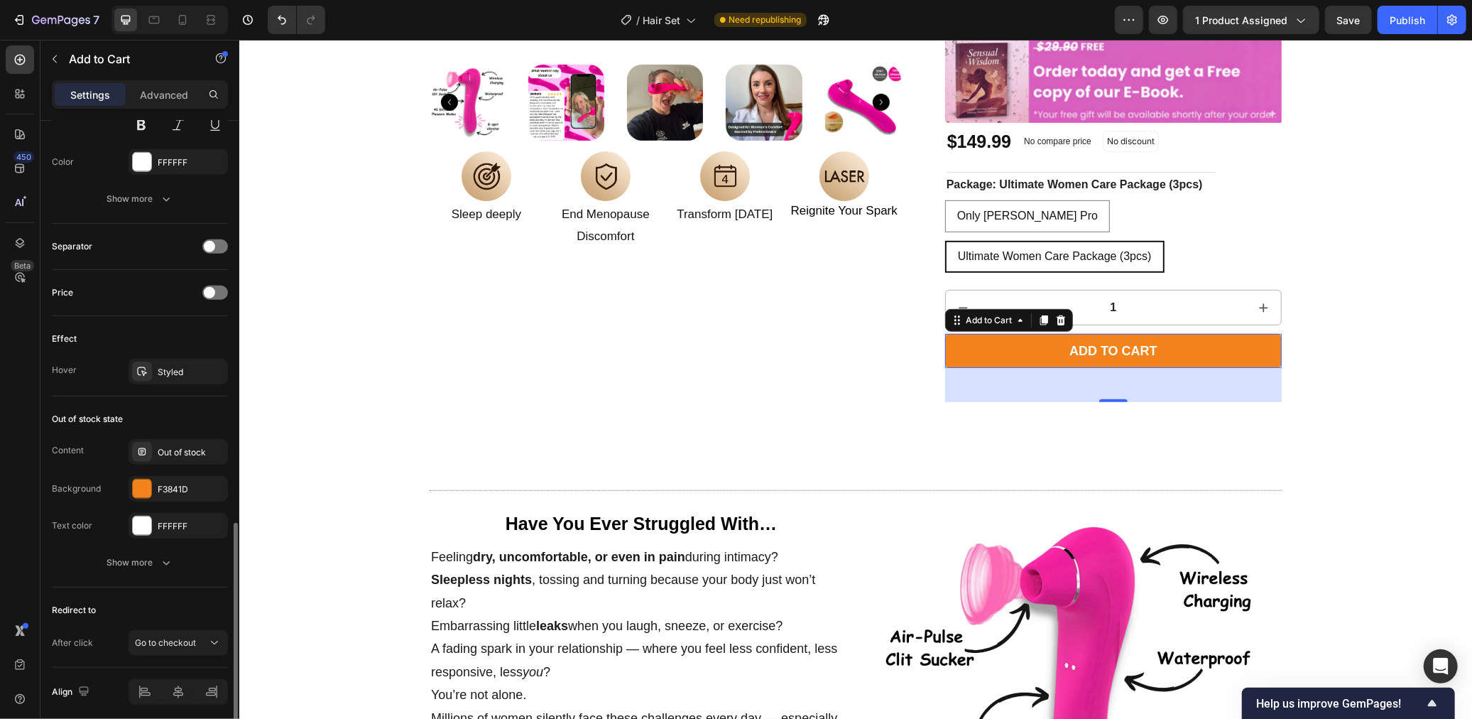
scroll to position [877, 0]
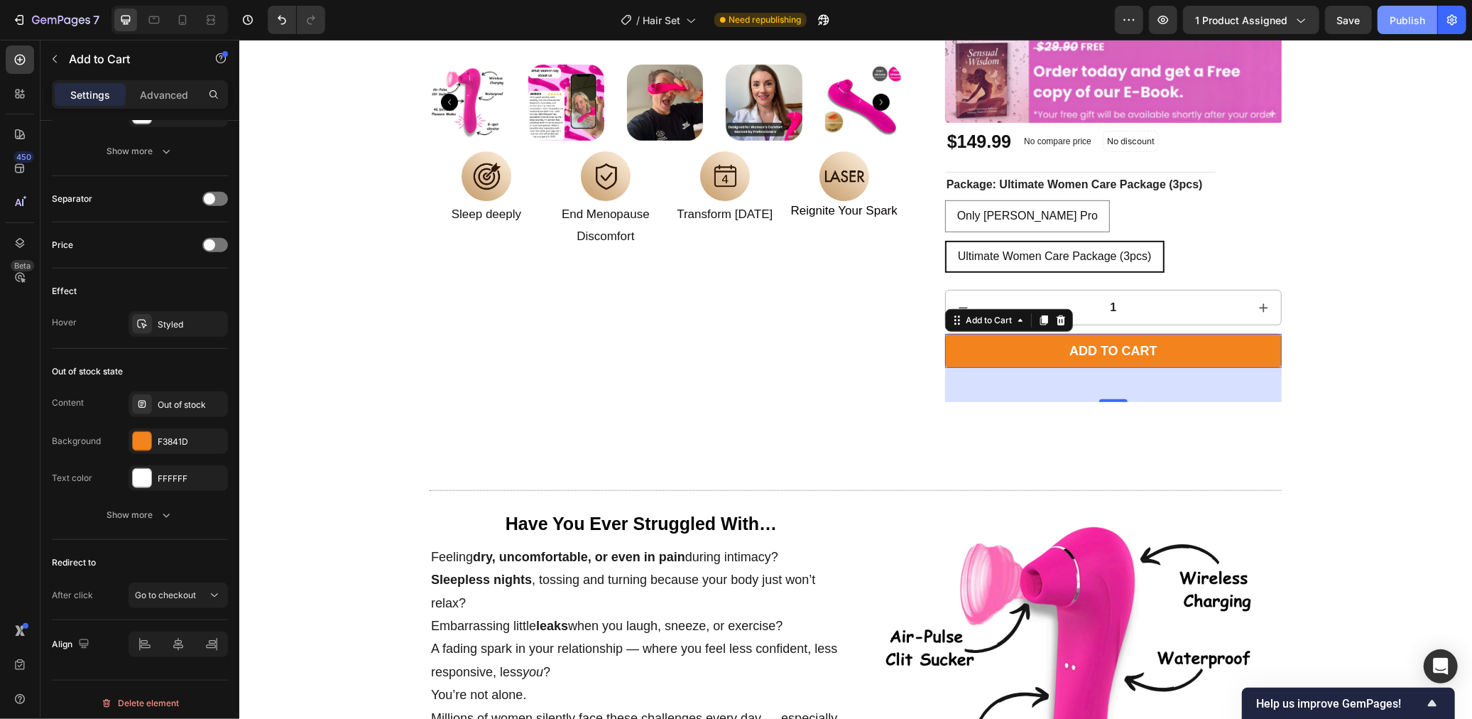
click at [1389, 27] on button "Publish" at bounding box center [1408, 20] width 60 height 28
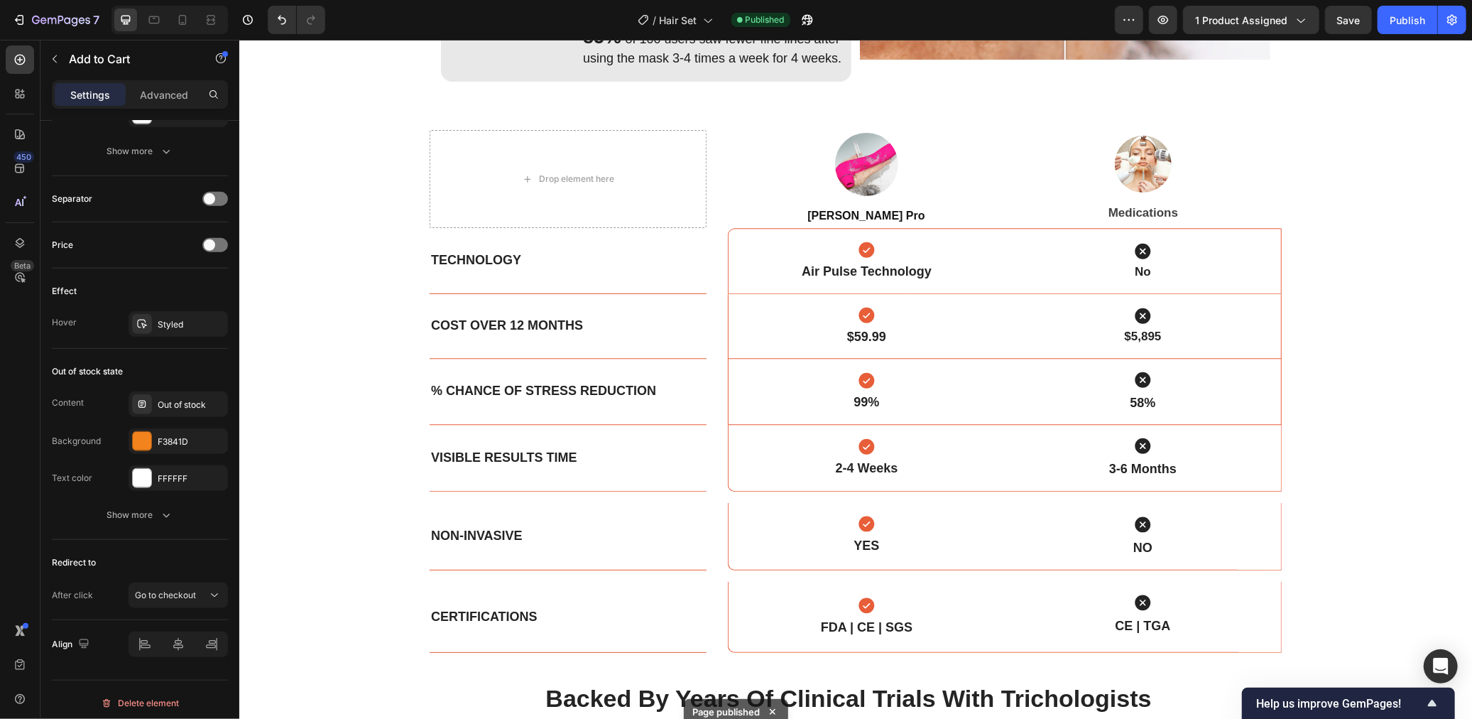
scroll to position [2654, 0]
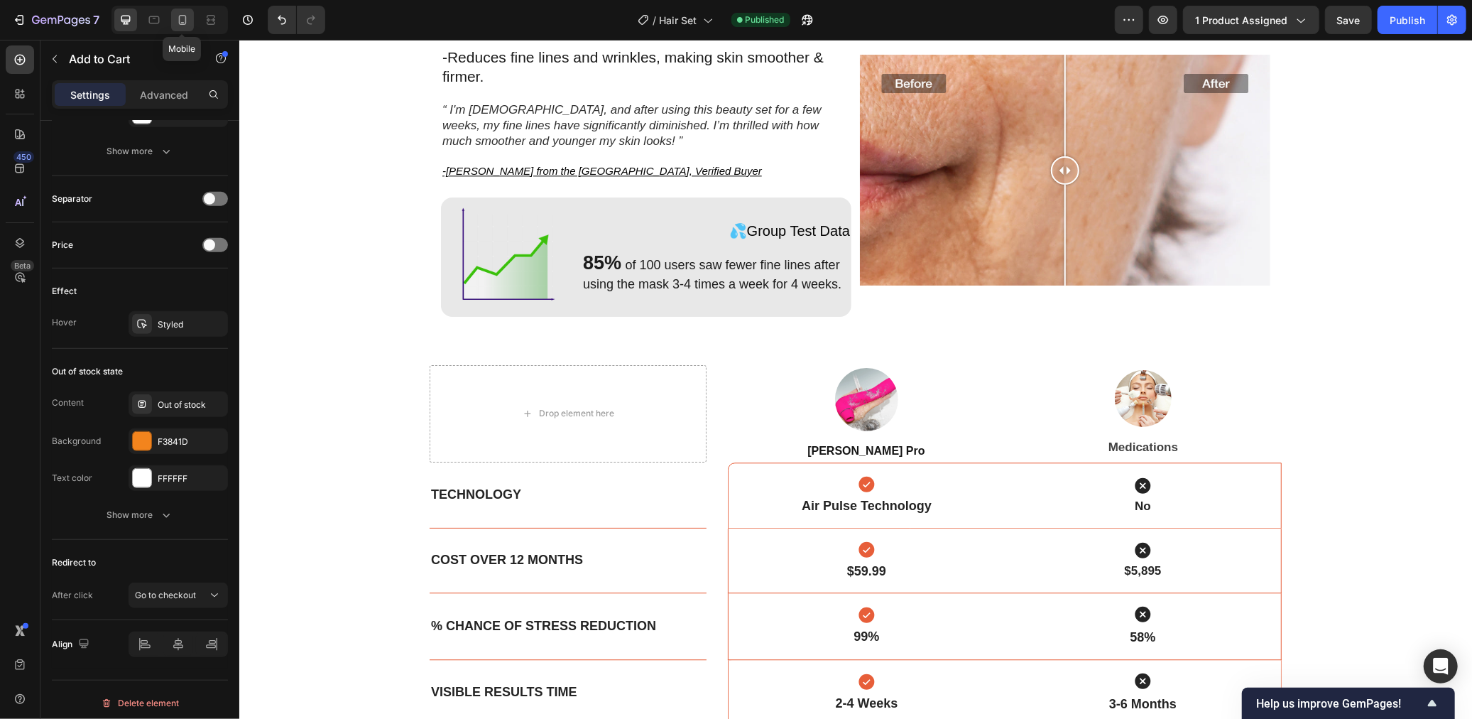
click at [175, 23] on icon at bounding box center [182, 20] width 14 height 14
type input "42"
type input "14"
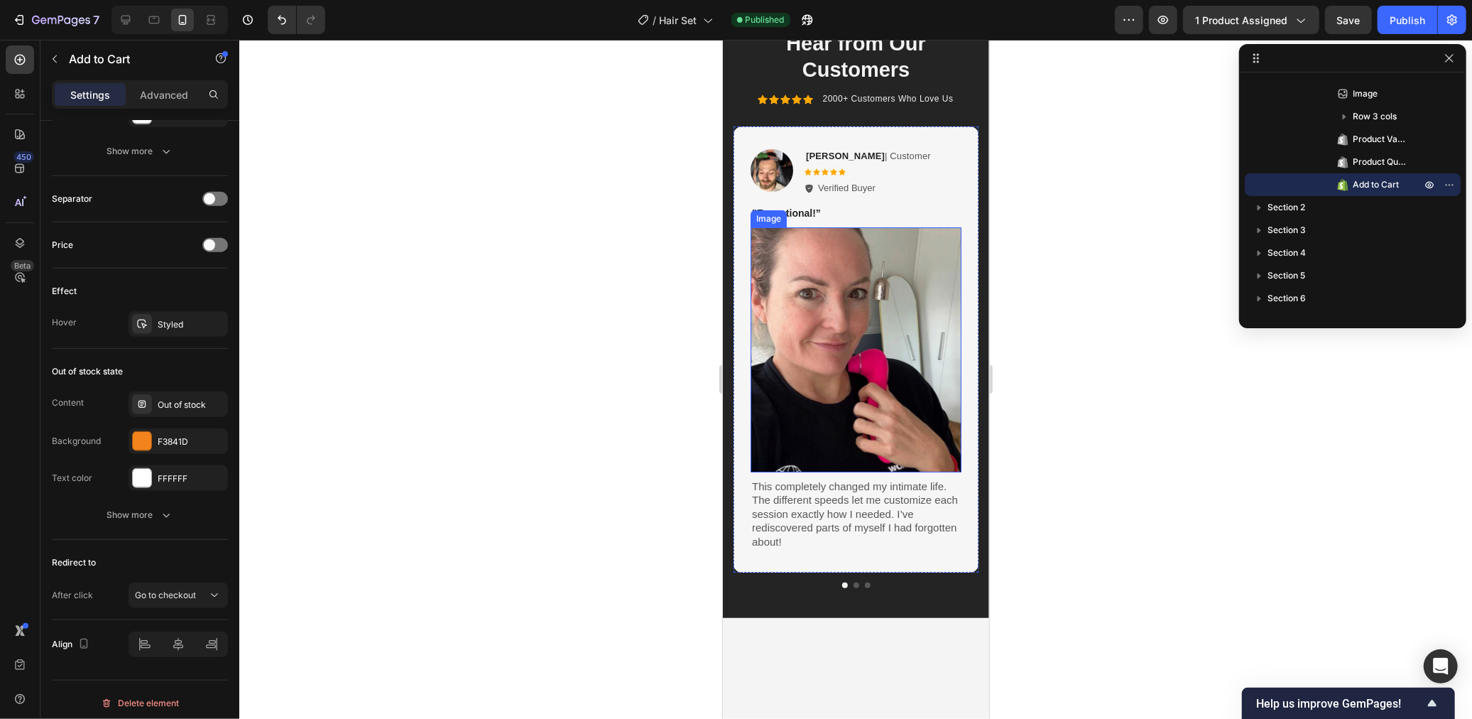
scroll to position [3879, 0]
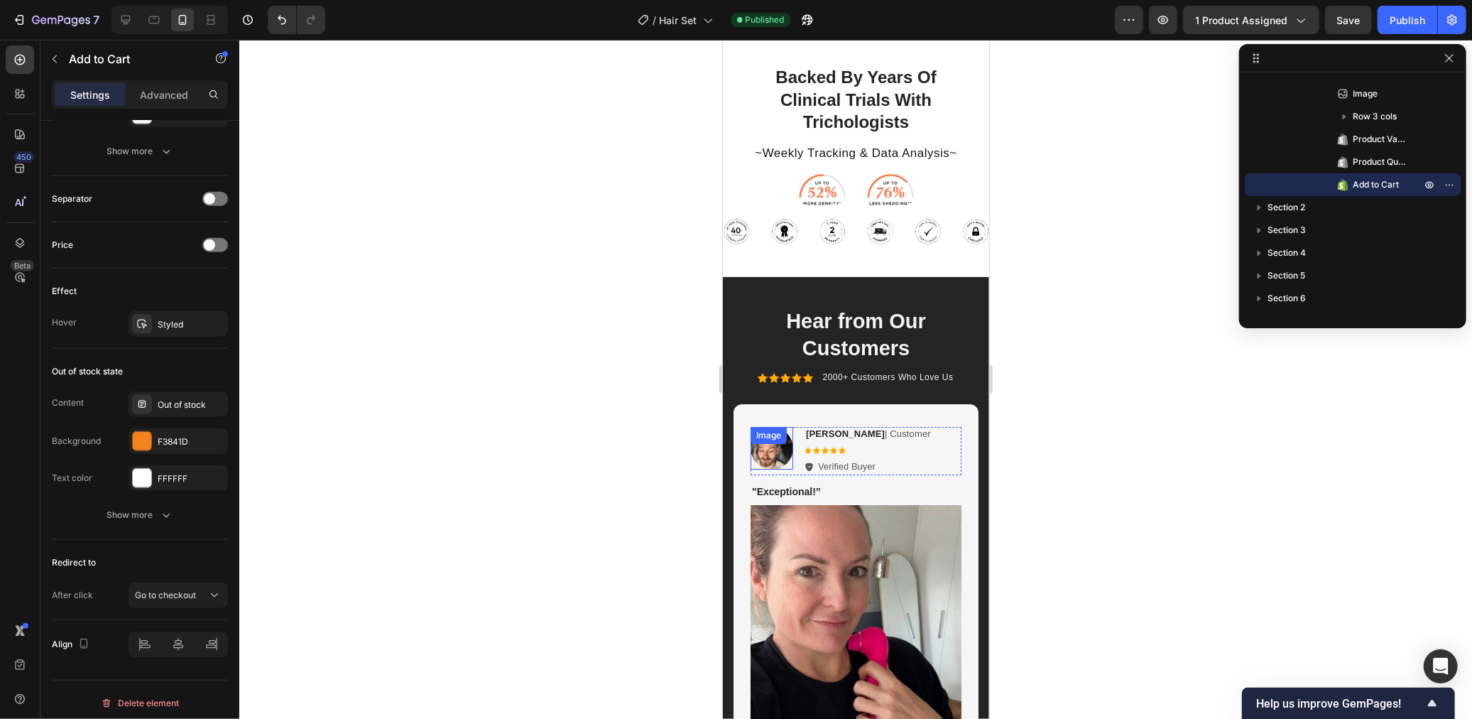
click at [767, 432] on div "Image" at bounding box center [771, 447] width 43 height 43
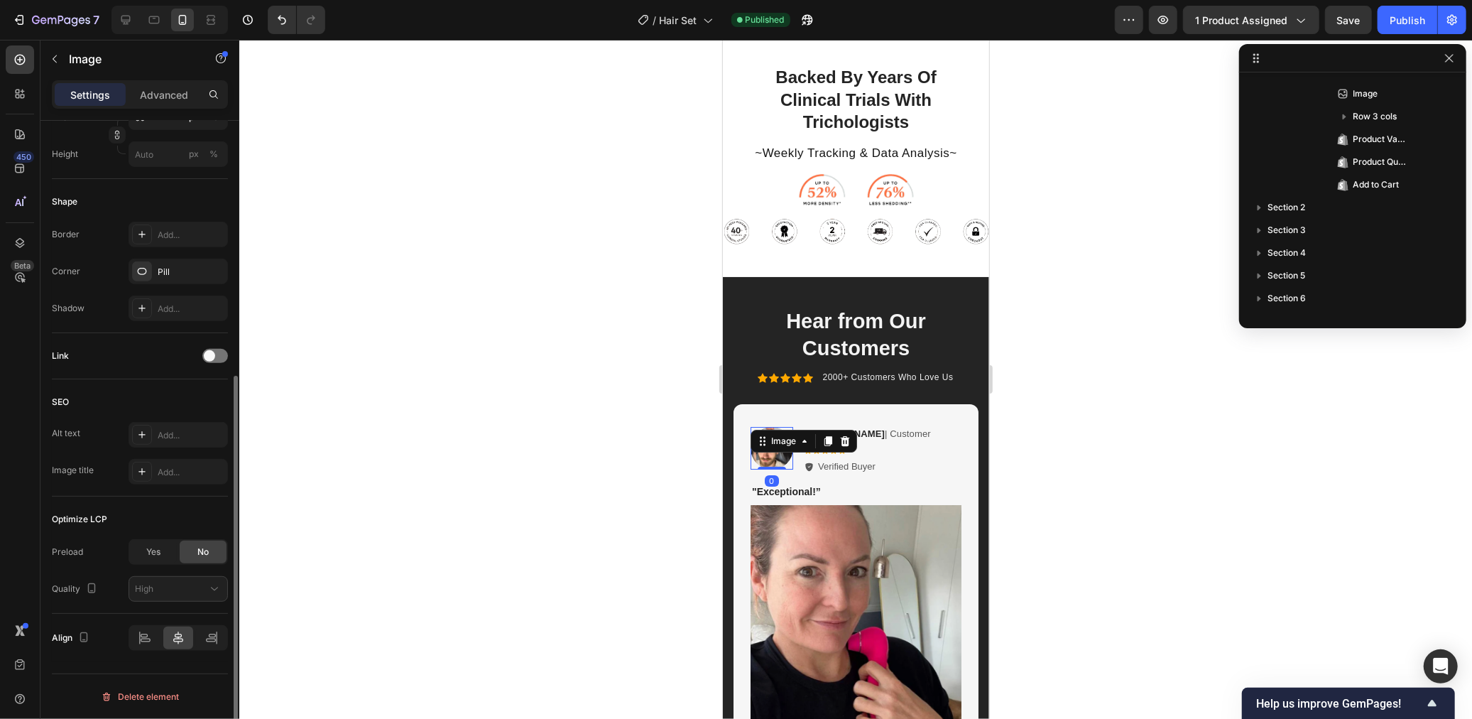
scroll to position [0, 0]
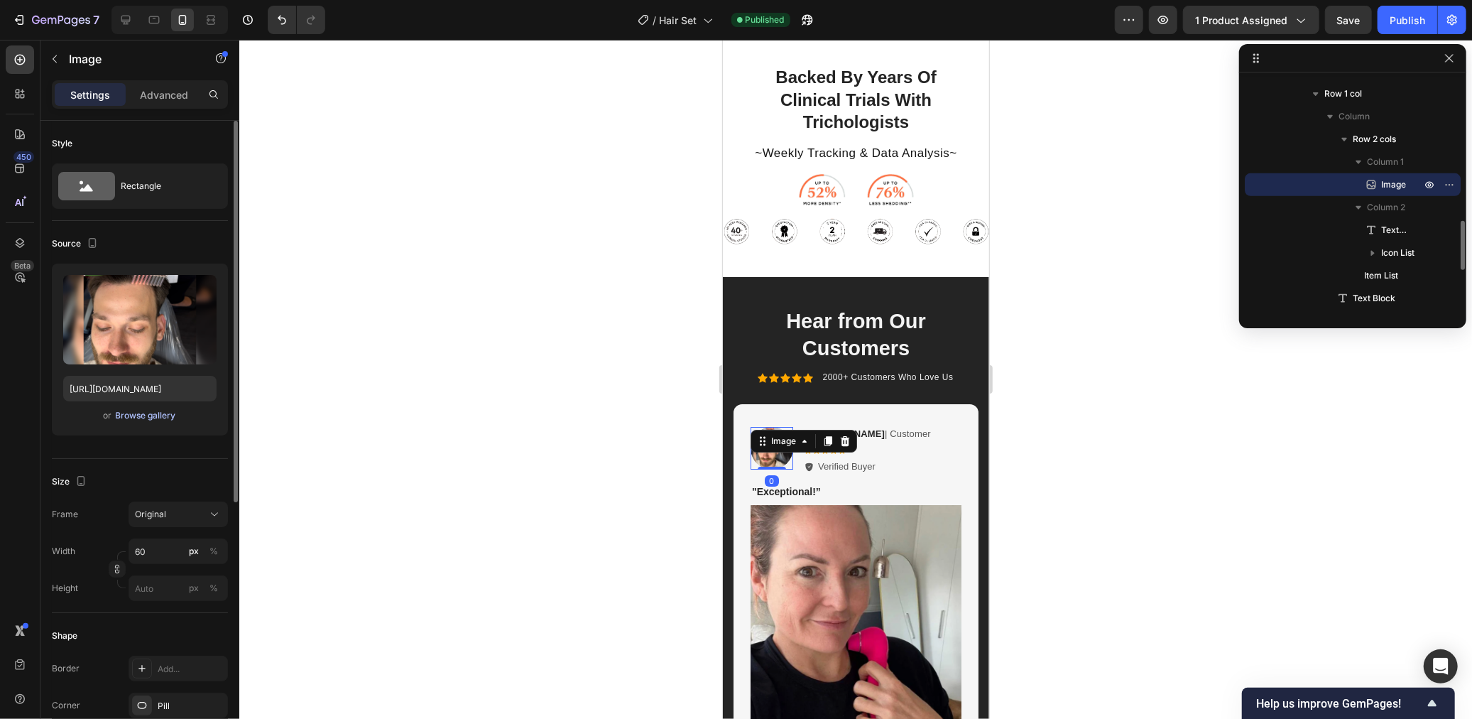
click at [135, 415] on div "Browse gallery" at bounding box center [146, 415] width 60 height 13
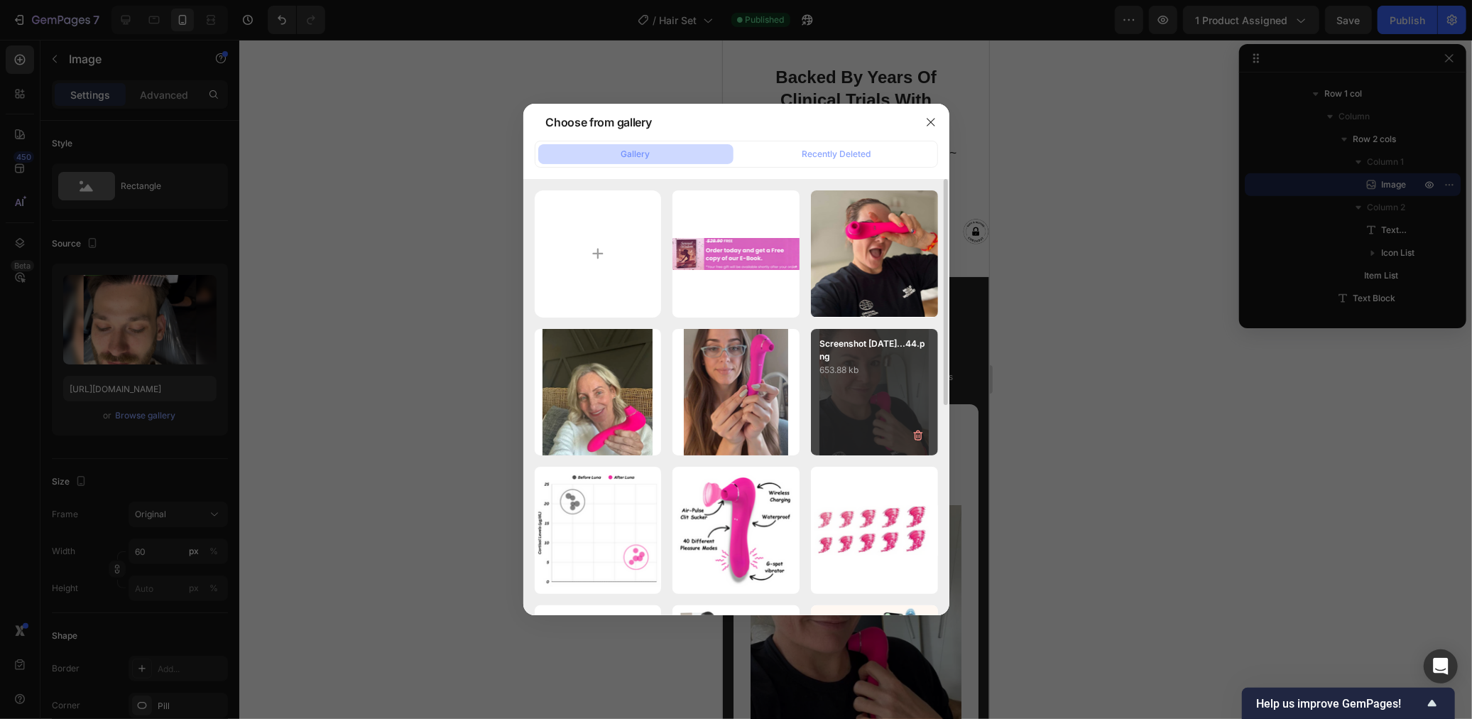
click at [906, 373] on p "653.88 kb" at bounding box center [874, 370] width 110 height 14
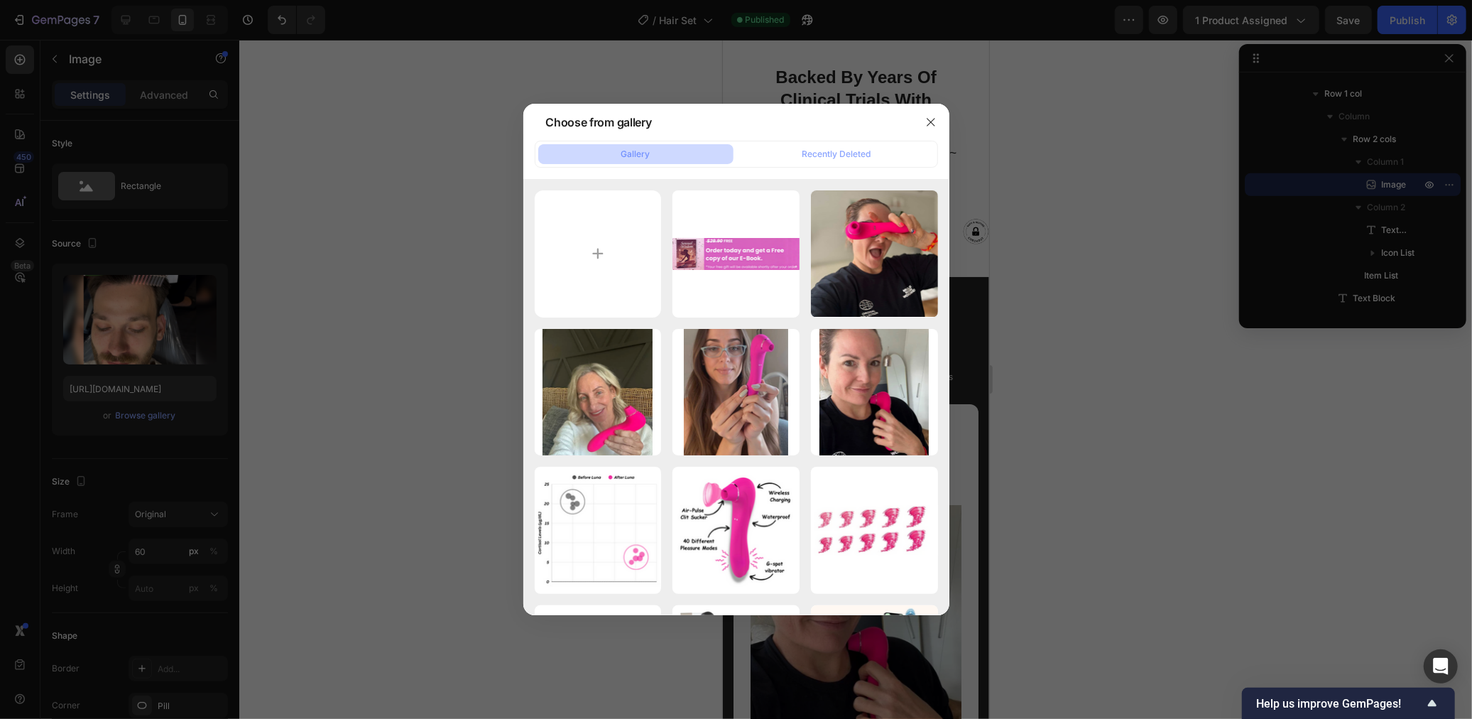
type input "https://cdn.shopify.com/s/files/1/0568/6951/9456/files/gempages_523677902294746…"
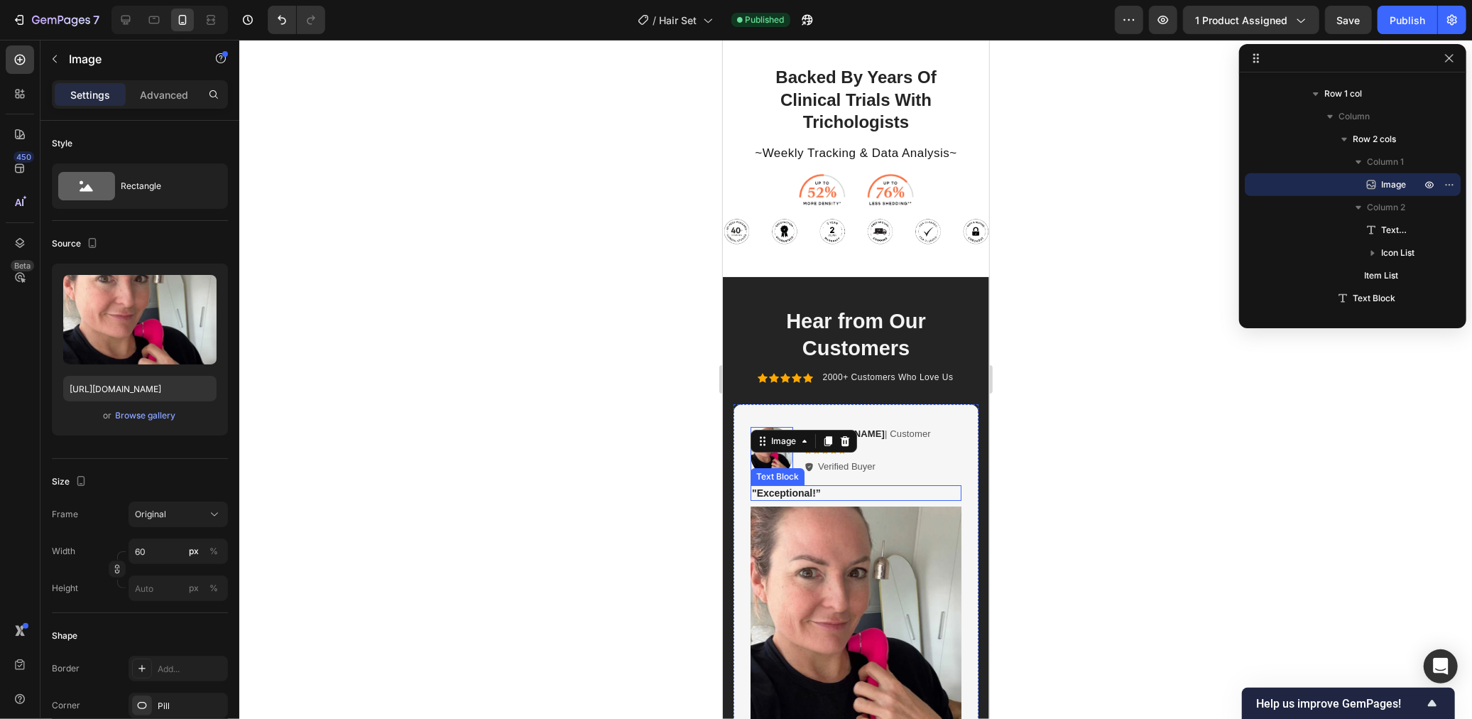
click at [1089, 479] on div at bounding box center [855, 379] width 1233 height 679
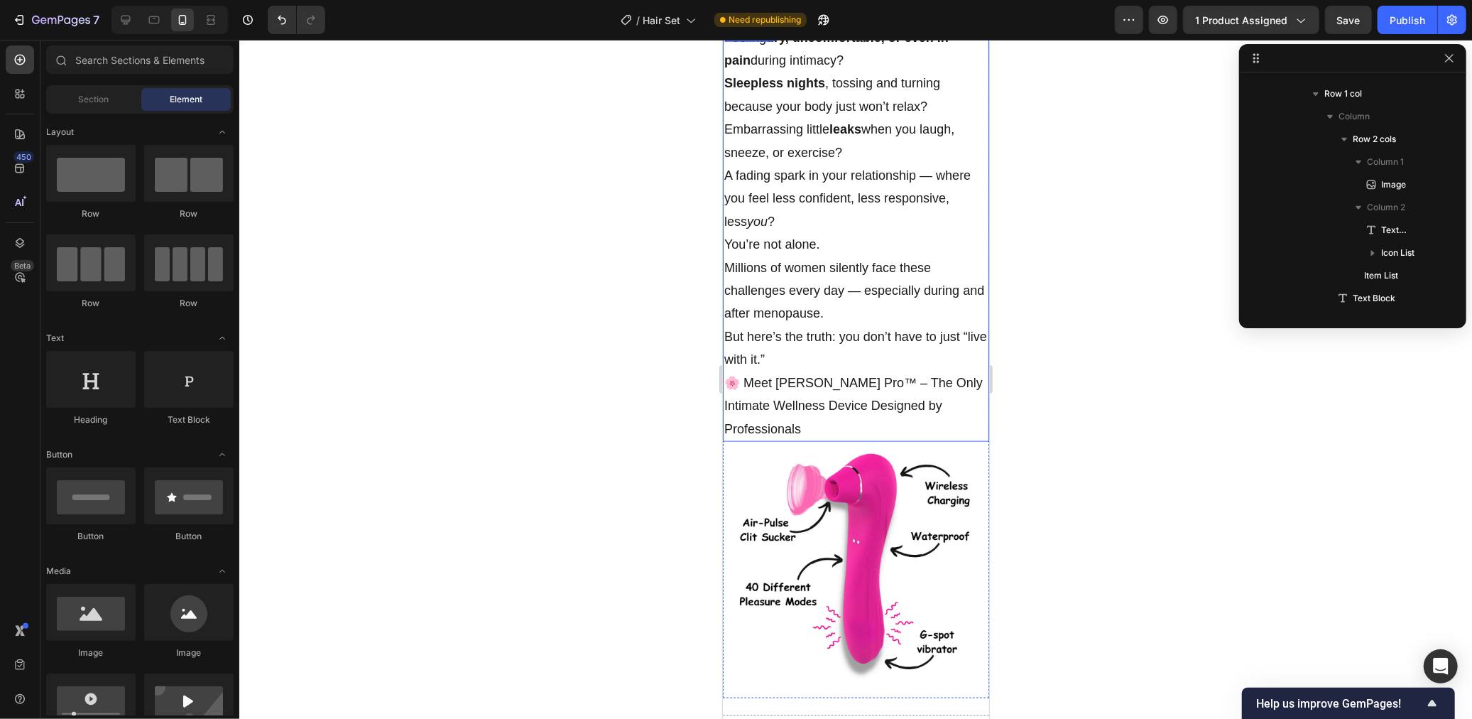
scroll to position [1260, 0]
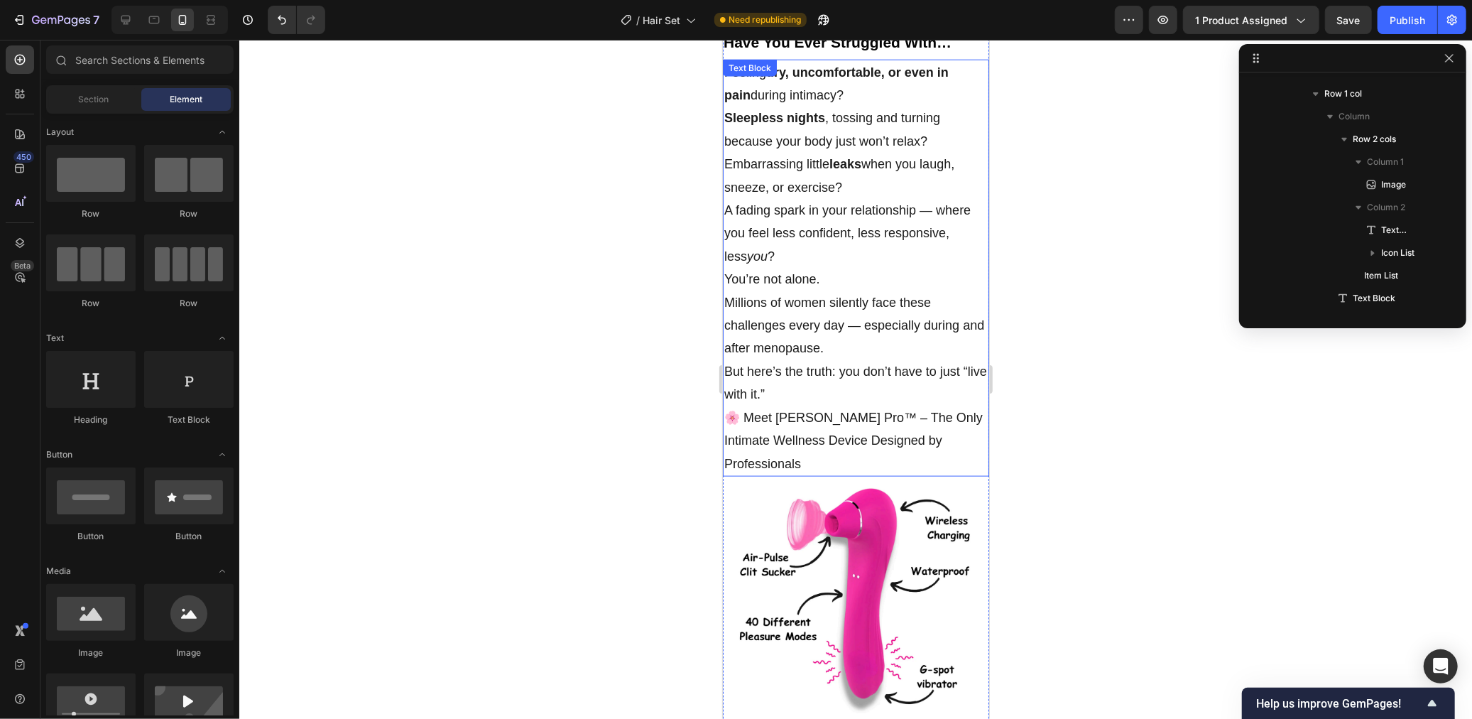
click at [810, 271] on p "You’re not alone. Millions of women silently face these challenges every day — …" at bounding box center [855, 313] width 263 height 92
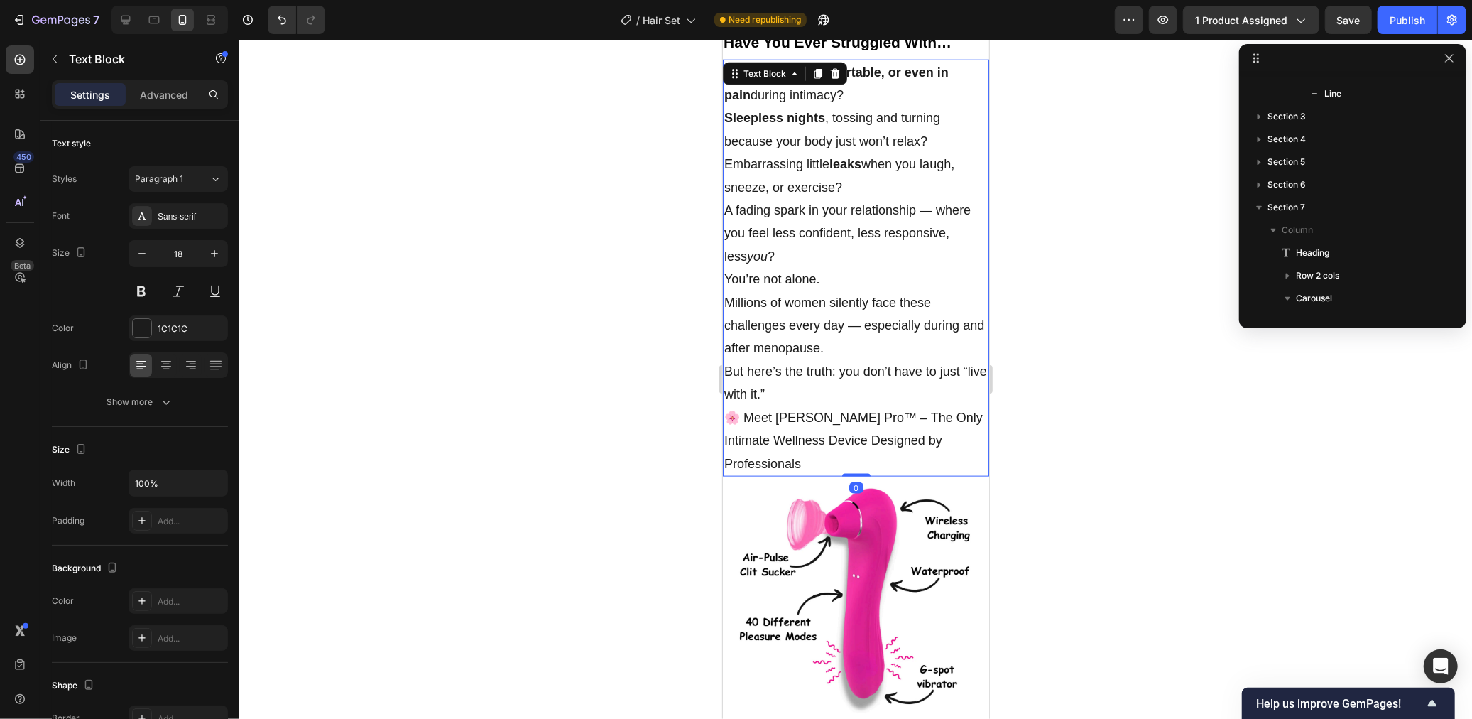
scroll to position [518, 0]
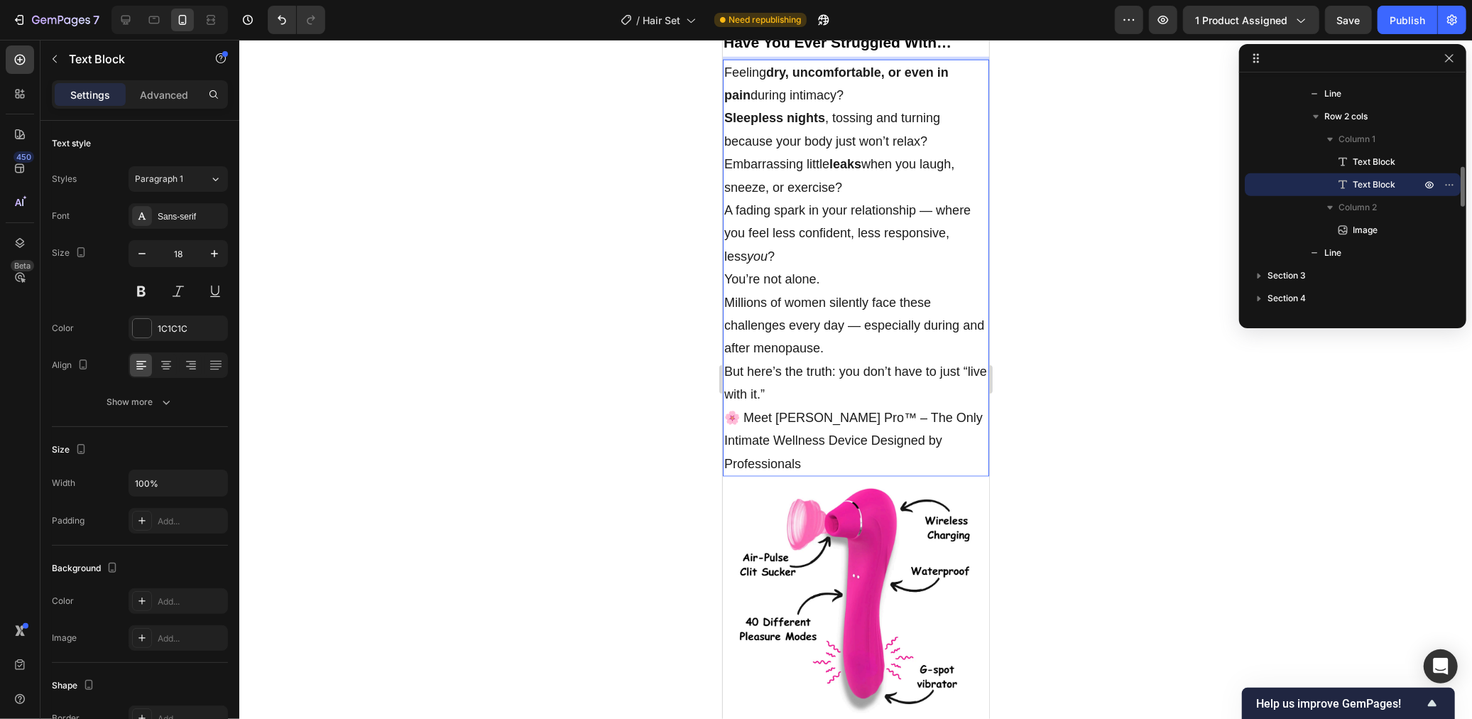
click at [824, 261] on p "A fading spark in your relationship — where you feel less confident, less respo…" at bounding box center [855, 232] width 263 height 69
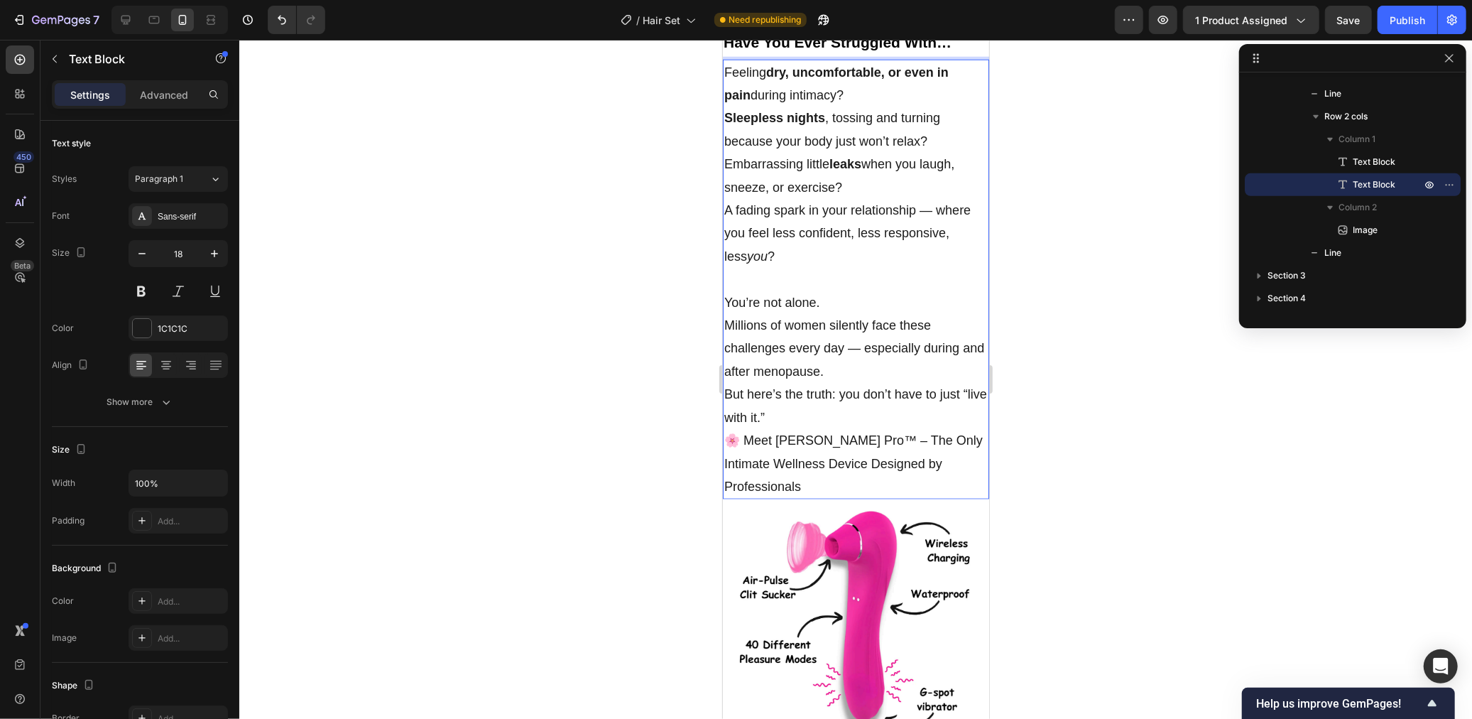
click at [645, 283] on div at bounding box center [855, 379] width 1233 height 679
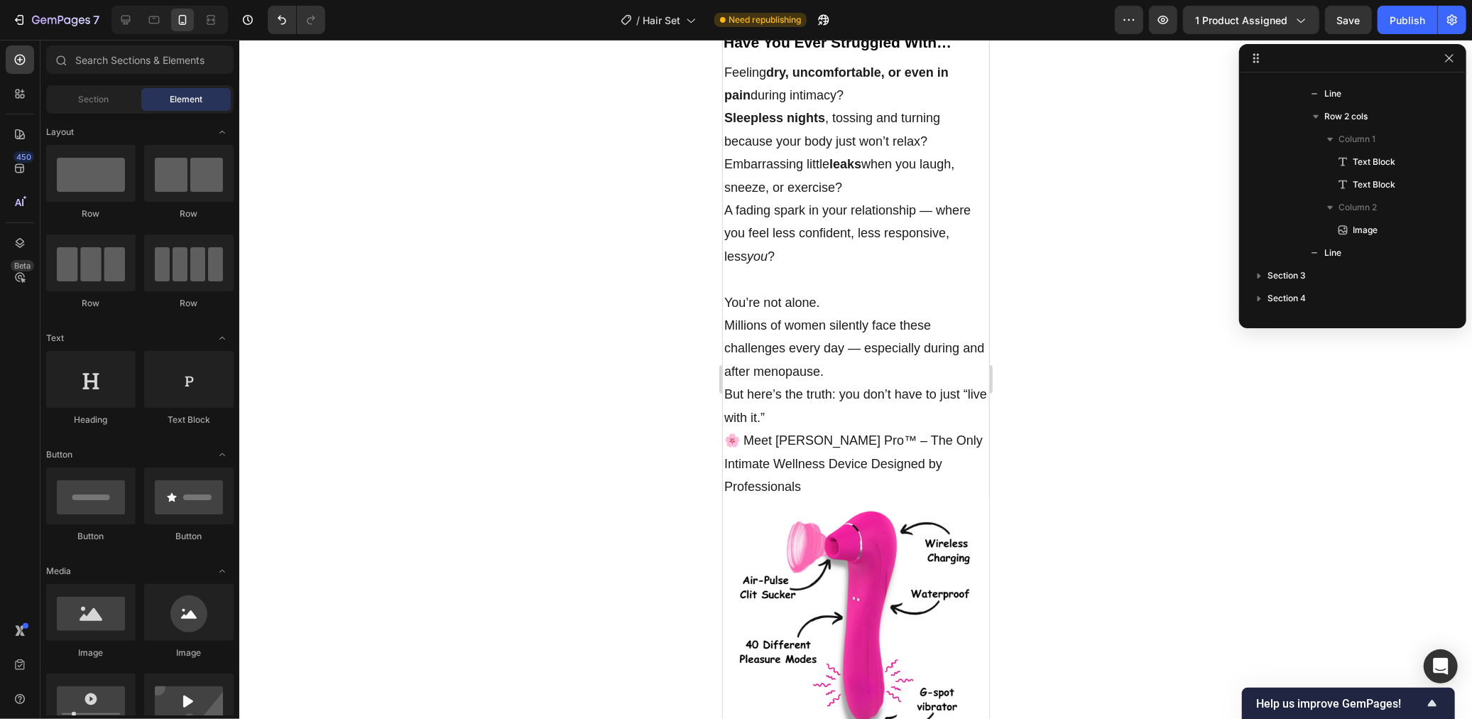
click at [137, 23] on div at bounding box center [169, 20] width 116 height 28
click at [123, 25] on icon at bounding box center [126, 20] width 14 height 14
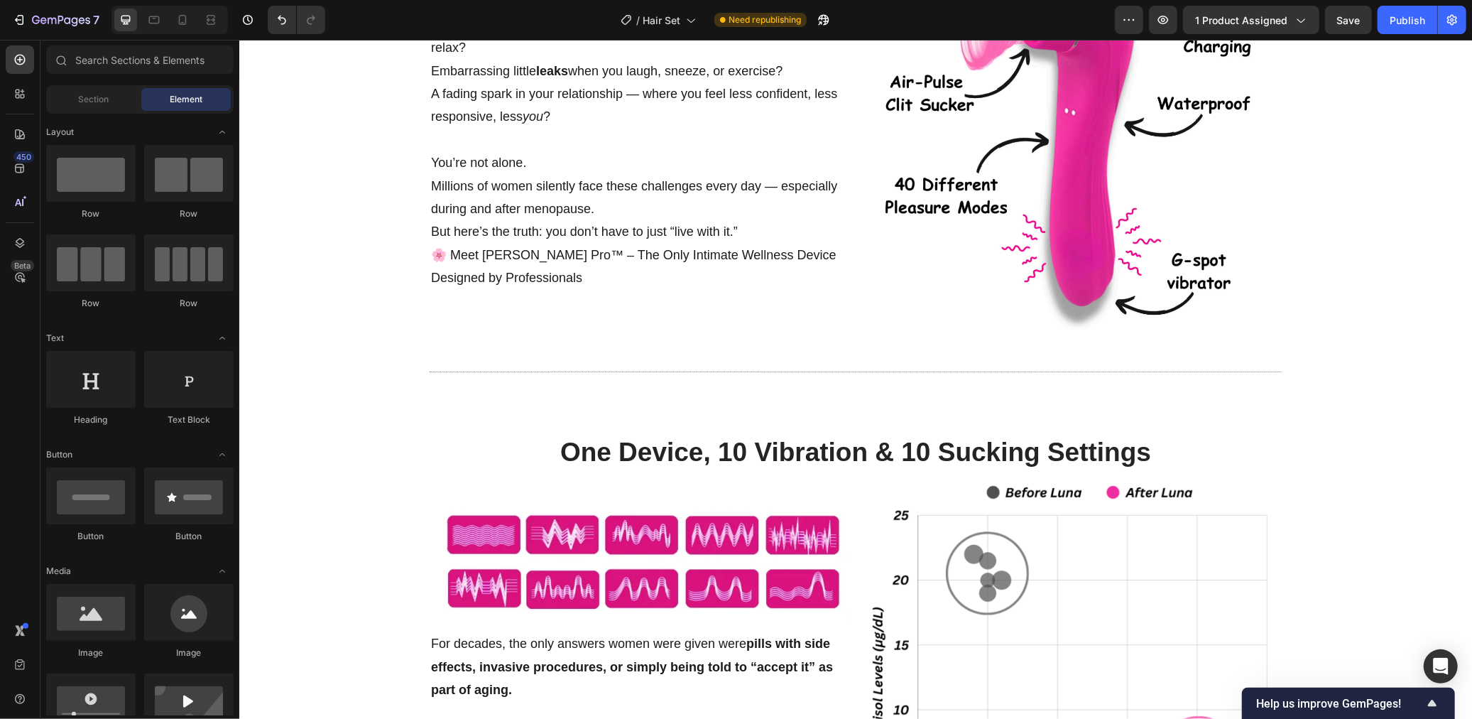
scroll to position [882, 0]
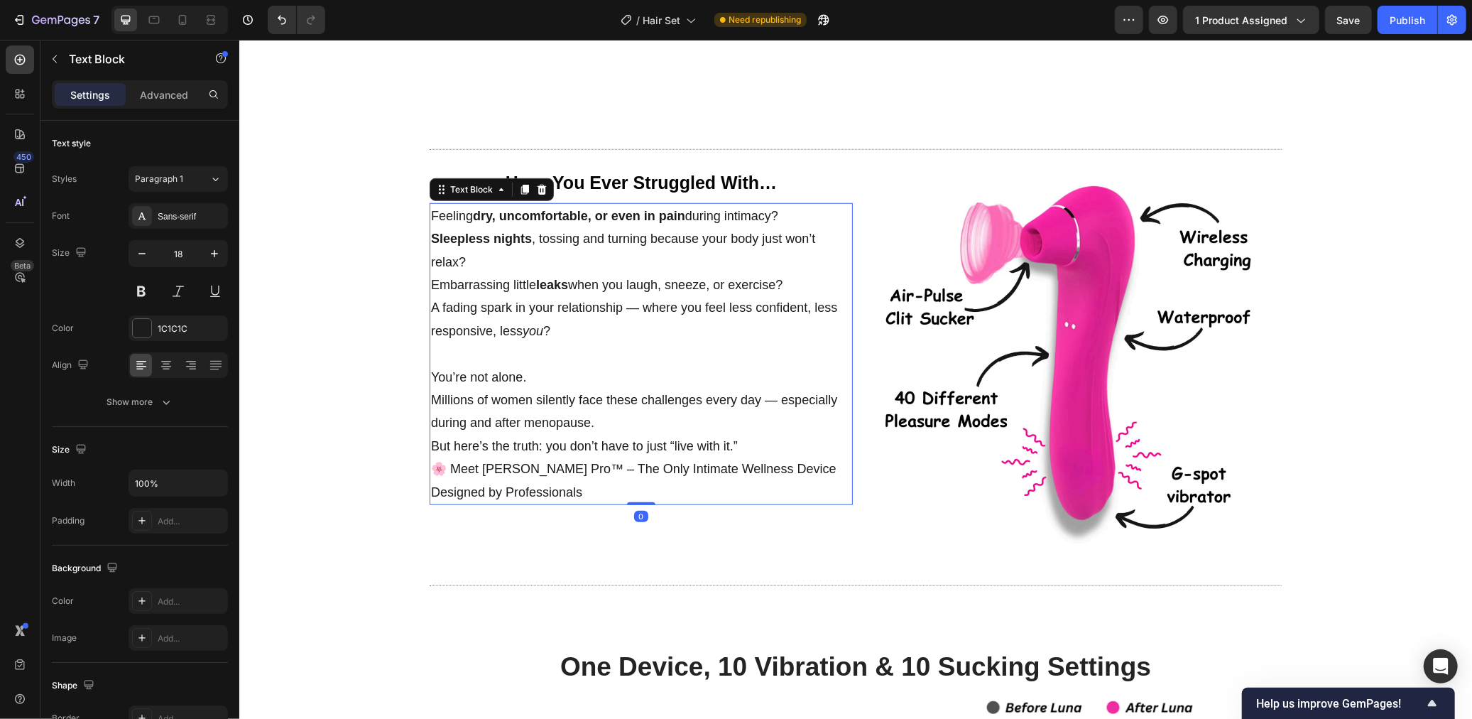
click at [562, 365] on p "You’re not alone. Millions of women silently face these challenges every day — …" at bounding box center [640, 399] width 420 height 69
click at [556, 365] on p "You’re not alone. Millions of women silently face these challenges every day — …" at bounding box center [640, 399] width 420 height 69
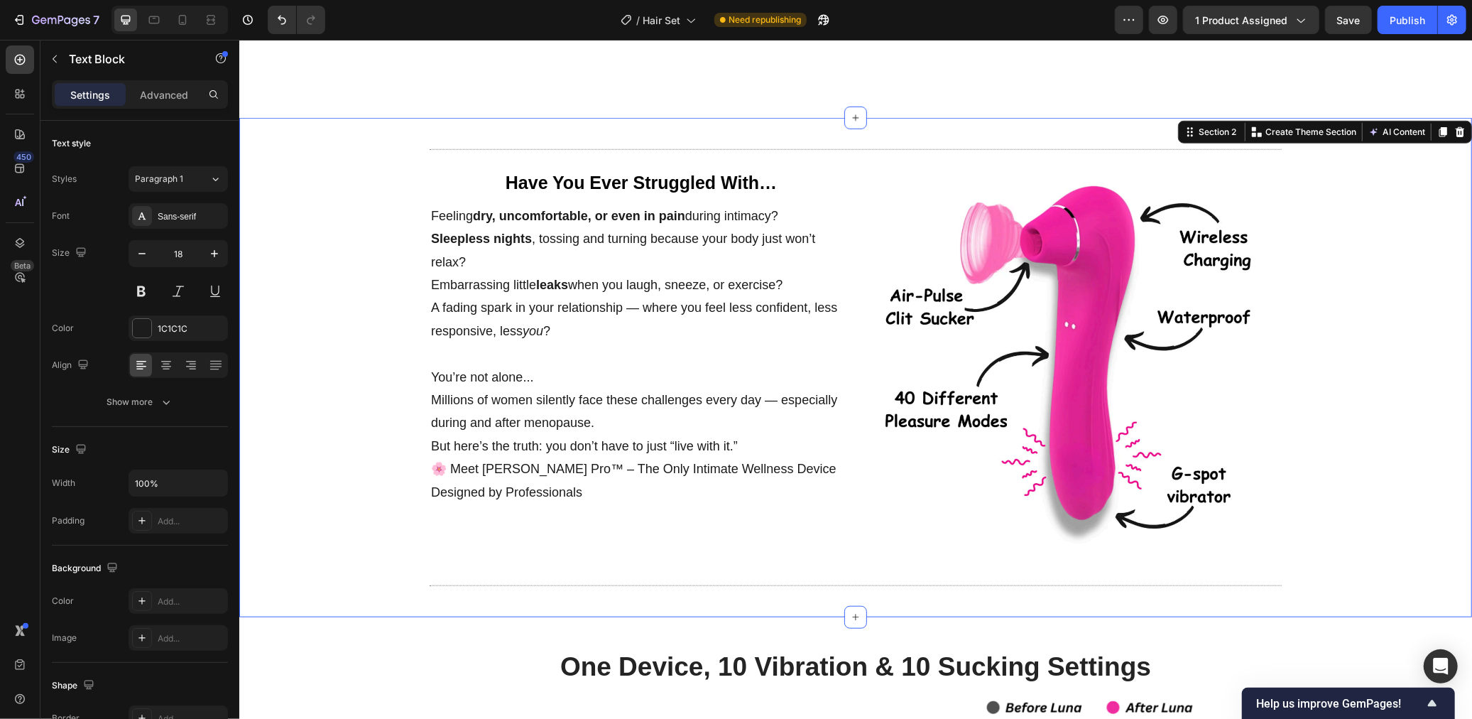
click at [411, 352] on div "Title Line Have You Ever Struggled With… Text Block Feeling dry, uncomfortable,…" at bounding box center [855, 367] width 1233 height 454
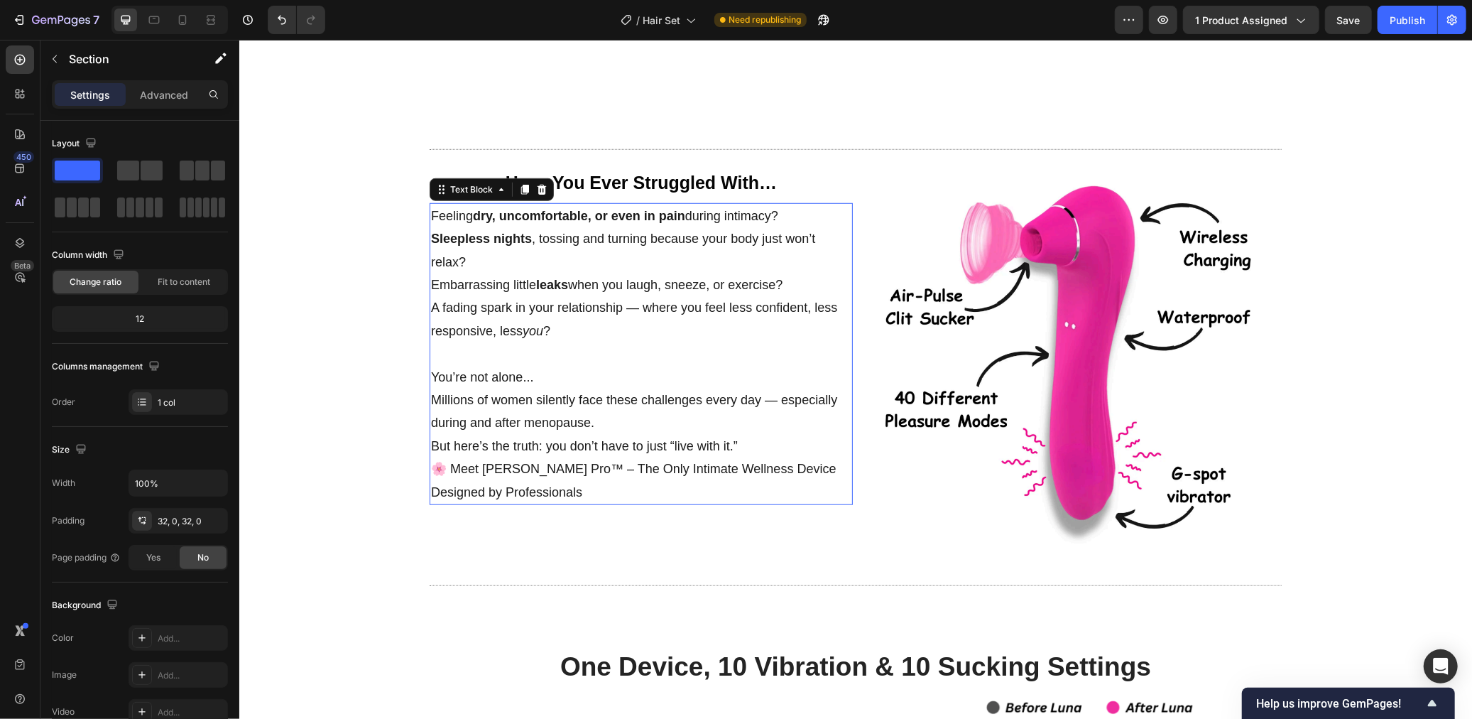
click at [609, 365] on p "You’re not alone... Millions of women silently face these challenges every day …" at bounding box center [640, 399] width 420 height 69
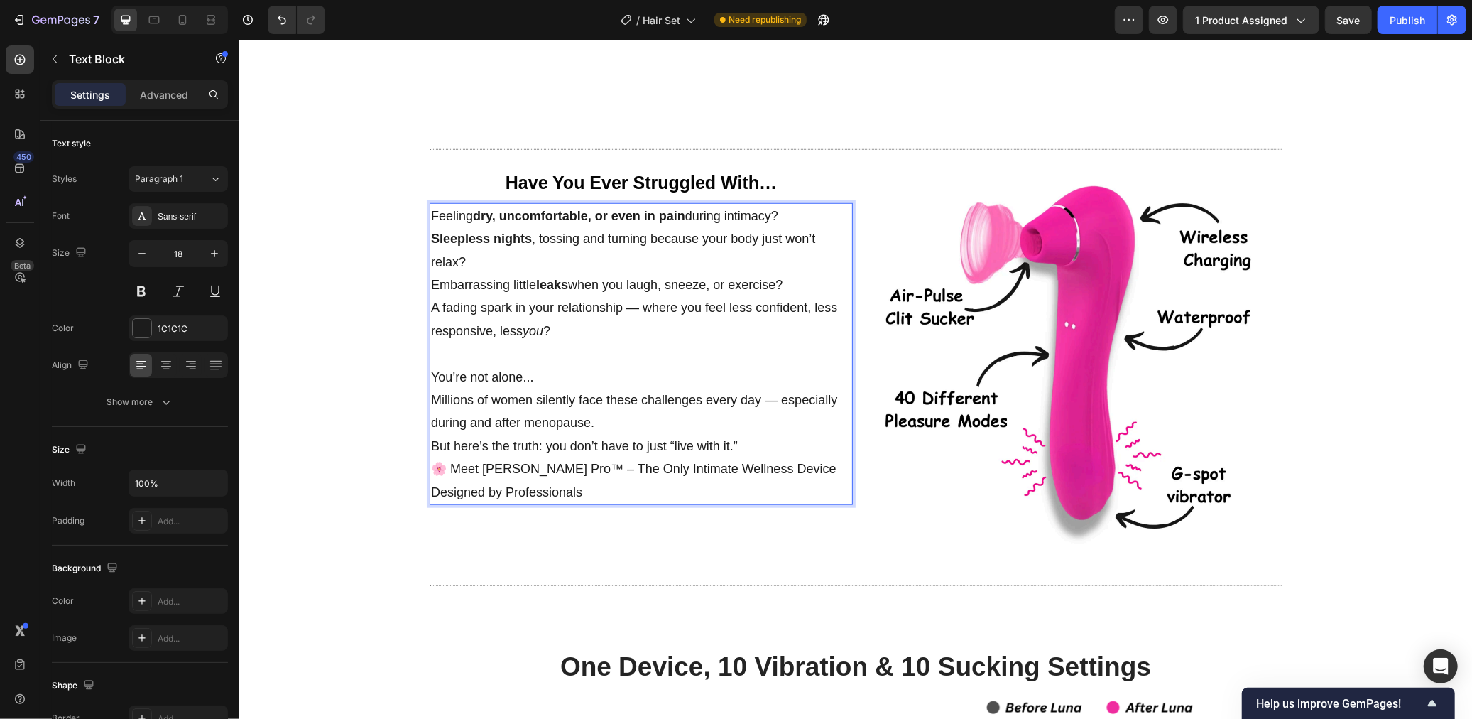
click at [434, 434] on p "But here’s the truth: you don’t have to just “live with it.”" at bounding box center [640, 445] width 420 height 23
click at [535, 385] on p "You’re not alone... Millions of women silently face these challenges every day …" at bounding box center [640, 411] width 420 height 92
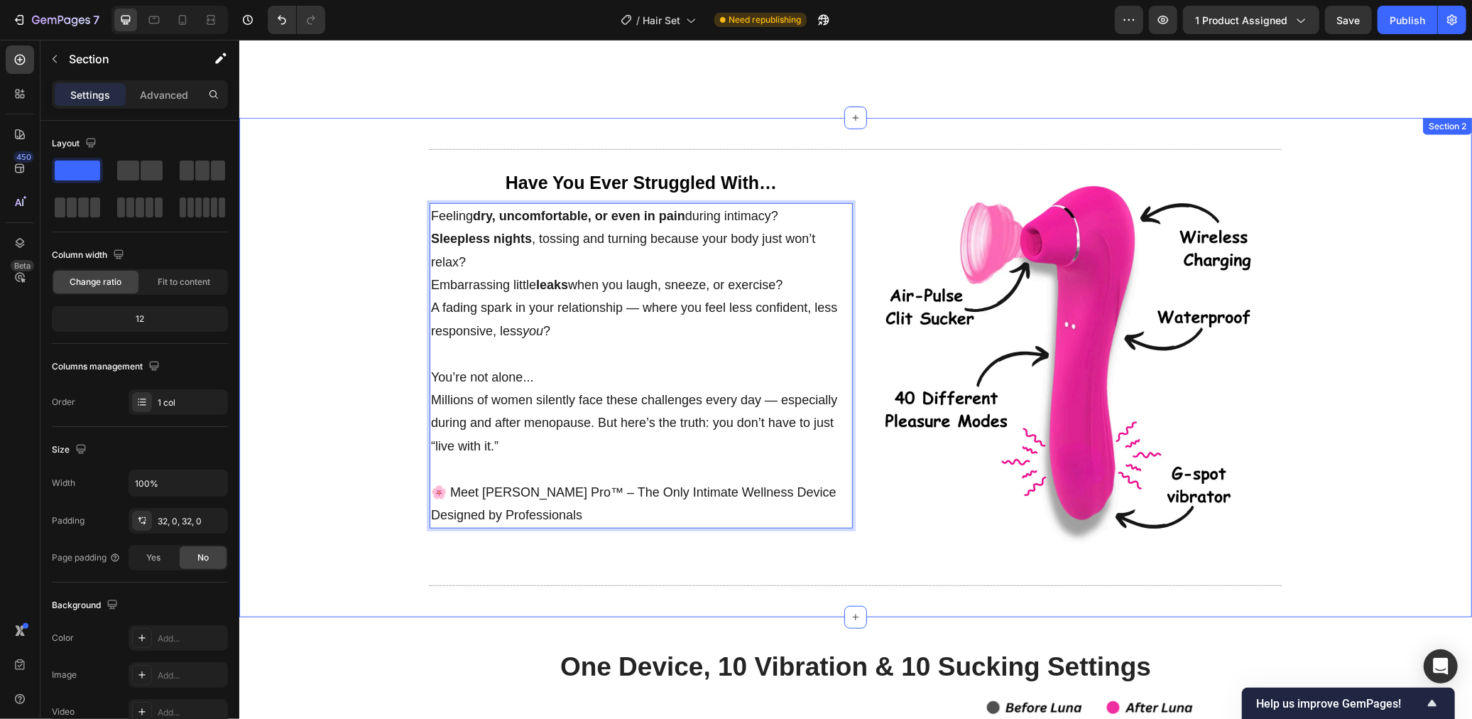
click at [342, 410] on div "Title Line Have You Ever Struggled With… Text Block Feeling dry, uncomfortable,…" at bounding box center [855, 367] width 1233 height 454
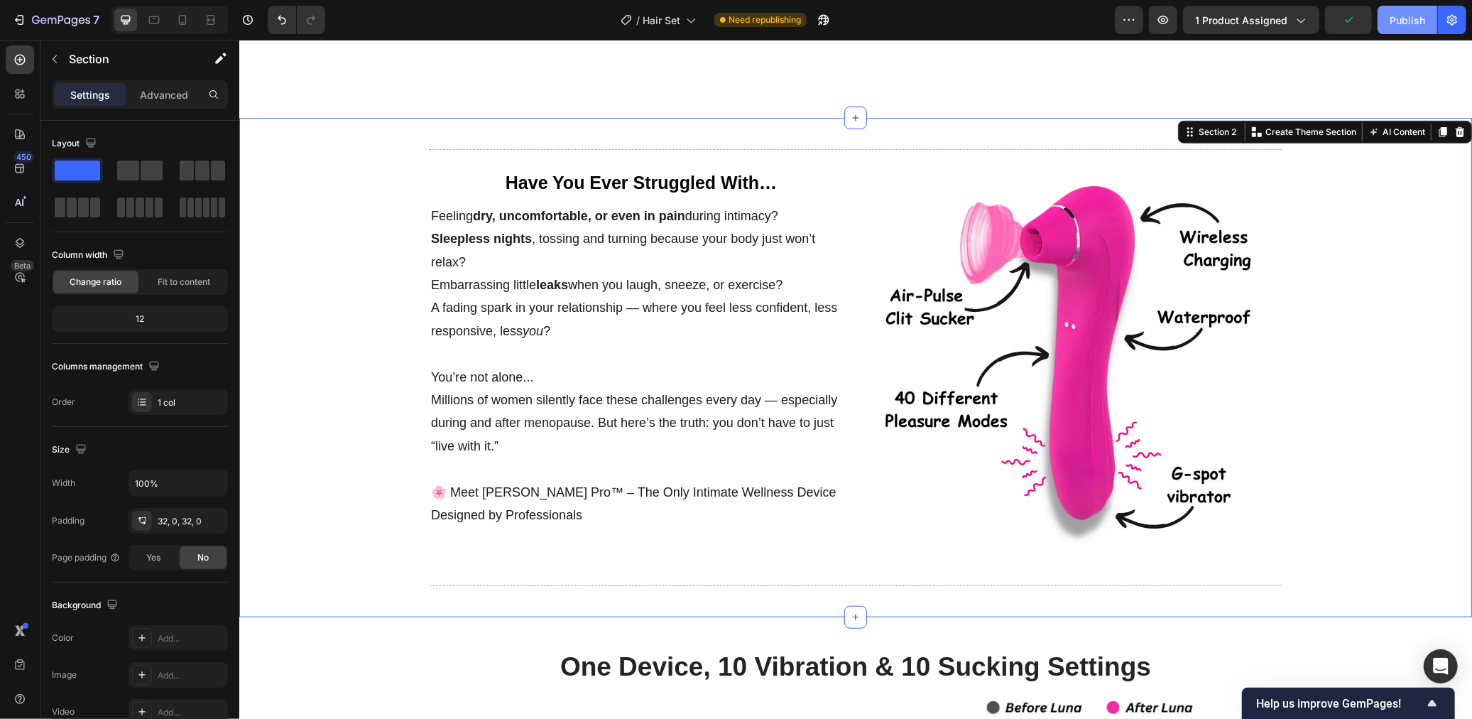
click at [1412, 22] on div "Publish" at bounding box center [1408, 20] width 36 height 15
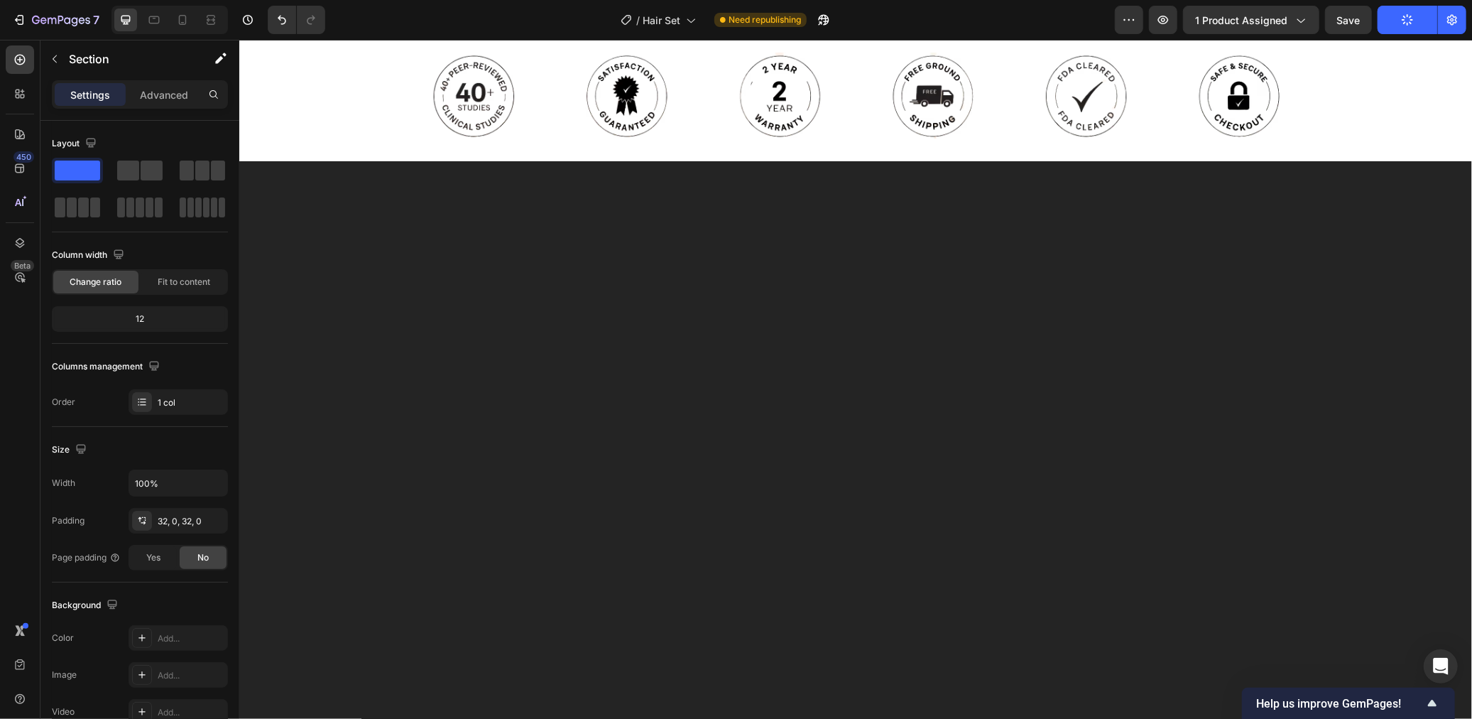
scroll to position [3349, 0]
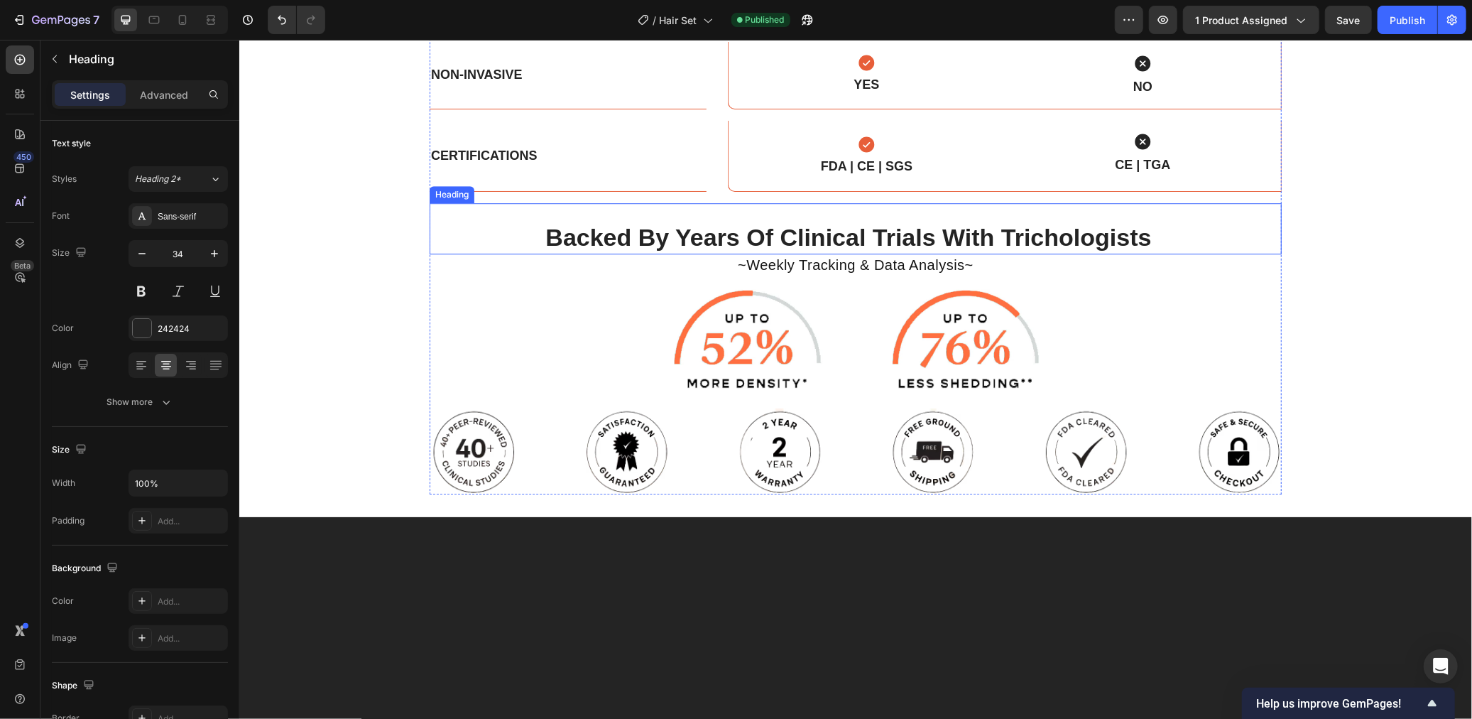
click at [1066, 235] on h2 "Backed By Years Of Clinical Trials With Trichologists" at bounding box center [848, 236] width 838 height 34
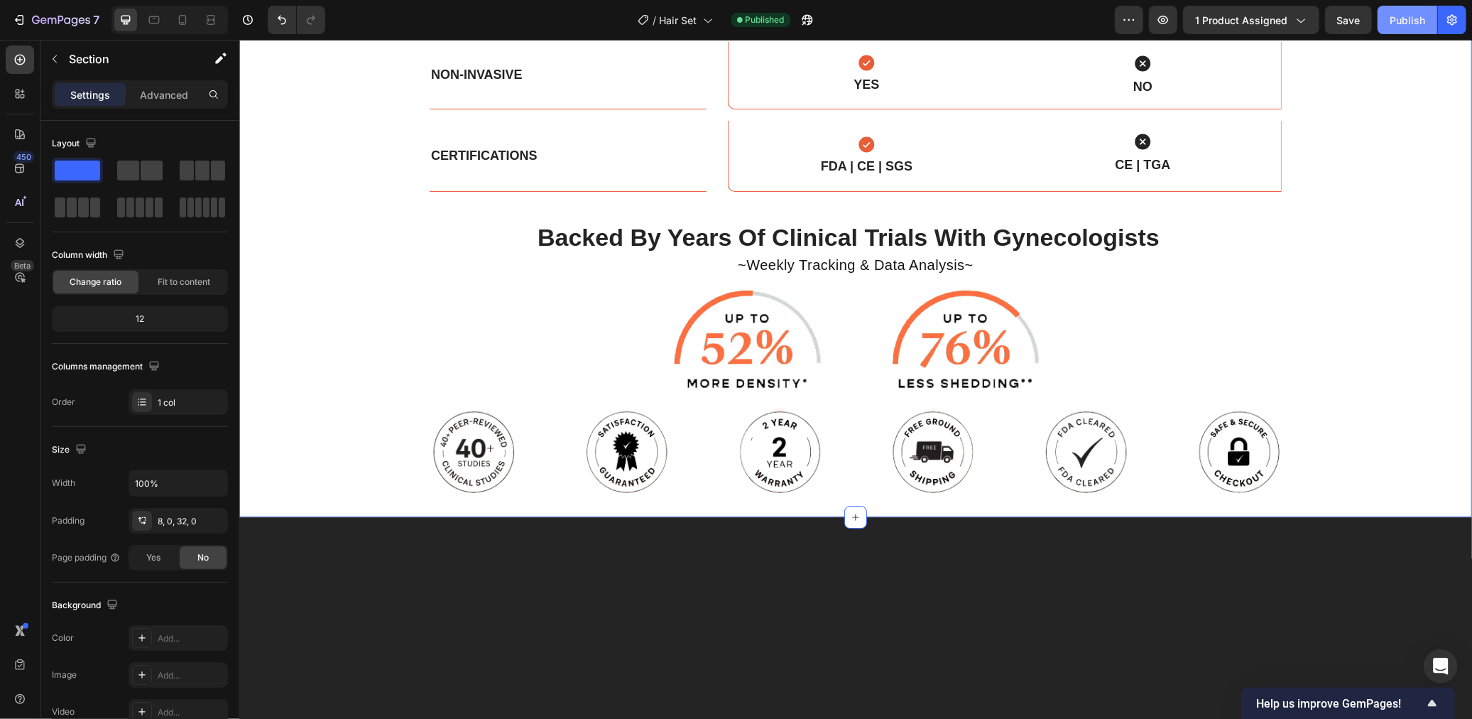
click at [1405, 11] on button "Publish" at bounding box center [1408, 20] width 60 height 28
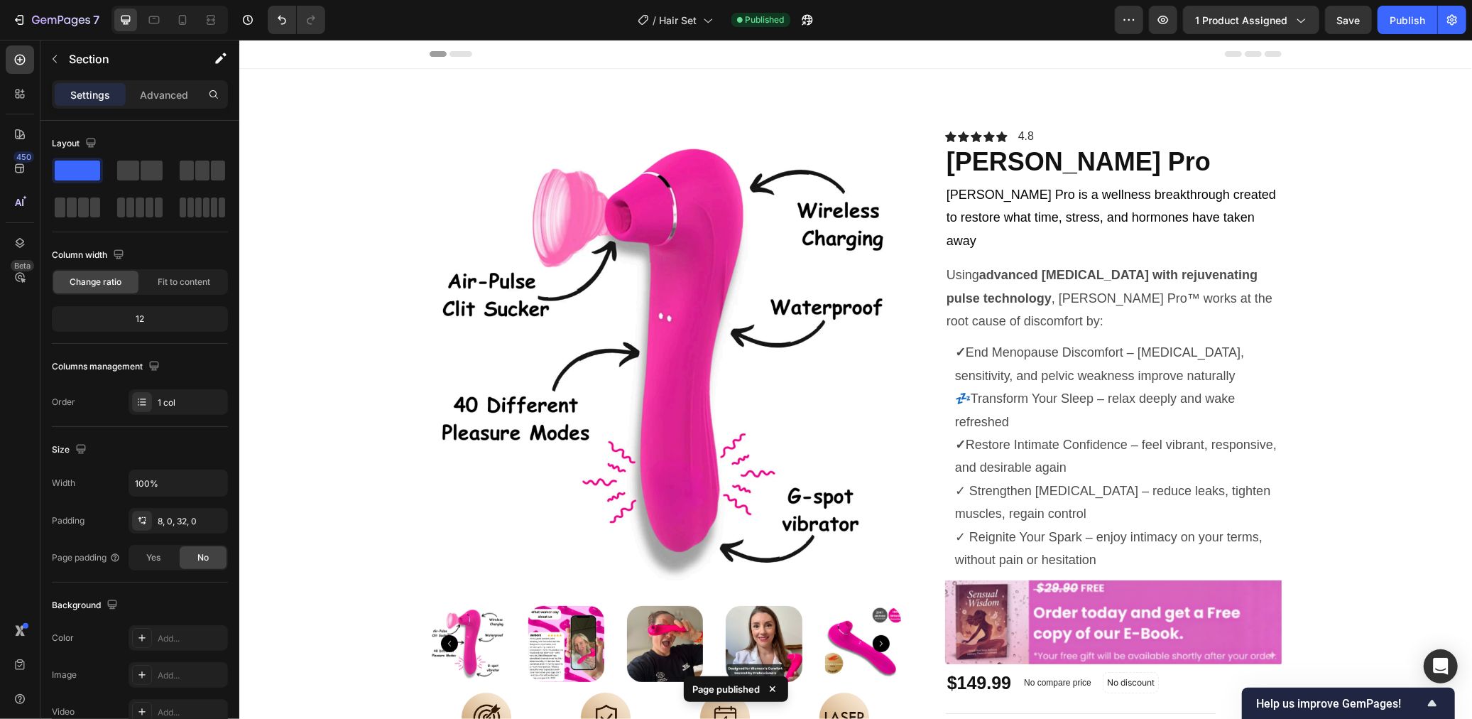
scroll to position [457, 0]
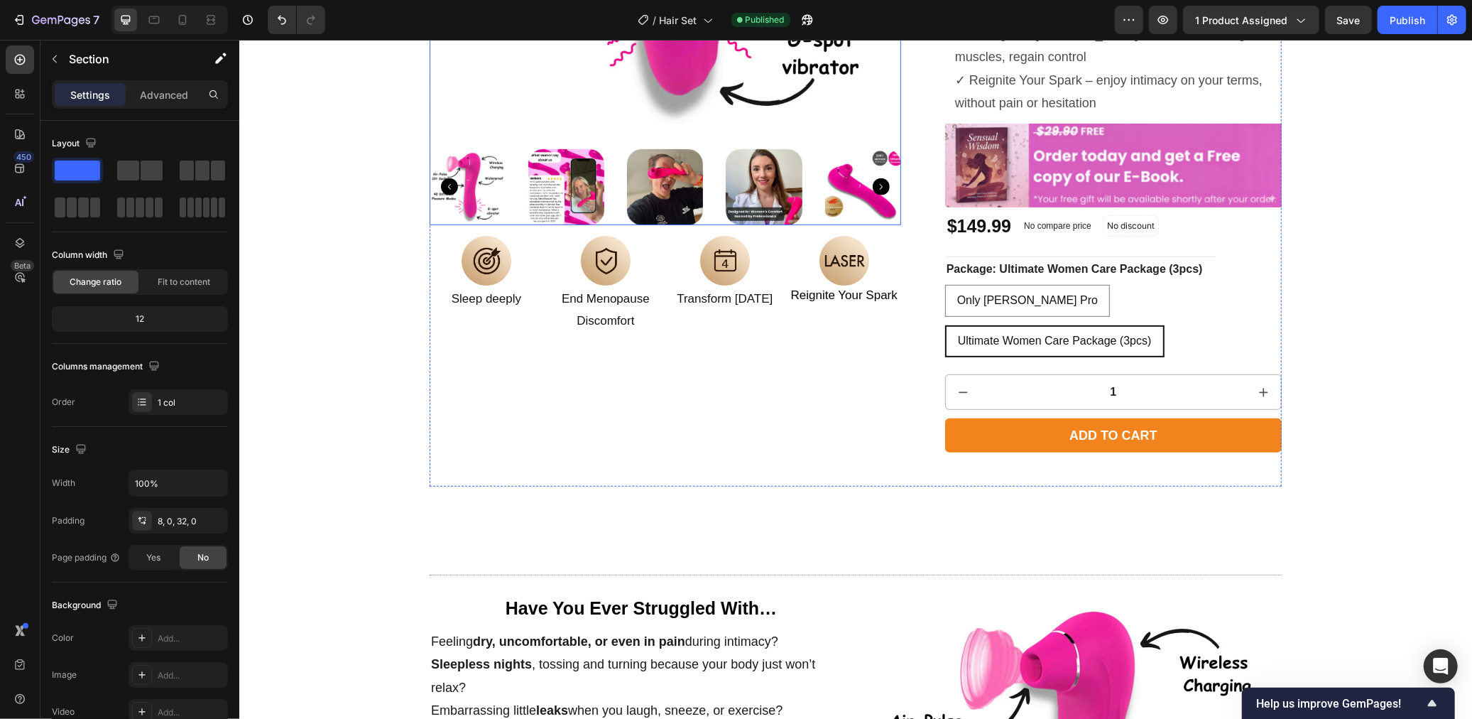
click at [820, 169] on div at bounding box center [665, 186] width 472 height 76
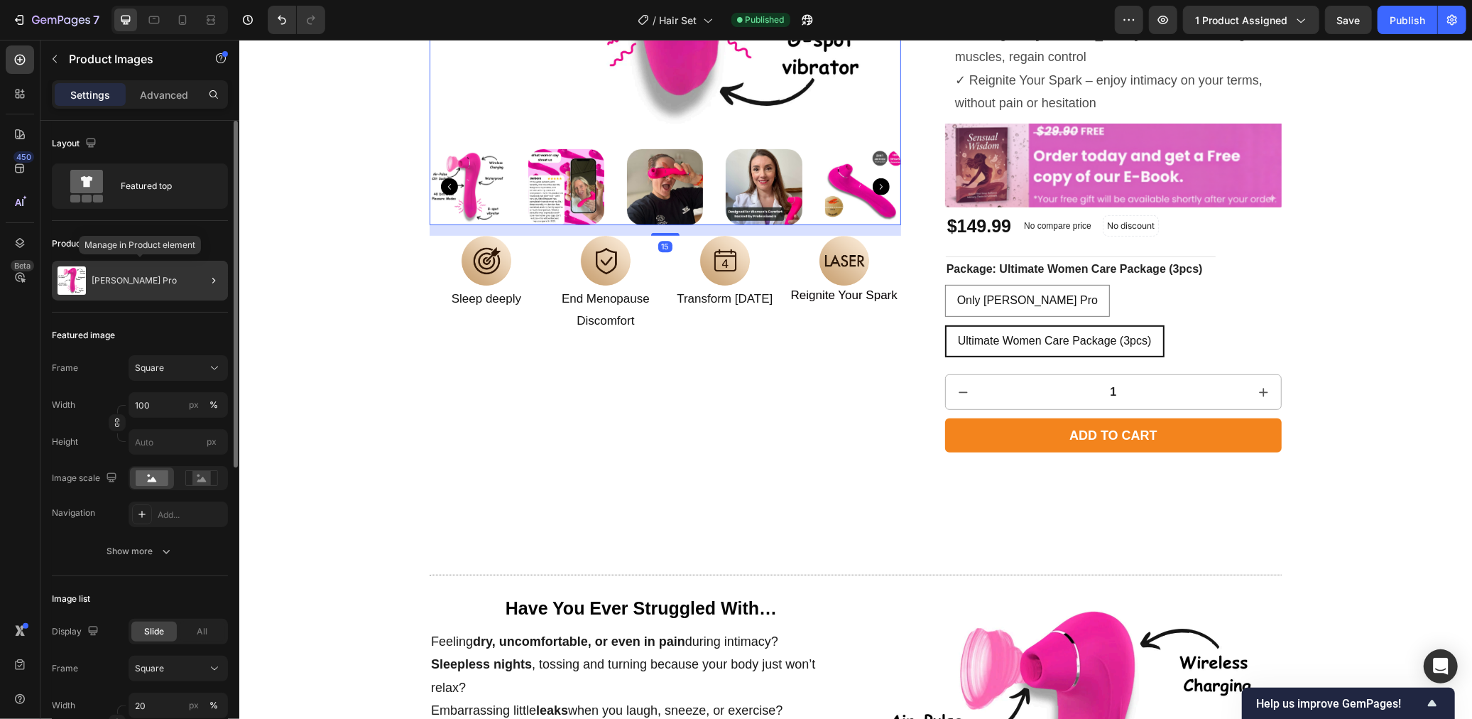
click at [168, 295] on div "Luna Pro" at bounding box center [140, 281] width 176 height 40
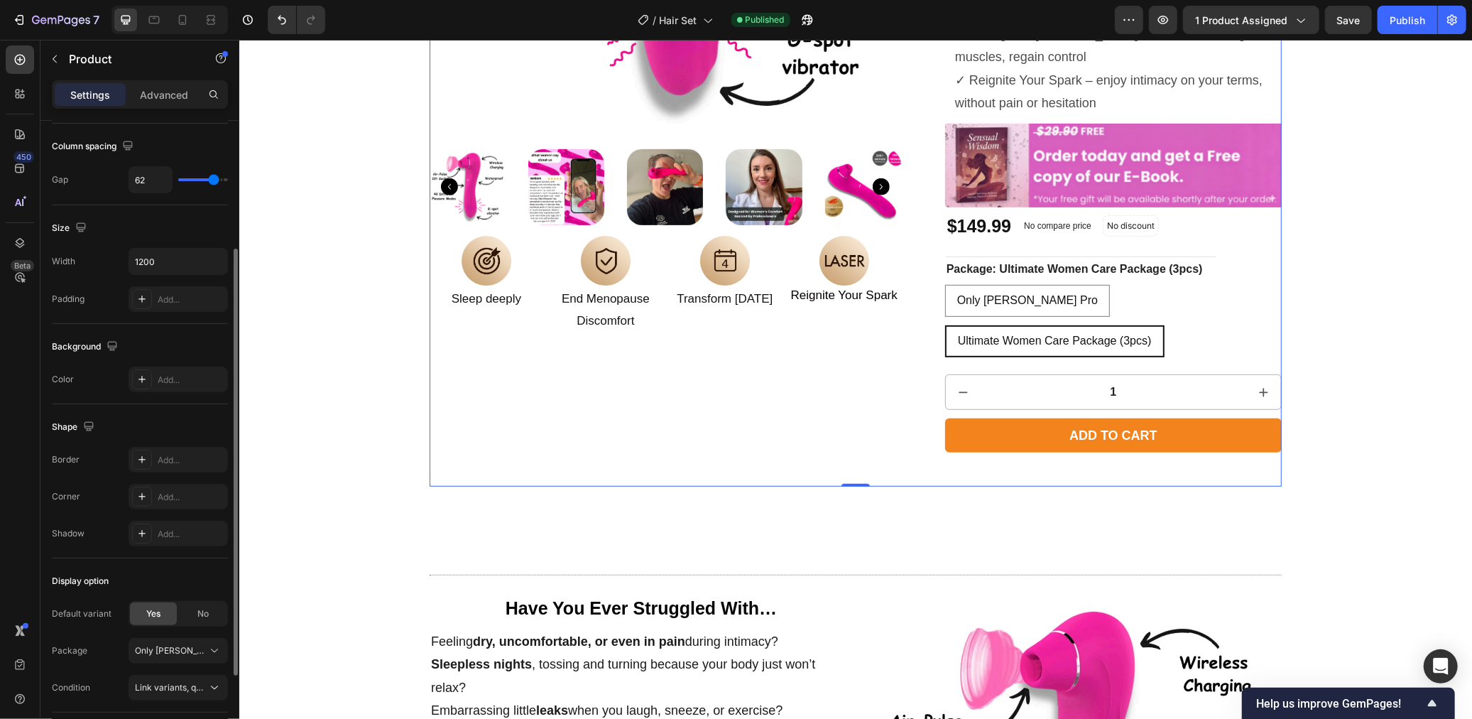
scroll to position [317, 0]
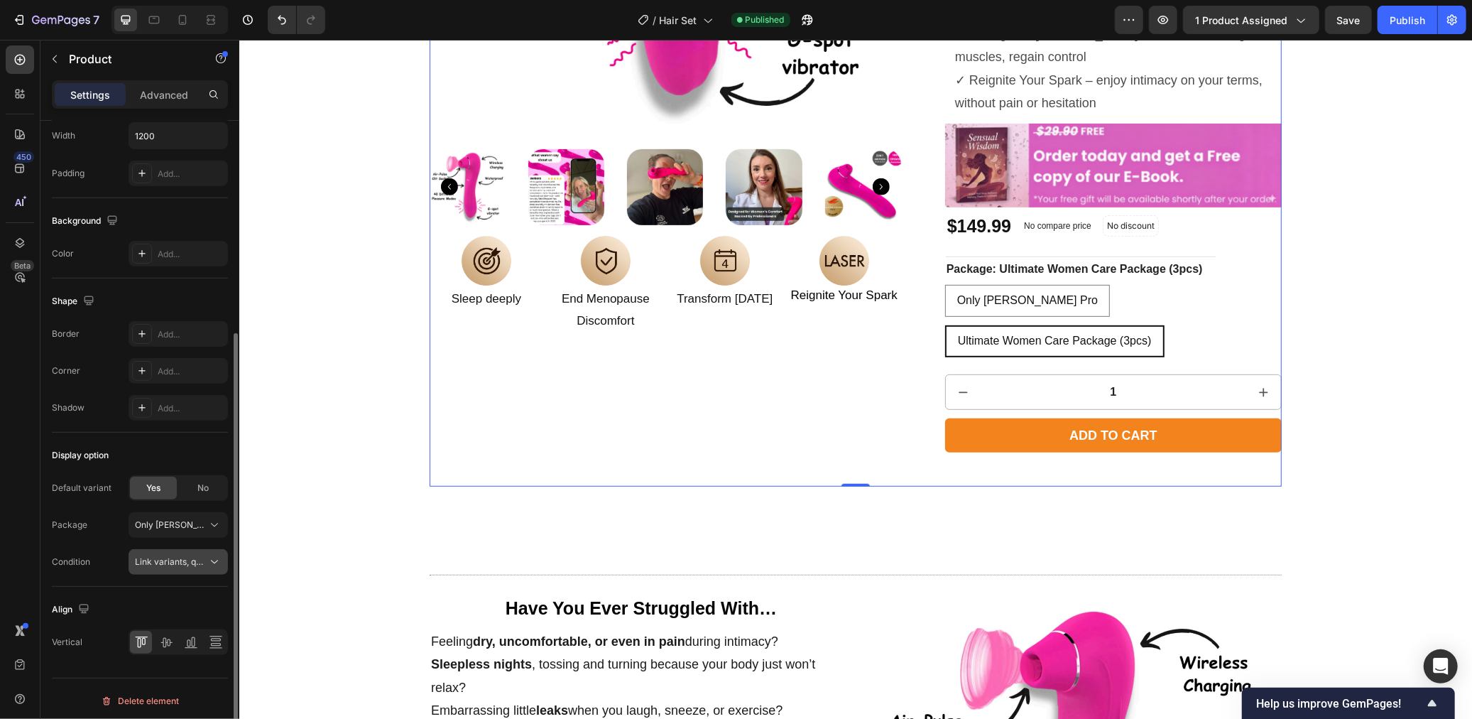
click at [186, 565] on button "Link variants, quantity <br> between same products" at bounding box center [178, 562] width 99 height 26
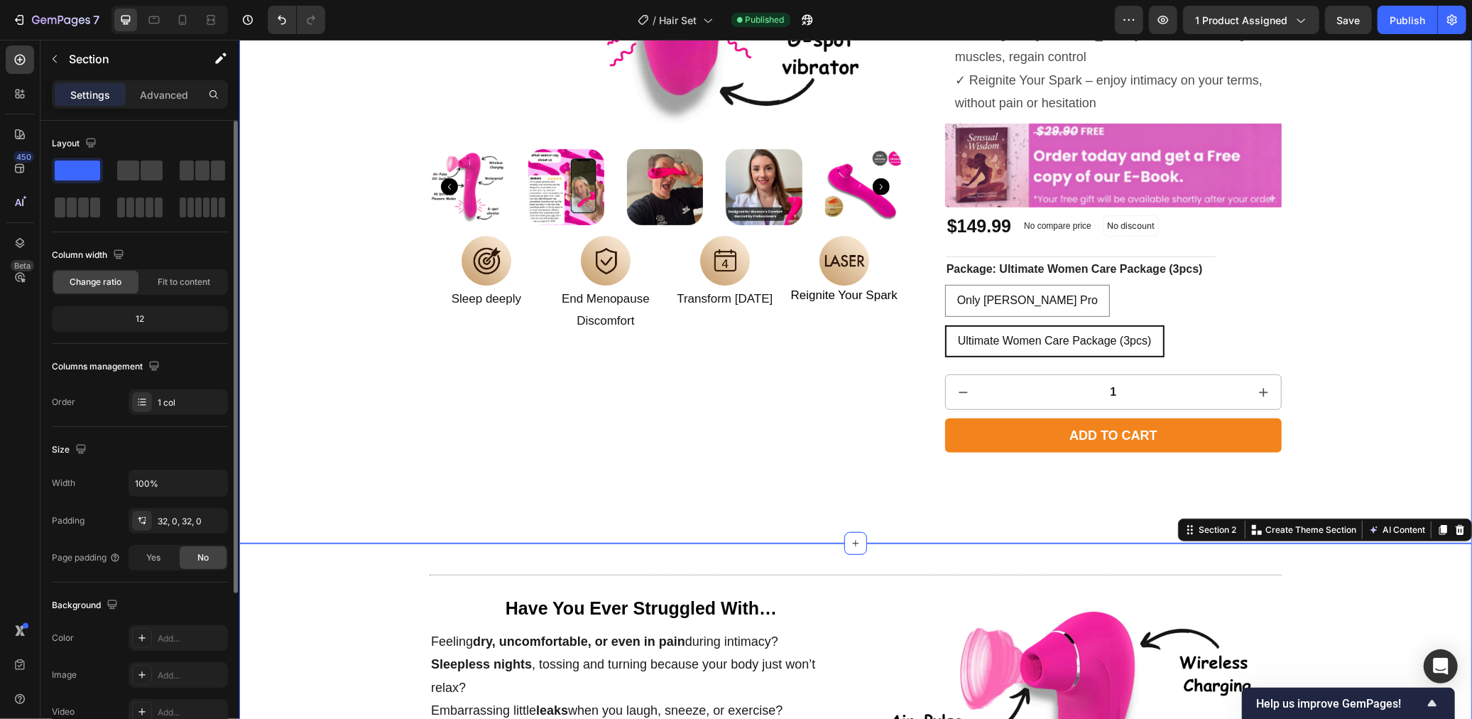
scroll to position [154, 0]
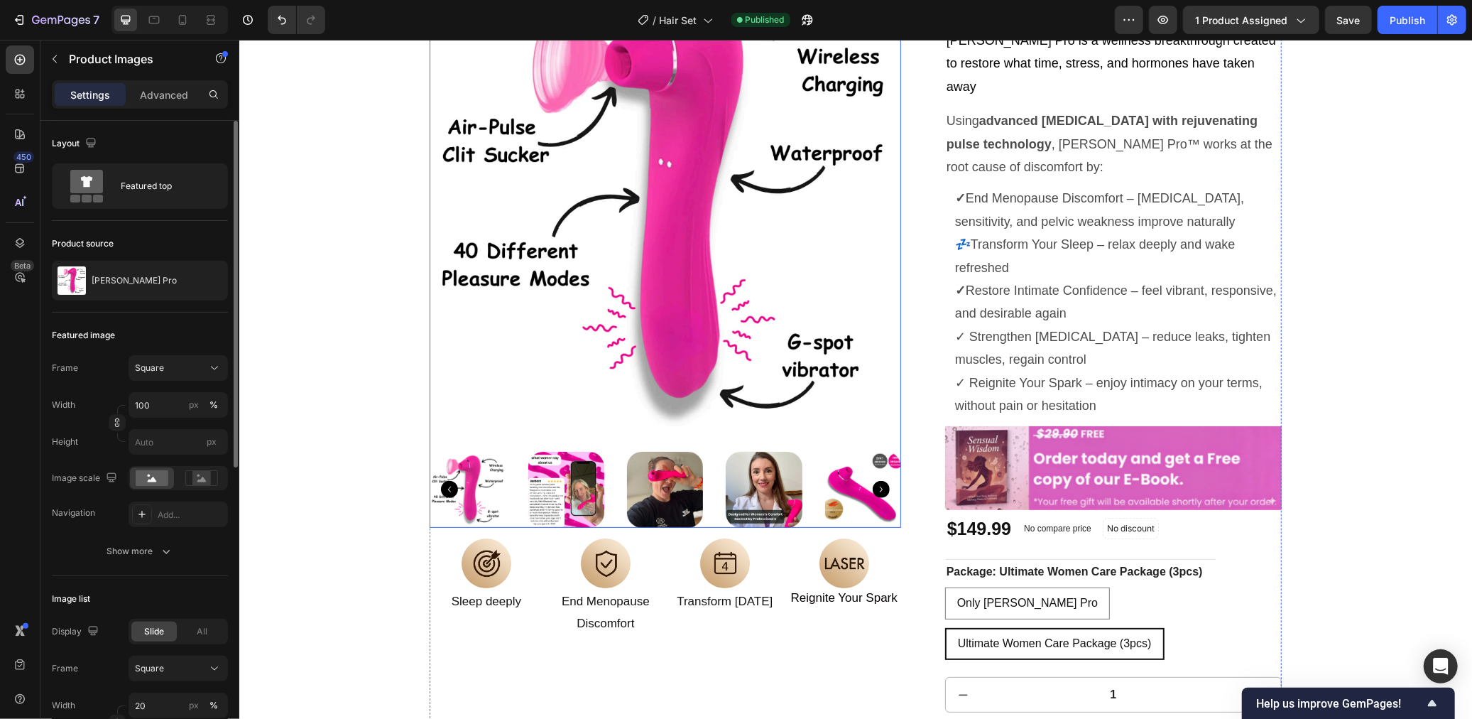
click at [655, 202] on img at bounding box center [665, 207] width 472 height 472
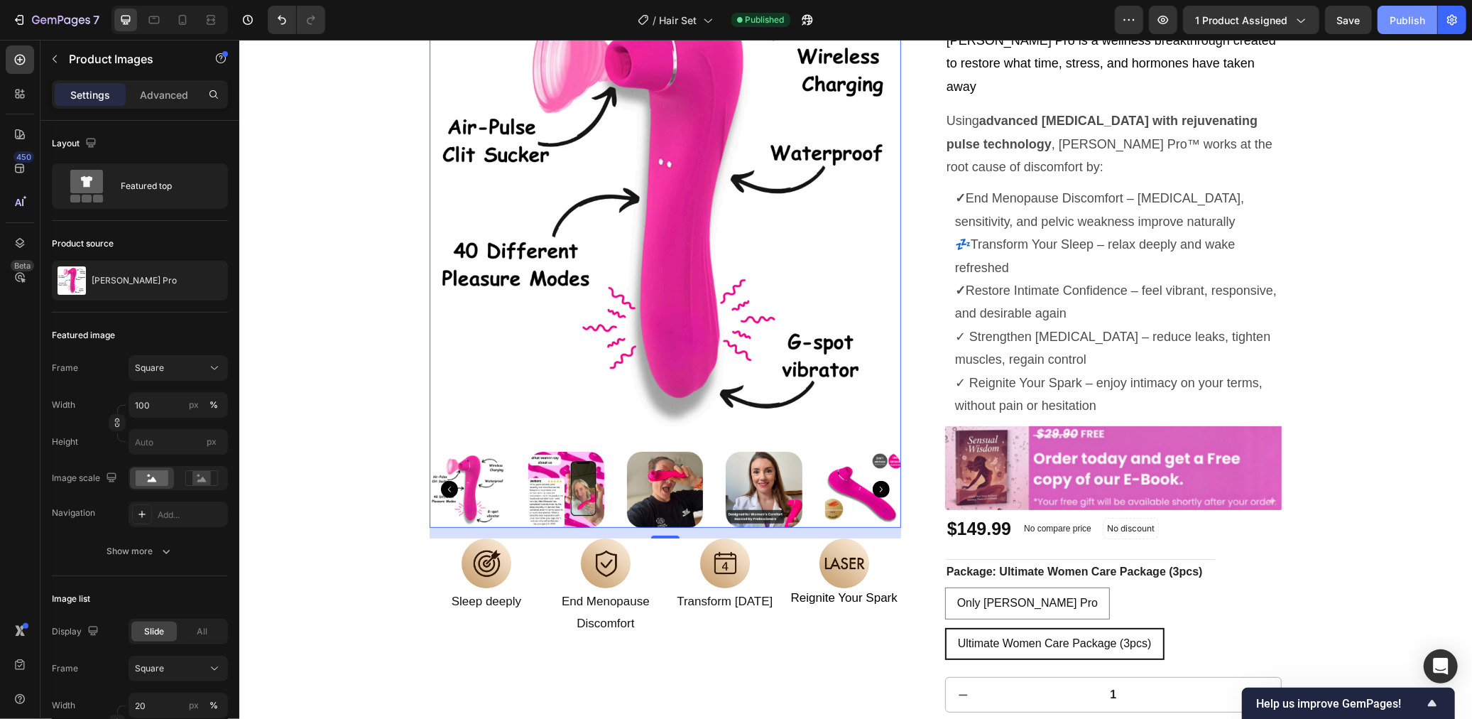
click at [1409, 18] on div "Publish" at bounding box center [1408, 20] width 36 height 15
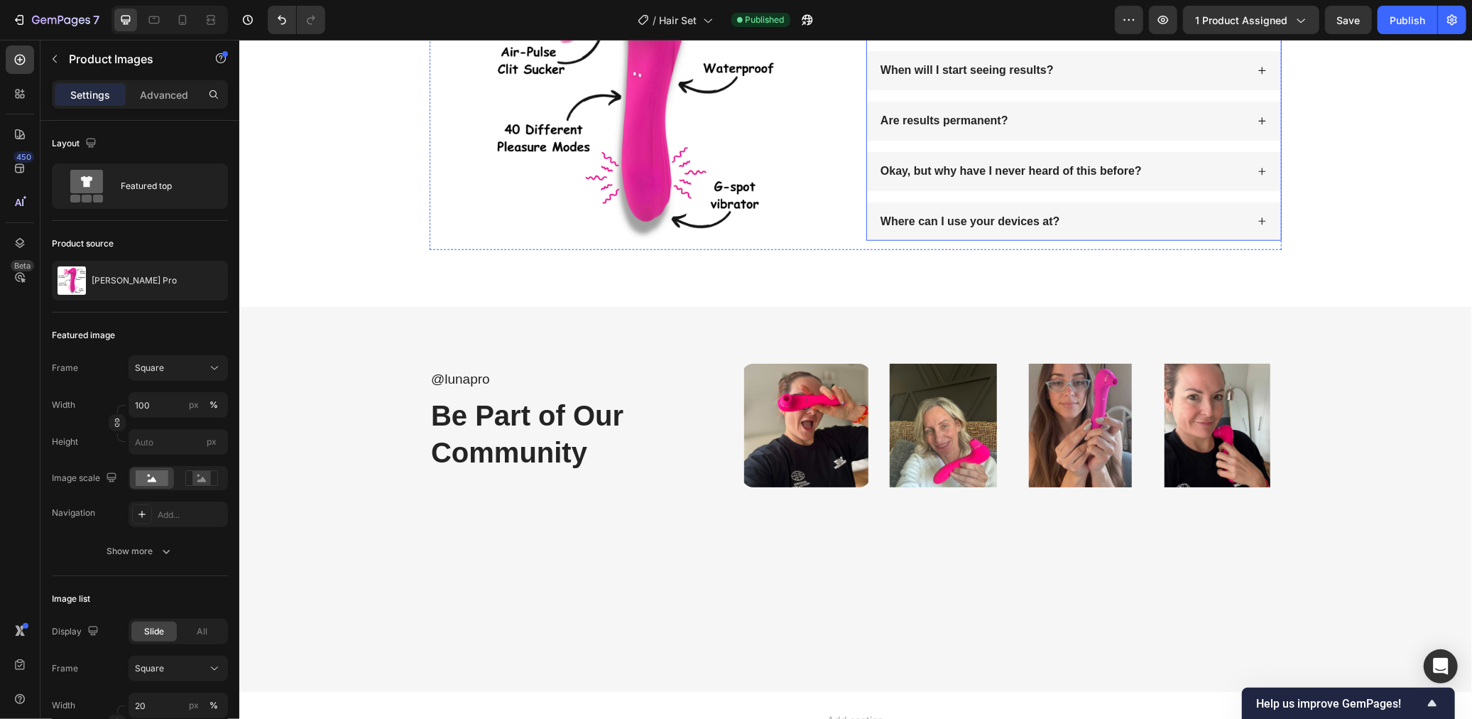
scroll to position [5175, 0]
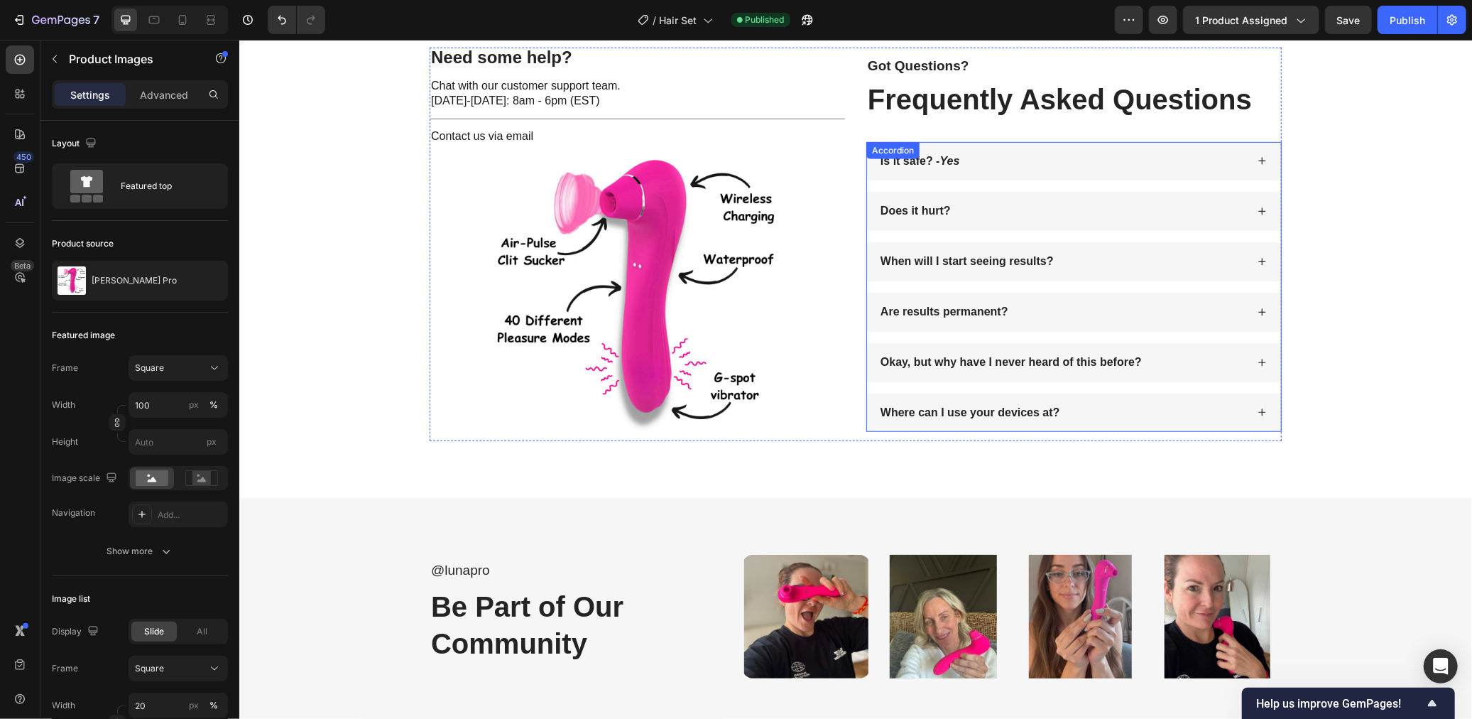
click at [1149, 166] on div "Is it safe? - Yes" at bounding box center [1062, 160] width 368 height 19
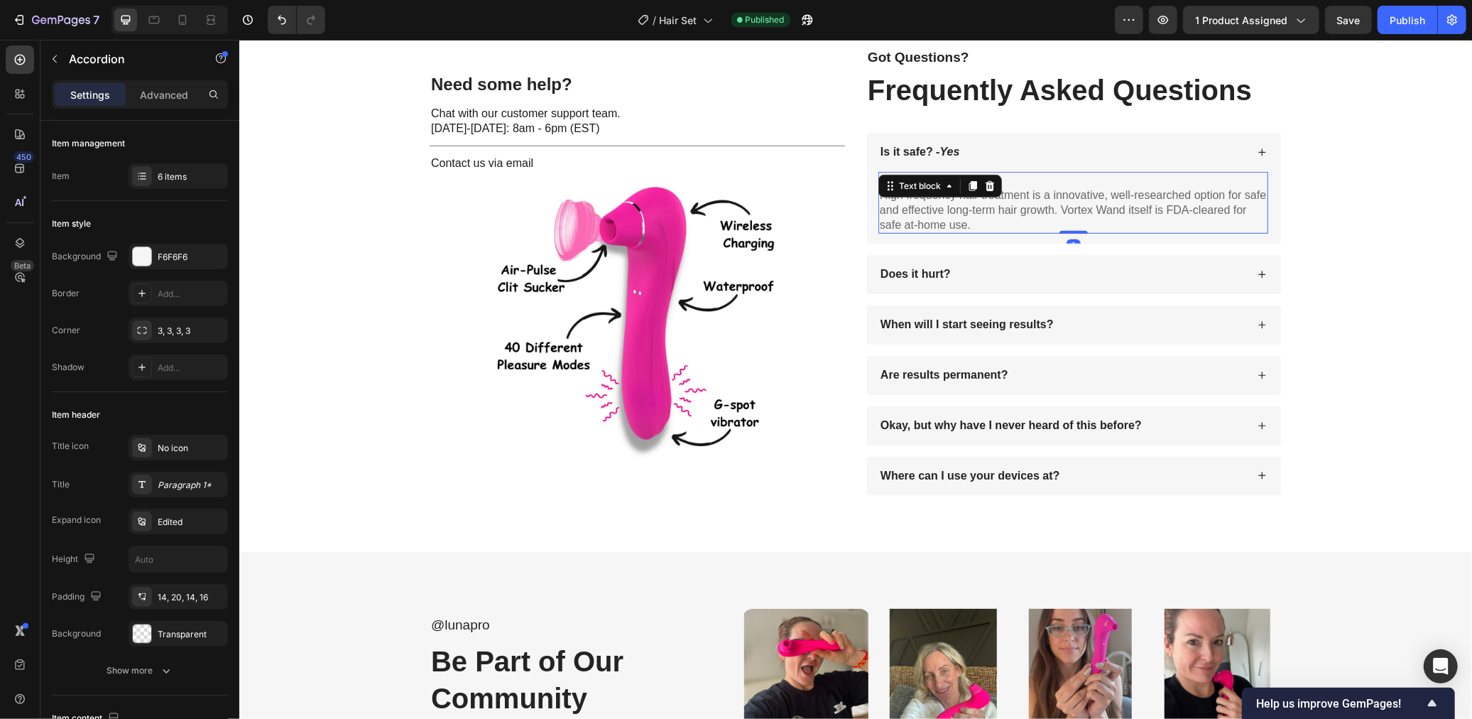
click at [949, 196] on p "High frequency hair treatment is a innovative, well-researched option for safe …" at bounding box center [1072, 209] width 387 height 44
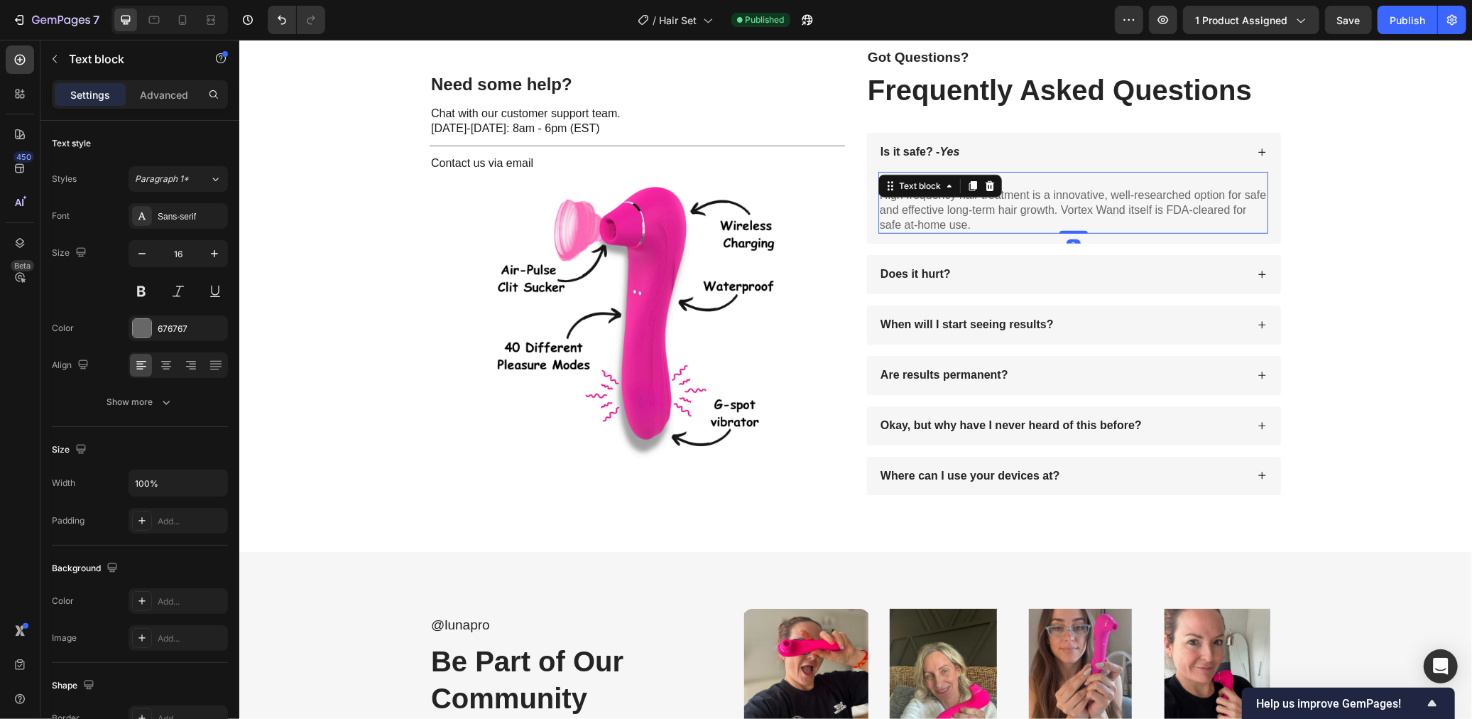
click at [974, 199] on p "High frequency hair treatment is a innovative, well-researched option for safe …" at bounding box center [1072, 209] width 387 height 44
click at [904, 195] on p "Yes. Luna Pro™ is made from medical-grade materials and designed by wellness pr…" at bounding box center [1072, 209] width 387 height 44
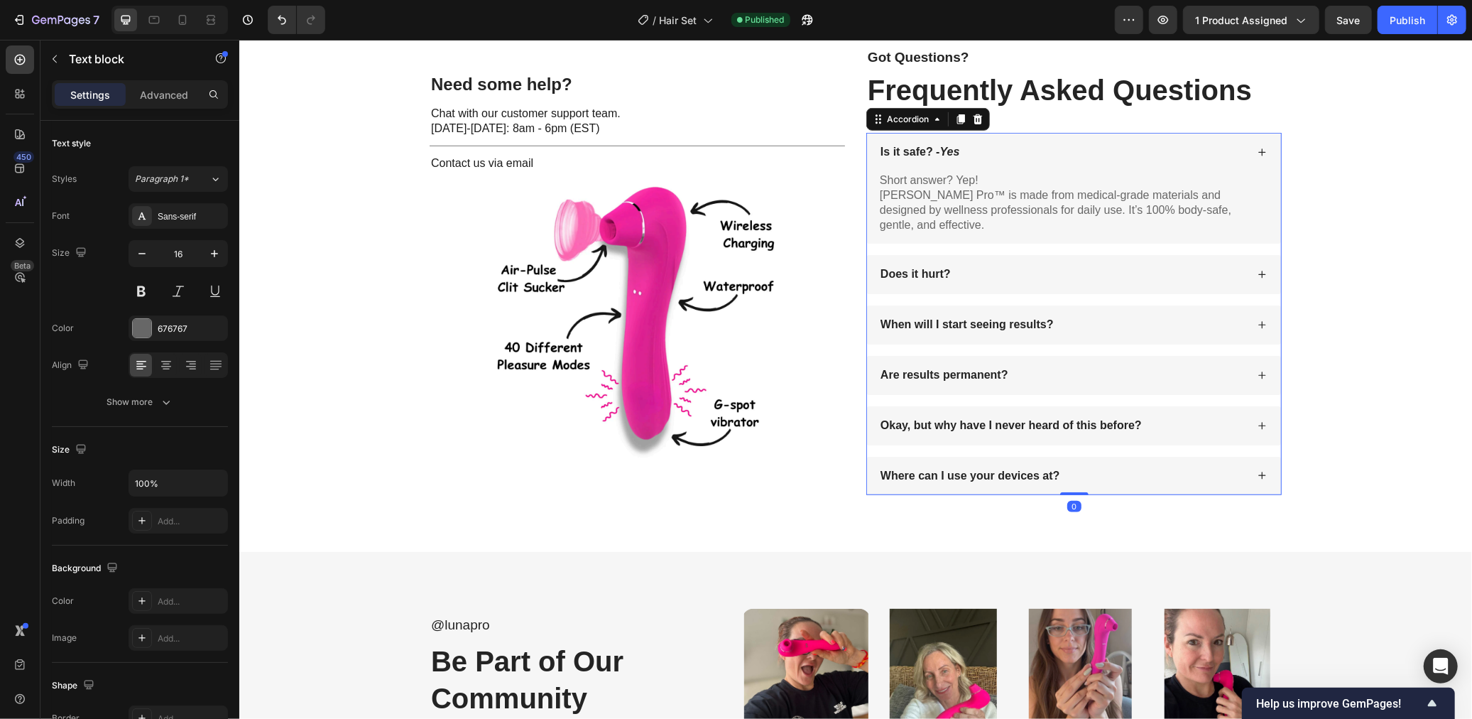
click at [1047, 264] on div "Does it hurt?" at bounding box center [1062, 273] width 368 height 19
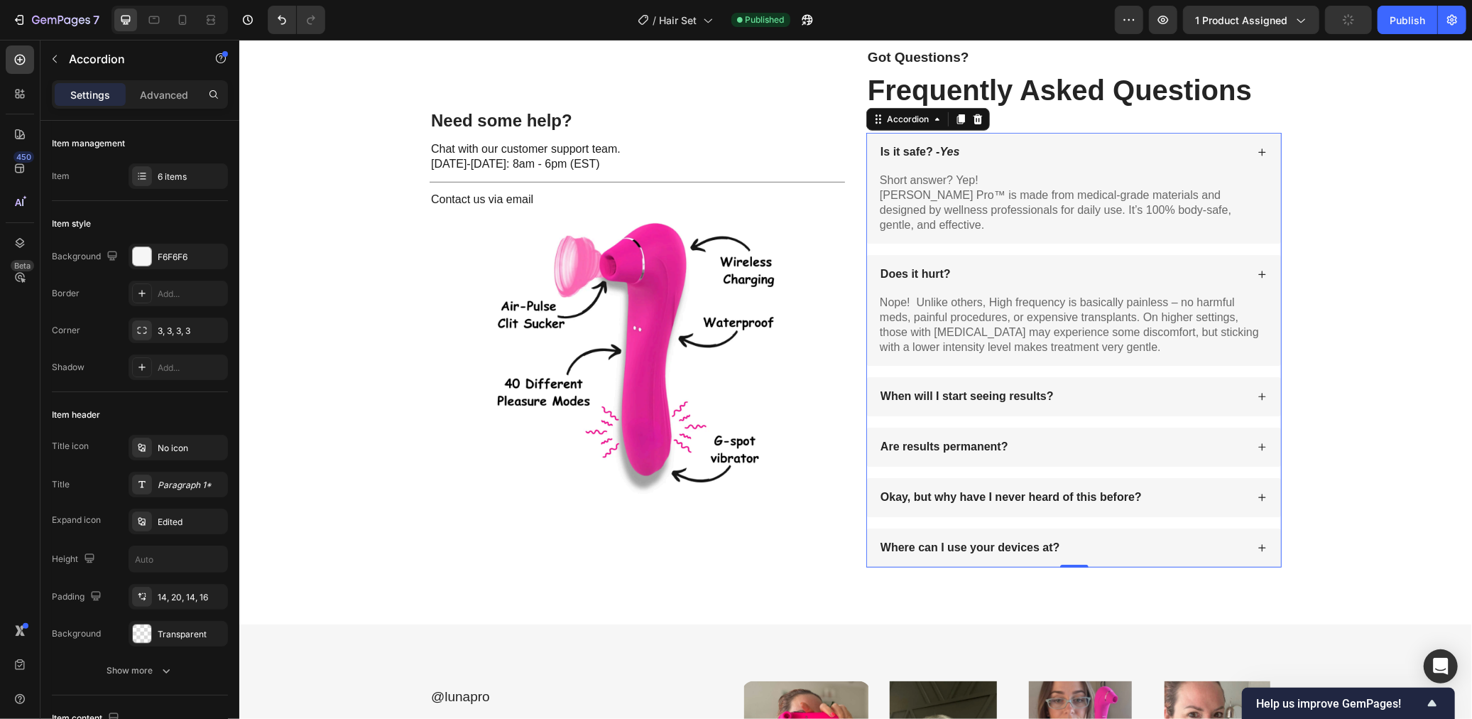
click at [1113, 386] on div "When will I start seeing results?" at bounding box center [1062, 395] width 368 height 19
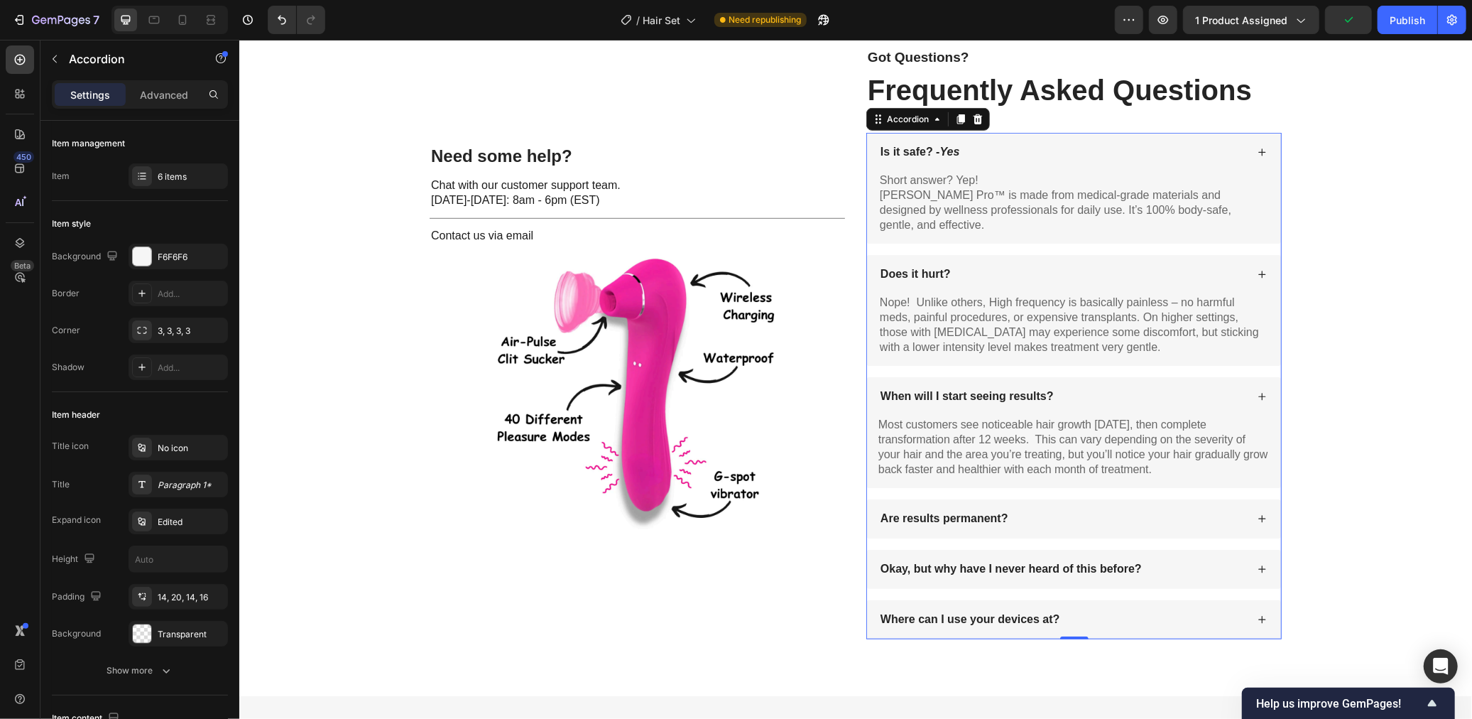
click at [998, 388] on p "When will I start seeing results?" at bounding box center [966, 395] width 173 height 15
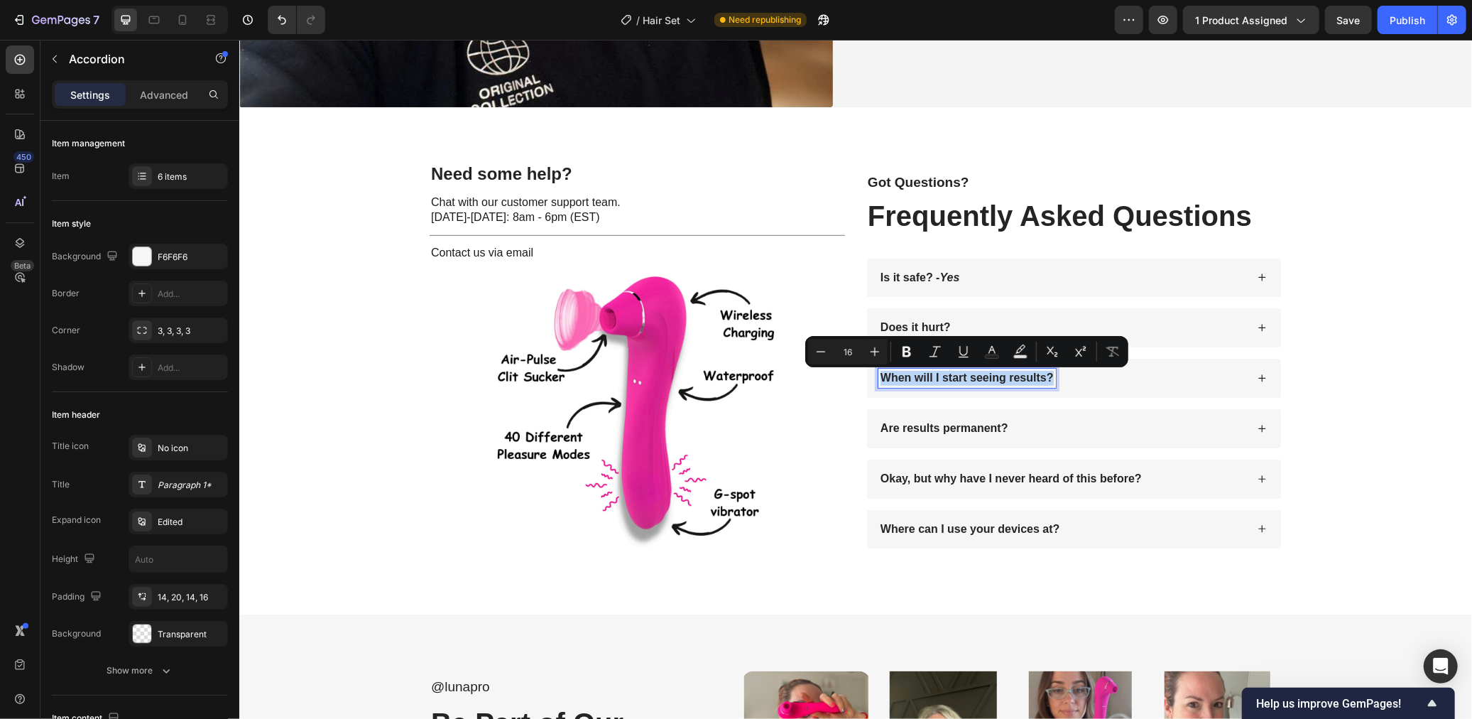
click at [986, 426] on p "Are results permanent?" at bounding box center [944, 427] width 128 height 15
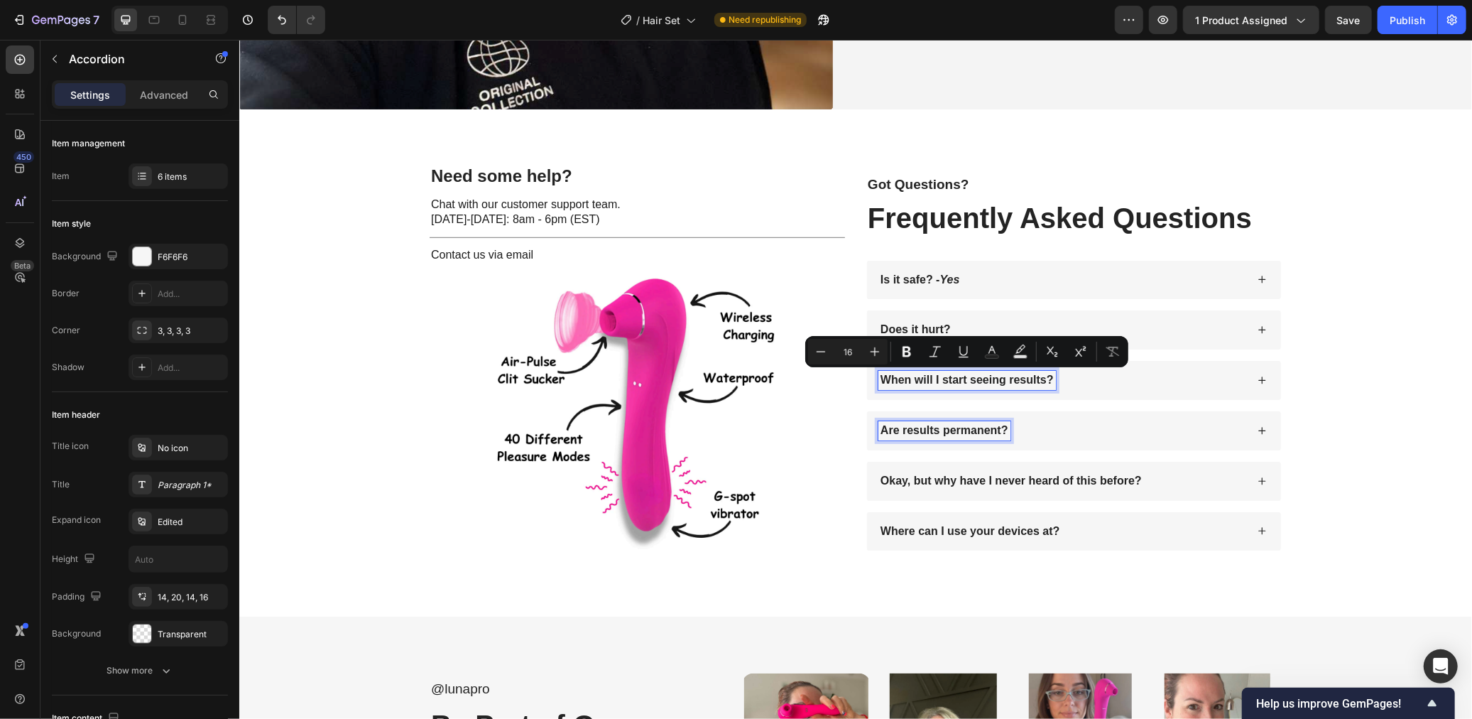
click at [1150, 383] on div "When will I start seeing results?" at bounding box center [1062, 379] width 368 height 19
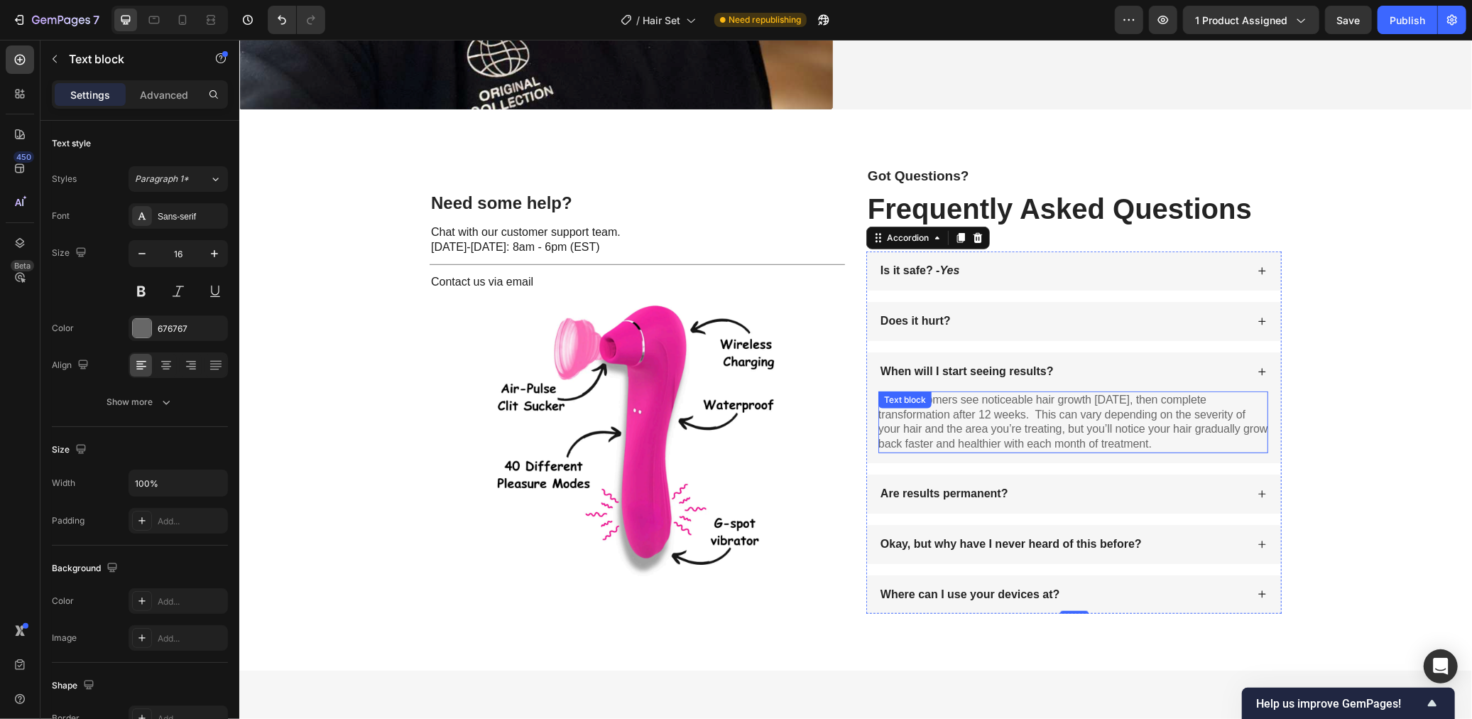
click at [1019, 405] on p "Most customers see noticeable hair growth within 6 weeks, then complete transfo…" at bounding box center [1073, 421] width 390 height 59
click at [944, 369] on p "When will I start seeing results?" at bounding box center [966, 371] width 173 height 15
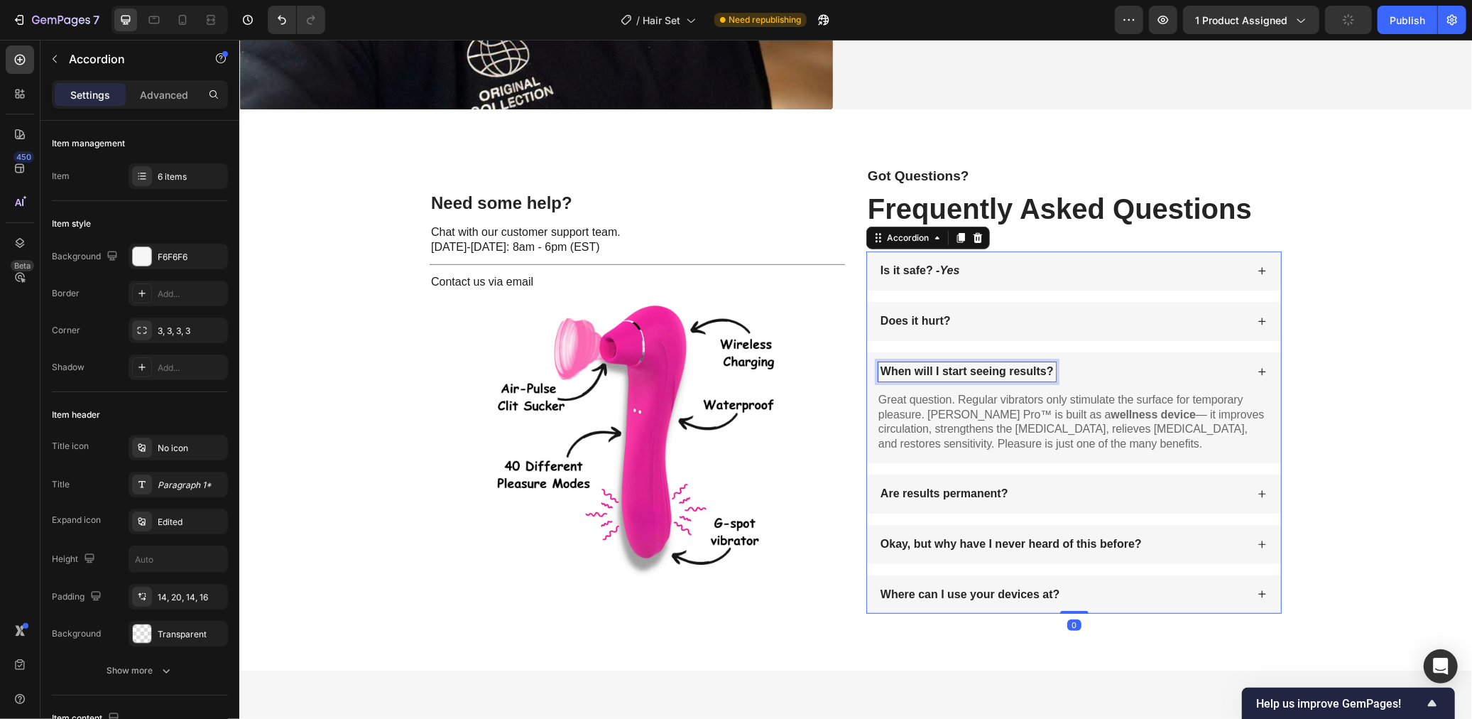
click at [944, 369] on p "When will I start seeing results?" at bounding box center [966, 371] width 173 height 15
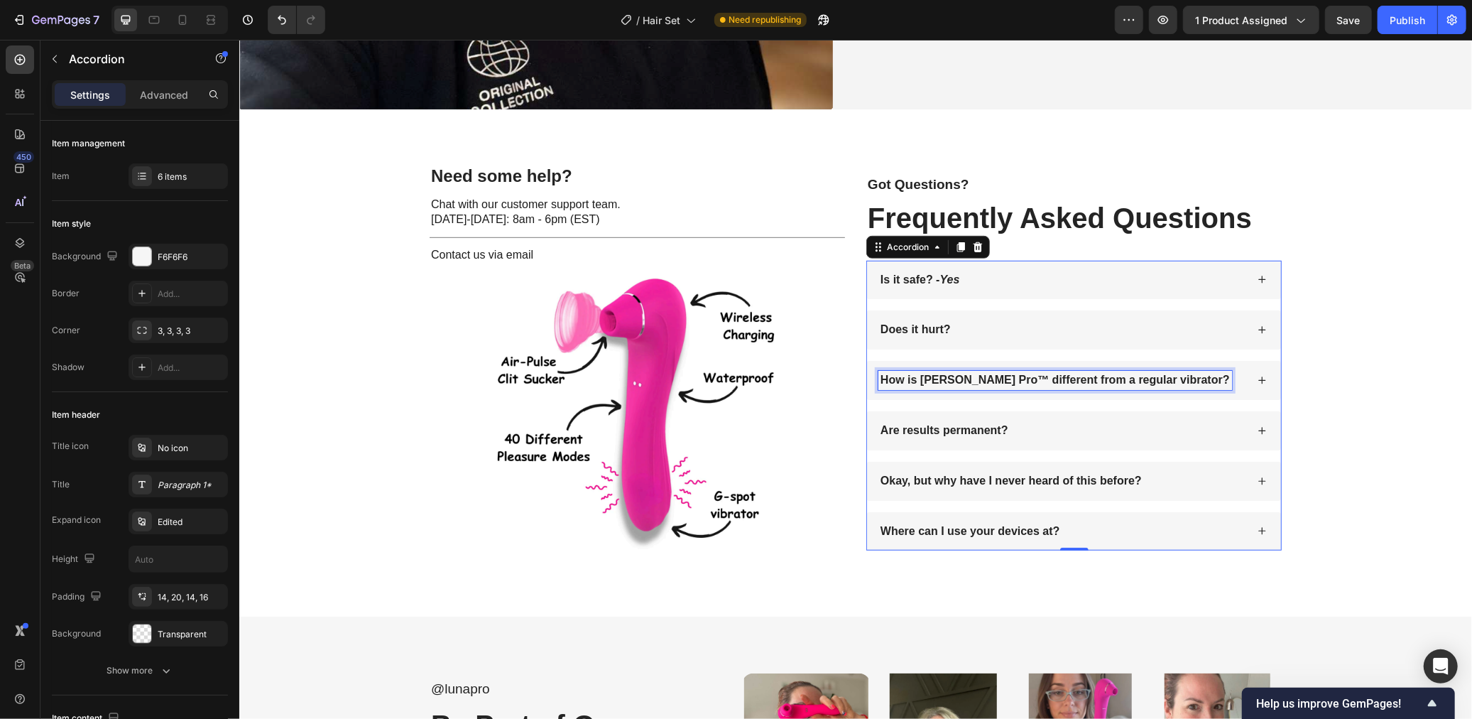
scroll to position [5066, 0]
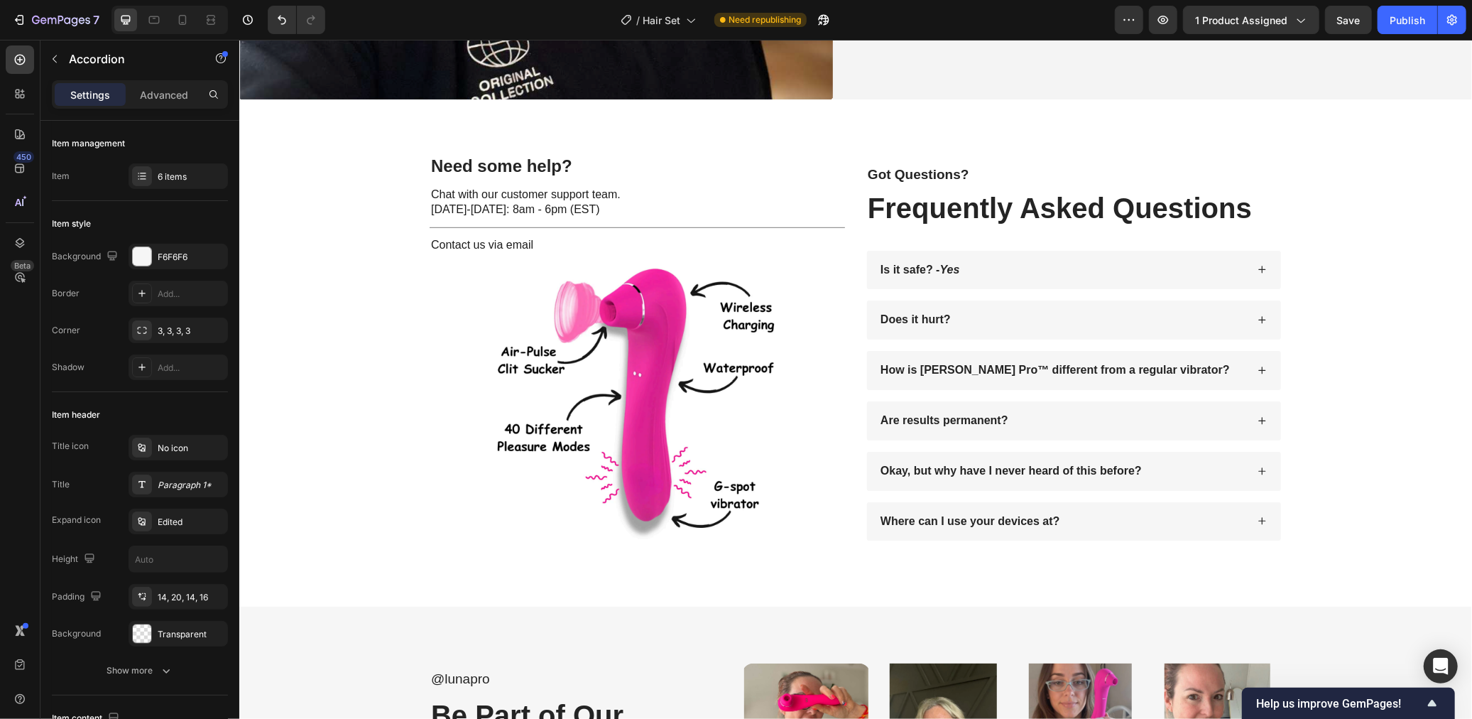
click at [1063, 423] on div "Are results permanent?" at bounding box center [1062, 419] width 368 height 19
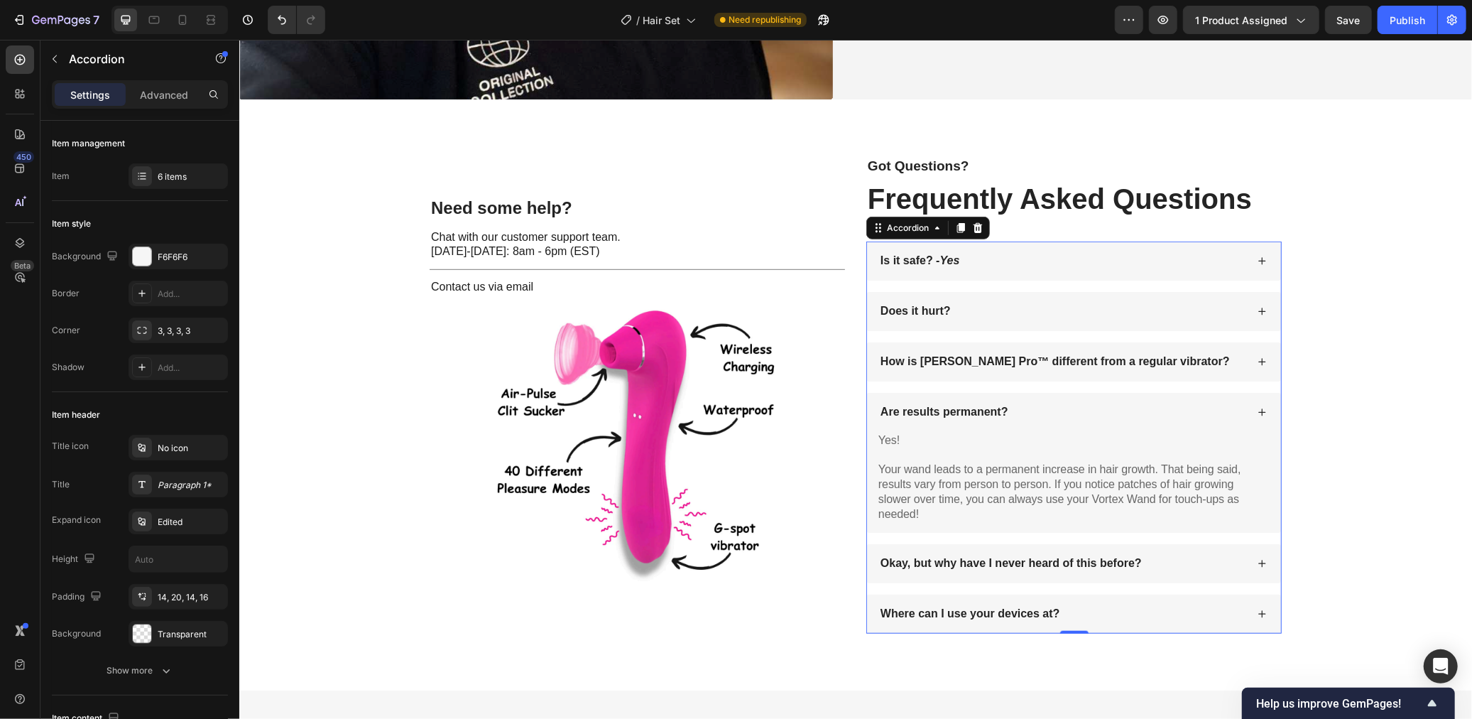
click at [965, 410] on p "Are results permanent?" at bounding box center [944, 411] width 128 height 15
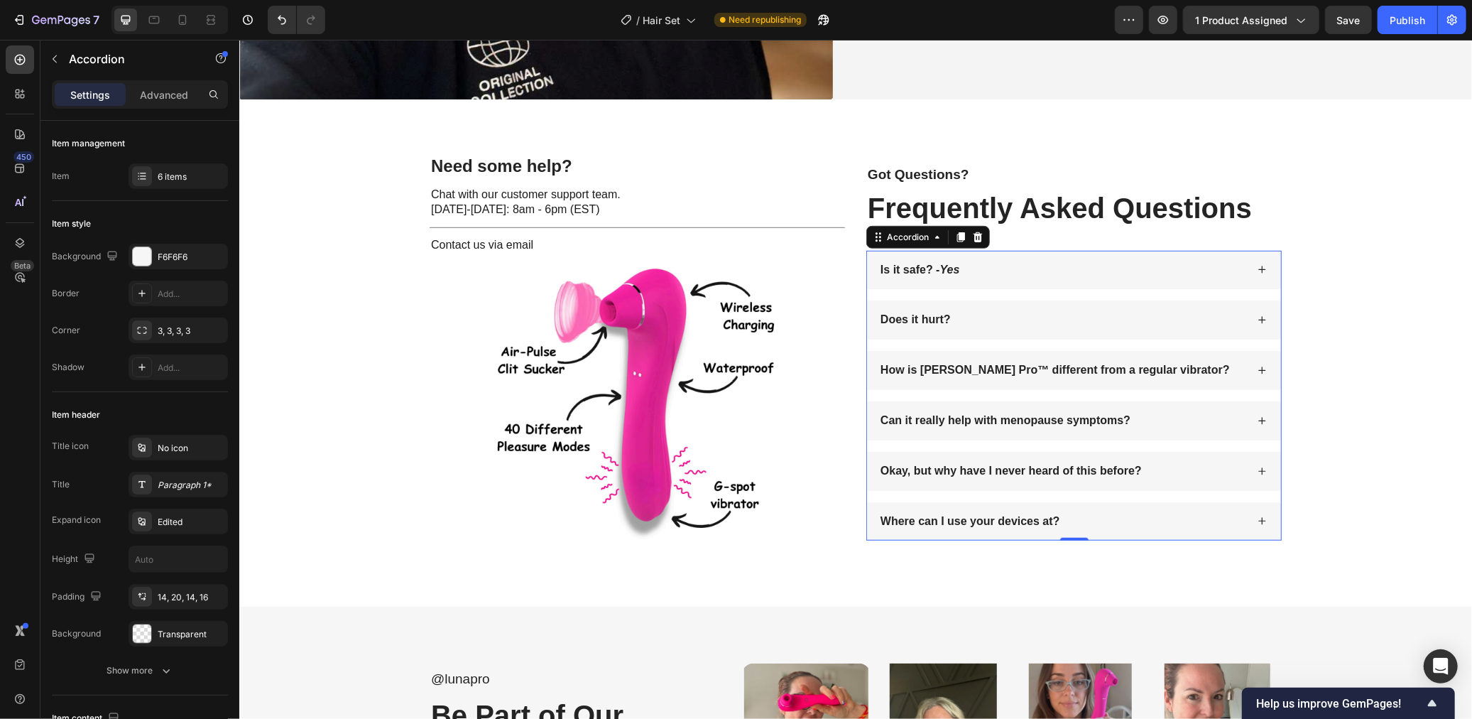
scroll to position [5076, 0]
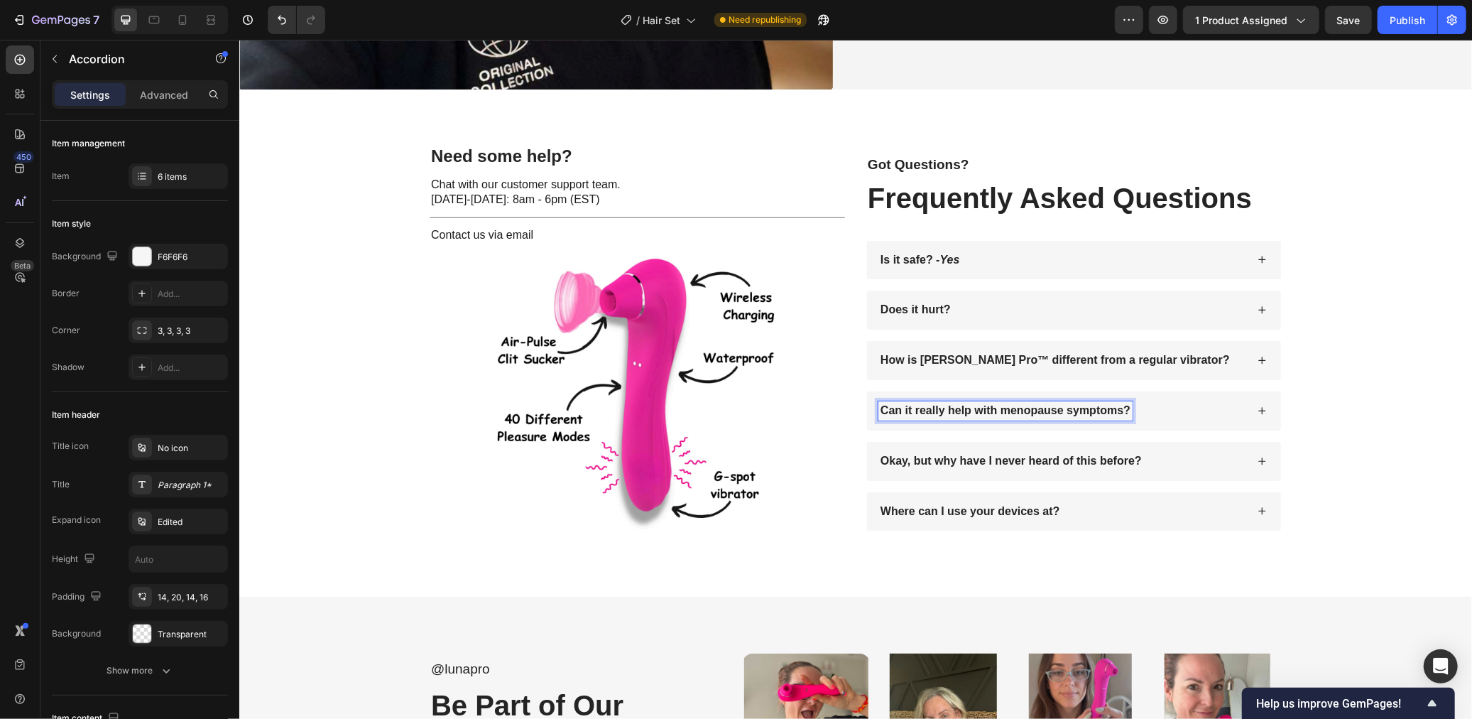
click at [1189, 408] on div "Can it really help with menopause symptoms?" at bounding box center [1062, 410] width 368 height 19
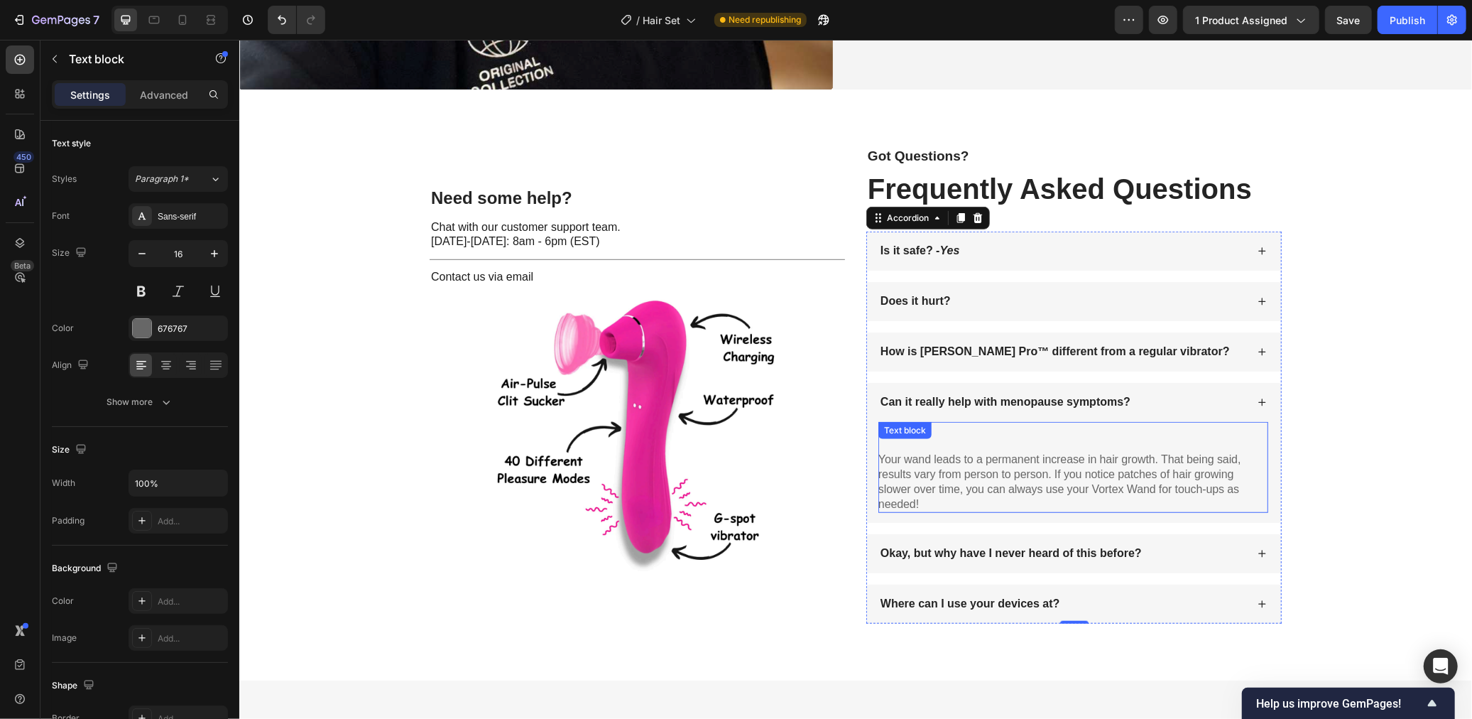
click at [954, 452] on p "Your wand leads to a permanent increase in hair growth. That being said, result…" at bounding box center [1073, 481] width 390 height 59
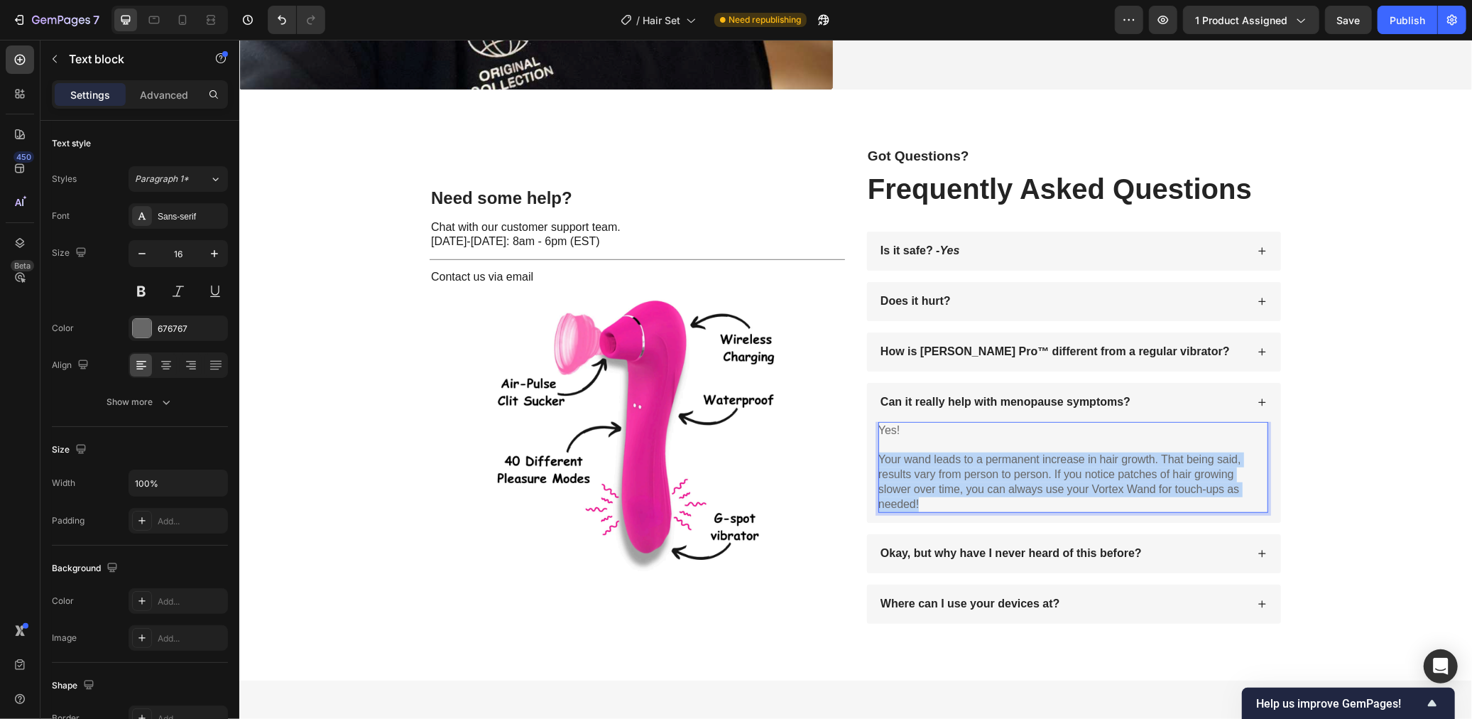
click at [954, 452] on p "Your wand leads to a permanent increase in hair growth. That being said, result…" at bounding box center [1073, 481] width 390 height 59
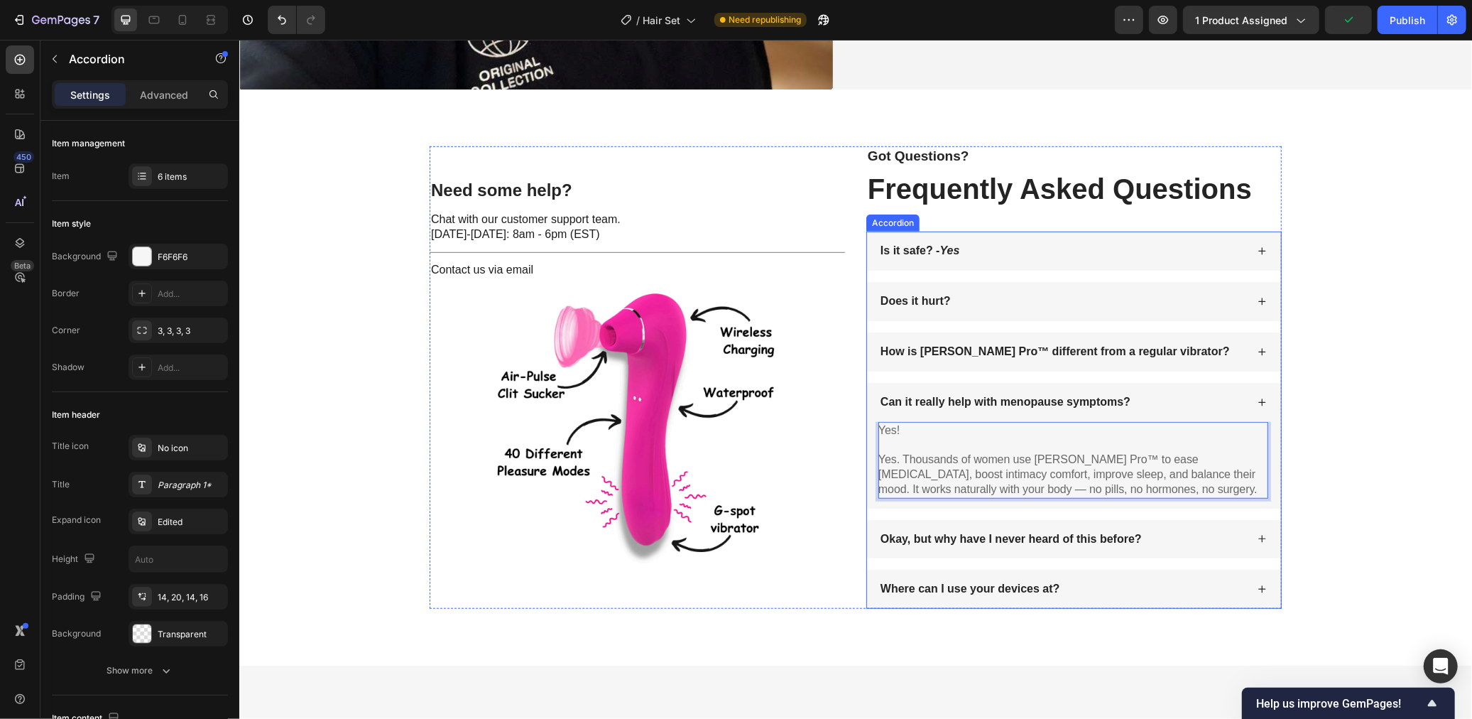
click at [1007, 295] on div "Does it hurt?" at bounding box center [1062, 300] width 368 height 19
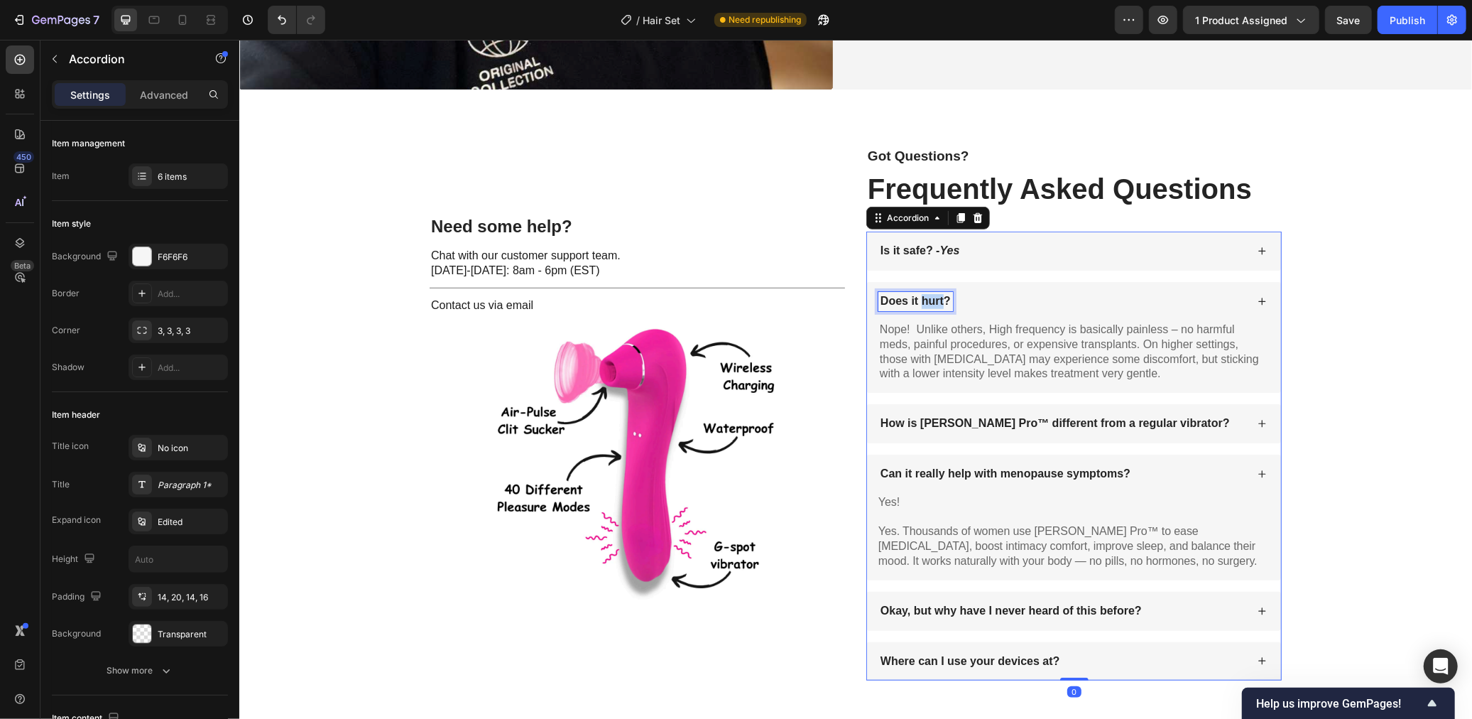
click at [922, 304] on p "Does it hurt?" at bounding box center [915, 300] width 70 height 15
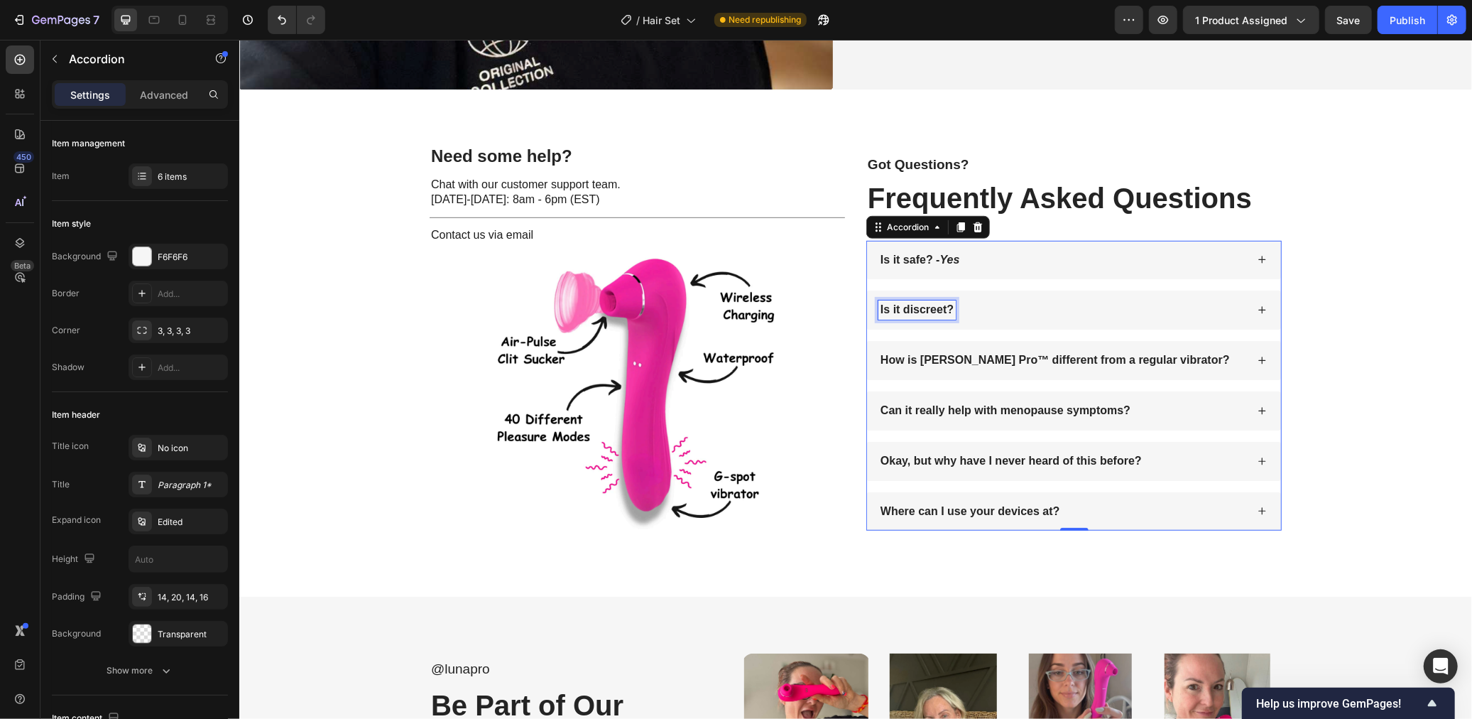
scroll to position [5087, 0]
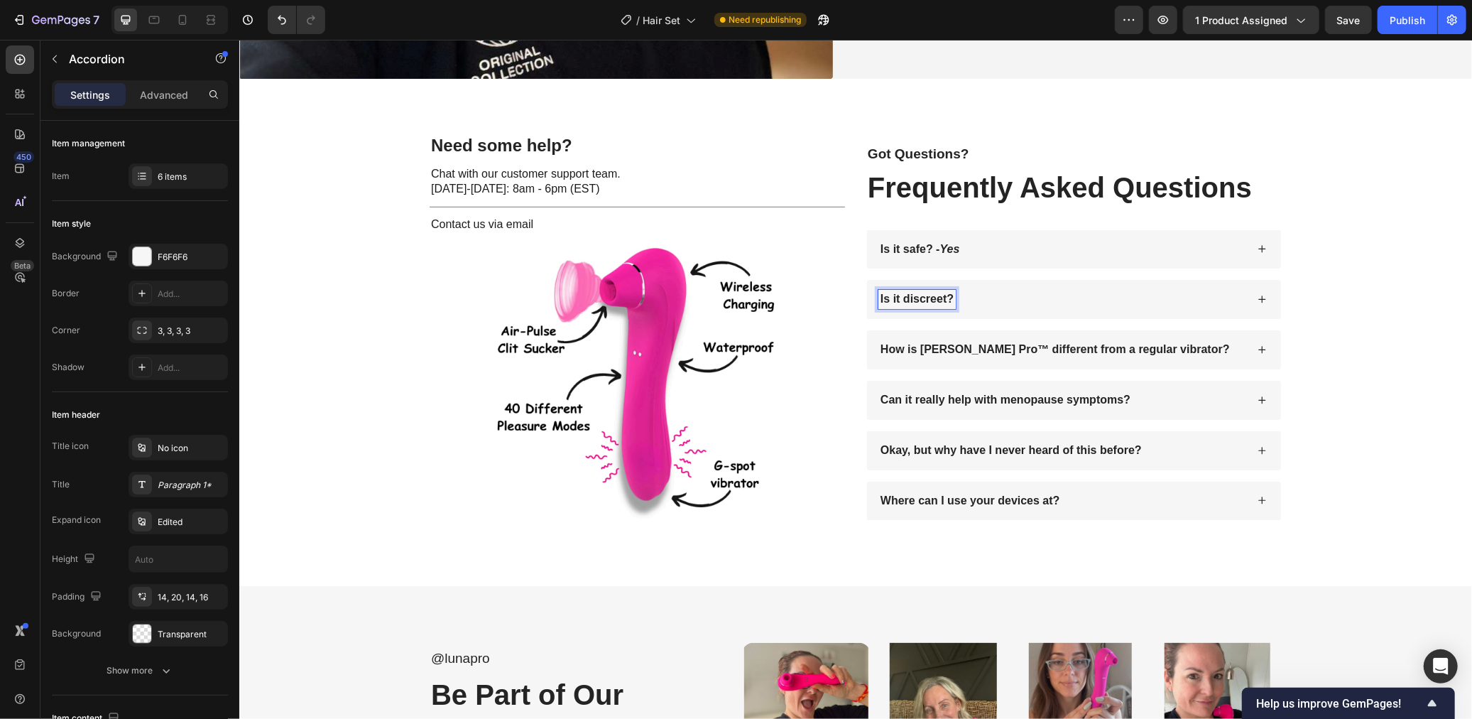
click at [1012, 304] on div "Is it discreet?" at bounding box center [1062, 298] width 368 height 19
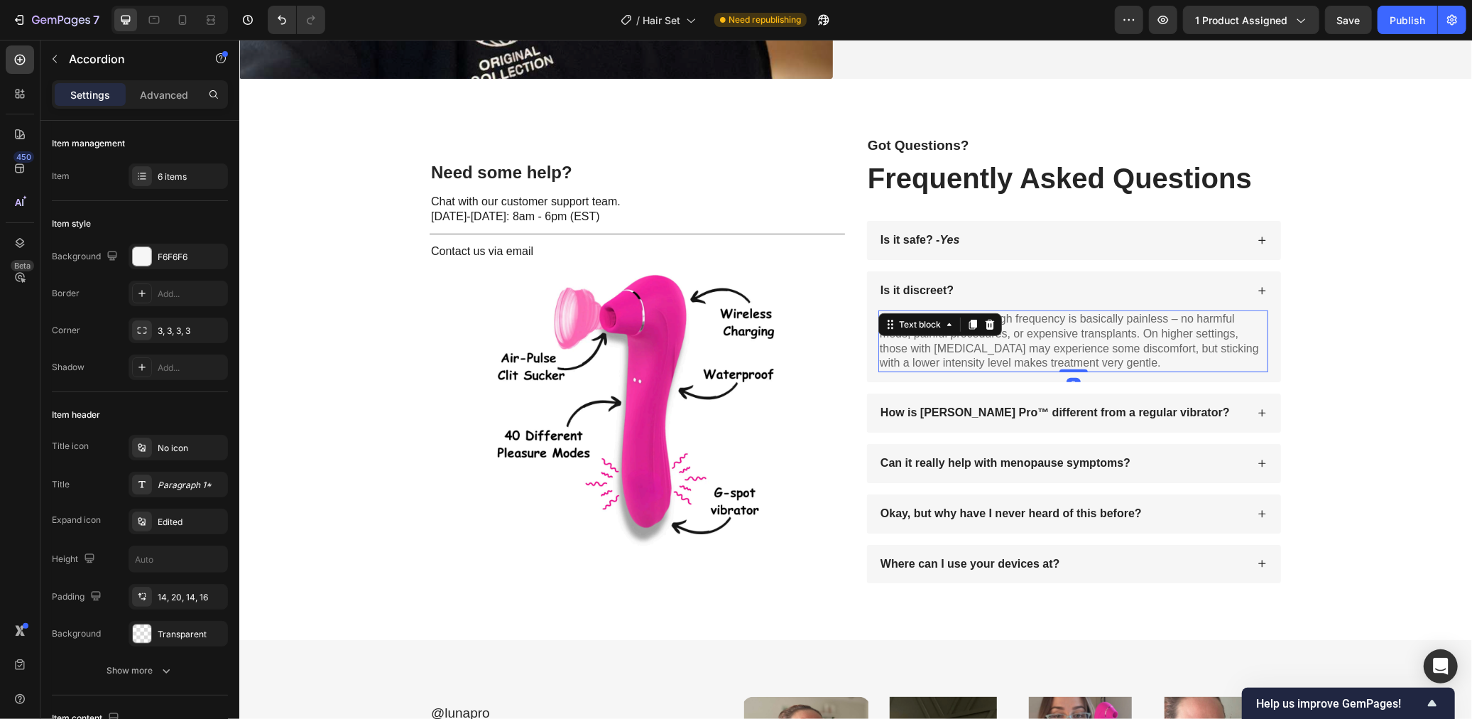
click at [968, 315] on div "Nope! Unlike others, High frequency is basically painless – no harmful meds, pa…" at bounding box center [1073, 341] width 390 height 62
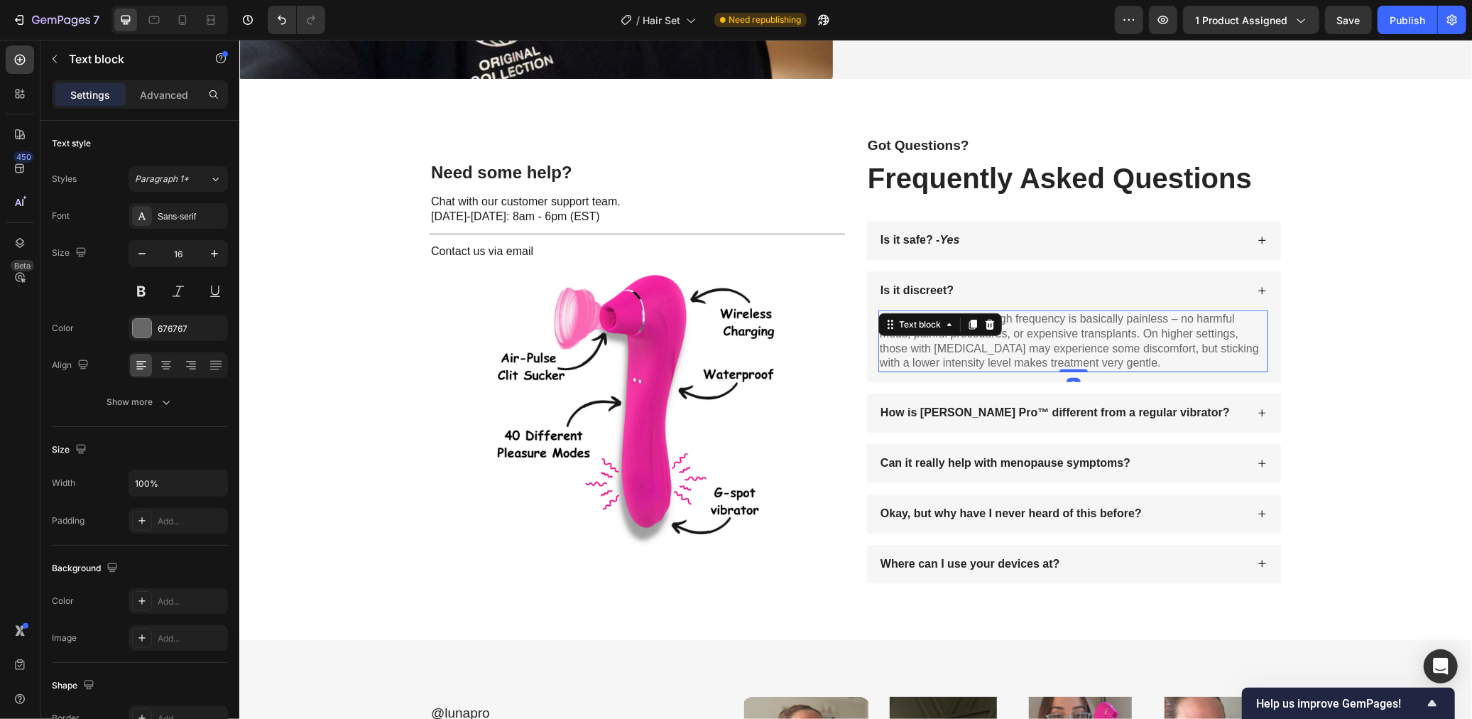
click at [968, 318] on icon at bounding box center [971, 323] width 11 height 11
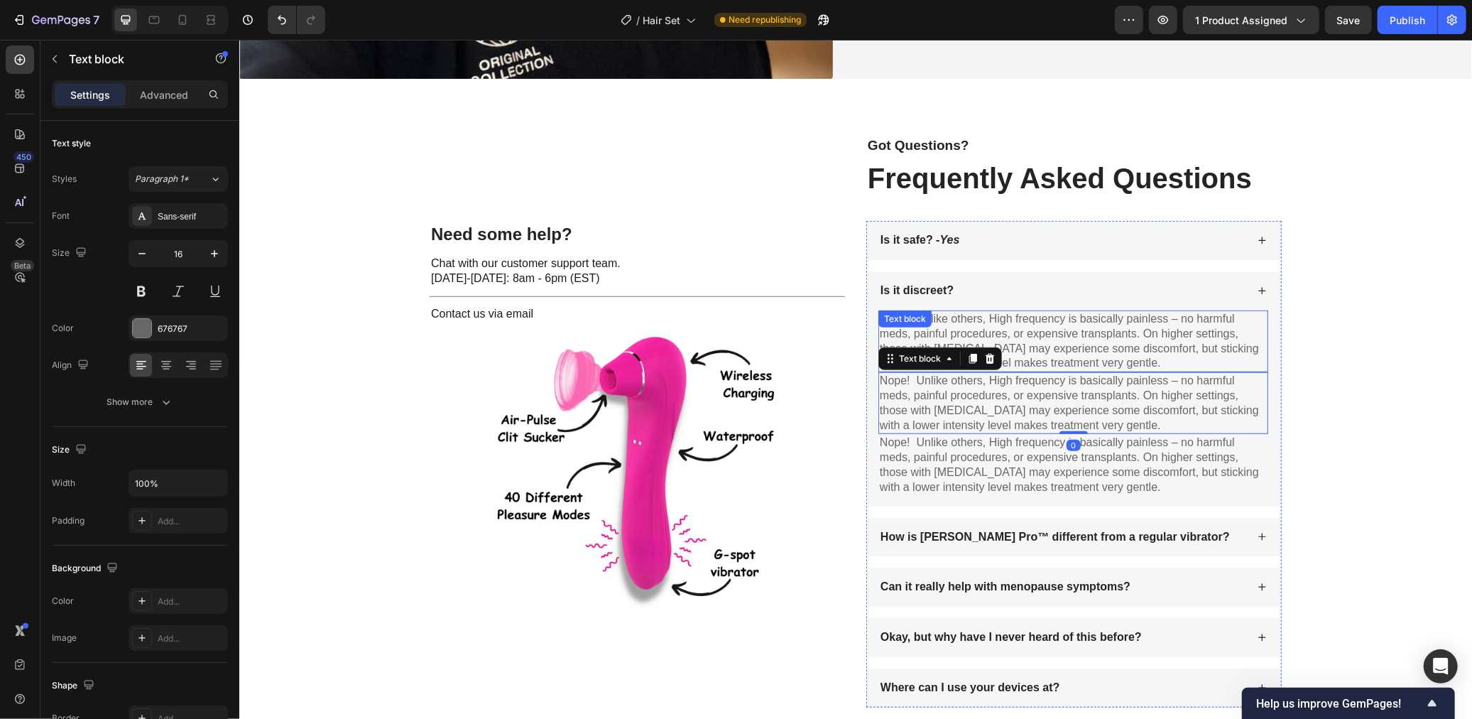
click at [1106, 335] on p "Nope! Unlike others, High frequency is basically painless – no harmful meds, pa…" at bounding box center [1072, 340] width 387 height 59
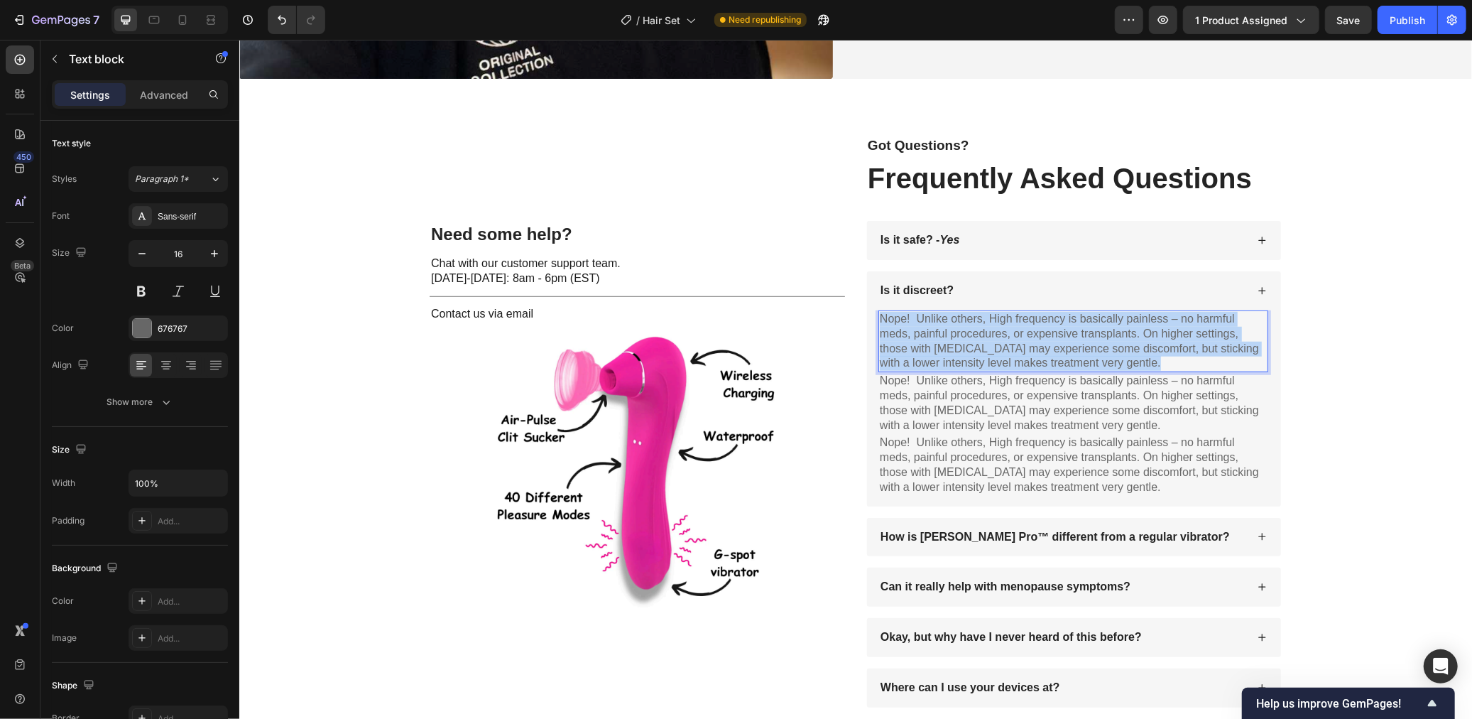
click at [1106, 335] on p "Nope! Unlike others, High frequency is basically painless – no harmful meds, pa…" at bounding box center [1072, 340] width 387 height 59
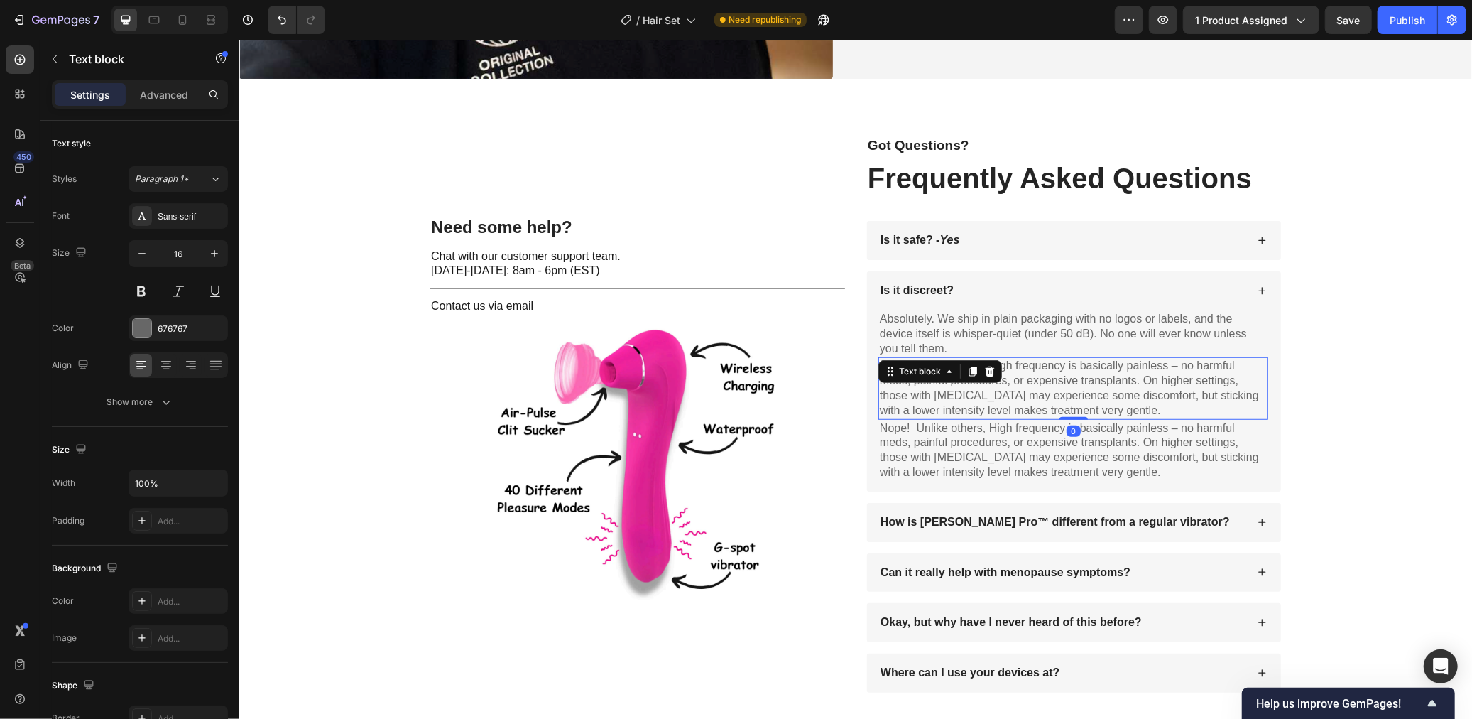
click at [987, 372] on div "Nope! Unlike others, High frequency is basically painless – no harmful meds, pa…" at bounding box center [1073, 387] width 390 height 62
click at [986, 367] on icon at bounding box center [989, 371] width 9 height 10
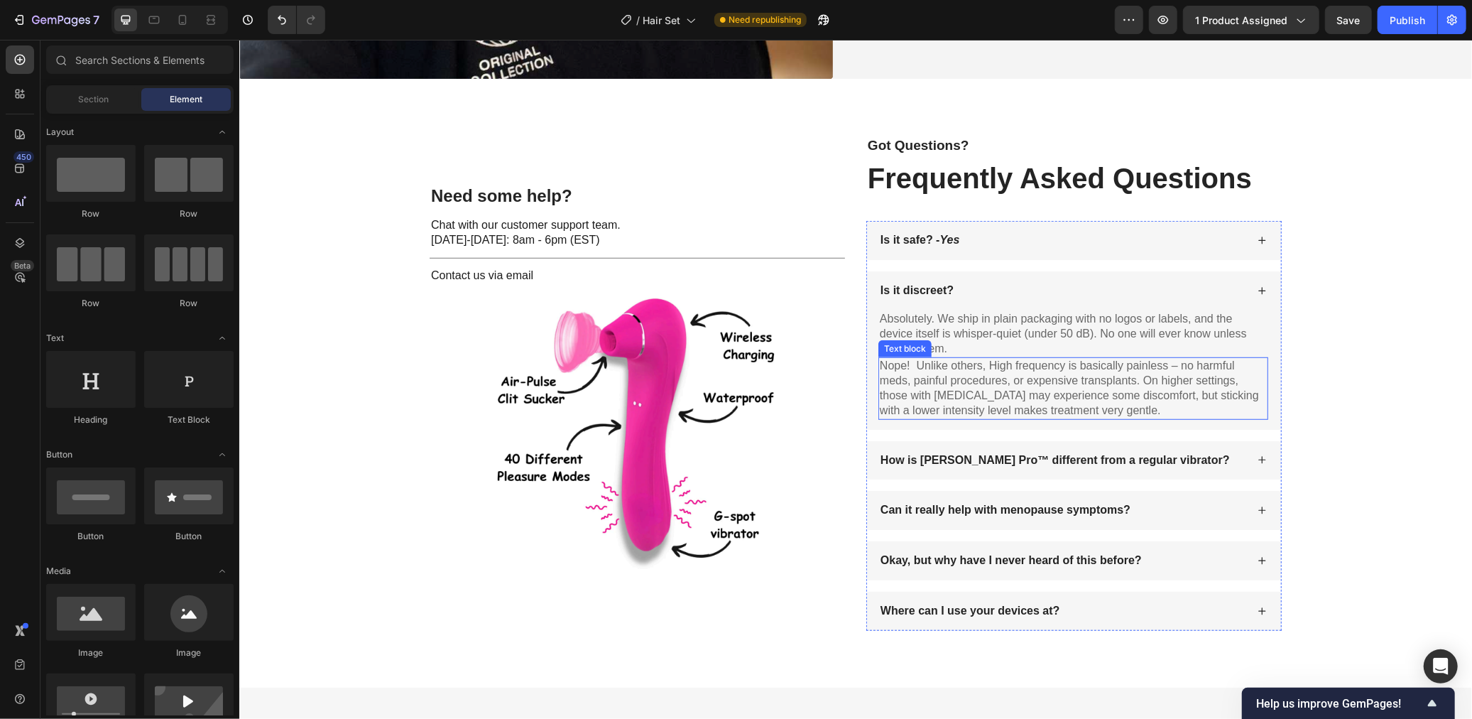
click at [988, 369] on p "Nope! Unlike others, High frequency is basically painless – no harmful meds, pa…" at bounding box center [1072, 387] width 387 height 59
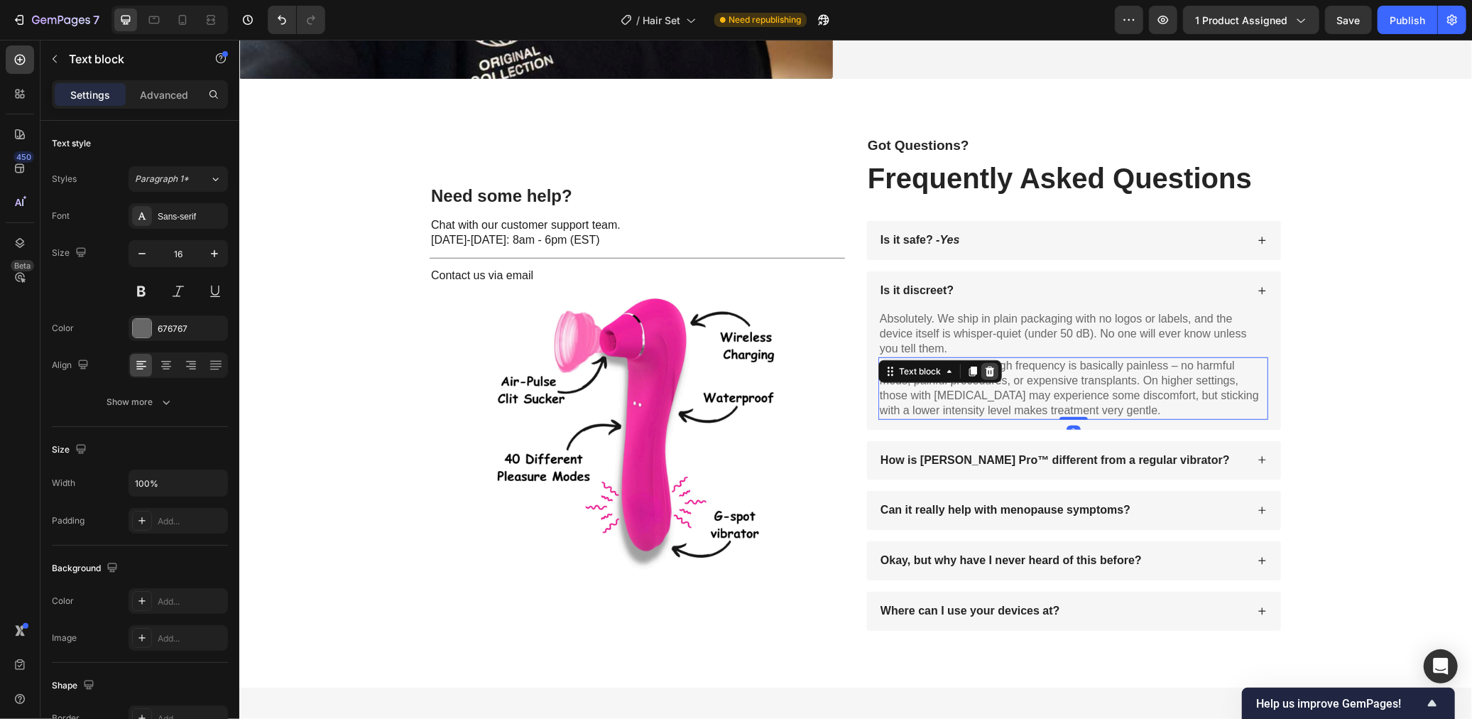
click at [988, 365] on icon at bounding box center [988, 370] width 11 height 11
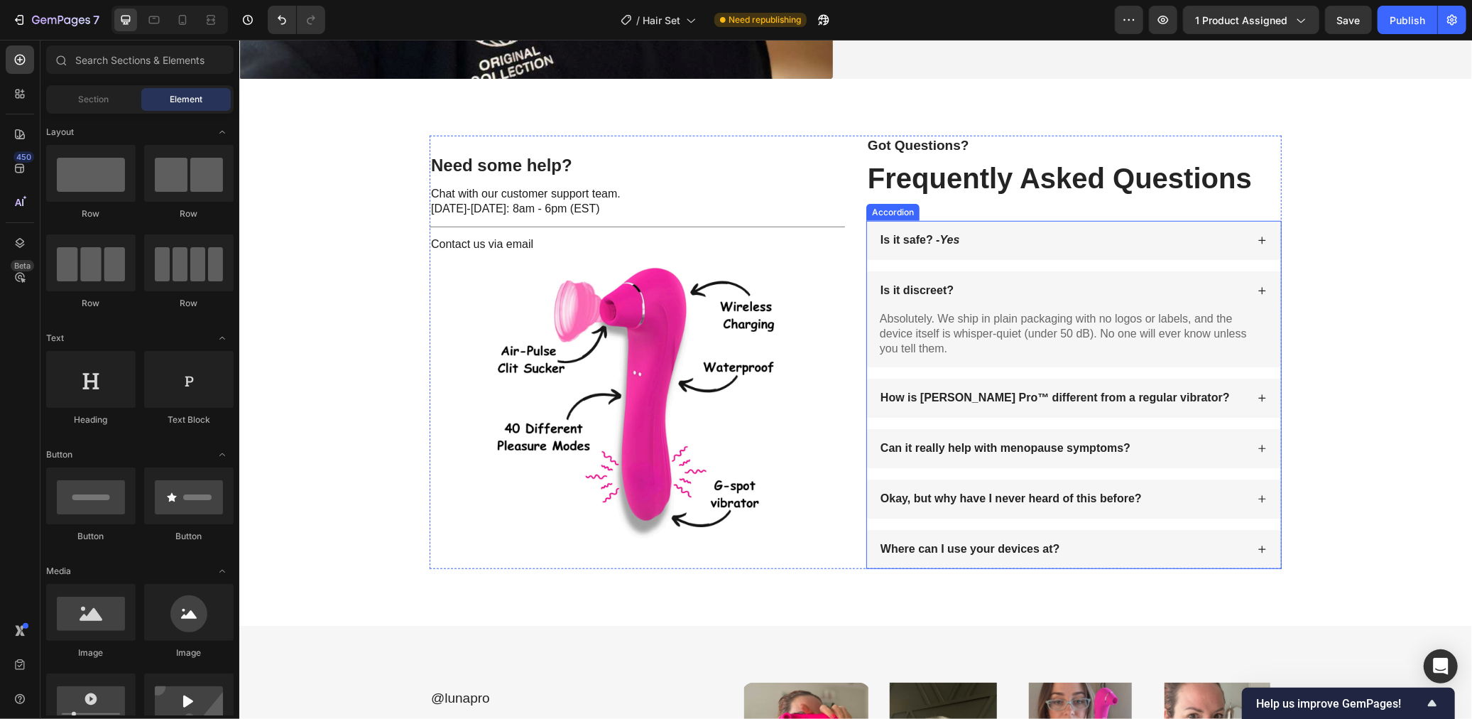
click at [1197, 499] on div "Okay, but why have I never heard of this before?" at bounding box center [1062, 498] width 368 height 19
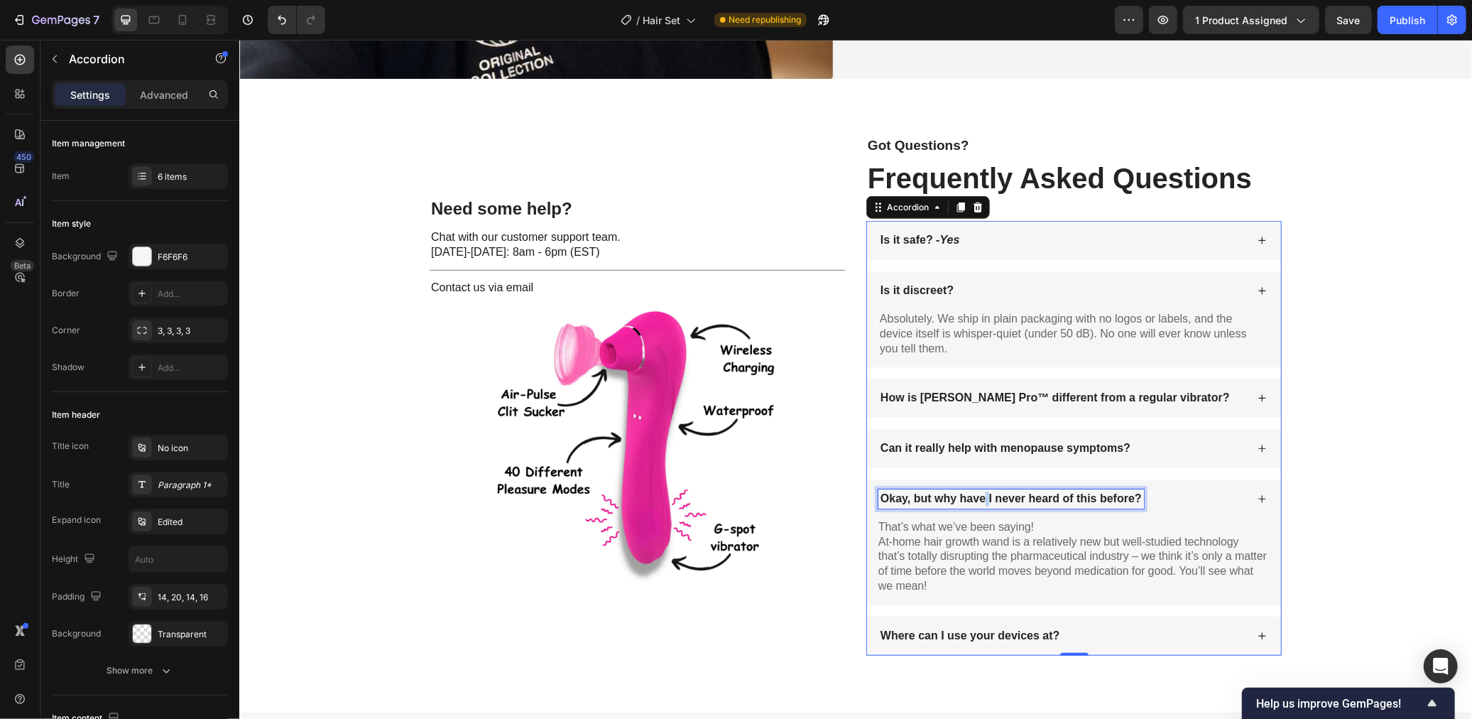
click at [983, 499] on p "Okay, but why have I never heard of this before?" at bounding box center [1010, 498] width 261 height 15
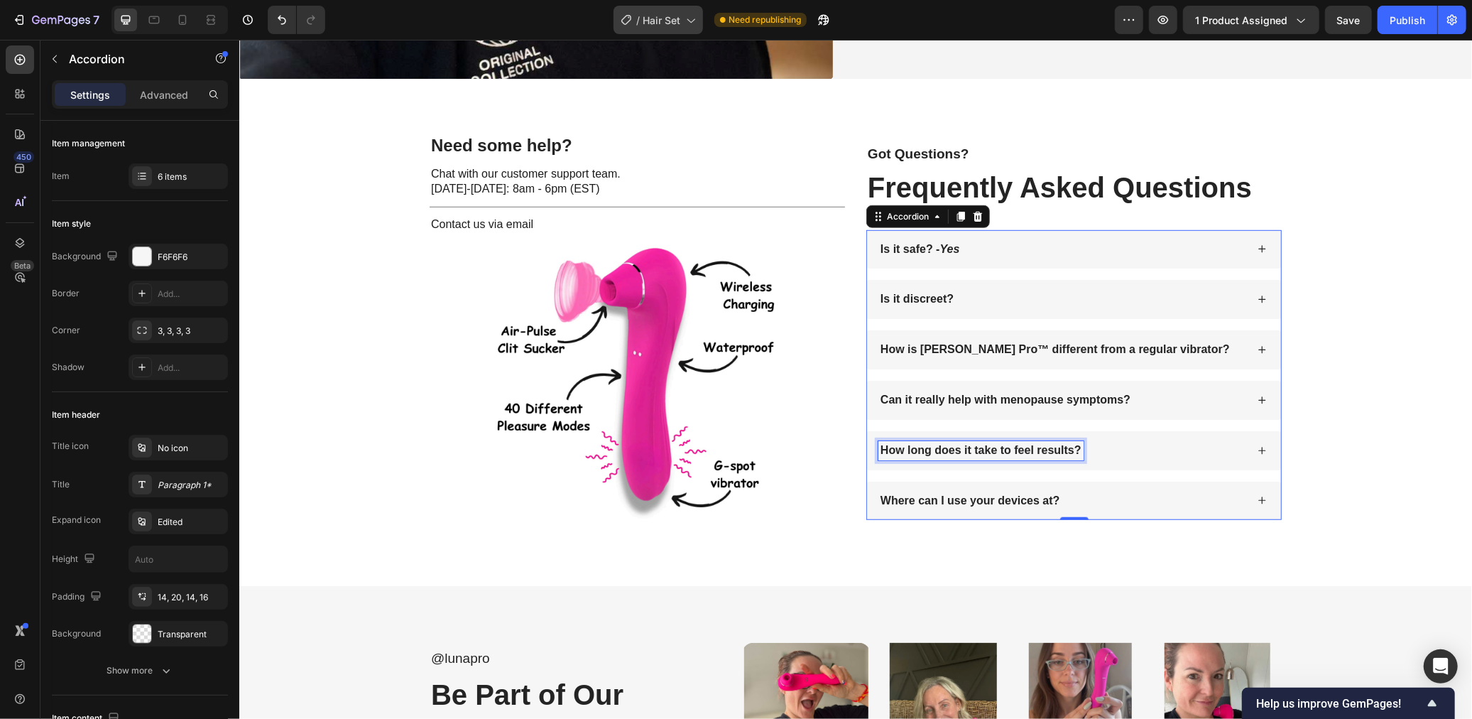
scroll to position [5040, 0]
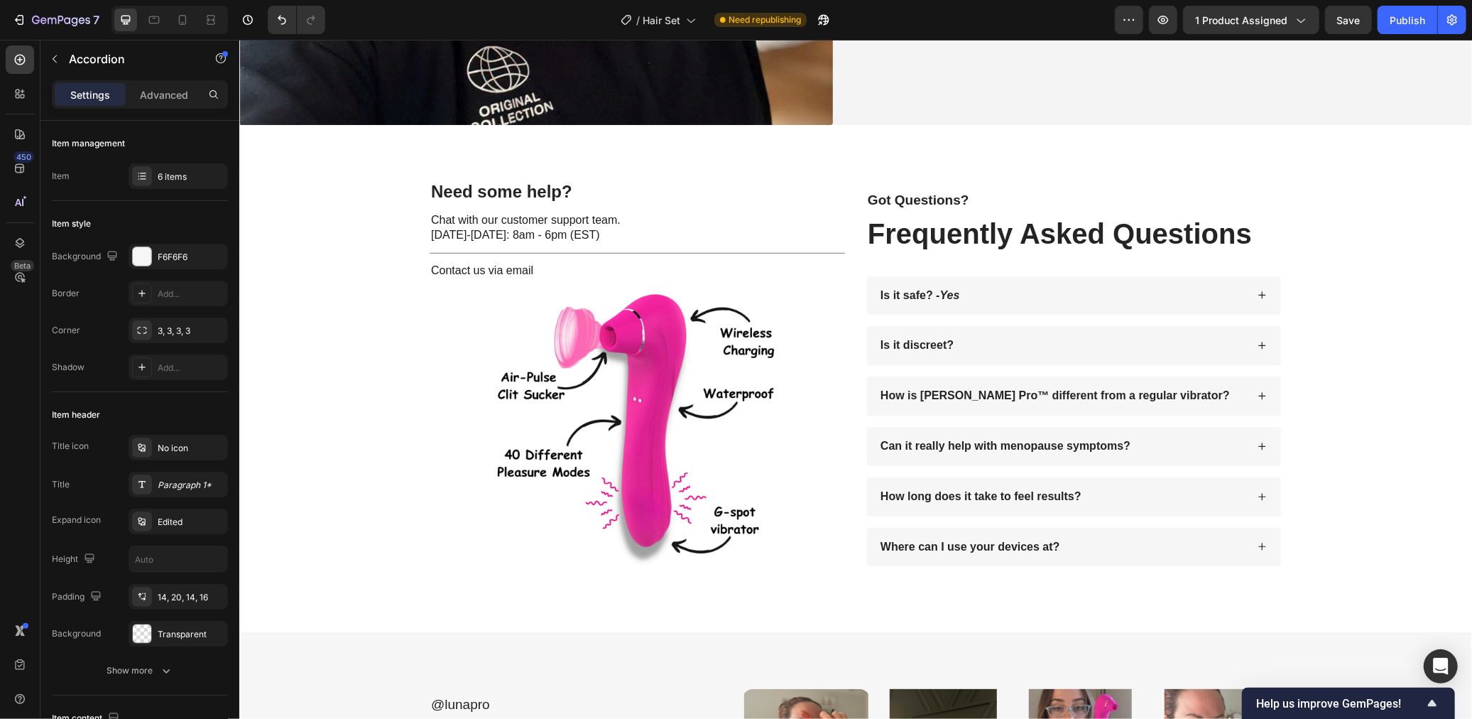
click at [1122, 496] on div "How long does it take to feel results?" at bounding box center [1062, 495] width 368 height 19
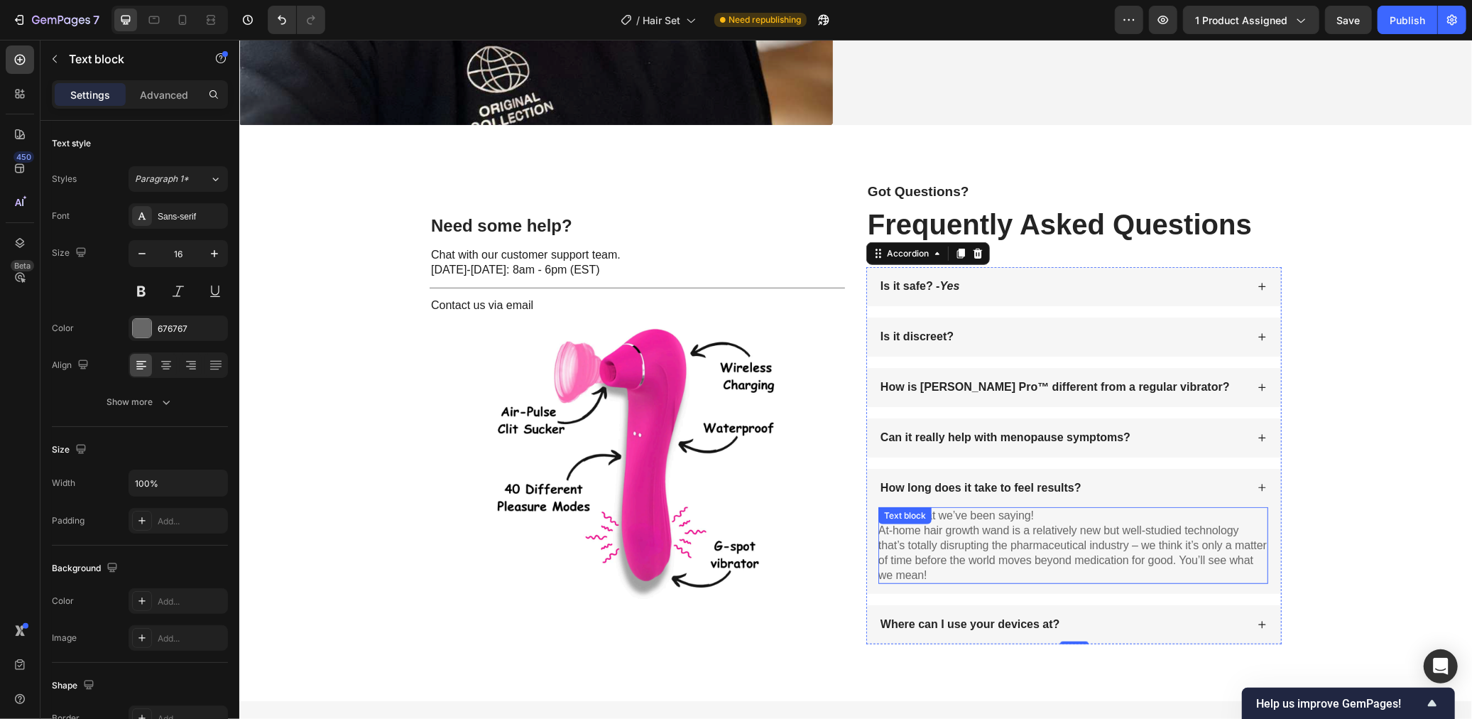
click at [993, 524] on div "That’s what we’ve been saying! At-home hair growth wand is a relatively new but…" at bounding box center [1073, 544] width 390 height 77
click at [993, 524] on div at bounding box center [989, 520] width 17 height 17
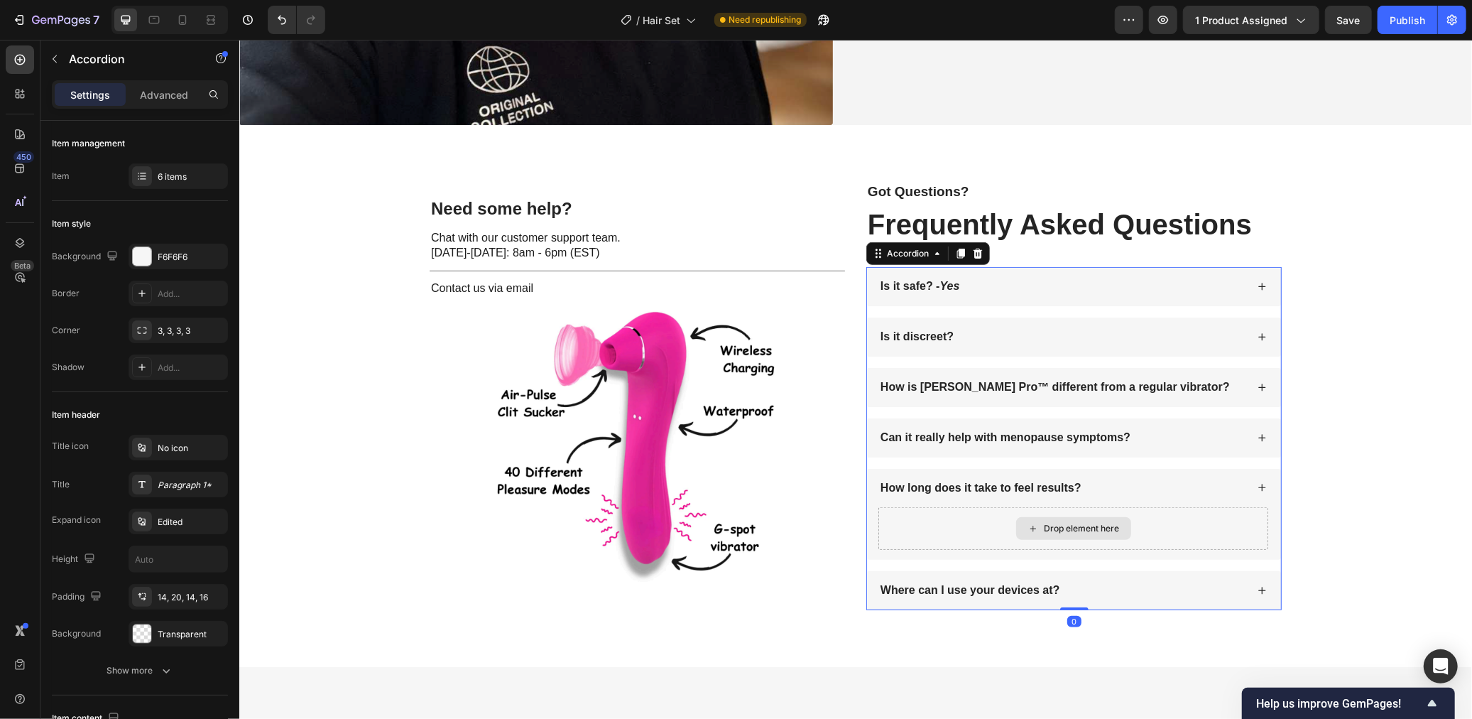
click at [972, 530] on div "Drop element here" at bounding box center [1073, 527] width 390 height 43
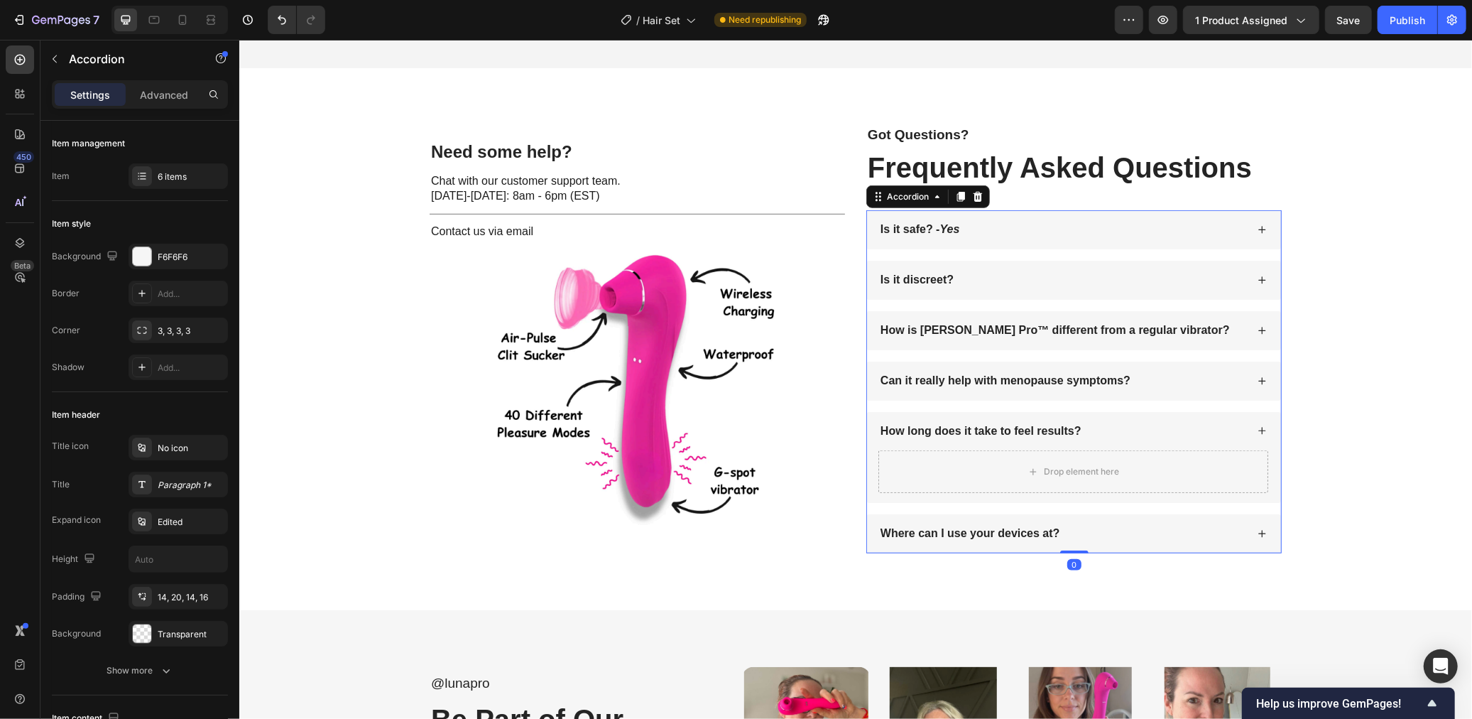
scroll to position [5133, 0]
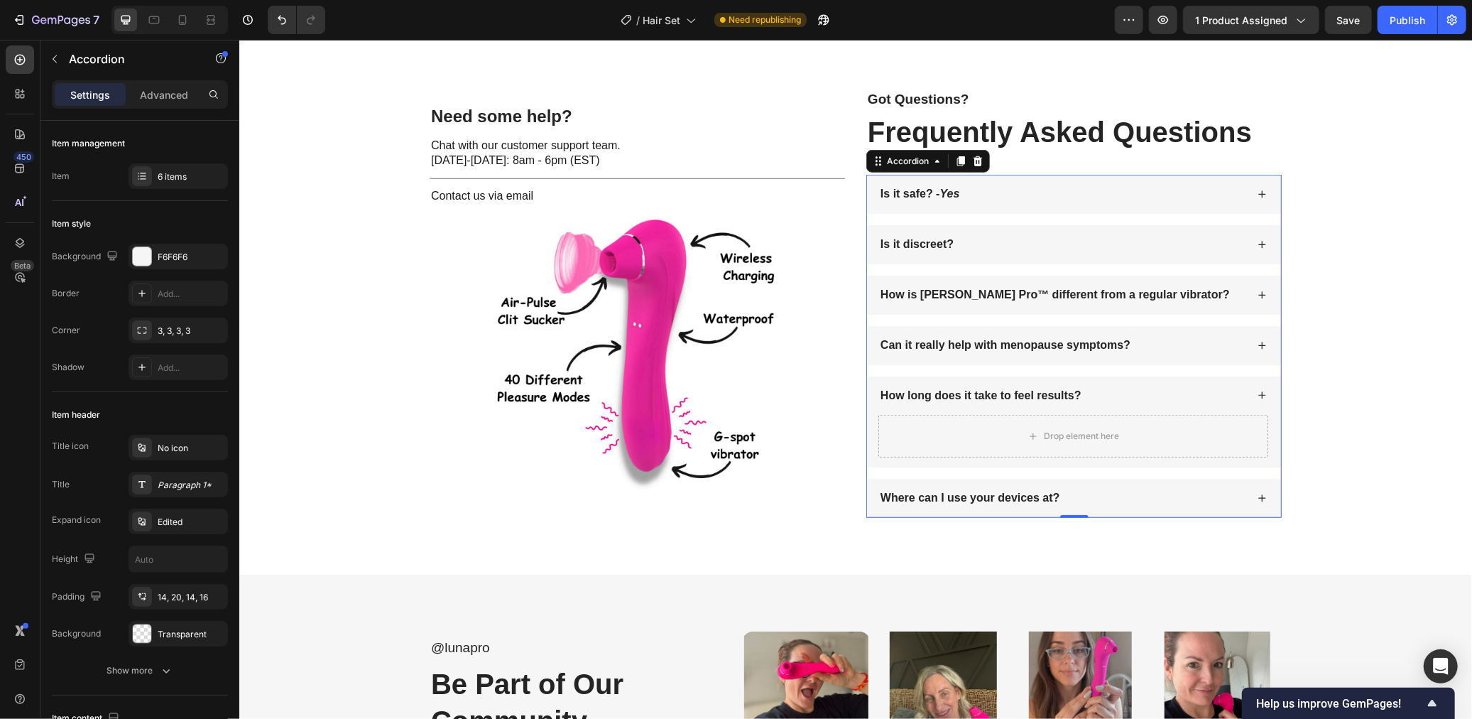
click at [1072, 495] on div "Where can I use your devices at?" at bounding box center [1062, 497] width 368 height 19
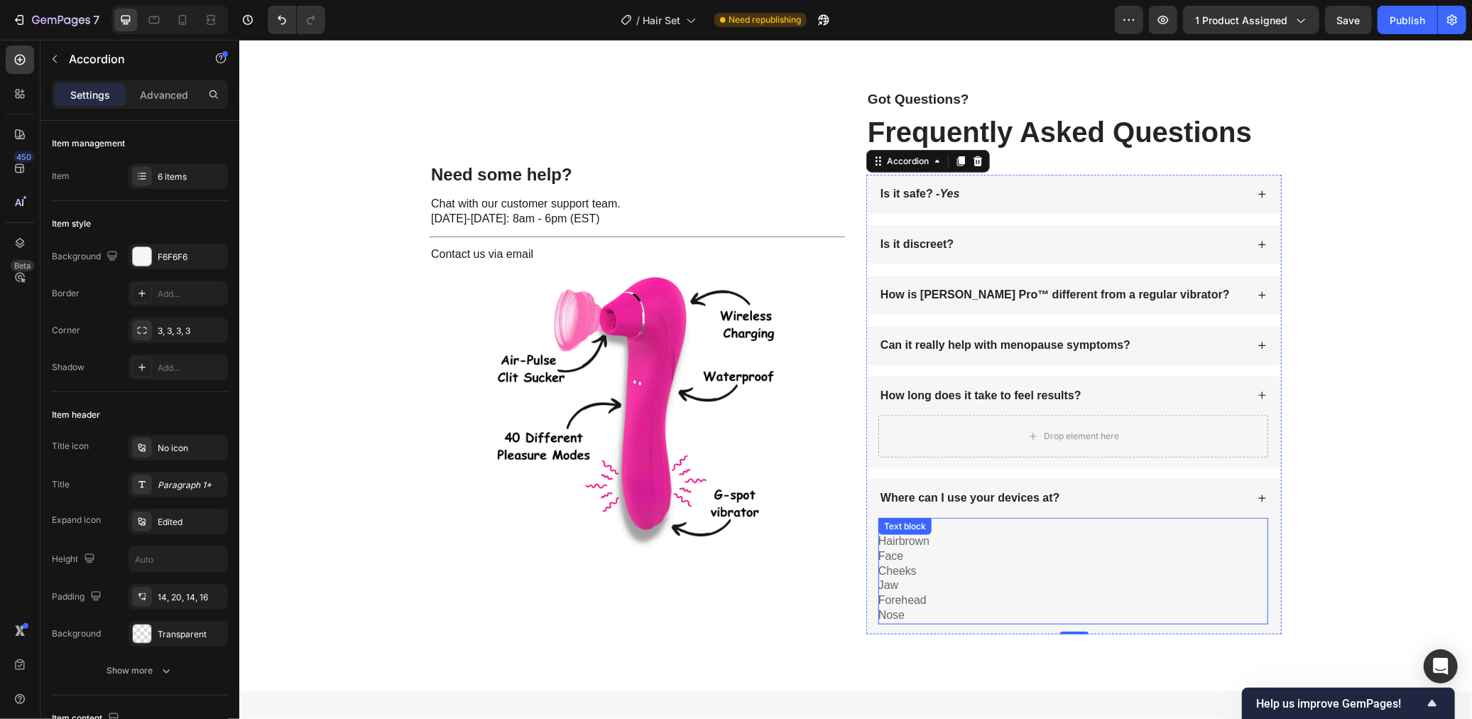
click at [1037, 555] on p "Face" at bounding box center [1073, 555] width 390 height 15
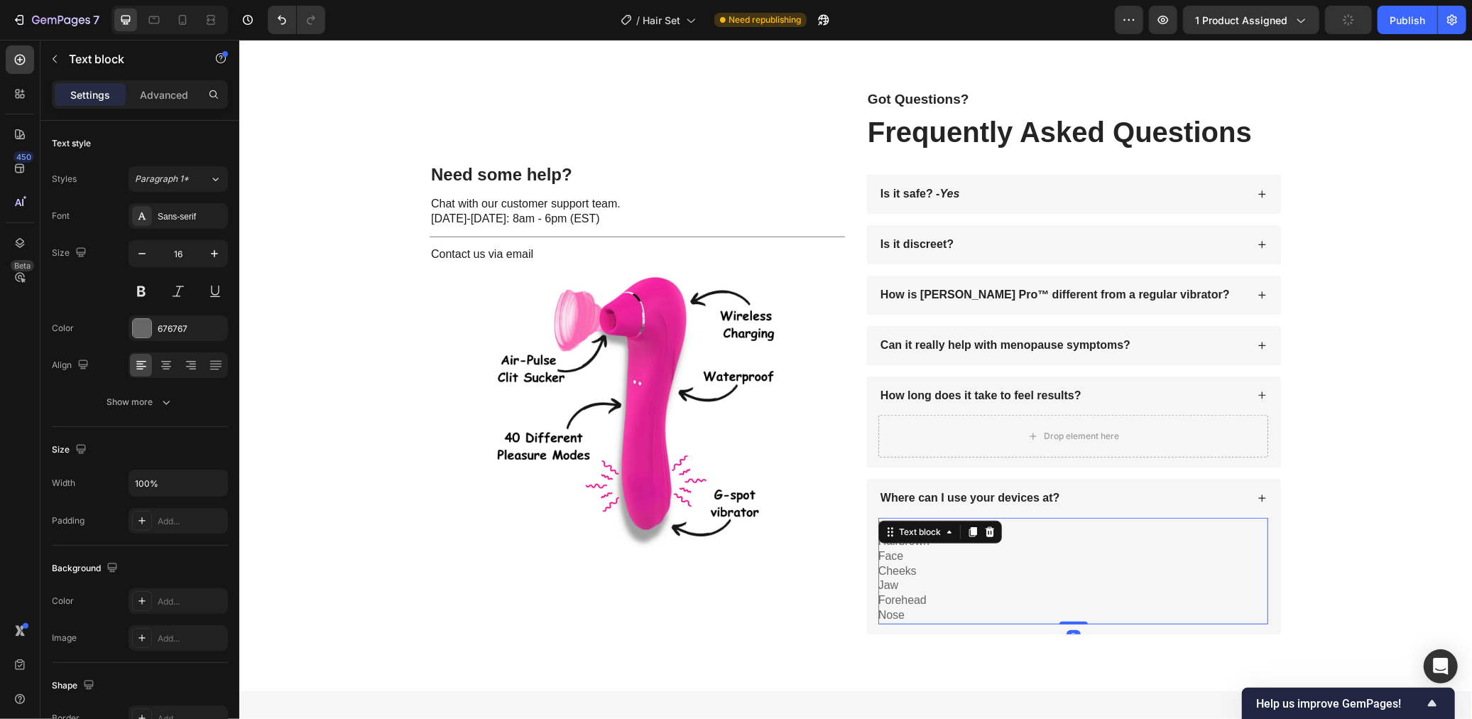
click at [962, 530] on div "Text block" at bounding box center [940, 531] width 124 height 23
click at [974, 533] on div at bounding box center [972, 531] width 17 height 17
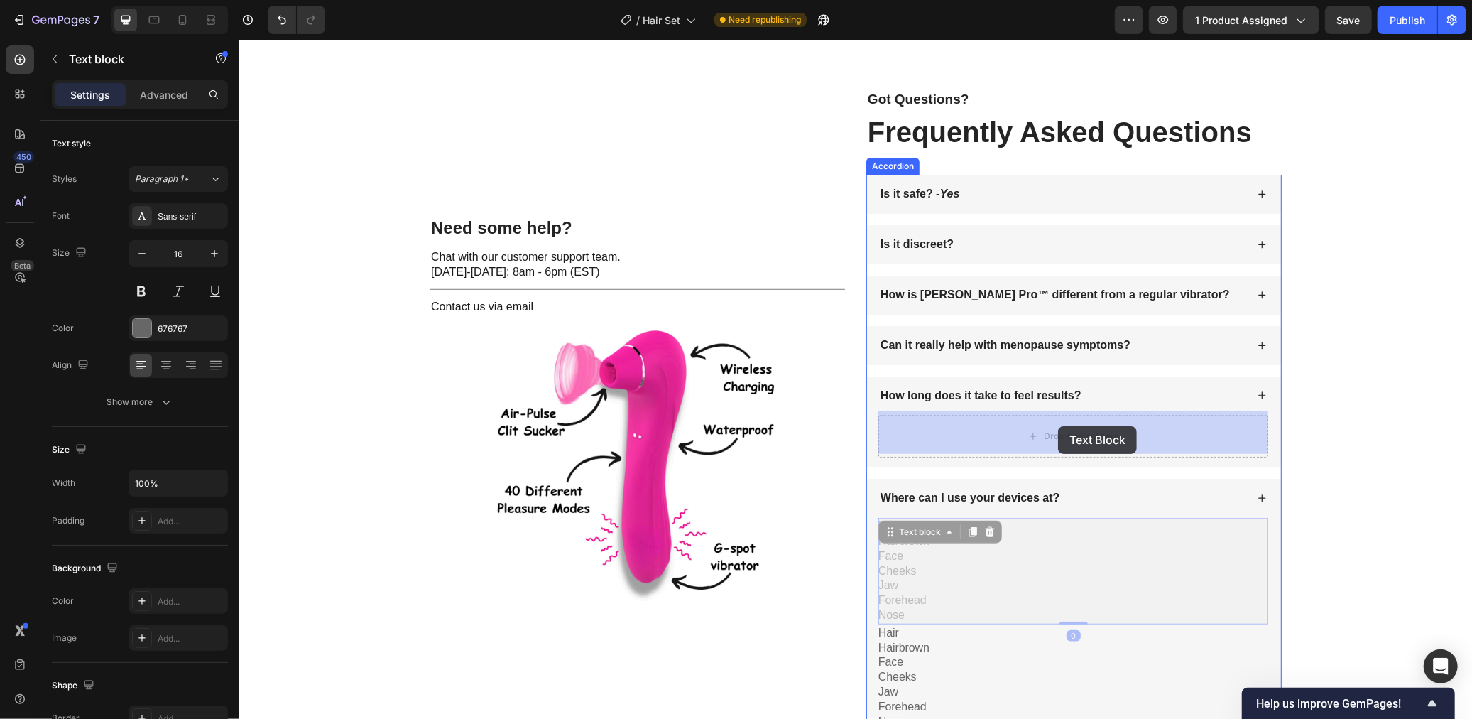
drag, startPoint x: 1064, startPoint y: 561, endPoint x: 1057, endPoint y: 425, distance: 135.8
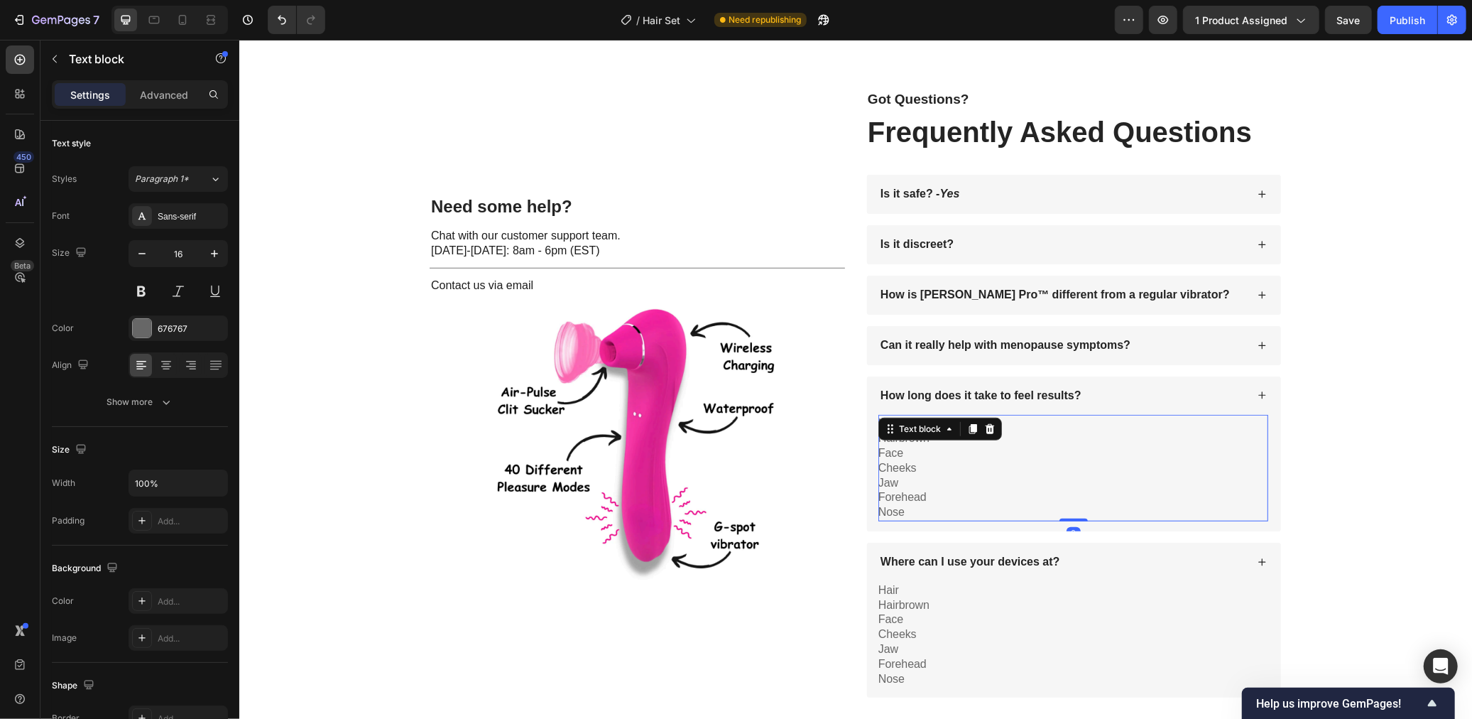
click at [998, 466] on p "Cheeks" at bounding box center [1073, 467] width 390 height 15
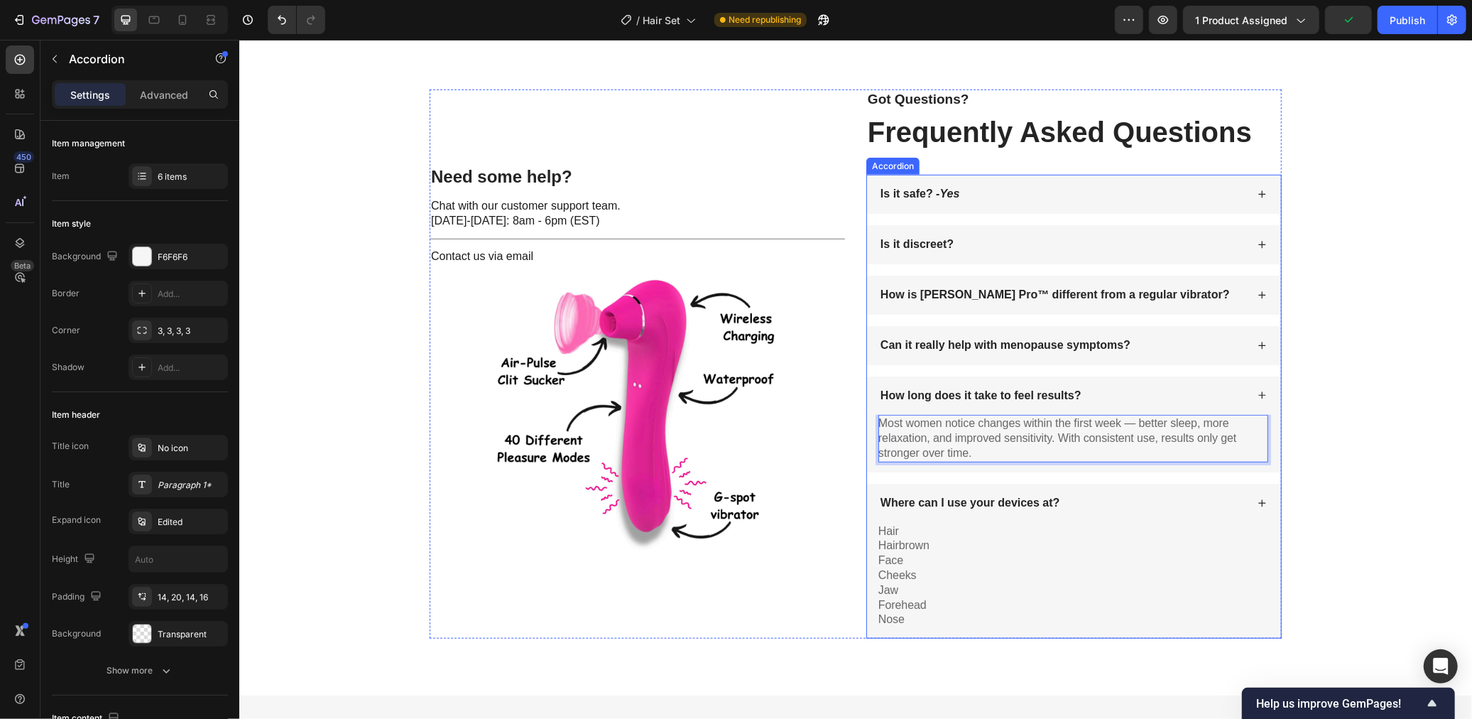
click at [1040, 495] on p "Where can I use your devices at?" at bounding box center [970, 502] width 180 height 15
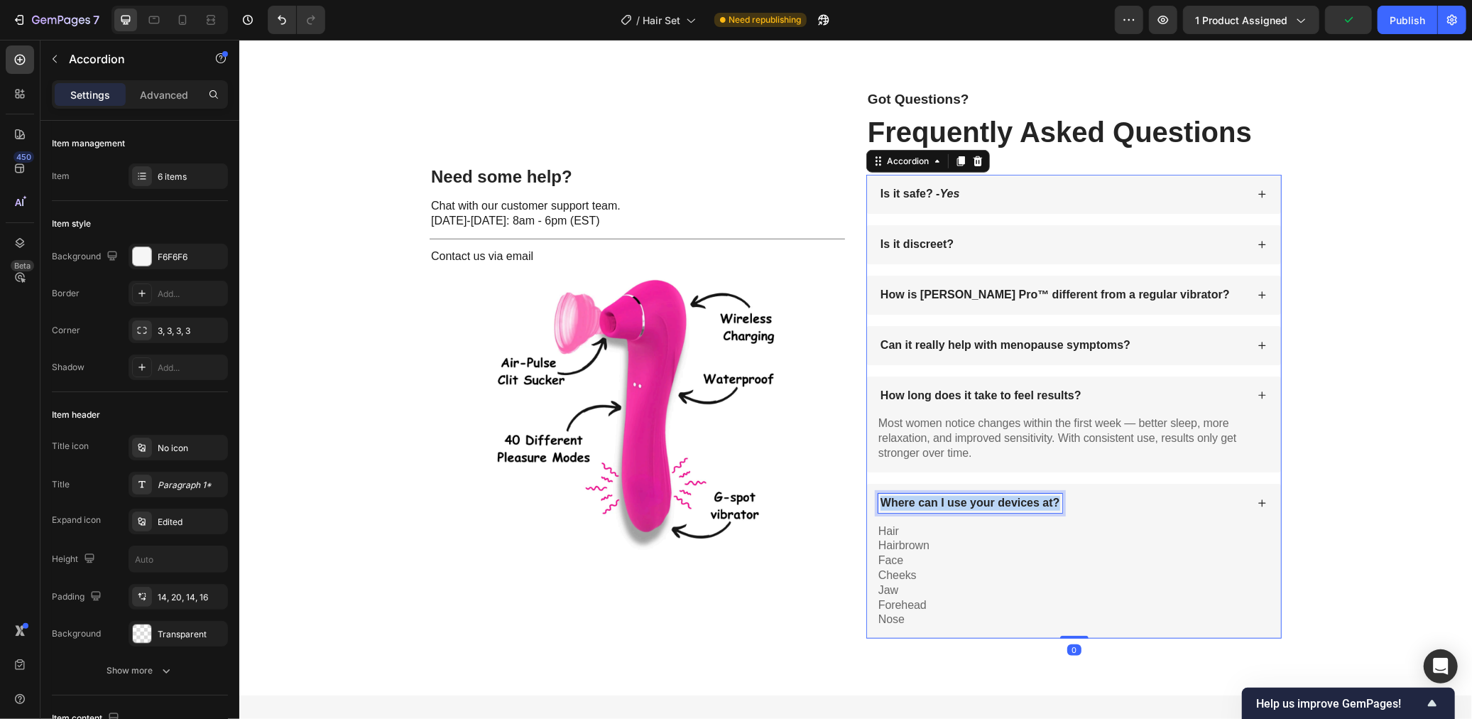
click at [1040, 495] on p "Where can I use your devices at?" at bounding box center [970, 502] width 180 height 15
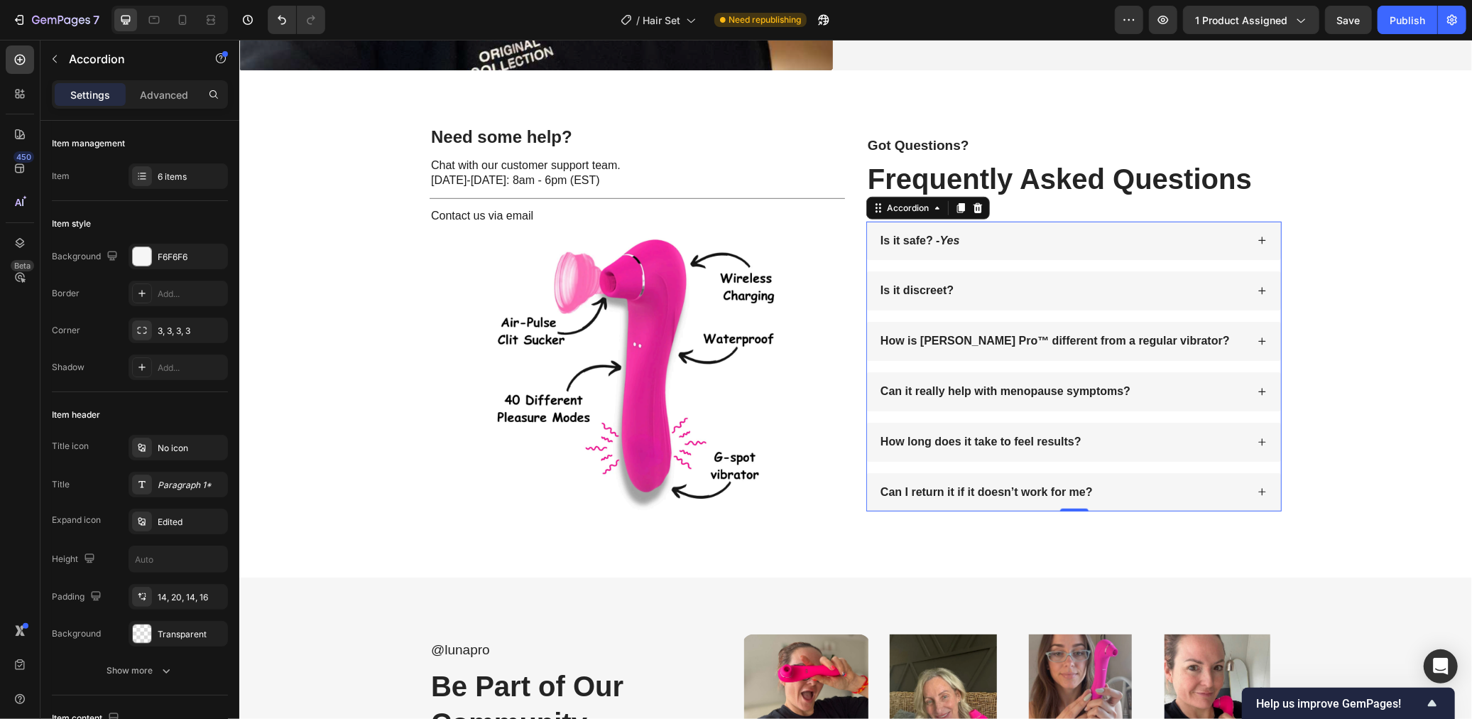
scroll to position [5086, 0]
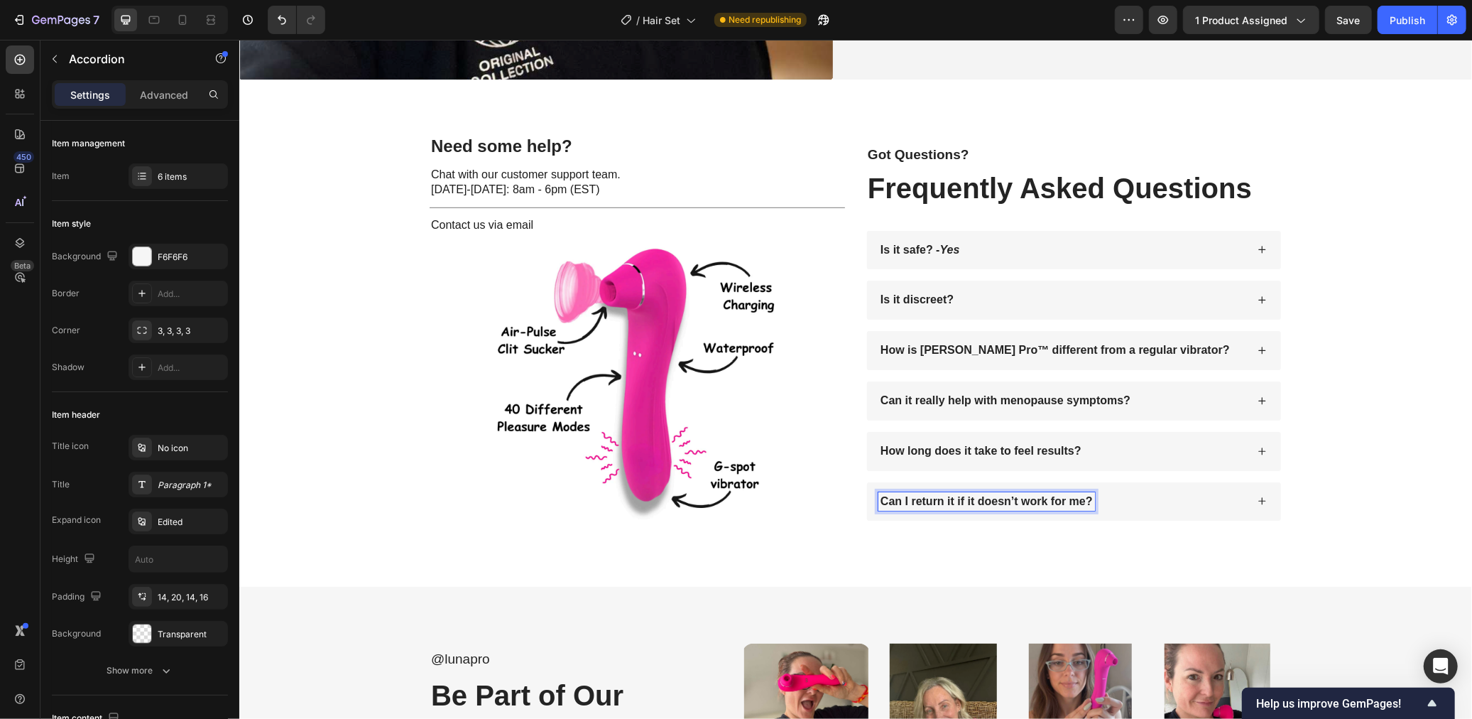
click at [1189, 497] on div "Can I return it if it doesn’t work for me?" at bounding box center [1062, 500] width 368 height 19
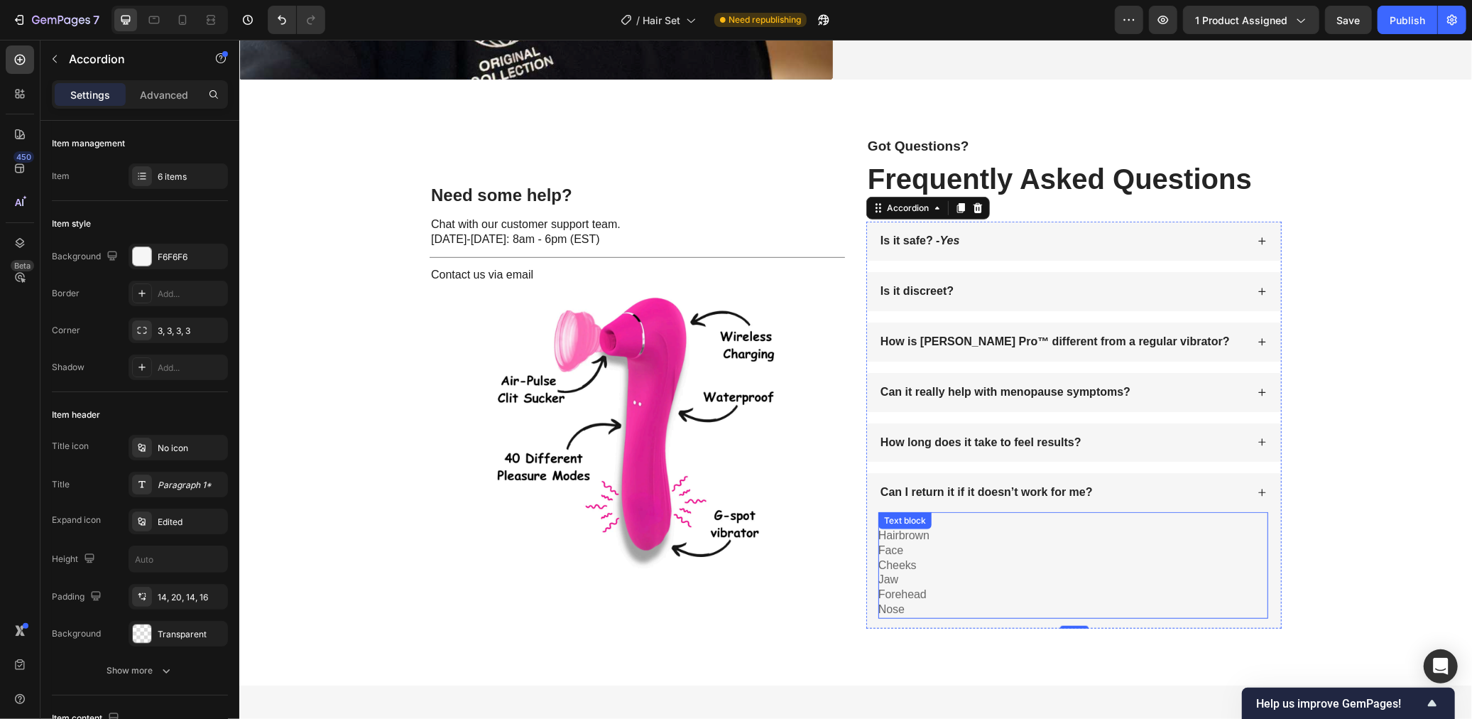
click at [961, 550] on p "Face" at bounding box center [1073, 550] width 390 height 15
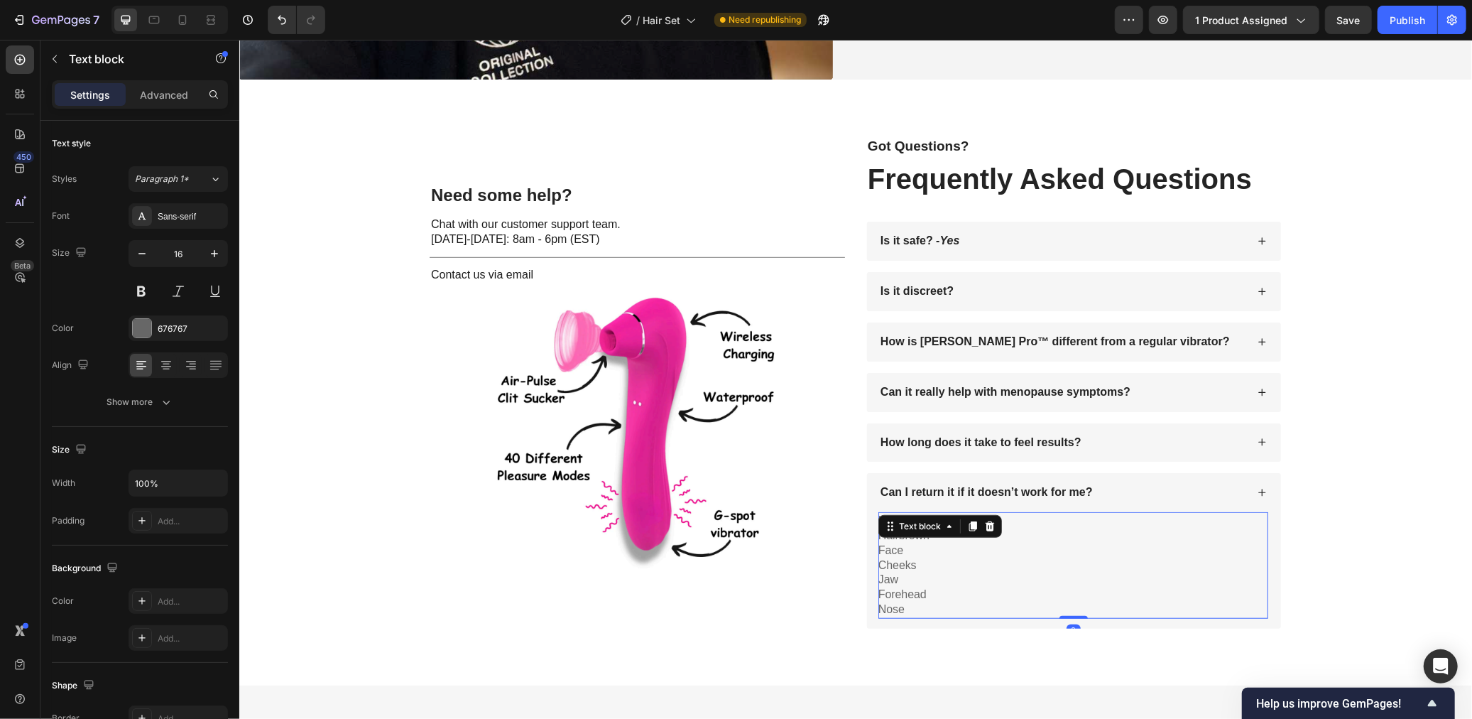
click at [961, 550] on p "Face" at bounding box center [1073, 550] width 390 height 15
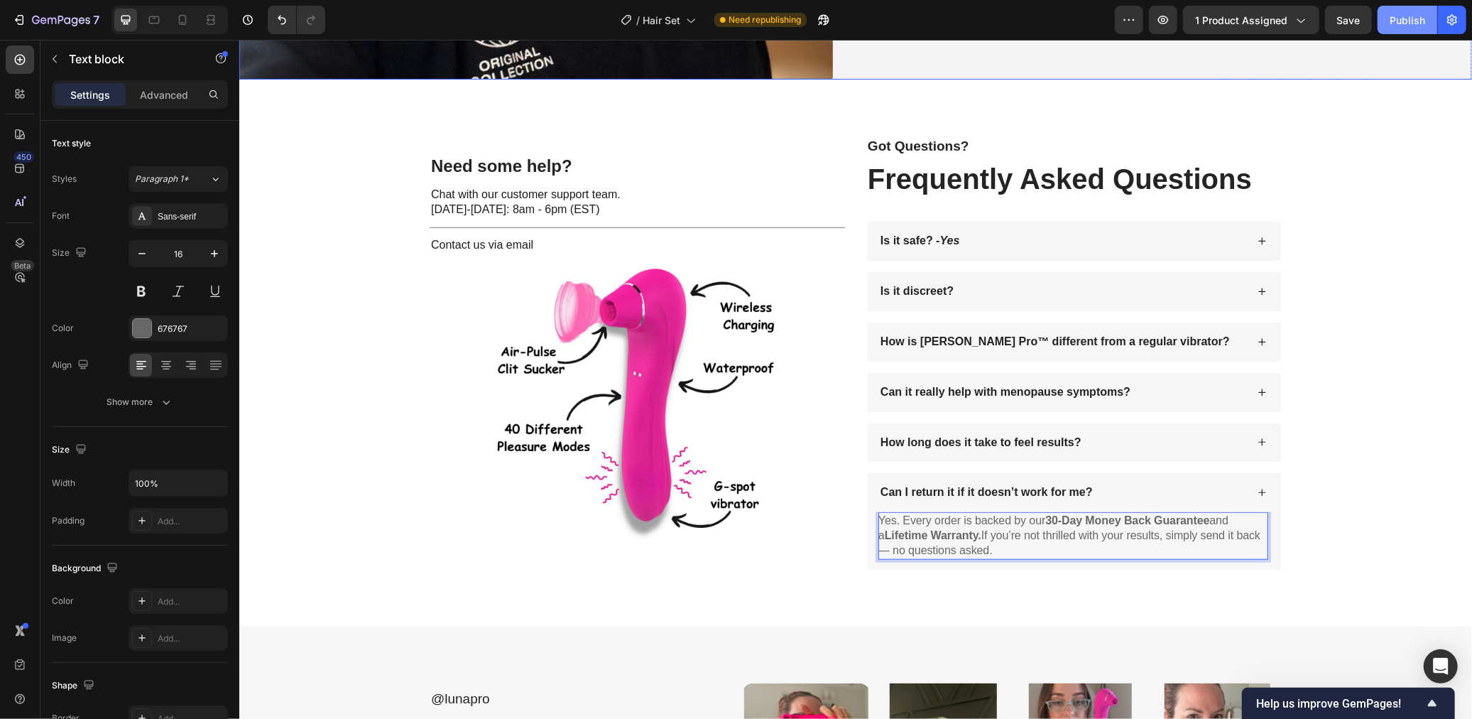
drag, startPoint x: 1417, startPoint y: 33, endPoint x: 1124, endPoint y: 117, distance: 305.0
click at [1417, 33] on button "Publish" at bounding box center [1408, 20] width 60 height 28
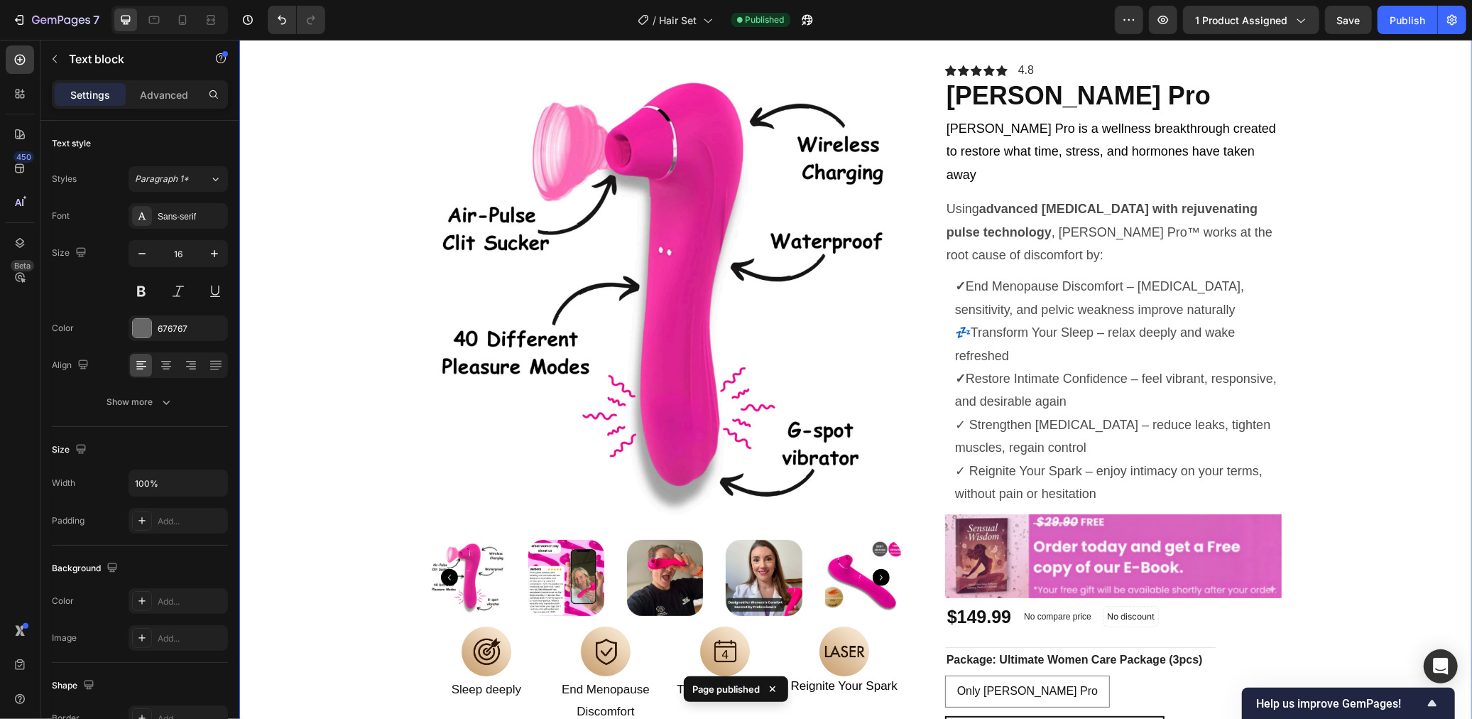
scroll to position [0, 0]
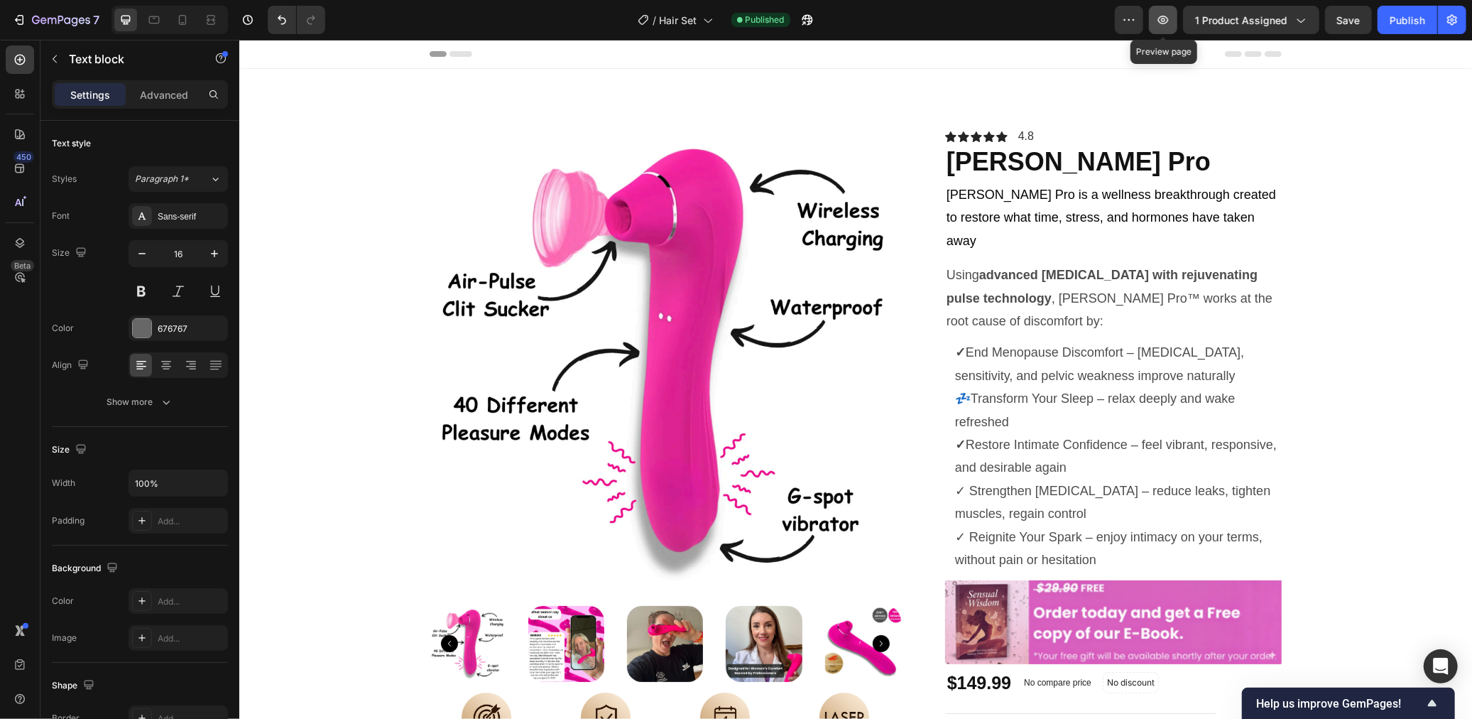
click at [1168, 29] on button "button" at bounding box center [1163, 20] width 28 height 28
click at [60, 24] on icon "button" at bounding box center [61, 21] width 58 height 12
